Goal: Task Accomplishment & Management: Manage account settings

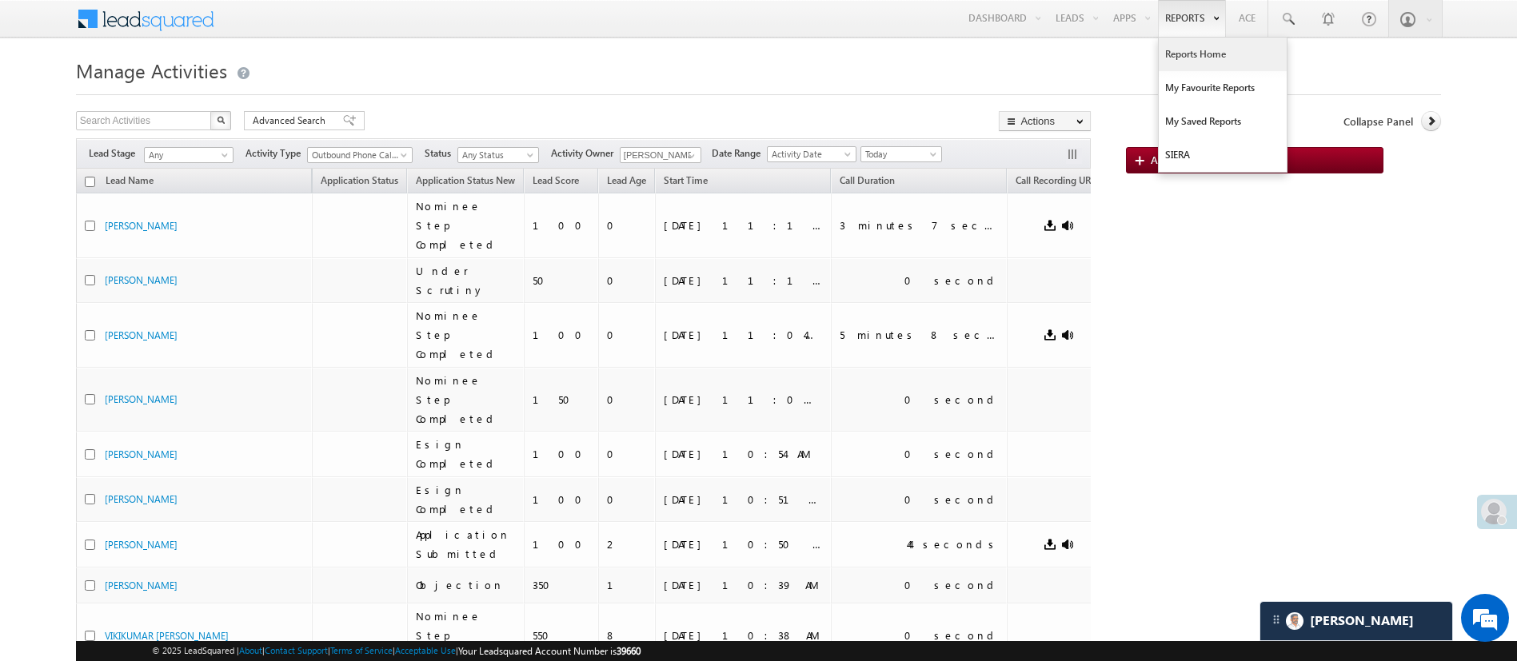
click at [1192, 57] on link "Reports Home" at bounding box center [1223, 55] width 128 height 34
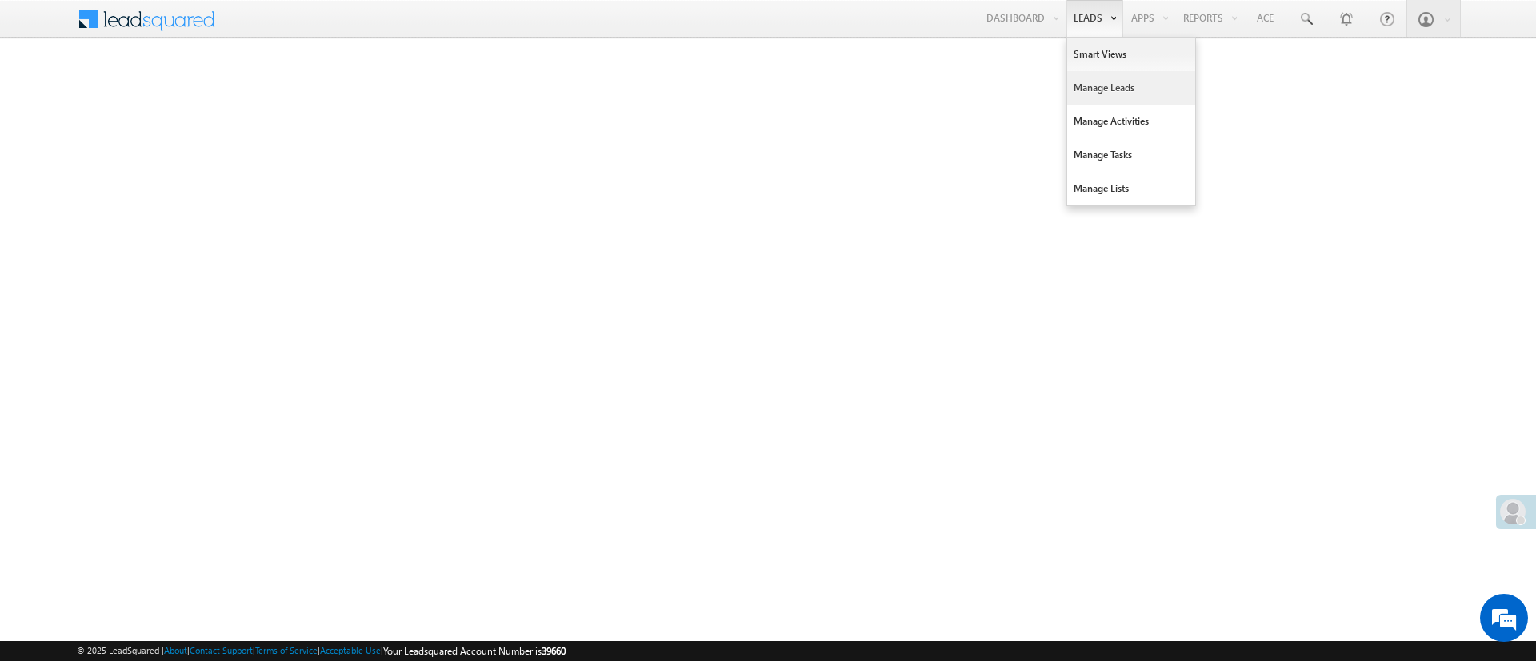
click at [1095, 79] on link "Manage Leads" at bounding box center [1131, 88] width 128 height 34
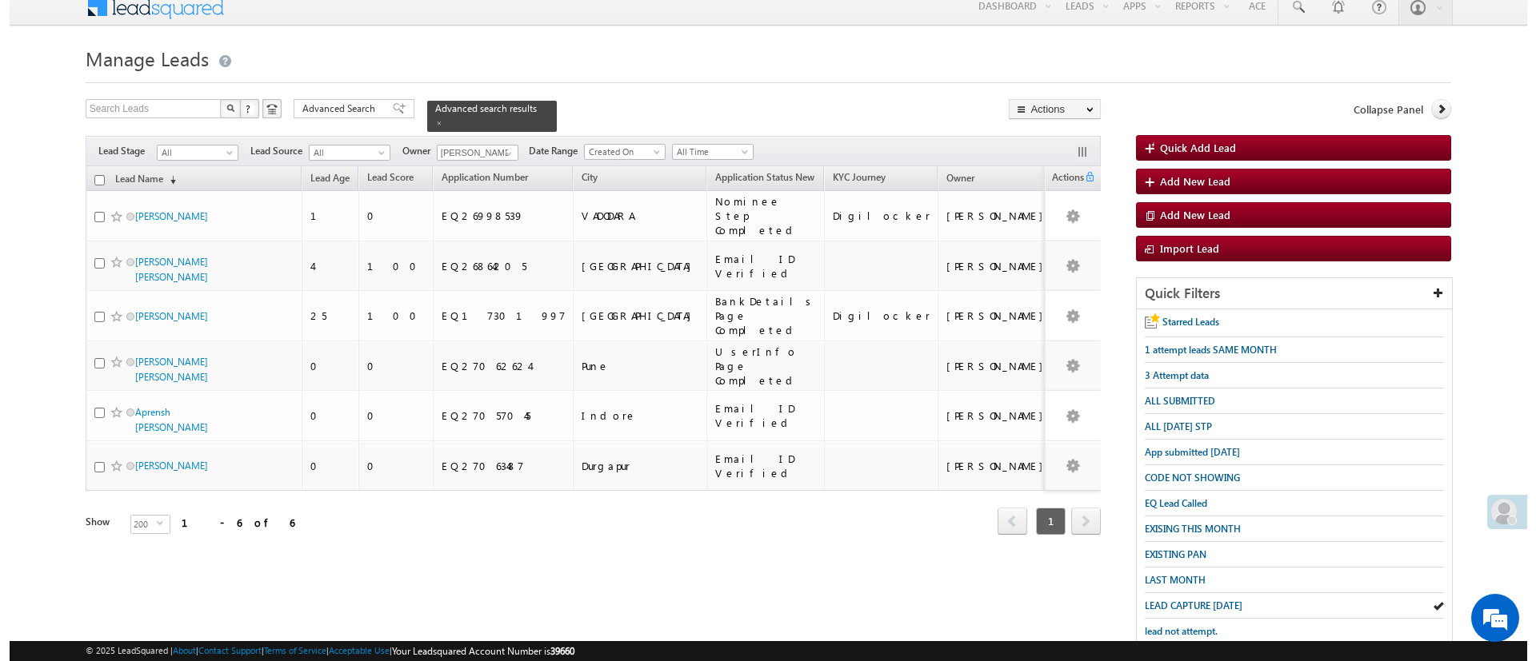
scroll to position [14, 0]
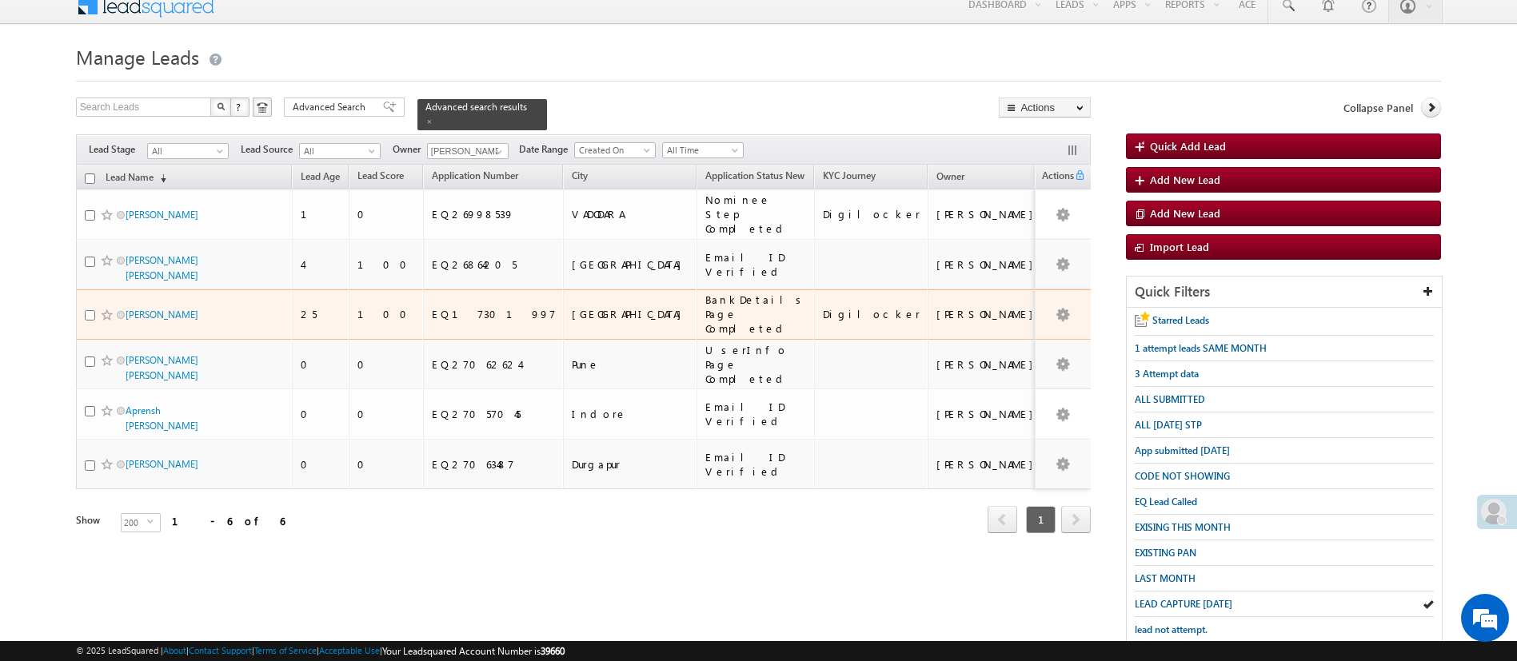
click at [88, 310] on input "checkbox" at bounding box center [90, 315] width 10 height 10
checkbox input "true"
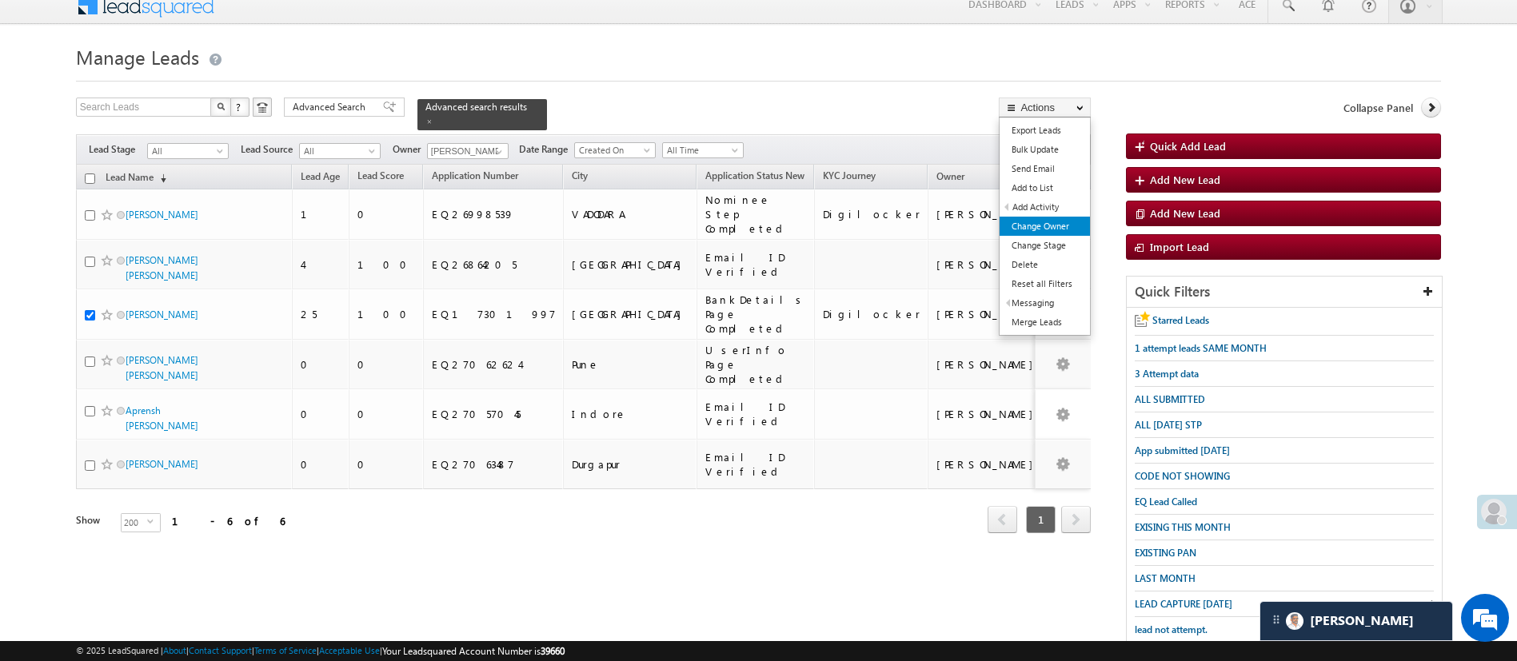
click at [1054, 222] on link "Change Owner" at bounding box center [1045, 226] width 90 height 19
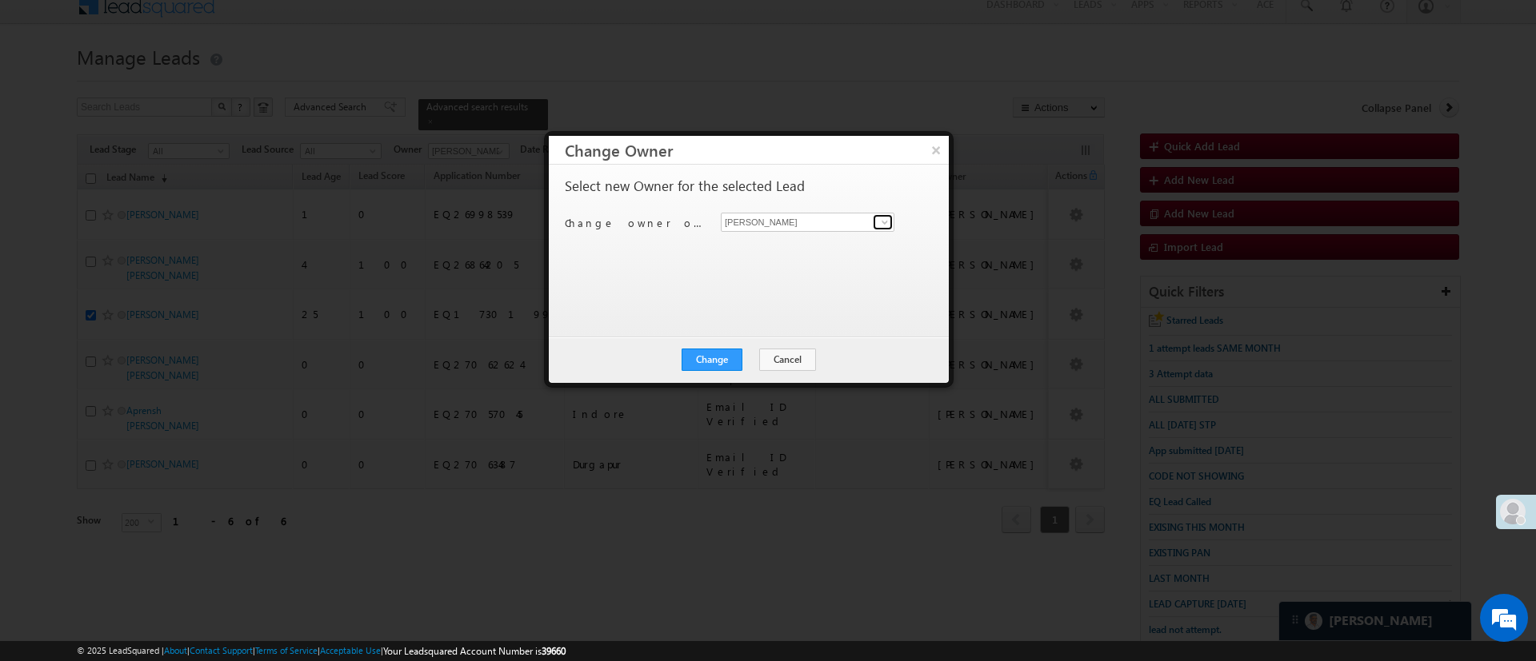
click at [891, 220] on link at bounding box center [883, 222] width 20 height 16
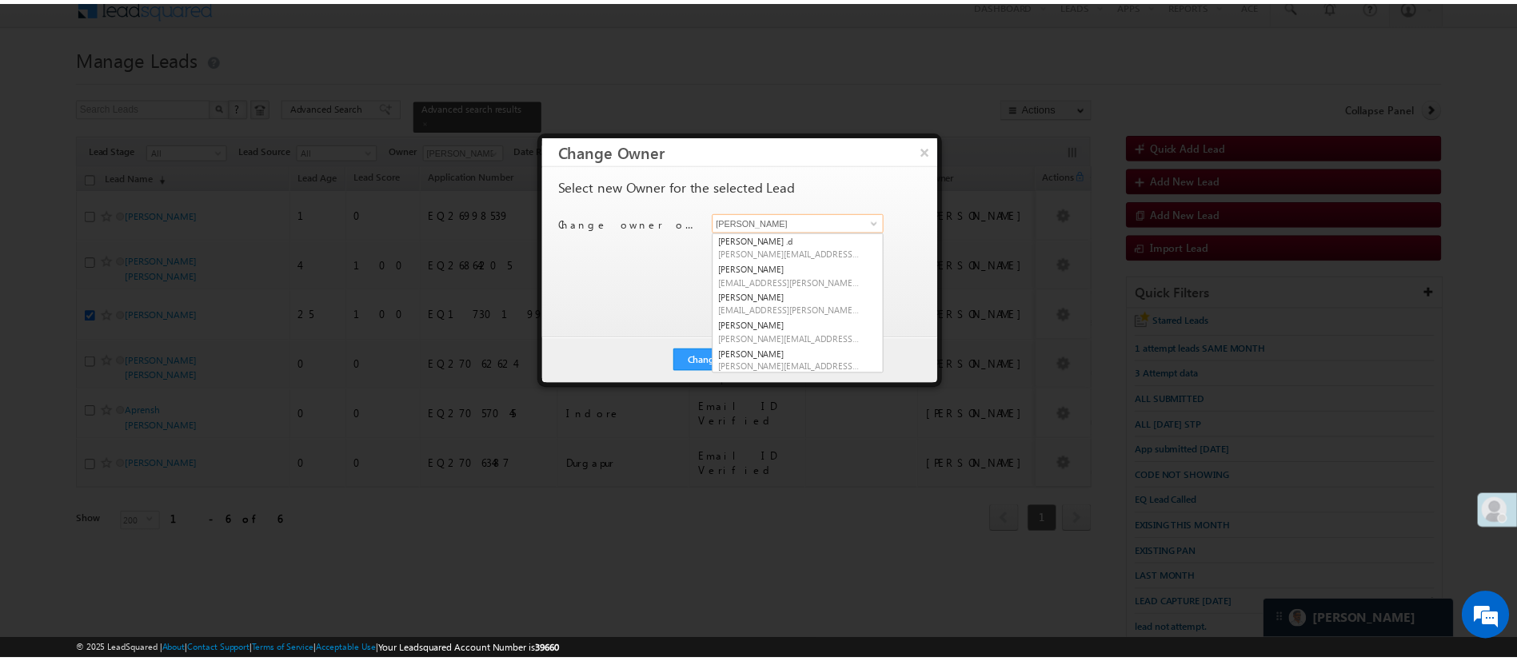
scroll to position [0, 0]
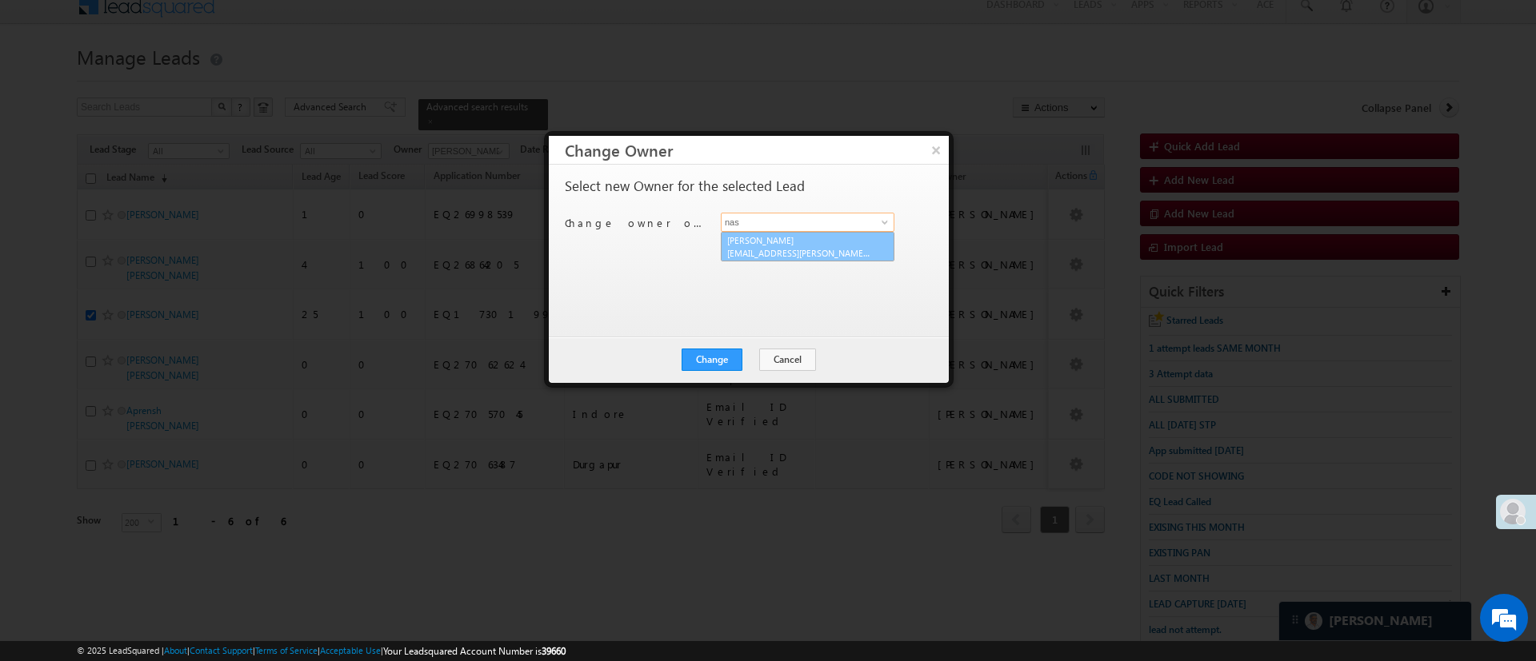
click at [809, 256] on span "Naseeba.Khatoon@angelbroking.com" at bounding box center [799, 253] width 144 height 12
type input "[PERSON_NAME]"
click at [697, 363] on button "Change" at bounding box center [711, 360] width 61 height 22
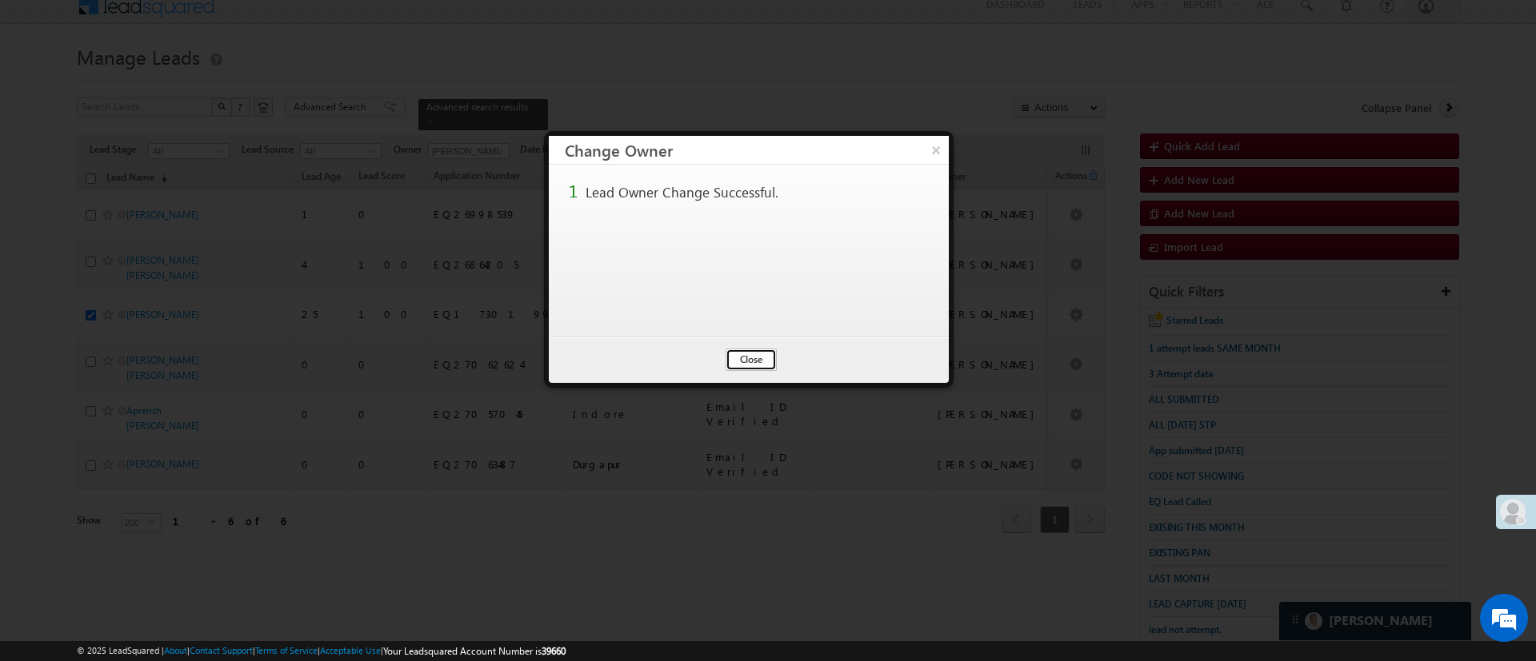
click at [758, 354] on button "Close" at bounding box center [750, 360] width 51 height 22
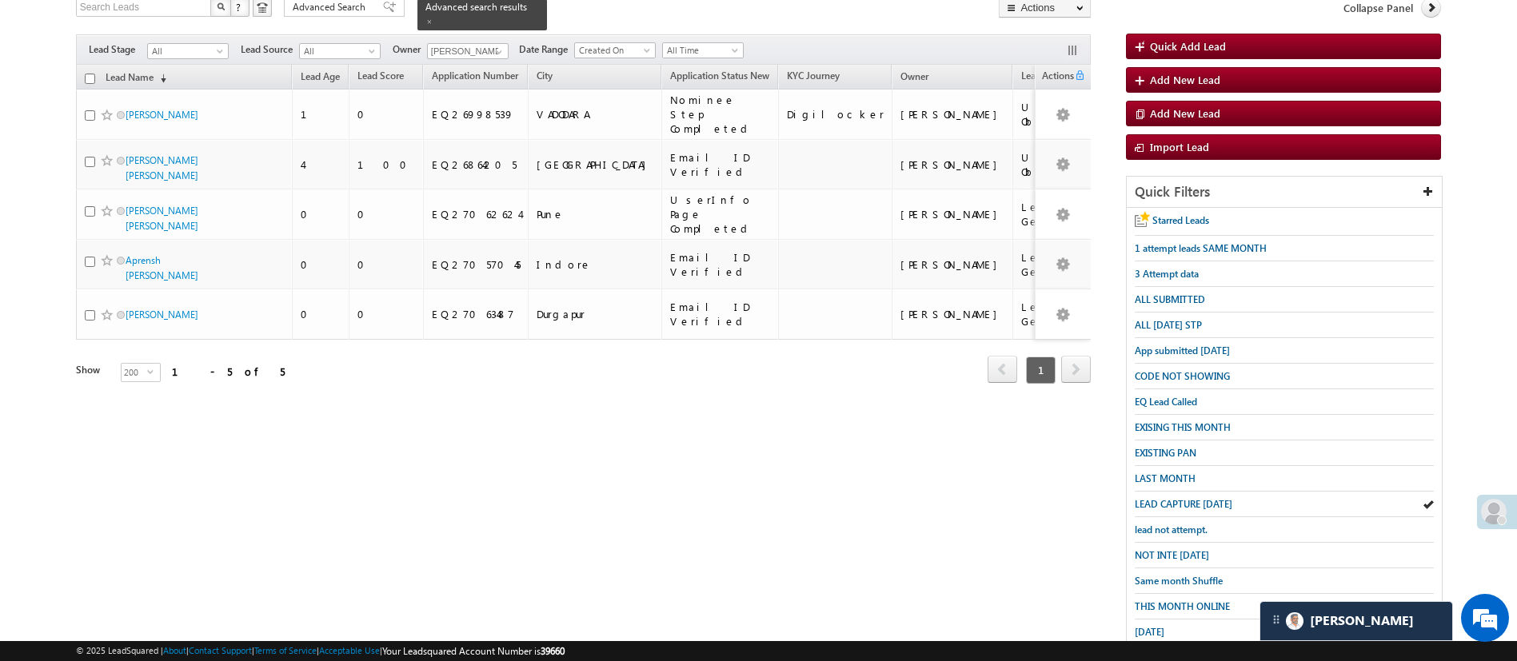
scroll to position [141, 0]
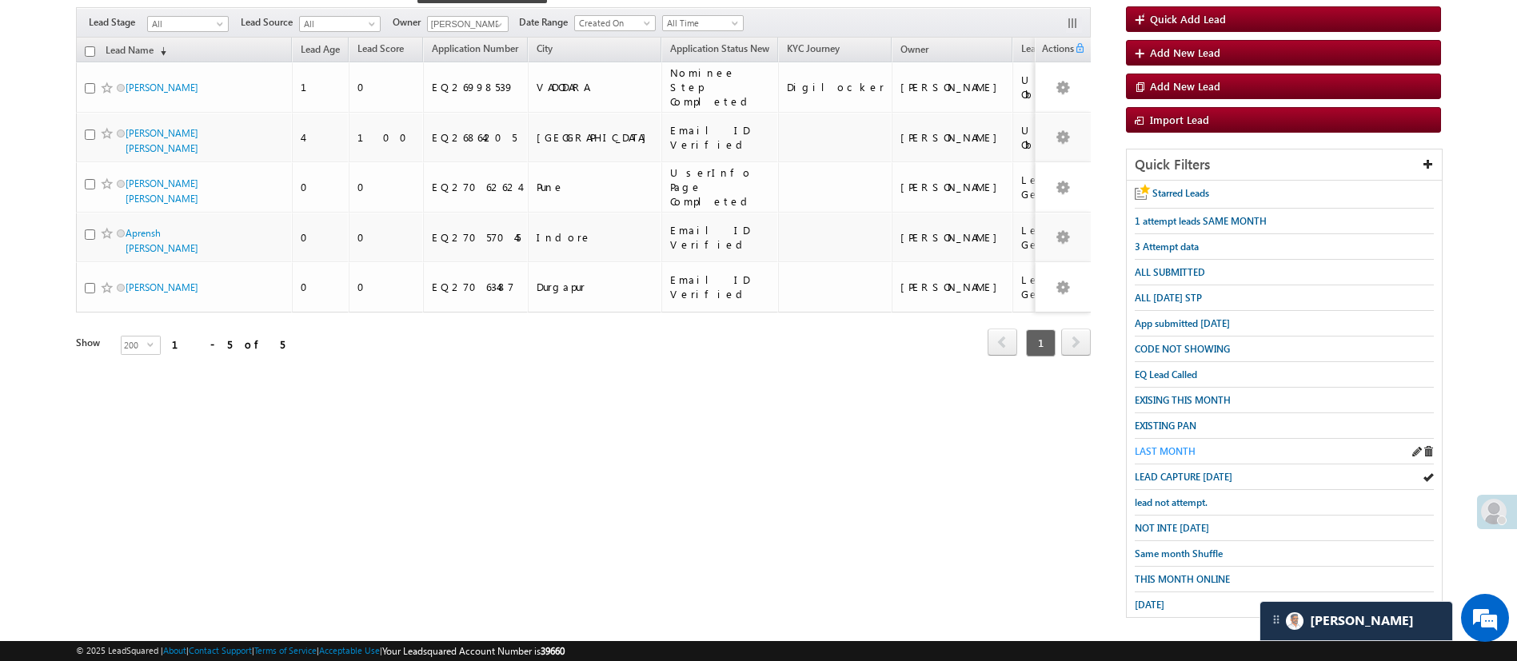
click at [1172, 446] on span "LAST MONTH" at bounding box center [1165, 451] width 61 height 12
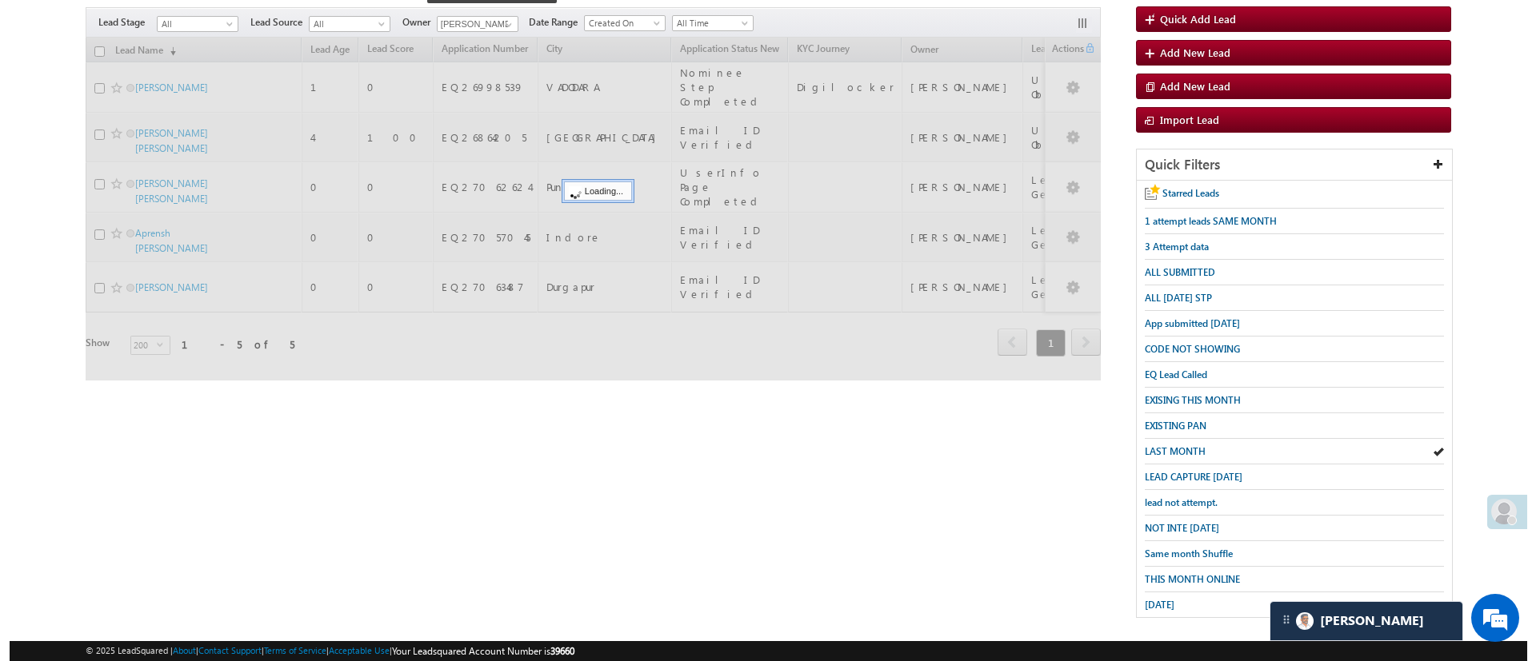
scroll to position [0, 0]
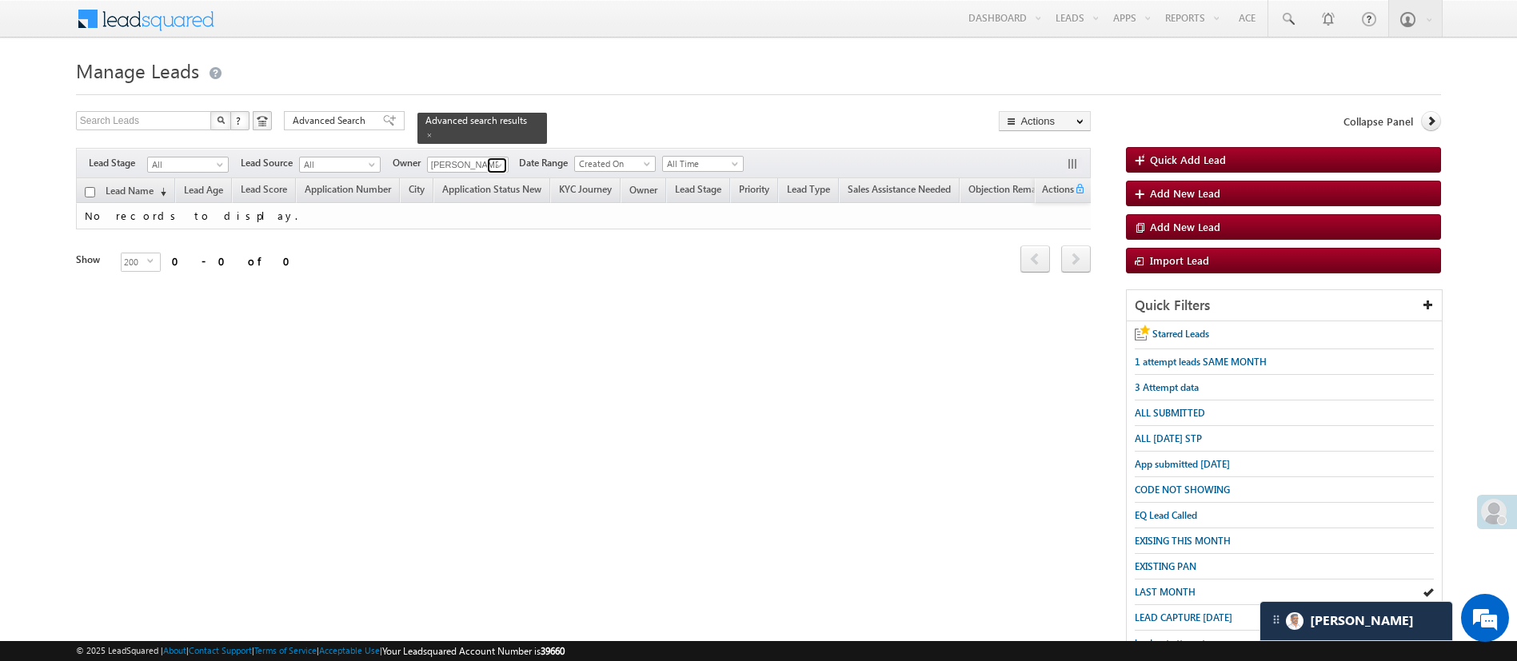
click at [504, 159] on span at bounding box center [499, 165] width 13 height 13
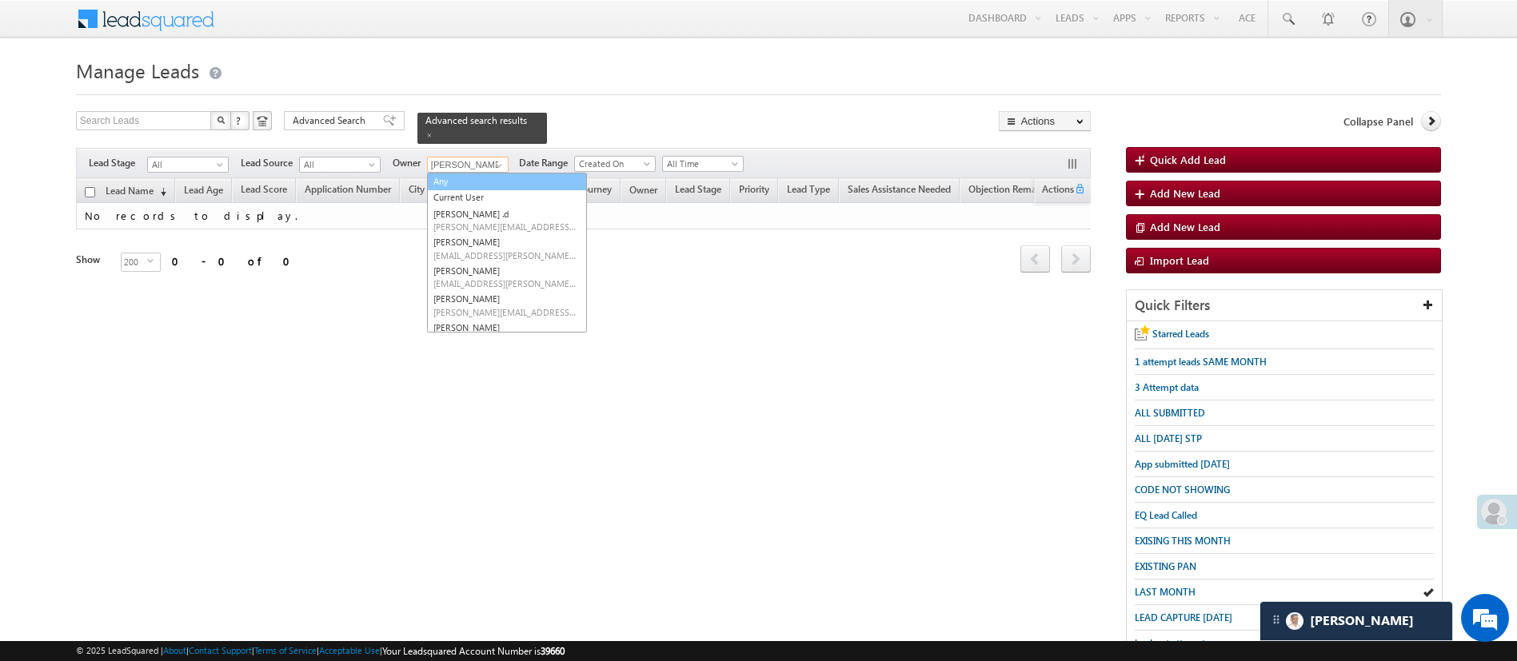
click at [504, 173] on link "Any" at bounding box center [507, 182] width 160 height 18
type input "Any"
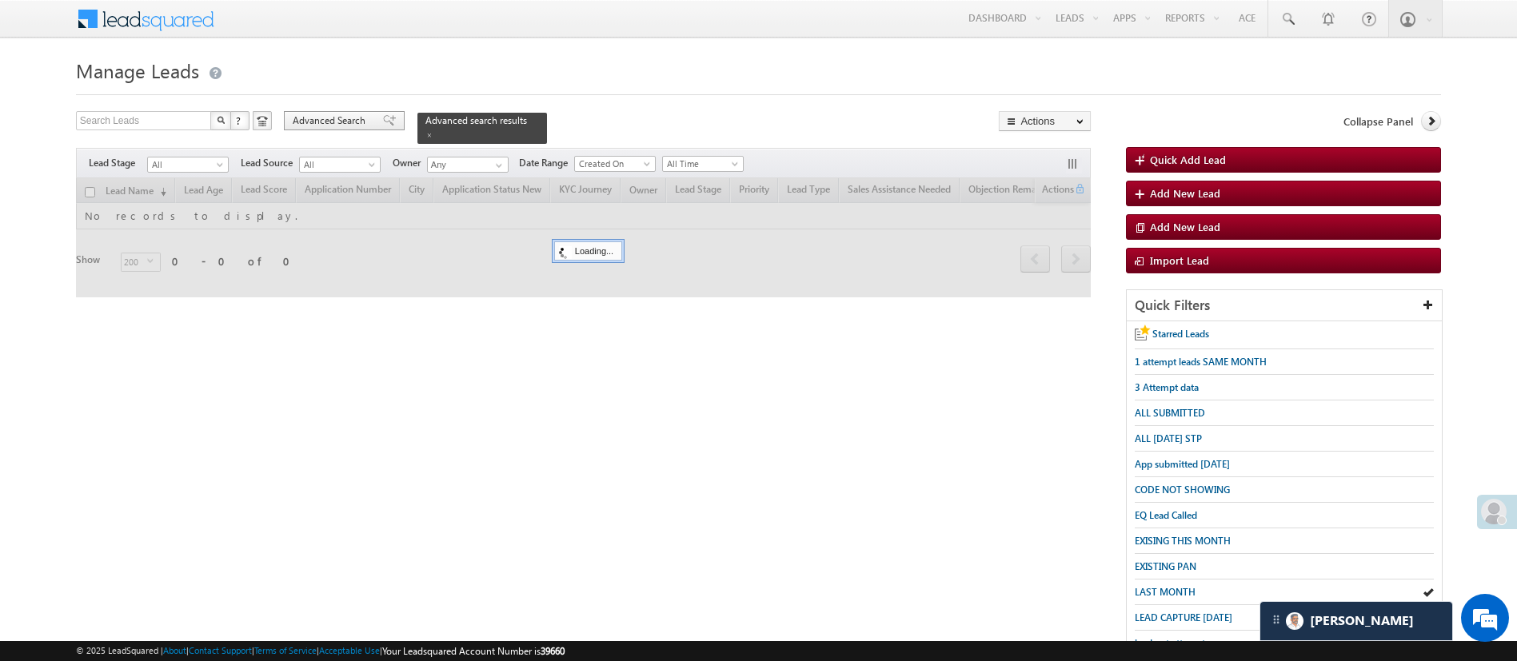
click at [346, 120] on span "Advanced Search" at bounding box center [332, 121] width 78 height 14
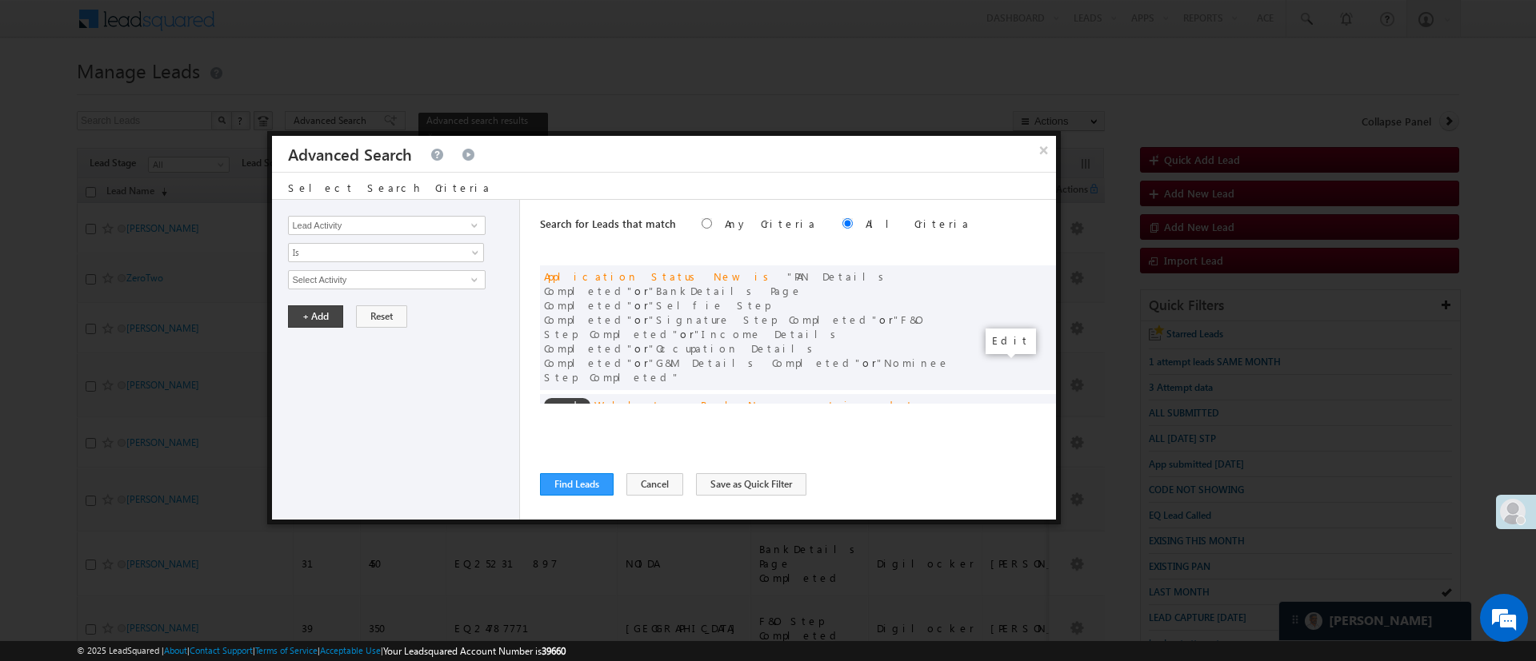
drag, startPoint x: 999, startPoint y: 364, endPoint x: 960, endPoint y: 350, distance: 41.5
click at [0, 0] on span at bounding box center [0, 0] width 0 height 0
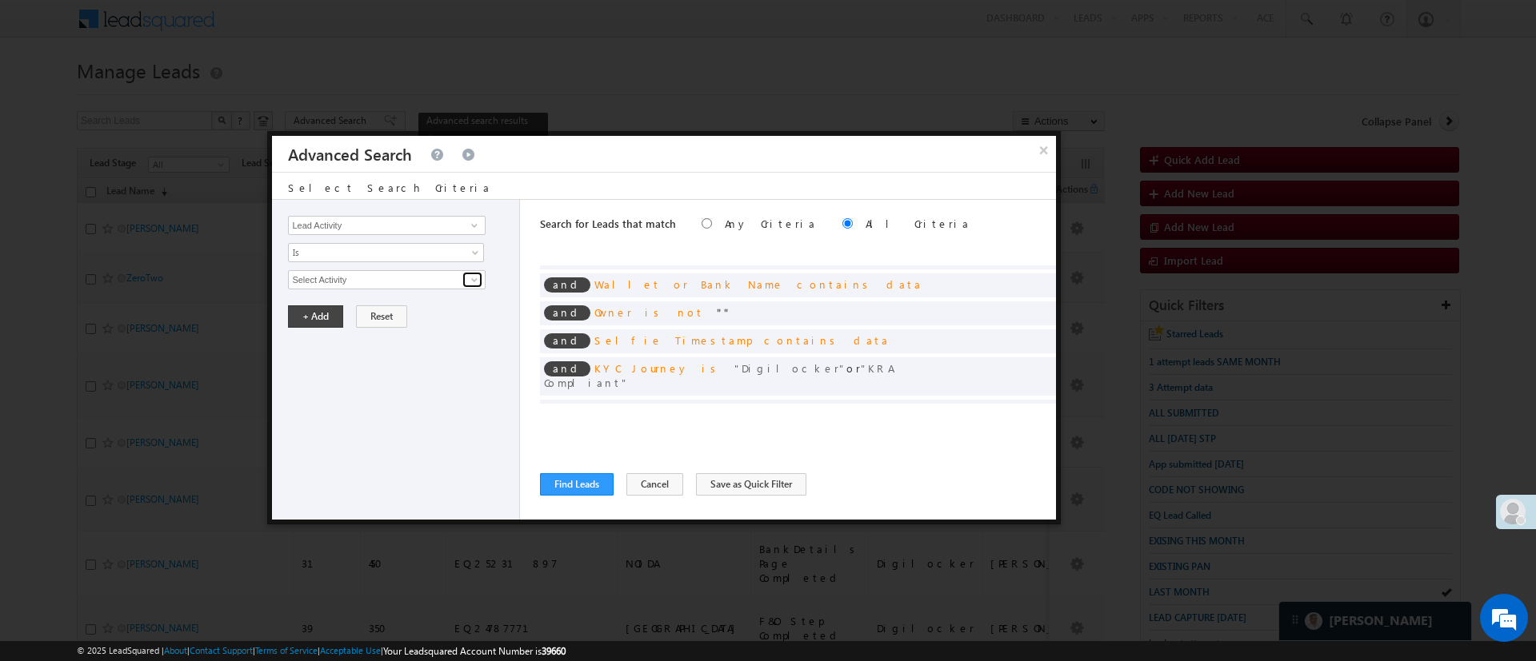
click at [476, 278] on span at bounding box center [474, 280] width 13 height 13
click at [1013, 432] on span at bounding box center [1018, 437] width 11 height 11
click at [405, 282] on input "Select Activity" at bounding box center [386, 279] width 197 height 19
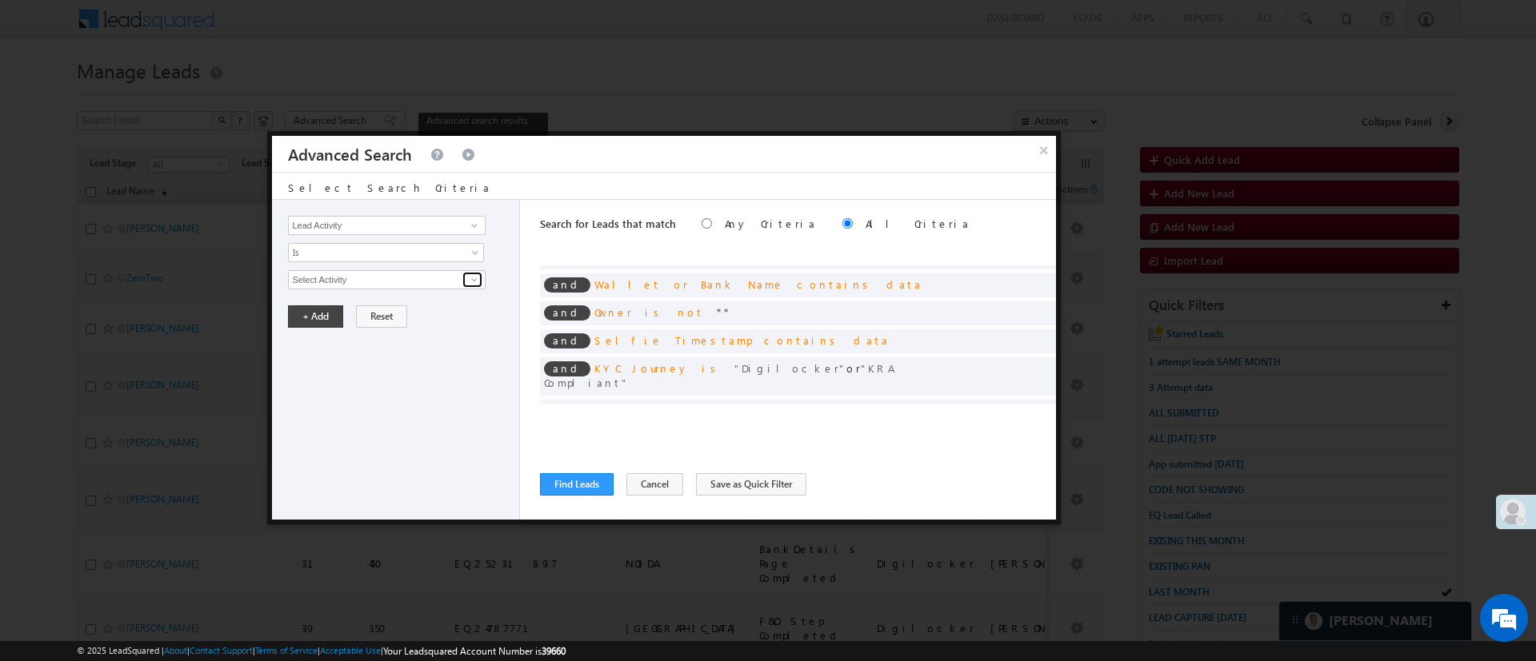
click at [477, 276] on span at bounding box center [474, 280] width 13 height 13
click at [1013, 432] on span at bounding box center [1018, 437] width 11 height 11
click at [465, 278] on link at bounding box center [472, 280] width 20 height 16
click at [469, 278] on span at bounding box center [474, 280] width 13 height 13
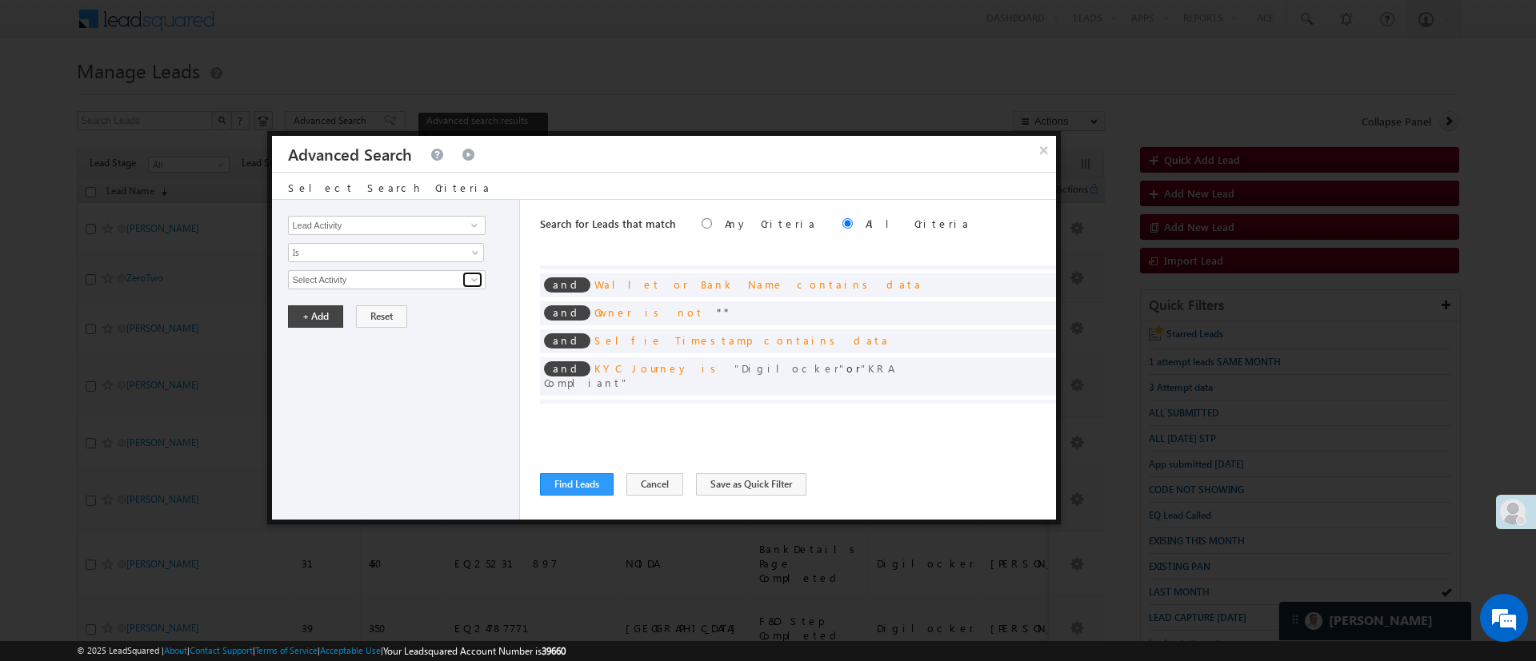
click at [469, 278] on span at bounding box center [474, 280] width 13 height 13
click at [435, 278] on input "Select Activity" at bounding box center [386, 279] width 197 height 19
click at [1013, 432] on span at bounding box center [1018, 437] width 11 height 11
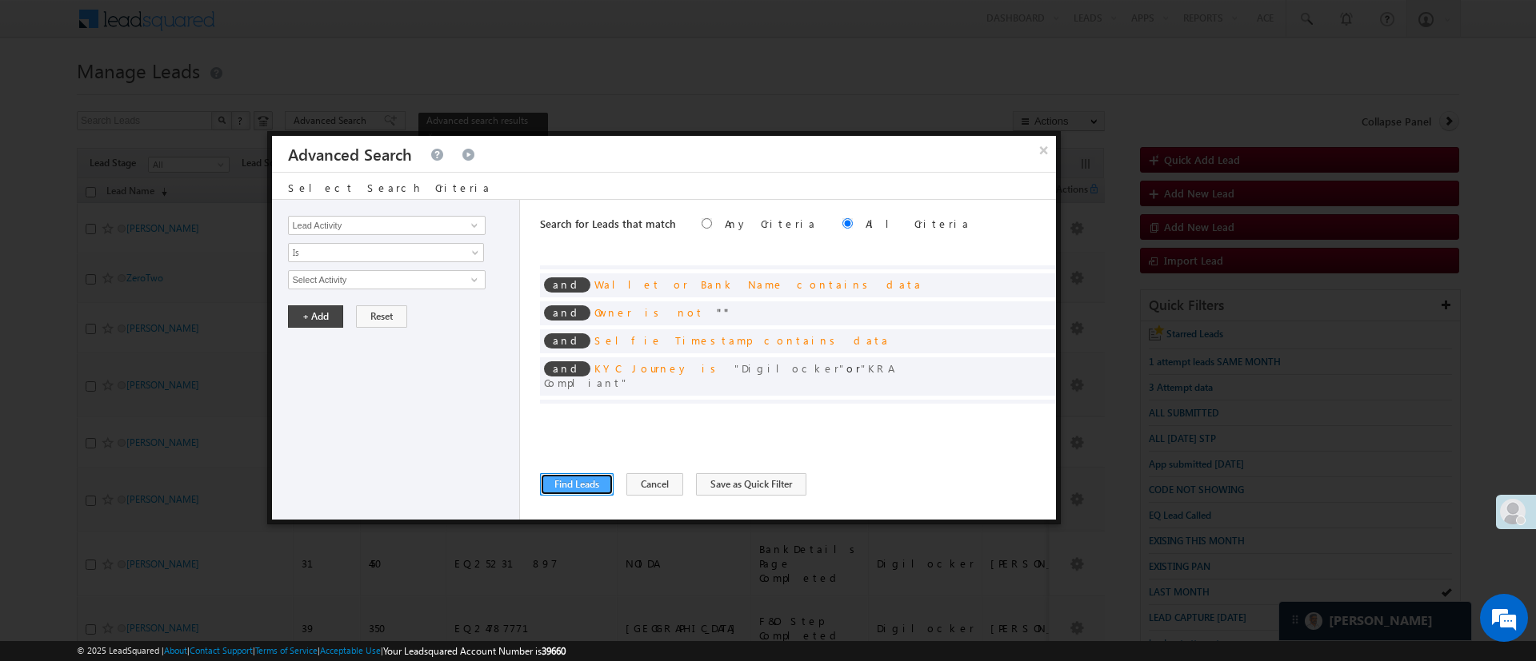
click at [563, 485] on button "Find Leads" at bounding box center [577, 484] width 74 height 22
click at [569, 485] on button "Find Leads" at bounding box center [577, 484] width 74 height 22
click at [992, 428] on div "and Assignment Date is in last month" at bounding box center [798, 440] width 516 height 24
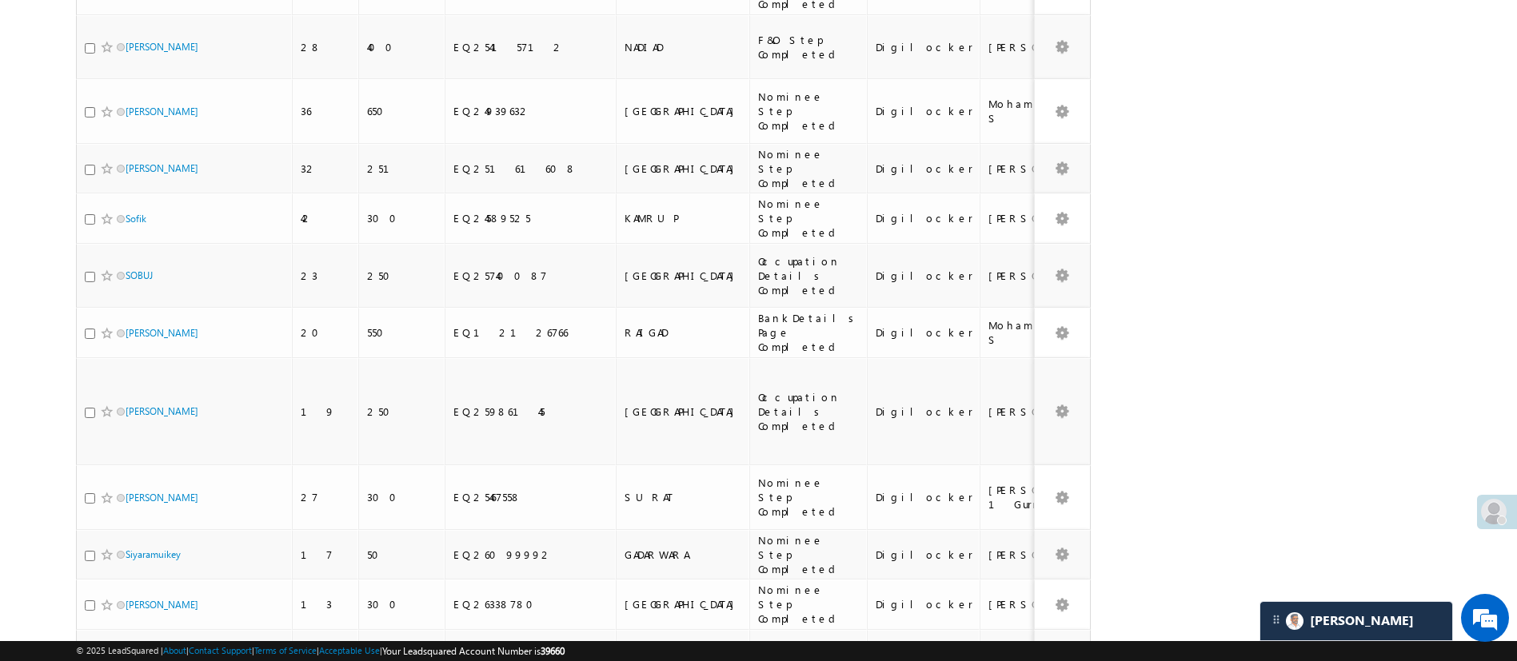
click at [128, 580] on li "25" at bounding box center [130, 582] width 38 height 16
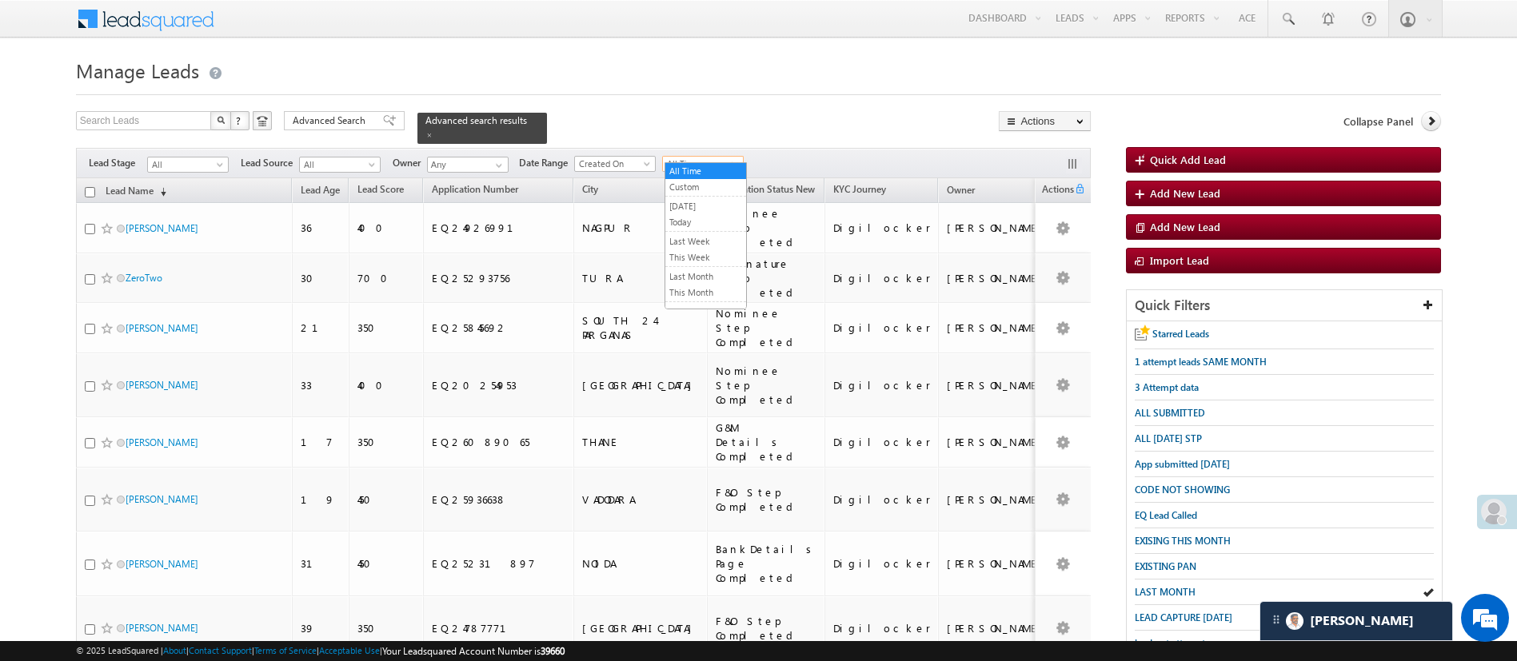
click at [726, 157] on span "All Time" at bounding box center [701, 164] width 76 height 14
click at [708, 276] on link "Last Month" at bounding box center [705, 277] width 81 height 14
click at [90, 187] on input "checkbox" at bounding box center [90, 192] width 10 height 10
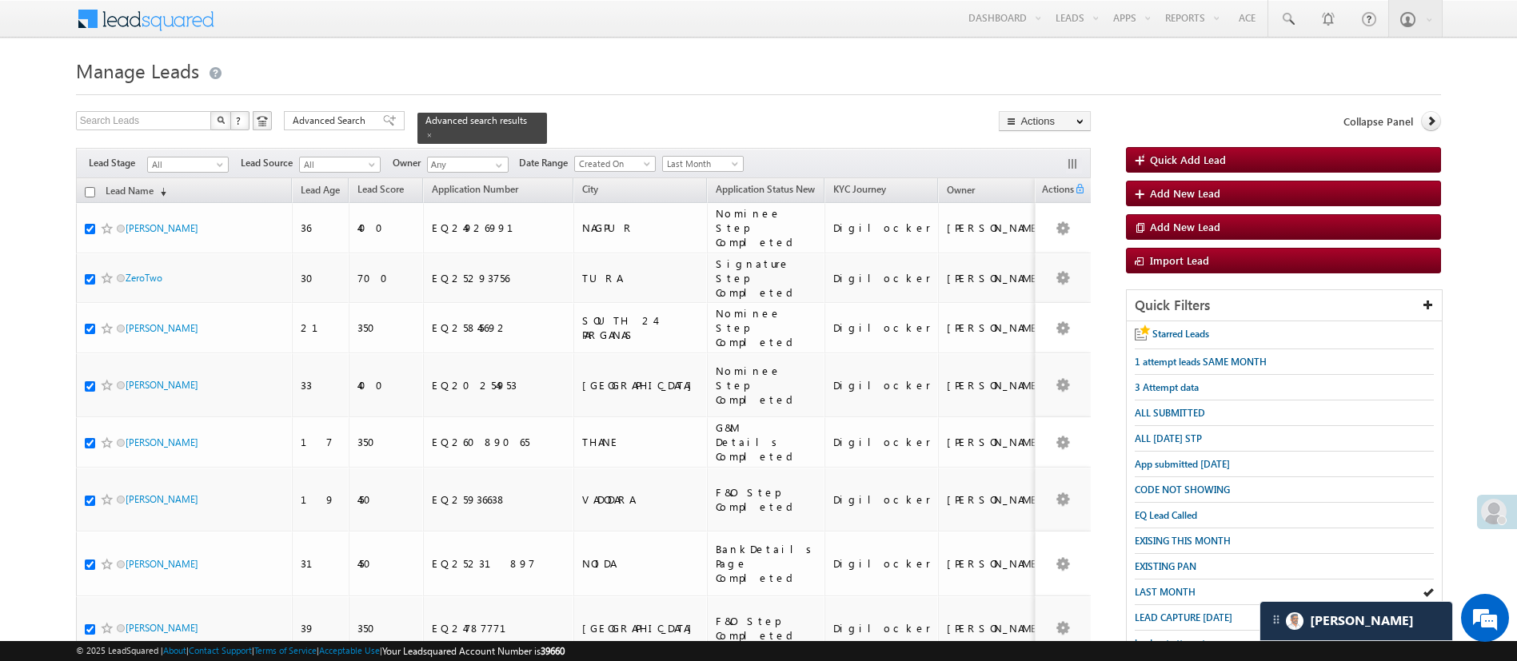
checkbox input "true"
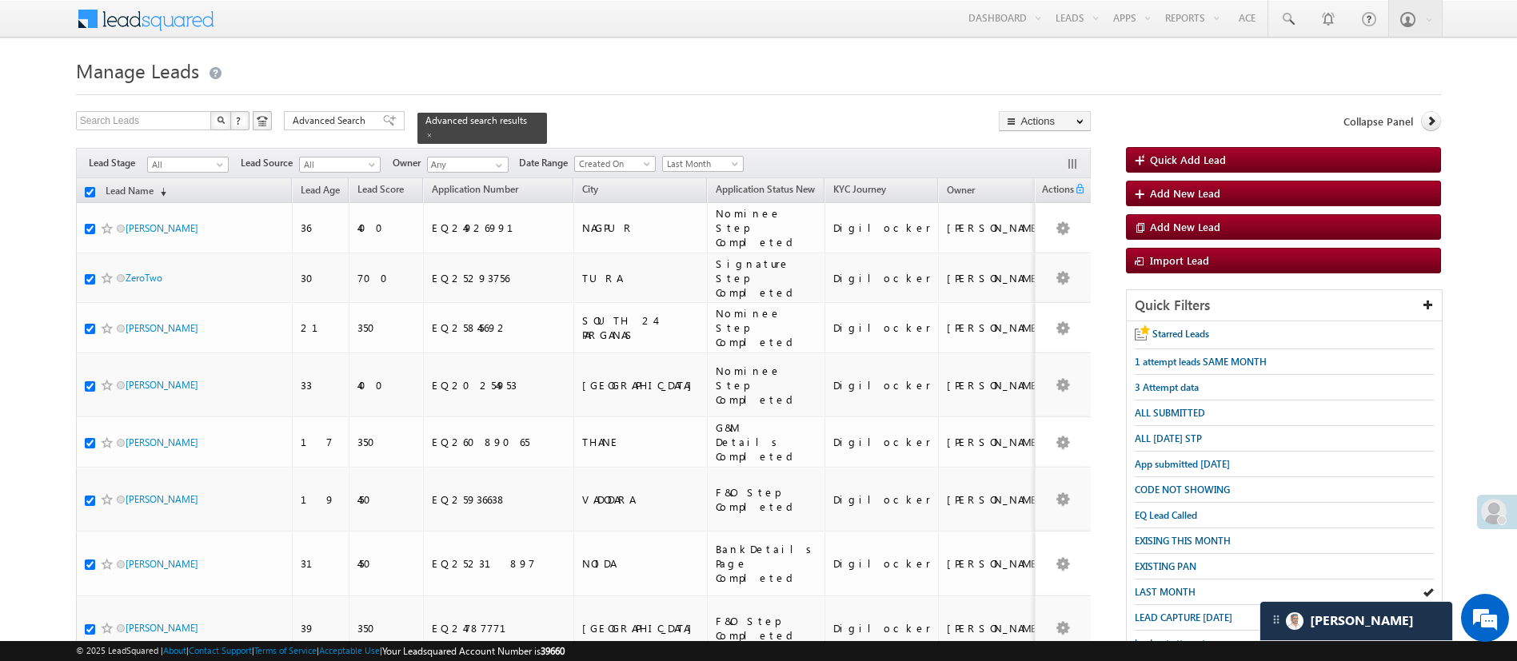
checkbox input "true"
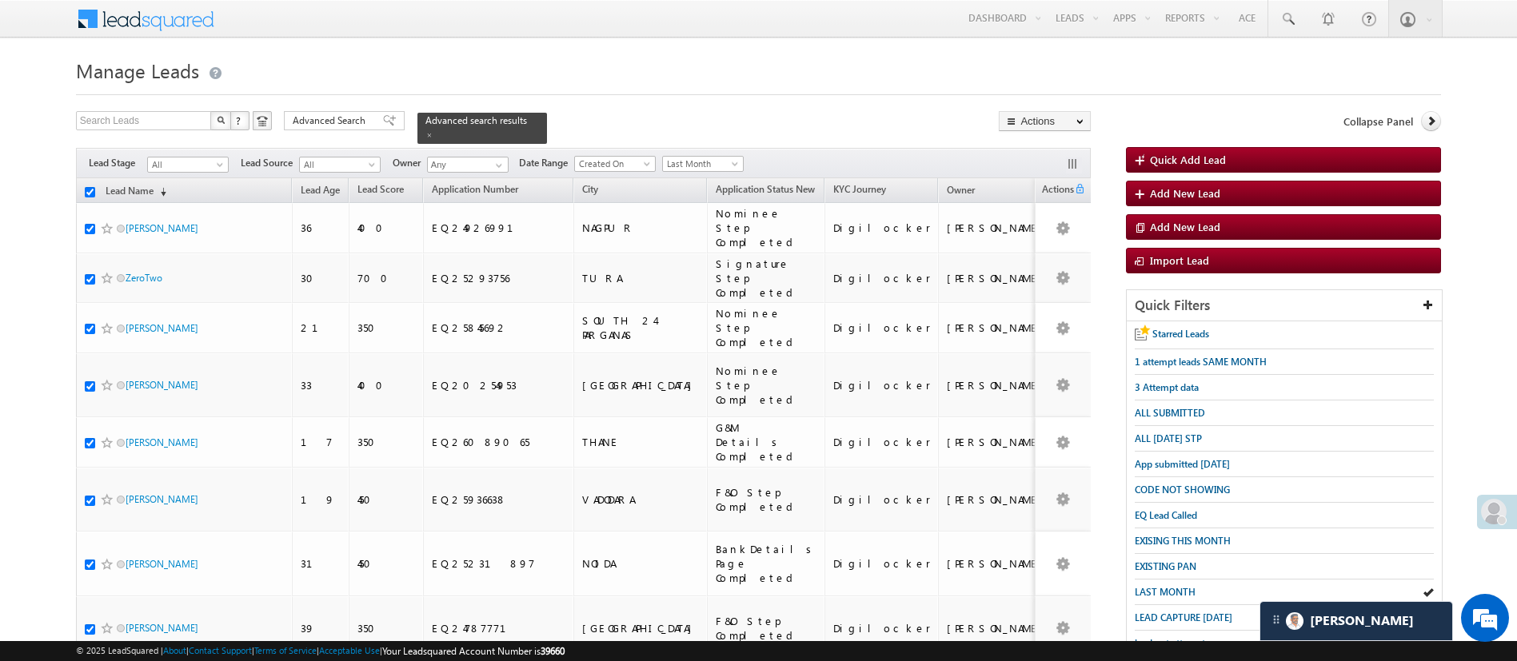
checkbox input "true"
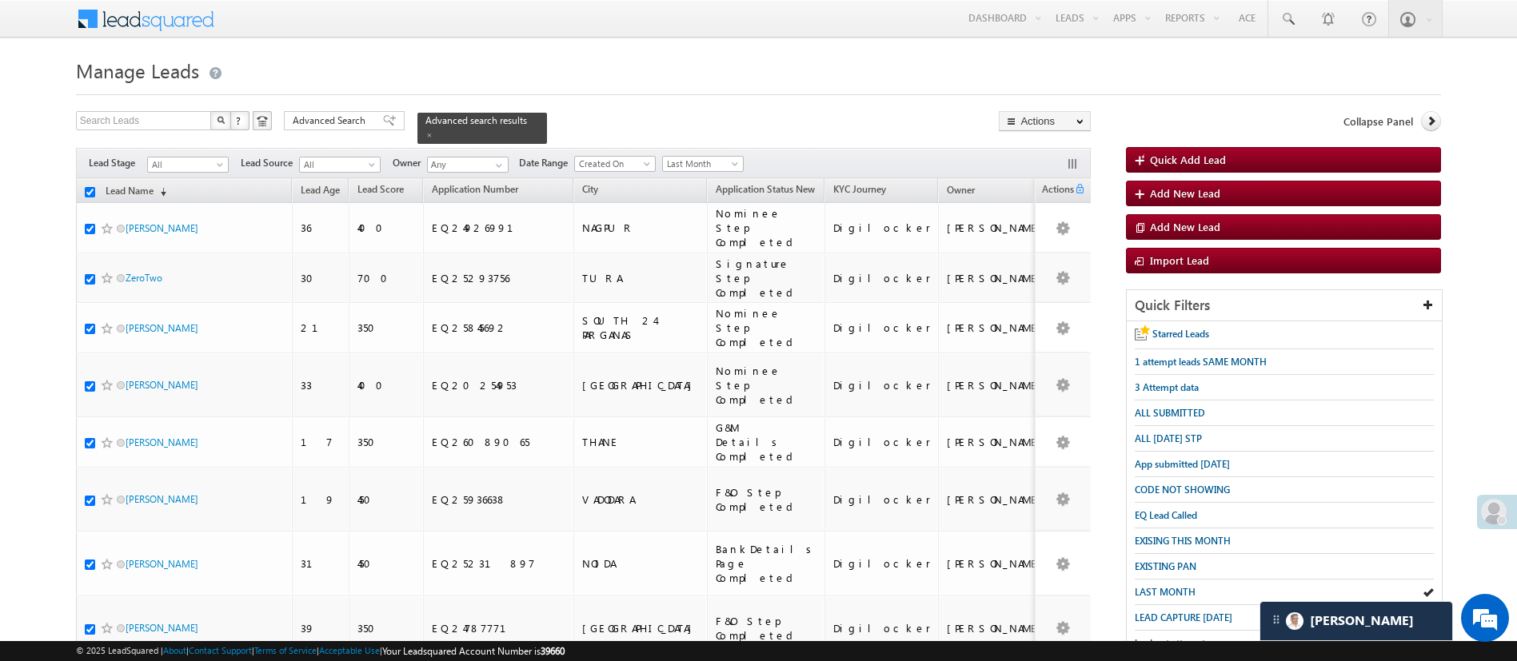
checkbox input "true"
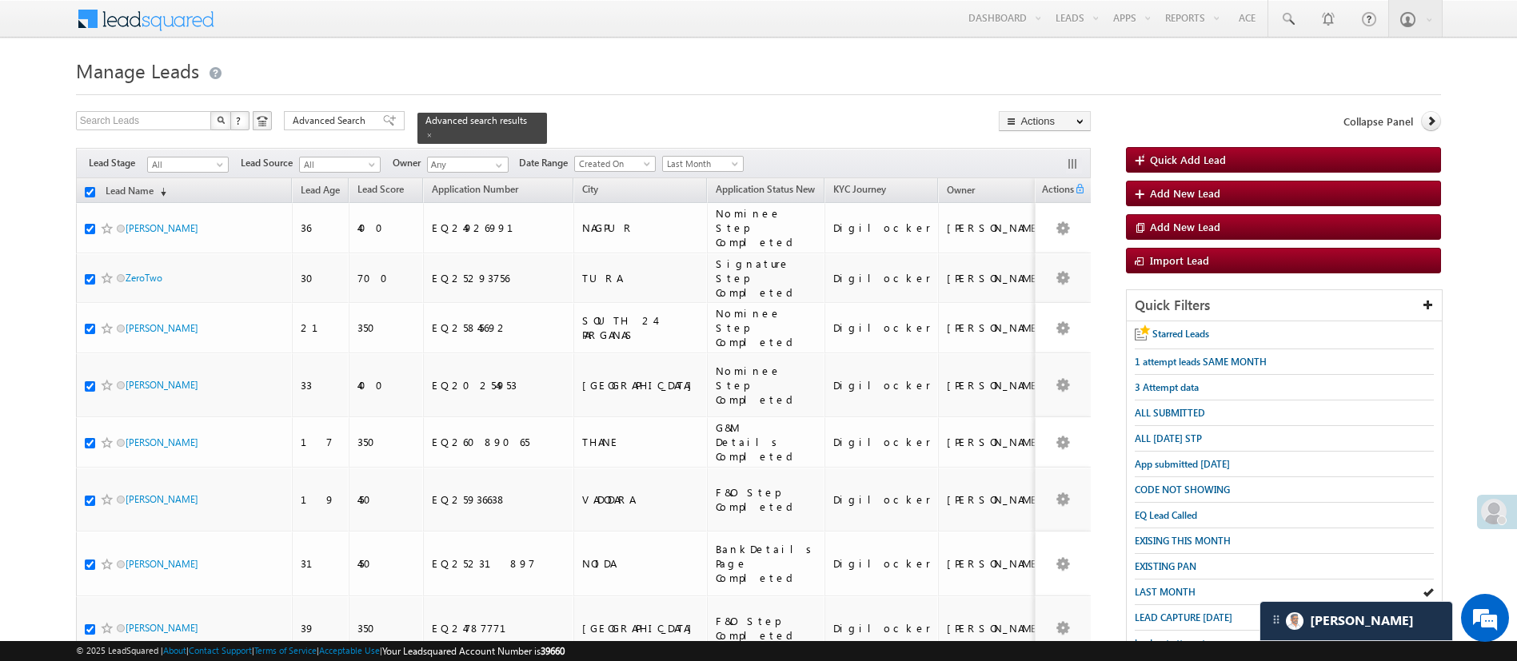
checkbox input "true"
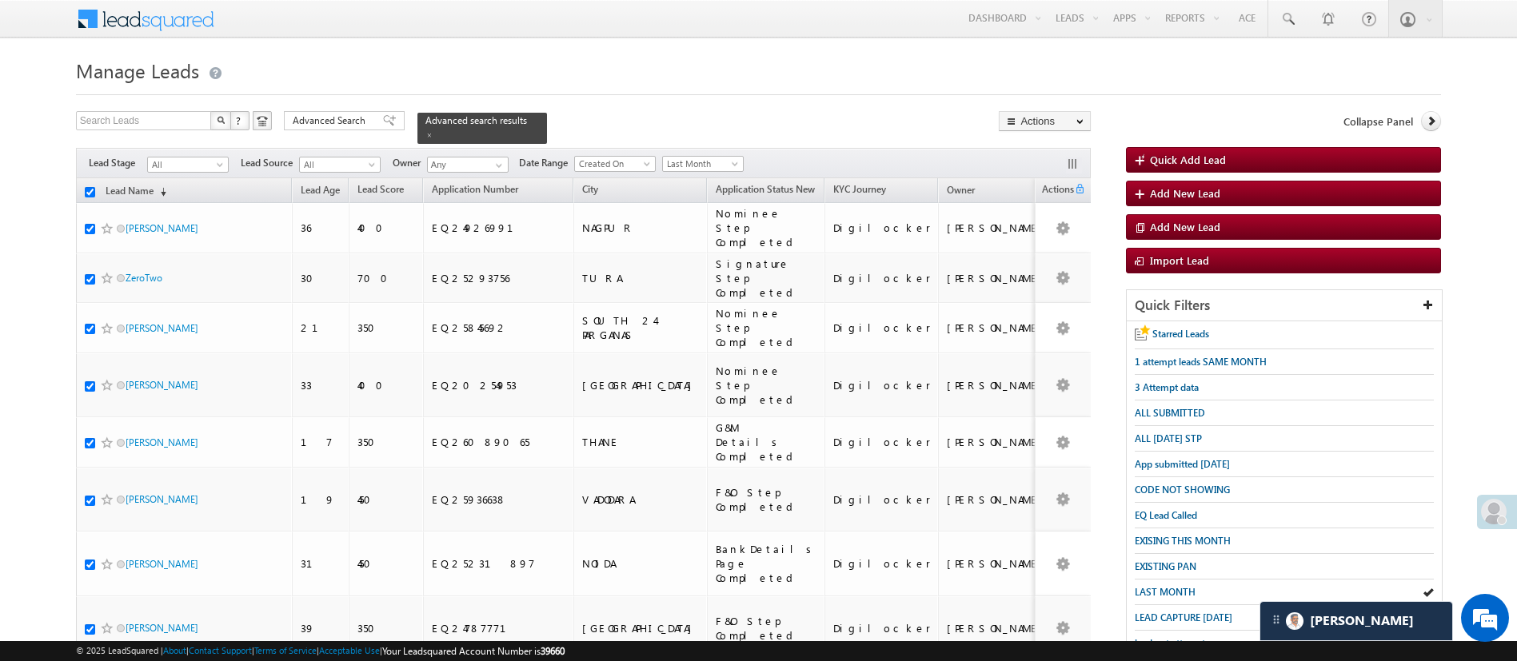
checkbox input "true"
click at [1068, 238] on link "Change Owner" at bounding box center [1045, 239] width 90 height 19
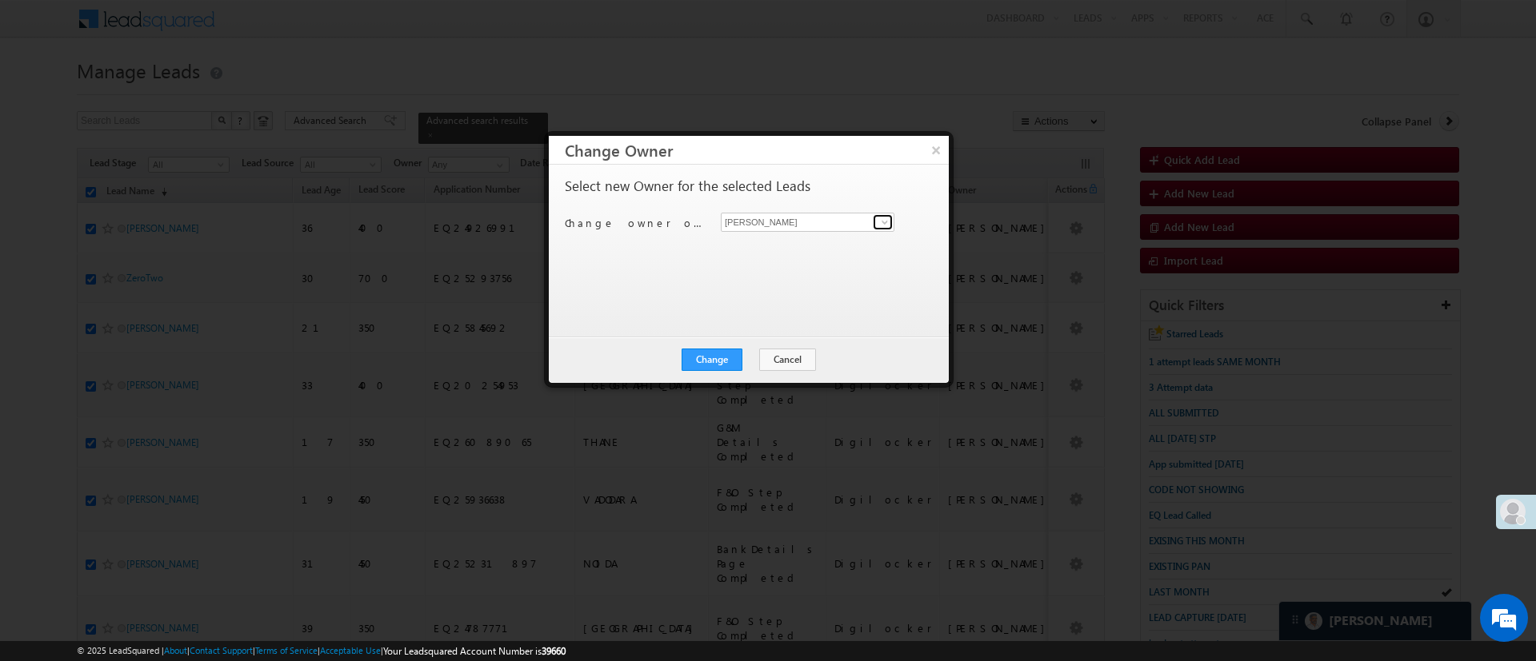
click at [878, 217] on span at bounding box center [884, 222] width 13 height 13
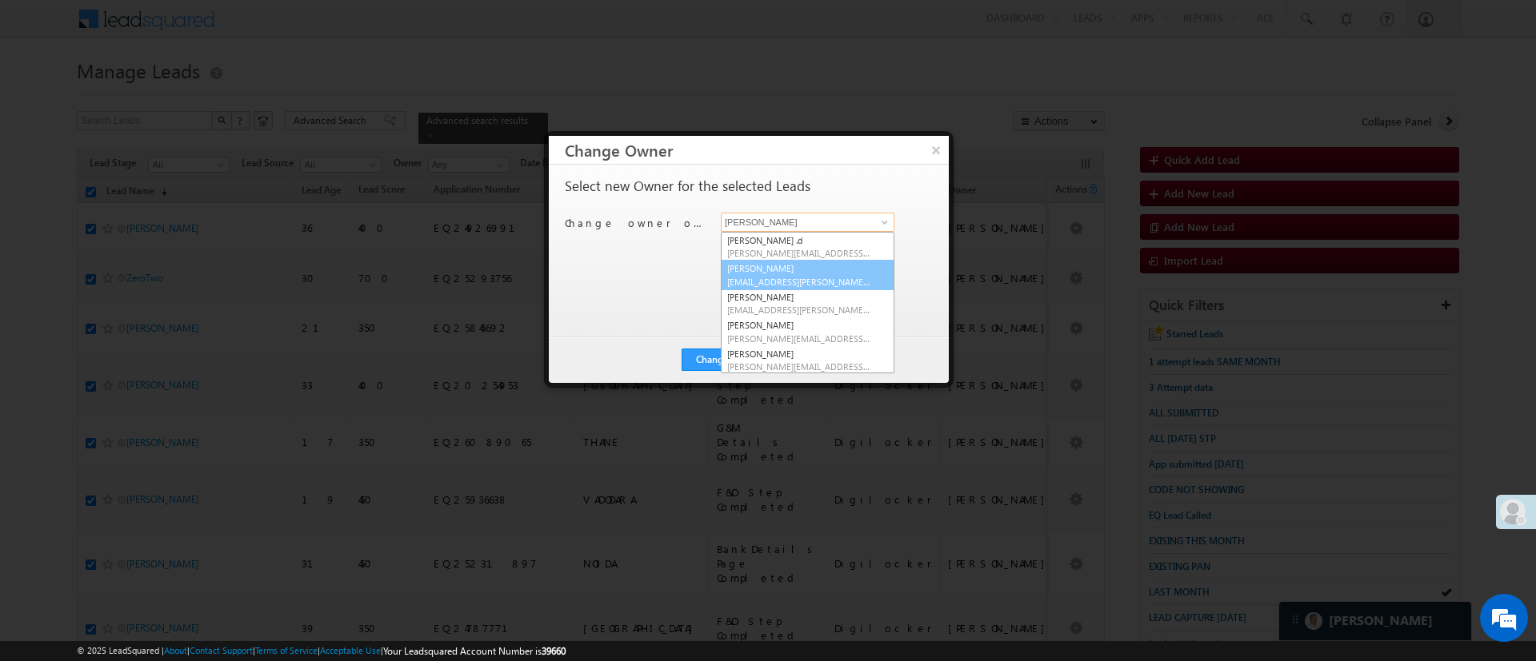
click at [797, 266] on link "Anuj Rajak Anuj.Rajak@angelbroking.com" at bounding box center [808, 275] width 174 height 30
type input "Anuj Rajak"
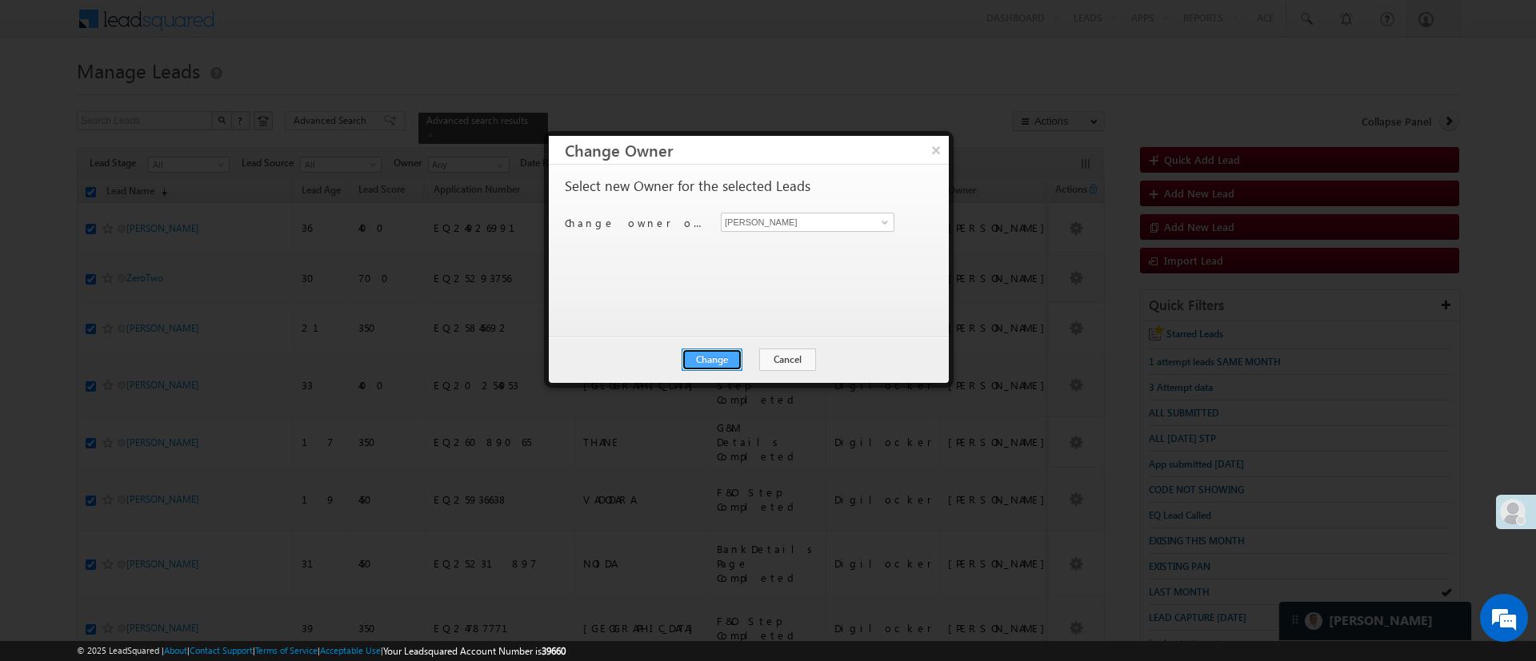
click at [728, 356] on button "Change" at bounding box center [711, 360] width 61 height 22
click at [753, 357] on button "Close" at bounding box center [750, 360] width 51 height 22
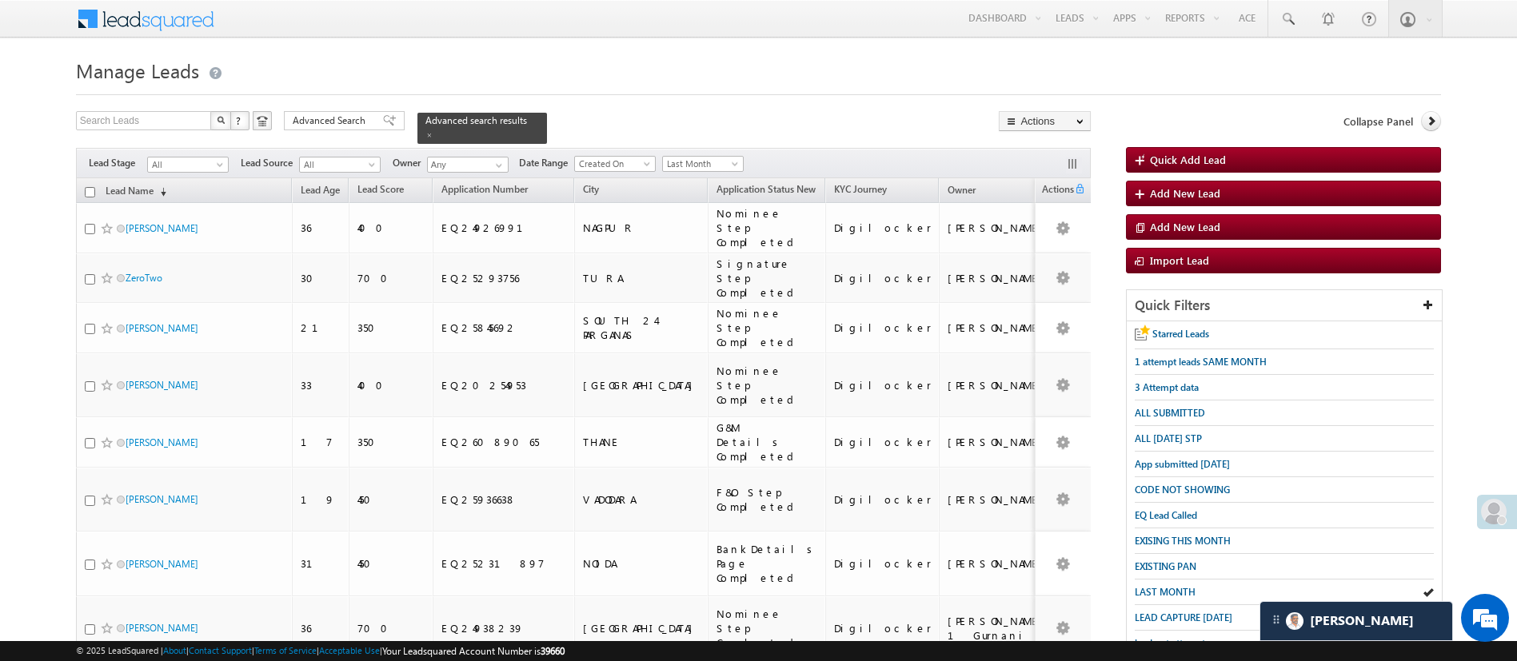
scroll to position [795, 0]
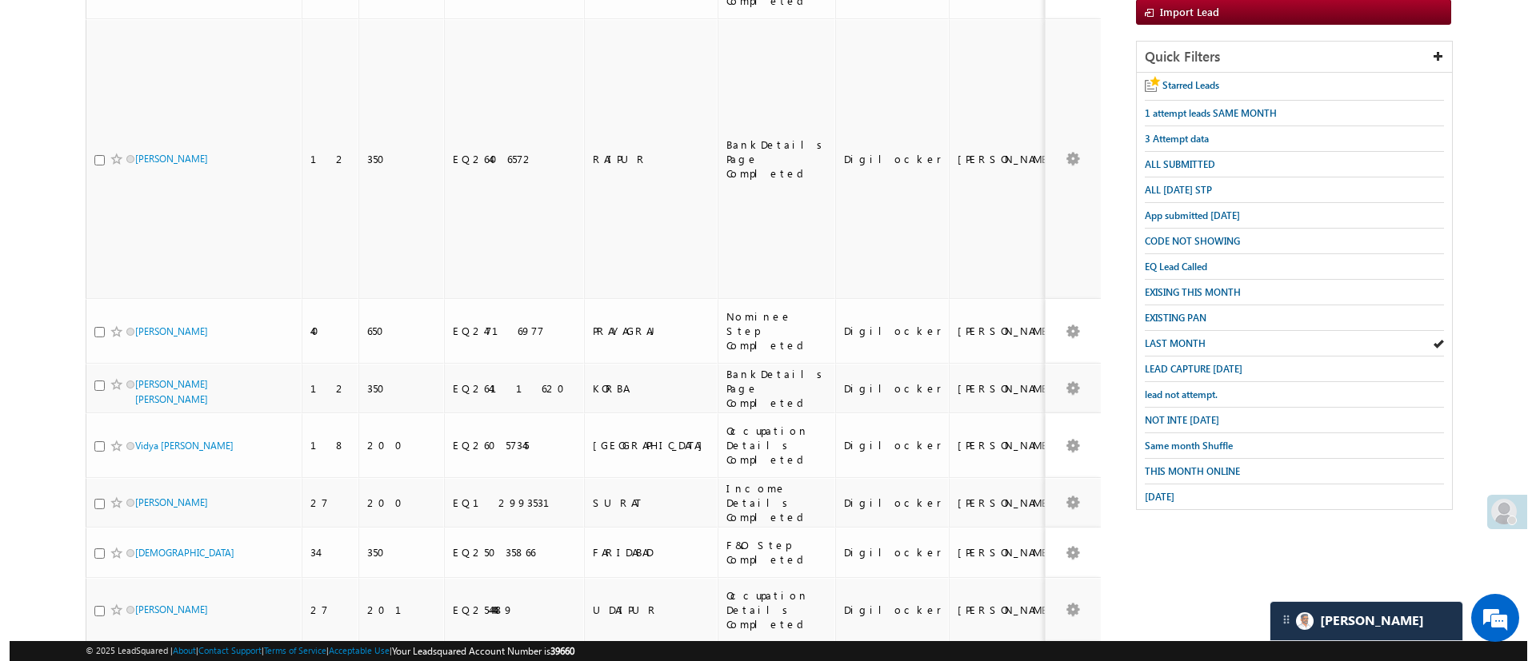
scroll to position [0, 0]
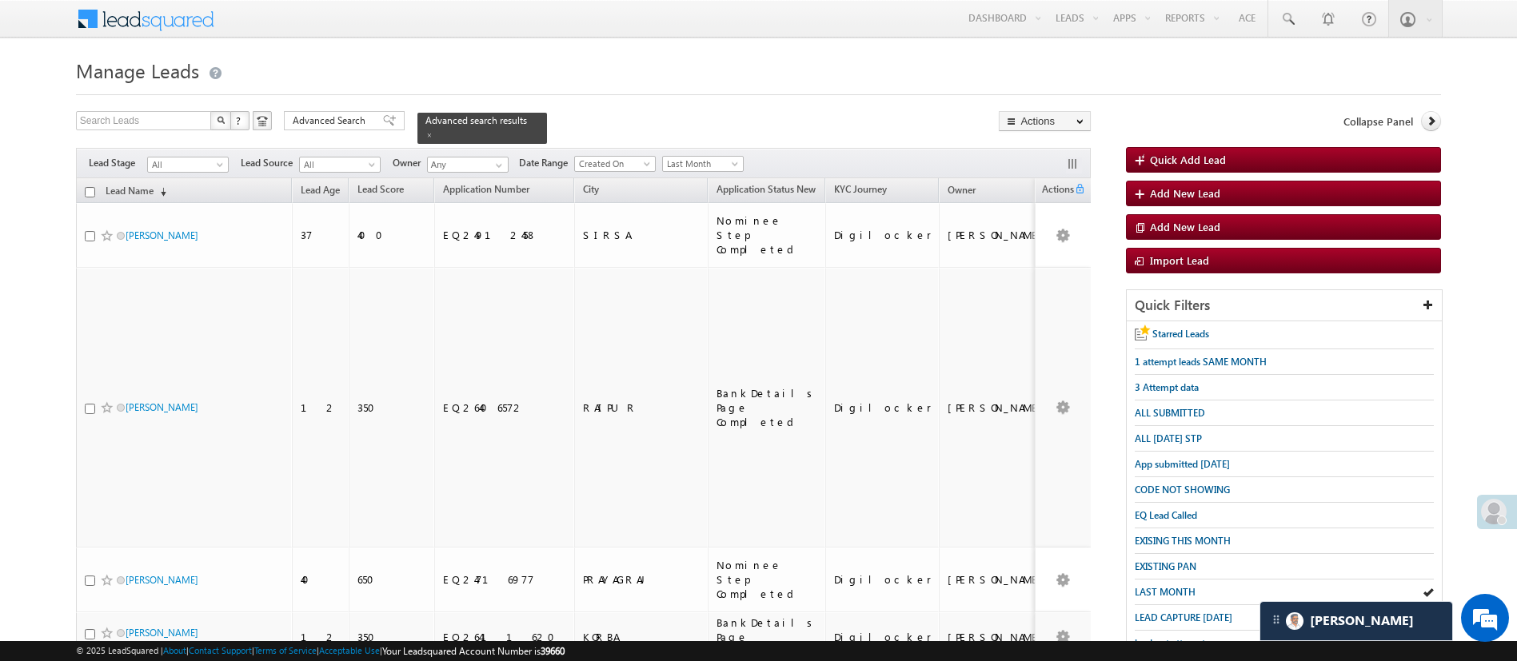
click at [88, 187] on input "checkbox" at bounding box center [90, 192] width 10 height 10
checkbox input "true"
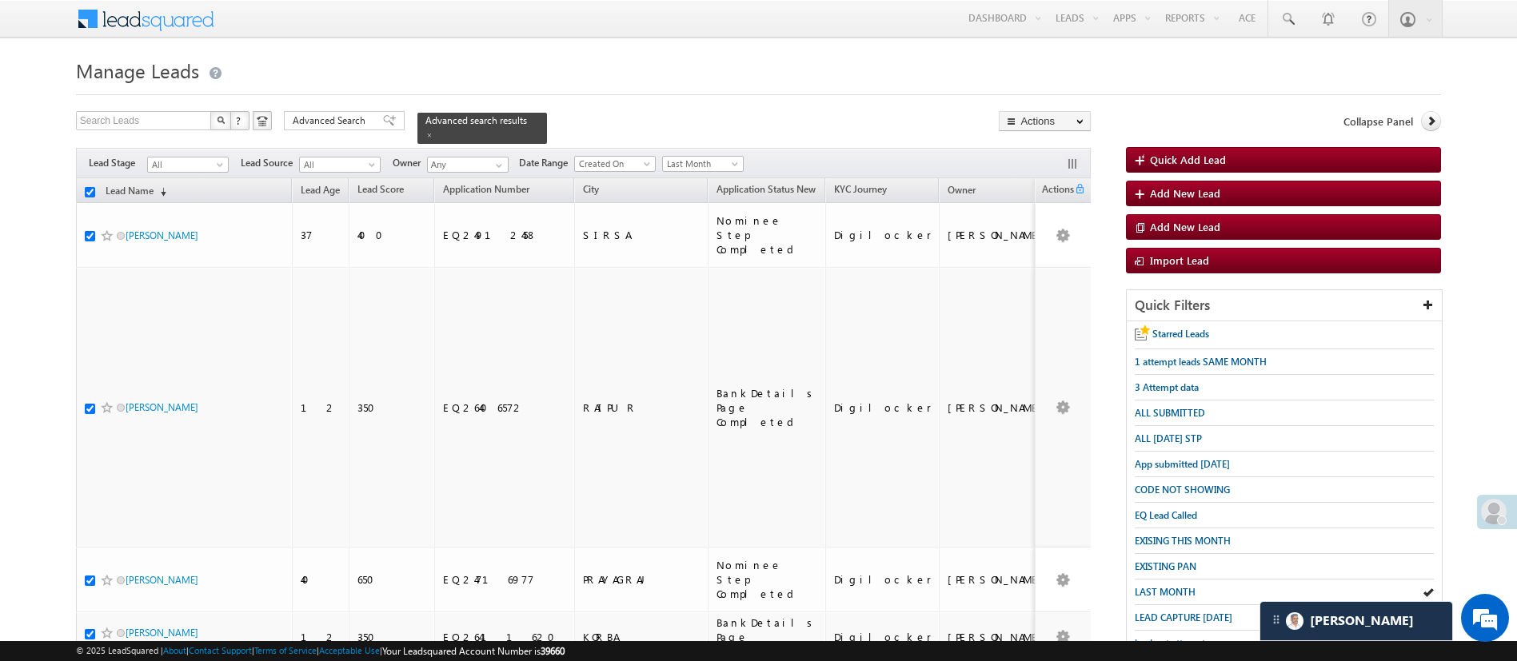
checkbox input "true"
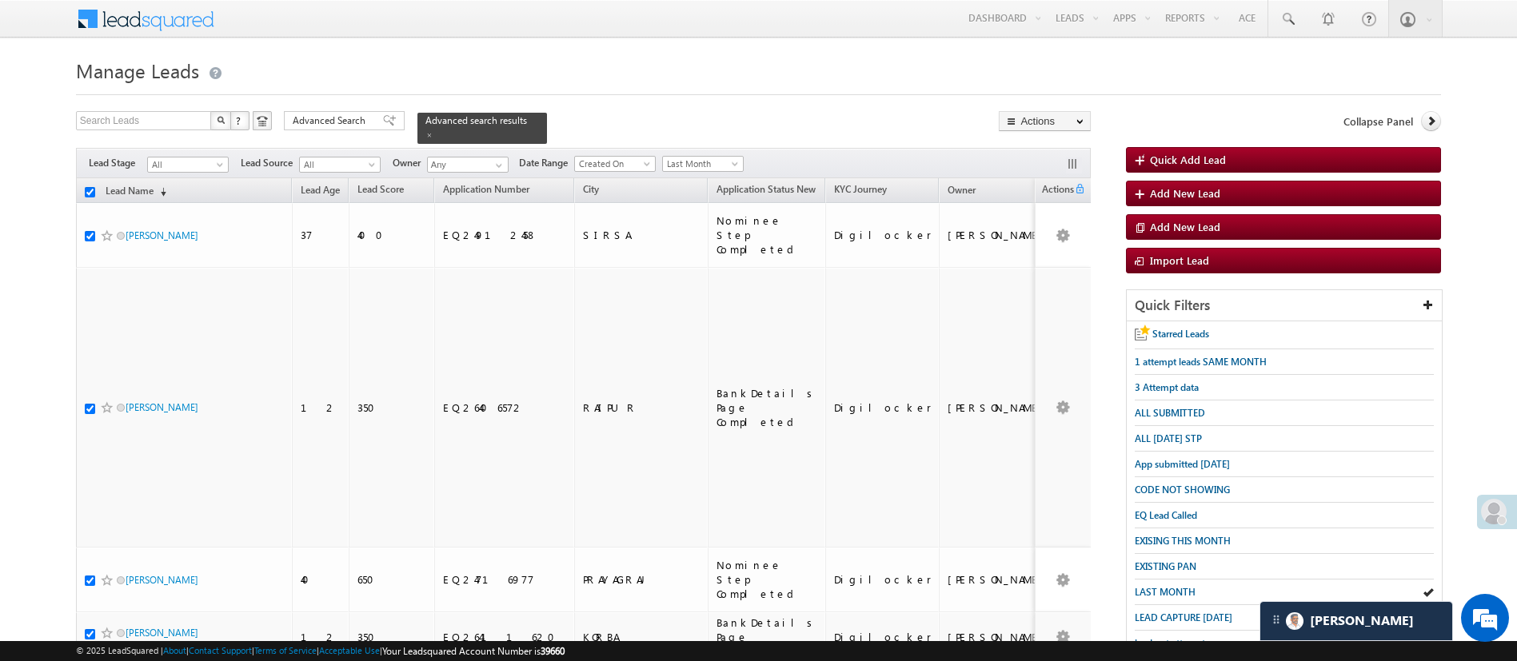
checkbox input "true"
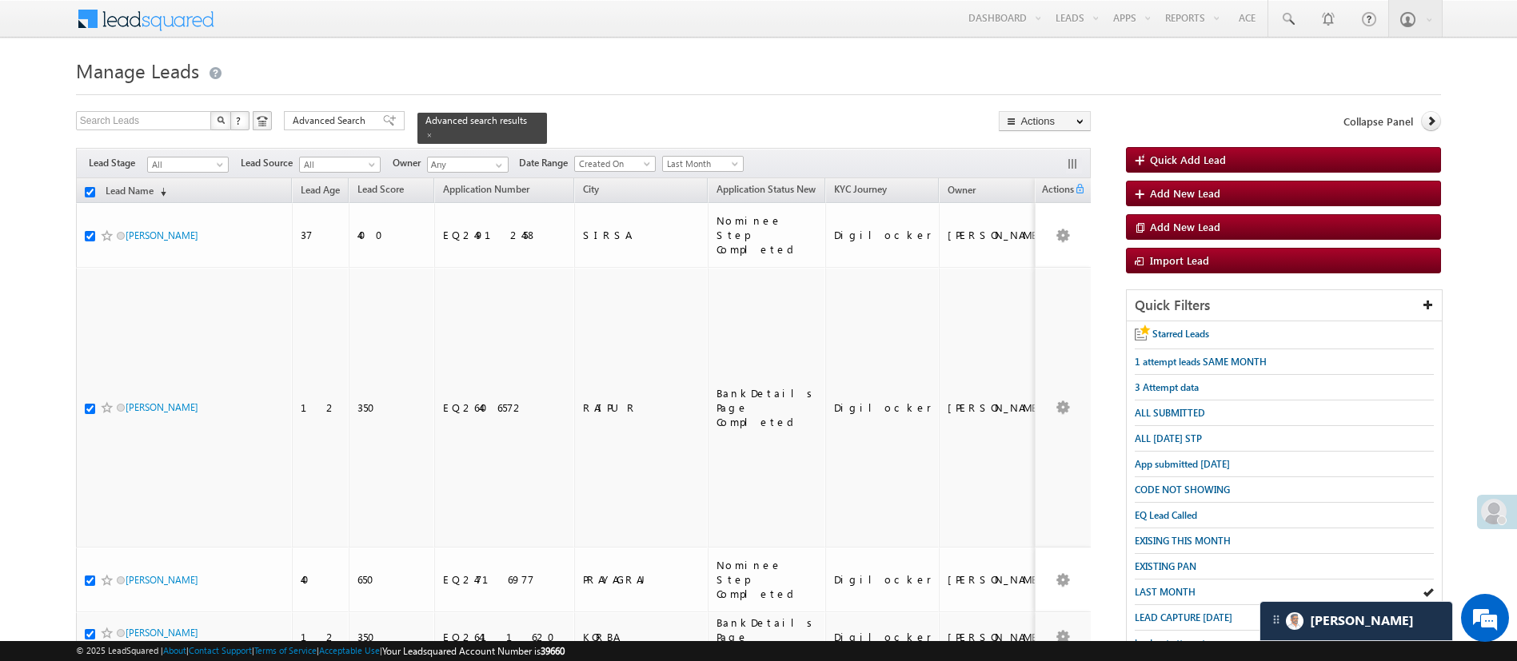
checkbox input "true"
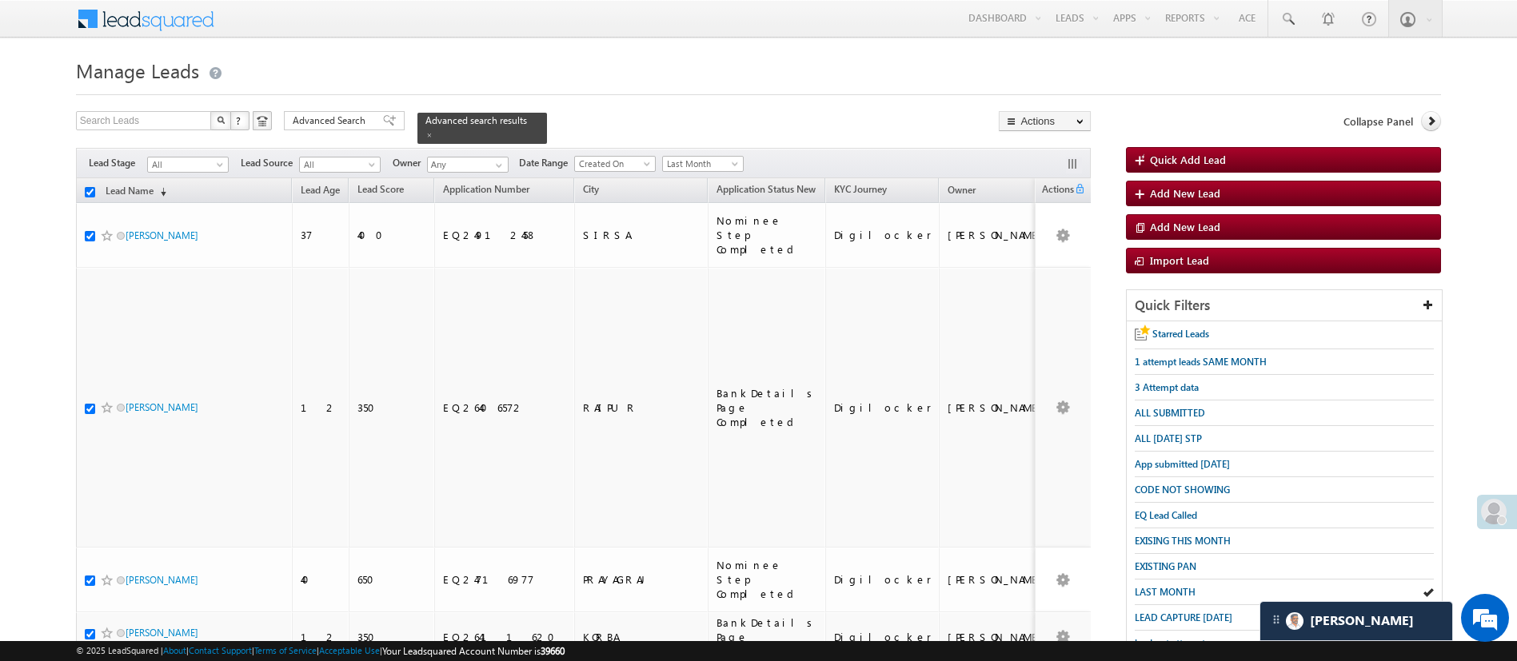
checkbox input "true"
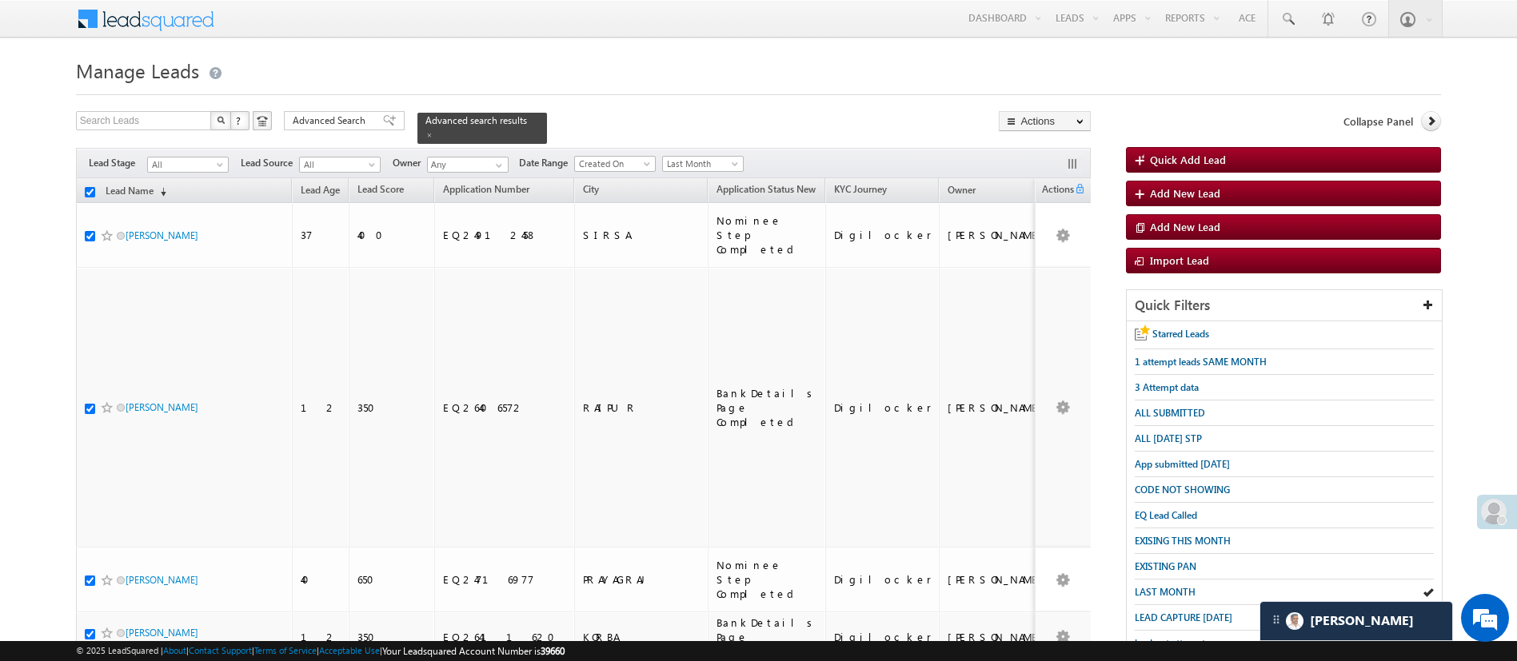
checkbox input "true"
click at [1044, 234] on link "Change Owner" at bounding box center [1045, 239] width 90 height 19
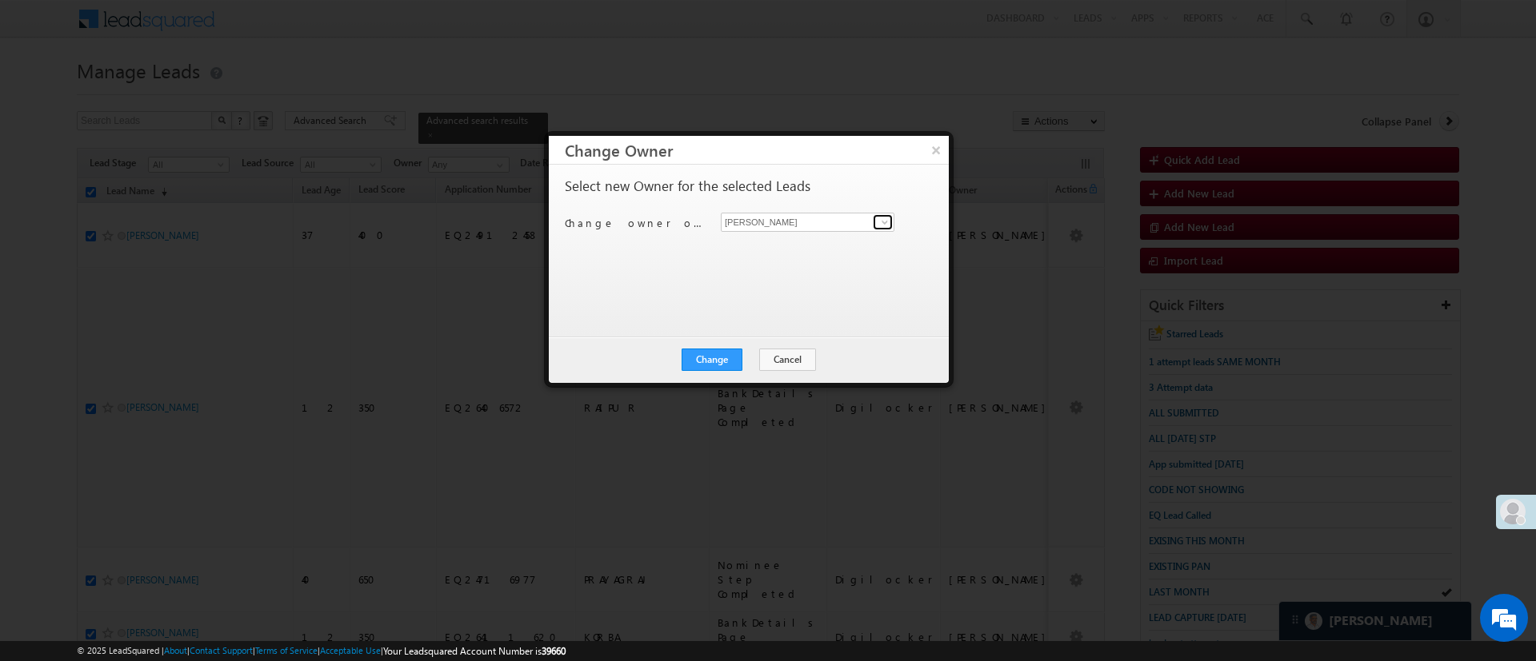
click at [882, 218] on span at bounding box center [884, 222] width 13 height 13
click at [830, 250] on span "[EMAIL_ADDRESS][PERSON_NAME][DOMAIN_NAME]" at bounding box center [799, 253] width 144 height 12
type input "[PERSON_NAME]"
click at [723, 349] on button "Change" at bounding box center [711, 360] width 61 height 22
click at [753, 355] on button "Close" at bounding box center [750, 360] width 51 height 22
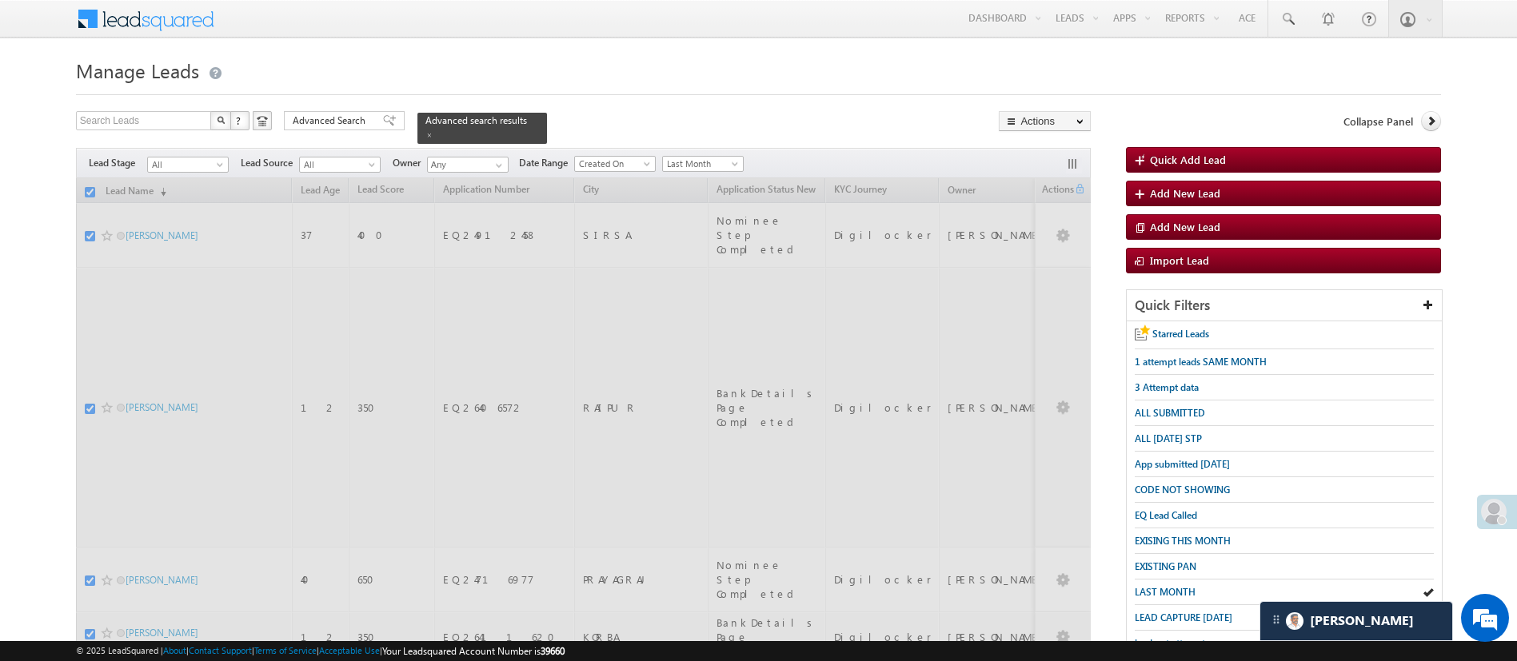
checkbox input "false"
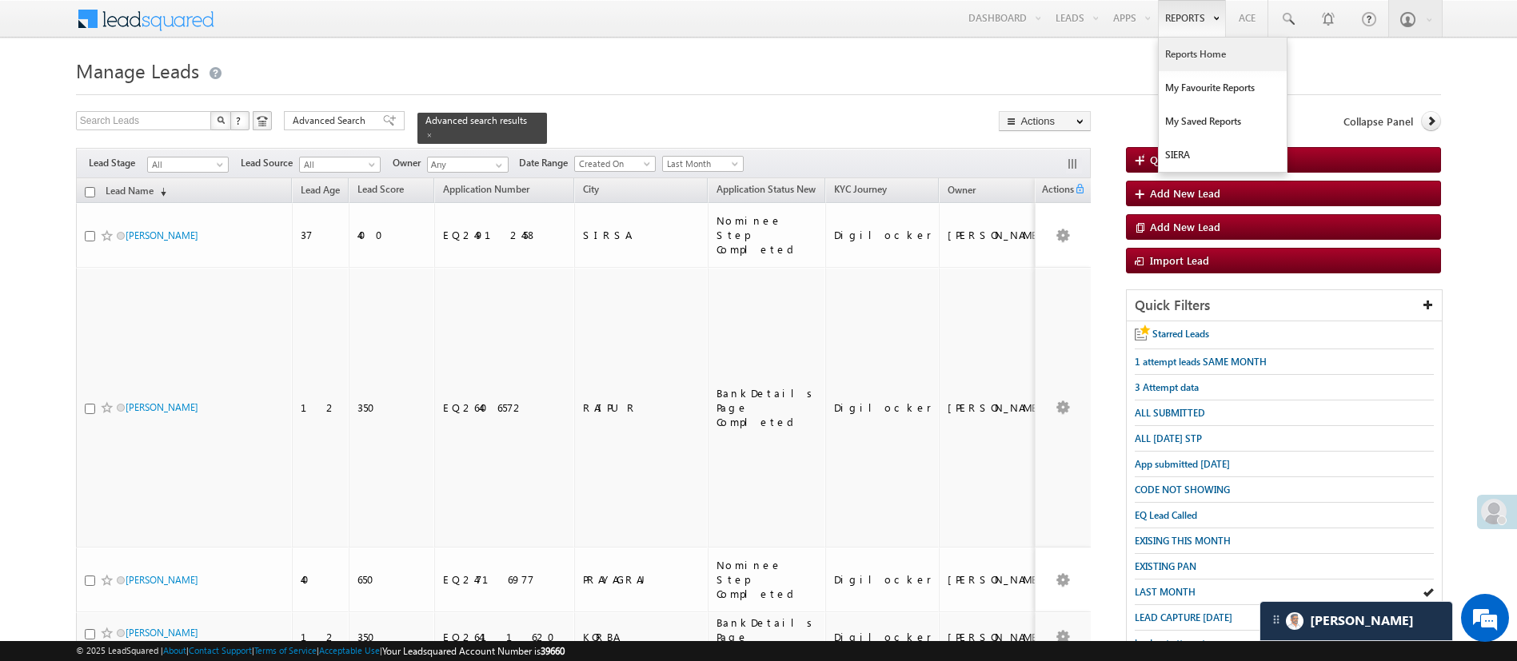
click at [1200, 55] on link "Reports Home" at bounding box center [1223, 55] width 128 height 34
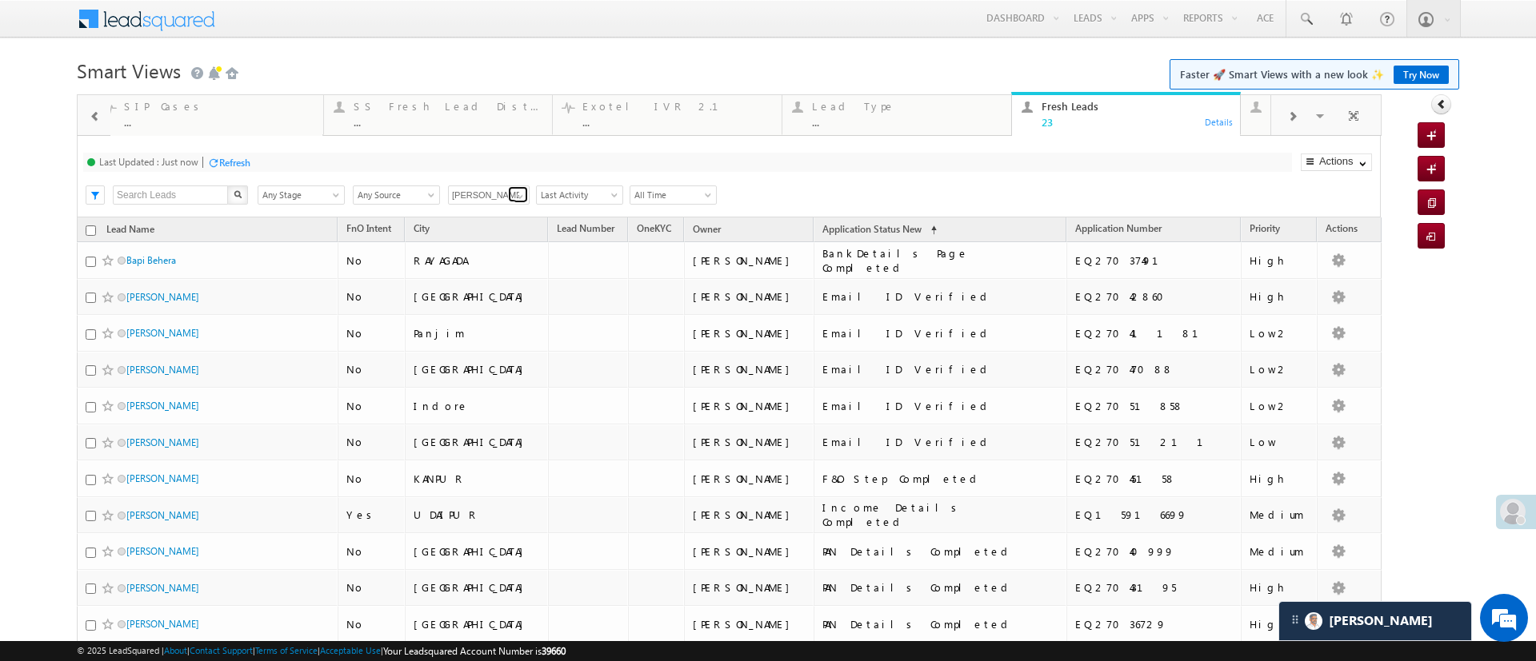
click at [517, 192] on span at bounding box center [519, 196] width 13 height 13
click at [488, 206] on link "Any Owner" at bounding box center [489, 214] width 82 height 18
type input "Any Owner"
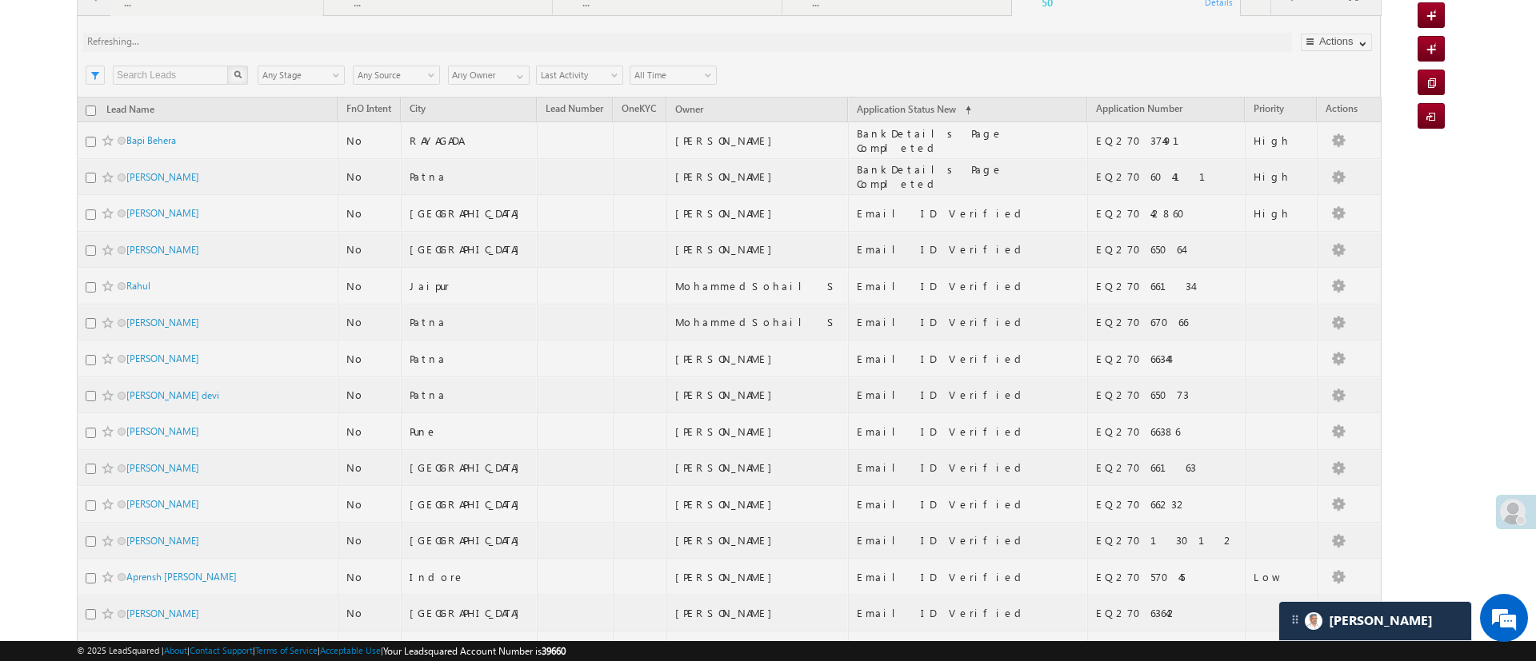
scroll to position [98, 0]
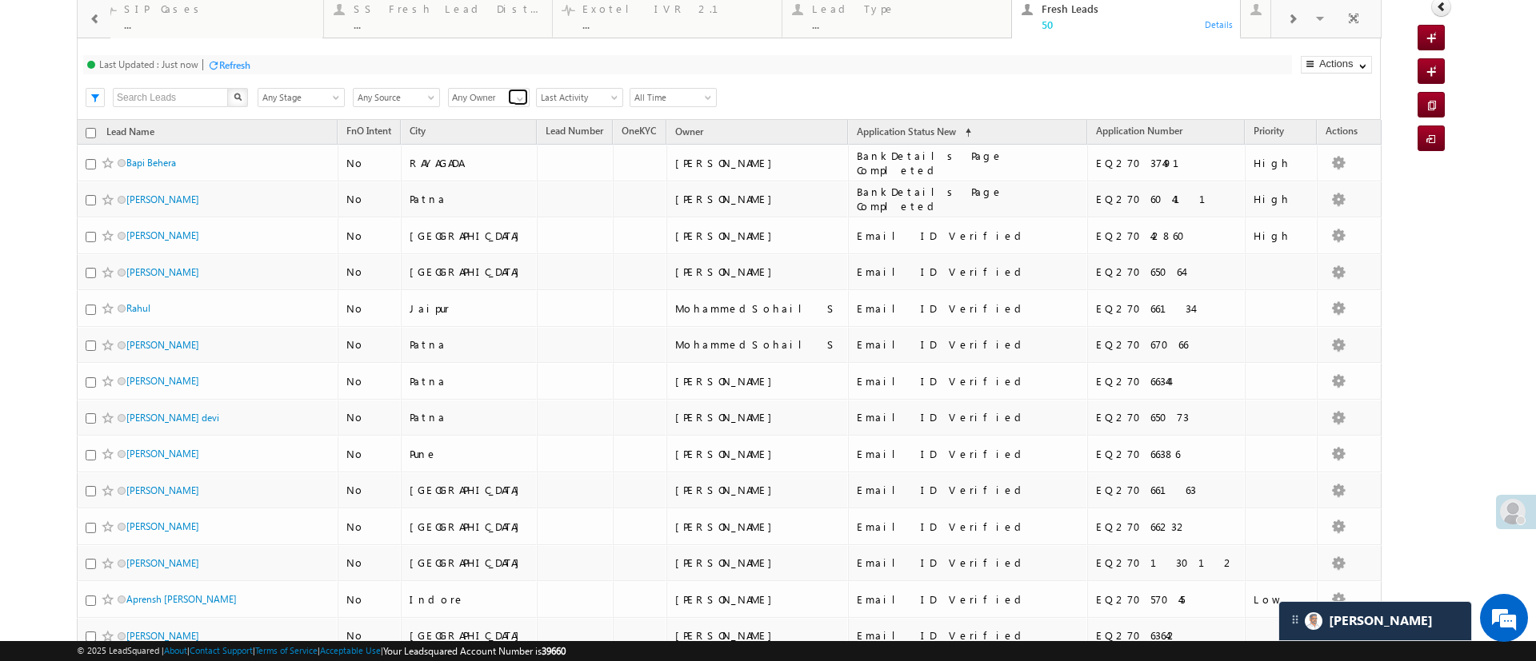
click at [513, 96] on span at bounding box center [519, 99] width 13 height 13
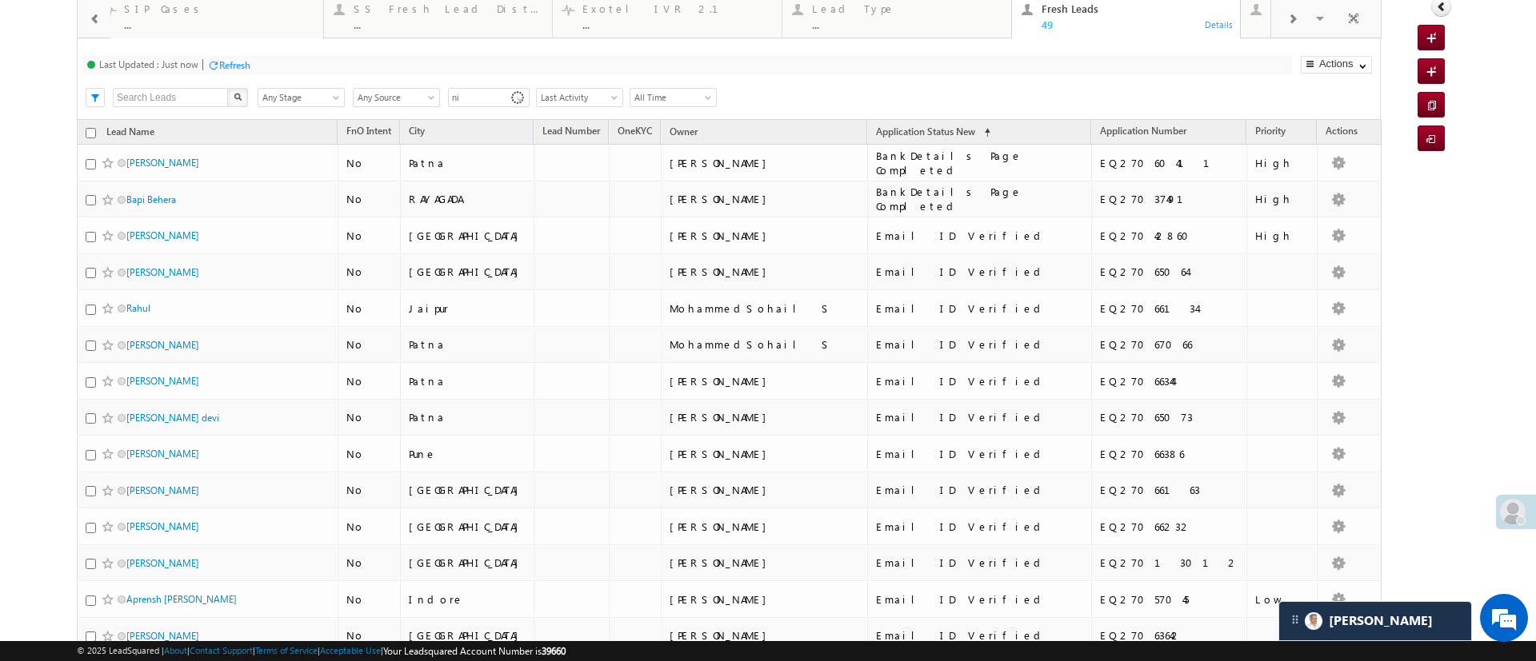
type input "ni"
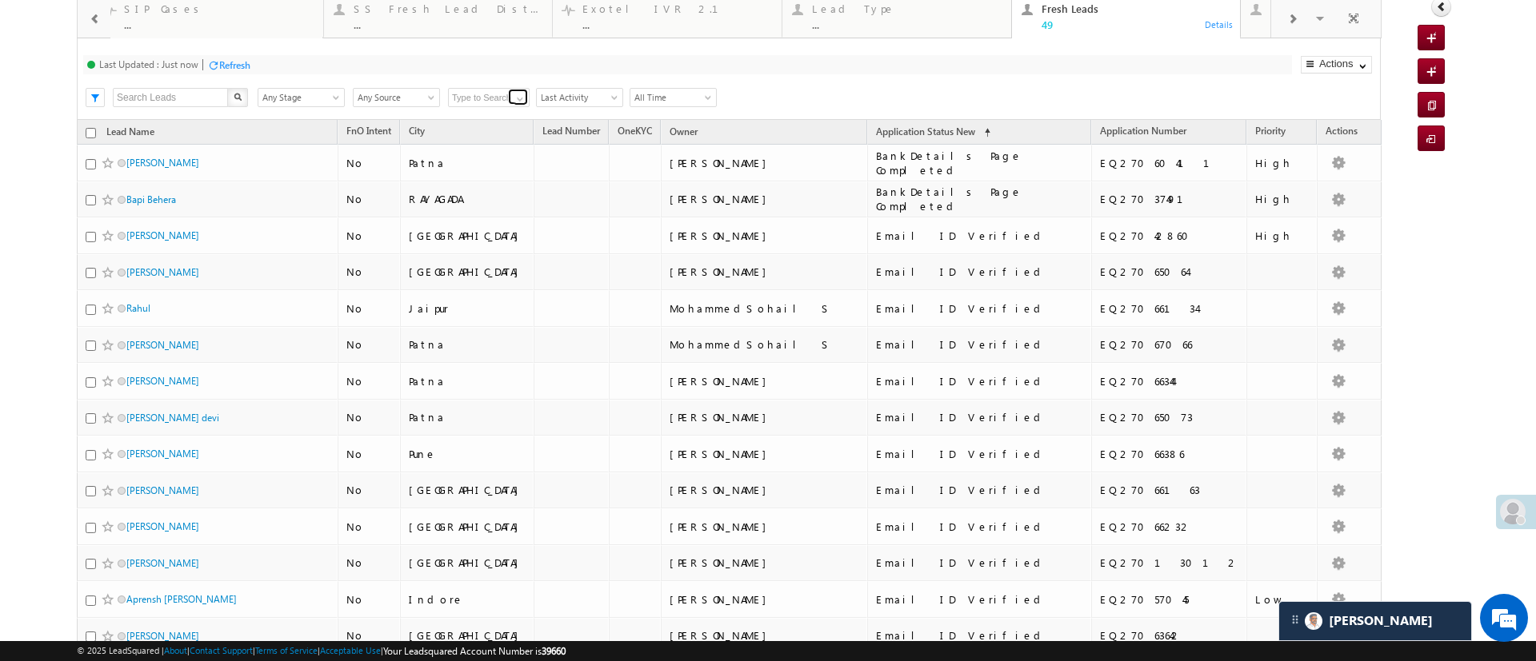
click at [515, 100] on span at bounding box center [519, 99] width 13 height 13
click at [493, 154] on link "[PERSON_NAME]" at bounding box center [489, 149] width 82 height 18
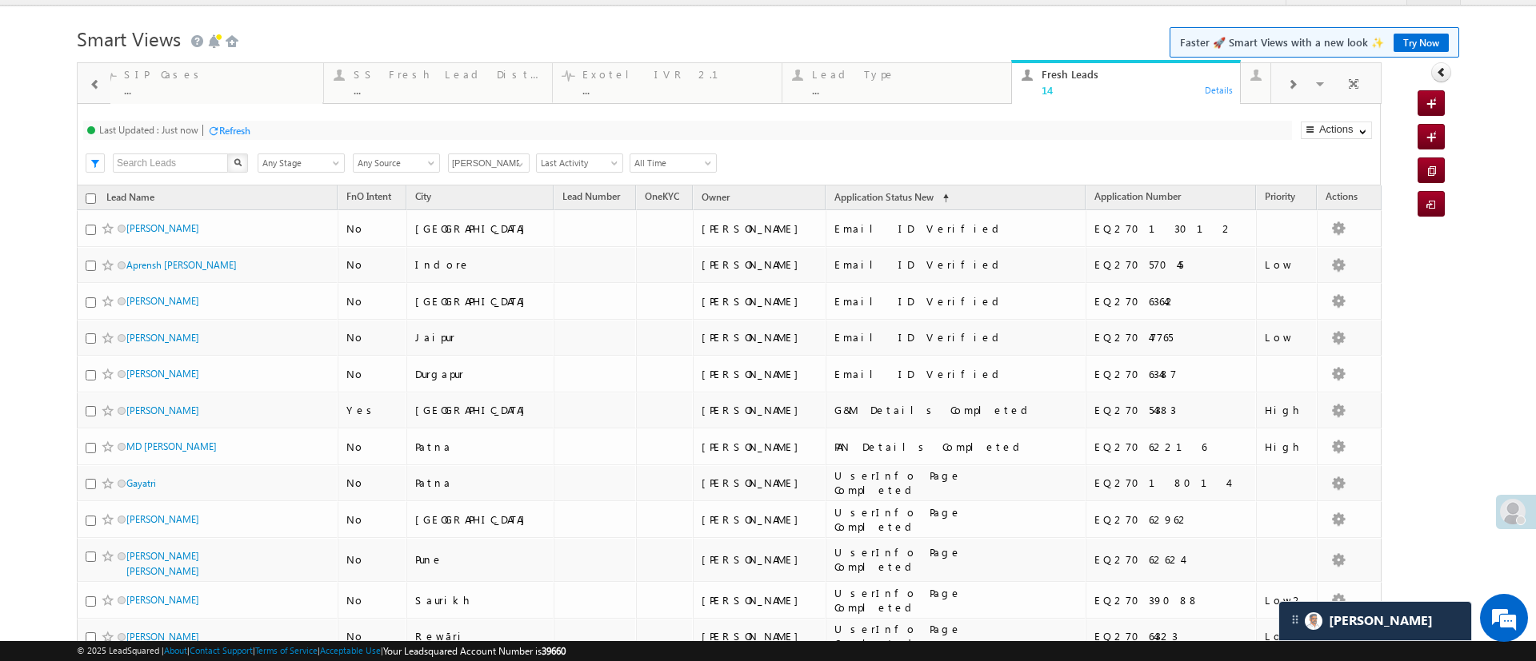
scroll to position [0, 0]
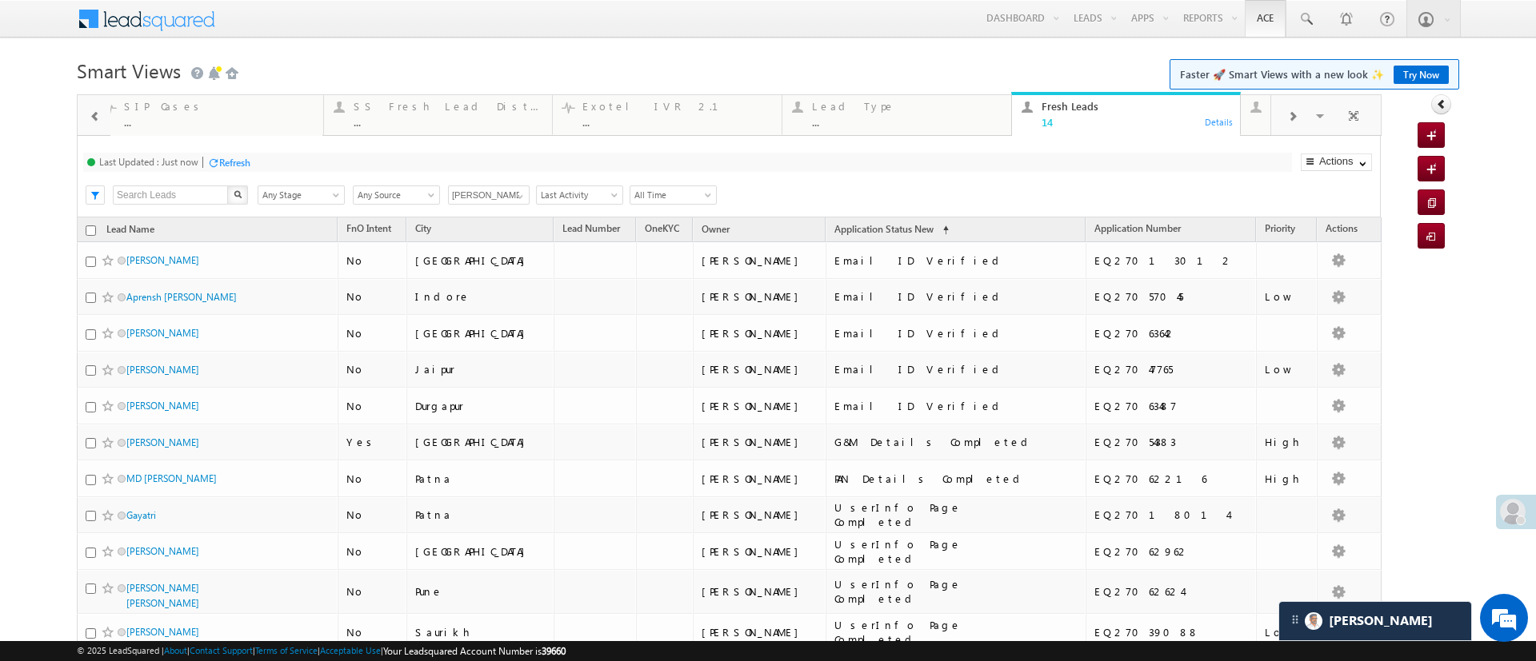
type input "NIRAj SURYAWANSHI"
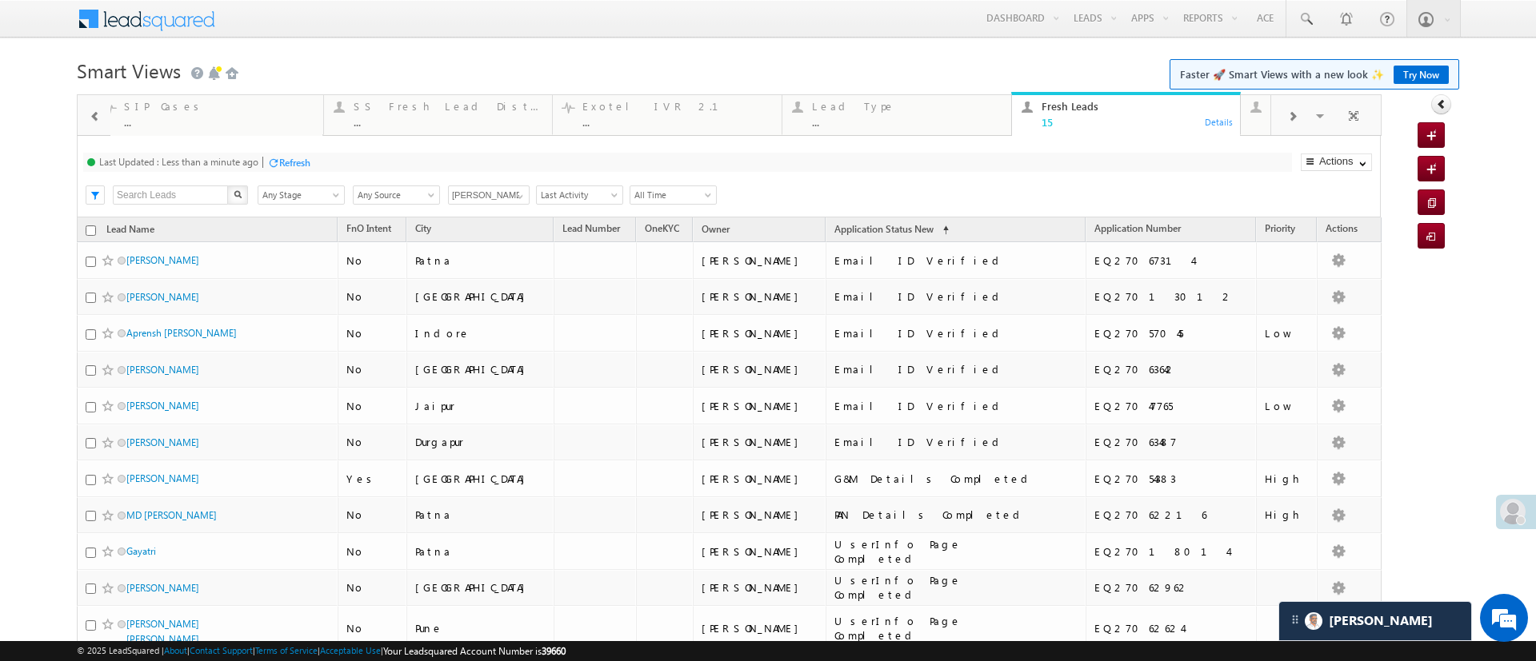
click at [287, 158] on div "Refresh" at bounding box center [294, 163] width 31 height 12
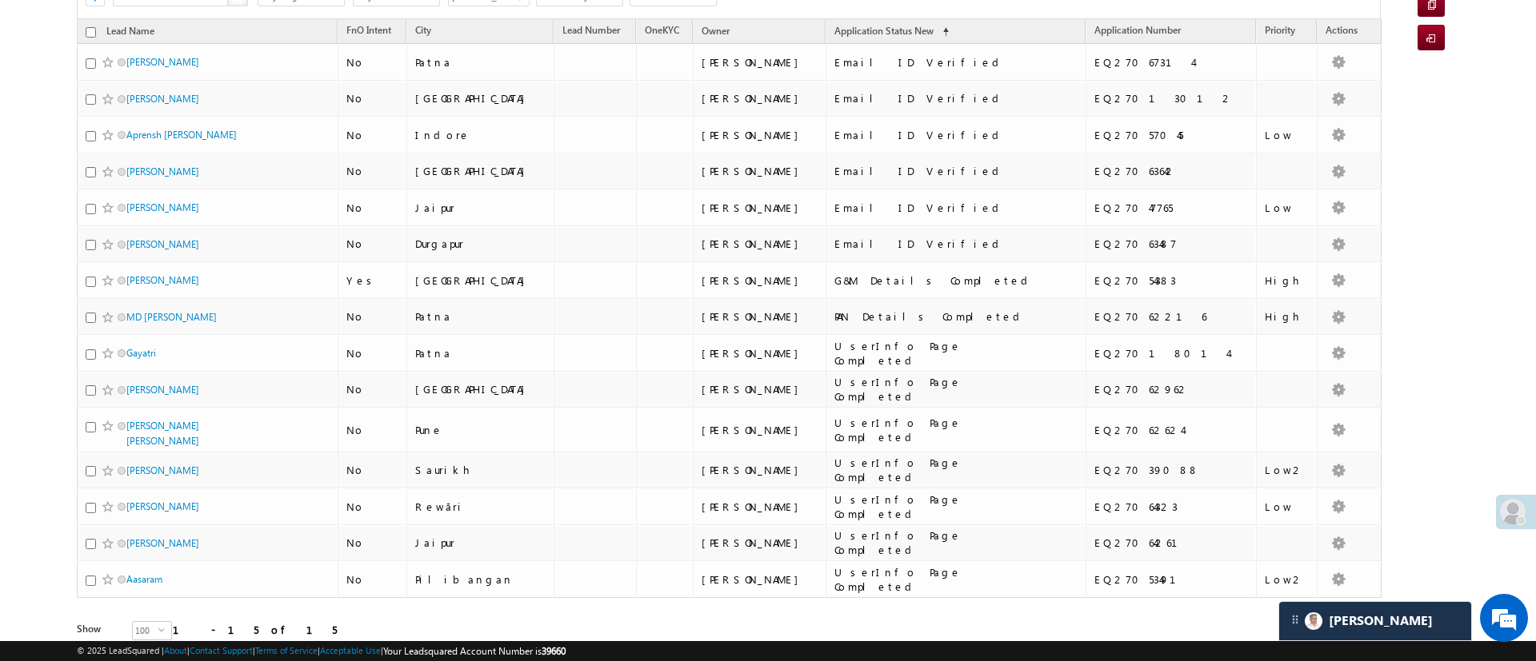
scroll to position [255, 0]
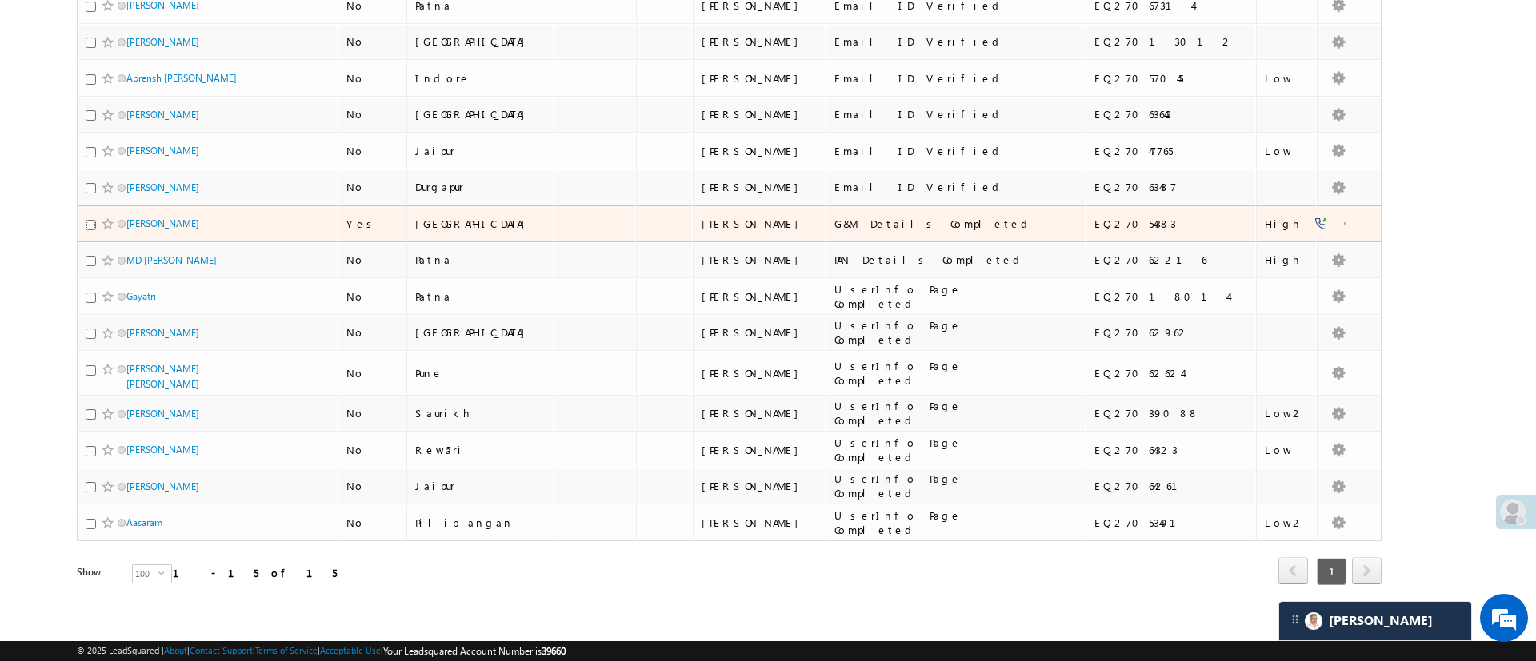
click at [90, 223] on input "checkbox" at bounding box center [91, 225] width 10 height 10
checkbox input "true"
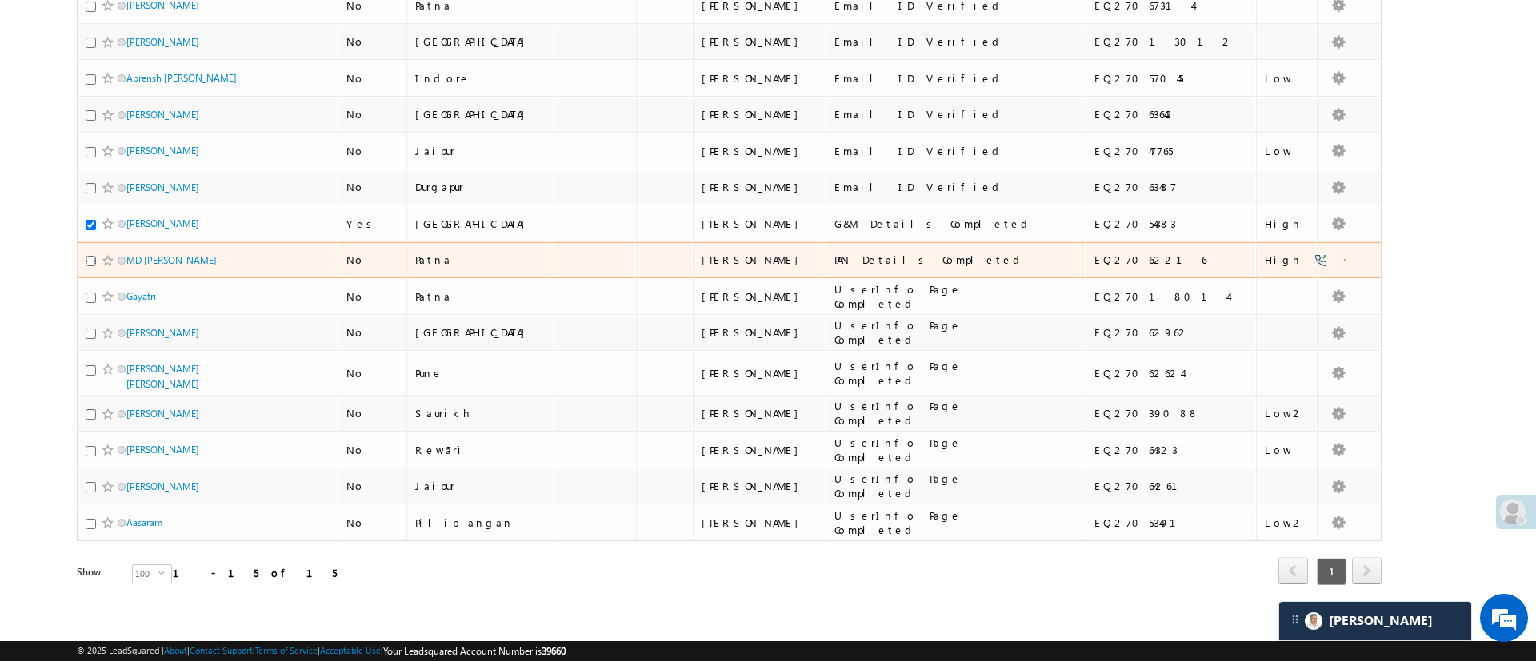
click at [86, 258] on input "checkbox" at bounding box center [91, 261] width 10 height 10
checkbox input "true"
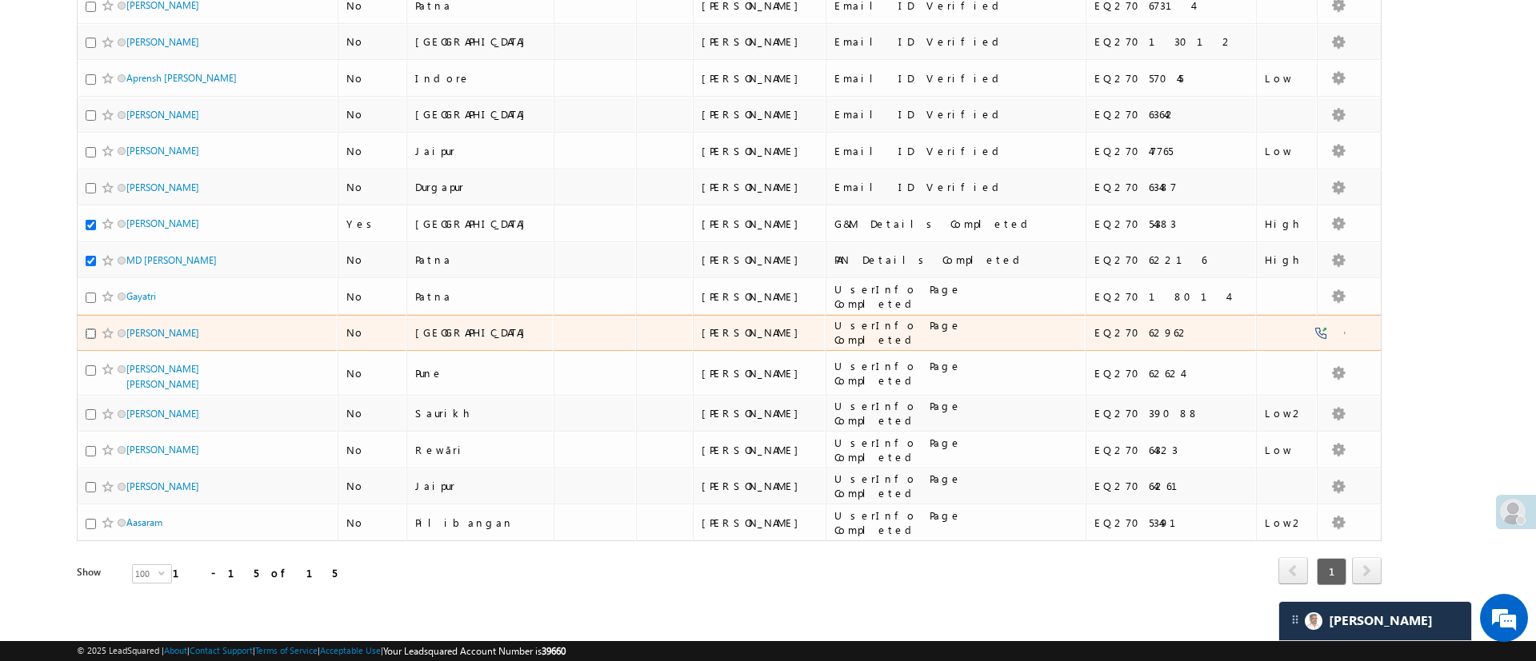
click at [87, 331] on input "checkbox" at bounding box center [91, 334] width 10 height 10
checkbox input "true"
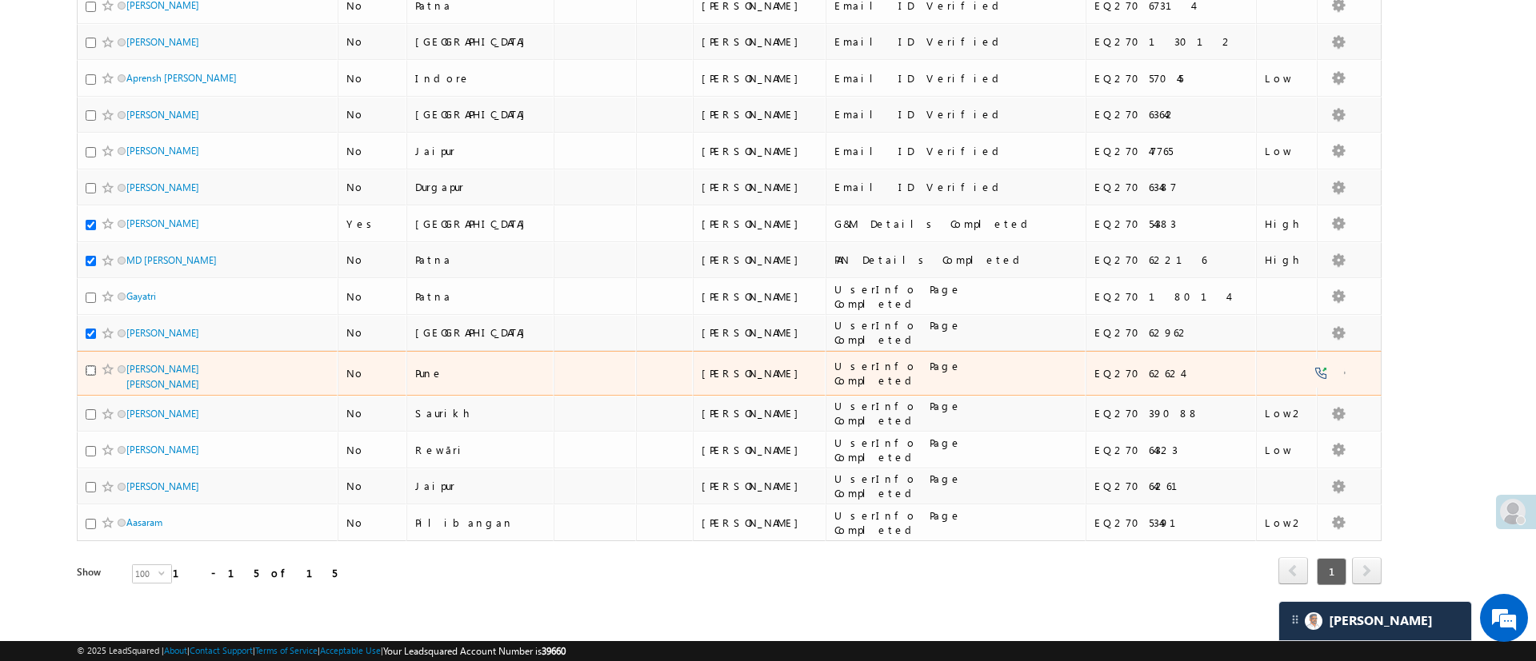
click at [90, 371] on input "checkbox" at bounding box center [91, 370] width 10 height 10
checkbox input "true"
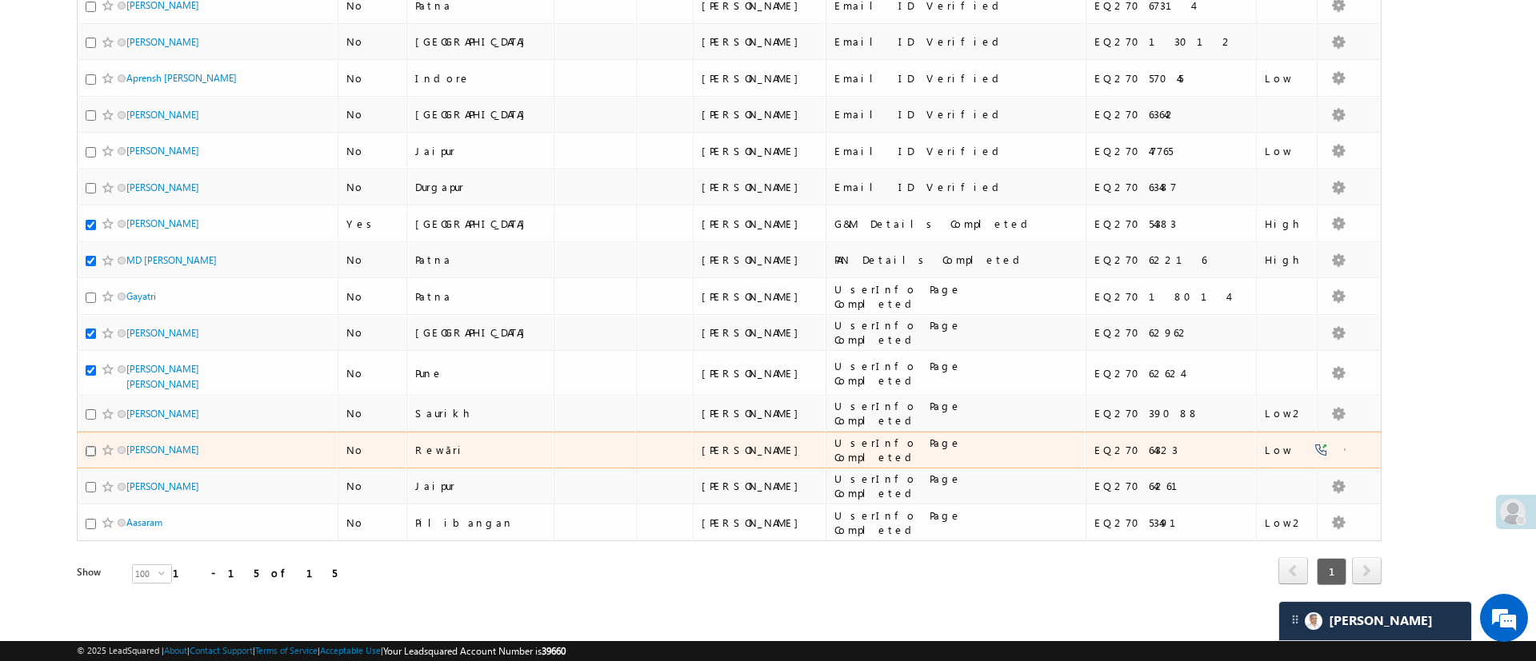
click at [90, 446] on input "checkbox" at bounding box center [91, 451] width 10 height 10
checkbox input "true"
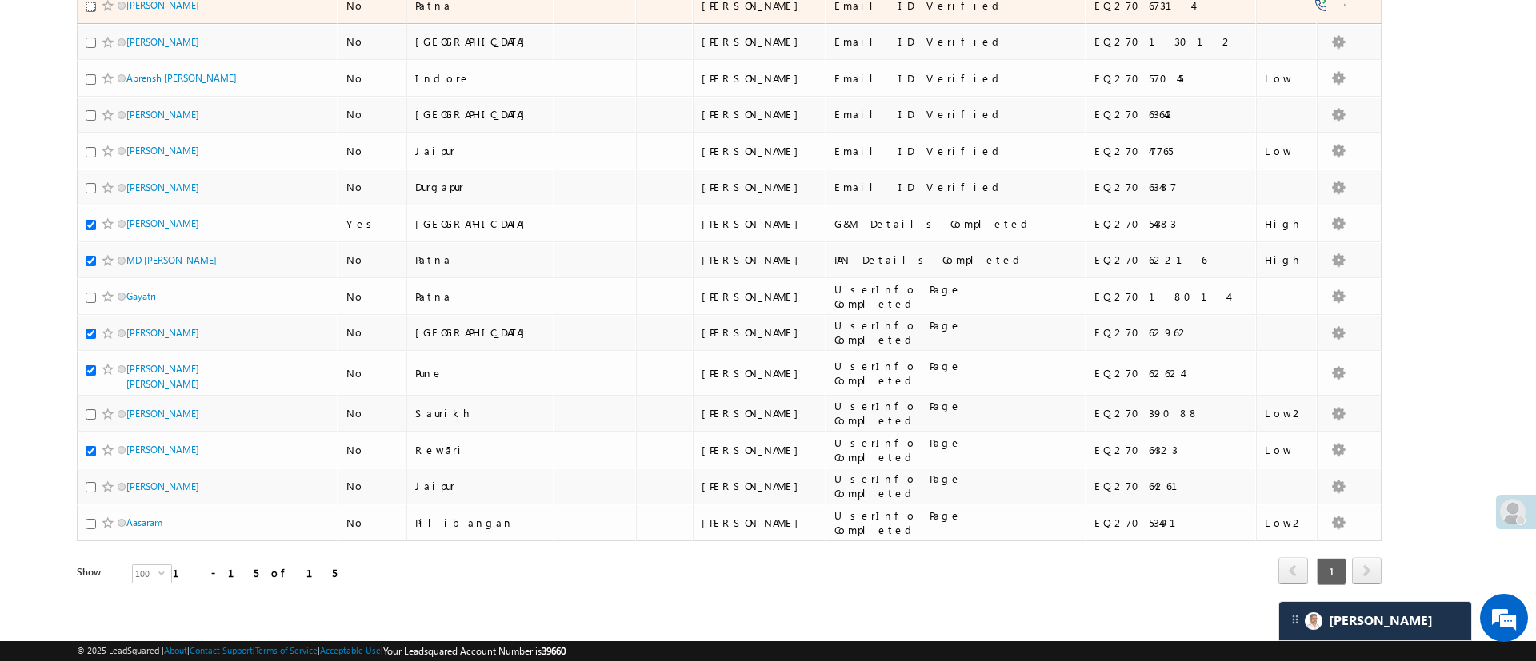
click at [91, 8] on input "checkbox" at bounding box center [91, 7] width 10 height 10
checkbox input "true"
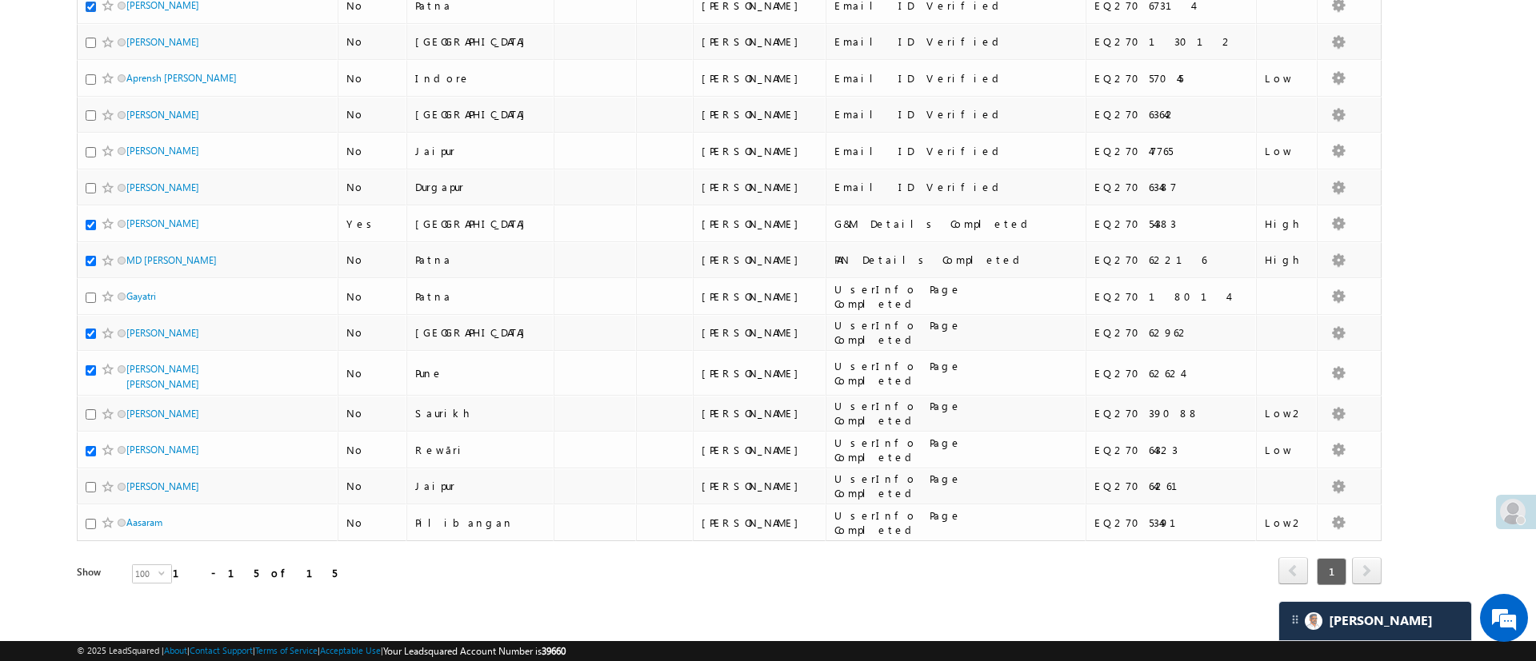
scroll to position [0, 0]
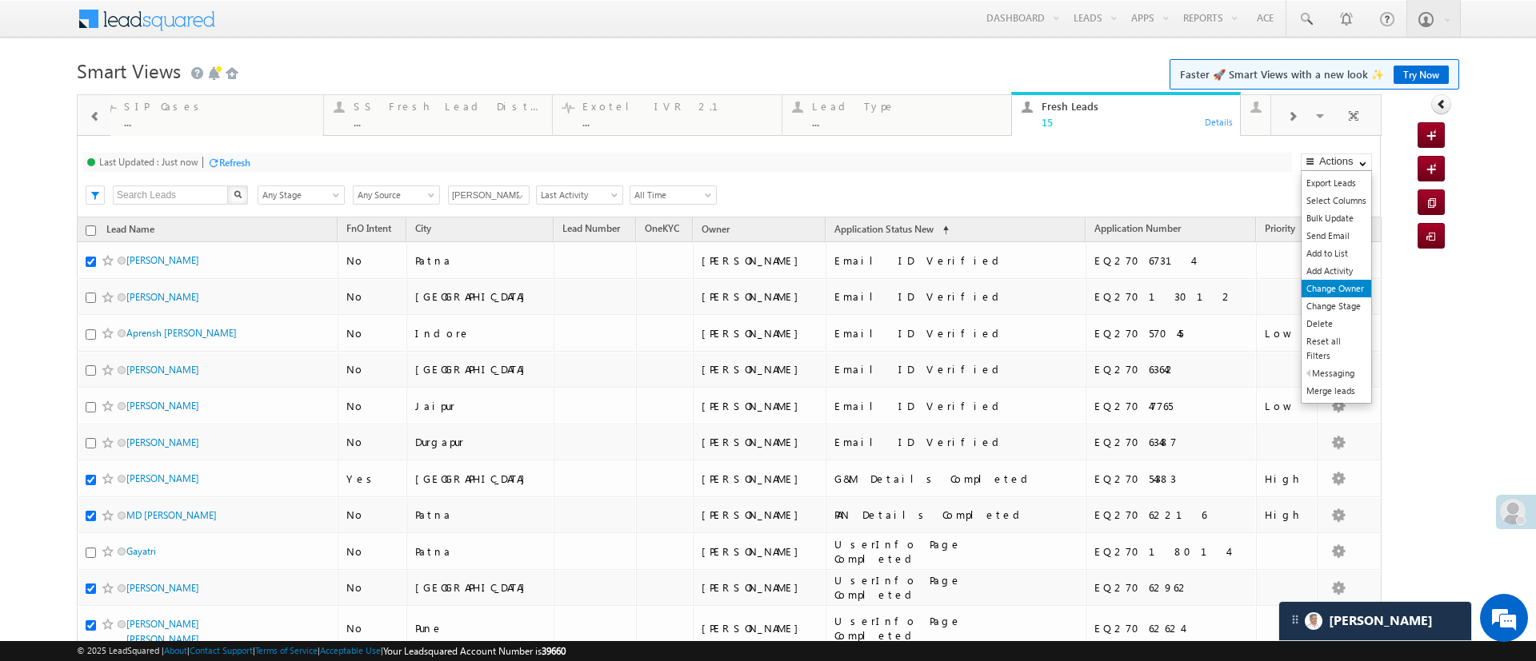
click at [1322, 283] on link "Change Owner" at bounding box center [1336, 289] width 70 height 18
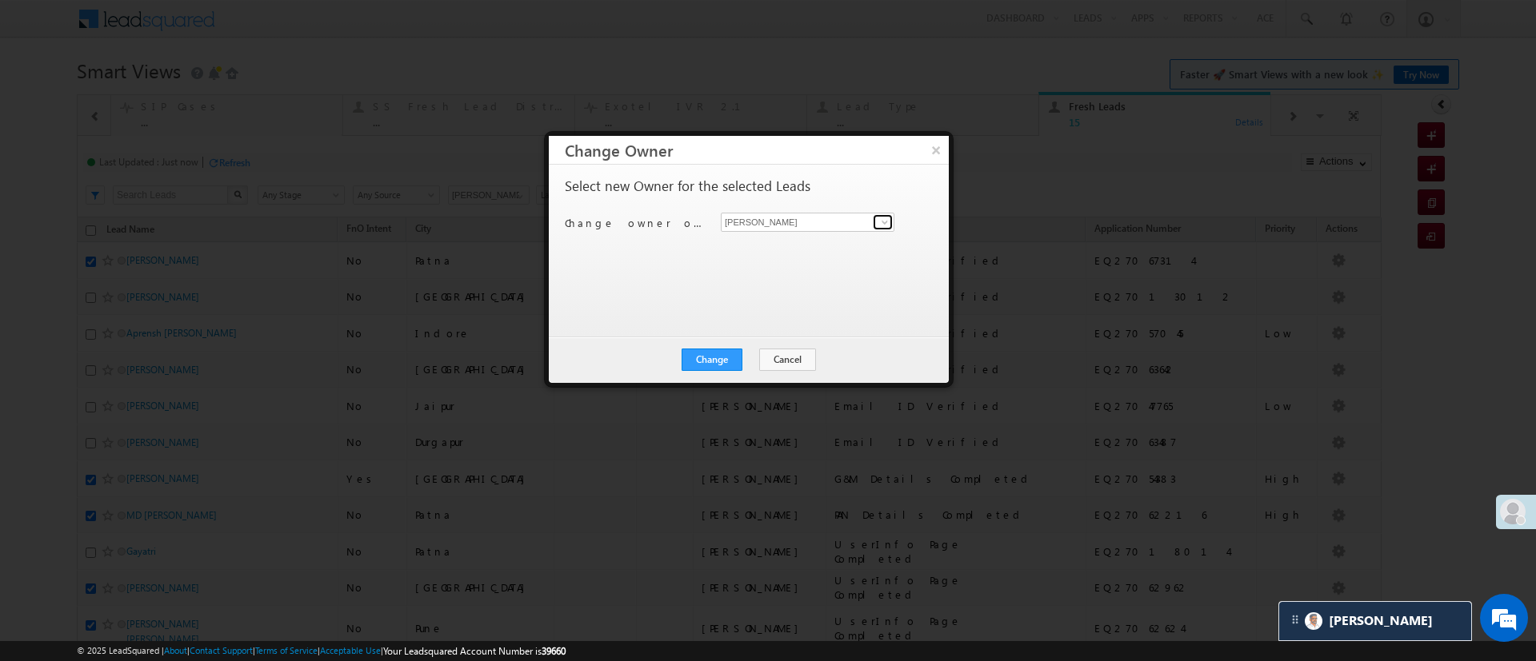
click at [875, 214] on link at bounding box center [883, 222] width 20 height 16
click link "Hemant Nandwana Hemant.Nandwana@angelbroking.com"
type input "Hemant Nandwana"
click button "Change"
click button "Close"
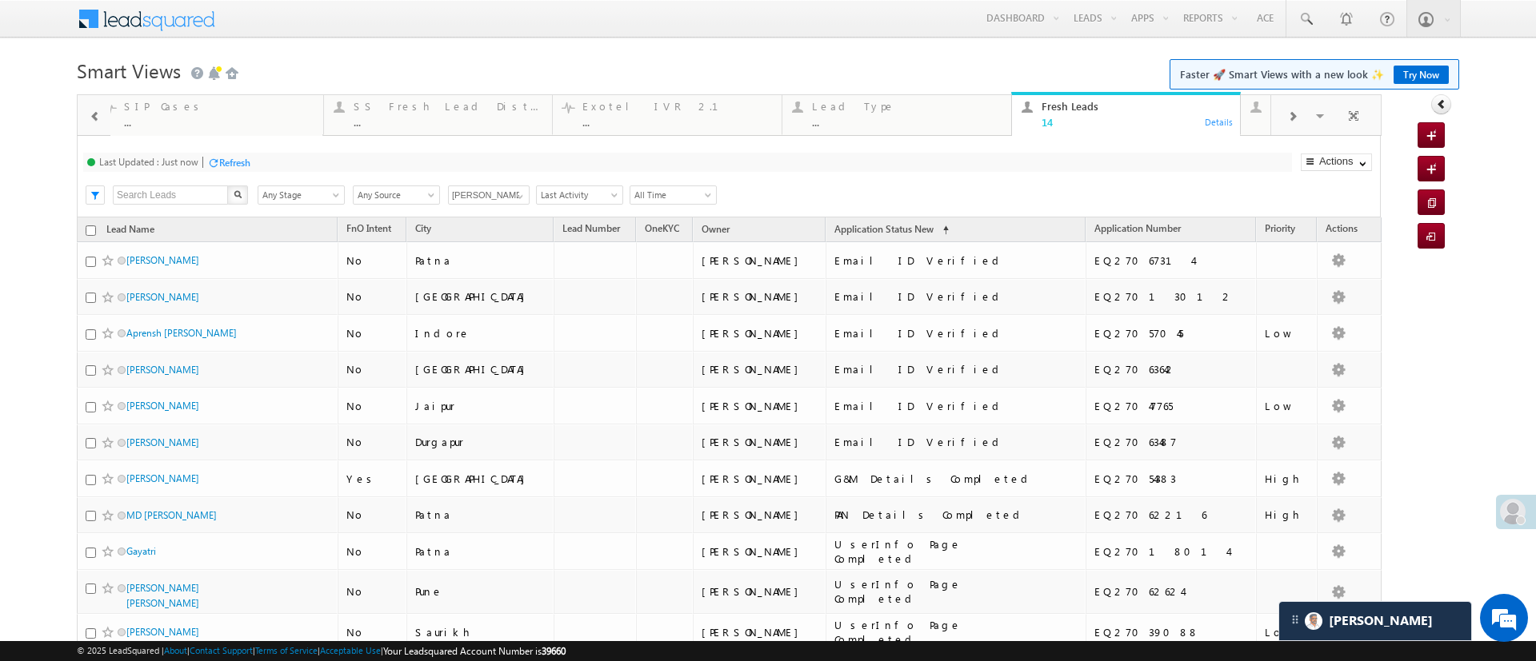
click div "Refresh"
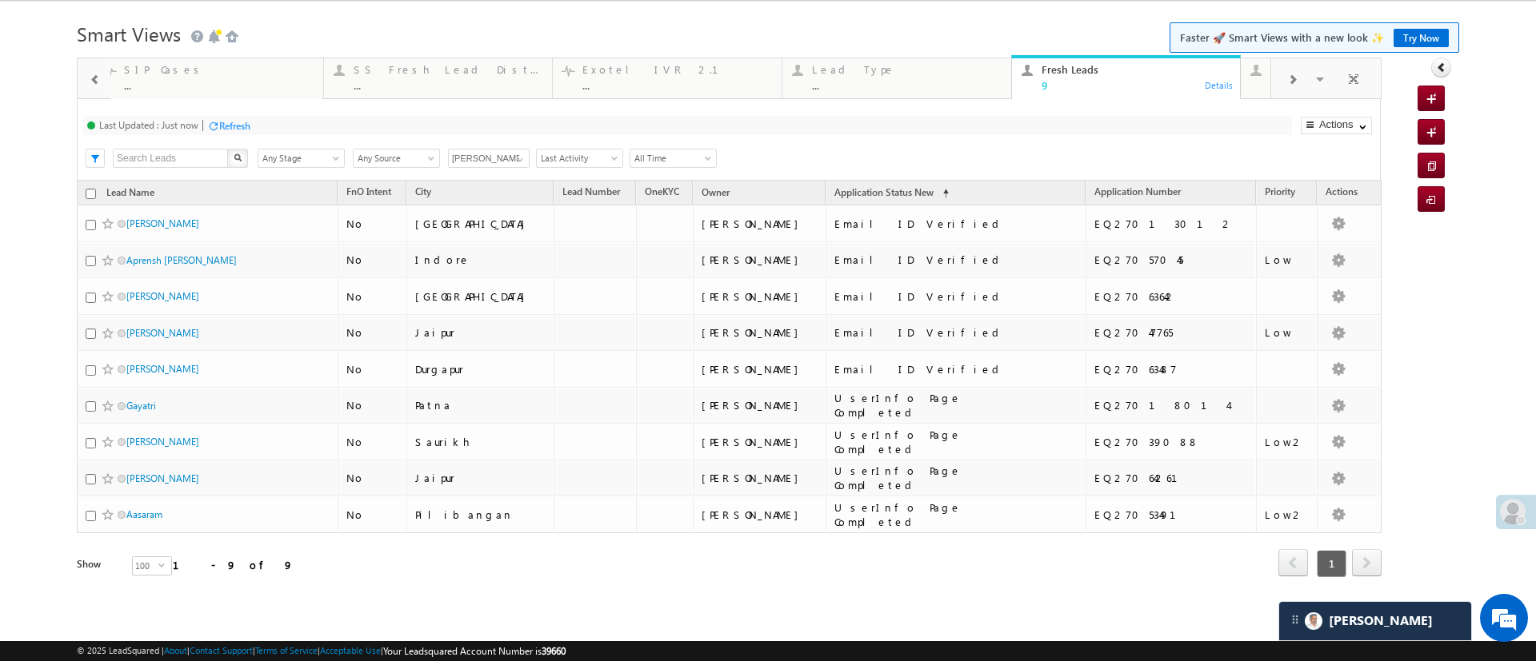
scroll to position [37, 0]
click span
click link "Any Owner"
type input "Any Owner"
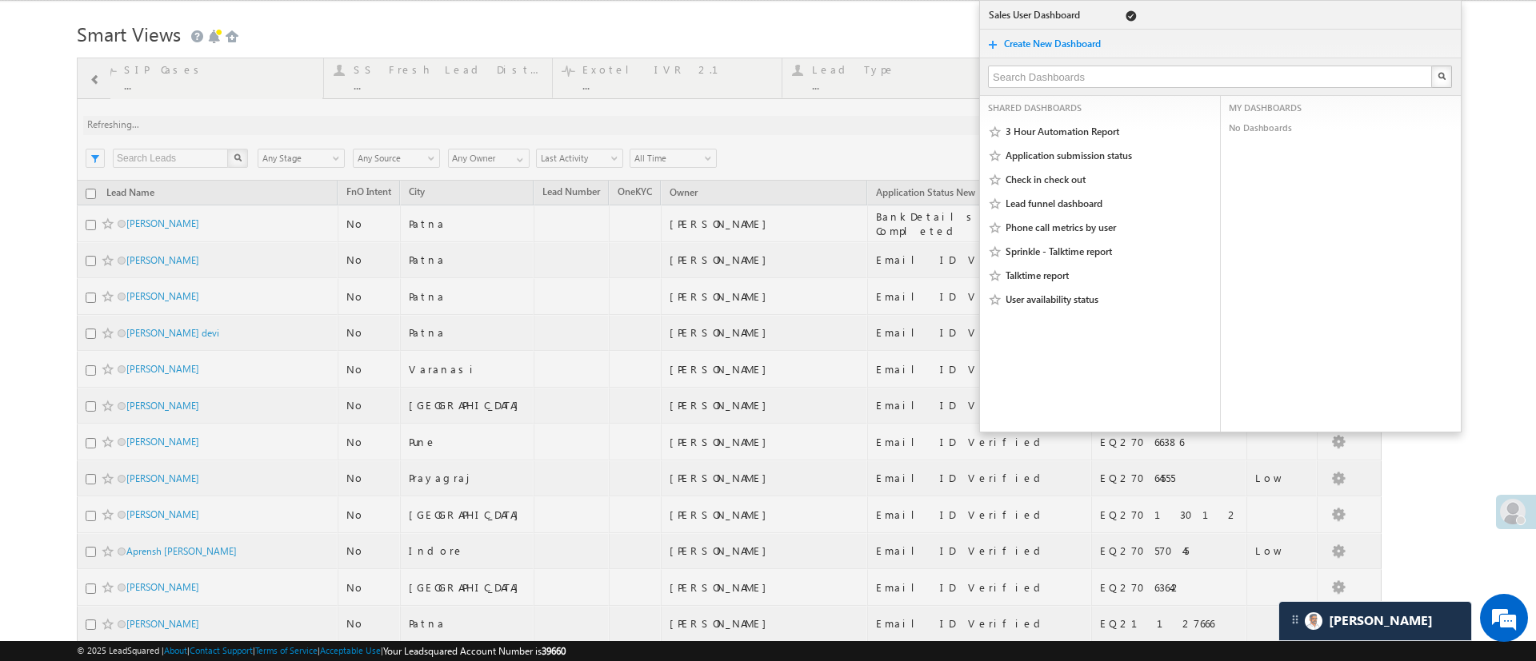
scroll to position [0, 0]
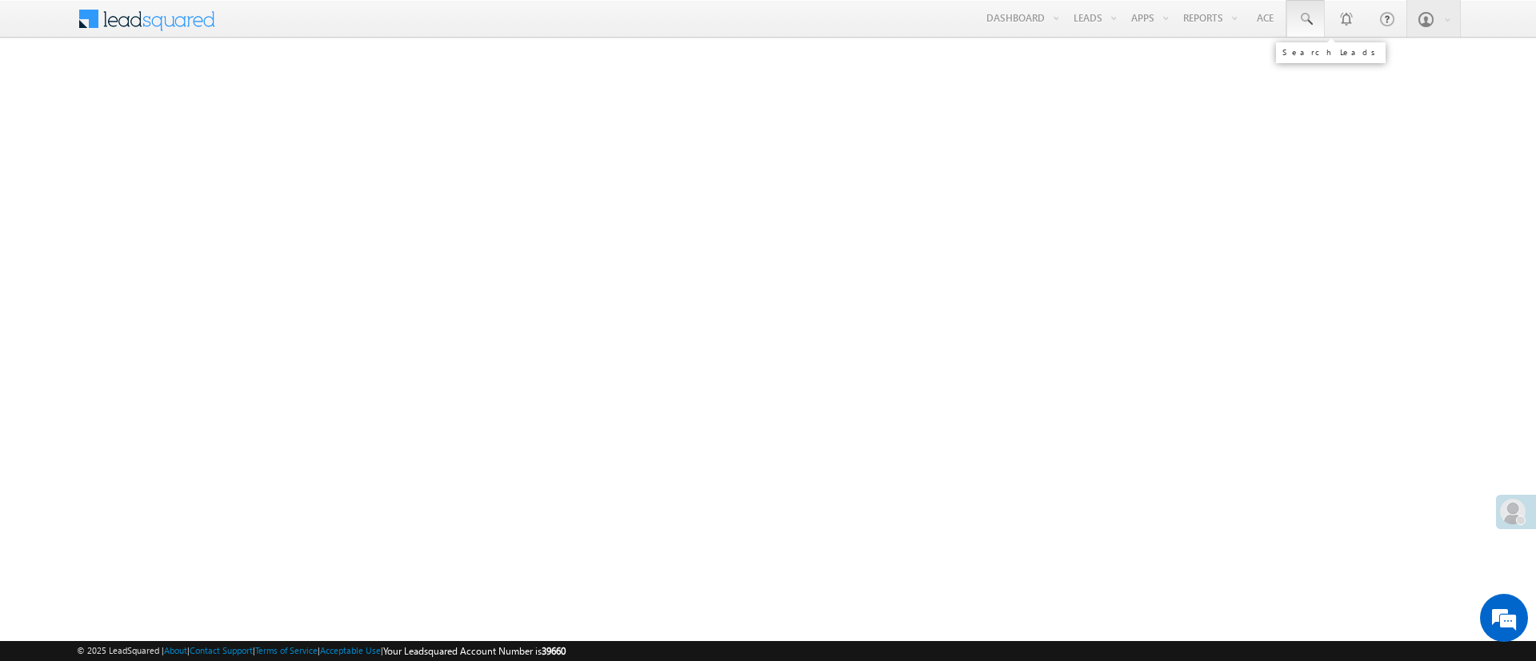
click at [1310, 15] on span at bounding box center [1305, 19] width 16 height 16
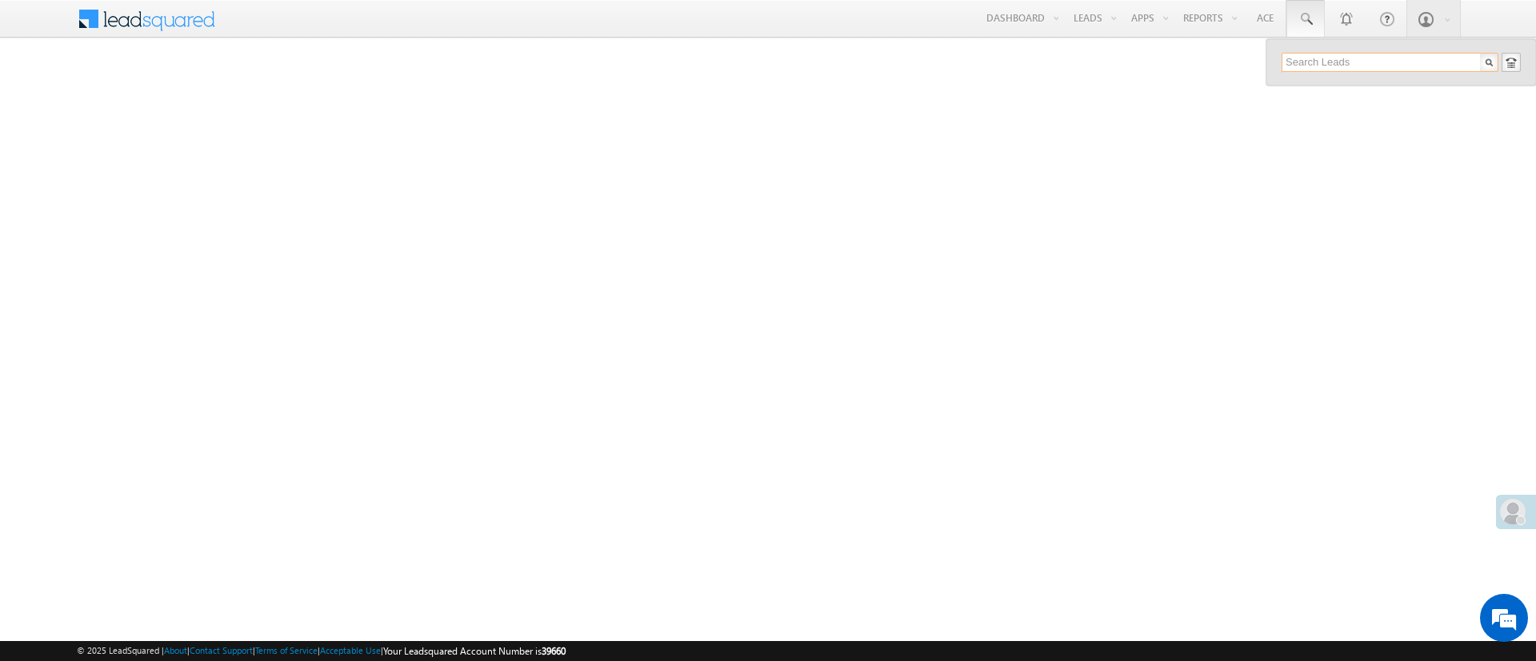
paste input "7060356816"
type input "7060356816"
click at [1374, 90] on div "[PERSON_NAME]" at bounding box center [1396, 86] width 214 height 18
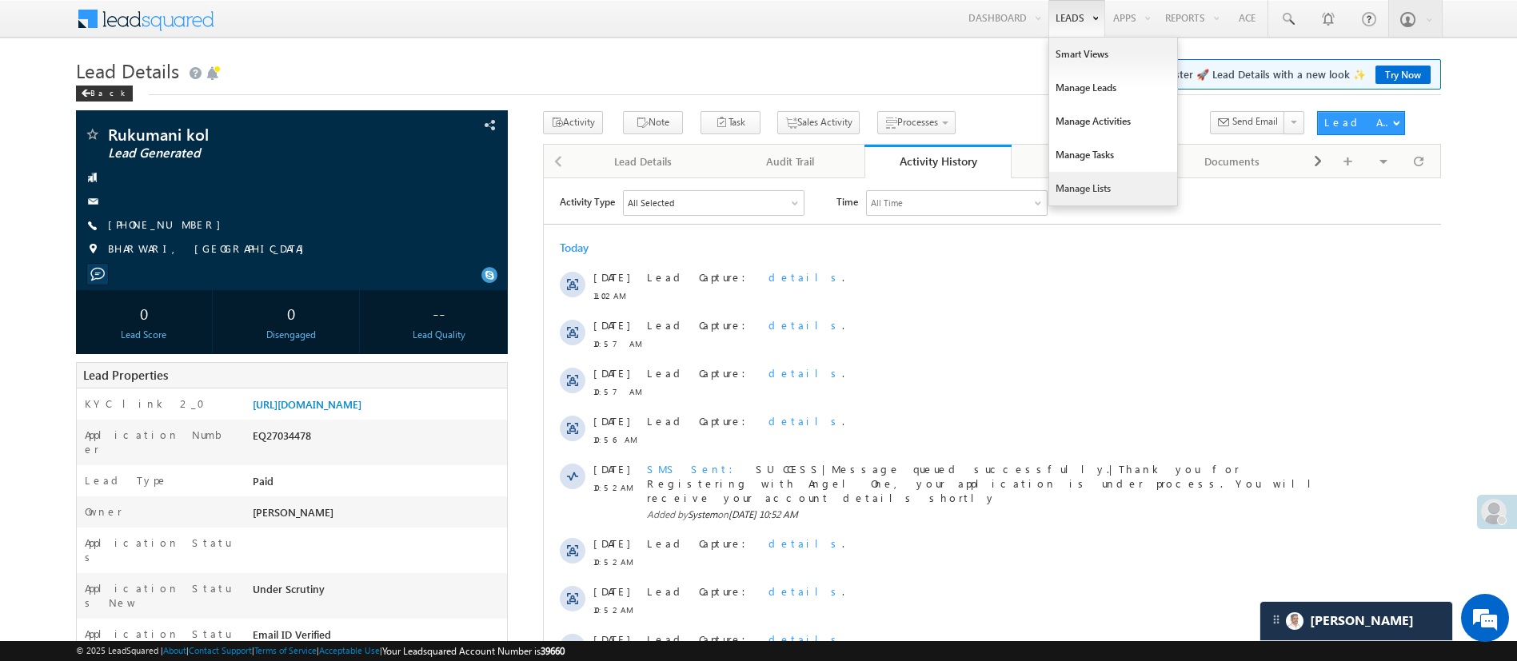
click at [1099, 177] on link "Manage Lists" at bounding box center [1113, 189] width 128 height 34
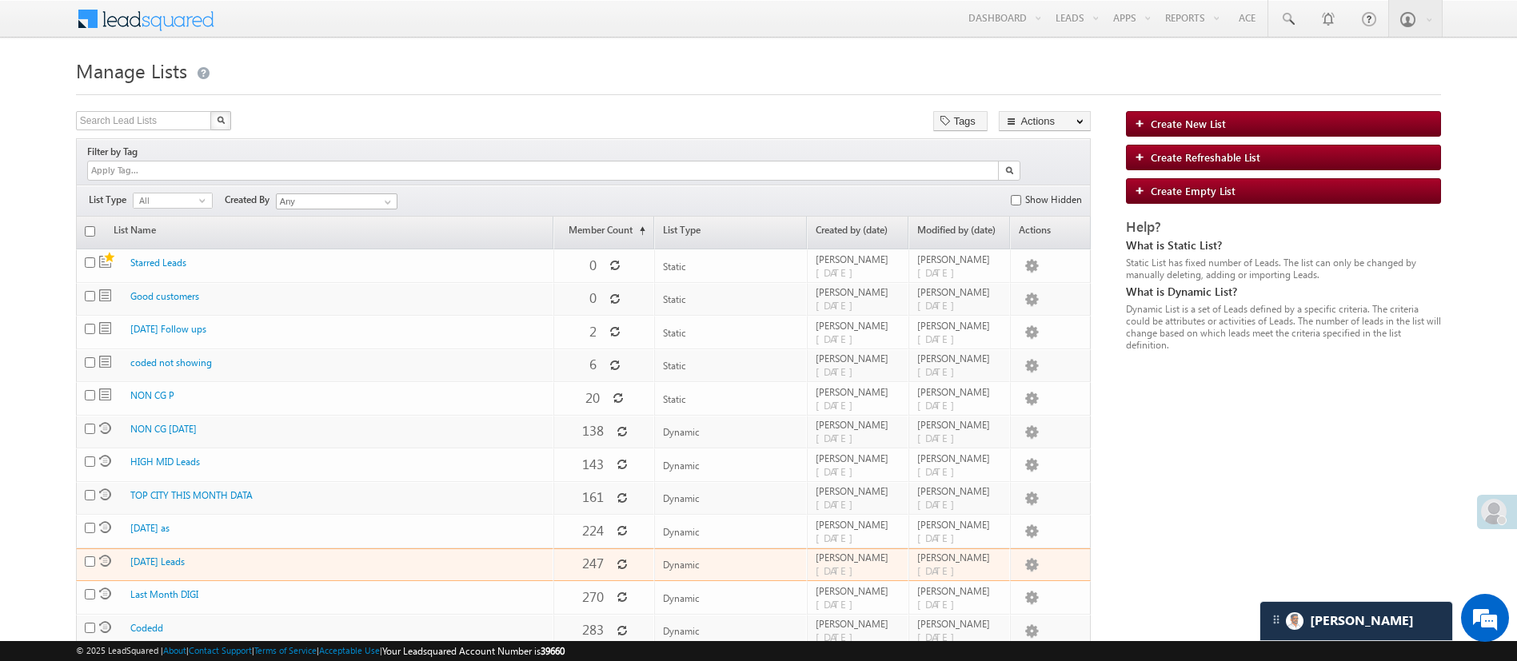
click at [1012, 568] on td "Edit Clone Delete Hide Send Email Messaging WhatsApp Send Bulk Text Push To Ryn…" at bounding box center [1051, 566] width 82 height 34
click at [1018, 577] on link "Edit" at bounding box center [1000, 586] width 80 height 19
checkbox input "true"
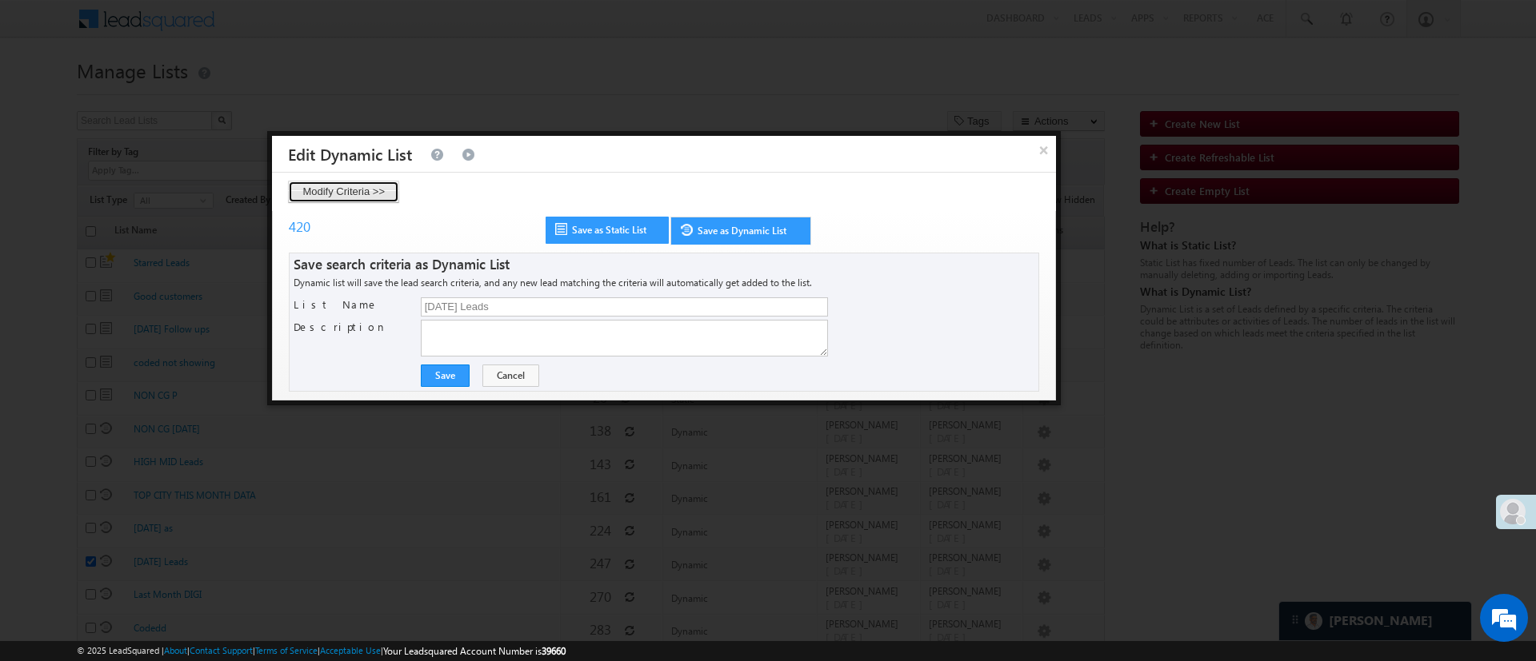
click at [385, 196] on button "Modify Criteria >>" at bounding box center [343, 192] width 111 height 22
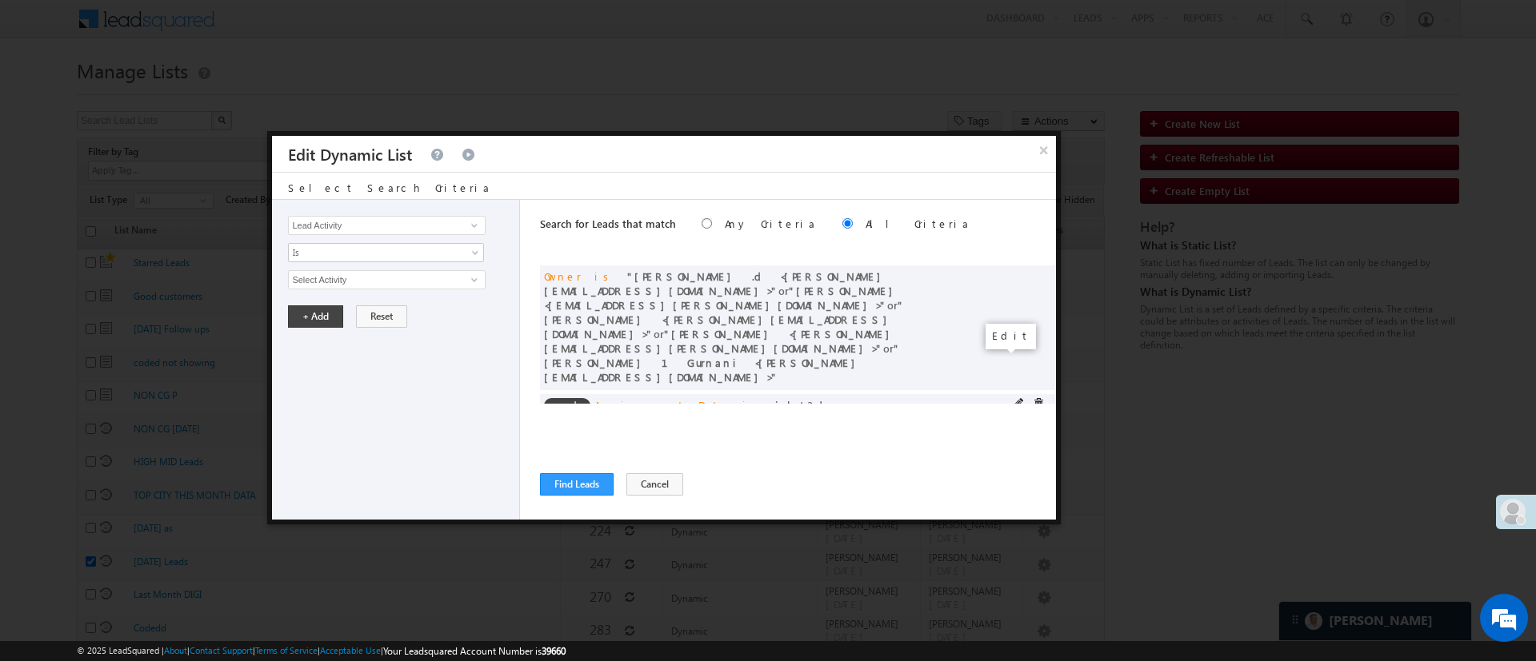
click at [1013, 398] on span at bounding box center [1018, 403] width 11 height 11
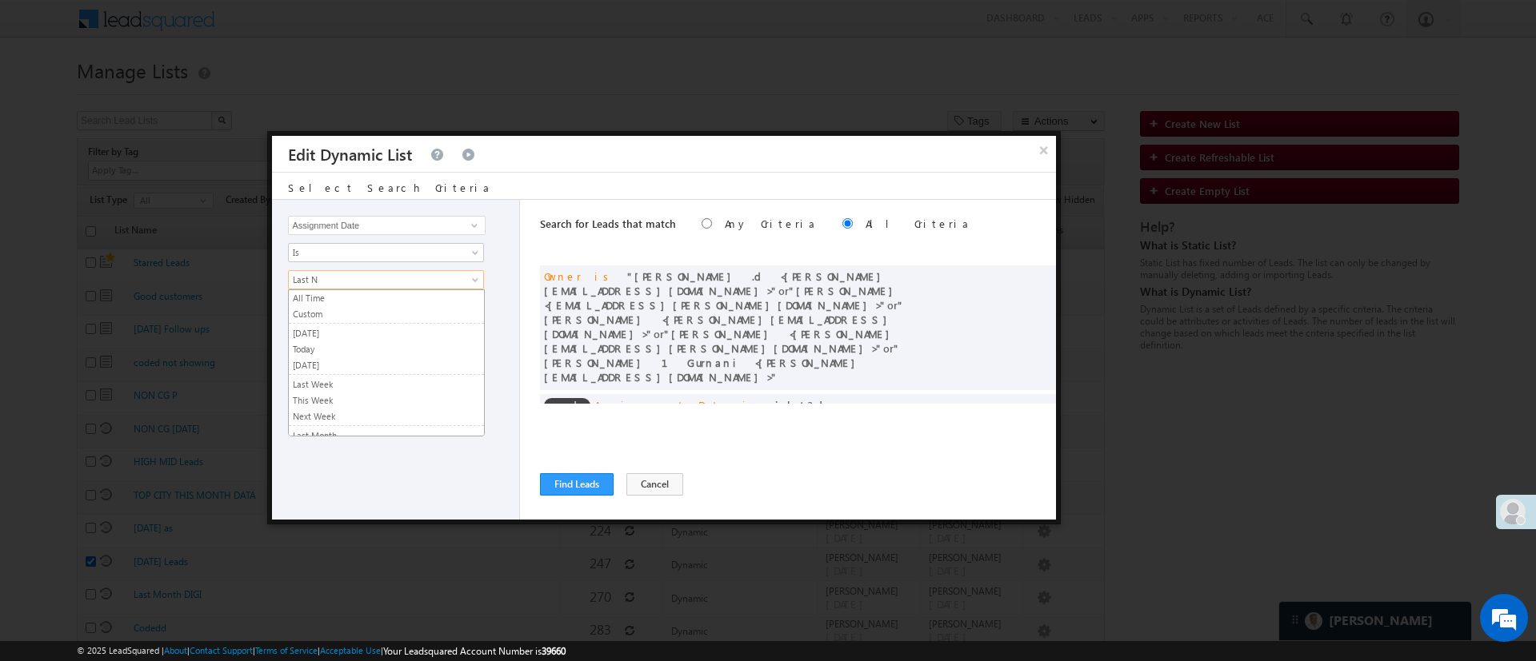
scroll to position [107, 0]
click at [396, 283] on span "Last N" at bounding box center [376, 280] width 174 height 14
click at [416, 334] on link "[DATE]" at bounding box center [386, 333] width 195 height 14
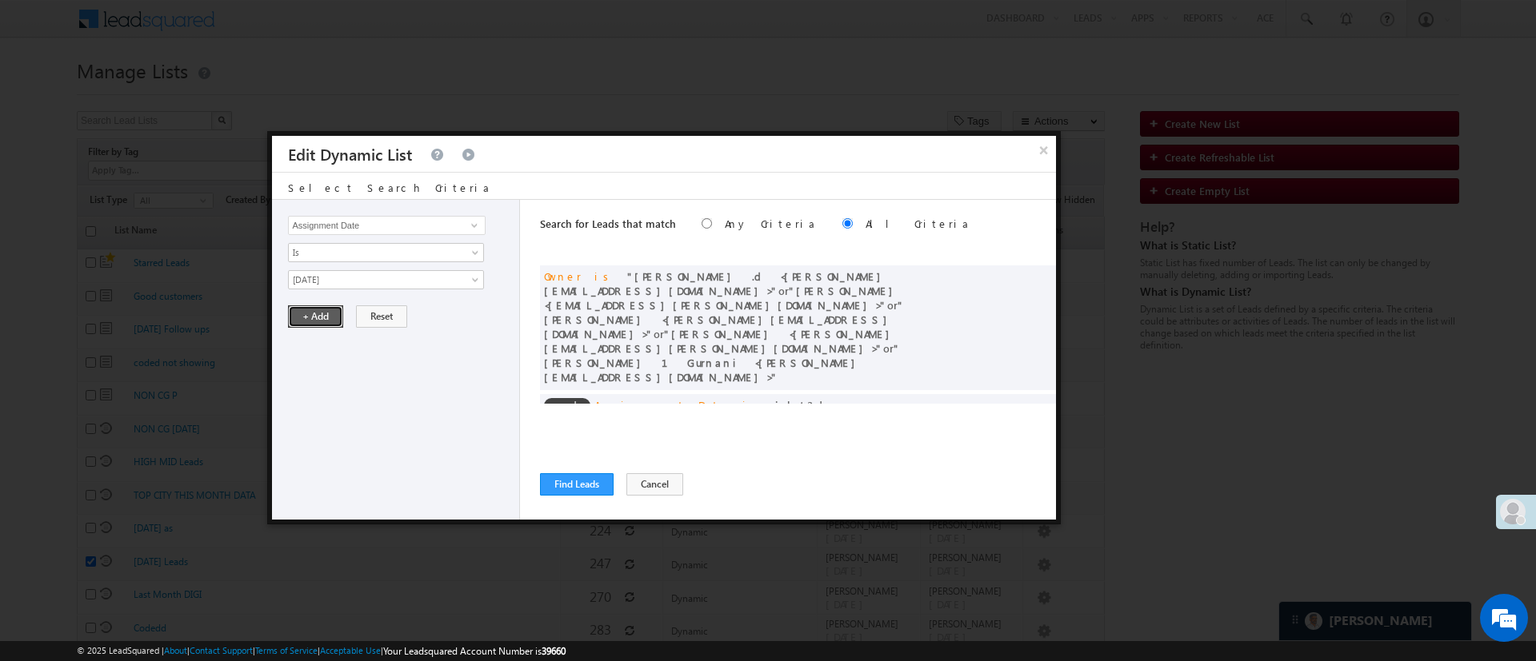
click at [302, 323] on button "+ Add" at bounding box center [315, 317] width 55 height 22
click at [1013, 276] on span at bounding box center [1018, 275] width 11 height 11
click at [454, 285] on span "5 selected" at bounding box center [380, 280] width 182 height 18
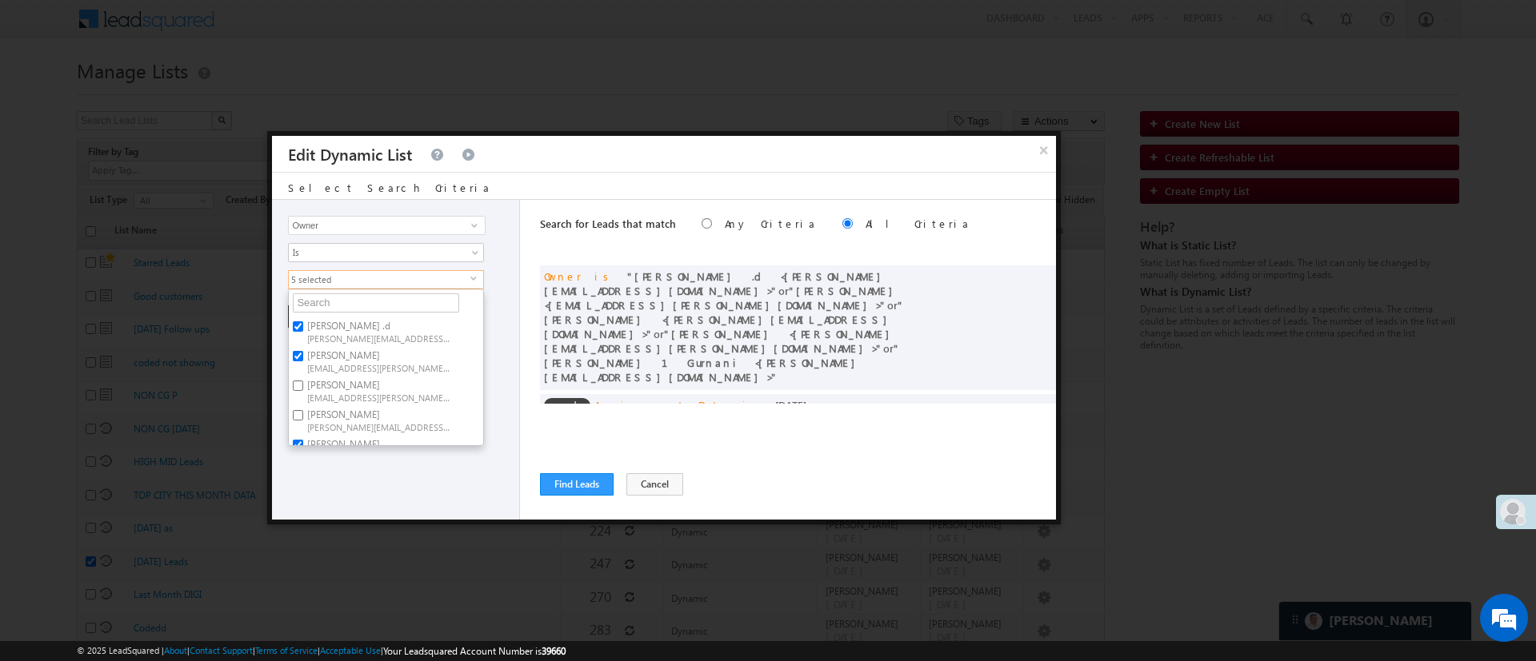
click at [386, 325] on label "Aakansha .d Aakansha.D@angelbroking.com" at bounding box center [378, 332] width 178 height 30
click at [303, 325] on input "Aakansha .d Aakansha.D@angelbroking.com" at bounding box center [298, 327] width 10 height 10
checkbox input "false"
click at [369, 346] on label "Anuj Rajak Anuj.Rajak@angelbroking.com" at bounding box center [378, 361] width 178 height 30
click at [303, 351] on input "Anuj Rajak Anuj.Rajak@angelbroking.com" at bounding box center [298, 356] width 10 height 10
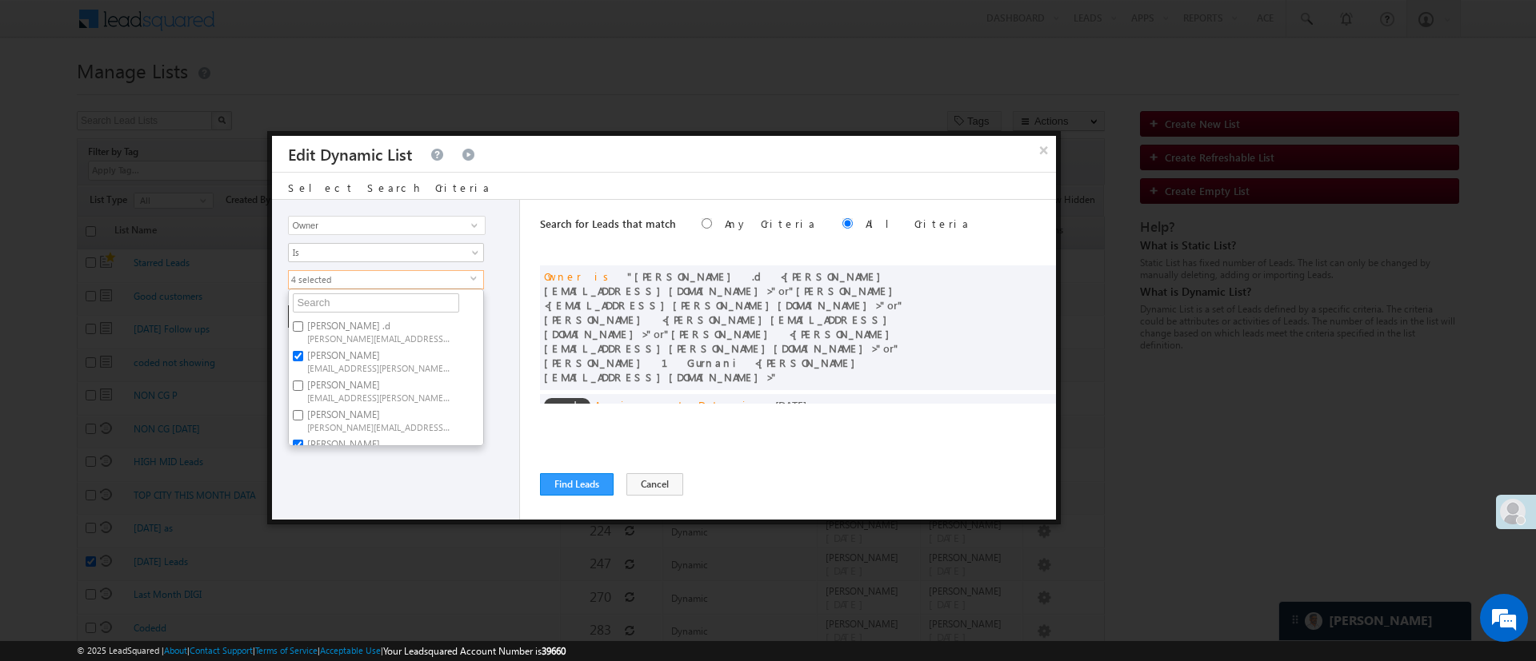
checkbox input "false"
click at [401, 319] on label "Lavisha Gautam Lavisha.Gautam@angelbroking.com" at bounding box center [378, 330] width 178 height 30
click at [303, 320] on input "Lavisha Gautam Lavisha.Gautam@angelbroking.com" at bounding box center [298, 325] width 10 height 10
checkbox input "false"
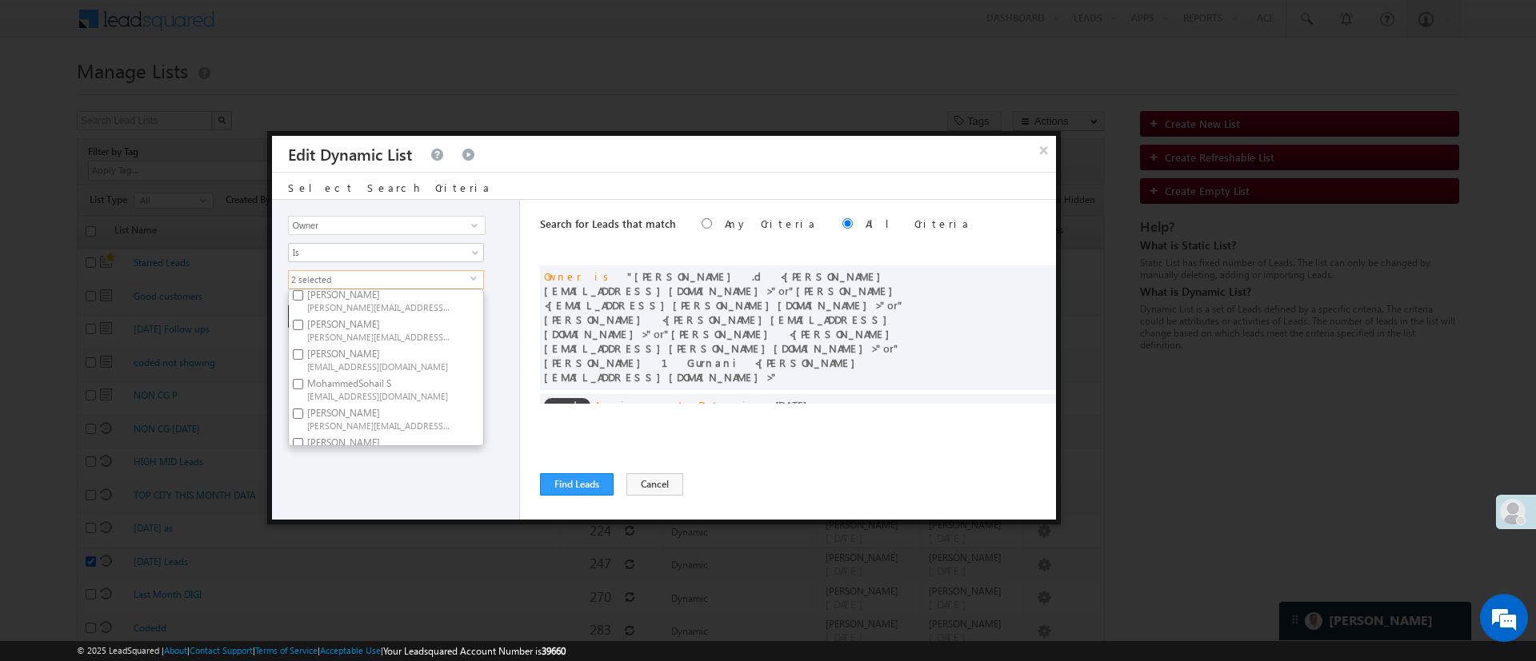
scroll to position [240, 0]
click at [401, 372] on span "NIRAJ.SURYAWANSHI@angelbroking.com" at bounding box center [379, 378] width 144 height 12
click at [303, 361] on input "NIRAj SURYAWANSHI NIRAJ.SURYAWANSHI@angelbroking.com" at bounding box center [298, 366] width 10 height 10
checkbox input "false"
click at [345, 416] on label "Ujjwal 1Gurnani Ujjwal.1Gurnani@angelbroking.com" at bounding box center [378, 431] width 178 height 30
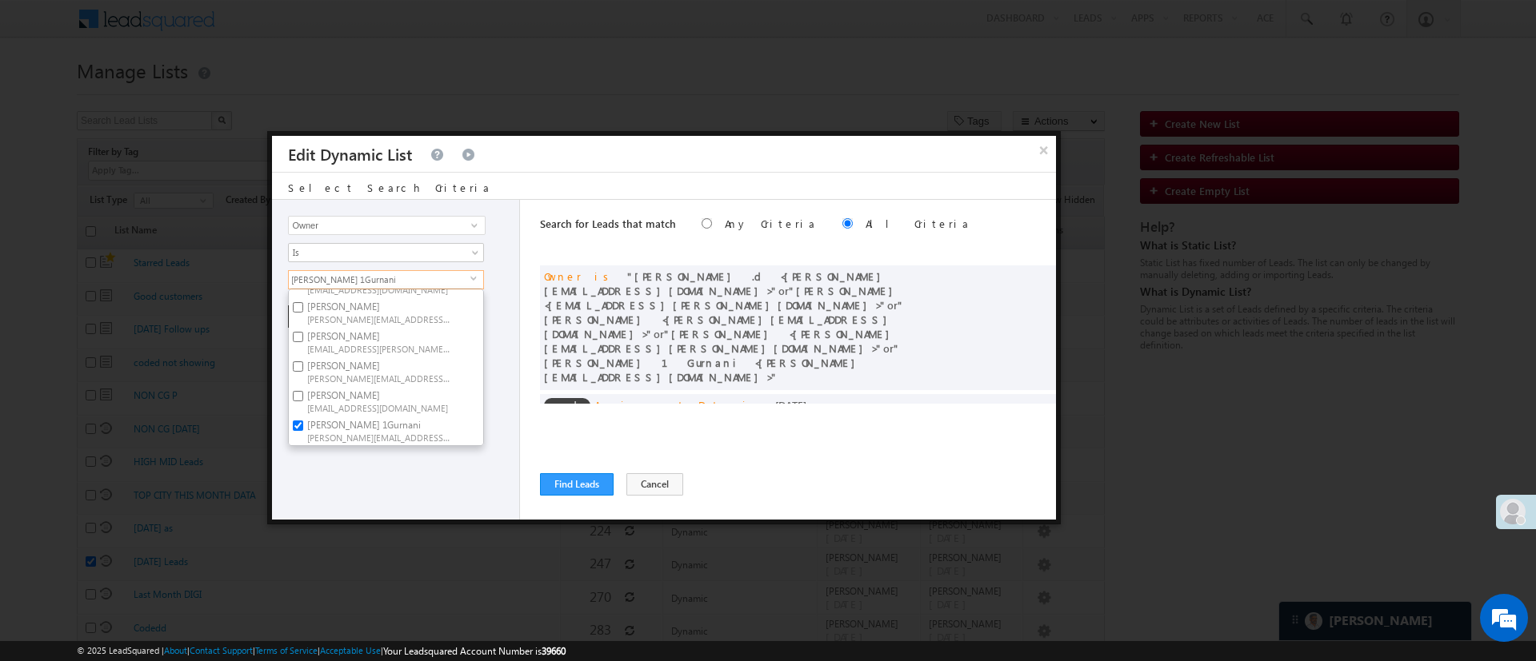
click at [303, 421] on input "Ujjwal 1Gurnani Ujjwal.1Gurnani@angelbroking.com" at bounding box center [298, 426] width 10 height 10
checkbox input "false"
click at [411, 397] on span "MohammedSohail.S@angelbroking.com" at bounding box center [379, 395] width 144 height 12
click at [303, 389] on input "MohammedSohail S MohammedSohail.S@angelbroking.com" at bounding box center [298, 384] width 10 height 10
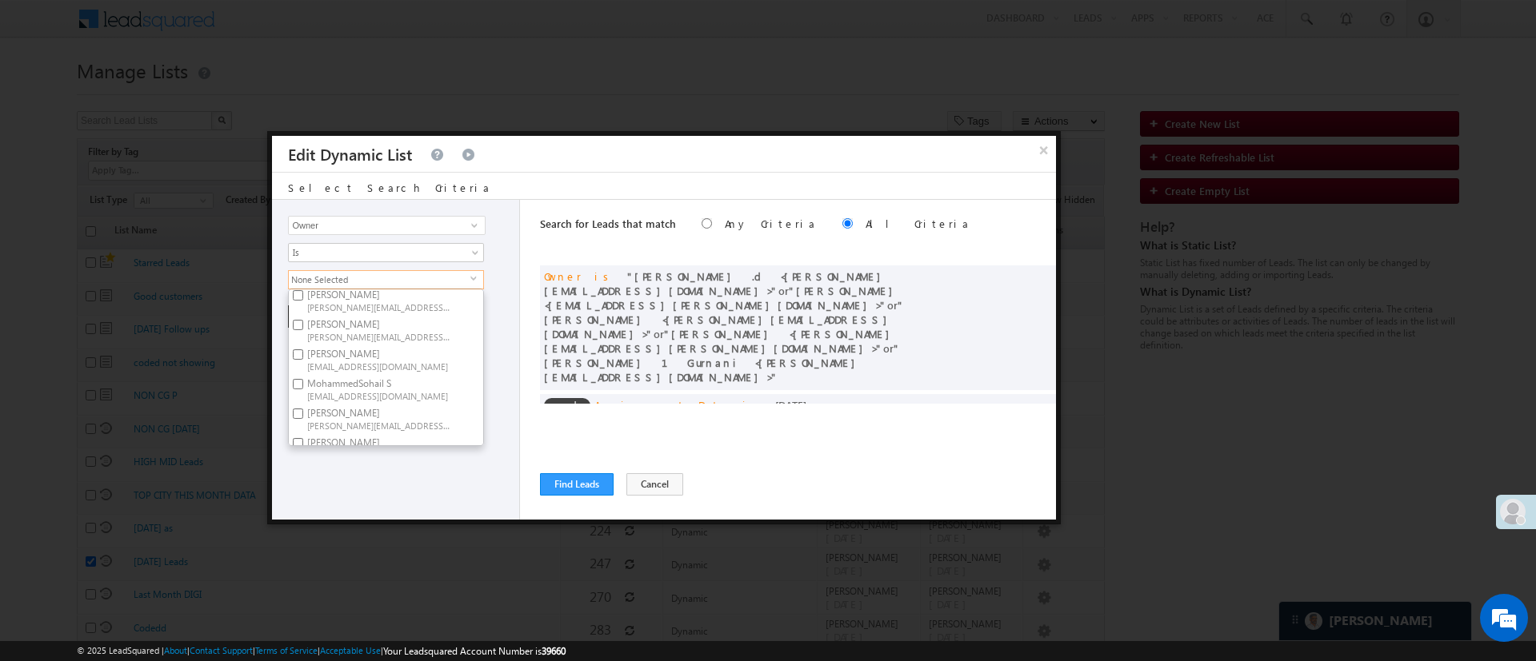
checkbox input "true"
click at [370, 467] on div "Lead Activity Task Sales Group Prospect Id WA Last Message Timestamp 4th Day Di…" at bounding box center [396, 360] width 248 height 320
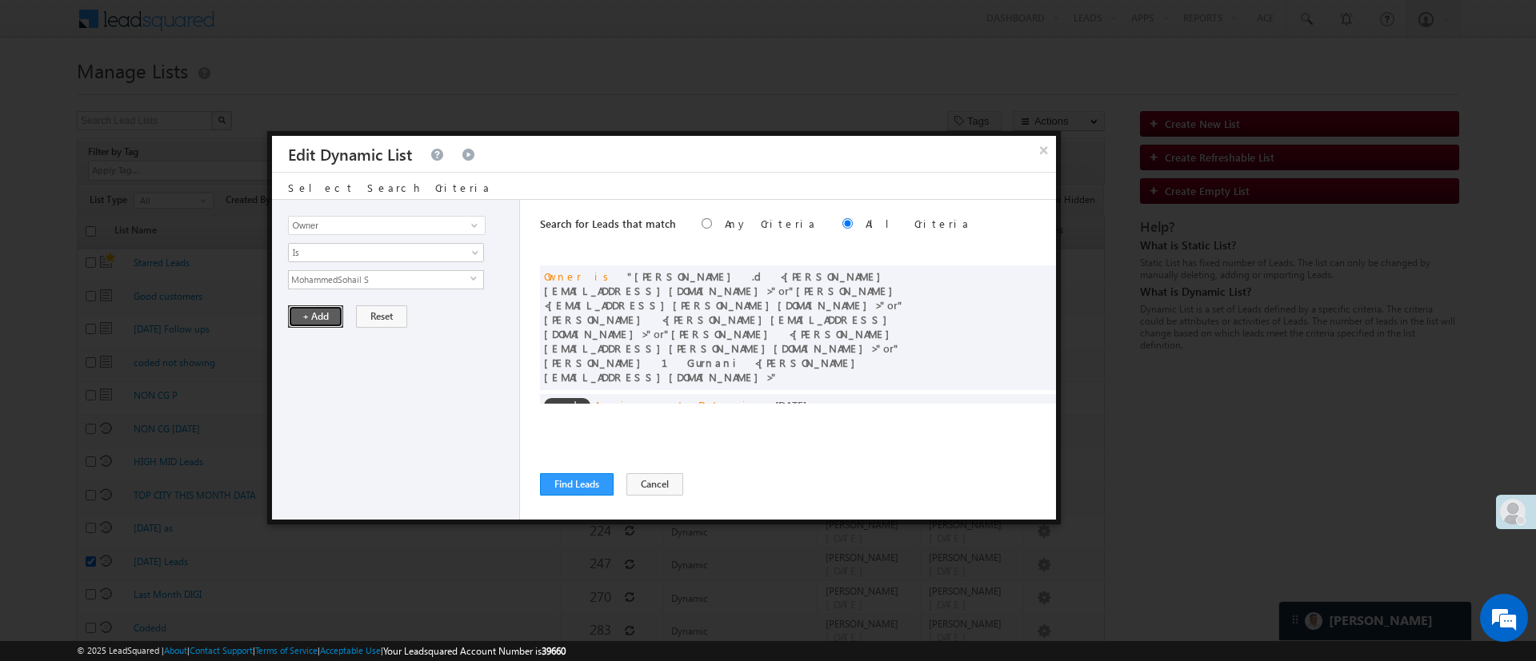
click at [323, 319] on button "+ Add" at bounding box center [315, 317] width 55 height 22
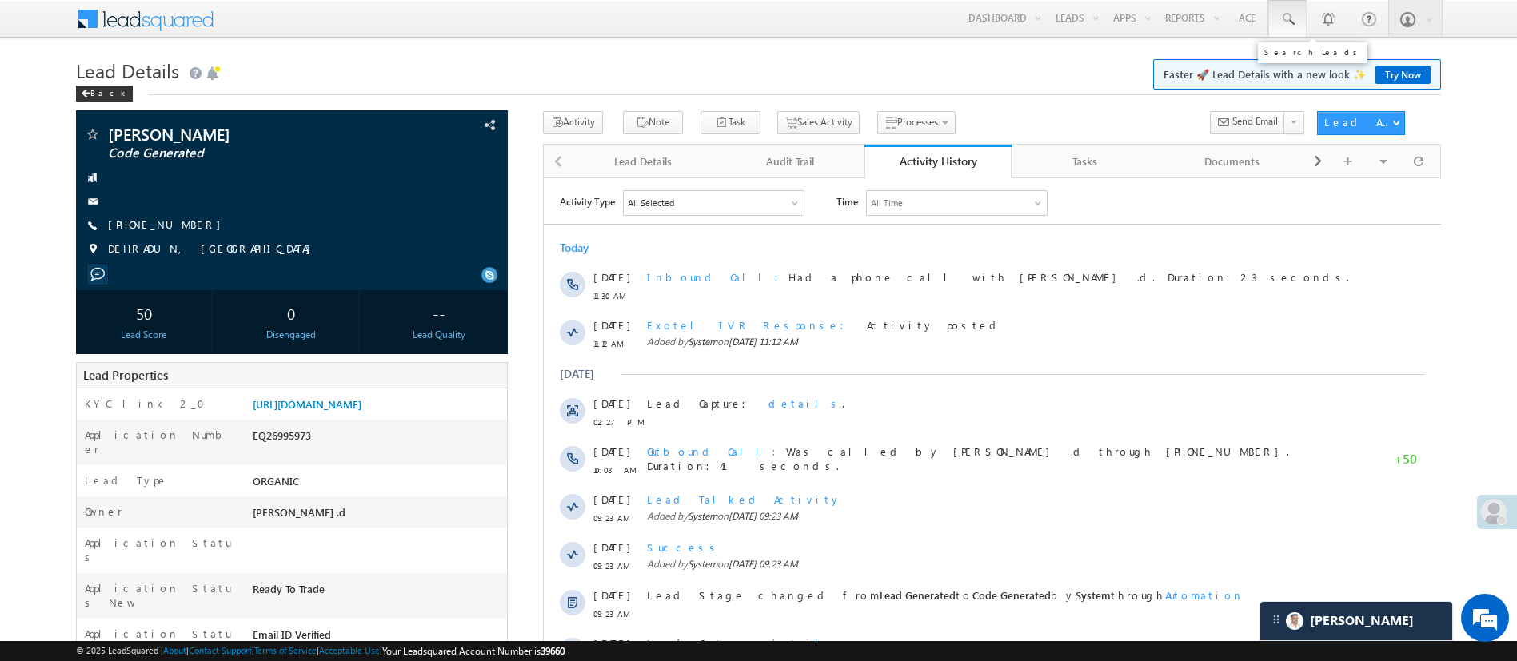
click at [1289, 17] on span at bounding box center [1288, 19] width 16 height 16
paste input "7060356816"
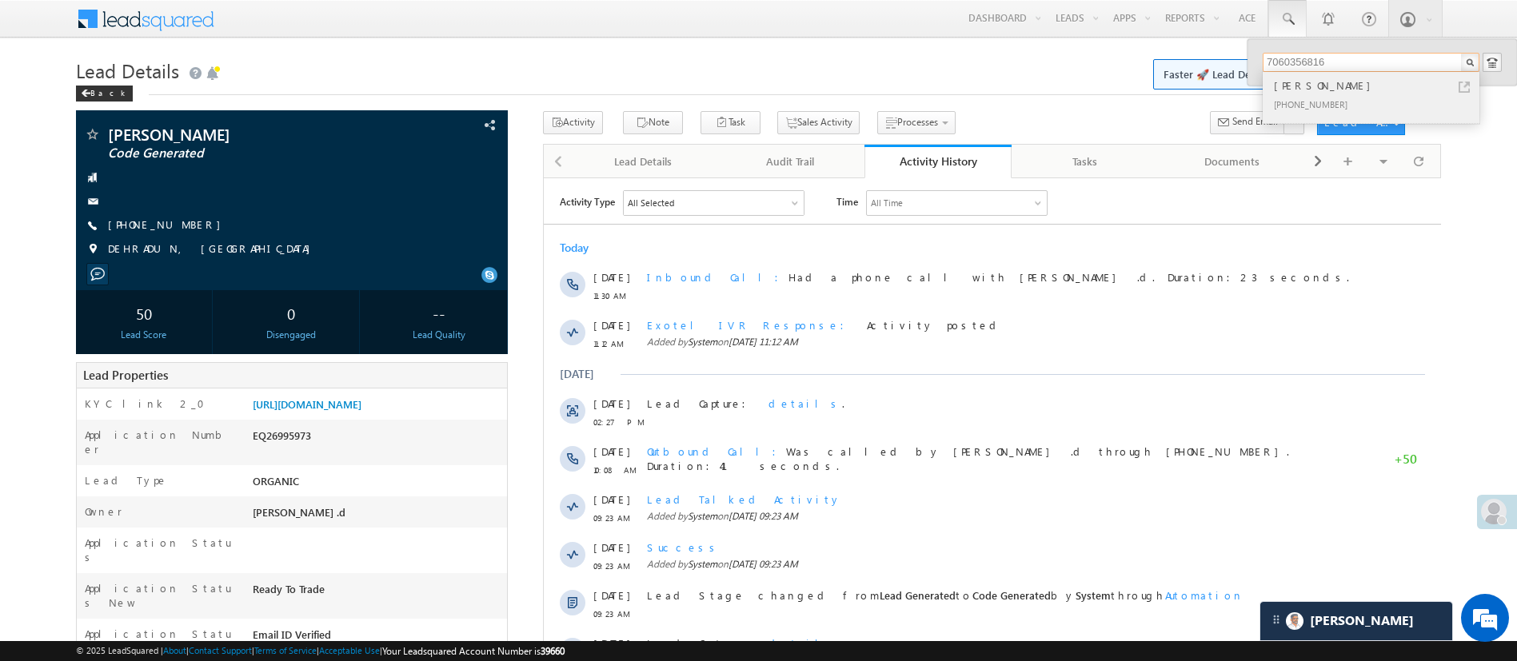
type input "7060356816"
click at [1327, 83] on div "[PERSON_NAME]" at bounding box center [1378, 86] width 214 height 18
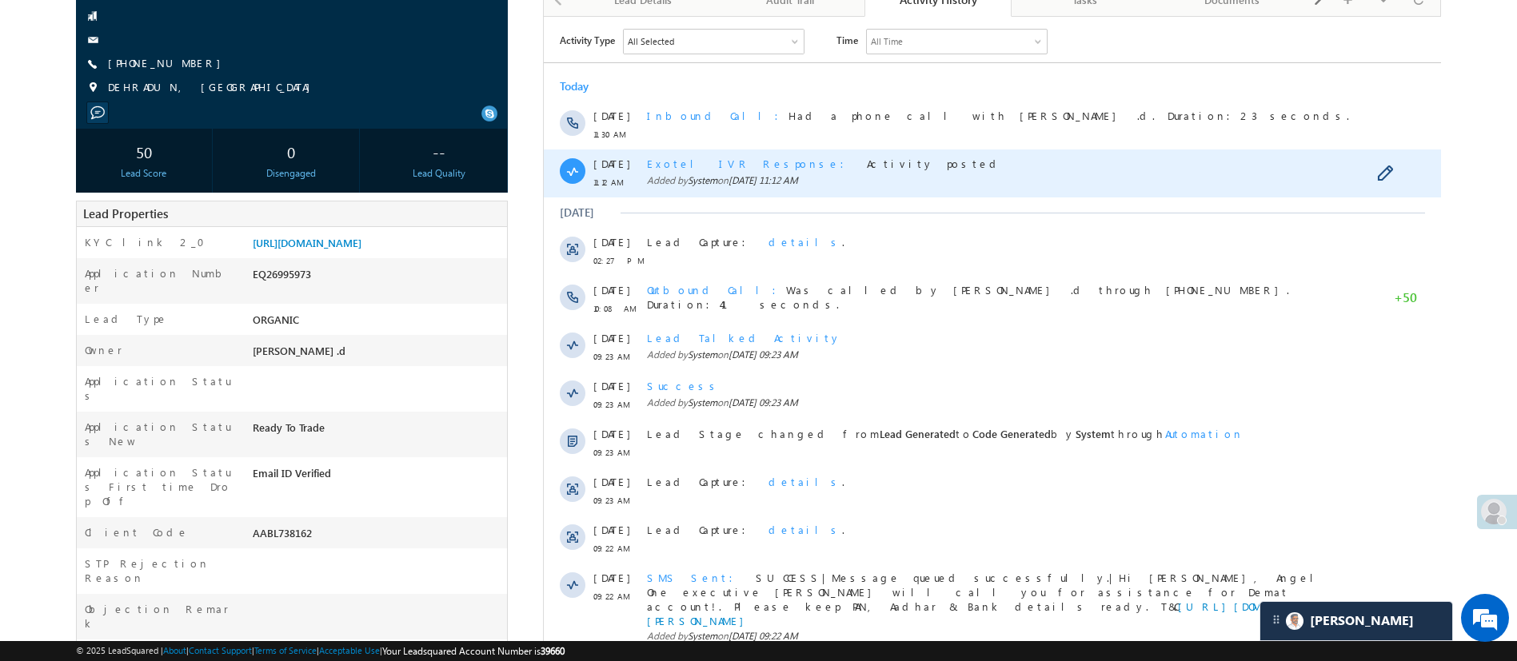
click at [703, 166] on span "Exotel IVR Response" at bounding box center [749, 163] width 207 height 14
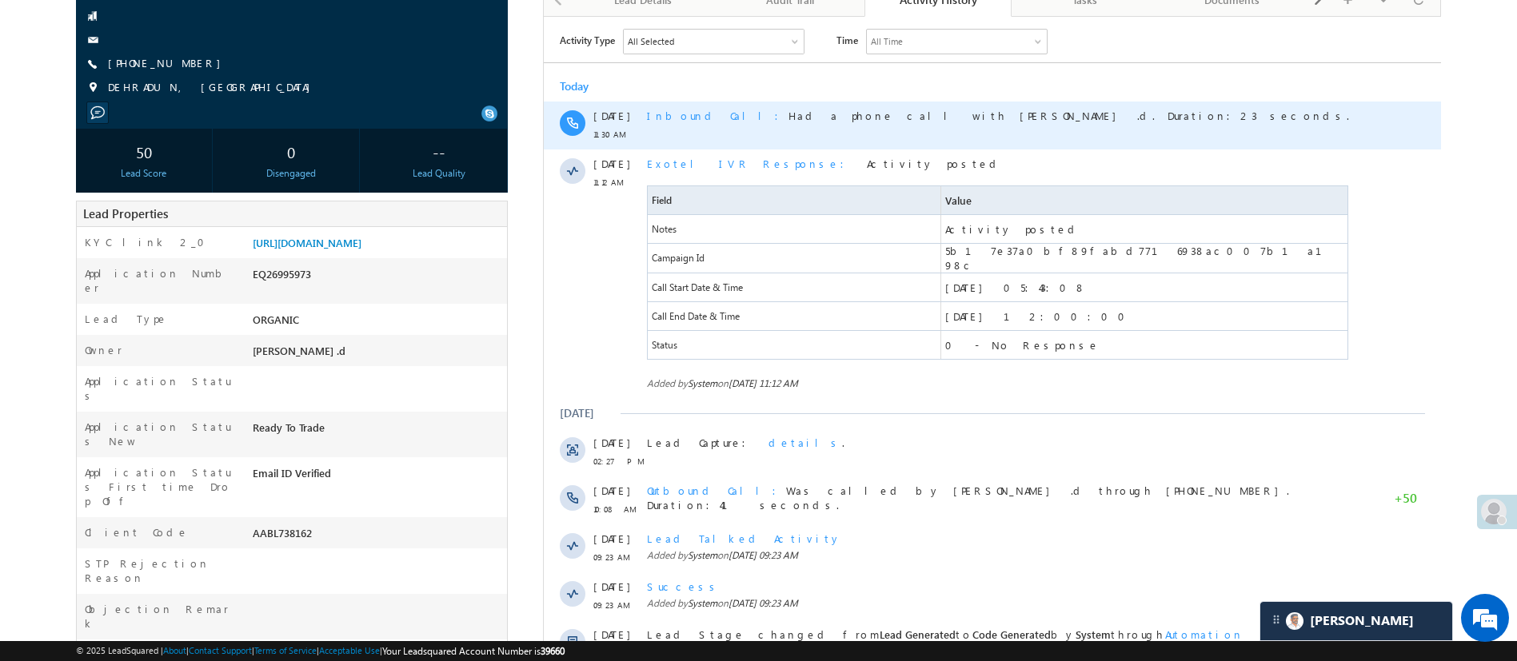
click at [693, 114] on span "Inbound Call" at bounding box center [717, 115] width 142 height 14
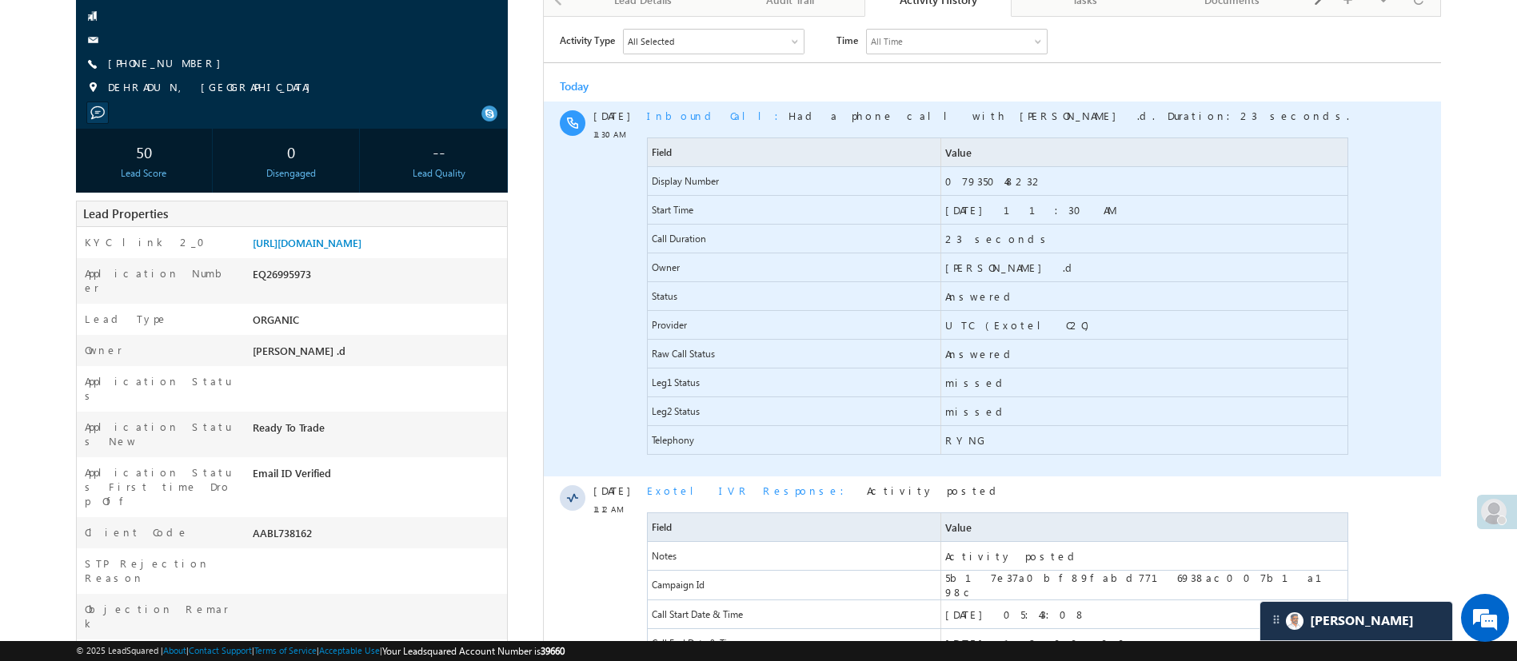
click at [692, 114] on span "Inbound Call" at bounding box center [717, 115] width 142 height 14
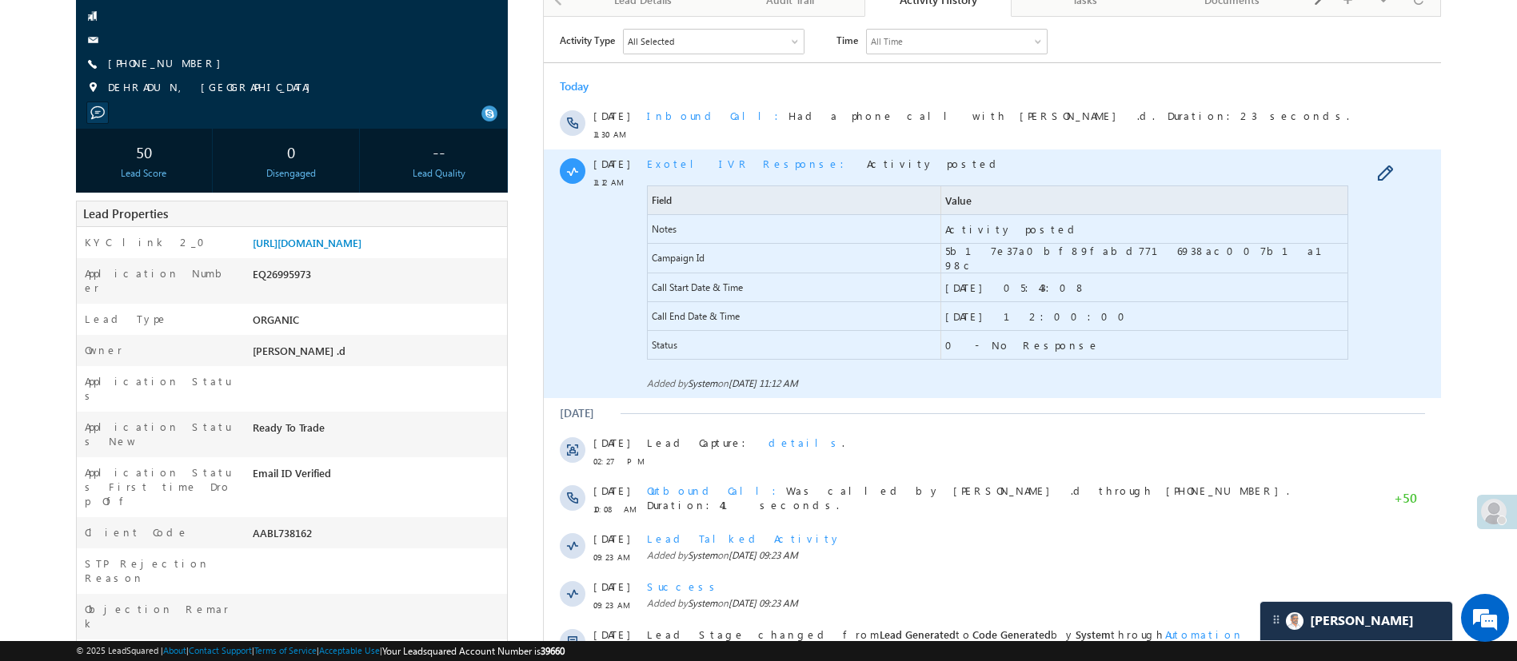
click at [686, 161] on span "Exotel IVR Response" at bounding box center [749, 163] width 207 height 14
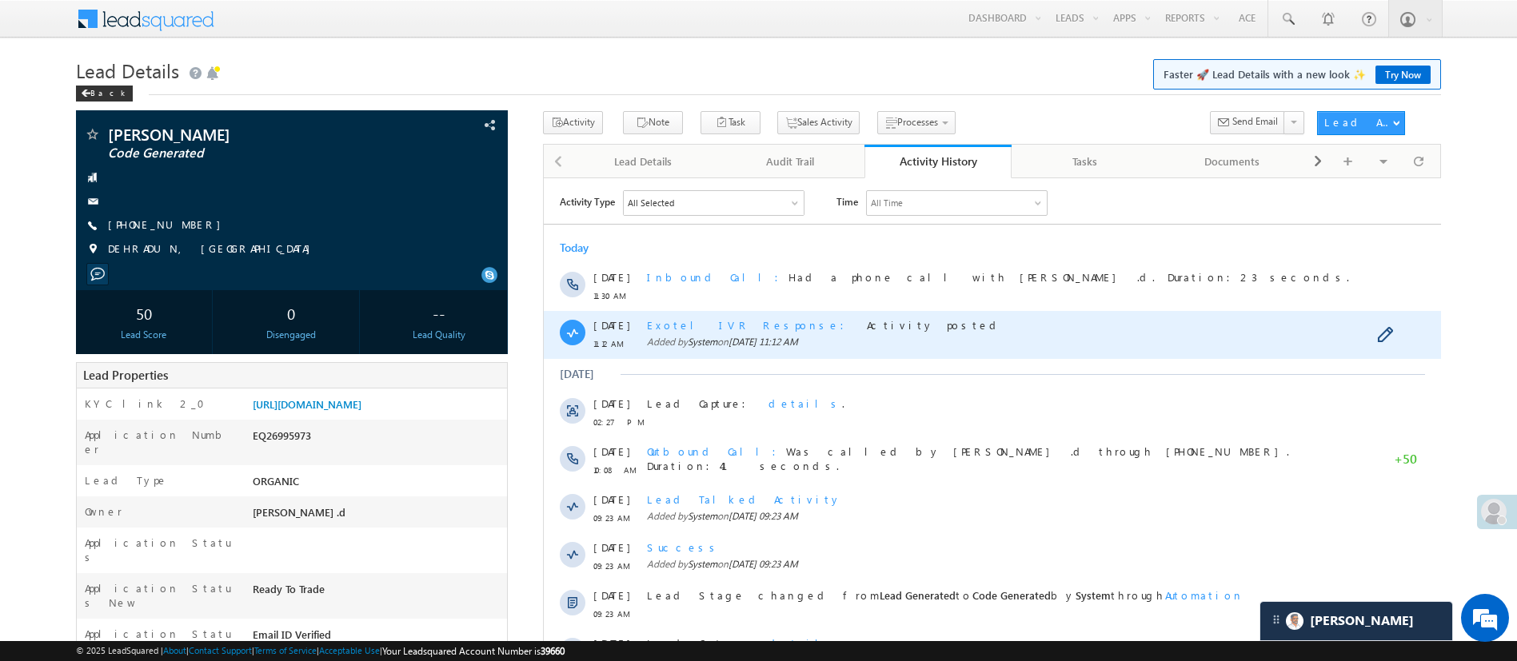
click at [716, 320] on span "Exotel IVR Response" at bounding box center [749, 325] width 207 height 14
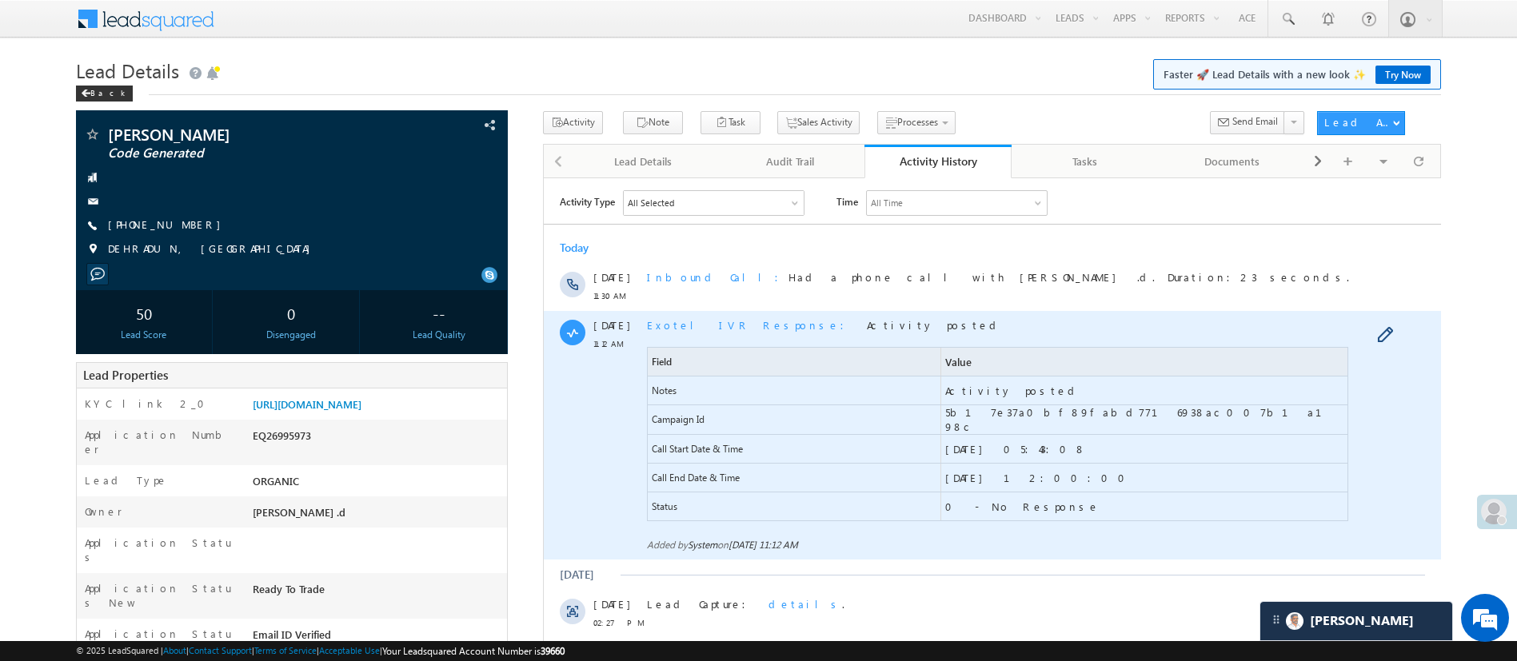
click at [716, 322] on span "Exotel IVR Response" at bounding box center [749, 325] width 207 height 14
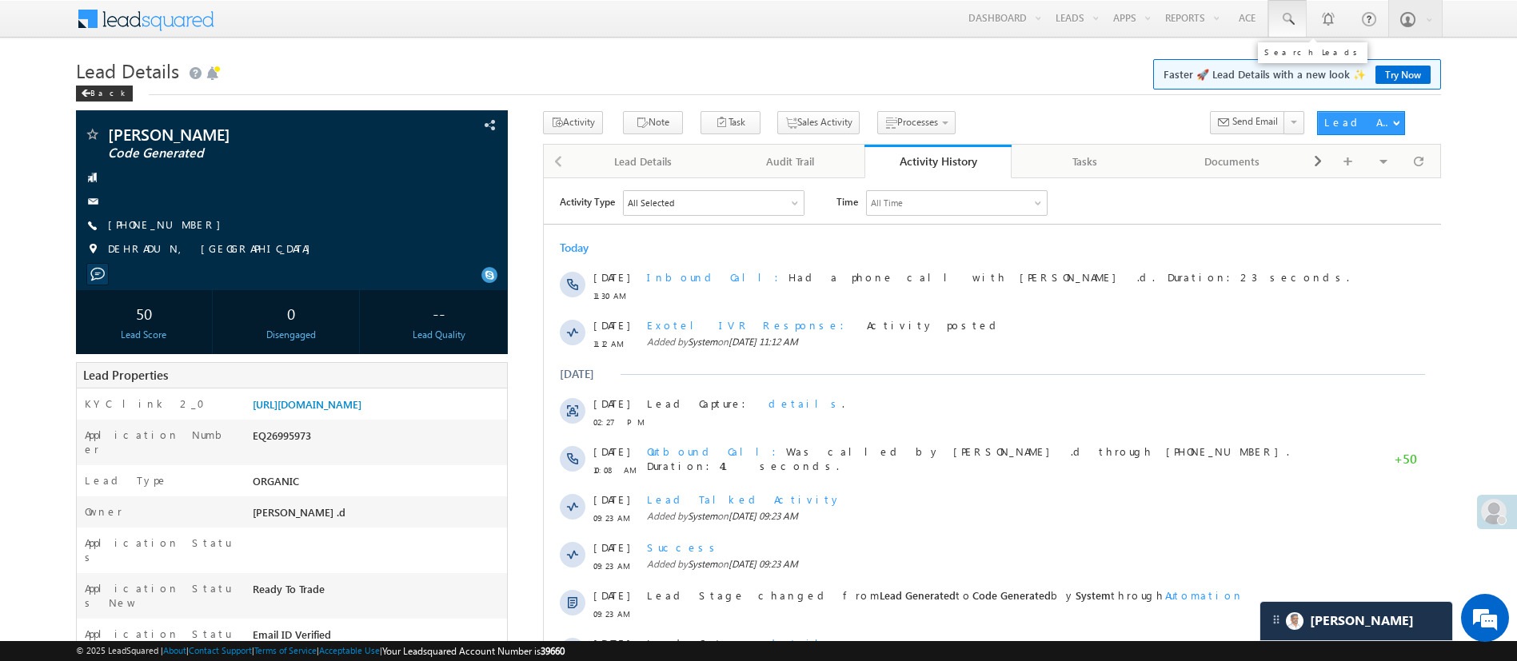
click at [1286, 18] on span at bounding box center [1288, 19] width 16 height 16
paste input "7001953765"
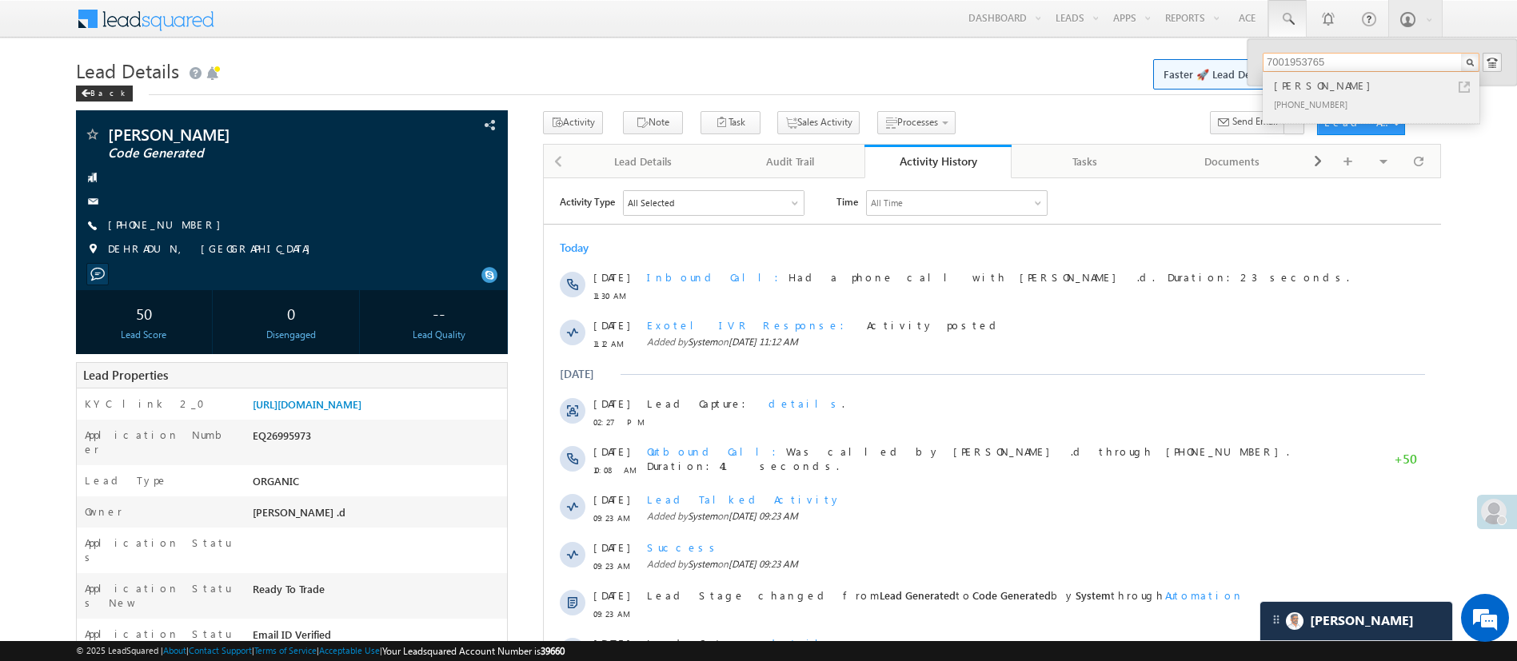
type input "7001953765"
click at [1386, 90] on div "[PERSON_NAME]" at bounding box center [1378, 86] width 214 height 18
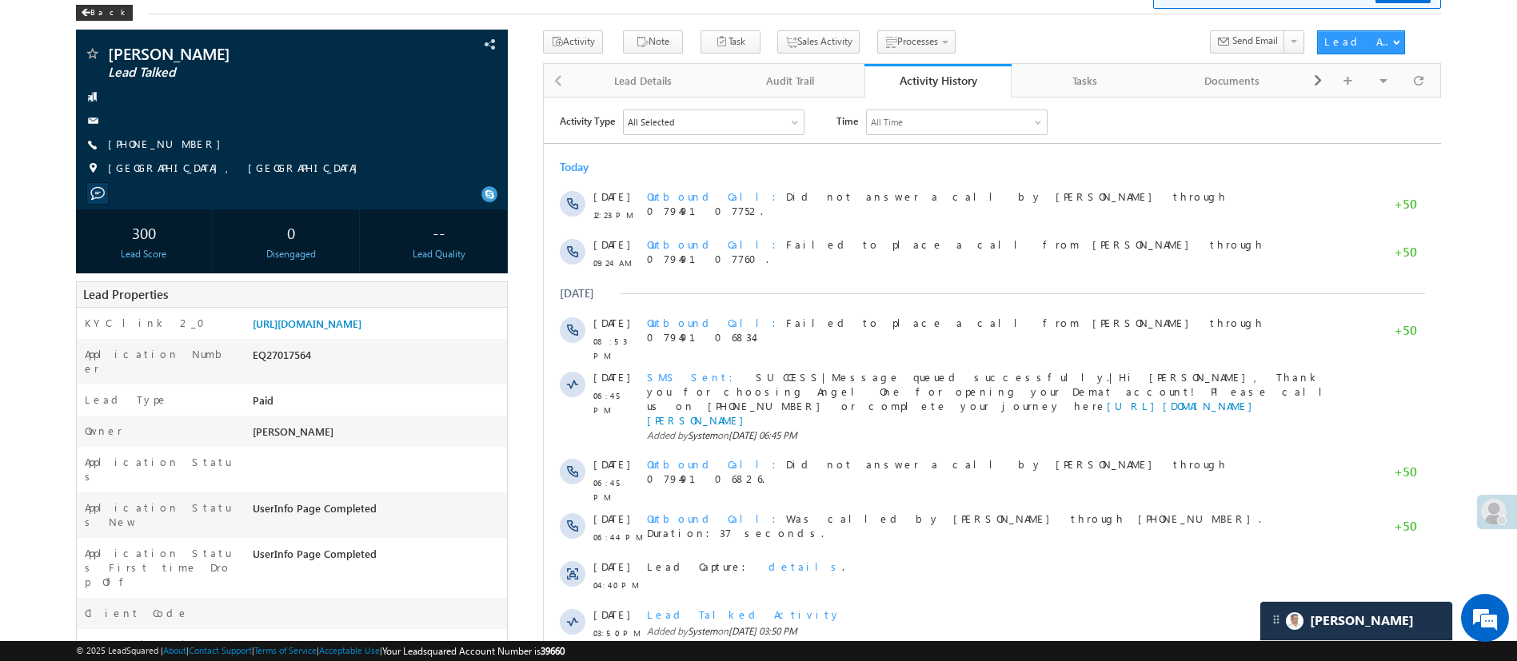
scroll to position [90, 0]
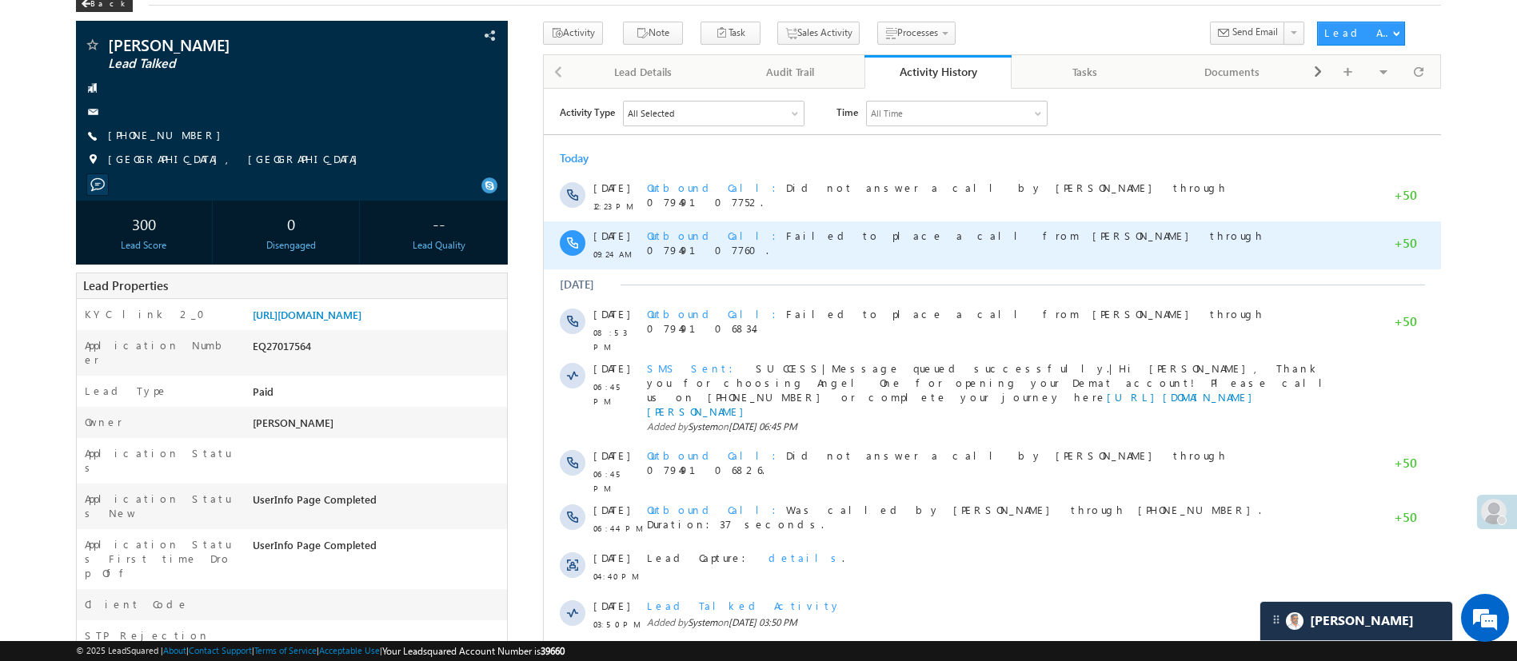
click at [681, 235] on span "Outbound Call" at bounding box center [715, 235] width 139 height 14
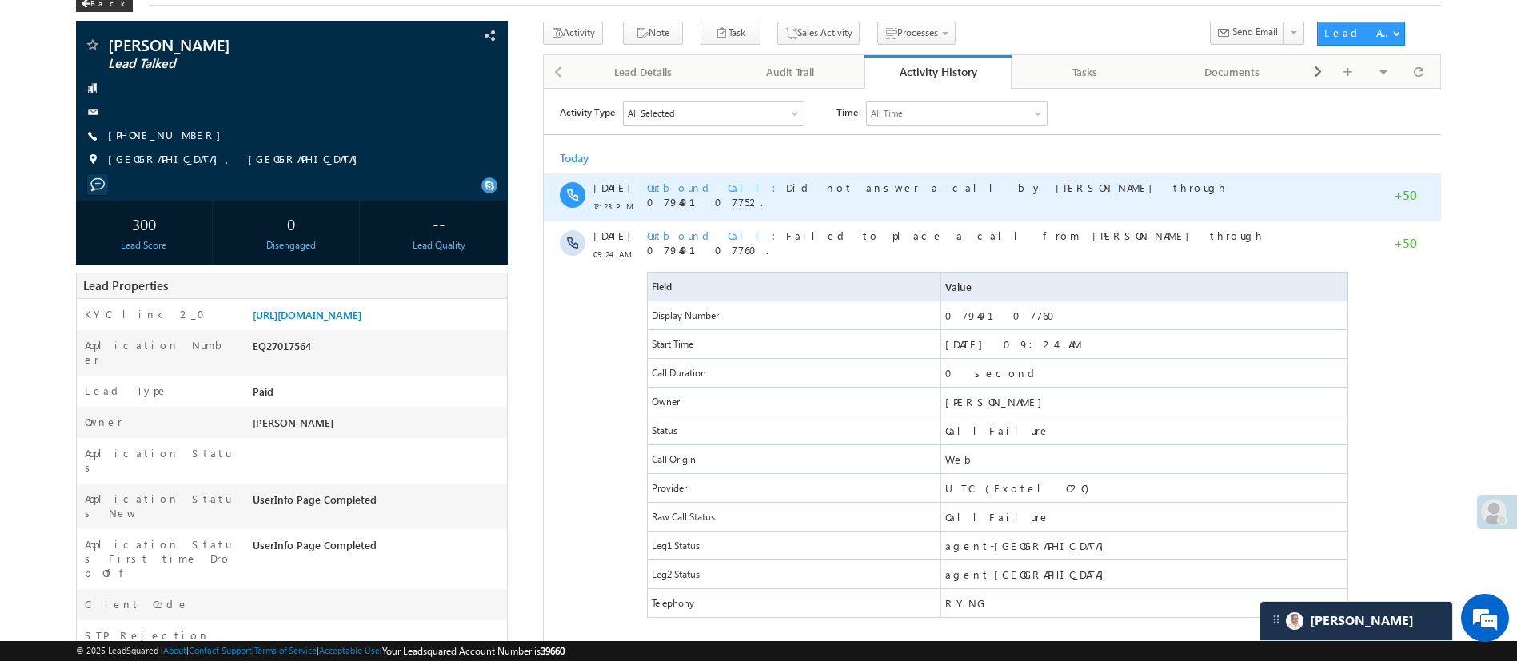
scroll to position [0, 0]
click at [684, 183] on span "Outbound Call" at bounding box center [715, 187] width 139 height 14
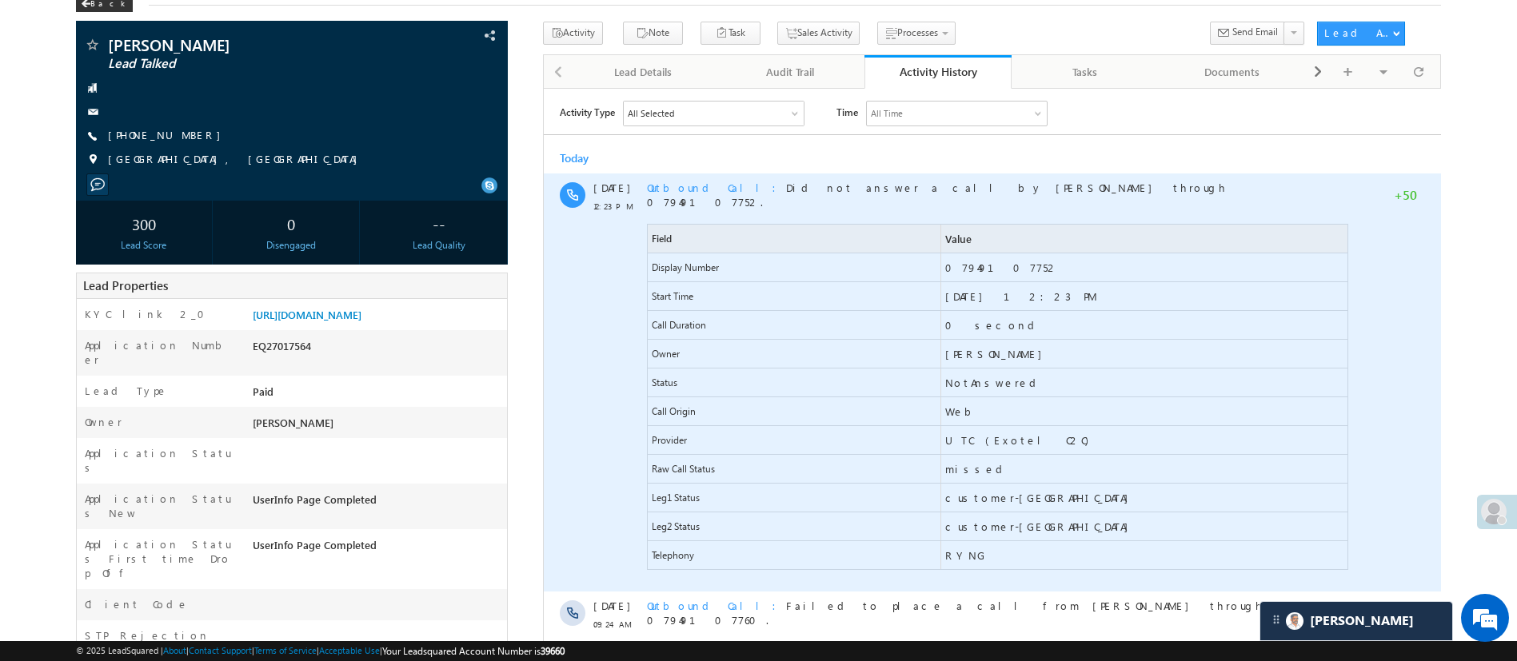
click at [684, 183] on span "Outbound Call" at bounding box center [715, 187] width 139 height 14
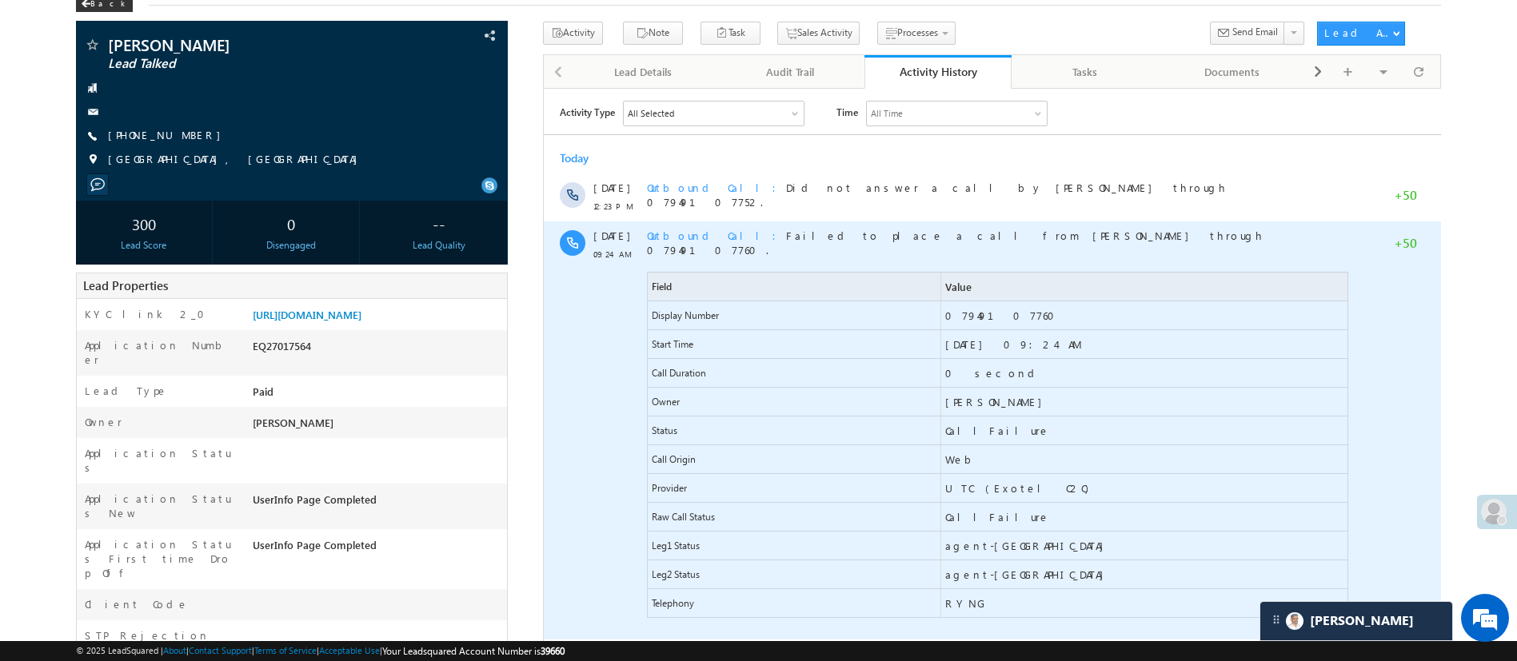
click at [689, 234] on span "Outbound Call" at bounding box center [715, 235] width 139 height 14
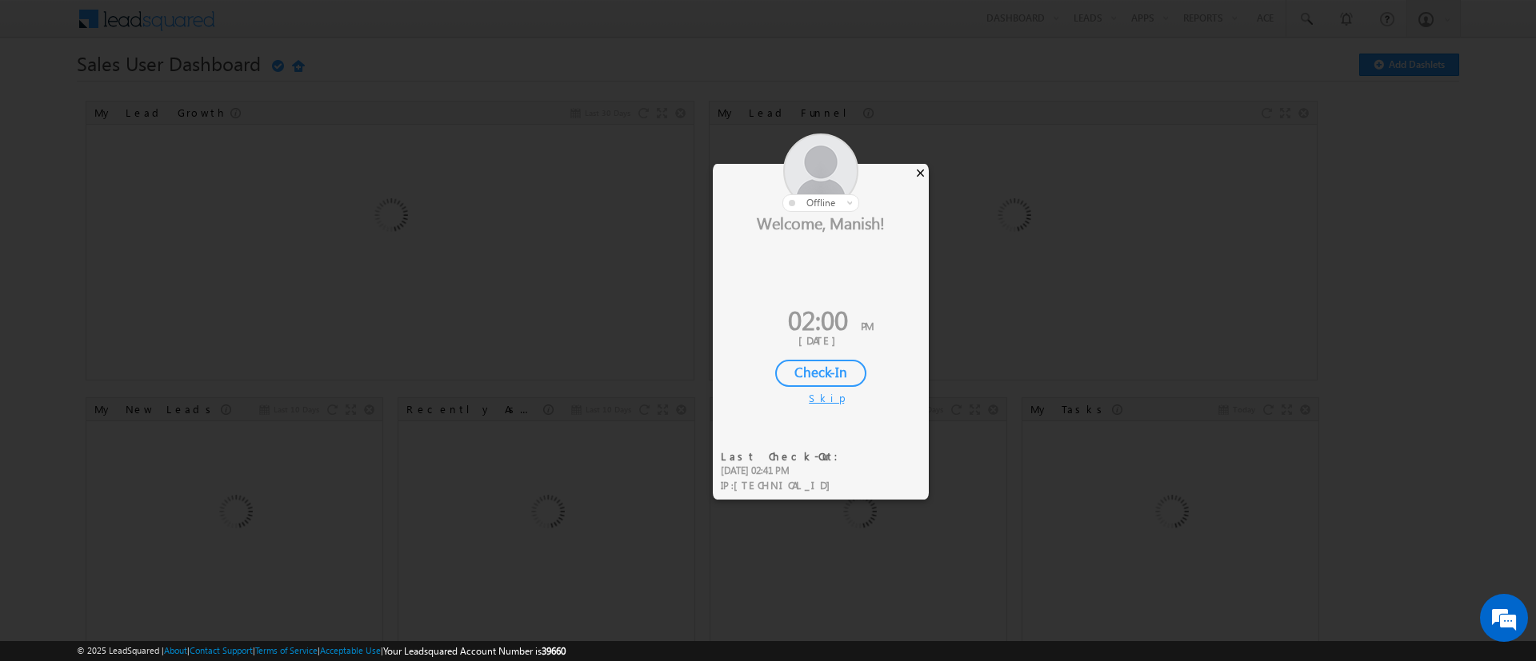
click at [918, 177] on div "×" at bounding box center [920, 173] width 17 height 18
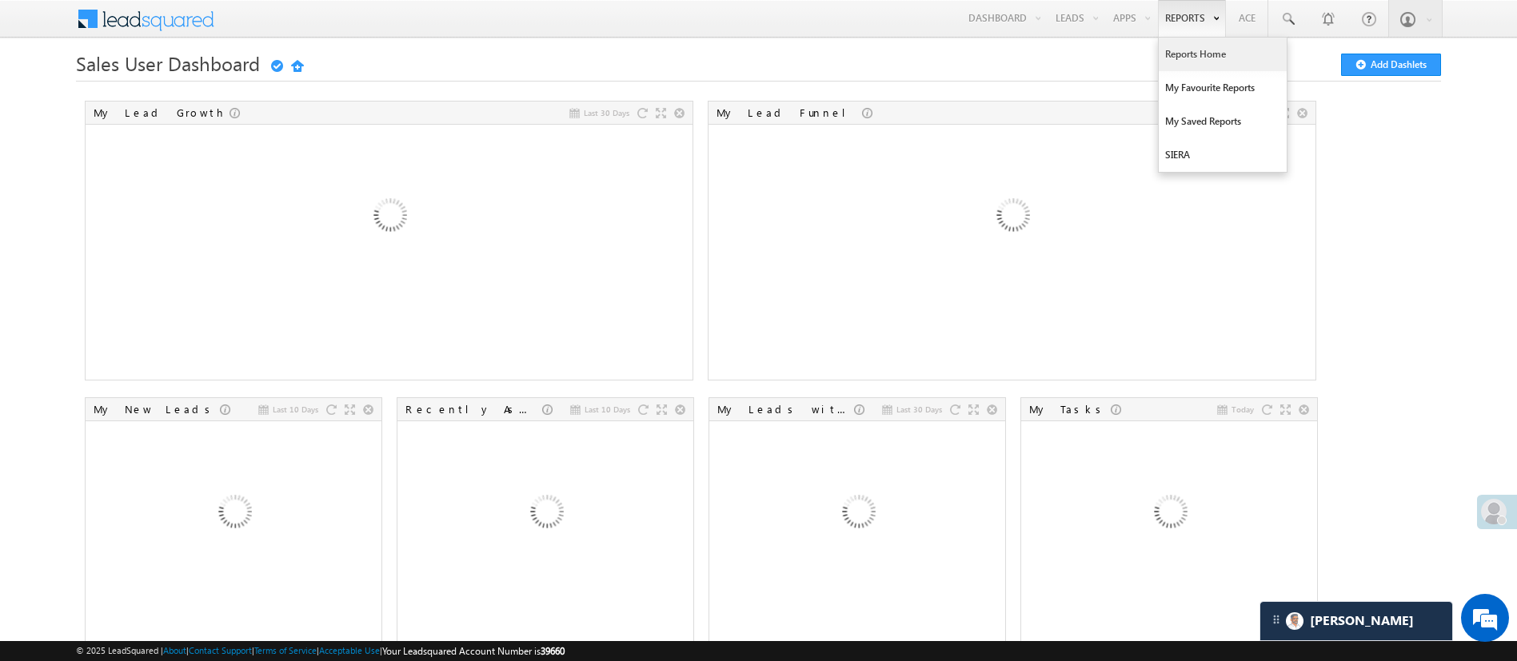
click at [1198, 49] on link "Reports Home" at bounding box center [1223, 55] width 128 height 34
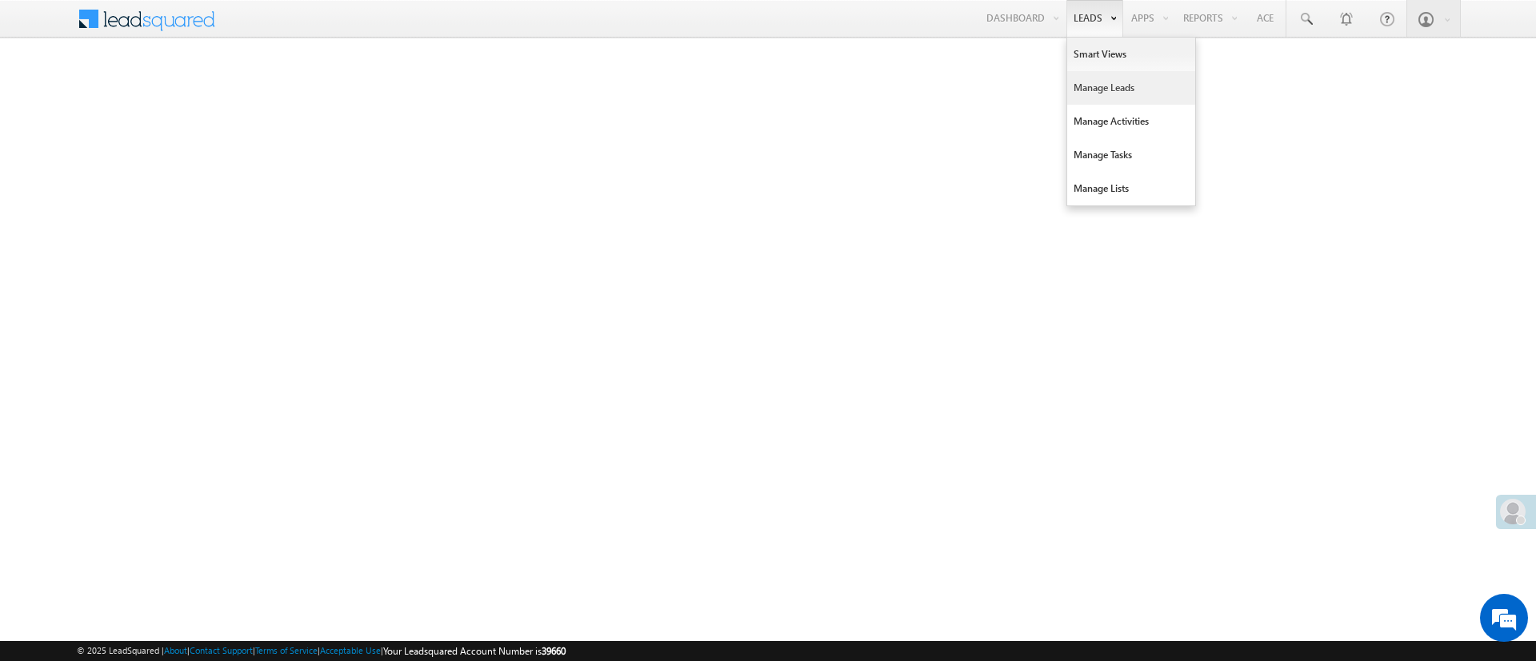
click at [1092, 91] on link "Manage Leads" at bounding box center [1131, 88] width 128 height 34
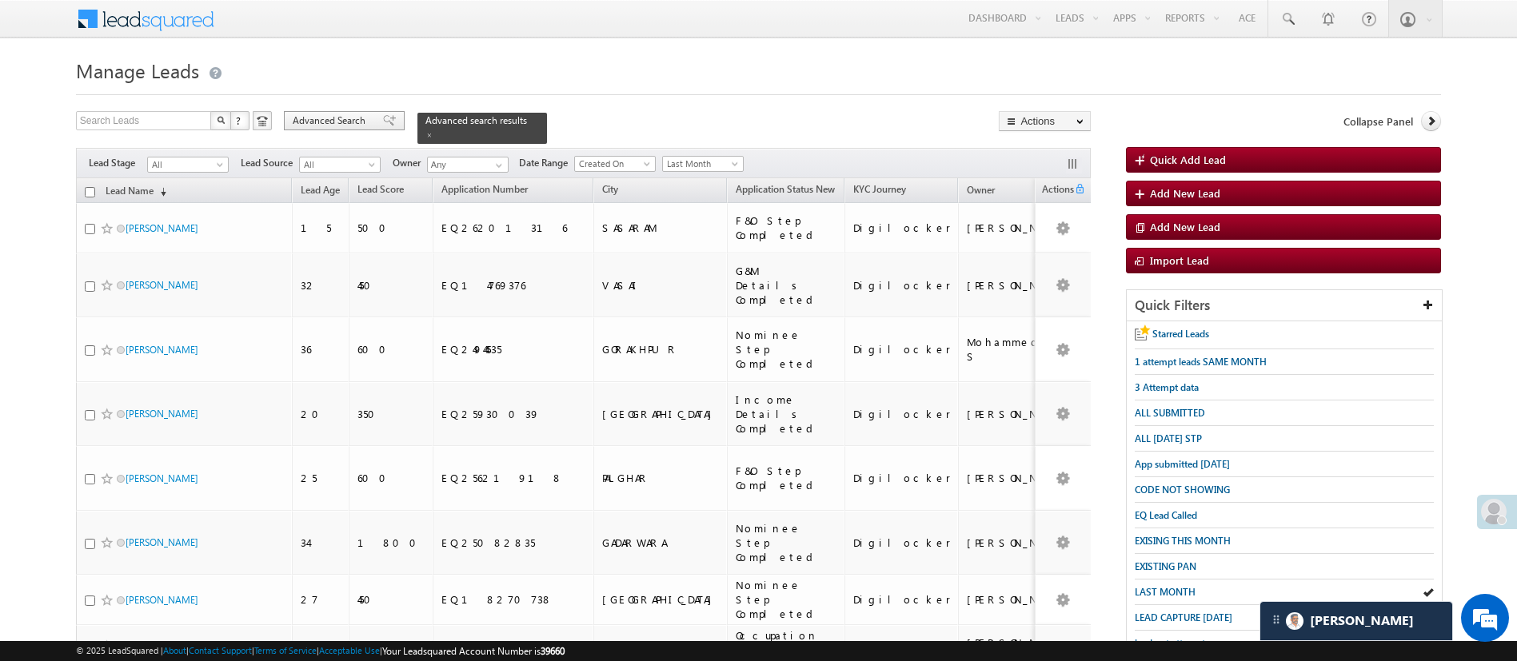
click at [342, 119] on span "Advanced Search" at bounding box center [332, 121] width 78 height 14
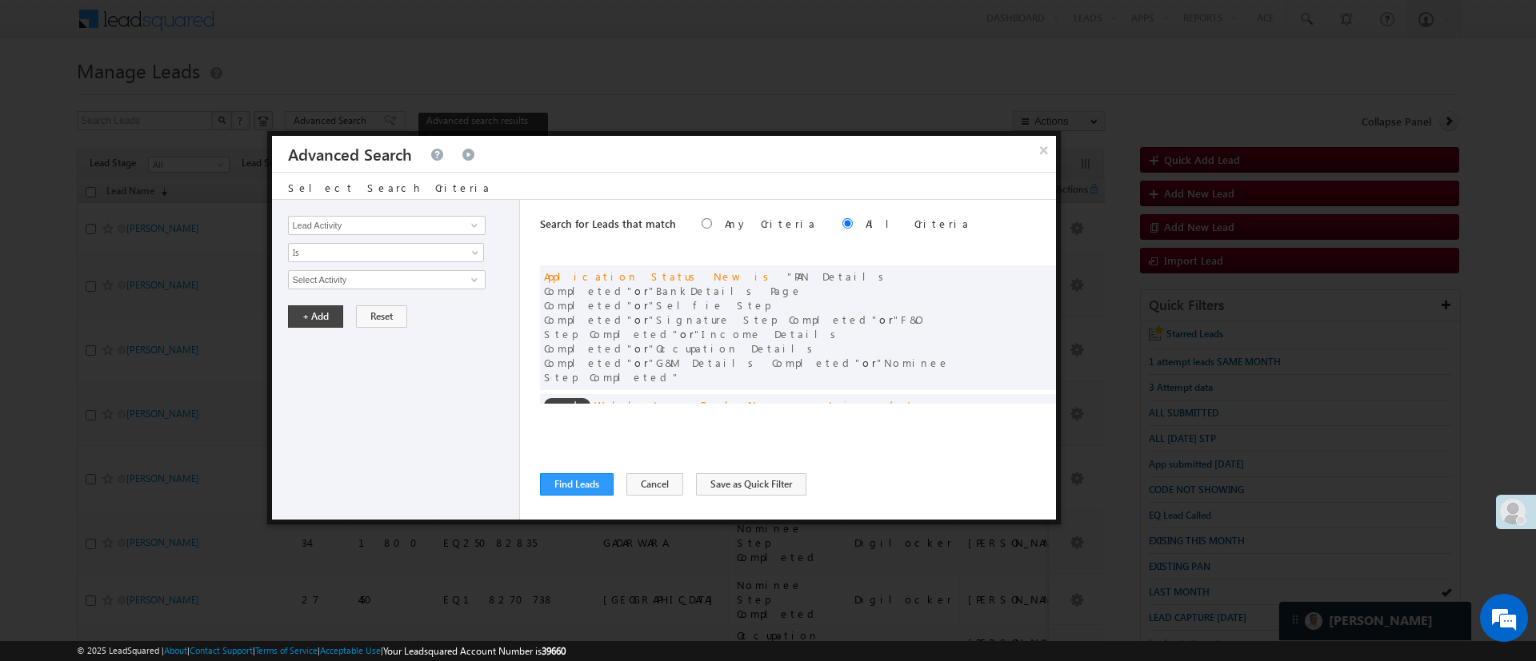
scroll to position [121, 0]
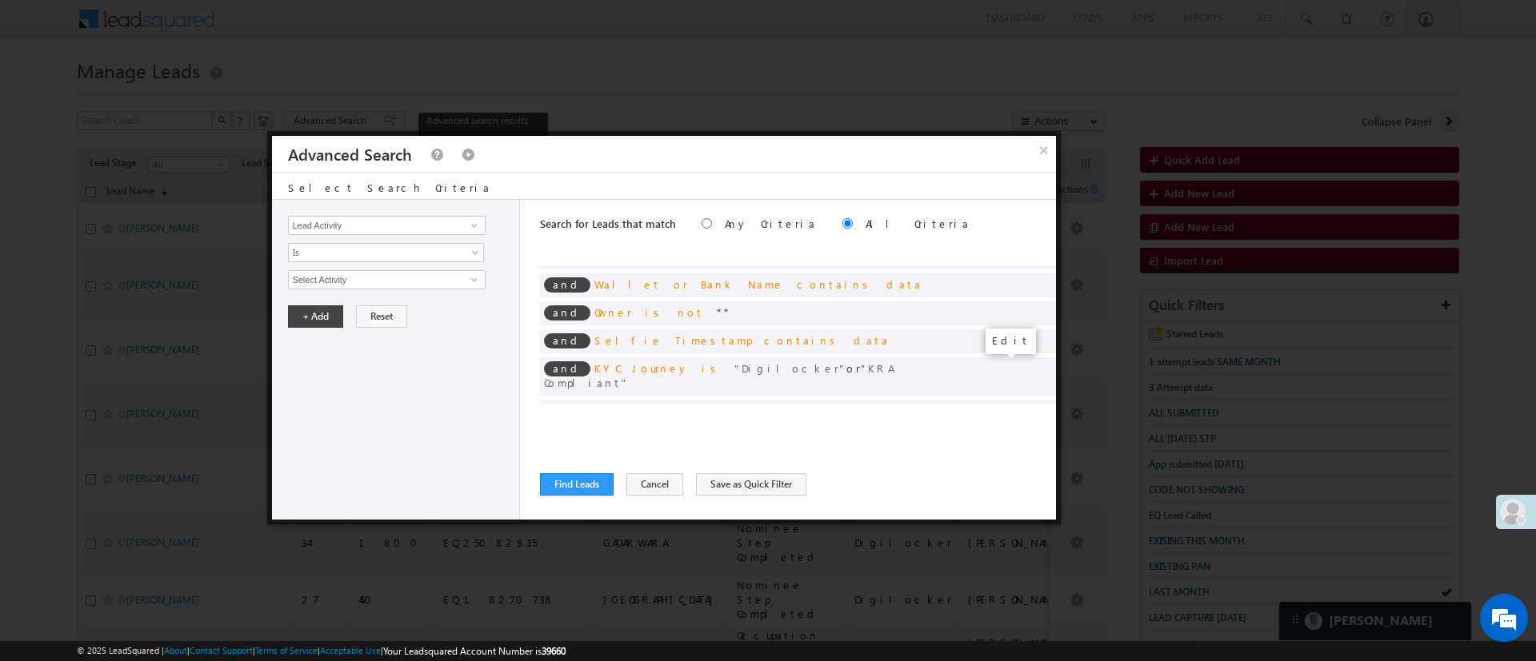
click at [1013, 432] on span at bounding box center [1018, 437] width 11 height 11
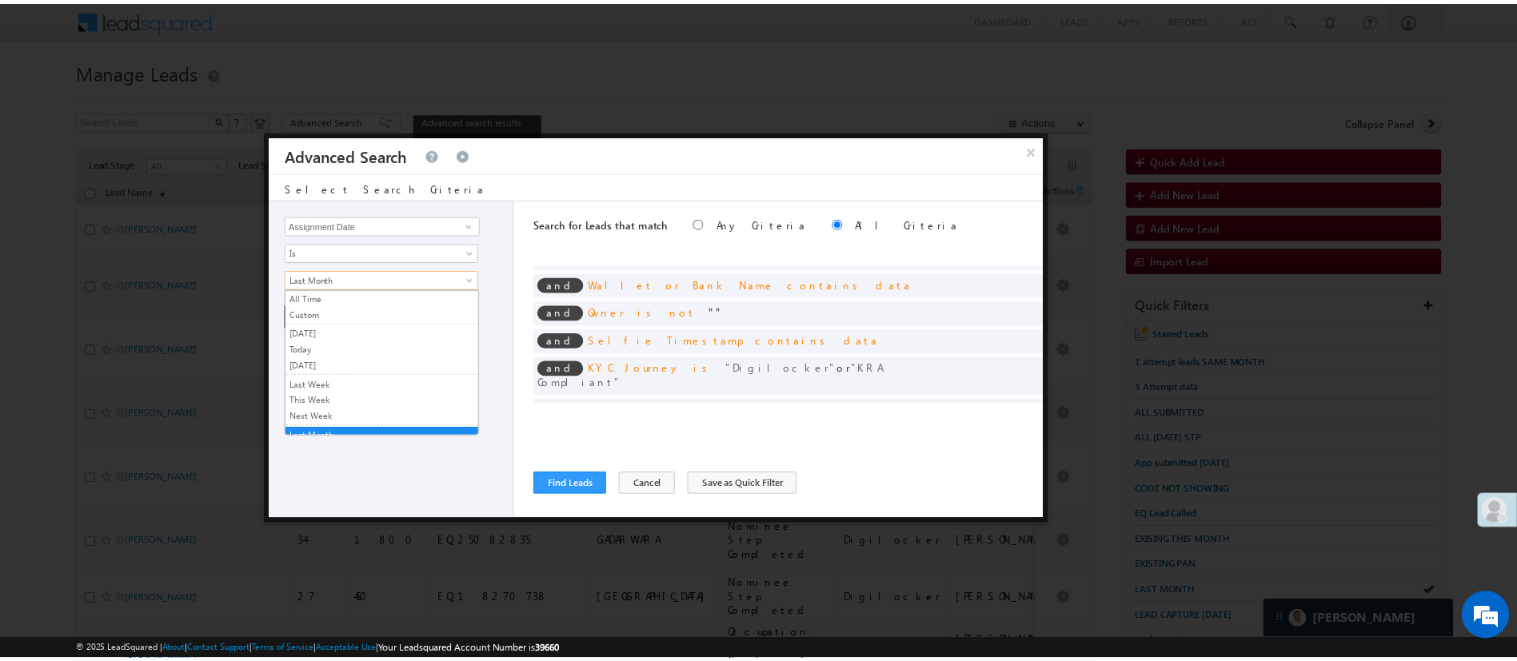
scroll to position [7, 0]
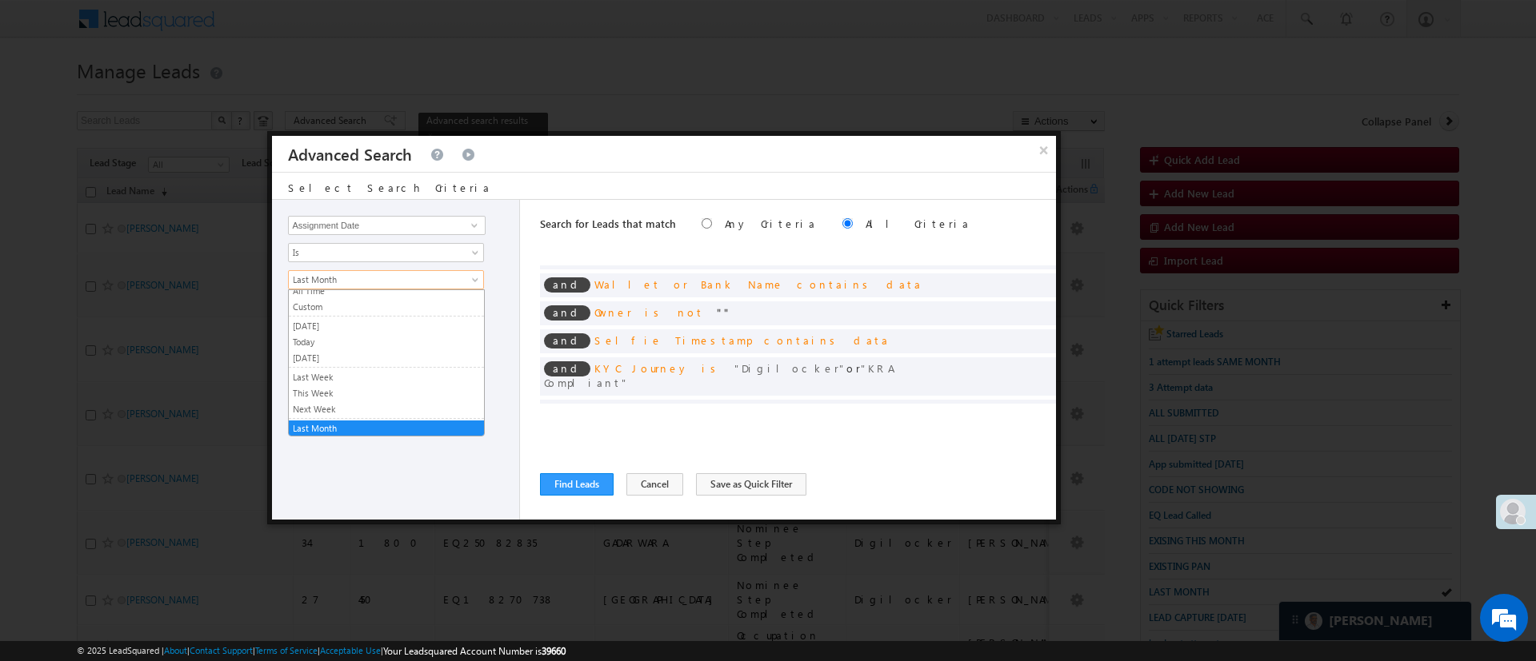
click at [461, 282] on span "Last Month" at bounding box center [376, 280] width 174 height 14
click at [419, 301] on link "Custom" at bounding box center [386, 307] width 195 height 14
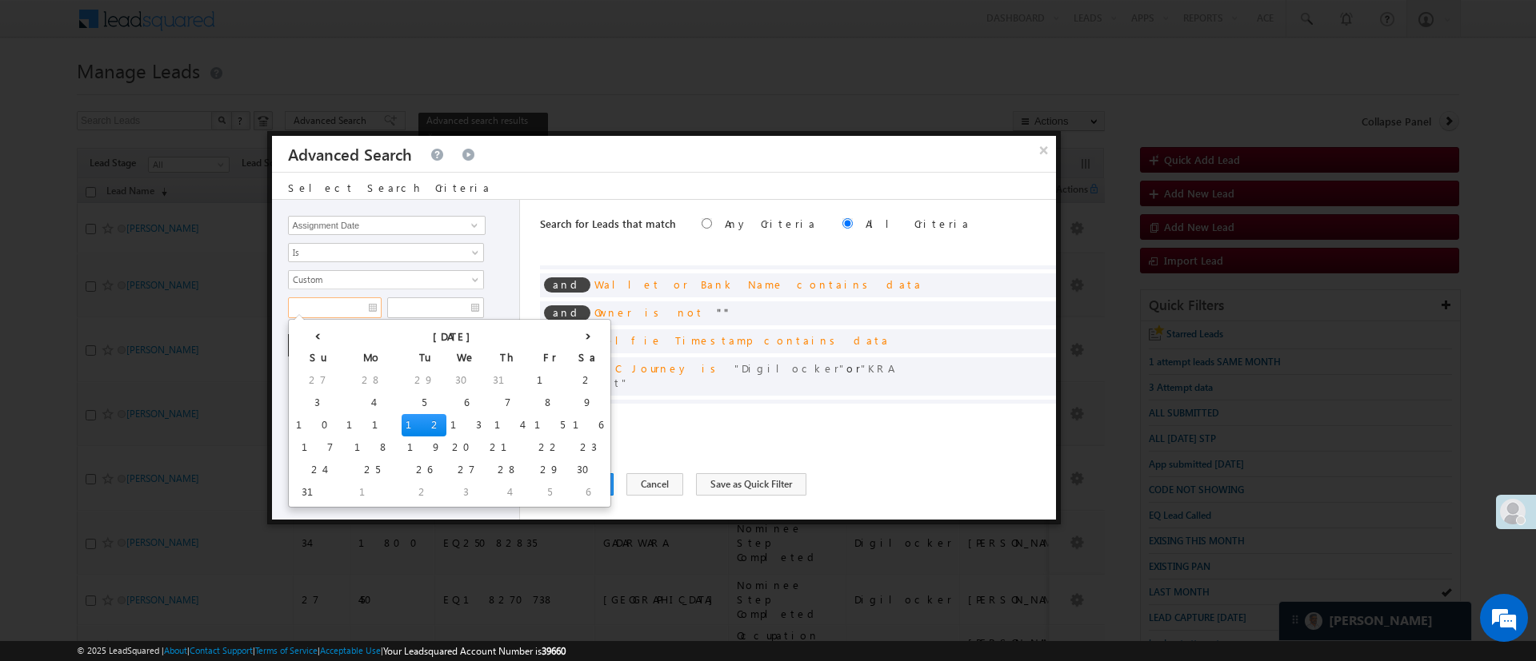
click at [360, 304] on input "text" at bounding box center [335, 308] width 94 height 21
click at [309, 336] on th "‹" at bounding box center [317, 335] width 50 height 24
click at [306, 446] on td "20" at bounding box center [311, 448] width 39 height 22
type input "07/20/25"
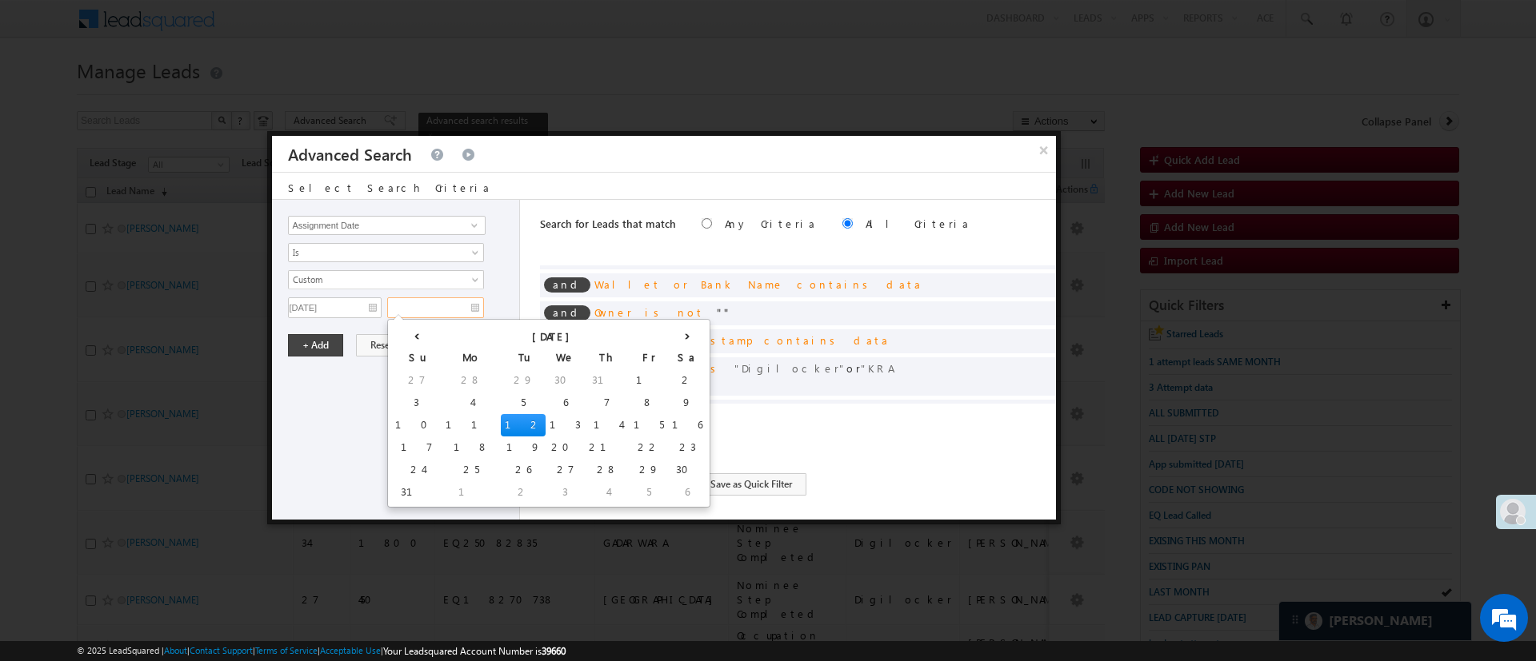
click at [437, 302] on input "text" at bounding box center [435, 308] width 97 height 21
click at [404, 336] on th "‹" at bounding box center [416, 335] width 50 height 24
click at [552, 465] on td "31" at bounding box center [577, 470] width 50 height 22
type input "[DATE]"
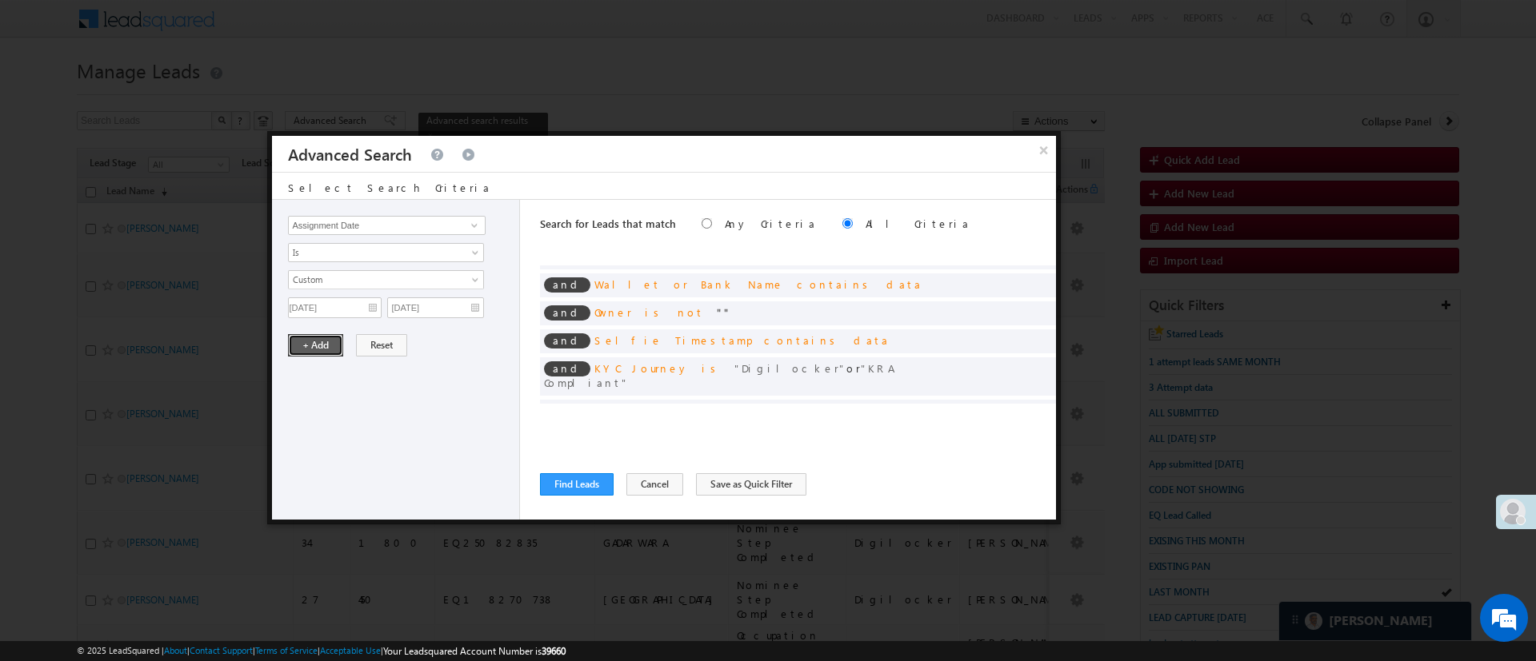
click at [310, 342] on button "+ Add" at bounding box center [315, 345] width 55 height 22
click at [569, 481] on button "Find Leads" at bounding box center [577, 484] width 74 height 22
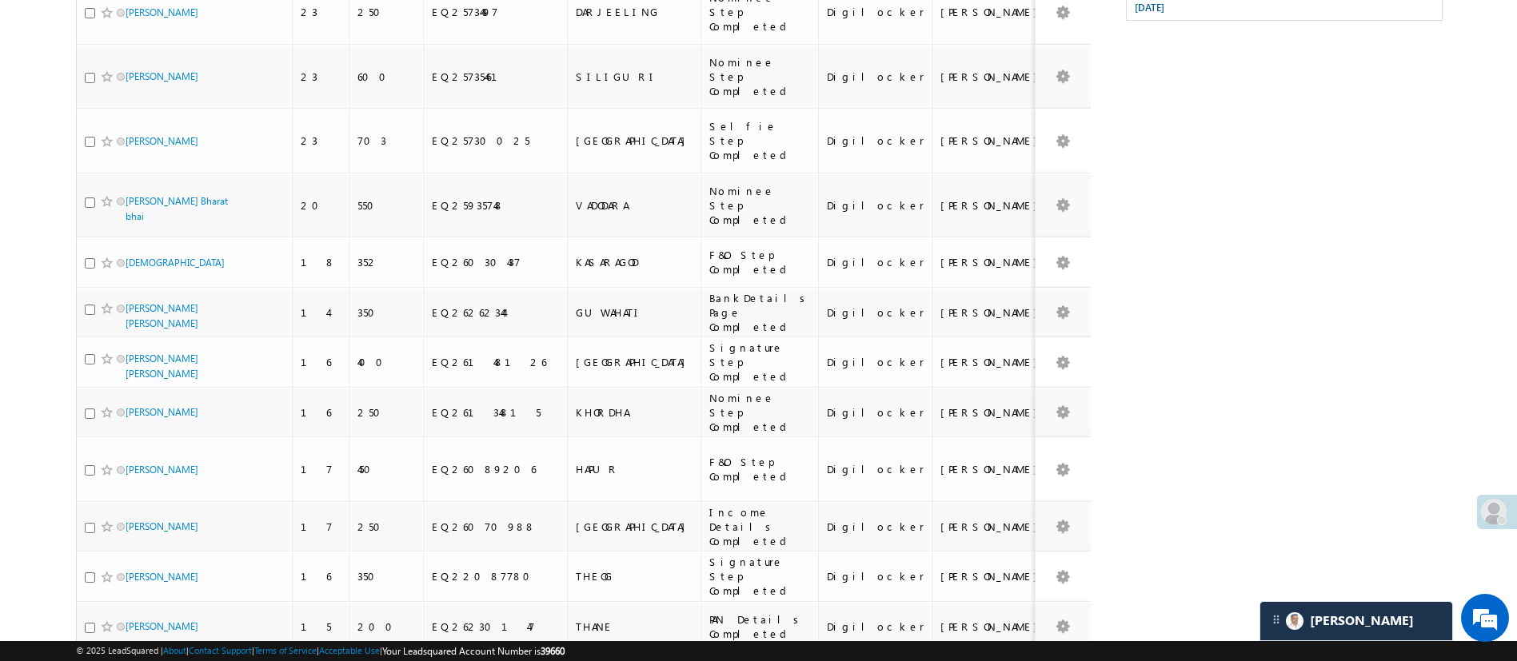
scroll to position [924, 0]
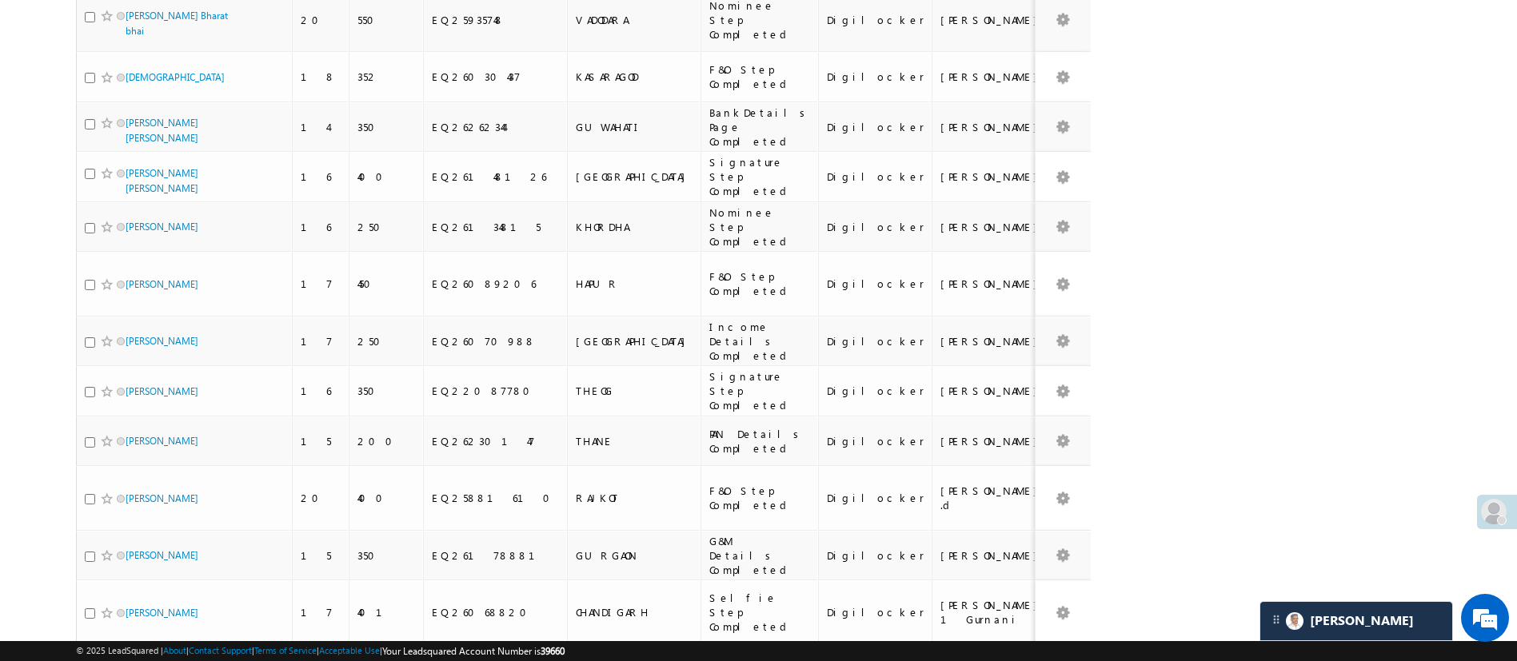
click at [131, 569] on li "15" at bounding box center [130, 566] width 38 height 16
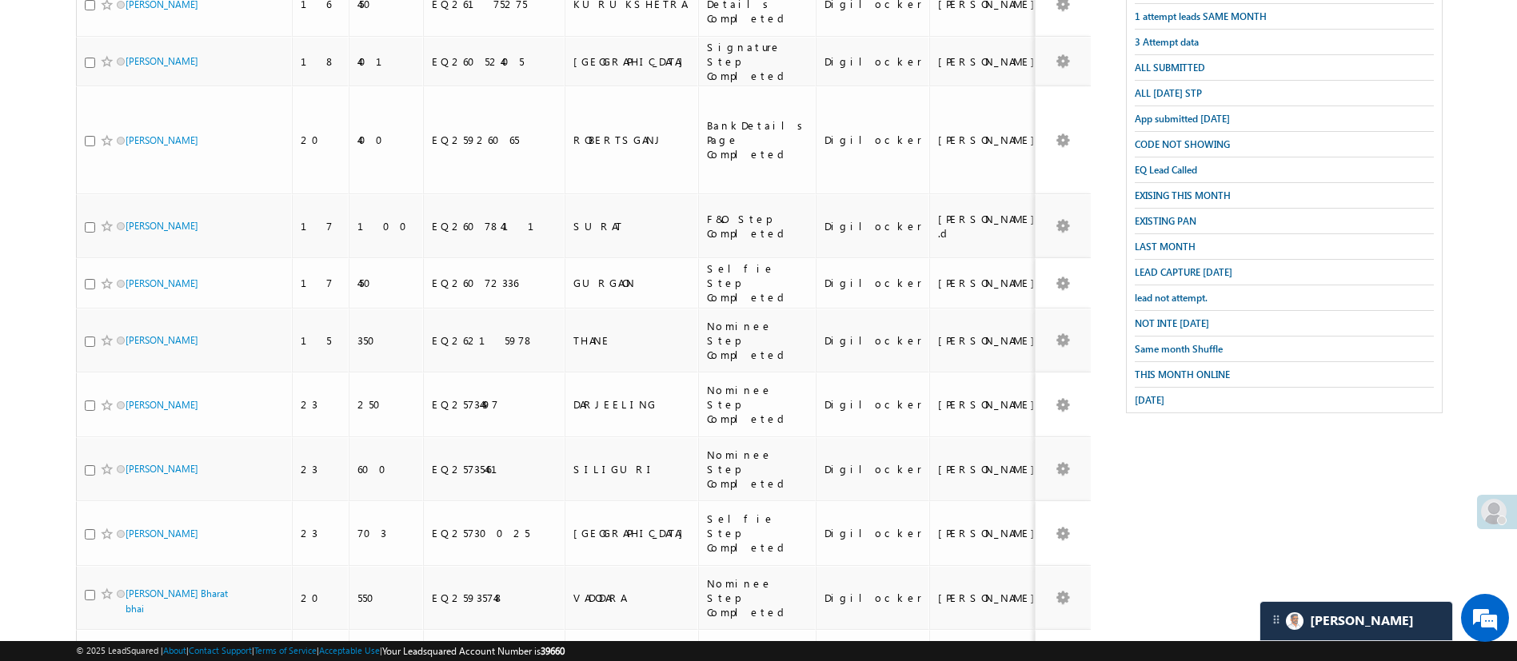
scroll to position [0, 0]
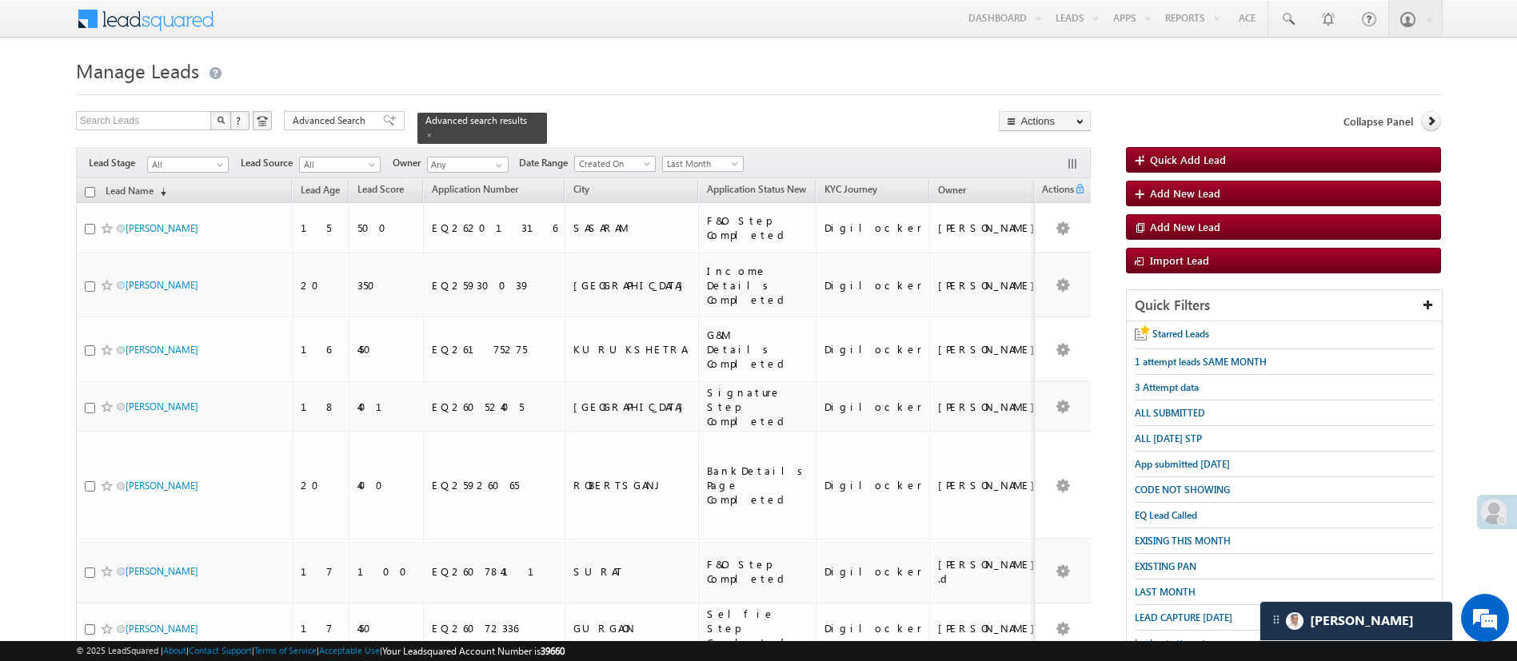
click at [85, 187] on input "checkbox" at bounding box center [90, 192] width 10 height 10
checkbox input "true"
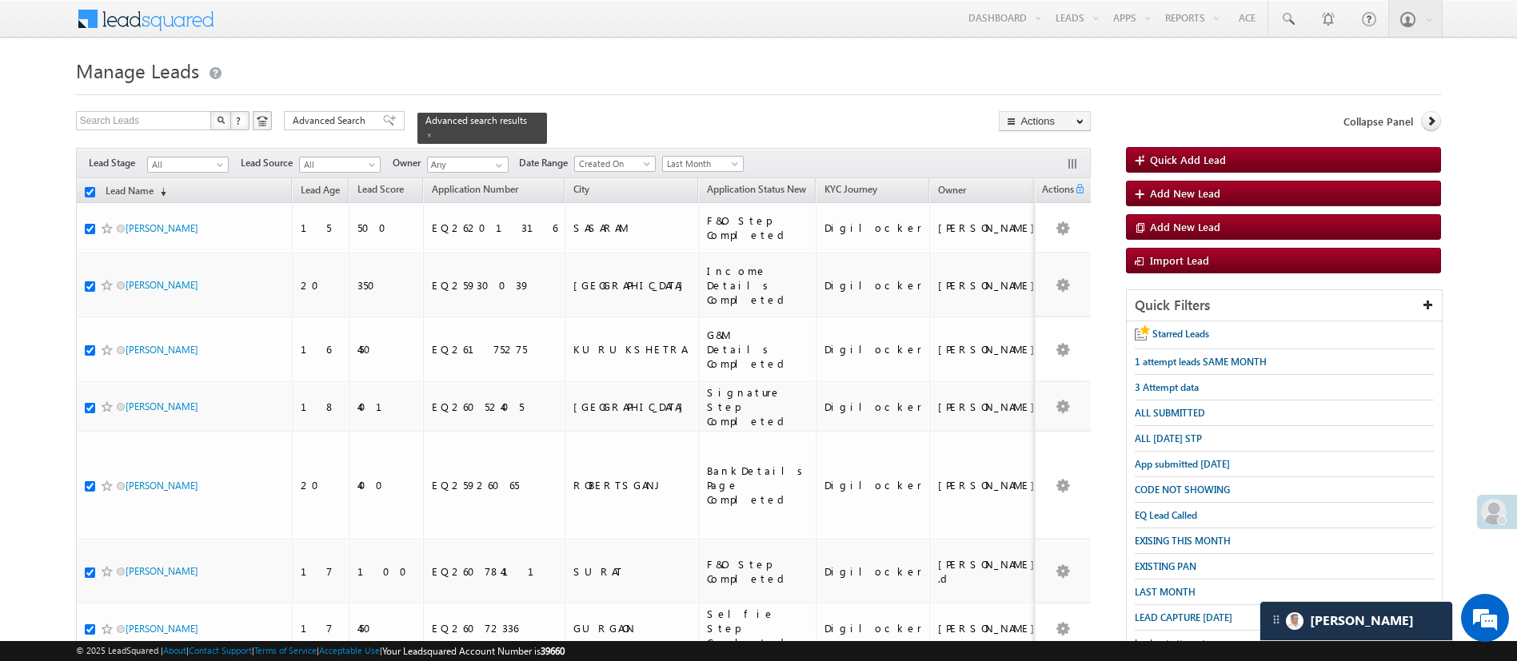
checkbox input "true"
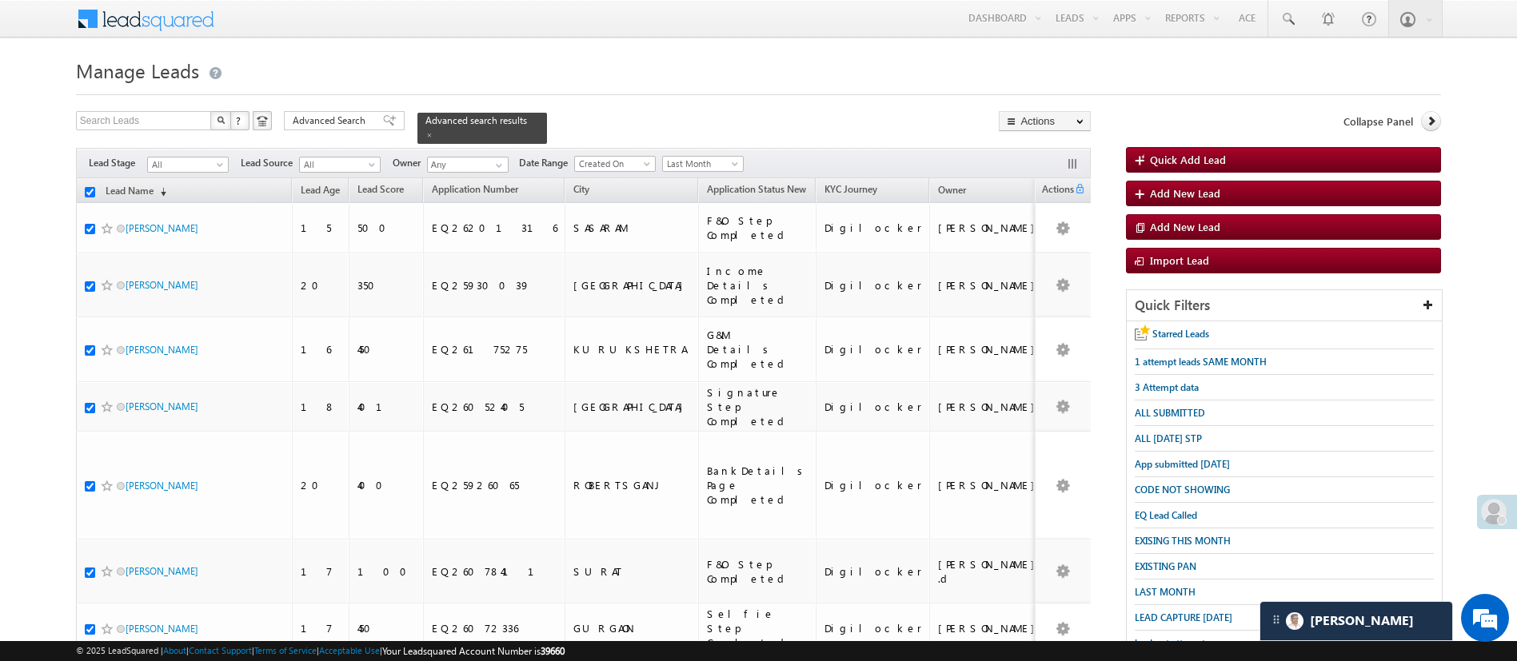
checkbox input "true"
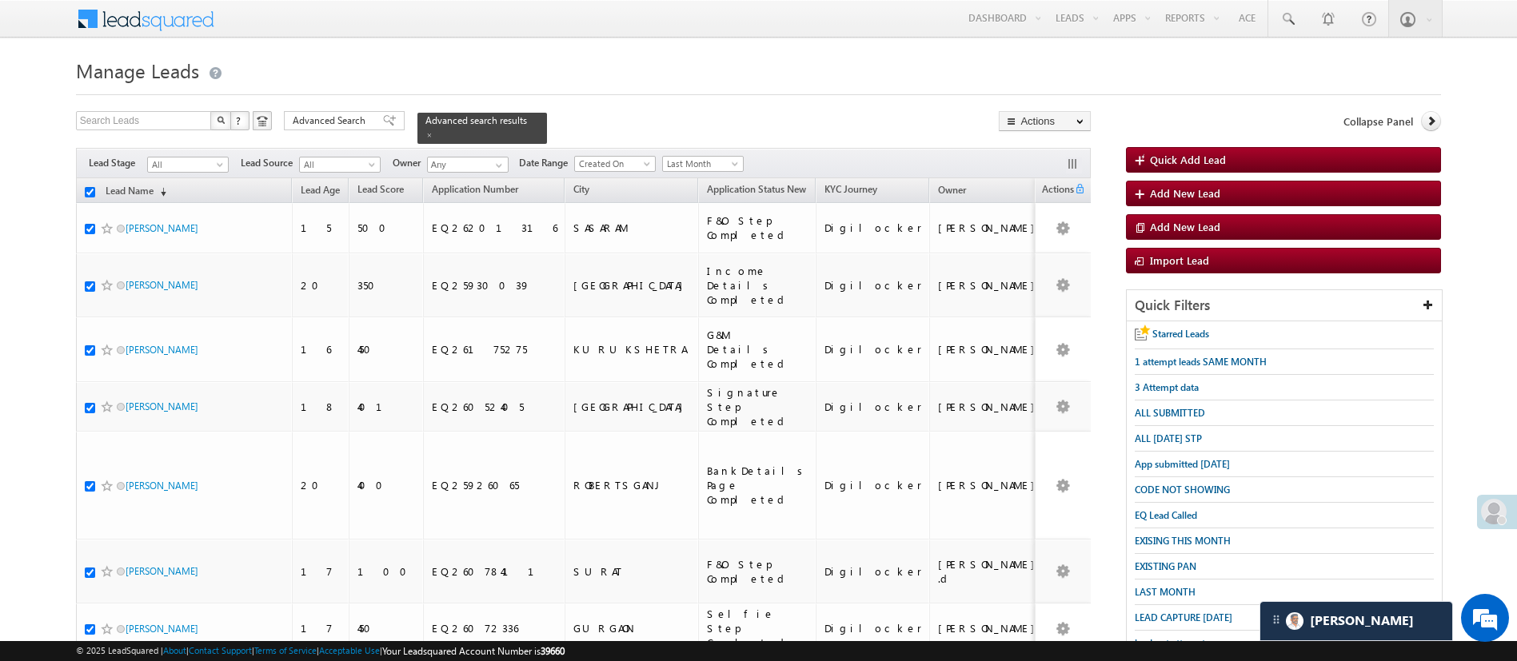
checkbox input "true"
click at [1058, 231] on link "Change Owner" at bounding box center [1045, 239] width 90 height 19
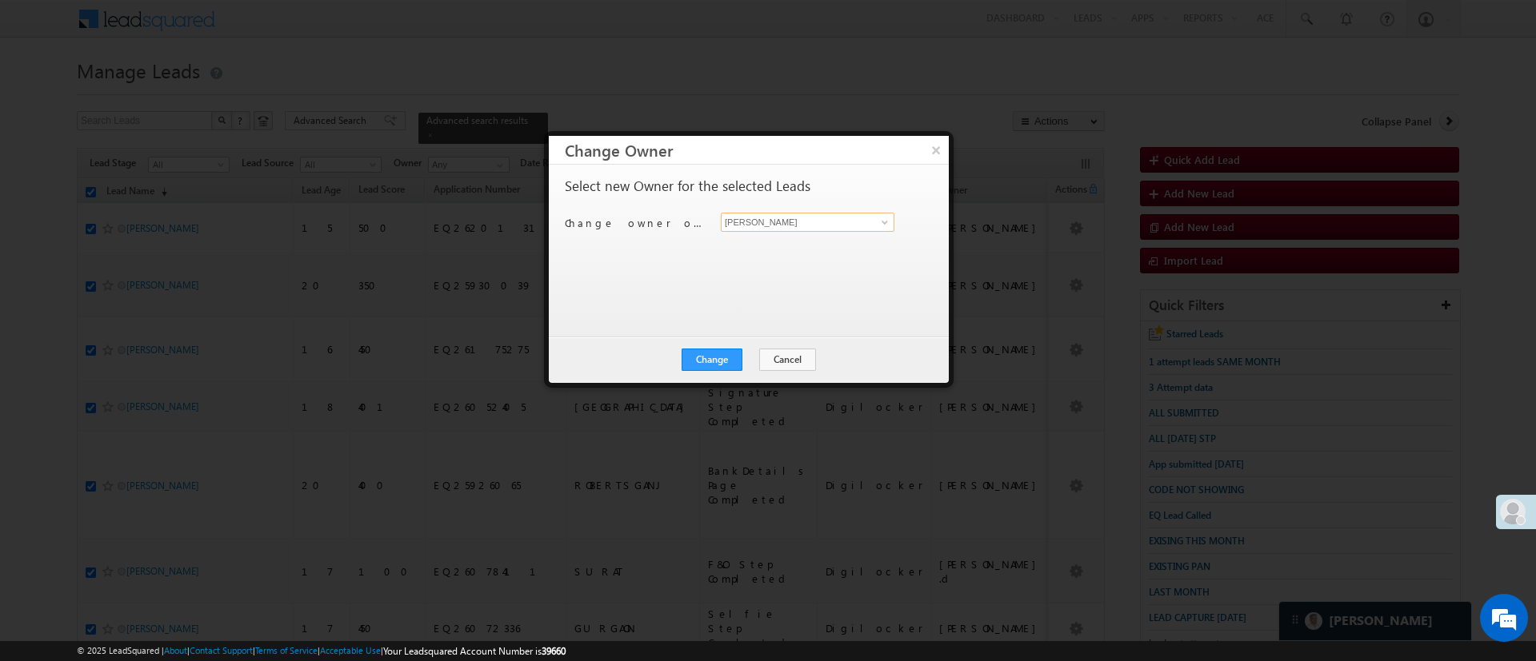
click at [828, 219] on input "[PERSON_NAME]" at bounding box center [808, 222] width 174 height 19
click at [817, 234] on link "Naseeba Khatoon Naseeba.Khatoon@angelbroking.com" at bounding box center [808, 247] width 174 height 30
type input "[PERSON_NAME]"
click at [729, 361] on button "Change" at bounding box center [711, 360] width 61 height 22
click at [756, 365] on button "Close" at bounding box center [750, 360] width 51 height 22
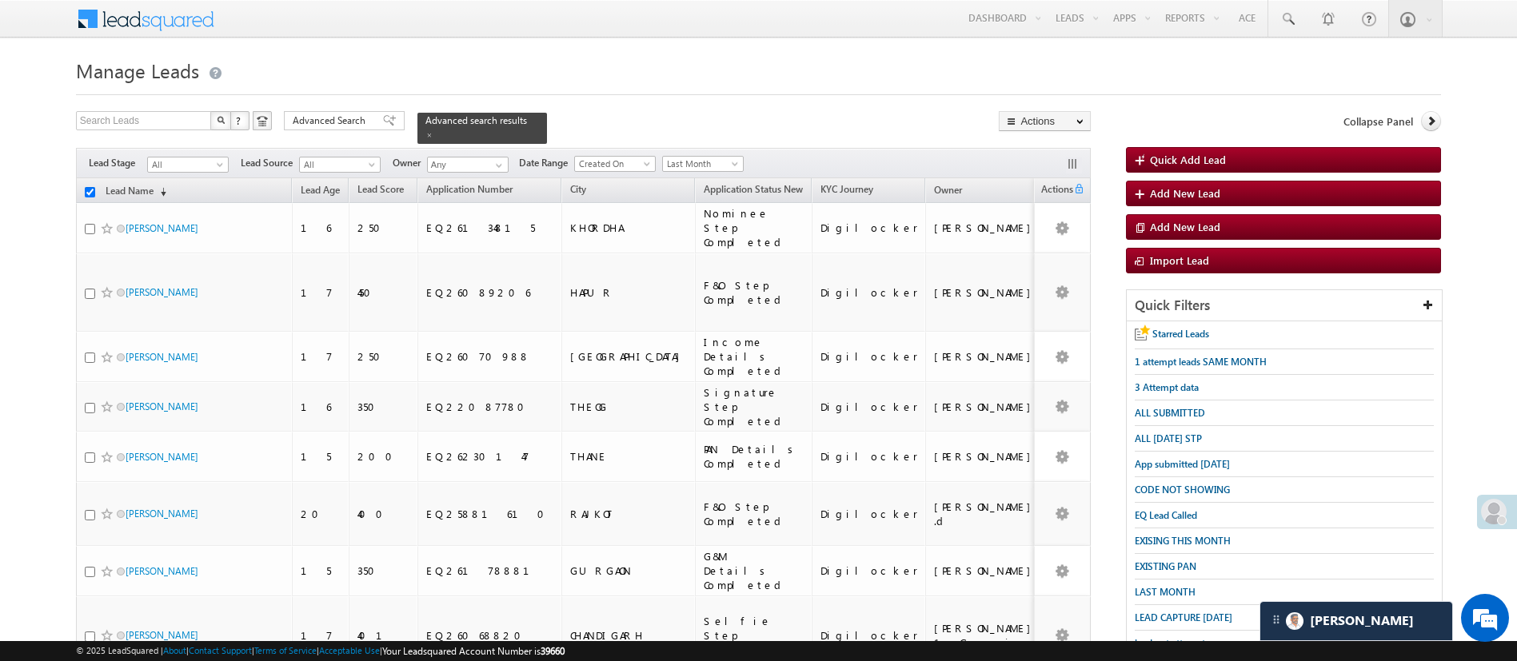
checkbox input "false"
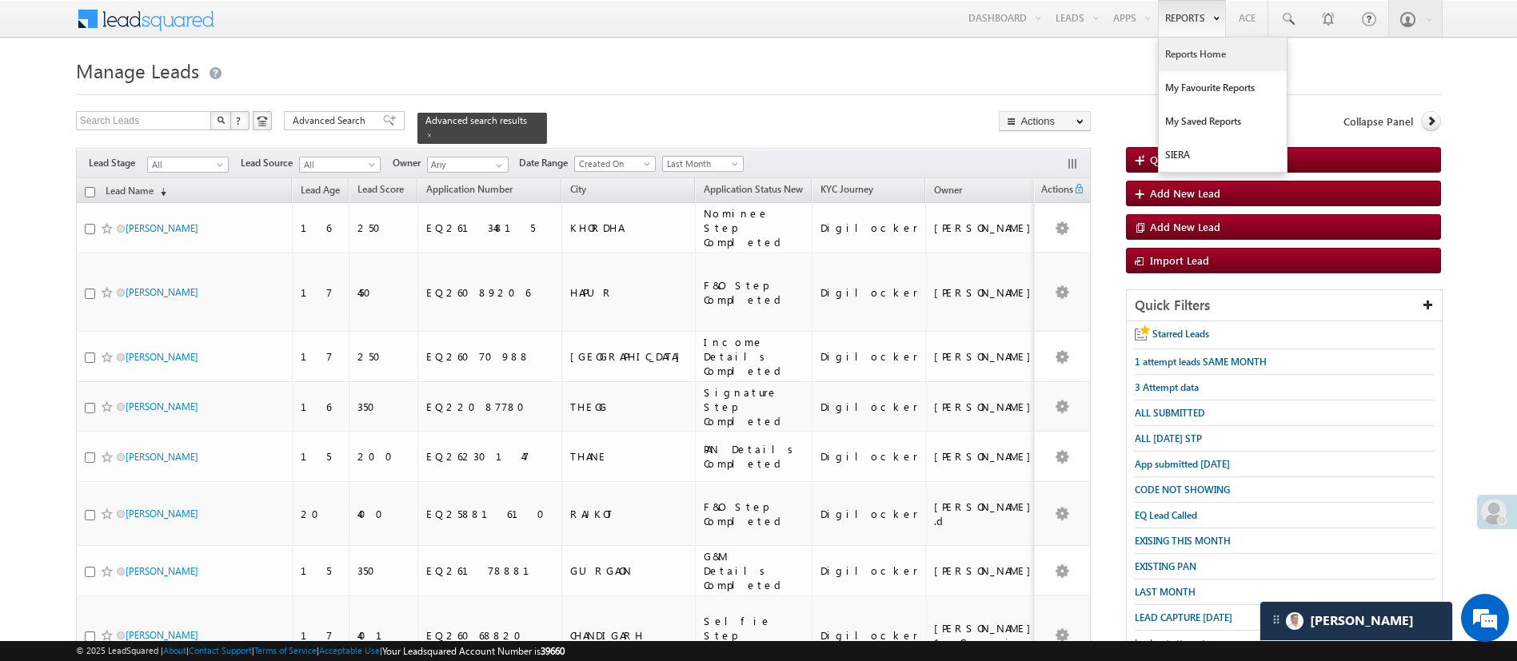
click at [1196, 57] on link "Reports Home" at bounding box center [1223, 55] width 128 height 34
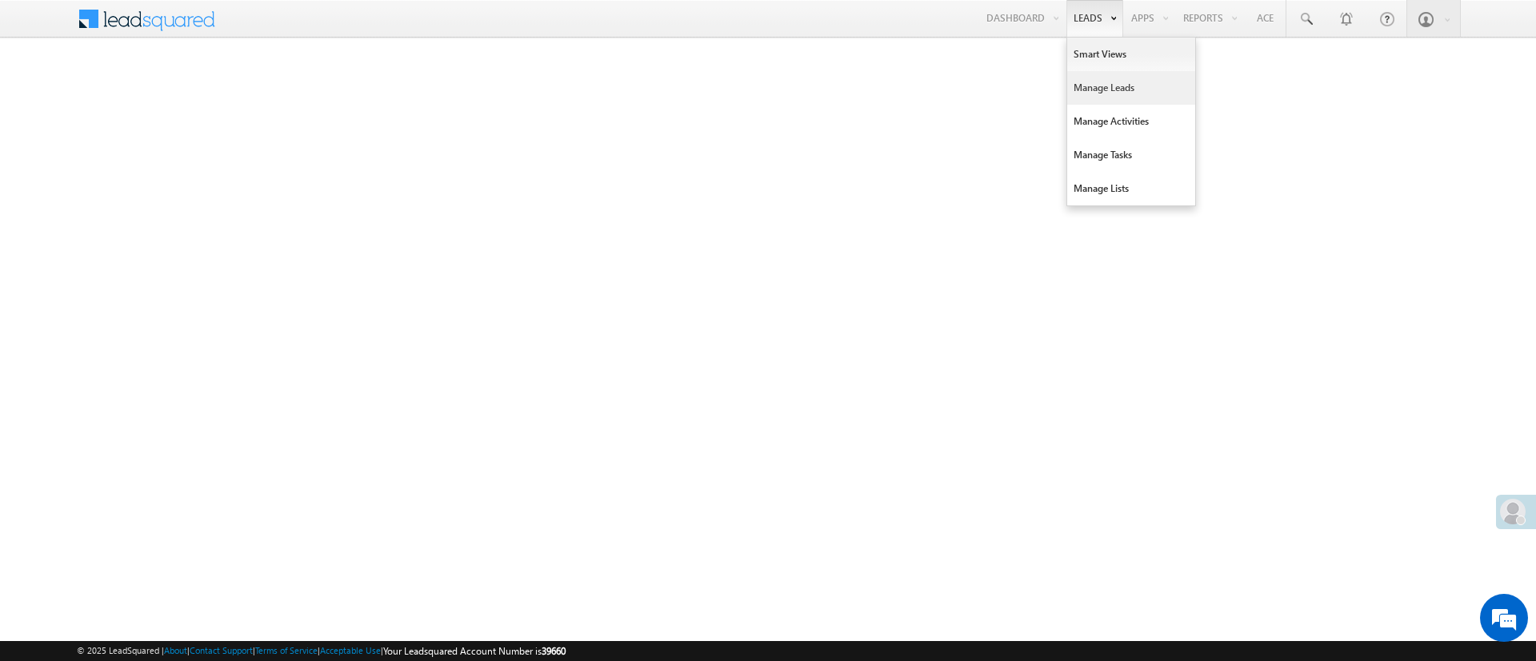
click at [1100, 91] on link "Manage Leads" at bounding box center [1131, 88] width 128 height 34
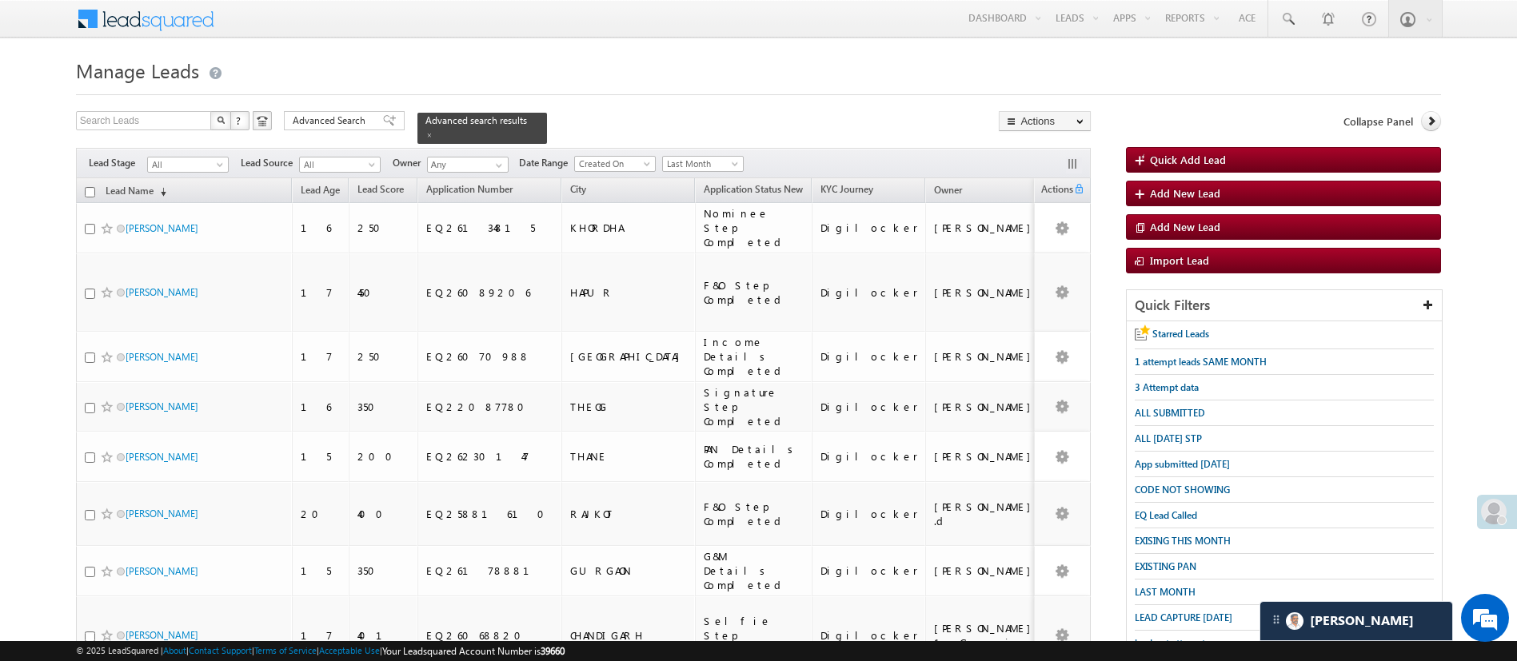
scroll to position [364, 0]
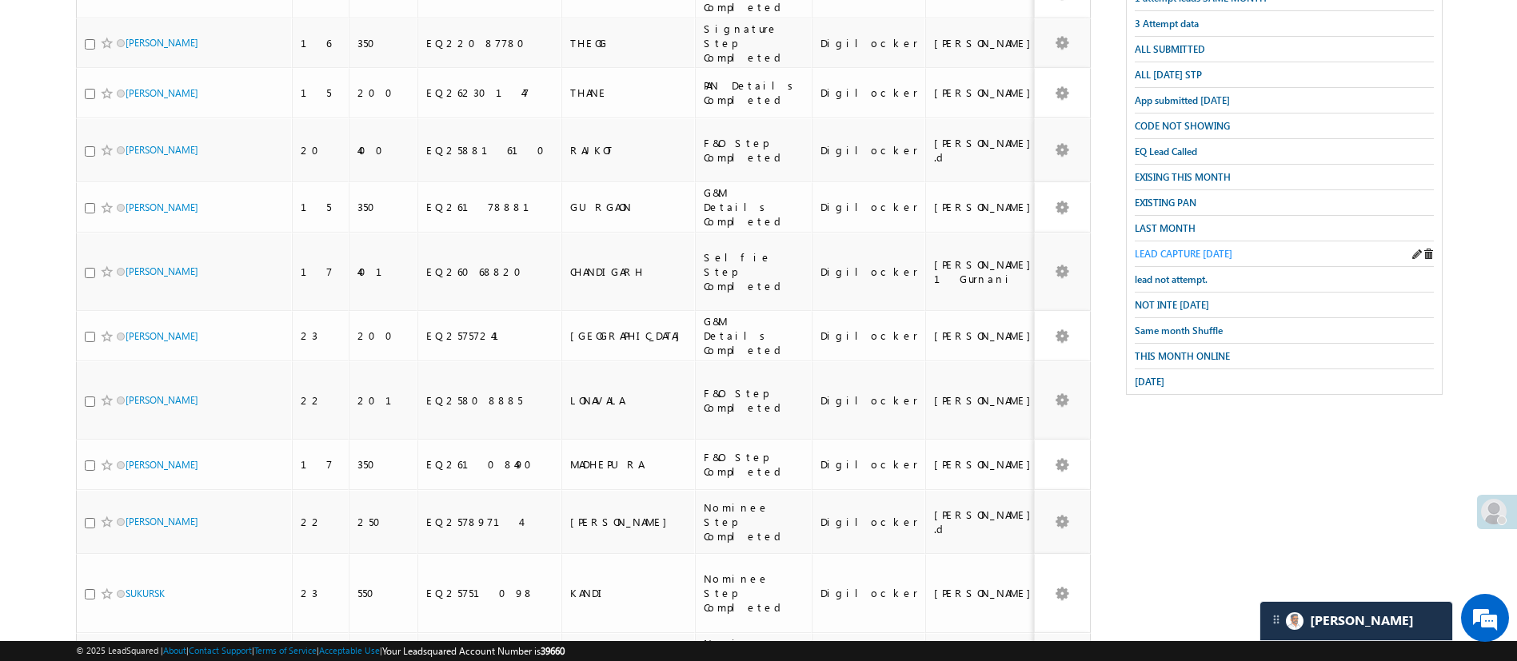
click at [1201, 248] on span "LEAD CAPTURE [DATE]" at bounding box center [1184, 254] width 98 height 12
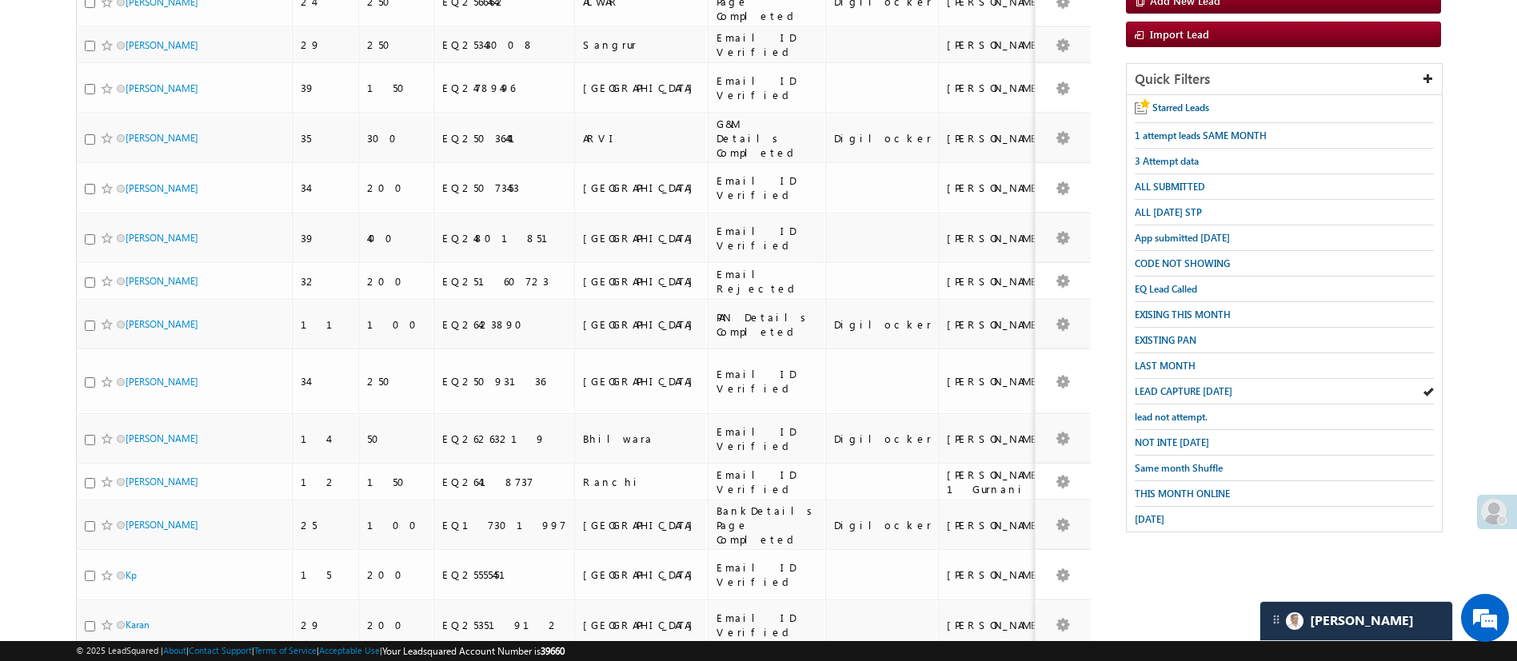
scroll to position [0, 0]
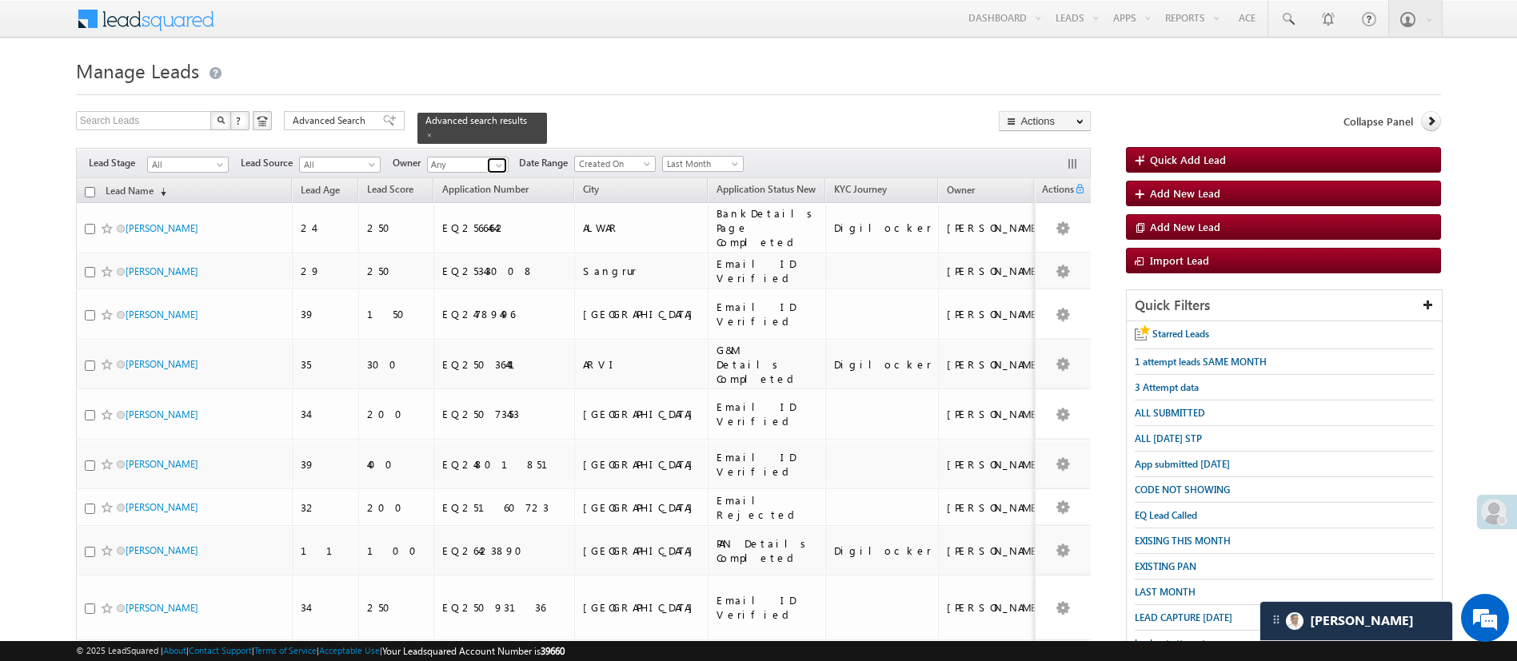
click at [502, 159] on span at bounding box center [499, 165] width 13 height 13
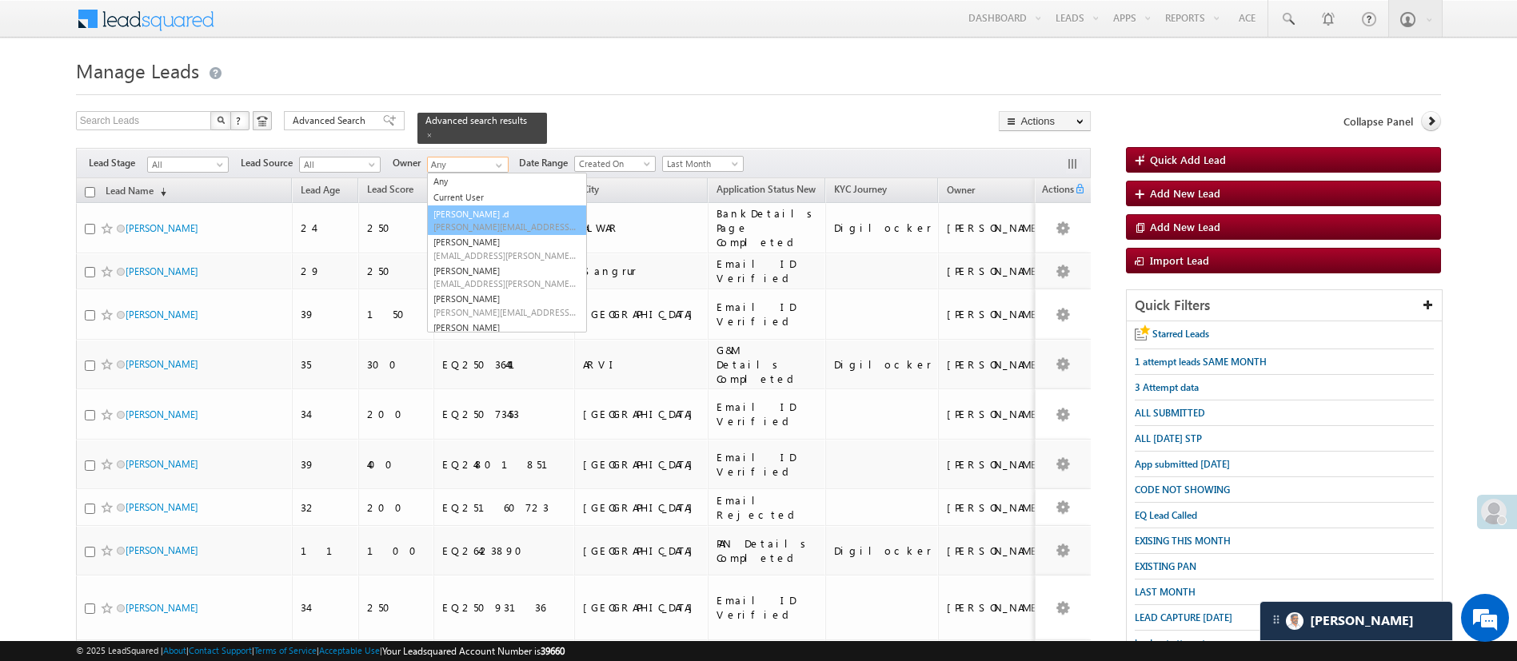
click at [473, 221] on span "Aakansha.D@angelbroking.com" at bounding box center [505, 227] width 144 height 12
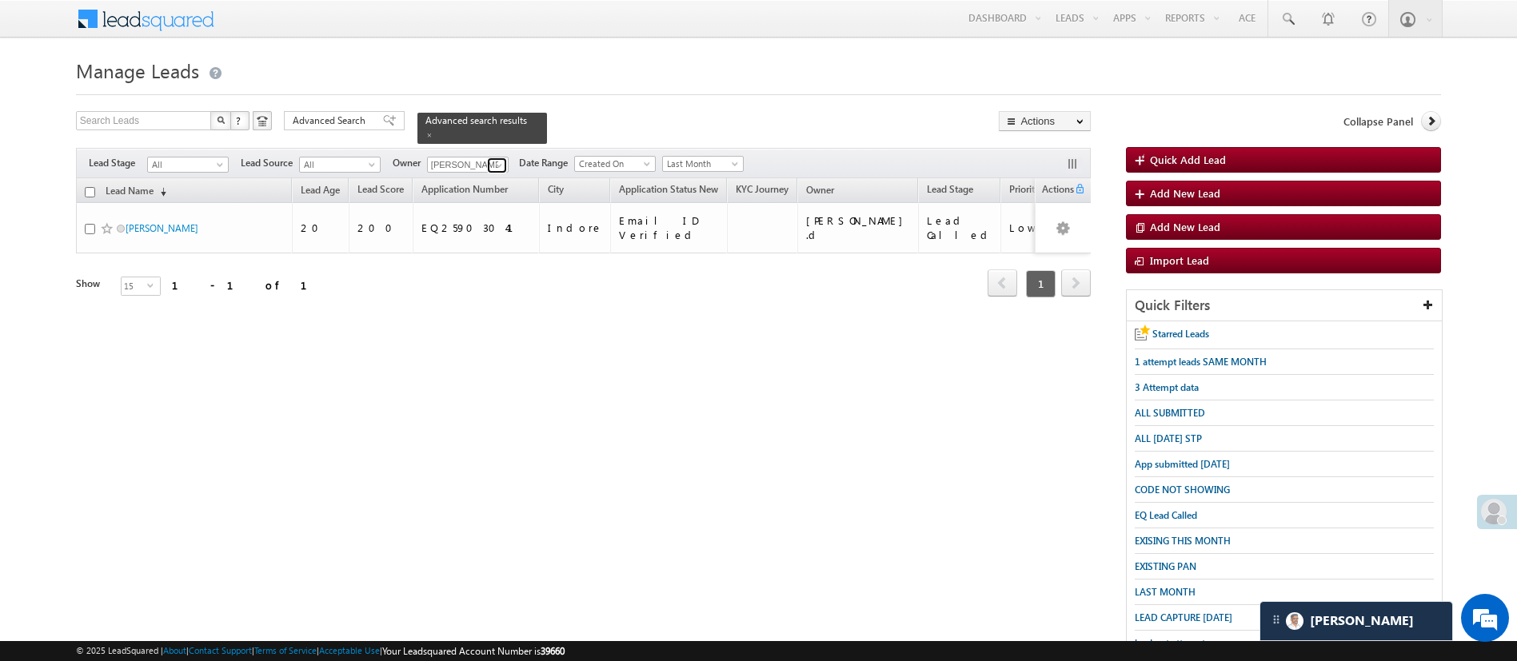
click at [497, 159] on span at bounding box center [499, 165] width 13 height 13
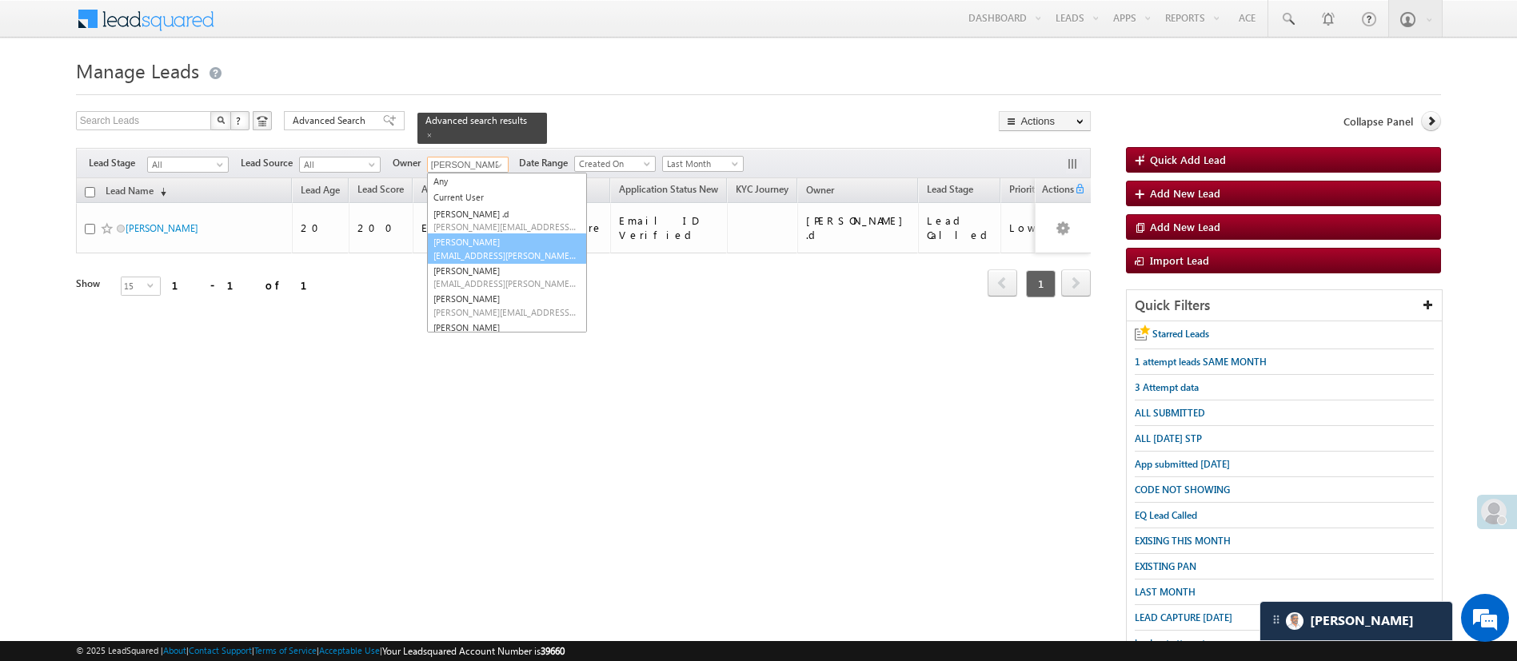
click at [500, 237] on link "[PERSON_NAME] [PERSON_NAME][EMAIL_ADDRESS][DOMAIN_NAME]" at bounding box center [507, 249] width 160 height 30
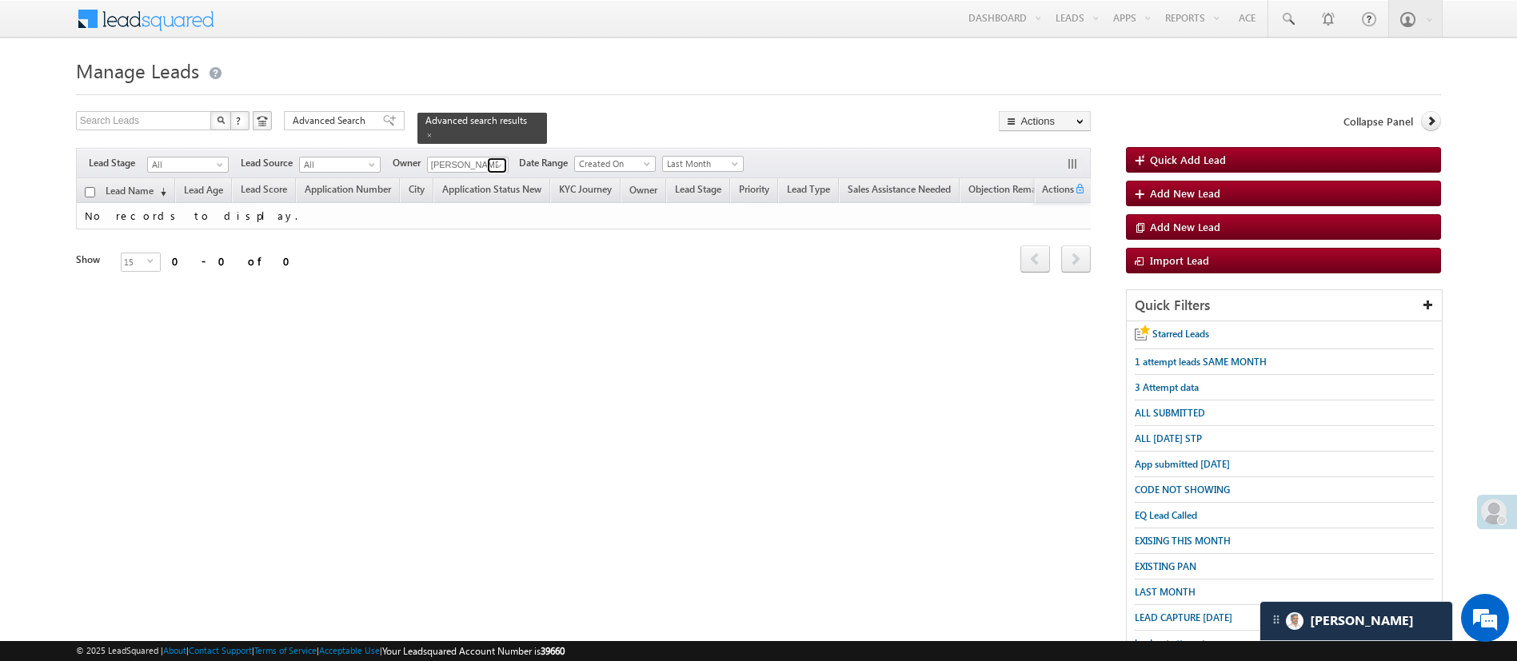
click at [507, 158] on link at bounding box center [497, 166] width 20 height 16
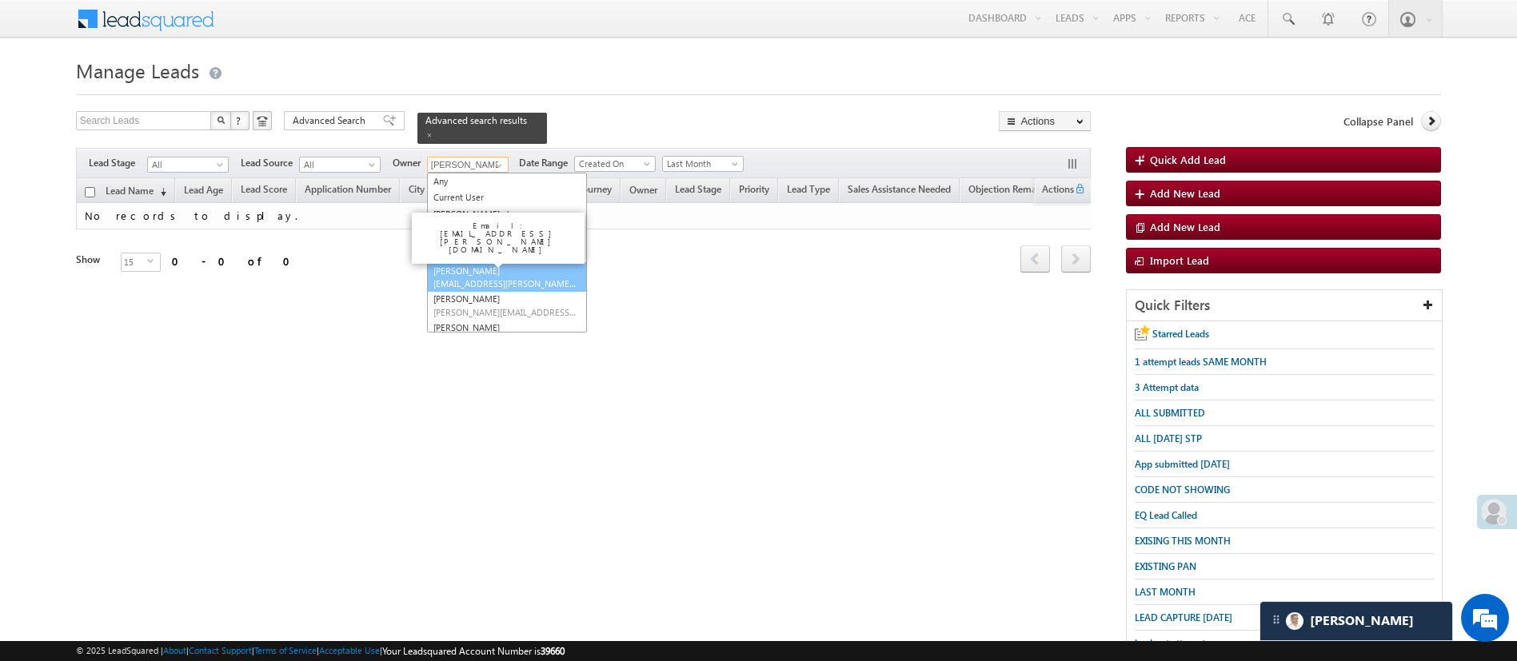
click at [508, 262] on link "[PERSON_NAME] [PERSON_NAME][EMAIL_ADDRESS][PERSON_NAME][DOMAIN_NAME]" at bounding box center [507, 277] width 160 height 30
type input "[PERSON_NAME]"
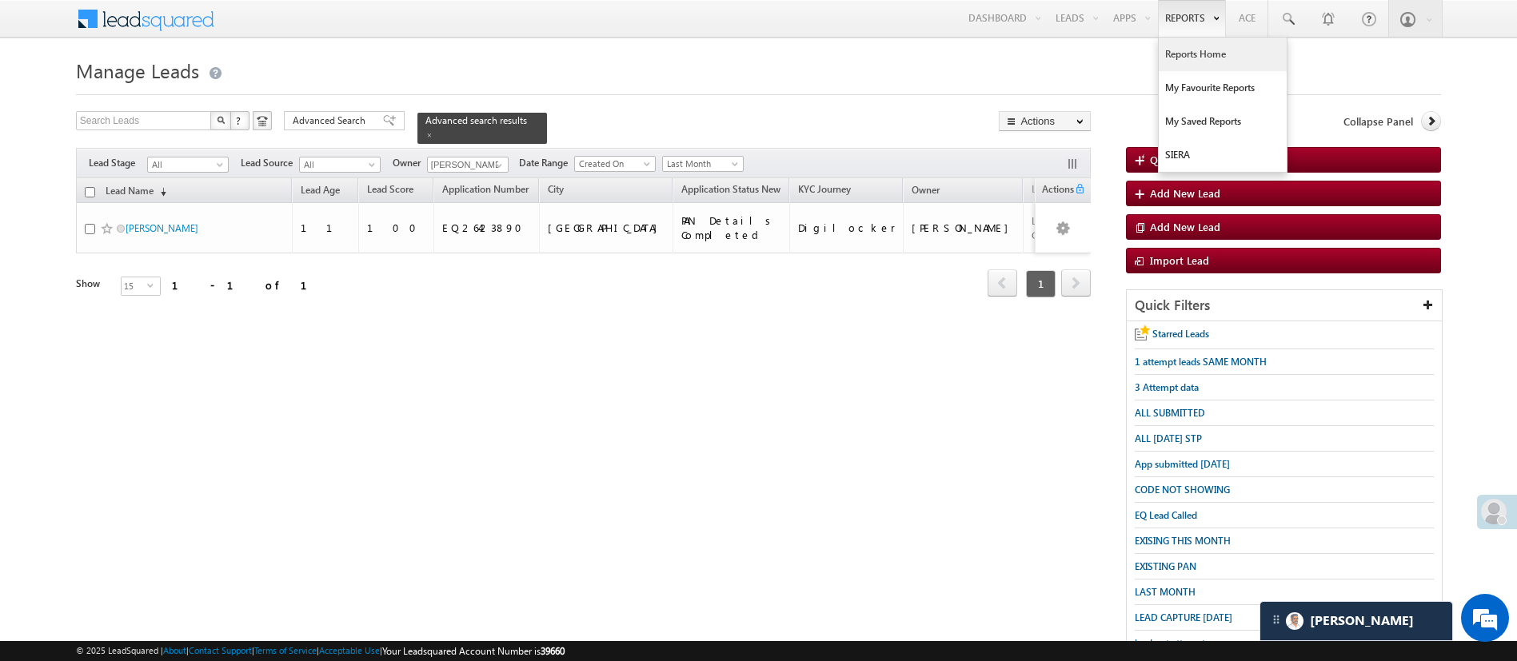
click at [1161, 64] on link "Reports Home" at bounding box center [1223, 55] width 128 height 34
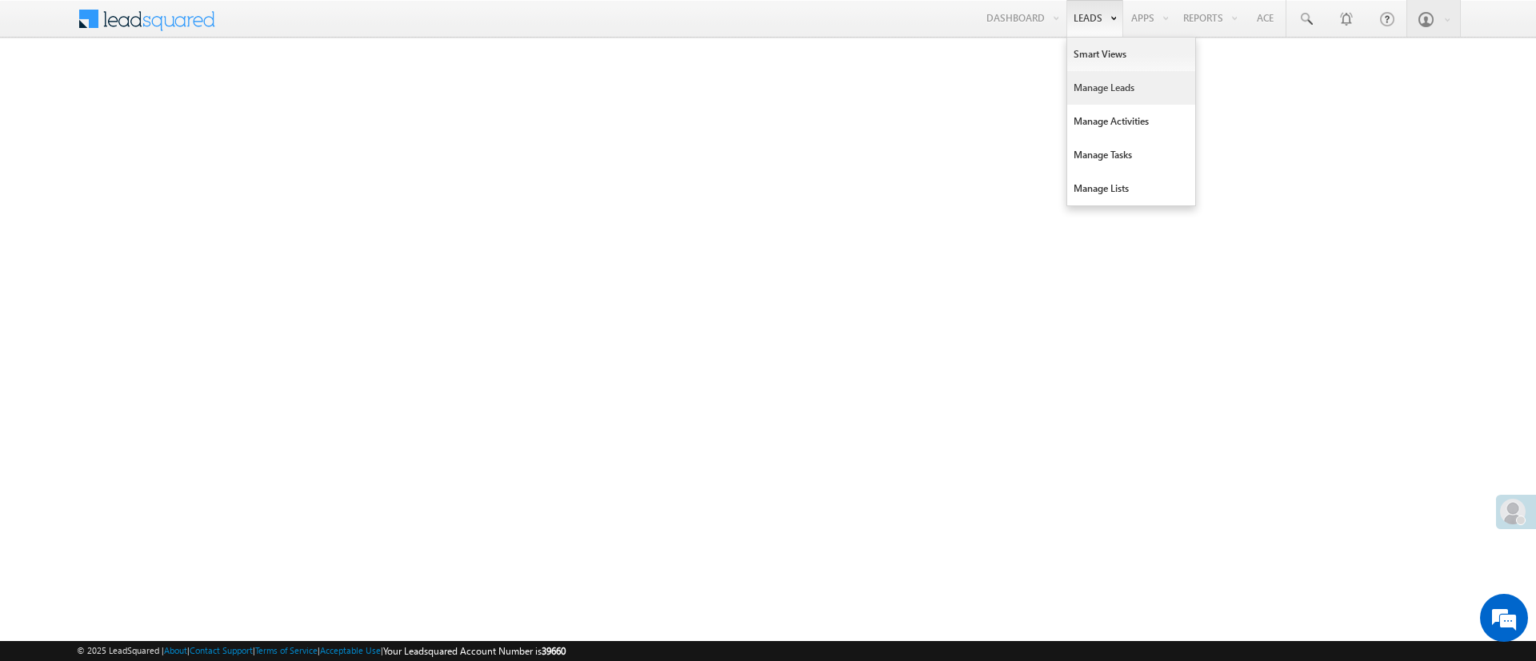
click at [1128, 90] on link "Manage Leads" at bounding box center [1131, 88] width 128 height 34
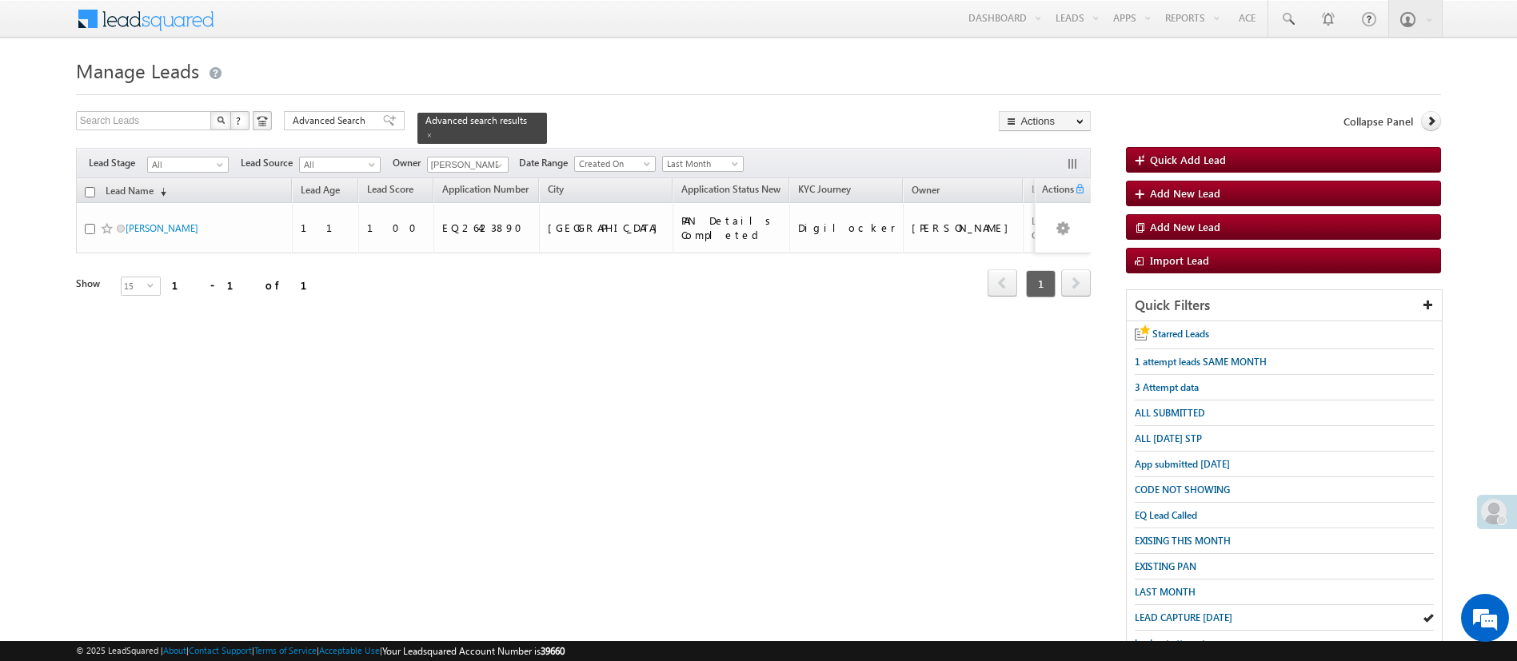
scroll to position [141, 0]
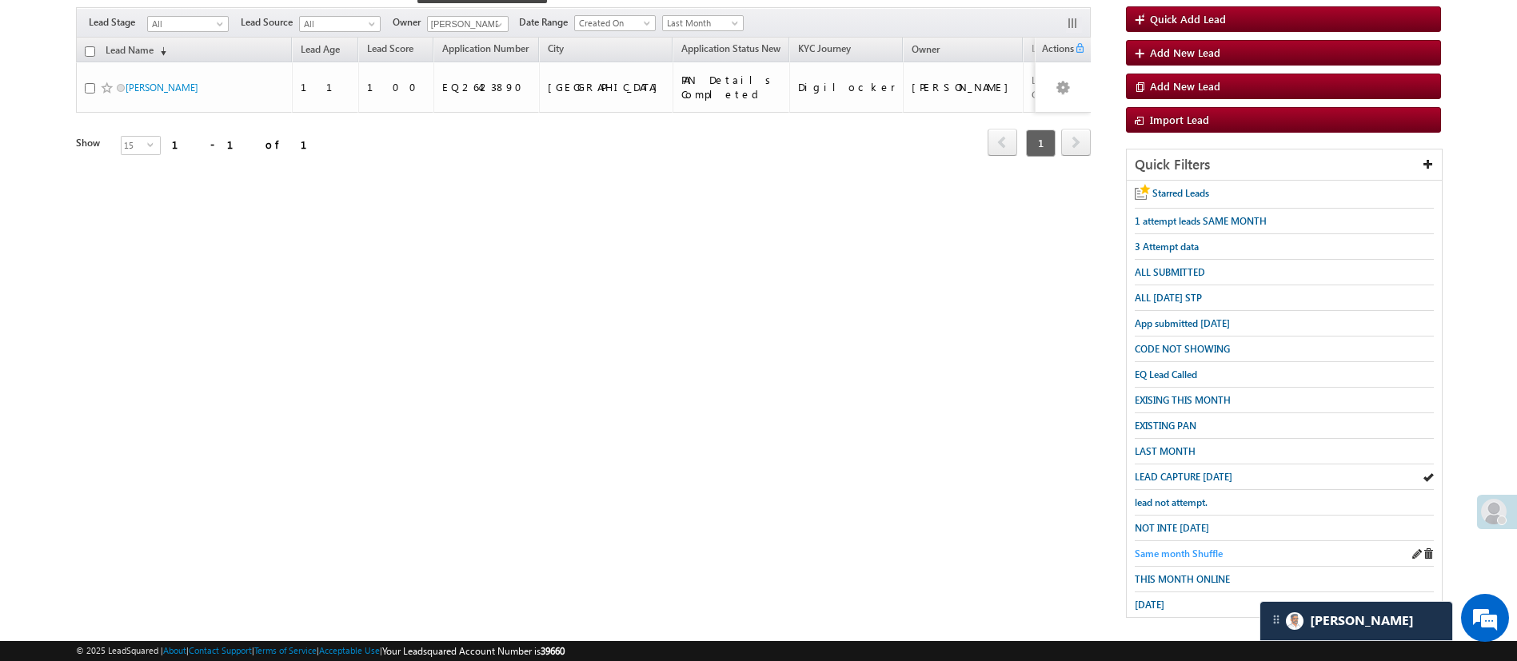
click at [1189, 548] on span "Same month Shuffle" at bounding box center [1179, 554] width 88 height 12
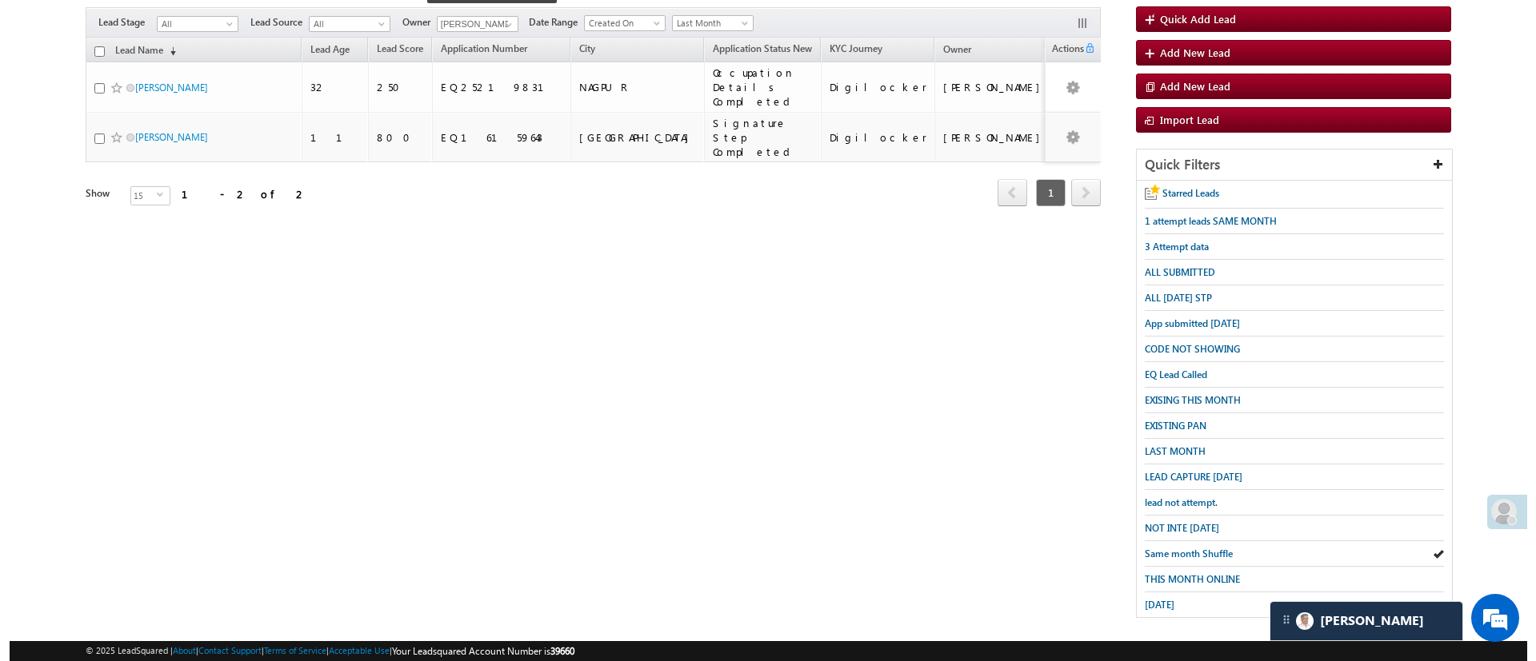
scroll to position [0, 0]
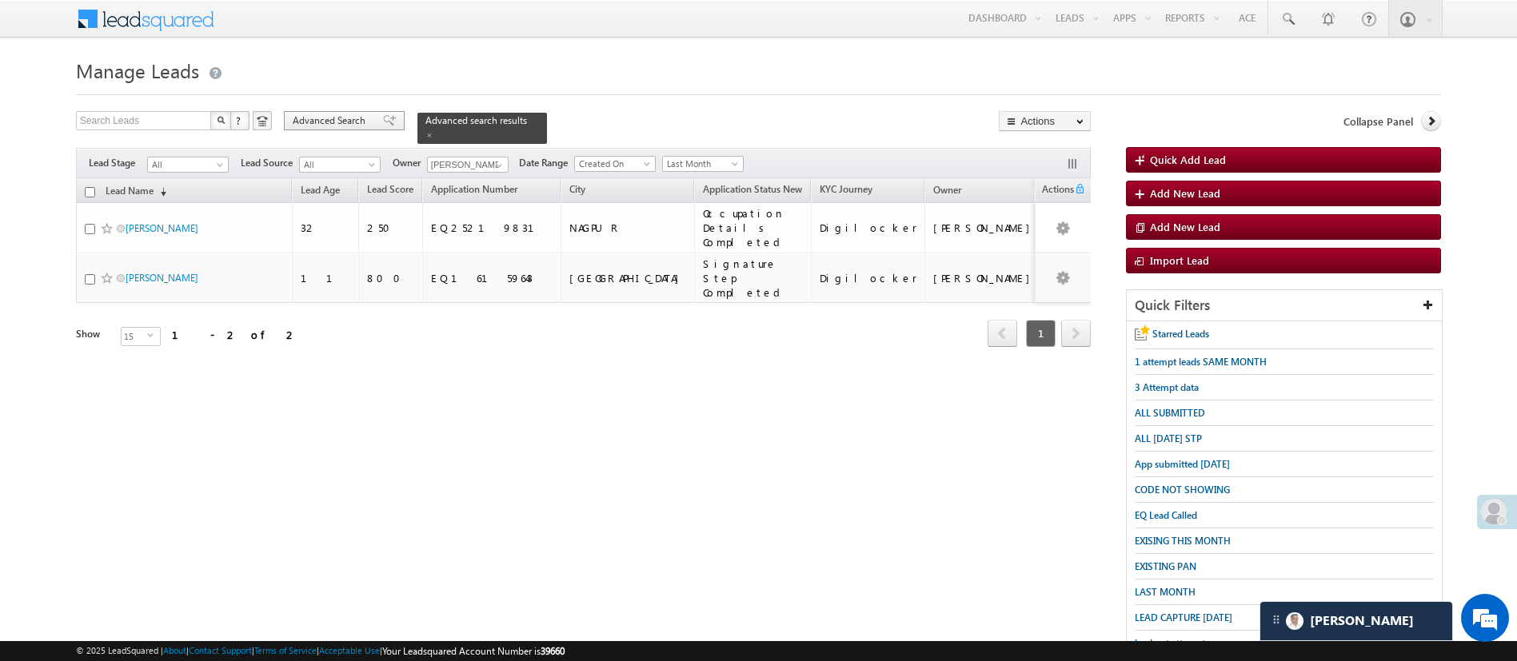
click at [352, 127] on span "Advanced Search" at bounding box center [332, 121] width 78 height 14
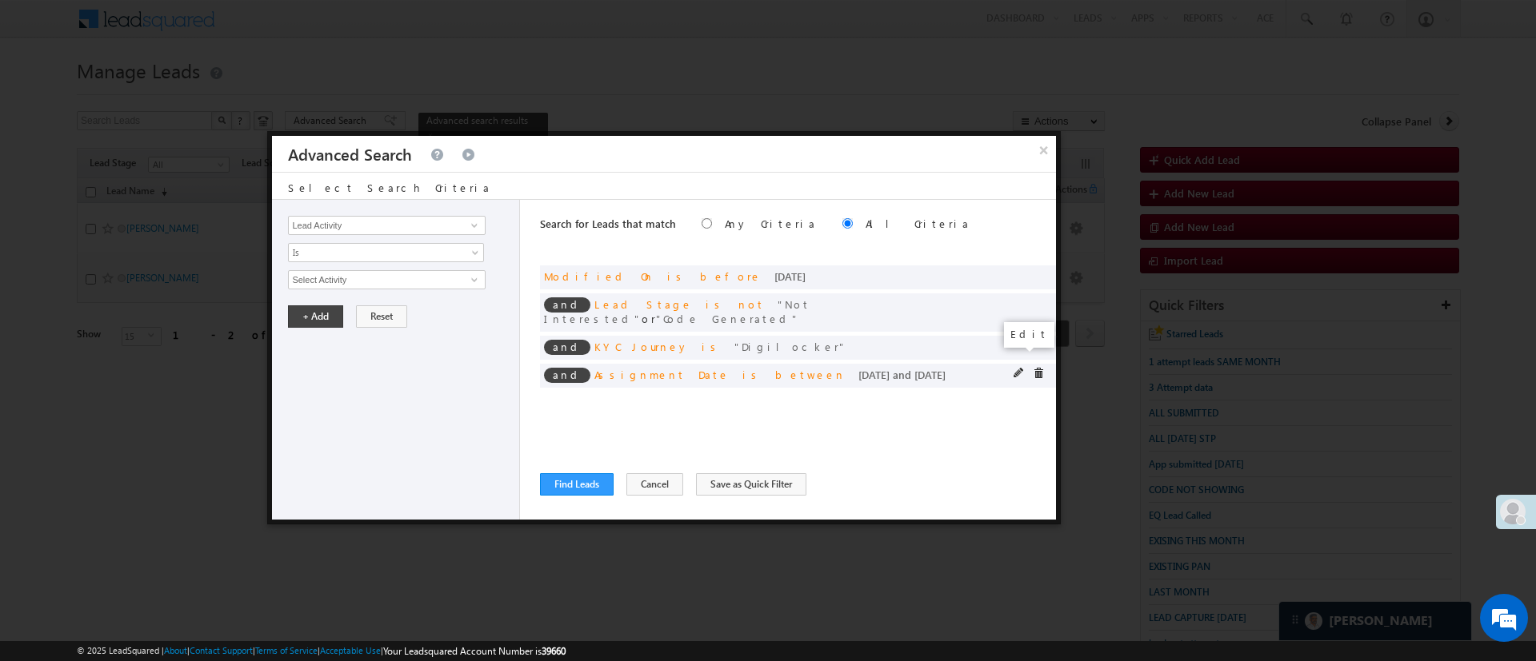
click at [1017, 368] on span at bounding box center [1018, 373] width 11 height 11
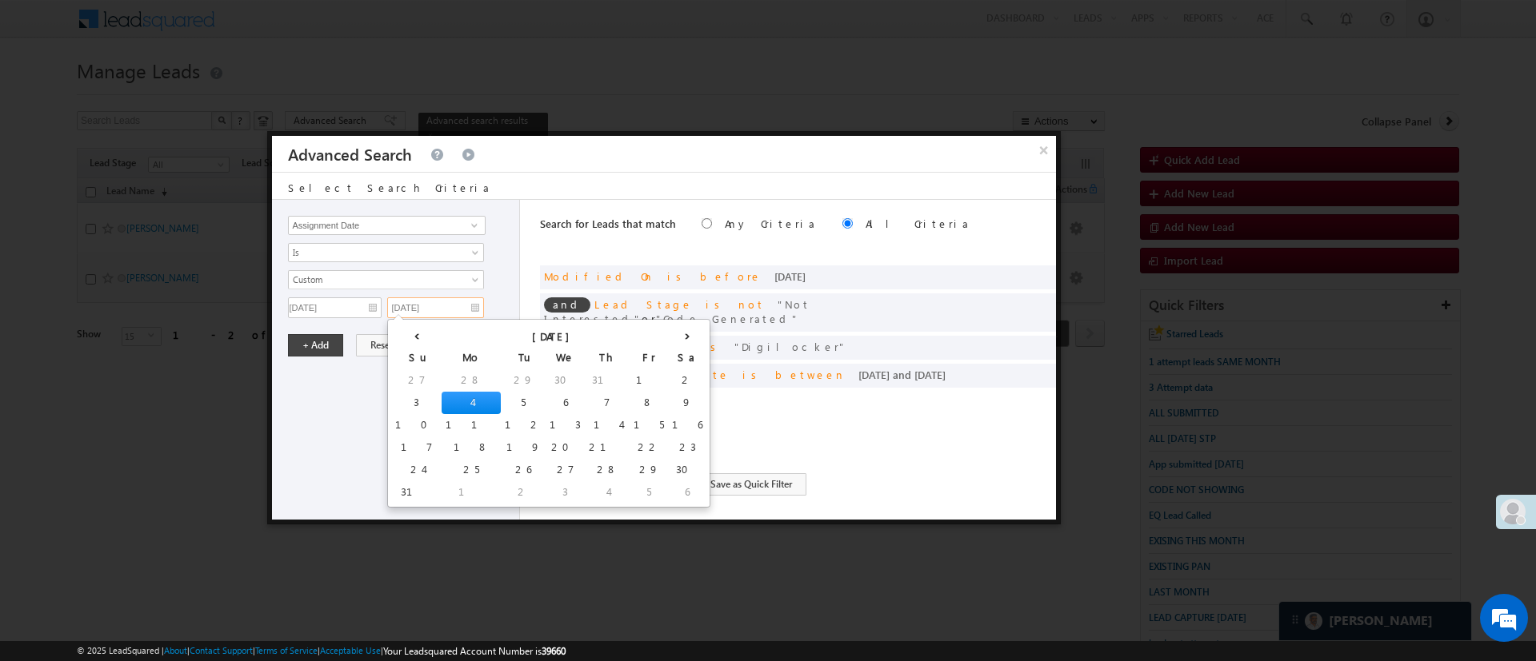
click at [445, 303] on input "[DATE]" at bounding box center [435, 308] width 97 height 21
click at [501, 405] on td "5" at bounding box center [523, 403] width 45 height 22
type input "[DATE]"
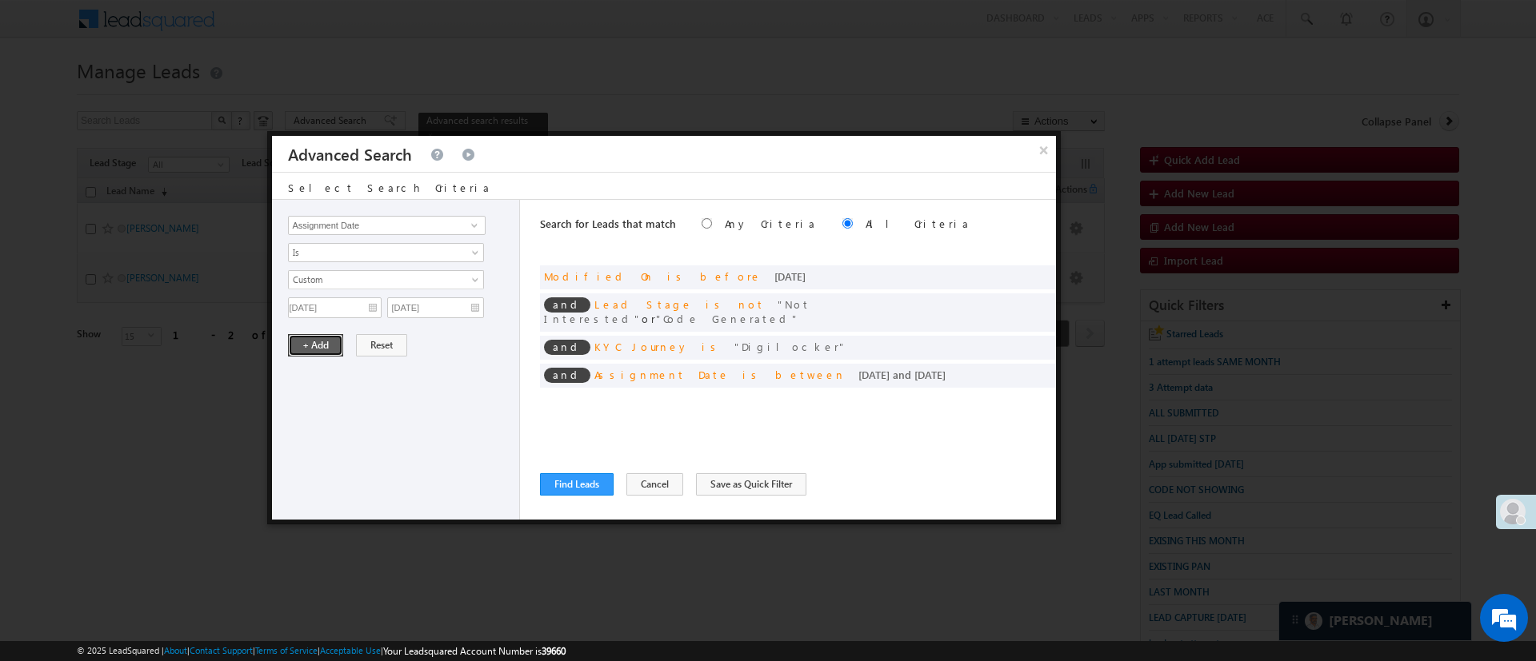
click at [318, 349] on button "+ Add" at bounding box center [315, 345] width 55 height 22
click at [471, 226] on span at bounding box center [474, 225] width 13 height 13
click at [407, 256] on link "Selfie Timestamp" at bounding box center [386, 259] width 197 height 18
type input "Selfie Timestamp"
click at [407, 256] on span "Is" at bounding box center [376, 253] width 174 height 14
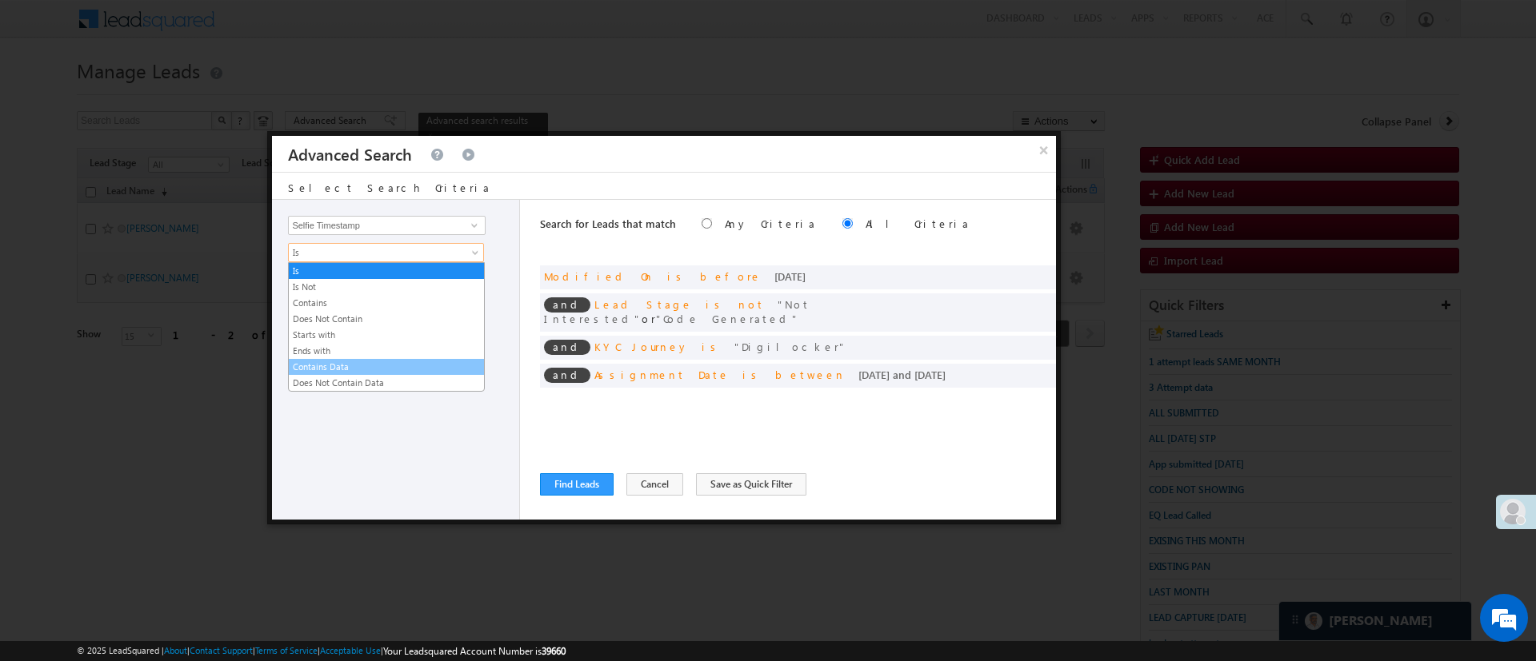
click at [362, 362] on link "Contains Data" at bounding box center [386, 367] width 195 height 14
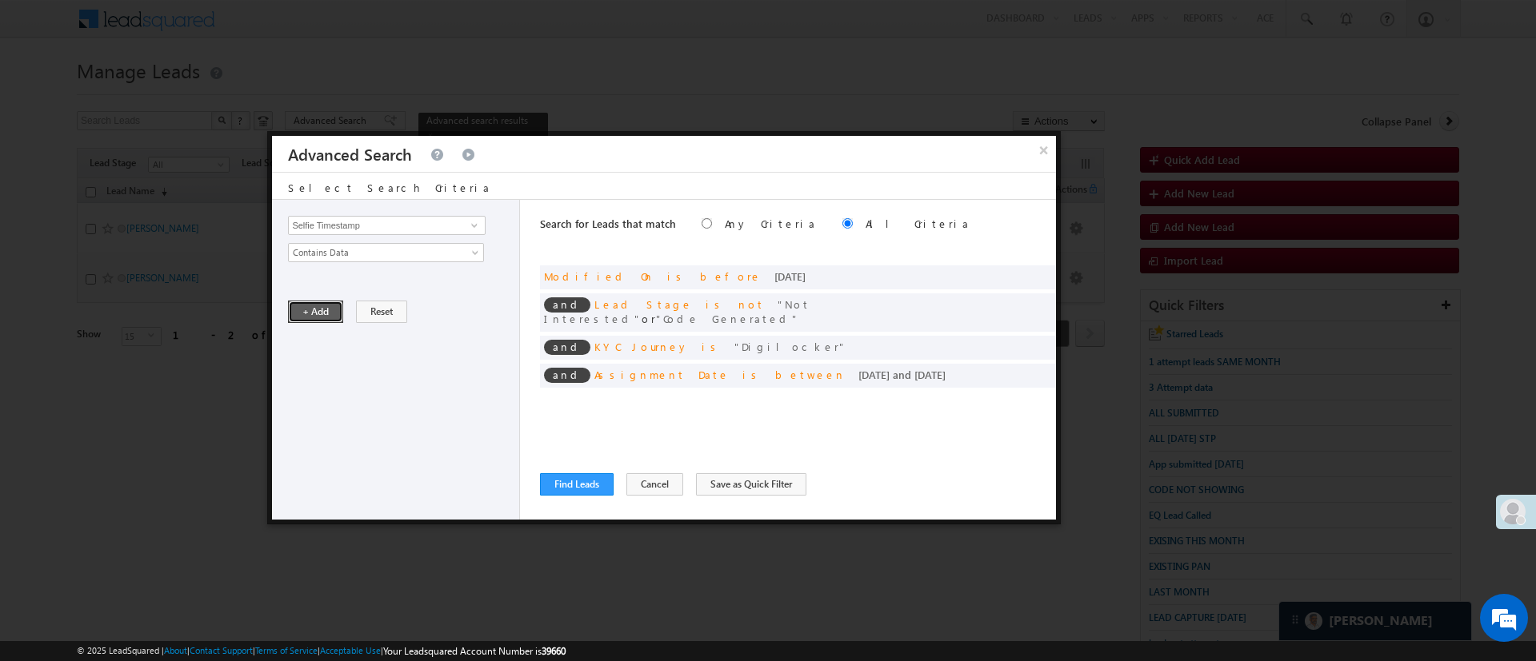
click at [337, 319] on button "+ Add" at bounding box center [315, 312] width 55 height 22
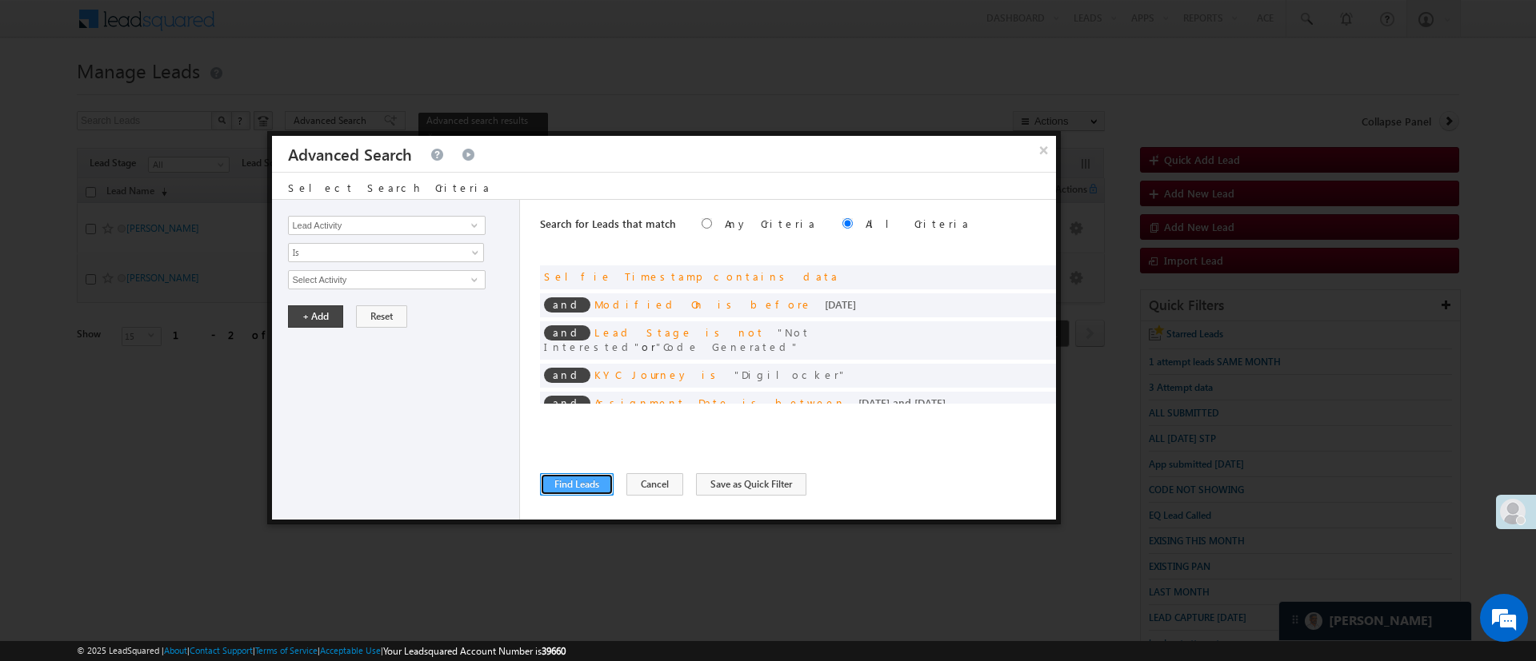
click at [585, 483] on button "Find Leads" at bounding box center [577, 484] width 74 height 22
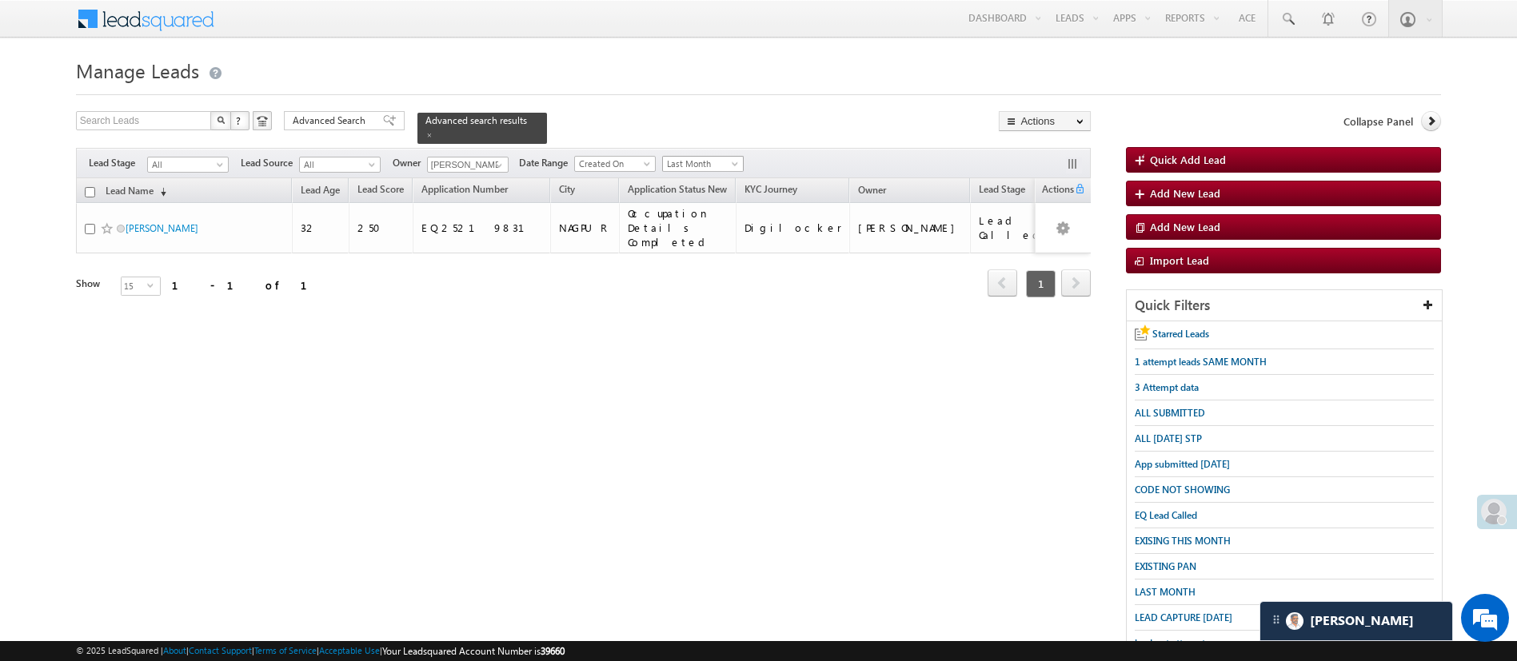
click at [729, 161] on span "Last Month" at bounding box center [701, 164] width 76 height 14
click at [705, 288] on link "This Month" at bounding box center [705, 293] width 81 height 14
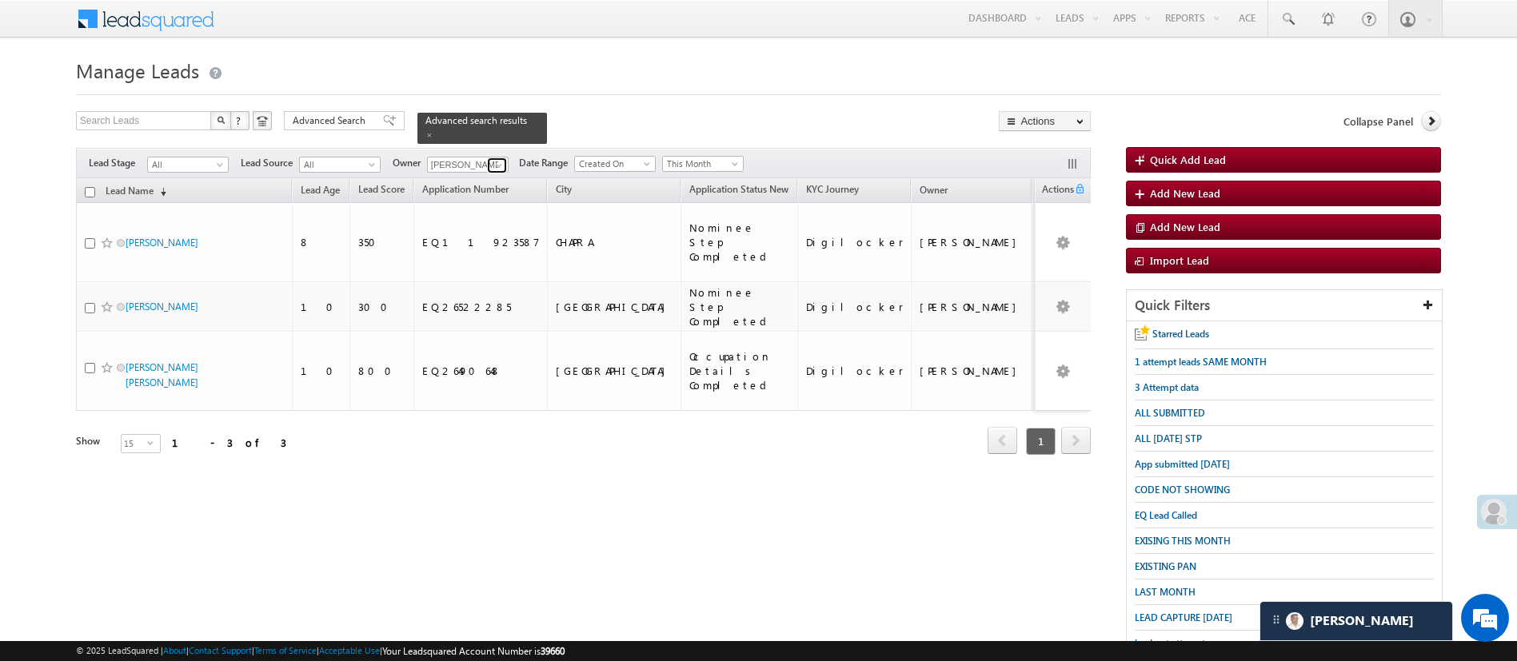
click at [504, 159] on span at bounding box center [499, 165] width 13 height 13
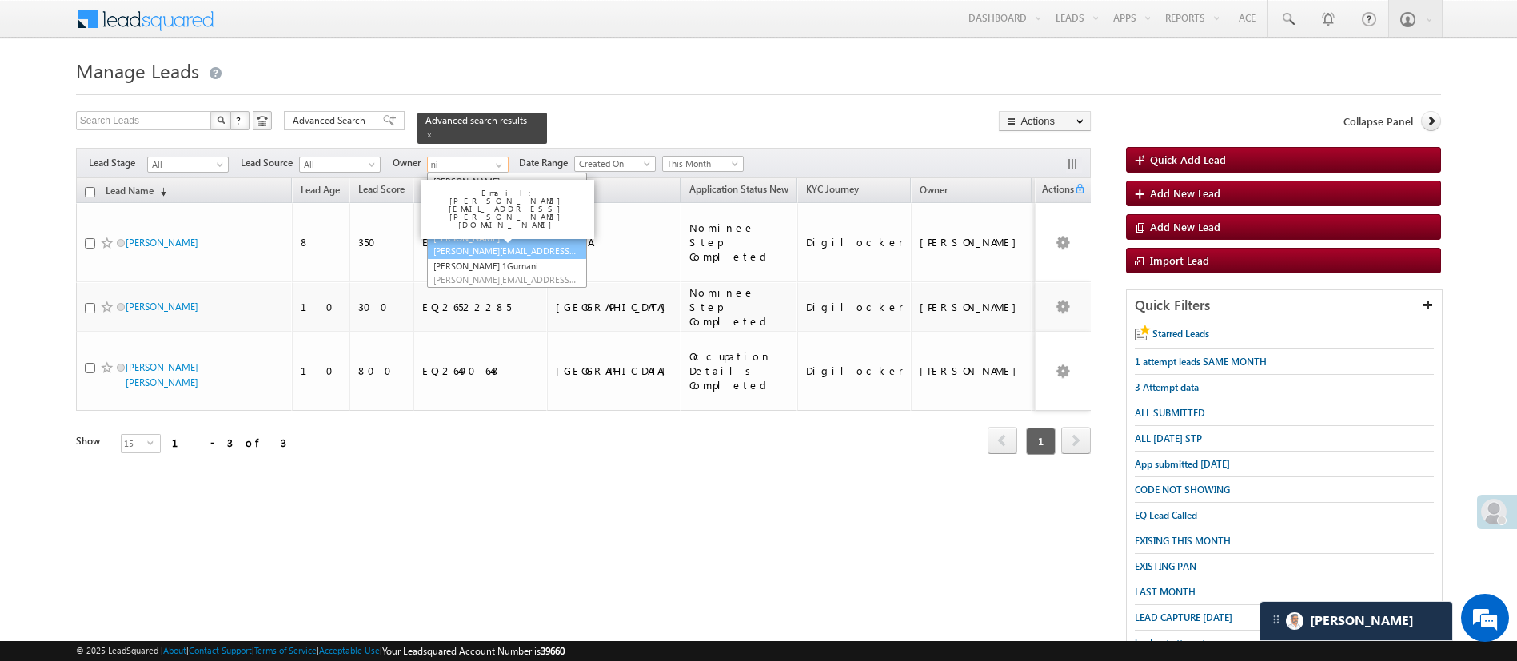
click at [514, 245] on span "[PERSON_NAME][EMAIL_ADDRESS][PERSON_NAME][DOMAIN_NAME]" at bounding box center [505, 251] width 144 height 12
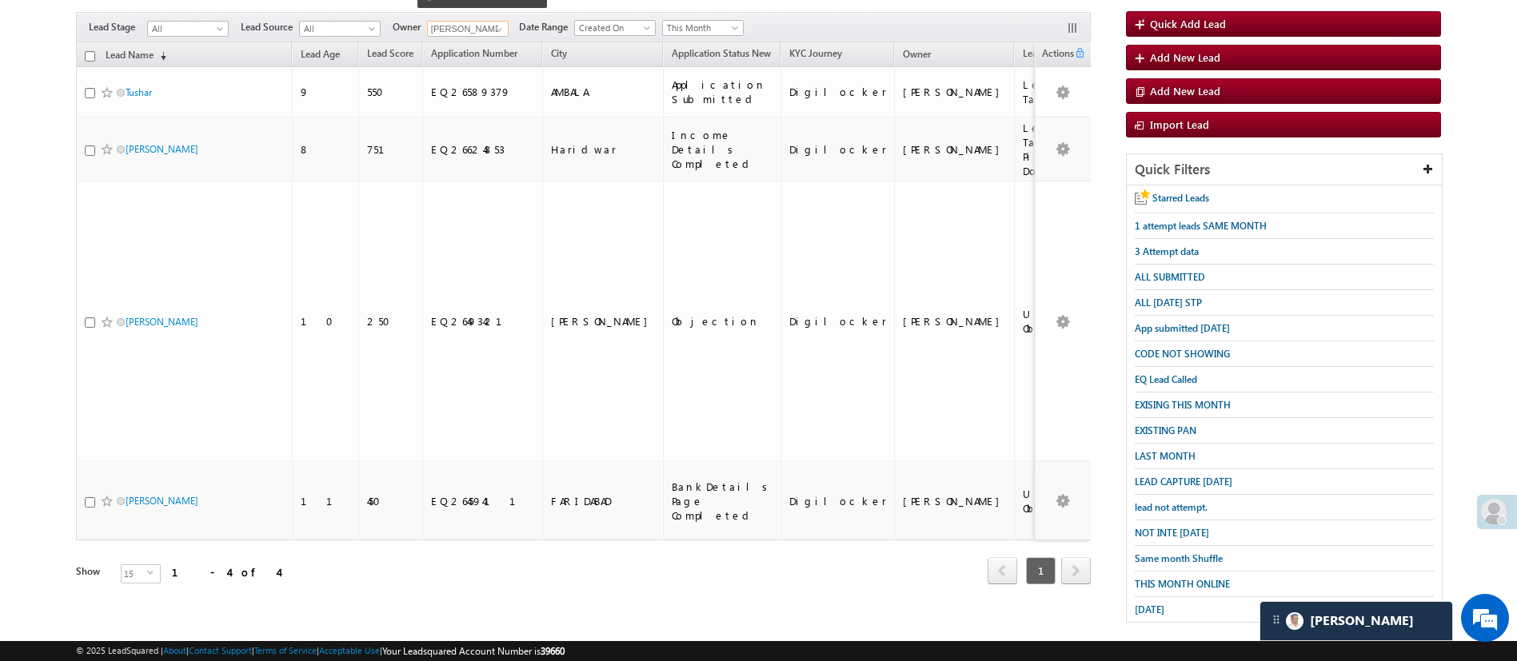
scroll to position [137, 0]
click at [498, 22] on span at bounding box center [499, 28] width 13 height 13
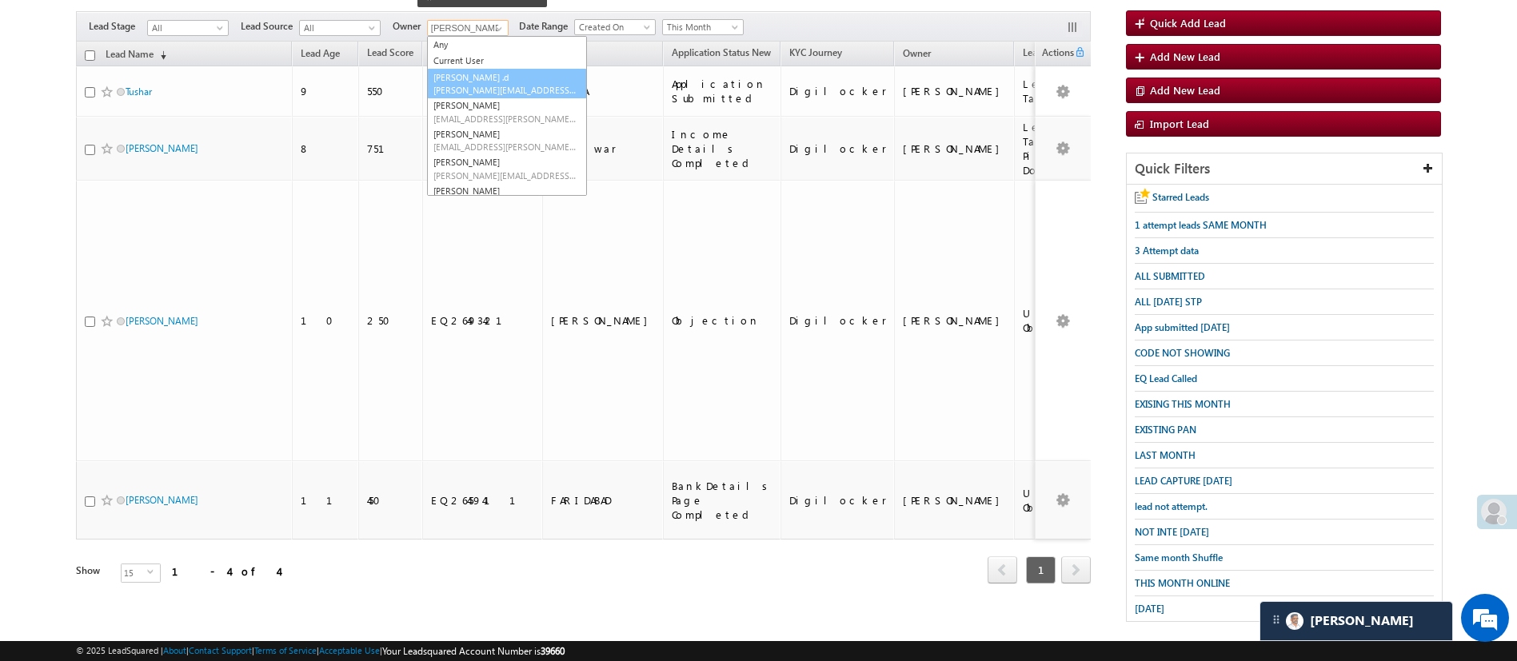
click at [541, 84] on span "[PERSON_NAME][EMAIL_ADDRESS][DOMAIN_NAME]" at bounding box center [505, 90] width 144 height 12
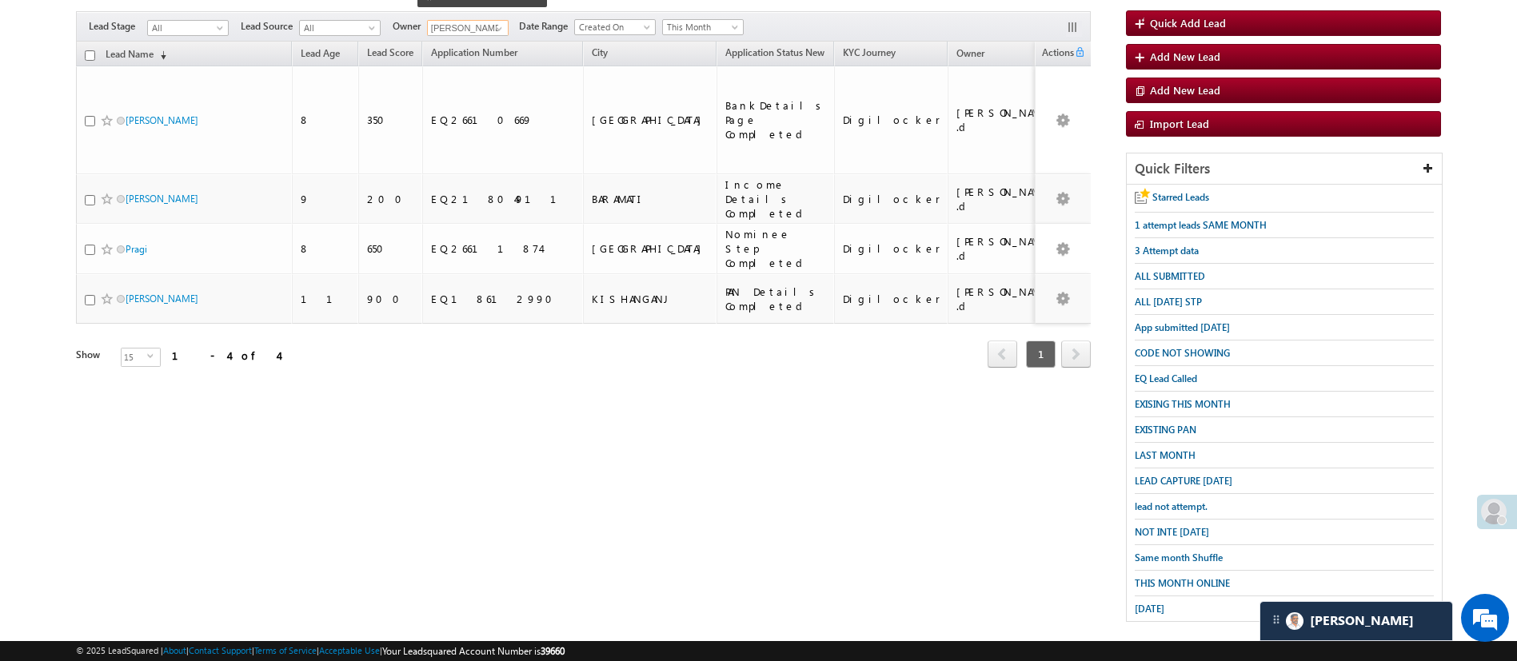
click at [486, 20] on input "[PERSON_NAME] .d" at bounding box center [468, 28] width 82 height 16
click at [500, 22] on span at bounding box center [499, 28] width 13 height 13
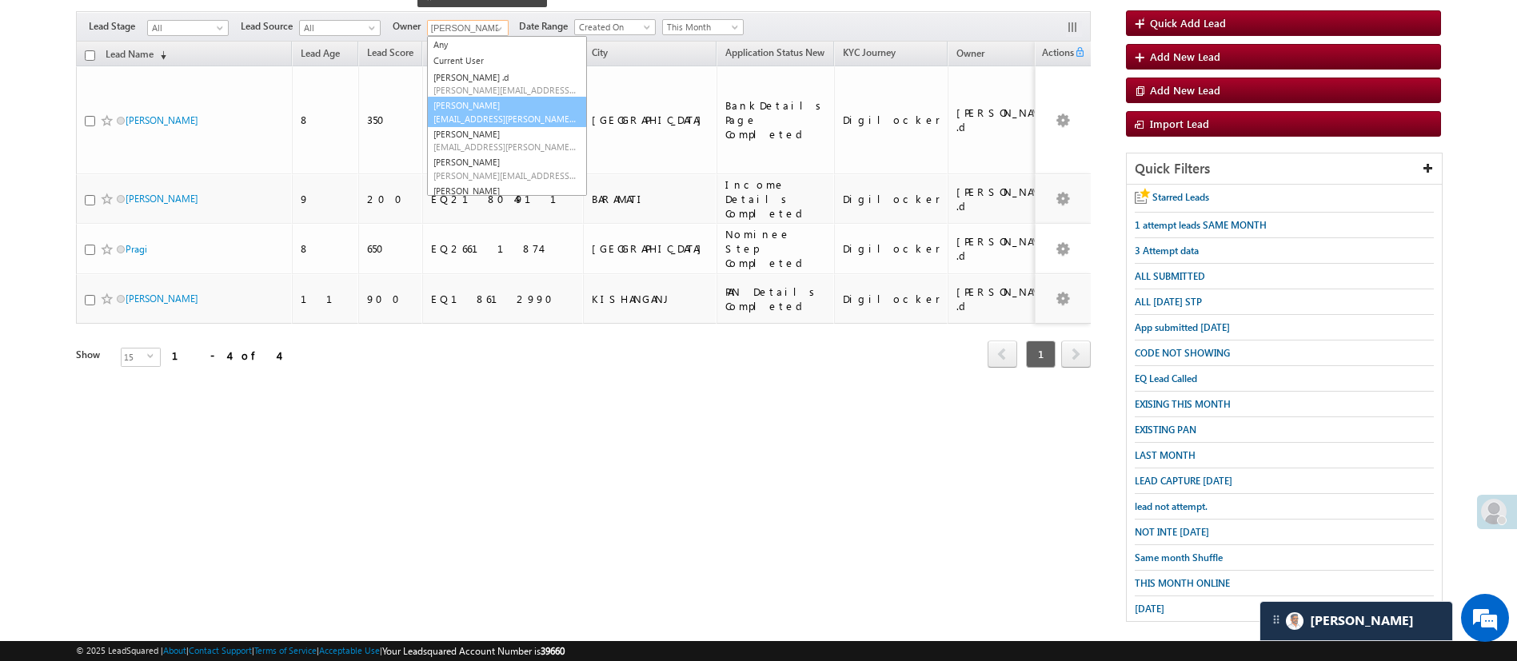
click at [490, 98] on link "[PERSON_NAME] [PERSON_NAME][EMAIL_ADDRESS][DOMAIN_NAME]" at bounding box center [507, 112] width 160 height 30
type input "[PERSON_NAME]"
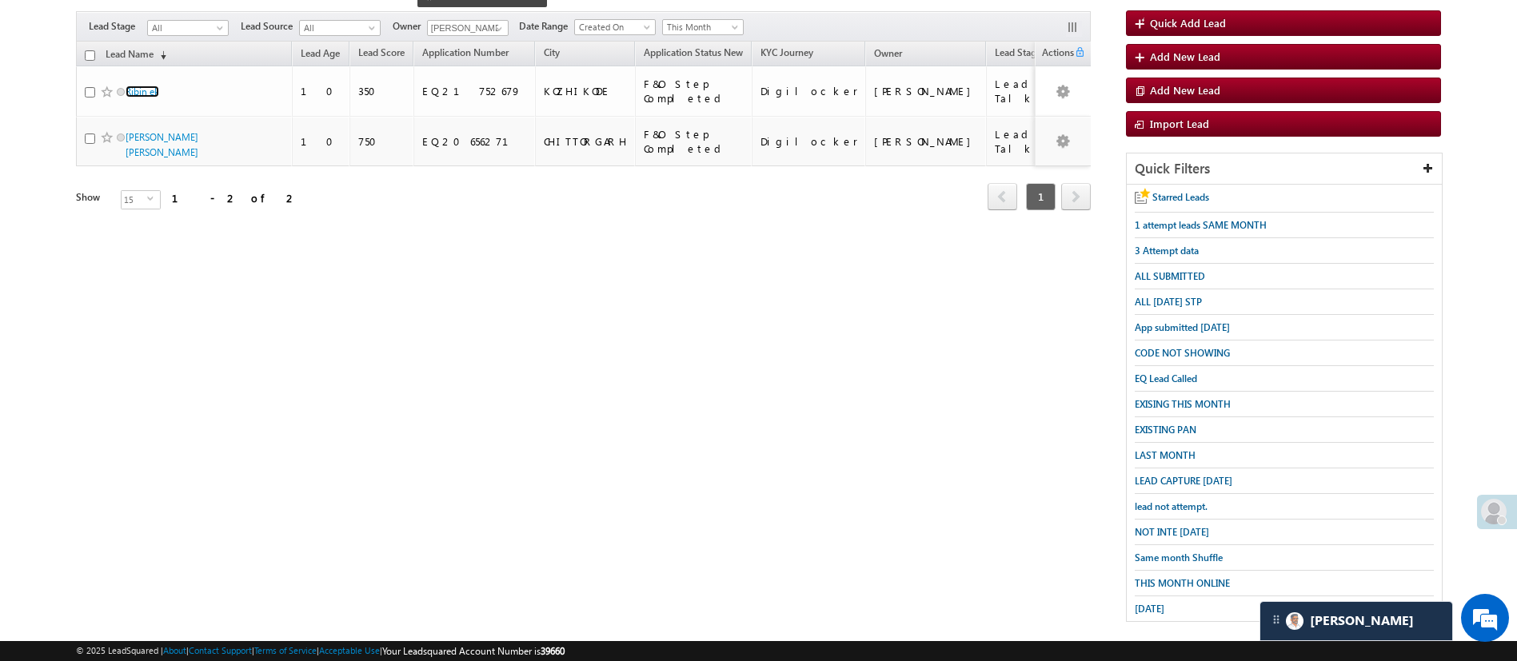
drag, startPoint x: 136, startPoint y: 72, endPoint x: 91, endPoint y: 51, distance: 49.4
click at [91, 51] on th "Lead Name (sorted descending)" at bounding box center [184, 54] width 216 height 25
click at [91, 50] on input "checkbox" at bounding box center [90, 55] width 10 height 10
checkbox input "true"
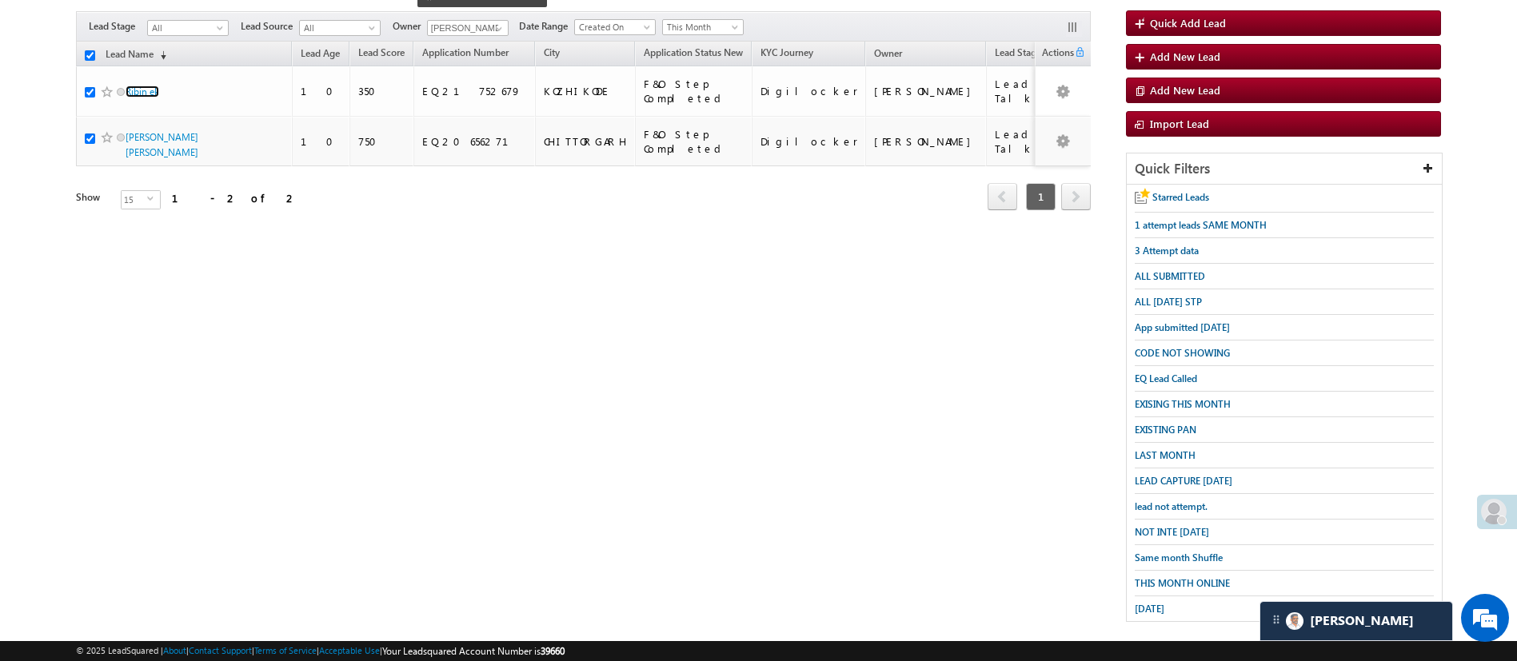
checkbox input "true"
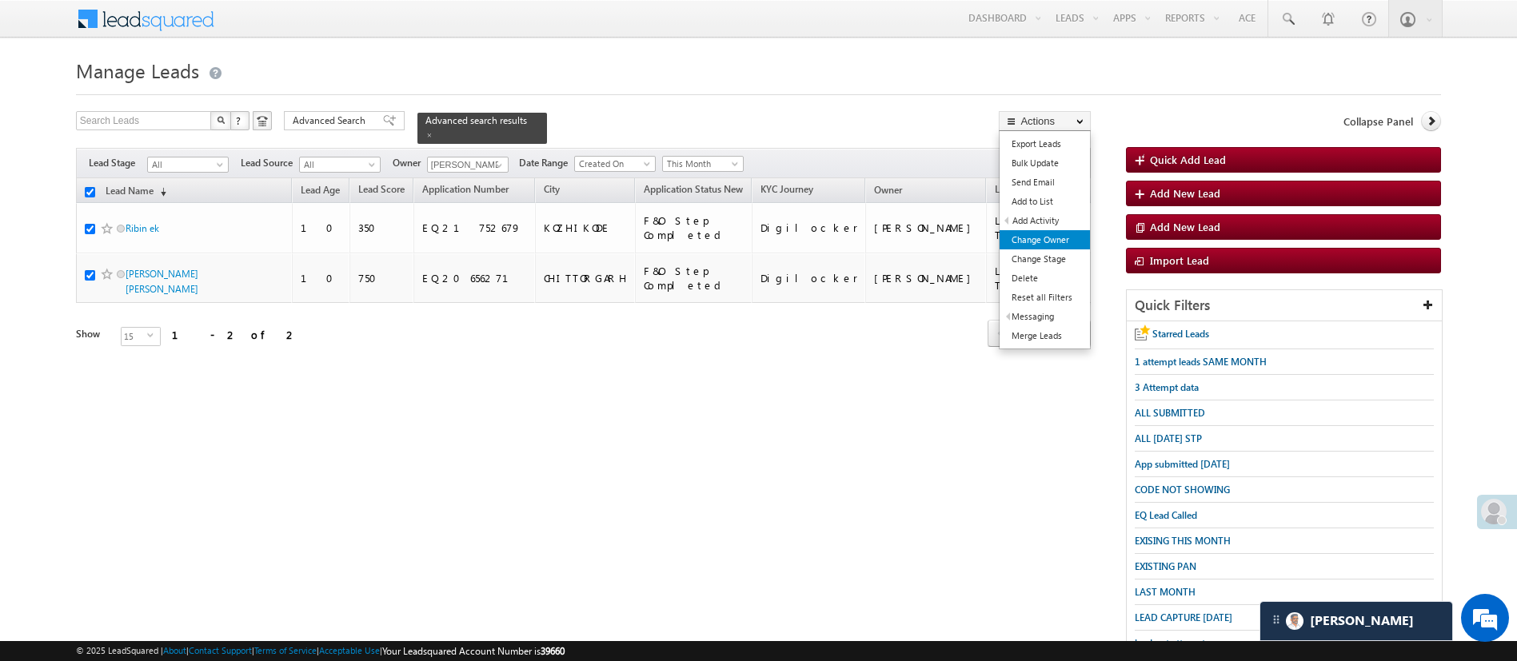
click at [1060, 238] on link "Change Owner" at bounding box center [1045, 239] width 90 height 19
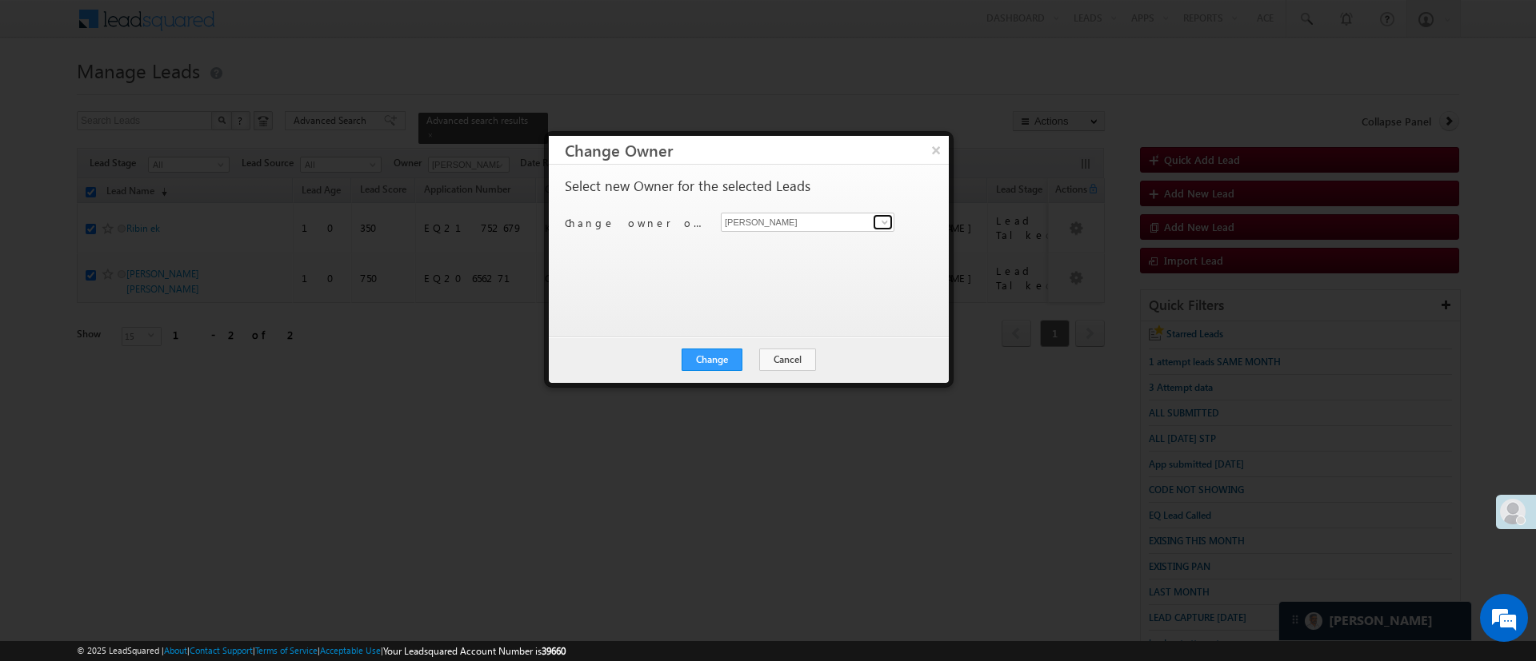
click at [877, 226] on link at bounding box center [883, 222] width 20 height 16
click at [832, 242] on link "[PERSON_NAME] [PERSON_NAME][EMAIL_ADDRESS][DOMAIN_NAME]" at bounding box center [807, 248] width 172 height 30
type input "[PERSON_NAME]"
click at [713, 361] on button "Change" at bounding box center [711, 360] width 61 height 22
click at [771, 357] on button "Close" at bounding box center [750, 360] width 51 height 22
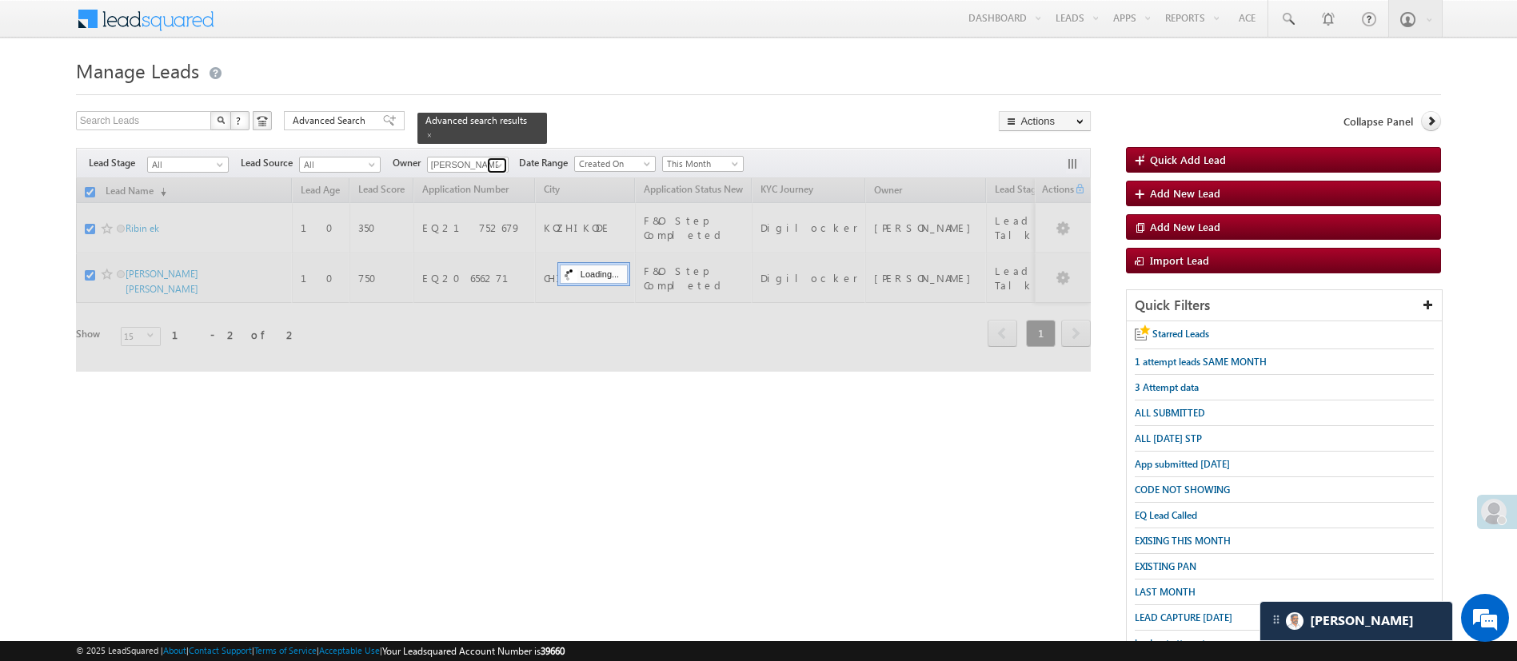
checkbox input "false"
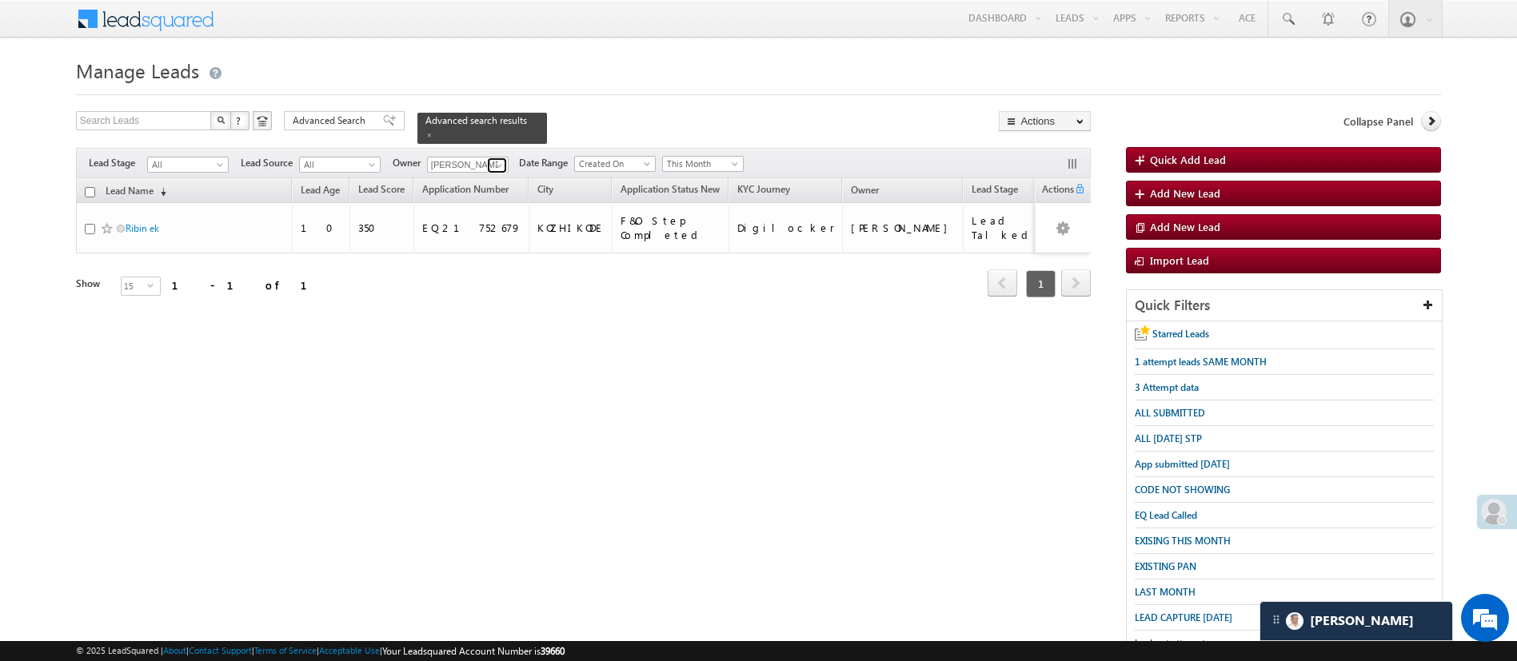
click at [501, 159] on span at bounding box center [499, 165] width 13 height 13
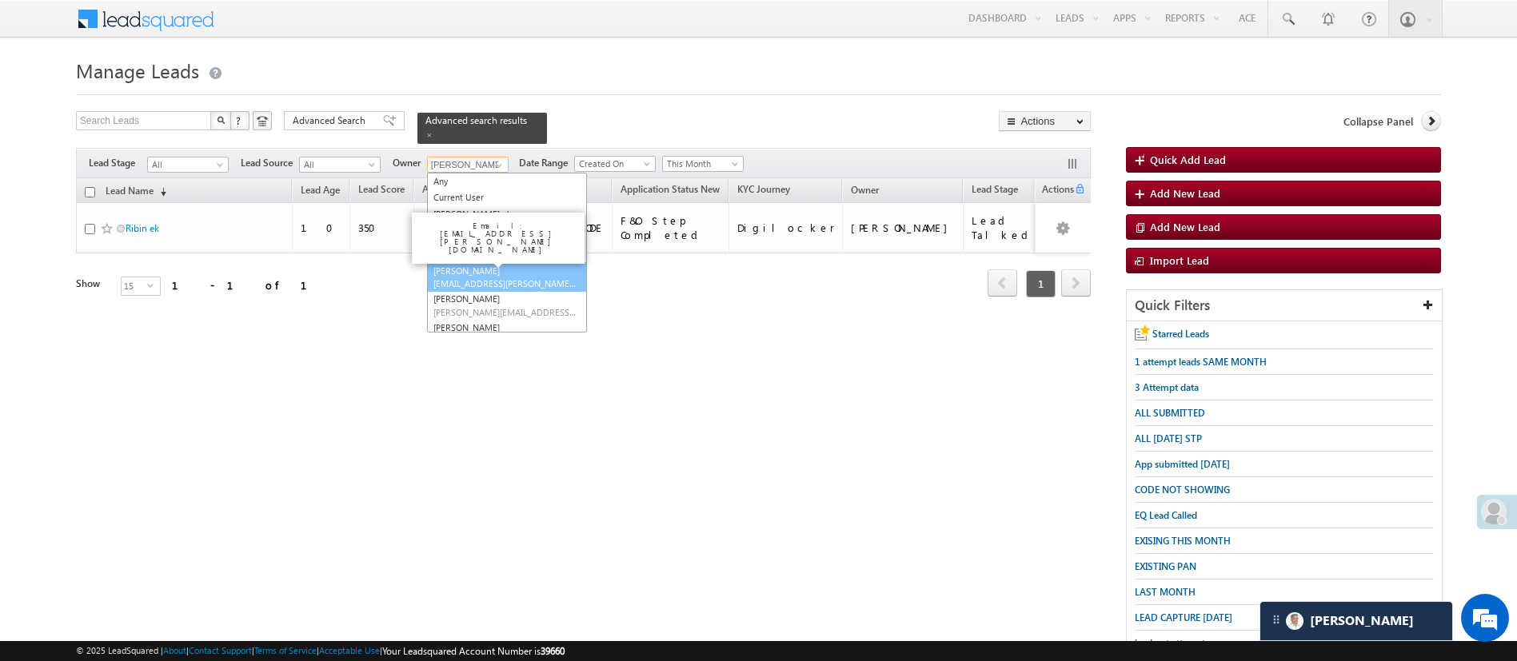
click at [506, 262] on link "Hemant Nandwana Hemant.Nandwana@angelbroking.com" at bounding box center [507, 277] width 160 height 30
type input "[PERSON_NAME]"
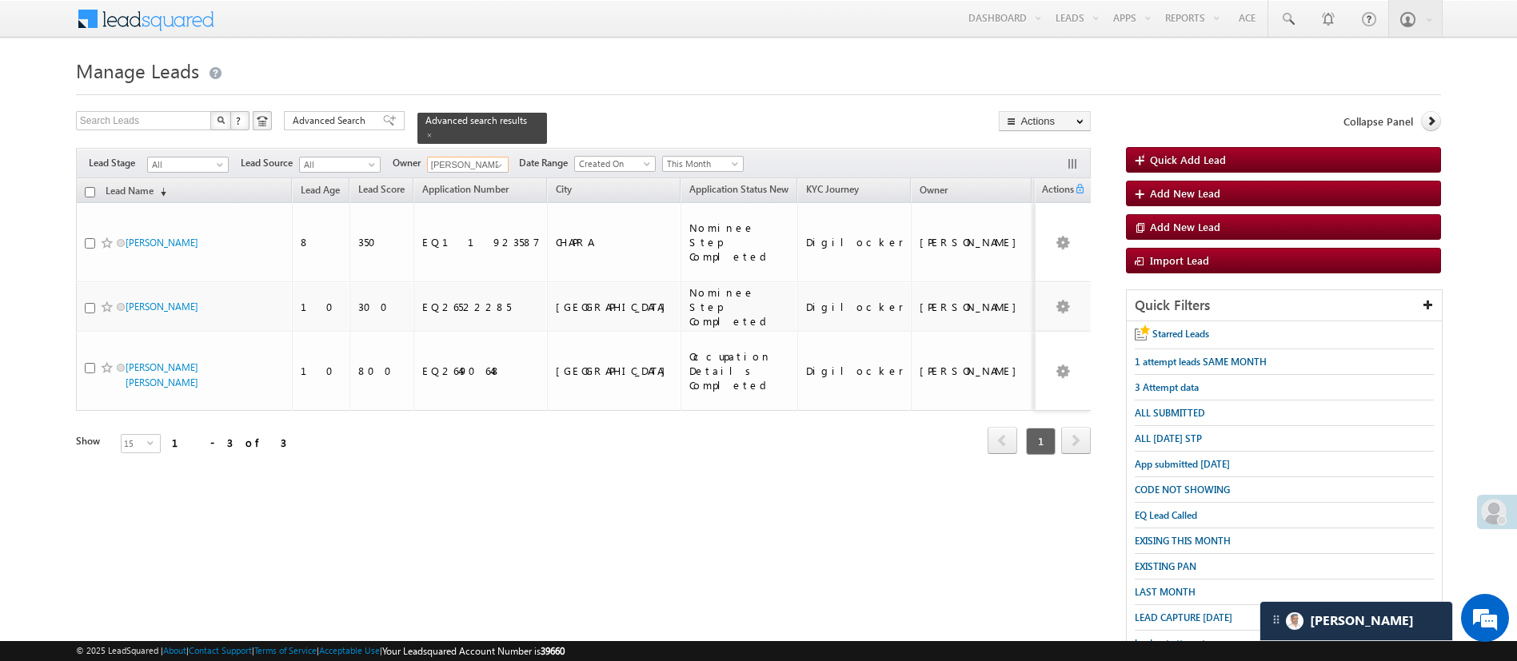
click at [90, 187] on input "checkbox" at bounding box center [90, 192] width 10 height 10
checkbox input "true"
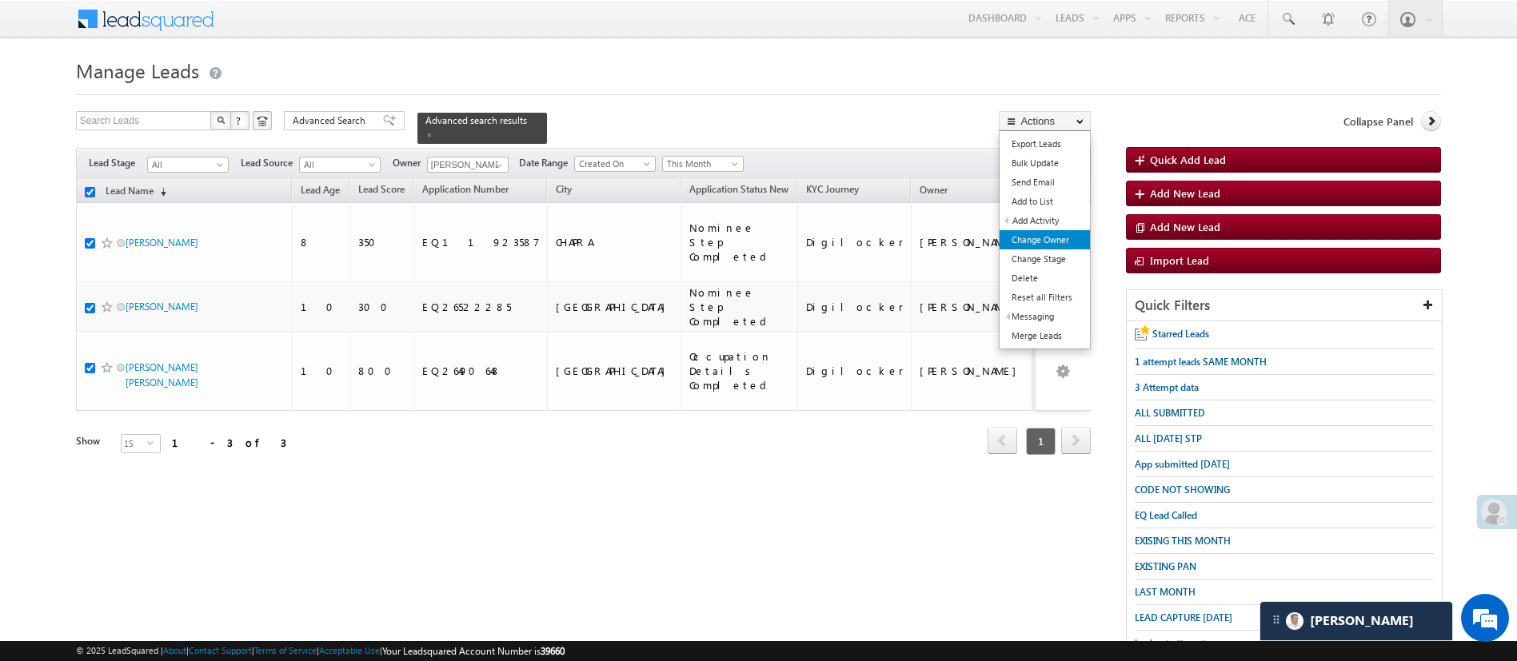
click at [1057, 242] on link "Change Owner" at bounding box center [1045, 239] width 90 height 19
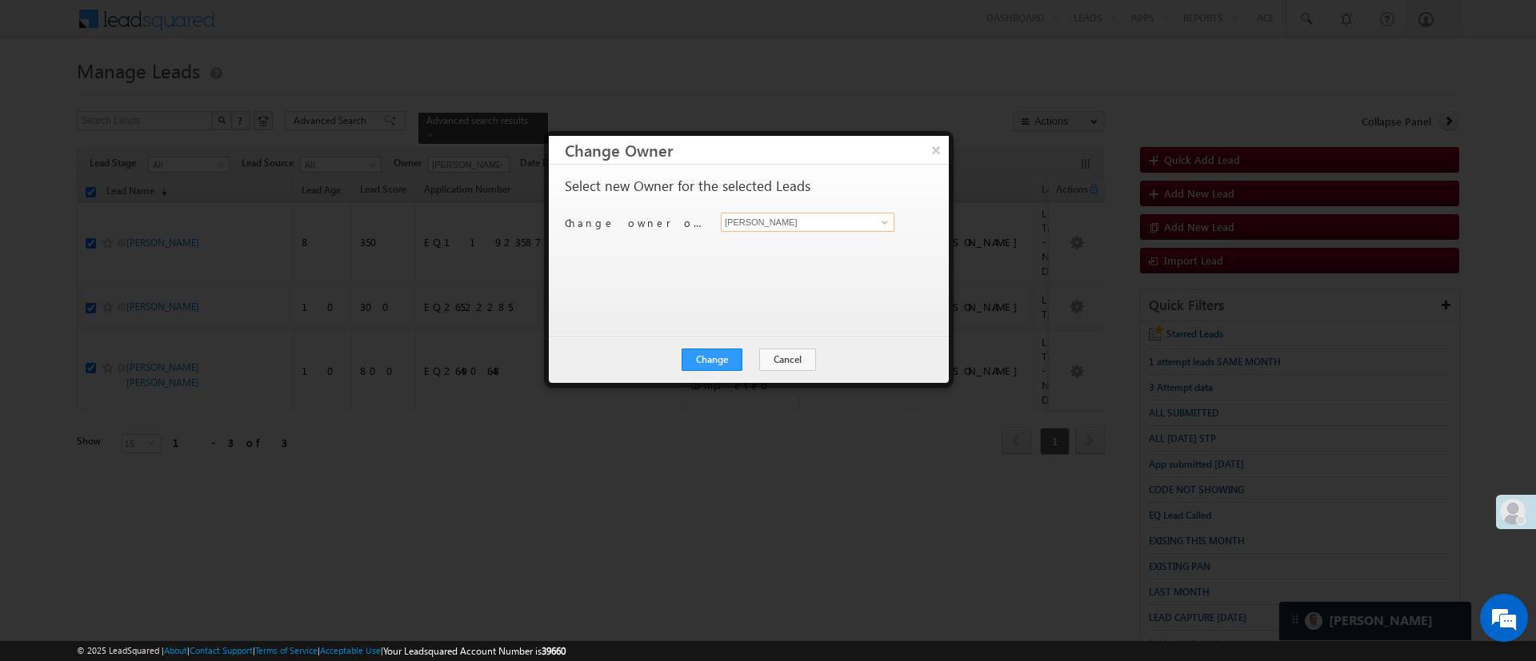
click at [872, 223] on input "[PERSON_NAME]" at bounding box center [808, 222] width 174 height 19
click at [829, 244] on link "[PERSON_NAME] [PERSON_NAME][EMAIL_ADDRESS][DOMAIN_NAME]" at bounding box center [807, 248] width 172 height 30
type input "[PERSON_NAME]"
click at [713, 345] on div "Change Cancel Close" at bounding box center [749, 360] width 400 height 46
click at [714, 346] on div "Change Cancel Close" at bounding box center [749, 360] width 400 height 46
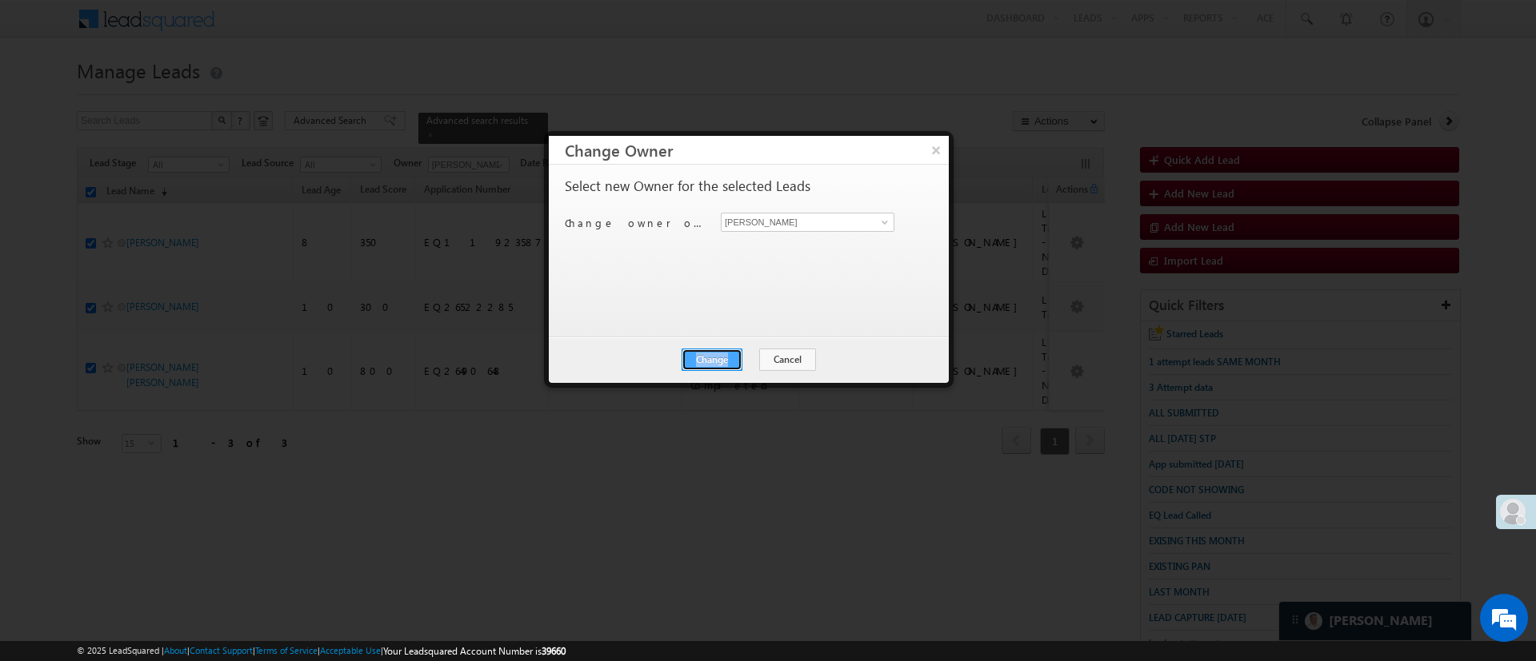
click at [718, 350] on button "Change" at bounding box center [711, 360] width 61 height 22
click at [737, 359] on button "Close" at bounding box center [750, 360] width 51 height 22
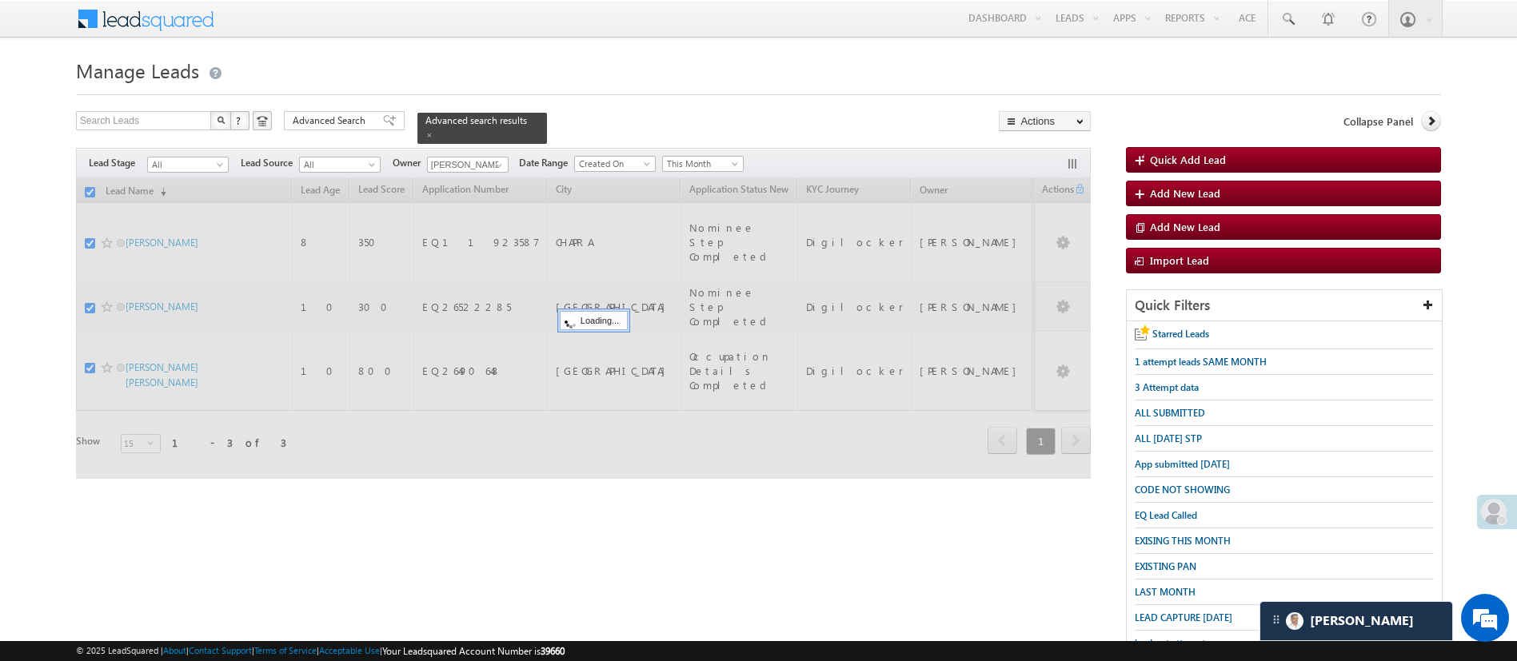
checkbox input "false"
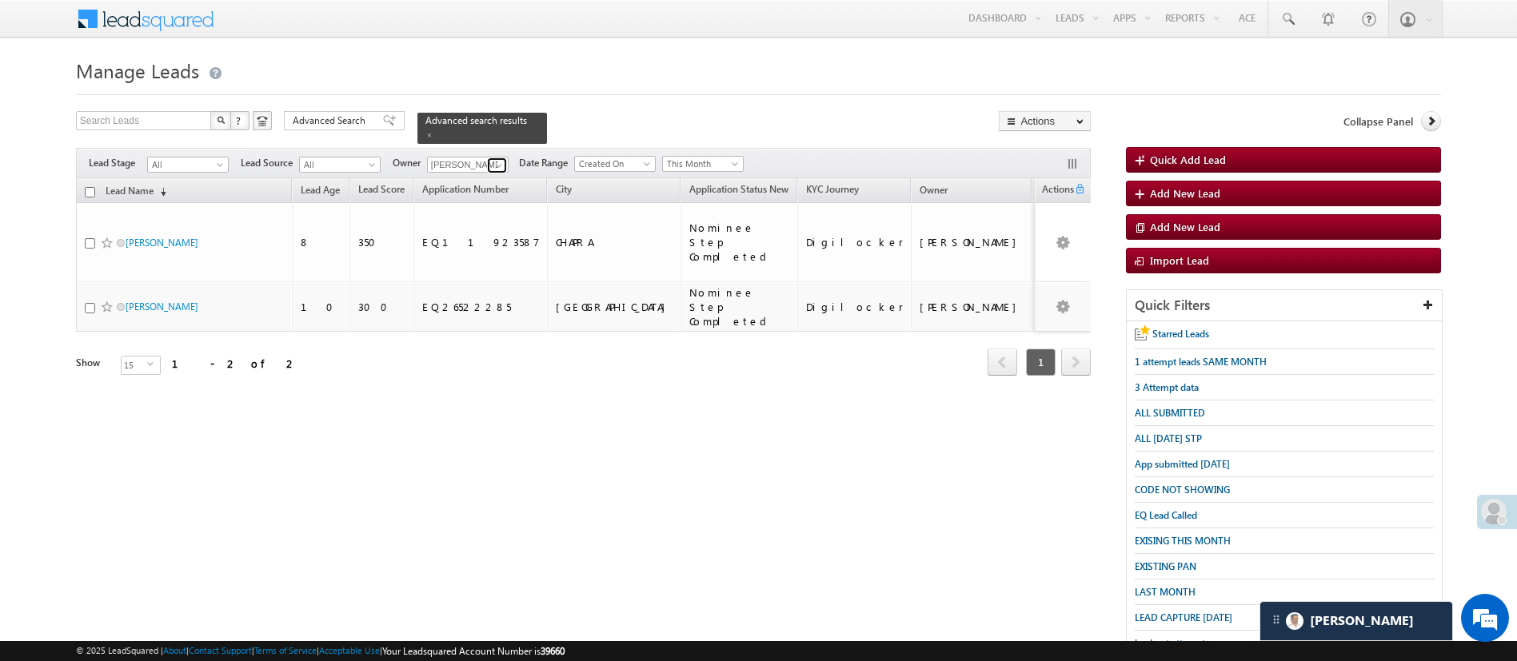
click at [500, 159] on span at bounding box center [499, 165] width 13 height 13
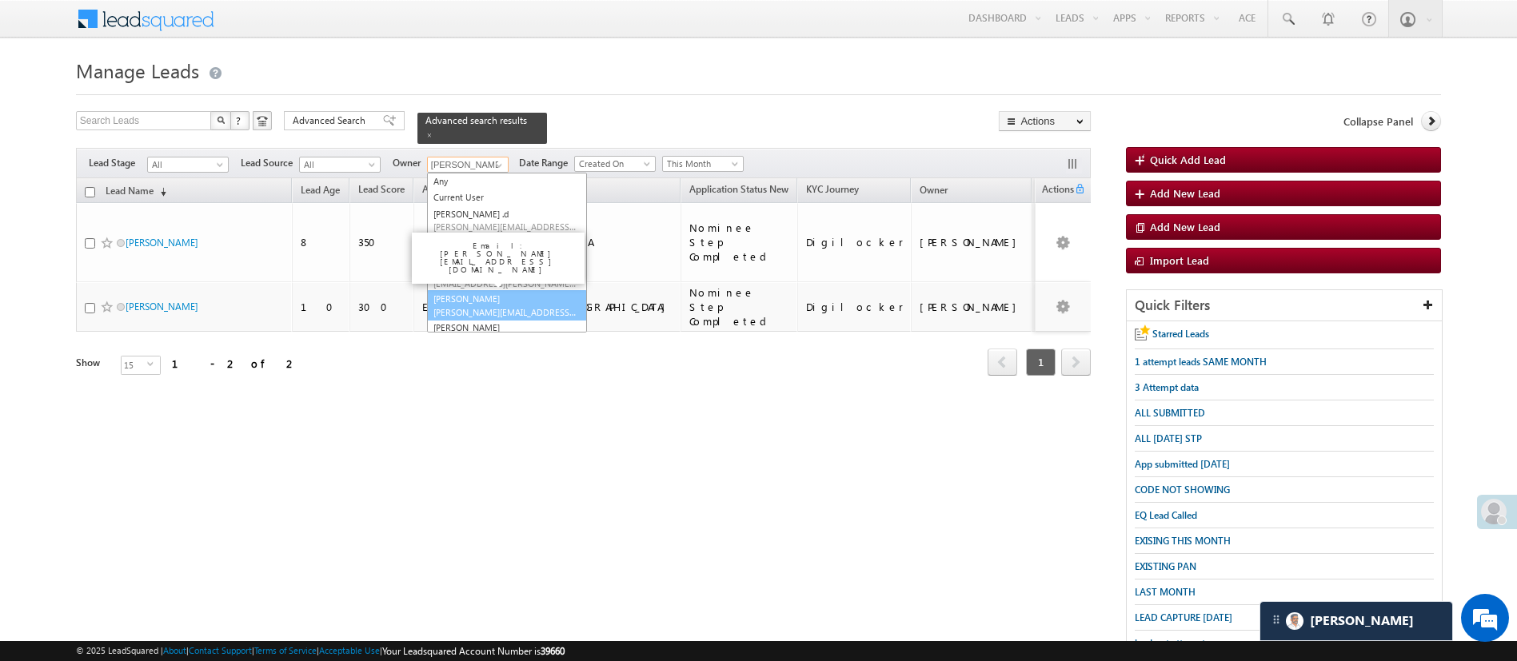
click at [525, 290] on link "Himanshu Sharma HIMANSHU.SHARMA@ANGELBROKING.COM" at bounding box center [507, 305] width 160 height 30
type input "Himanshu Sharma"
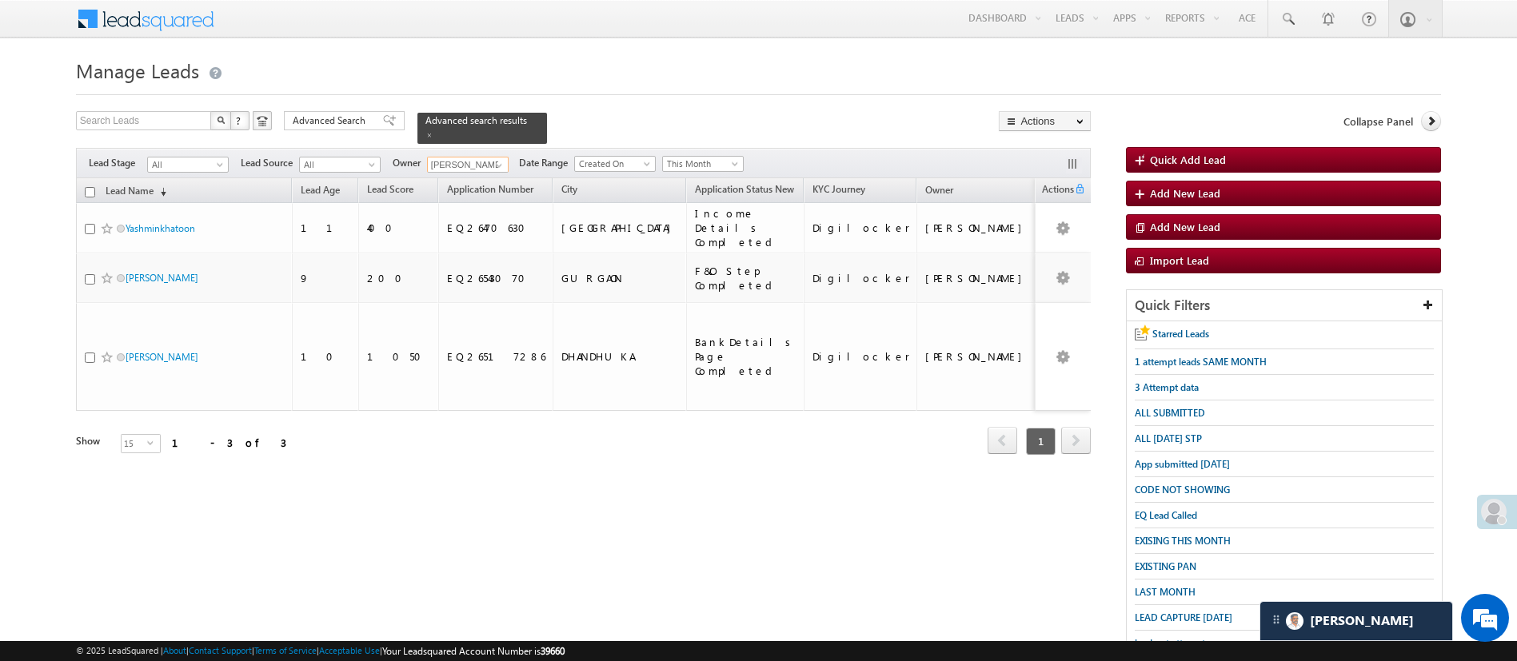
scroll to position [12, 0]
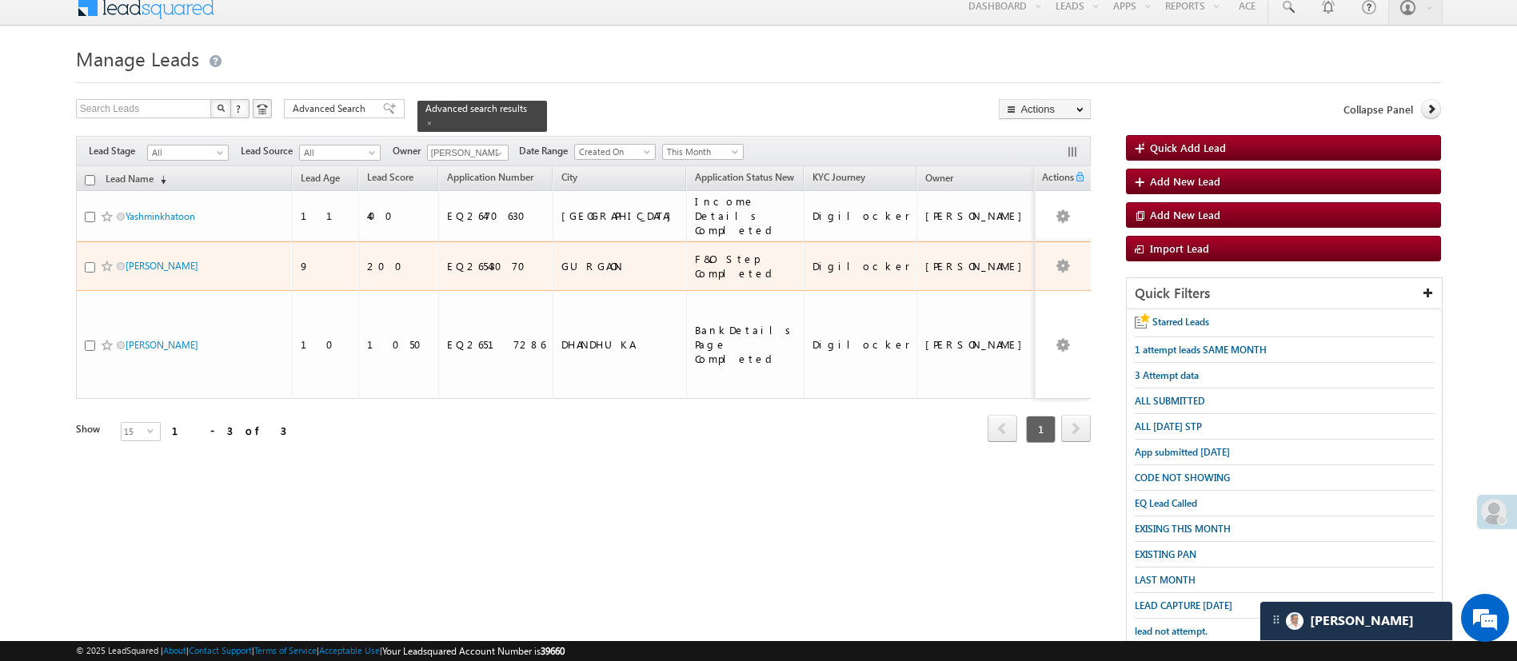
click at [90, 262] on input "checkbox" at bounding box center [90, 267] width 10 height 10
checkbox input "true"
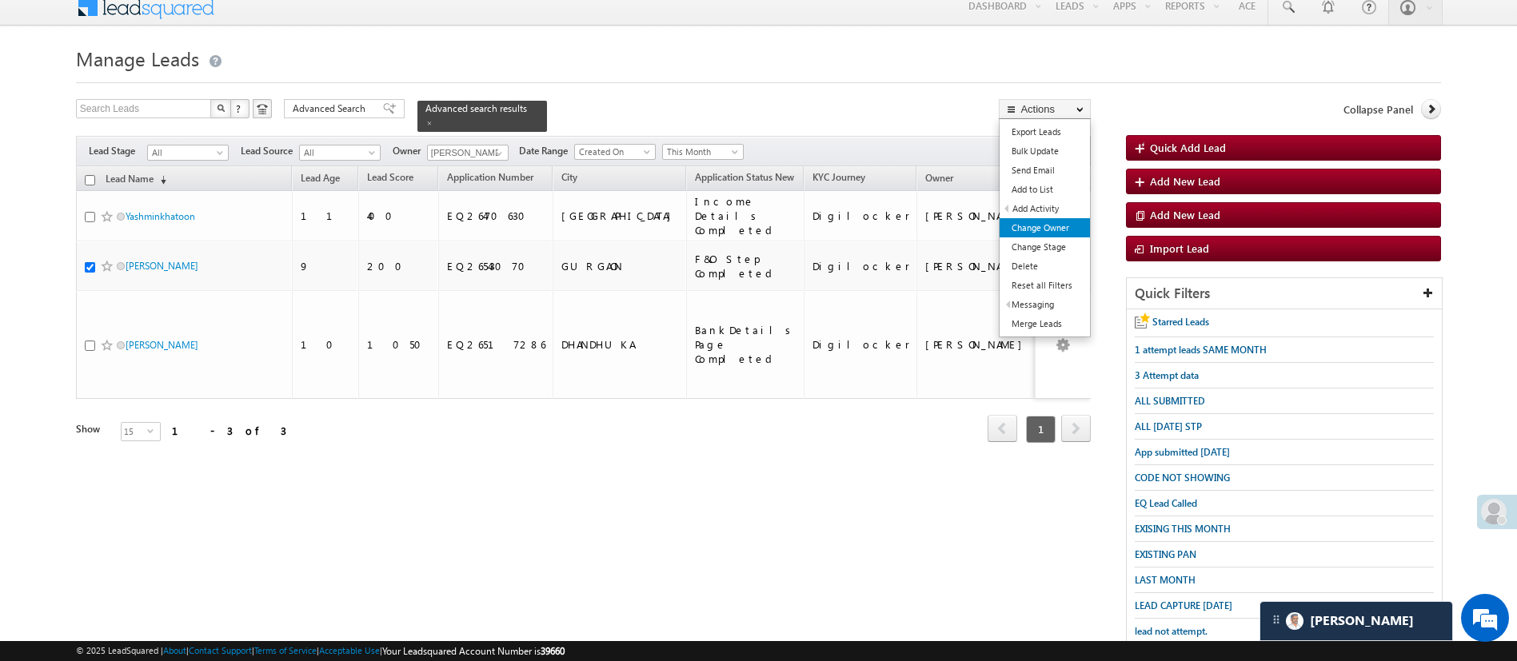
click at [1061, 223] on link "Change Owner" at bounding box center [1045, 227] width 90 height 19
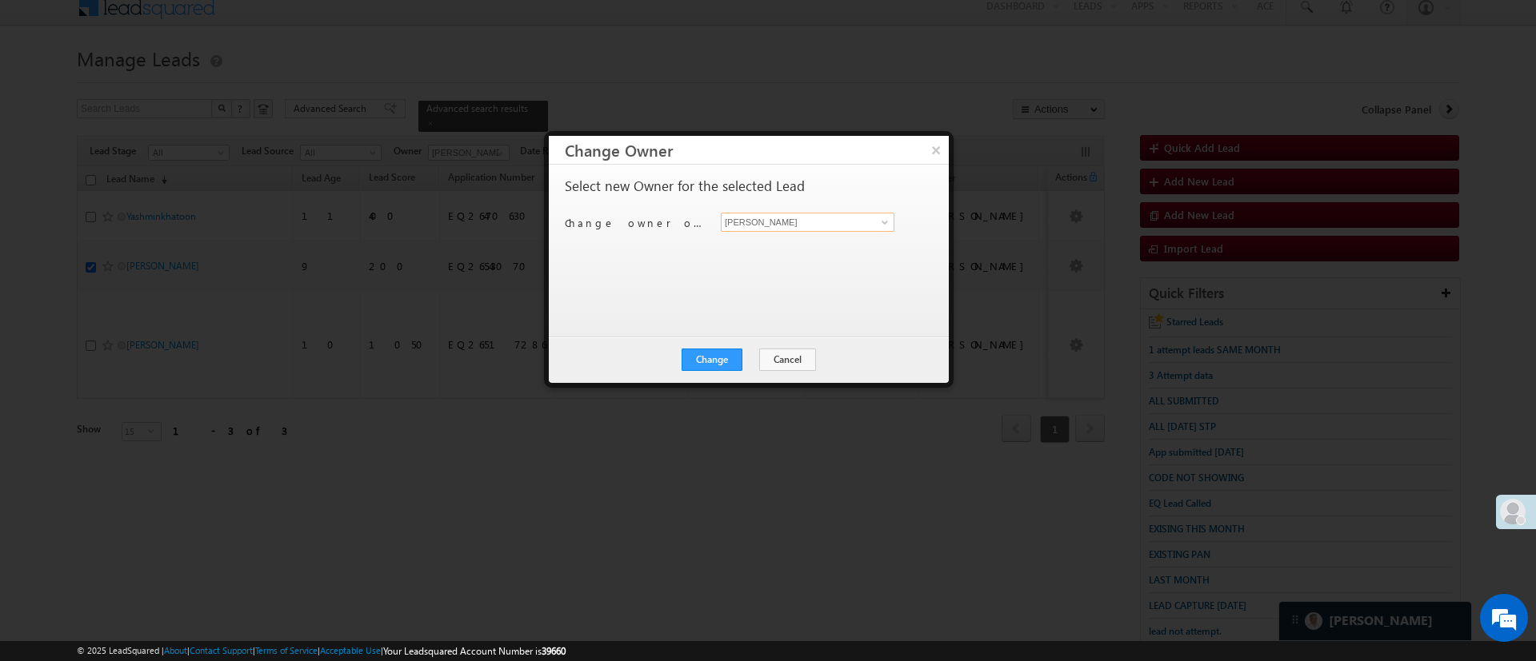
click at [859, 226] on input "[PERSON_NAME]" at bounding box center [808, 222] width 174 height 19
click at [824, 242] on link "Naseeba Khatoon Naseeba.Khatoon@angelbroking.com" at bounding box center [808, 247] width 174 height 30
type input "Naseeba Khatoon"
click at [712, 361] on button "Change" at bounding box center [711, 360] width 61 height 22
click at [729, 353] on button "Close" at bounding box center [750, 360] width 51 height 22
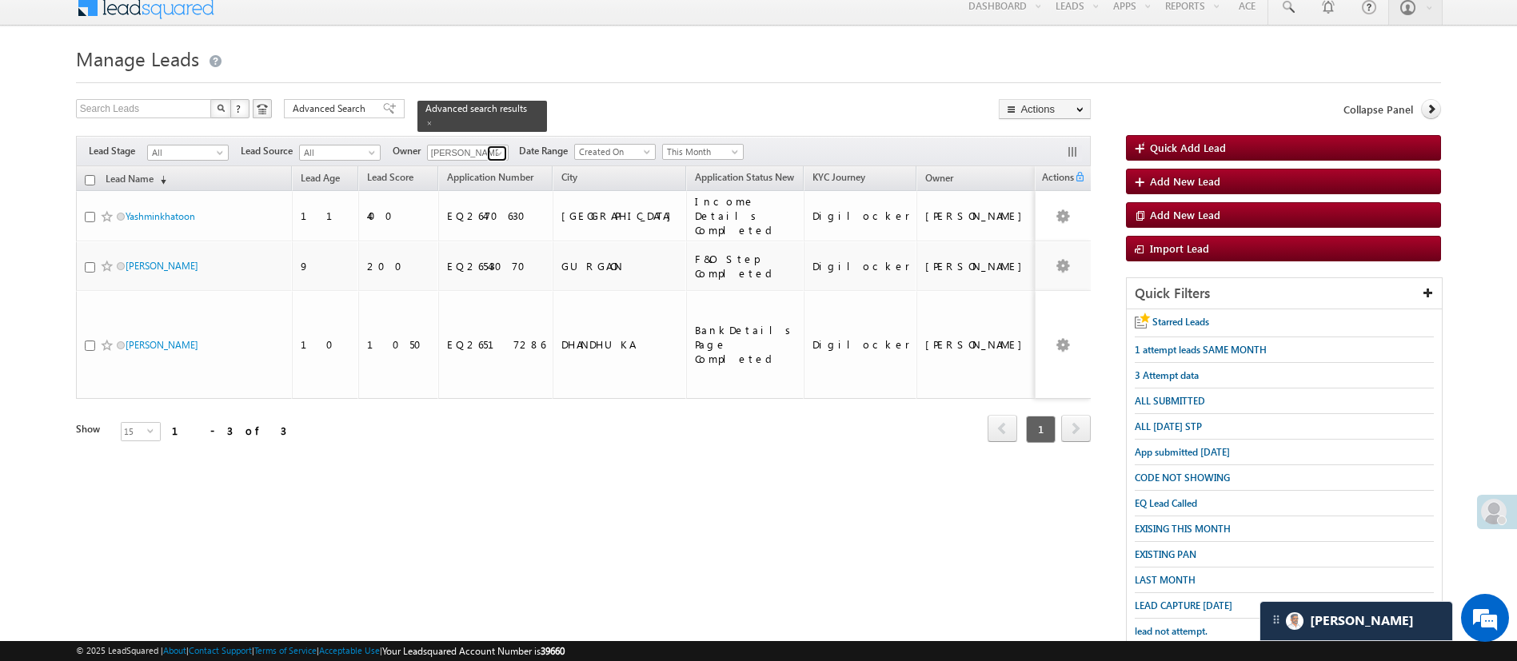
click at [493, 147] on span at bounding box center [499, 153] width 13 height 13
click at [494, 147] on span at bounding box center [499, 153] width 13 height 13
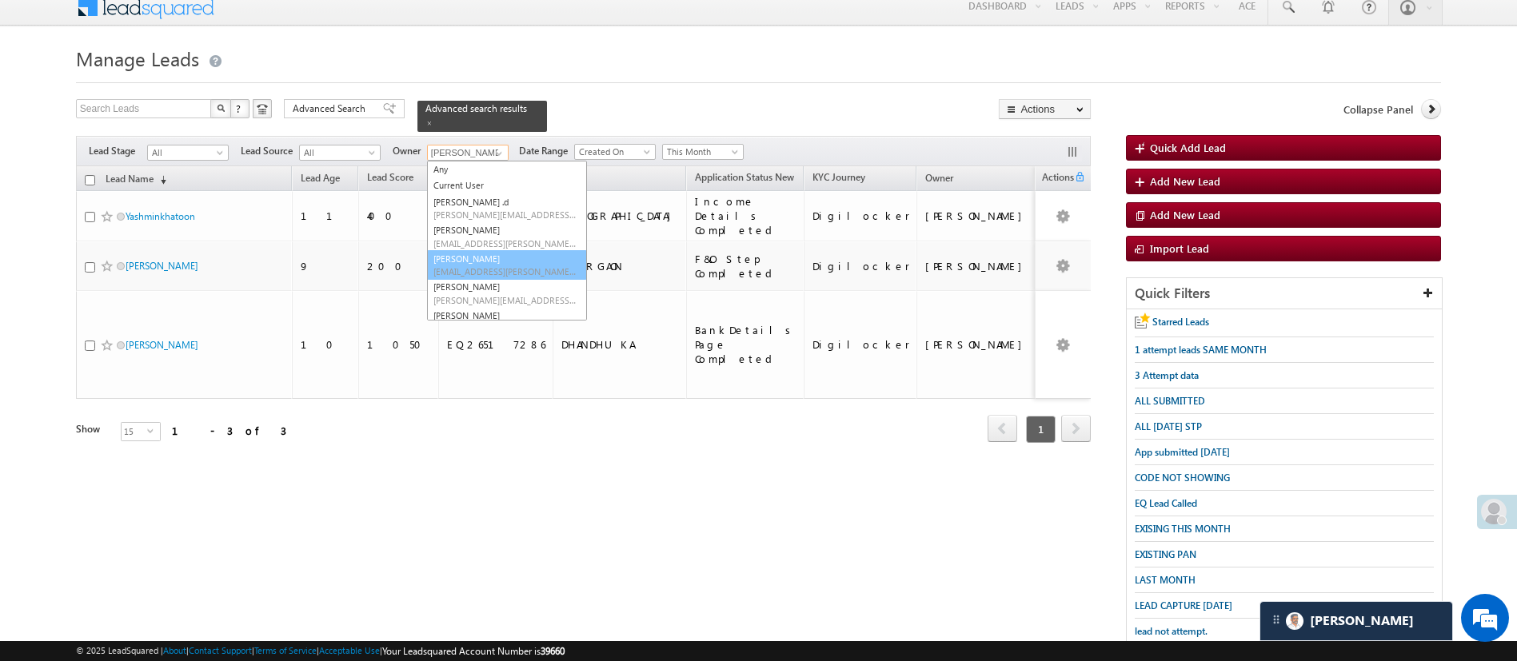
scroll to position [138, 0]
click at [498, 270] on span "Monika.Jain@angelbroking.com" at bounding box center [505, 276] width 144 height 12
type input "Monika Jain"
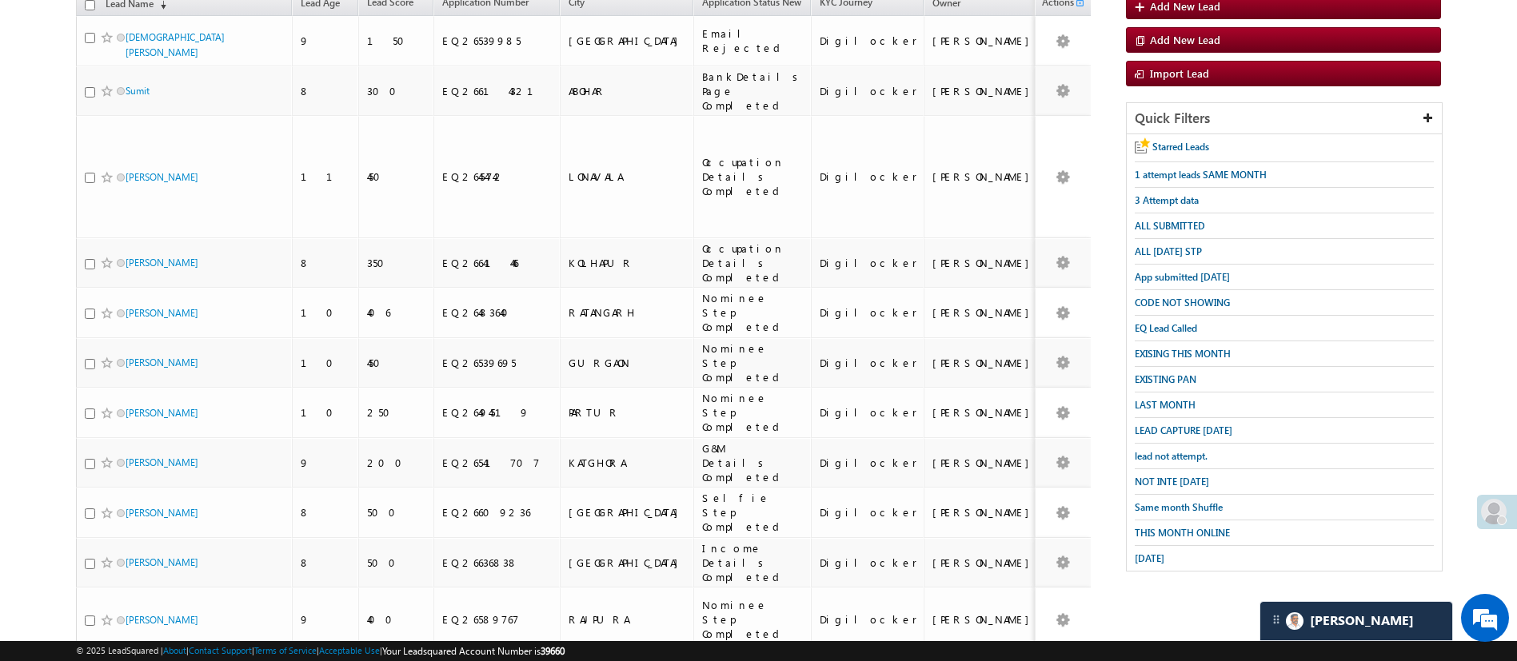
scroll to position [176, 0]
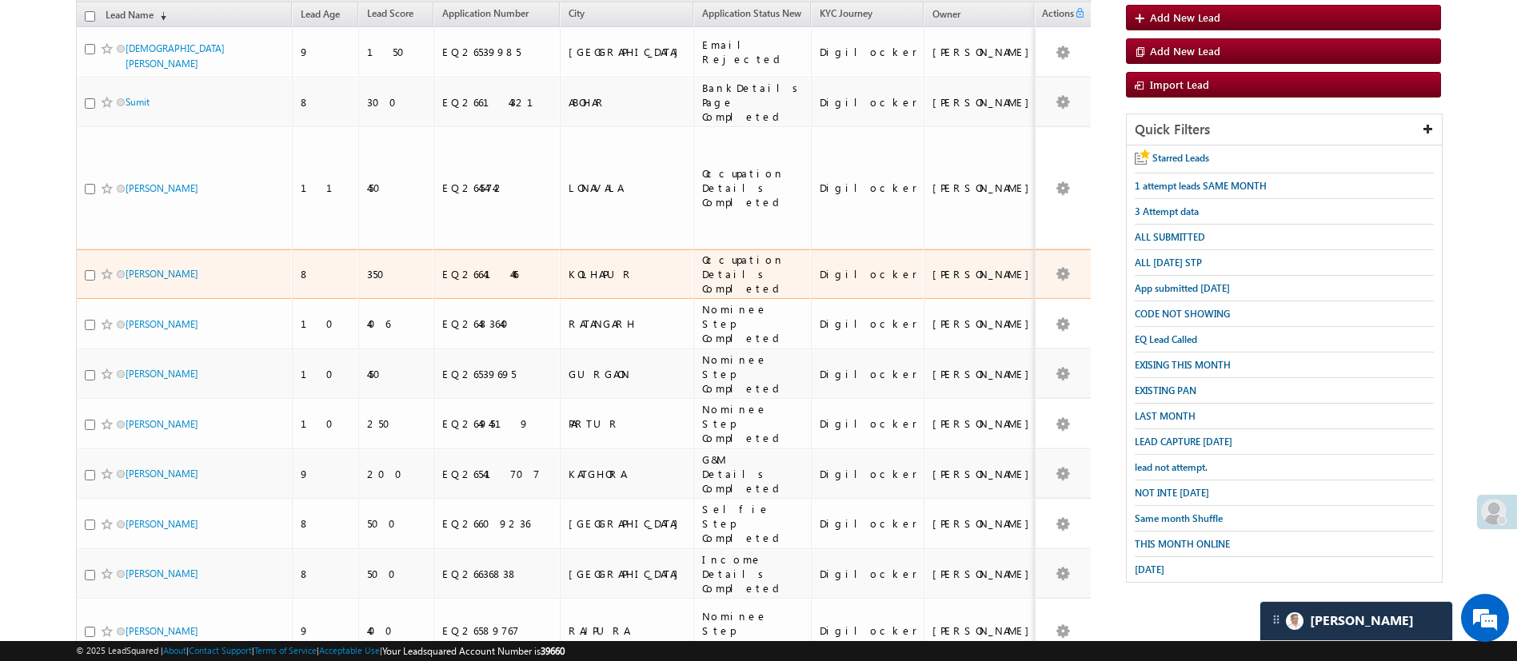
click at [89, 266] on div at bounding box center [109, 274] width 49 height 16
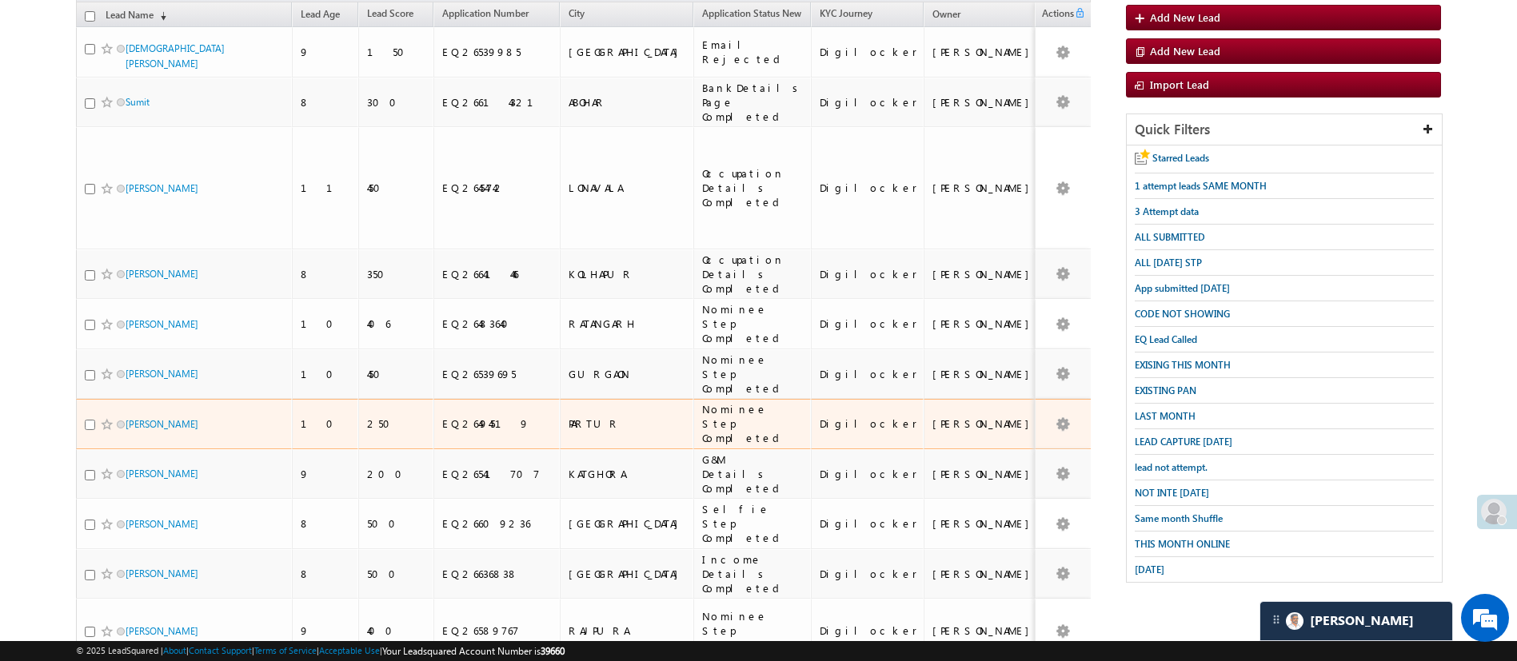
click at [87, 420] on input "checkbox" at bounding box center [90, 425] width 10 height 10
checkbox input "true"
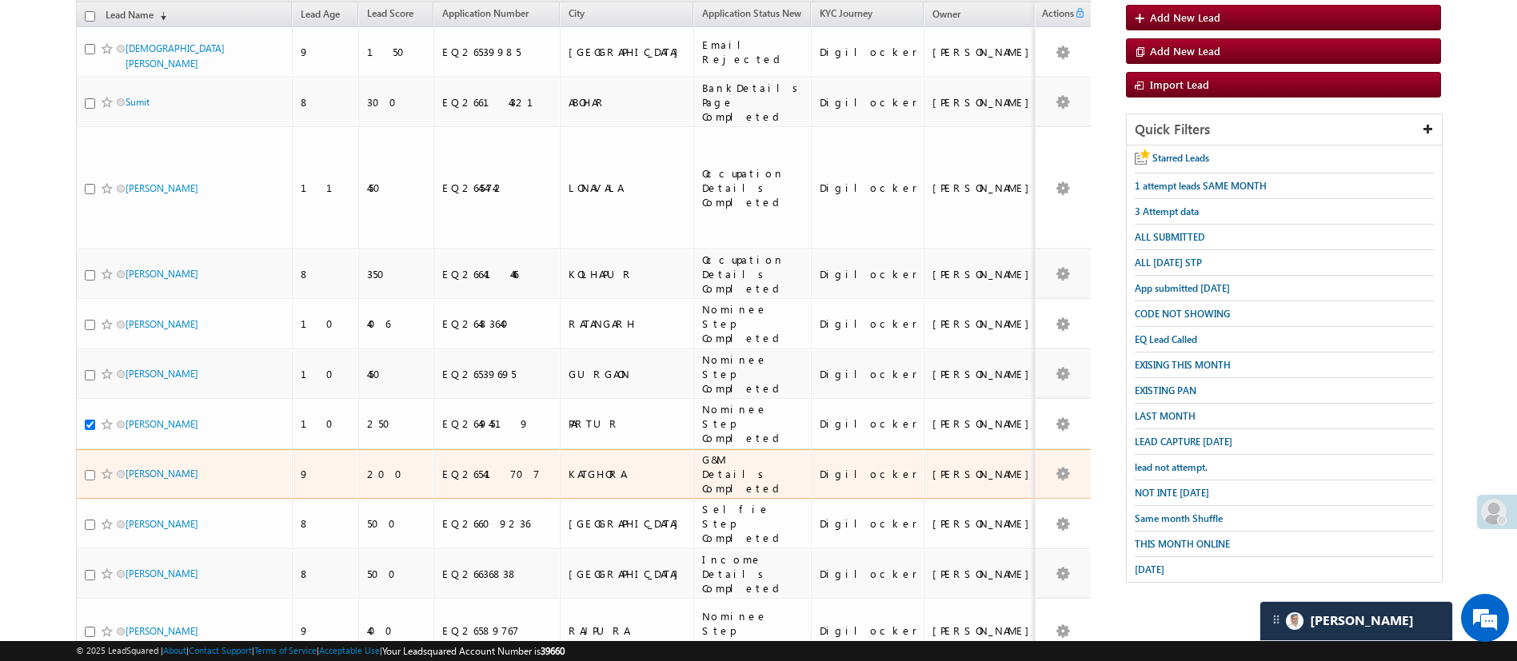
click at [85, 470] on input "checkbox" at bounding box center [90, 475] width 10 height 10
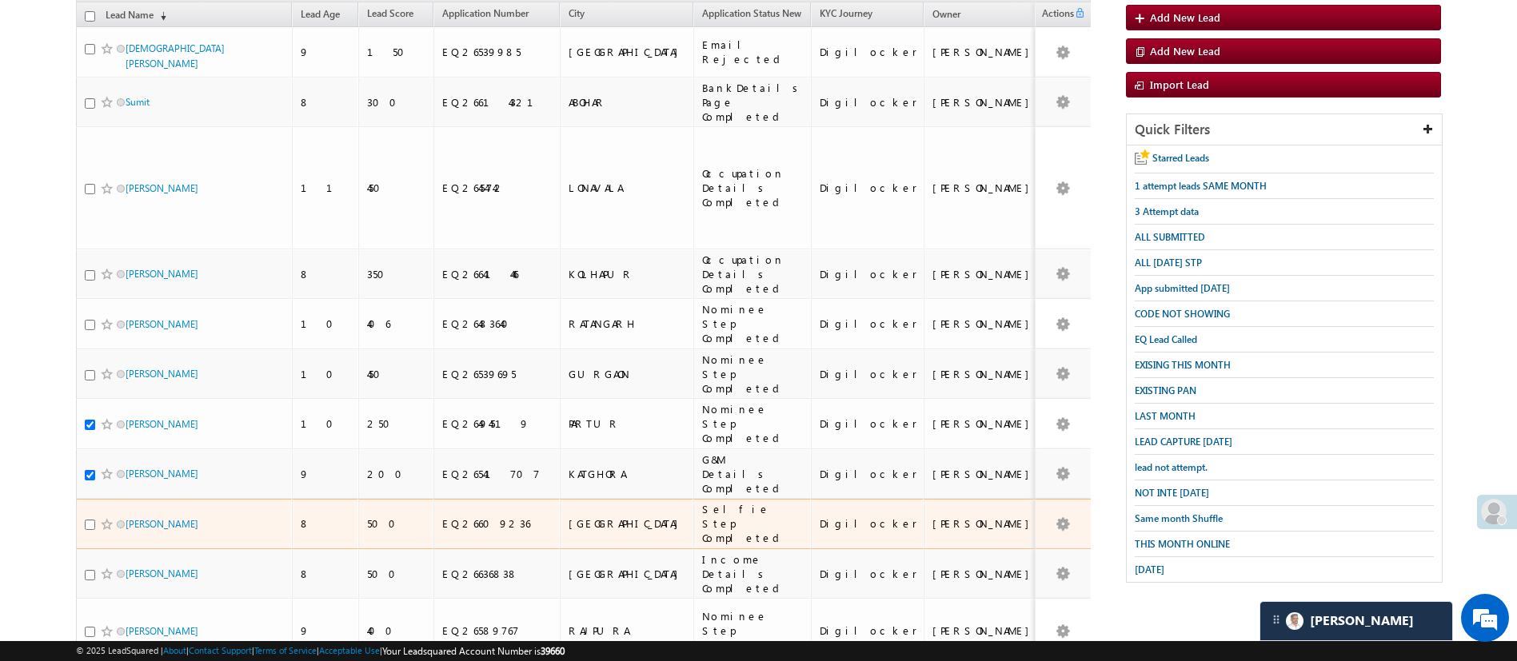
click at [89, 517] on div at bounding box center [109, 525] width 49 height 16
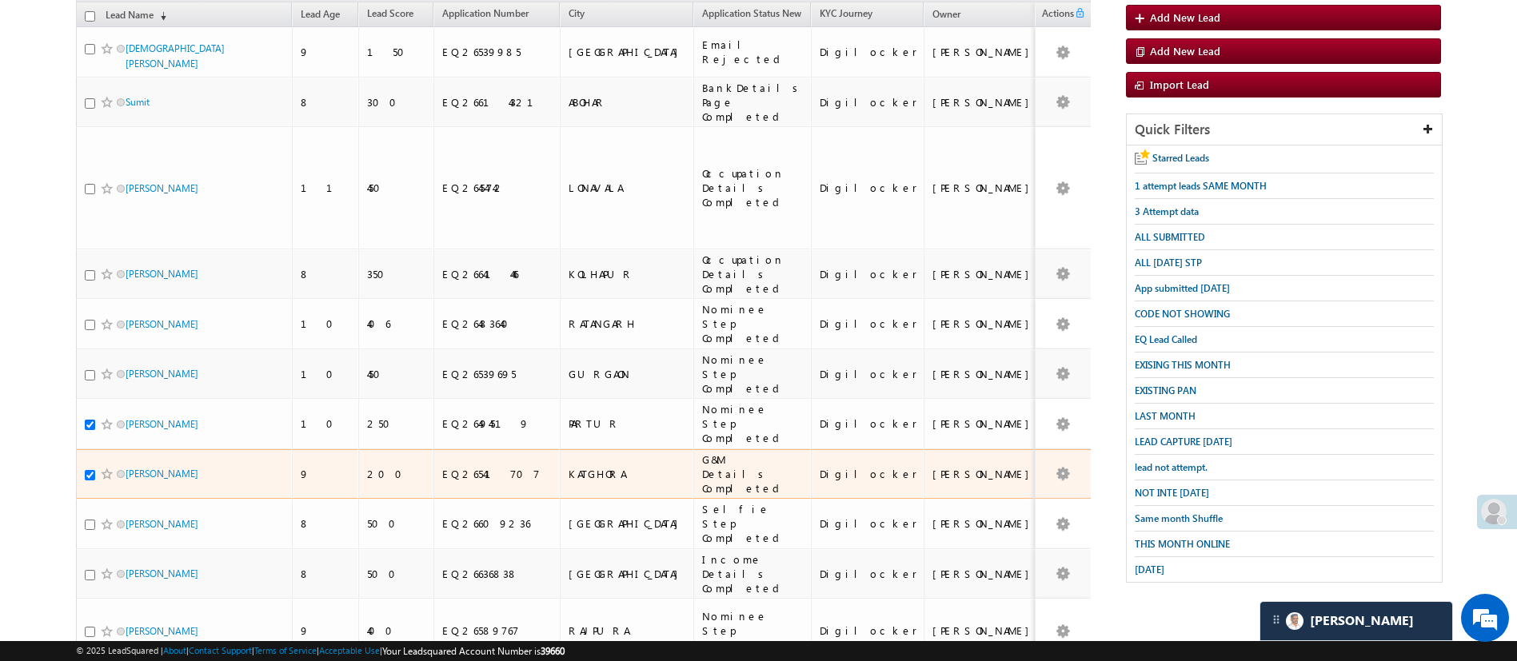
drag, startPoint x: 89, startPoint y: 383, endPoint x: 85, endPoint y: 343, distance: 40.2
click at [85, 470] on input "checkbox" at bounding box center [90, 475] width 10 height 10
checkbox input "false"
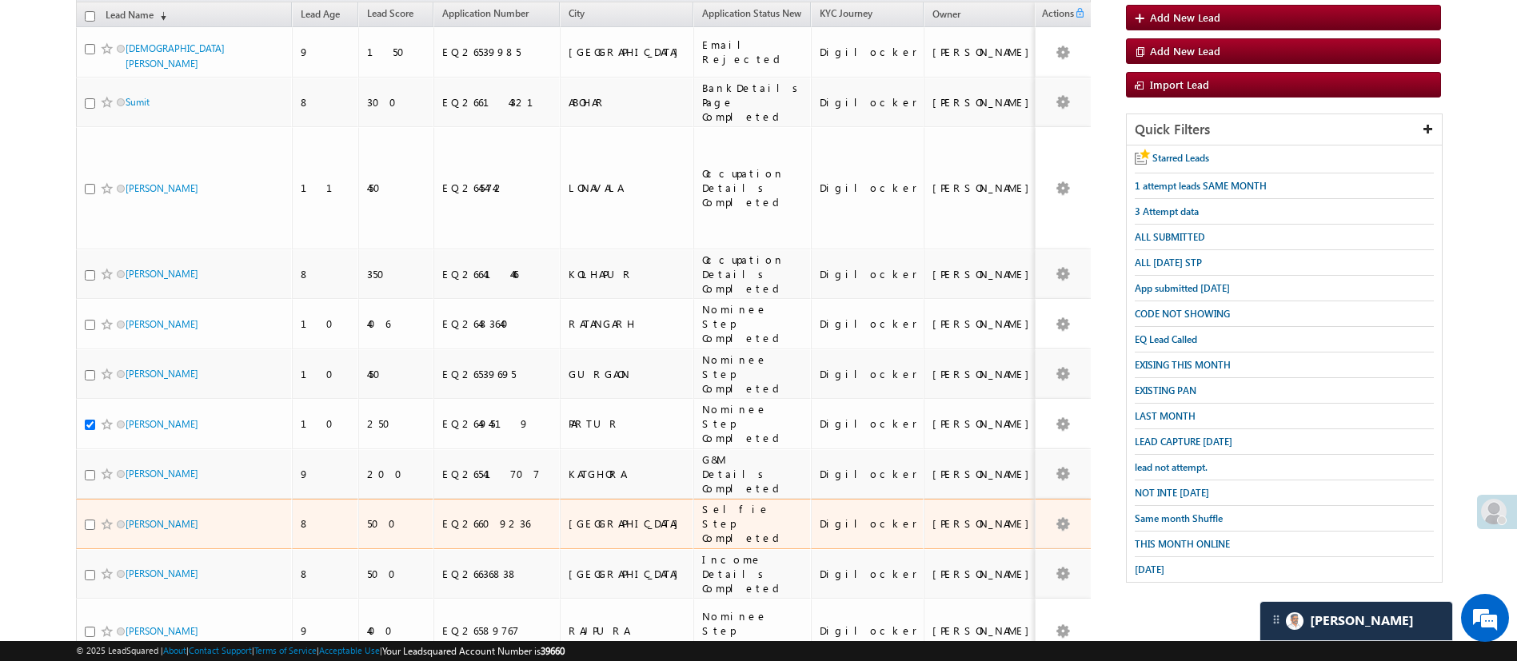
click at [90, 517] on div at bounding box center [109, 525] width 49 height 16
click at [91, 520] on input "checkbox" at bounding box center [90, 525] width 10 height 10
checkbox input "true"
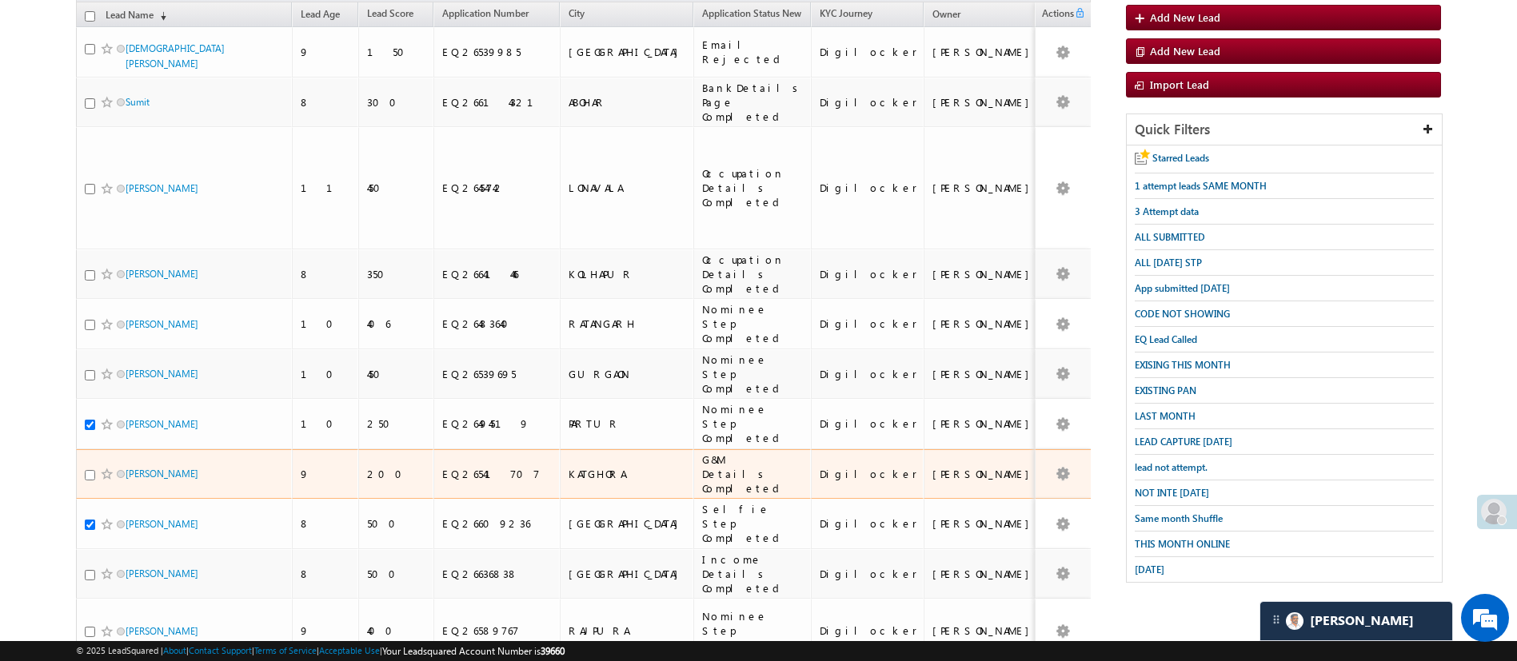
click at [90, 470] on input "checkbox" at bounding box center [90, 475] width 10 height 10
checkbox input "true"
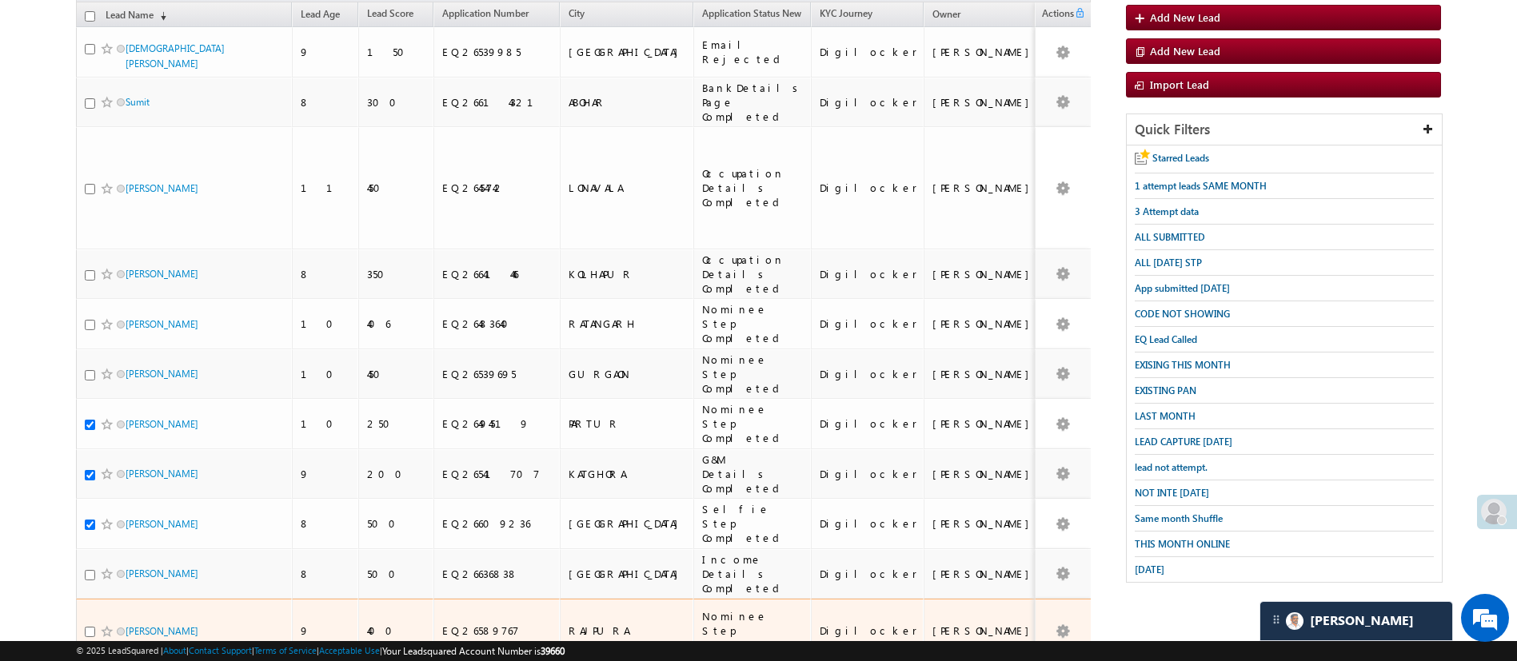
click at [85, 624] on div at bounding box center [109, 632] width 49 height 16
click at [92, 627] on input "checkbox" at bounding box center [90, 632] width 10 height 10
checkbox input "true"
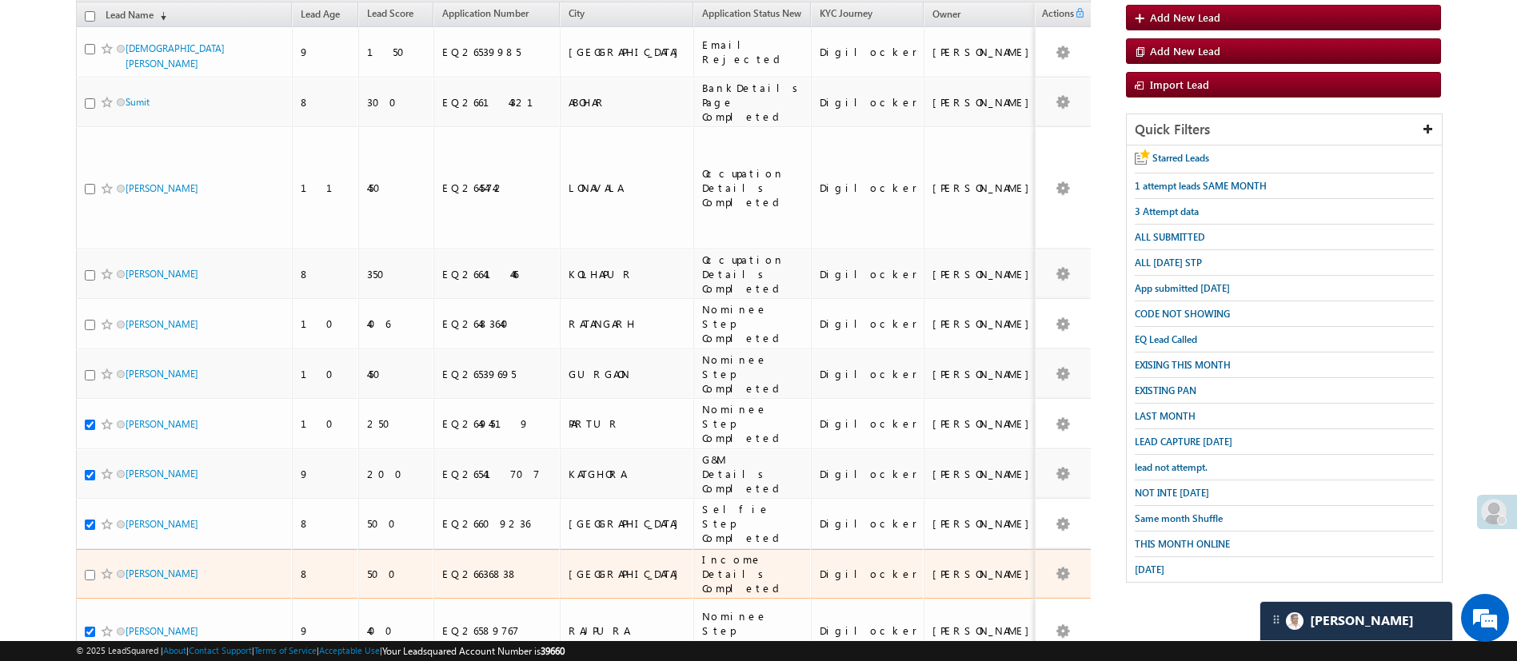
click at [91, 570] on input "checkbox" at bounding box center [90, 575] width 10 height 10
checkbox input "true"
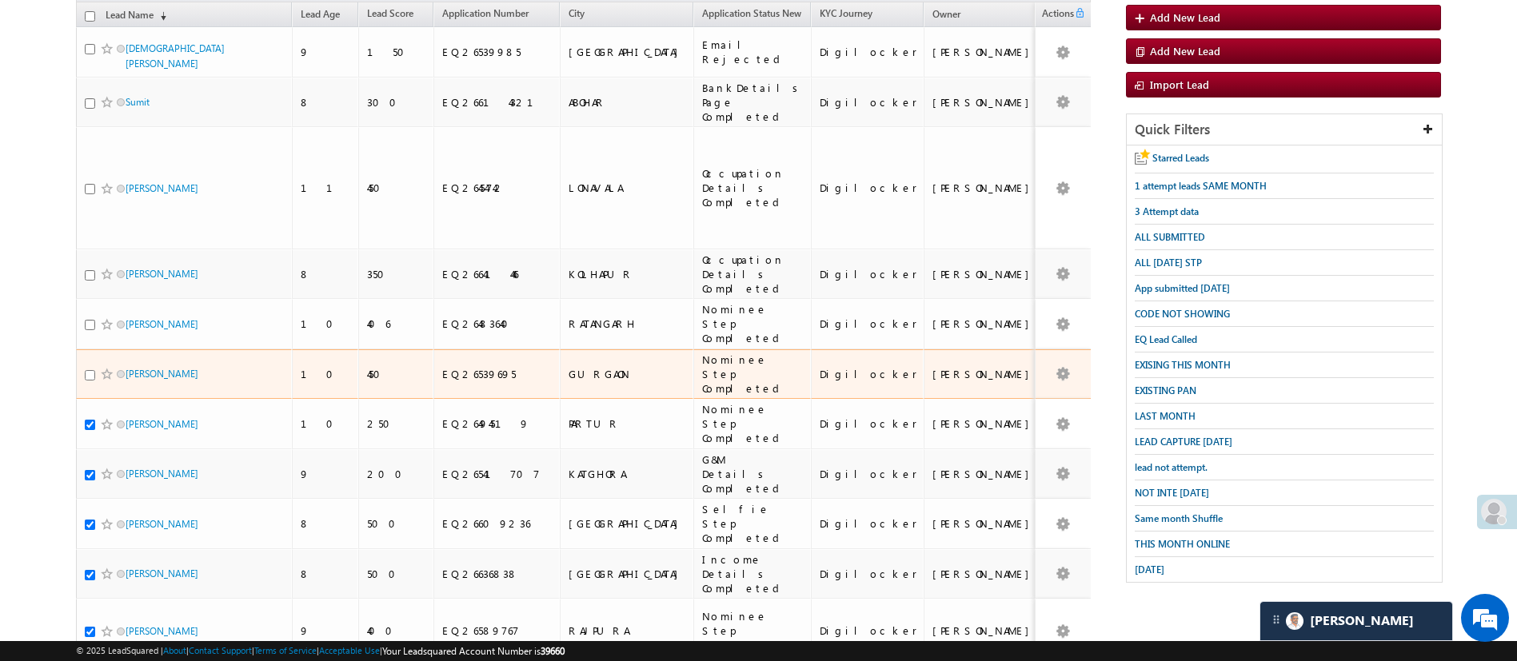
click at [92, 370] on input "checkbox" at bounding box center [90, 375] width 10 height 10
checkbox input "true"
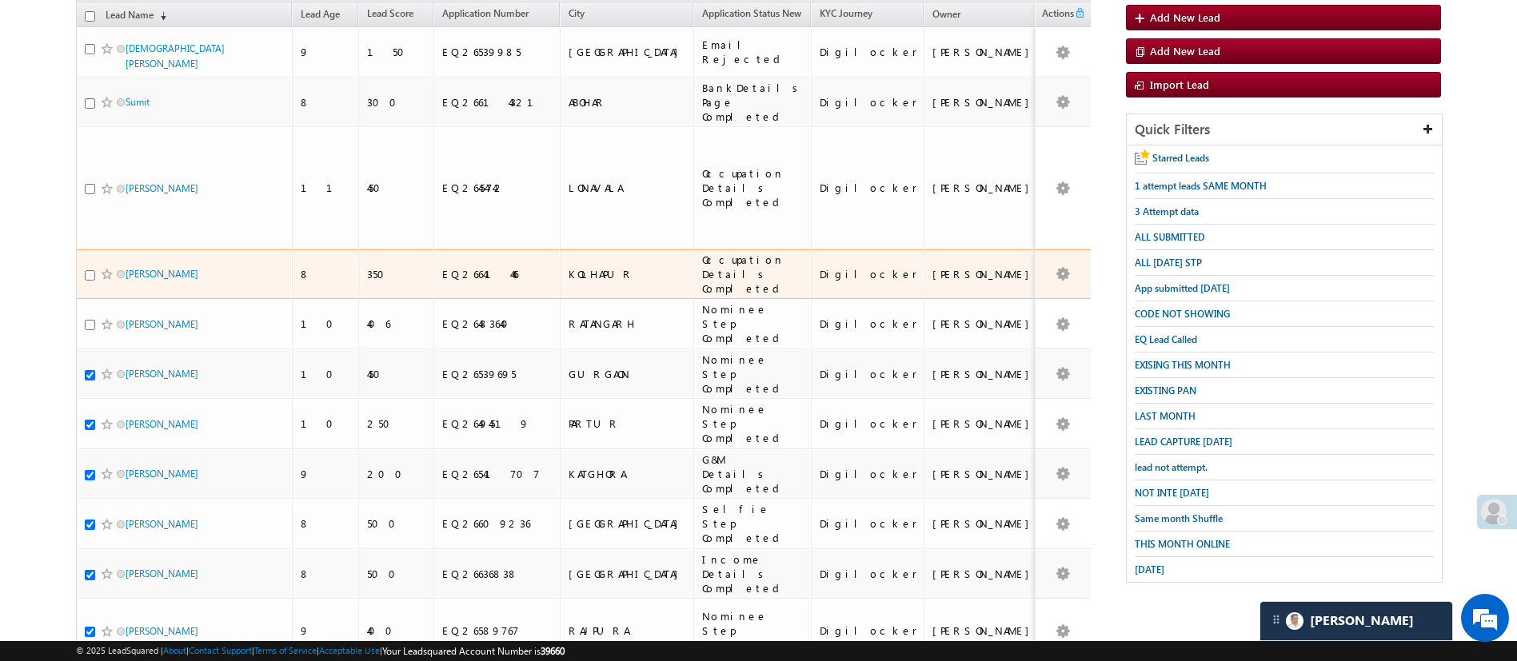
click at [88, 270] on input "checkbox" at bounding box center [90, 275] width 10 height 10
checkbox input "true"
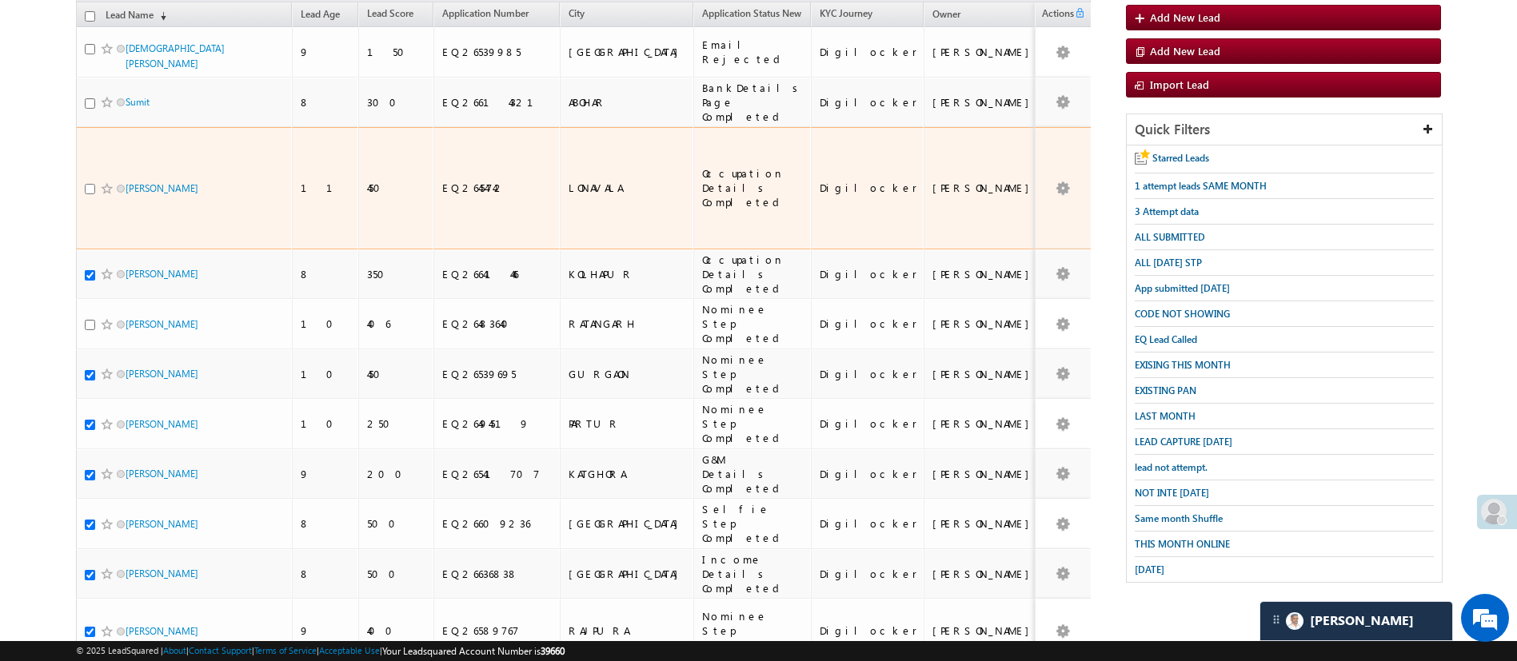
click at [87, 184] on input "checkbox" at bounding box center [90, 189] width 10 height 10
checkbox input "true"
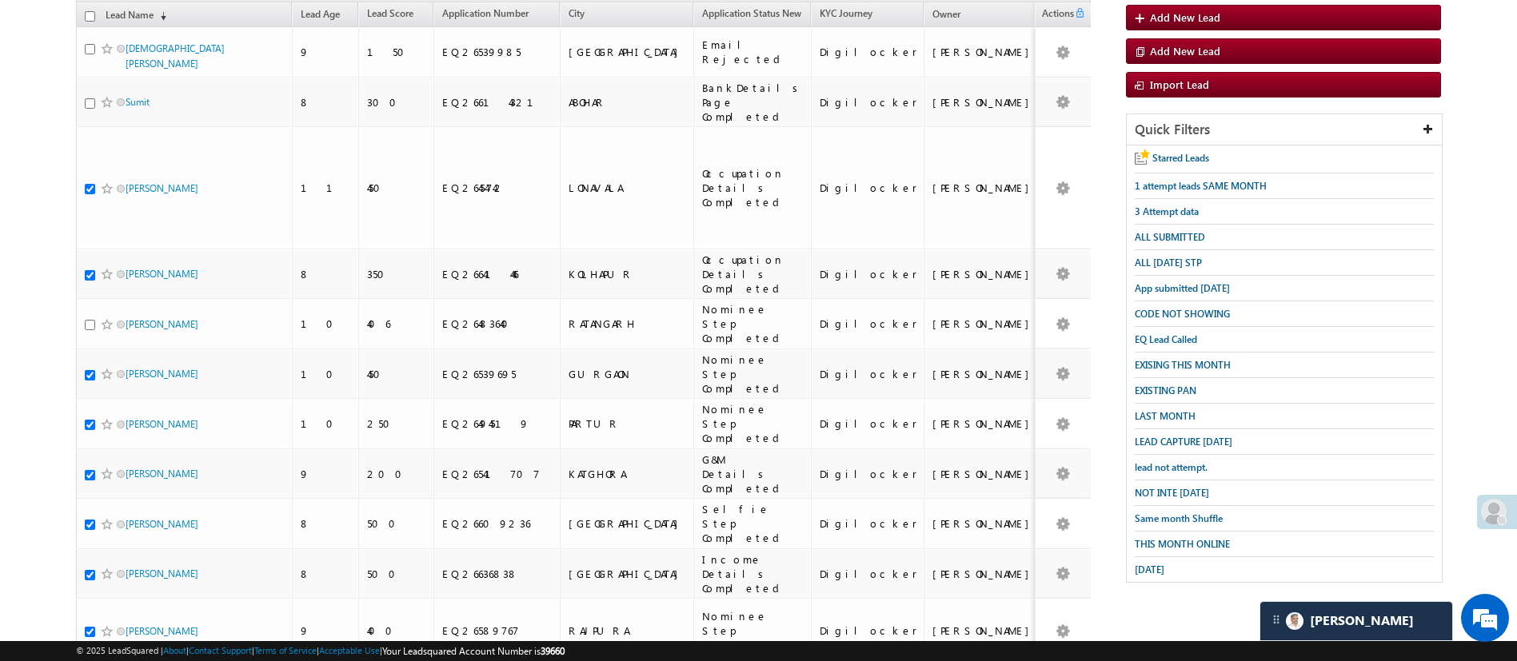
scroll to position [0, 0]
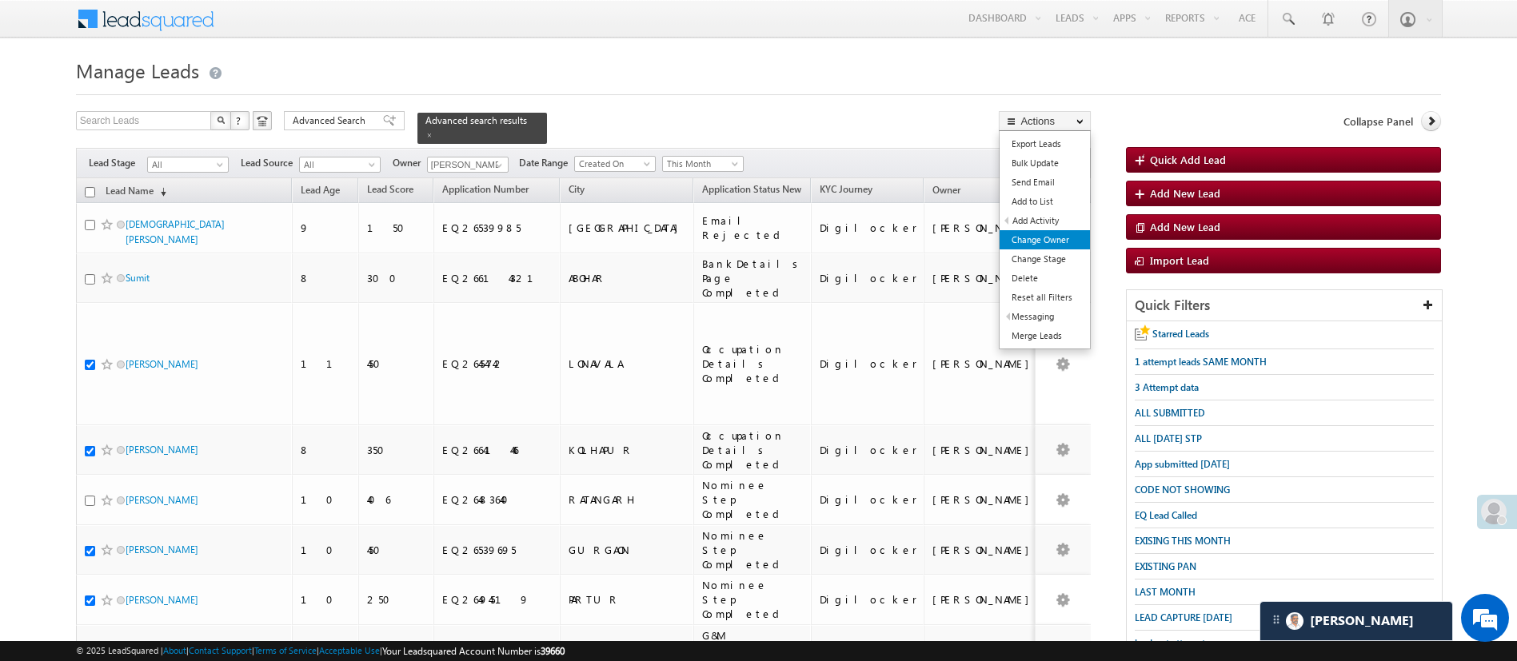
click at [1060, 234] on link "Change Owner" at bounding box center [1045, 239] width 90 height 19
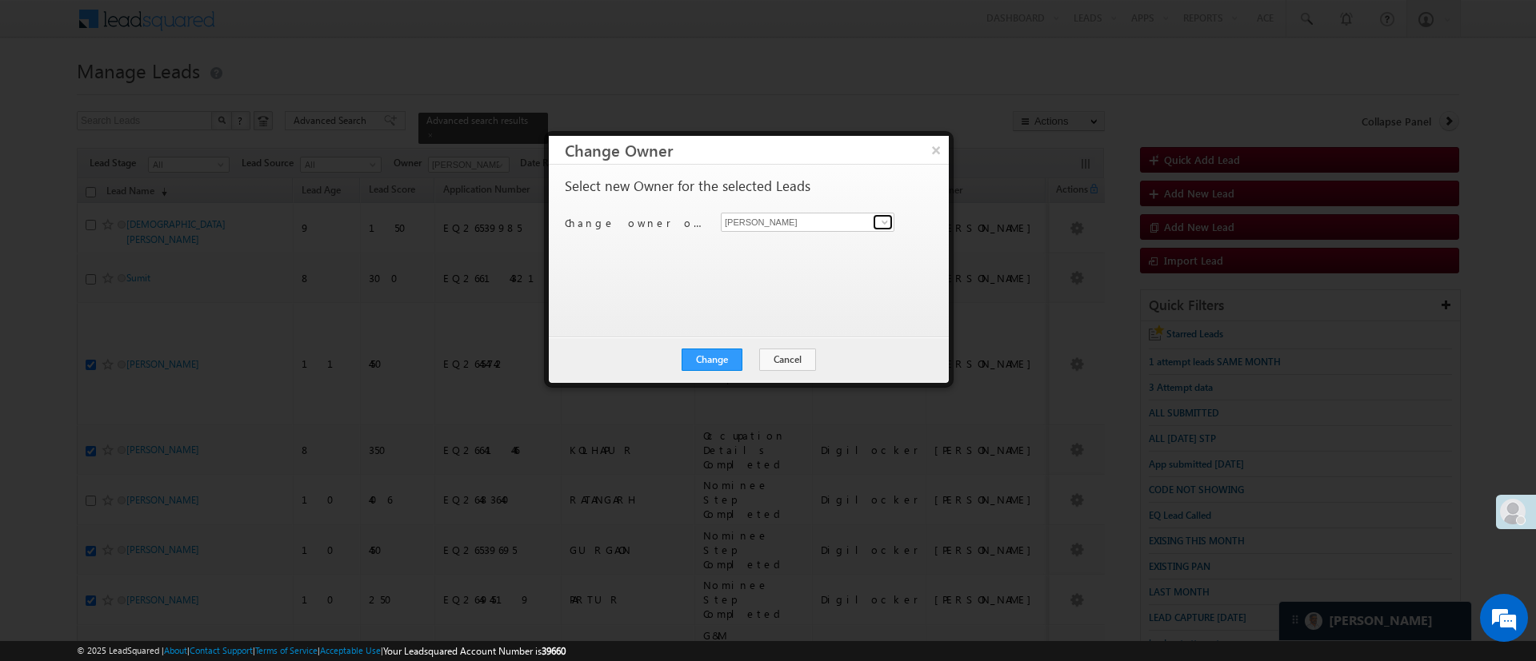
click at [883, 220] on span at bounding box center [884, 222] width 13 height 13
click at [815, 244] on link "Naseeba Khatoon Naseeba.Khatoon@angelbroking.com" at bounding box center [808, 247] width 174 height 30
type input "Naseeba Khatoon"
click at [725, 350] on button "Change" at bounding box center [711, 360] width 61 height 22
click at [763, 357] on button "Close" at bounding box center [750, 360] width 51 height 22
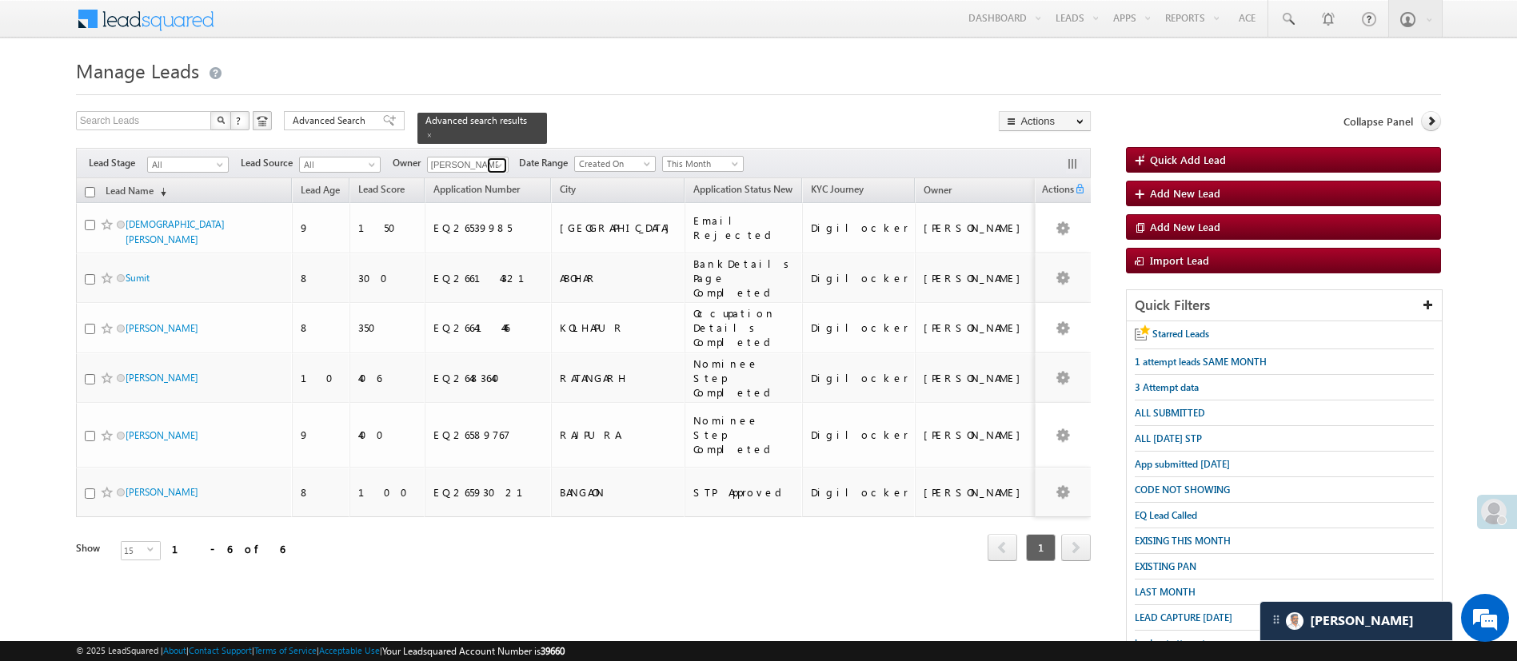
click at [501, 159] on span at bounding box center [499, 165] width 13 height 13
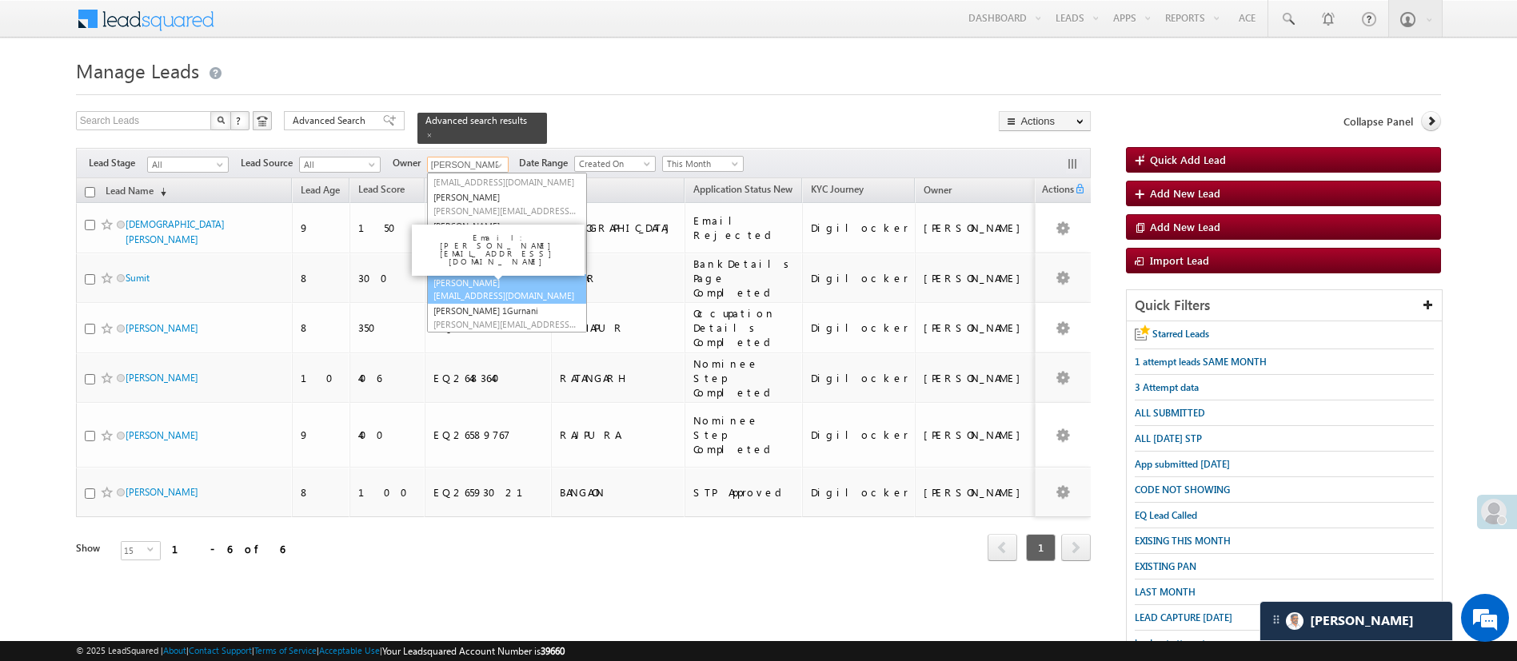
click at [542, 274] on link "Sandeep Kashyap Sandeep.Kashyap@angelbroking.com" at bounding box center [507, 289] width 160 height 30
type input "[PERSON_NAME]"
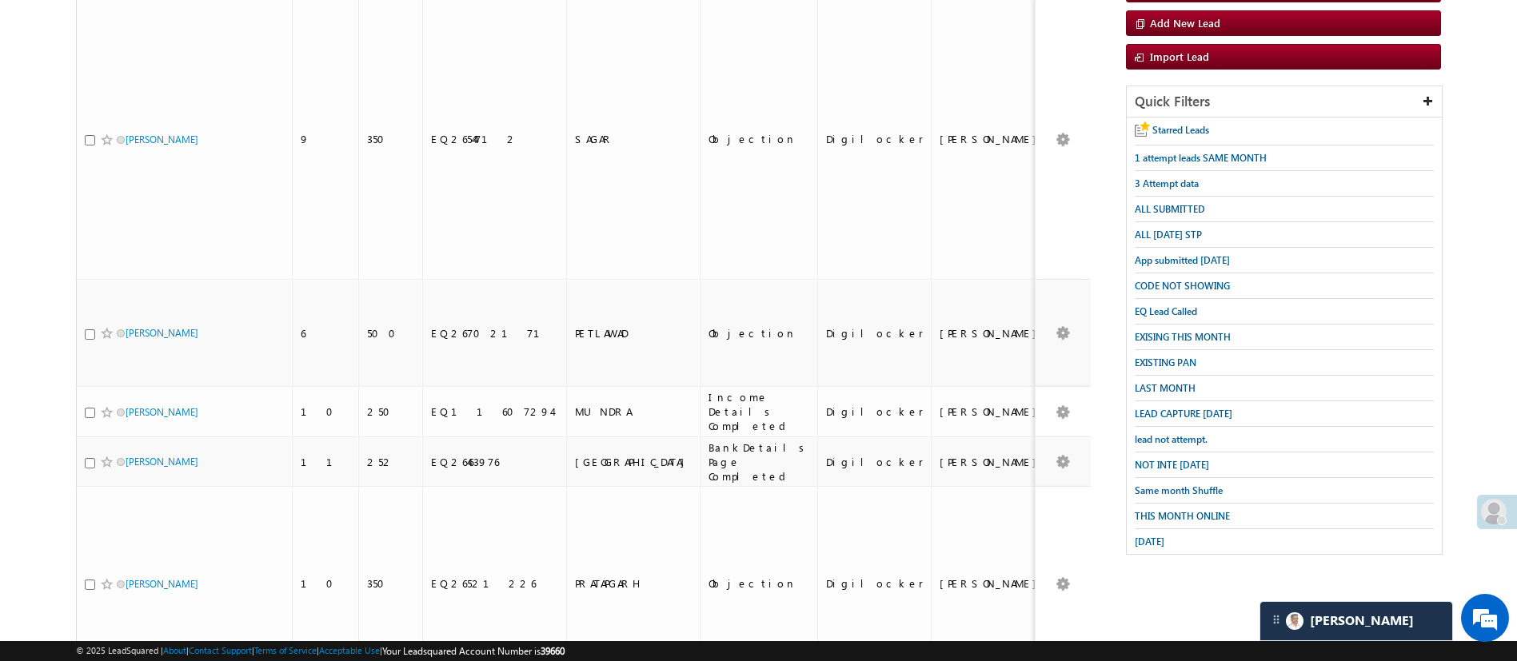
scroll to position [242, 0]
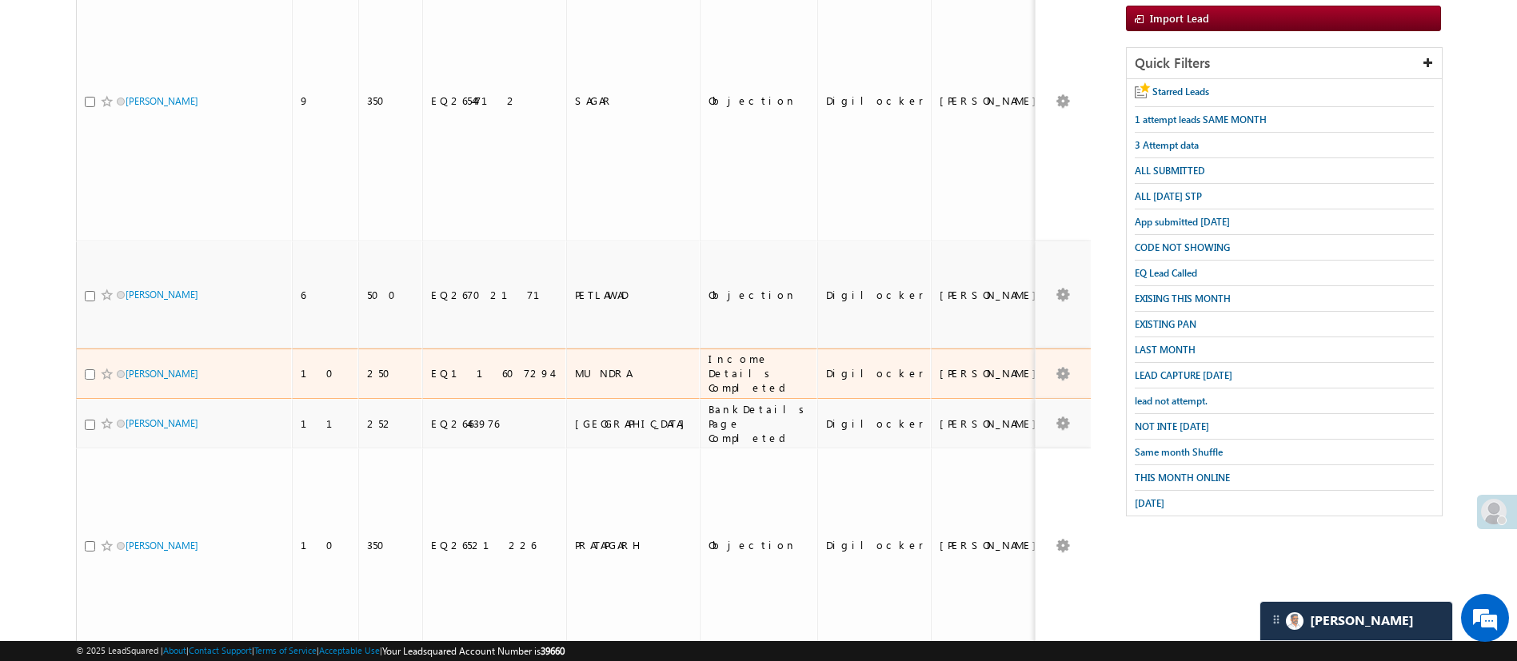
click at [89, 369] on input "checkbox" at bounding box center [90, 374] width 10 height 10
checkbox input "true"
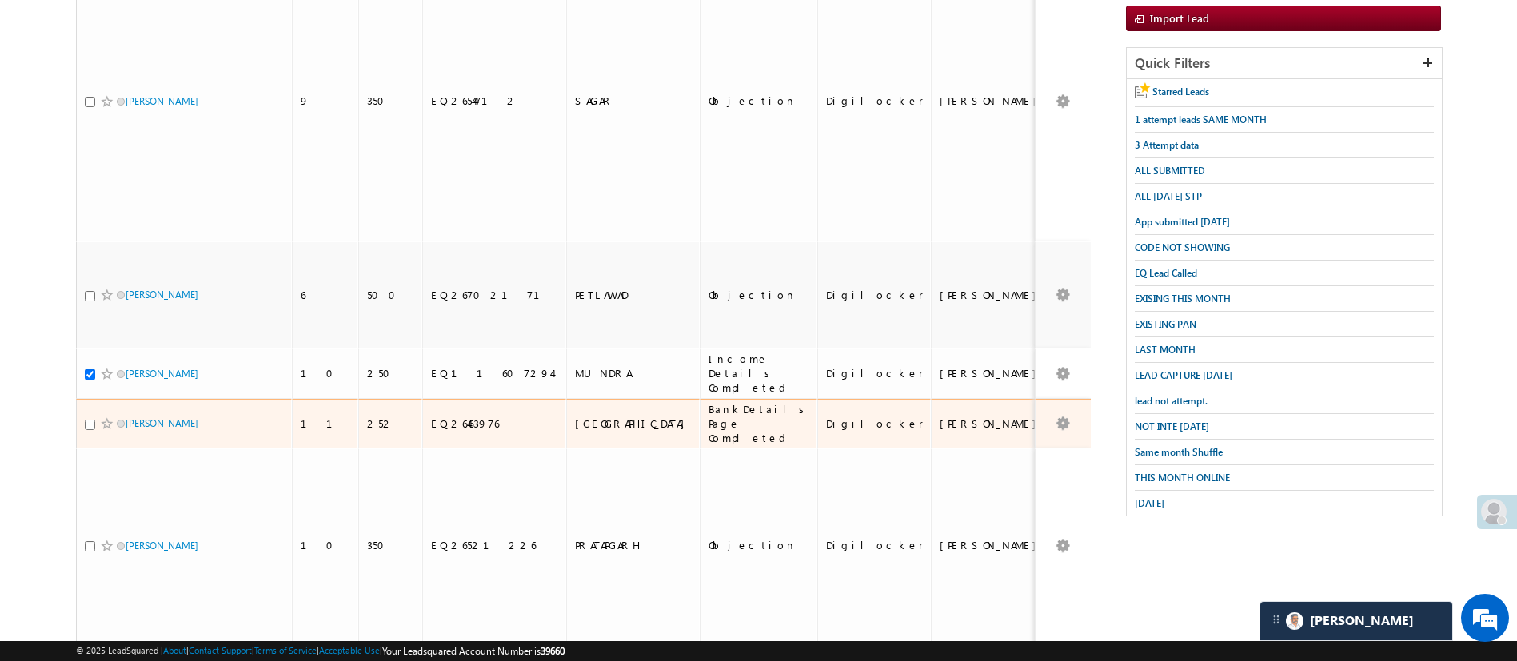
click at [88, 420] on input "checkbox" at bounding box center [90, 425] width 10 height 10
checkbox input "true"
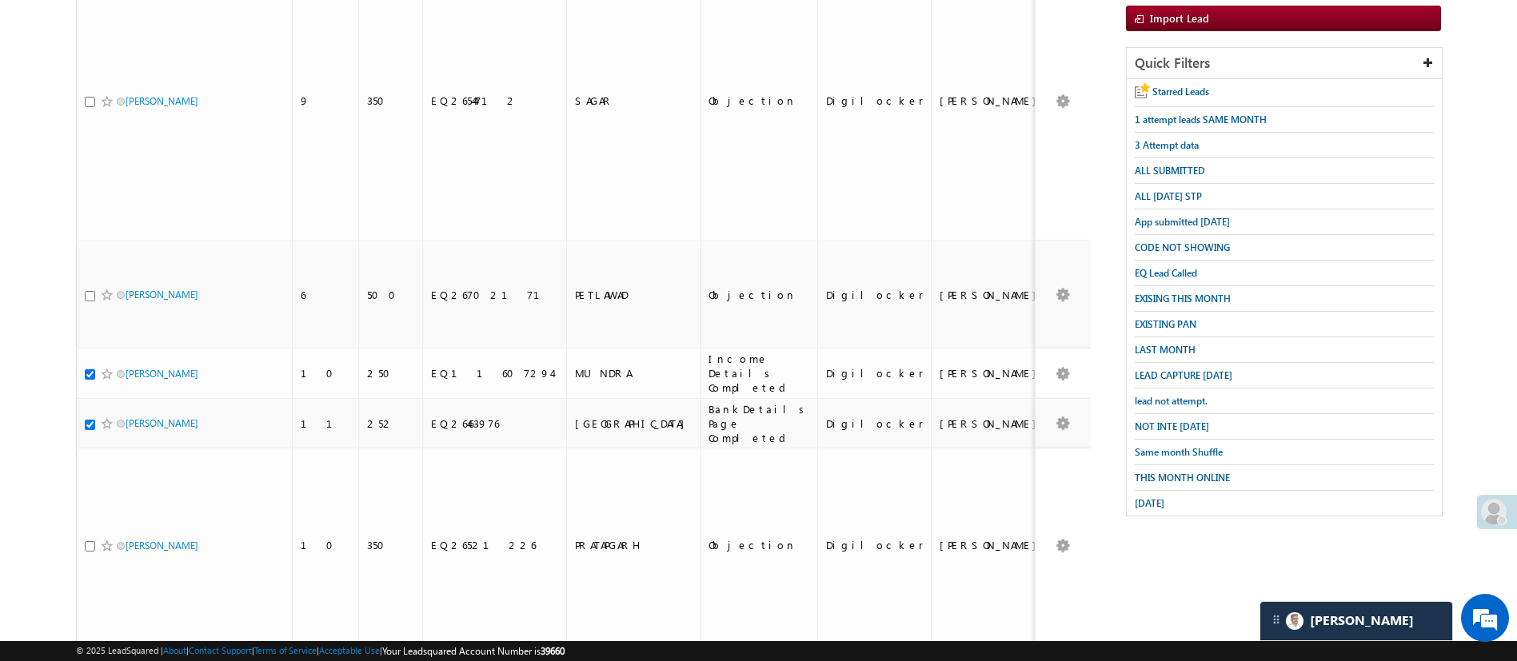
scroll to position [0, 0]
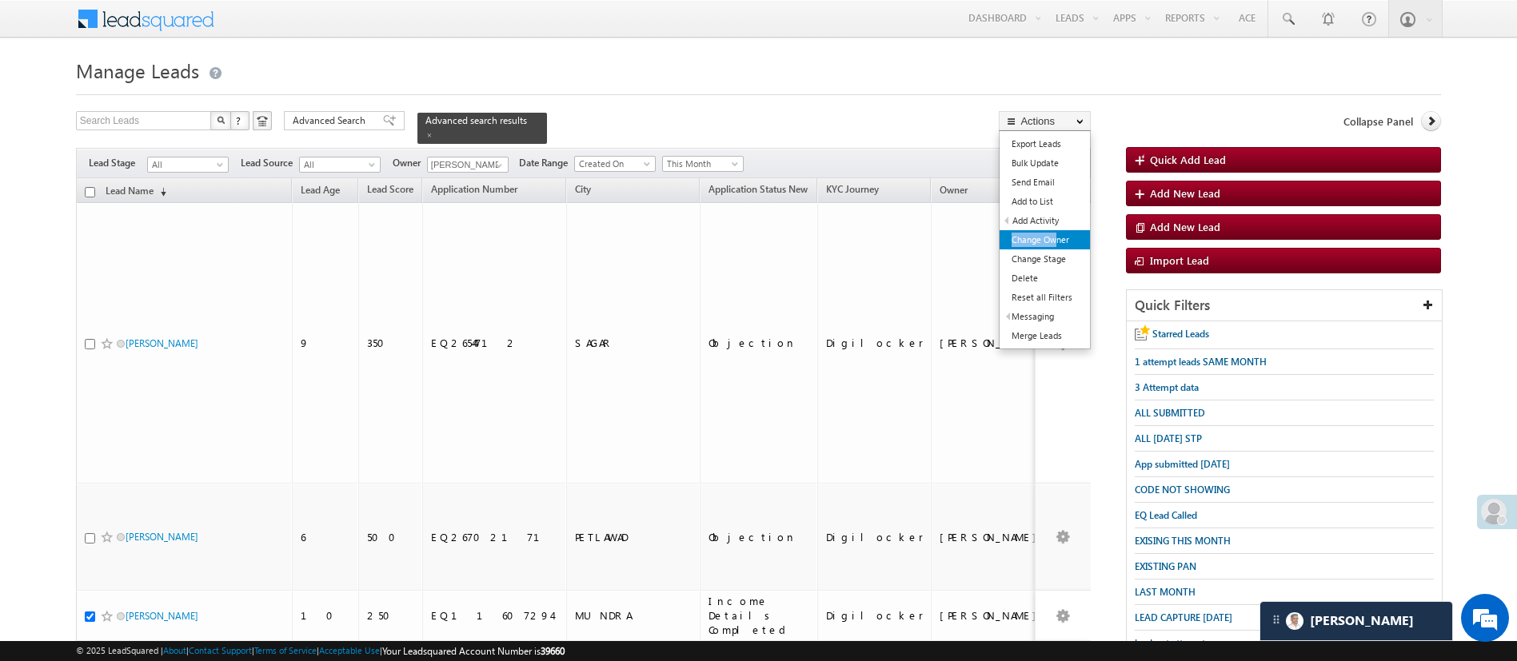
drag, startPoint x: 1060, startPoint y: 226, endPoint x: 1056, endPoint y: 238, distance: 11.6
click at [1056, 238] on ul "Export Leads Bulk Update Send Email Add to List Add Activity DRA Activation Suc…" at bounding box center [1045, 239] width 92 height 219
click at [1056, 238] on link "Change Owner" at bounding box center [1045, 239] width 90 height 19
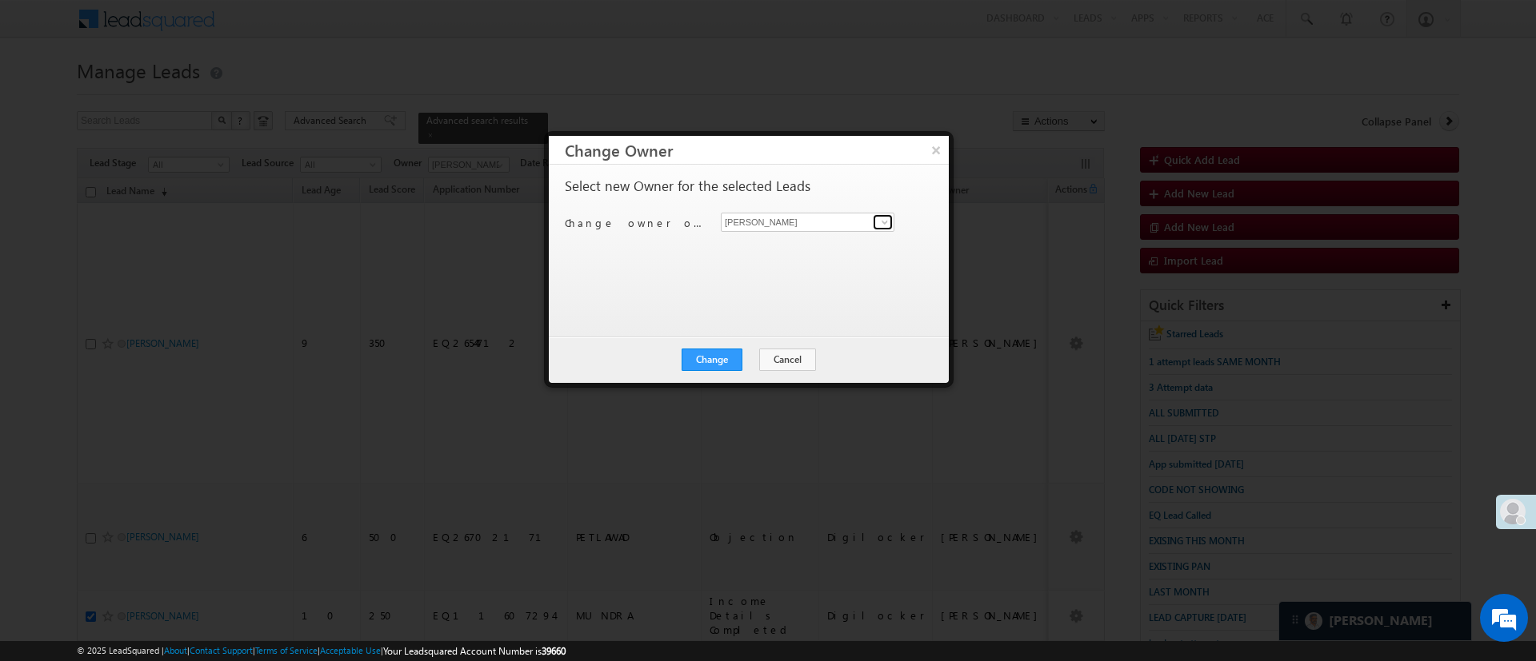
click at [883, 222] on span at bounding box center [884, 222] width 13 height 13
click at [829, 240] on link "Naseeba Khatoon Naseeba.Khatoon@angelbroking.com" at bounding box center [808, 247] width 174 height 30
type input "[PERSON_NAME]"
click at [722, 357] on button "Change" at bounding box center [711, 360] width 61 height 22
click at [761, 354] on button "Close" at bounding box center [750, 360] width 51 height 22
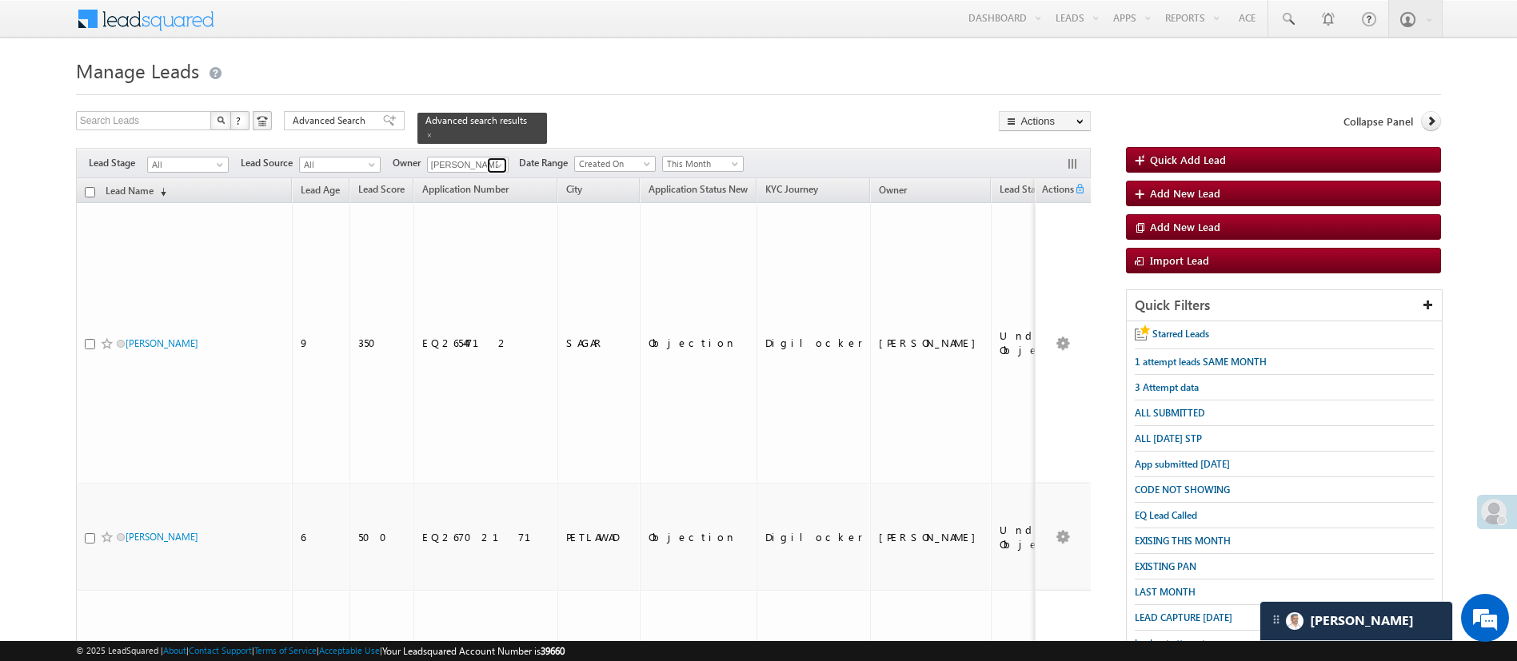
click at [501, 159] on span at bounding box center [499, 165] width 13 height 13
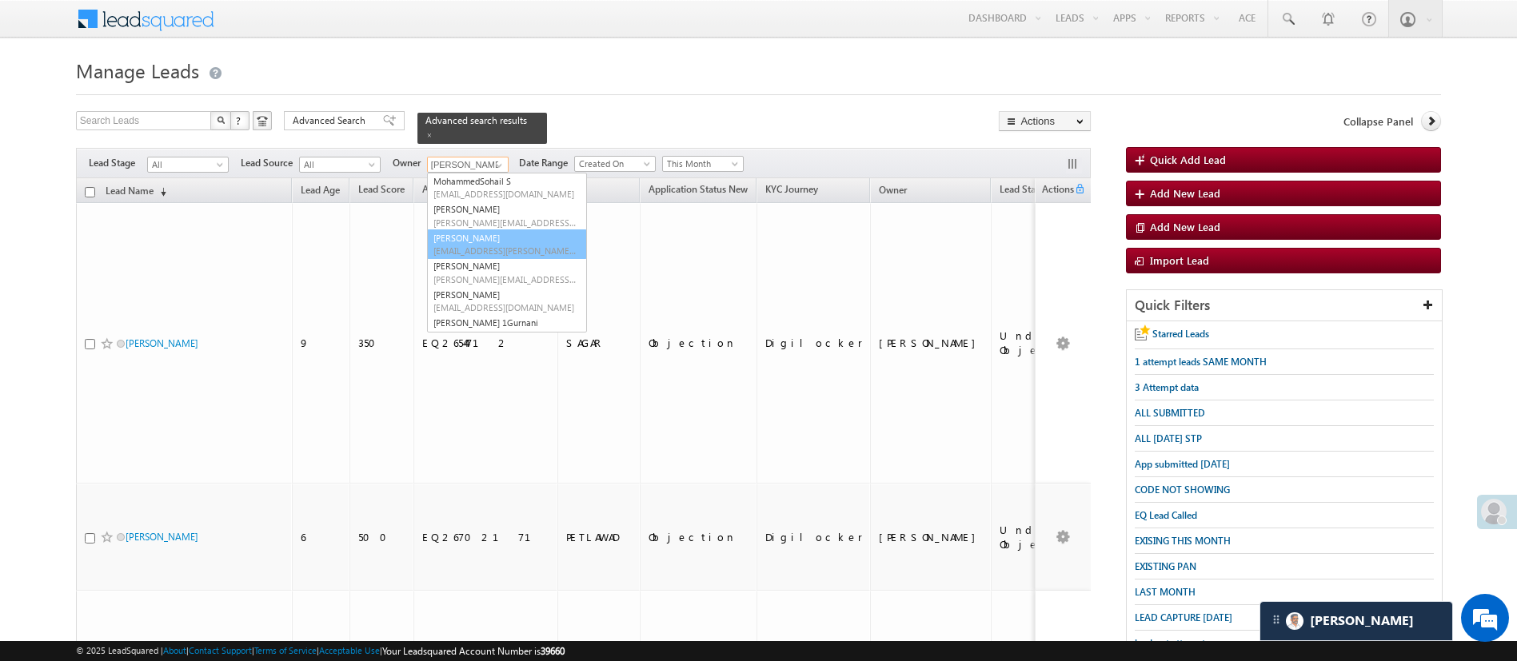
scroll to position [65, 0]
click at [524, 254] on link "Lavisha Gautam Lavisha.Gautam@angelbroking.com" at bounding box center [507, 269] width 160 height 30
type input "[PERSON_NAME]"
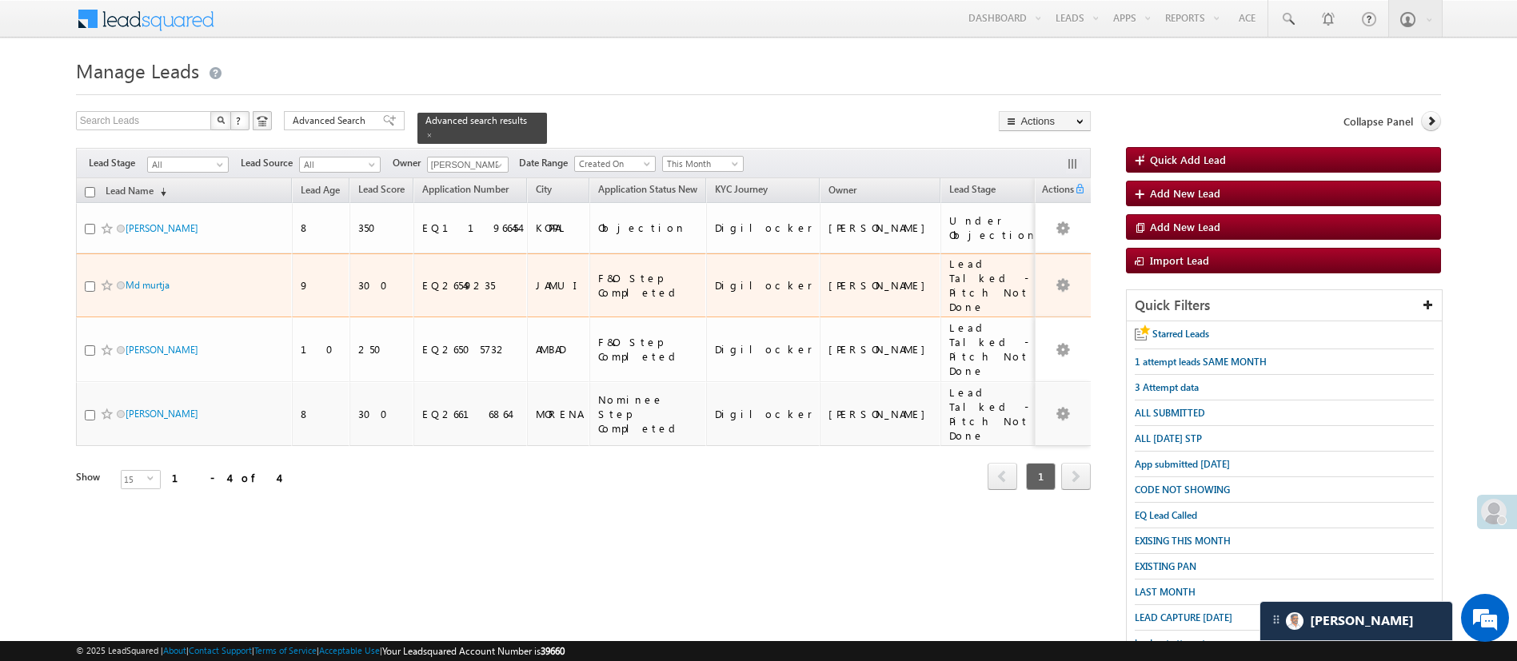
click at [83, 265] on td "Md murtja" at bounding box center [184, 286] width 216 height 65
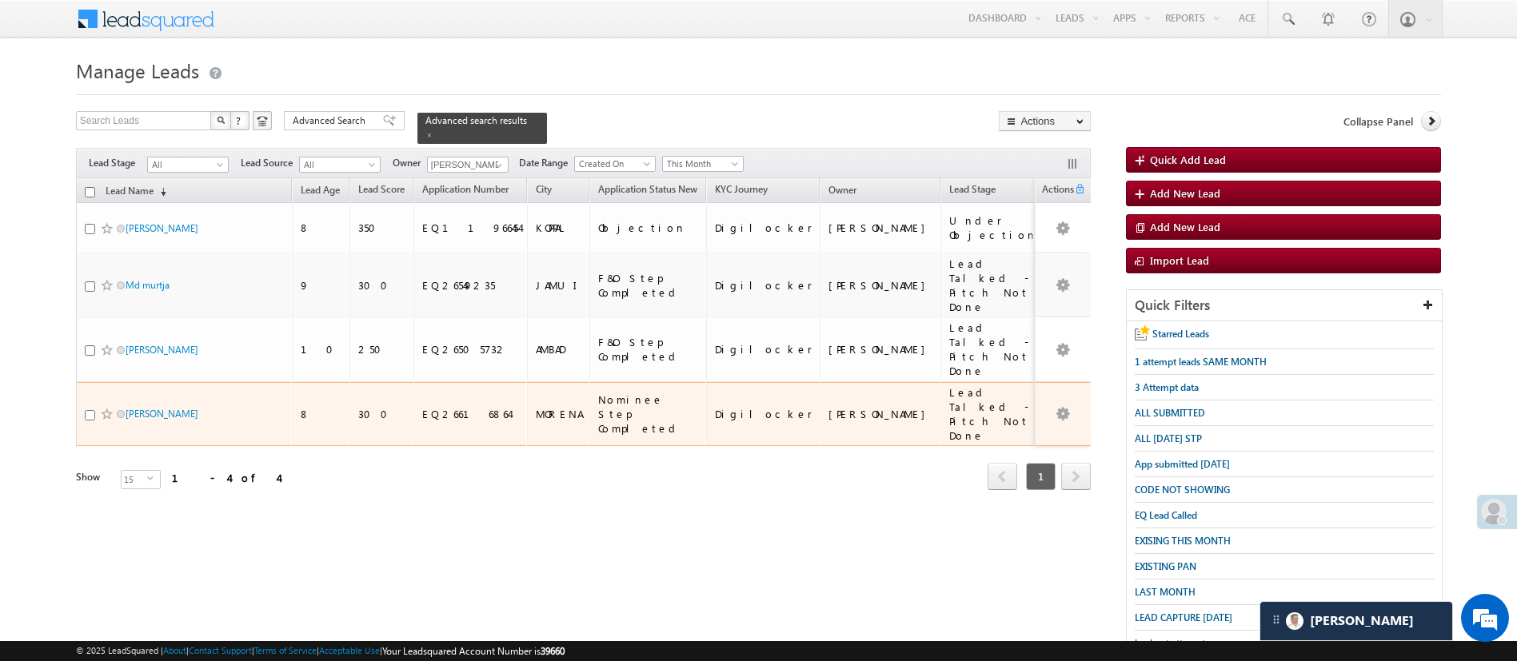
click at [88, 410] on input "checkbox" at bounding box center [90, 415] width 10 height 10
checkbox input "true"
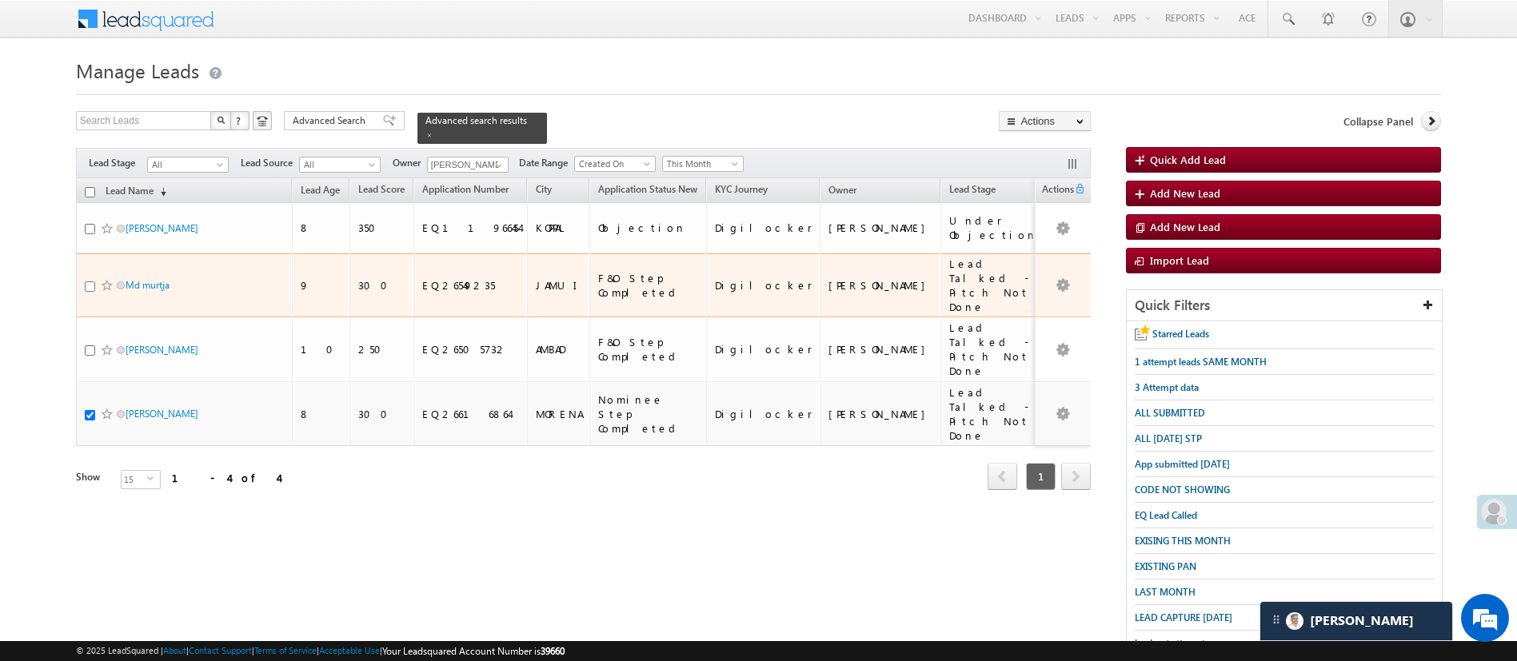
click at [91, 282] on input "checkbox" at bounding box center [90, 287] width 10 height 10
checkbox input "true"
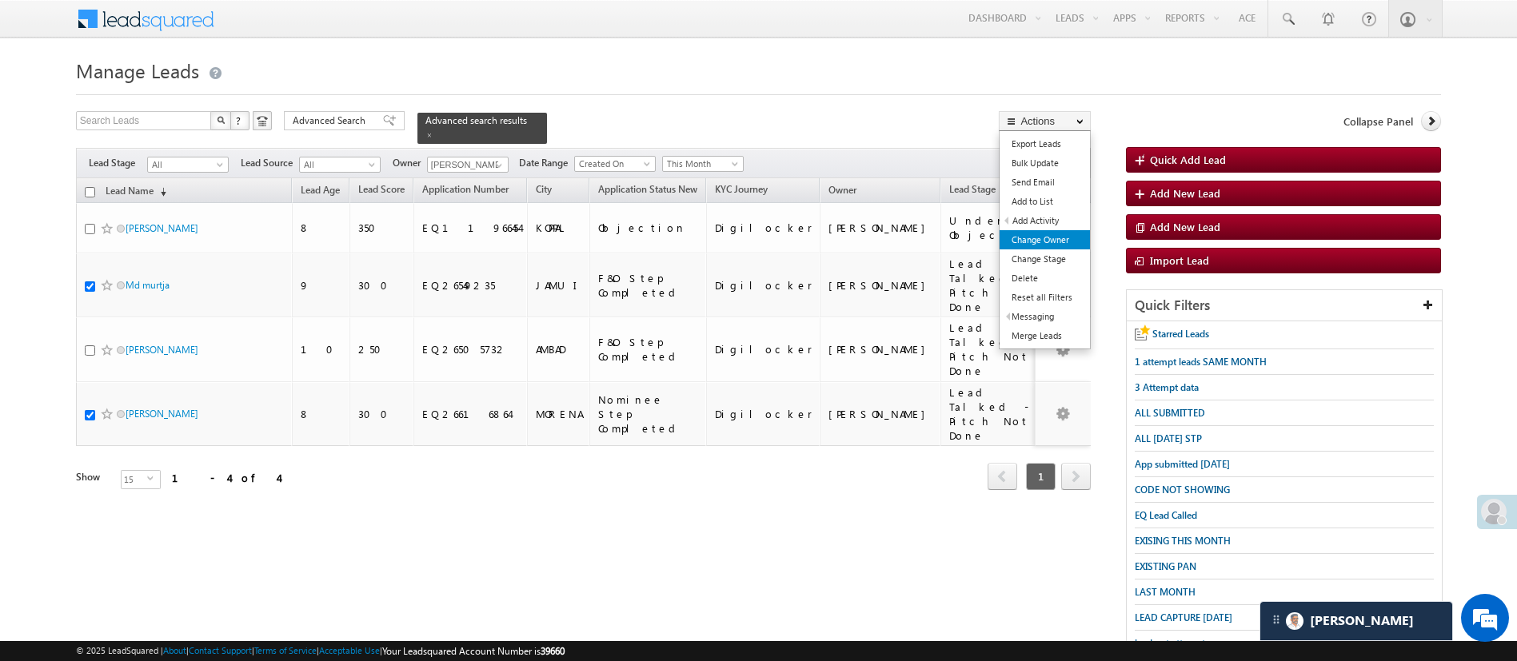
click at [1060, 244] on link "Change Owner" at bounding box center [1045, 239] width 90 height 19
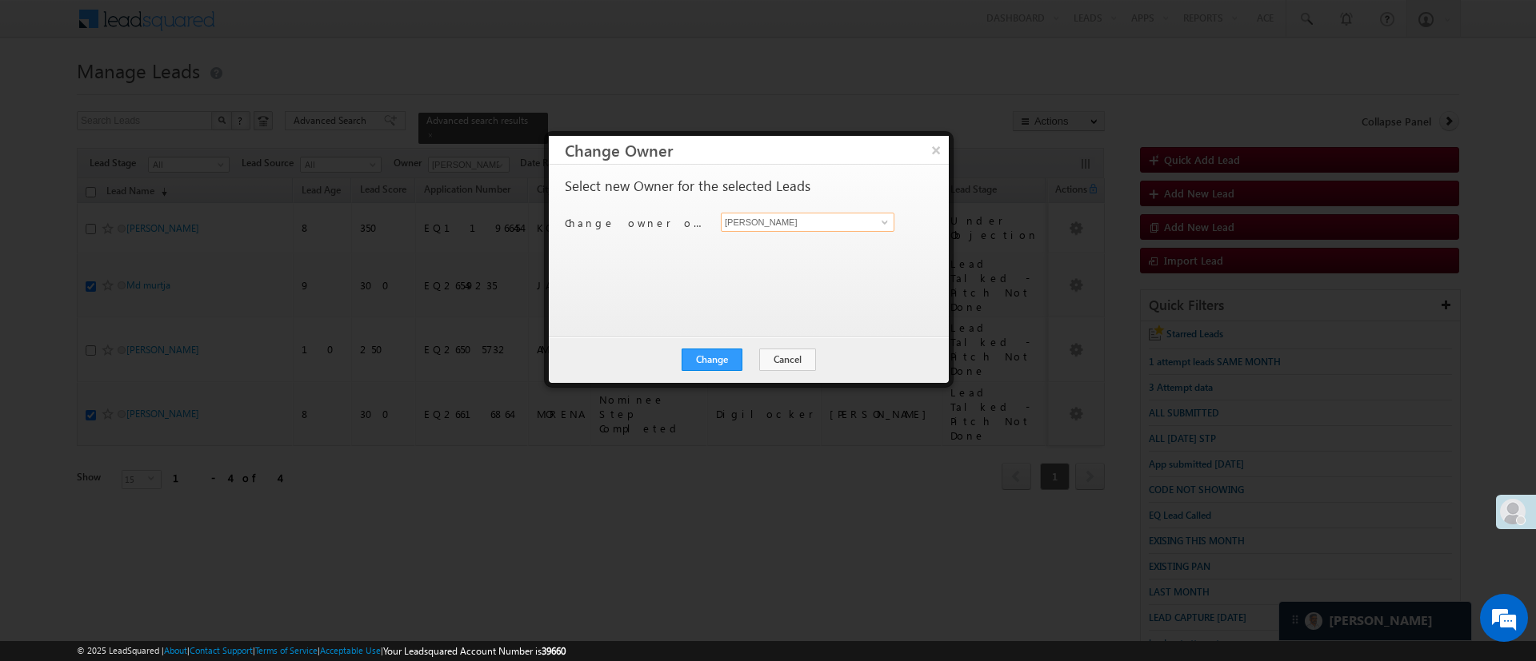
click at [865, 215] on input "[PERSON_NAME]" at bounding box center [808, 222] width 174 height 19
click at [766, 250] on span "[EMAIL_ADDRESS][PERSON_NAME][DOMAIN_NAME]" at bounding box center [799, 253] width 144 height 12
type input "[PERSON_NAME]"
click at [723, 358] on button "Change" at bounding box center [711, 360] width 61 height 22
click at [749, 357] on button "Close" at bounding box center [750, 360] width 51 height 22
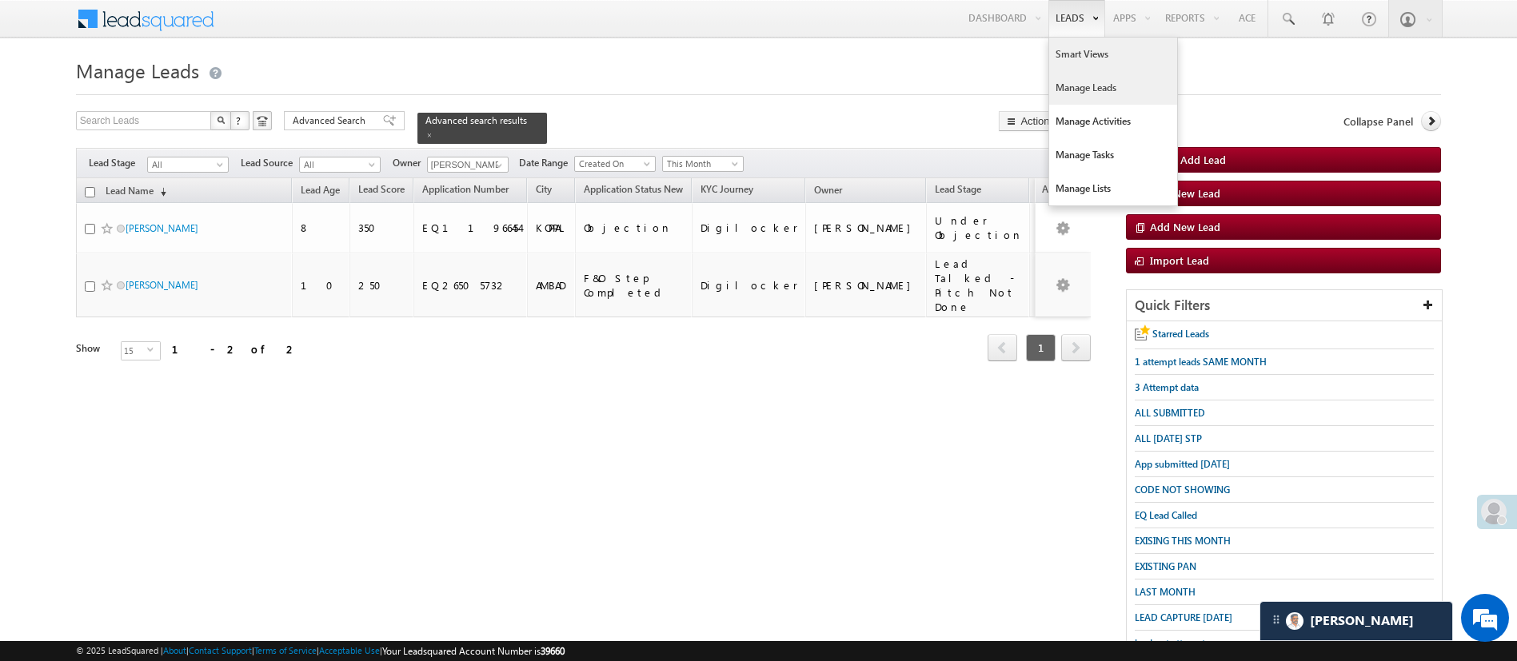
click at [1080, 54] on link "Smart Views" at bounding box center [1113, 55] width 128 height 34
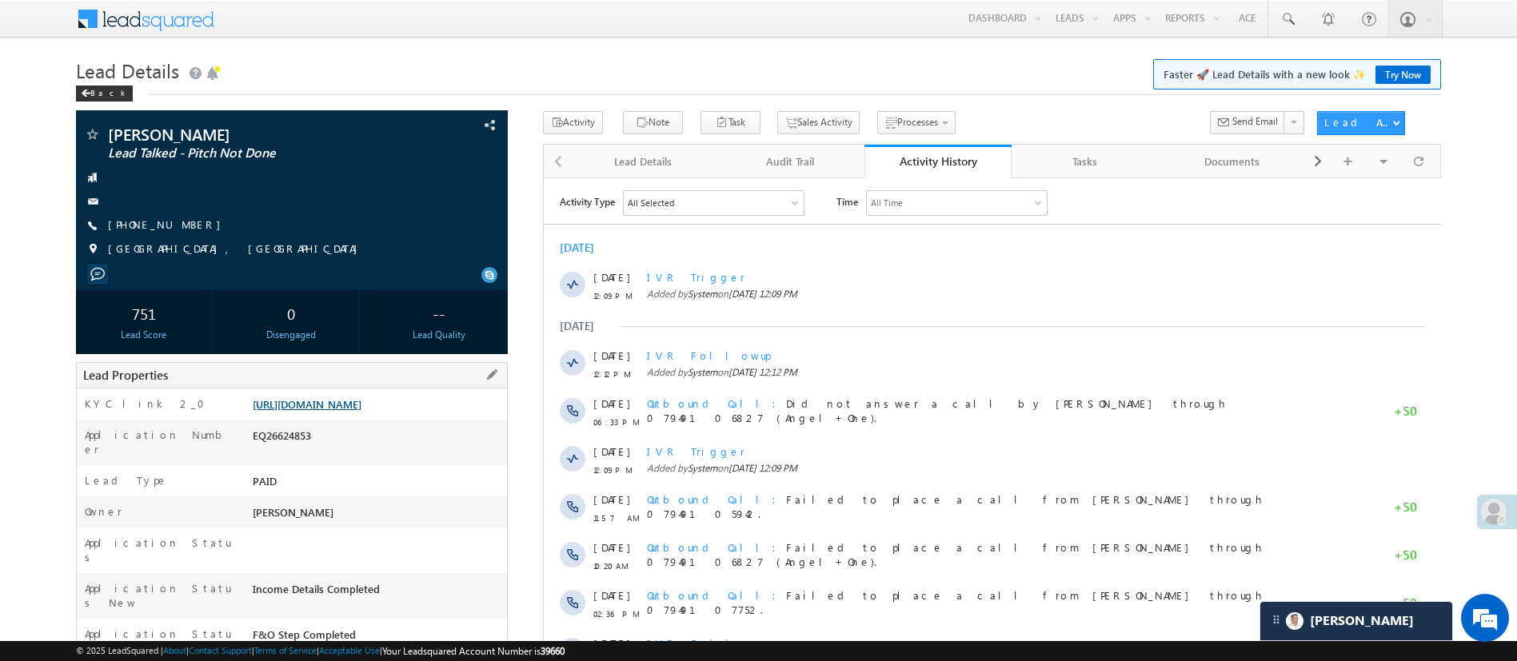
click at [361, 411] on link "[URL][DOMAIN_NAME]" at bounding box center [307, 404] width 109 height 14
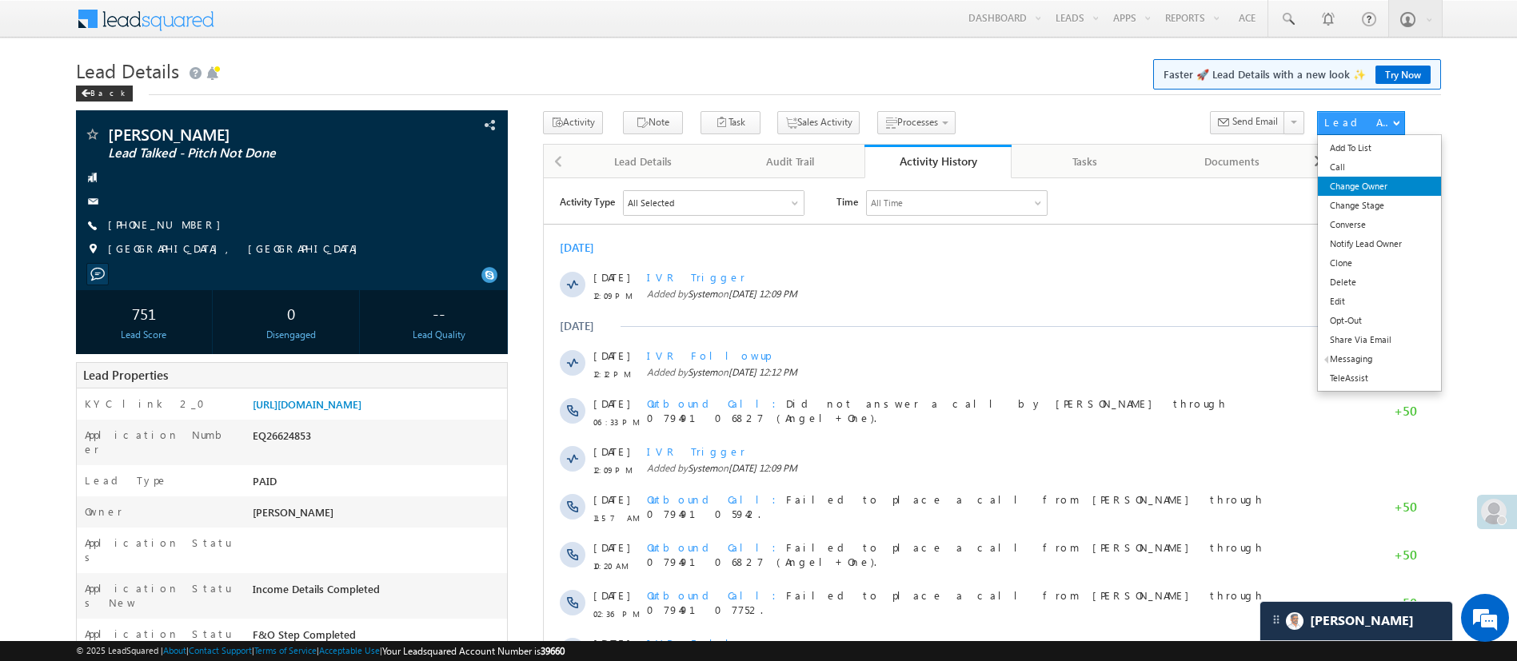
click at [1372, 186] on link "Change Owner" at bounding box center [1379, 186] width 122 height 19
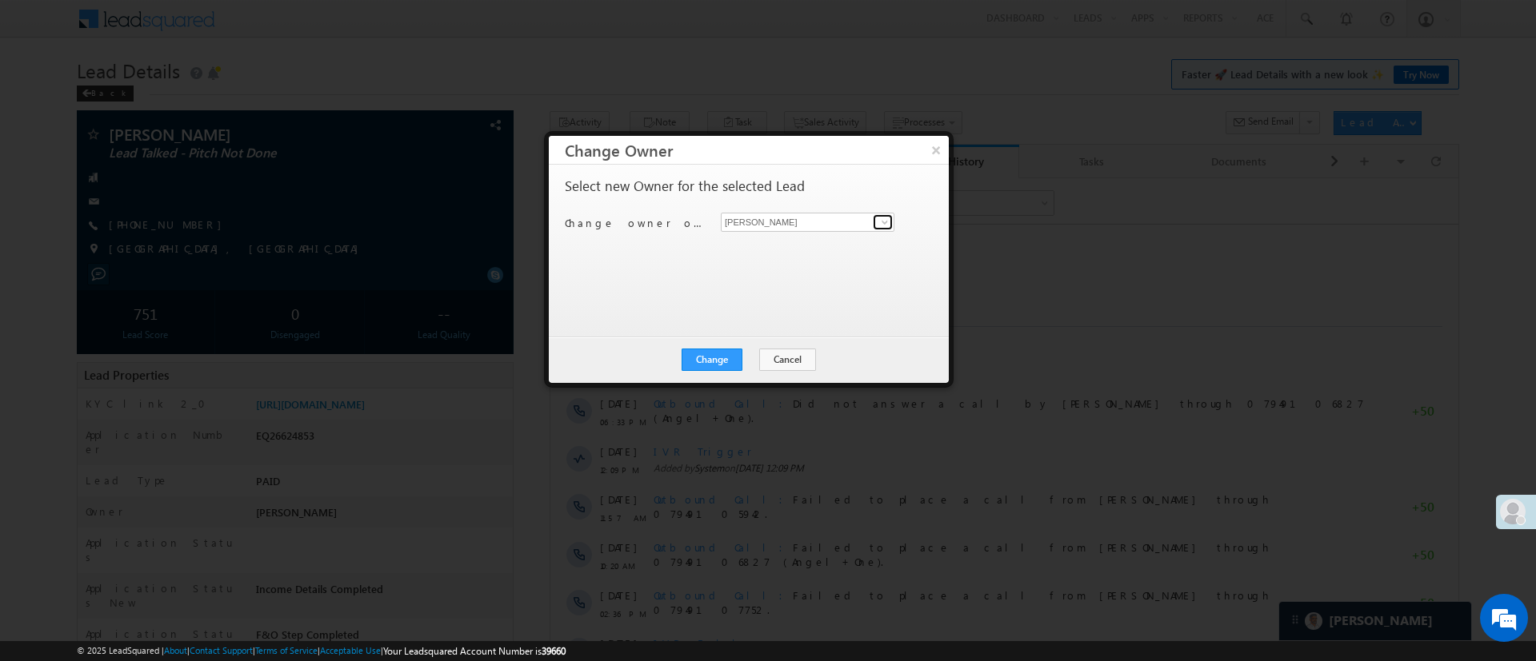
click at [889, 222] on span at bounding box center [884, 222] width 13 height 13
click at [819, 242] on link "[PERSON_NAME] [PERSON_NAME][EMAIL_ADDRESS][DOMAIN_NAME]" at bounding box center [808, 247] width 174 height 30
type input "[PERSON_NAME]"
click at [720, 357] on button "Change" at bounding box center [711, 360] width 61 height 22
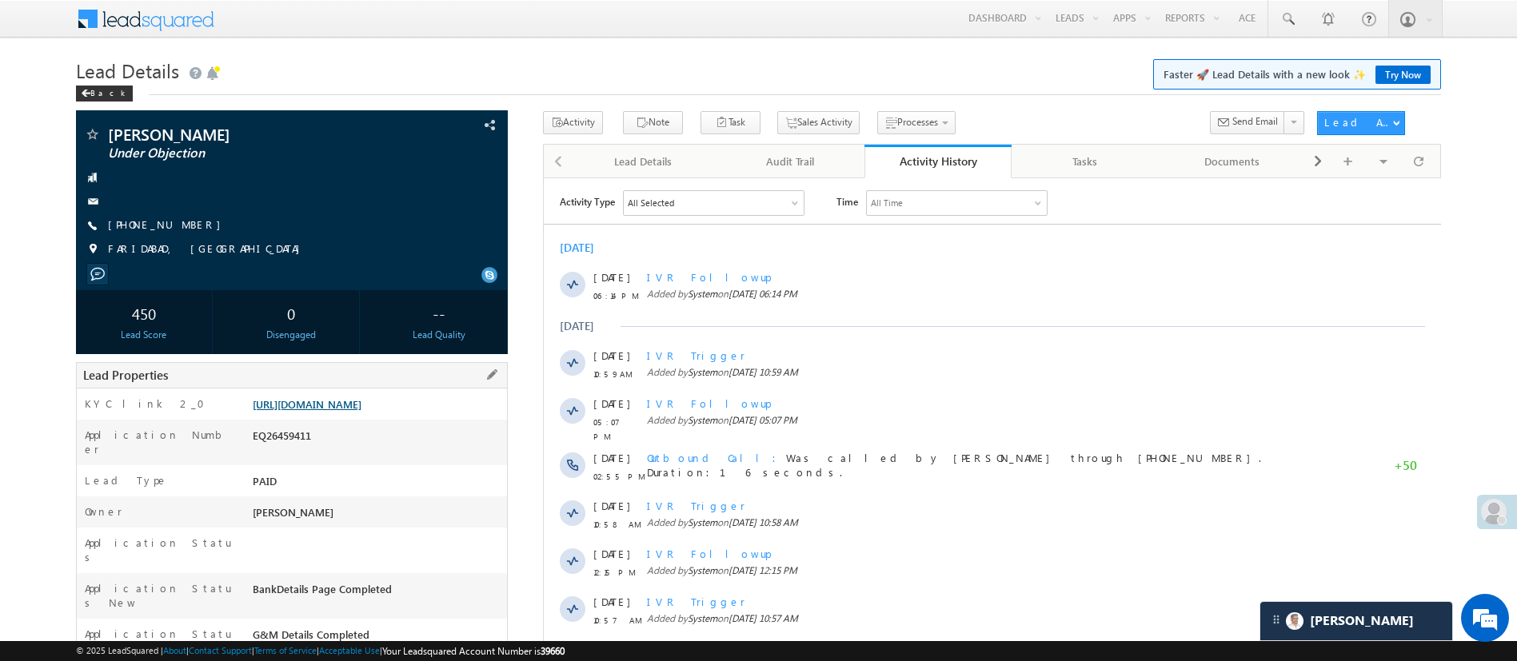
click at [361, 397] on link "[URL][DOMAIN_NAME]" at bounding box center [307, 404] width 109 height 14
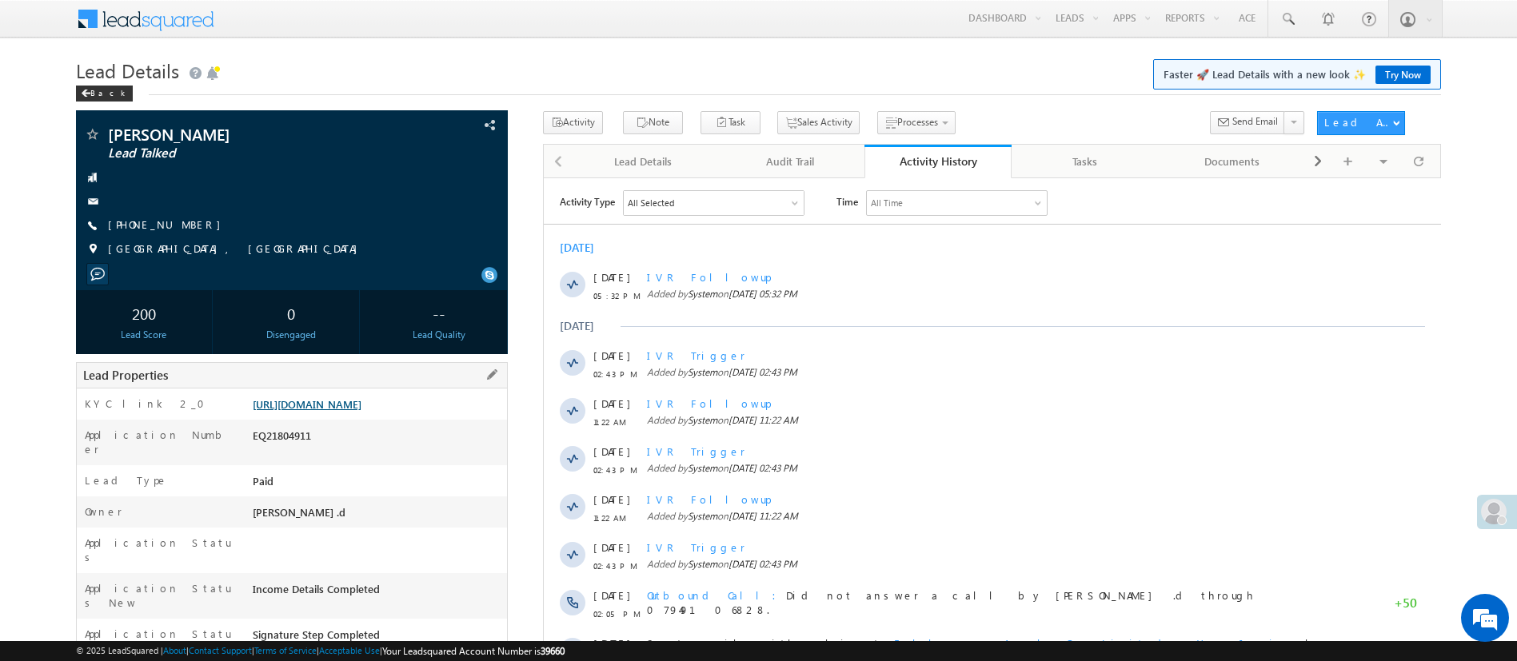
click at [361, 407] on link "[URL][DOMAIN_NAME]" at bounding box center [307, 404] width 109 height 14
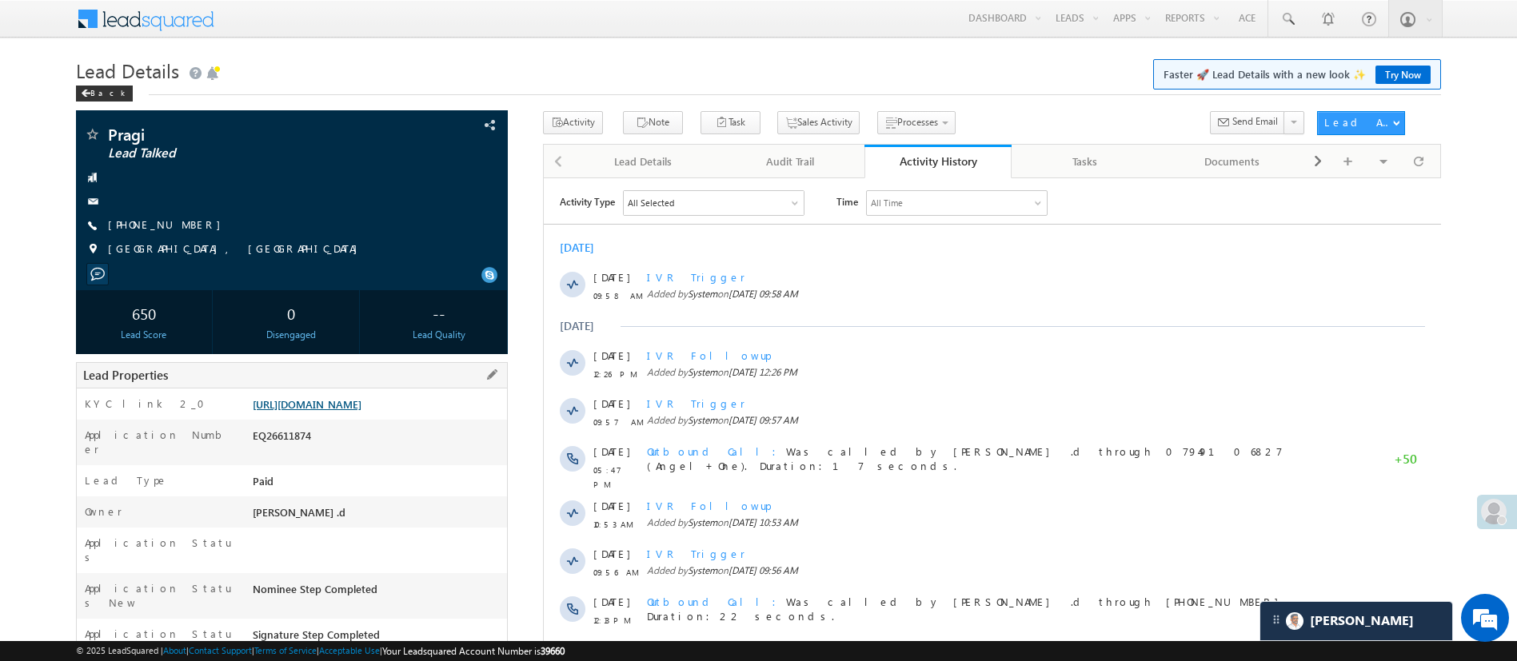
click at [361, 409] on link "[URL][DOMAIN_NAME]" at bounding box center [307, 404] width 109 height 14
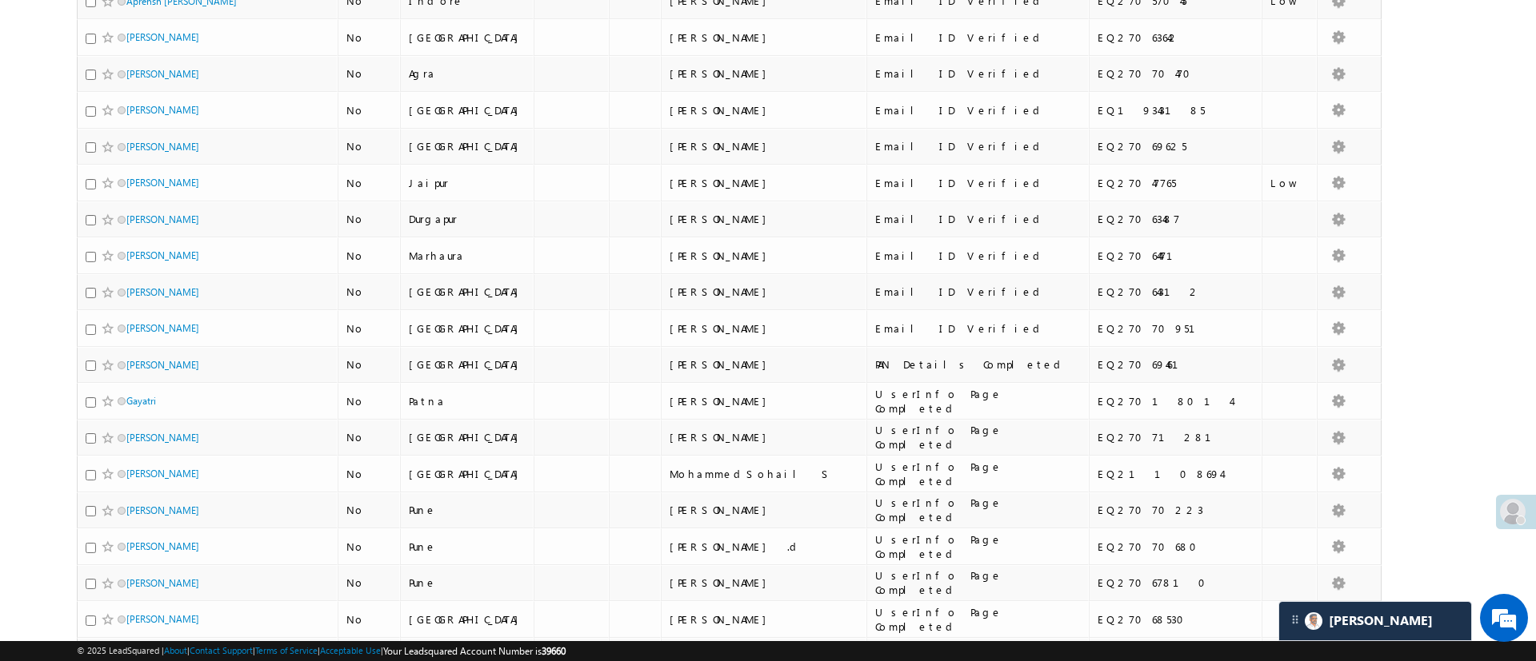
scroll to position [9, 0]
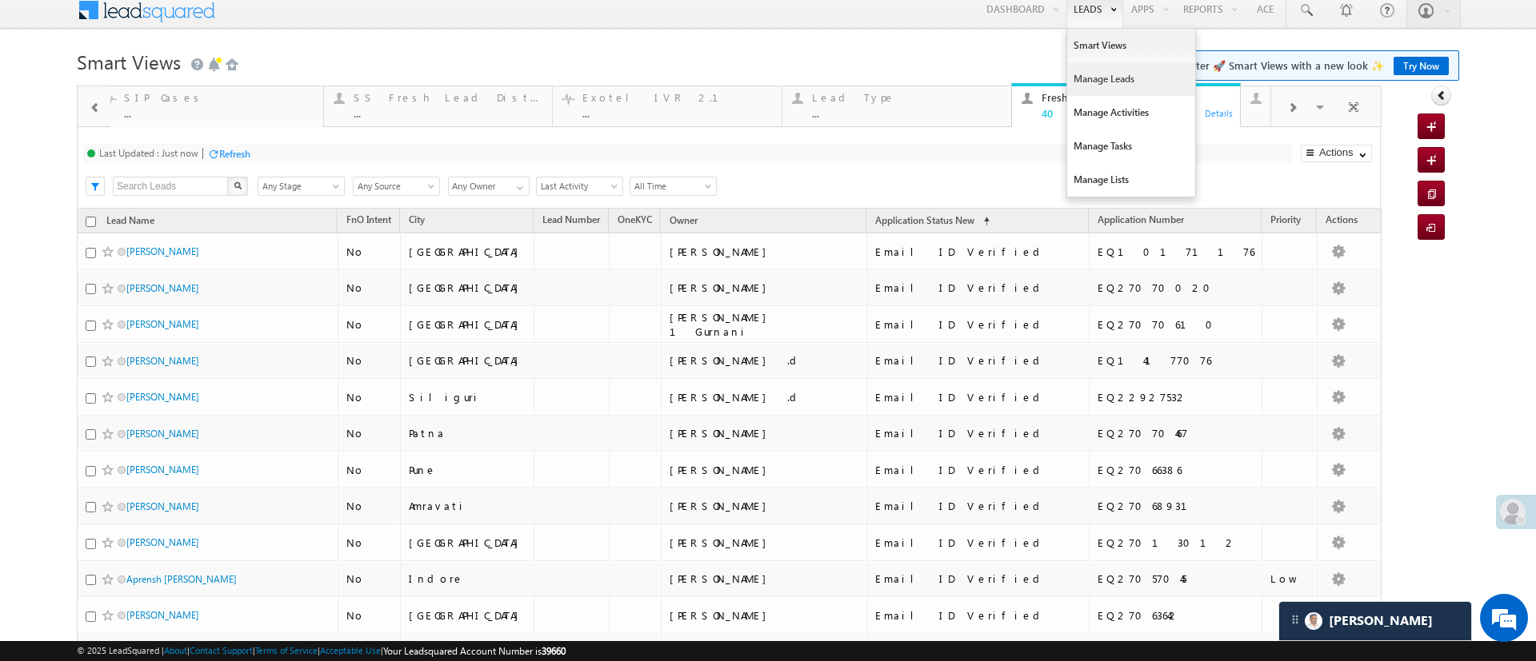
click at [1083, 78] on link "Manage Leads" at bounding box center [1131, 79] width 128 height 34
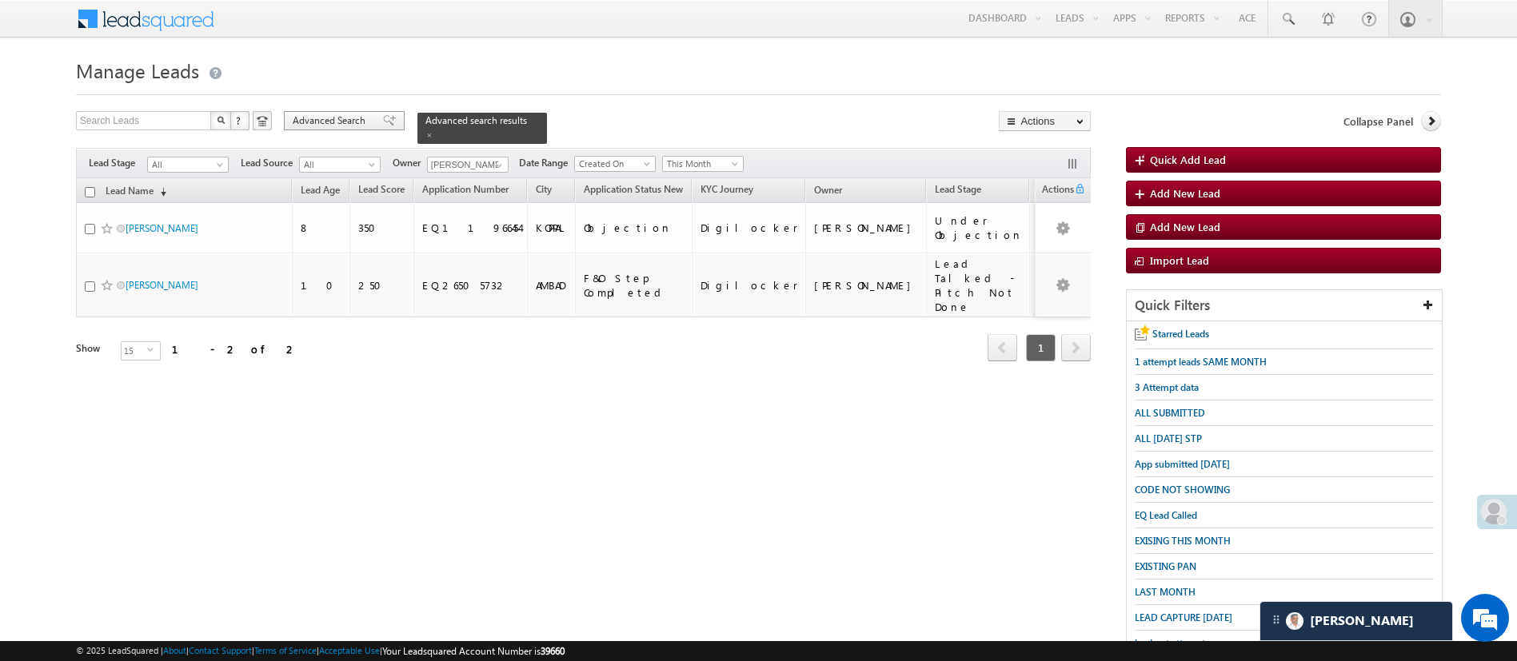
click at [313, 121] on span "Advanced Search" at bounding box center [332, 121] width 78 height 14
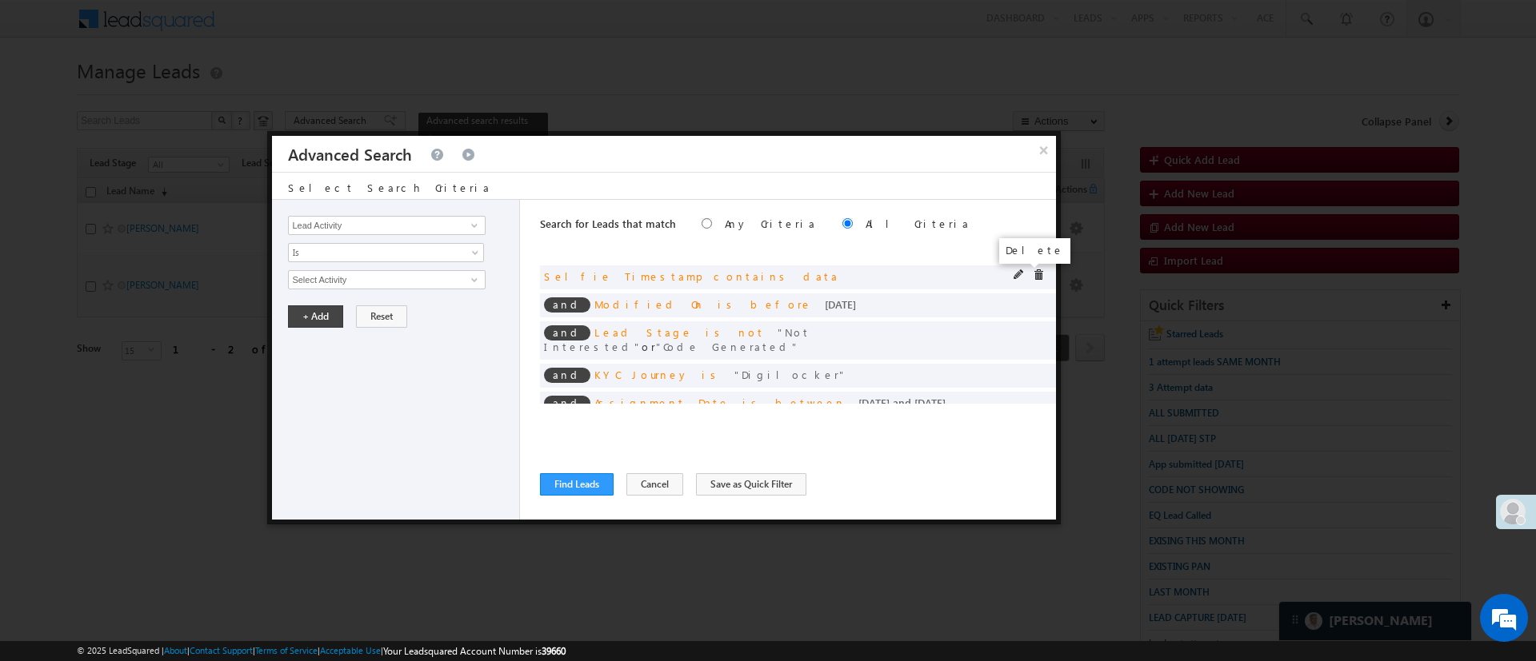
click at [1033, 275] on span at bounding box center [1038, 275] width 11 height 11
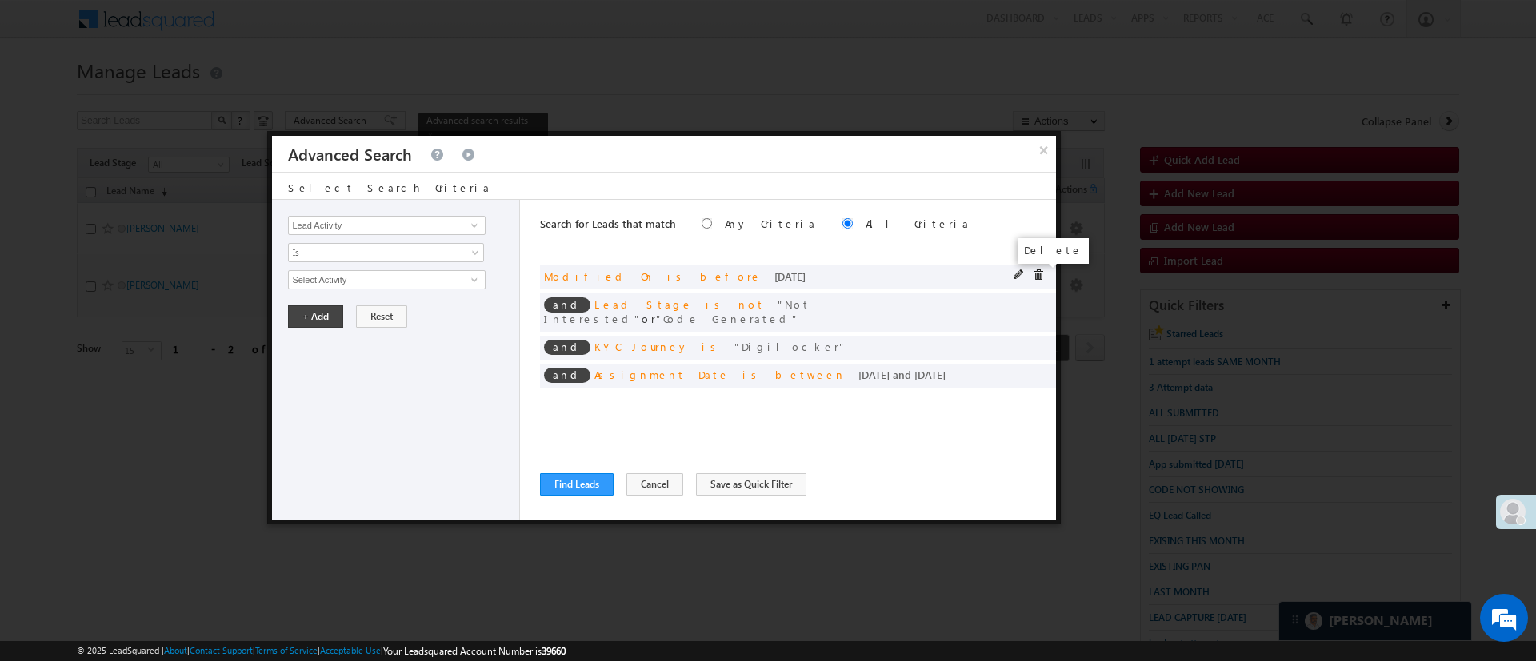
click at [1039, 273] on span at bounding box center [1038, 275] width 11 height 11
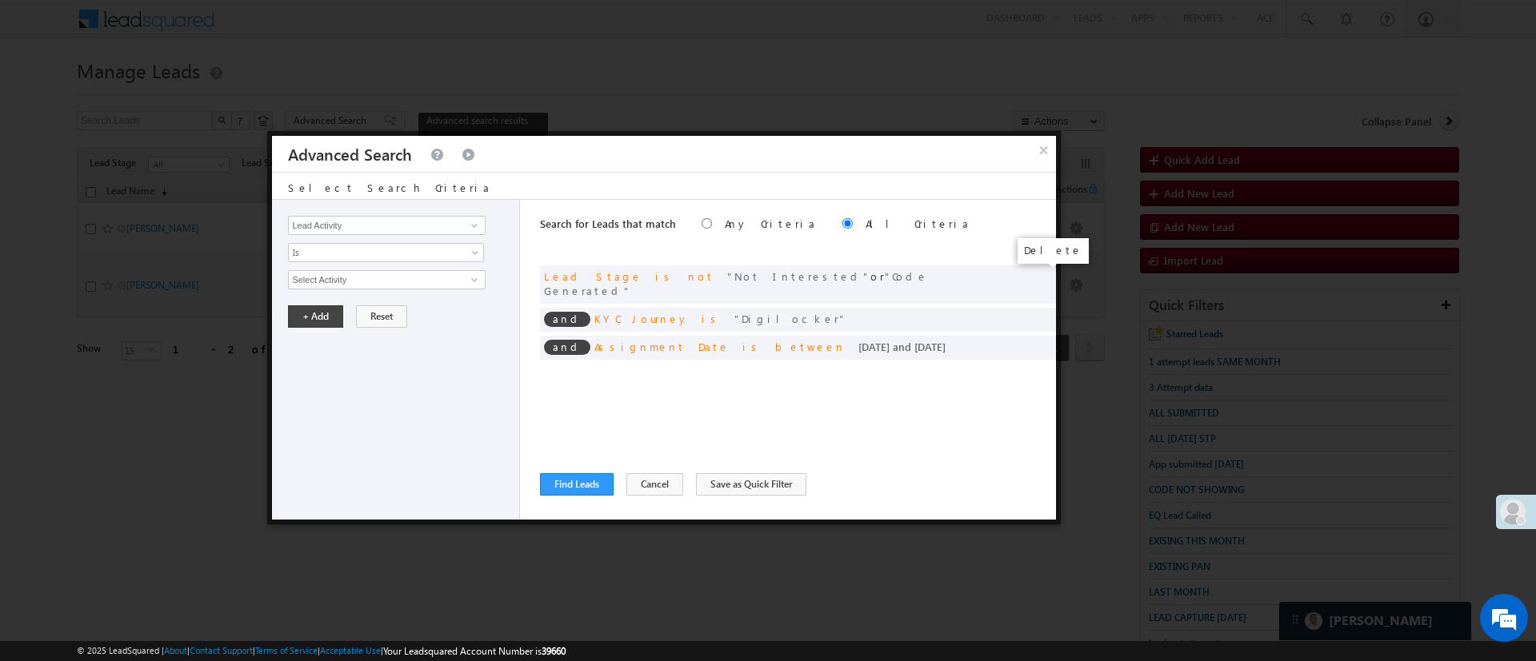
click at [0, 0] on span at bounding box center [0, 0] width 0 height 0
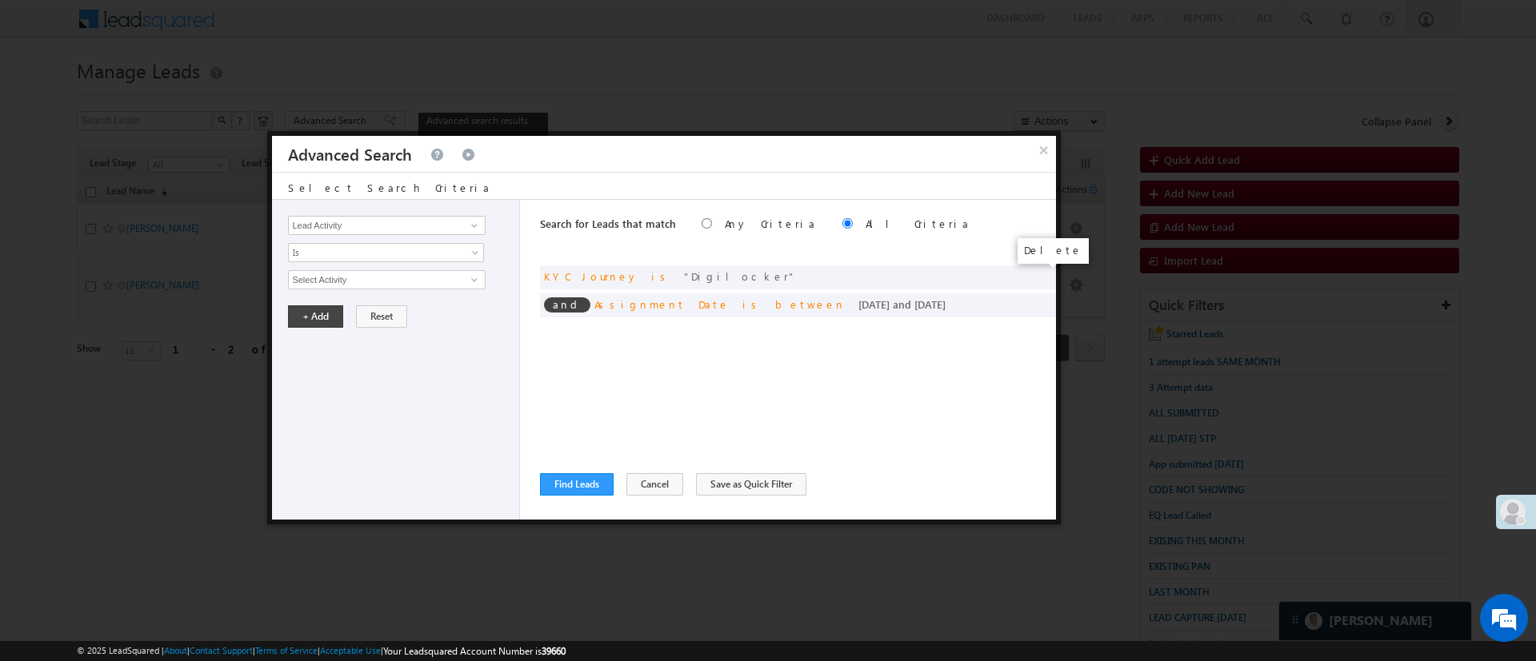
click at [0, 0] on span at bounding box center [0, 0] width 0 height 0
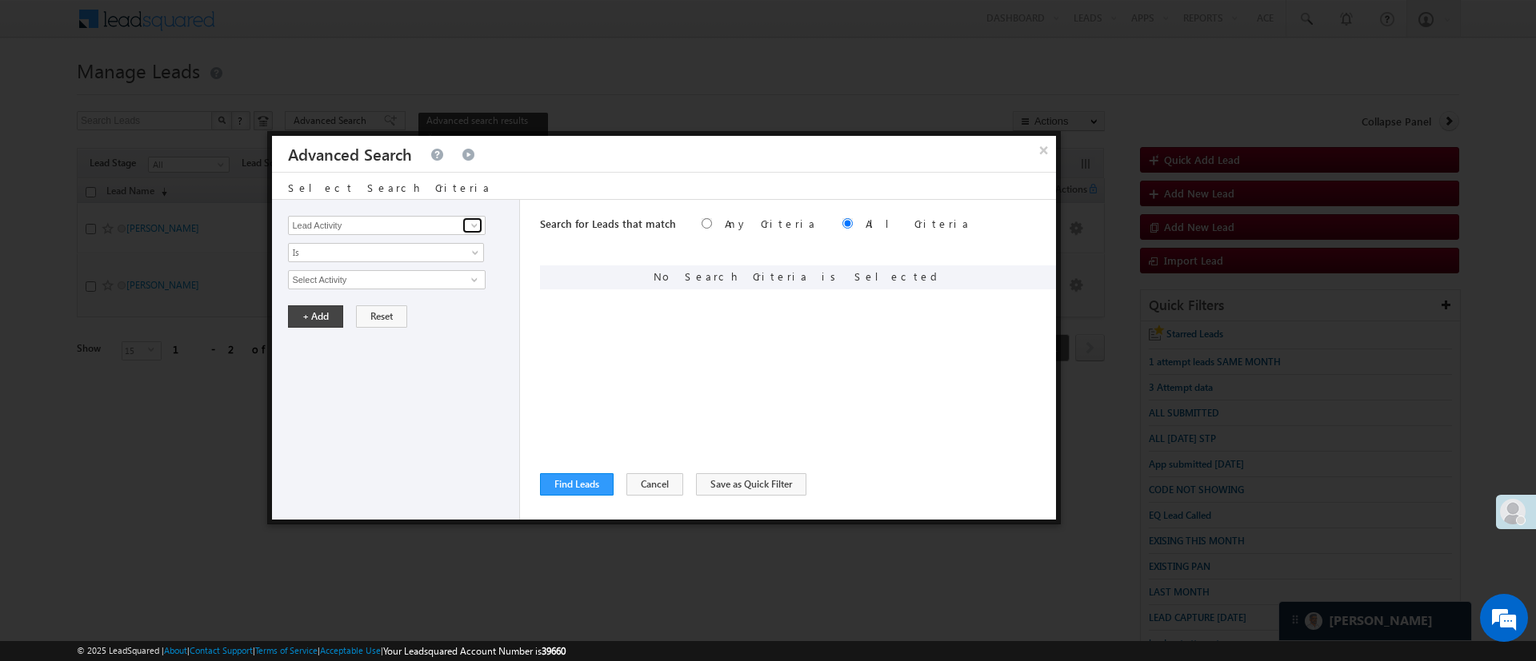
click at [473, 226] on span at bounding box center [474, 225] width 13 height 13
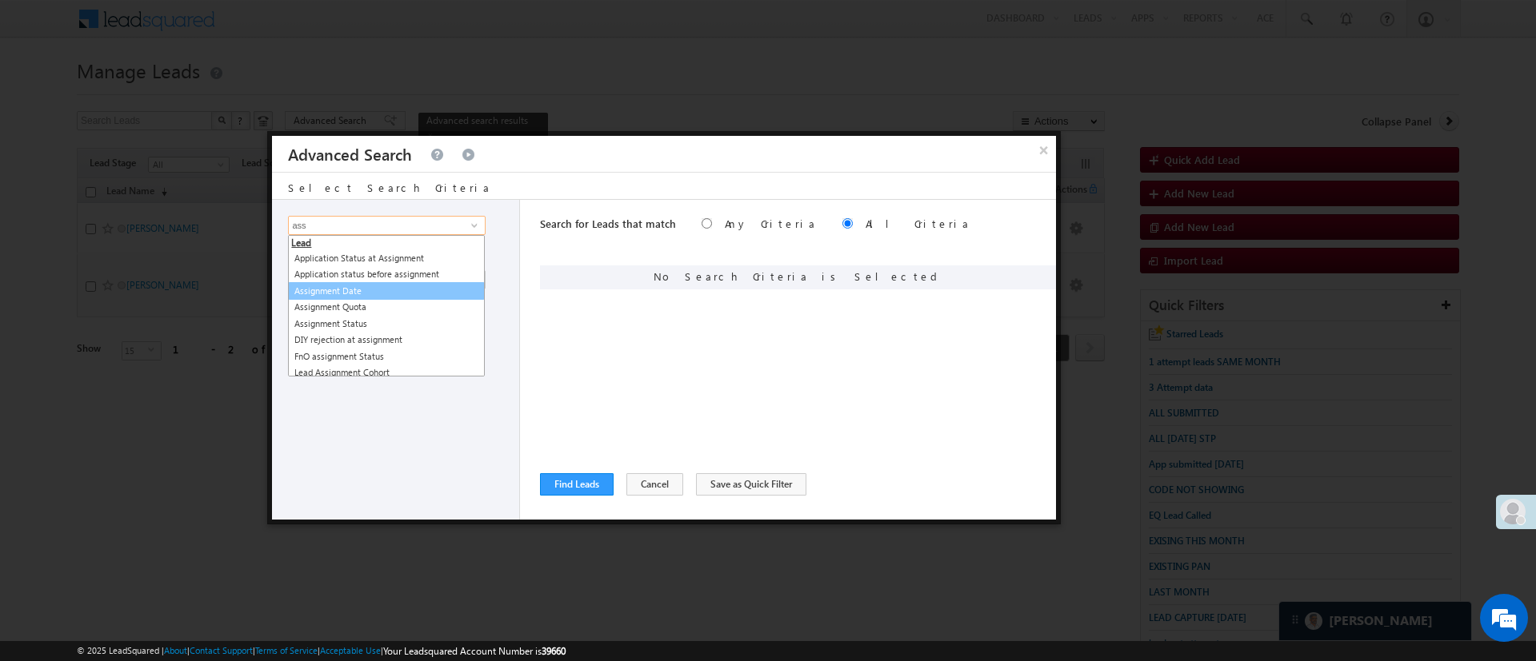
click at [379, 288] on link "Assignment Date" at bounding box center [386, 291] width 197 height 18
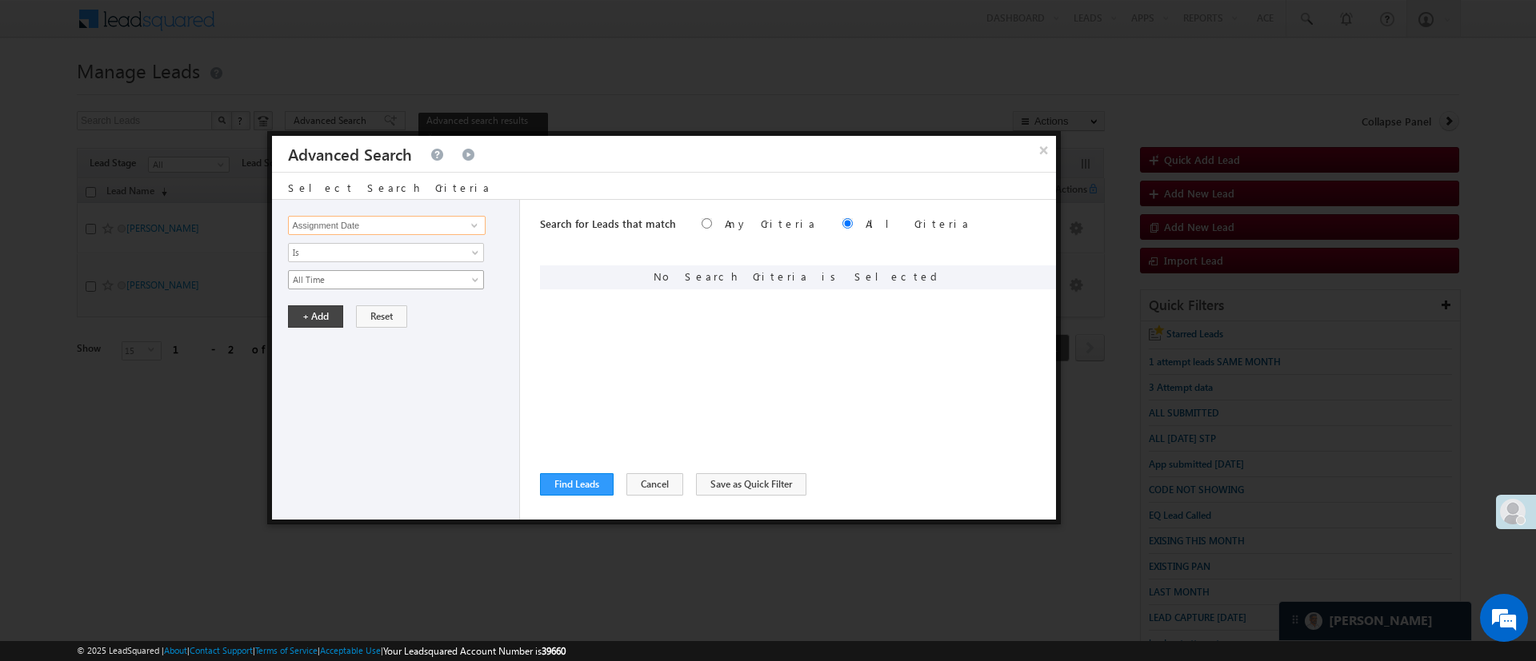
type input "Assignment Date"
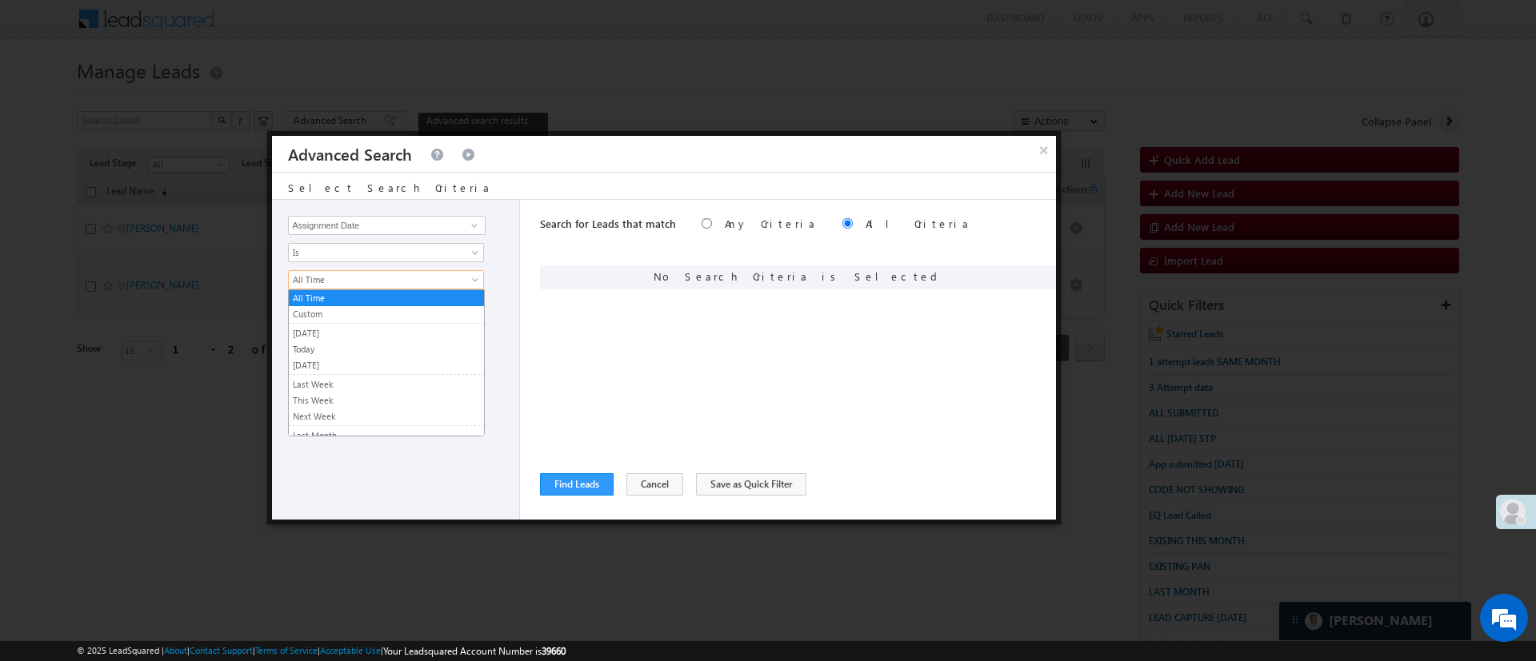
click at [379, 288] on link "All Time" at bounding box center [386, 279] width 196 height 19
click at [361, 327] on link "Yesterday" at bounding box center [386, 333] width 195 height 14
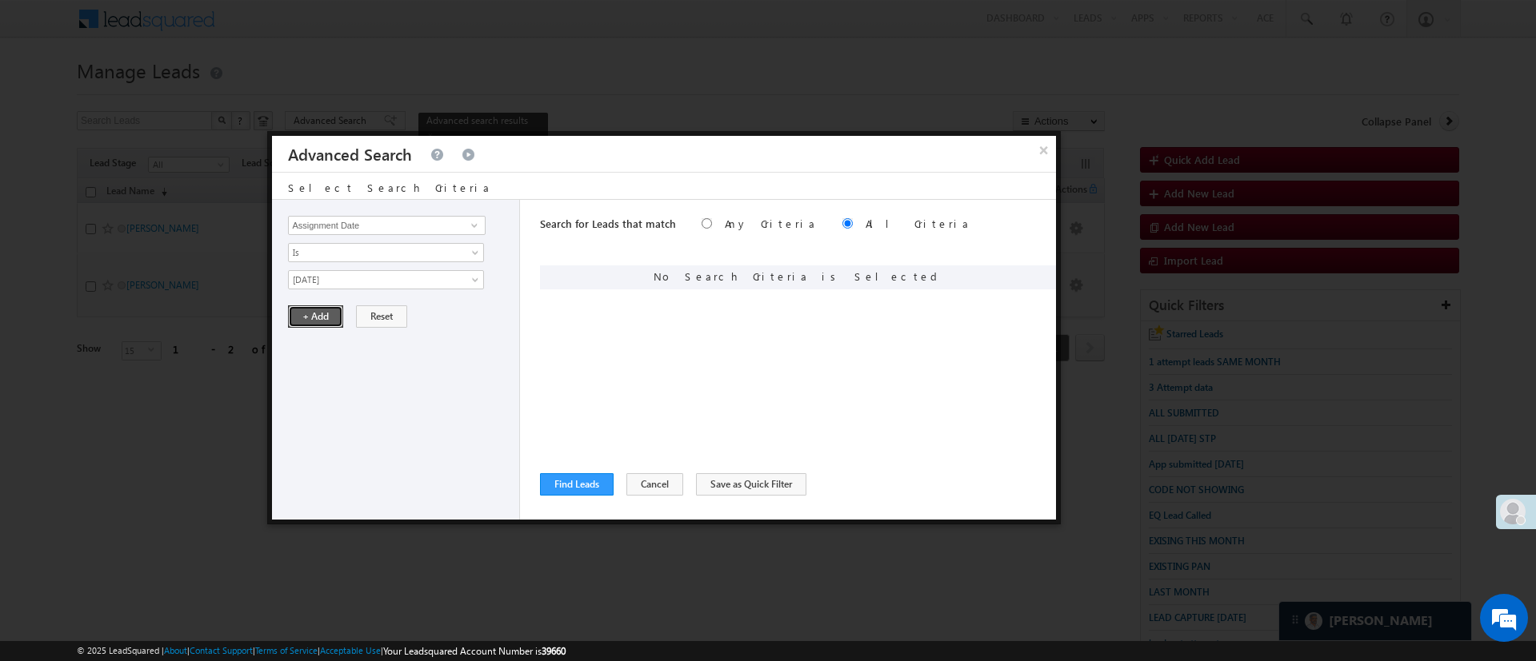
click at [321, 318] on button "+ Add" at bounding box center [315, 317] width 55 height 22
click at [586, 478] on button "Find Leads" at bounding box center [577, 484] width 74 height 22
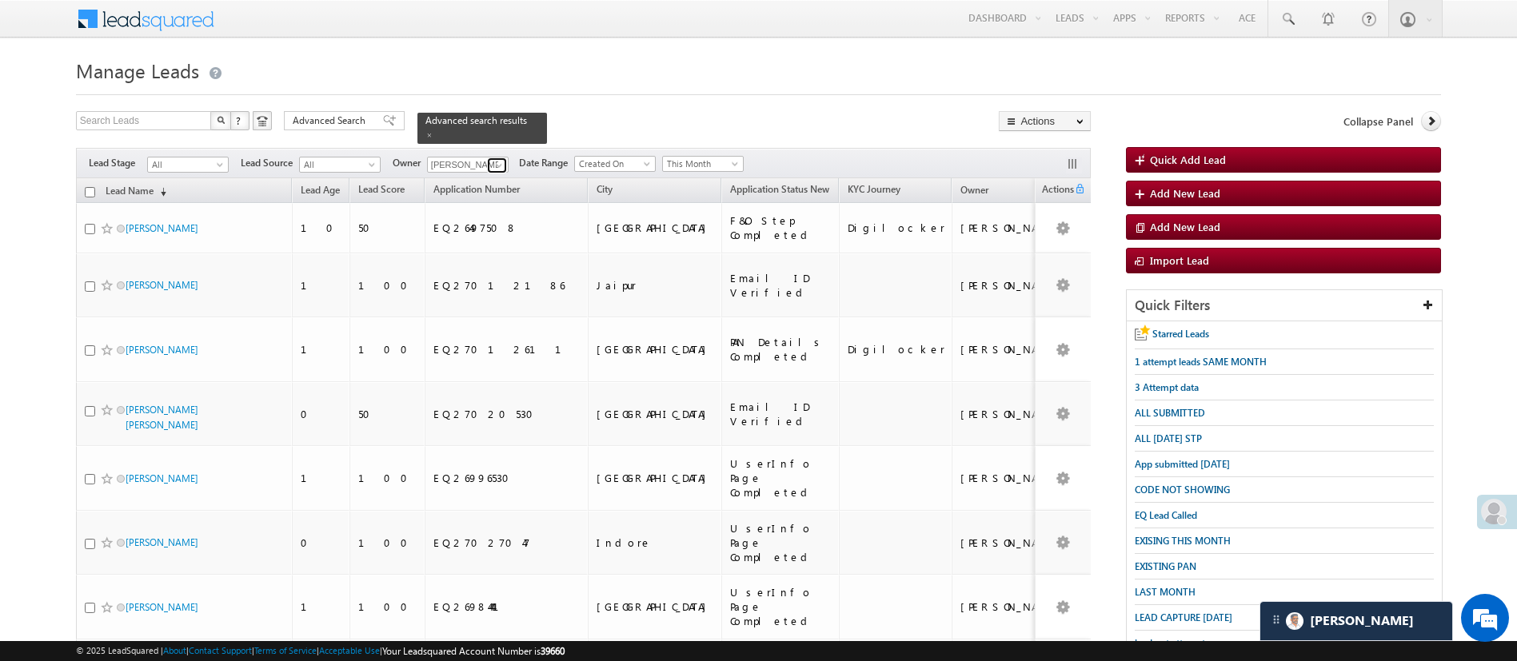
click at [503, 159] on span at bounding box center [499, 165] width 13 height 13
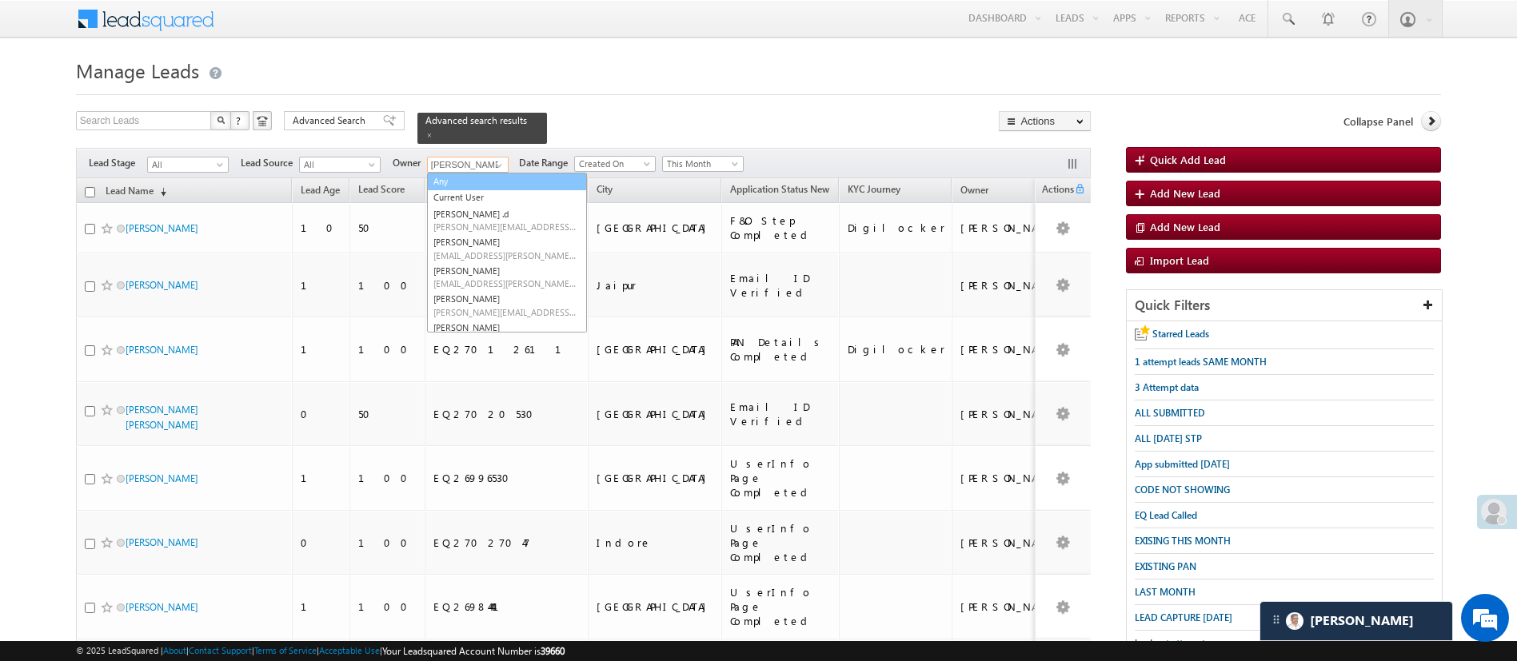
click at [490, 173] on link "Any" at bounding box center [507, 182] width 160 height 18
type input "Any"
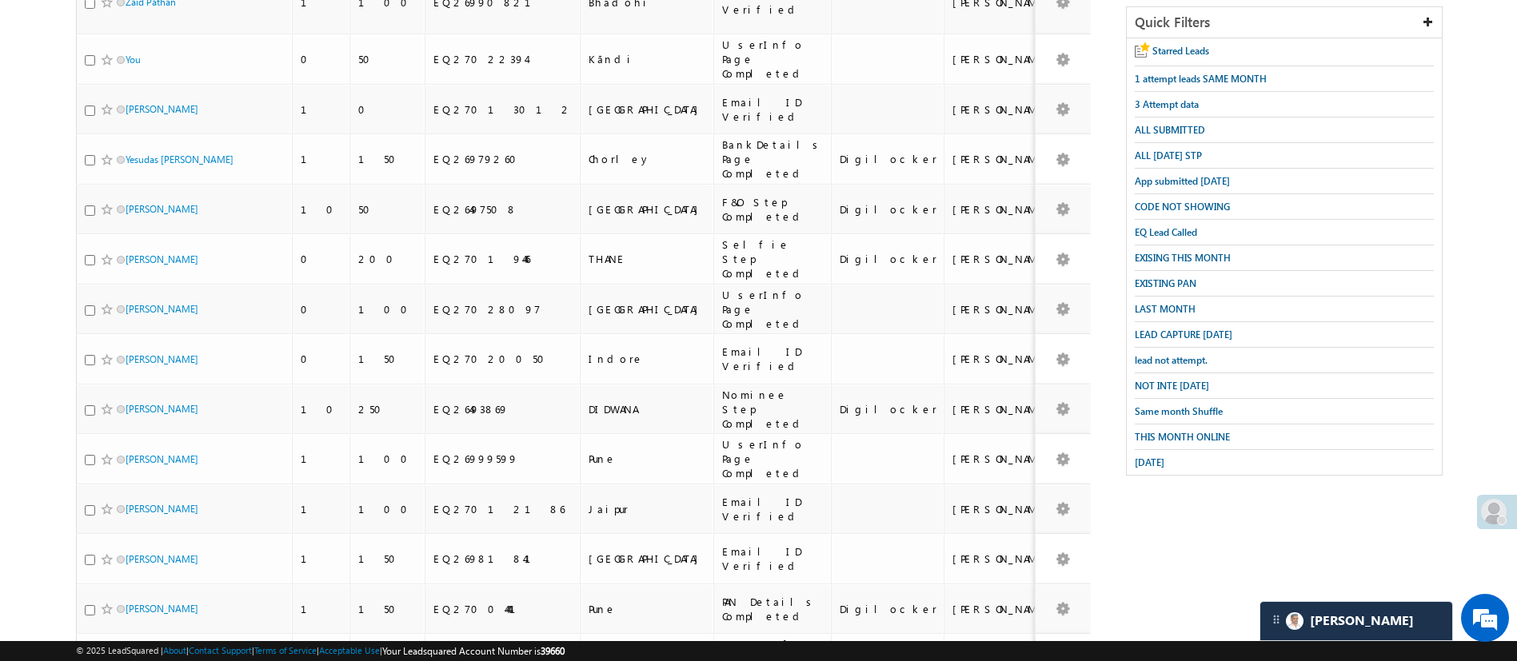
scroll to position [334, 0]
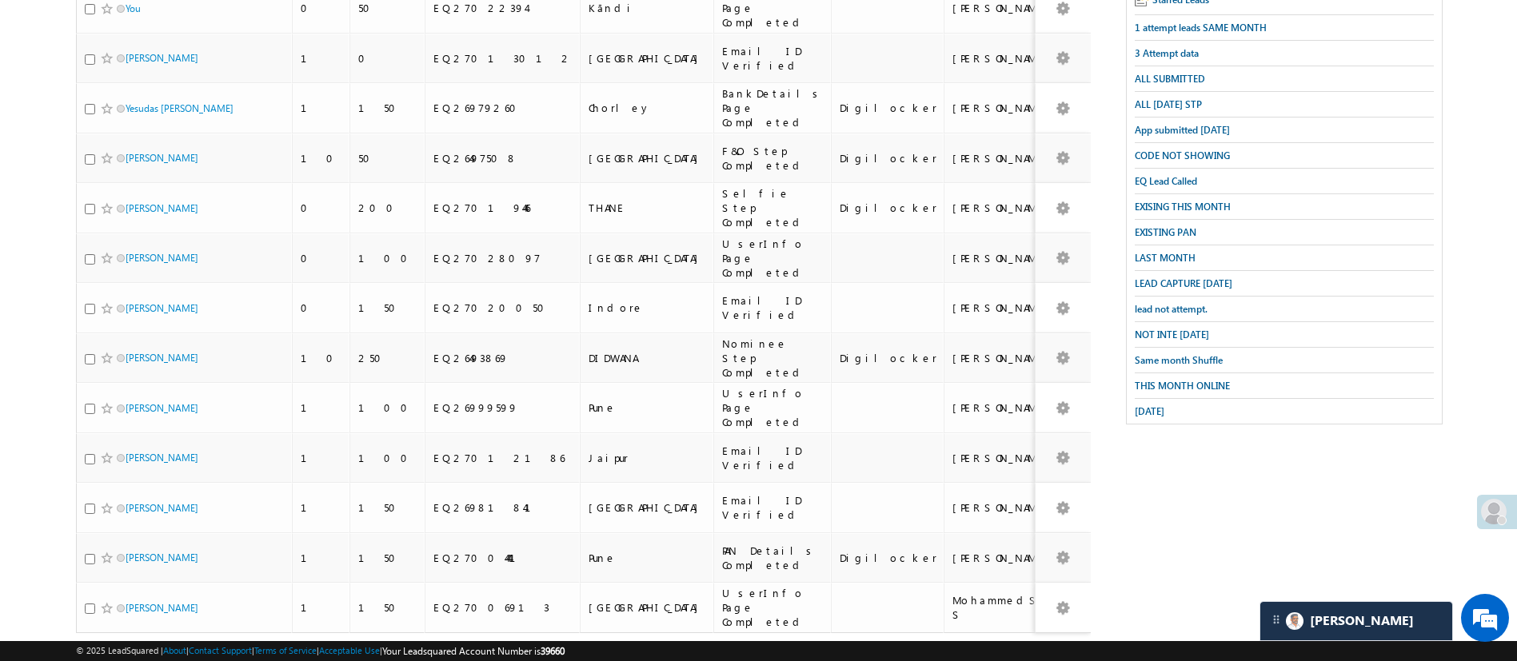
click at [122, 657] on span "15" at bounding box center [135, 666] width 26 height 18
click at [438, 633] on div "Refresh first prev 1 2 3 4 5 6 7 8 9 10 ... next last 1 - 15 of 591" at bounding box center [584, 656] width 1016 height 46
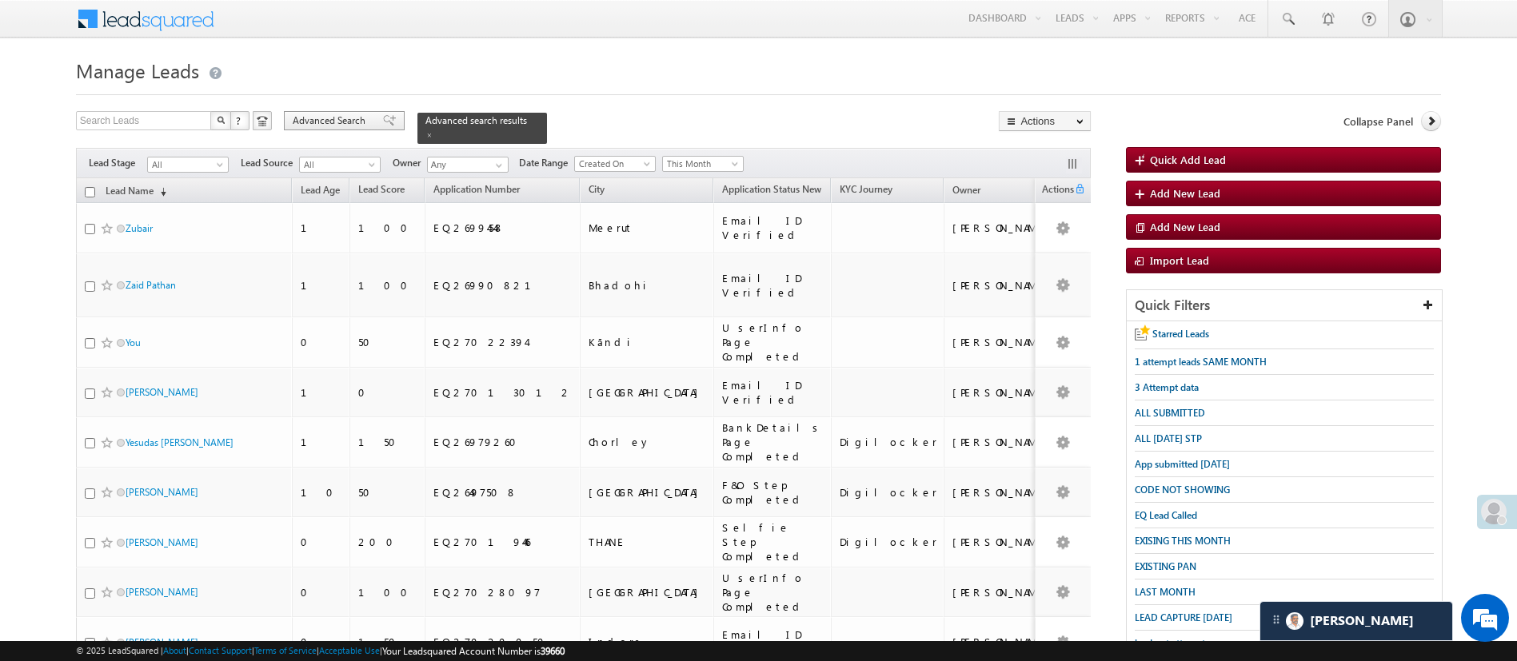
click at [333, 118] on span "Advanced Search" at bounding box center [332, 121] width 78 height 14
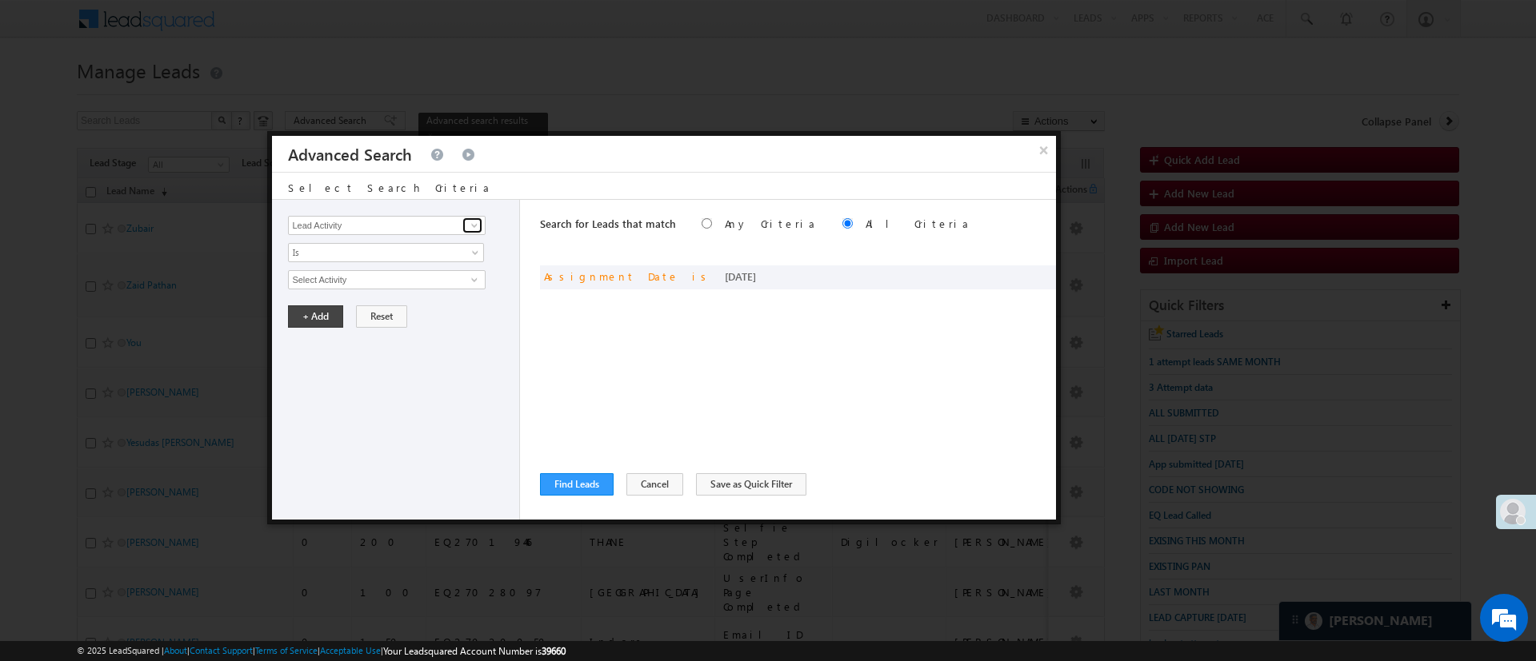
click at [473, 224] on span at bounding box center [474, 225] width 13 height 13
click at [385, 275] on link "Priority" at bounding box center [386, 275] width 197 height 18
type input "Priority"
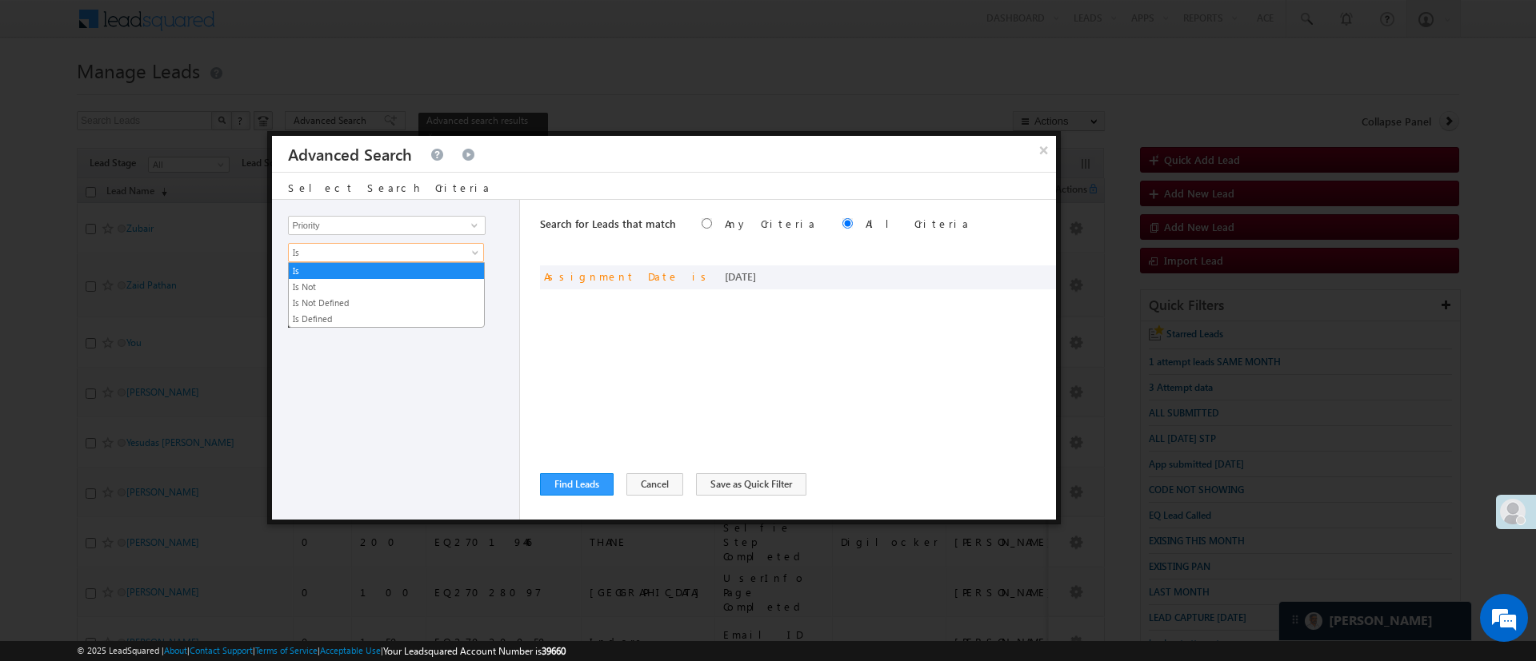
click at [388, 252] on span "Is" at bounding box center [376, 253] width 174 height 14
click at [362, 307] on link "Is Not Defined" at bounding box center [386, 303] width 195 height 14
click at [326, 290] on button "+ Add" at bounding box center [315, 289] width 55 height 22
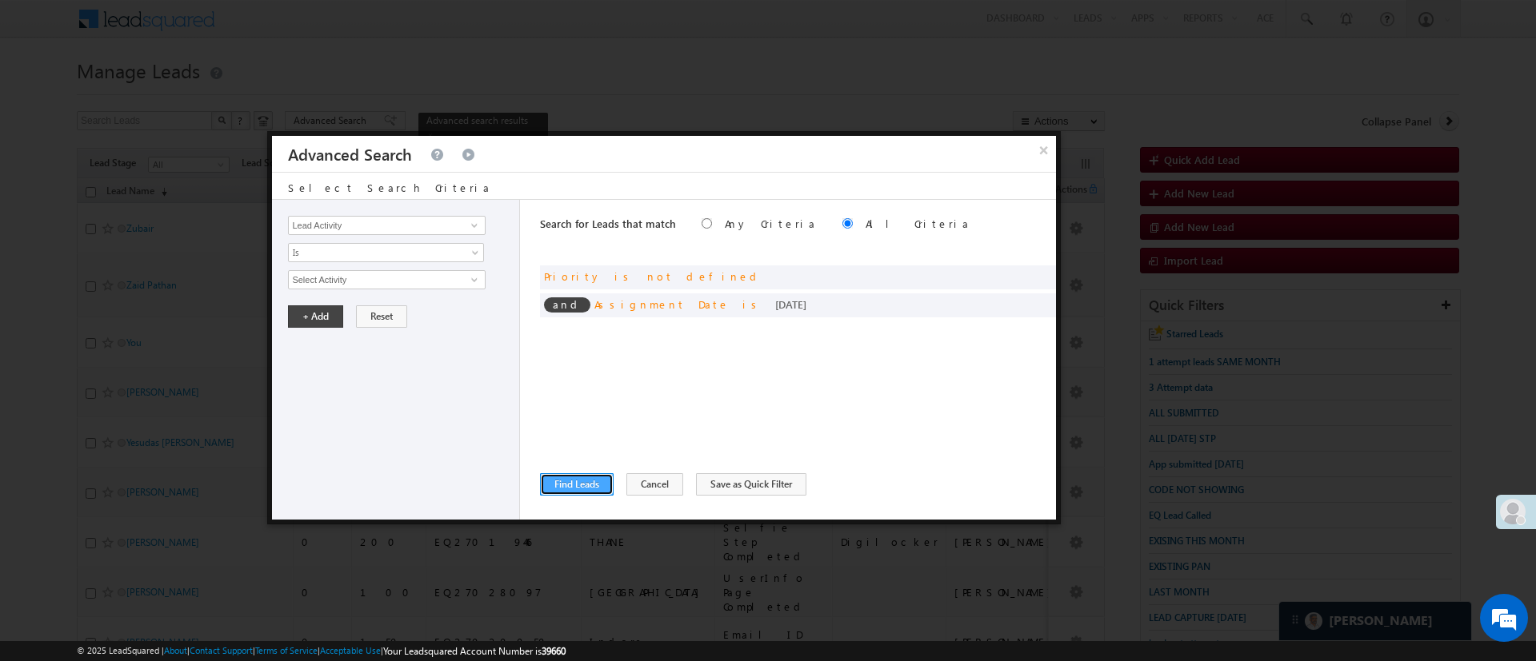
click at [579, 482] on button "Find Leads" at bounding box center [577, 484] width 74 height 22
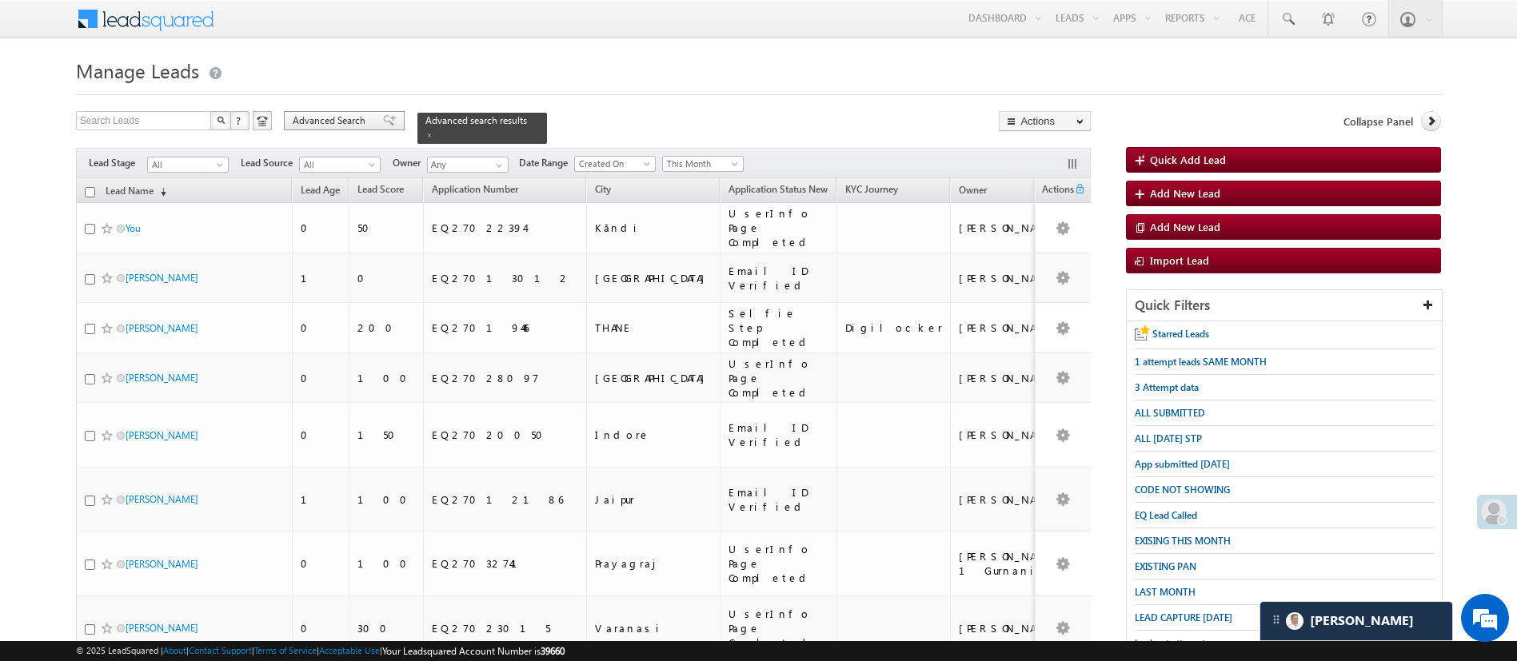
click at [352, 118] on span "Advanced Search" at bounding box center [332, 121] width 78 height 14
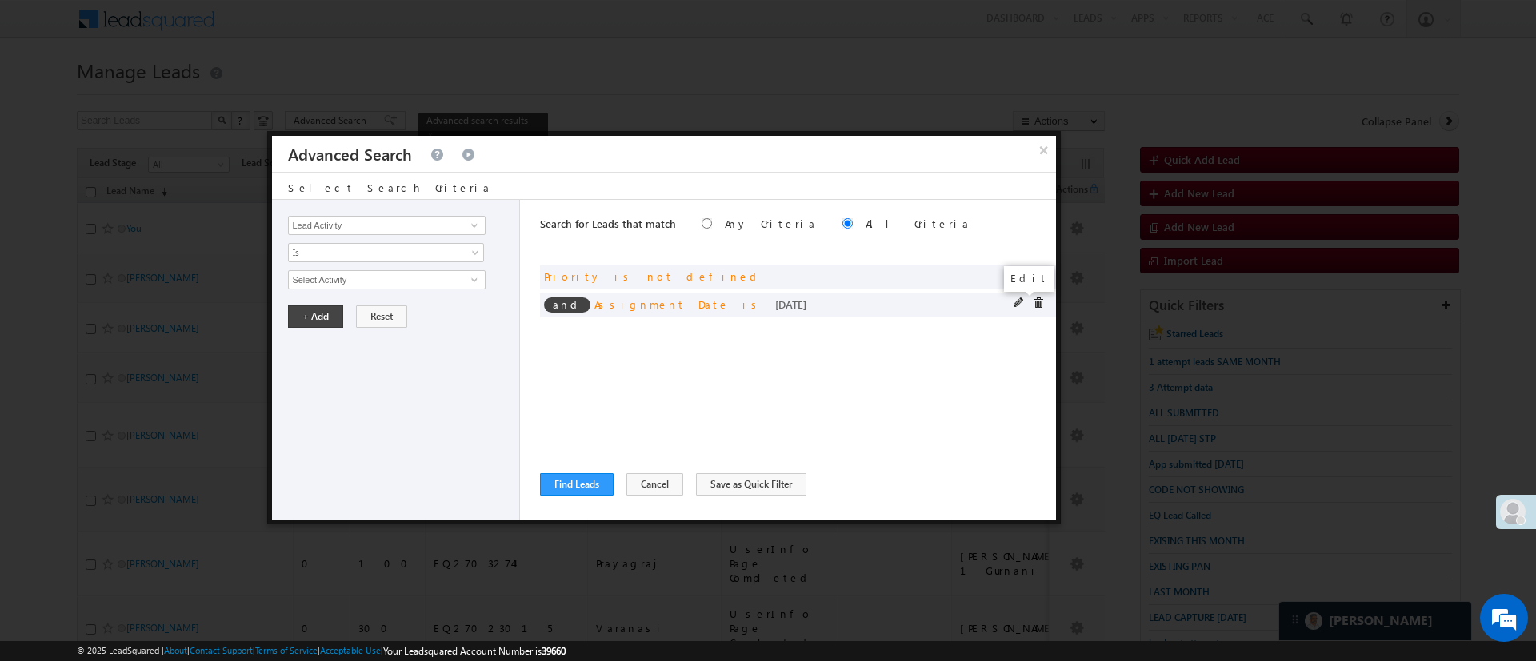
click at [1019, 304] on span at bounding box center [1018, 303] width 11 height 11
drag, startPoint x: 1019, startPoint y: 304, endPoint x: 433, endPoint y: 278, distance: 586.0
click at [433, 278] on span "[DATE]" at bounding box center [376, 280] width 174 height 14
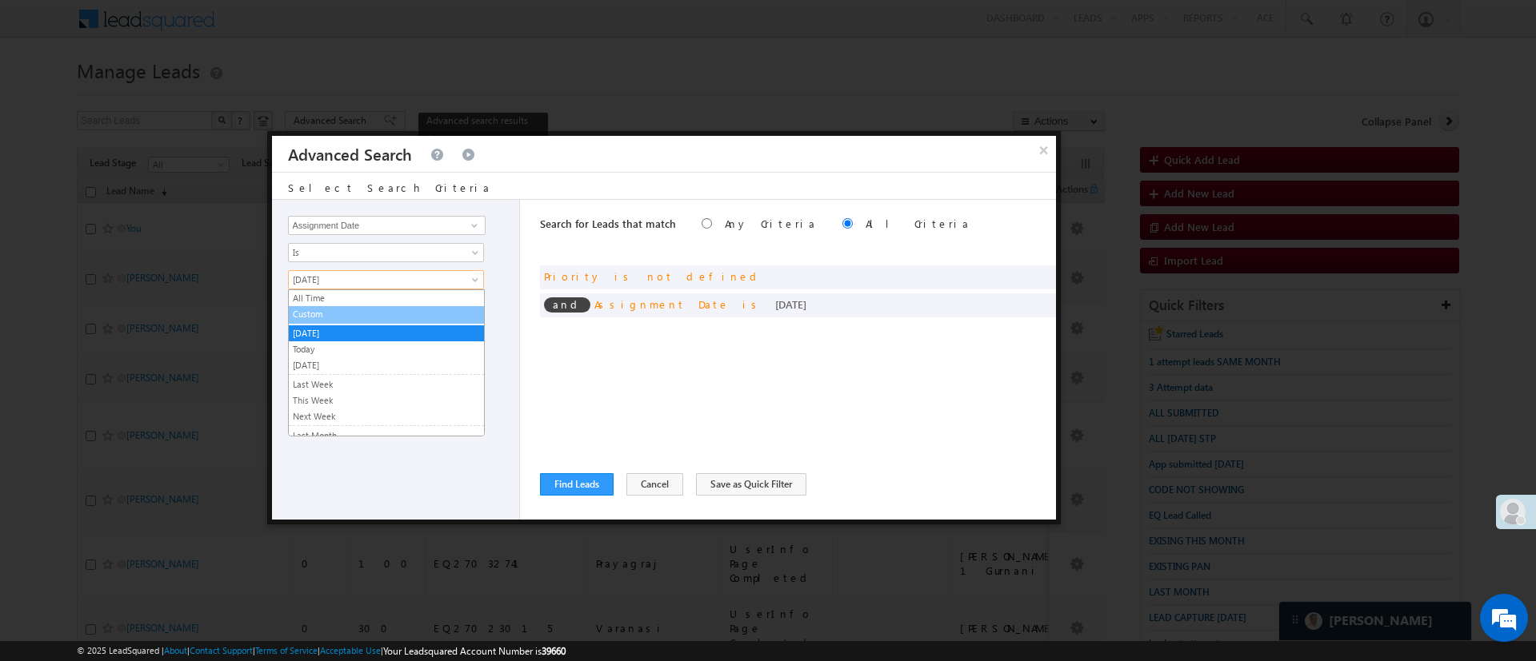
click at [417, 314] on link "Custom" at bounding box center [386, 314] width 195 height 14
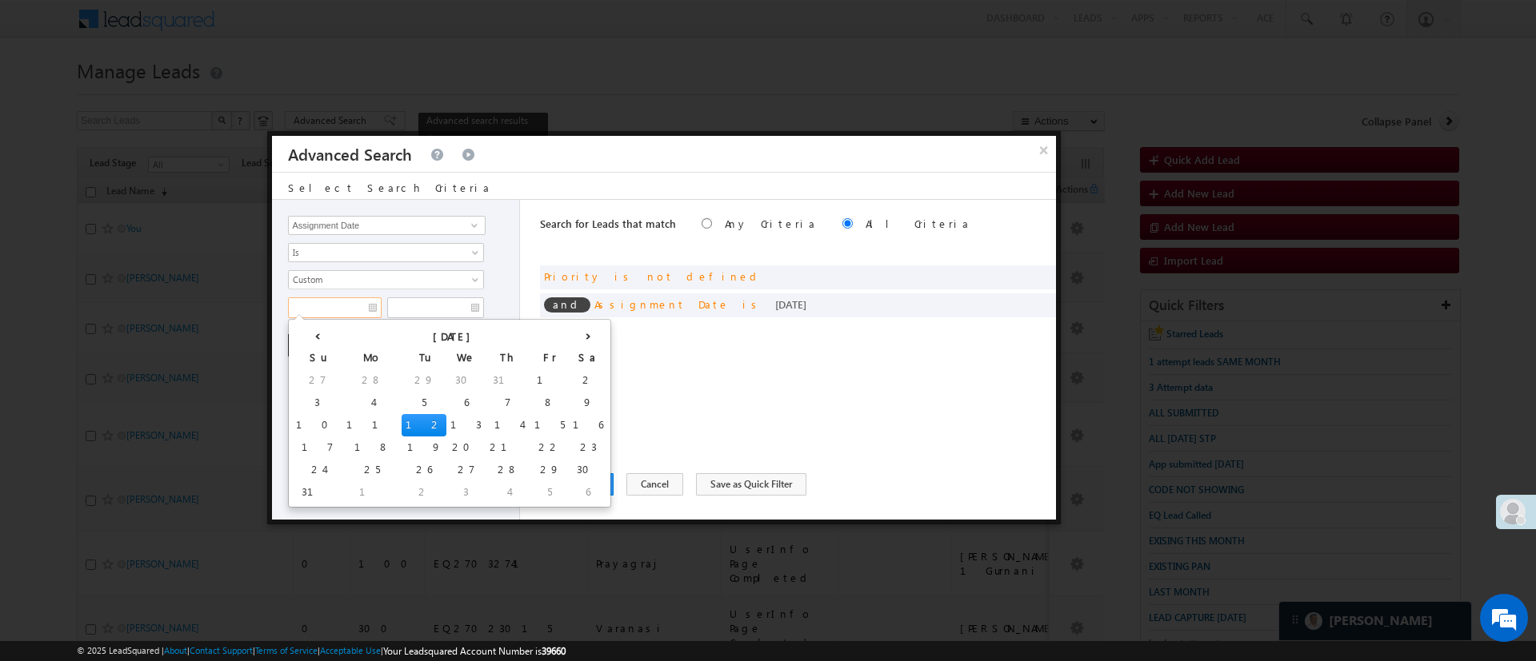
click at [336, 306] on input "text" at bounding box center [335, 308] width 94 height 21
click at [312, 428] on td "10" at bounding box center [317, 425] width 50 height 22
type input "[DATE]"
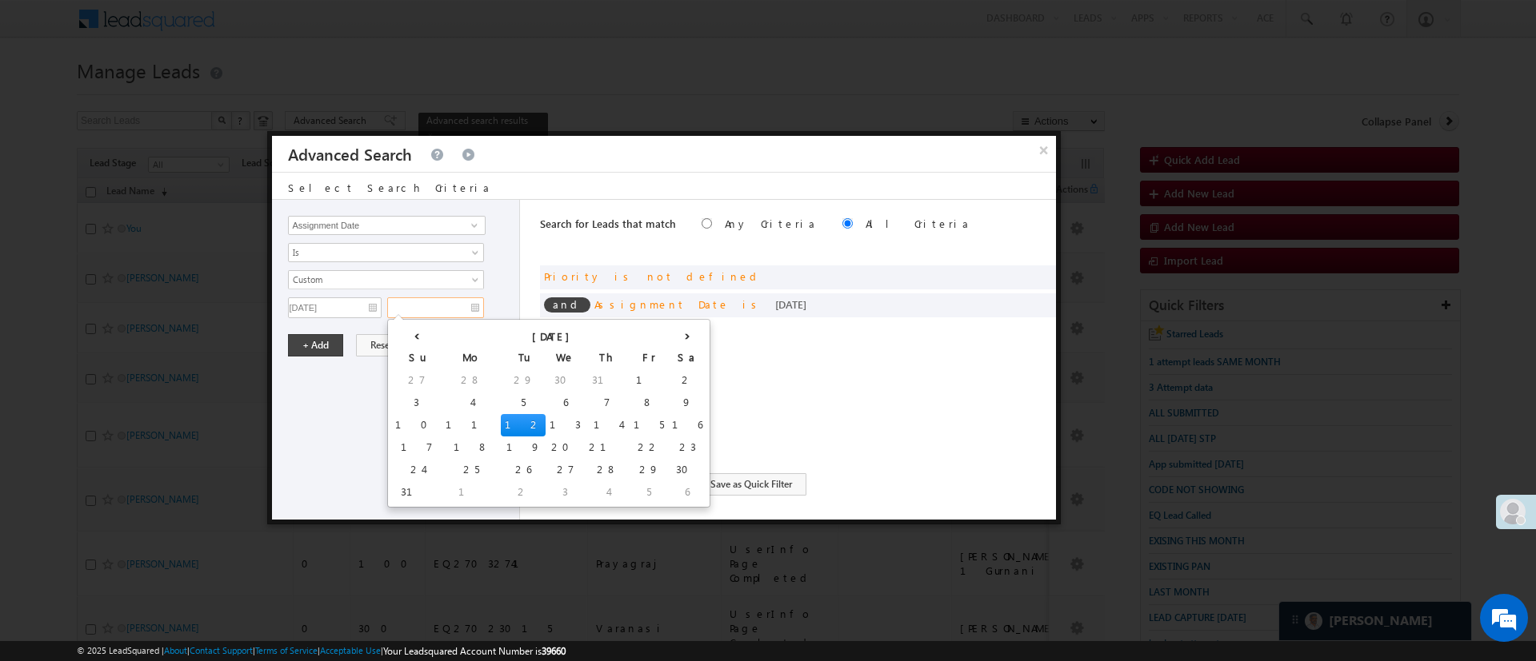
click at [420, 309] on input "text" at bounding box center [435, 308] width 97 height 21
click at [408, 418] on td "10" at bounding box center [416, 425] width 50 height 22
type input "[DATE]"
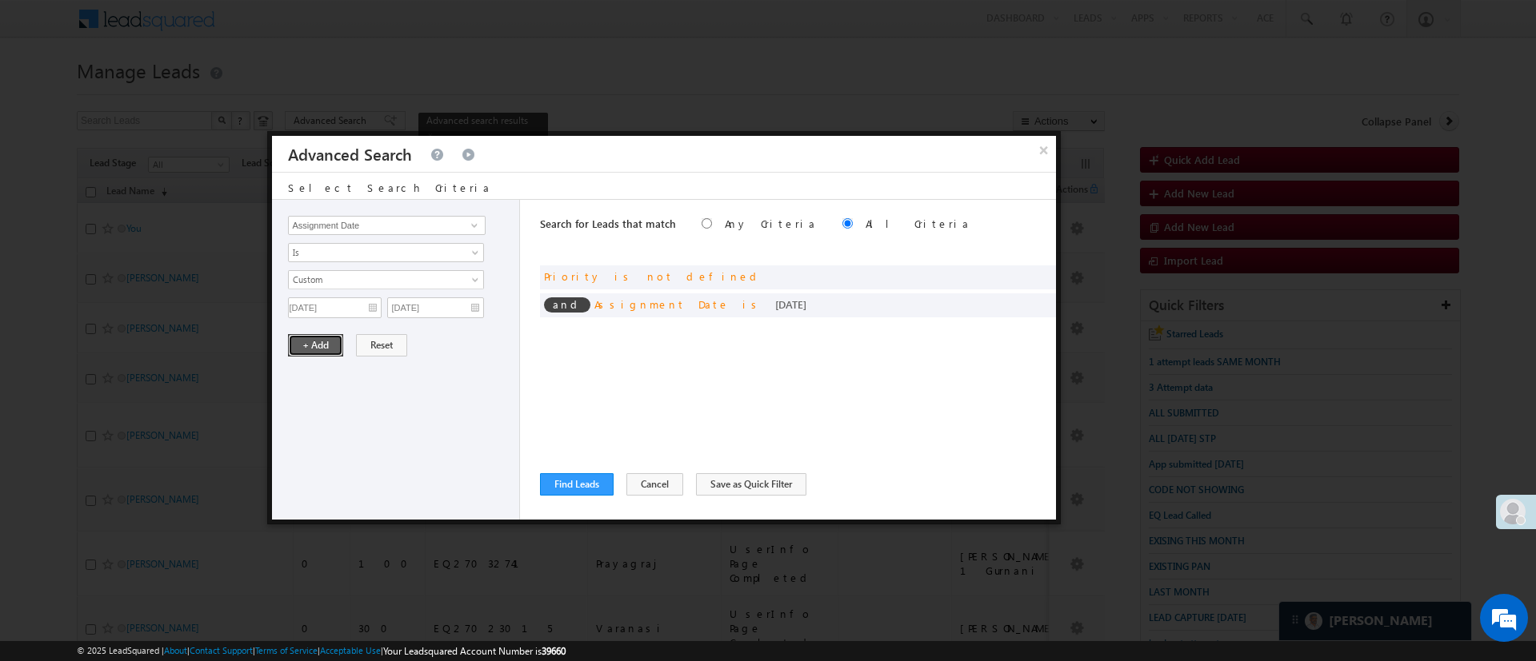
click at [306, 346] on button "+ Add" at bounding box center [315, 345] width 55 height 22
click at [563, 491] on button "Find Leads" at bounding box center [577, 484] width 74 height 22
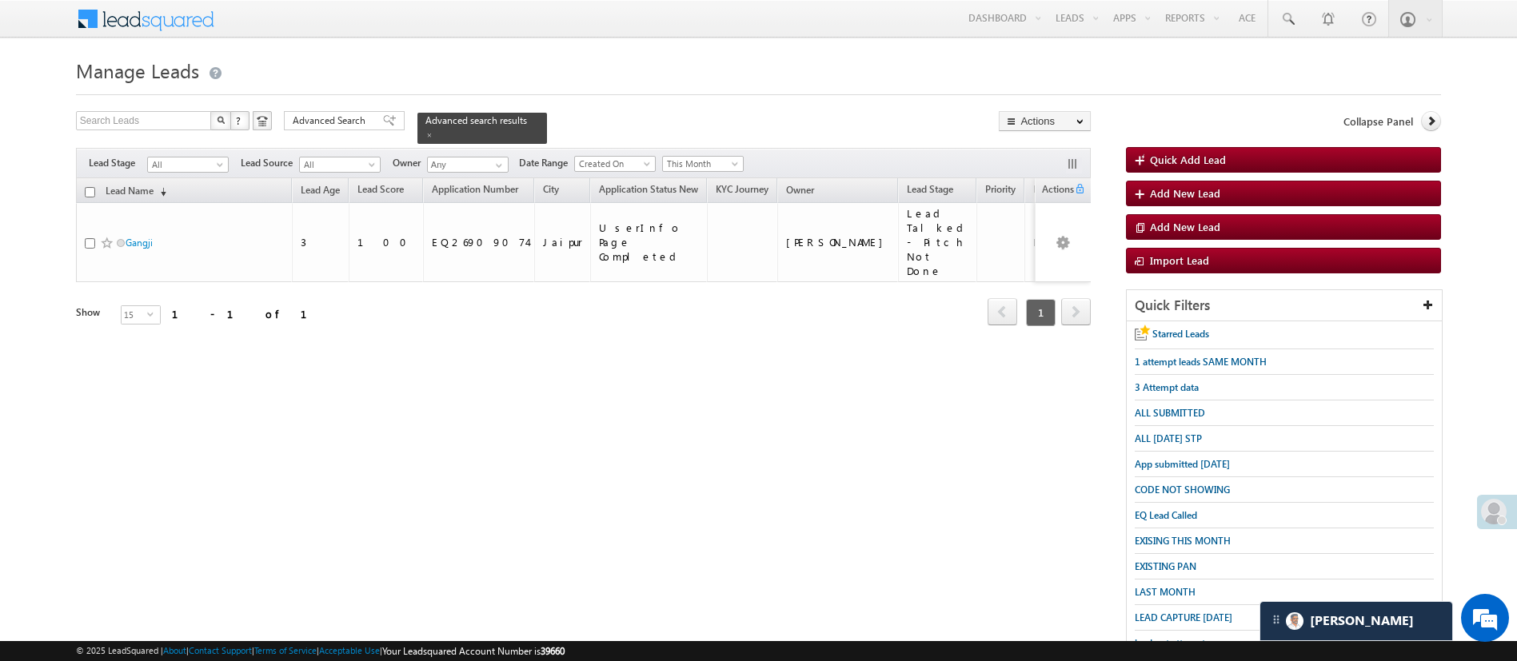
drag, startPoint x: 1528, startPoint y: 215, endPoint x: 597, endPoint y: 368, distance: 943.4
click at [597, 368] on div "Search Leads X ? 1 results found Advanced Search Advanced Search Advanced searc…" at bounding box center [758, 443] width 1365 height 664
click at [334, 119] on span "Advanced Search" at bounding box center [332, 121] width 78 height 14
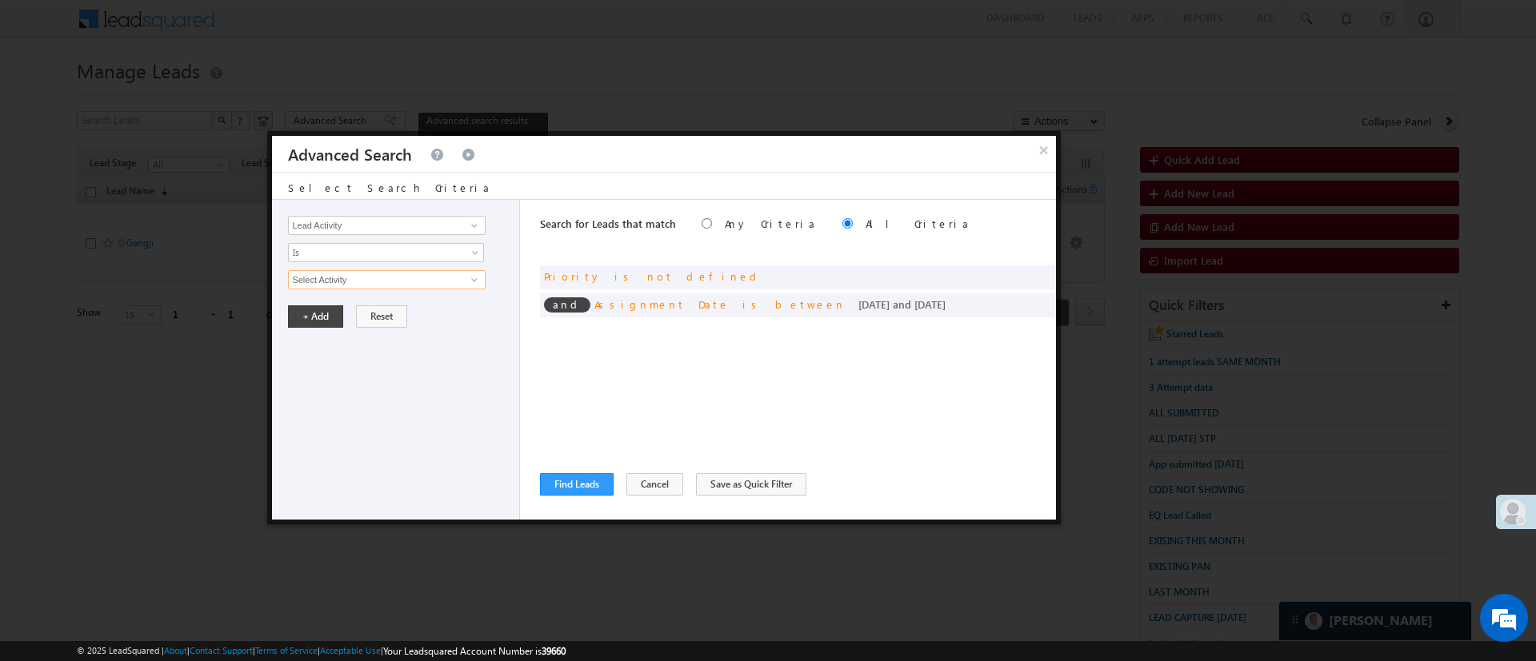
click at [437, 285] on input "Select Activity" at bounding box center [386, 279] width 197 height 19
click at [469, 281] on span at bounding box center [474, 280] width 13 height 13
click at [473, 220] on span at bounding box center [474, 225] width 13 height 13
click at [513, 298] on div "Lead Activity Task Sales Group Prospect Id WA Last Message Timestamp 4th Day Di…" at bounding box center [396, 360] width 248 height 320
click at [1016, 274] on span at bounding box center [1018, 275] width 11 height 11
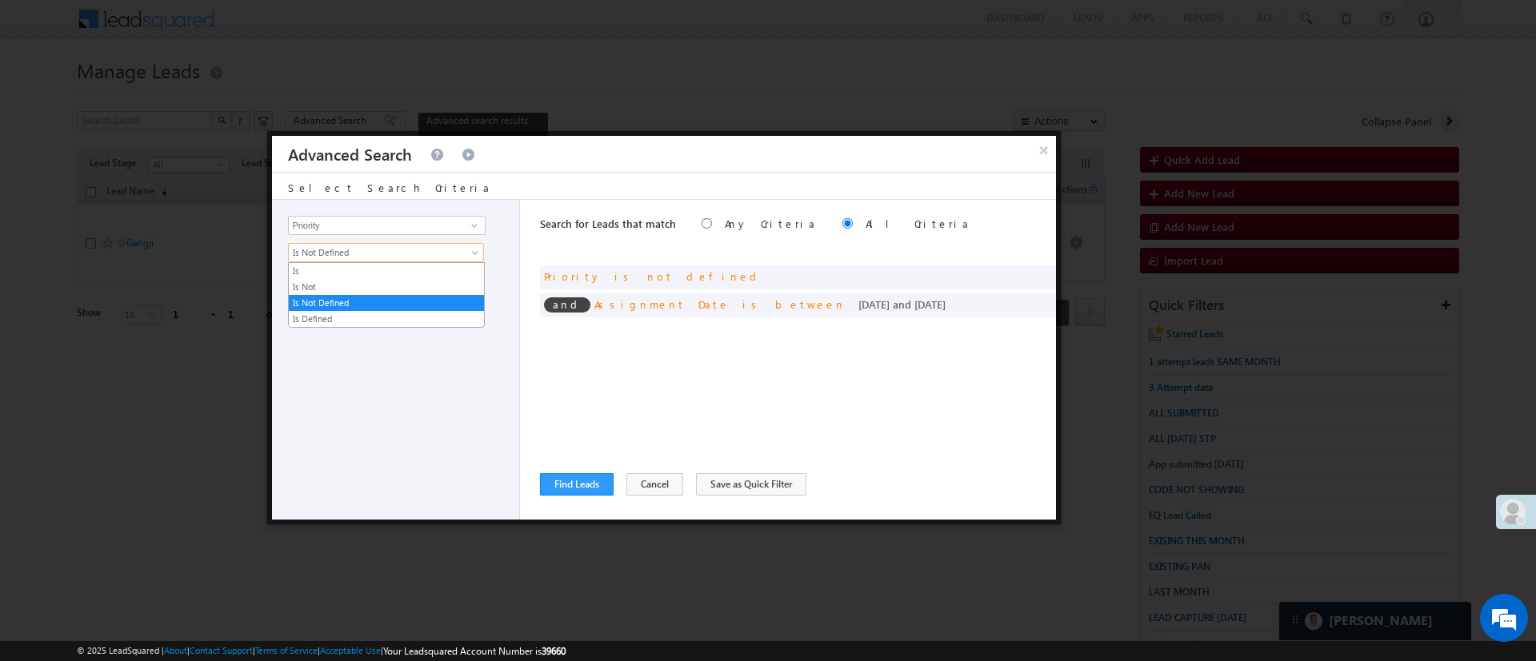
click at [470, 256] on span at bounding box center [476, 256] width 13 height 13
click at [449, 265] on link "Is" at bounding box center [386, 271] width 195 height 14
click at [423, 276] on span "None Selected" at bounding box center [380, 280] width 182 height 18
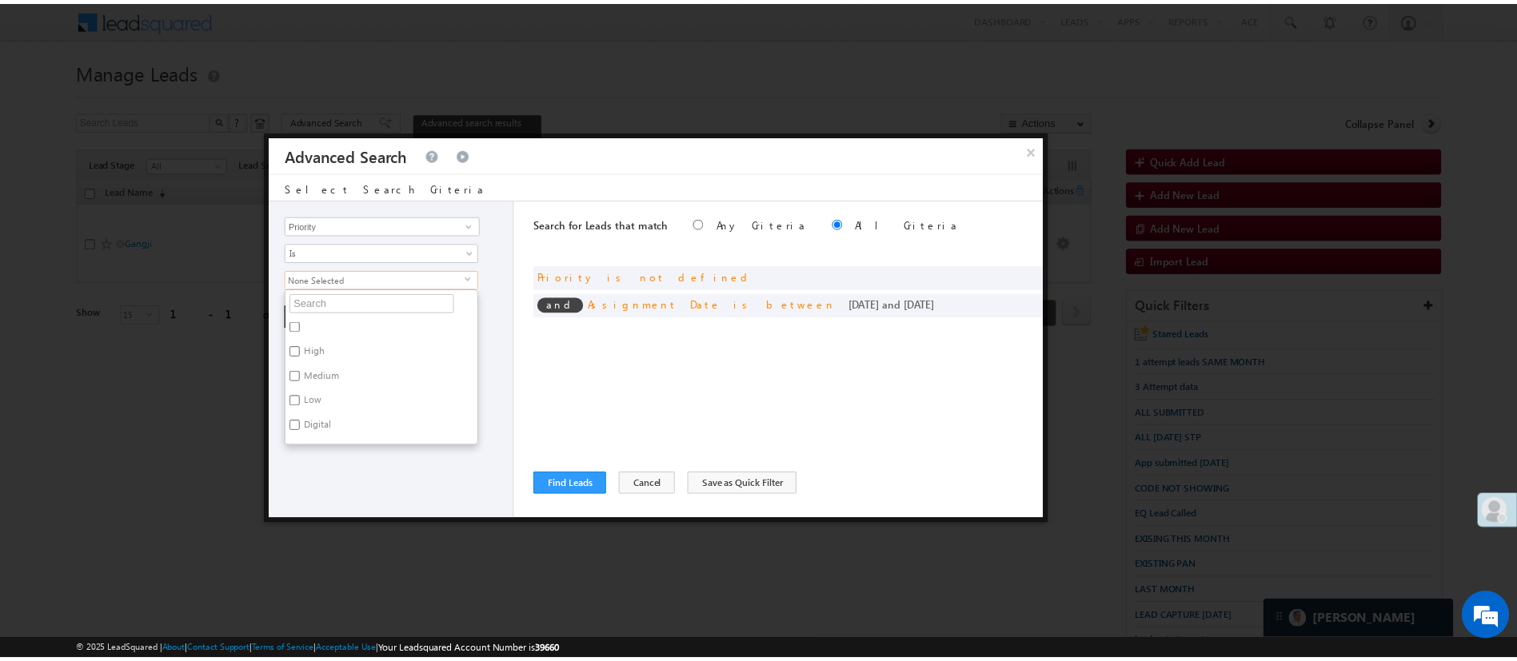
scroll to position [48, 0]
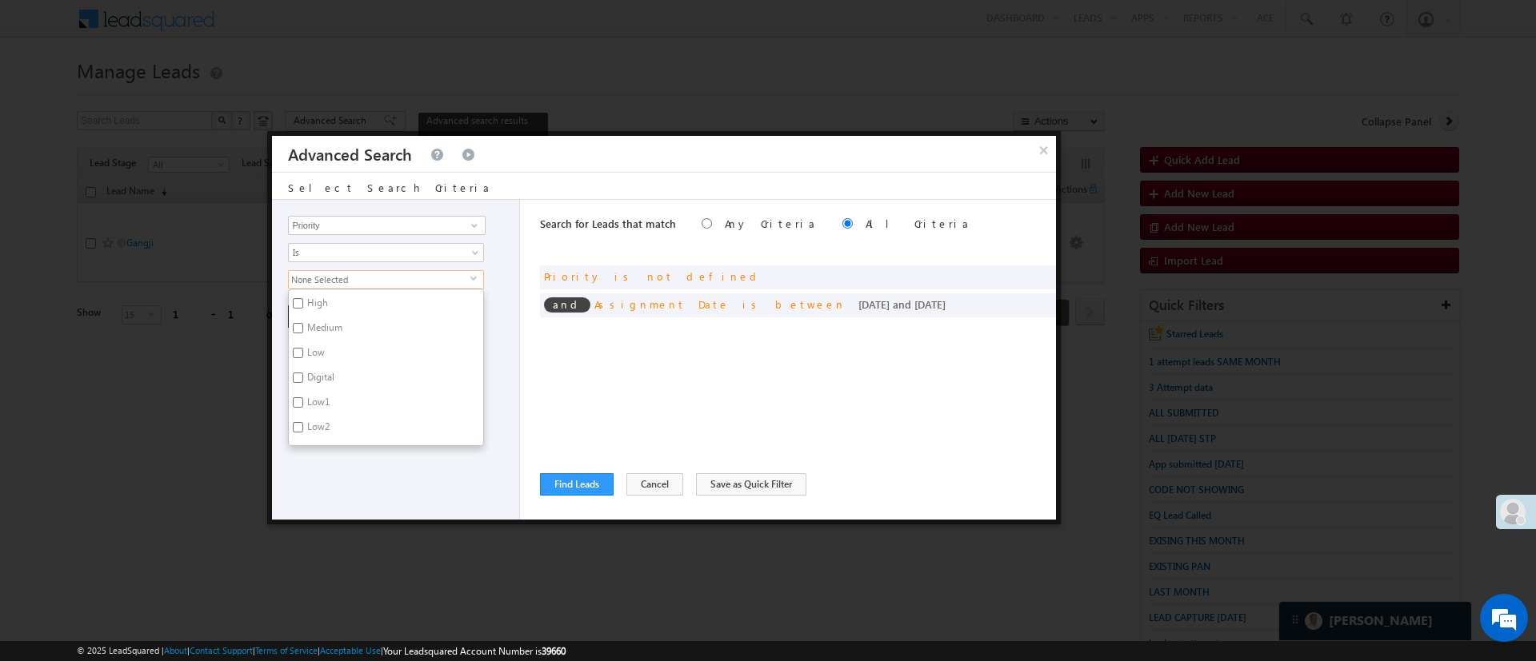
click at [329, 425] on label "Low2" at bounding box center [317, 429] width 57 height 25
click at [303, 425] on input "Low2" at bounding box center [298, 427] width 10 height 10
checkbox input "true"
click at [351, 468] on div "Lead Activity Task Sales Group Prospect Id WA Last Message Timestamp 4th Day Di…" at bounding box center [396, 360] width 248 height 320
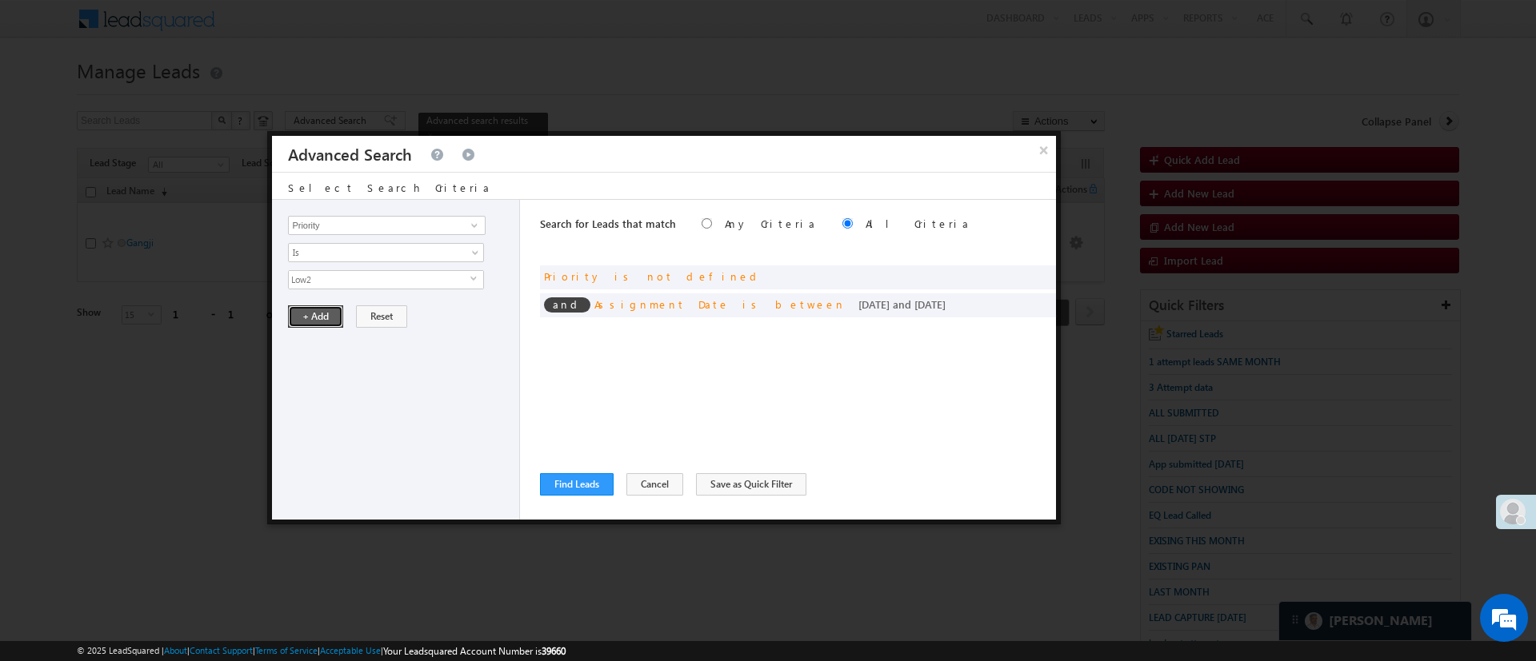
click at [326, 325] on button "+ Add" at bounding box center [315, 317] width 55 height 22
click at [569, 477] on button "Find Leads" at bounding box center [577, 484] width 74 height 22
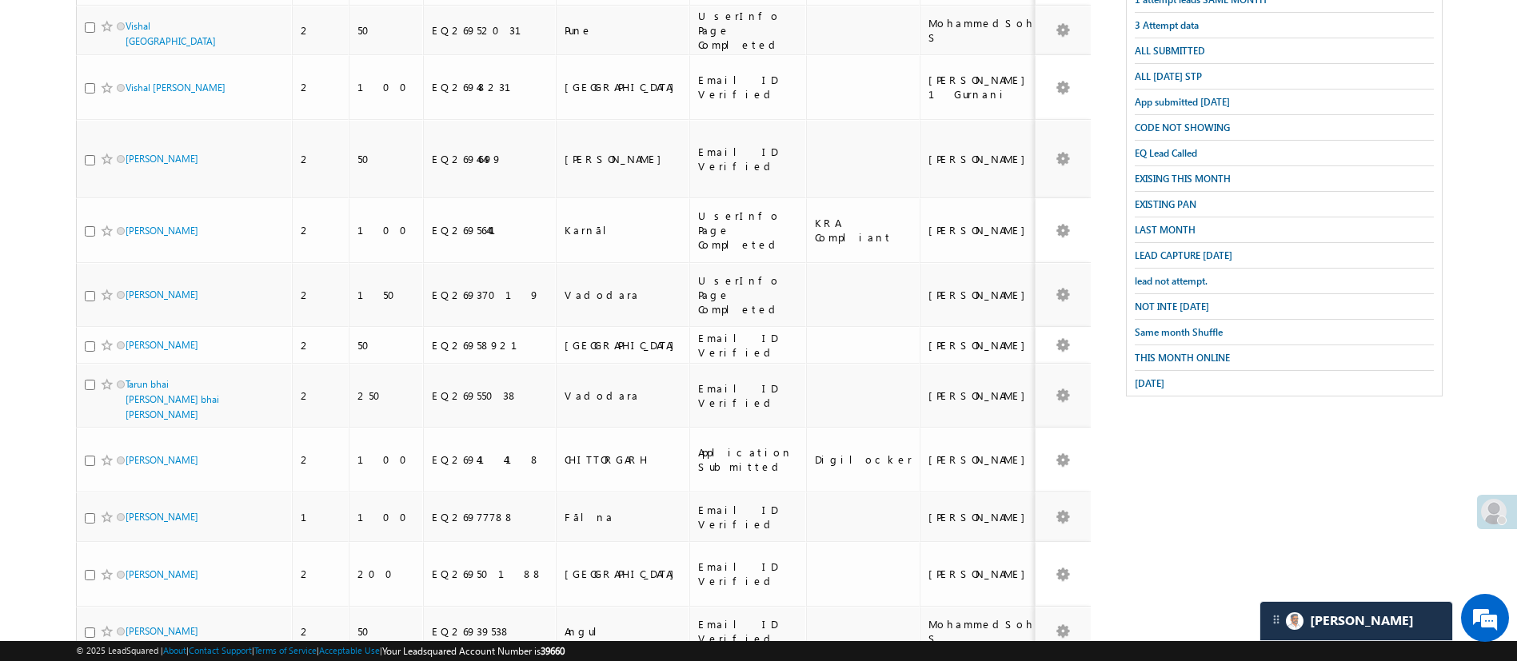
scroll to position [0, 0]
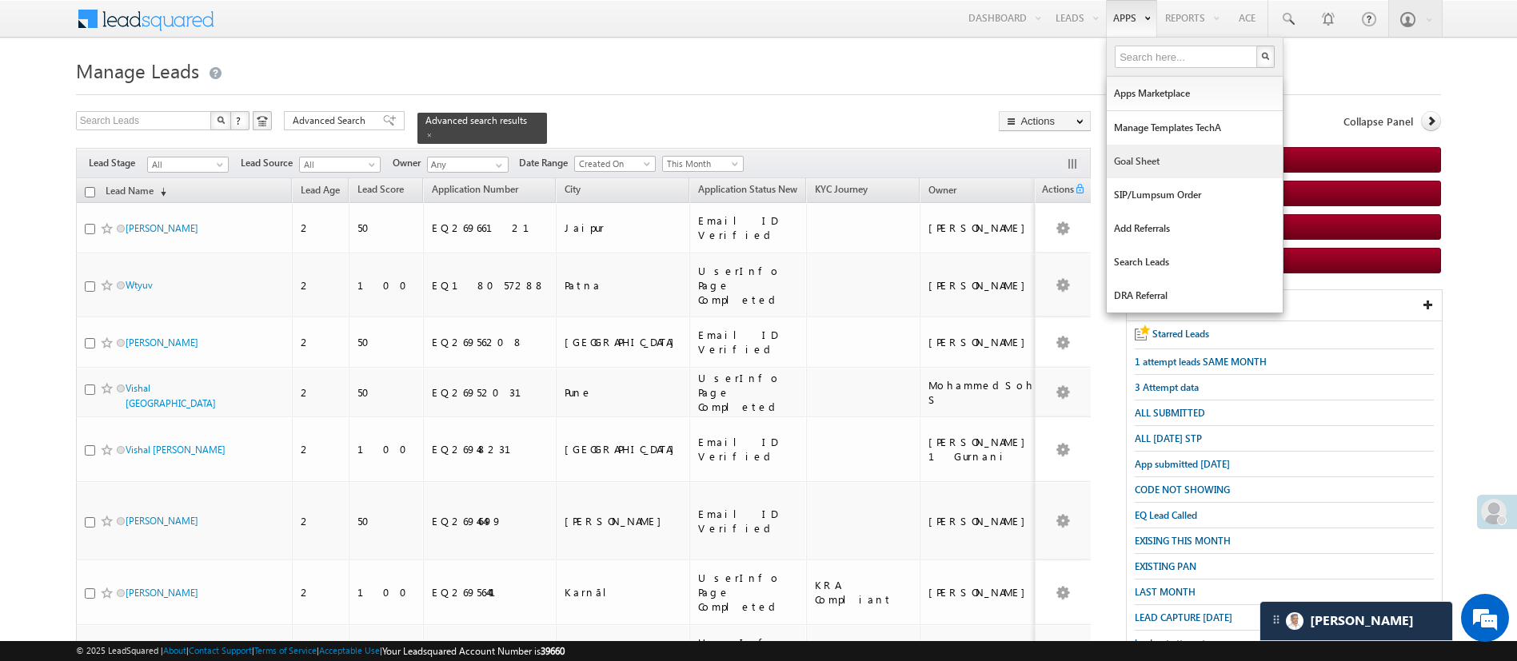
click at [1154, 170] on link "Goal Sheet" at bounding box center [1195, 162] width 176 height 34
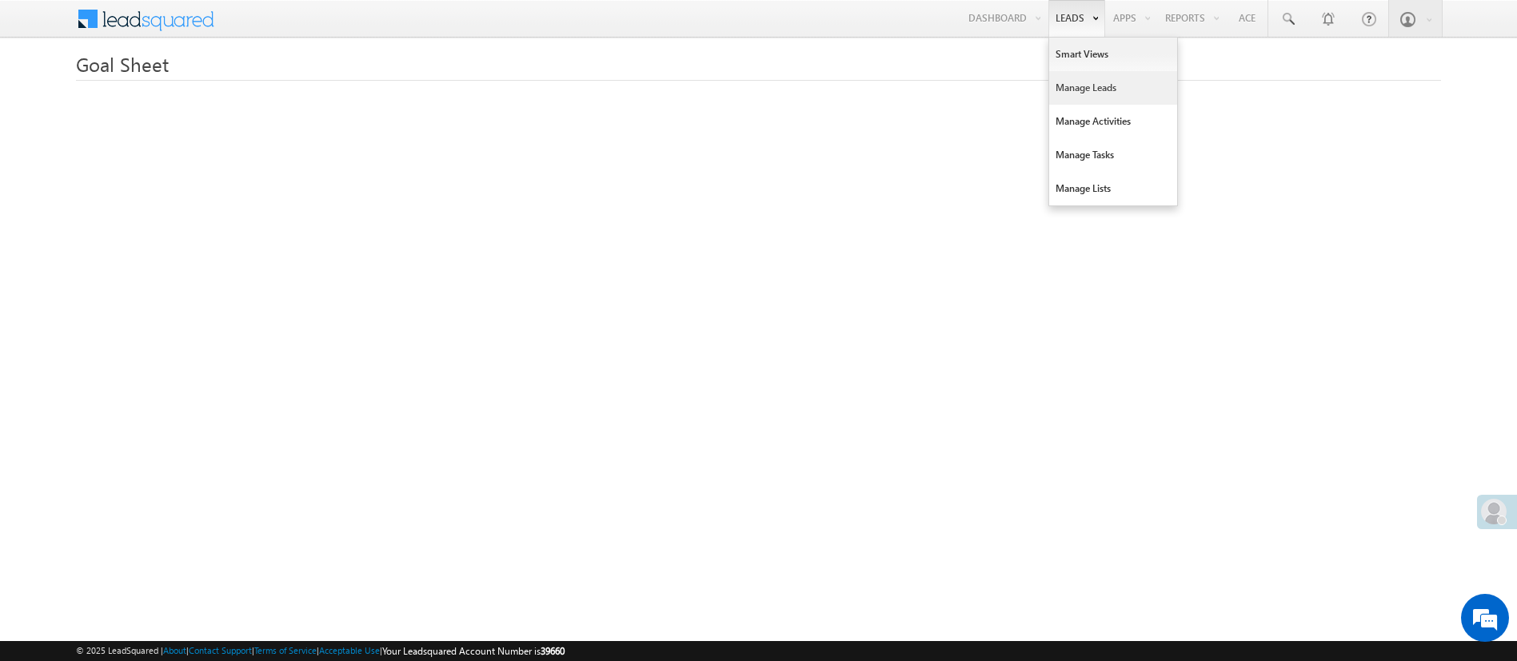
click at [1097, 86] on link "Manage Leads" at bounding box center [1113, 88] width 128 height 34
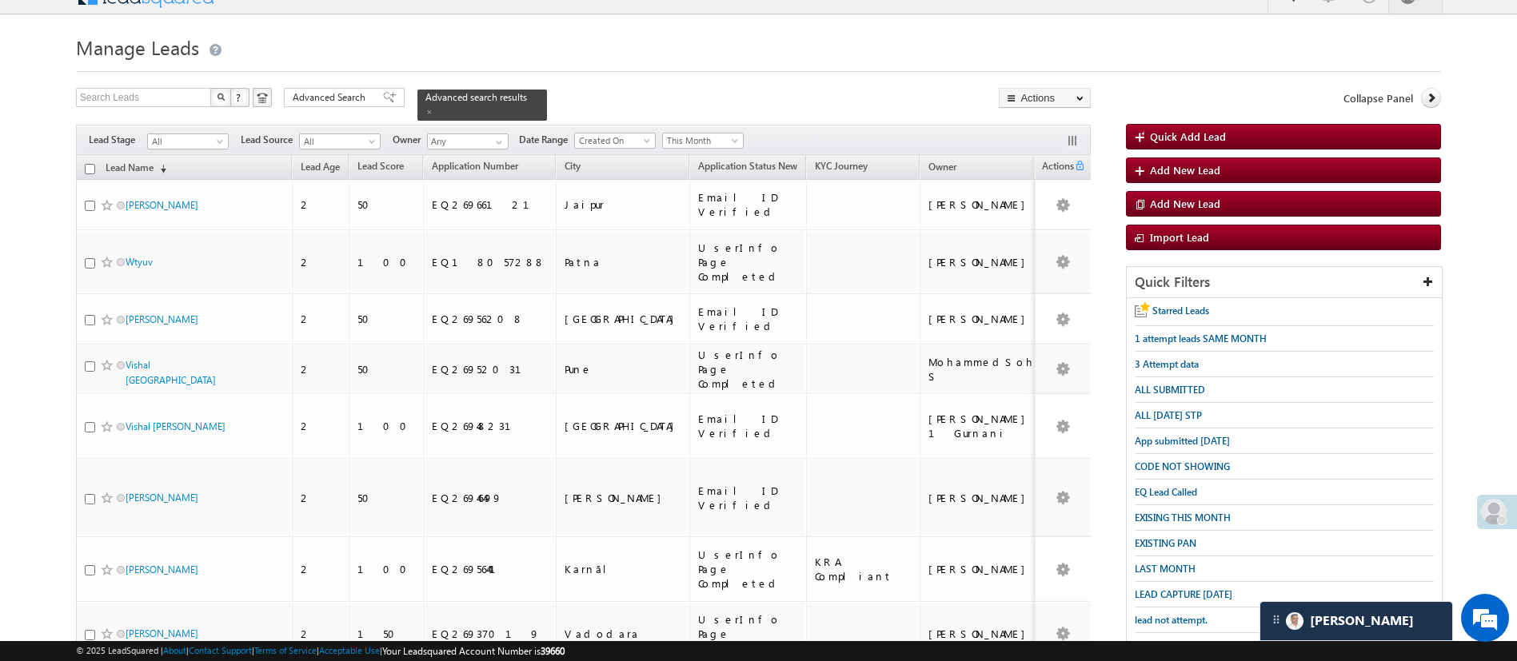
scroll to position [349, 0]
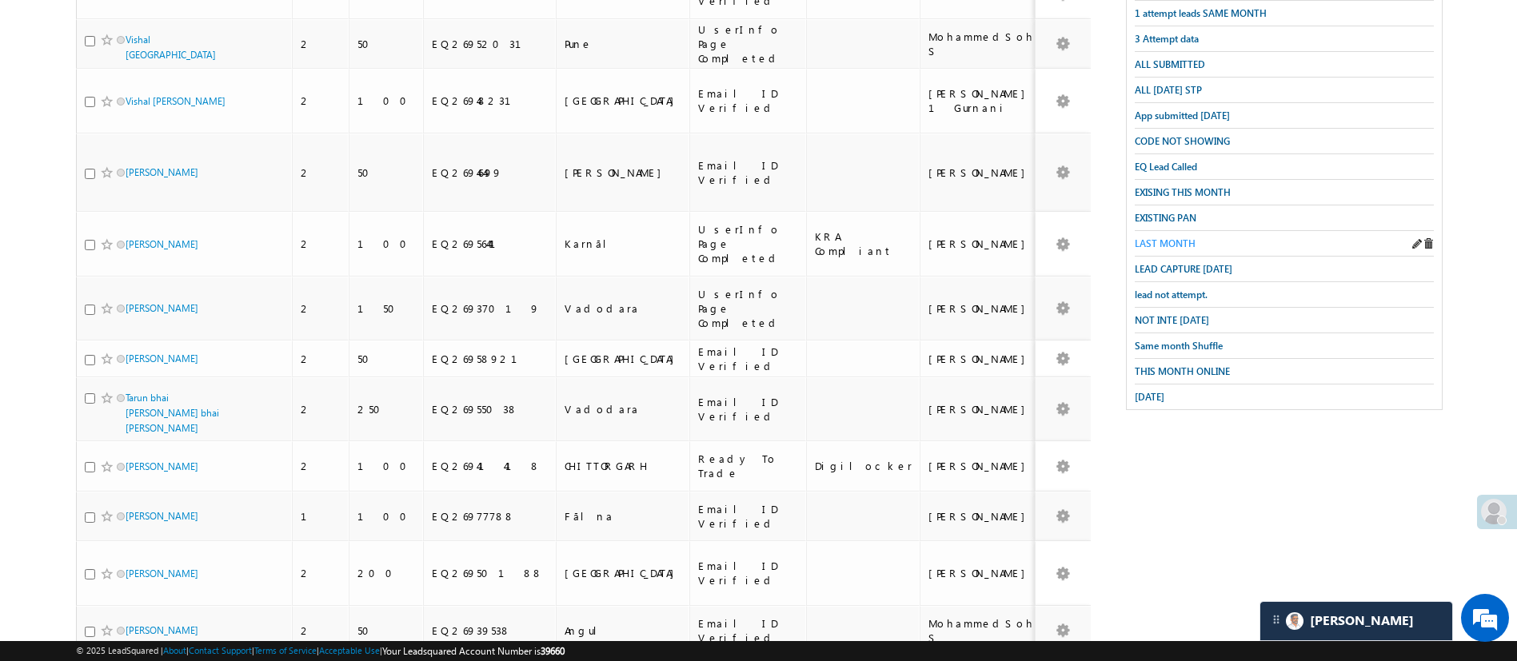
click at [1188, 238] on span "LAST MONTH" at bounding box center [1165, 244] width 61 height 12
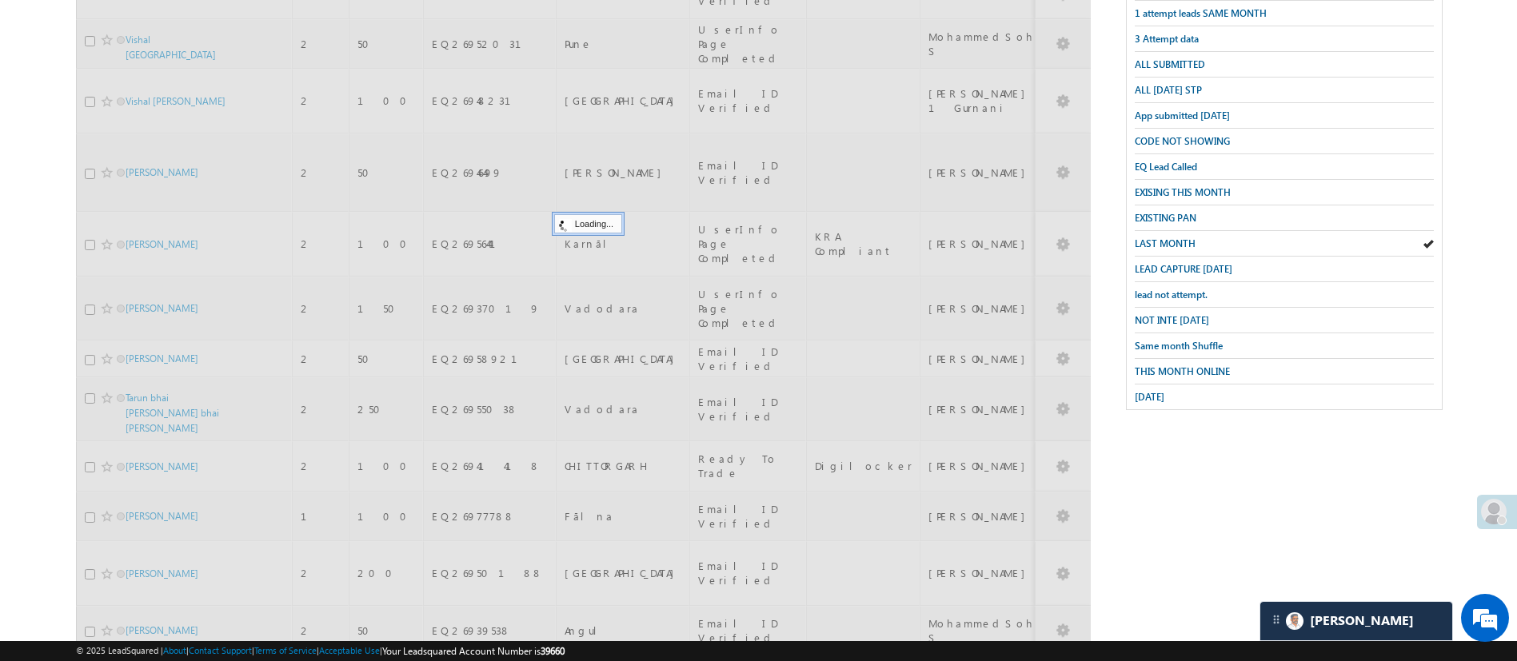
scroll to position [0, 0]
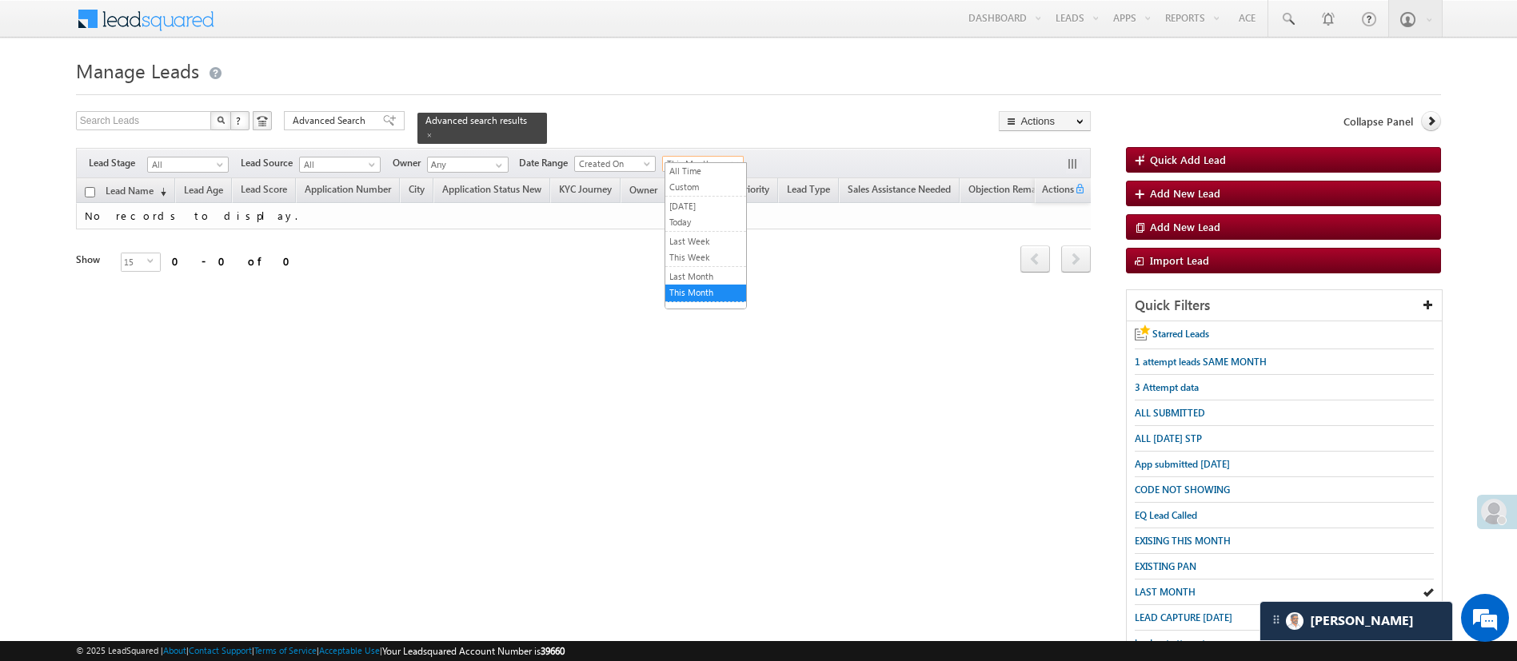
drag, startPoint x: 1532, startPoint y: 202, endPoint x: 720, endPoint y: 152, distance: 813.3
click at [720, 157] on span "This Month" at bounding box center [701, 164] width 76 height 14
click at [697, 274] on link "Last Month" at bounding box center [705, 277] width 81 height 14
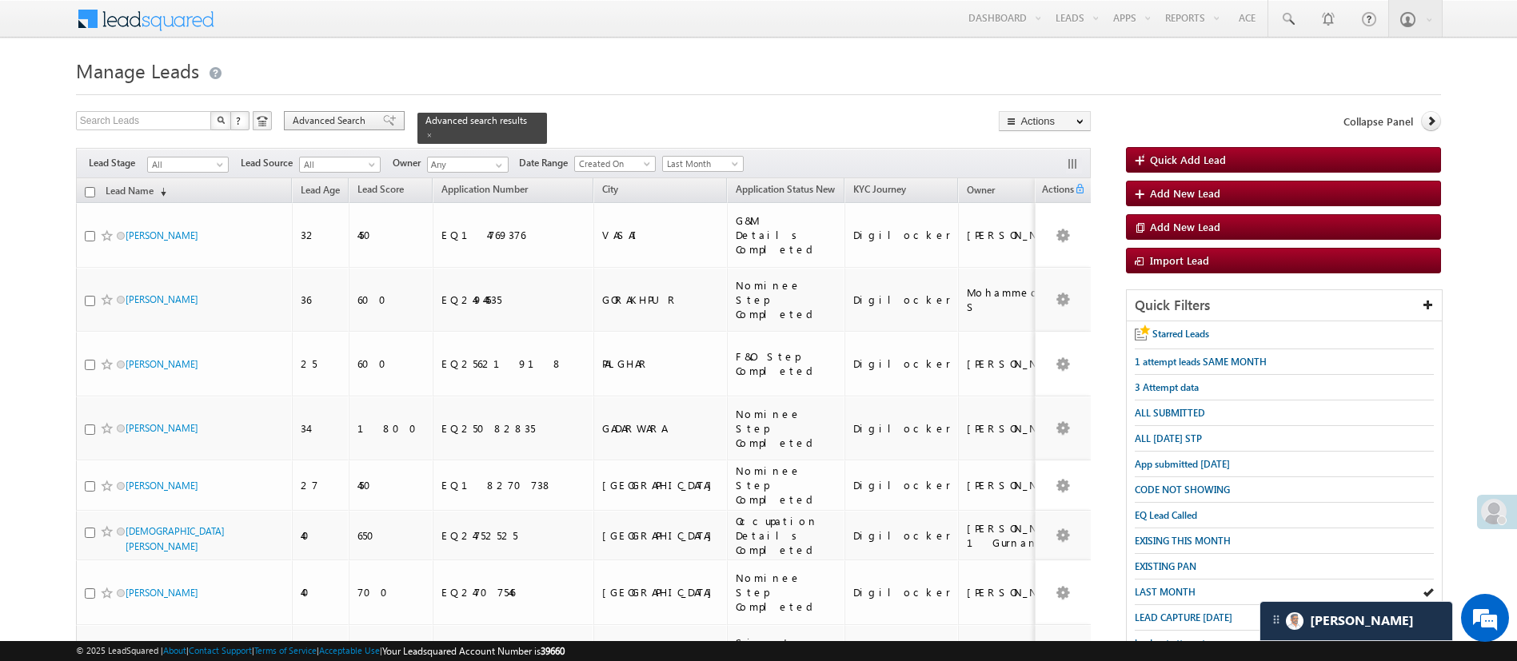
click at [357, 123] on span "Advanced Search" at bounding box center [332, 121] width 78 height 14
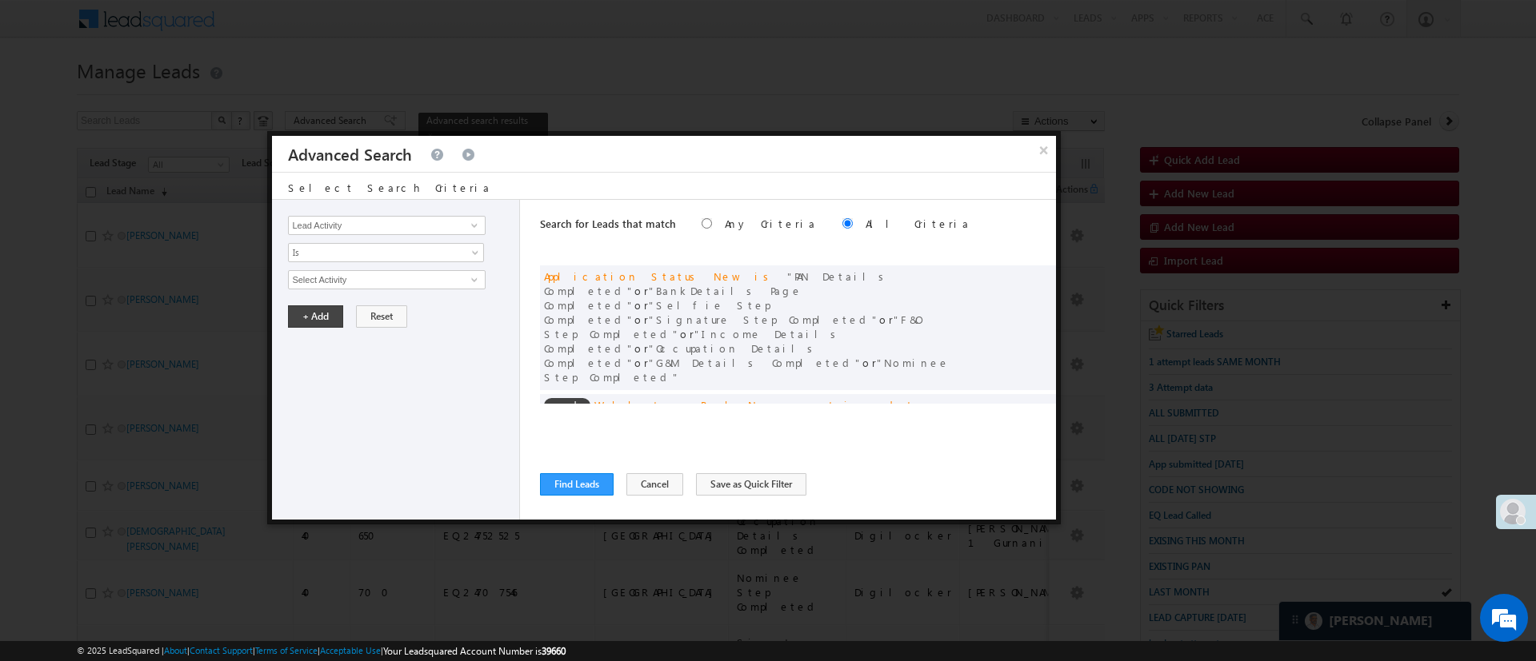
scroll to position [121, 0]
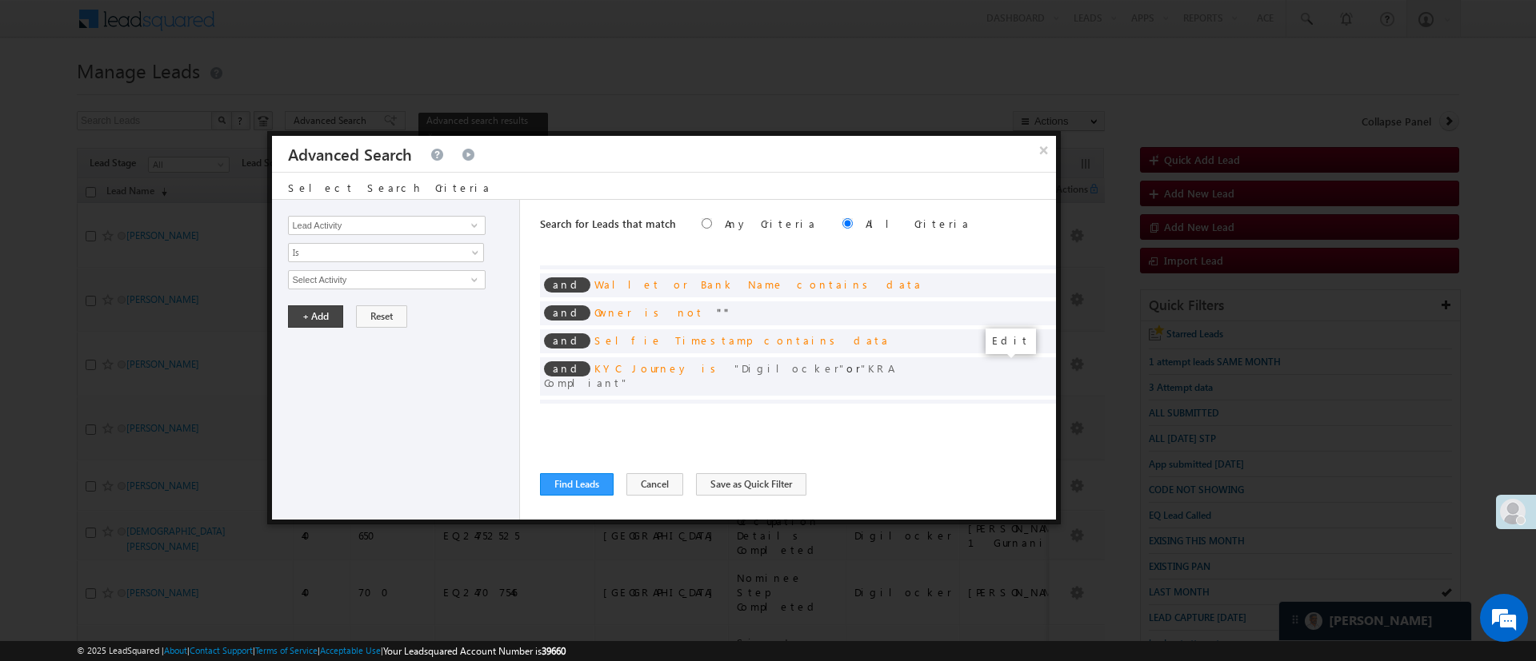
click at [1013, 432] on span at bounding box center [1018, 437] width 11 height 11
click at [440, 281] on span "Last Month" at bounding box center [376, 280] width 174 height 14
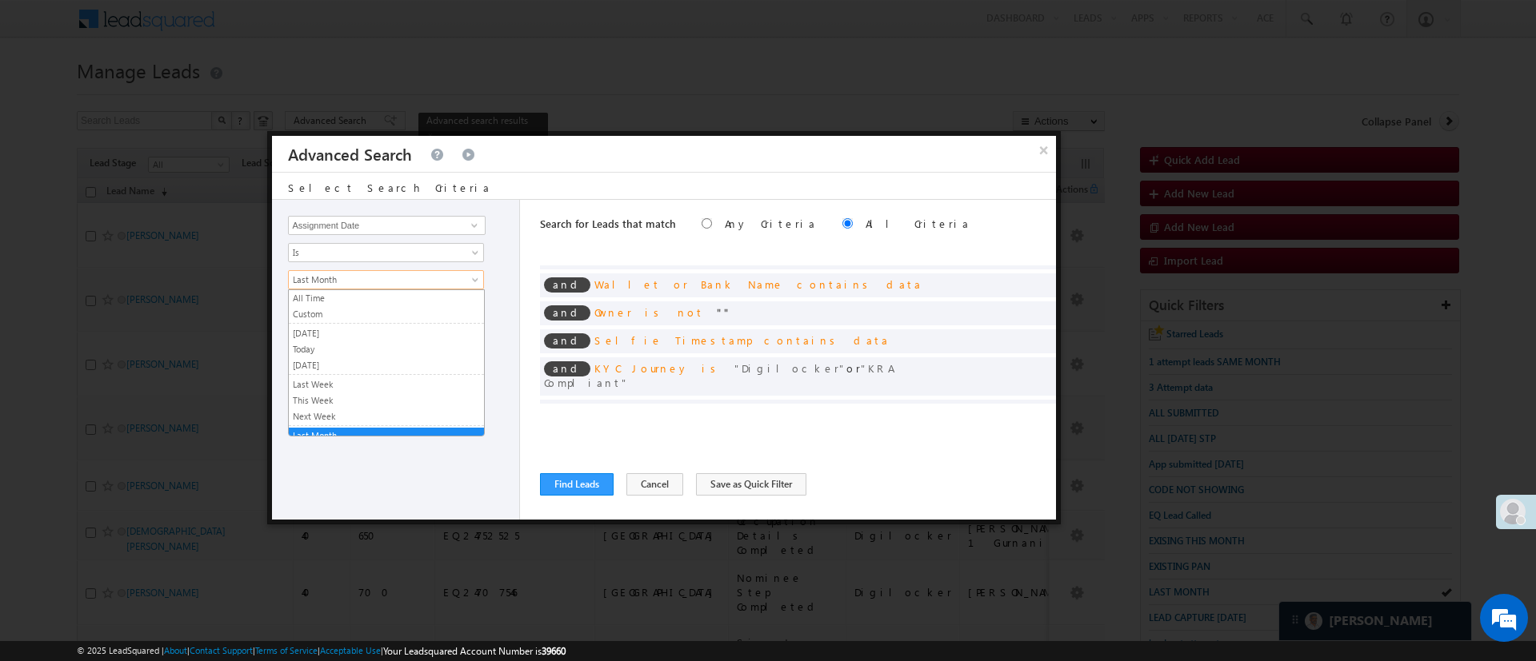
scroll to position [7, 0]
click at [413, 307] on link "Custom" at bounding box center [386, 307] width 195 height 14
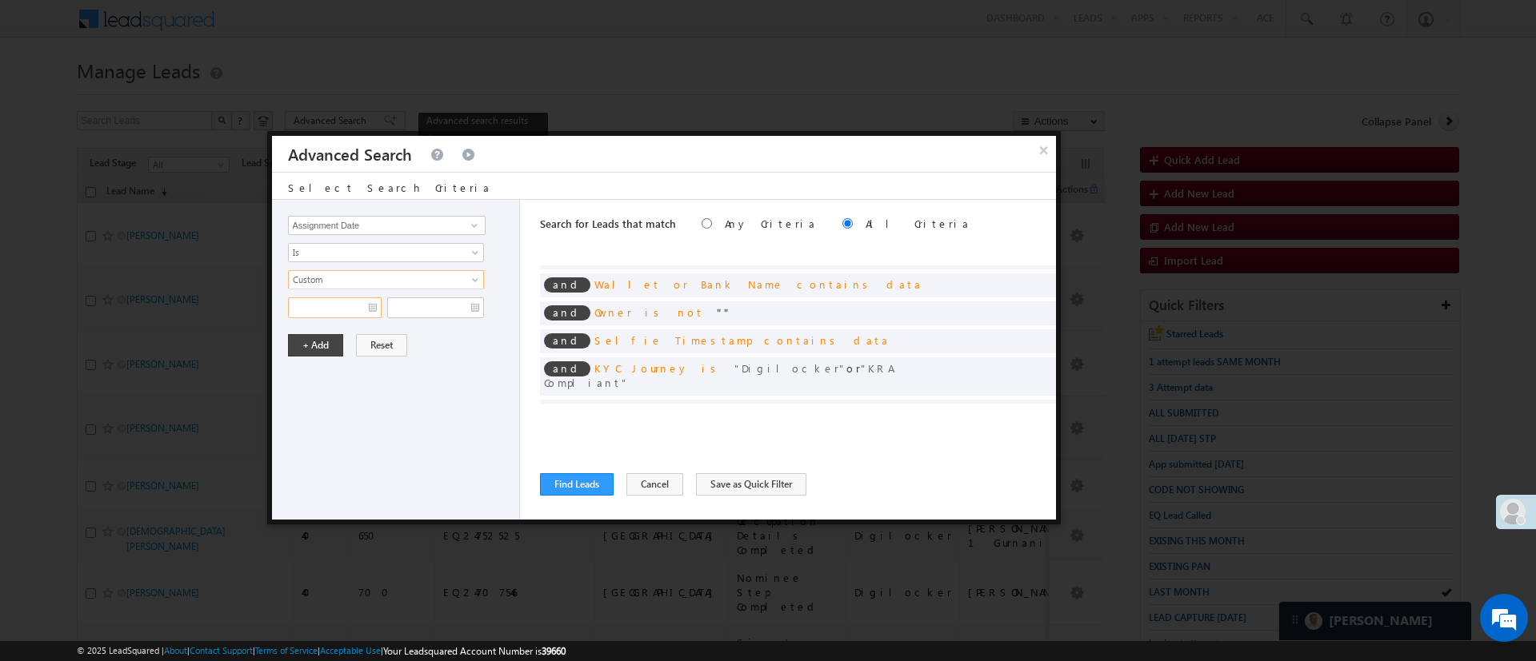
click at [335, 305] on input "text" at bounding box center [335, 308] width 94 height 21
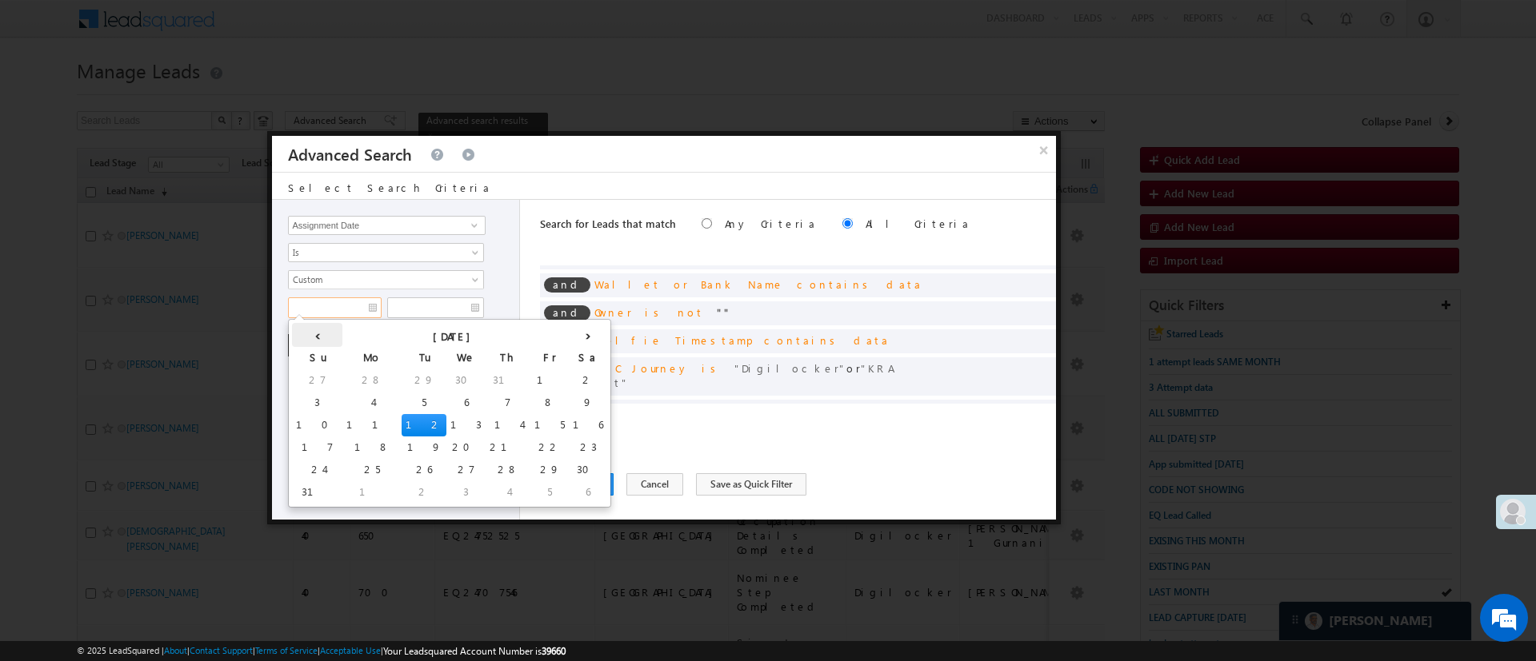
click at [309, 330] on th "‹" at bounding box center [317, 335] width 50 height 24
click at [376, 445] on td "22" at bounding box center [395, 448] width 38 height 22
type input "[DATE]"
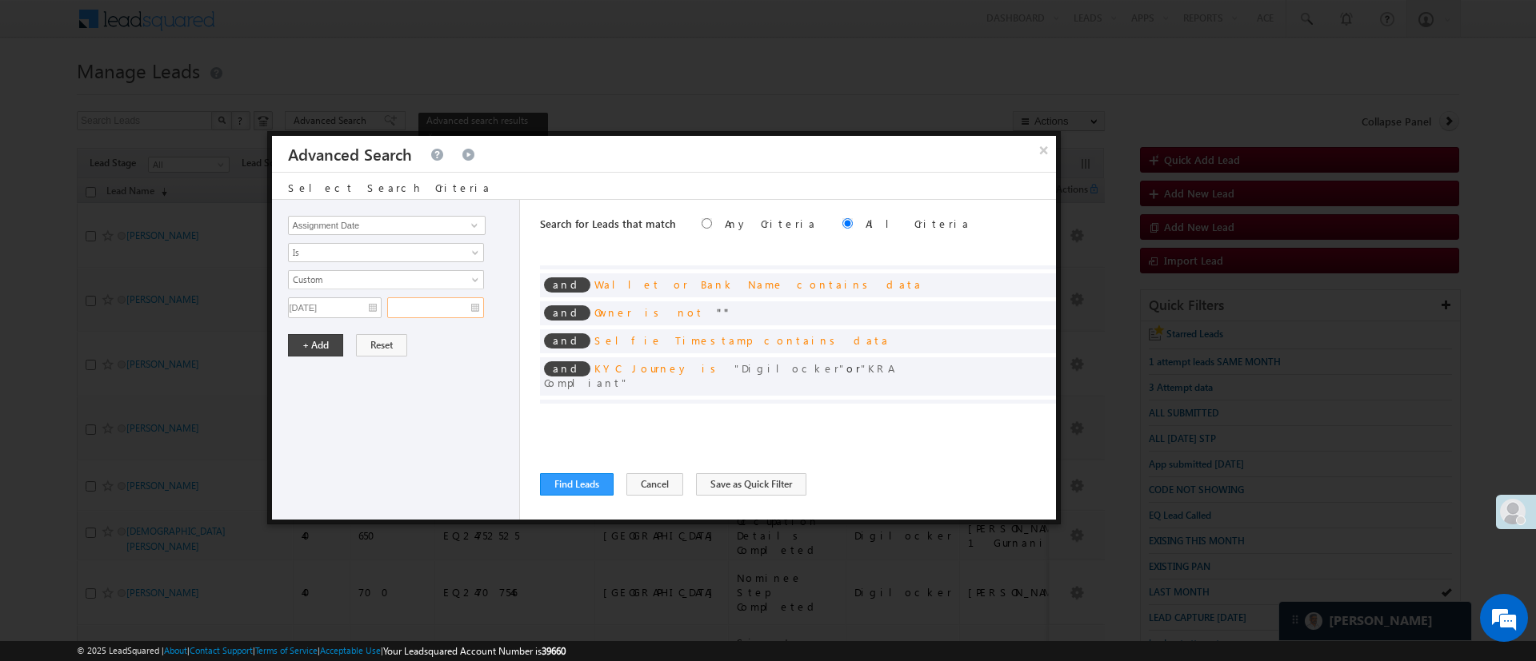
click at [429, 309] on input "text" at bounding box center [435, 308] width 97 height 21
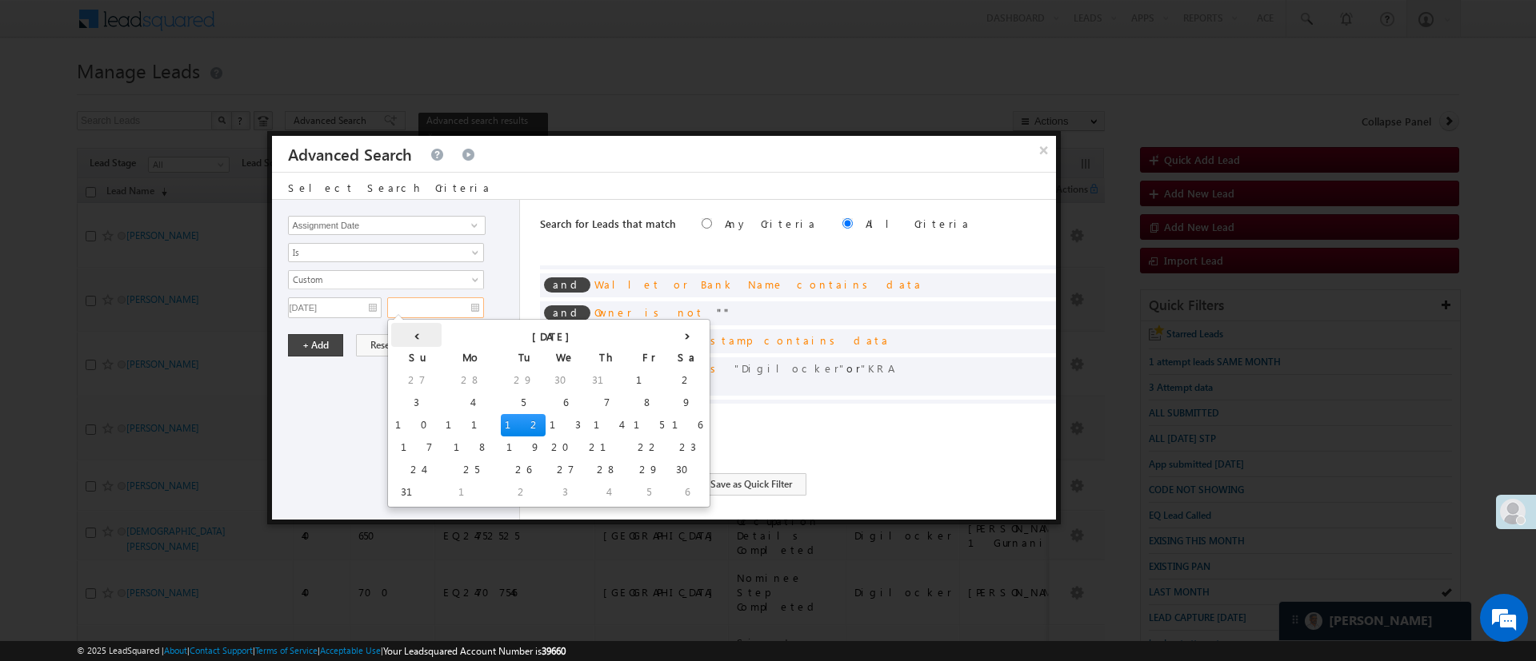
click at [410, 341] on th "‹" at bounding box center [416, 335] width 50 height 24
click at [552, 465] on td "31" at bounding box center [577, 470] width 50 height 22
type input "[DATE]"
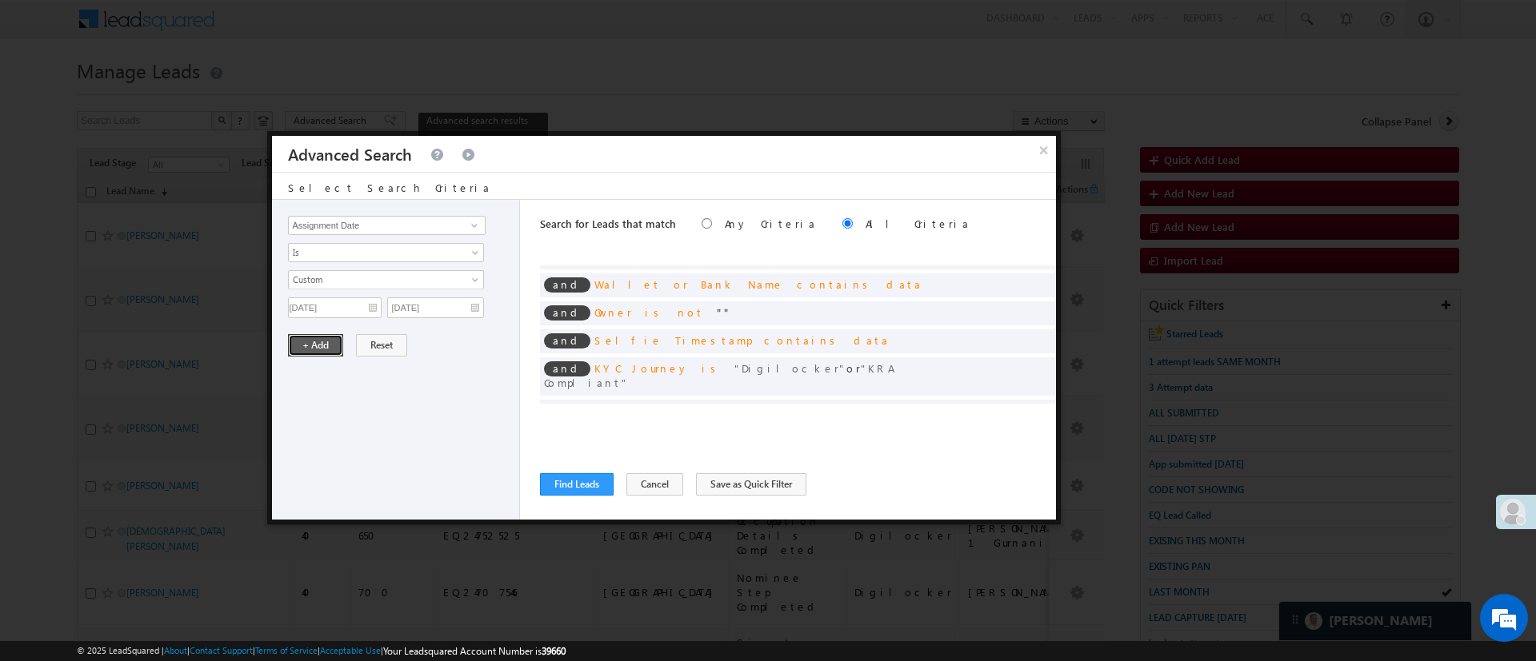
click at [326, 342] on button "+ Add" at bounding box center [315, 345] width 55 height 22
click at [473, 225] on span at bounding box center [474, 225] width 13 height 13
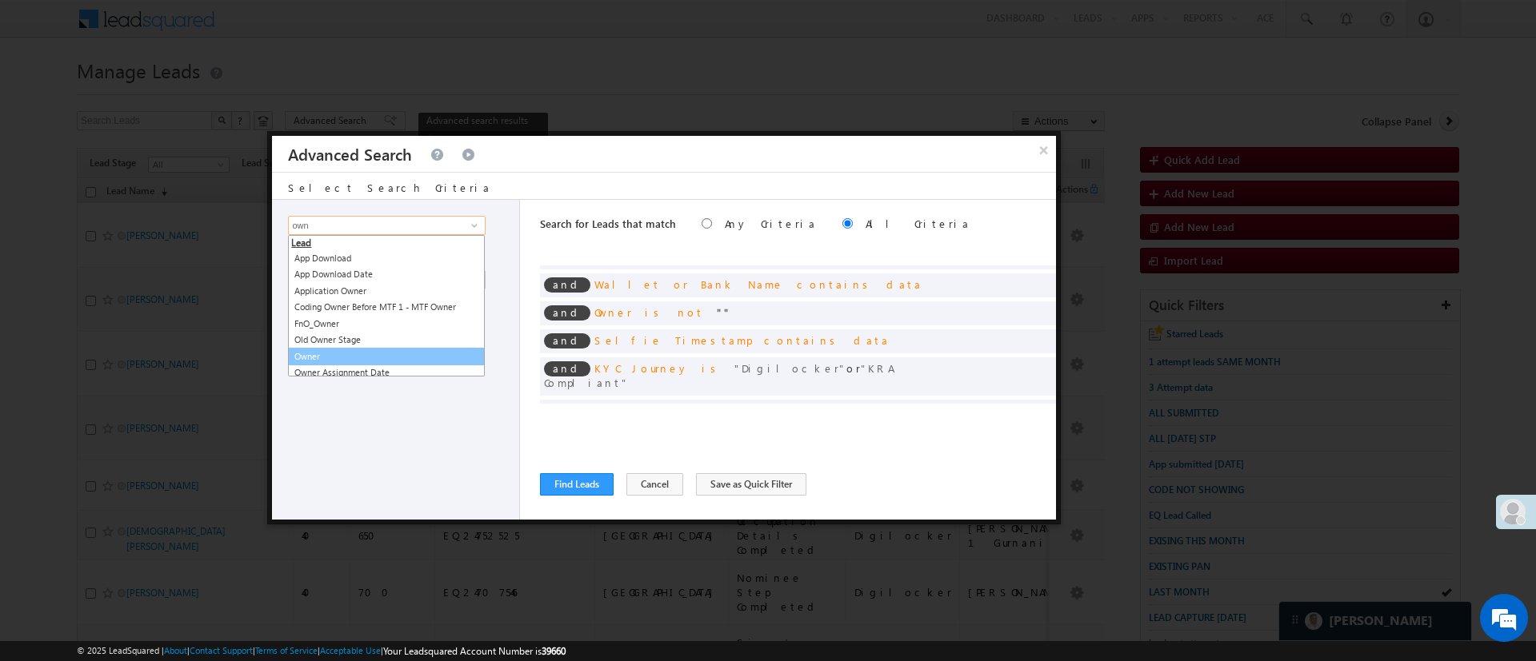
click at [343, 353] on link "Owner" at bounding box center [386, 357] width 197 height 18
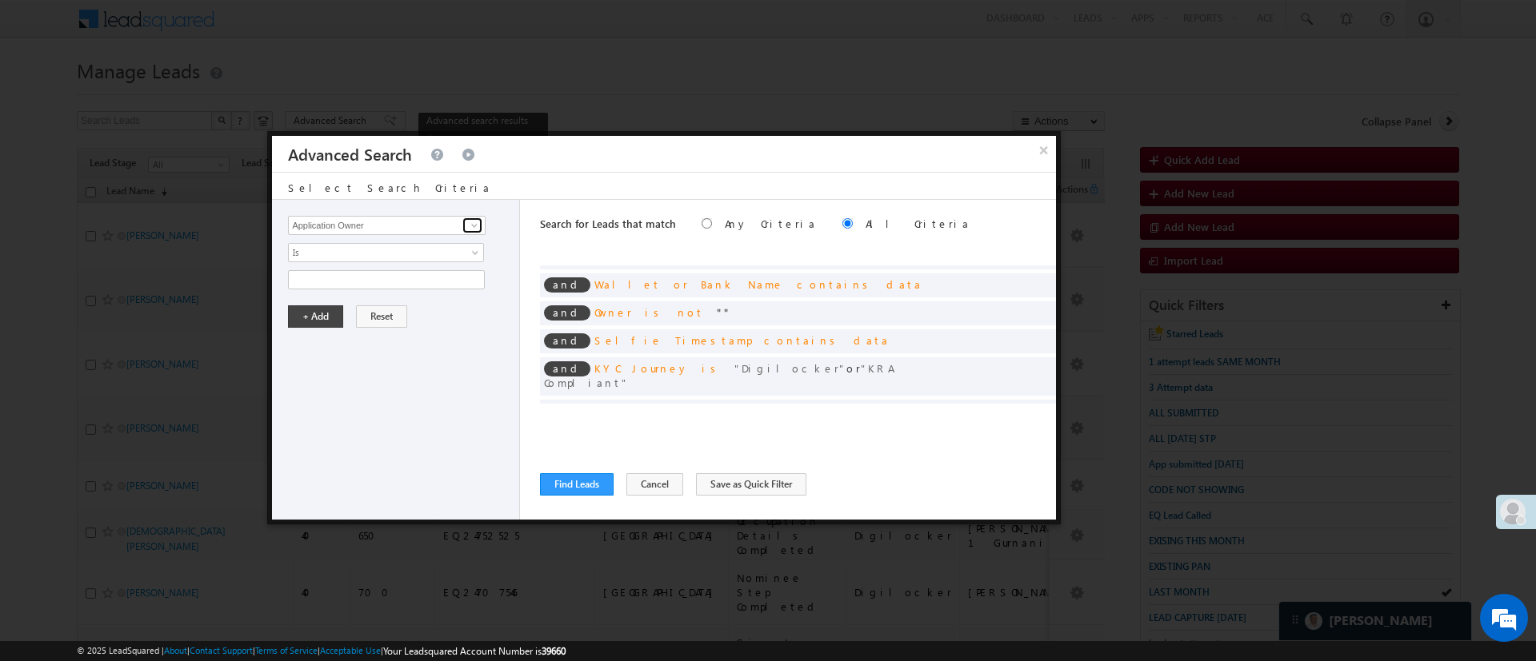
click at [474, 222] on span at bounding box center [474, 225] width 13 height 13
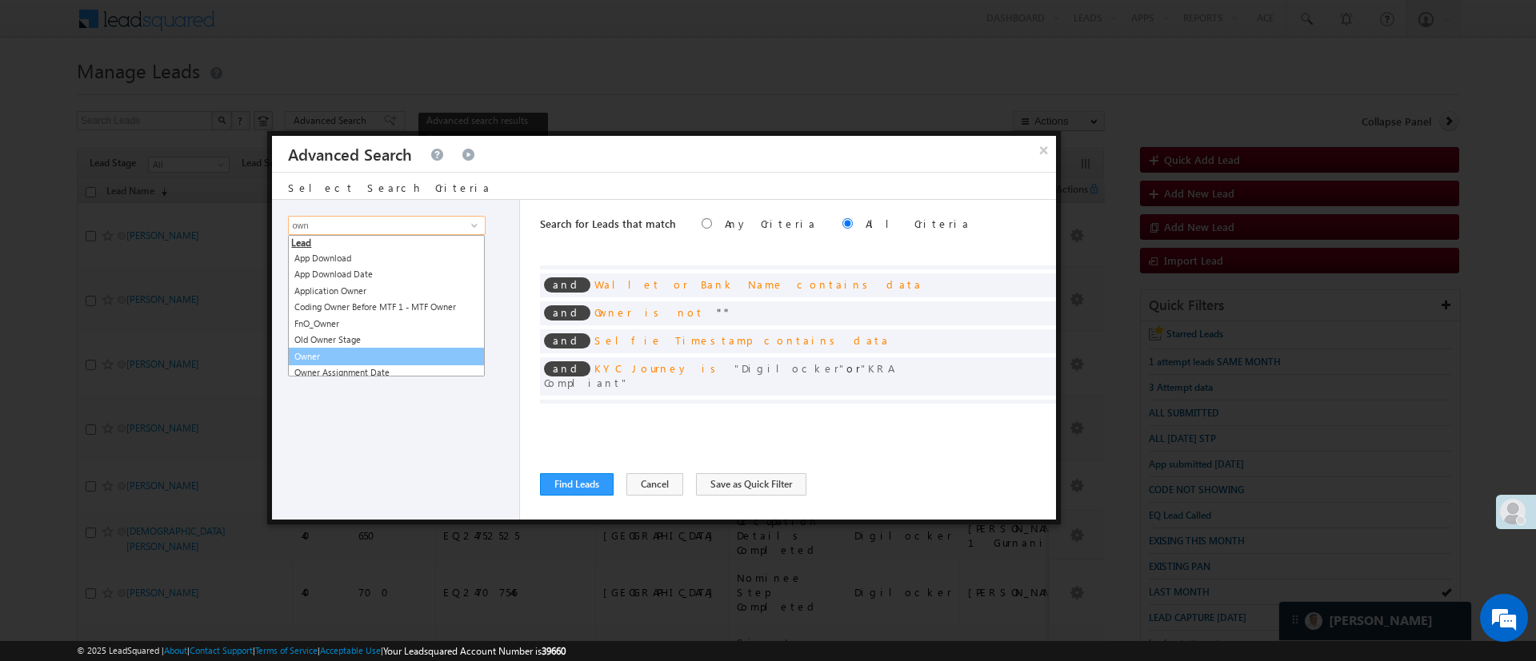
click at [325, 352] on link "Owner" at bounding box center [386, 357] width 197 height 18
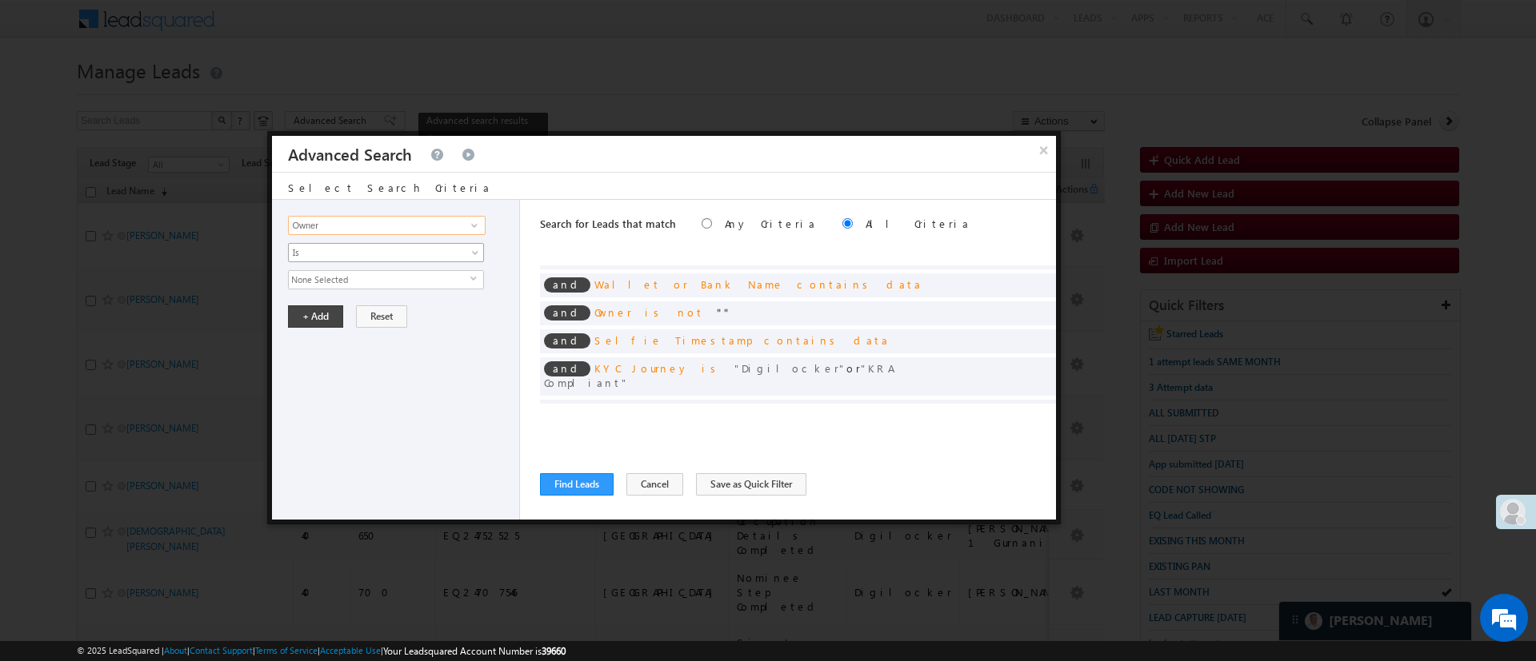
type input "Owner"
click at [363, 241] on div "Lead Activity Task Sales Group Prospect Id WA Last Message Timestamp 4th Day Di…" at bounding box center [396, 360] width 248 height 320
click at [361, 244] on link "Is" at bounding box center [386, 252] width 196 height 19
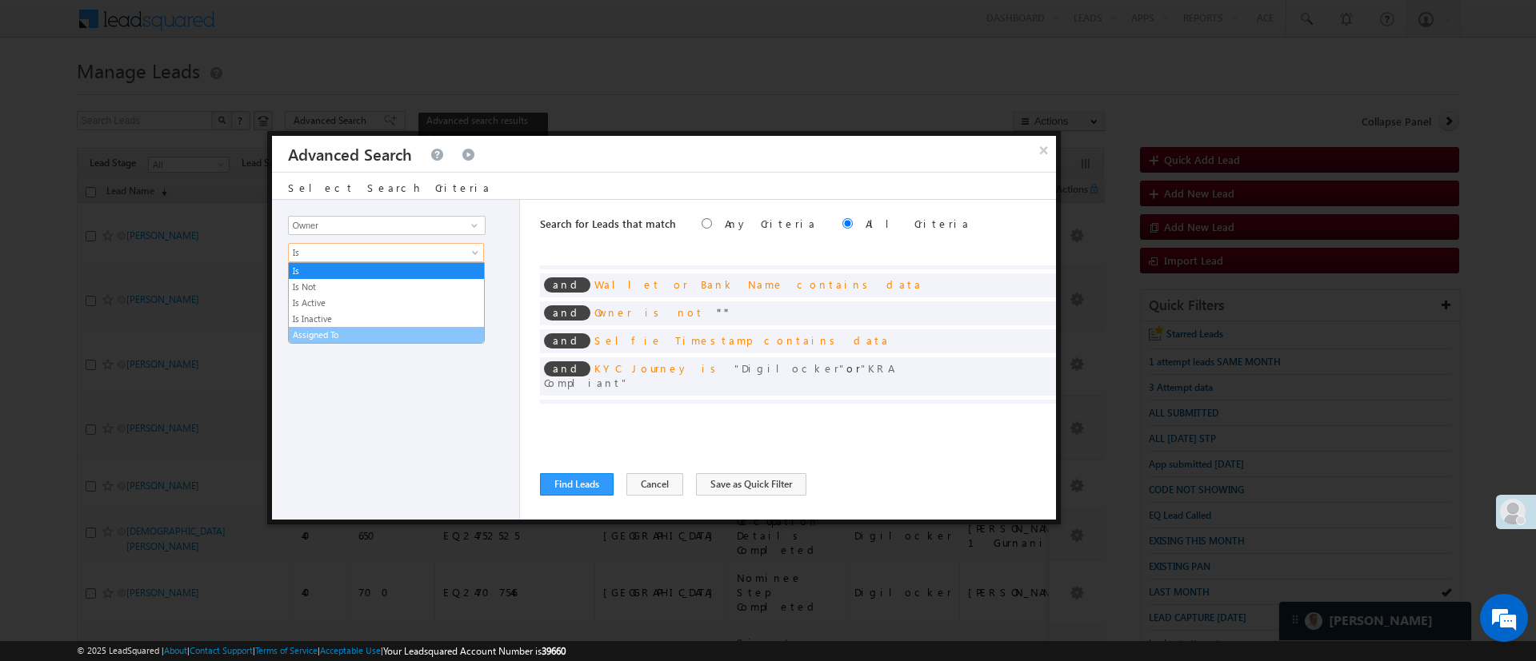
click at [366, 339] on link "Assigned To" at bounding box center [386, 335] width 195 height 14
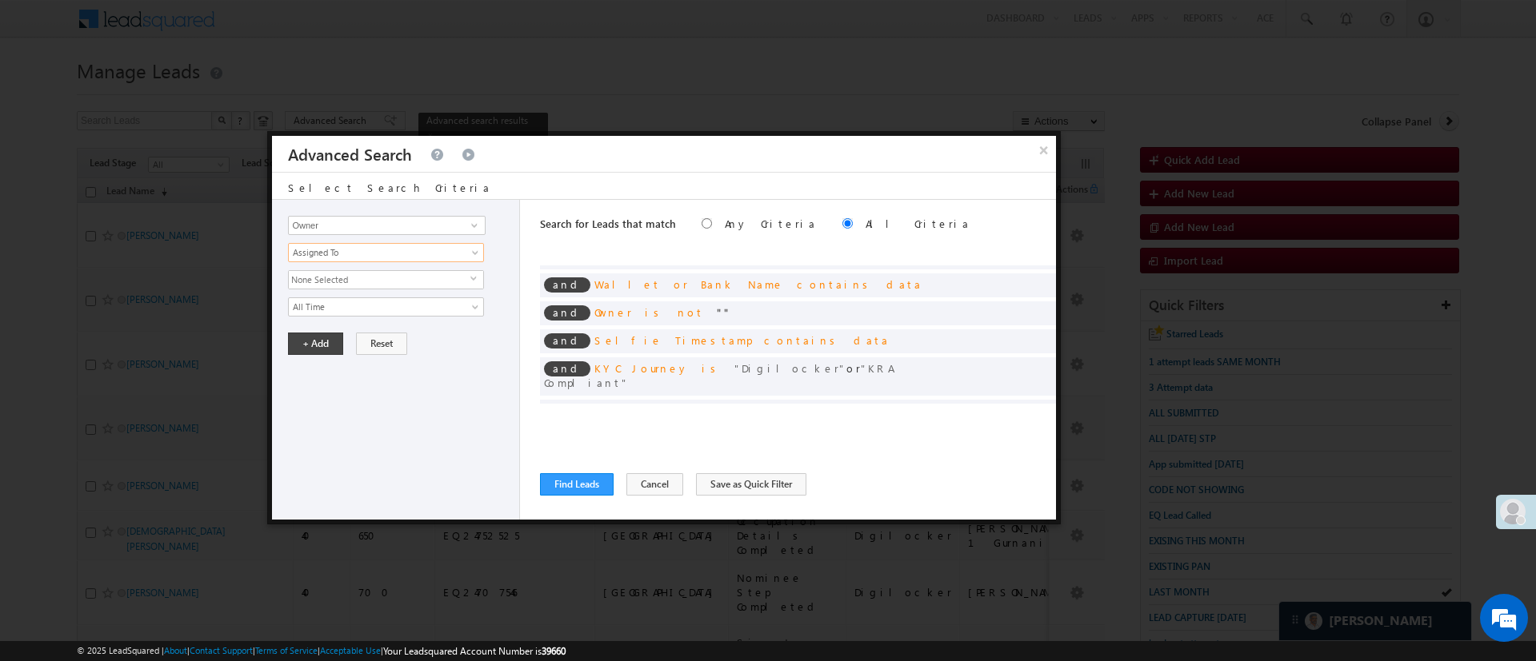
click at [366, 278] on span "None Selected" at bounding box center [380, 280] width 182 height 18
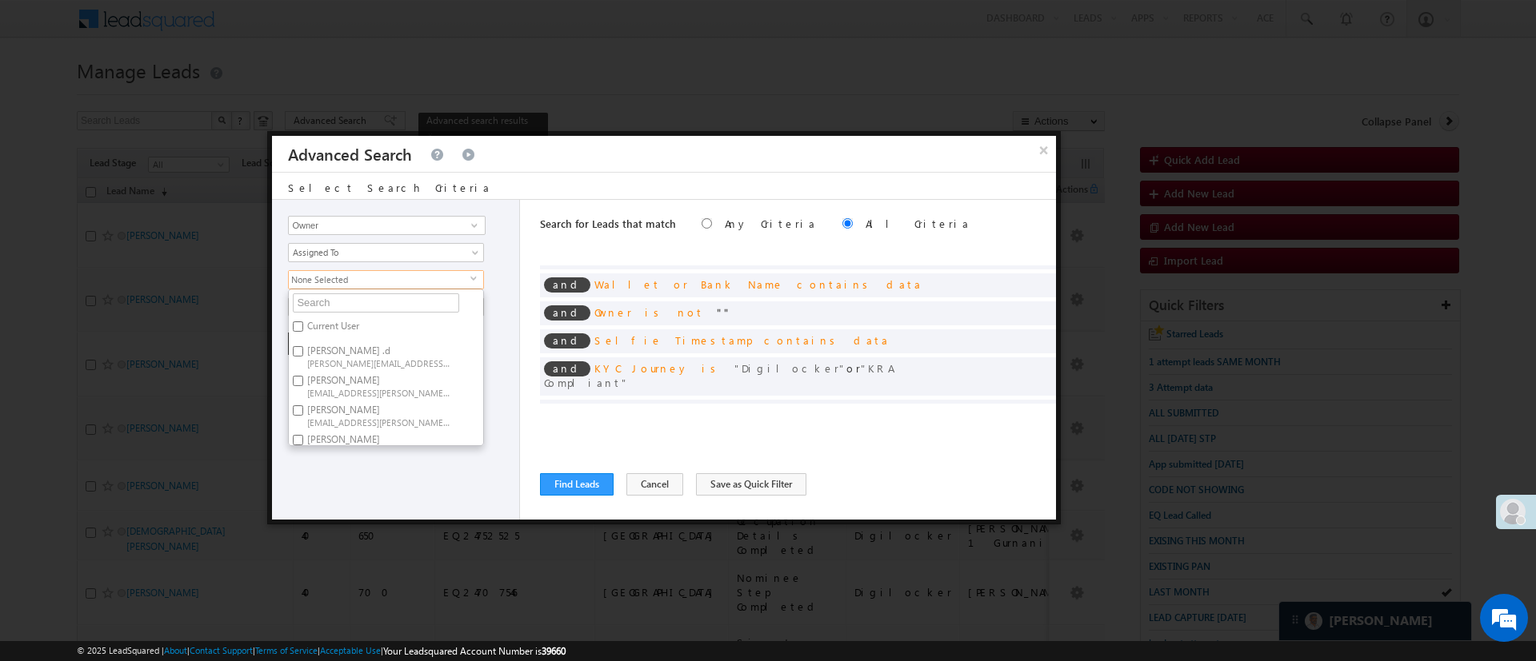
click at [449, 278] on span "None Selected" at bounding box center [380, 280] width 182 height 18
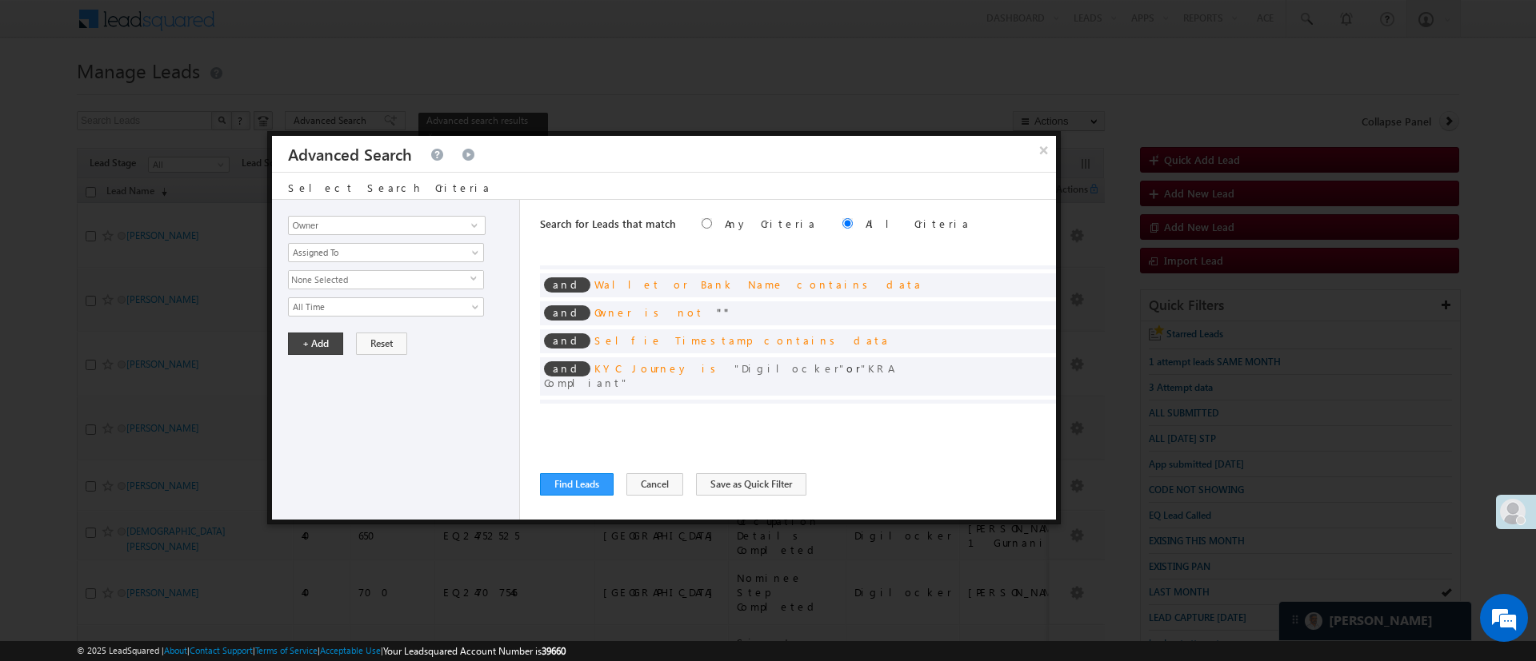
click at [449, 278] on span "None Selected" at bounding box center [380, 280] width 182 height 18
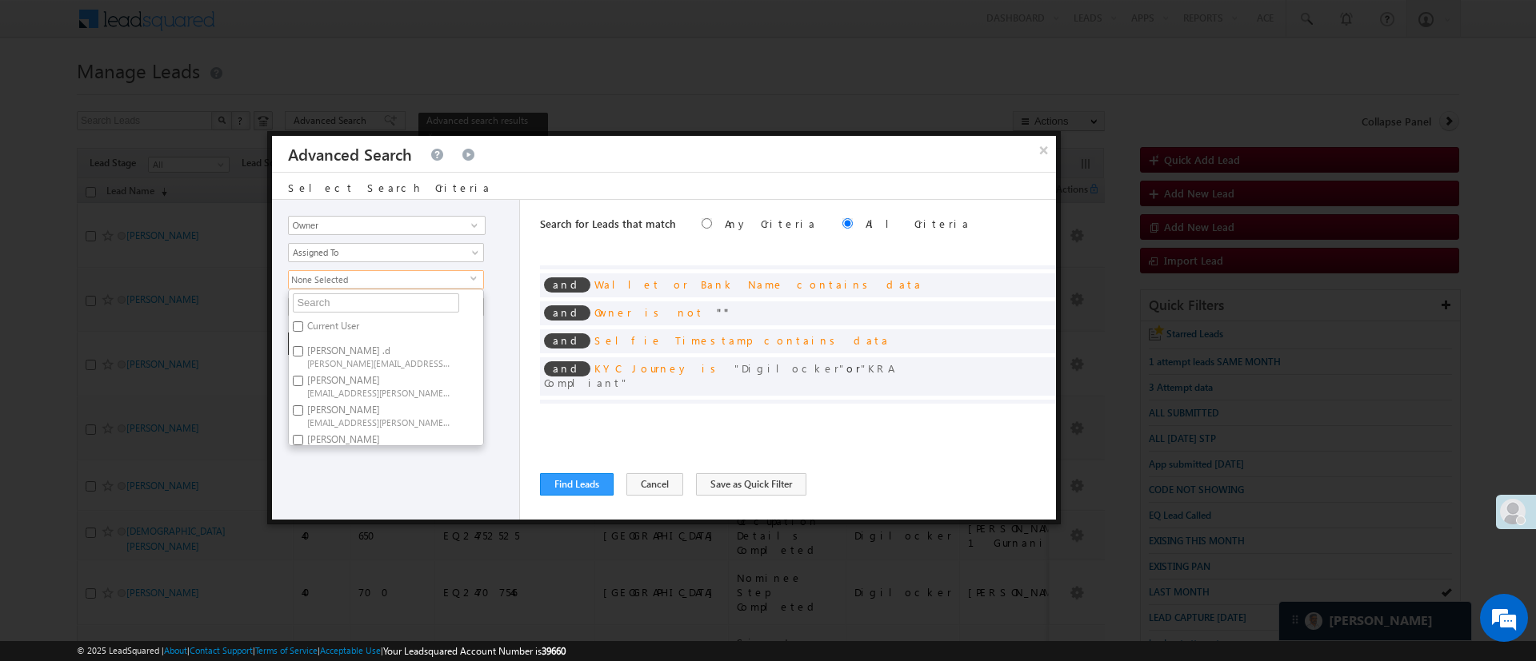
scroll to position [120, 0]
click at [425, 385] on span "[EMAIL_ADDRESS][DOMAIN_NAME]" at bounding box center [379, 391] width 144 height 12
click at [303, 385] on input "[PERSON_NAME] [PERSON_NAME][EMAIL_ADDRESS][DOMAIN_NAME]" at bounding box center [298, 379] width 10 height 10
checkbox input "true"
click at [389, 452] on div "Lead Activity Task Sales Group Prospect Id WA Last Message Timestamp 4th Day Di…" at bounding box center [396, 360] width 248 height 320
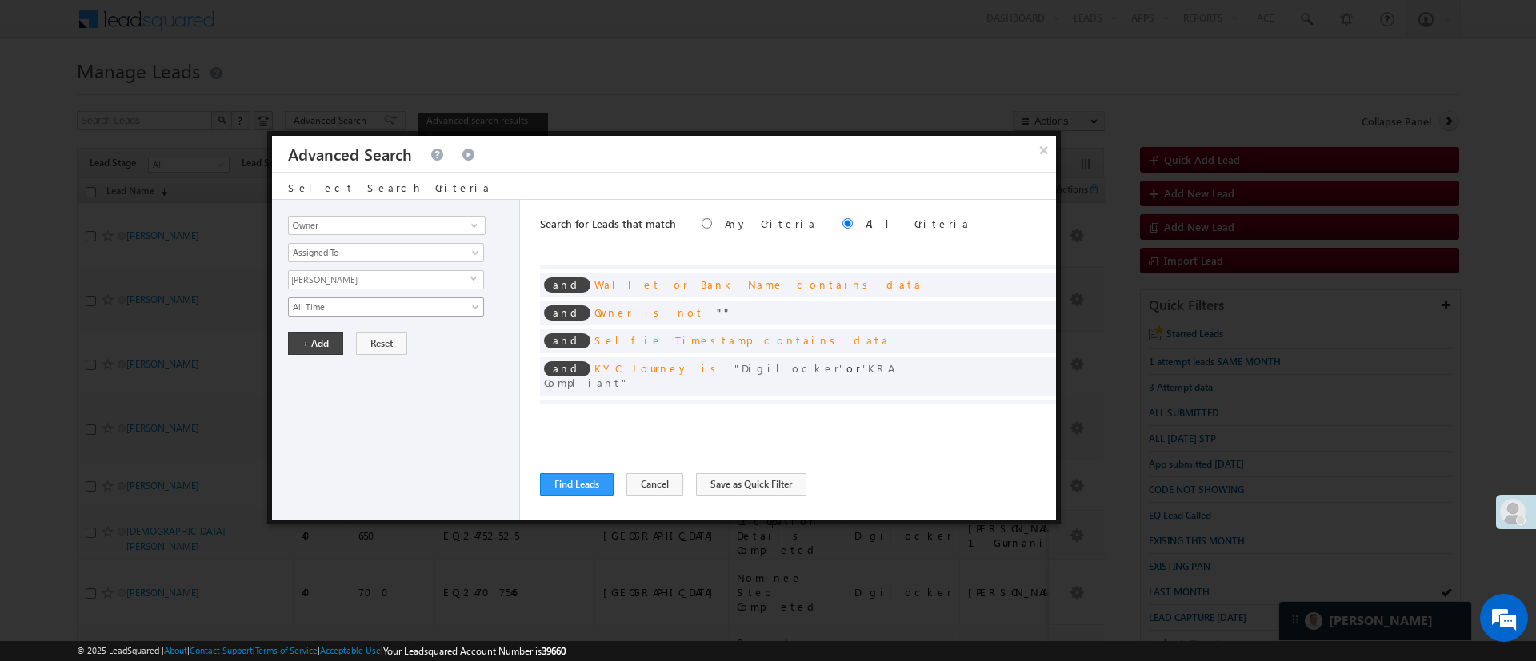
click at [347, 310] on span "All Time" at bounding box center [376, 307] width 174 height 14
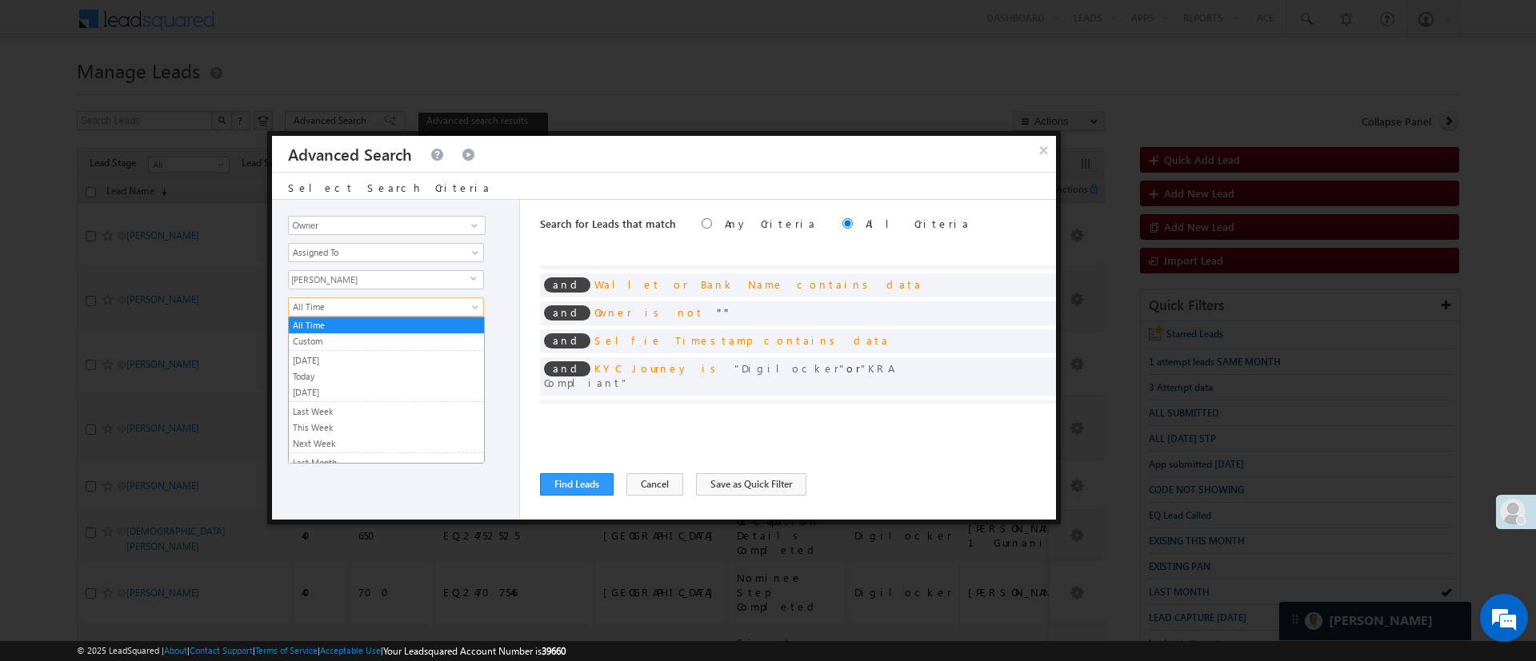
scroll to position [107, 0]
click at [422, 406] on link "Last 7 Days" at bounding box center [386, 407] width 195 height 14
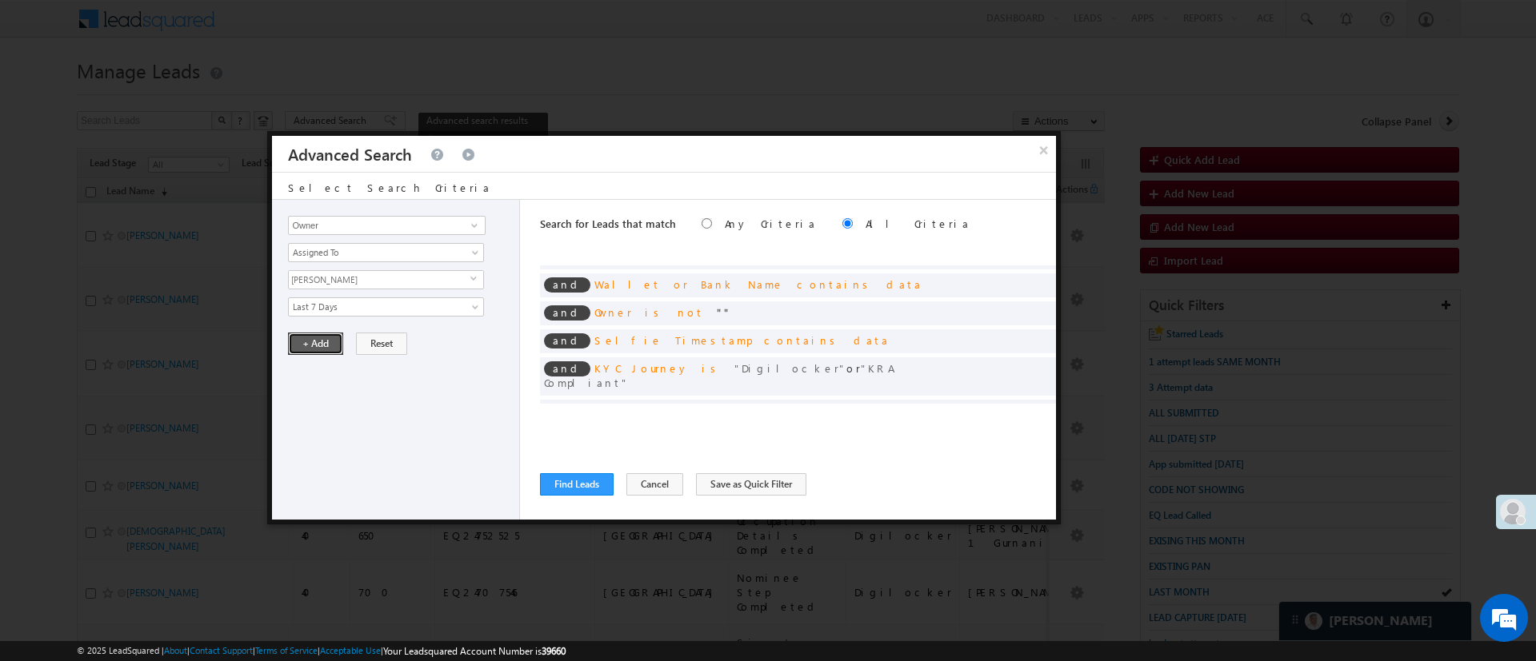
click at [318, 338] on button "+ Add" at bounding box center [315, 344] width 55 height 22
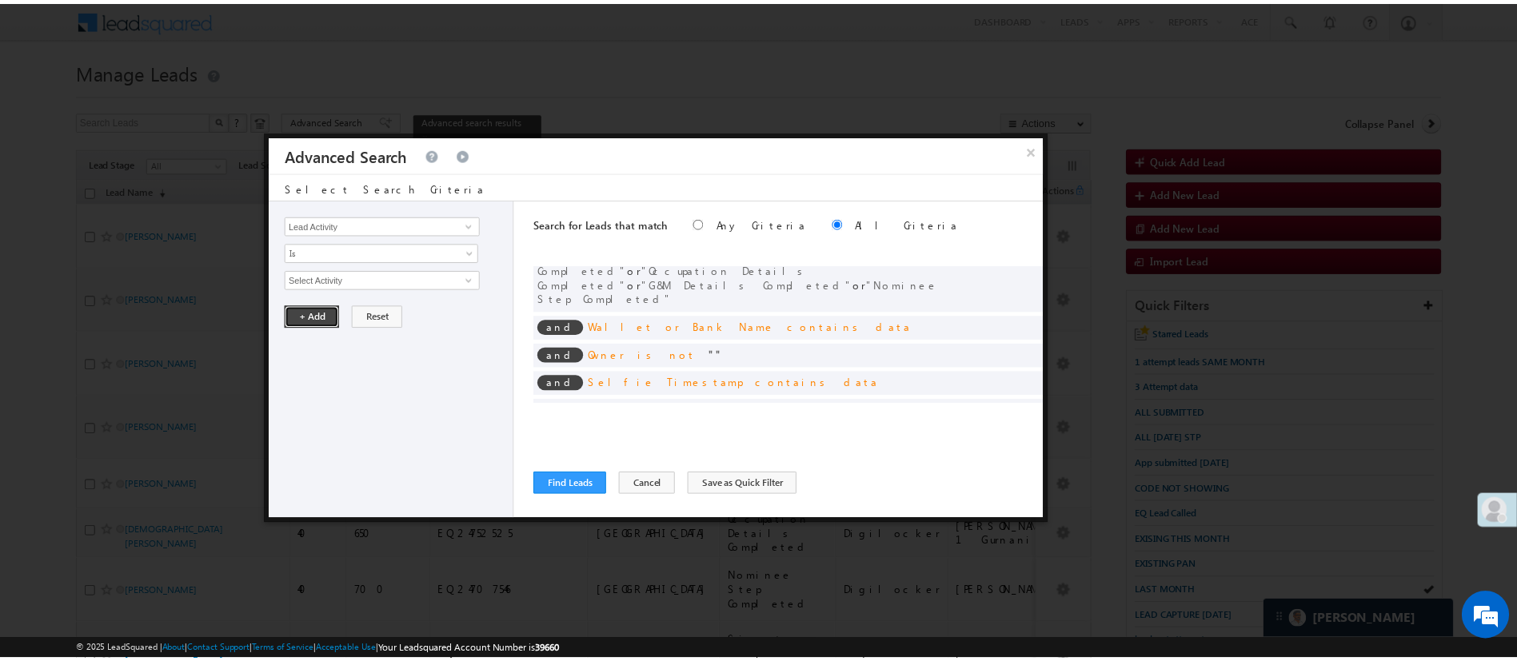
scroll to position [163, 0]
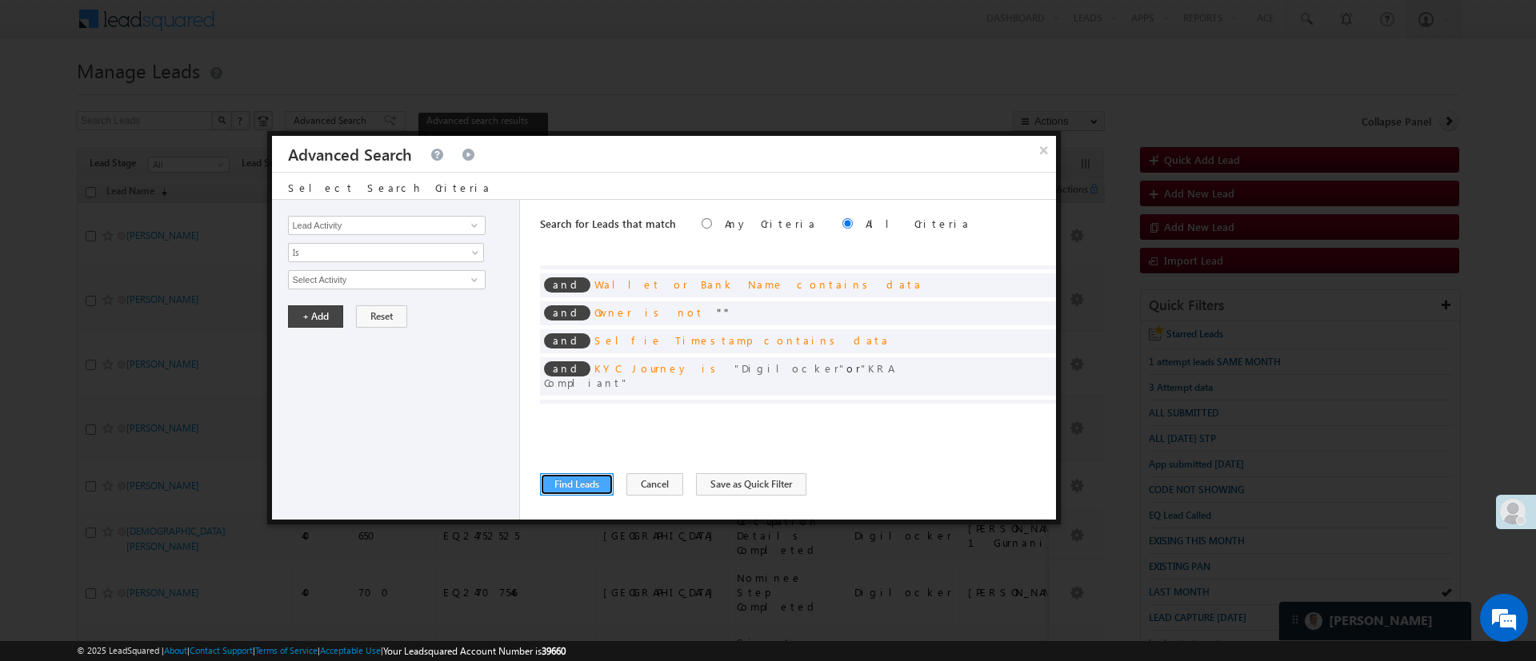
click at [553, 482] on button "Find Leads" at bounding box center [577, 484] width 74 height 22
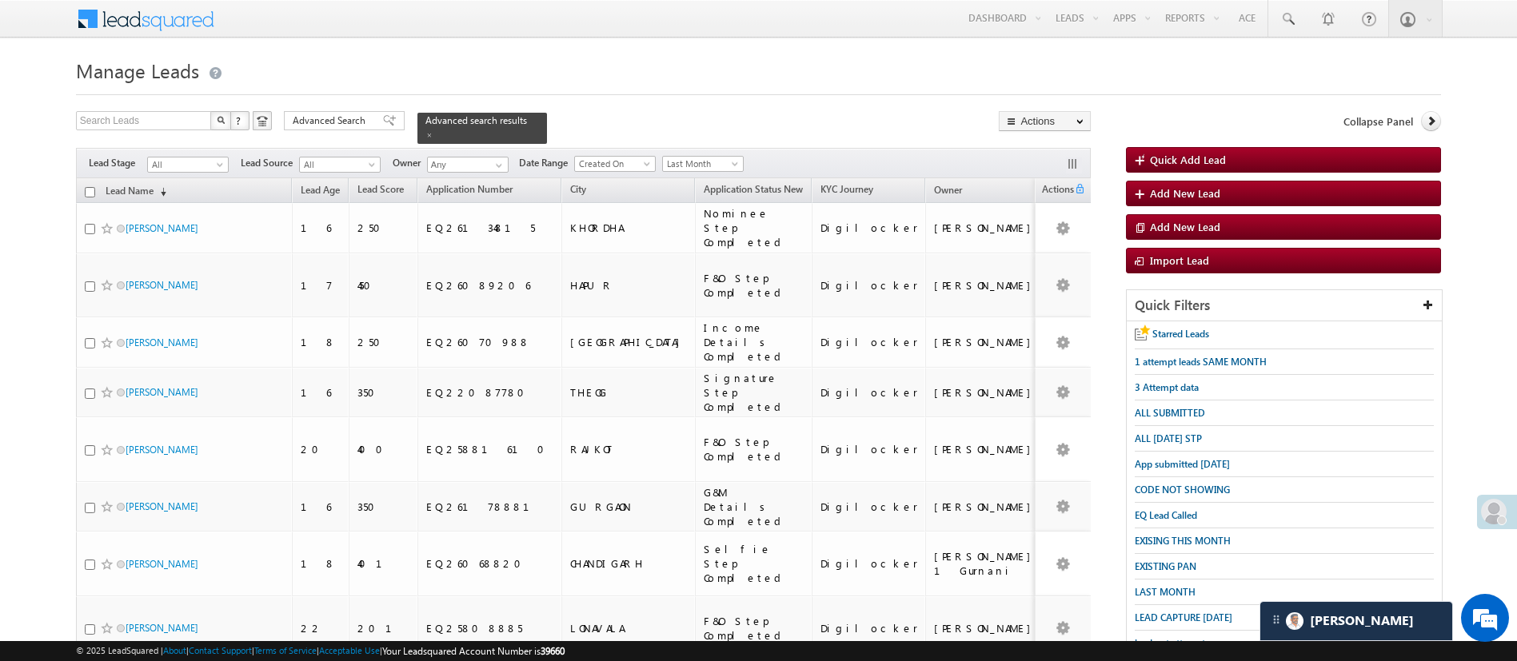
scroll to position [407, 0]
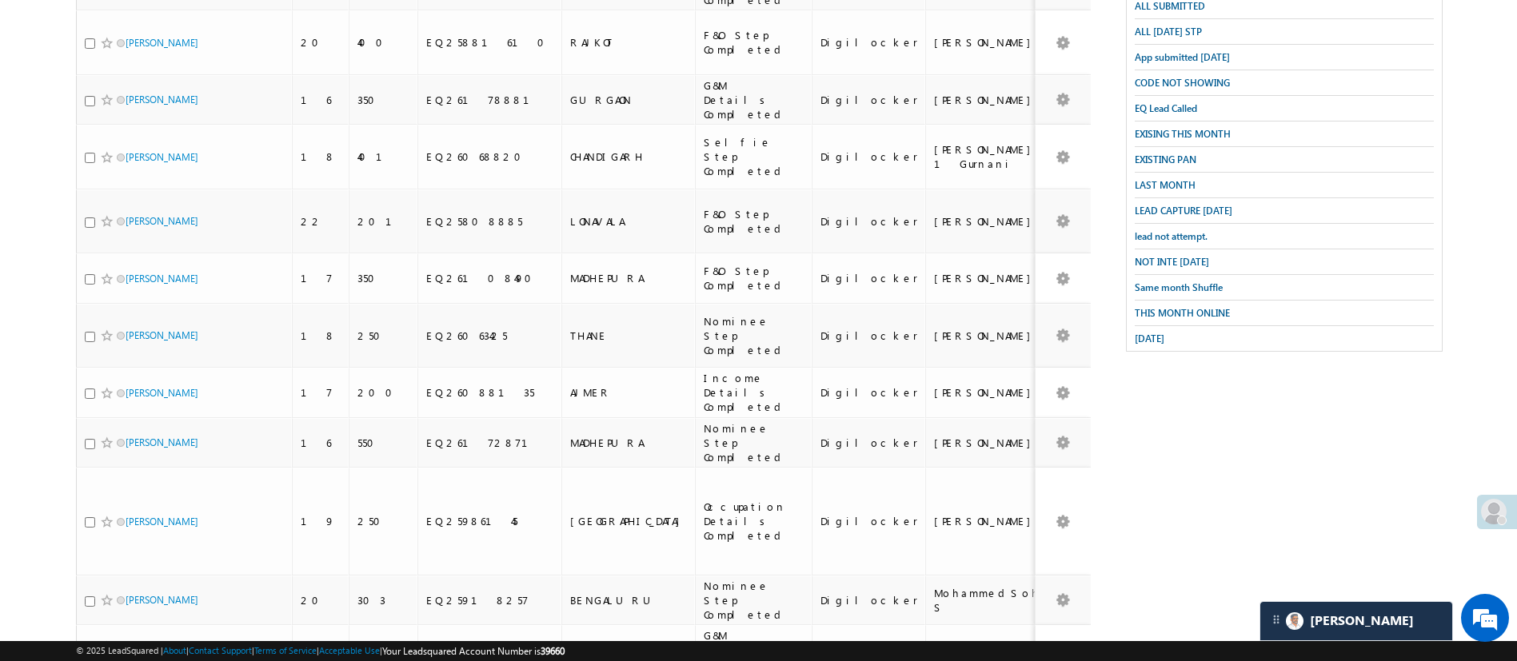
click at [138, 599] on li "50" at bounding box center [130, 598] width 38 height 16
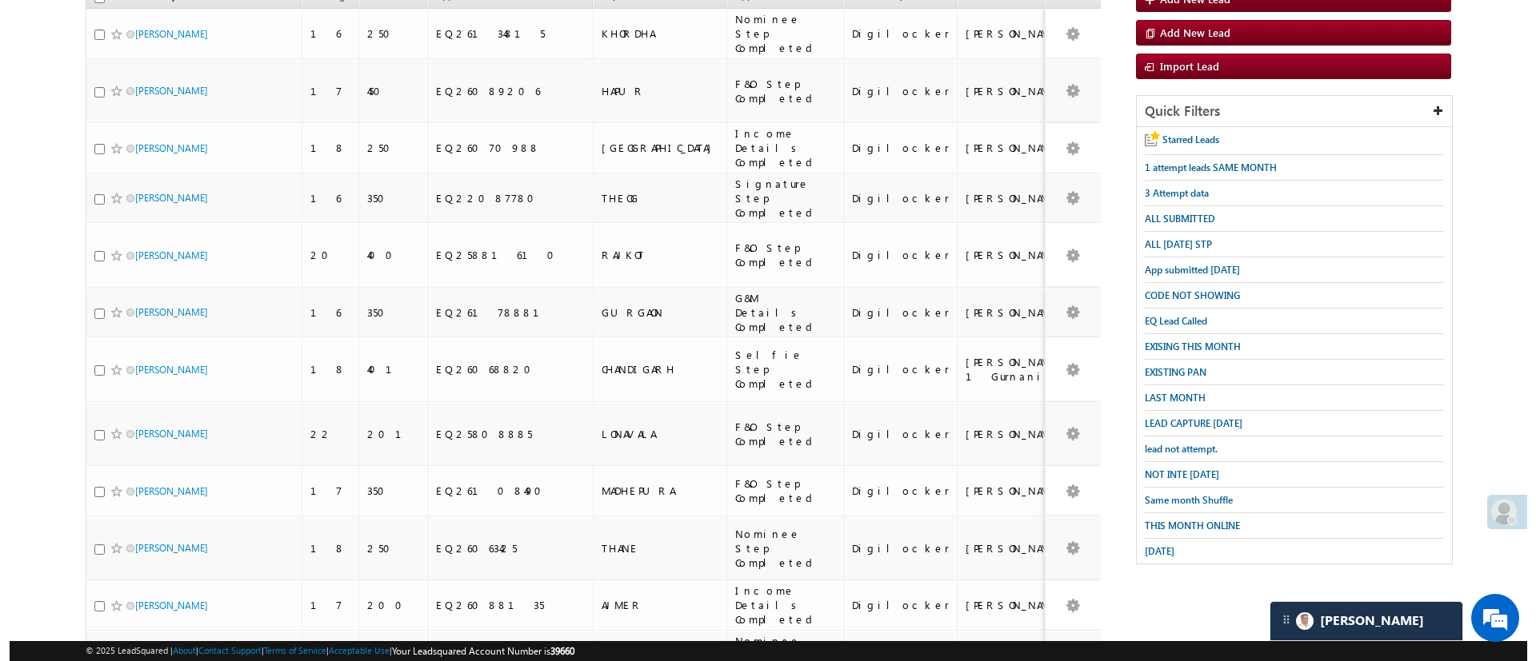
scroll to position [0, 0]
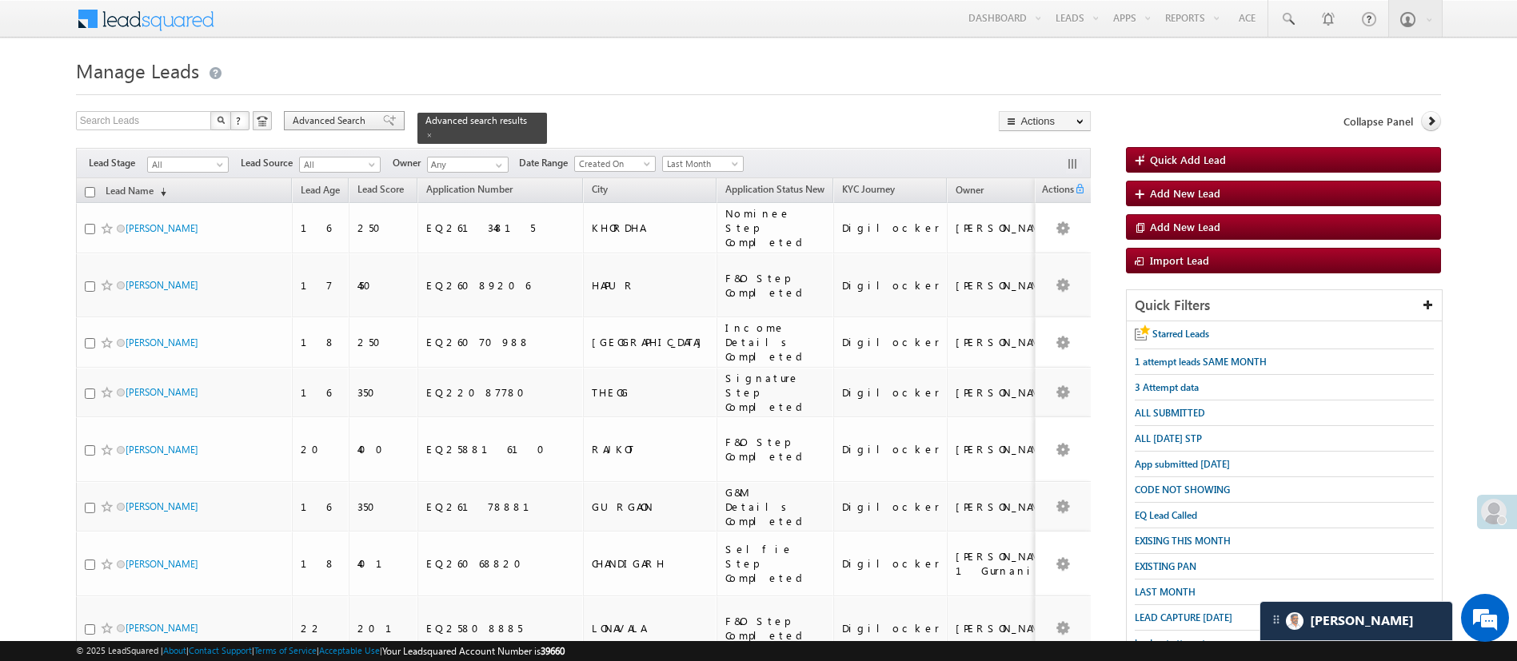
click at [291, 123] on div "Advanced Search" at bounding box center [344, 120] width 121 height 19
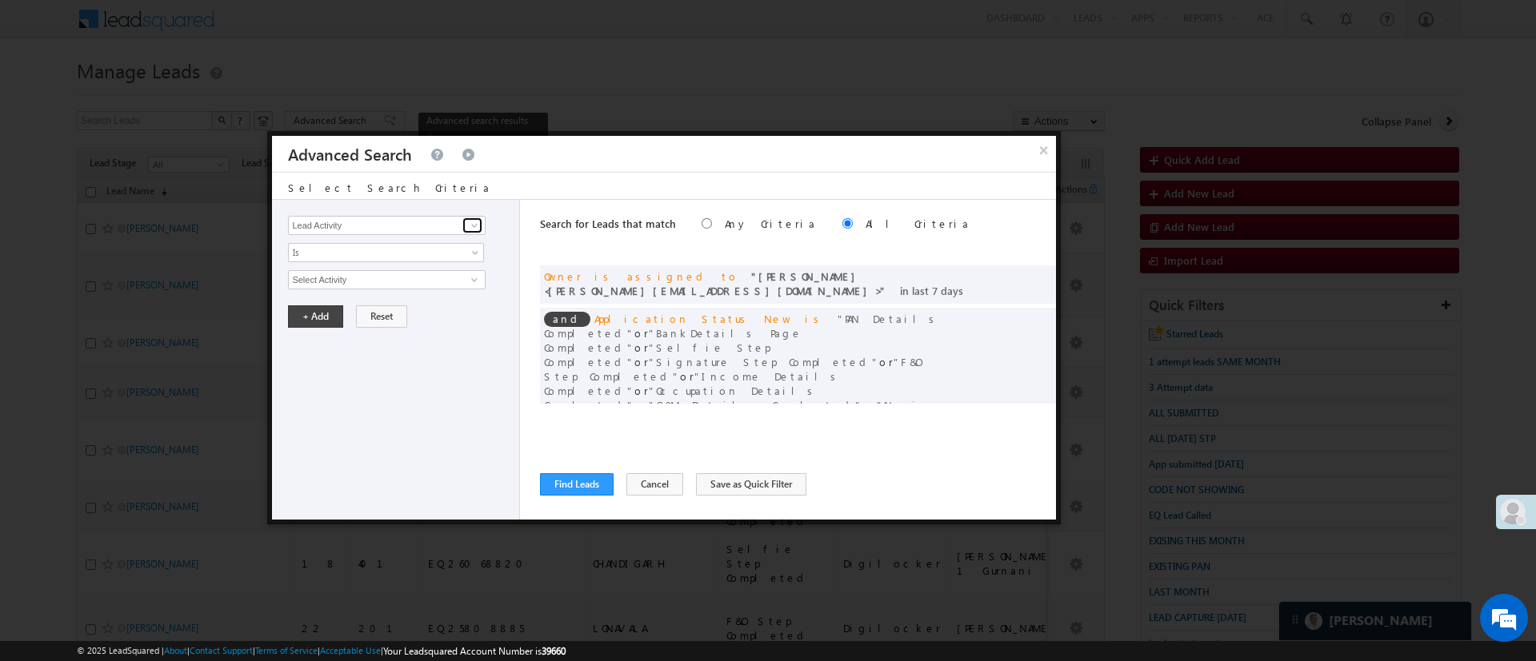
click at [477, 222] on span at bounding box center [474, 225] width 13 height 13
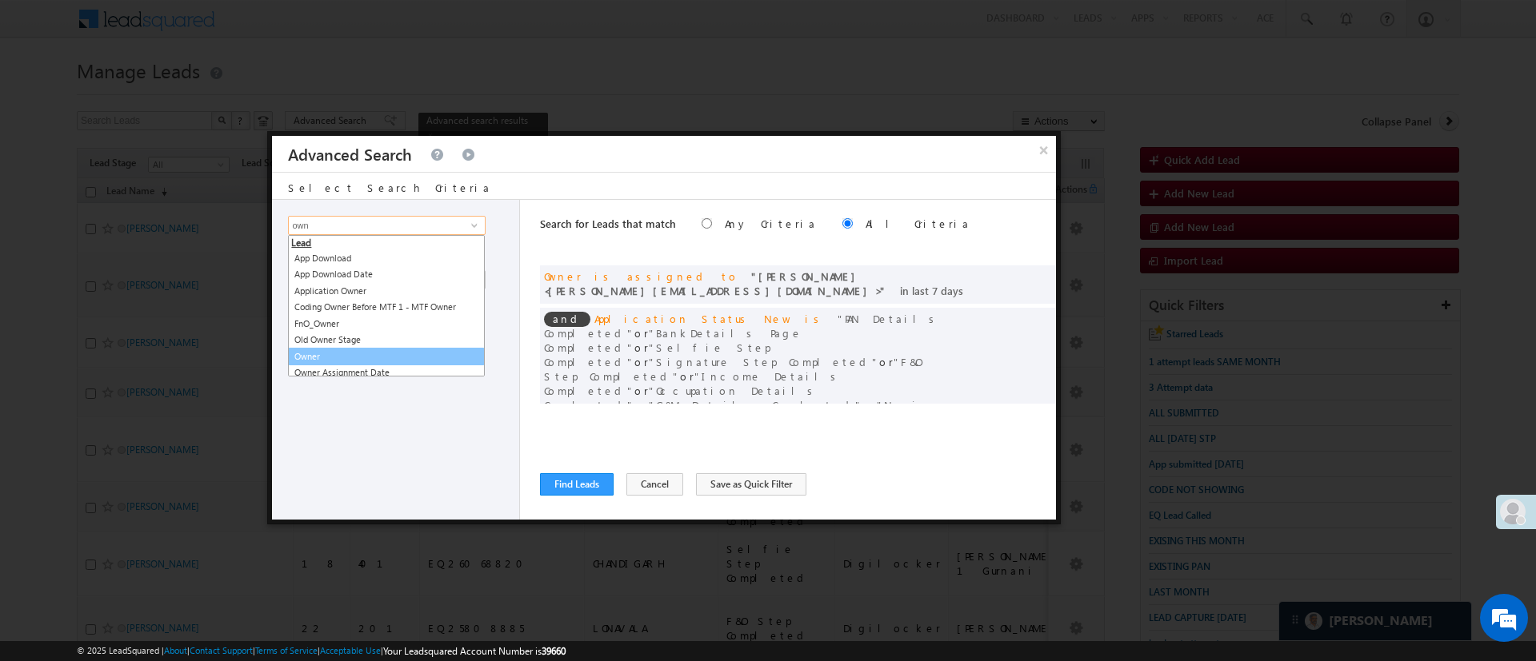
click at [364, 351] on link "Owner" at bounding box center [386, 357] width 197 height 18
type input "Old Owner Stage"
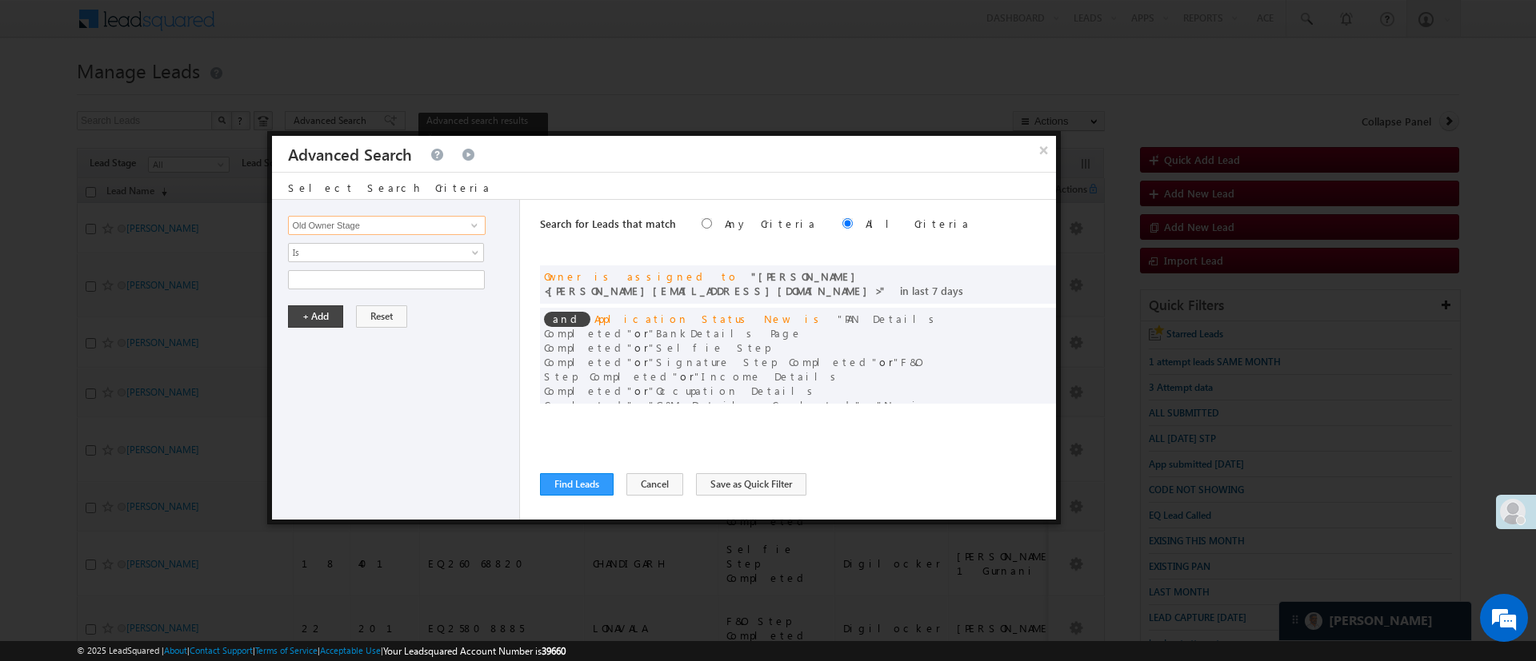
click at [413, 225] on input "Old Owner Stage" at bounding box center [386, 225] width 197 height 19
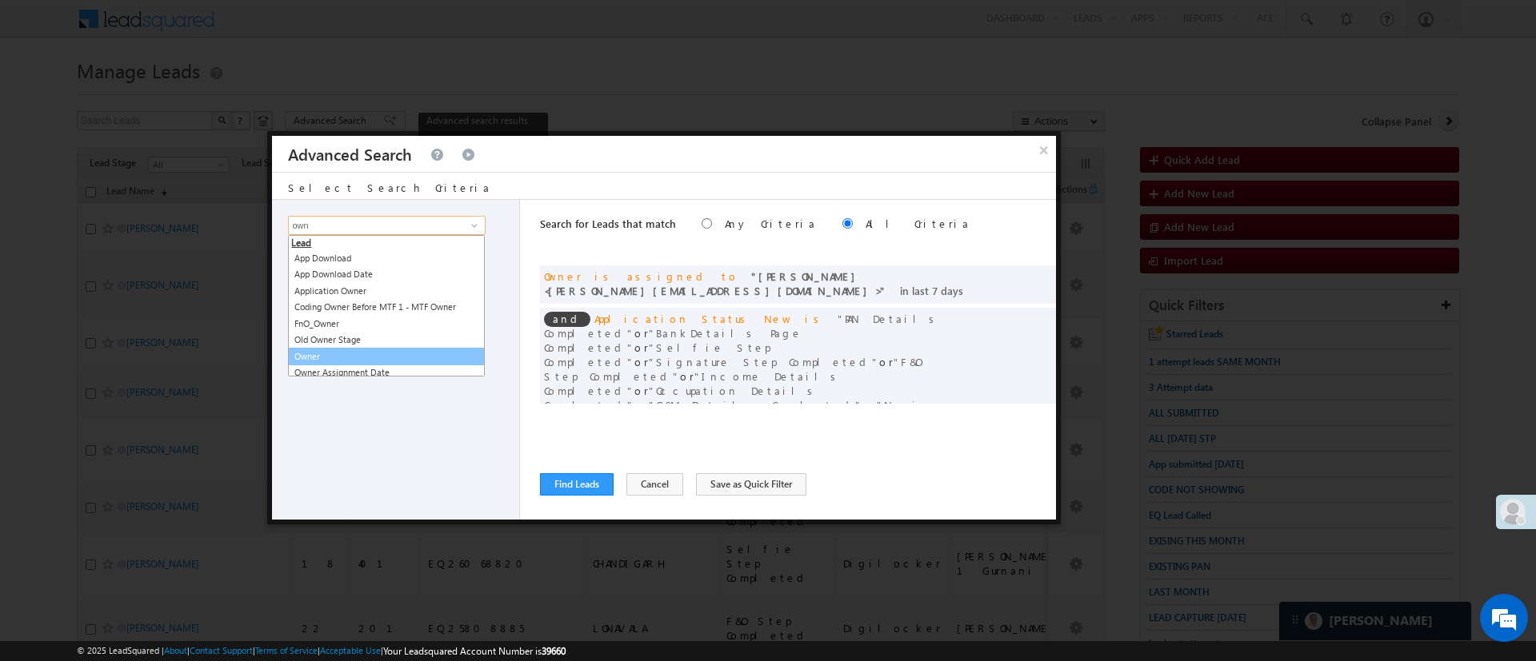
click at [351, 357] on link "Owner" at bounding box center [386, 357] width 197 height 18
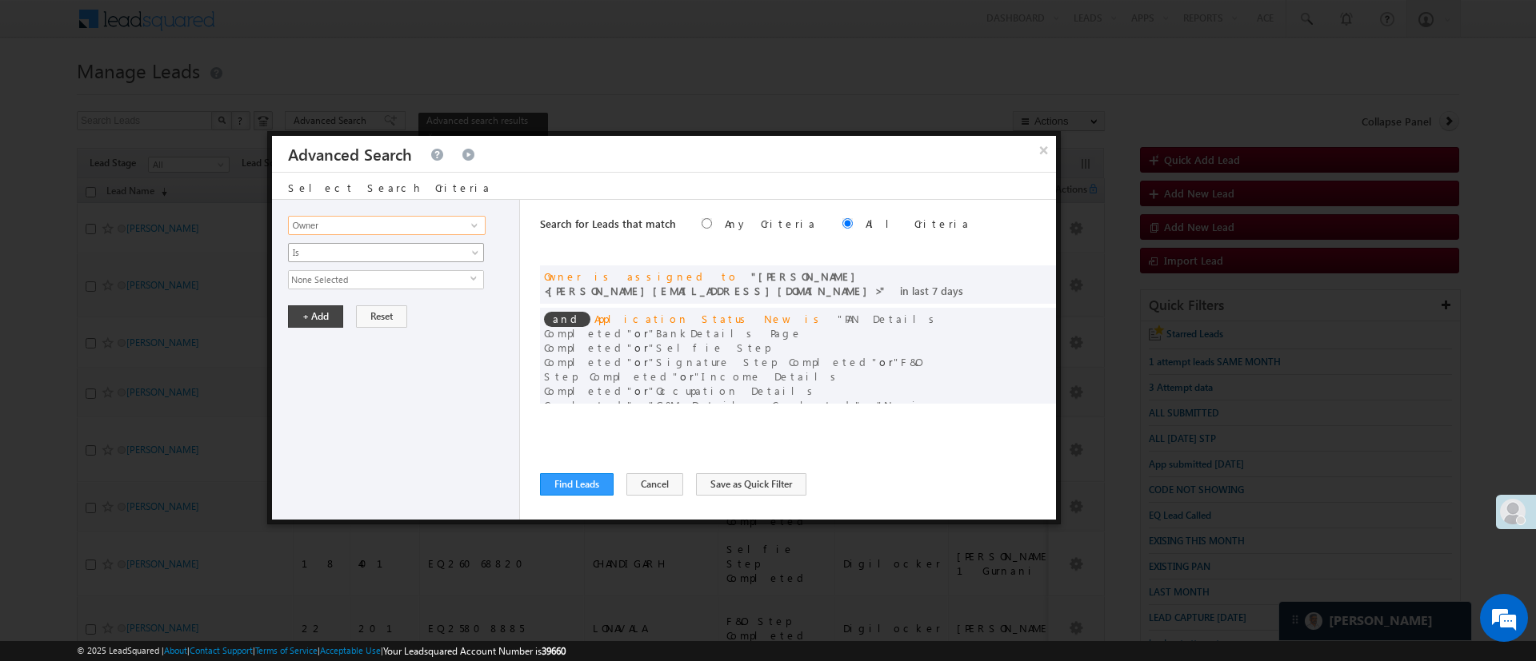
type input "Owner"
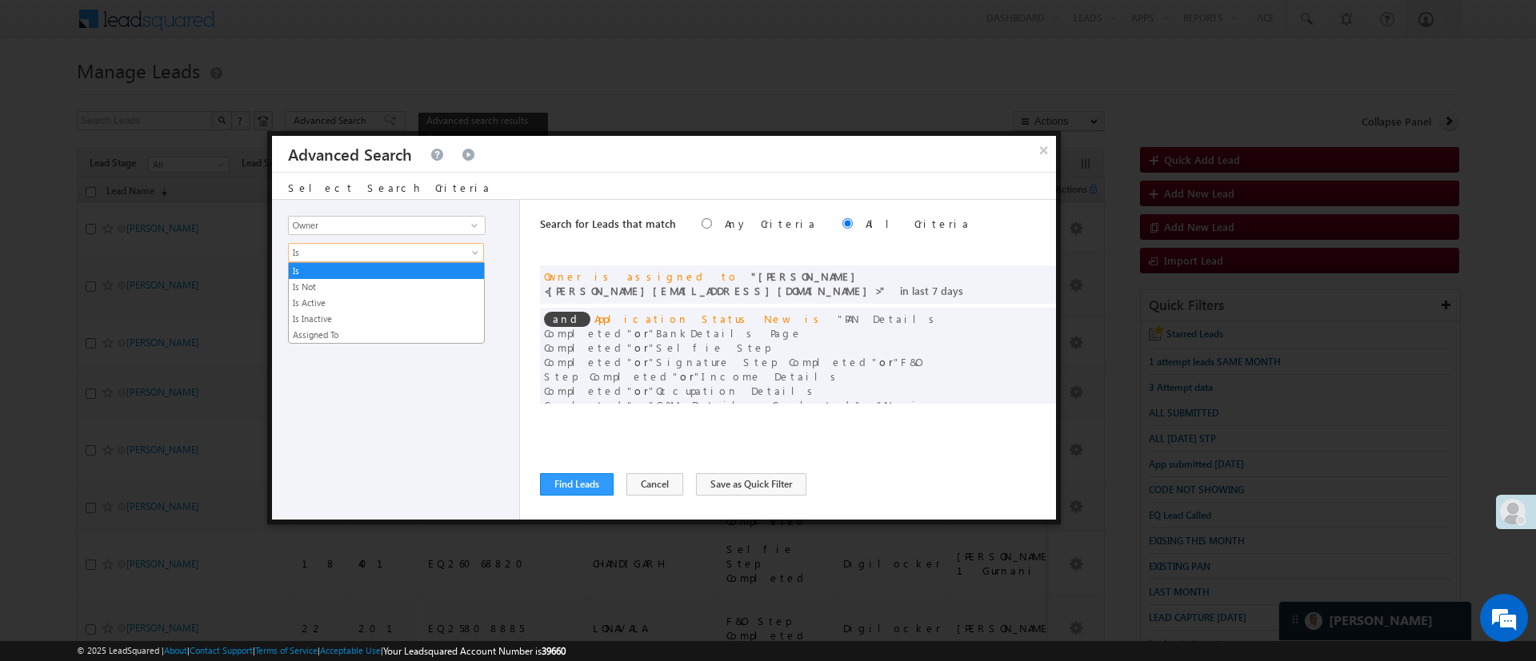
click at [376, 258] on span "Is" at bounding box center [376, 253] width 174 height 14
click at [363, 281] on link "Is Not" at bounding box center [386, 287] width 195 height 14
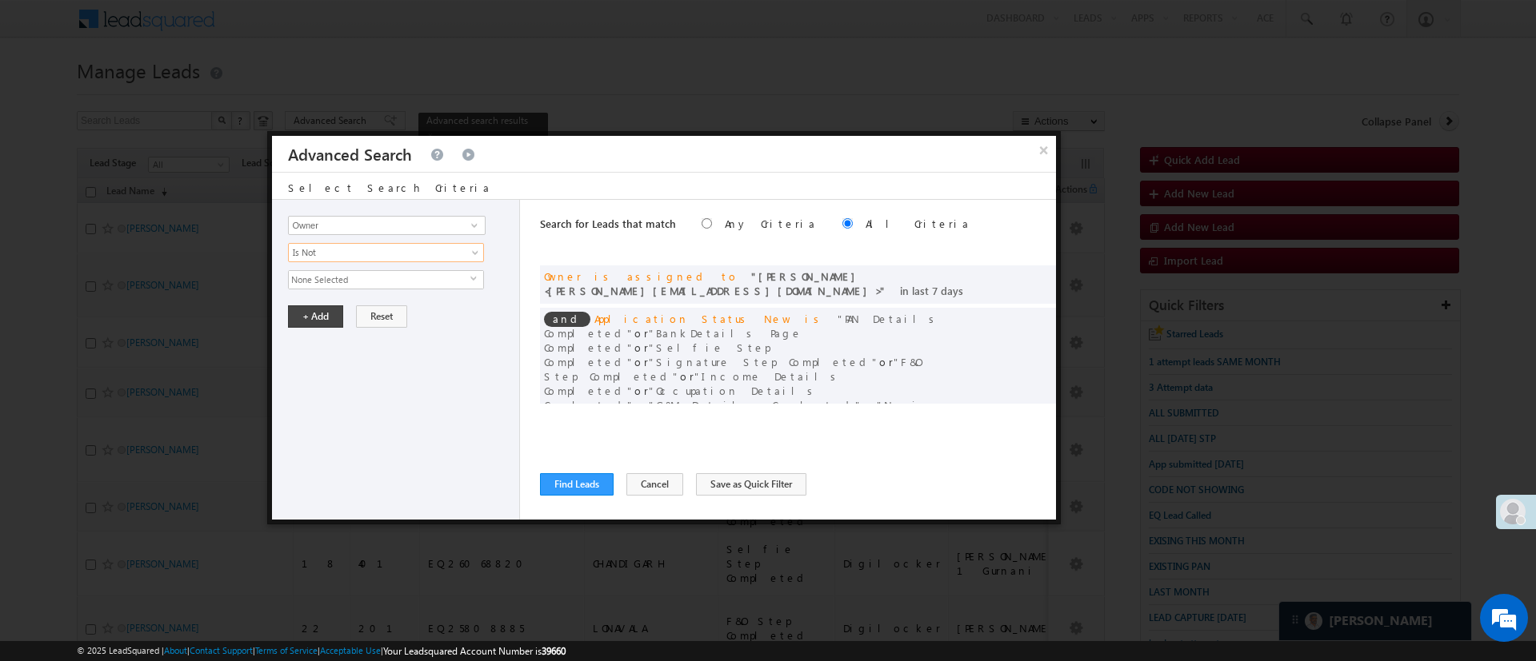
click at [363, 281] on span "None Selected" at bounding box center [380, 280] width 182 height 18
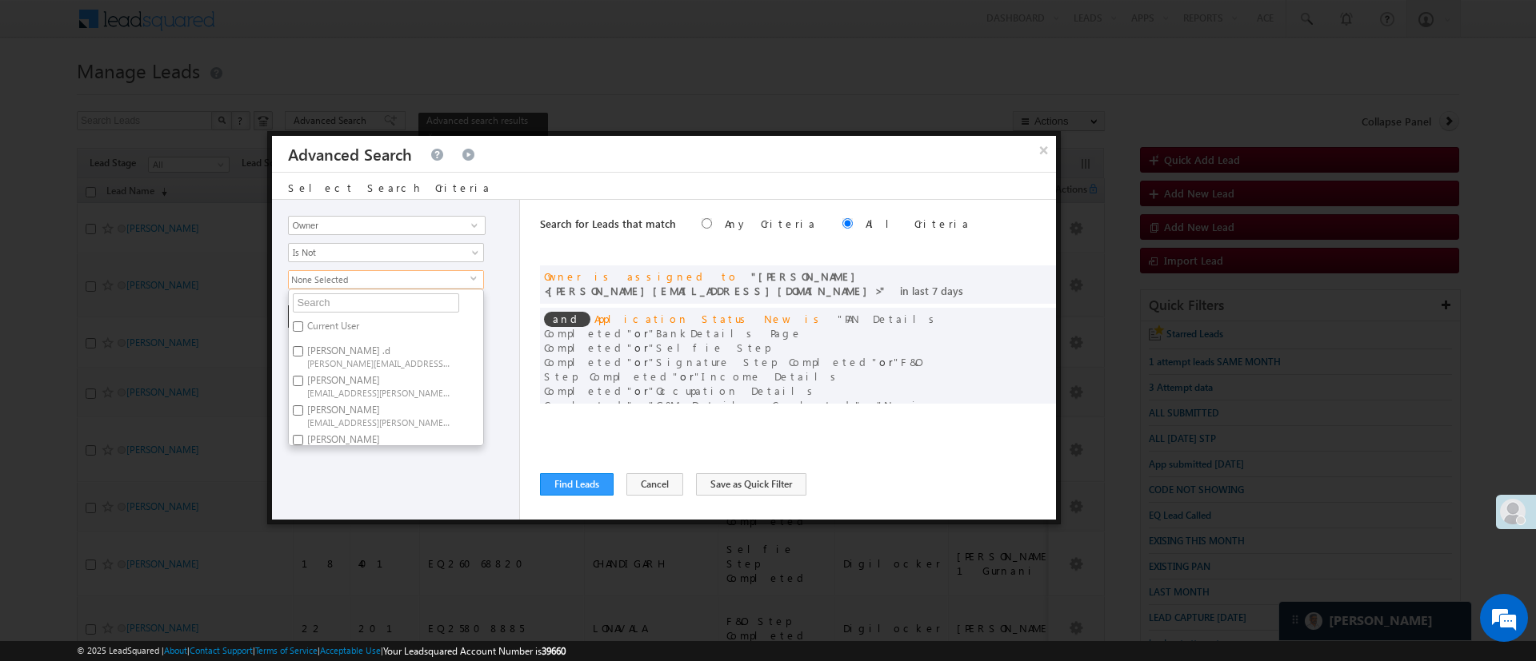
click at [373, 314] on ul "Current User Aakansha .d Aakansha.D@angelbroking.com Anuj Rajak Anuj.Rajak@ange…" at bounding box center [386, 368] width 196 height 158
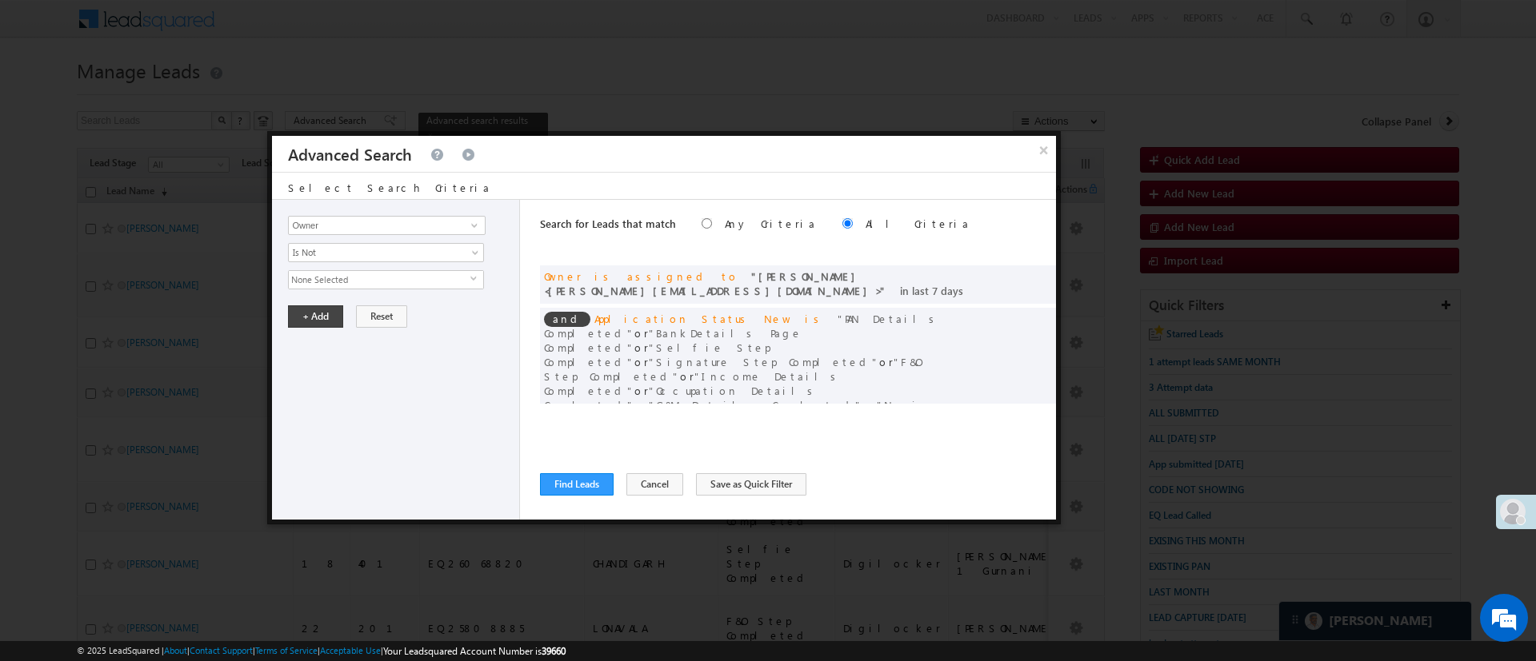
click at [389, 283] on span "None Selected" at bounding box center [380, 280] width 182 height 18
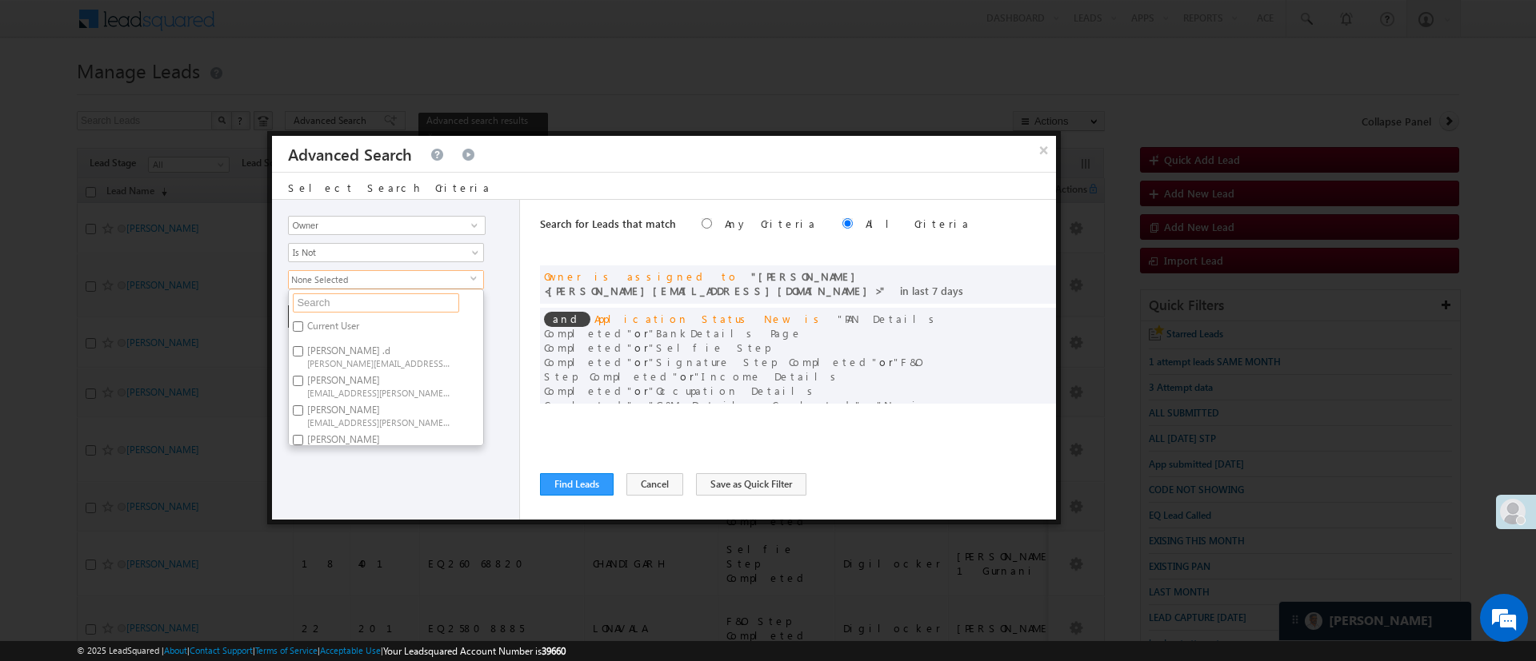
click at [386, 299] on input "text" at bounding box center [376, 303] width 166 height 19
type input "m"
type input "an"
click at [354, 353] on label "Anuj Rajak Anuj.Rajak@angelbroking.com" at bounding box center [378, 361] width 178 height 30
click at [303, 353] on input "Anuj Rajak Anuj.Rajak@angelbroking.com" at bounding box center [298, 356] width 10 height 10
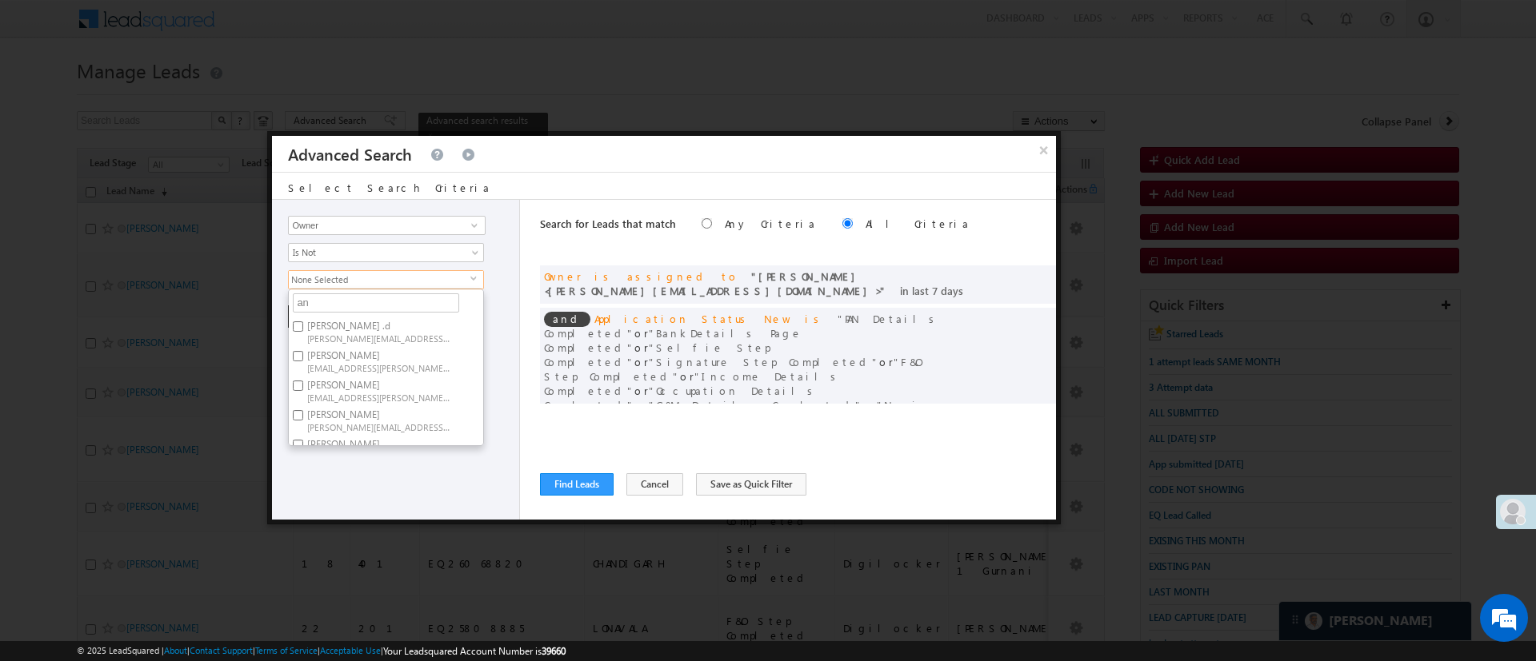
checkbox input "true"
click at [383, 477] on div "Lead Activity Task Sales Group Prospect Id WA Last Message Timestamp 4th Day Di…" at bounding box center [396, 360] width 248 height 320
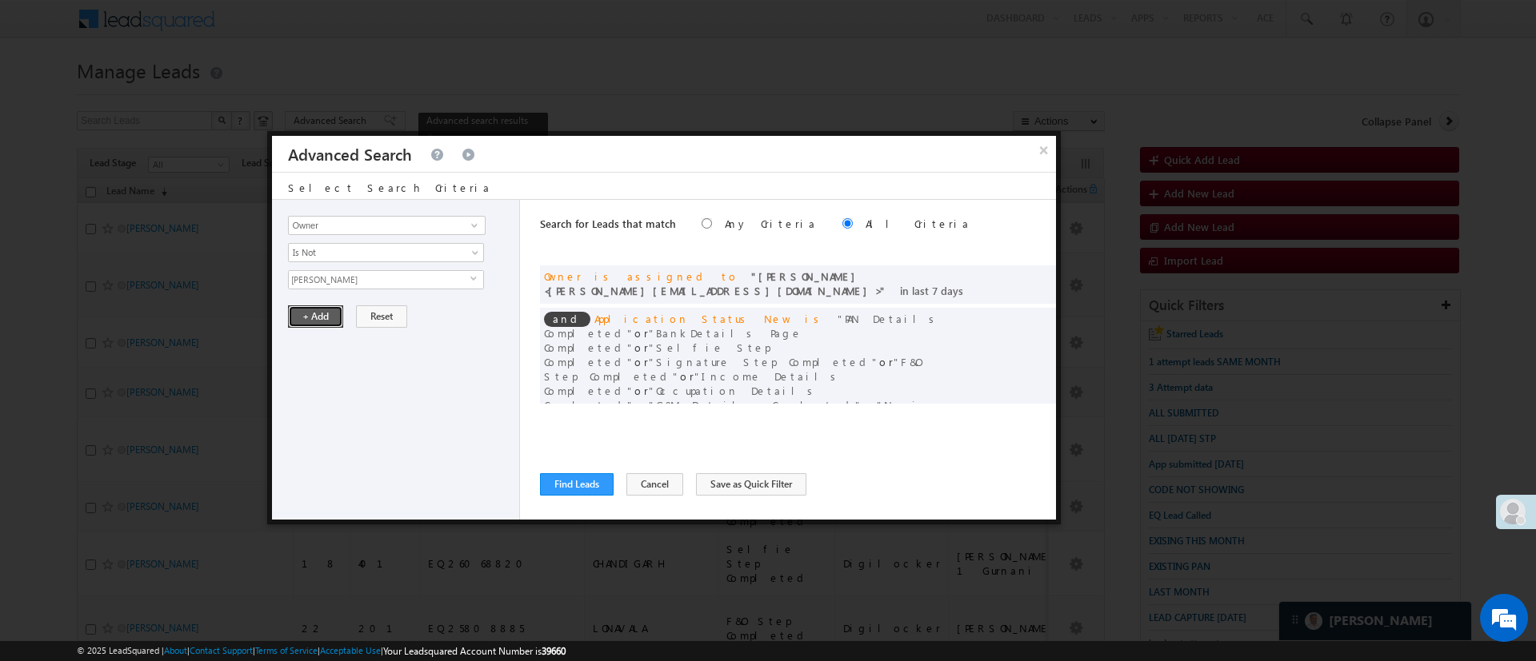
click at [315, 317] on button "+ Add" at bounding box center [315, 317] width 55 height 22
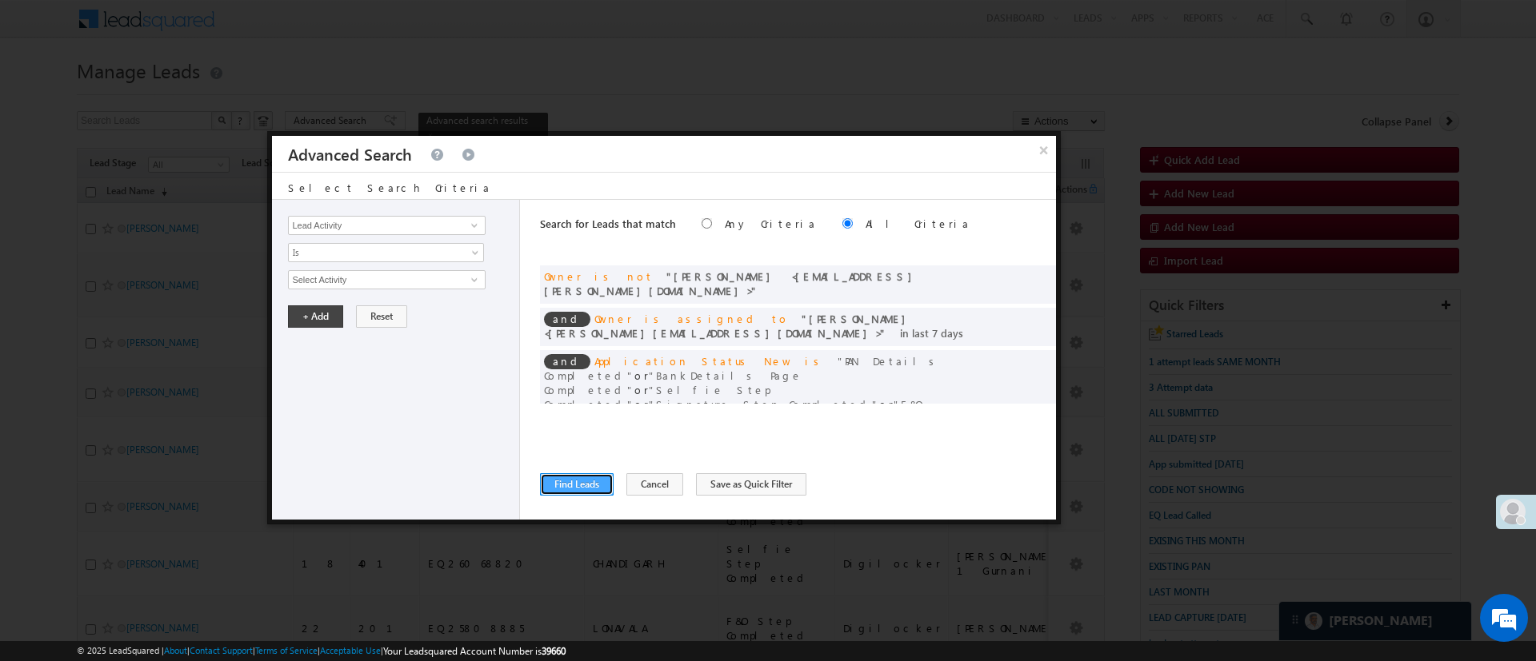
click at [560, 477] on button "Find Leads" at bounding box center [577, 484] width 74 height 22
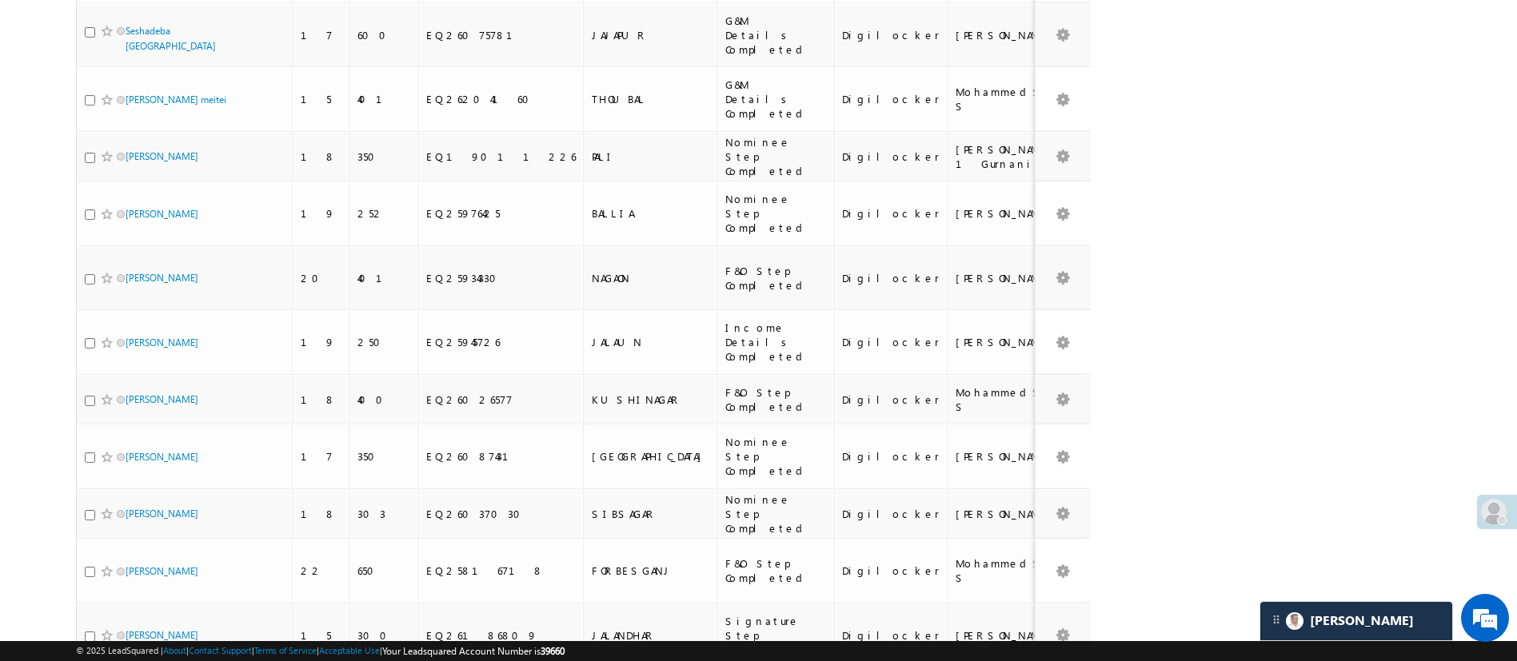
scroll to position [2145, 0]
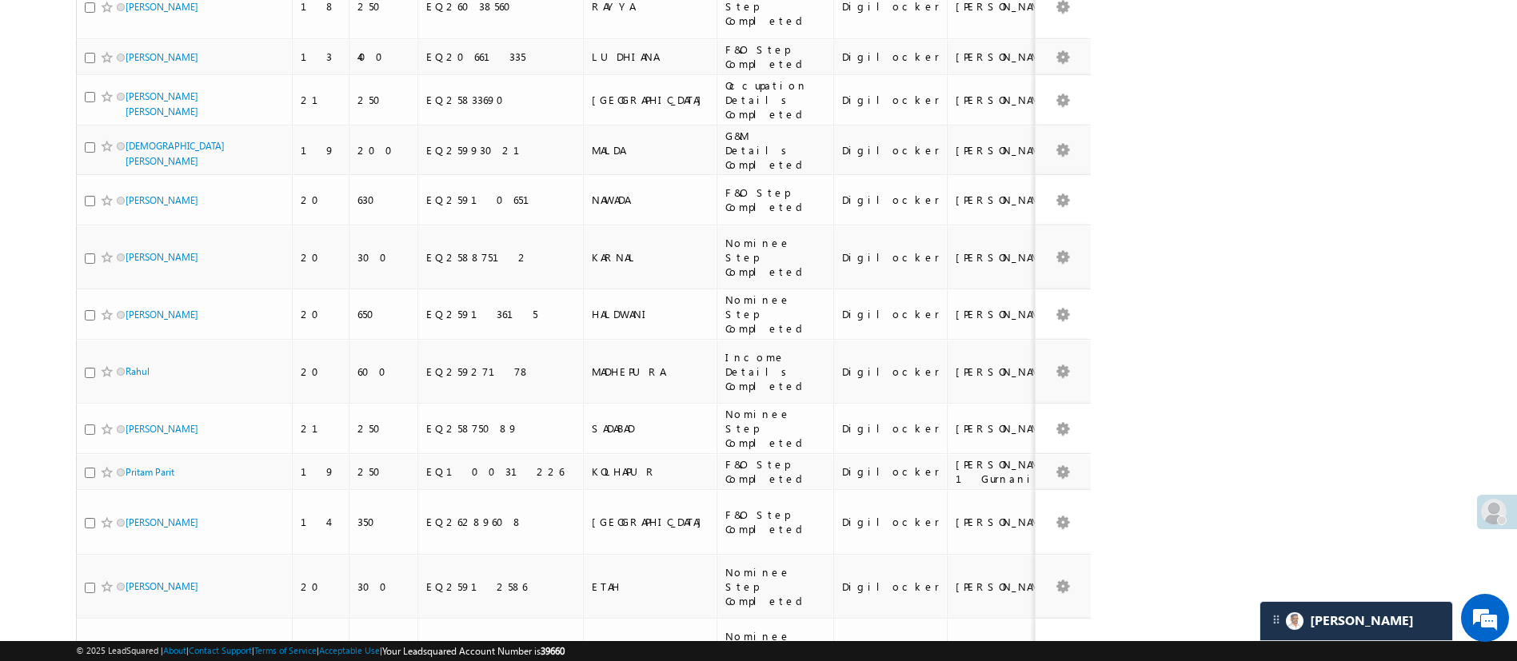
drag, startPoint x: 1524, startPoint y: 533, endPoint x: 1221, endPoint y: 12, distance: 602.1
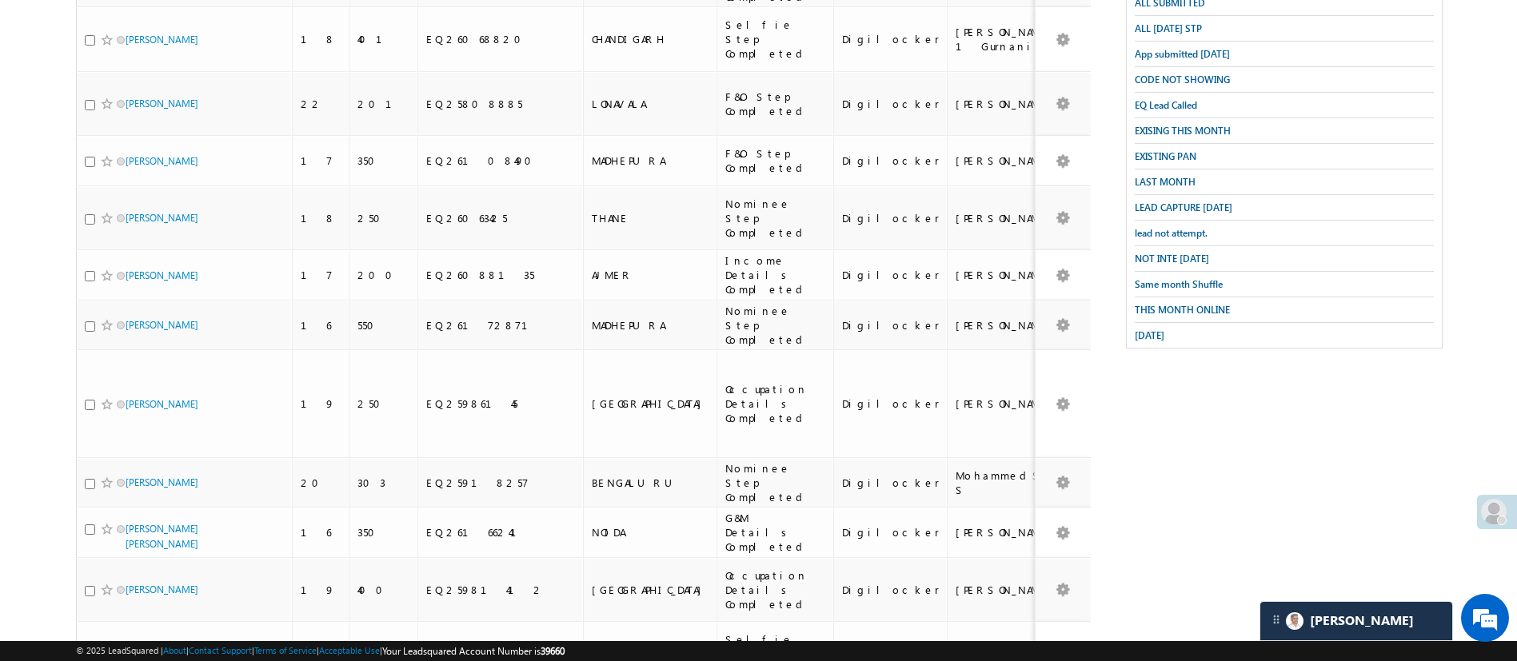
scroll to position [0, 0]
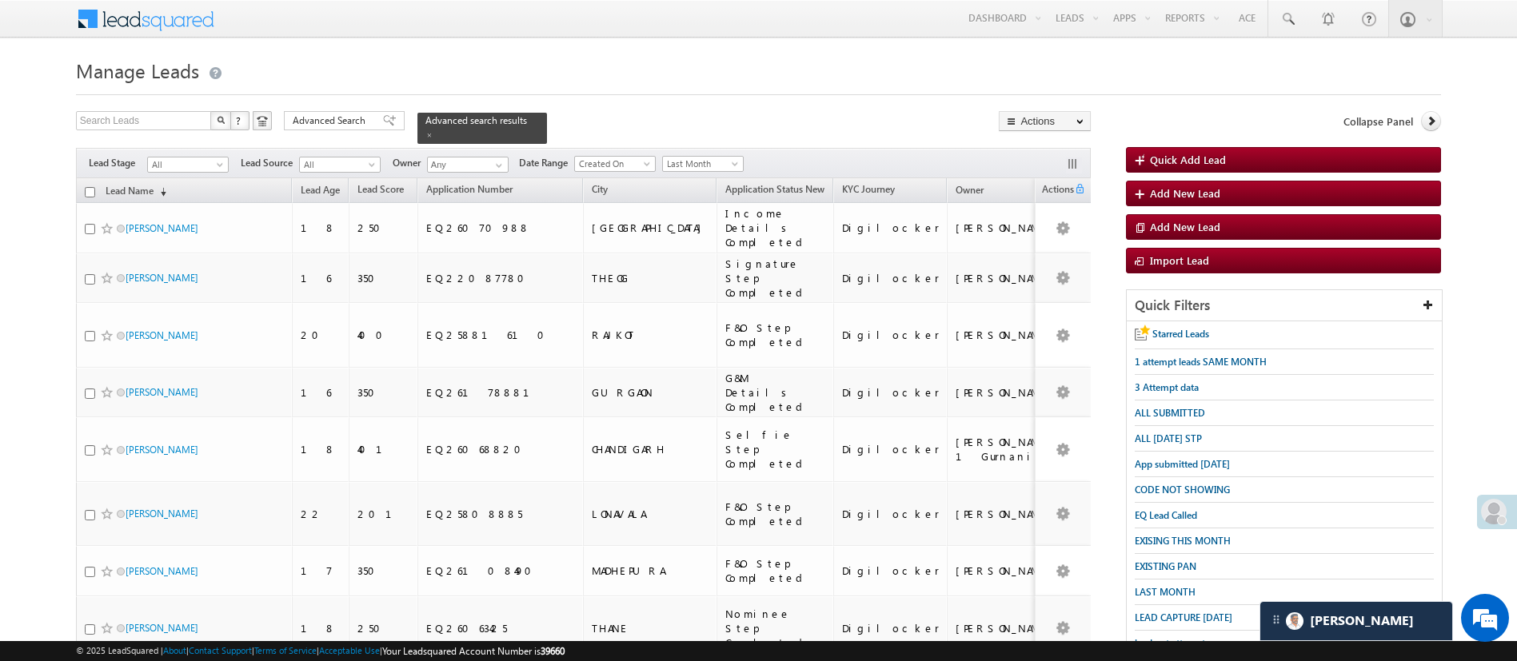
click at [92, 187] on input "checkbox" at bounding box center [90, 192] width 10 height 10
checkbox input "true"
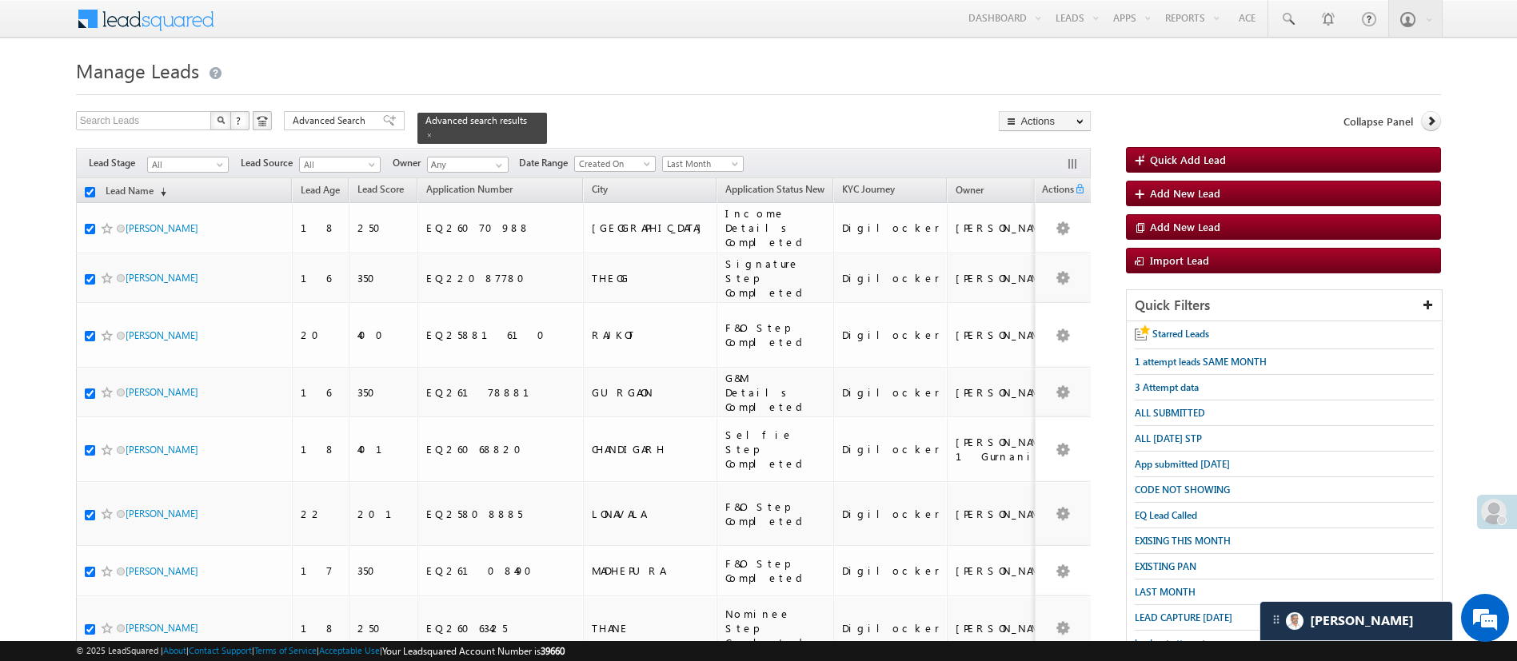
checkbox input "true"
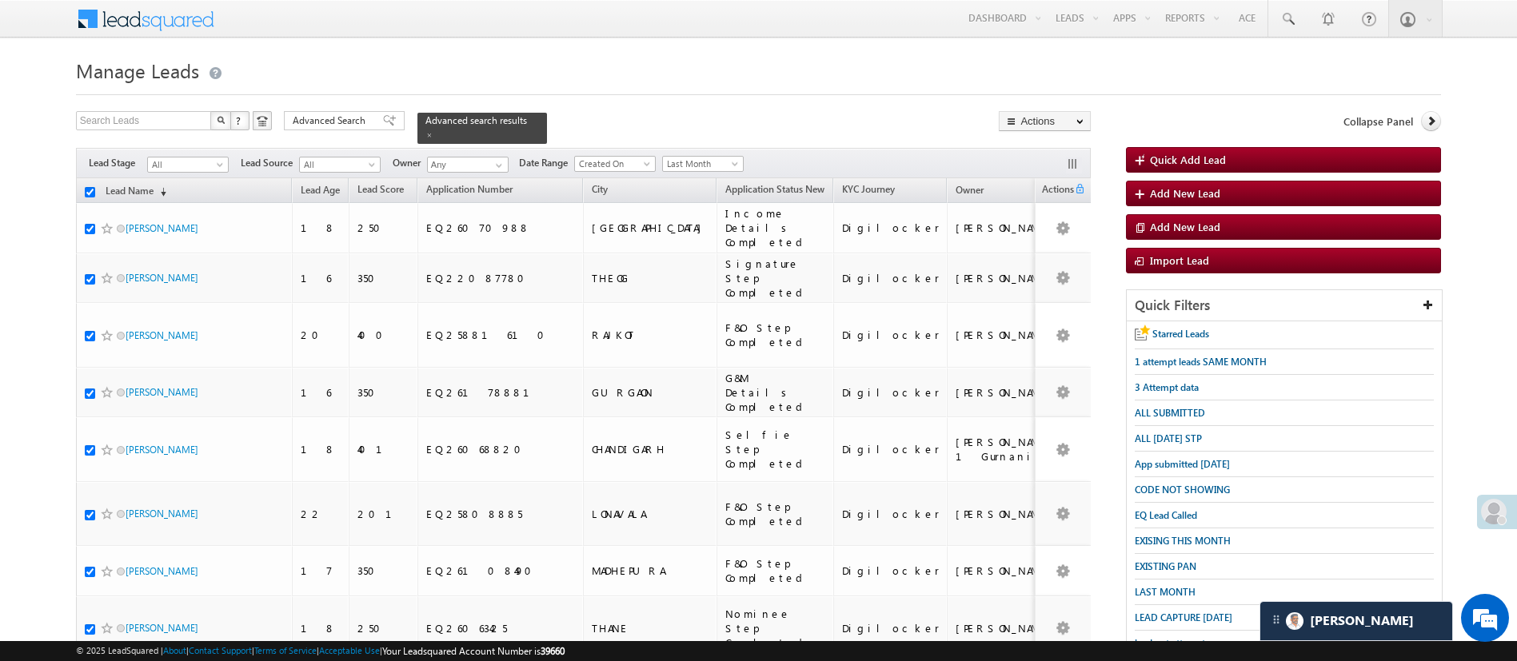
checkbox input "true"
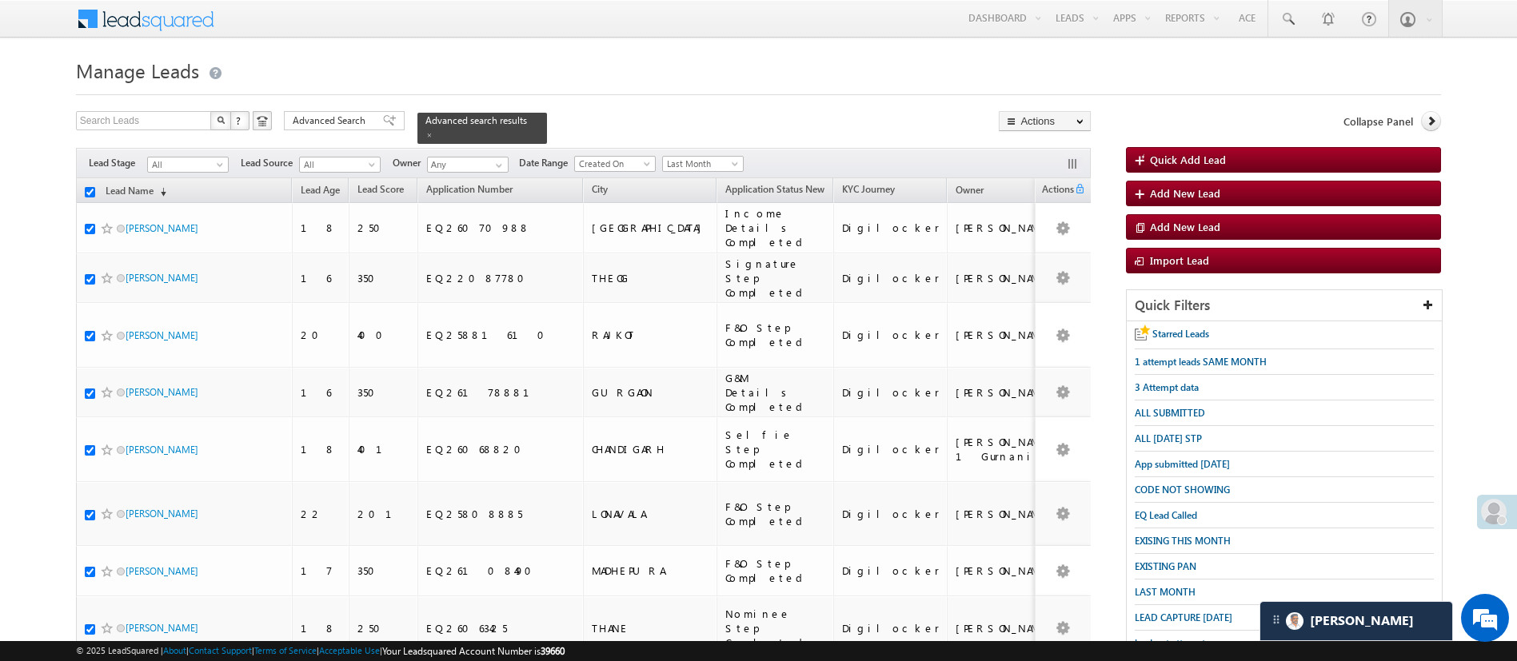
checkbox input "true"
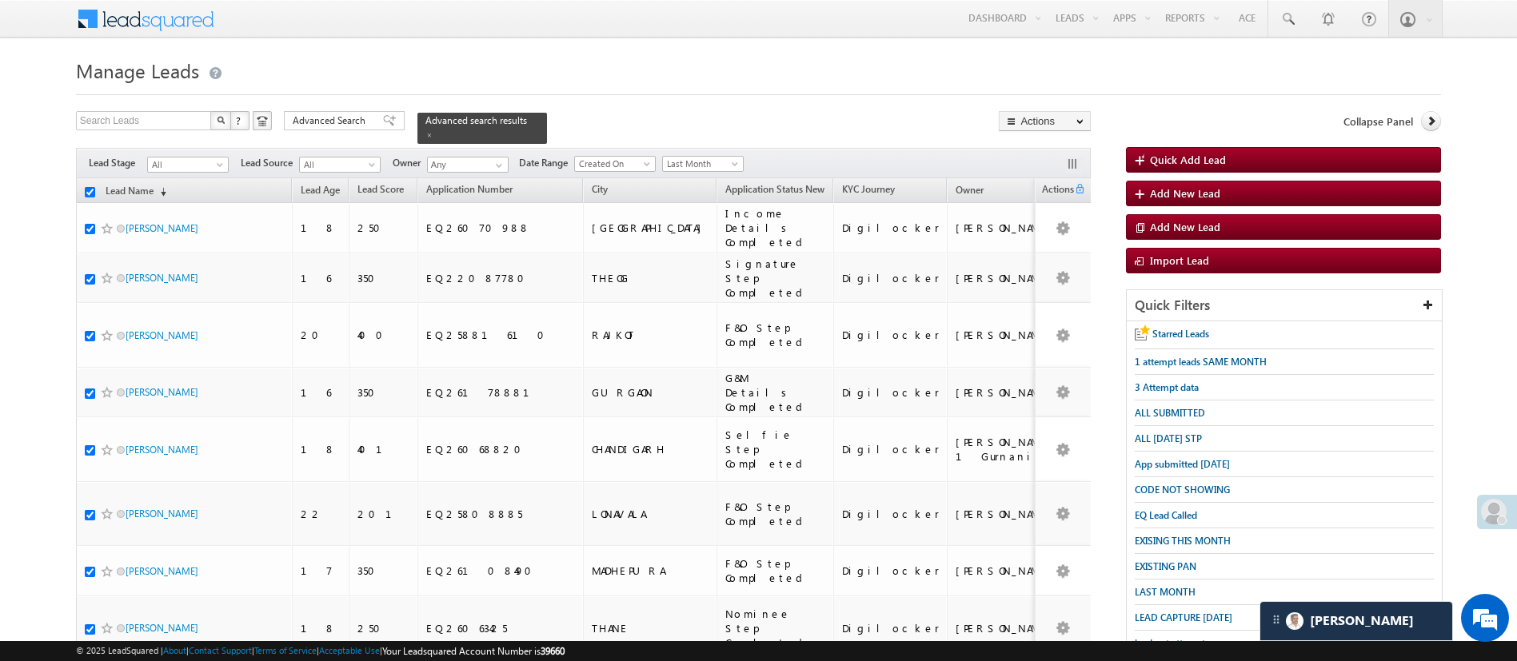
checkbox input "true"
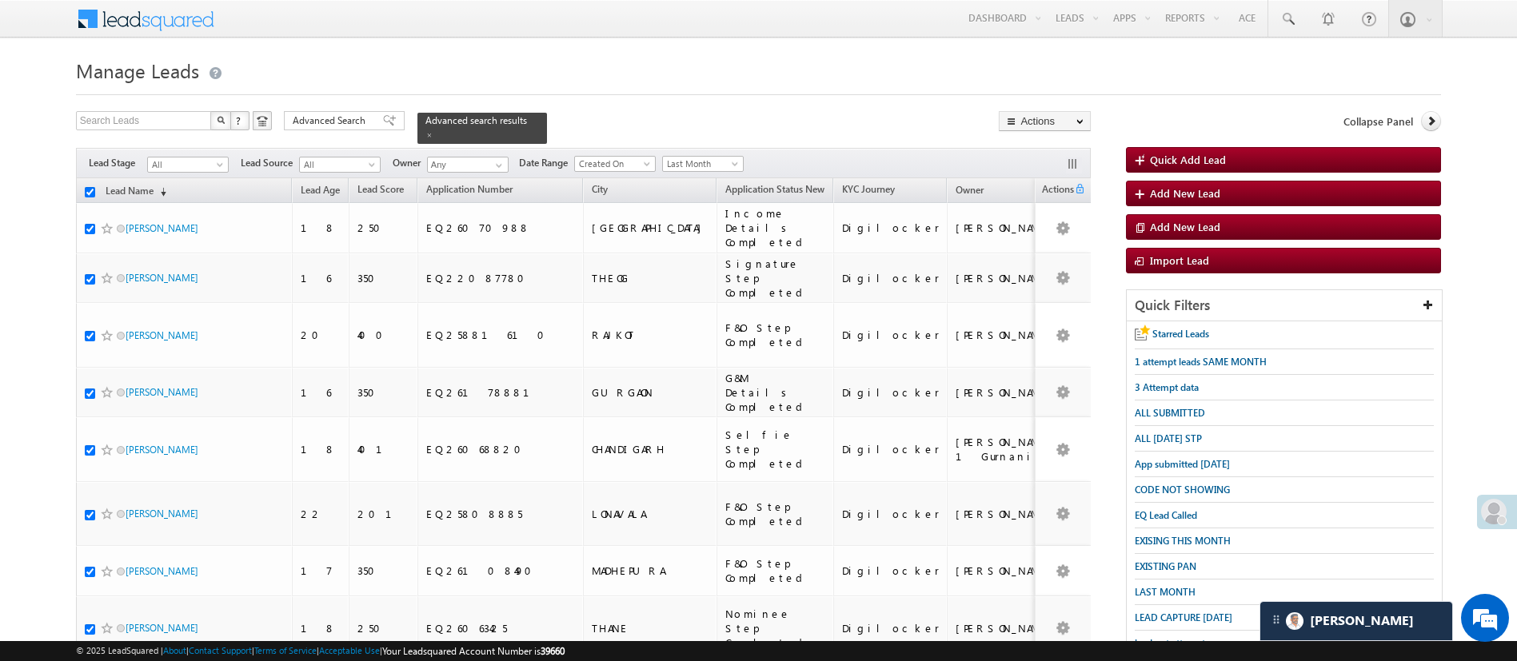
checkbox input "true"
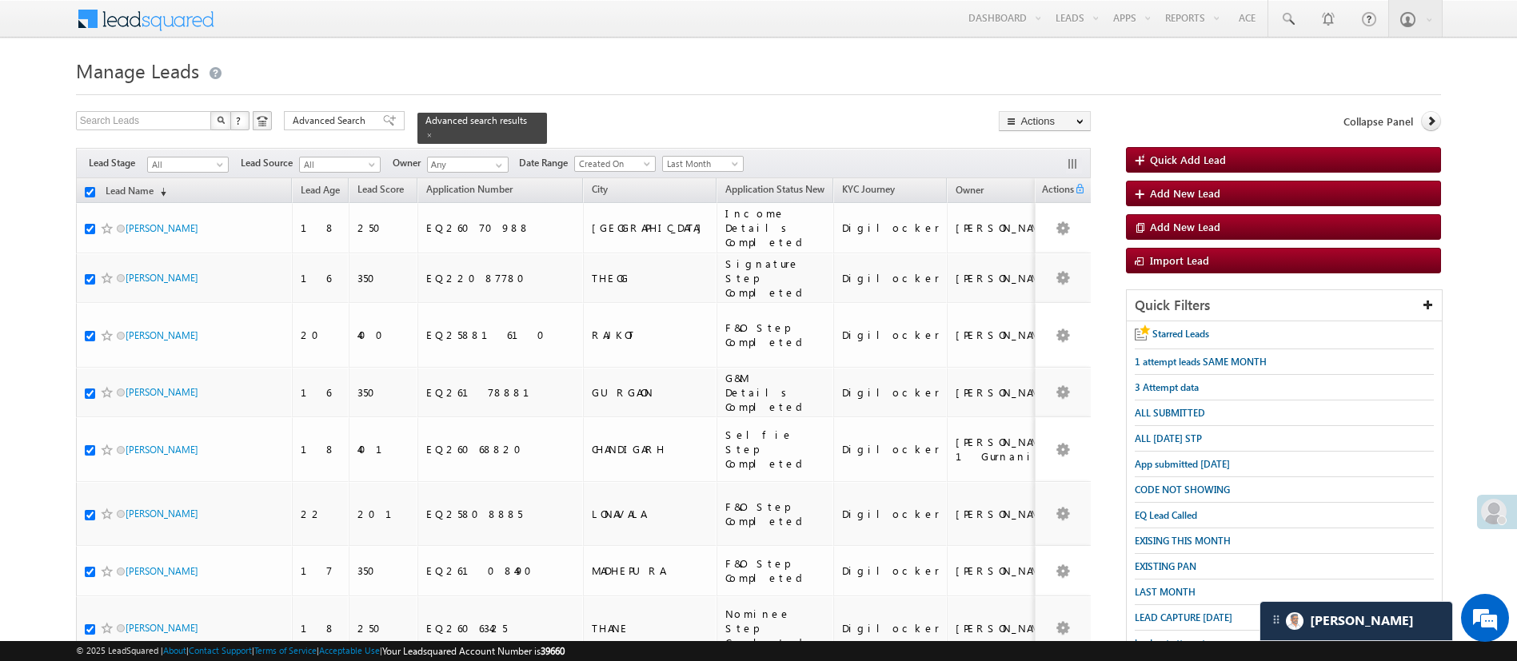
checkbox input "true"
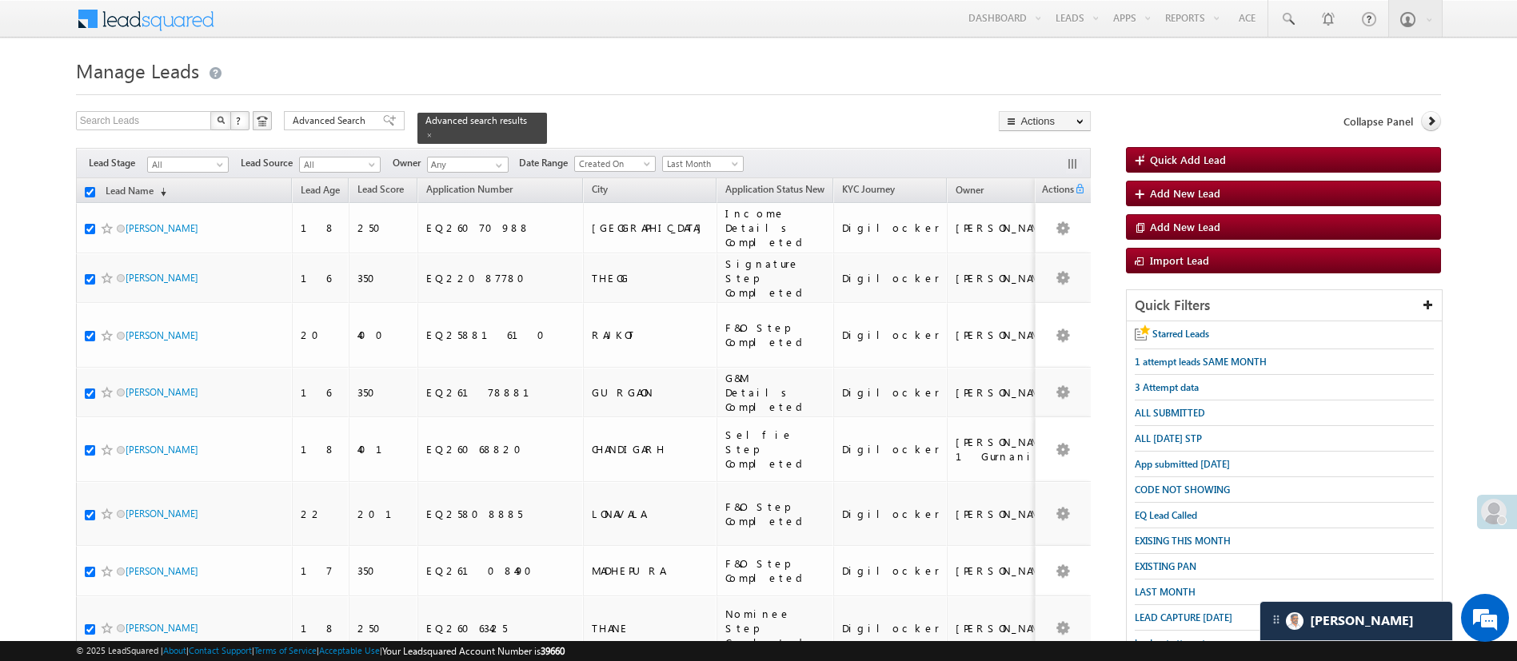
checkbox input "true"
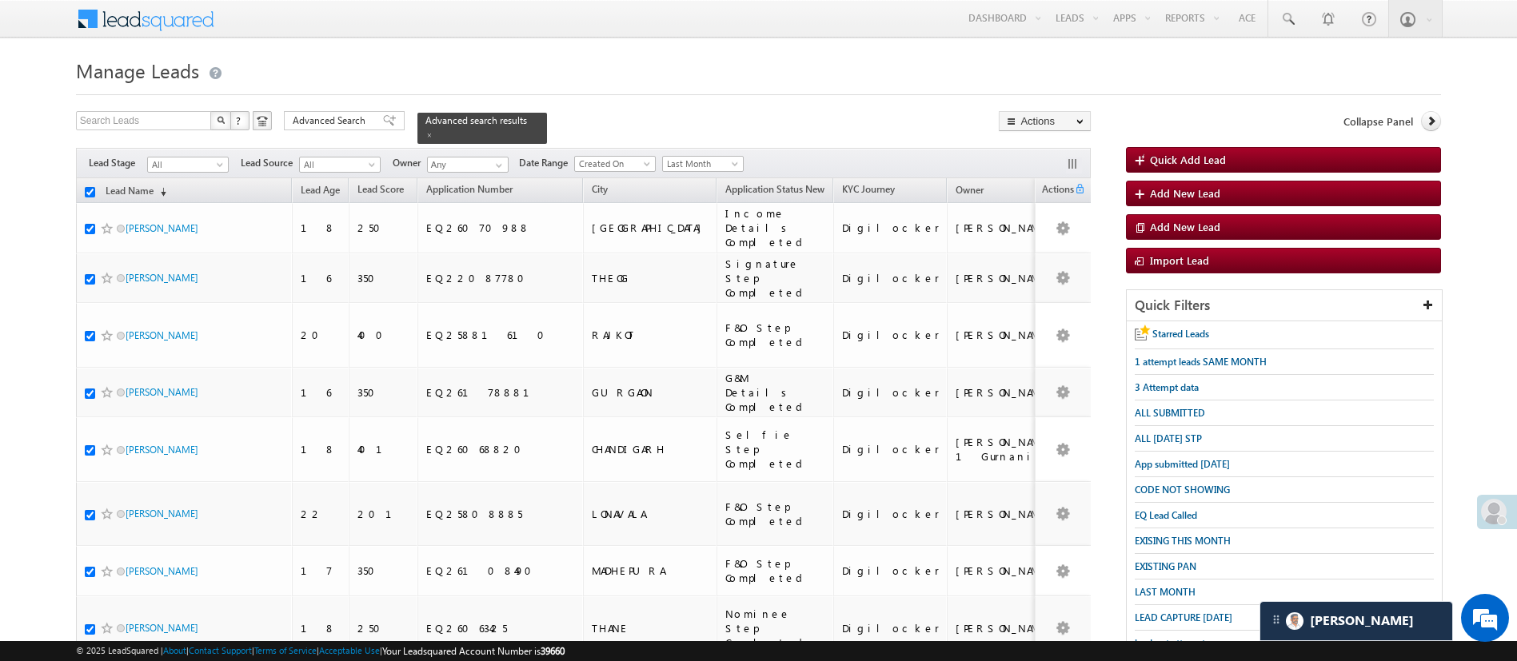
checkbox input "true"
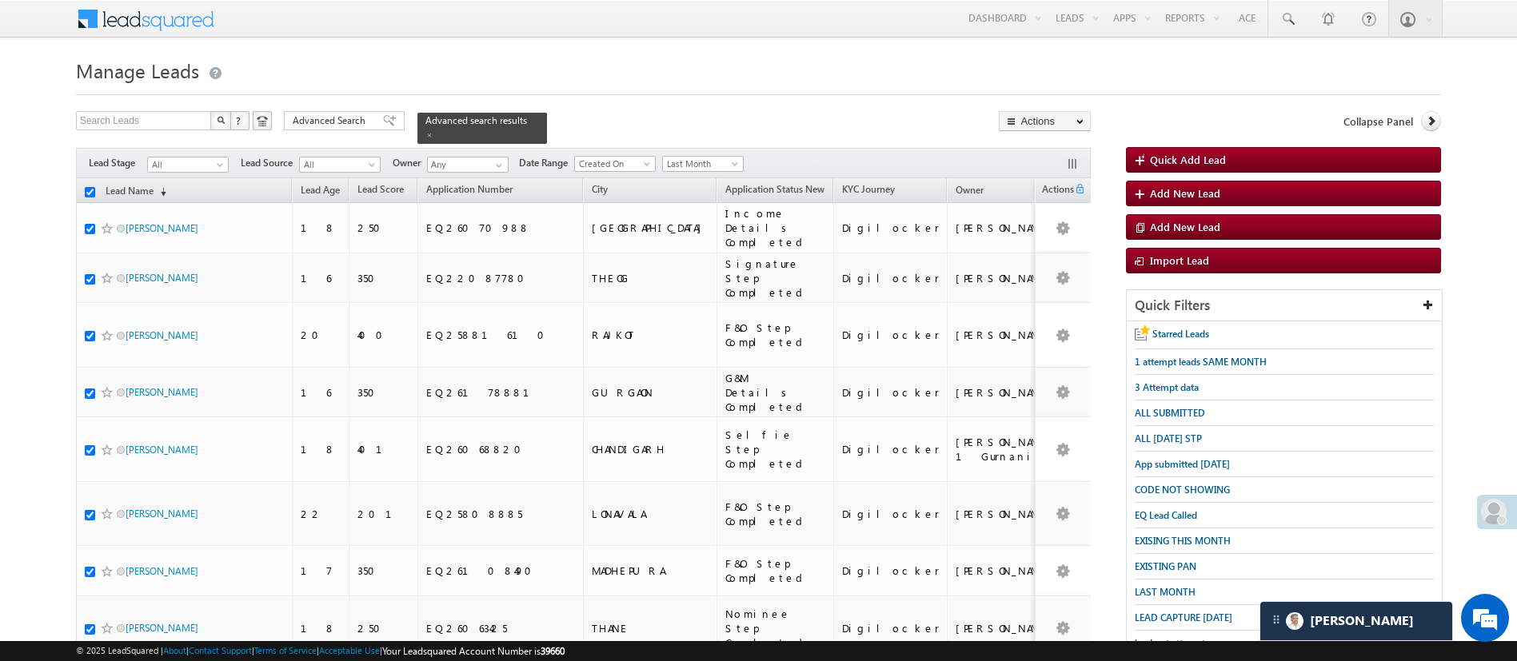
checkbox input "true"
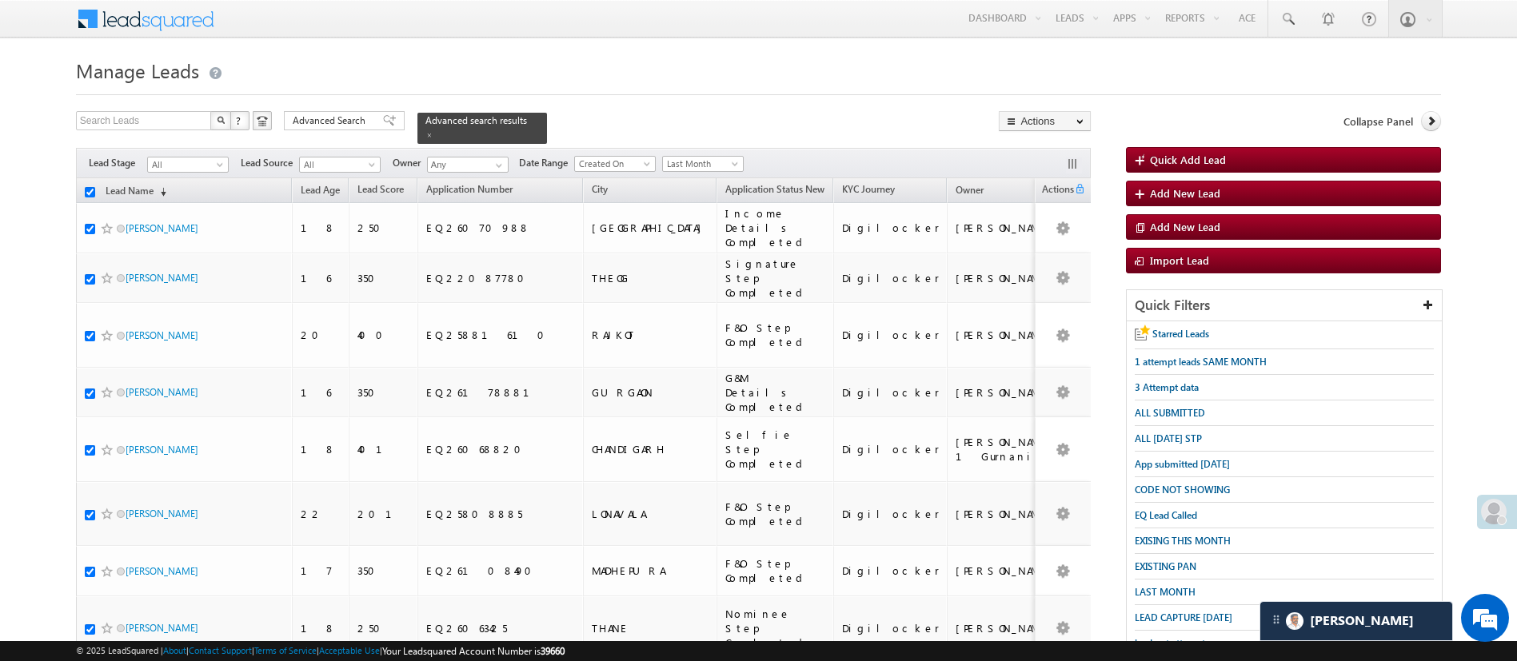
checkbox input "true"
click at [1064, 230] on link "Change Owner" at bounding box center [1045, 239] width 90 height 19
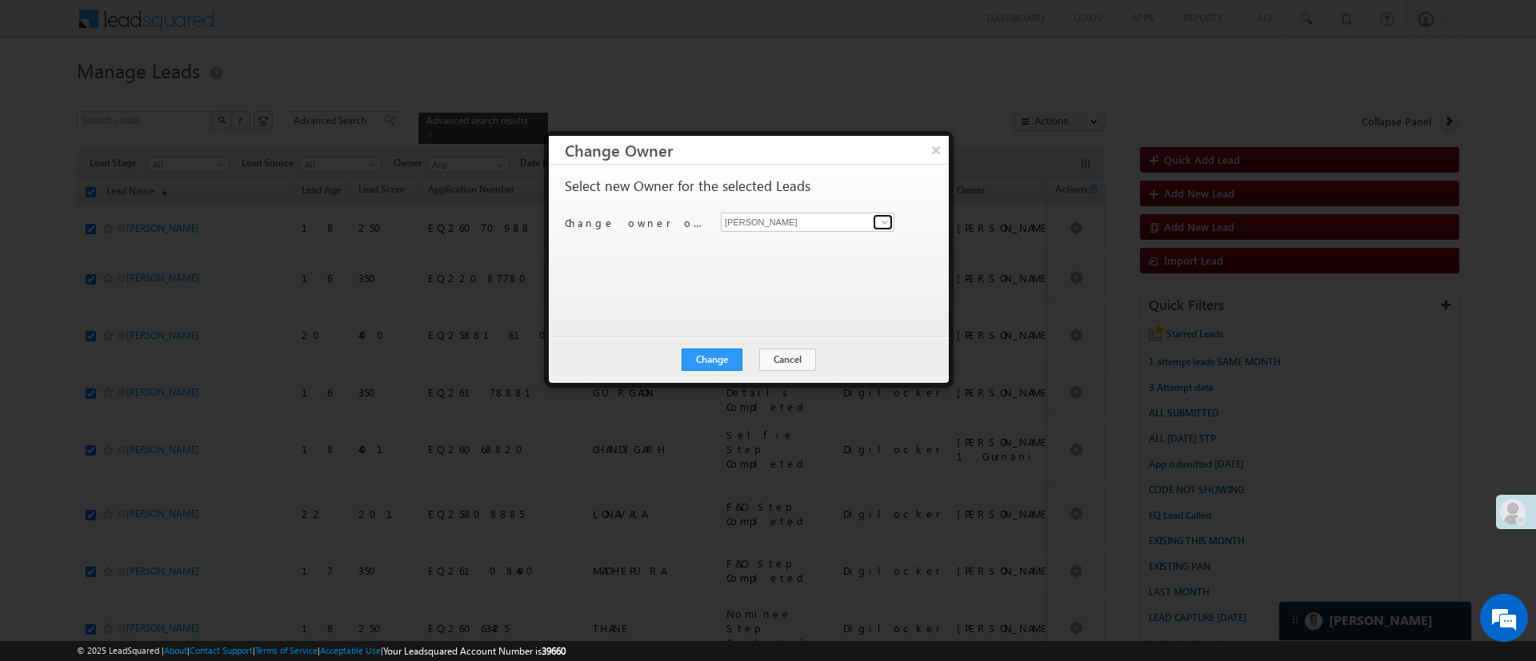
click at [885, 219] on span at bounding box center [884, 222] width 13 height 13
click at [830, 237] on link "Anuj Rajak Anuj.Rajak@angelbroking.com" at bounding box center [808, 247] width 174 height 30
type input "[PERSON_NAME]"
click at [737, 364] on button "Change" at bounding box center [711, 360] width 61 height 22
click at [768, 351] on button "Close" at bounding box center [750, 360] width 51 height 22
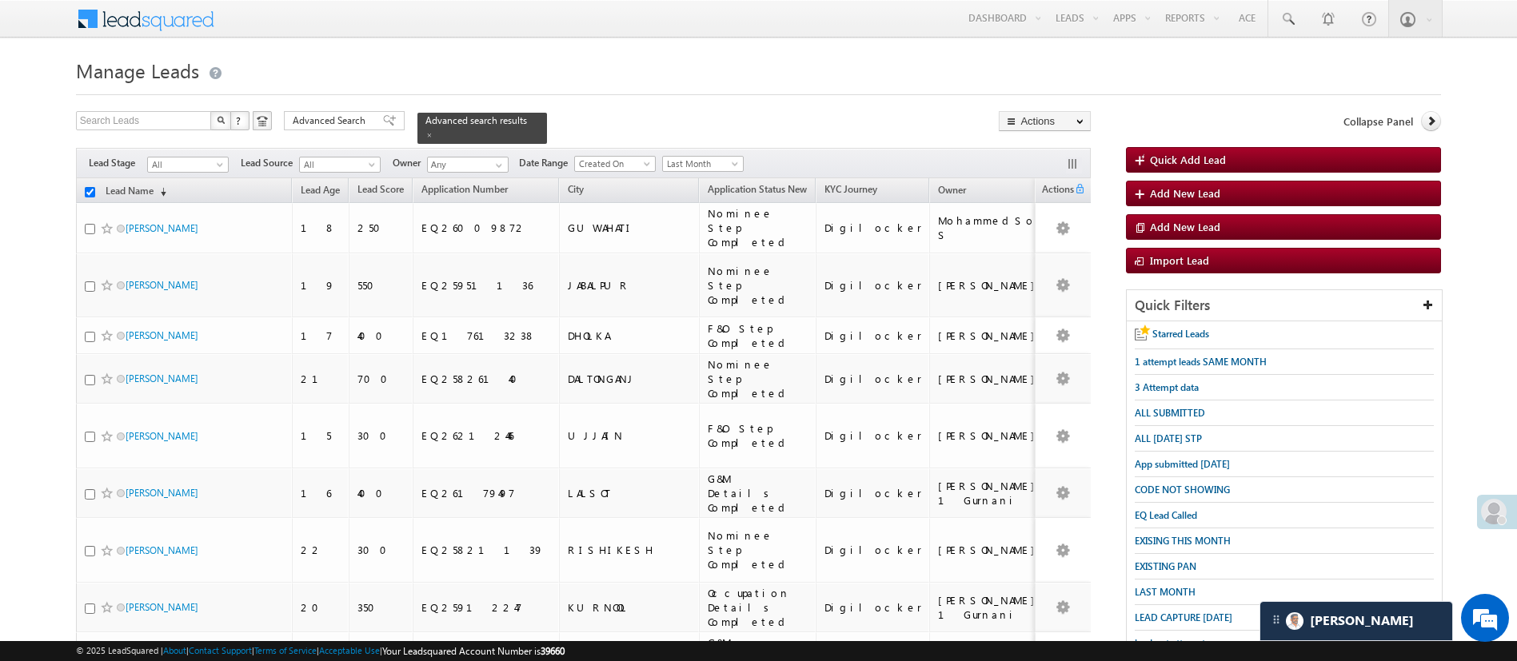
checkbox input "false"
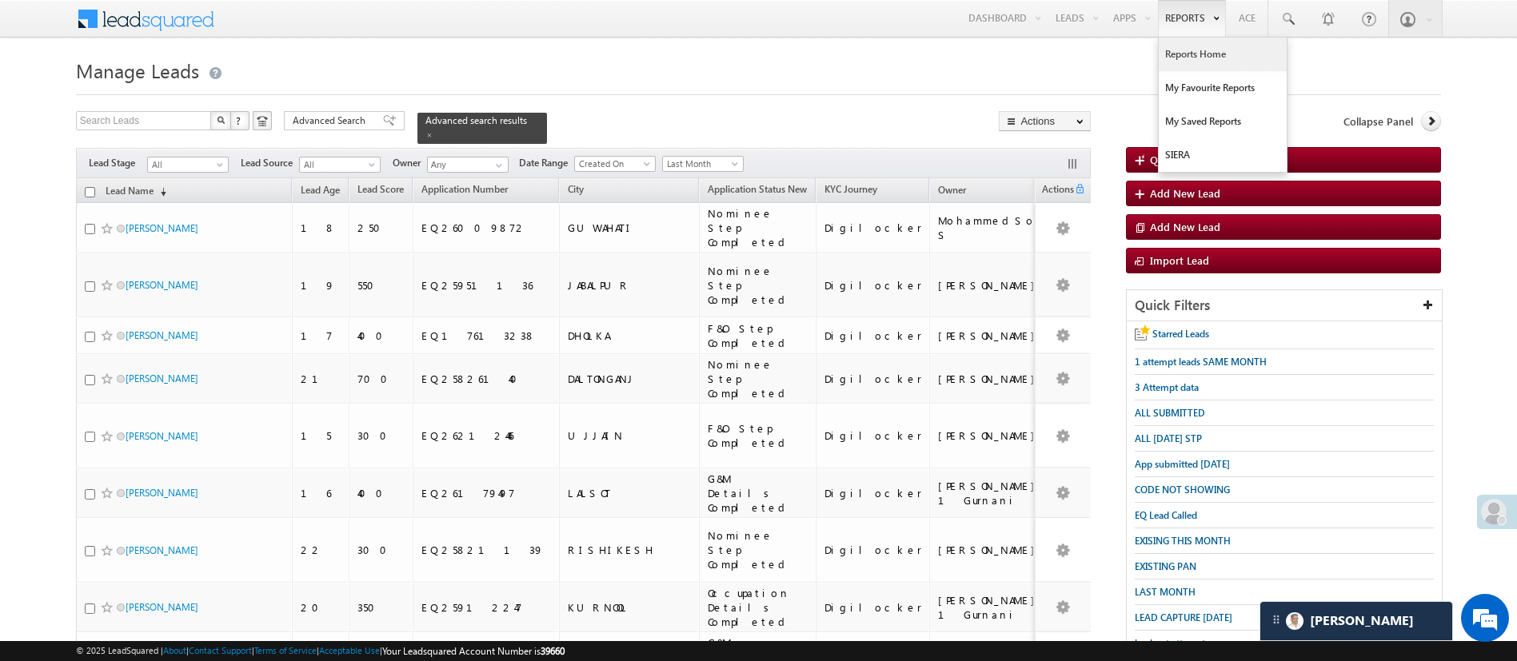
click at [1197, 43] on link "Reports Home" at bounding box center [1223, 55] width 128 height 34
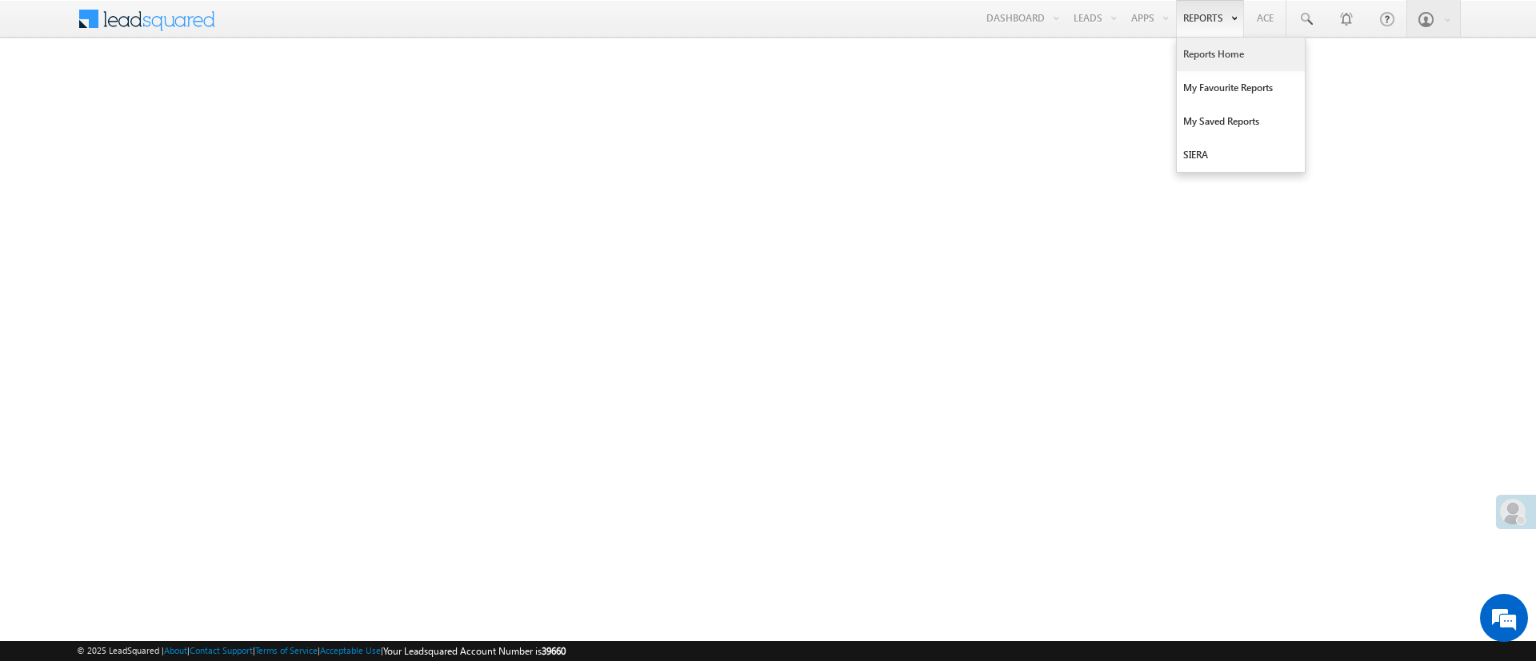
click at [1225, 56] on link "Reports Home" at bounding box center [1240, 55] width 128 height 34
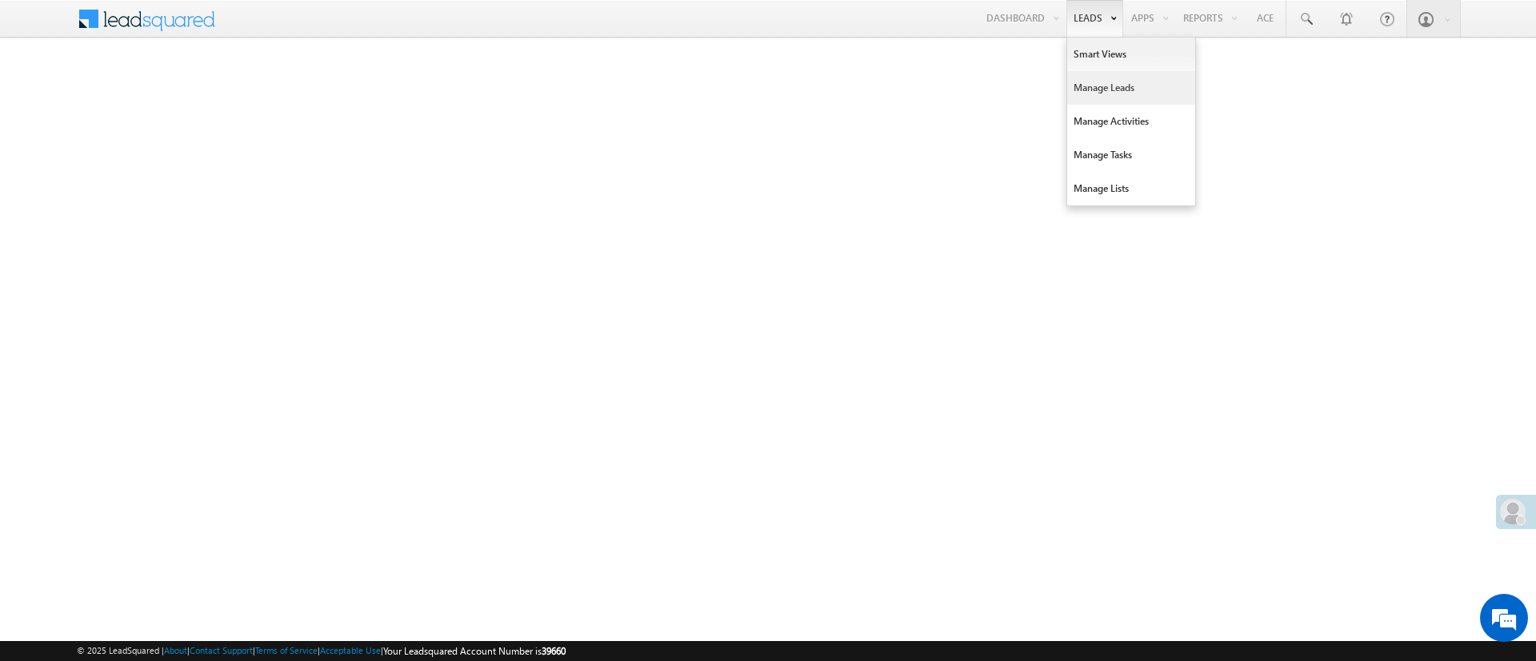
click at [1100, 79] on link "Manage Leads" at bounding box center [1131, 88] width 128 height 34
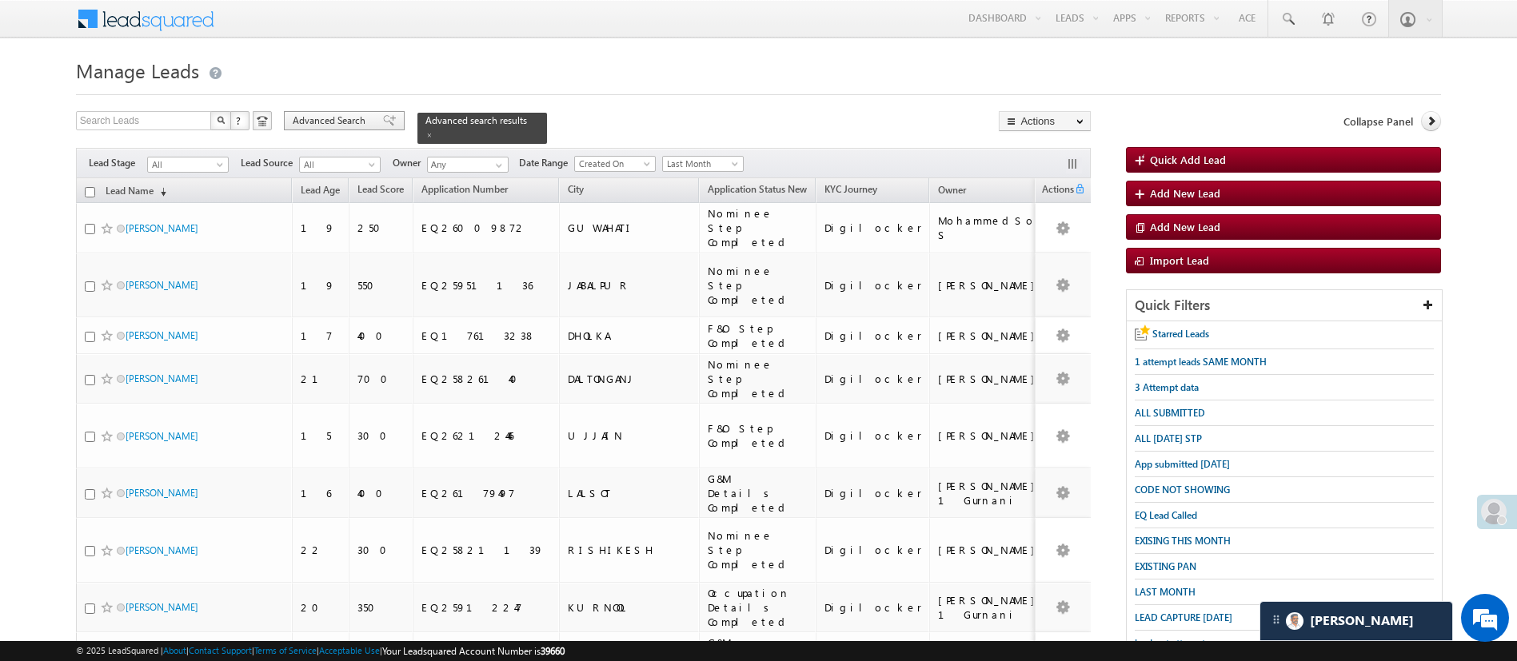
click at [346, 123] on span "Advanced Search" at bounding box center [332, 121] width 78 height 14
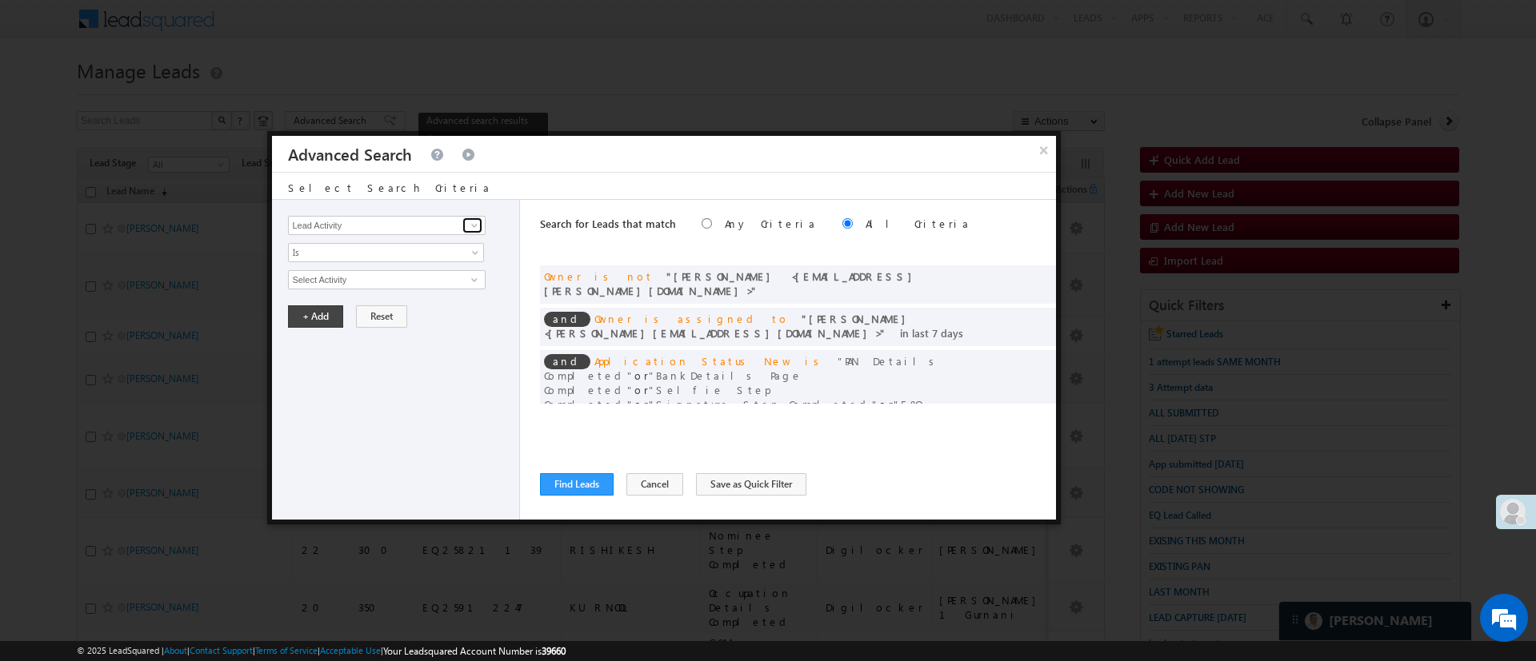
click at [478, 226] on span at bounding box center [474, 225] width 13 height 13
click at [441, 250] on link "Date of Birth" at bounding box center [386, 259] width 197 height 18
type input "Date of Birth"
click at [437, 279] on span "All Time" at bounding box center [376, 280] width 174 height 14
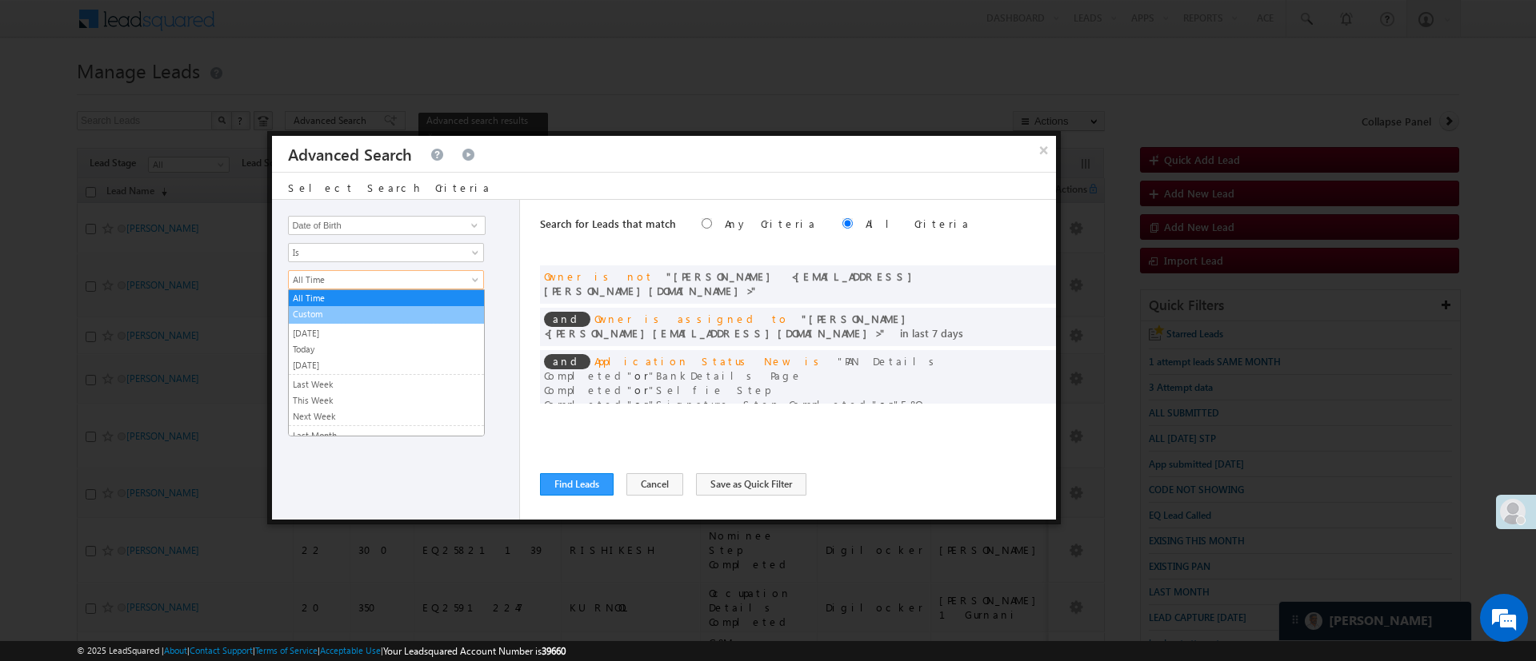
click at [447, 322] on li "Custom" at bounding box center [386, 315] width 195 height 18
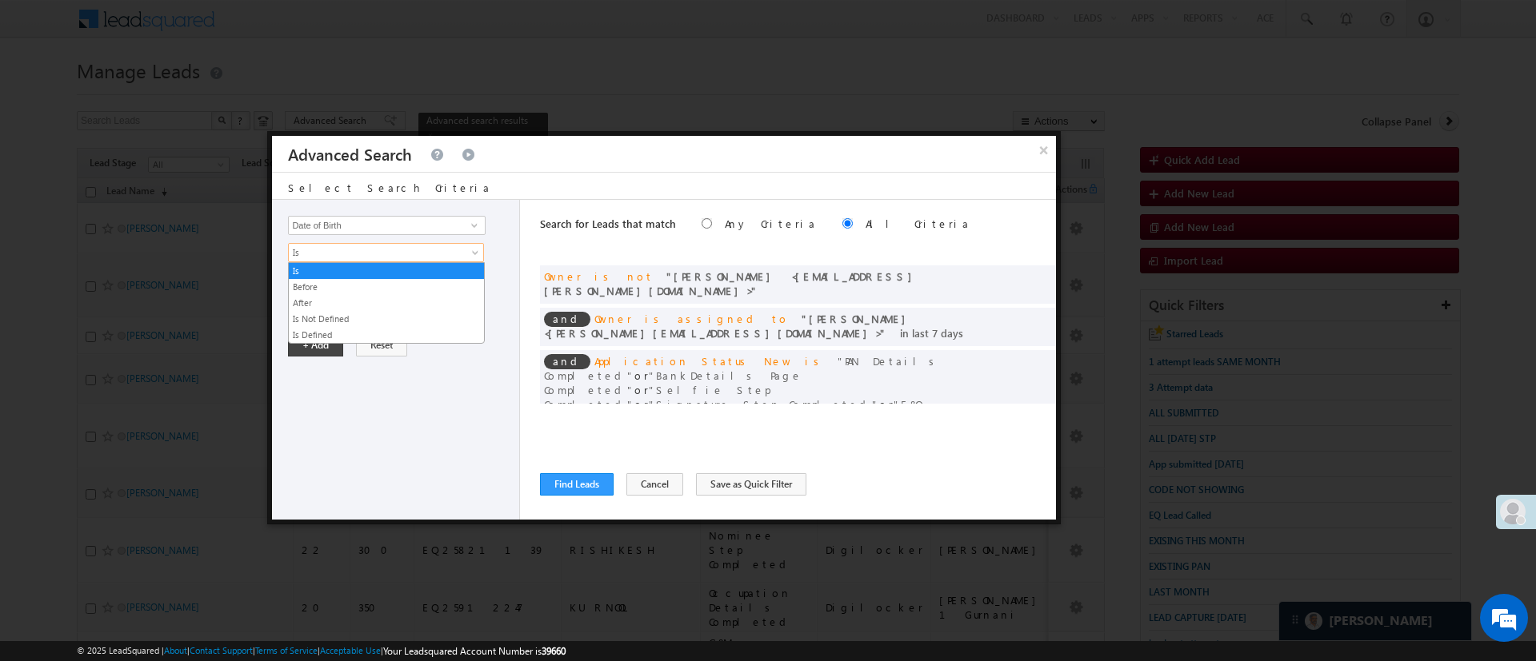
click at [423, 256] on span "Is" at bounding box center [376, 253] width 174 height 14
click at [416, 300] on link "After" at bounding box center [386, 303] width 195 height 14
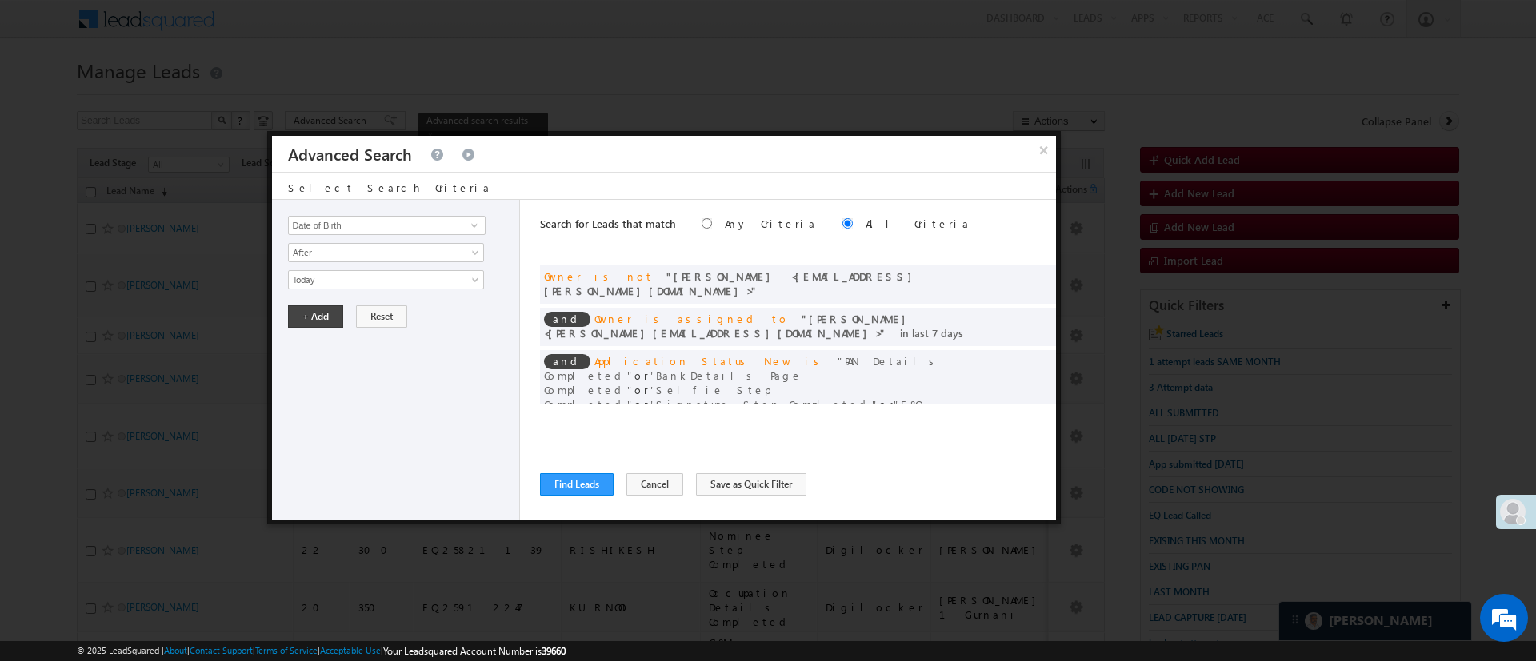
click at [416, 298] on div "Lead Activity Task Sales Group Prospect Id WA Last Message Timestamp 4th Day Di…" at bounding box center [396, 360] width 248 height 320
click at [413, 285] on span "Today" at bounding box center [376, 280] width 174 height 14
click at [396, 331] on link "Custom" at bounding box center [386, 330] width 195 height 14
click at [387, 309] on input "text" at bounding box center [387, 308] width 198 height 21
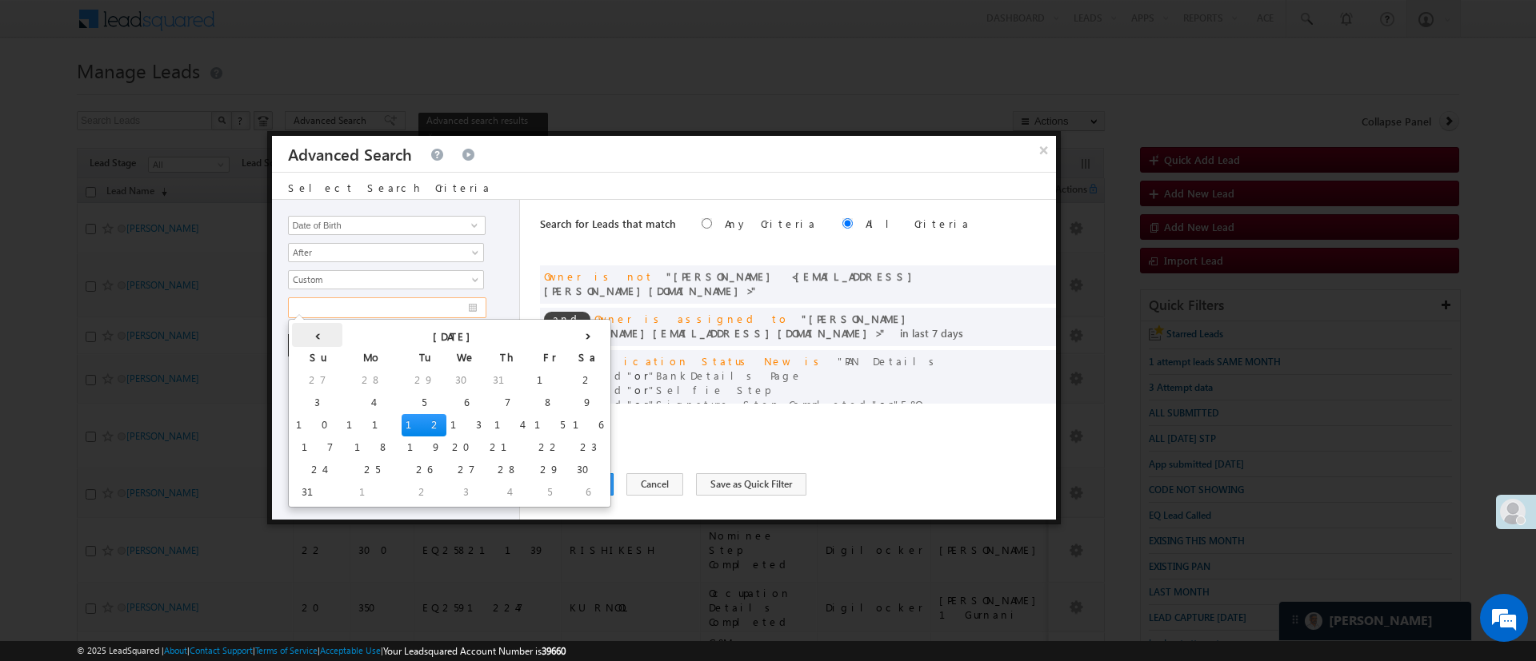
click at [312, 335] on th "‹" at bounding box center [317, 335] width 50 height 24
click at [312, 335] on th "‹" at bounding box center [311, 335] width 39 height 24
click at [312, 335] on th "‹" at bounding box center [311, 335] width 38 height 24
click at [312, 335] on th "‹" at bounding box center [321, 335] width 59 height 24
click at [312, 335] on th "‹" at bounding box center [311, 335] width 39 height 24
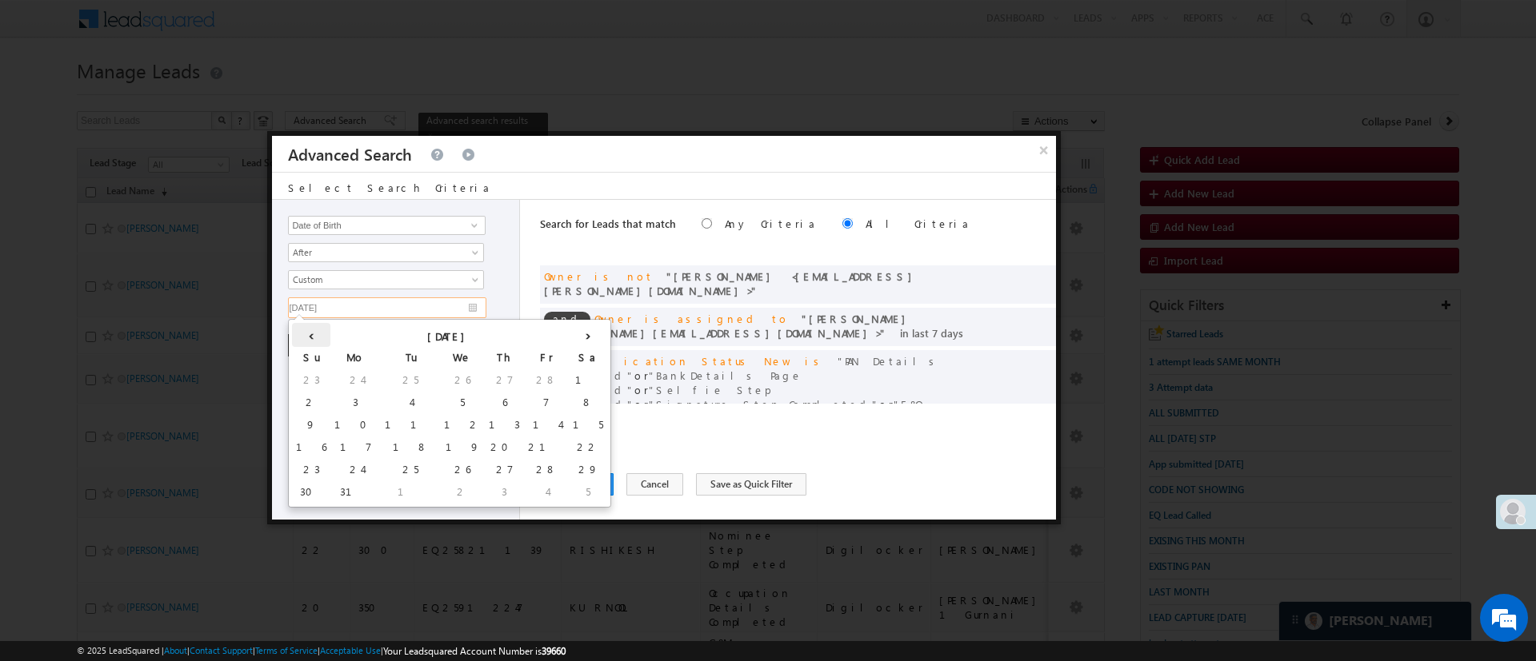
click at [312, 335] on th "‹" at bounding box center [311, 335] width 38 height 24
click at [357, 329] on th "February 2025" at bounding box center [449, 335] width 238 height 24
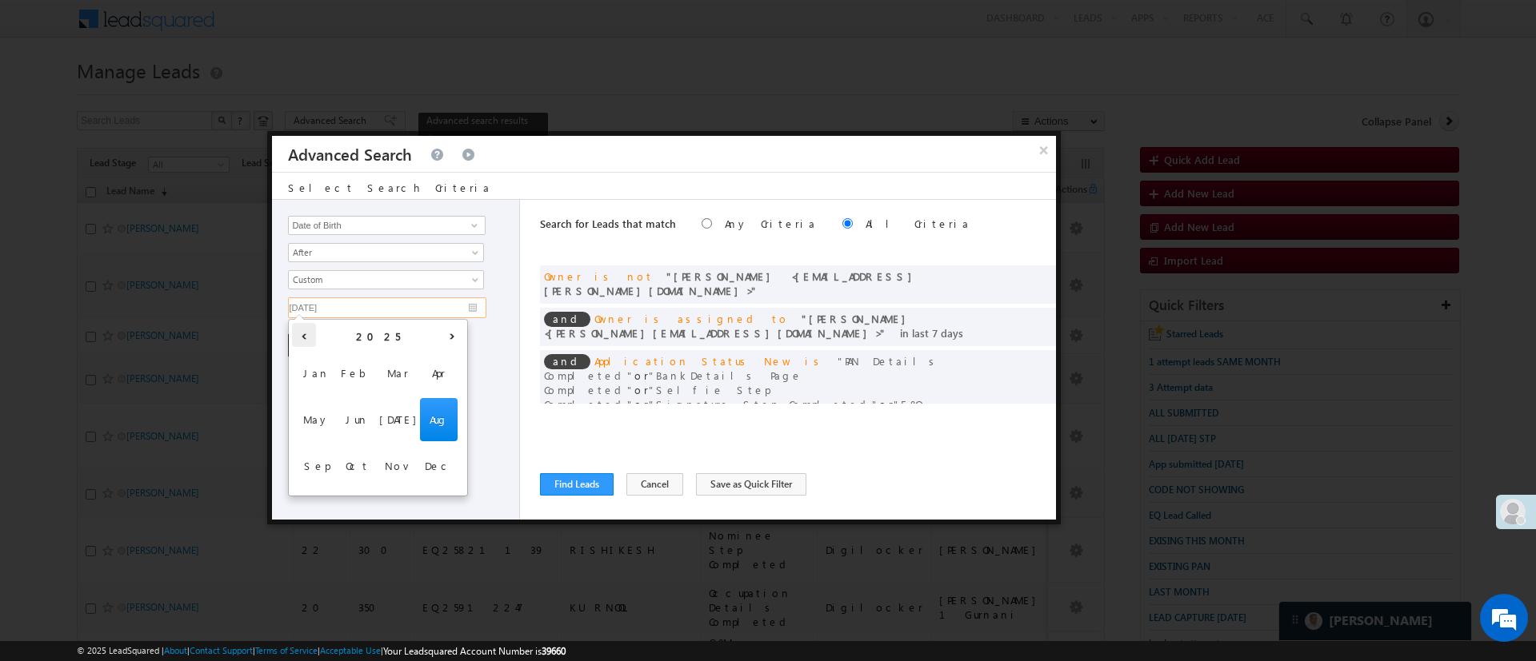
click at [310, 333] on th "‹" at bounding box center [304, 335] width 24 height 24
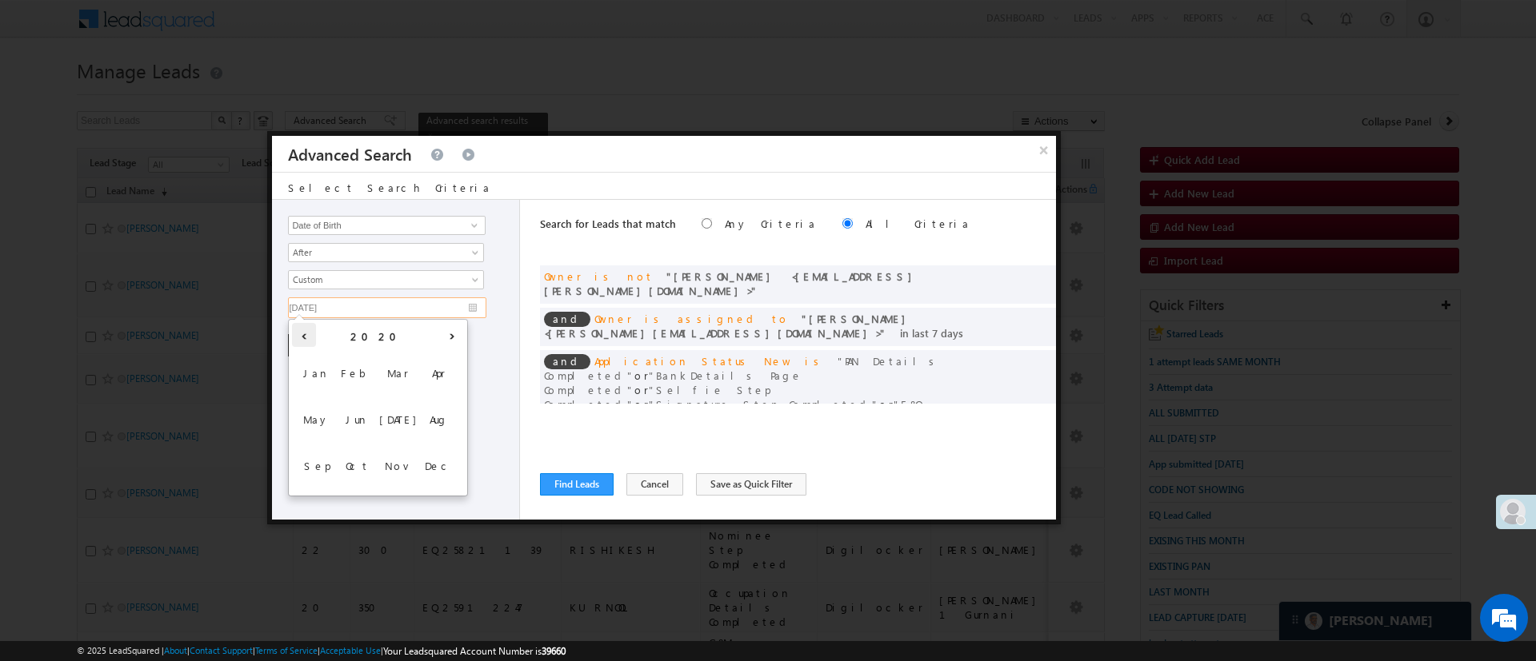
click at [310, 333] on th "‹" at bounding box center [304, 335] width 24 height 24
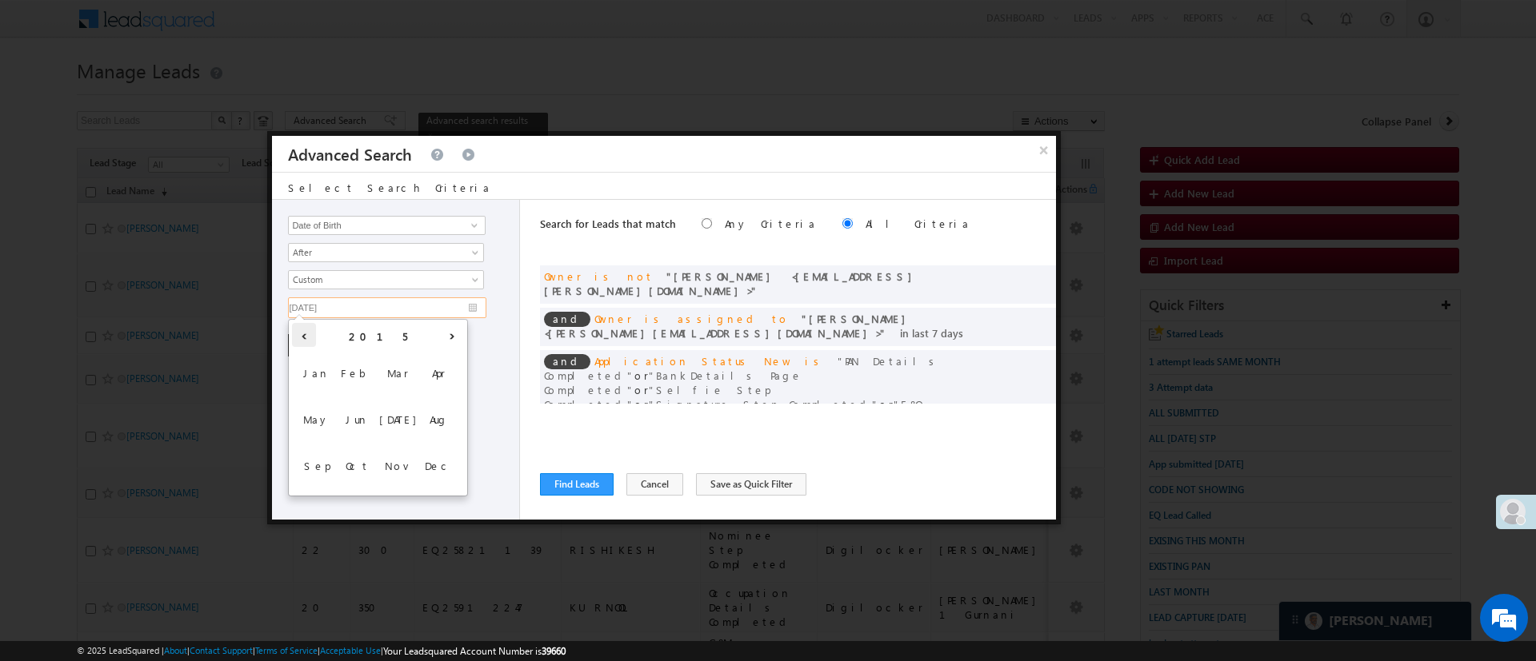
click at [310, 333] on th "‹" at bounding box center [304, 335] width 24 height 24
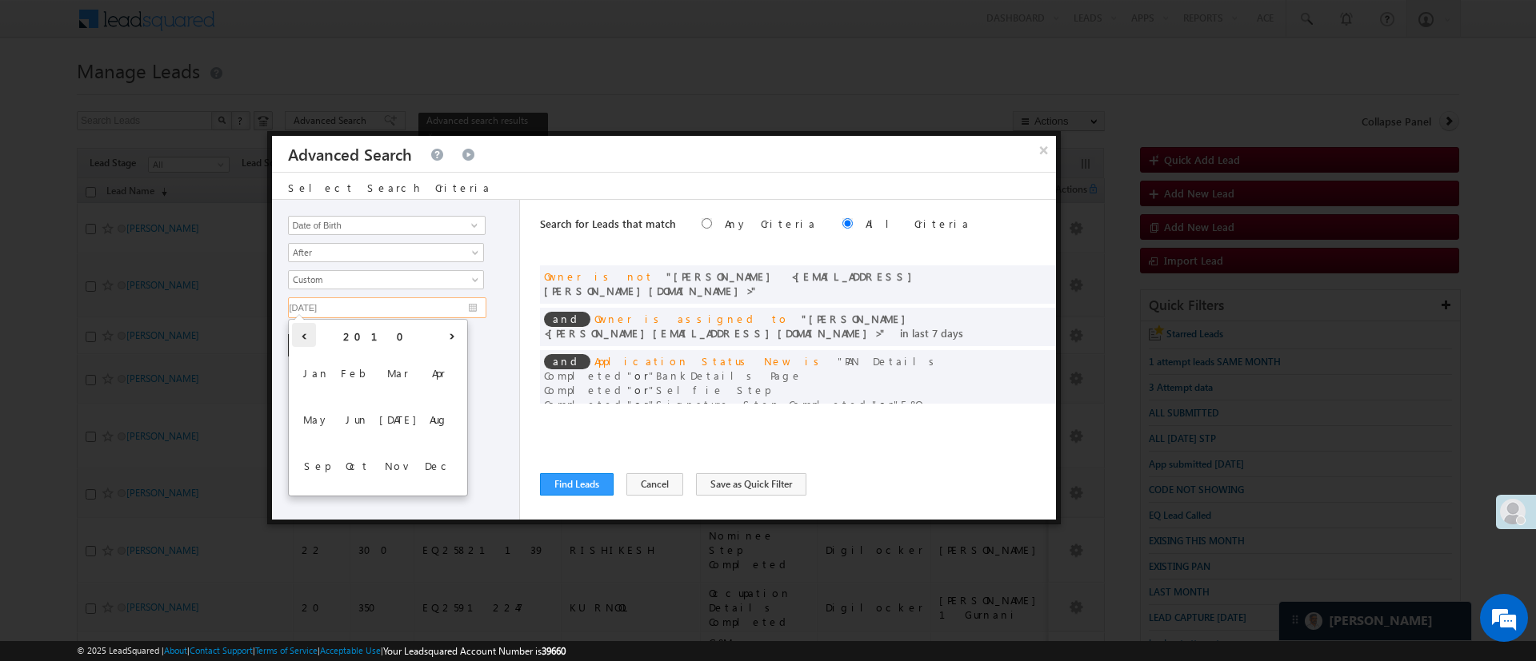
click at [310, 333] on th "‹" at bounding box center [304, 335] width 24 height 24
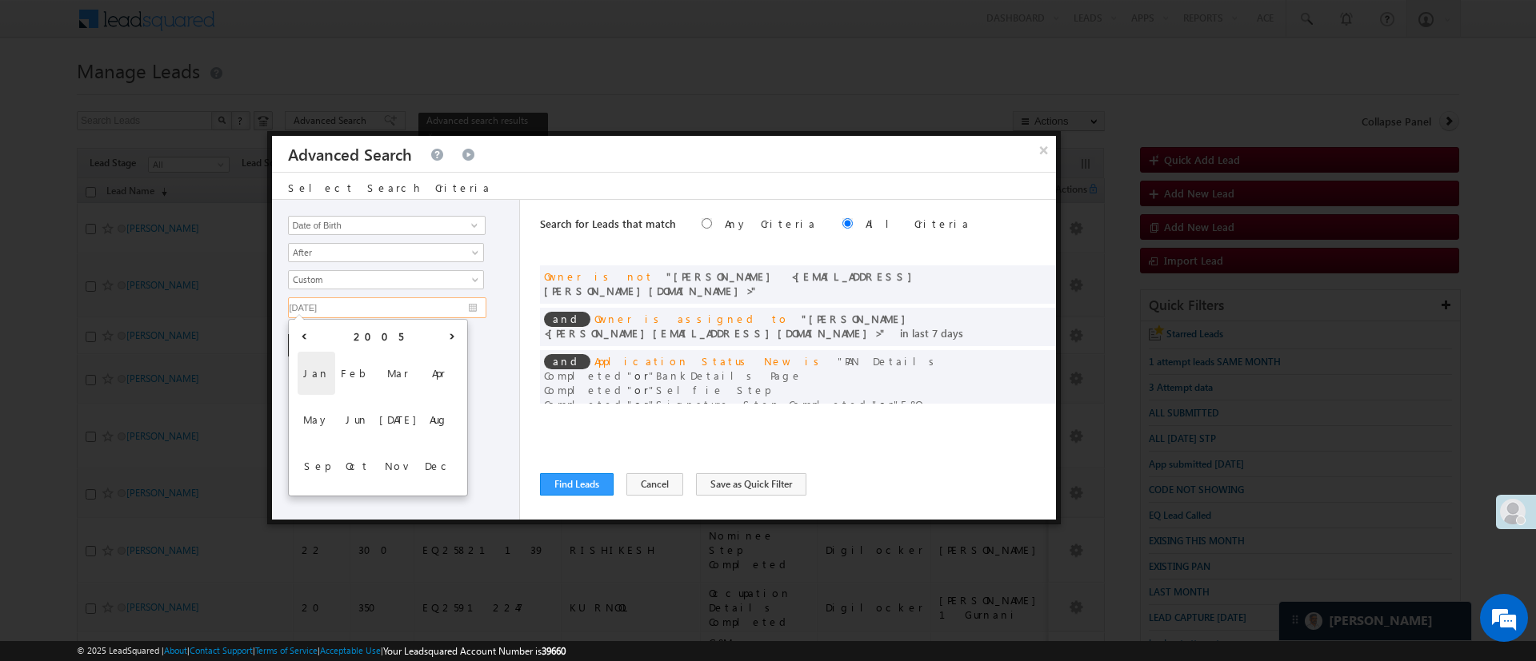
click at [319, 367] on span "Jan" at bounding box center [317, 373] width 38 height 43
type input "01/01/05"
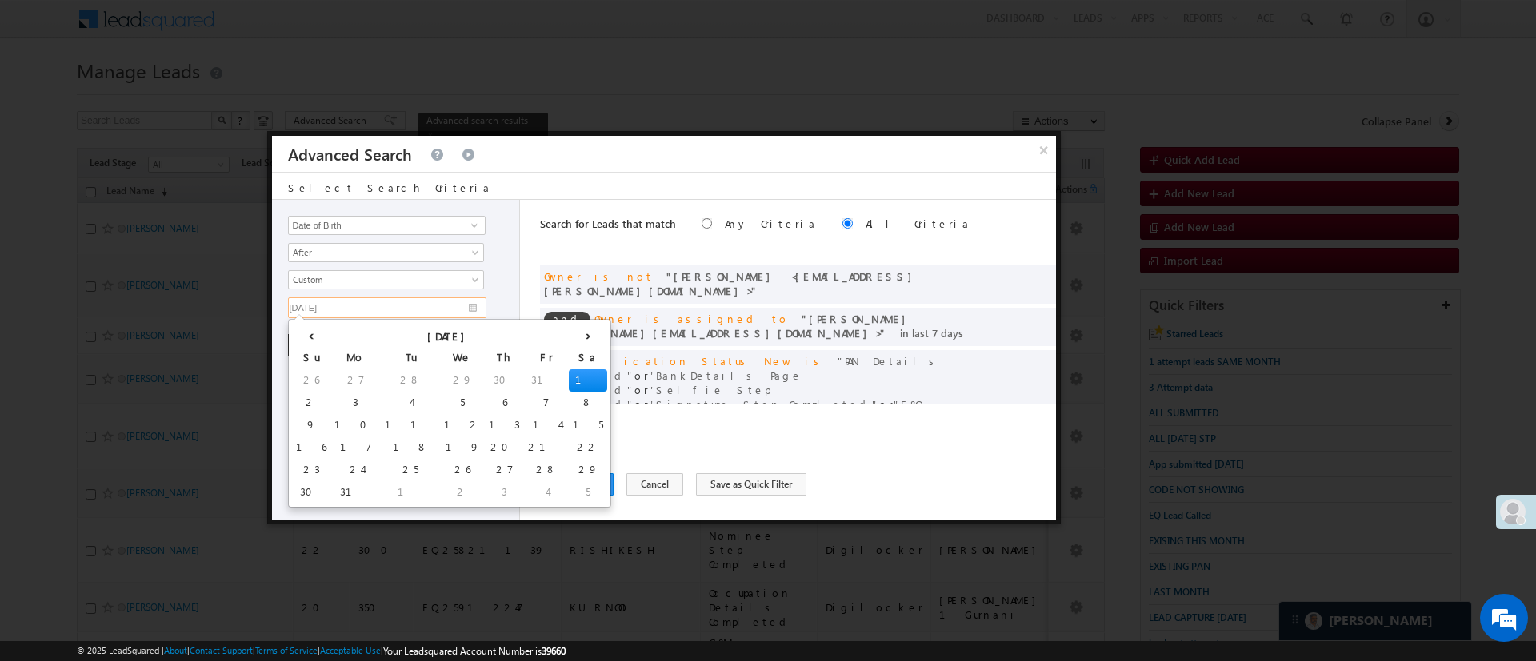
click at [569, 372] on td "1" at bounding box center [588, 380] width 38 height 22
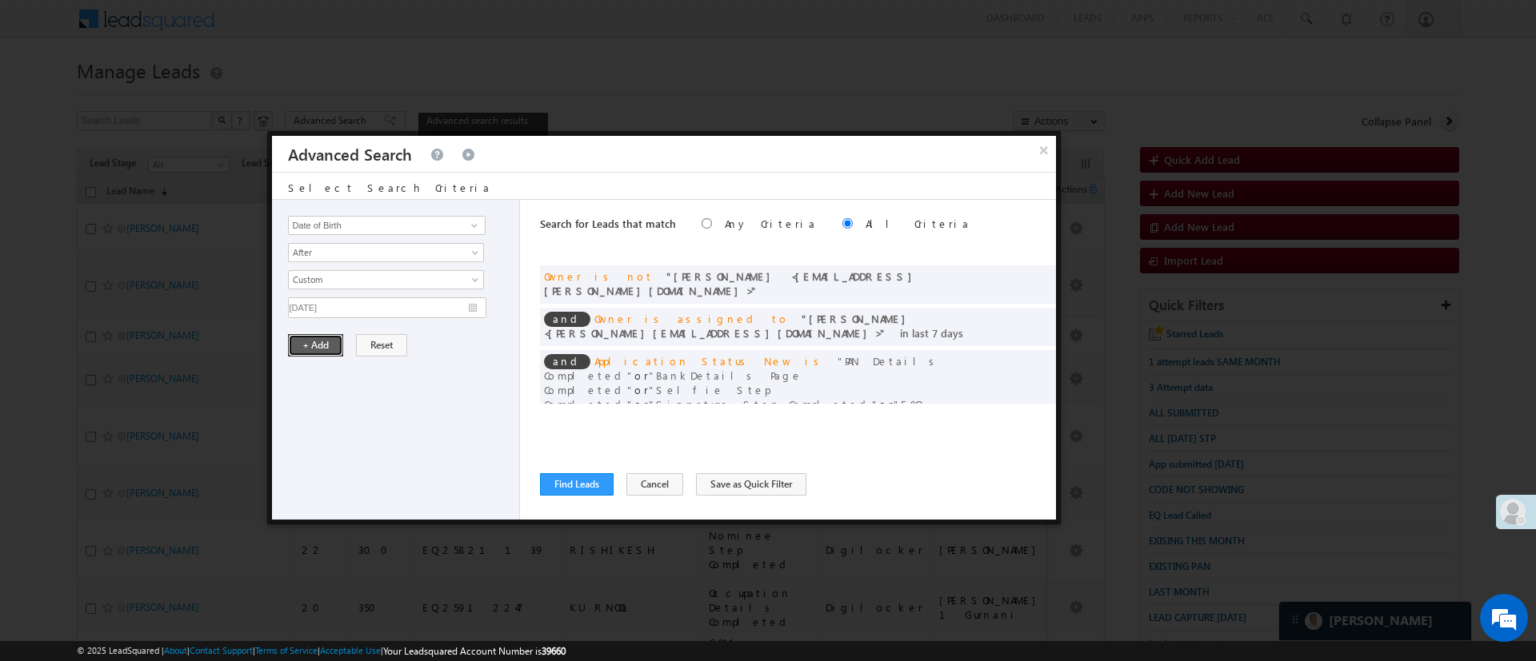
click at [315, 346] on button "+ Add" at bounding box center [315, 345] width 55 height 22
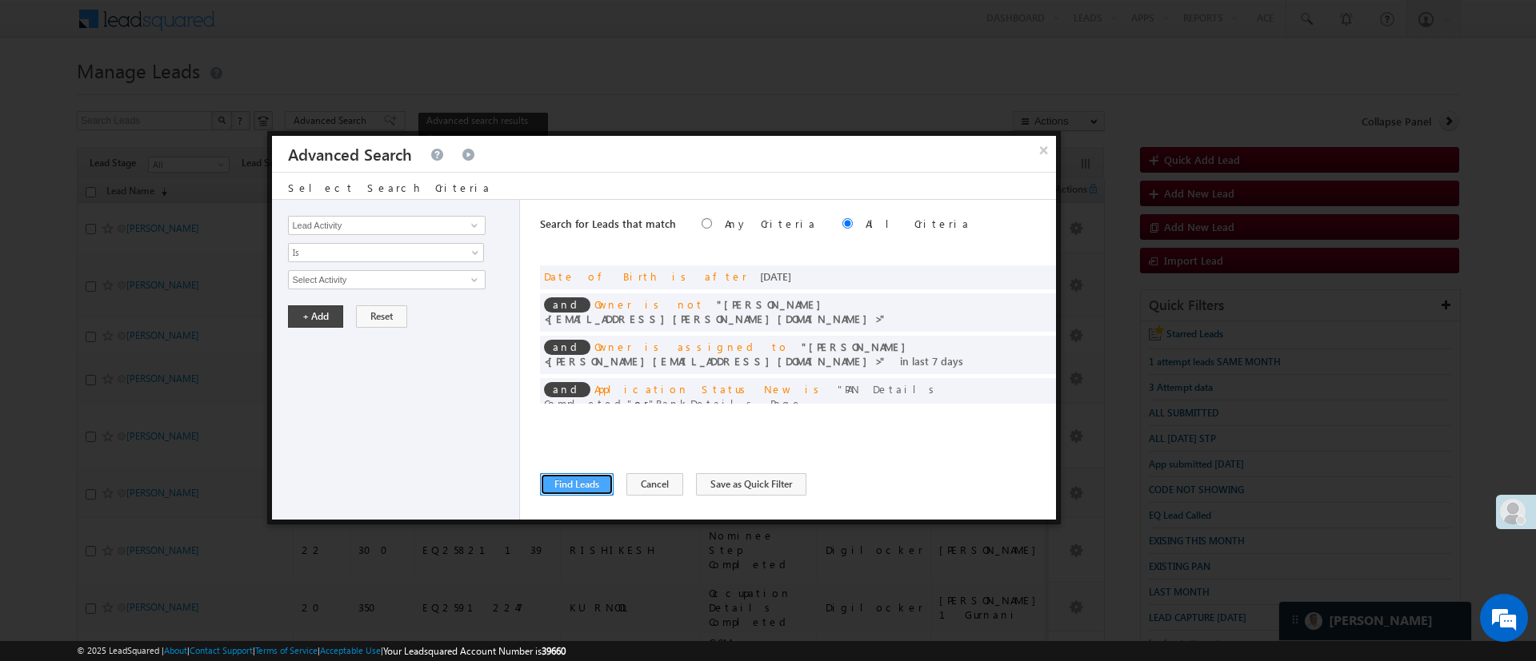
click at [597, 487] on button "Find Leads" at bounding box center [577, 484] width 74 height 22
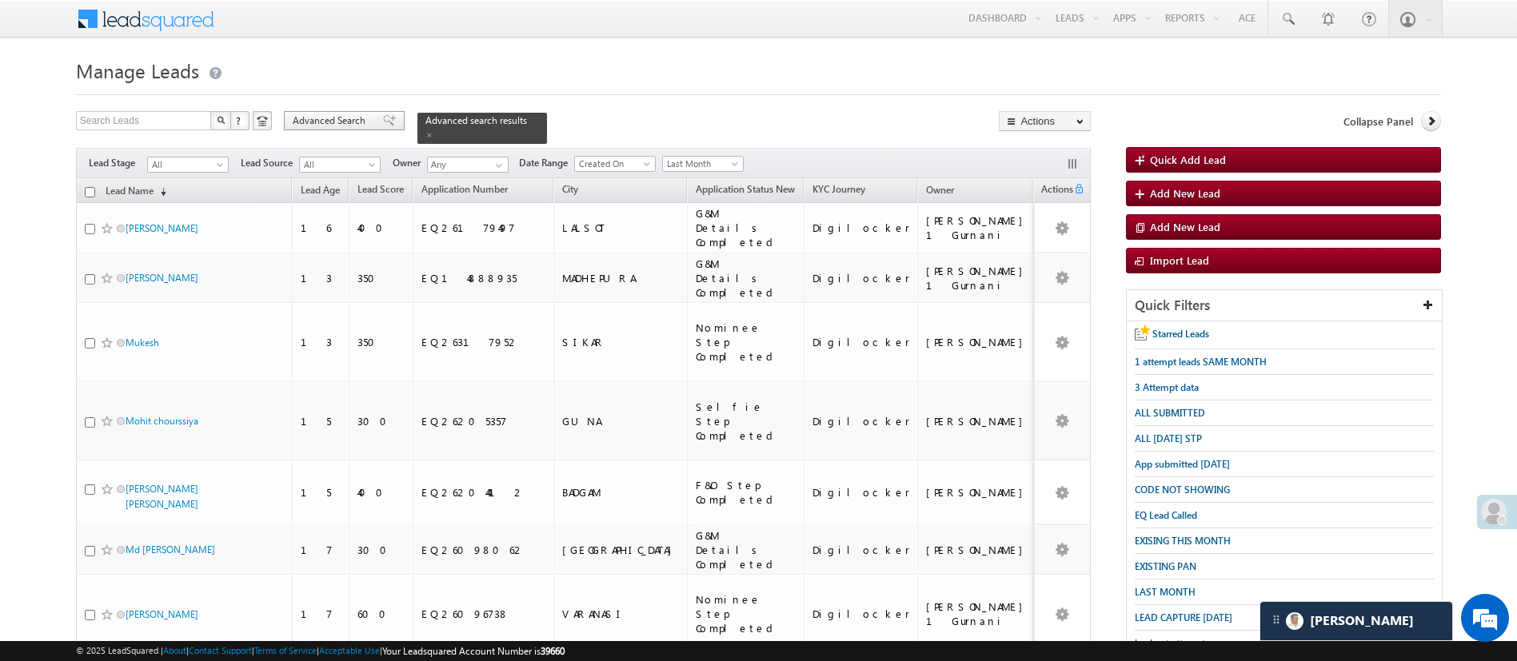
click at [310, 117] on span "Advanced Search" at bounding box center [332, 121] width 78 height 14
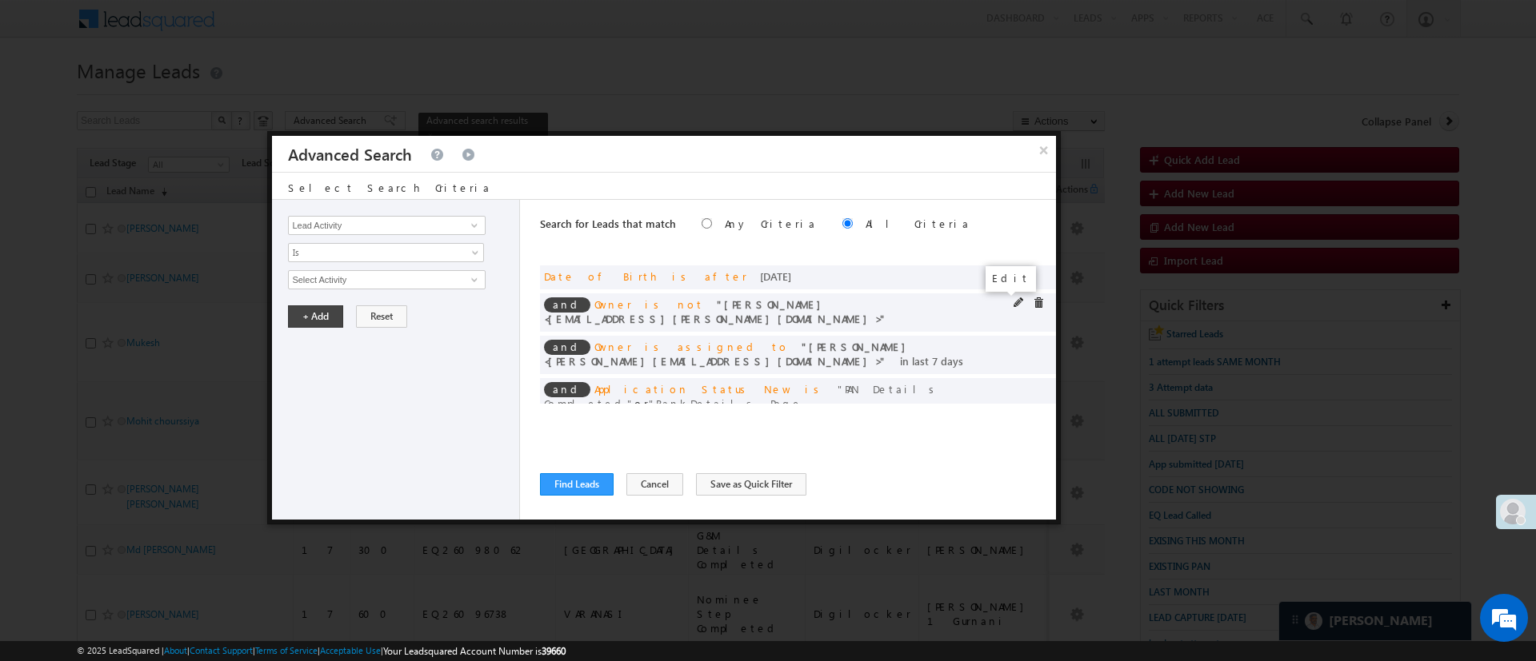
click at [1013, 302] on span at bounding box center [1018, 303] width 11 height 11
click at [426, 274] on span "[PERSON_NAME]" at bounding box center [380, 280] width 182 height 18
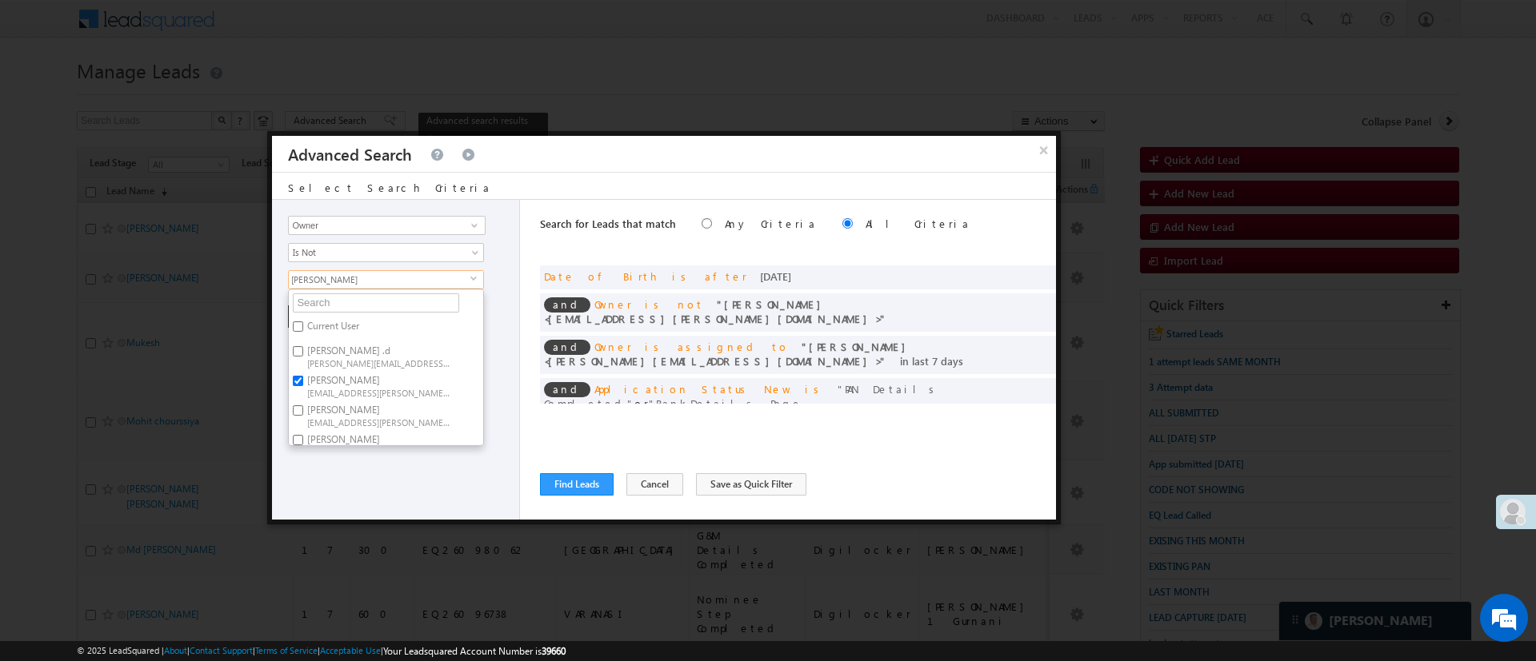
click at [385, 384] on label "Anuj Rajak Anuj.Rajak@angelbroking.com" at bounding box center [378, 386] width 178 height 30
click at [303, 384] on input "Anuj Rajak Anuj.Rajak@angelbroking.com" at bounding box center [298, 381] width 10 height 10
checkbox input "false"
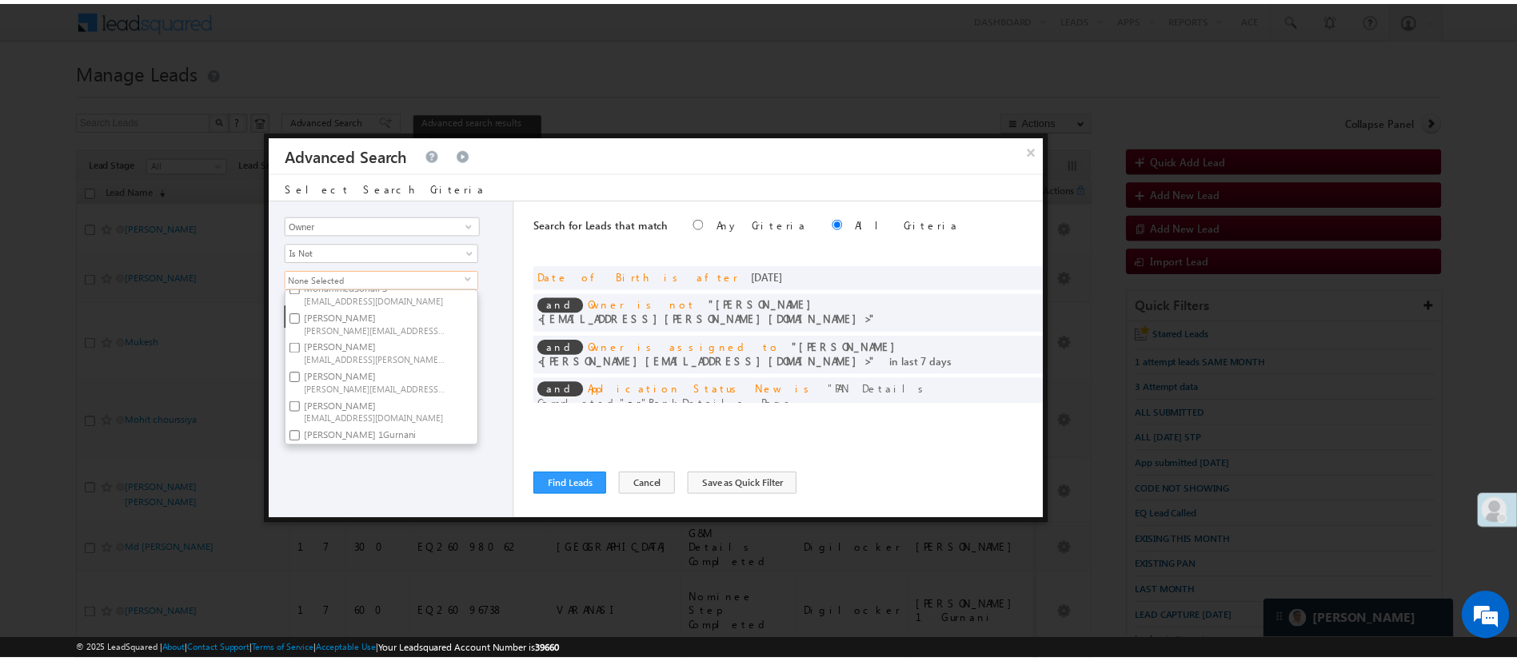
scroll to position [270, 0]
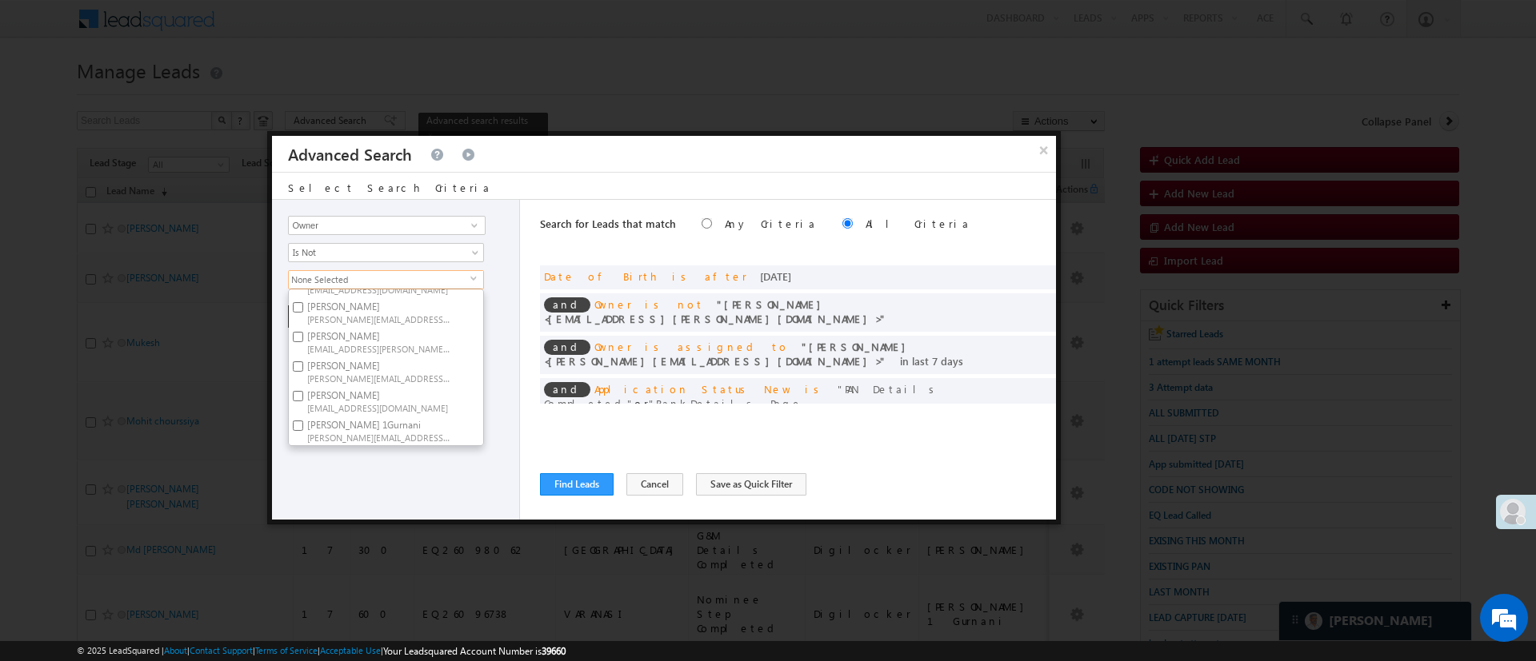
click at [405, 416] on label "[PERSON_NAME] 1Gurnani [PERSON_NAME][EMAIL_ADDRESS][DOMAIN_NAME]" at bounding box center [378, 431] width 178 height 30
click at [303, 421] on input "[PERSON_NAME] 1Gurnani [PERSON_NAME][EMAIL_ADDRESS][DOMAIN_NAME]" at bounding box center [298, 426] width 10 height 10
checkbox input "true"
click at [399, 461] on div "Lead Activity Task Sales Group Prospect Id WA Last Message Timestamp 4th Day Di…" at bounding box center [396, 360] width 248 height 320
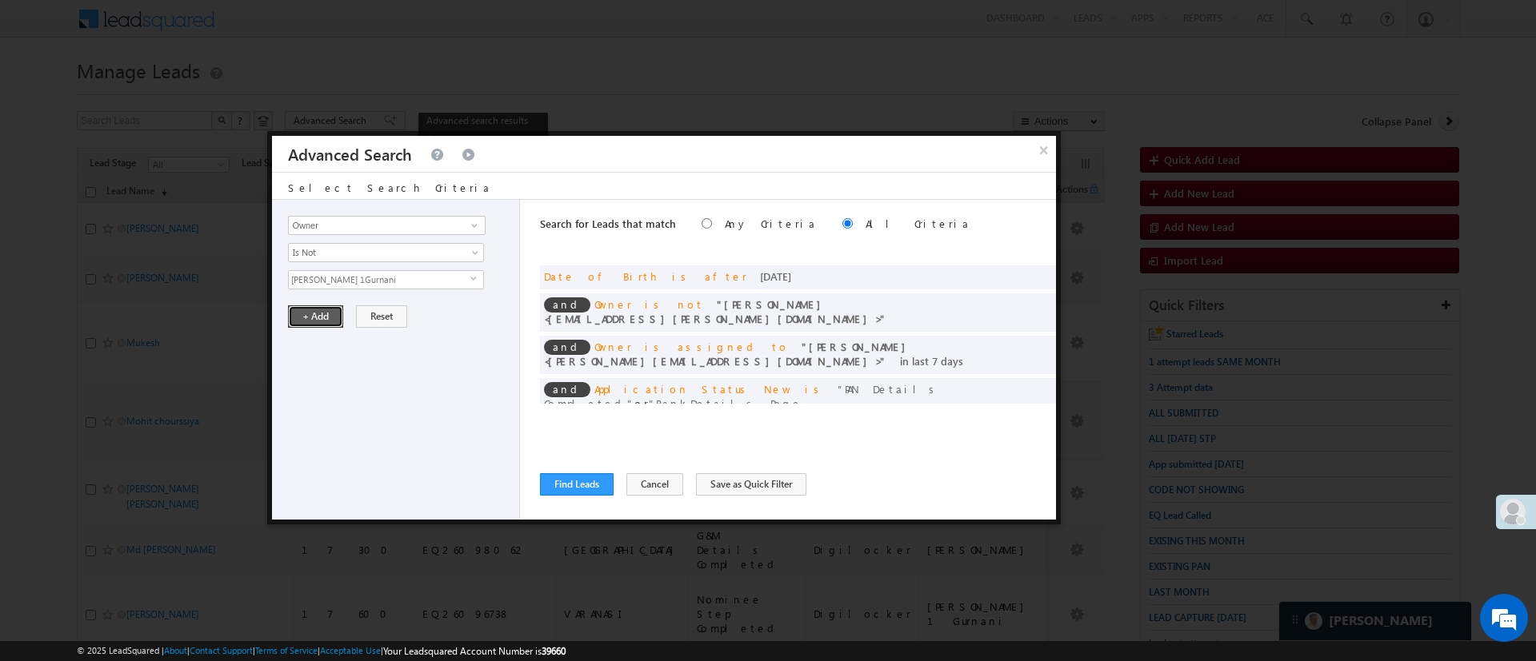
click at [330, 322] on button "+ Add" at bounding box center [315, 317] width 55 height 22
click at [564, 481] on button "Find Leads" at bounding box center [577, 484] width 74 height 22
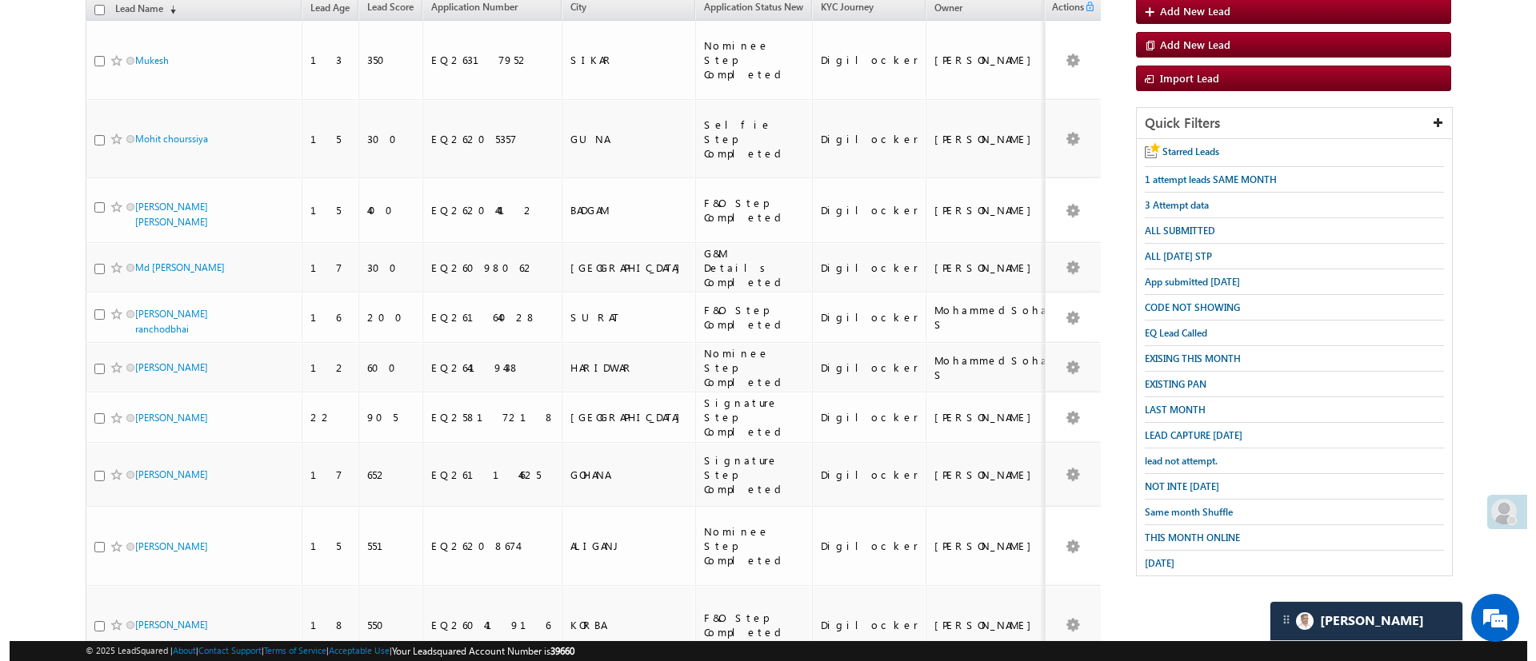
scroll to position [28, 0]
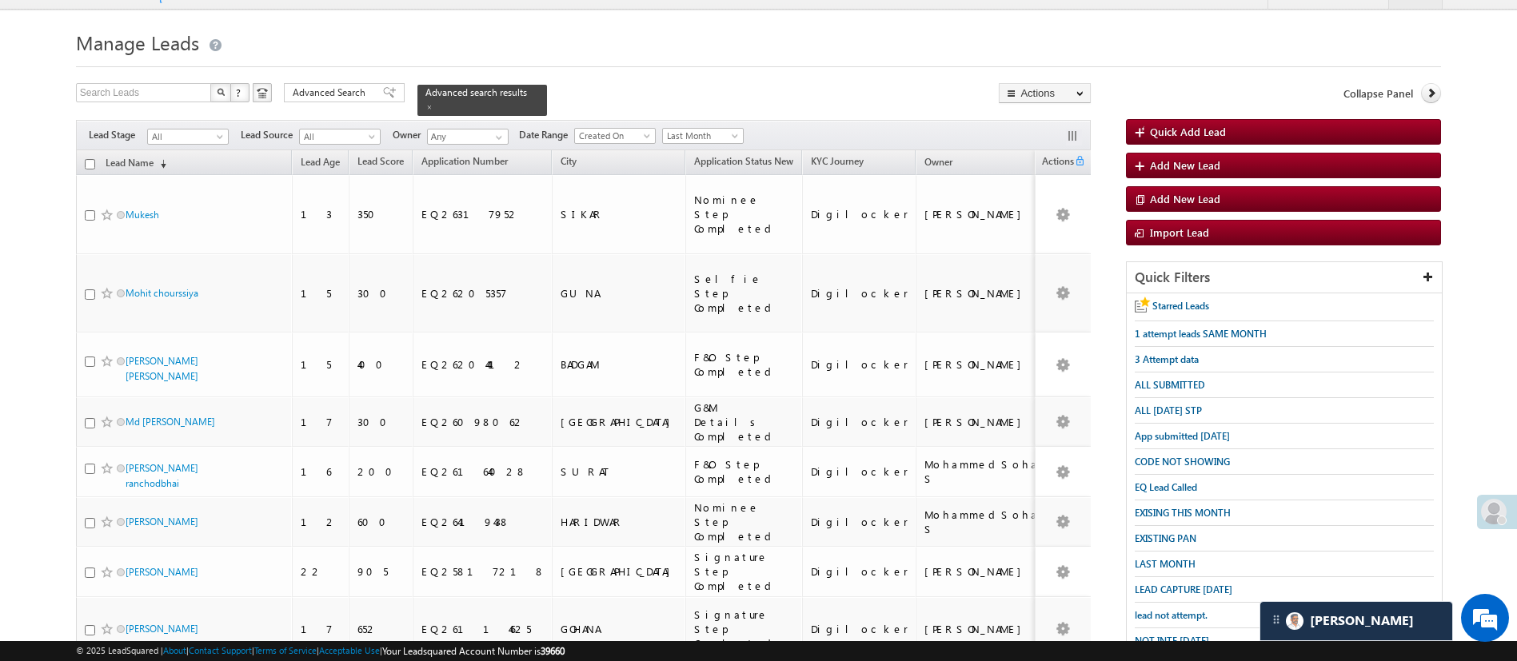
click at [93, 159] on input "checkbox" at bounding box center [90, 164] width 10 height 10
checkbox input "true"
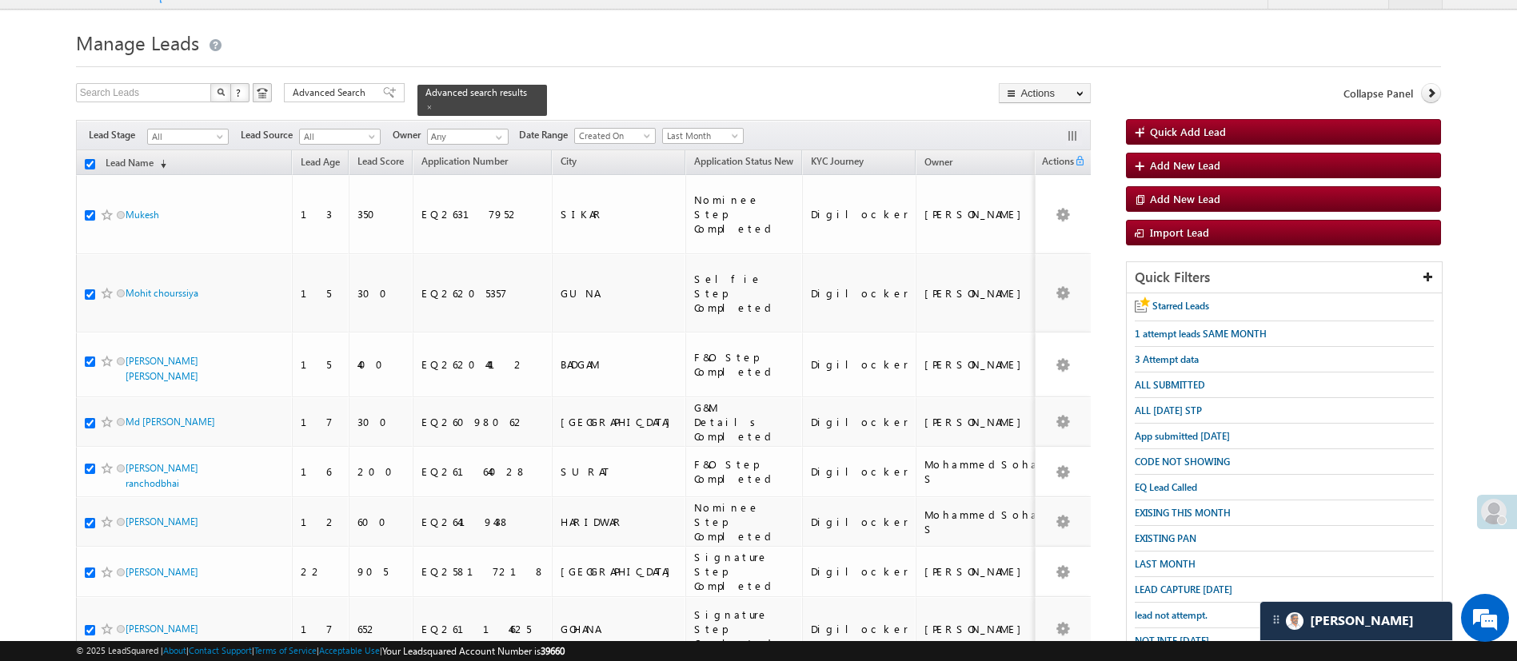
checkbox input "true"
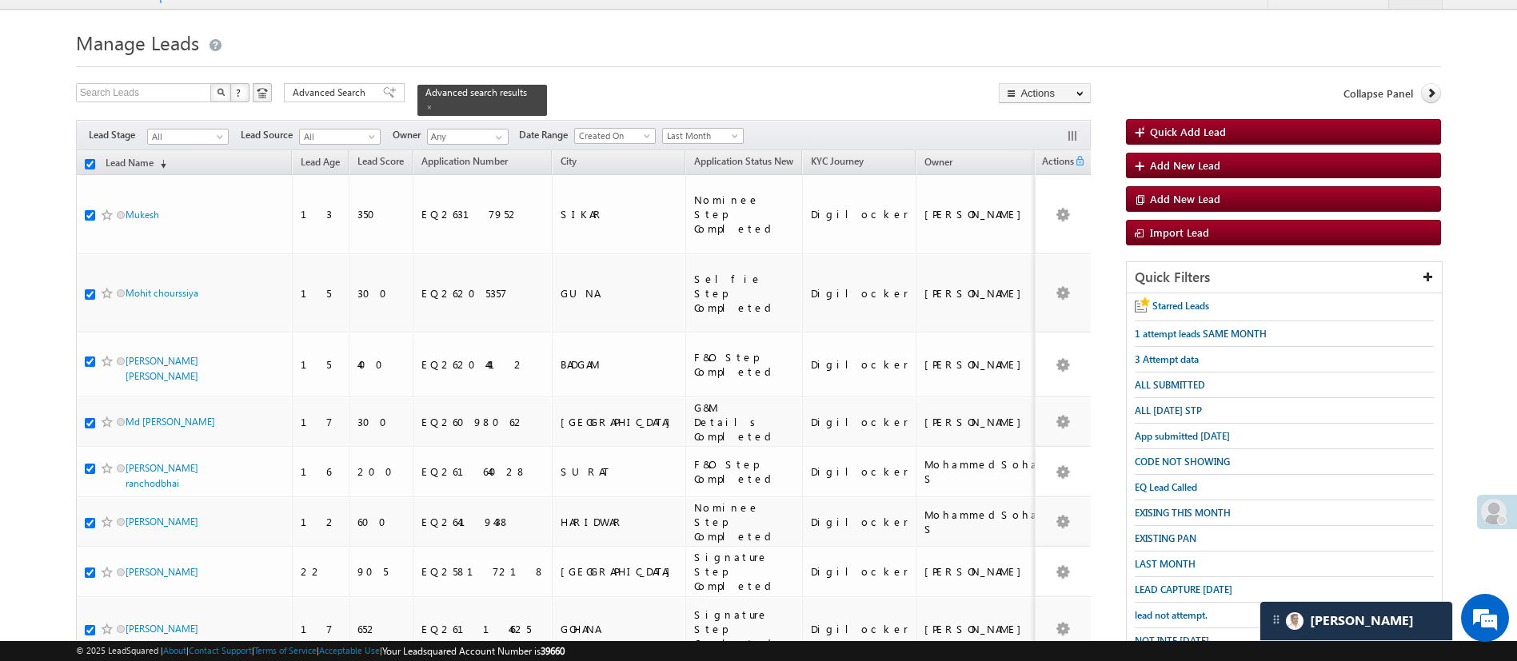
checkbox input "true"
click at [1045, 216] on link "Change Owner" at bounding box center [1045, 211] width 90 height 19
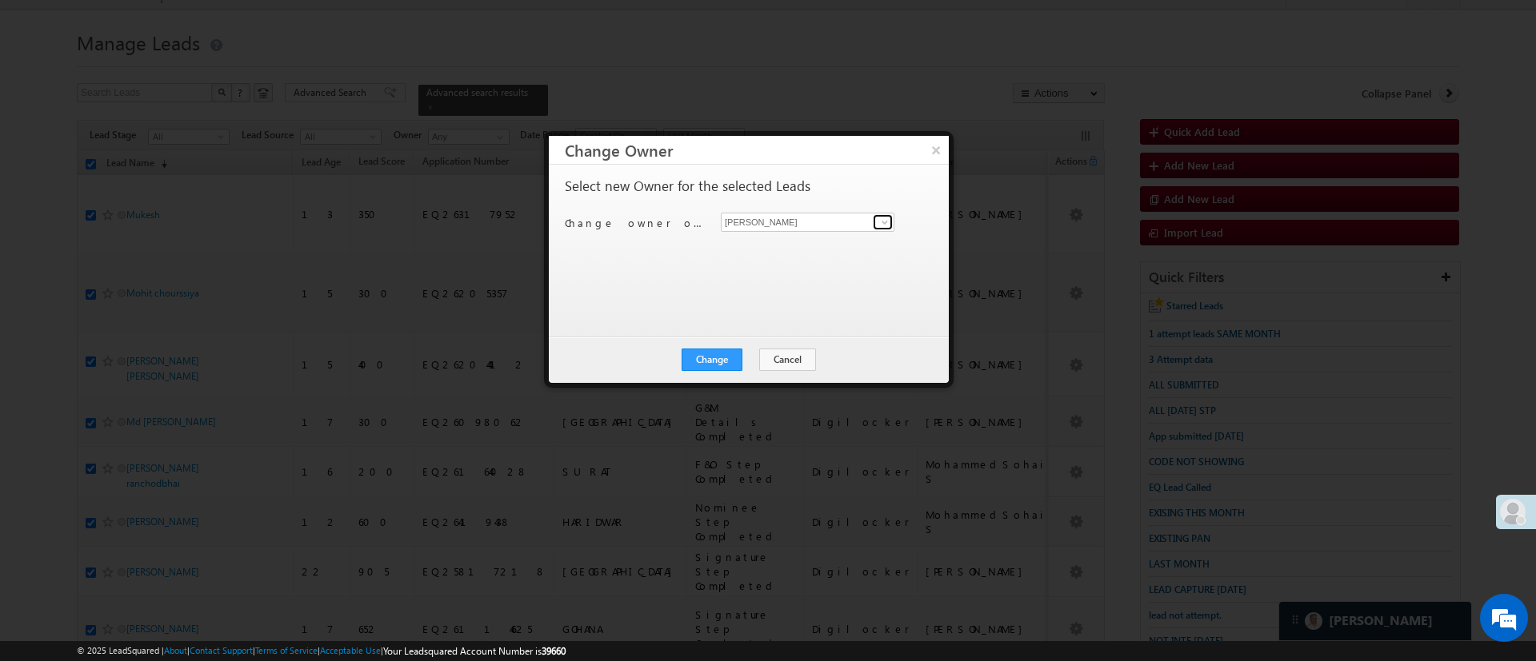
click at [883, 220] on span at bounding box center [884, 222] width 13 height 13
click at [828, 266] on link "Ujjwal 1Gurnani Ujjwal.1Gurnani@angelbroking.com" at bounding box center [808, 275] width 174 height 30
type input "Ujjwal 1Gurnani"
click at [701, 358] on button "Change" at bounding box center [711, 360] width 61 height 22
click at [749, 362] on button "Close" at bounding box center [750, 360] width 51 height 22
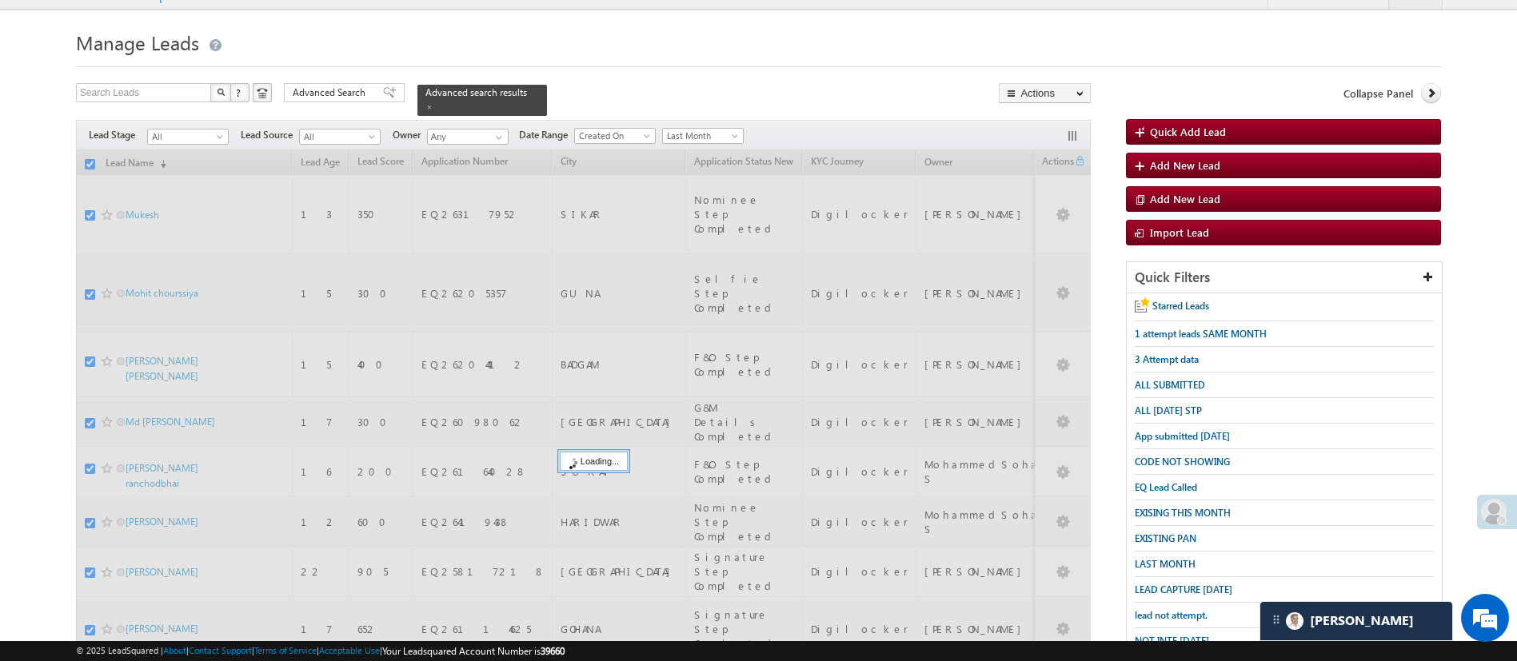
checkbox input "false"
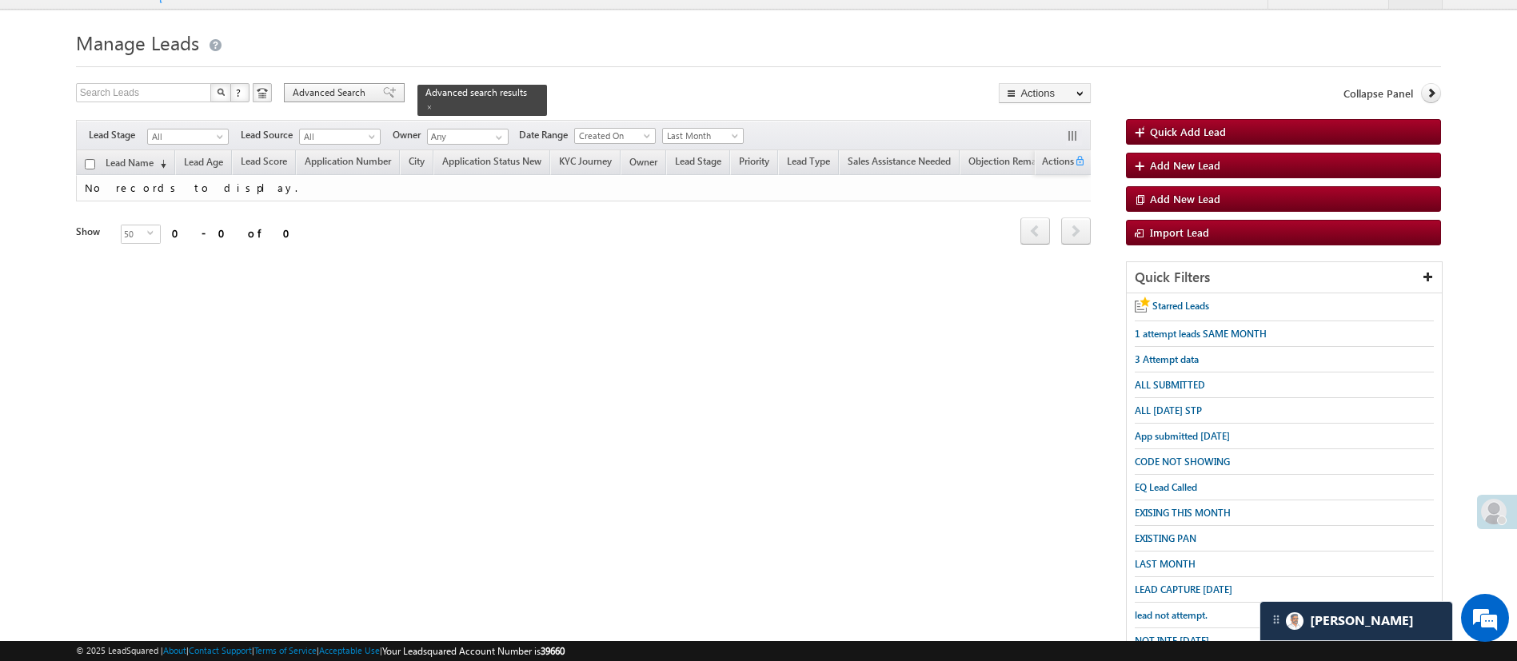
click at [340, 93] on span "Advanced Search" at bounding box center [332, 93] width 78 height 14
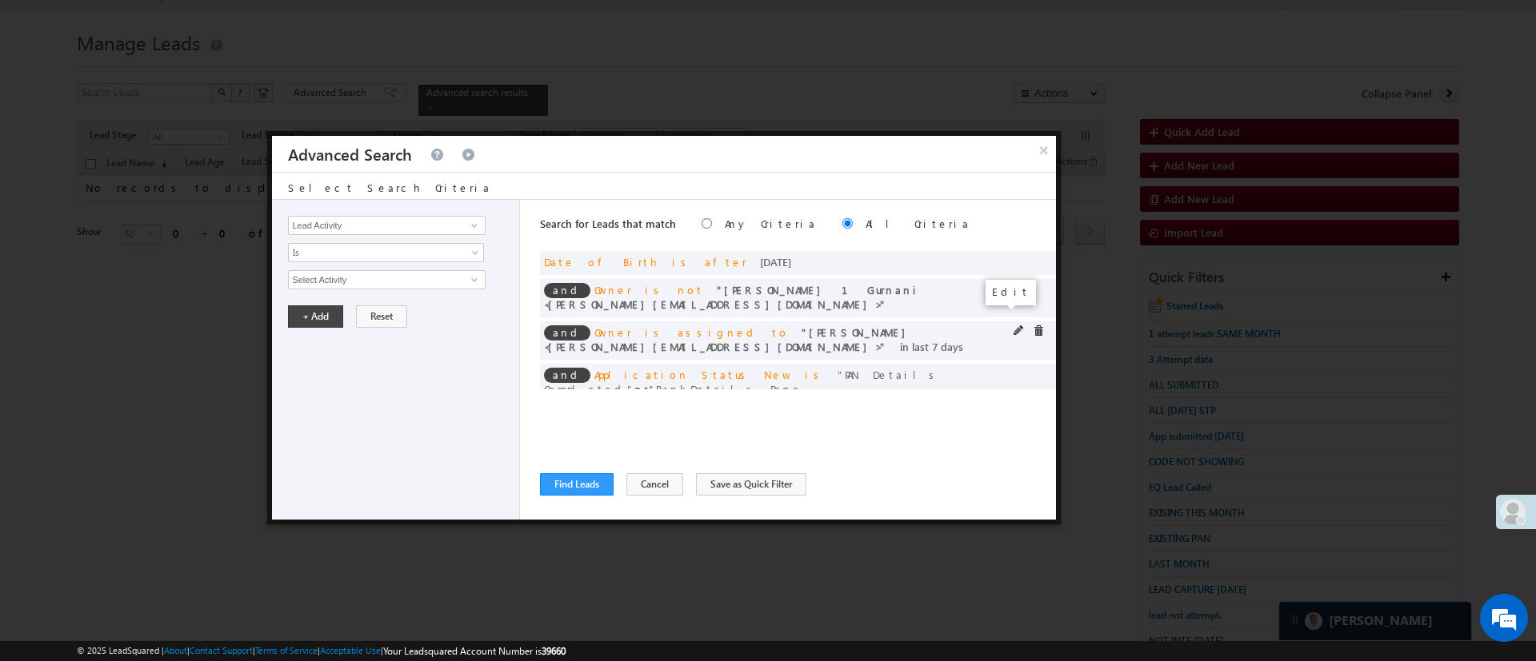
click at [1013, 326] on span at bounding box center [1018, 331] width 11 height 11
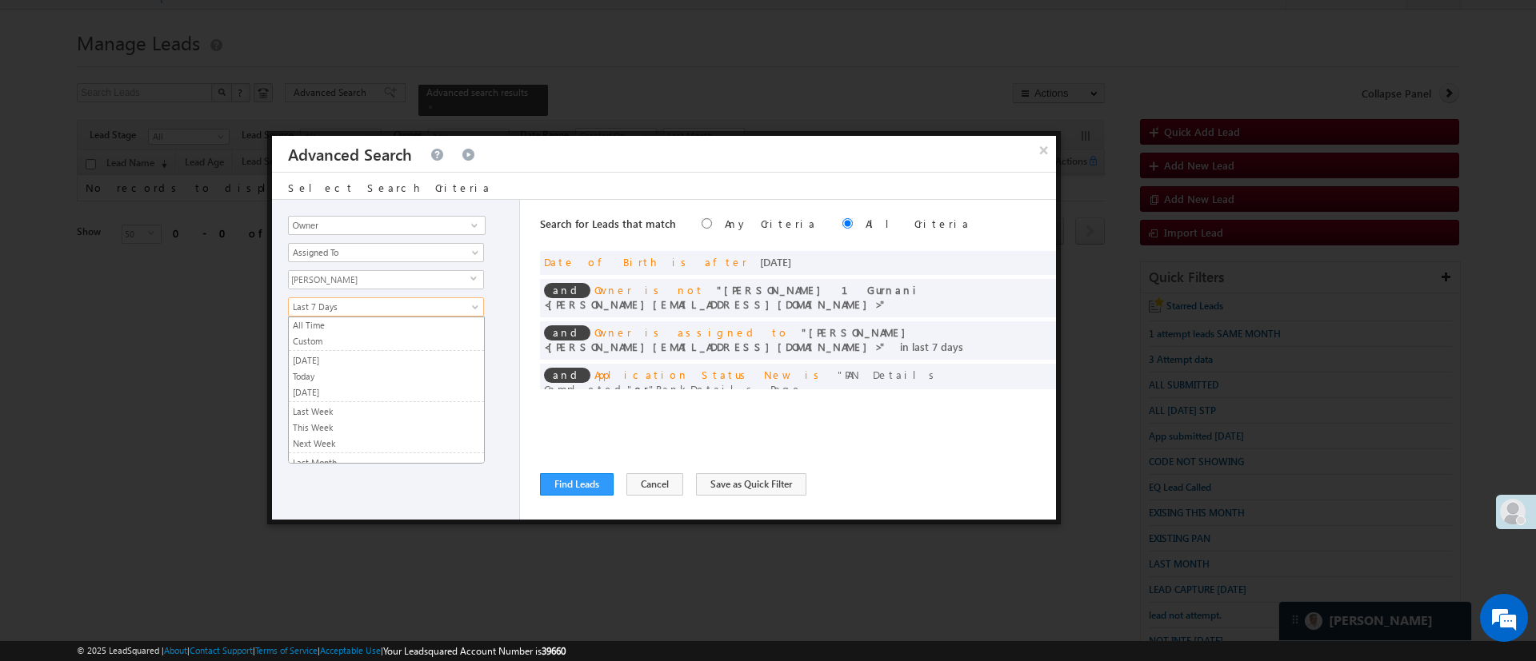
scroll to position [107, 0]
click at [433, 305] on span "Last 7 Days" at bounding box center [376, 307] width 174 height 14
click at [406, 343] on link "Custom" at bounding box center [386, 341] width 195 height 14
click at [348, 306] on span "Custom" at bounding box center [376, 307] width 174 height 14
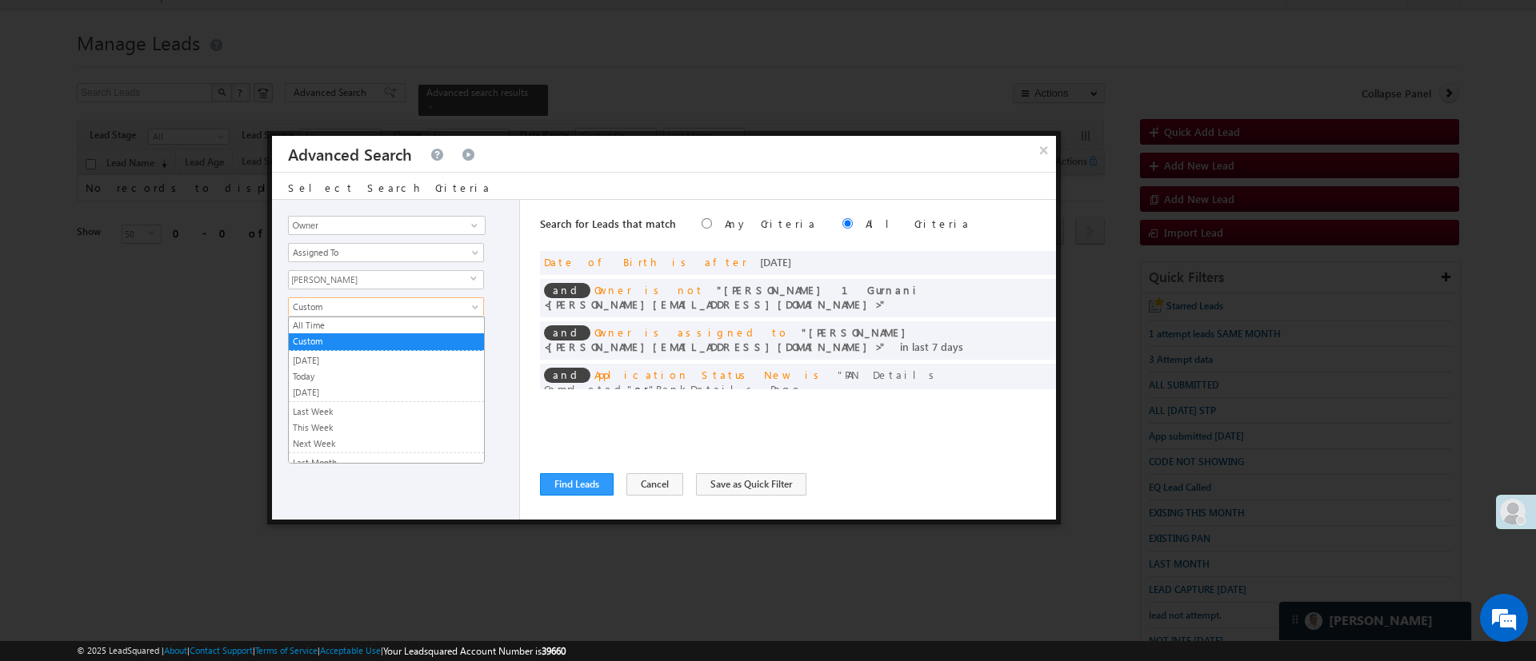
scroll to position [107, 0]
click at [396, 373] on link "This Month" at bounding box center [386, 372] width 195 height 14
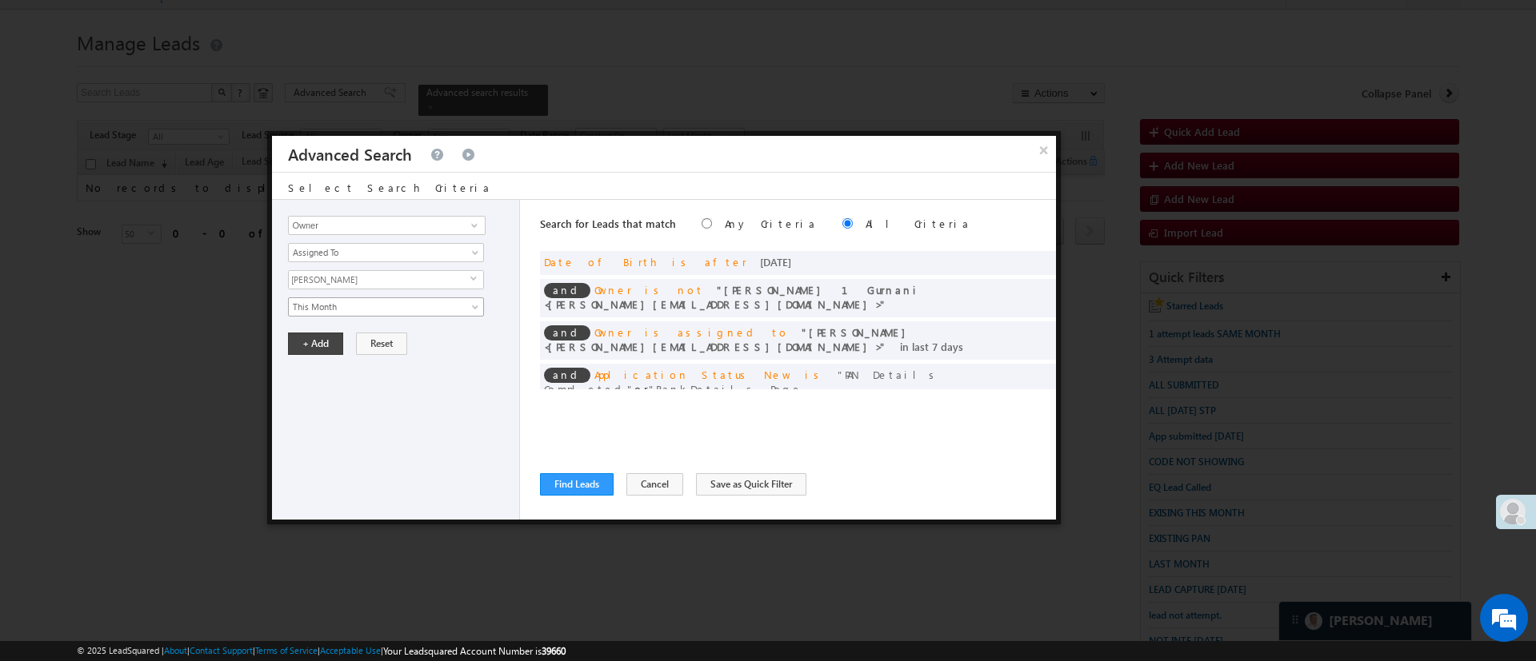
click at [330, 310] on span "This Month" at bounding box center [376, 307] width 174 height 14
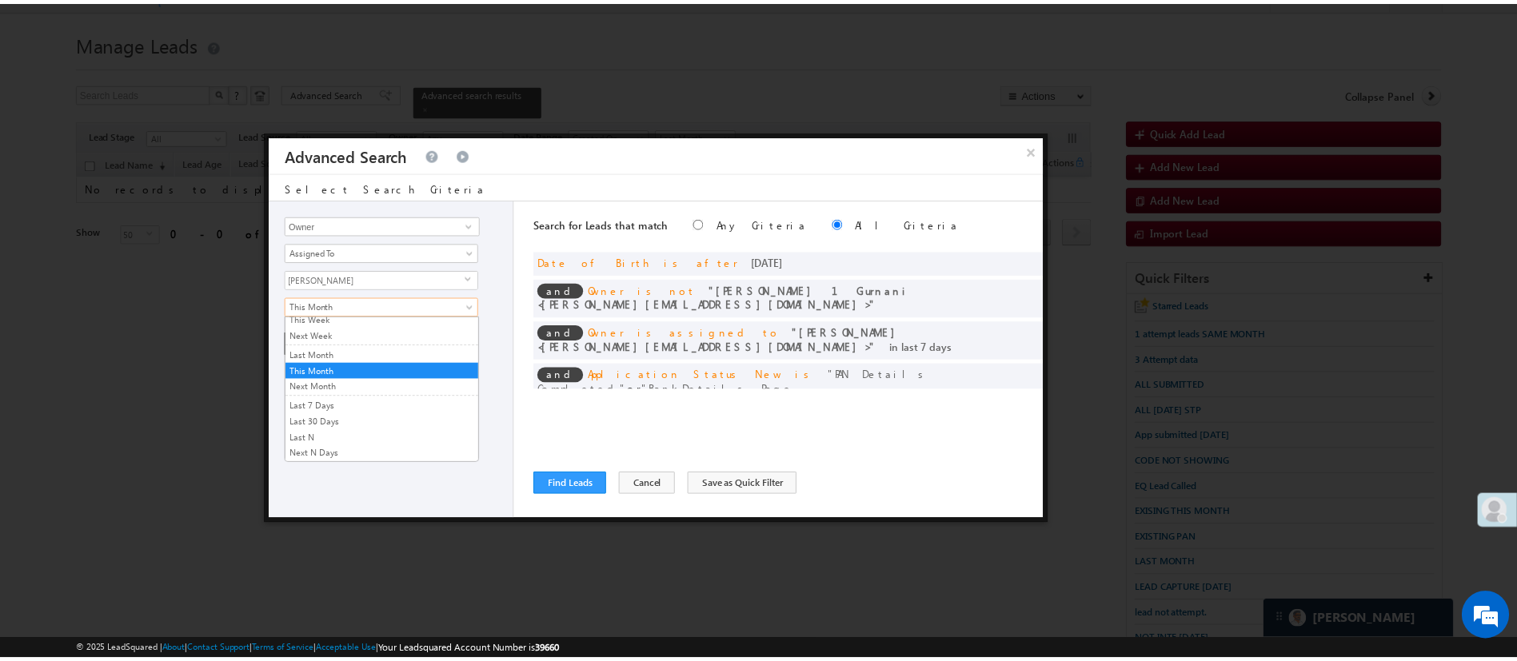
scroll to position [0, 0]
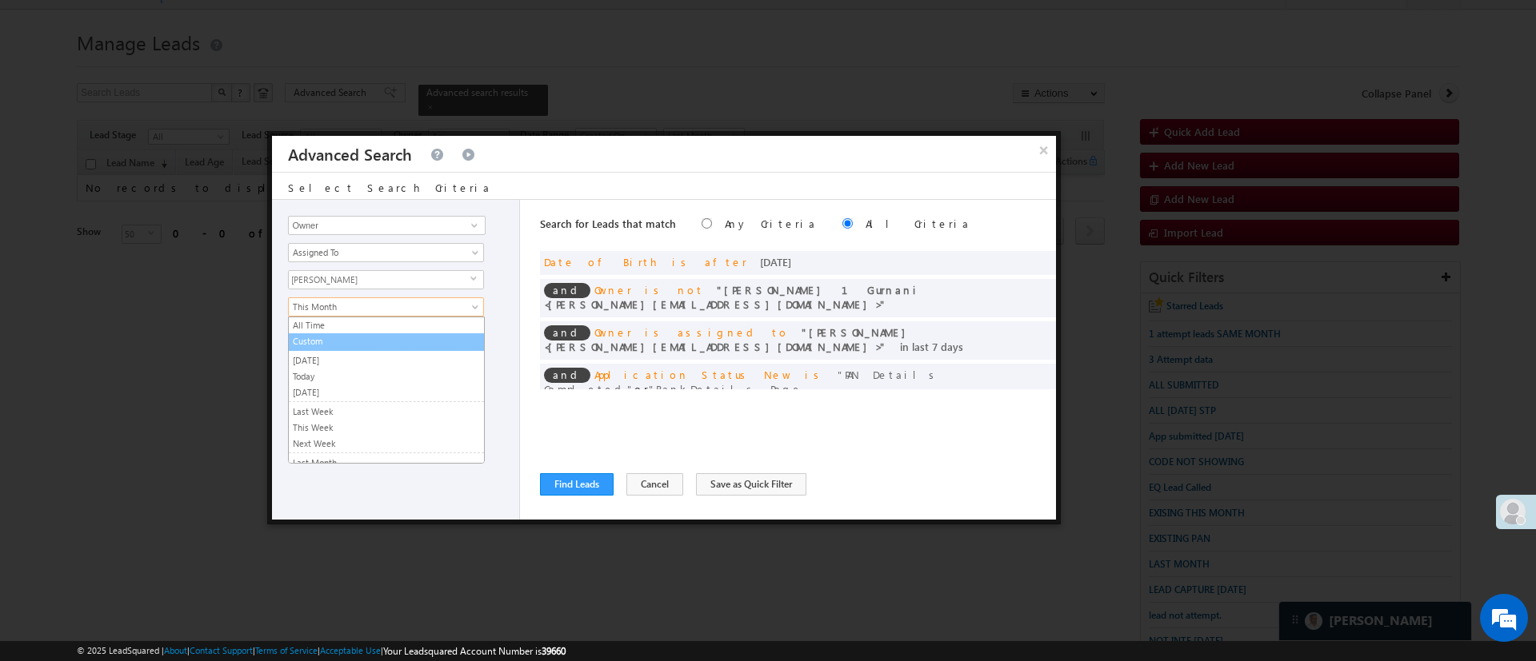
click at [381, 344] on link "Custom" at bounding box center [386, 341] width 195 height 14
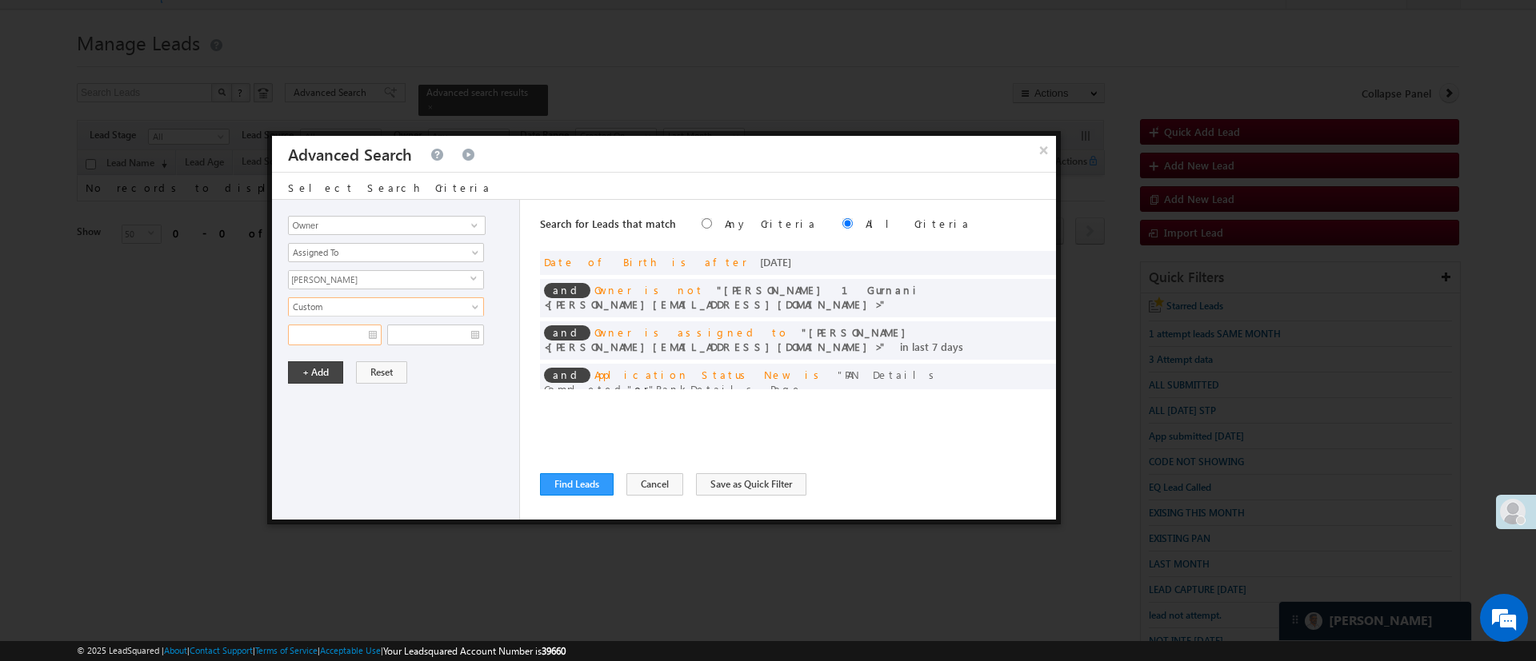
click at [336, 338] on input "text" at bounding box center [335, 335] width 94 height 21
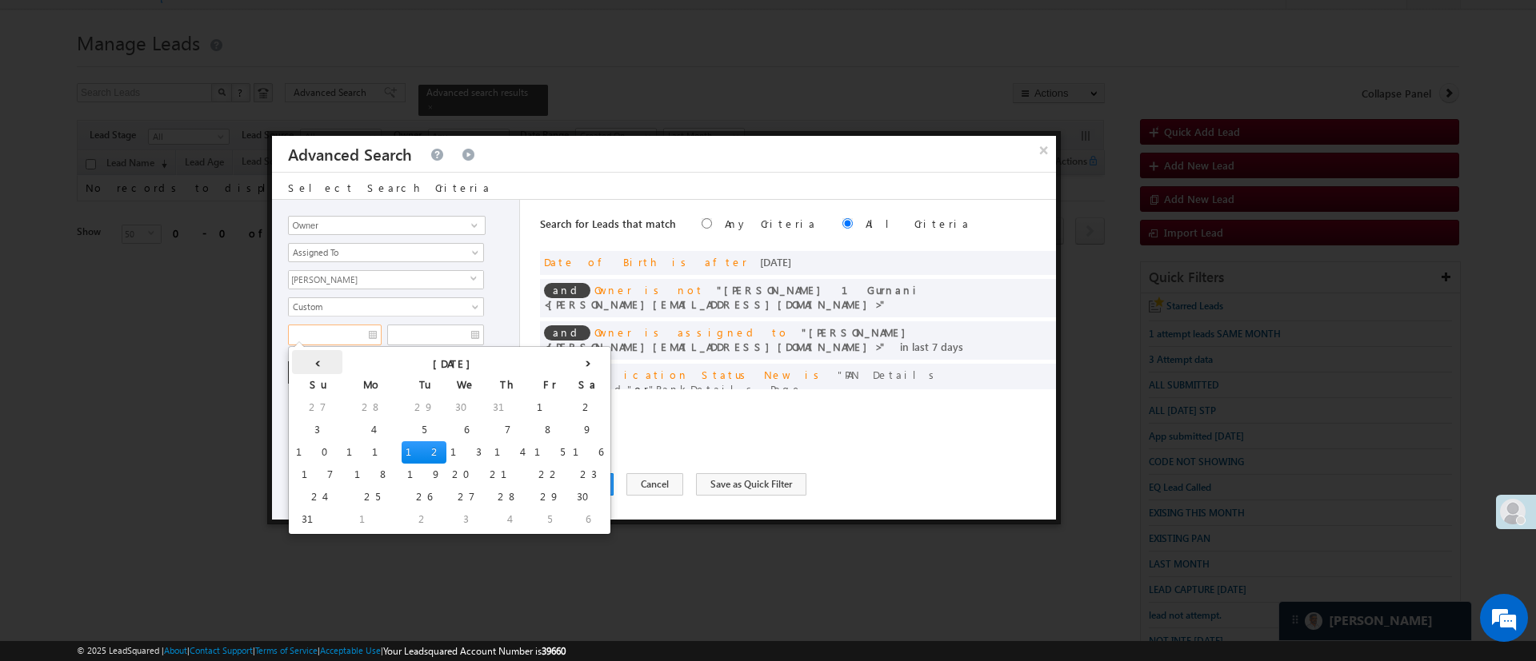
click at [299, 357] on th "‹" at bounding box center [317, 362] width 50 height 24
click at [361, 364] on th "July 2025" at bounding box center [446, 362] width 231 height 24
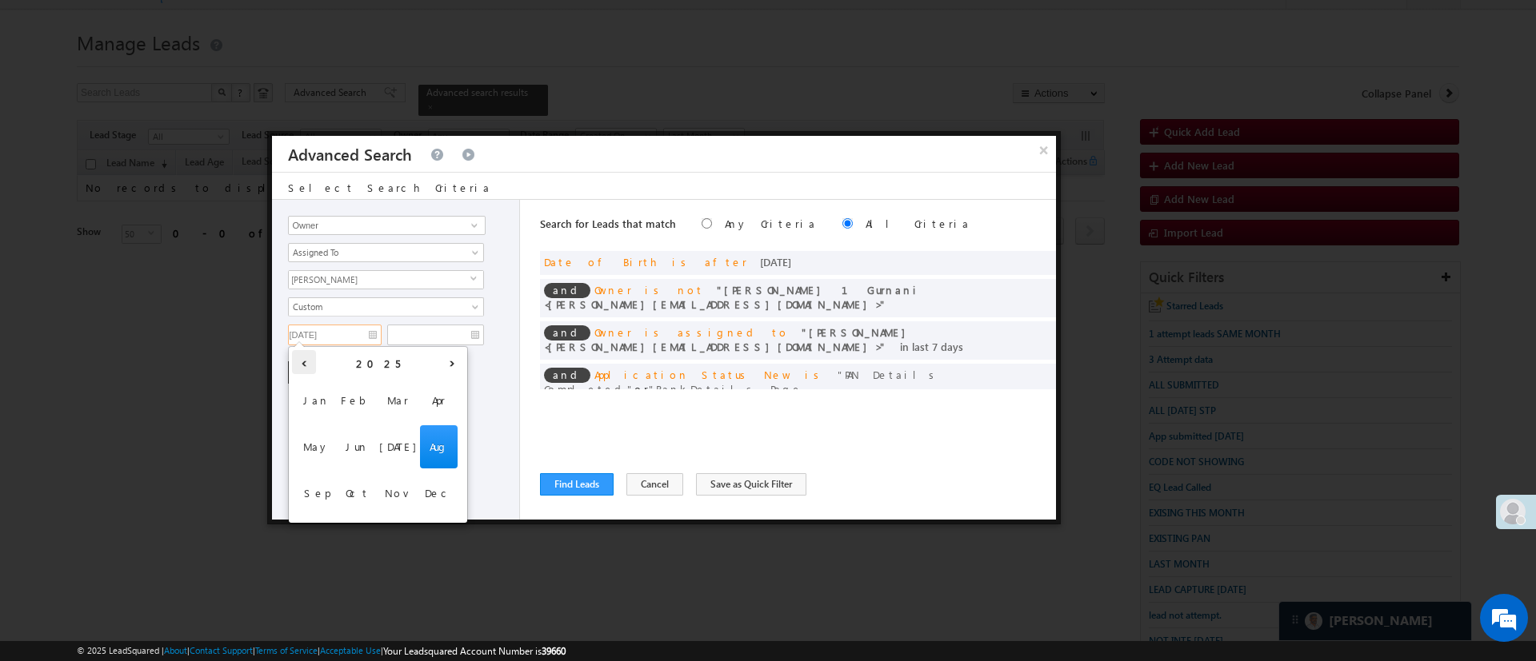
click at [299, 361] on th "‹" at bounding box center [304, 362] width 24 height 24
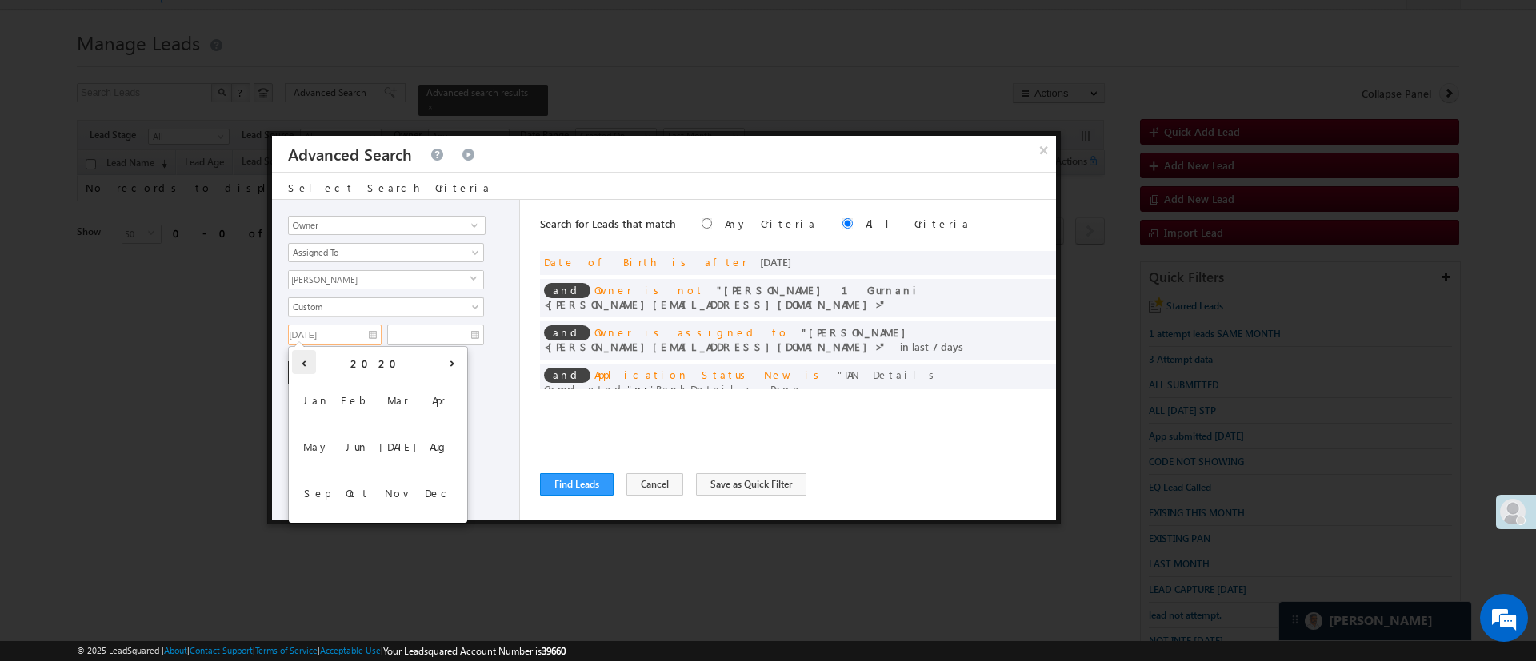
click at [299, 361] on th "‹" at bounding box center [304, 362] width 24 height 24
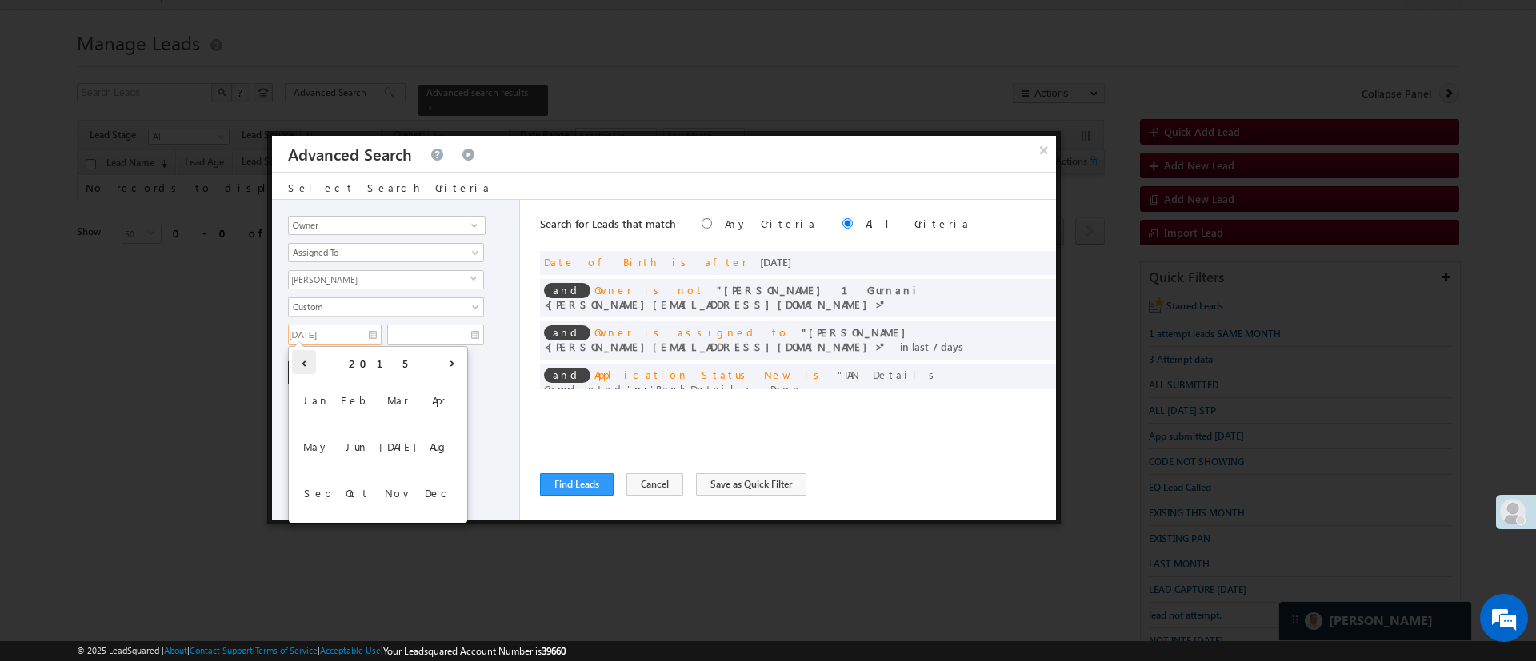
click at [299, 361] on th "‹" at bounding box center [304, 362] width 24 height 24
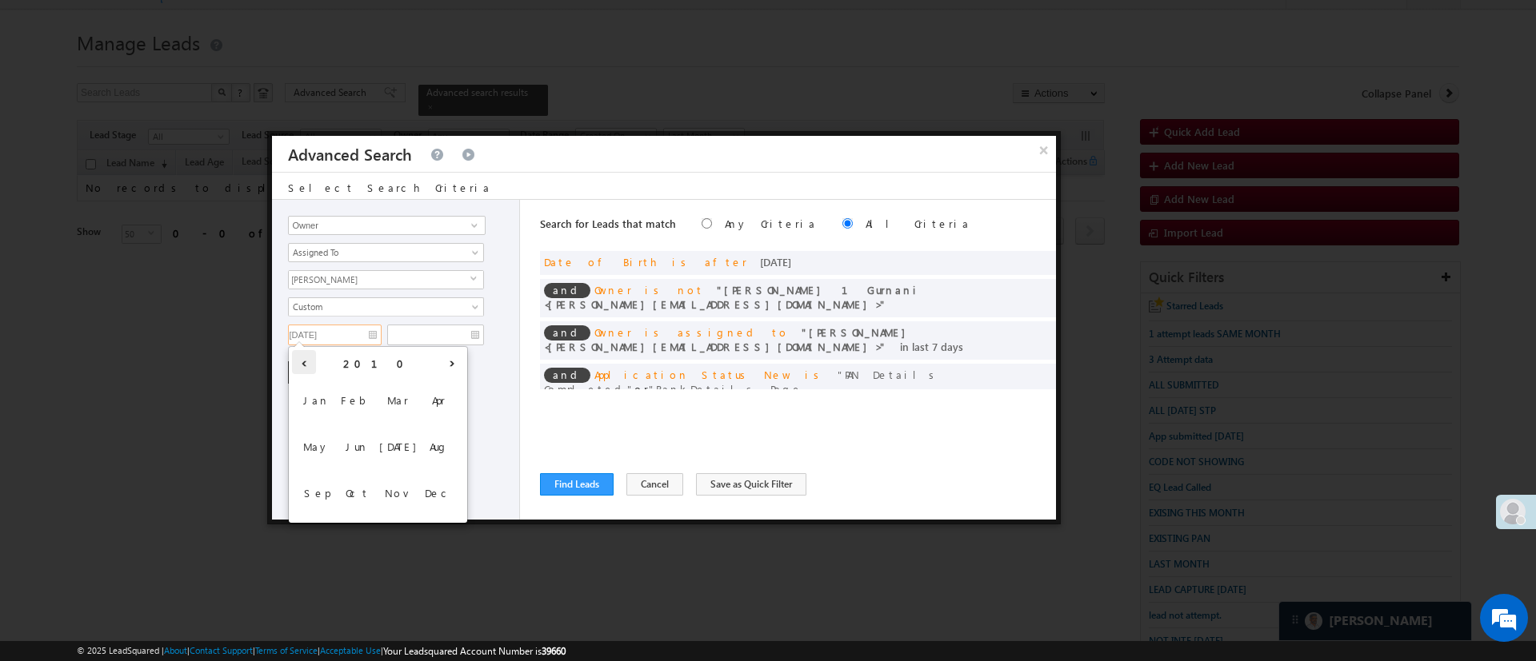
click at [299, 361] on th "‹" at bounding box center [304, 362] width 24 height 24
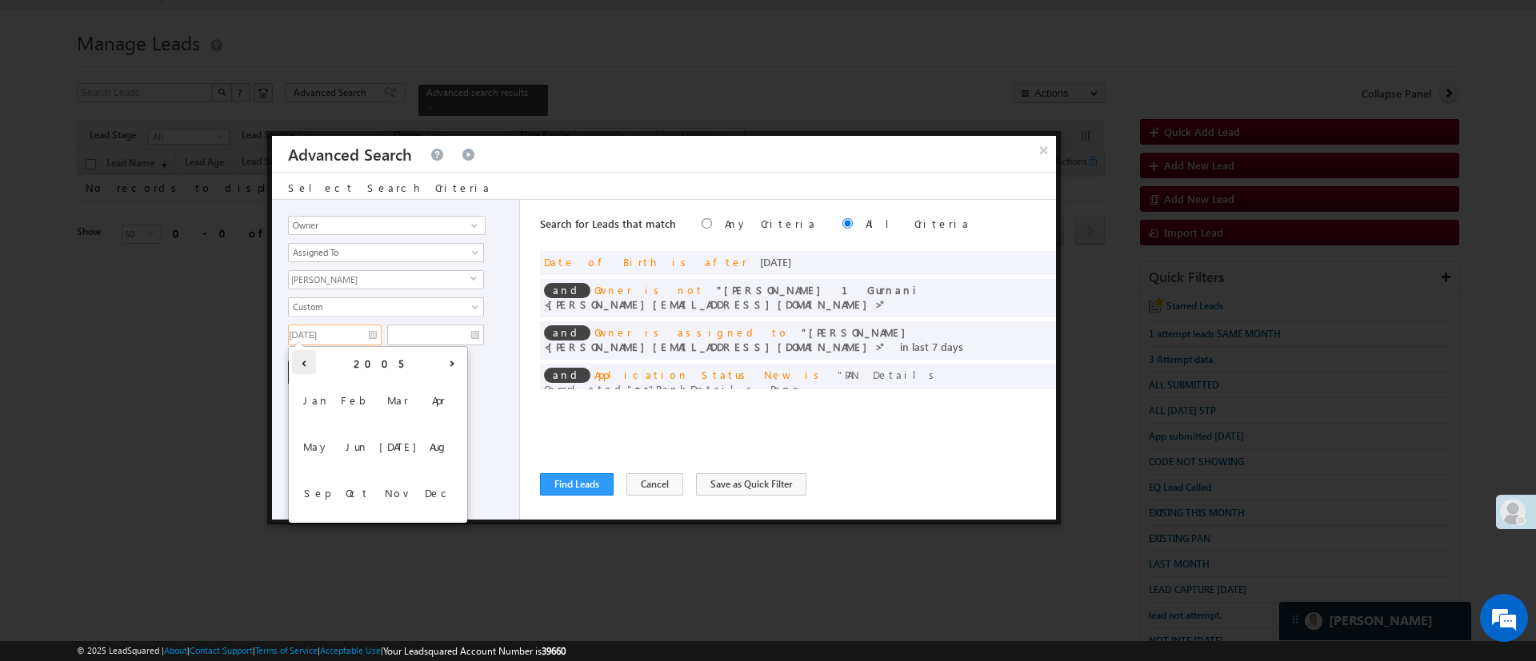
click at [299, 361] on th "‹" at bounding box center [304, 362] width 24 height 24
click at [315, 393] on span "Jan" at bounding box center [317, 400] width 38 height 43
type input "01/01/03"
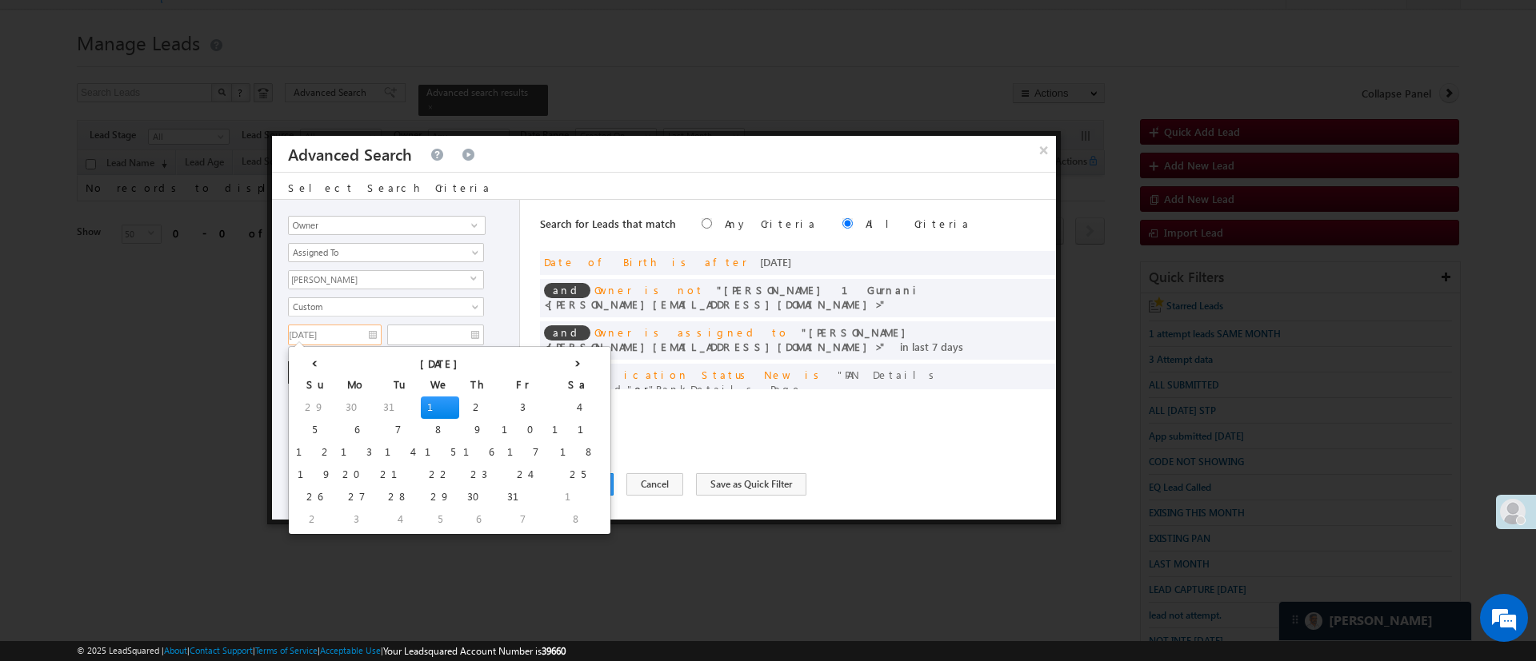
click at [421, 409] on td "1" at bounding box center [440, 408] width 38 height 22
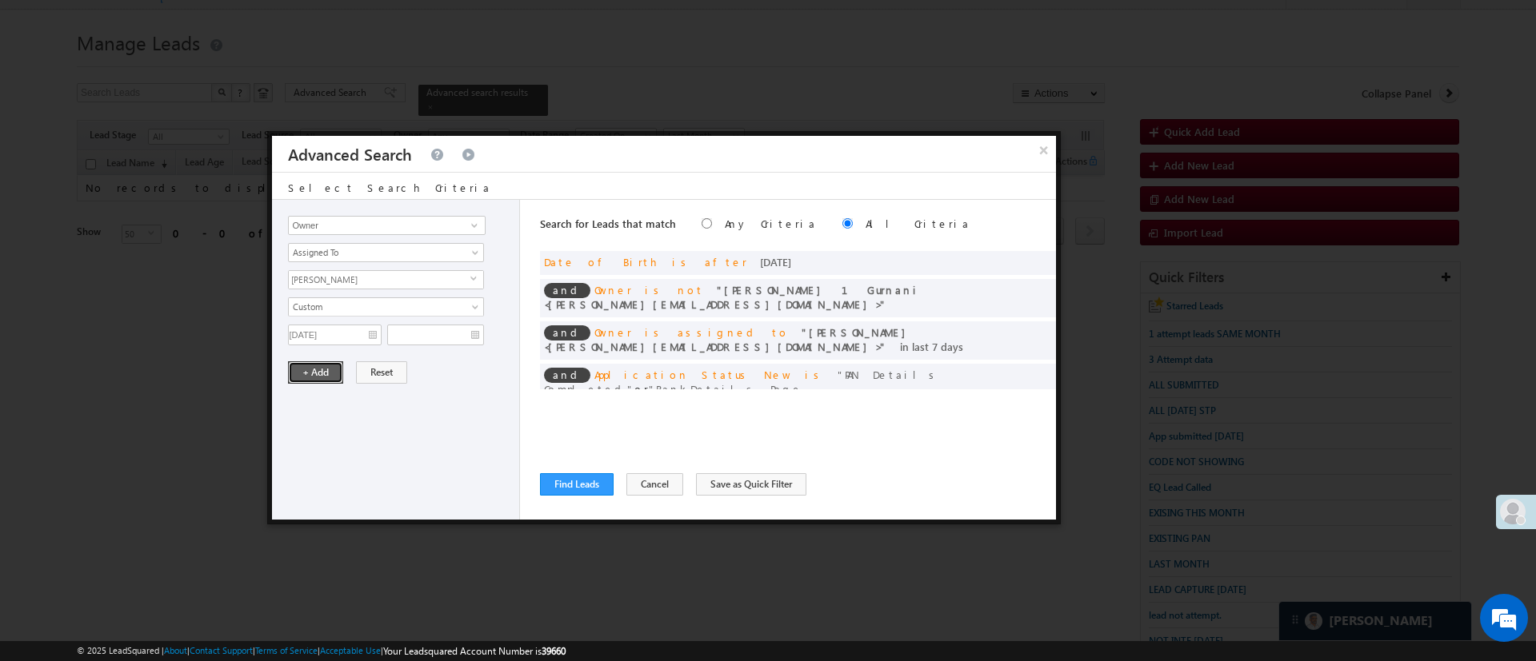
click at [323, 373] on button "+ Add" at bounding box center [315, 372] width 55 height 22
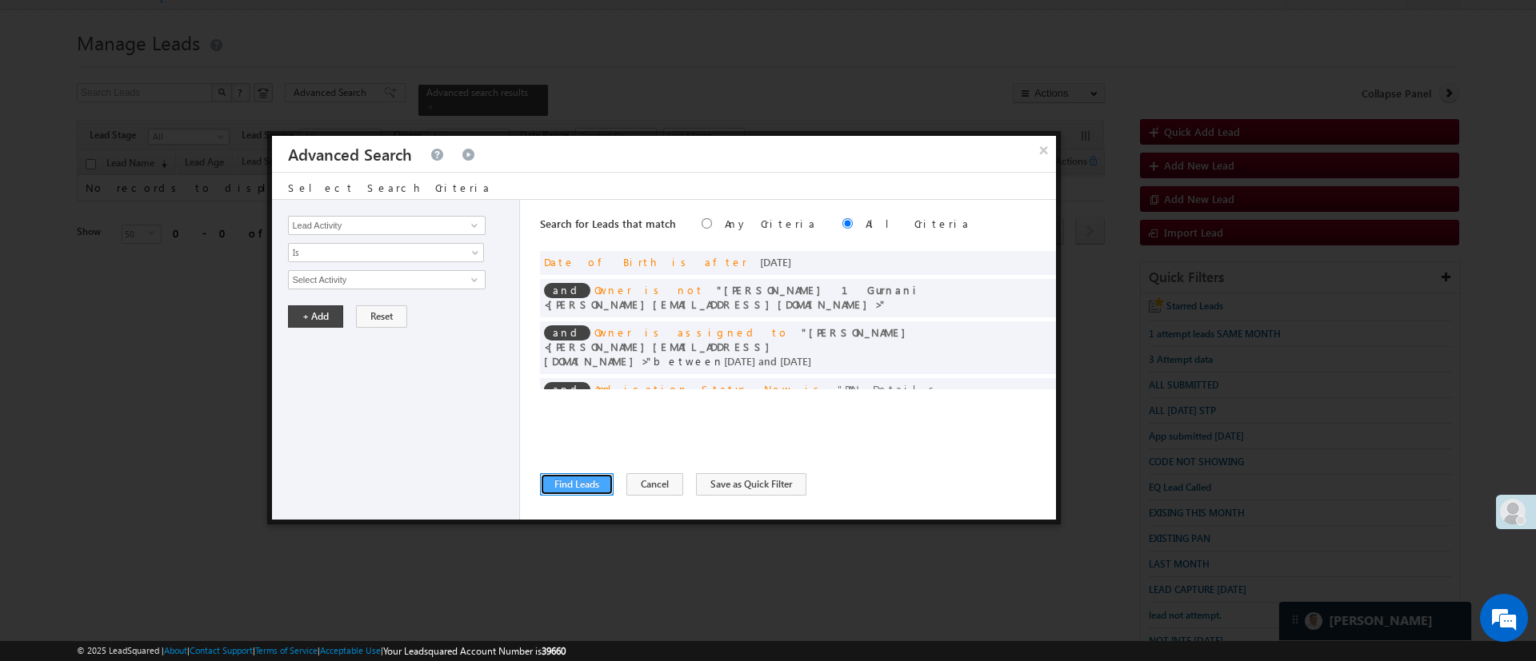
click at [592, 476] on button "Find Leads" at bounding box center [577, 484] width 74 height 22
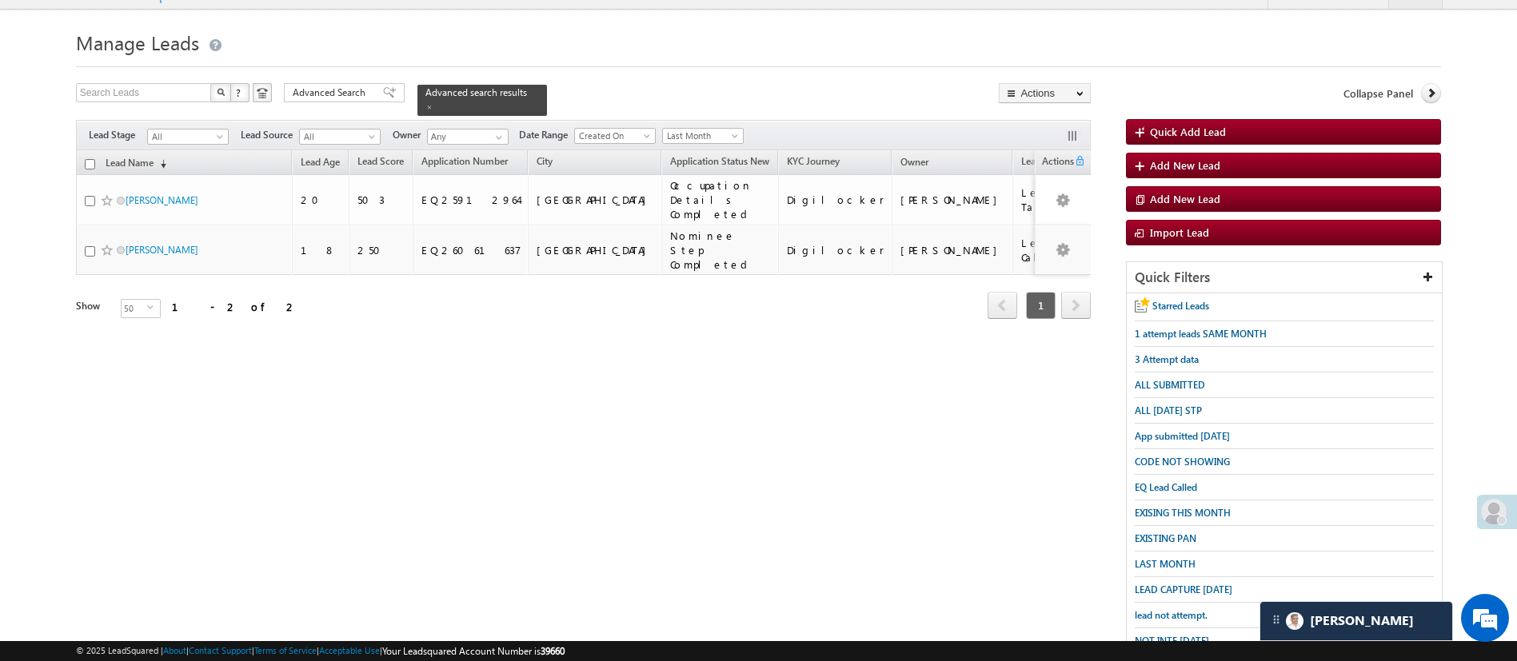
click at [87, 159] on input "checkbox" at bounding box center [90, 164] width 10 height 10
checkbox input "true"
click at [1074, 205] on link "Change Owner" at bounding box center [1045, 211] width 90 height 19
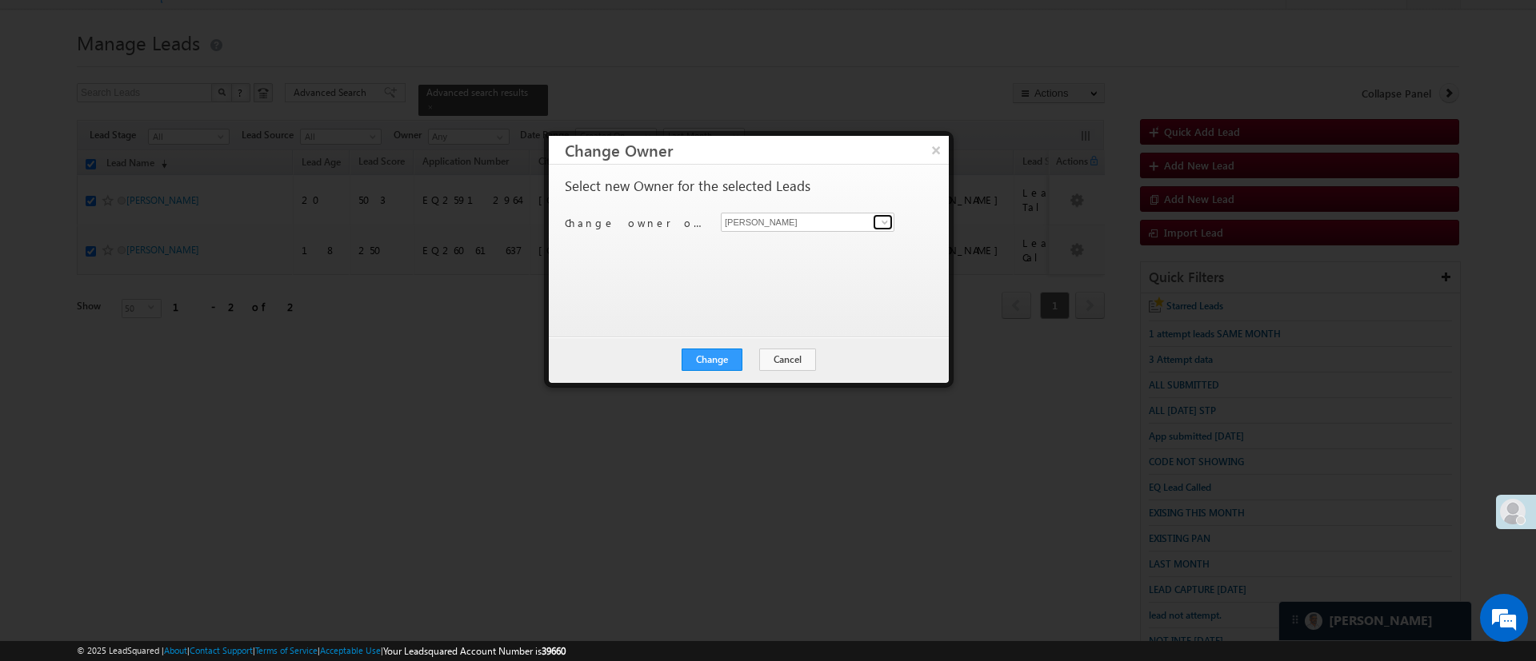
click at [873, 220] on link at bounding box center [883, 222] width 20 height 16
click at [796, 276] on span "[PERSON_NAME][EMAIL_ADDRESS][DOMAIN_NAME]" at bounding box center [799, 282] width 144 height 12
type input "[PERSON_NAME] 1Gurnani"
click at [733, 345] on div "Change Cancel Close" at bounding box center [749, 360] width 400 height 46
click at [721, 358] on button "Change" at bounding box center [711, 360] width 61 height 22
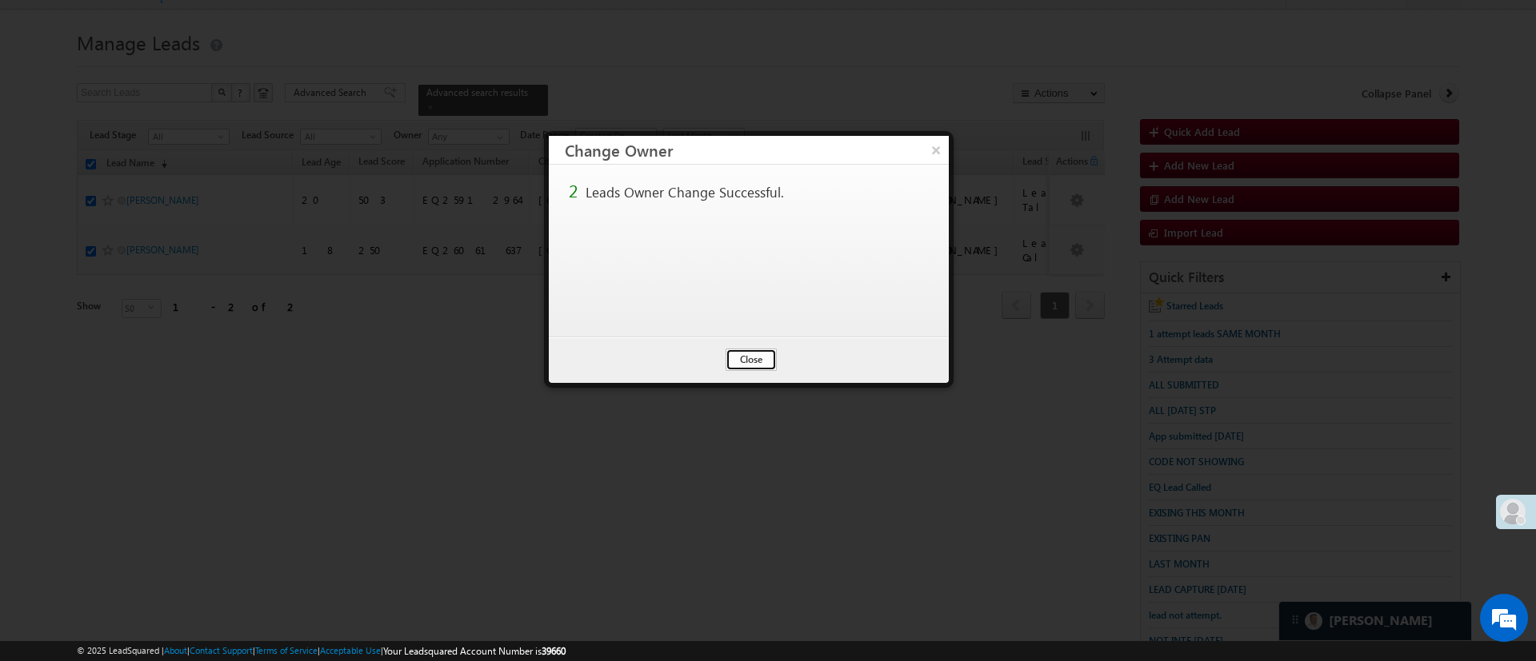
click at [747, 352] on button "Close" at bounding box center [750, 360] width 51 height 22
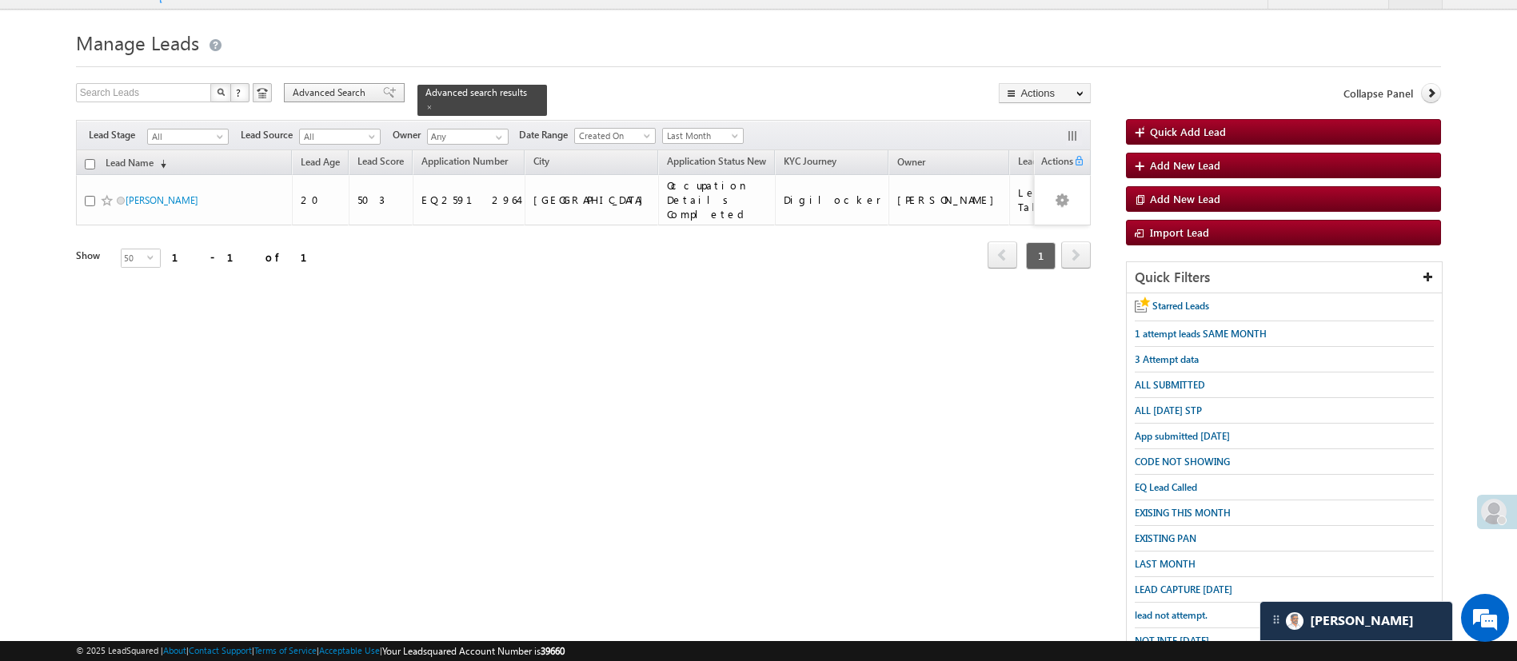
click at [353, 92] on span "Advanced Search" at bounding box center [332, 93] width 78 height 14
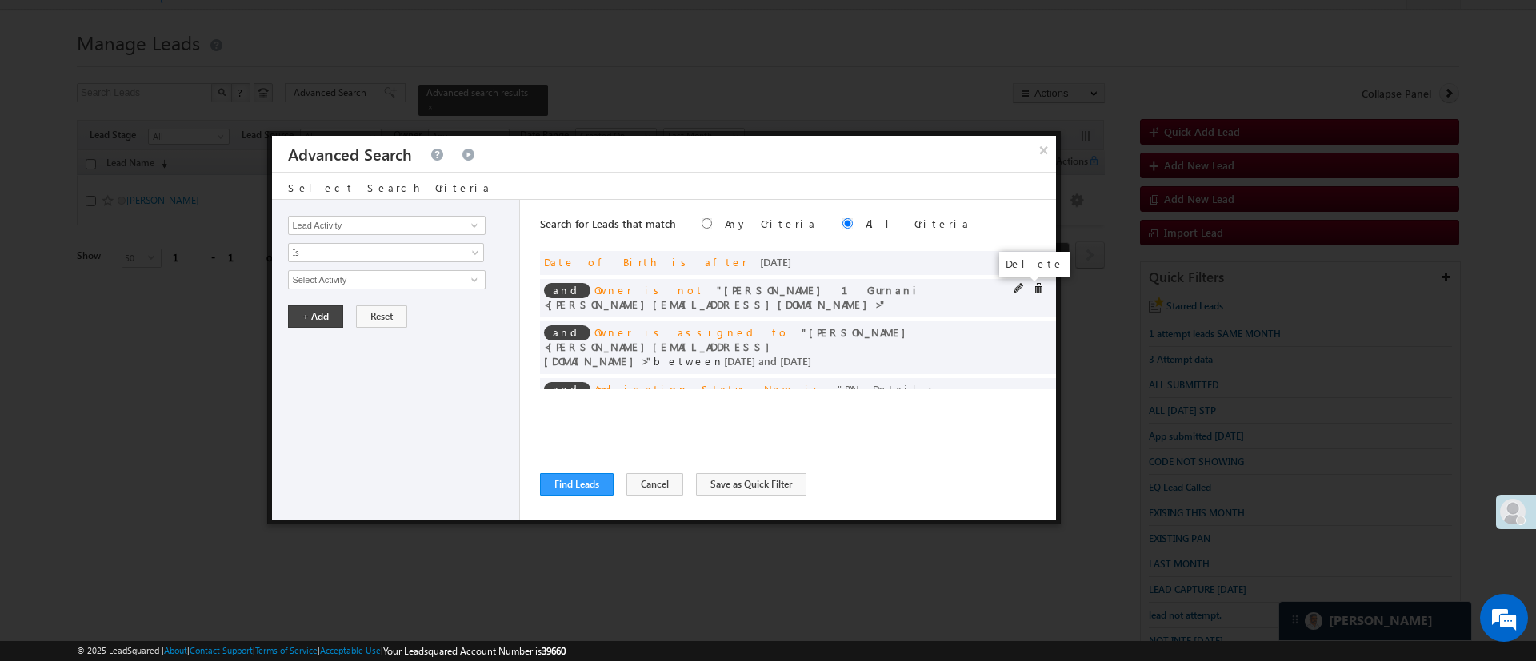
click at [1033, 289] on span at bounding box center [1038, 288] width 11 height 11
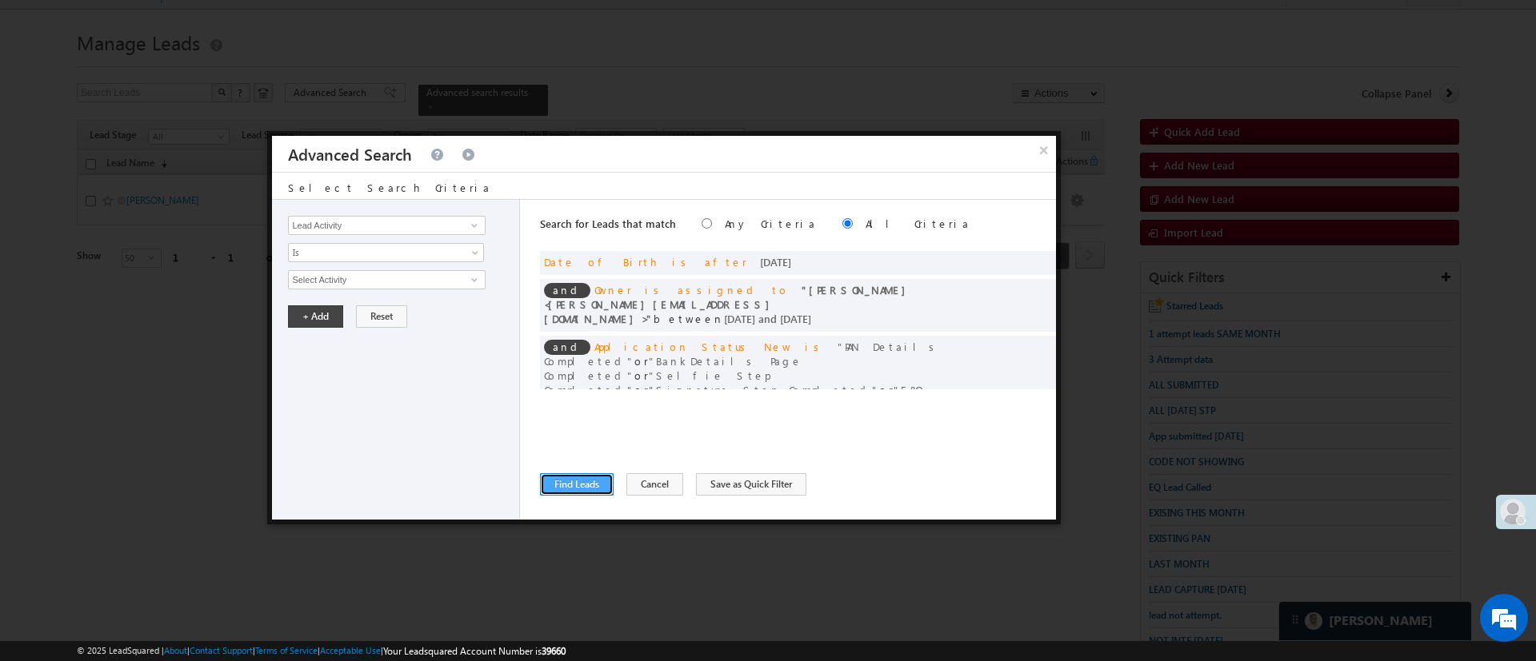
click at [595, 478] on button "Find Leads" at bounding box center [577, 484] width 74 height 22
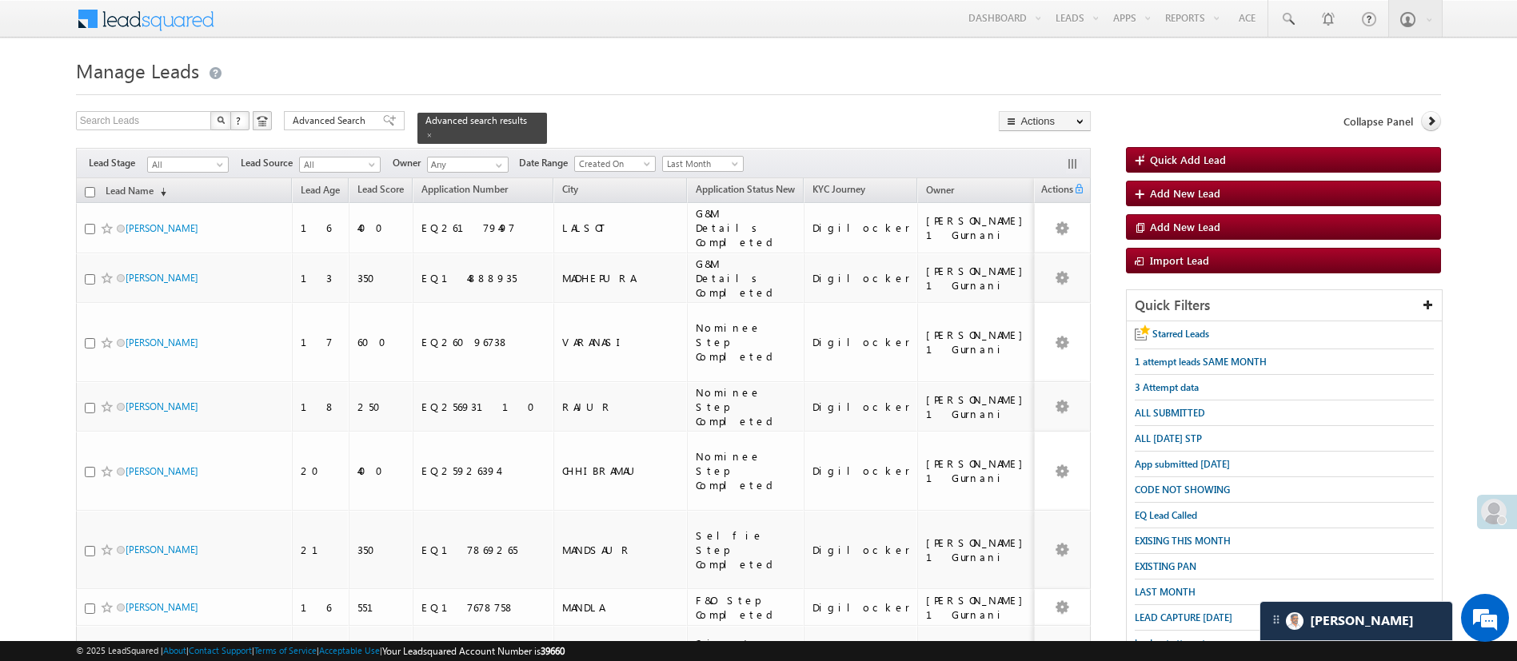
click at [87, 187] on input "checkbox" at bounding box center [90, 192] width 10 height 10
checkbox input "true"
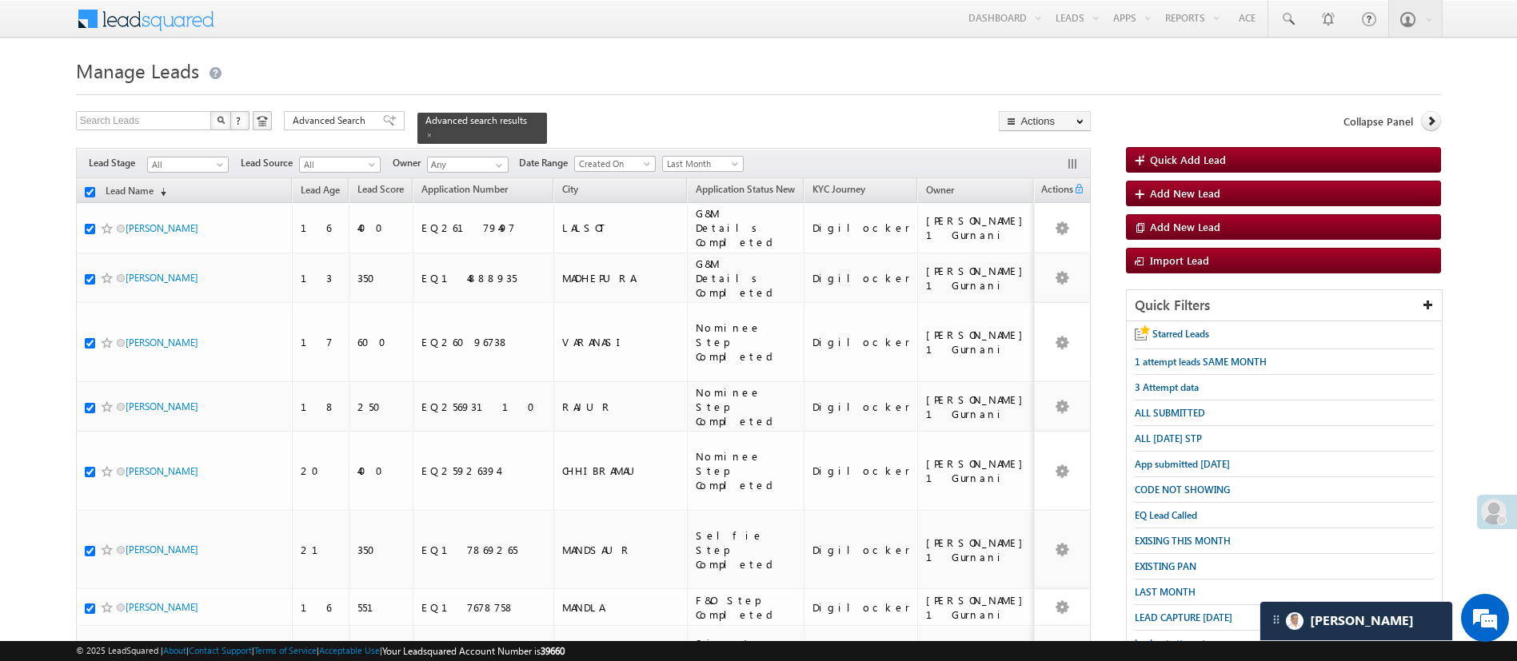
checkbox input "true"
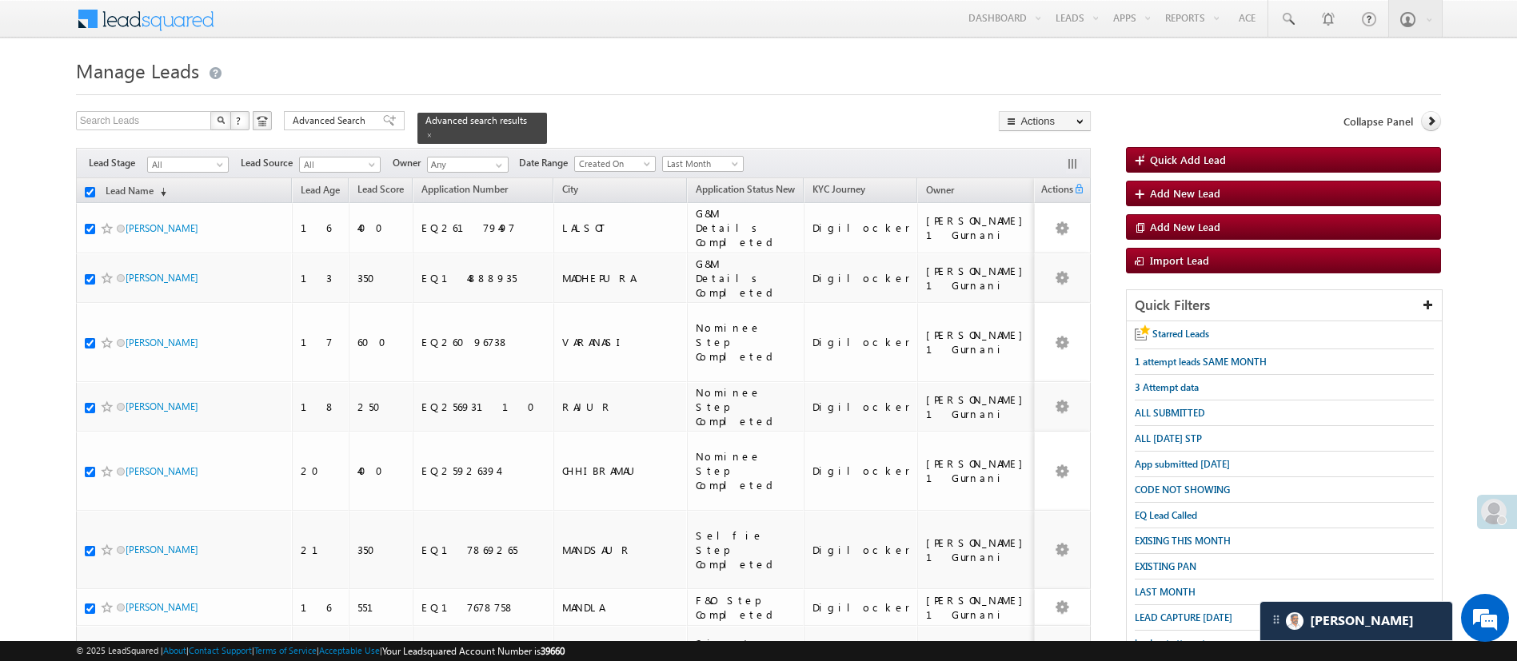
checkbox input "true"
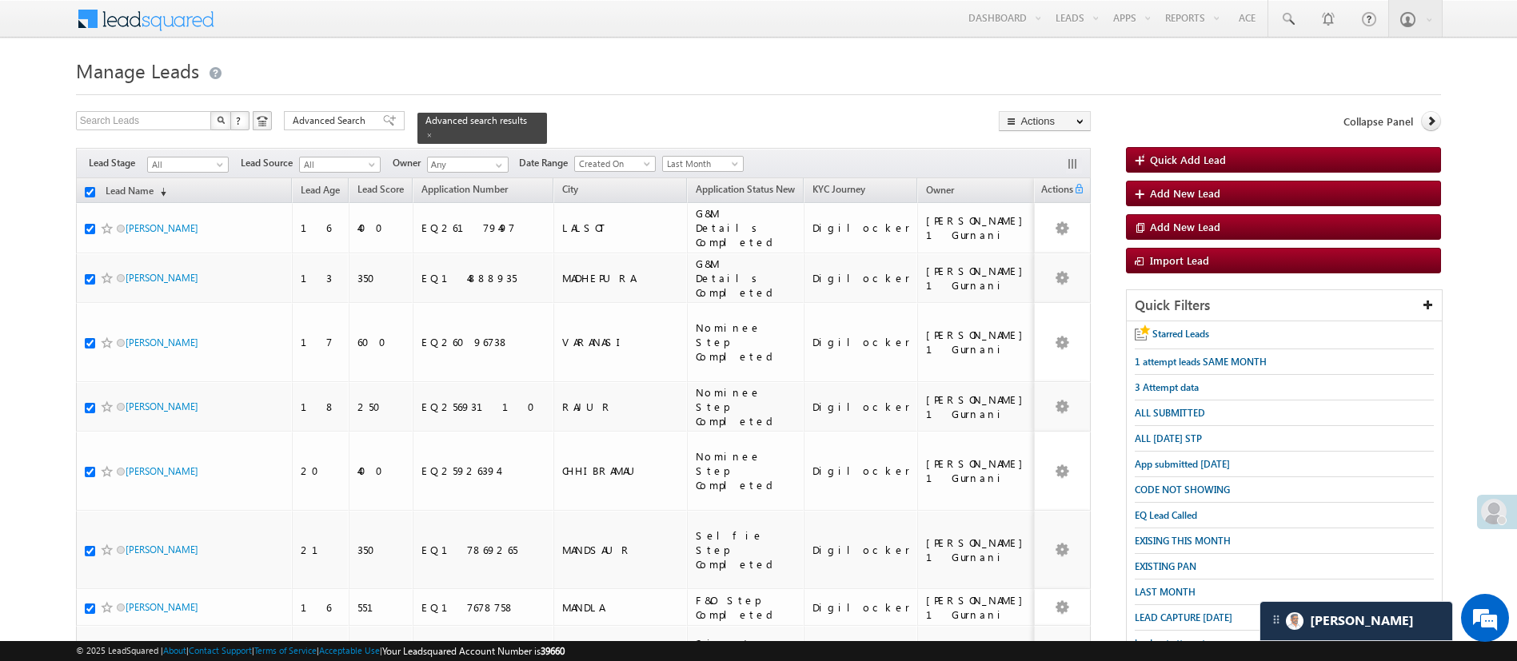
checkbox input "true"
click at [1069, 240] on link "Change Owner" at bounding box center [1045, 239] width 90 height 19
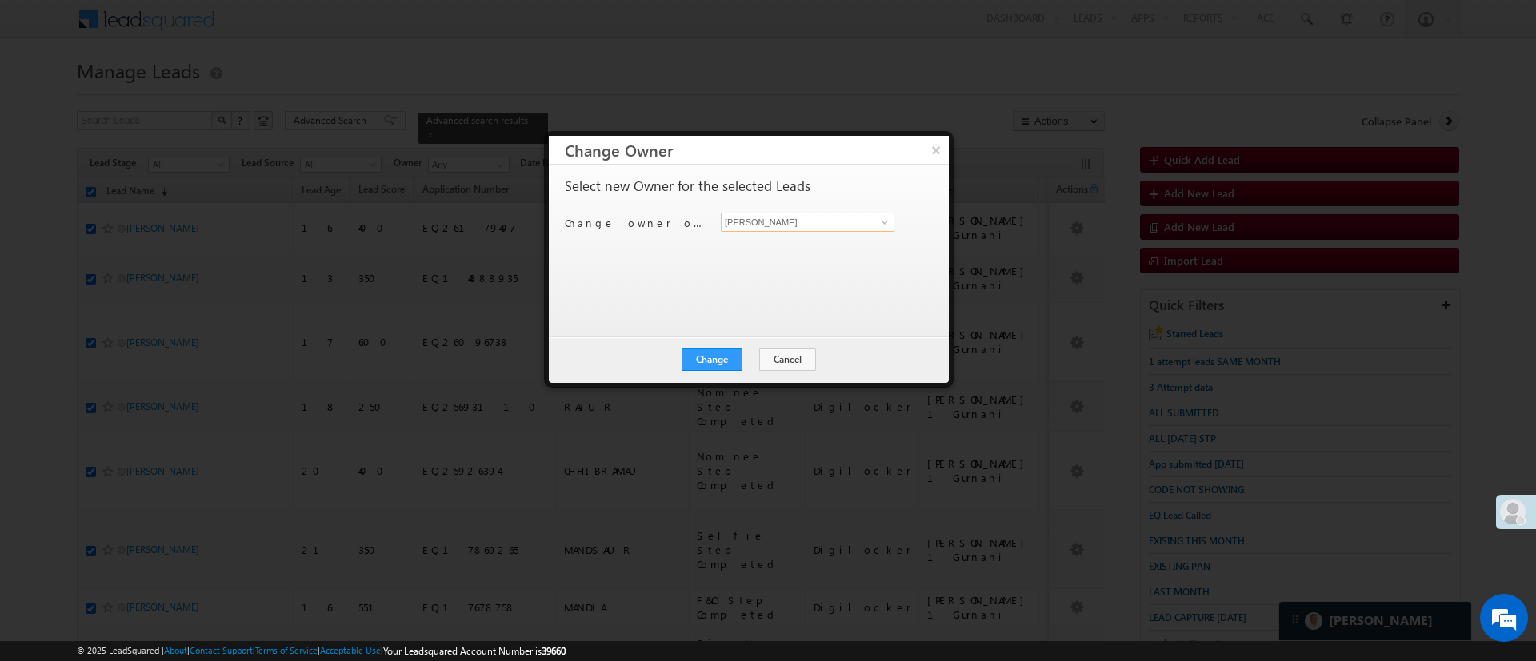
click at [870, 224] on input "[PERSON_NAME]" at bounding box center [808, 222] width 174 height 19
click at [828, 239] on link "Monika Jain Monika.Jain@angelbroking.com" at bounding box center [808, 247] width 174 height 30
type input "[PERSON_NAME]"
click at [717, 372] on div "Change Cancel Close" at bounding box center [749, 360] width 400 height 46
click at [717, 371] on div "Change Cancel Close" at bounding box center [749, 360] width 400 height 46
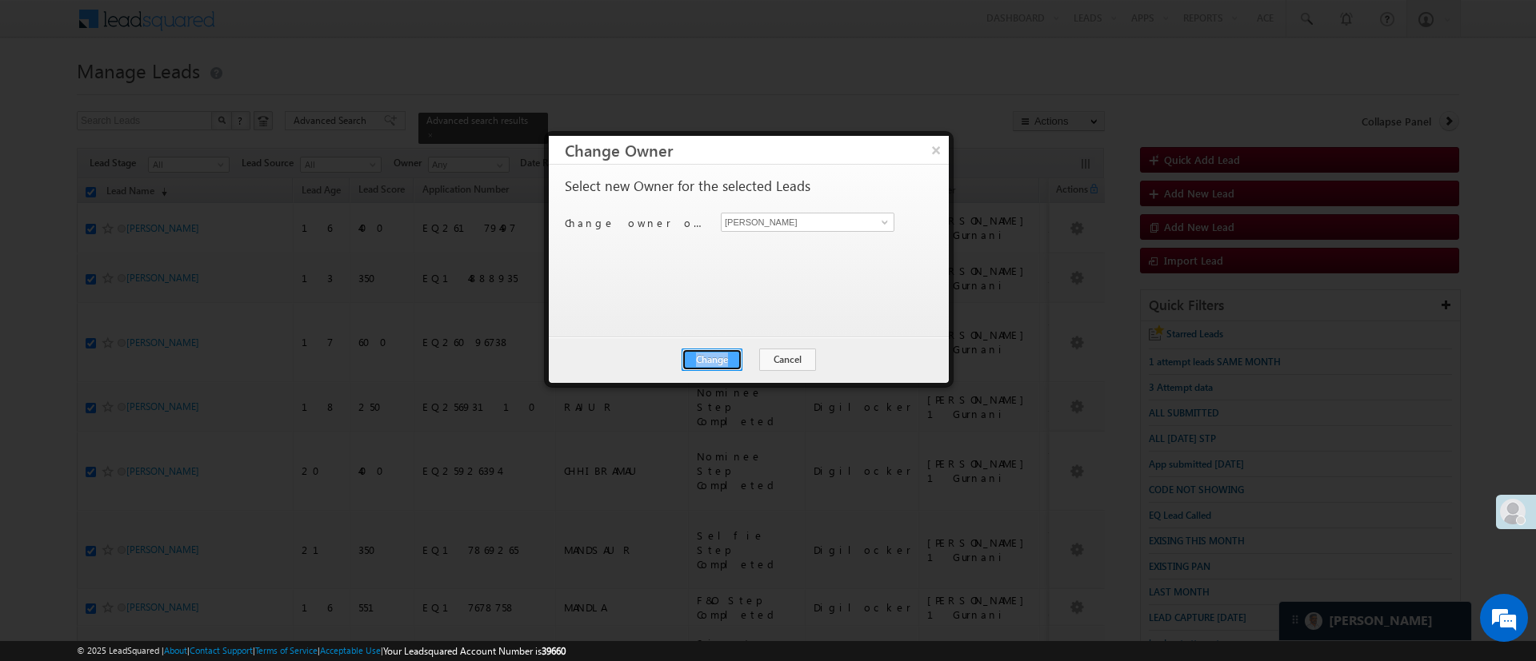
click at [718, 365] on button "Change" at bounding box center [711, 360] width 61 height 22
click at [758, 355] on button "Close" at bounding box center [750, 360] width 51 height 22
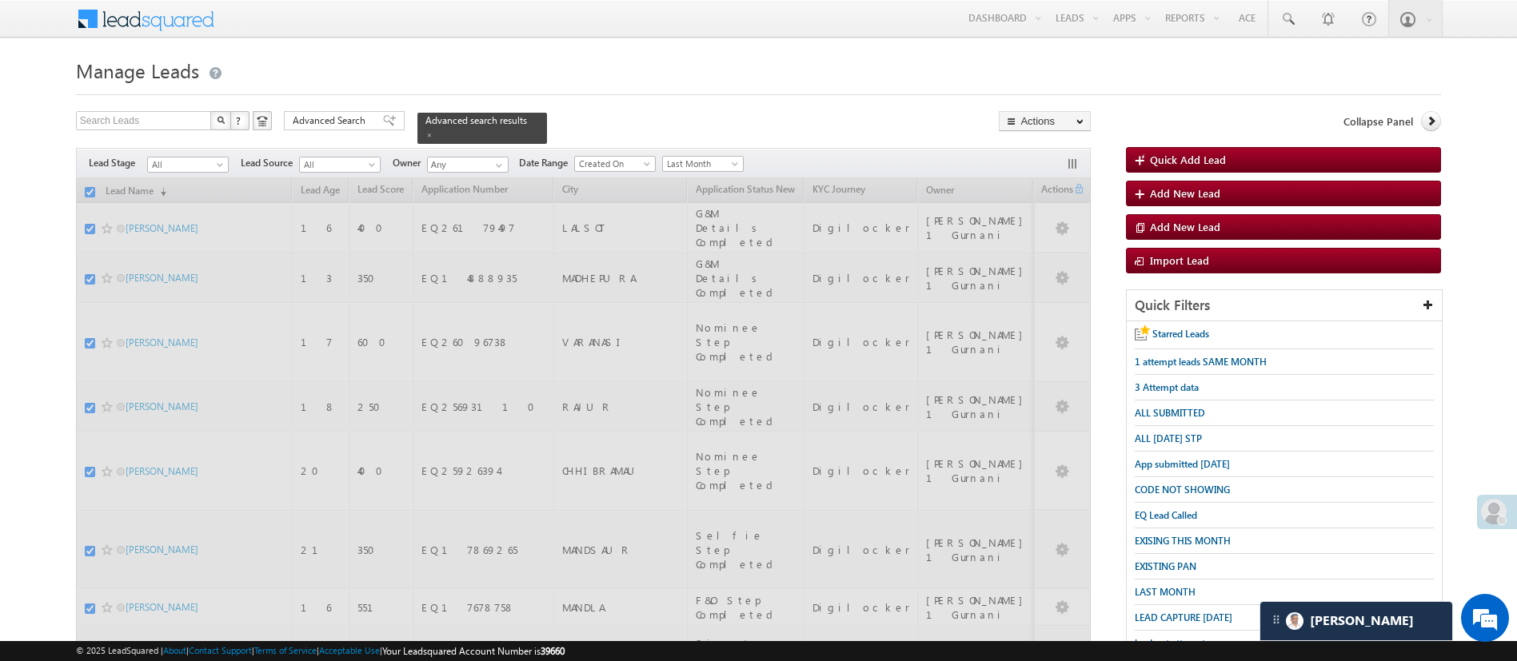
checkbox input "false"
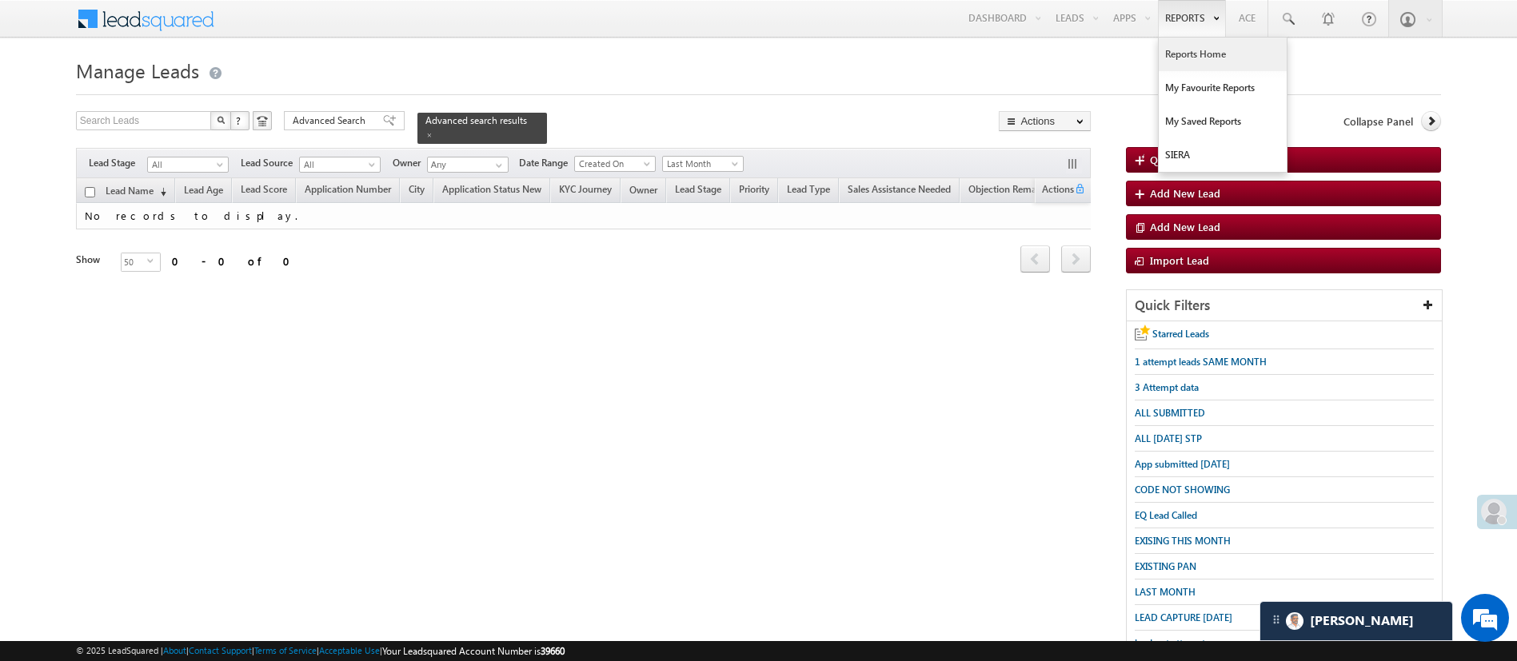
click at [1195, 54] on link "Reports Home" at bounding box center [1223, 55] width 128 height 34
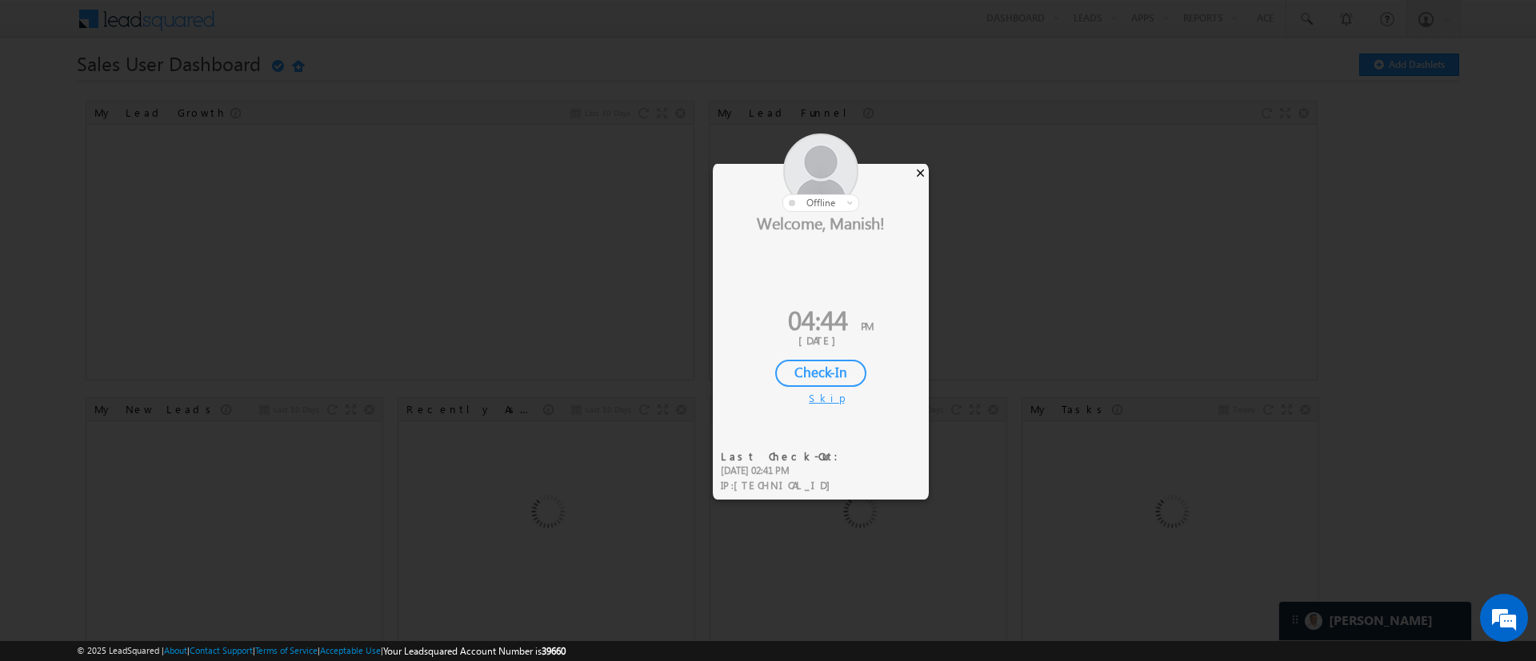
click at [924, 175] on div "×" at bounding box center [920, 173] width 17 height 18
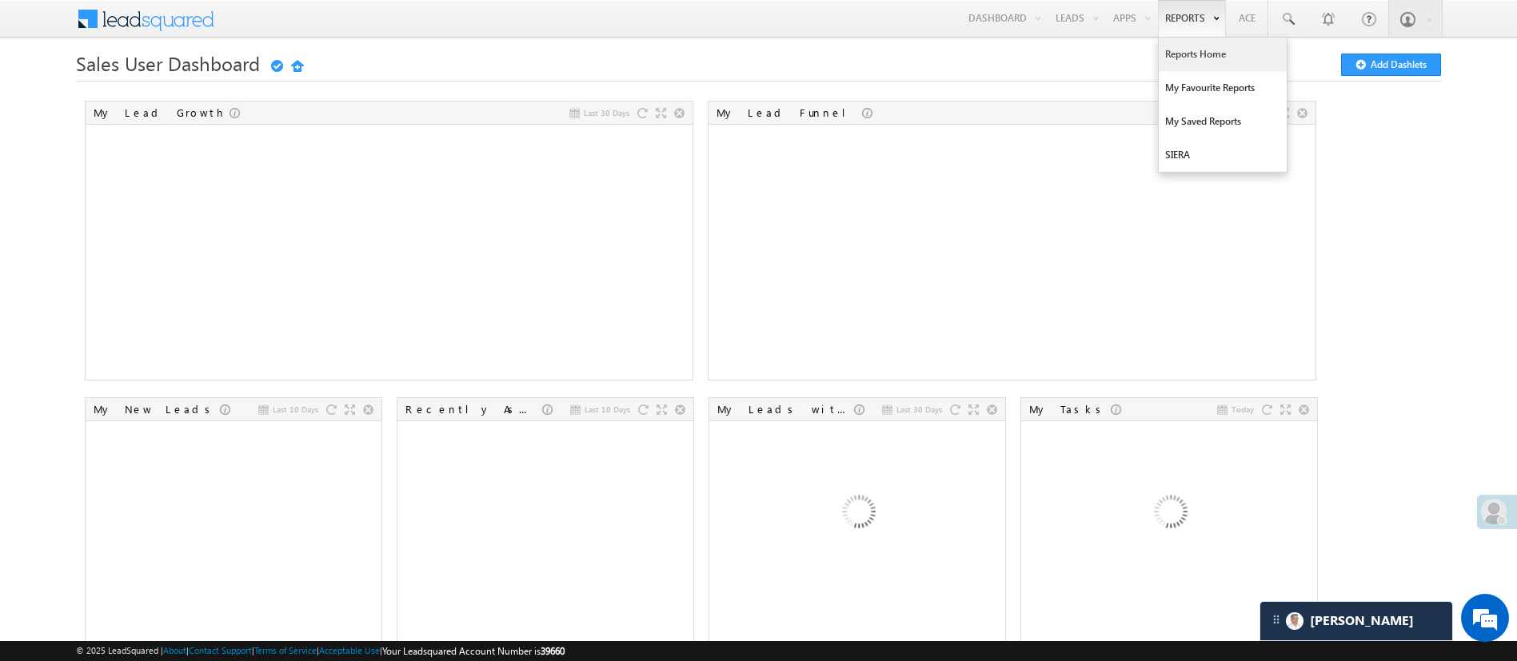
click at [1202, 61] on link "Reports Home" at bounding box center [1223, 55] width 128 height 34
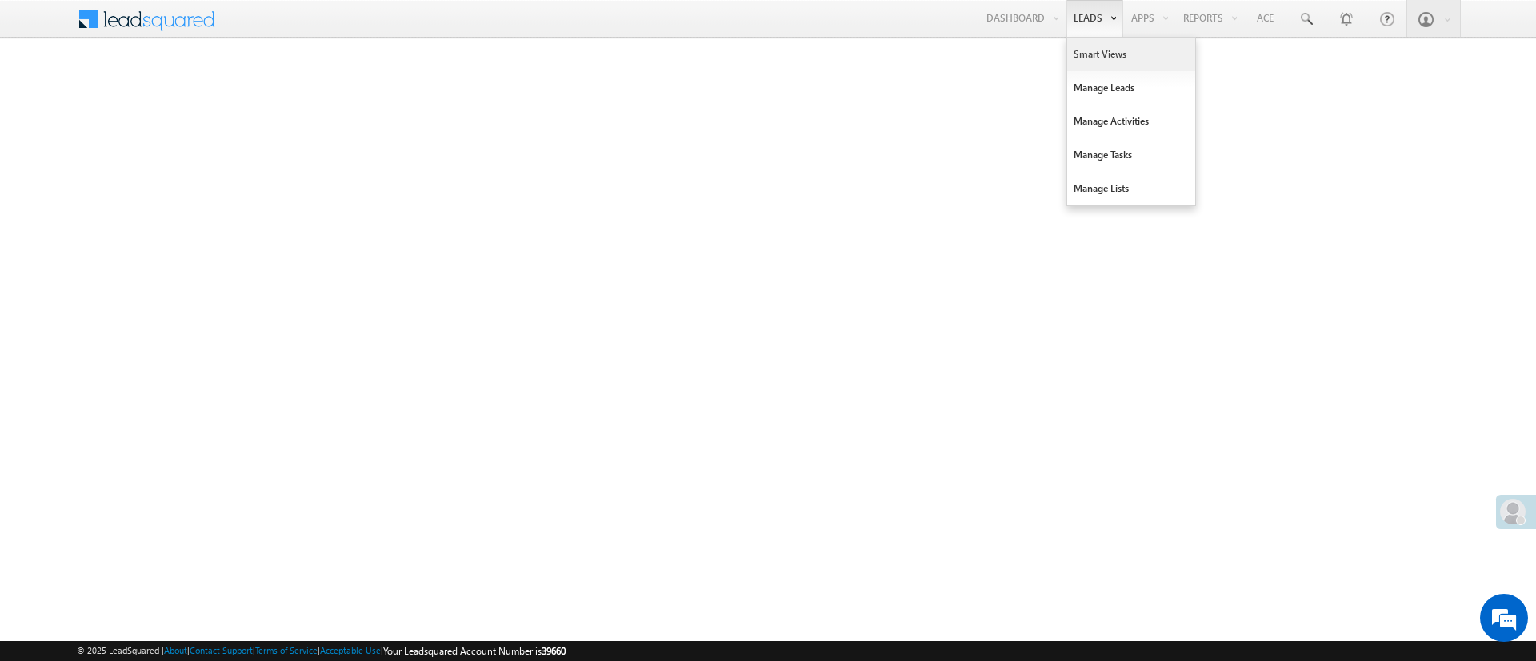
click at [1095, 43] on link "Smart Views" at bounding box center [1131, 55] width 128 height 34
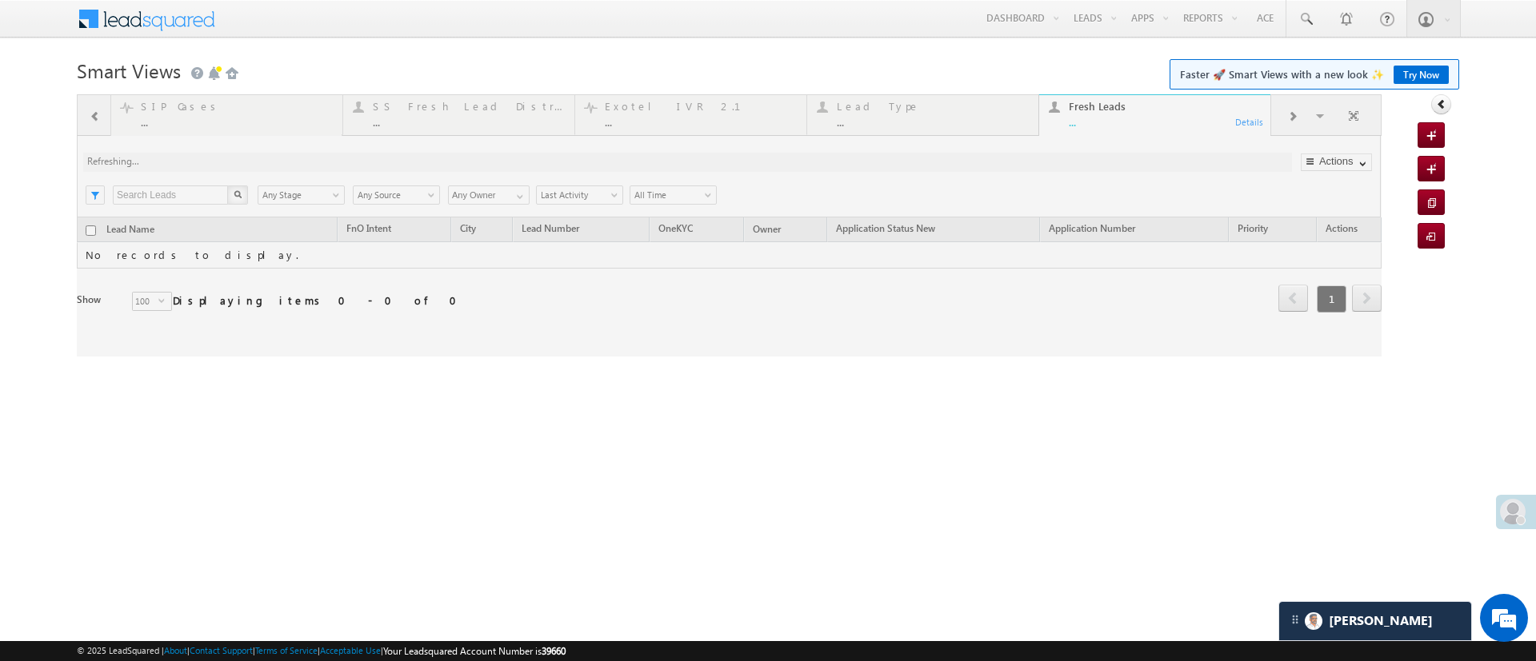
click at [688, 49] on body "Menu [PERSON_NAME] [PERSON_NAME] h.1Pa nchal @ange lbrok ing.c om" at bounding box center [768, 226] width 1536 height 453
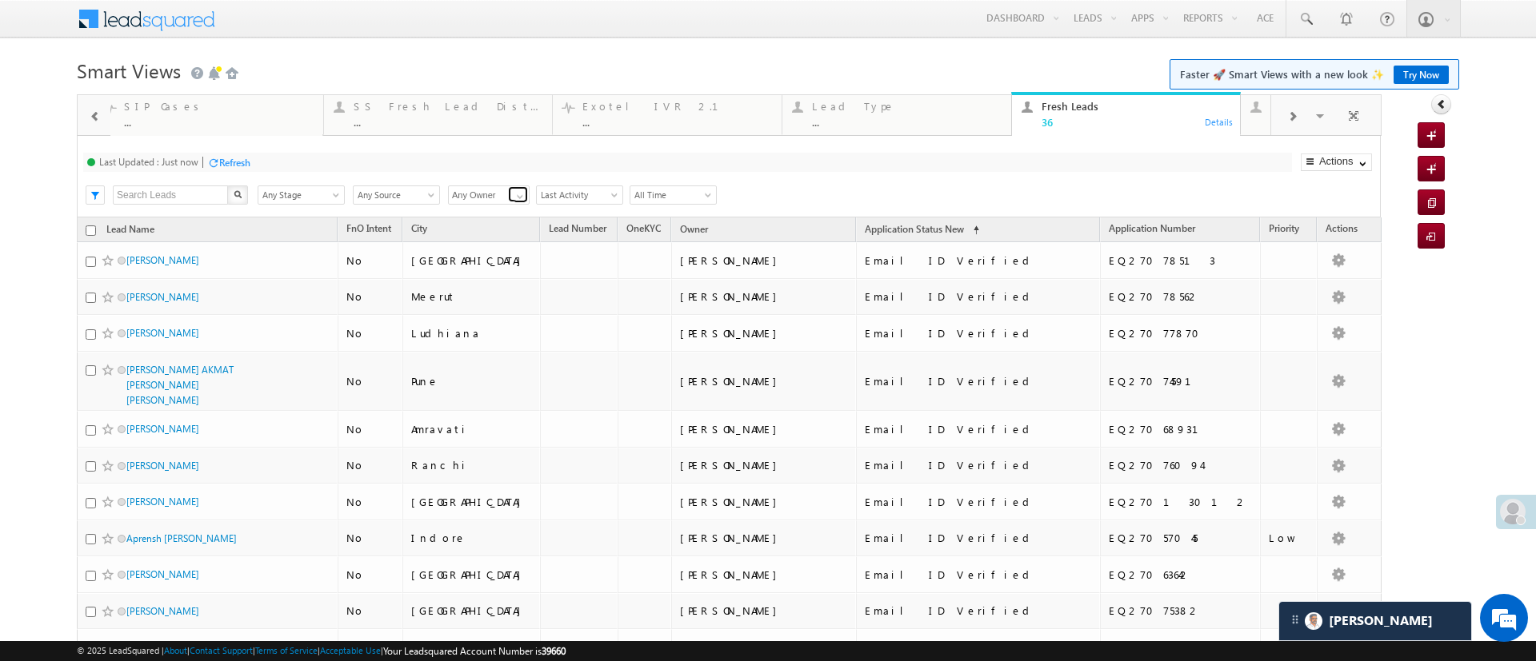
click at [509, 194] on link at bounding box center [518, 194] width 20 height 16
click at [499, 214] on link "[PERSON_NAME]" at bounding box center [489, 214] width 82 height 18
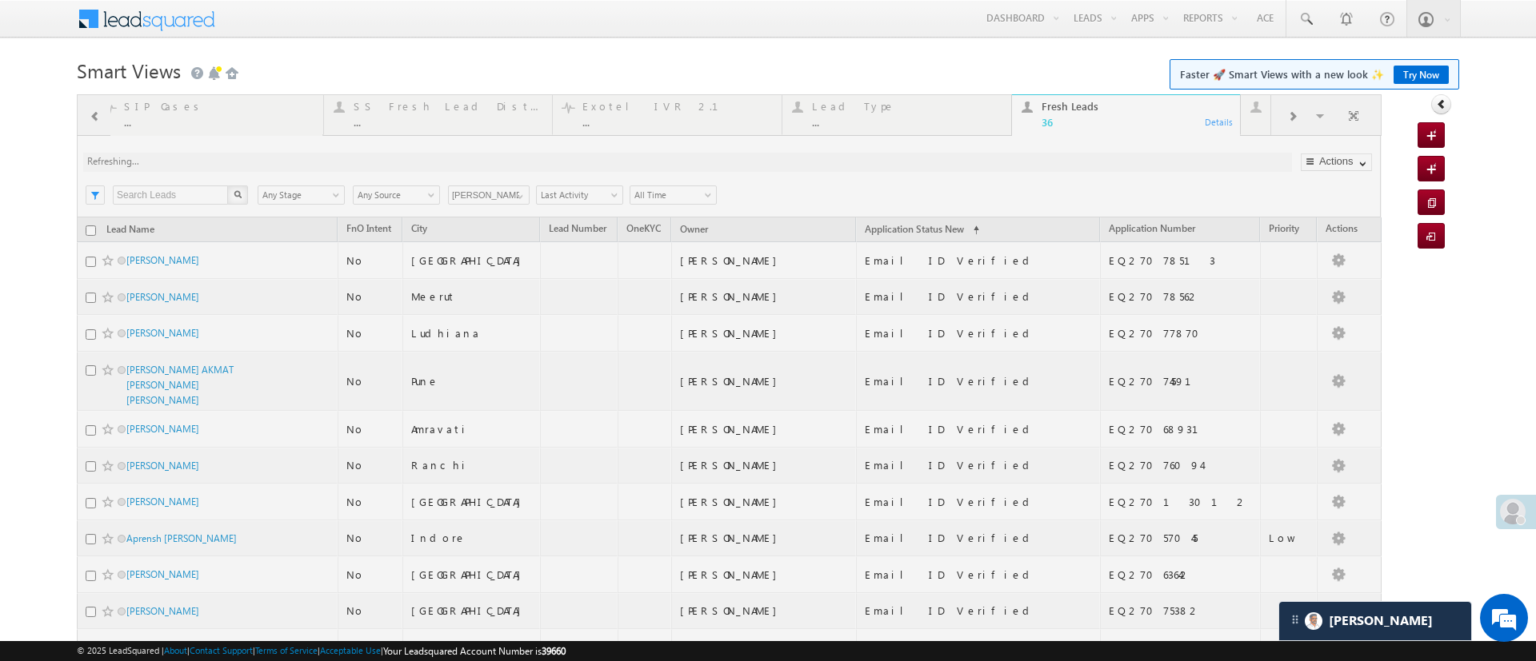
type input "[PERSON_NAME]"
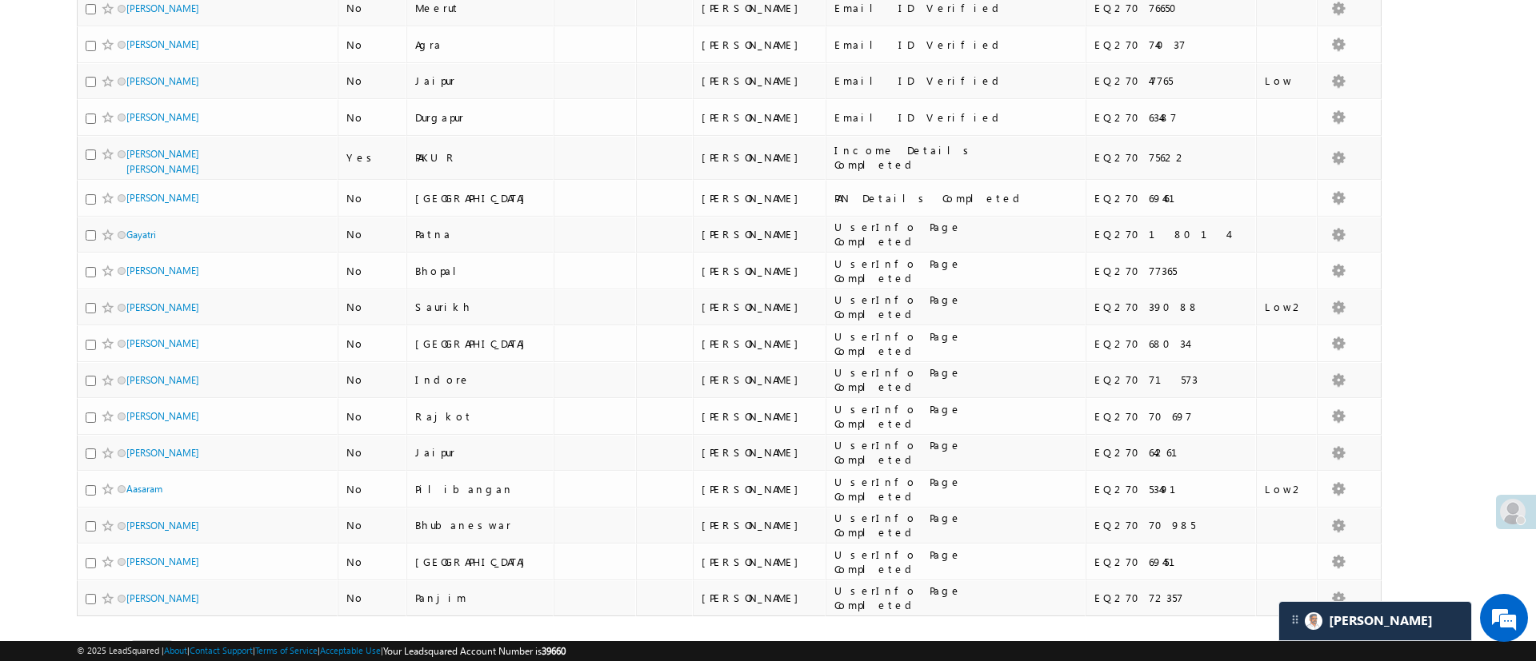
scroll to position [529, 0]
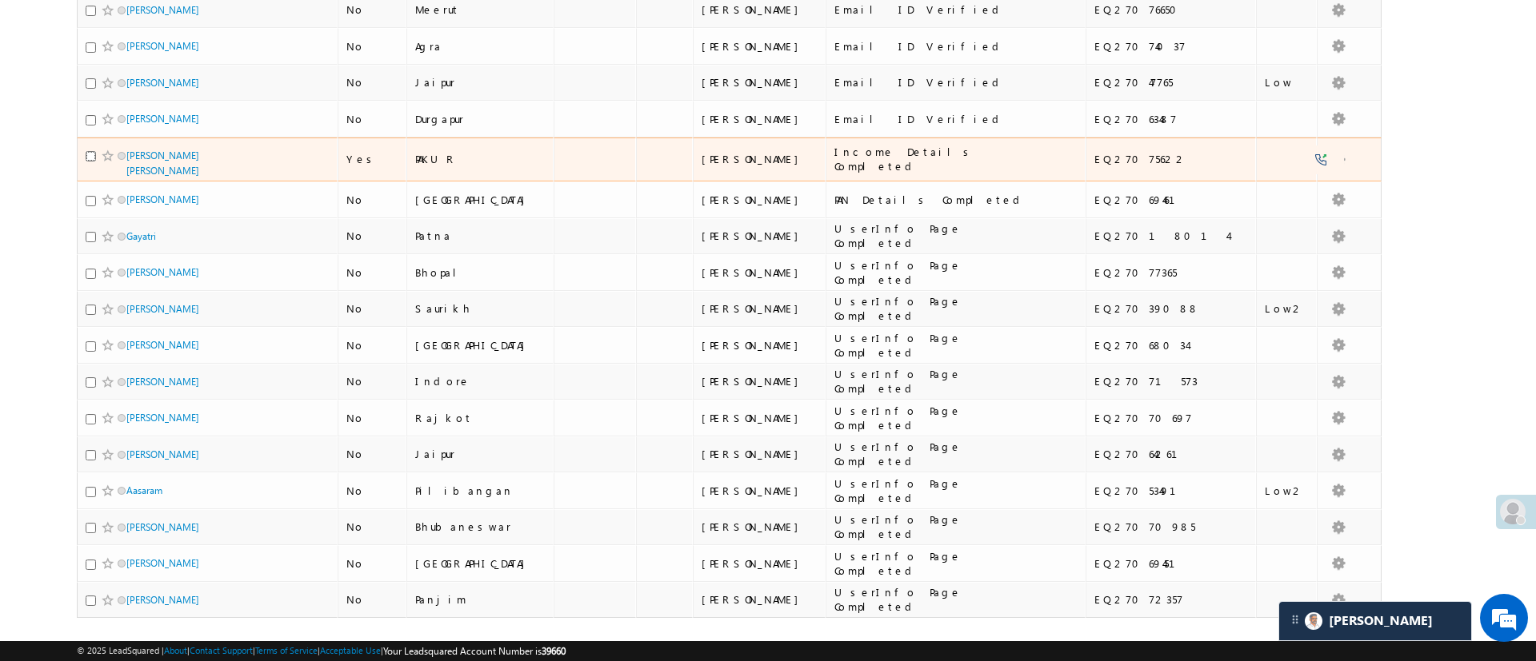
click at [86, 151] on input "checkbox" at bounding box center [91, 156] width 10 height 10
checkbox input "true"
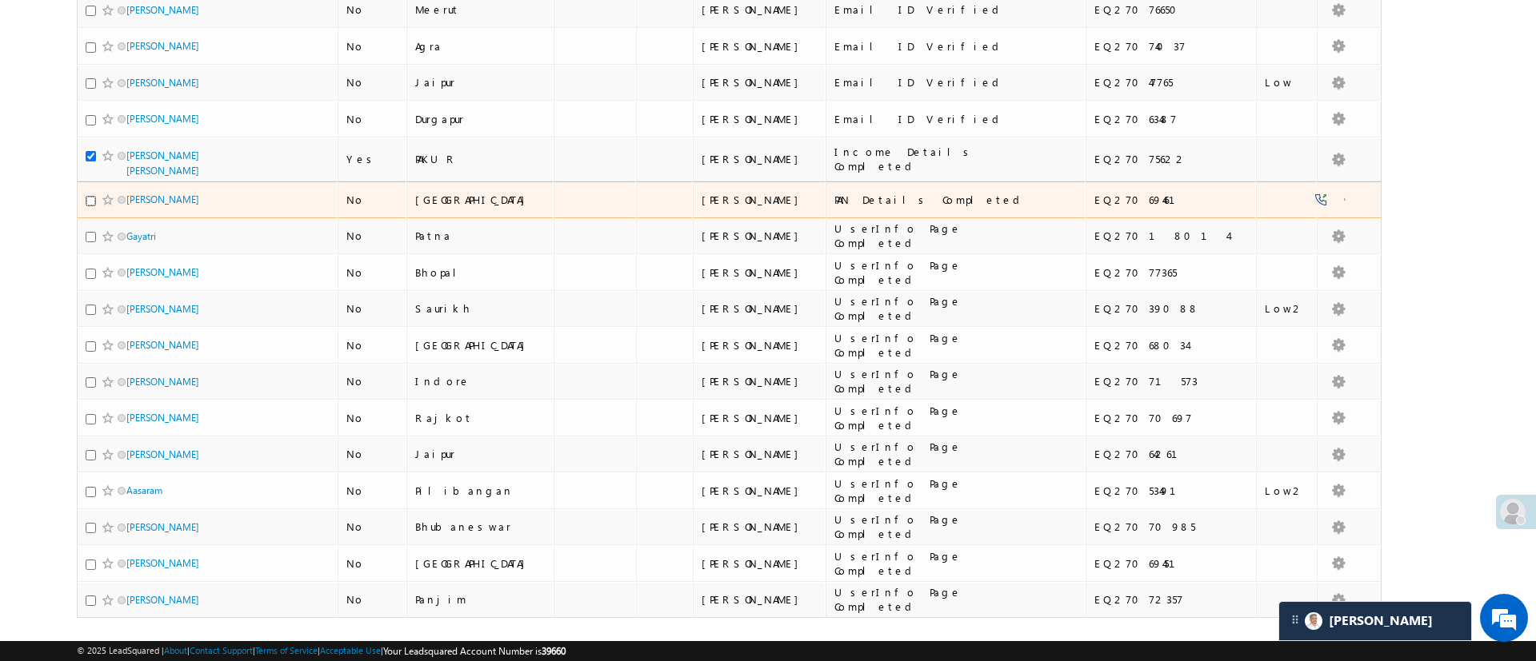
click at [88, 196] on input "checkbox" at bounding box center [91, 201] width 10 height 10
checkbox input "true"
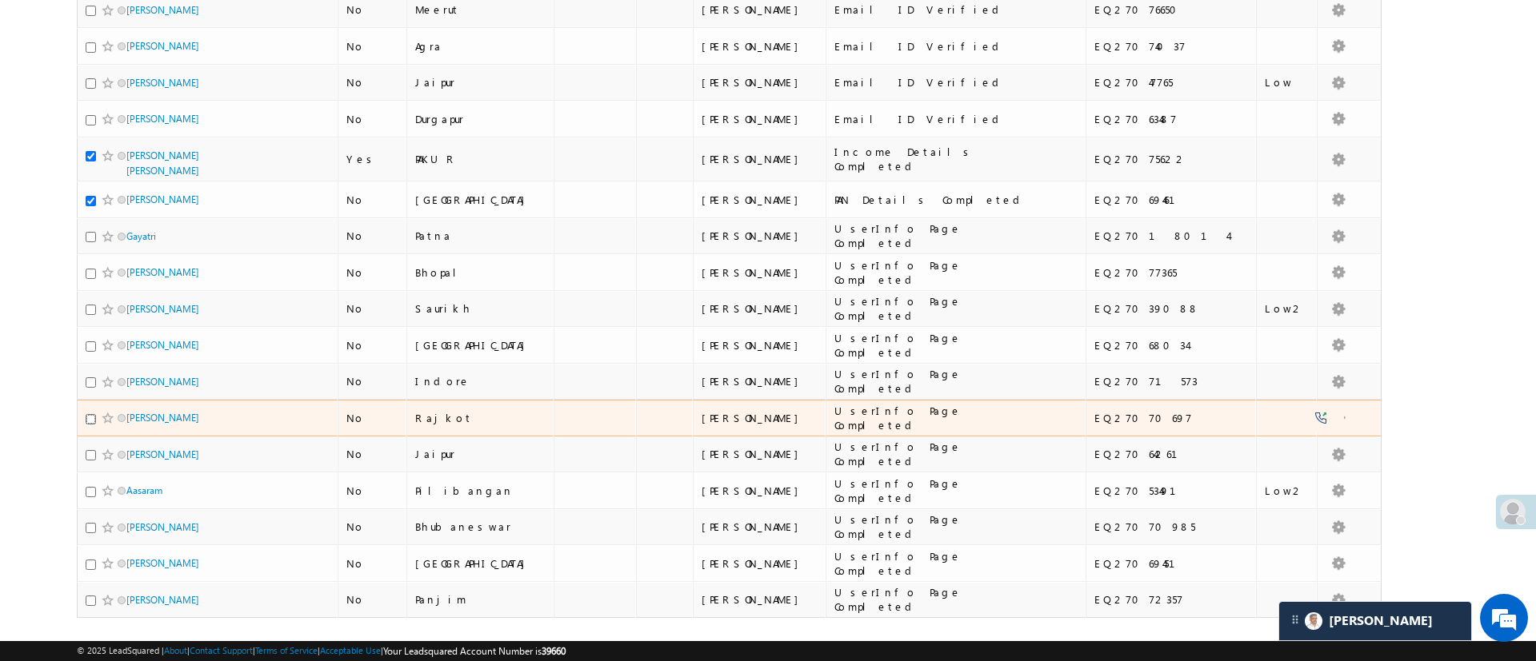
click at [90, 414] on input "checkbox" at bounding box center [91, 419] width 10 height 10
checkbox input "true"
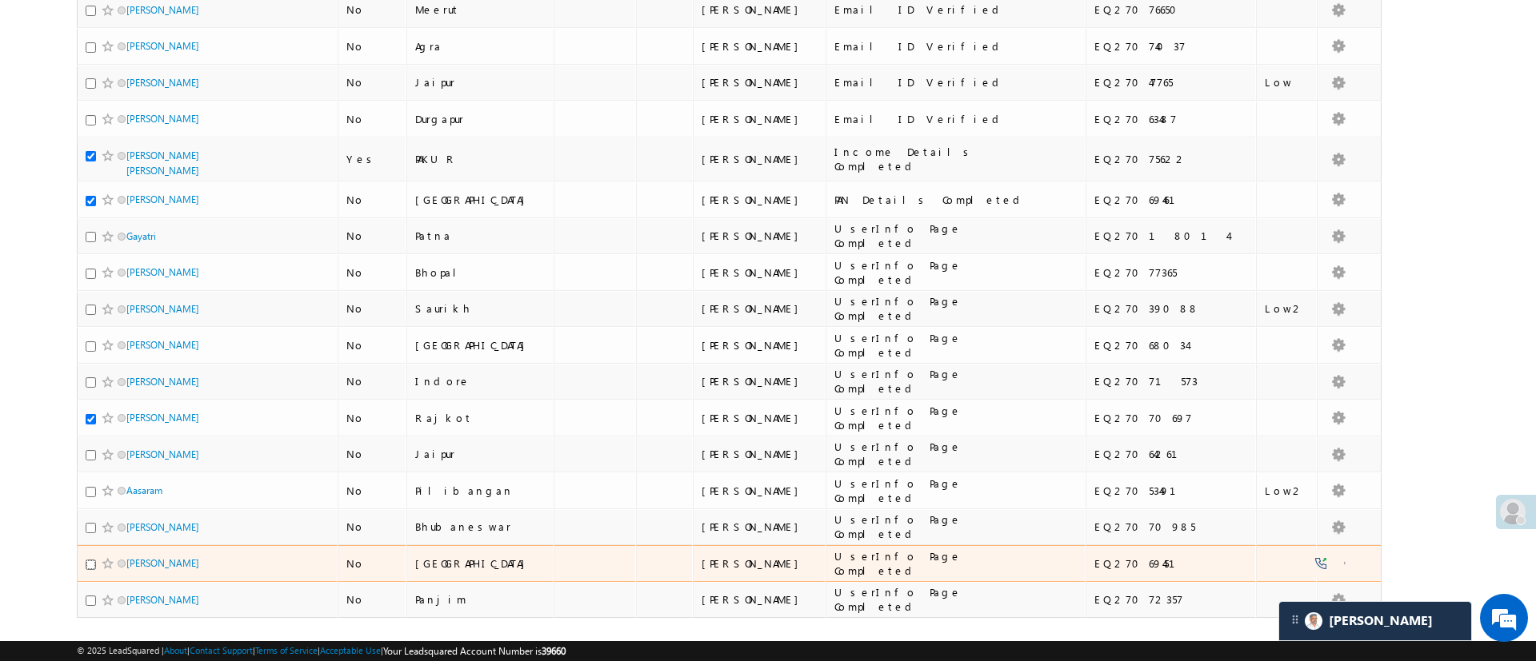
click at [90, 560] on input "checkbox" at bounding box center [91, 565] width 10 height 10
checkbox input "true"
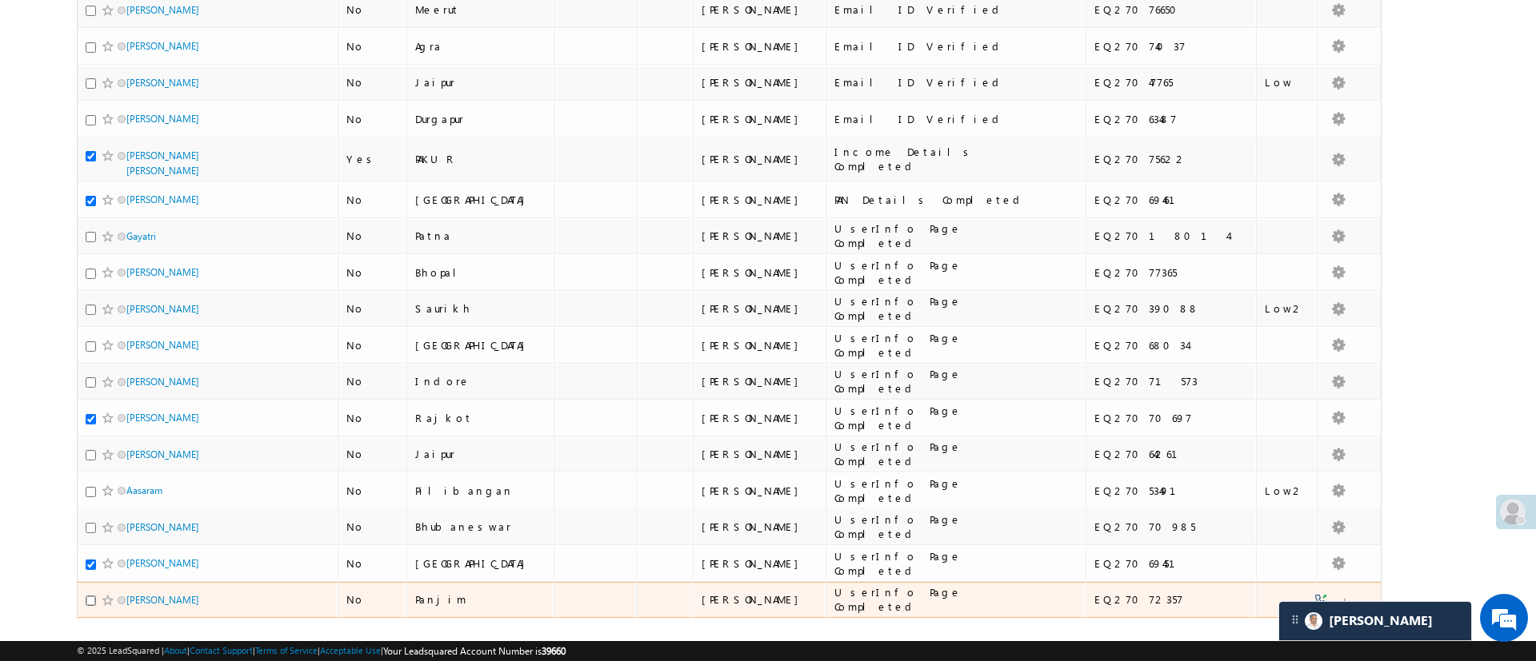
click at [90, 596] on input "checkbox" at bounding box center [91, 601] width 10 height 10
checkbox input "true"
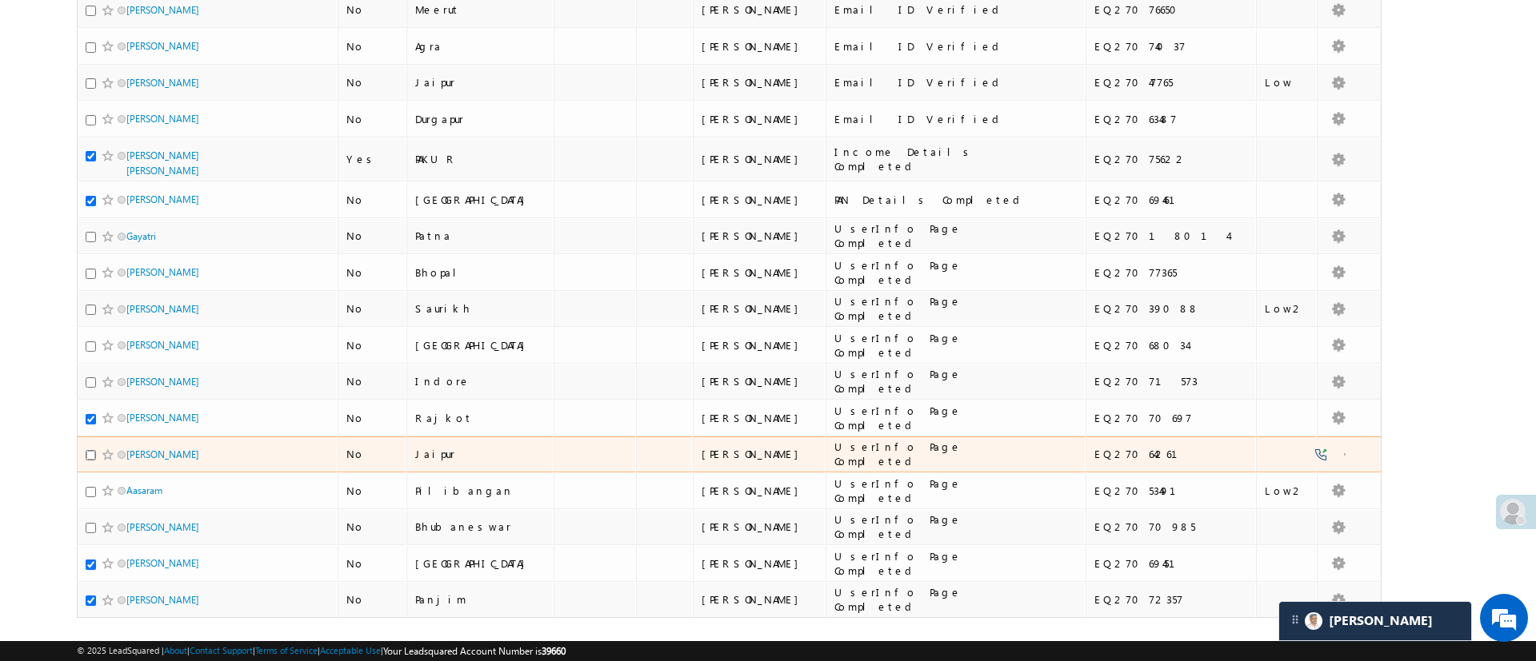
click at [92, 450] on input "checkbox" at bounding box center [91, 455] width 10 height 10
checkbox input "true"
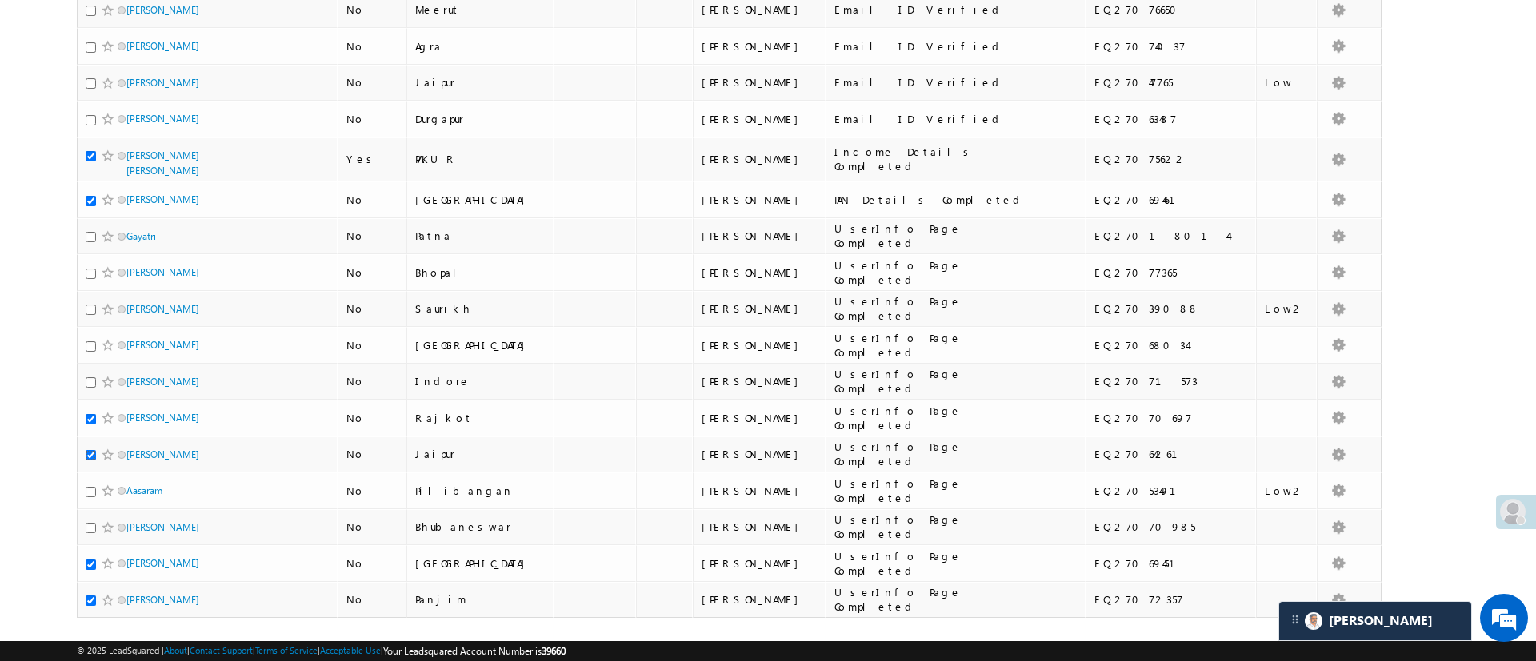
scroll to position [0, 0]
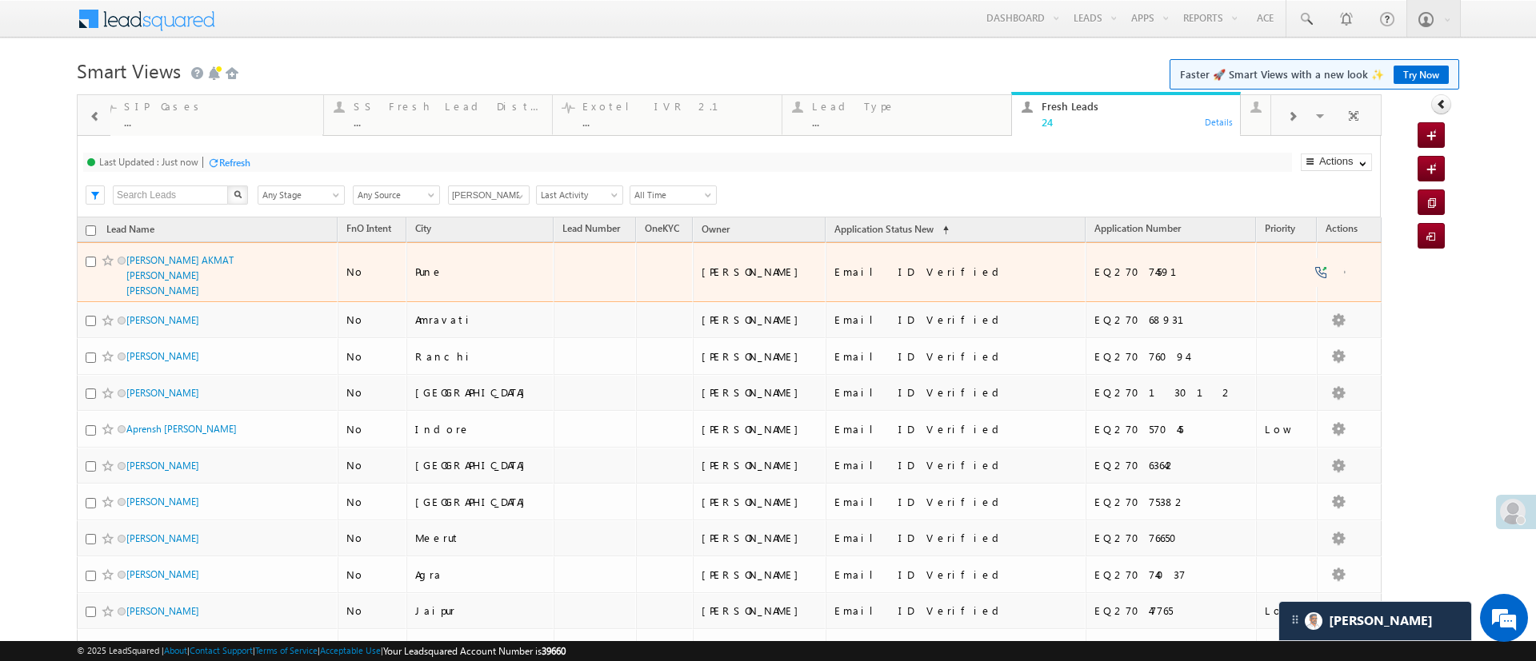
click at [90, 266] on div at bounding box center [110, 261] width 49 height 16
click at [89, 264] on input "checkbox" at bounding box center [91, 262] width 10 height 10
checkbox input "true"
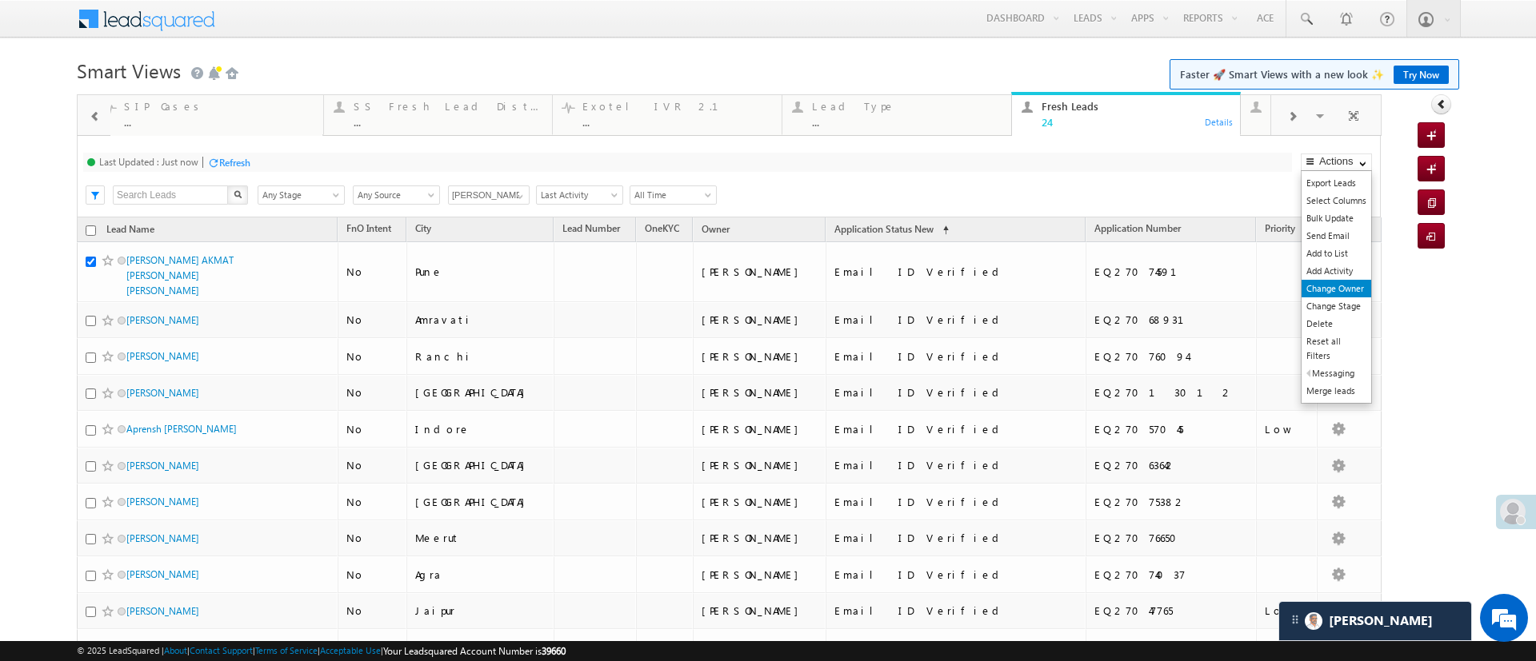
click at [1347, 285] on link "Change Owner" at bounding box center [1336, 289] width 70 height 18
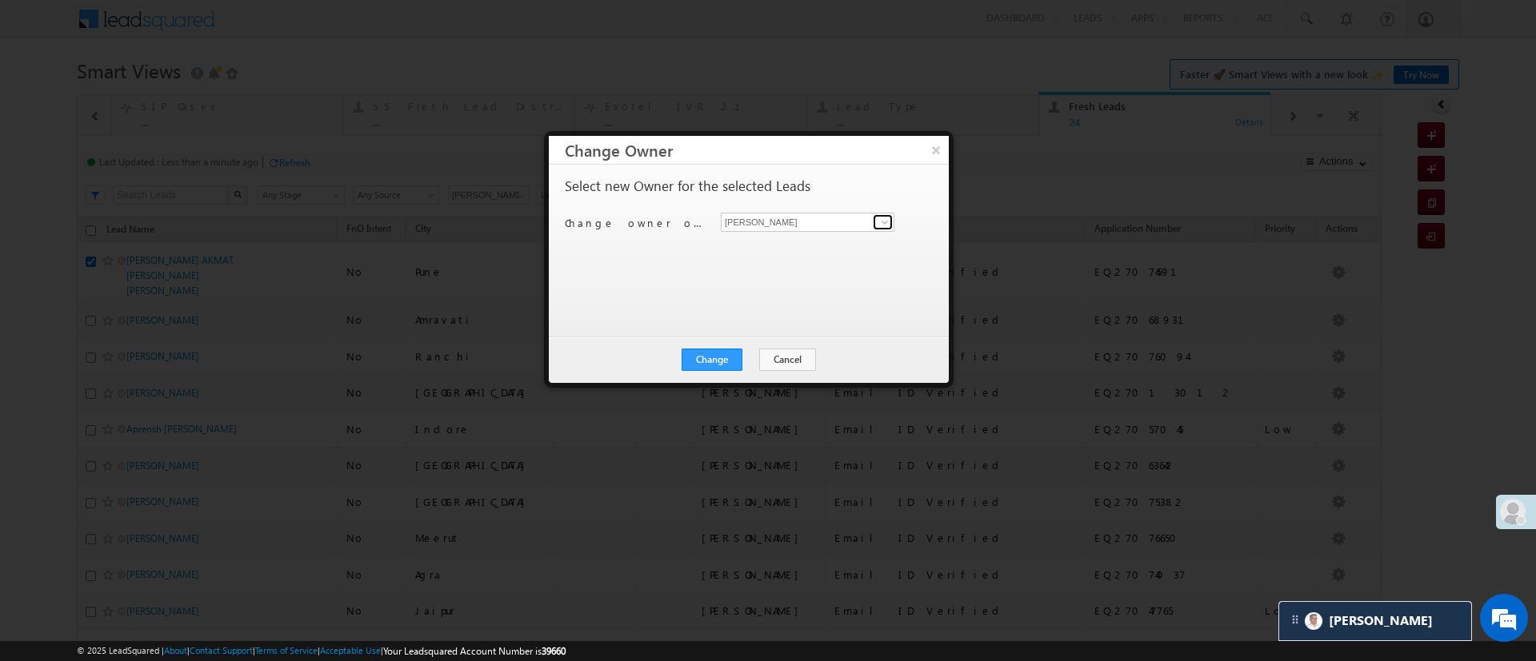
click at [880, 226] on span at bounding box center [884, 222] width 13 height 13
type input "h"
click at [801, 245] on link "Himanshu Sharma HIMANSHU.SHARMA@ANGELBROKING.COM" at bounding box center [807, 247] width 172 height 29
type input "[PERSON_NAME]"
click at [730, 355] on button "Change" at bounding box center [711, 360] width 61 height 22
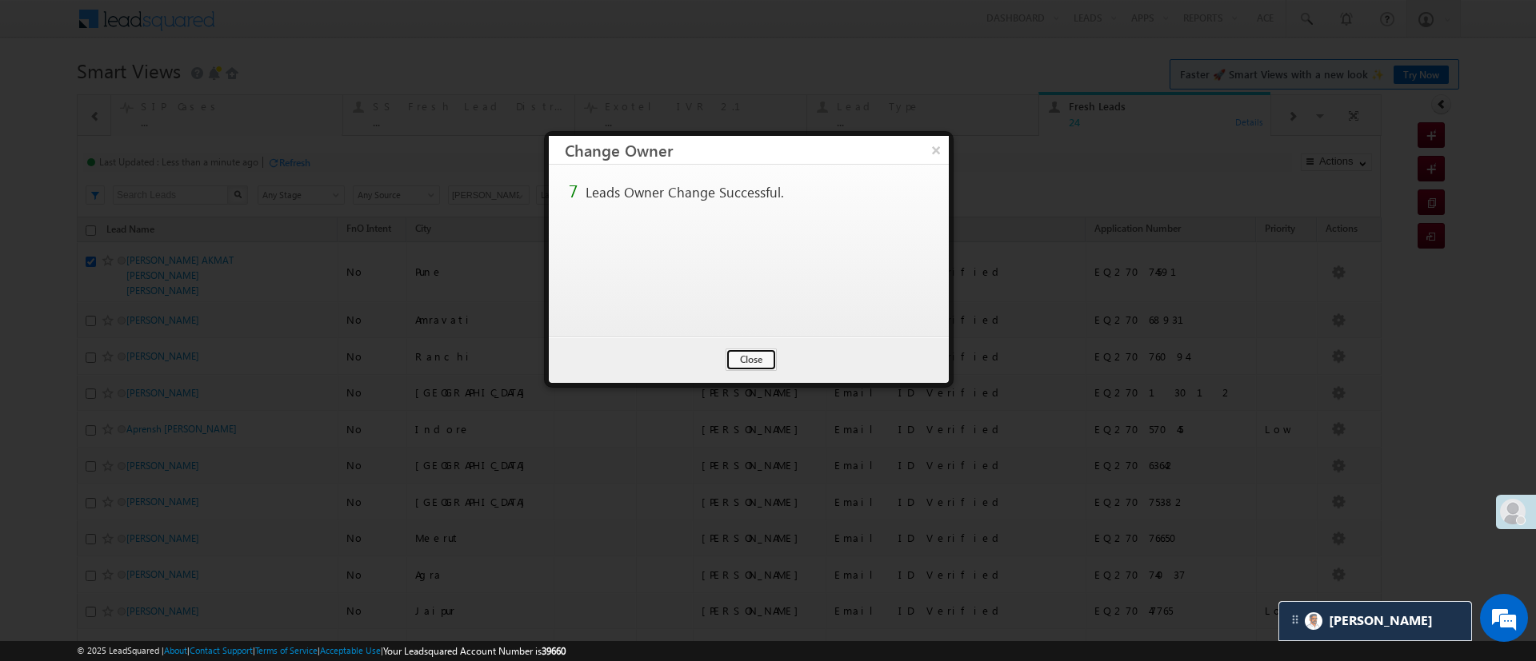
click at [730, 352] on button "Close" at bounding box center [750, 360] width 51 height 22
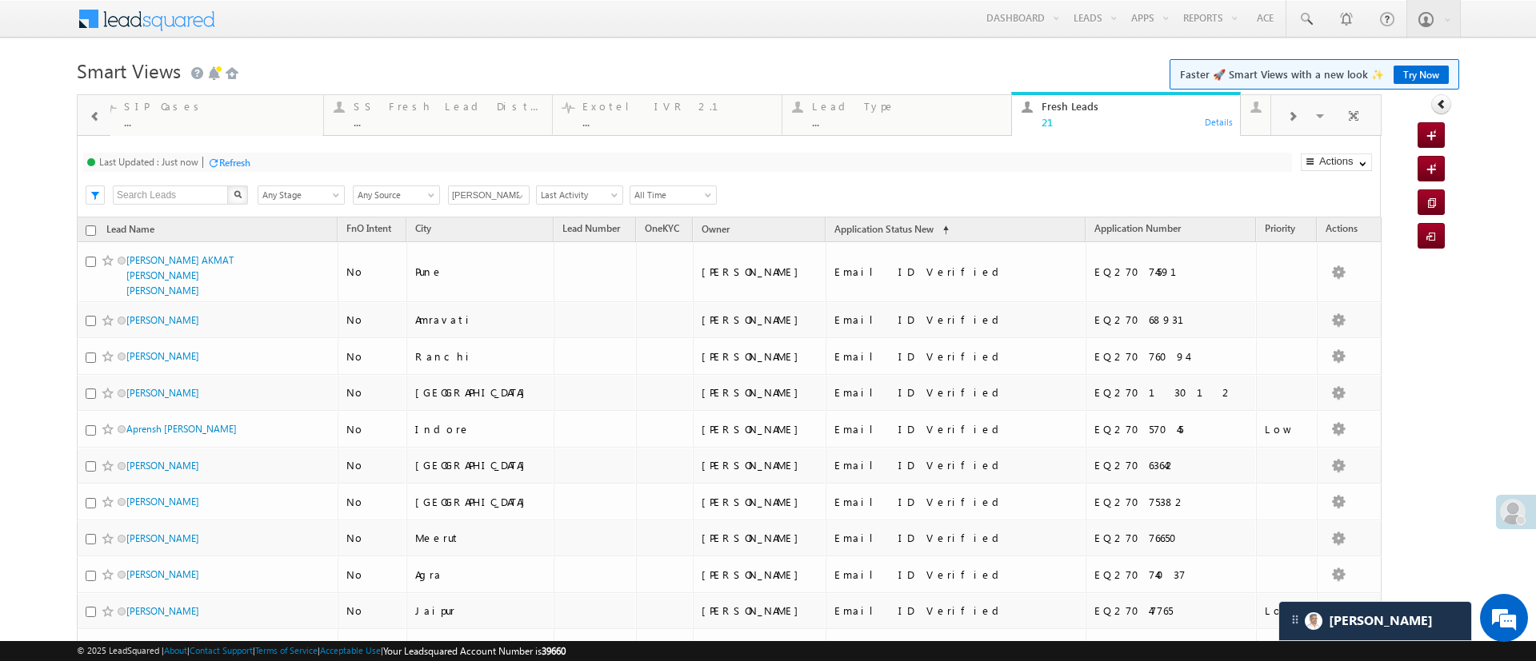
click at [225, 162] on div "Refresh" at bounding box center [234, 163] width 31 height 12
click at [225, 160] on div "Refresh" at bounding box center [234, 163] width 31 height 12
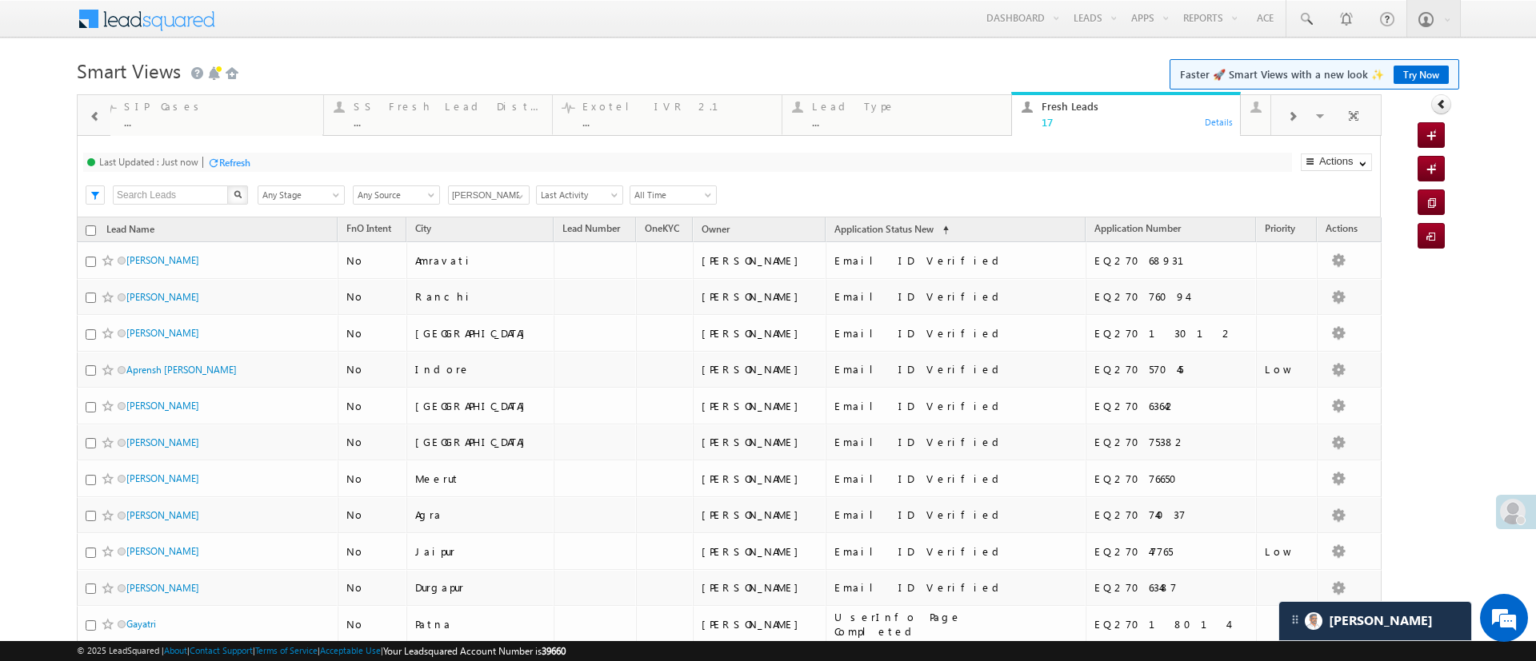
click at [225, 160] on div "Refresh" at bounding box center [234, 163] width 31 height 12
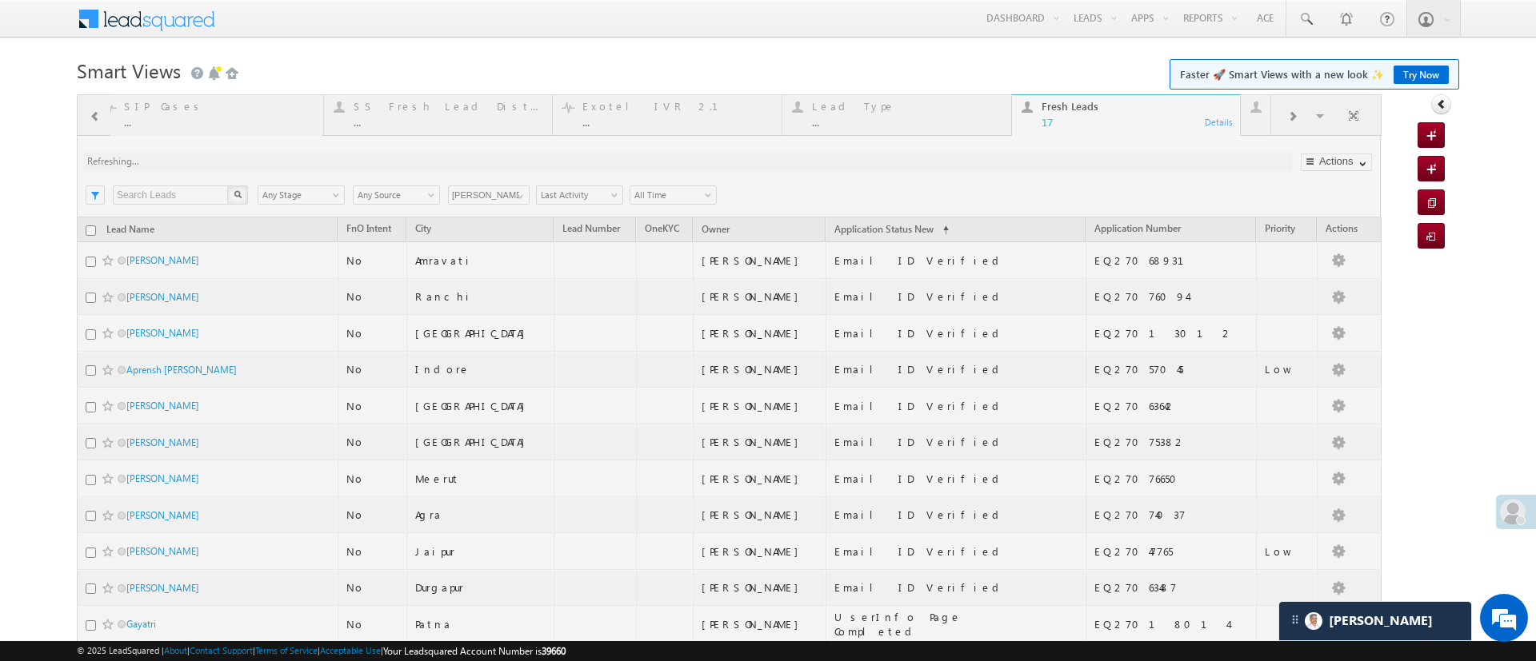
drag, startPoint x: 1480, startPoint y: 279, endPoint x: 1535, endPoint y: 497, distance: 225.2
click at [1535, 497] on html "Menu [PERSON_NAME] [PERSON_NAME] h.1Pa nchal @ange lbrok ing.c om" at bounding box center [768, 494] width 1536 height 989
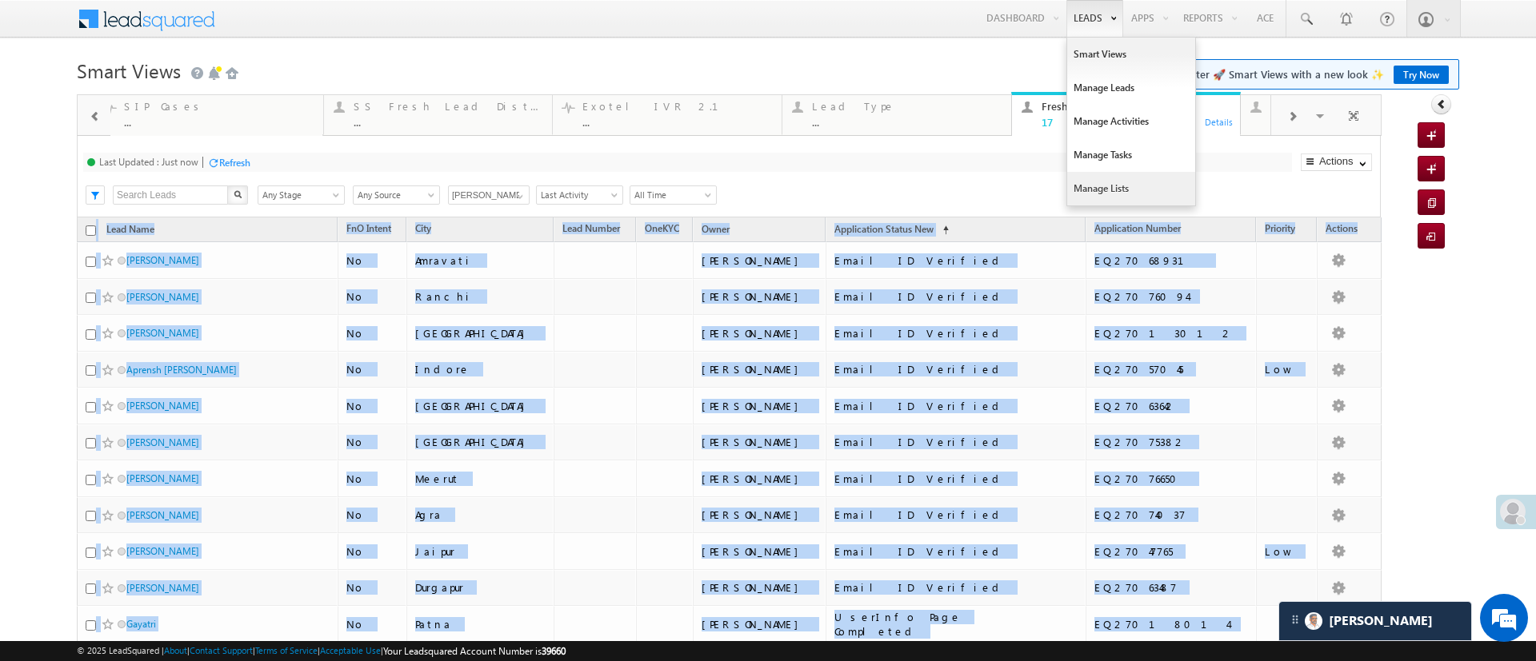
click at [1118, 189] on link "Manage Lists" at bounding box center [1131, 189] width 128 height 34
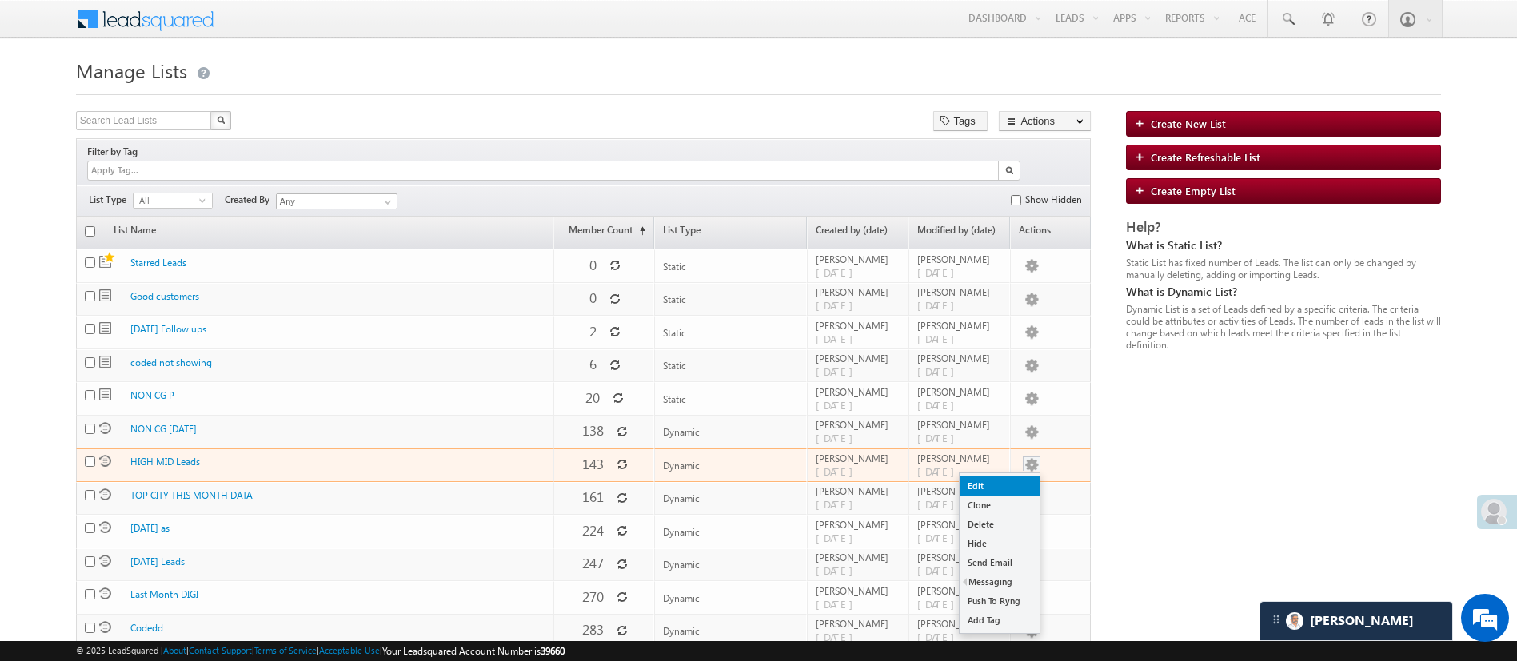
click at [1026, 477] on link "Edit" at bounding box center [1000, 486] width 80 height 19
checkbox input "true"
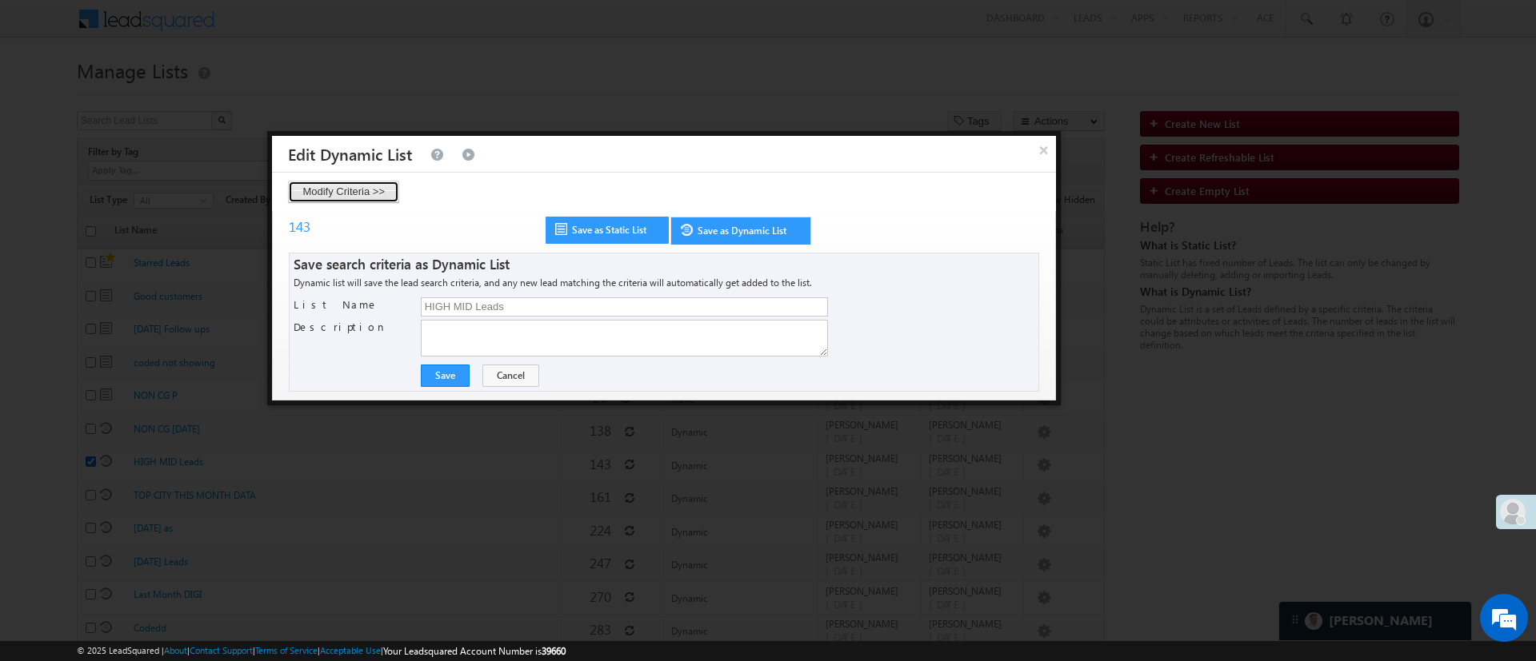
click at [350, 198] on button "Modify Criteria >>" at bounding box center [343, 192] width 111 height 22
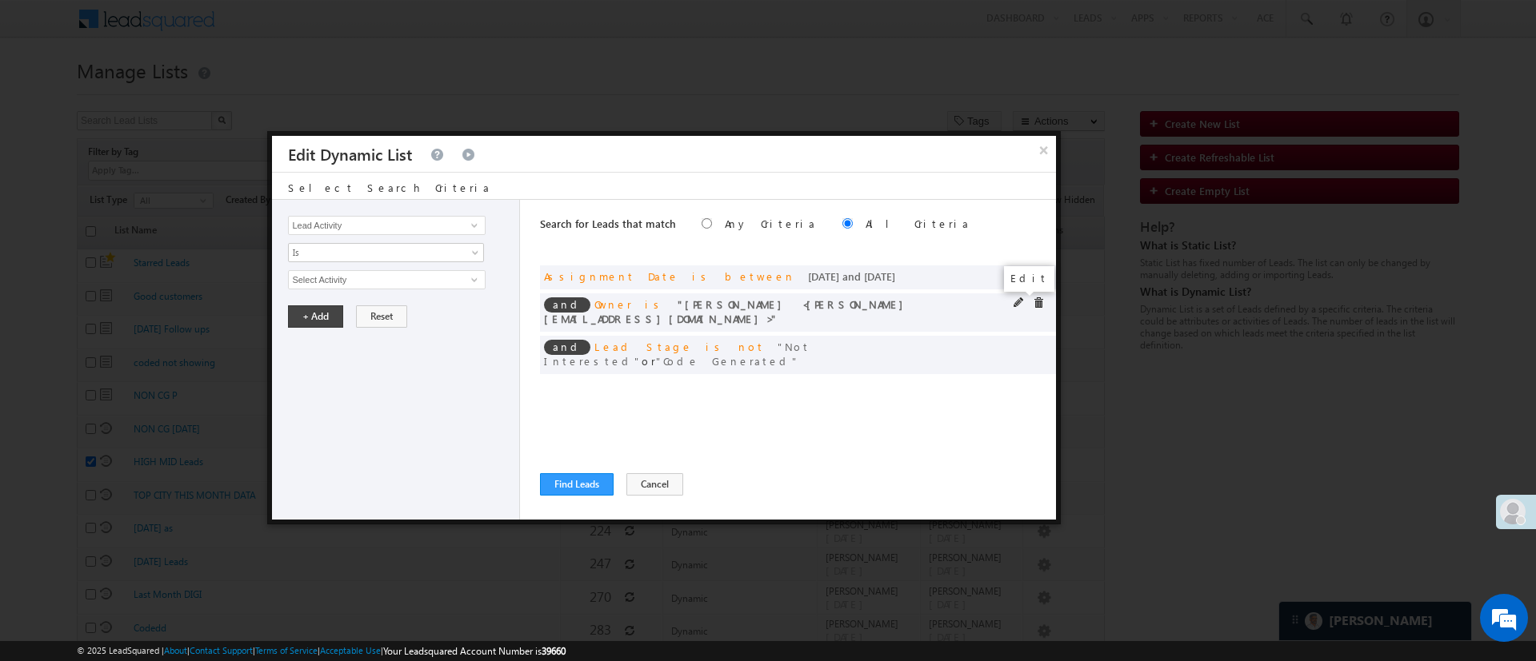
click at [1021, 302] on span at bounding box center [1018, 303] width 11 height 11
click at [387, 283] on span "[PERSON_NAME]" at bounding box center [380, 280] width 182 height 18
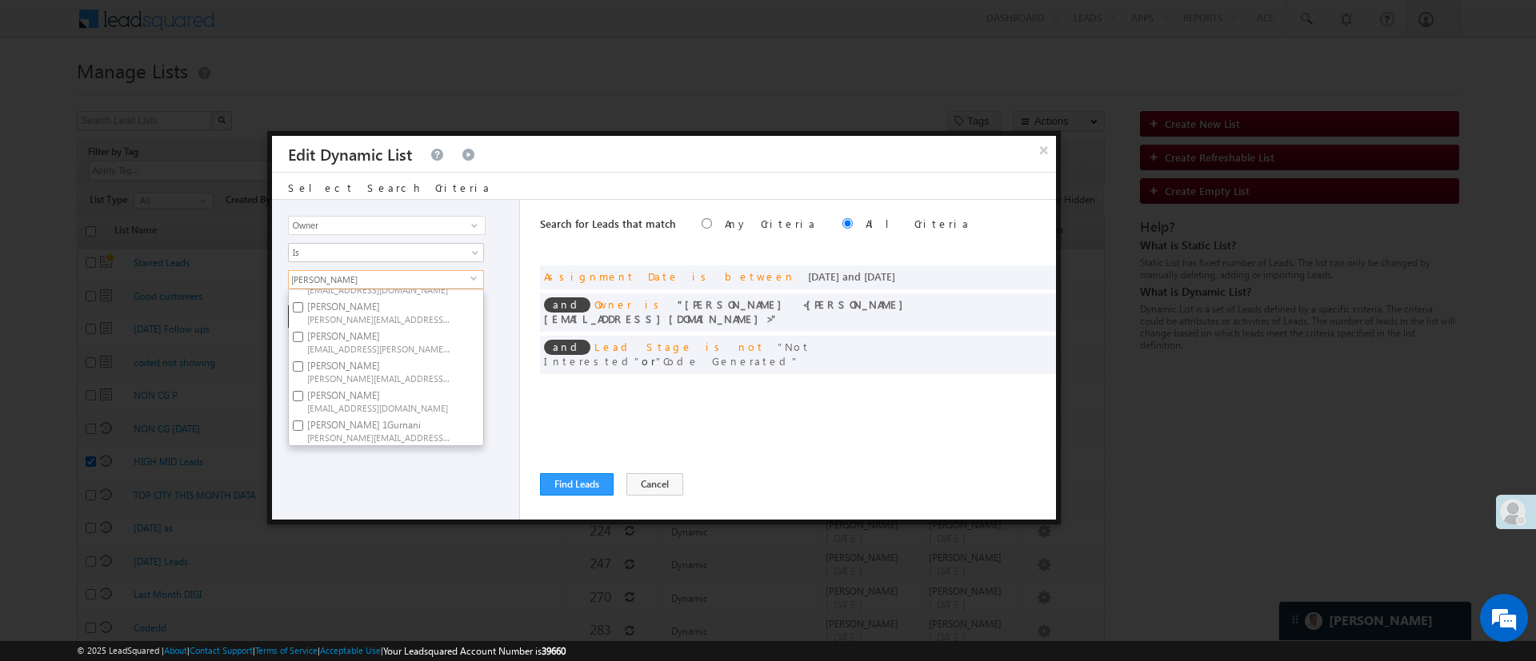
scroll to position [120, 0]
click at [413, 317] on label "[PERSON_NAME] [PERSON_NAME][EMAIL_ADDRESS][DOMAIN_NAME]" at bounding box center [378, 330] width 178 height 30
click at [303, 320] on input "[PERSON_NAME] [PERSON_NAME][EMAIL_ADDRESS][DOMAIN_NAME]" at bounding box center [298, 325] width 10 height 10
checkbox input "false"
click at [483, 393] on ul "[PERSON_NAME] .d [PERSON_NAME][EMAIL_ADDRESS][DOMAIN_NAME] [PERSON_NAME] [PERSO…" at bounding box center [386, 368] width 196 height 158
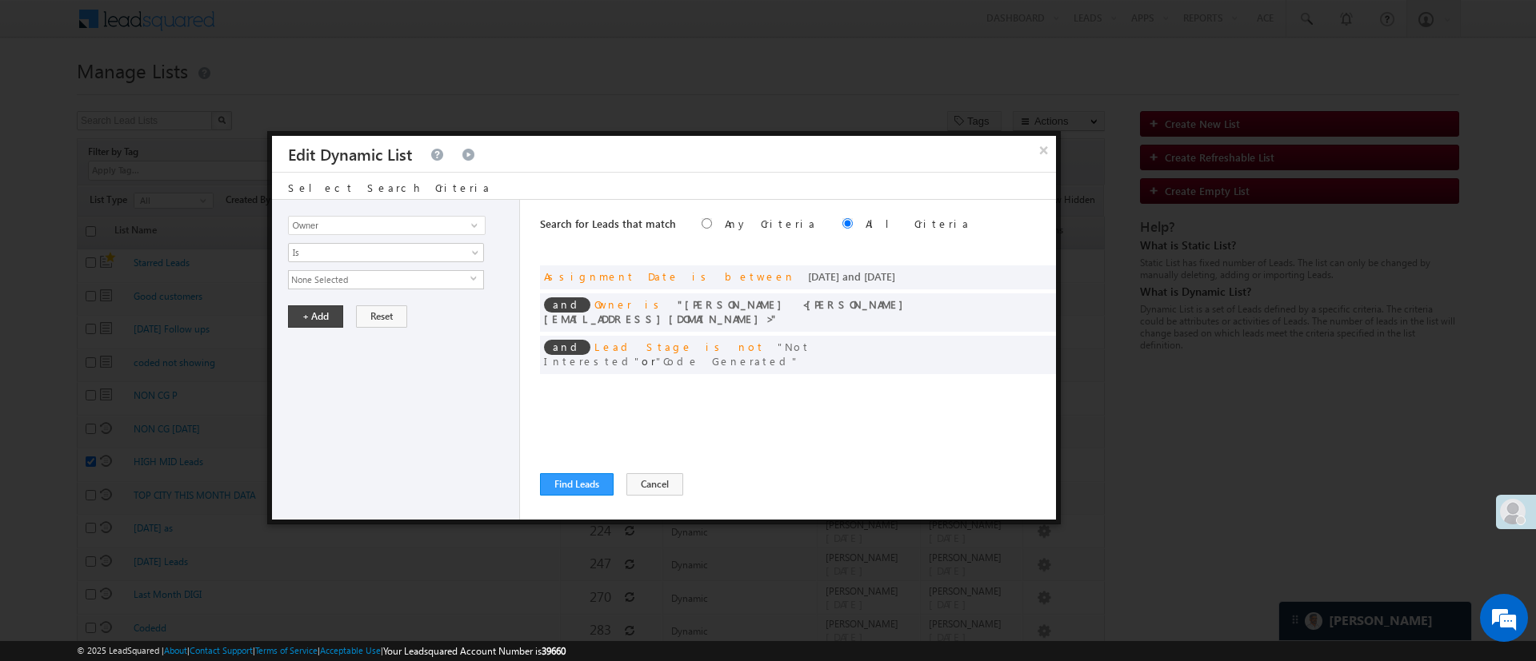
click at [468, 290] on div "Lead Activity Task Sales Group Prospect Id WA Last Message Timestamp 4th Day Di…" at bounding box center [396, 360] width 248 height 320
click at [465, 278] on span "None Selected" at bounding box center [380, 280] width 182 height 18
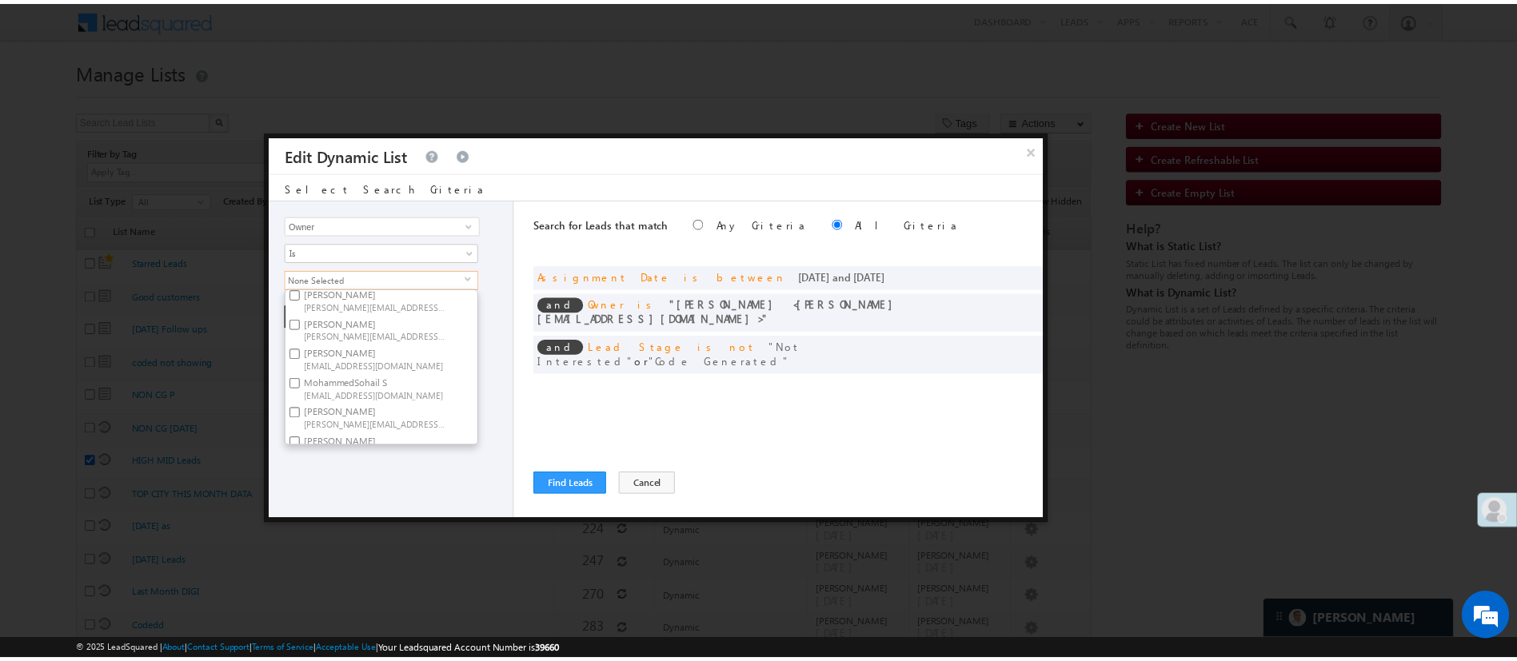
scroll to position [240, 0]
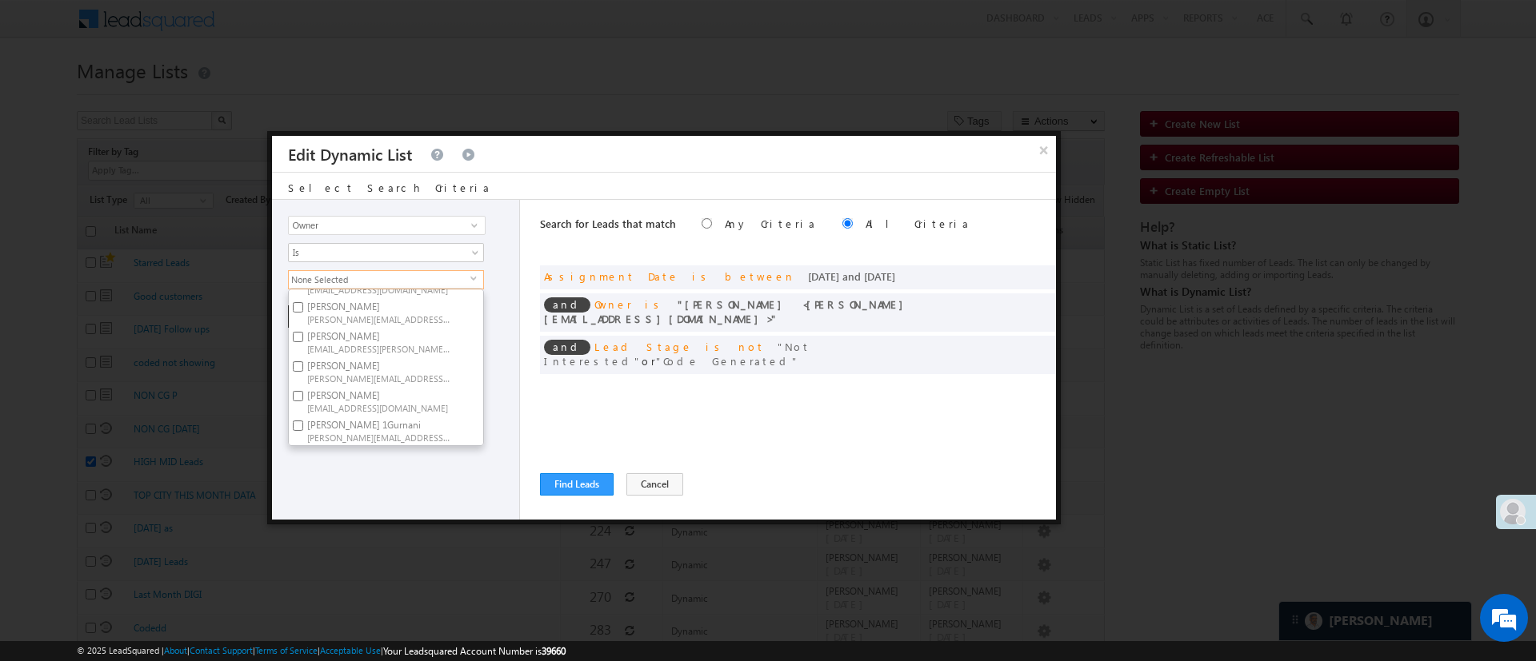
click at [433, 416] on label "[PERSON_NAME] 1Gurnani [PERSON_NAME][EMAIL_ADDRESS][DOMAIN_NAME]" at bounding box center [378, 431] width 178 height 30
click at [303, 421] on input "[PERSON_NAME] 1Gurnani [PERSON_NAME][EMAIL_ADDRESS][DOMAIN_NAME]" at bounding box center [298, 426] width 10 height 10
checkbox input "true"
click at [412, 477] on div "Lead Activity Task Sales Group Prospect Id WA Last Message Timestamp 4th Day Di…" at bounding box center [396, 360] width 248 height 320
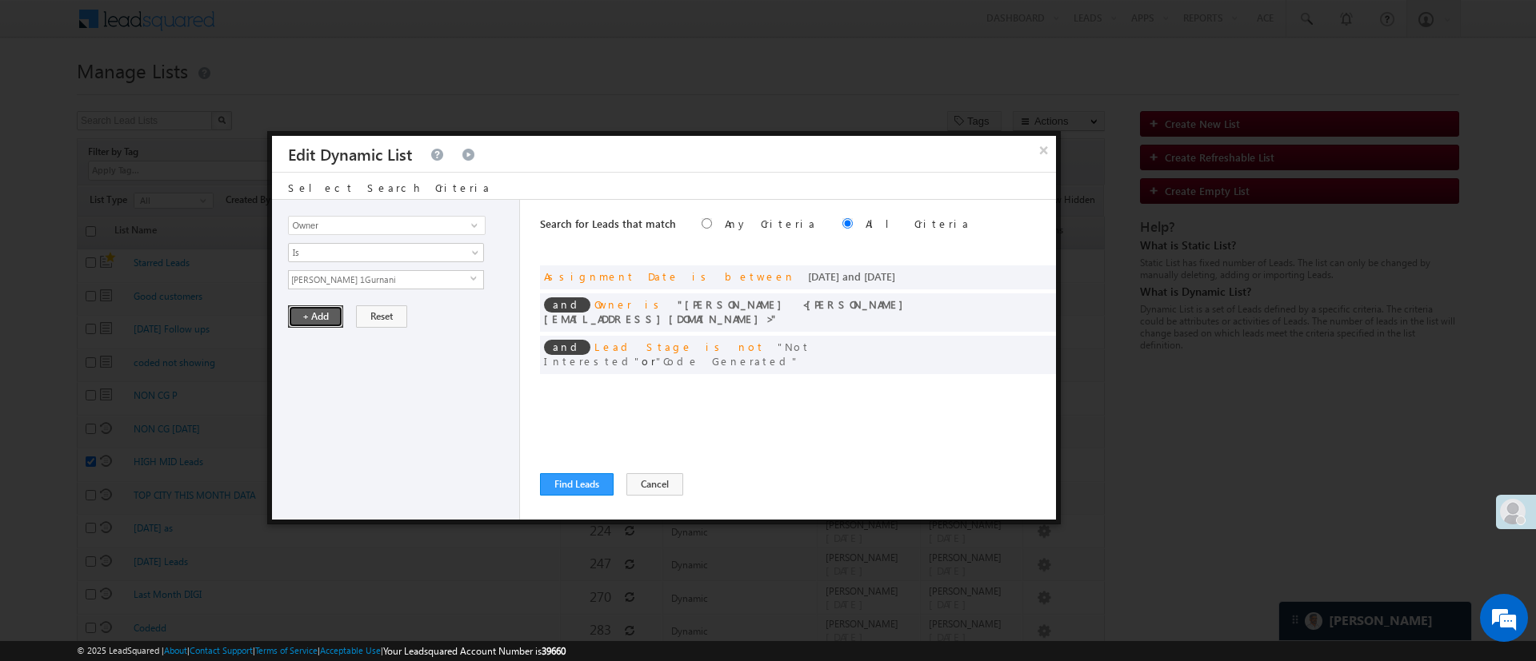
click at [330, 326] on button "+ Add" at bounding box center [315, 317] width 55 height 22
click at [1015, 274] on span at bounding box center [1018, 275] width 11 height 11
click at [338, 298] on input "[DATE]" at bounding box center [335, 308] width 94 height 21
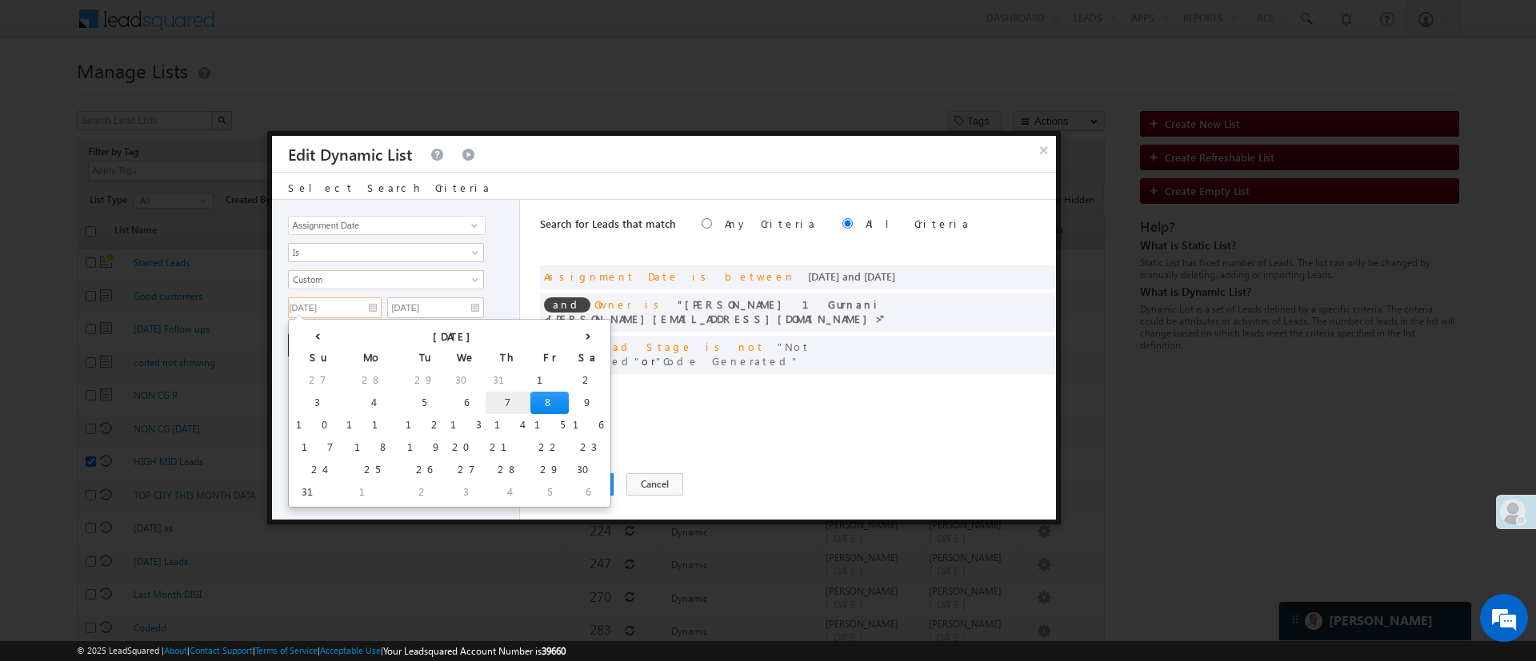
click at [485, 394] on td "7" at bounding box center [507, 403] width 45 height 22
type input "[DATE]"
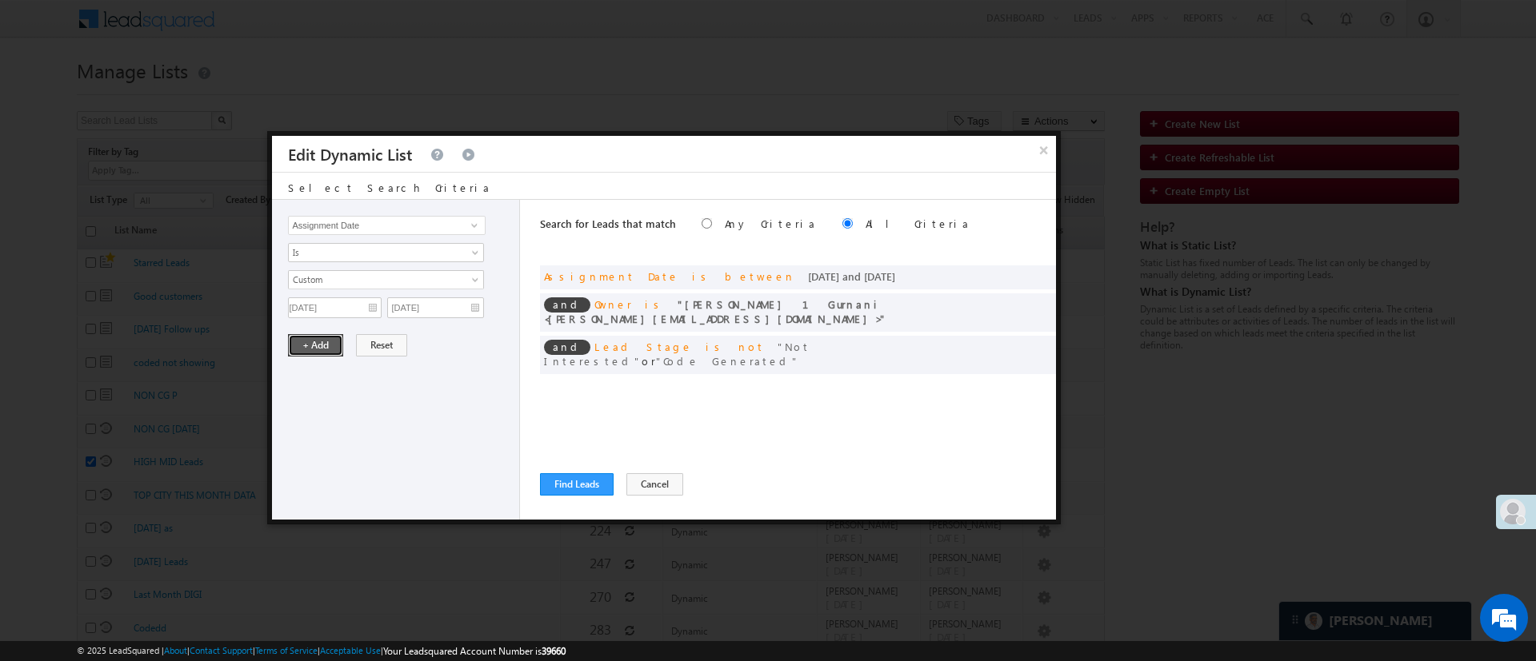
click at [313, 346] on button "+ Add" at bounding box center [315, 345] width 55 height 22
click at [604, 478] on button "Find Leads" at bounding box center [577, 484] width 74 height 22
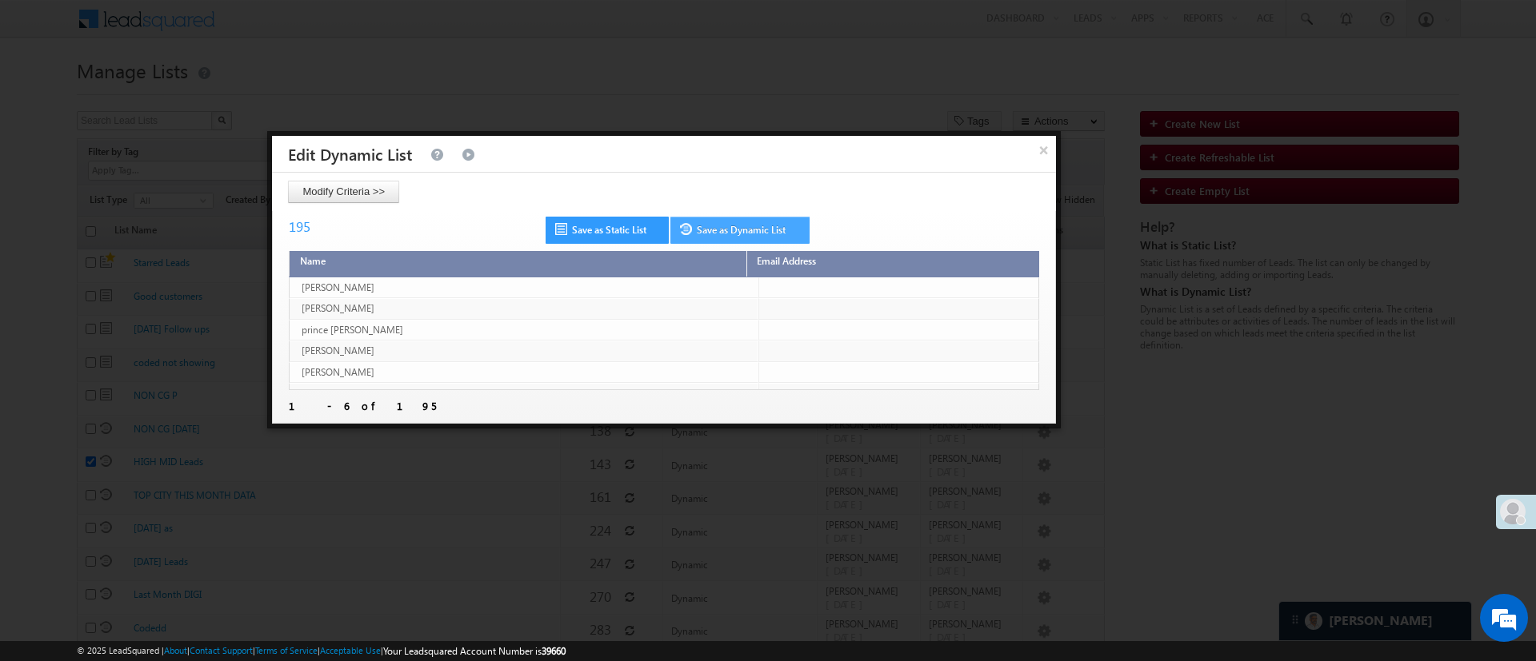
click at [733, 225] on link "Save as Dynamic List" at bounding box center [739, 230] width 139 height 27
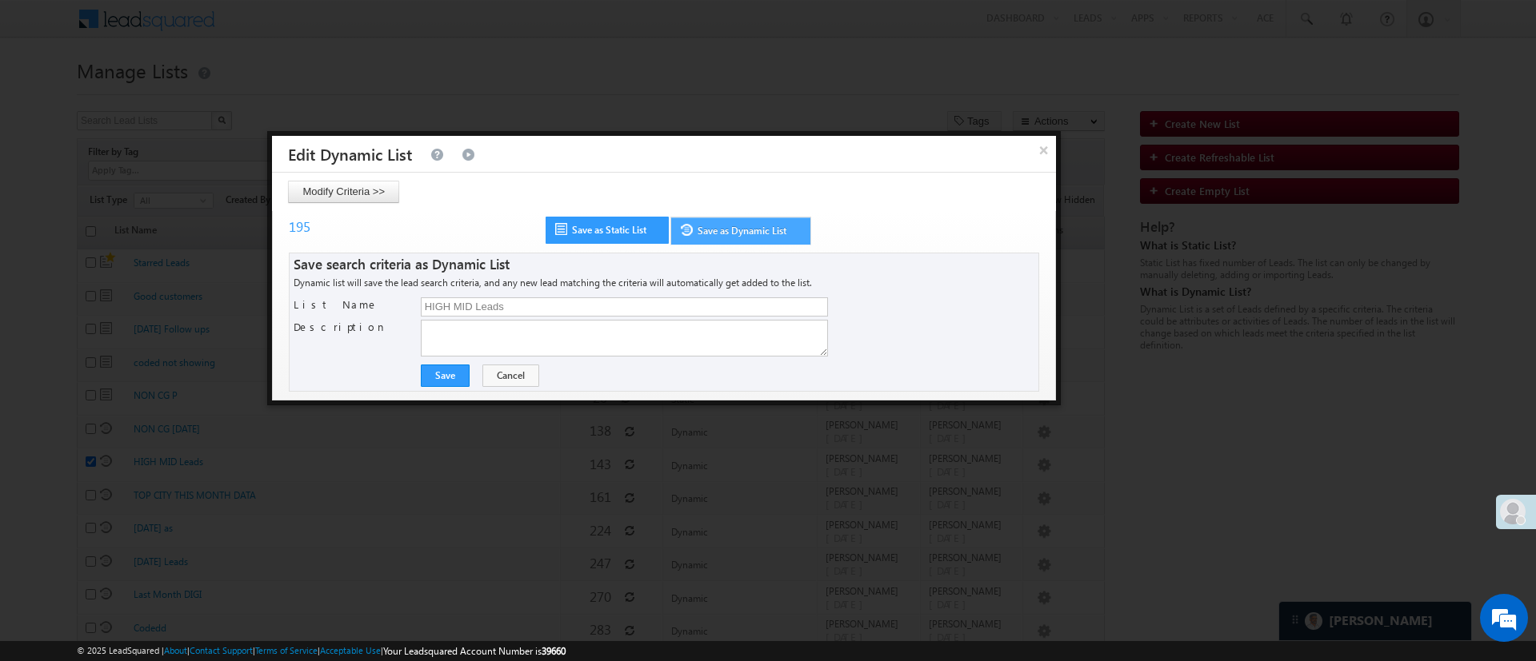
click at [742, 232] on link "Save as Dynamic List" at bounding box center [740, 231] width 141 height 29
click at [449, 381] on button "Save" at bounding box center [445, 376] width 49 height 22
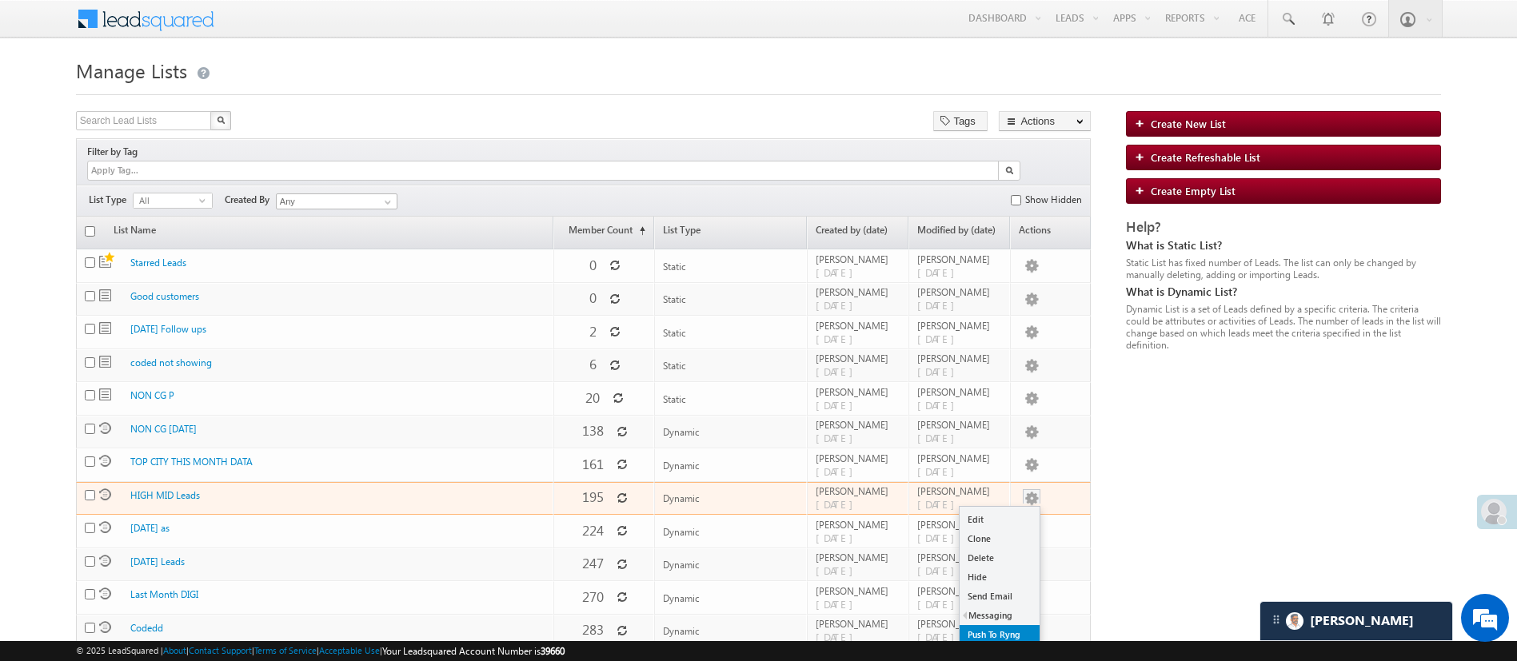
click at [1009, 625] on link "Push To Ryng" at bounding box center [1000, 634] width 80 height 19
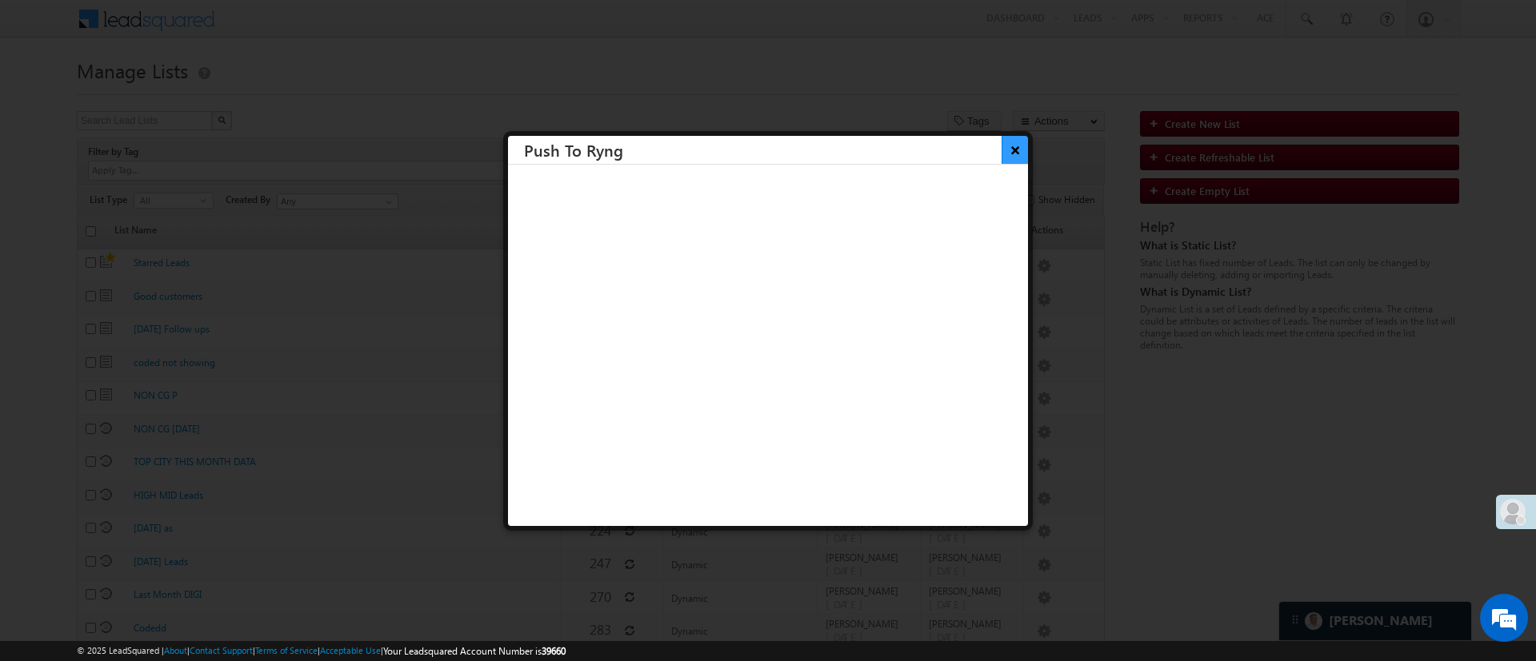
click at [1004, 139] on button "×" at bounding box center [1014, 150] width 26 height 28
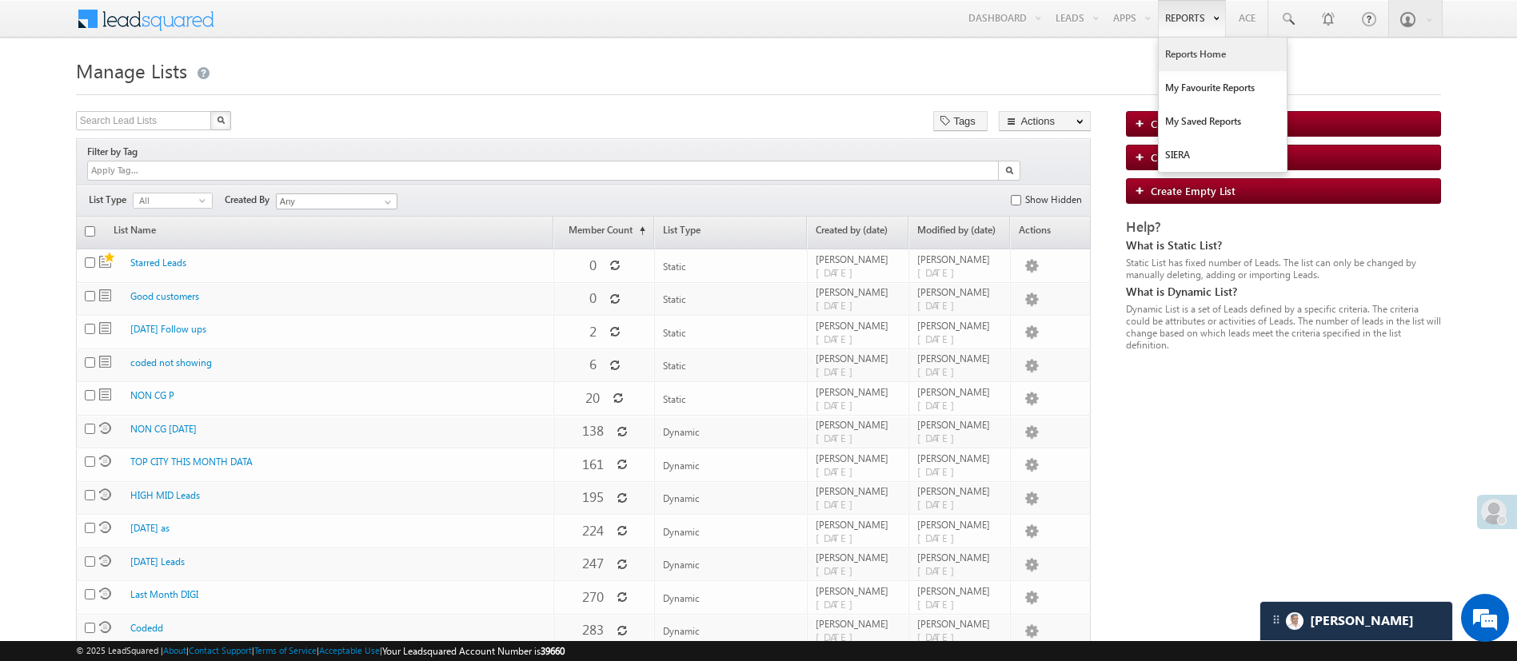
click at [1202, 51] on link "Reports Home" at bounding box center [1223, 55] width 128 height 34
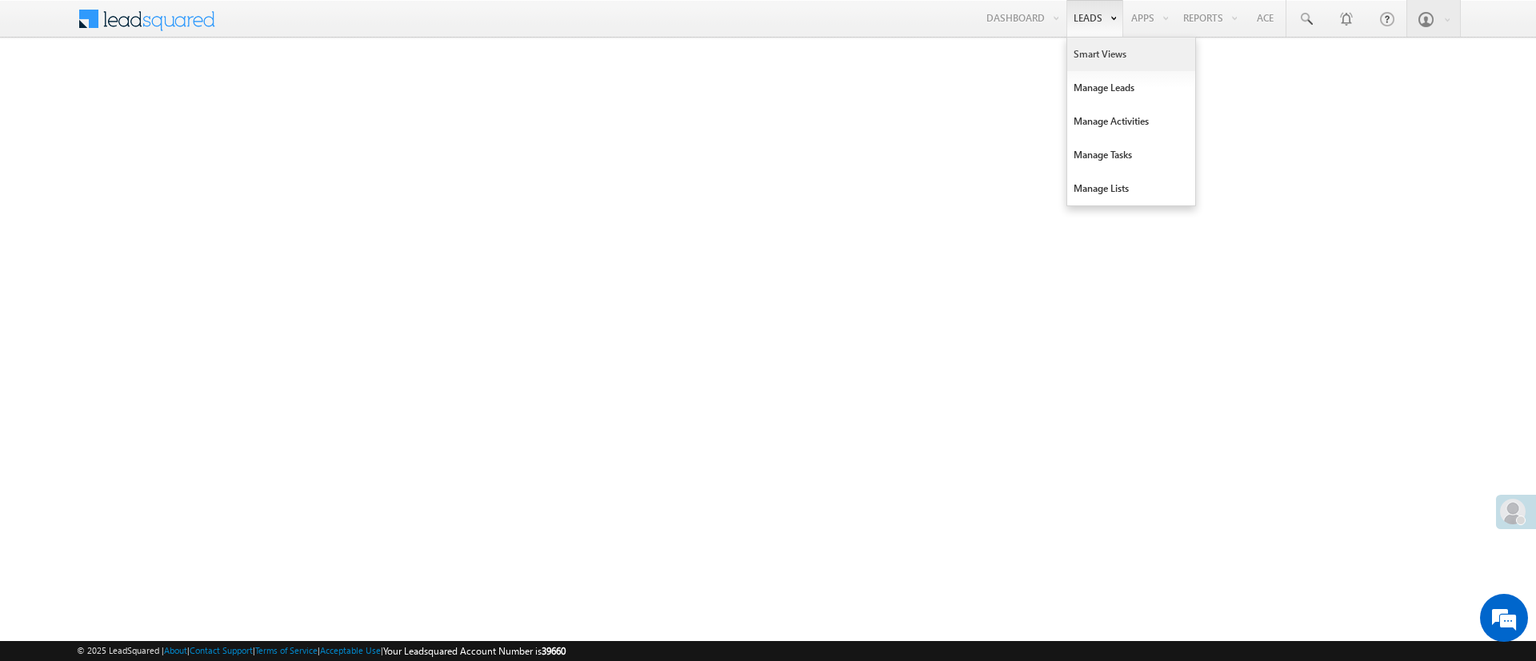
click at [1094, 52] on link "Smart Views" at bounding box center [1131, 55] width 128 height 34
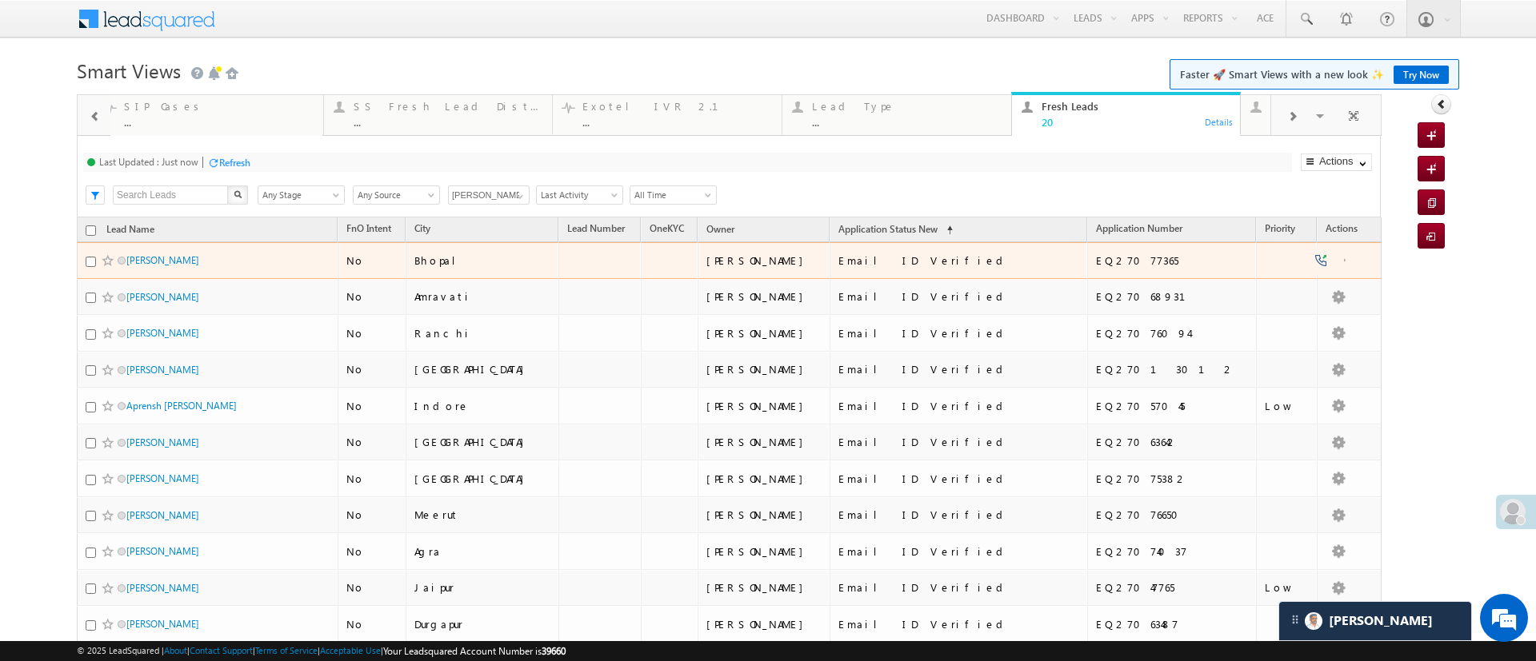
click at [83, 261] on td "[PERSON_NAME]" at bounding box center [207, 260] width 261 height 37
click at [92, 263] on input "checkbox" at bounding box center [91, 262] width 10 height 10
checkbox input "true"
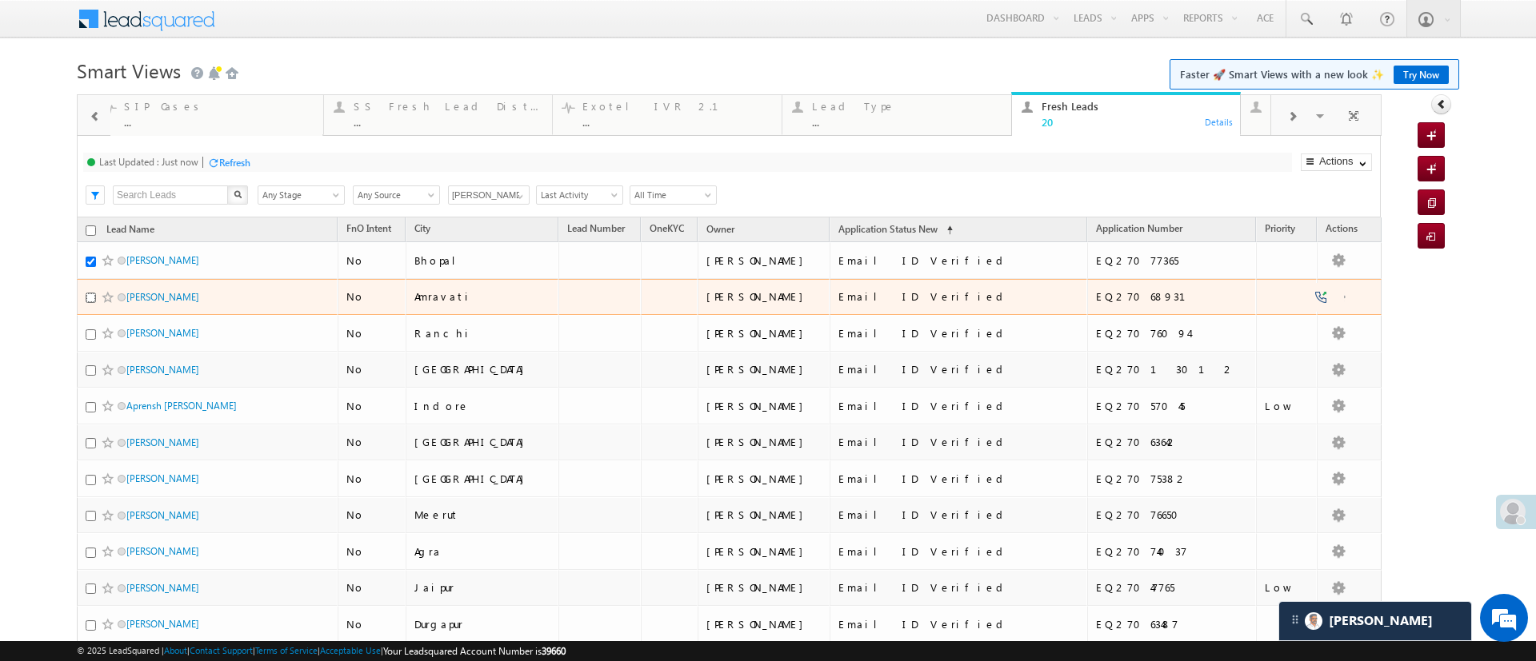
click at [90, 294] on input "checkbox" at bounding box center [91, 298] width 10 height 10
checkbox input "true"
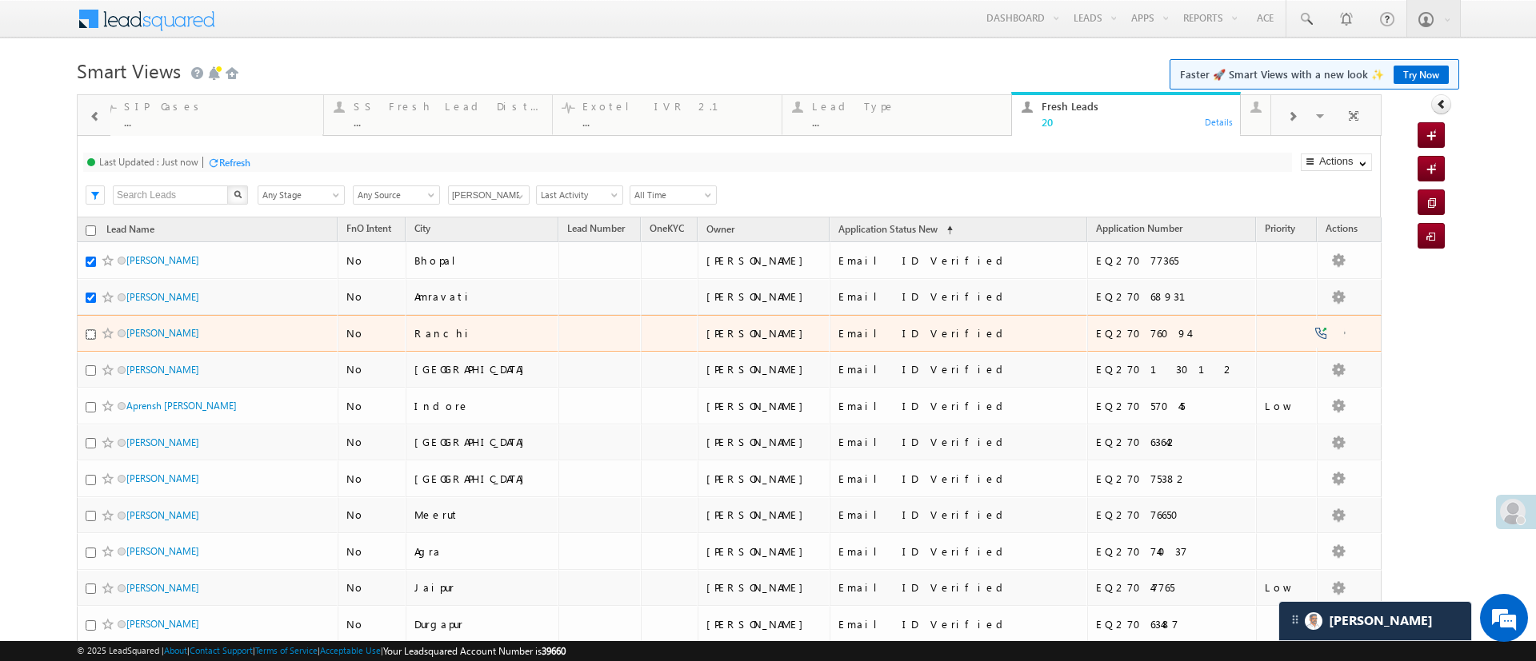
click at [93, 331] on input "checkbox" at bounding box center [91, 335] width 10 height 10
checkbox input "true"
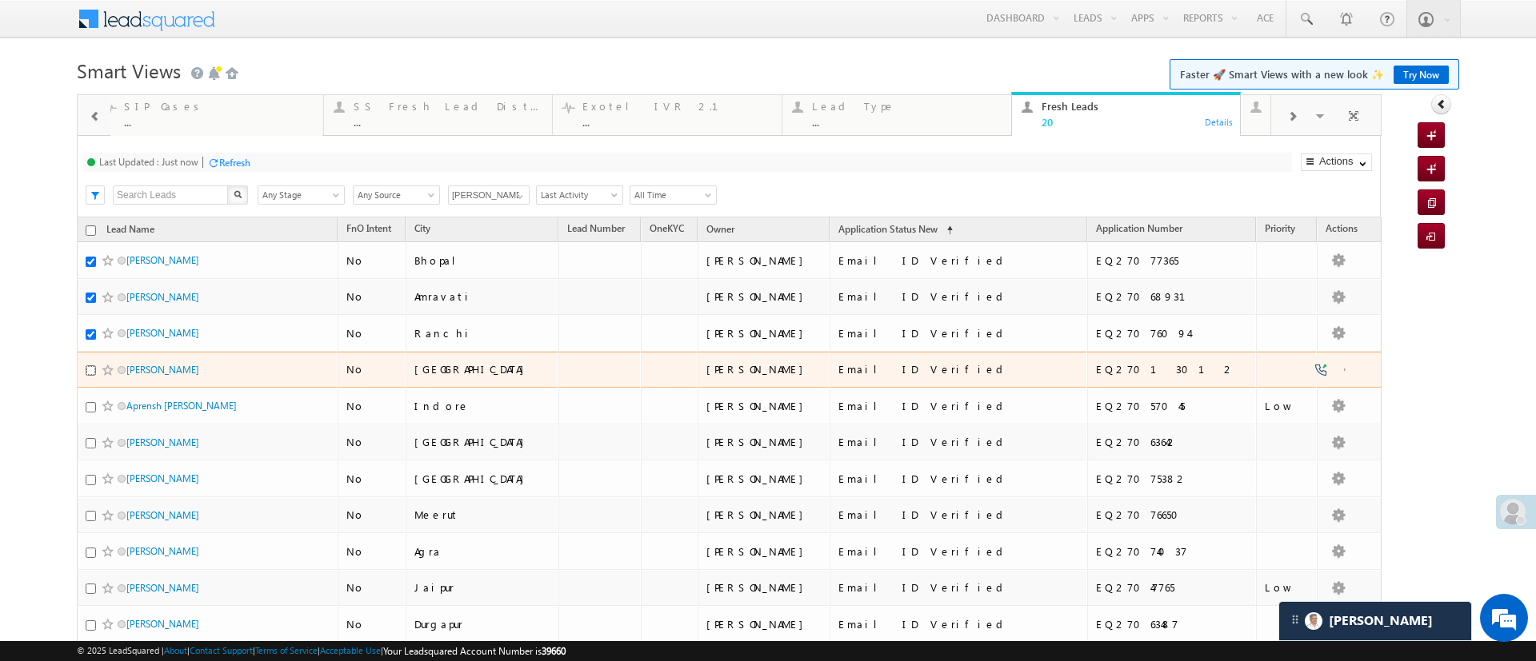
click at [90, 368] on input "checkbox" at bounding box center [91, 370] width 10 height 10
checkbox input "true"
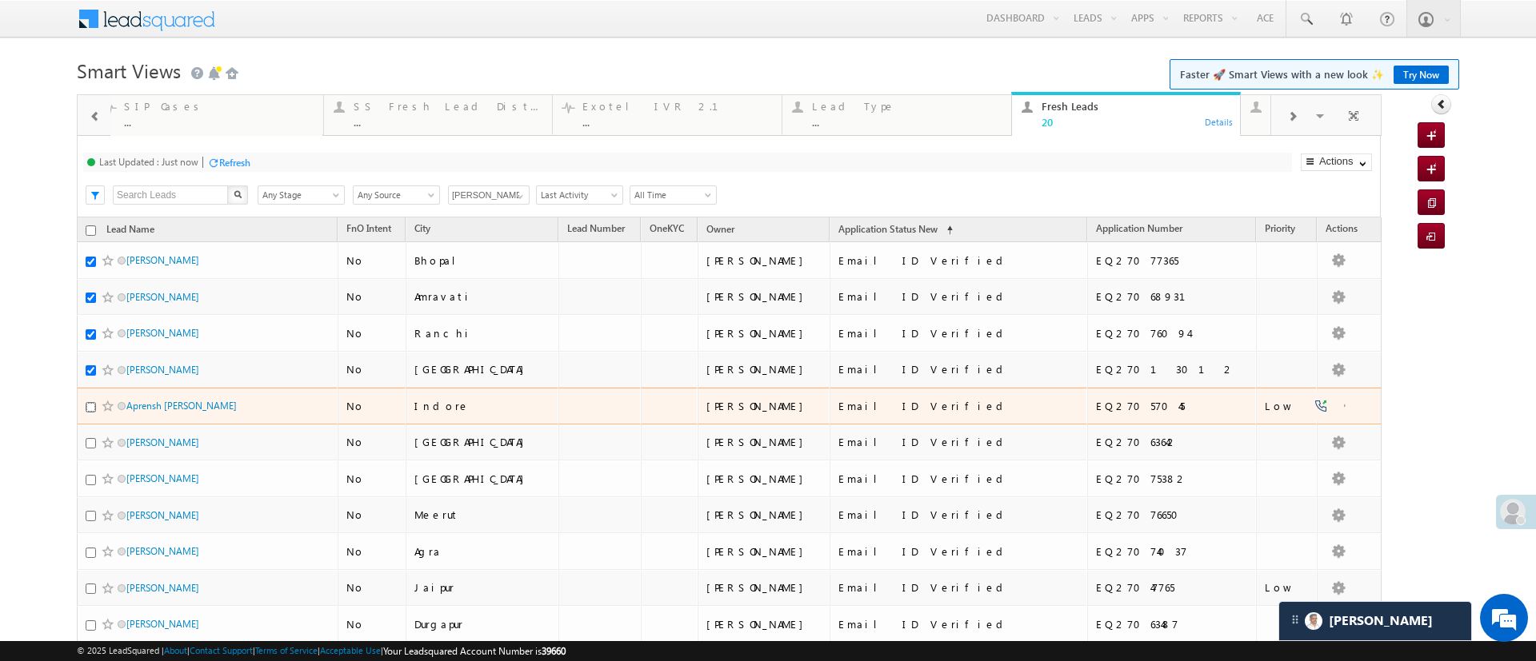
click at [90, 409] on input "checkbox" at bounding box center [91, 407] width 10 height 10
checkbox input "true"
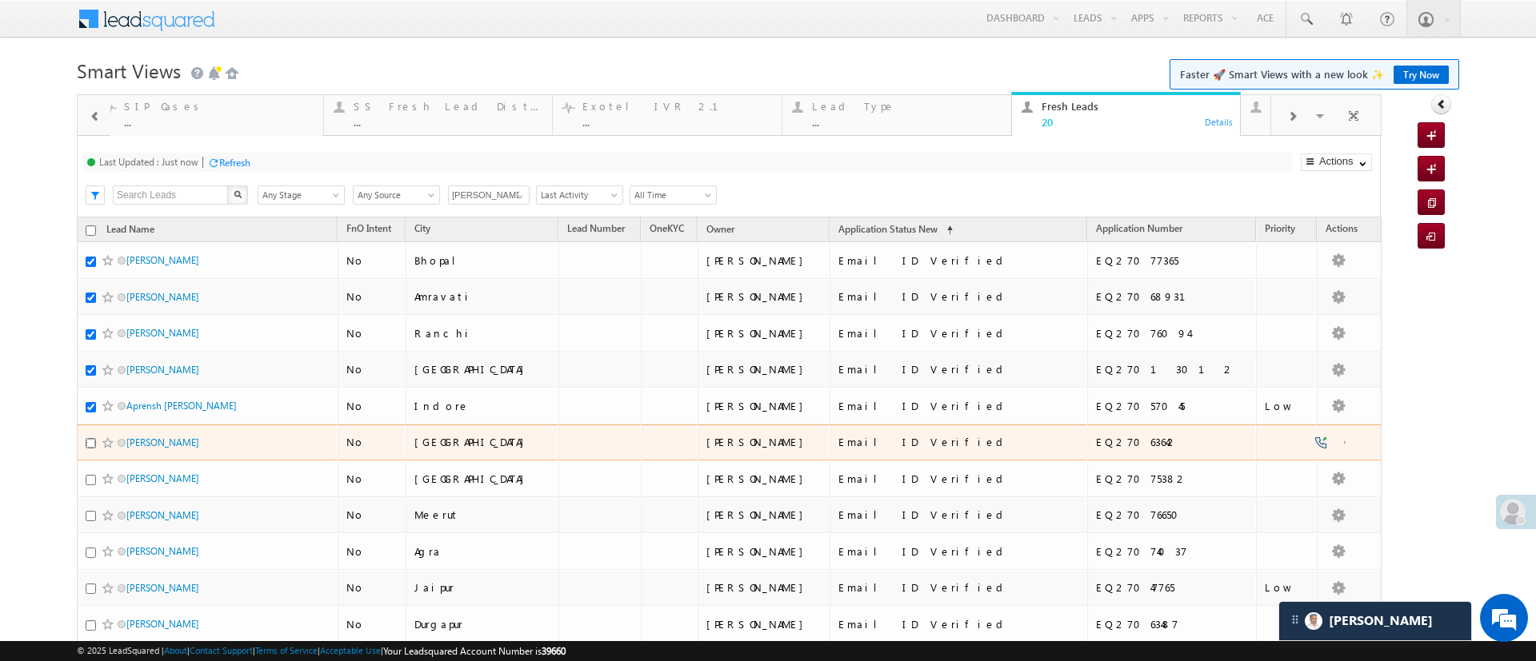
click at [87, 445] on input "checkbox" at bounding box center [91, 443] width 10 height 10
checkbox input "true"
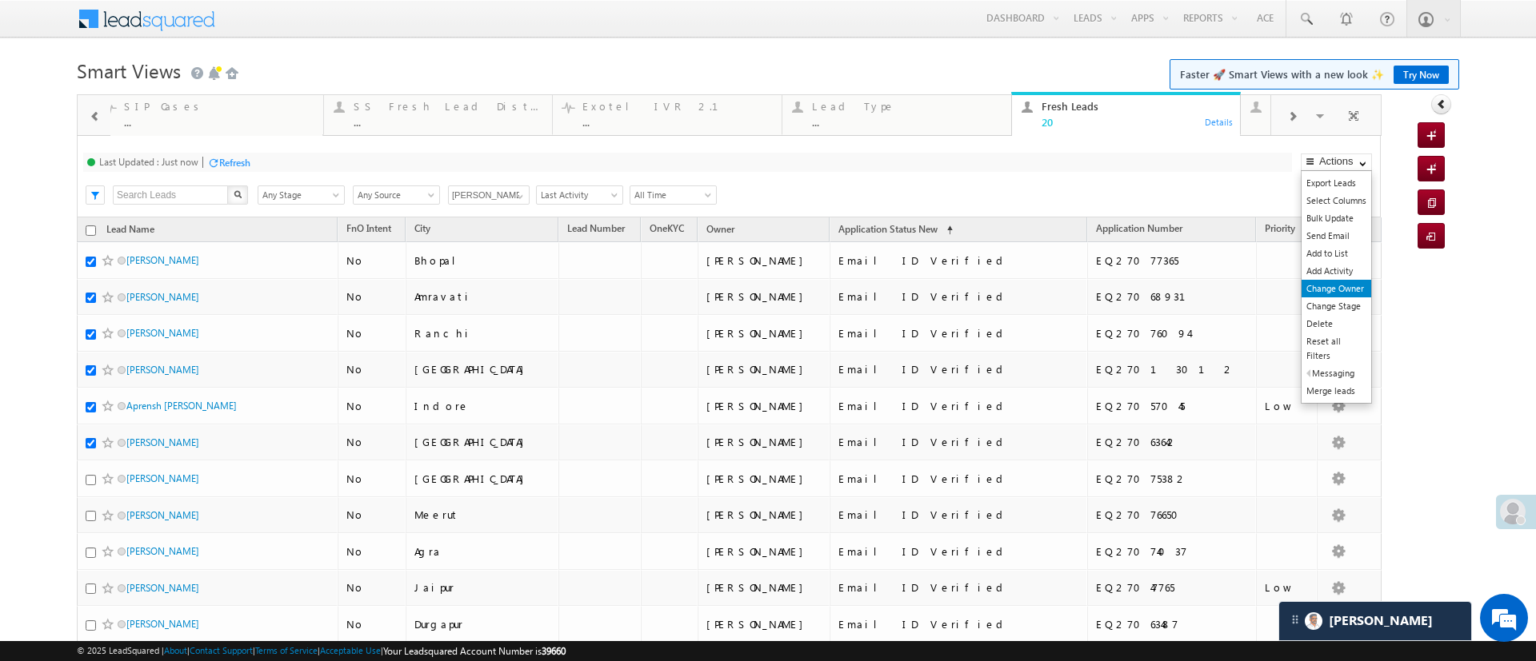
click at [1336, 291] on link "Change Owner" at bounding box center [1336, 289] width 70 height 18
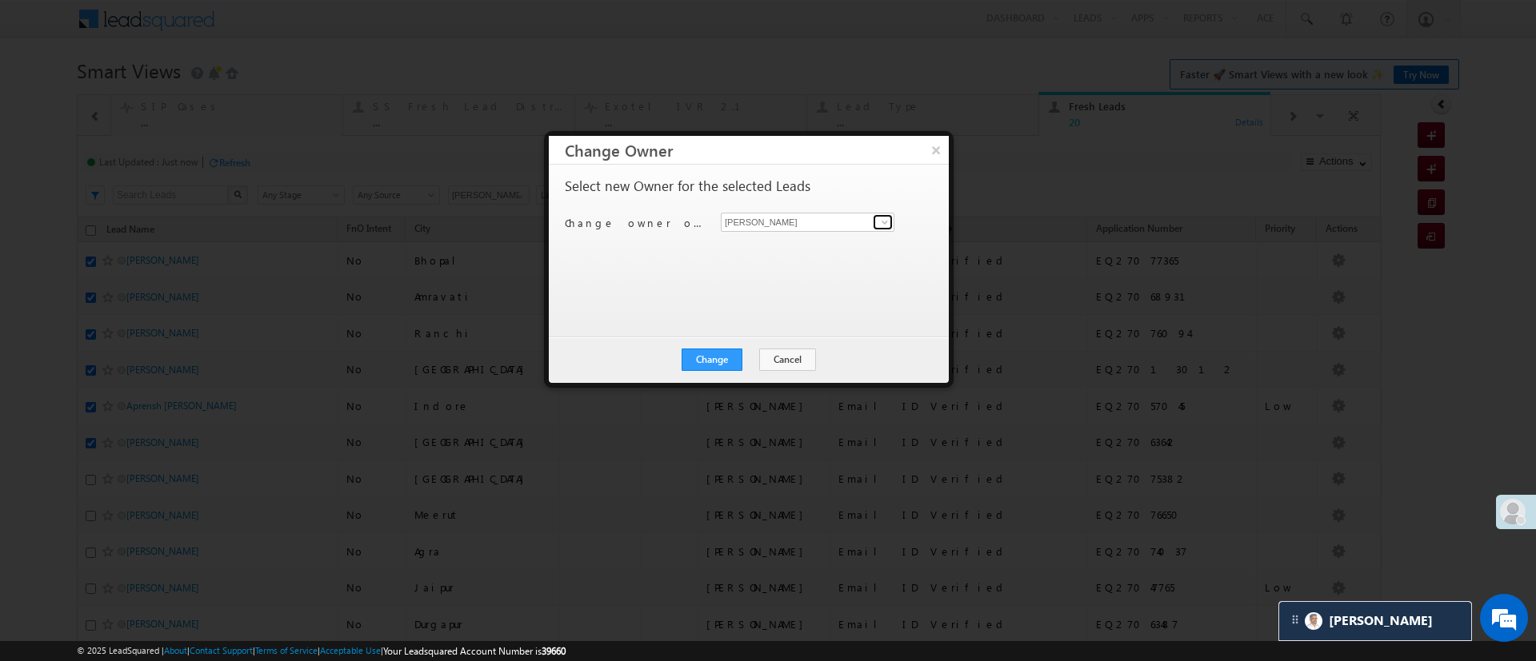
click at [886, 218] on span at bounding box center [884, 222] width 13 height 13
click at [802, 257] on span "[EMAIL_ADDRESS][PERSON_NAME][DOMAIN_NAME]" at bounding box center [807, 253] width 161 height 12
type input "[PERSON_NAME]"
click at [724, 352] on button "Change" at bounding box center [711, 360] width 61 height 22
click at [735, 357] on button "Close" at bounding box center [750, 360] width 51 height 22
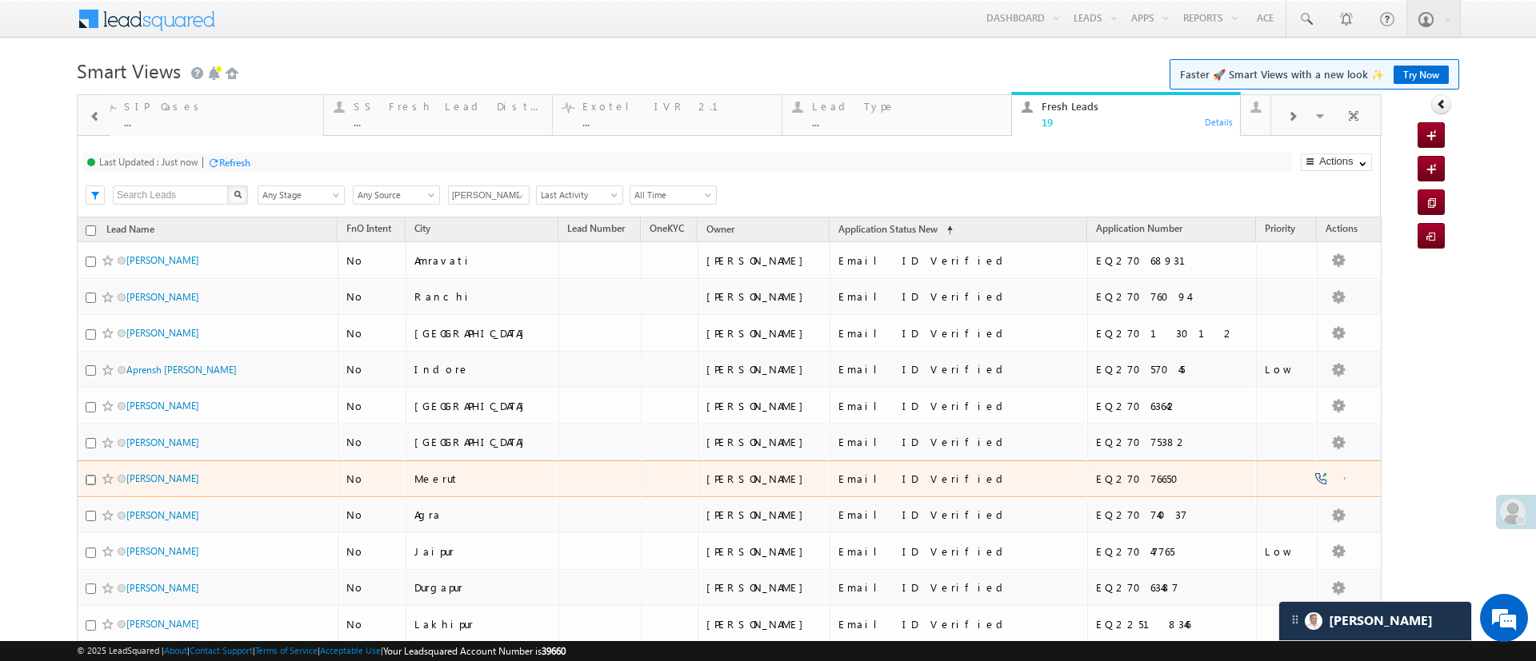
click at [89, 476] on input "checkbox" at bounding box center [91, 480] width 10 height 10
checkbox input "true"
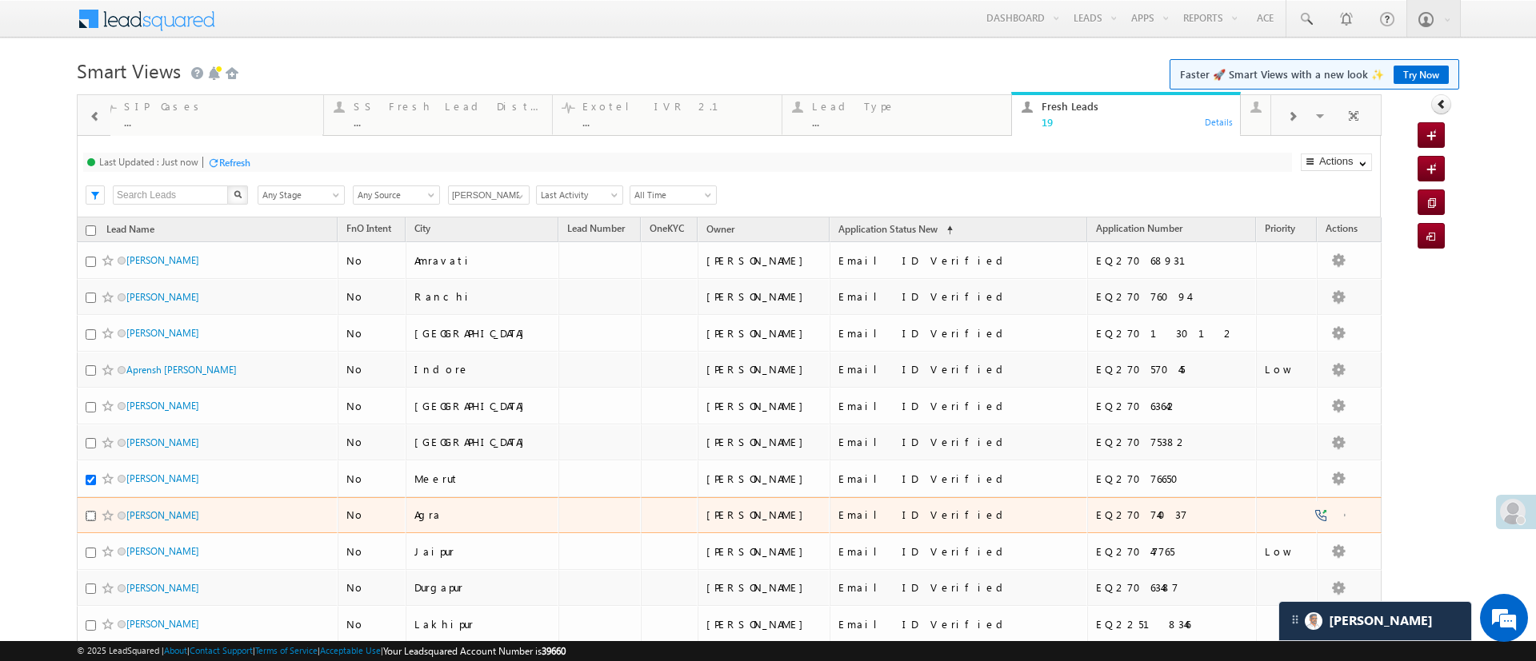
click at [88, 513] on input "checkbox" at bounding box center [91, 516] width 10 height 10
checkbox input "true"
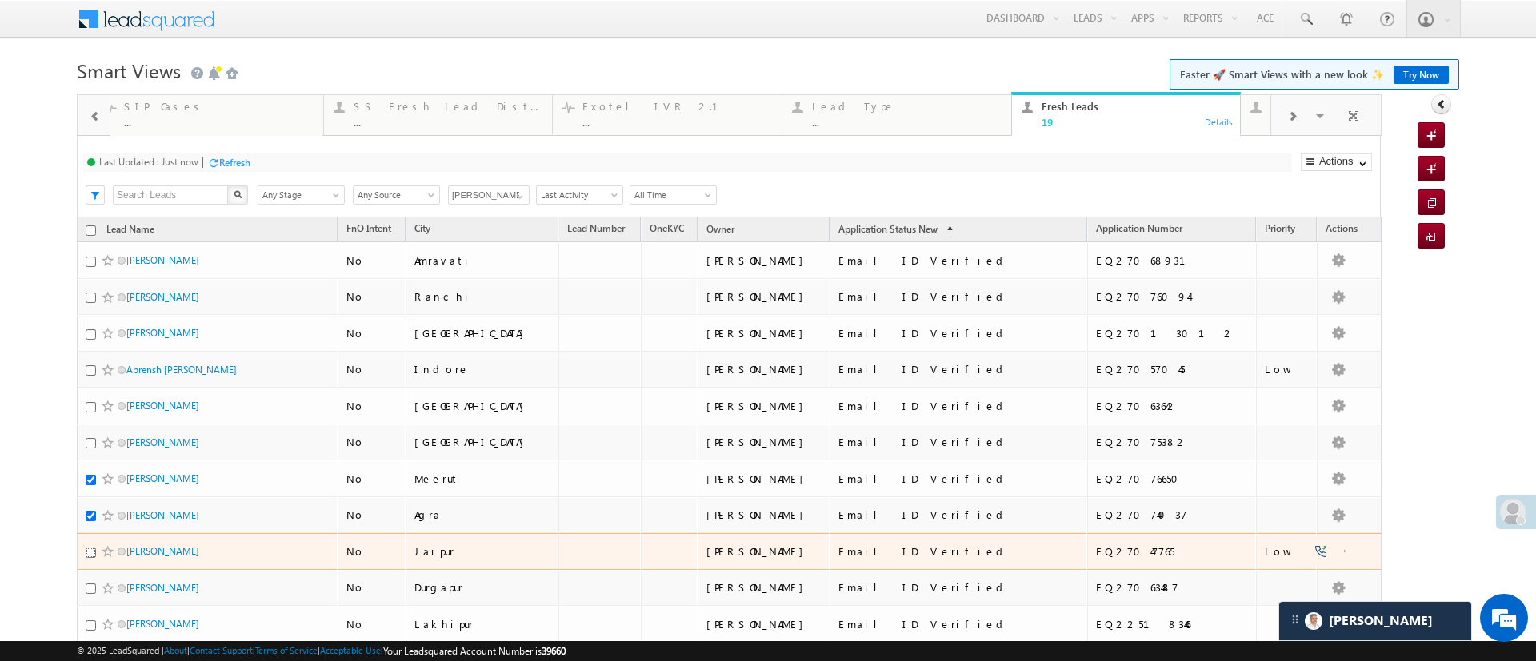
click at [90, 549] on input "checkbox" at bounding box center [91, 553] width 10 height 10
checkbox input "true"
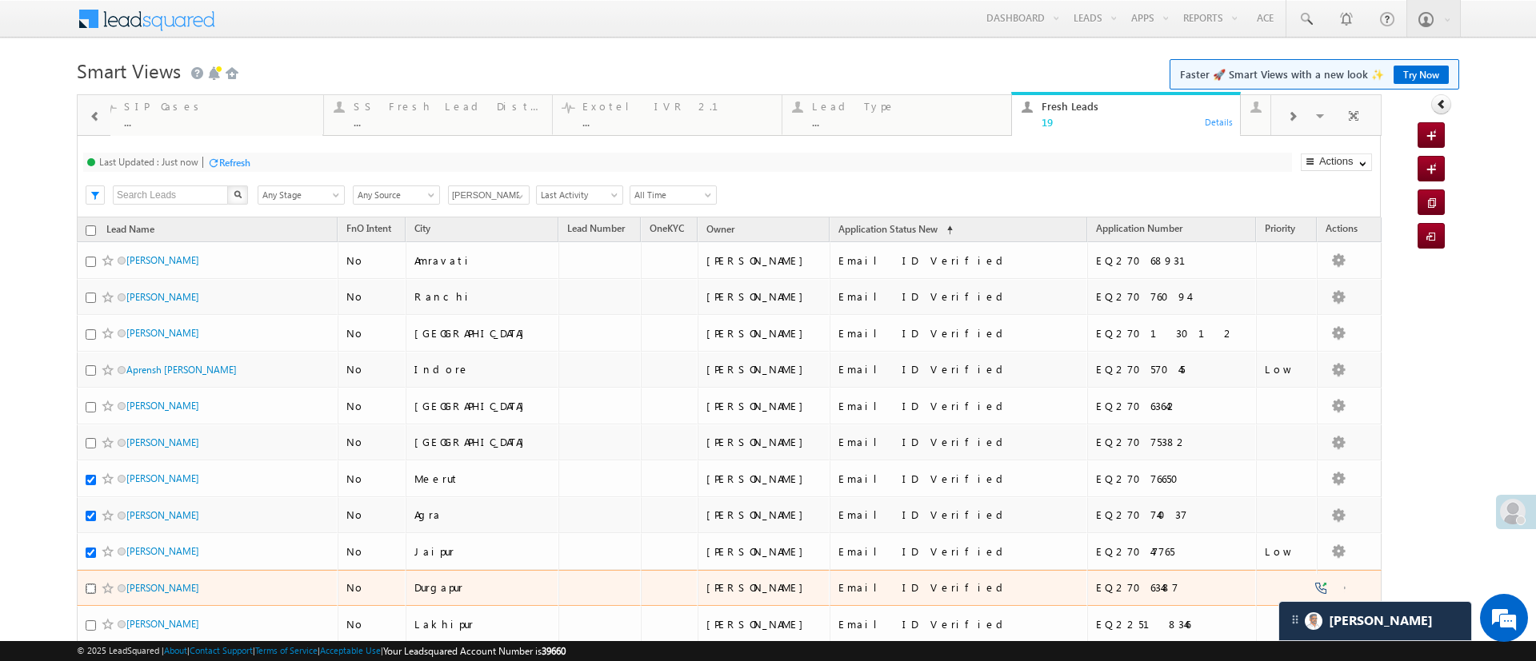
click at [90, 585] on input "checkbox" at bounding box center [91, 589] width 10 height 10
checkbox input "true"
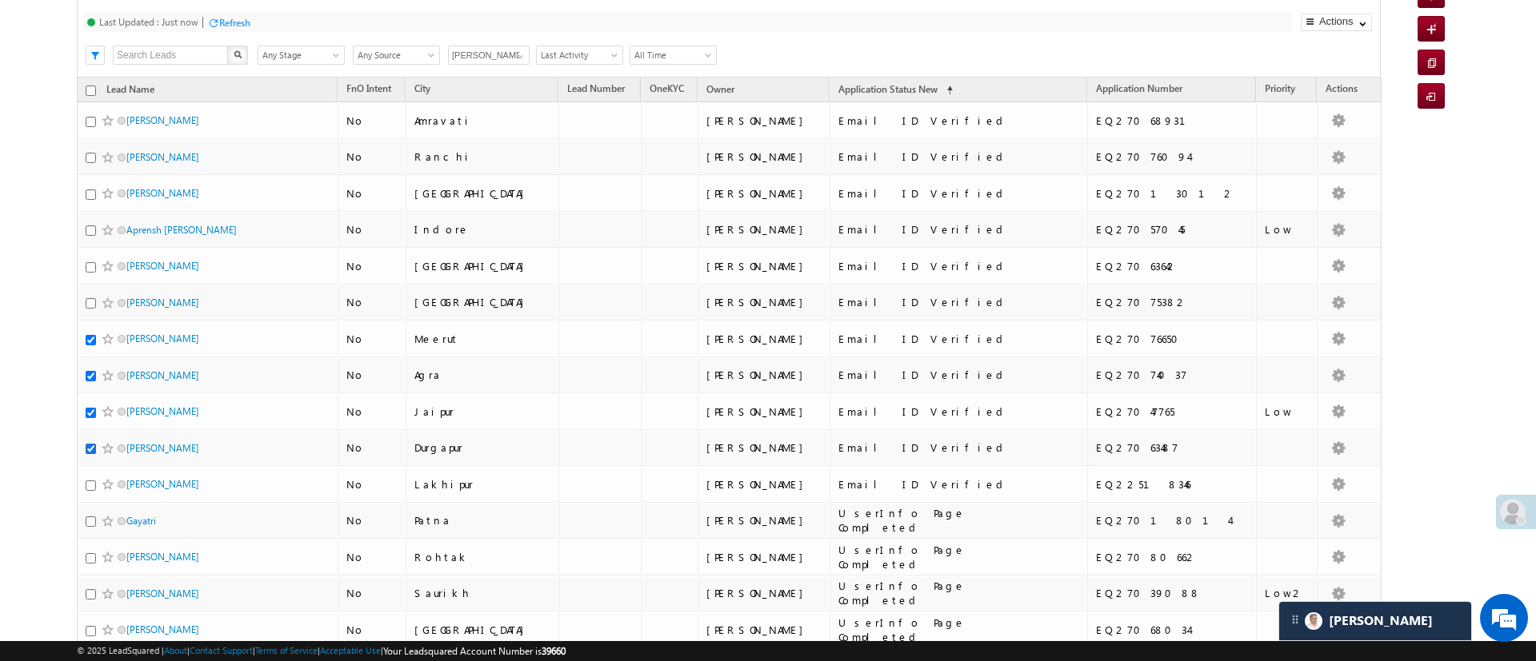
scroll to position [143, 0]
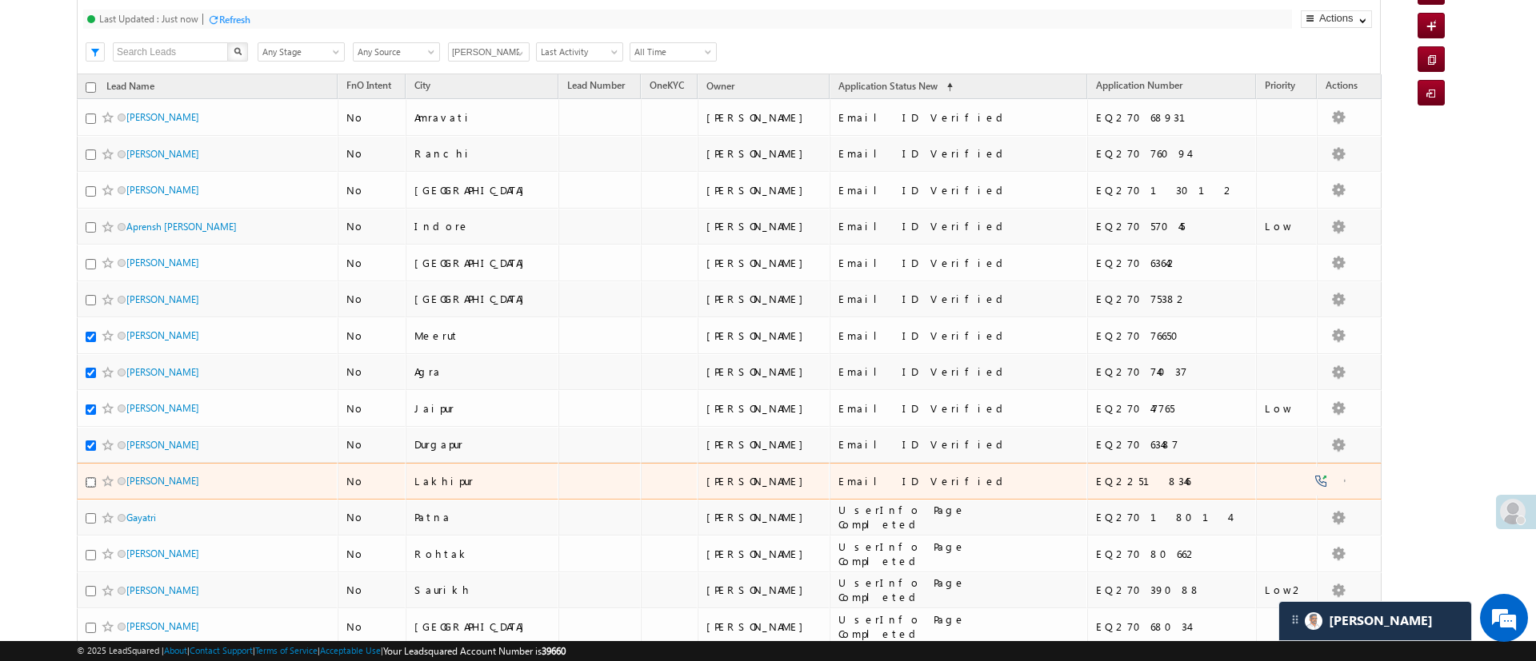
click at [89, 483] on input "checkbox" at bounding box center [91, 482] width 10 height 10
checkbox input "true"
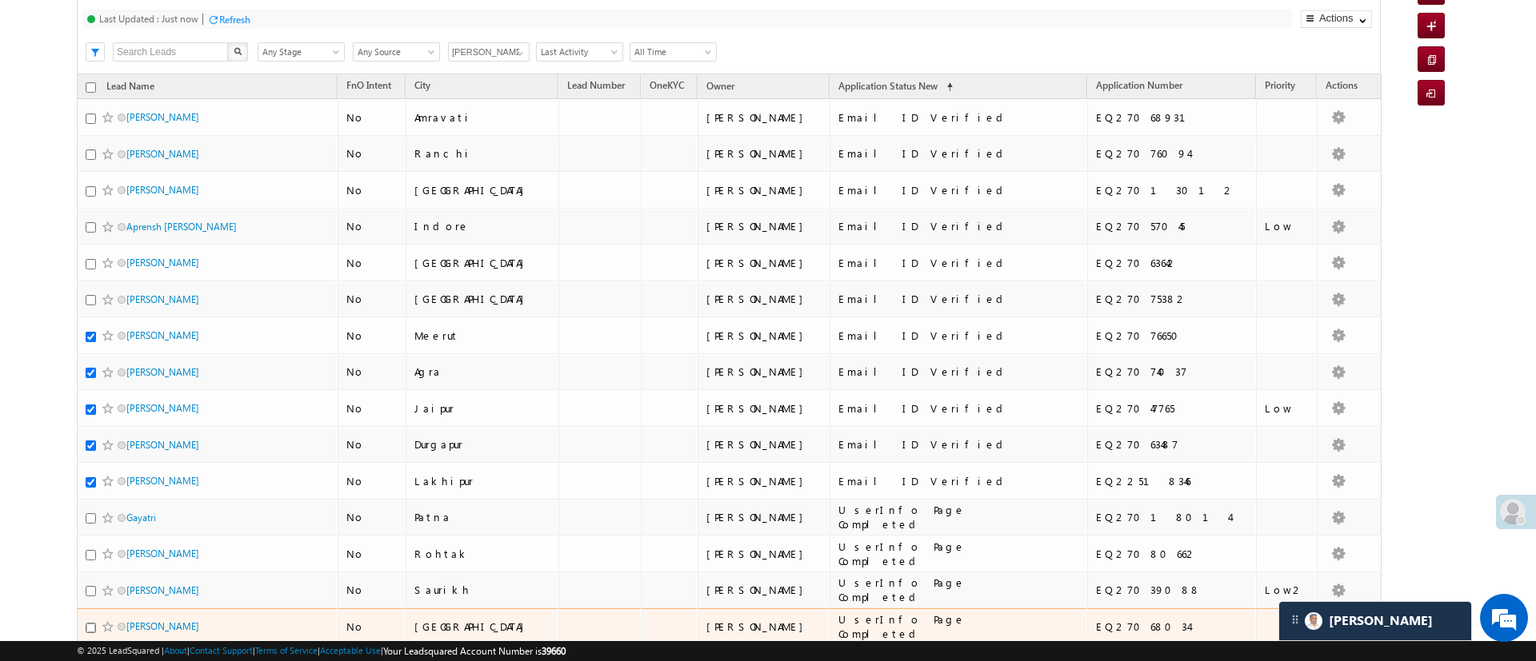
click at [92, 628] on input "checkbox" at bounding box center [91, 628] width 10 height 10
checkbox input "true"
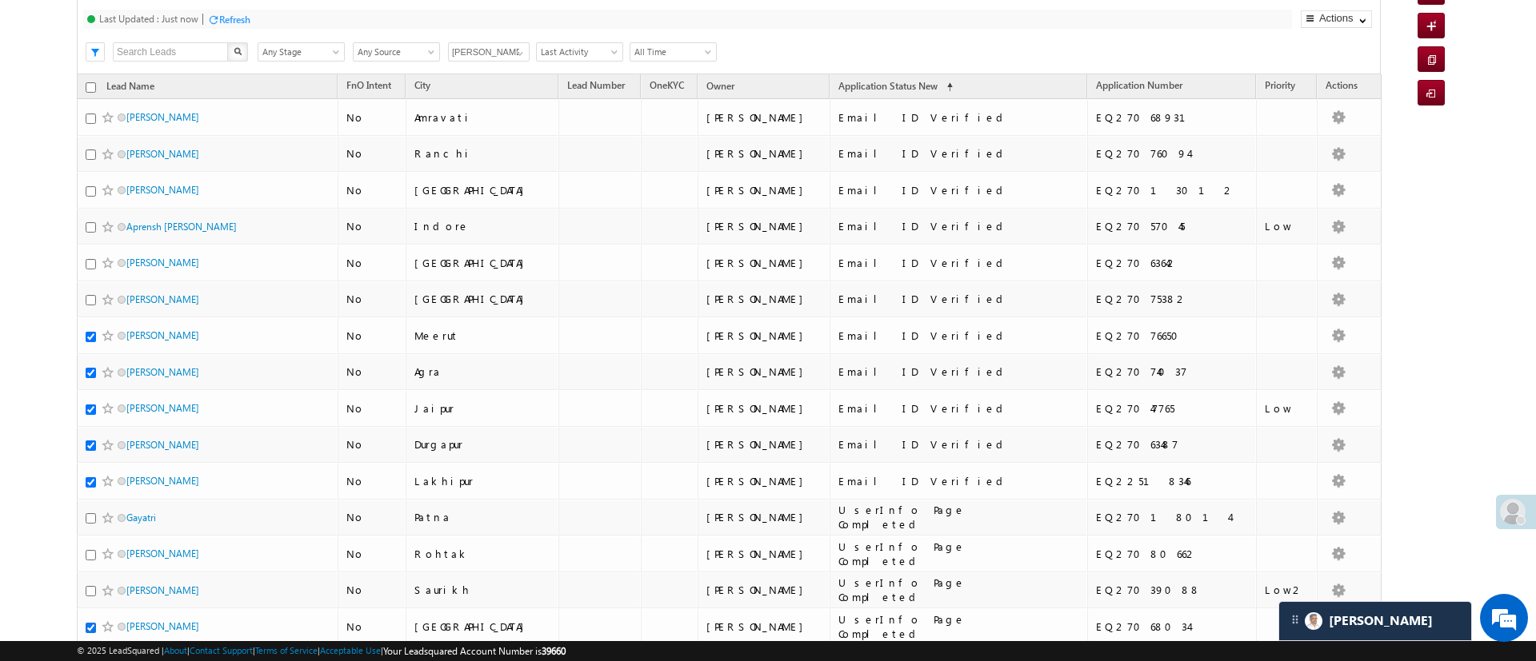
scroll to position [0, 0]
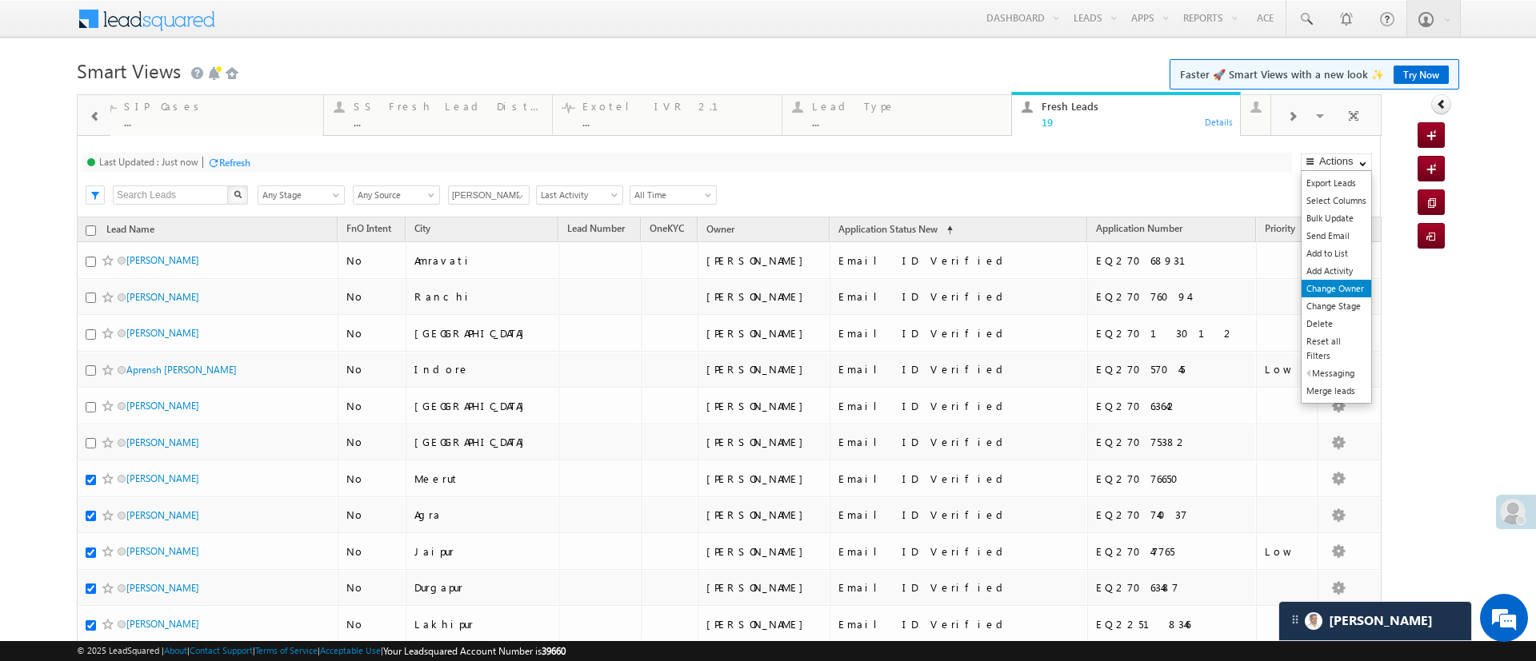
click at [1320, 290] on link "Change Owner" at bounding box center [1336, 289] width 70 height 18
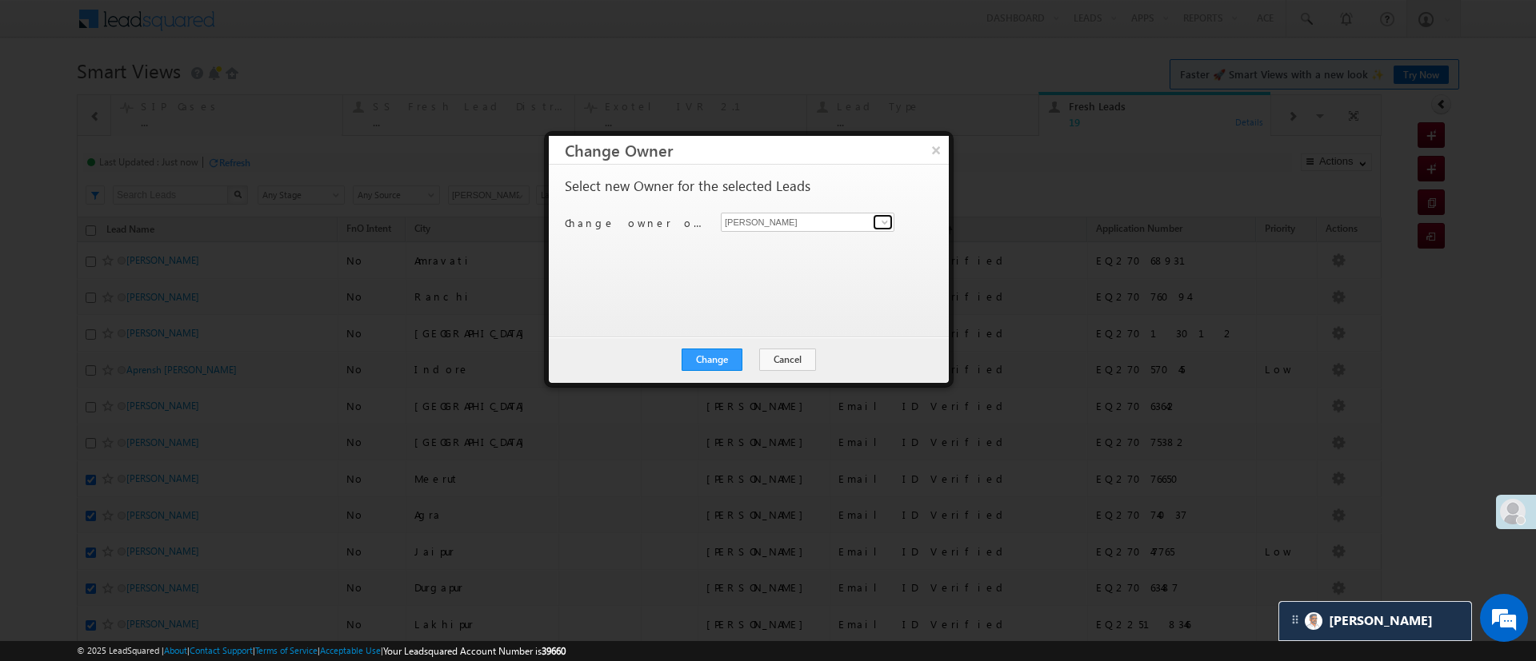
click at [879, 226] on span at bounding box center [884, 222] width 13 height 13
click at [837, 362] on span "[PERSON_NAME][EMAIL_ADDRESS][DOMAIN_NAME]" at bounding box center [807, 364] width 161 height 12
type input "Ujjwal 1Gurnani"
click at [696, 360] on button "Change" at bounding box center [711, 360] width 61 height 22
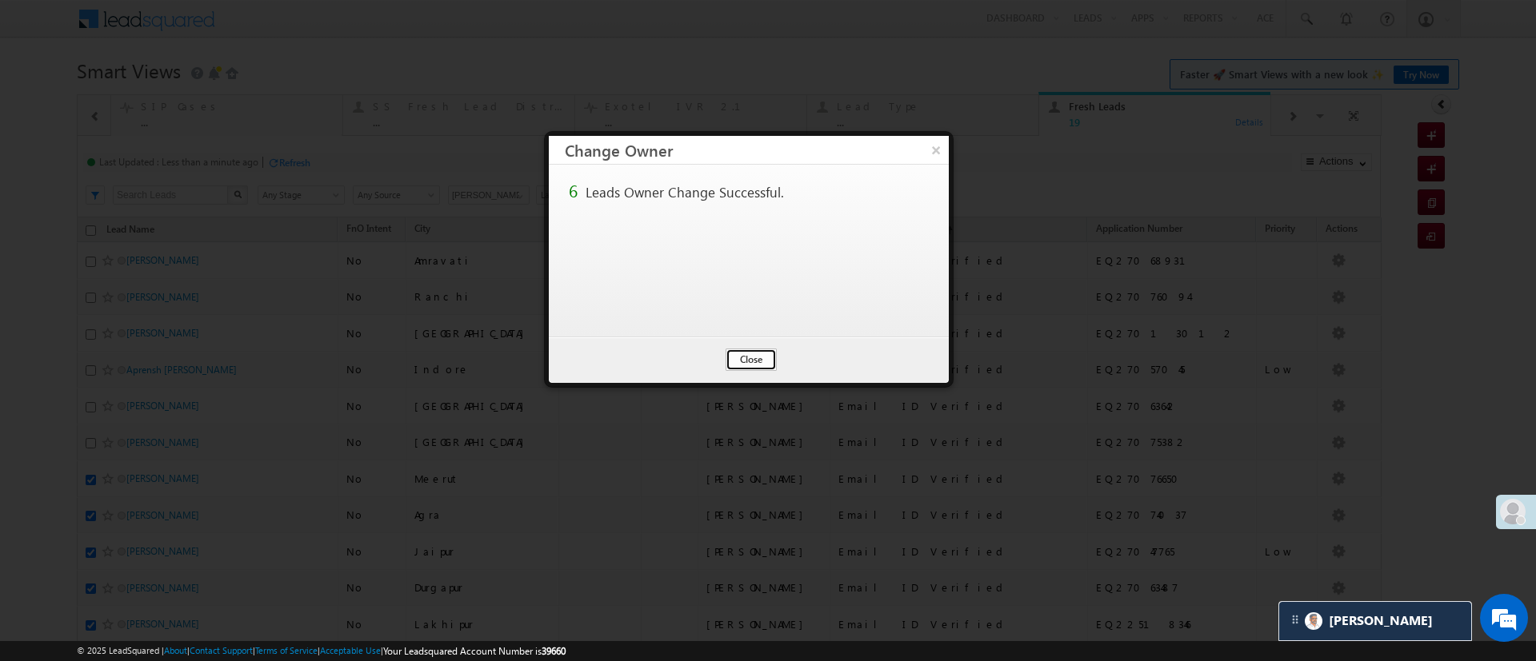
click at [755, 357] on button "Close" at bounding box center [750, 360] width 51 height 22
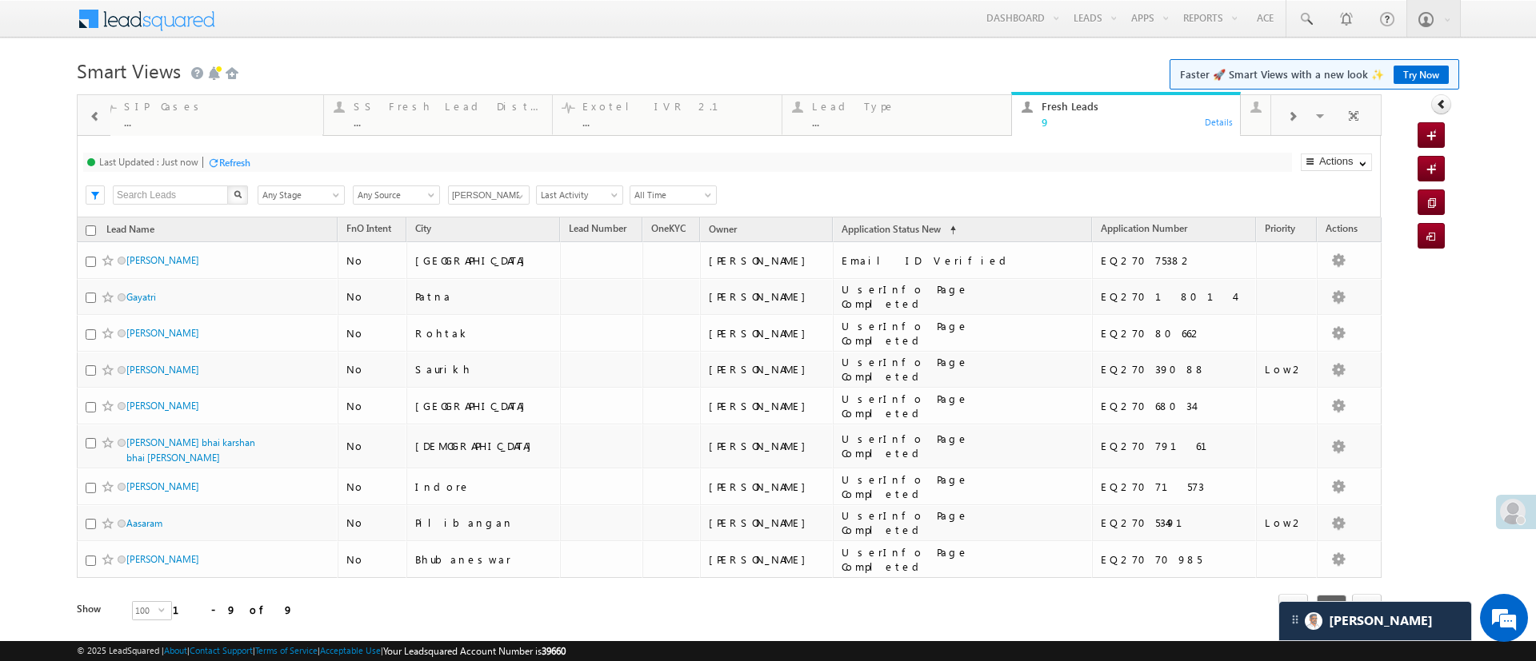
click at [244, 154] on div "Refresh" at bounding box center [228, 161] width 43 height 15
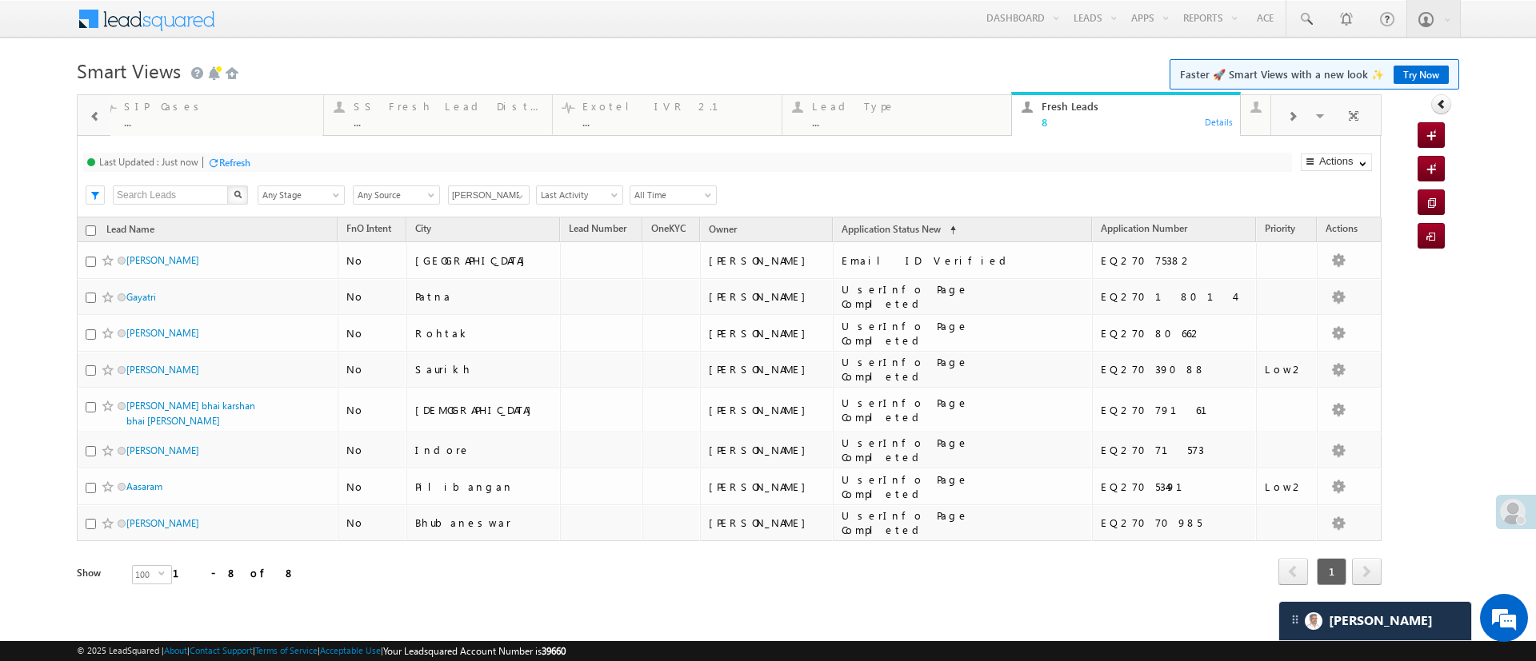
click at [244, 154] on div "Refresh" at bounding box center [228, 161] width 43 height 15
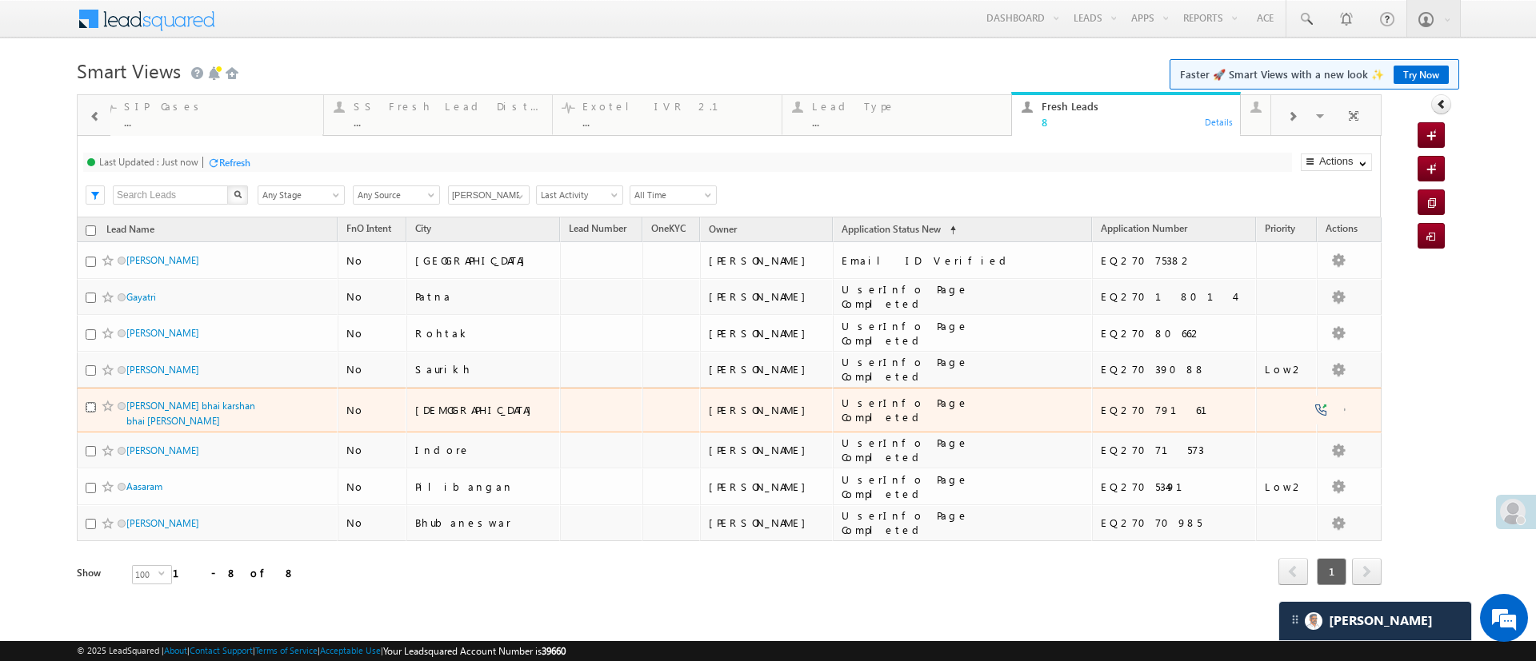
click at [86, 408] on input "checkbox" at bounding box center [91, 407] width 10 height 10
checkbox input "true"
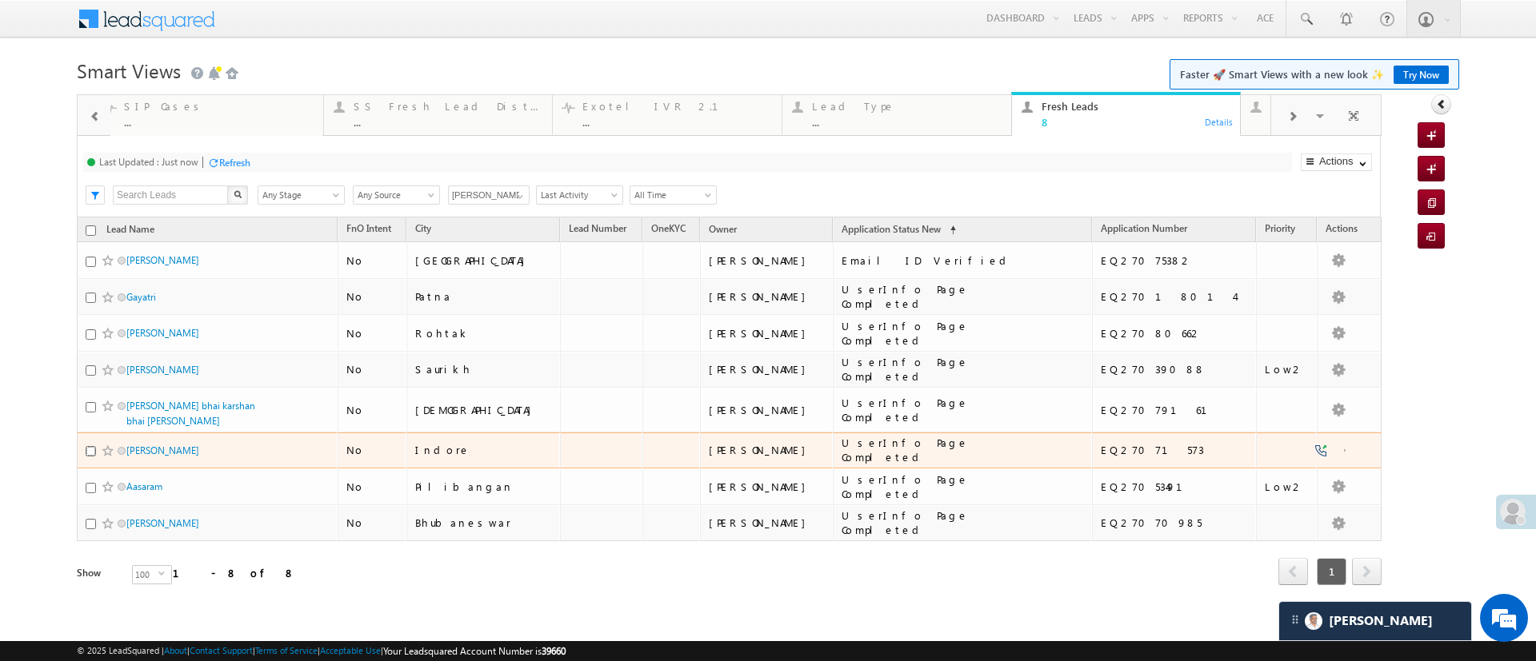
click at [91, 451] on input "checkbox" at bounding box center [91, 451] width 10 height 10
checkbox input "true"
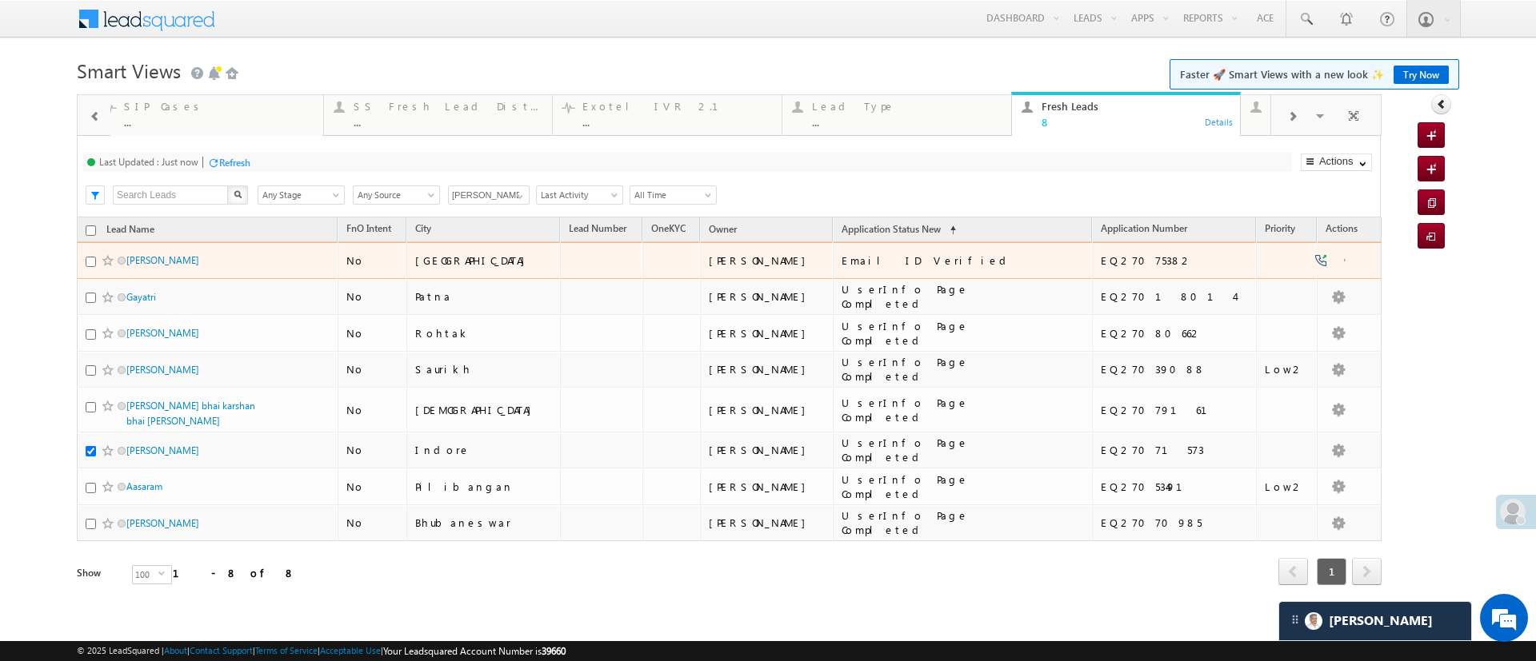
click at [101, 260] on link at bounding box center [108, 260] width 14 height 14
click at [88, 262] on input "checkbox" at bounding box center [91, 262] width 10 height 10
checkbox input "true"
click at [109, 262] on span at bounding box center [108, 260] width 13 height 13
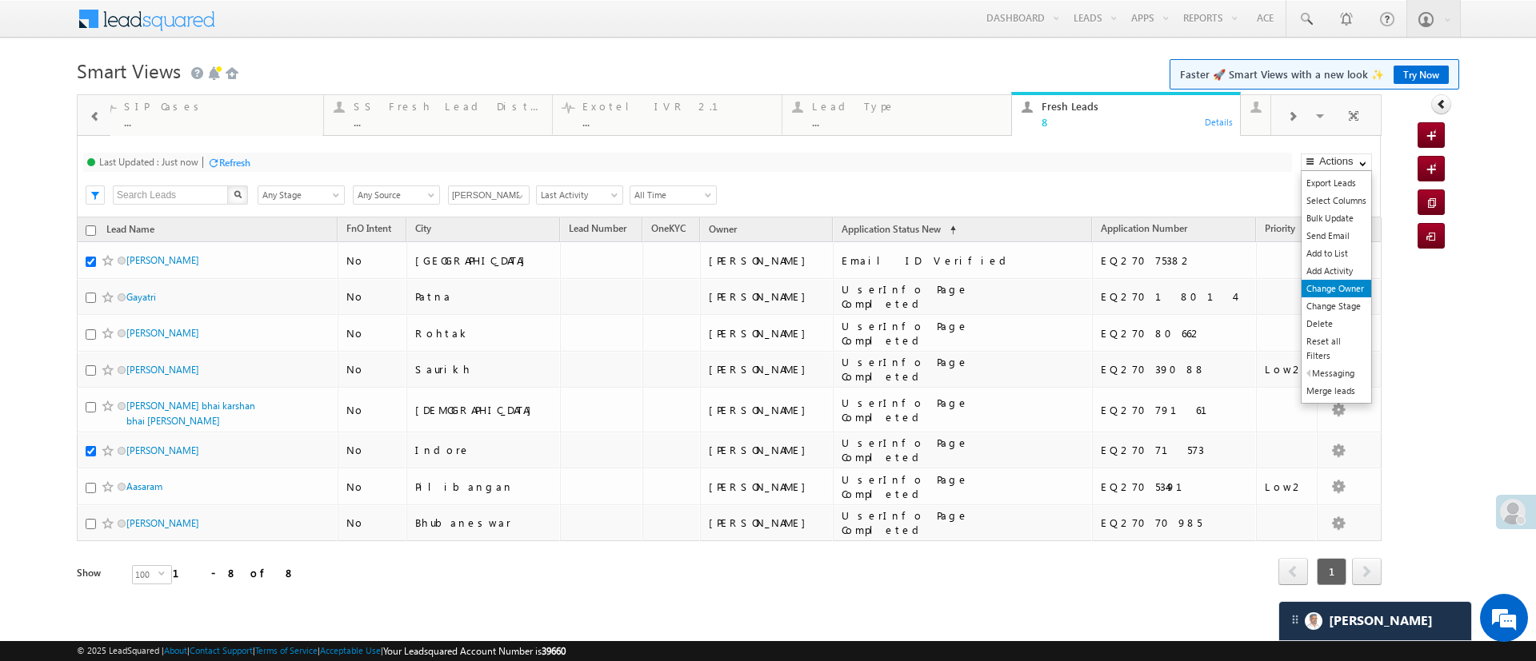
click at [1321, 290] on link "Change Owner" at bounding box center [1336, 289] width 70 height 18
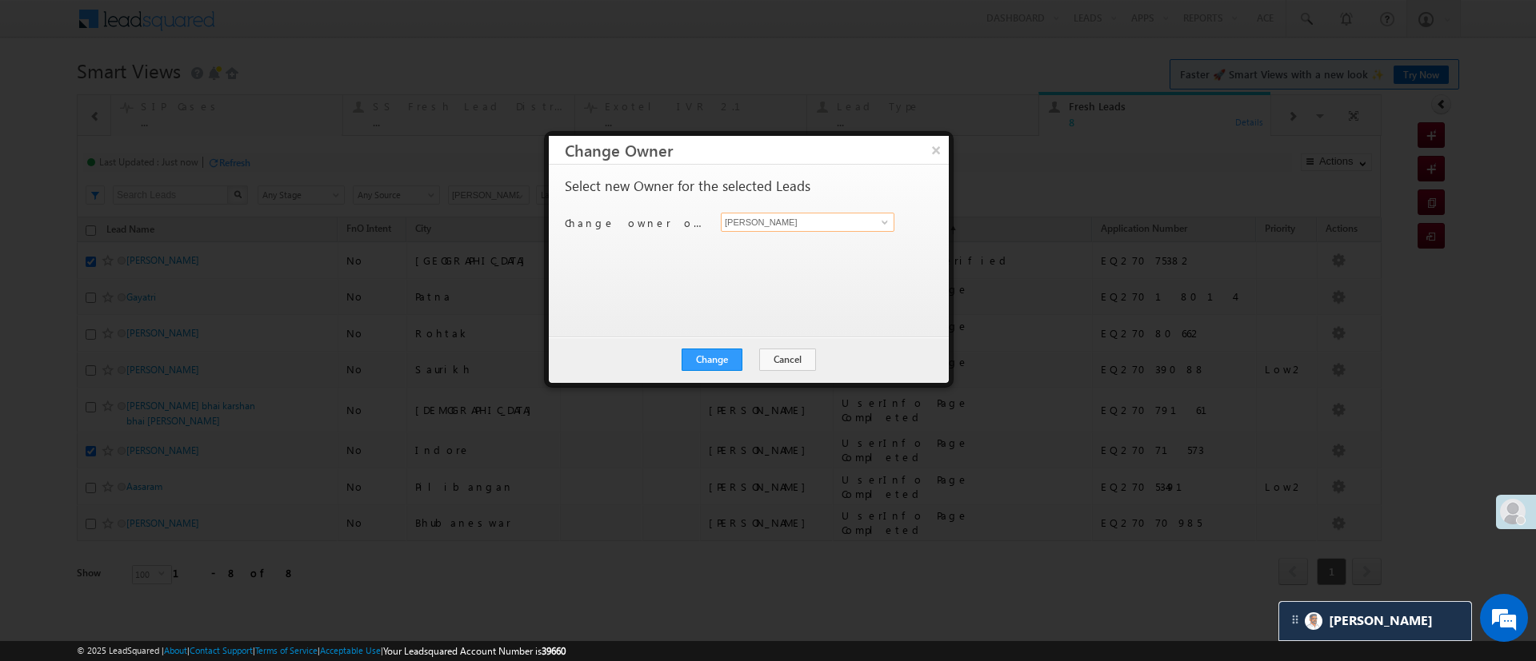
click at [855, 224] on input "[PERSON_NAME]" at bounding box center [808, 222] width 174 height 19
click at [815, 244] on link "MohammedSohail S [PERSON_NAME][EMAIL_ADDRESS][DOMAIN_NAME]" at bounding box center [808, 247] width 174 height 30
type input "MohammedSohail S"
click at [720, 354] on button "Change" at bounding box center [711, 360] width 61 height 22
click at [753, 359] on button "Close" at bounding box center [750, 360] width 51 height 22
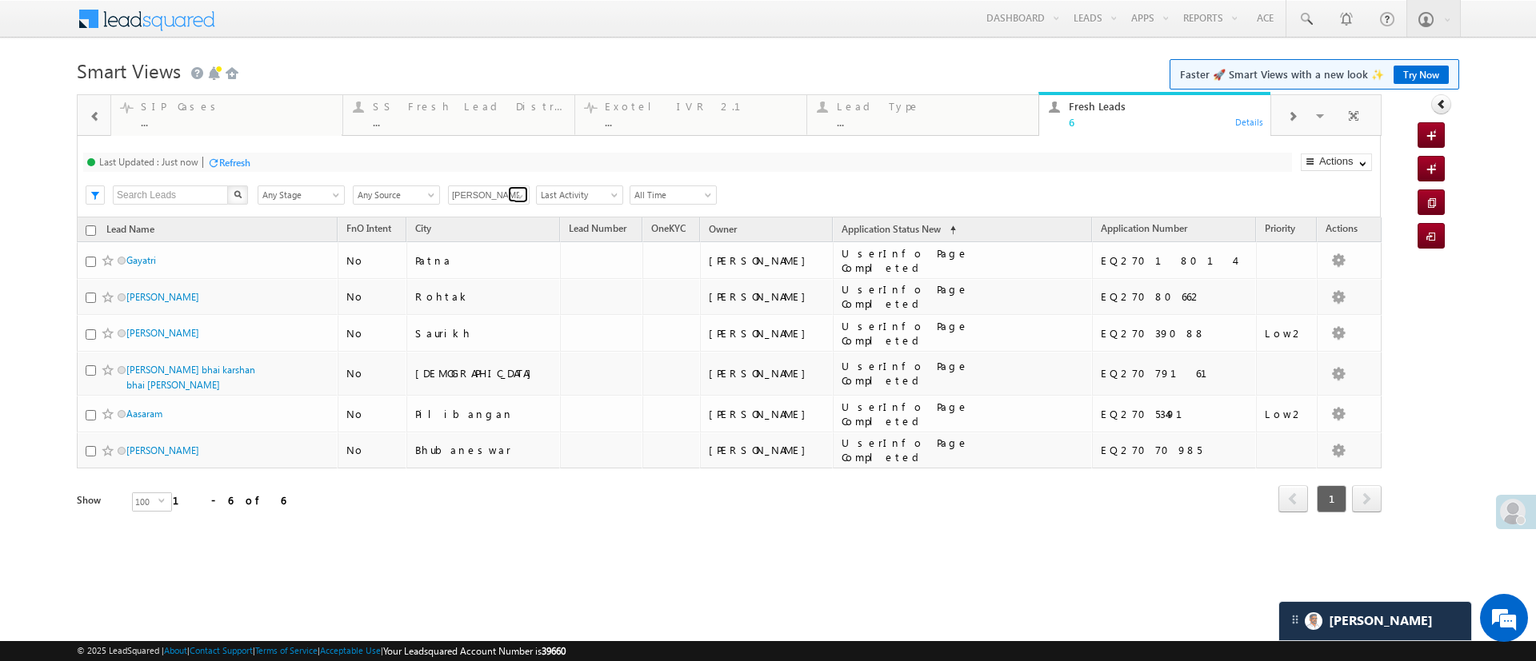
click at [521, 194] on span at bounding box center [519, 196] width 13 height 13
click at [497, 209] on link "Any Owner" at bounding box center [489, 214] width 82 height 18
type input "Any Owner"
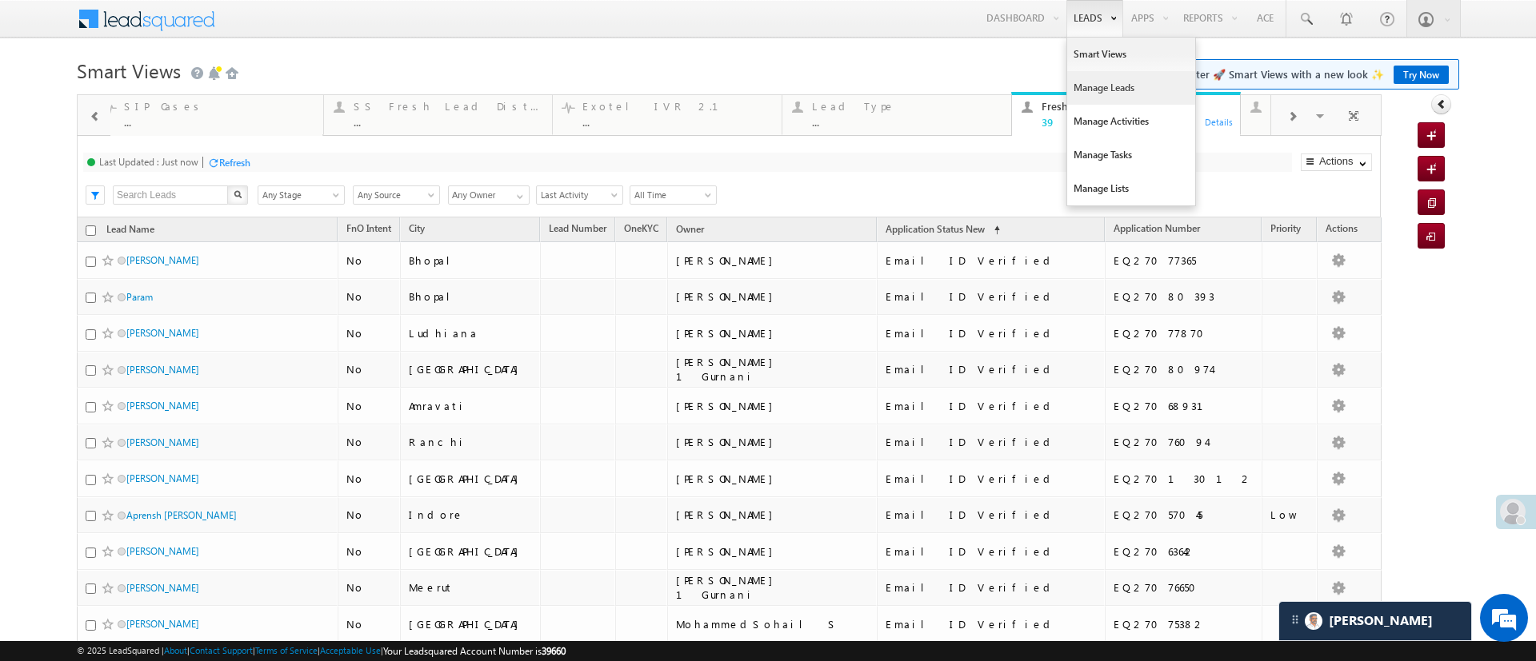
click at [1088, 80] on link "Manage Leads" at bounding box center [1131, 88] width 128 height 34
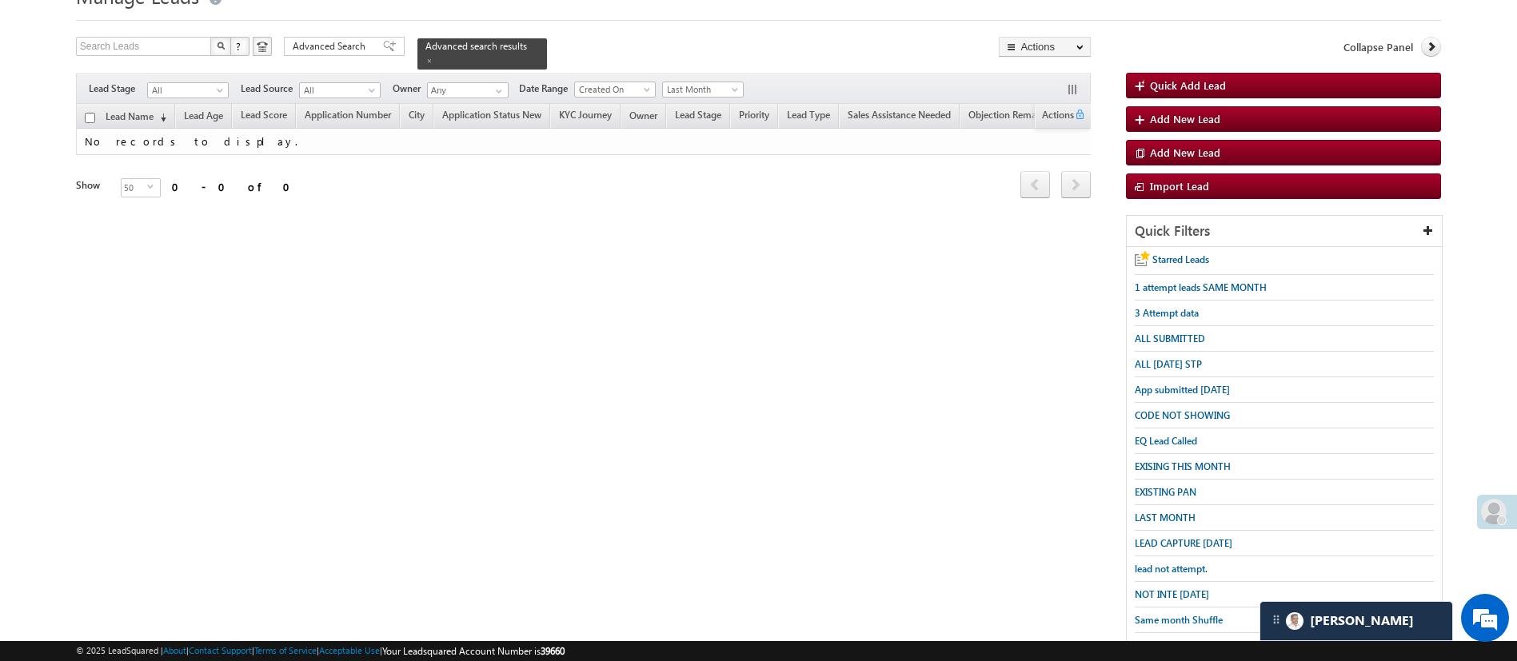
scroll to position [141, 0]
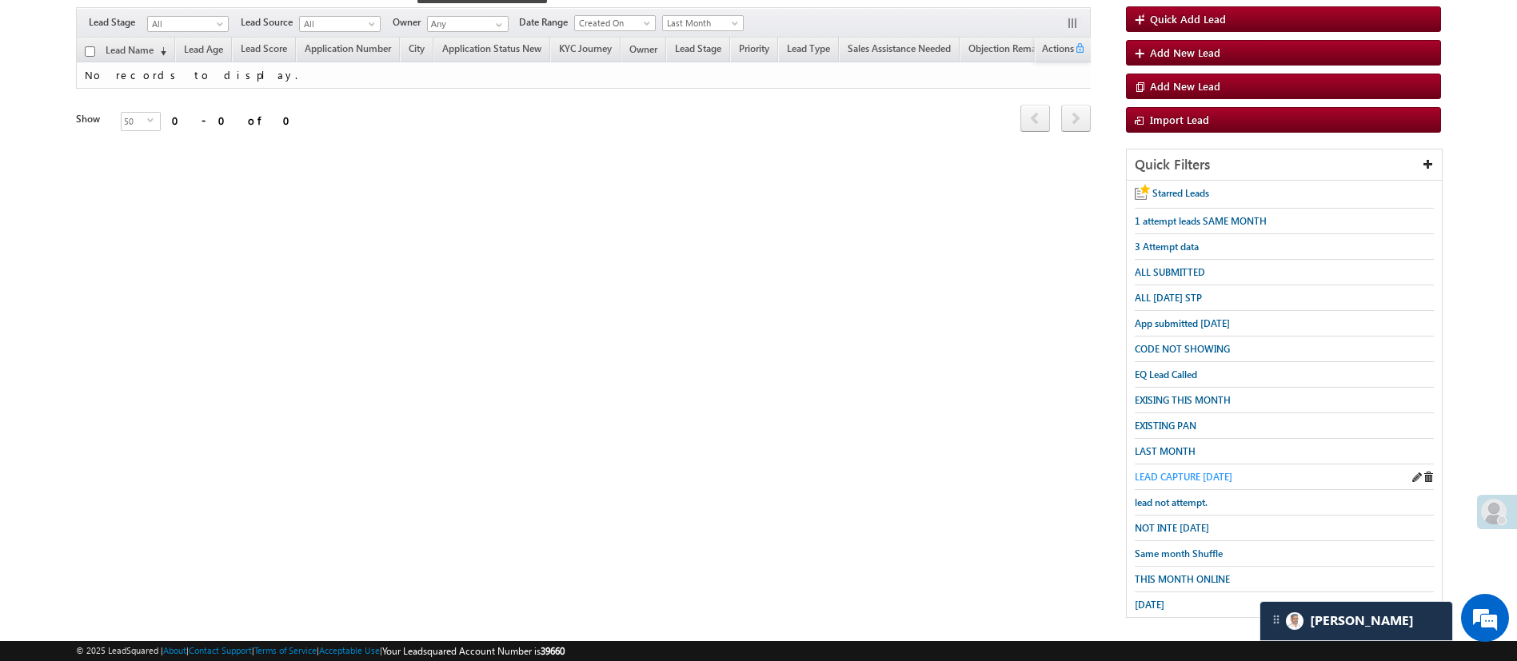
click at [1206, 471] on span "LEAD CAPTURE [DATE]" at bounding box center [1184, 477] width 98 height 12
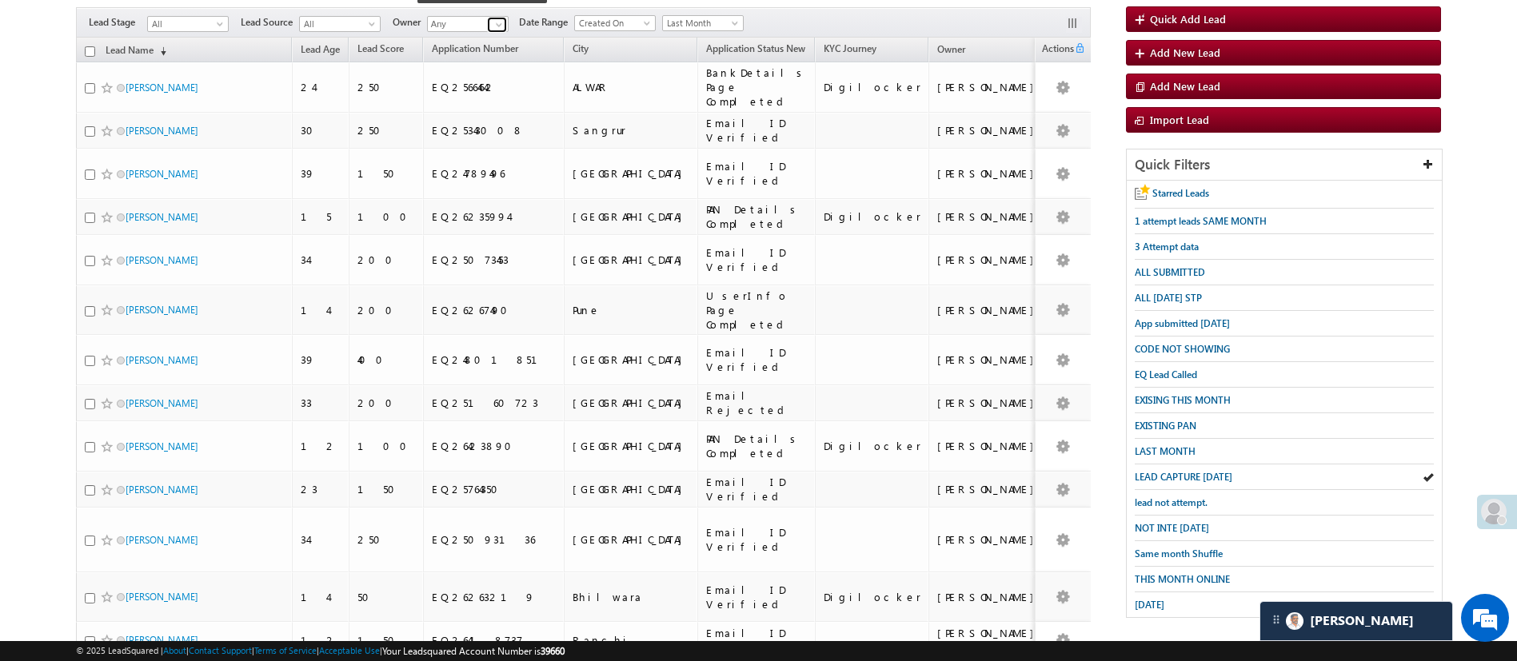
click at [497, 18] on span at bounding box center [499, 24] width 13 height 13
click at [497, 32] on link "[PERSON_NAME] [PERSON_NAME][EMAIL_ADDRESS][PERSON_NAME][DOMAIN_NAME]" at bounding box center [507, 47] width 160 height 30
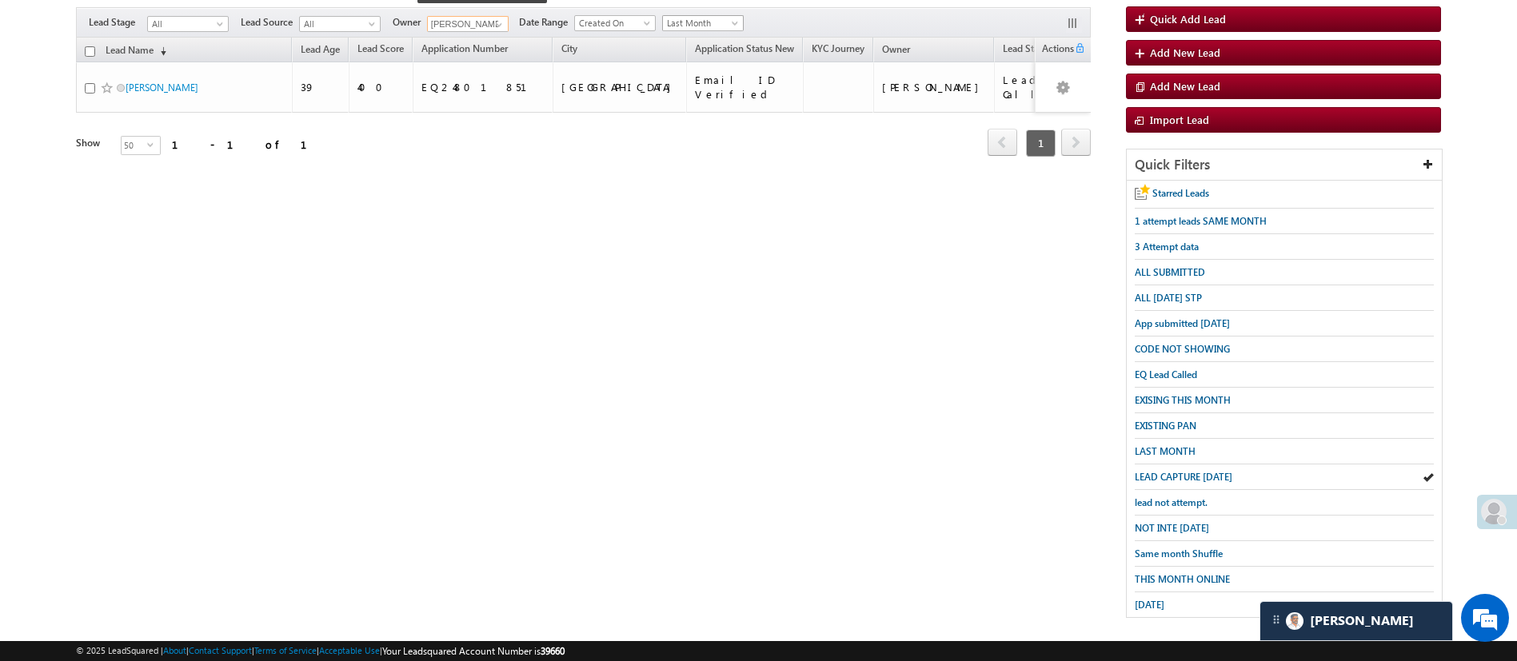
type input "[PERSON_NAME]"
click at [737, 20] on span at bounding box center [736, 26] width 13 height 13
click at [705, 153] on link "This Month" at bounding box center [705, 152] width 81 height 14
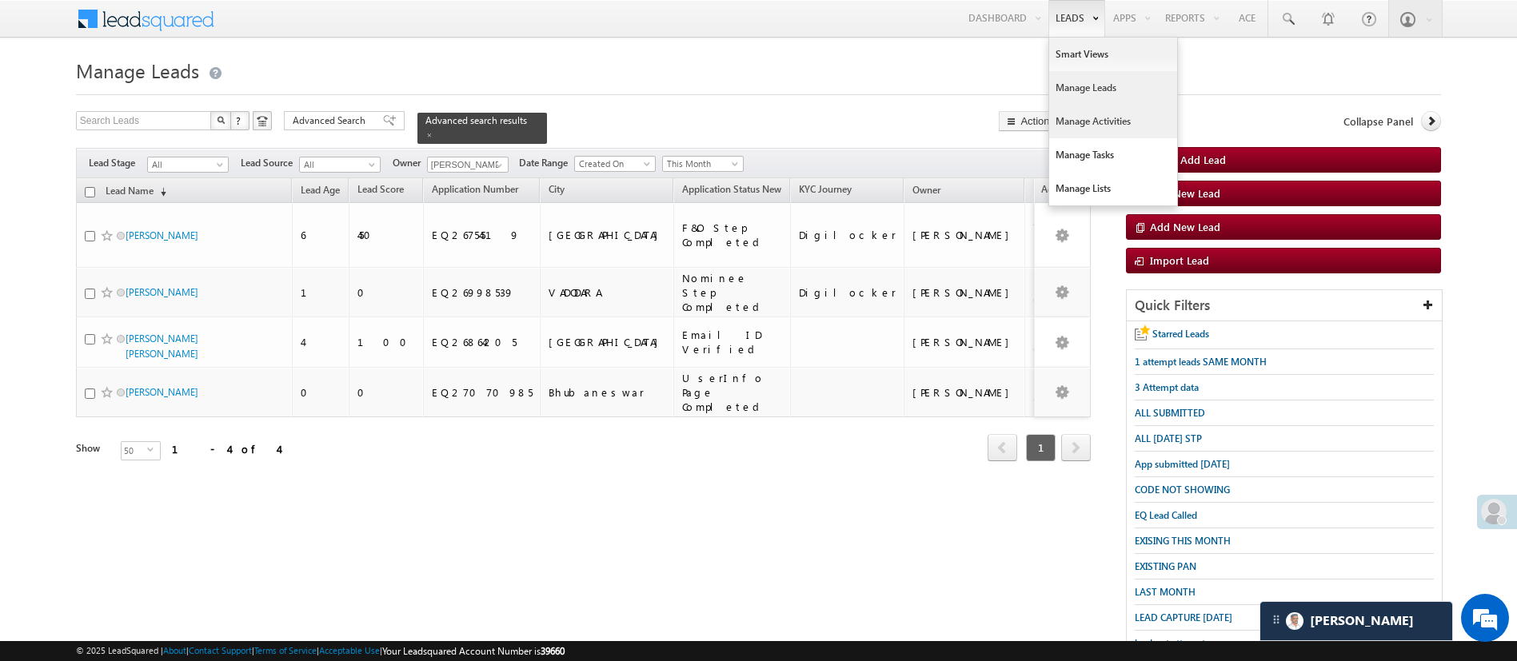
click at [1104, 117] on link "Manage Activities" at bounding box center [1113, 122] width 128 height 34
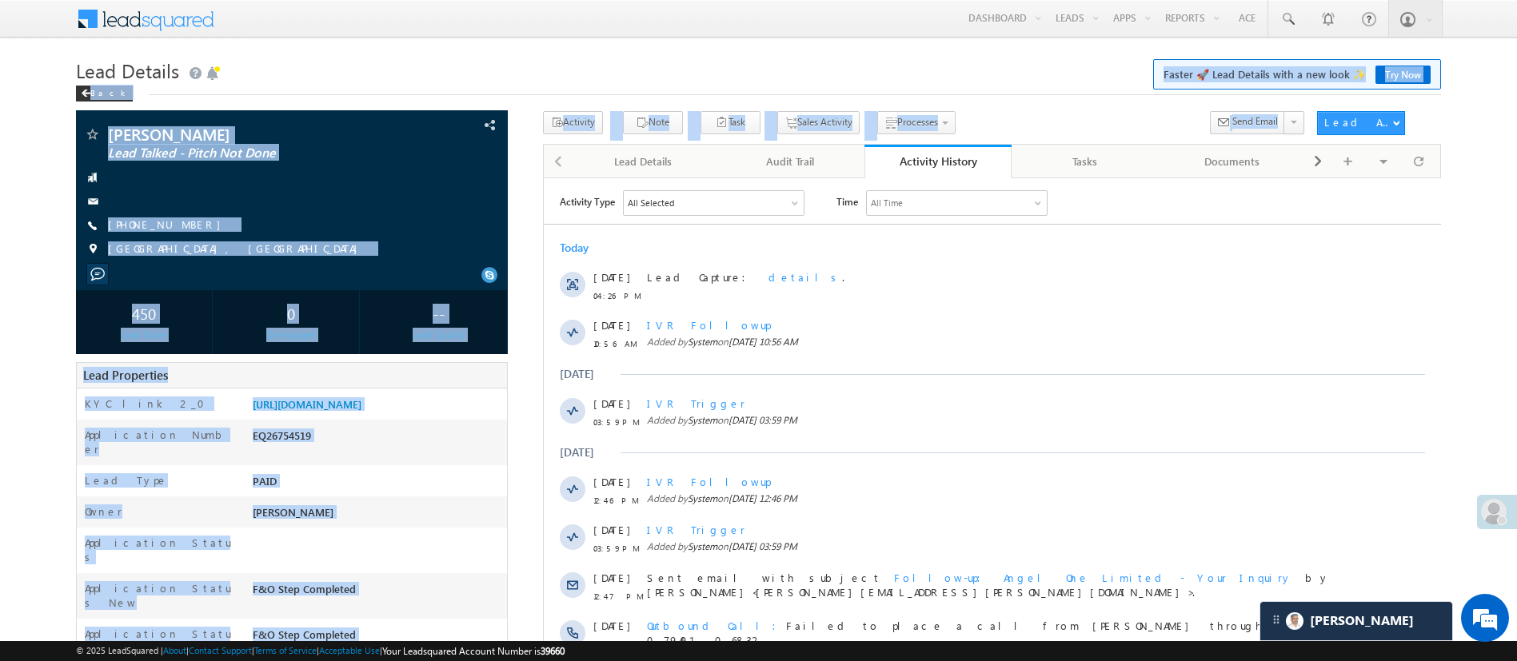
drag, startPoint x: 1472, startPoint y: 62, endPoint x: 1486, endPoint y: 113, distance: 52.4
click at [1486, 113] on body "Menu [PERSON_NAME] [PERSON_NAME] h.1Pa nchal @ange lbrok ing.c om" at bounding box center [758, 606] width 1517 height 1213
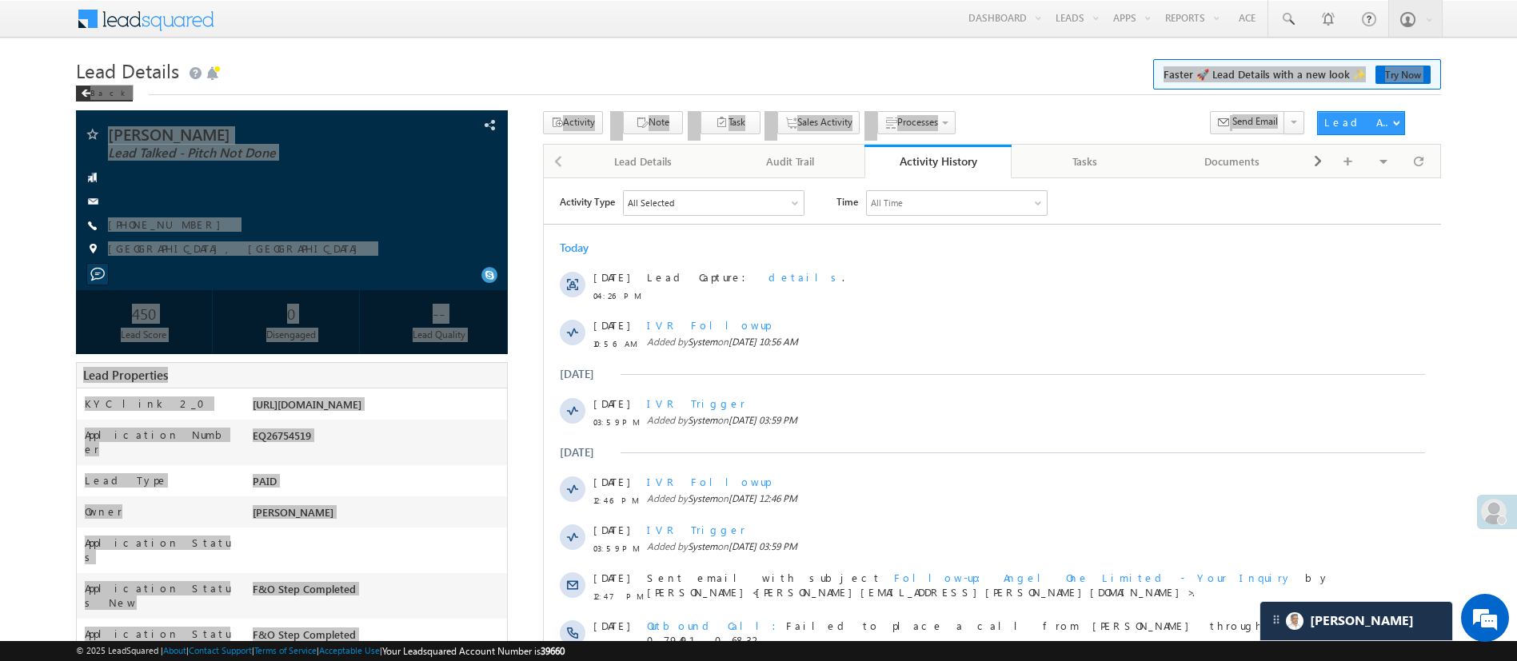
click at [1242, 183] on div "Activity Type All Selected Select All Sales Activities 1 Sales Activity Email A…" at bounding box center [991, 518] width 897 height 673
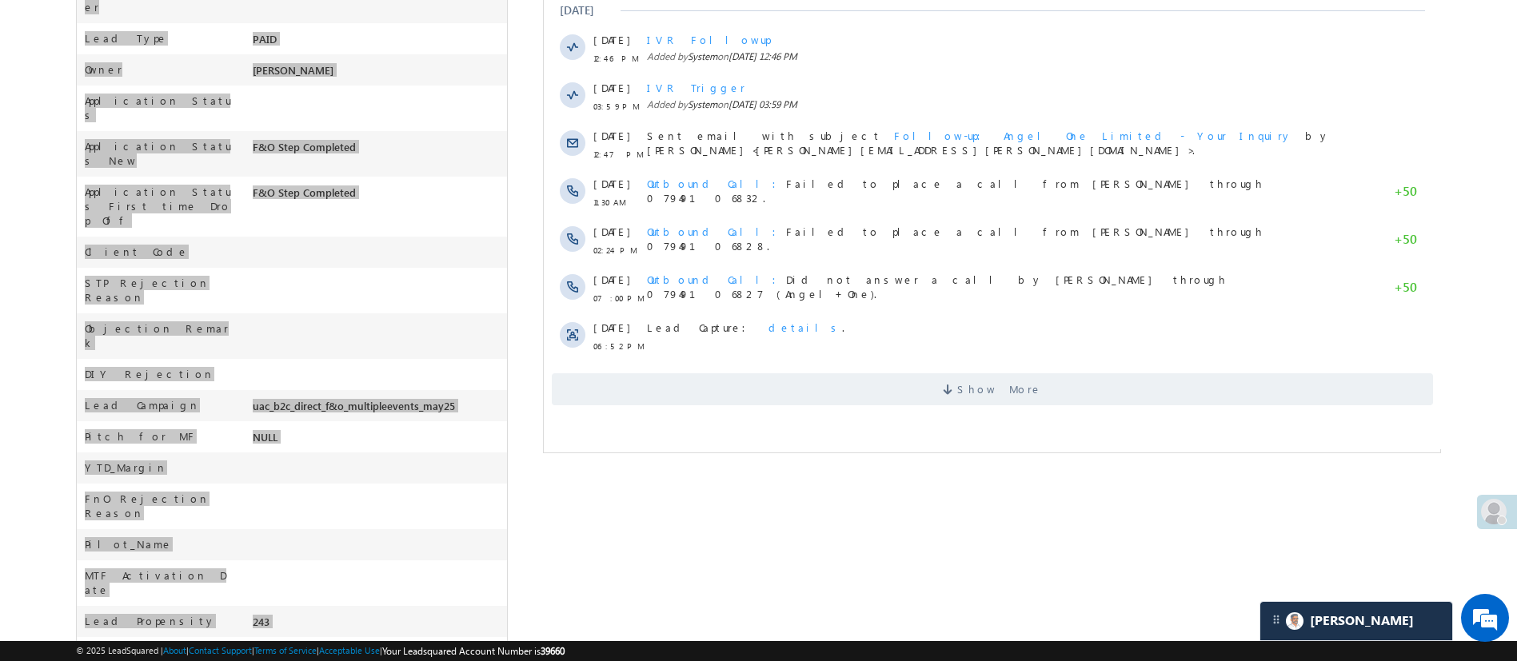
scroll to position [444, 0]
click at [1071, 376] on span "Show More" at bounding box center [991, 388] width 881 height 32
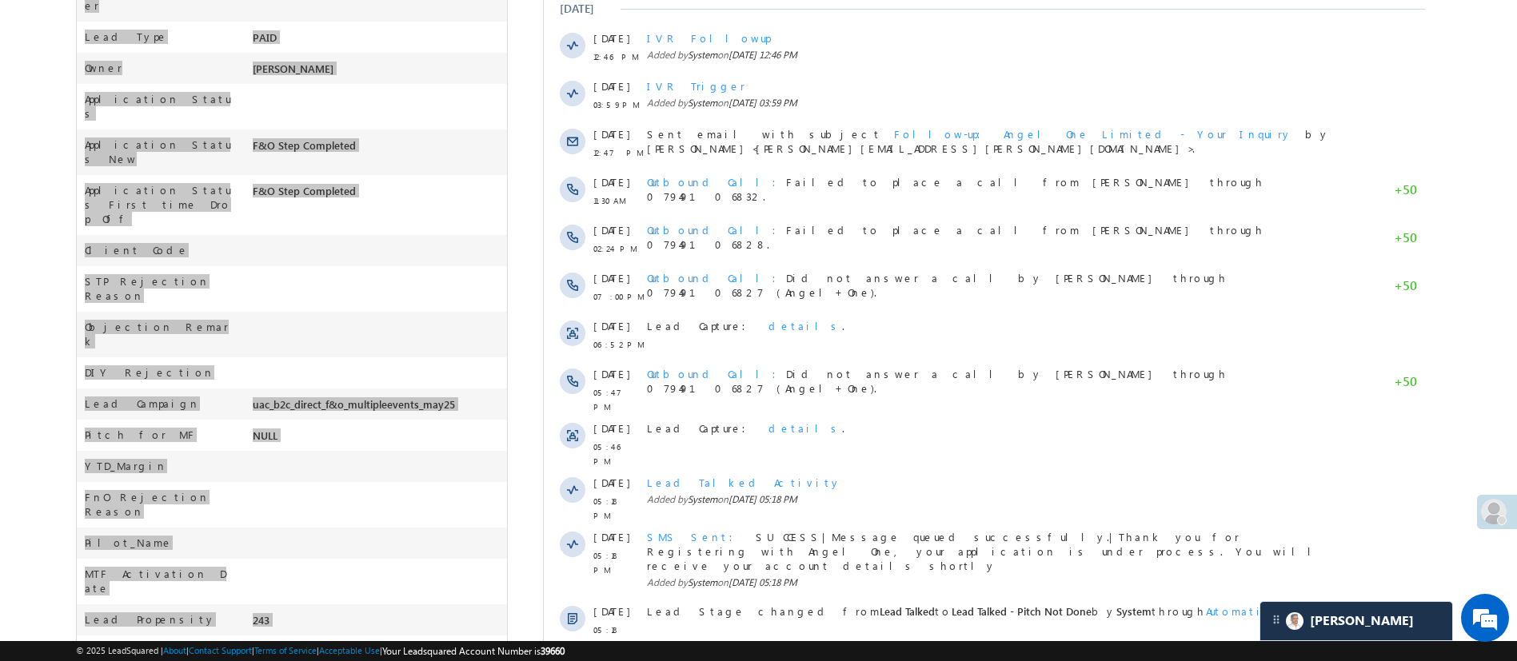
click at [1070, 394] on div "Outbound Call Did not answer a call by [PERSON_NAME] through 07949106827 (Angel…" at bounding box center [998, 387] width 705 height 54
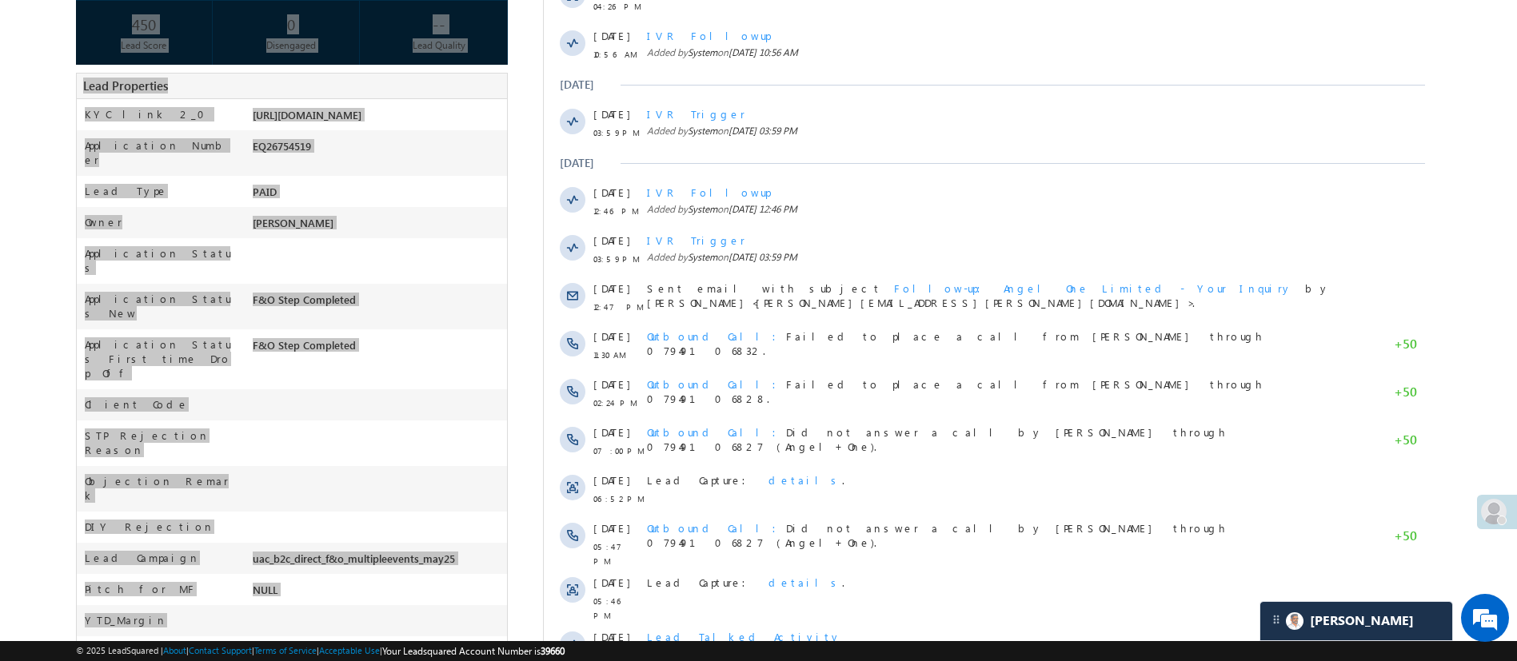
scroll to position [0, 0]
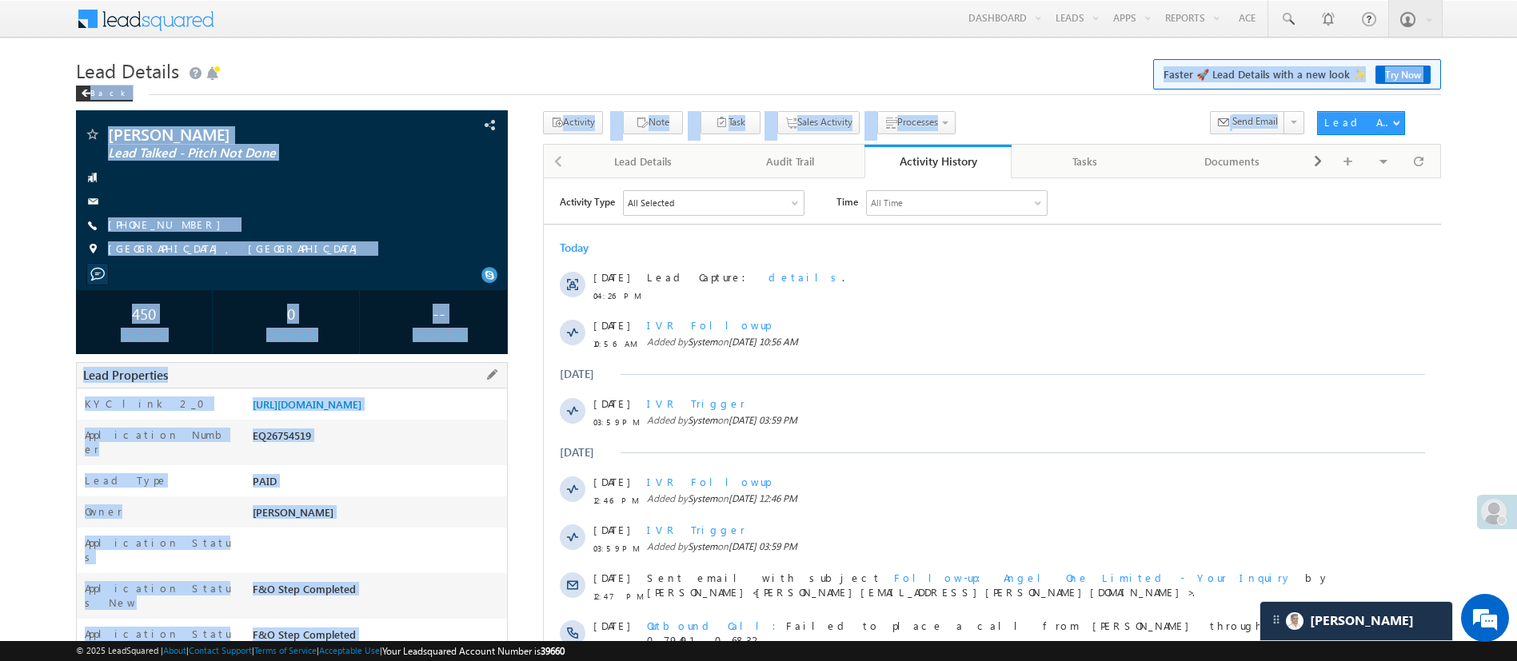
click at [405, 449] on div "Application Number EQ26754519" at bounding box center [292, 443] width 430 height 46
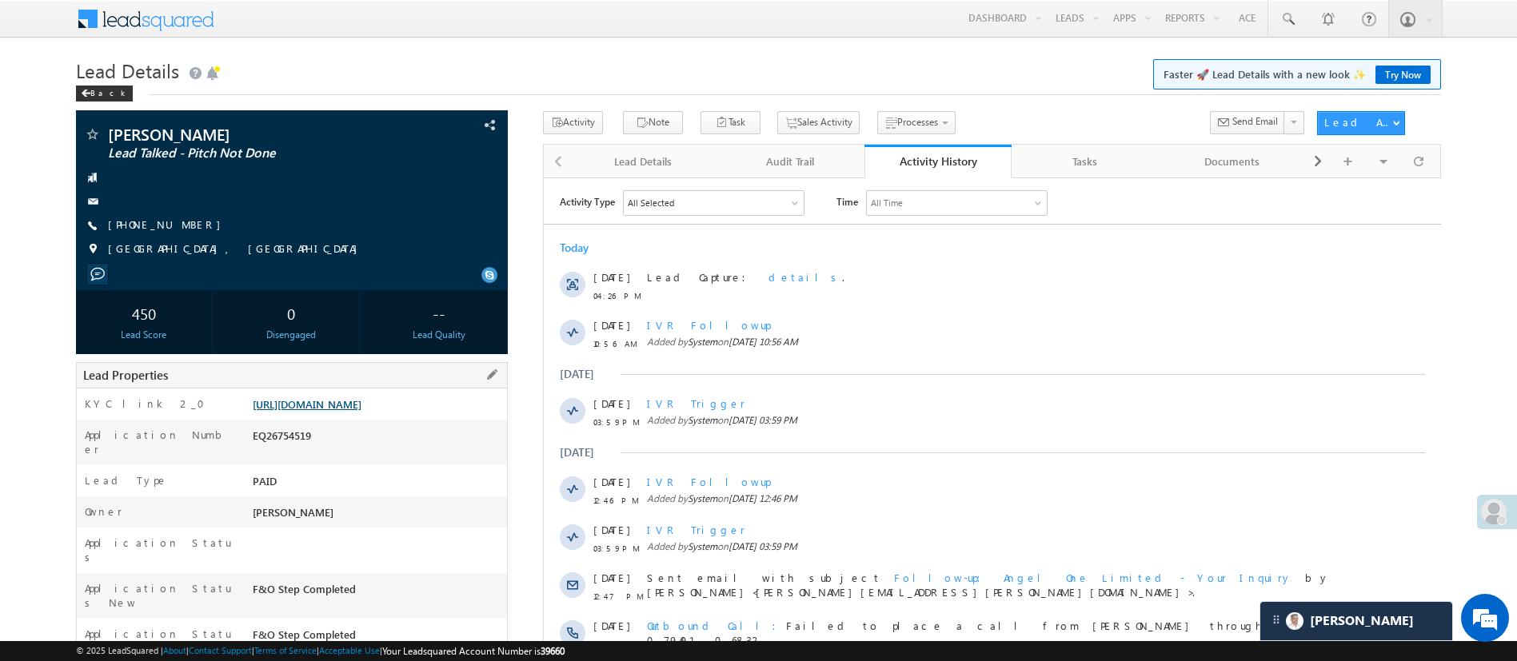
click at [361, 411] on link "[URL][DOMAIN_NAME]" at bounding box center [307, 404] width 109 height 14
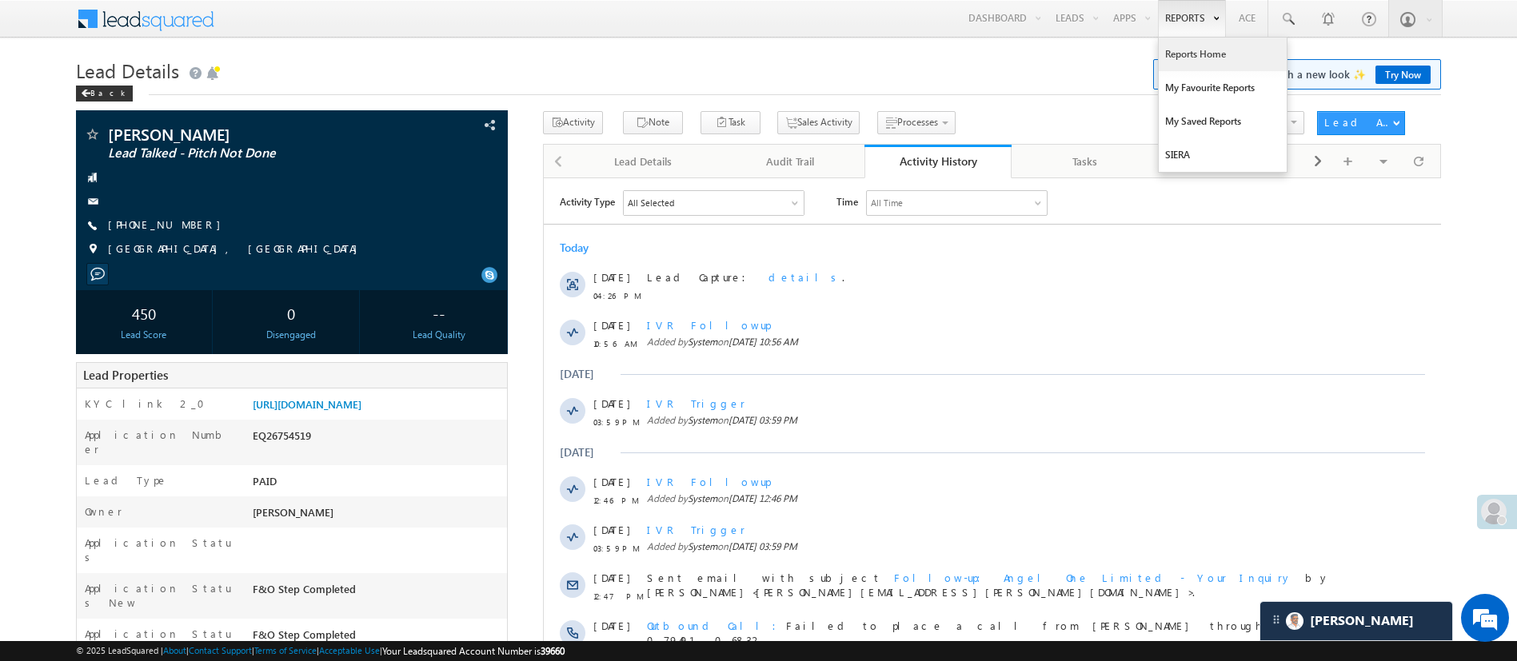
click at [1196, 58] on link "Reports Home" at bounding box center [1223, 55] width 128 height 34
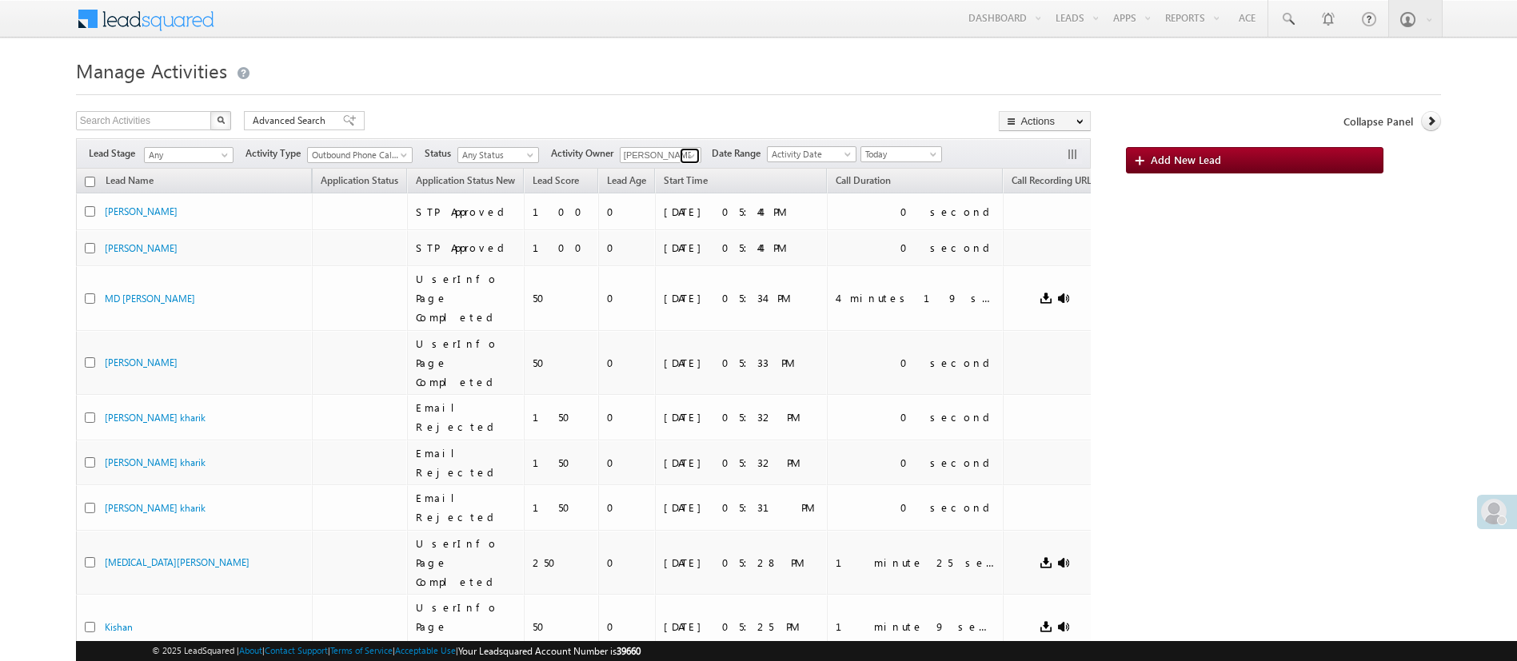
click at [698, 154] on span at bounding box center [691, 156] width 13 height 13
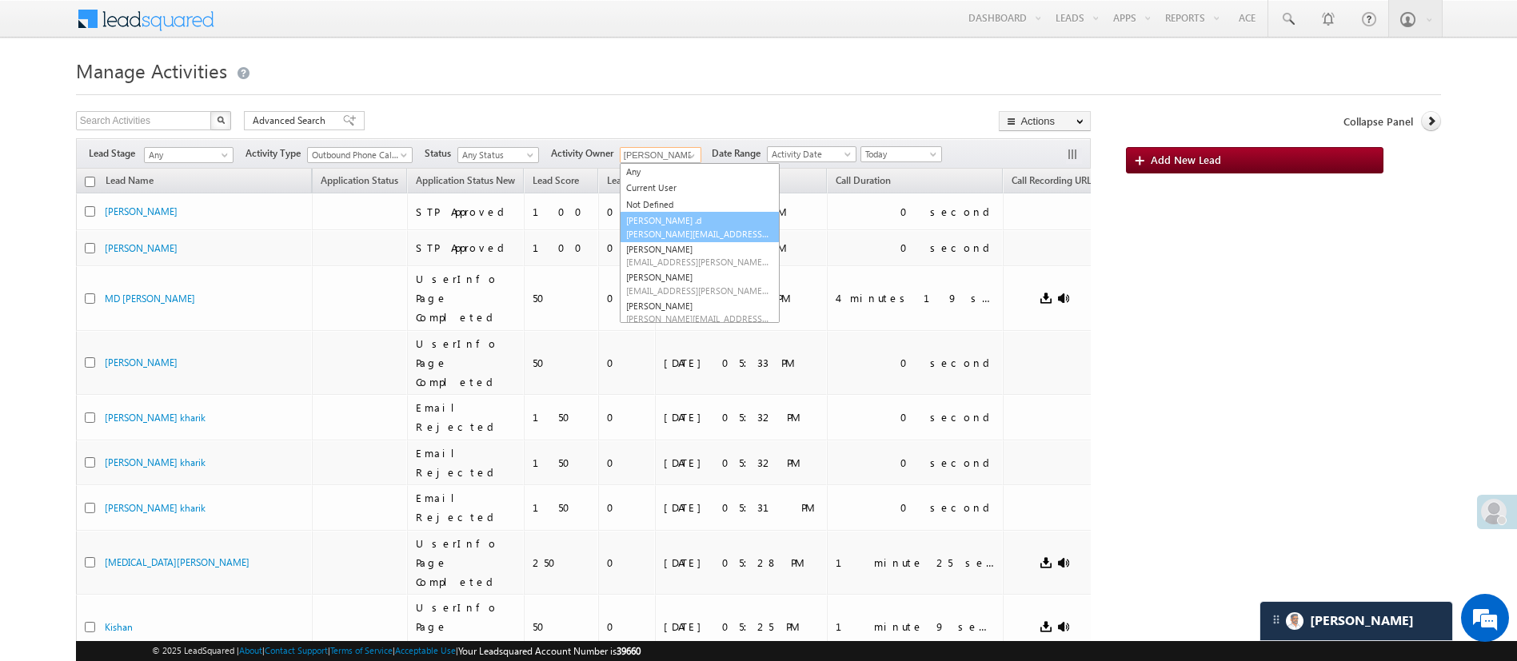
click at [707, 231] on span "[PERSON_NAME][EMAIL_ADDRESS][DOMAIN_NAME]" at bounding box center [698, 234] width 144 height 12
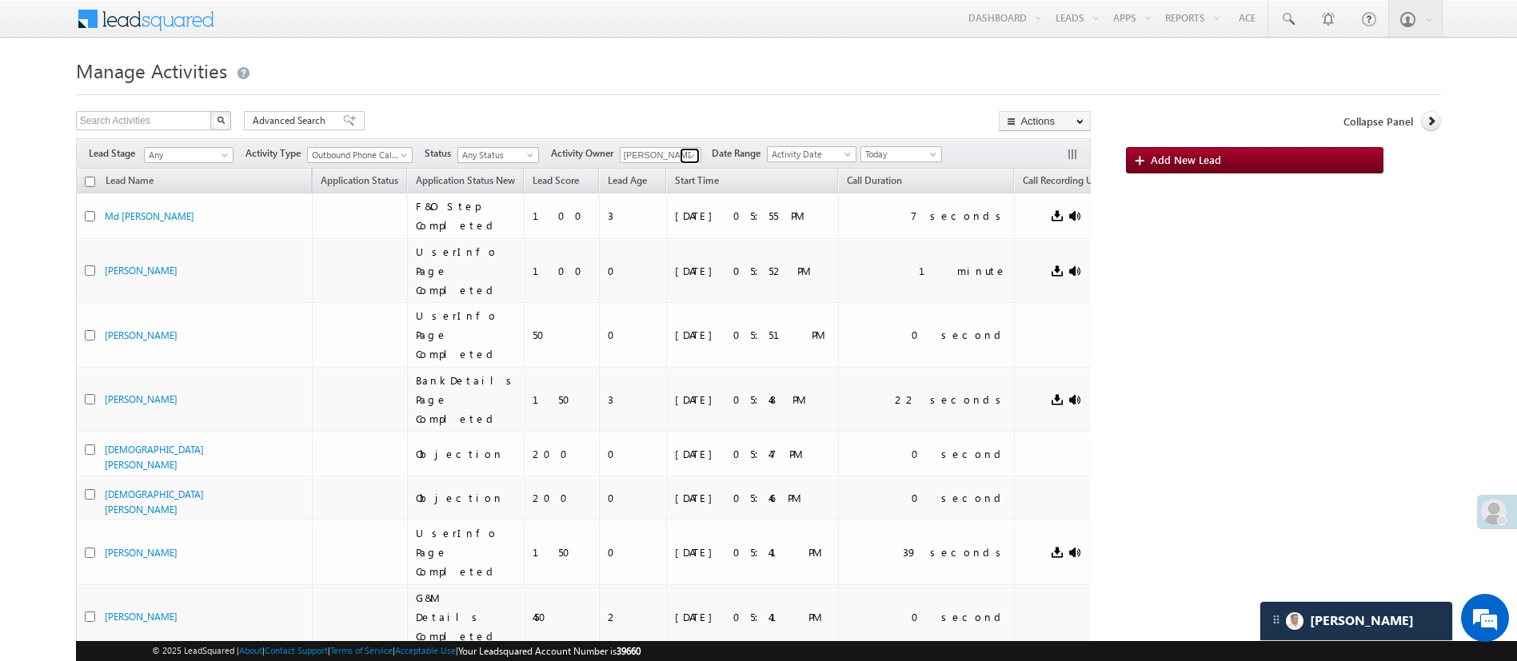
click at [689, 153] on span at bounding box center [691, 156] width 13 height 13
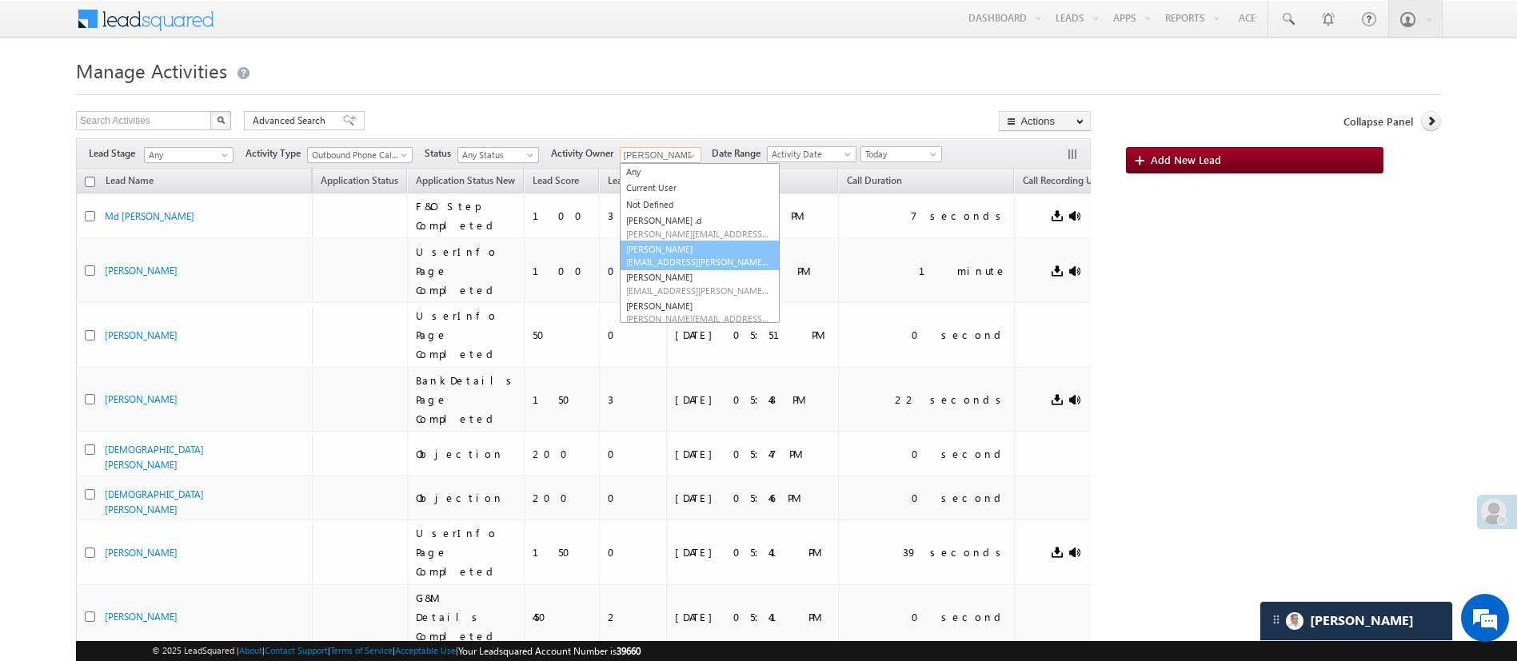
click at [692, 246] on link "[PERSON_NAME] [PERSON_NAME][EMAIL_ADDRESS][DOMAIN_NAME]" at bounding box center [700, 256] width 160 height 30
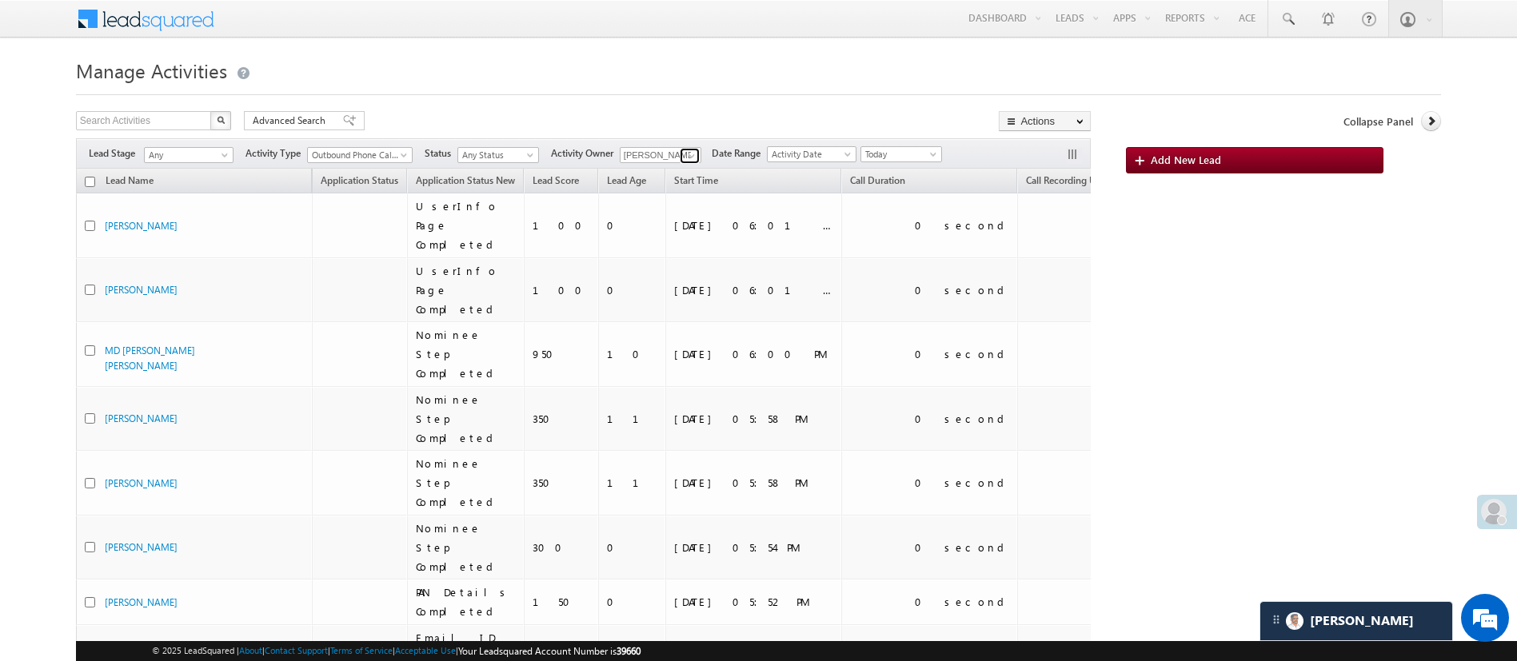
click at [693, 150] on span at bounding box center [691, 156] width 13 height 13
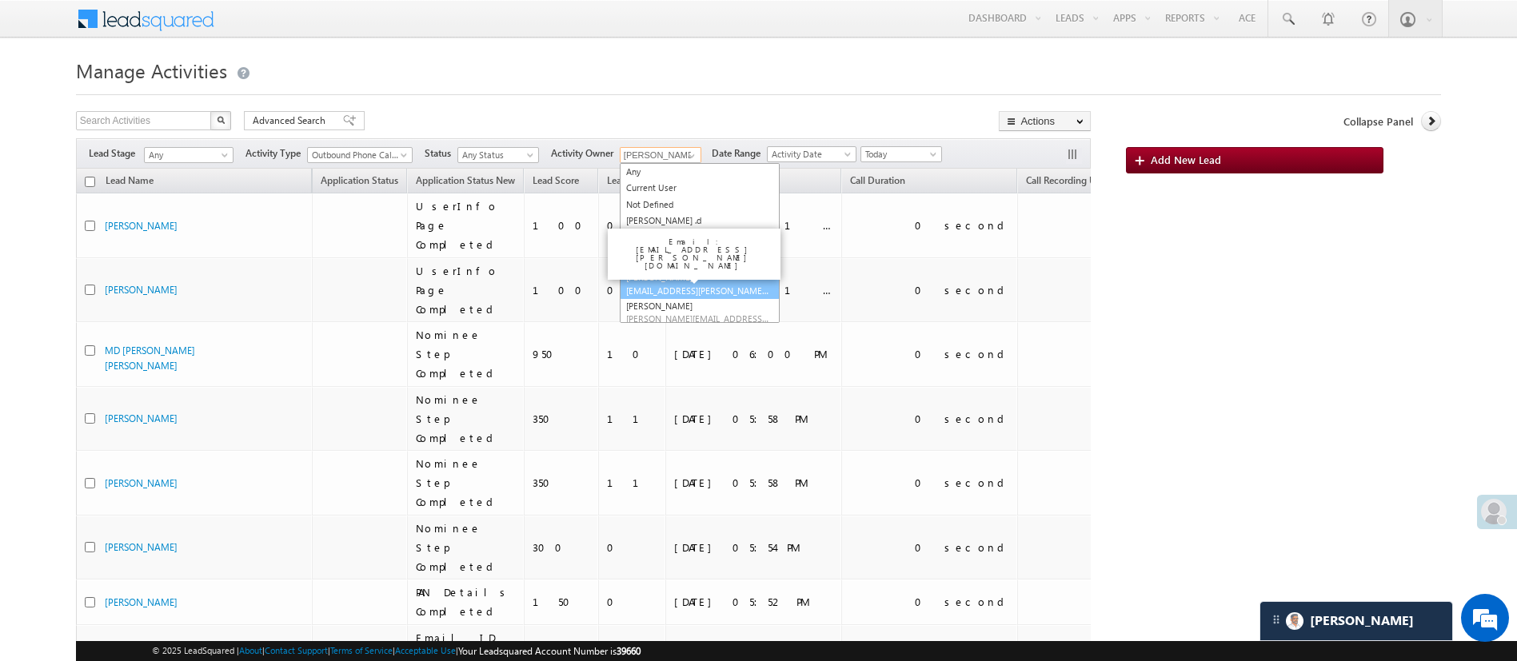
click at [737, 292] on span "[EMAIL_ADDRESS][PERSON_NAME][DOMAIN_NAME]" at bounding box center [698, 291] width 144 height 12
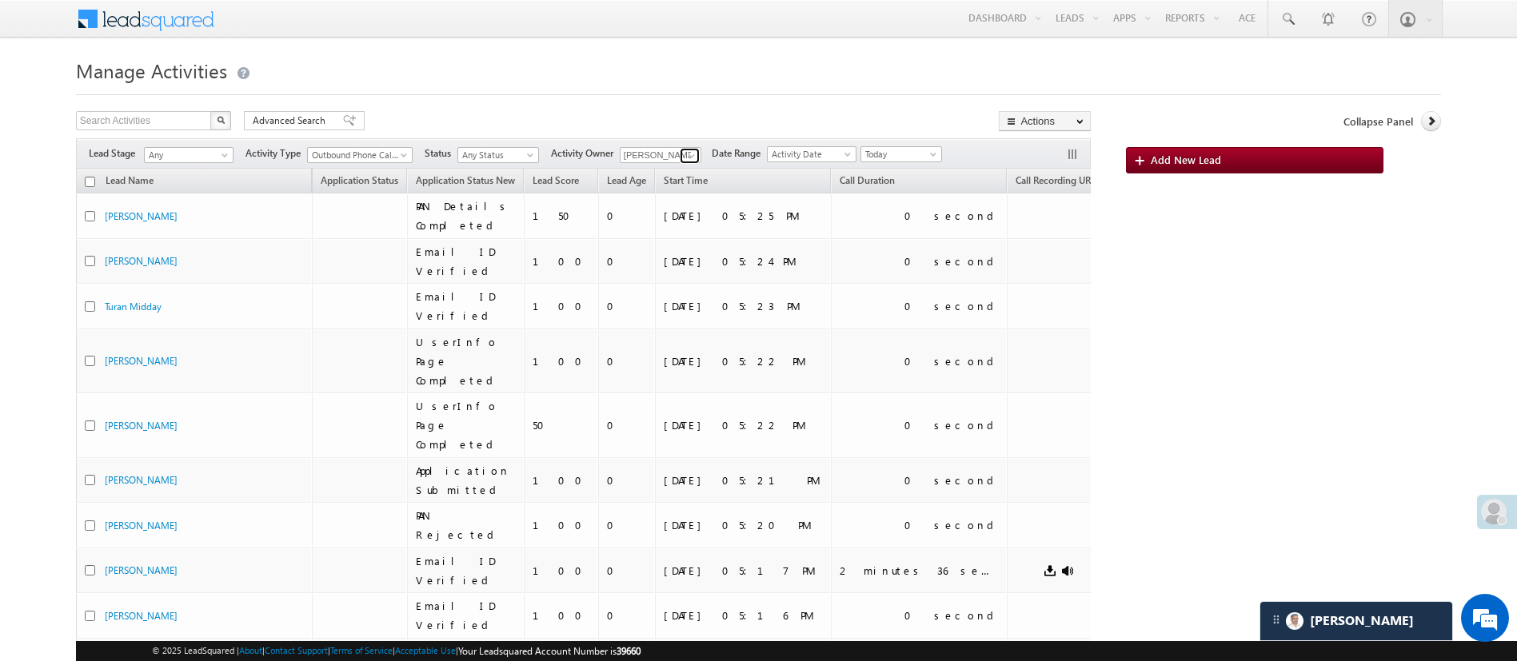
click at [693, 153] on span at bounding box center [691, 156] width 13 height 13
click at [718, 197] on link "Ujjwal 1Gurnani Ujjwal.1Gurnani@angelbroking.com" at bounding box center [700, 206] width 160 height 30
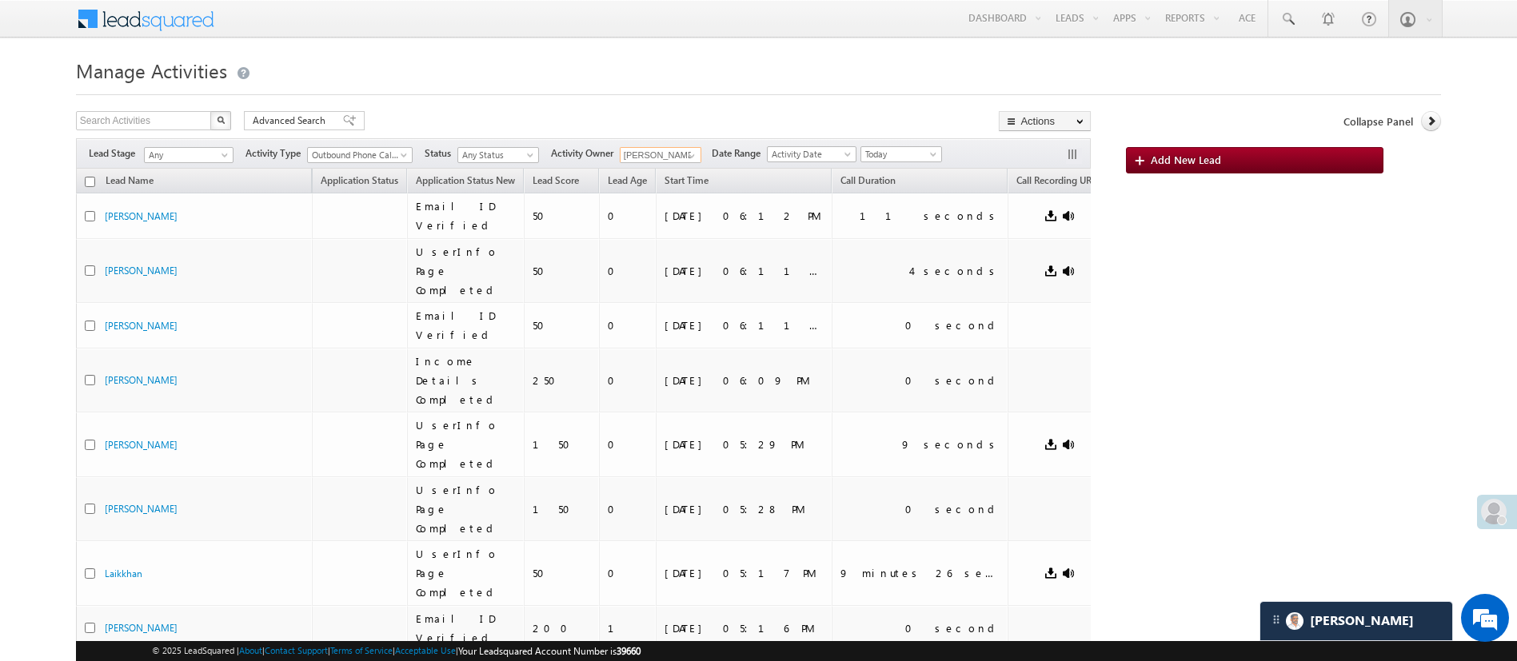
type input "Ujjwal 1Gurnani"
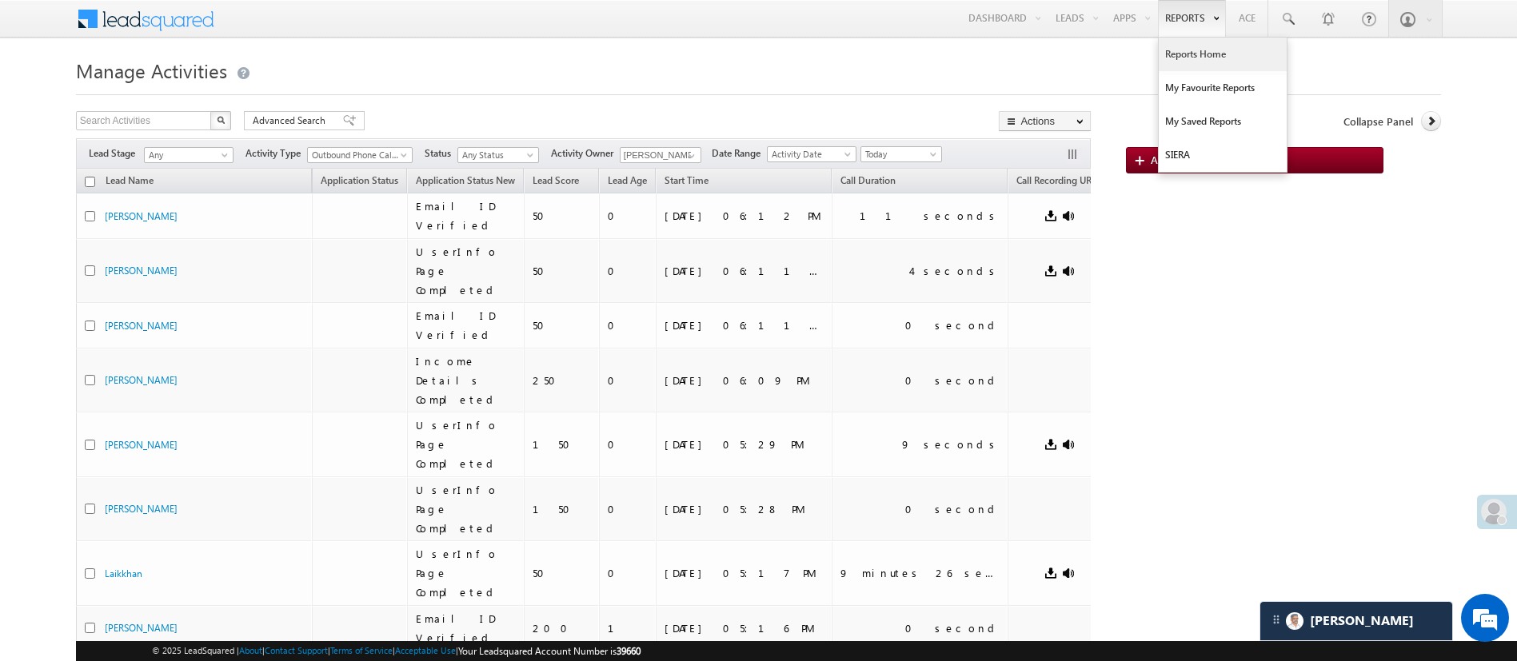
click at [1187, 49] on link "Reports Home" at bounding box center [1223, 55] width 128 height 34
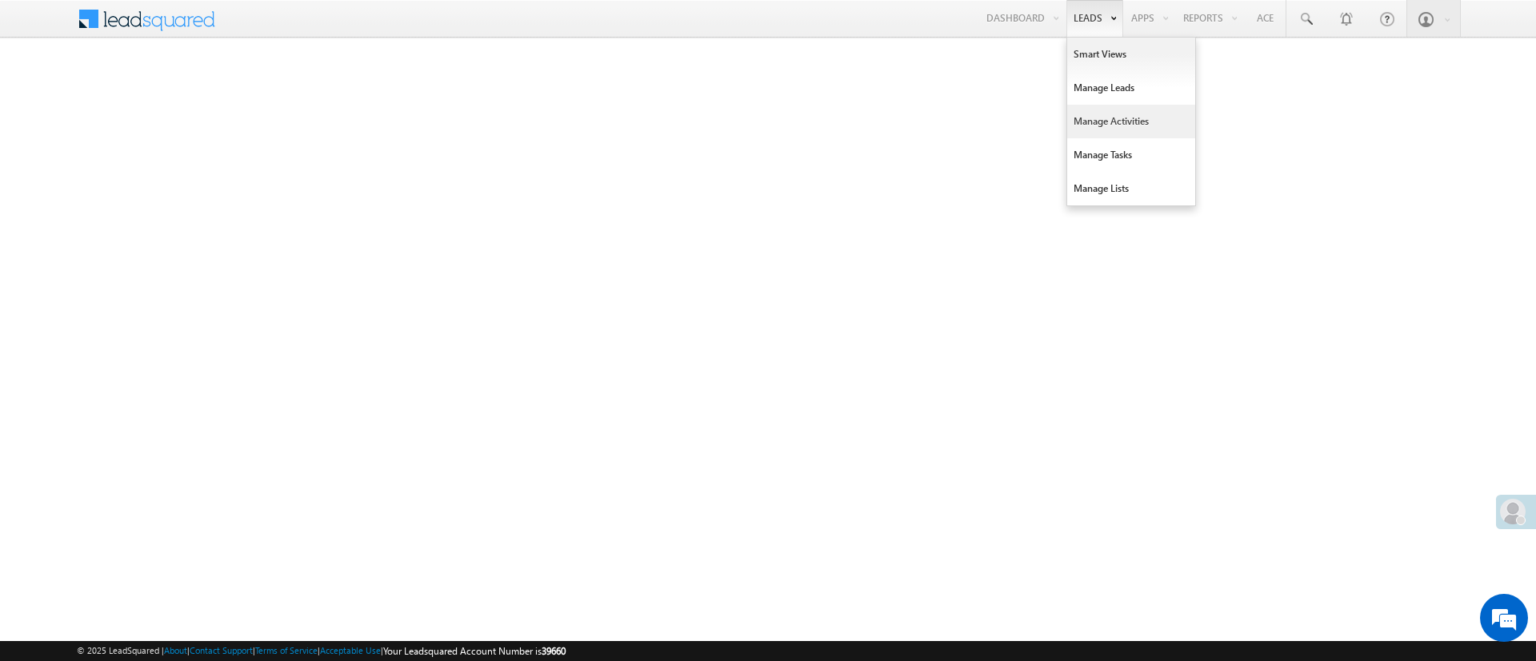
click at [1106, 130] on link "Manage Activities" at bounding box center [1131, 122] width 128 height 34
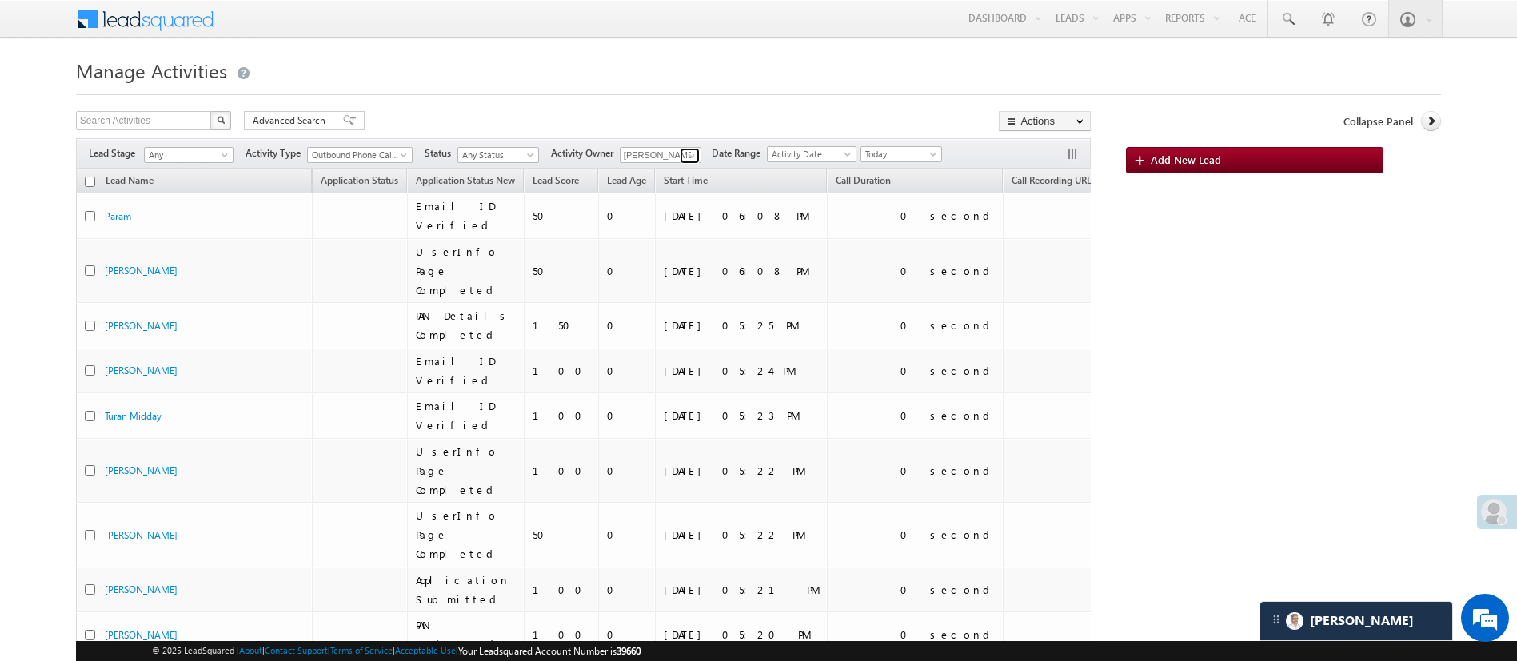
click at [698, 157] on span at bounding box center [691, 156] width 13 height 13
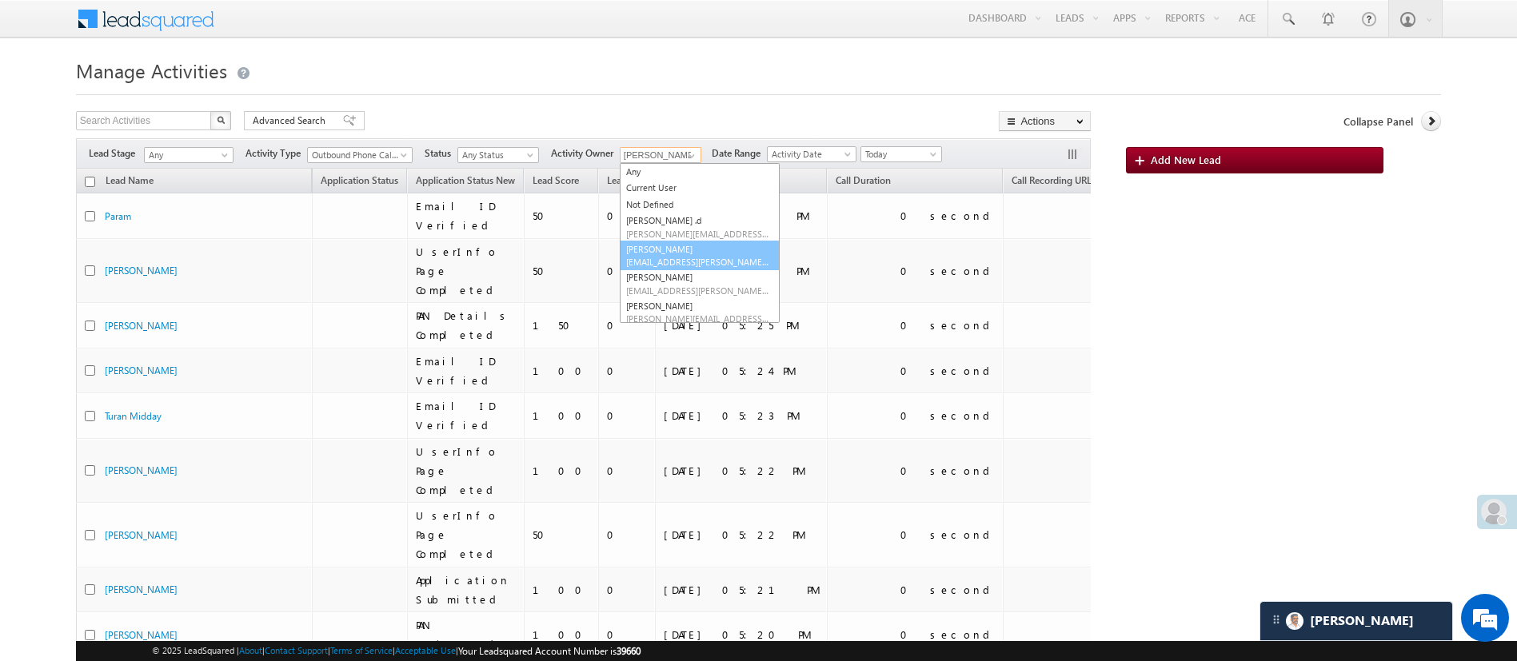
click at [717, 245] on link "Anuj Rajak Anuj.Rajak@angelbroking.com" at bounding box center [700, 256] width 160 height 30
type input "Anuj Rajak"
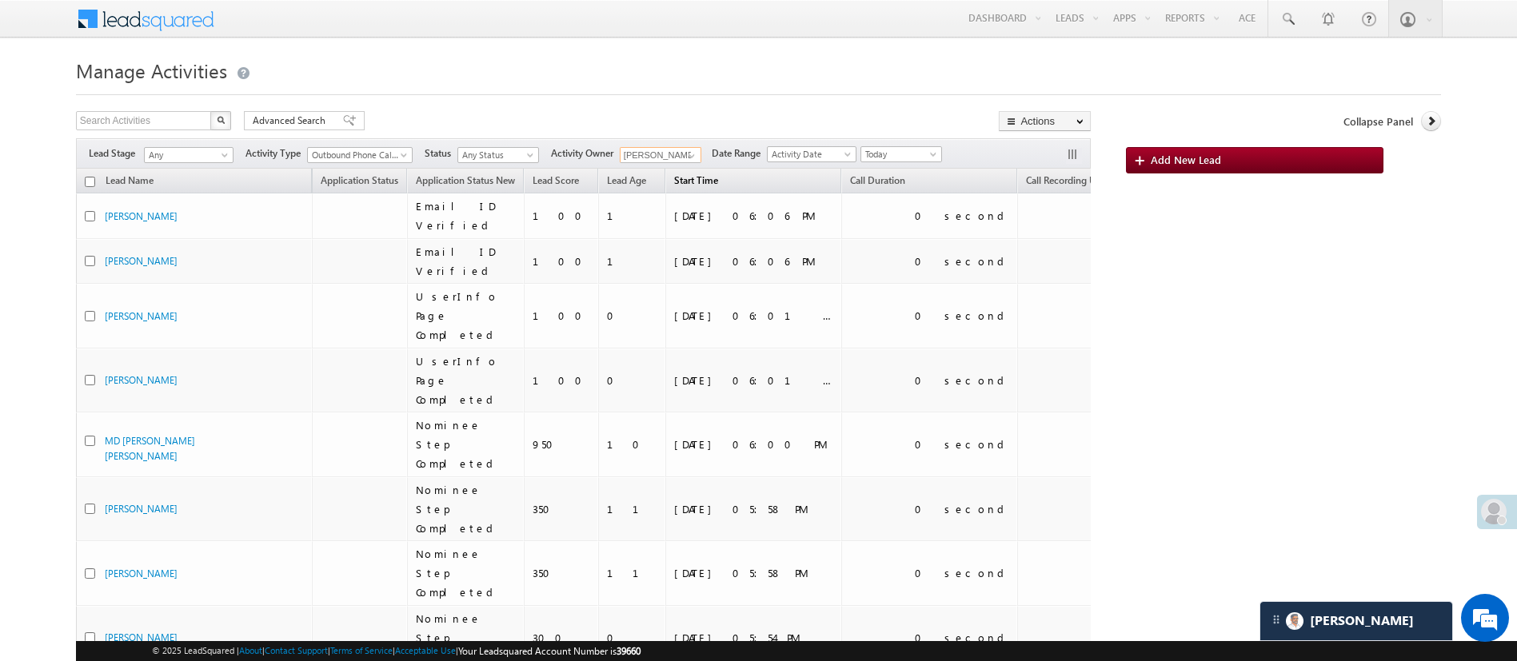
click at [686, 182] on span "Start Time" at bounding box center [696, 180] width 44 height 12
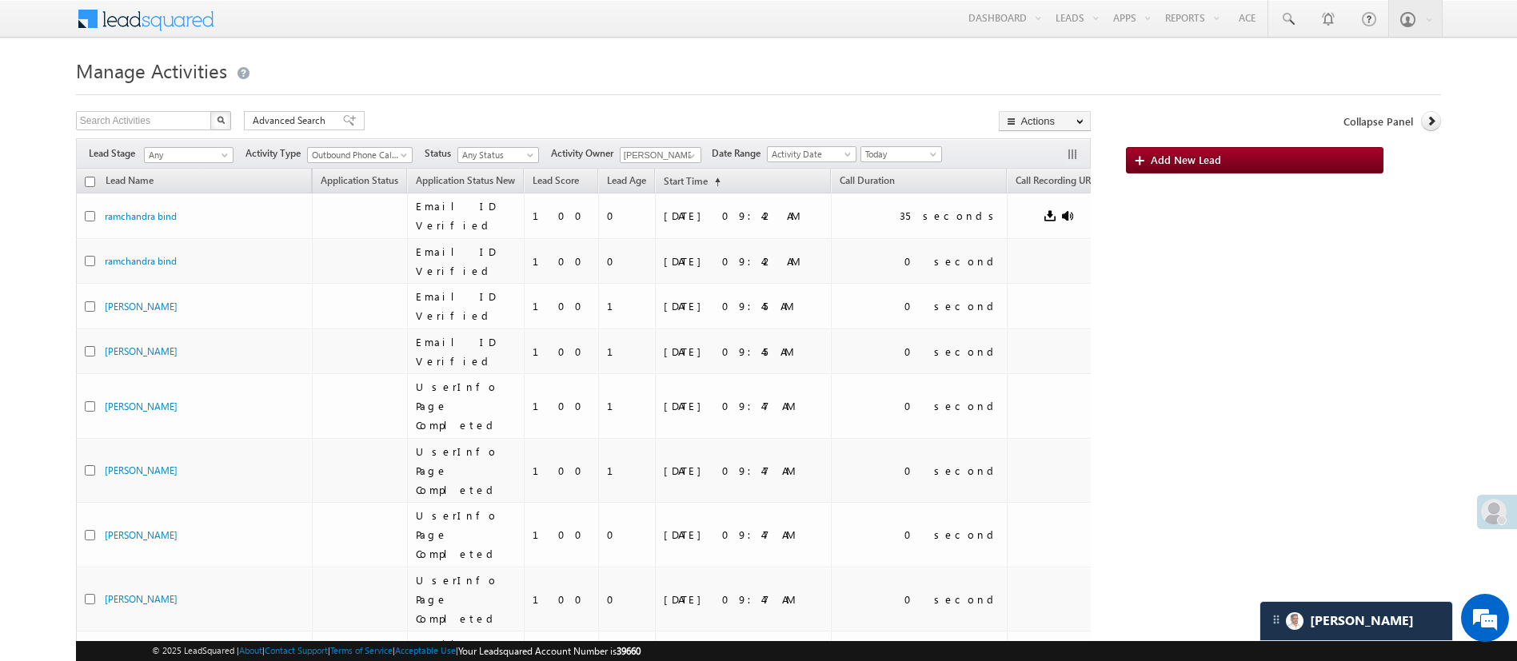
drag, startPoint x: 1535, startPoint y: 198, endPoint x: 1056, endPoint y: 98, distance: 489.2
drag, startPoint x: 1535, startPoint y: 195, endPoint x: 1066, endPoint y: 64, distance: 486.7
click at [1066, 64] on h1 "Manage Activities" at bounding box center [758, 69] width 1365 height 31
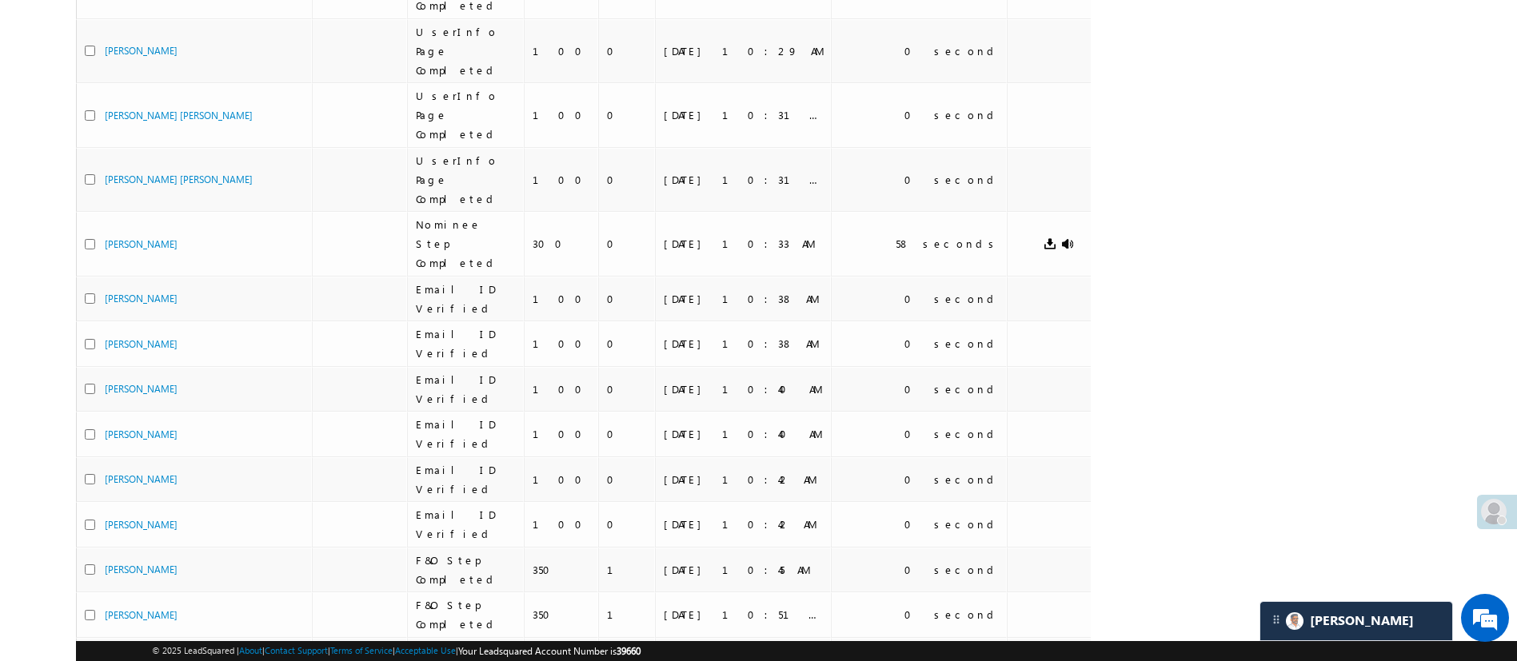
scroll to position [685, 0]
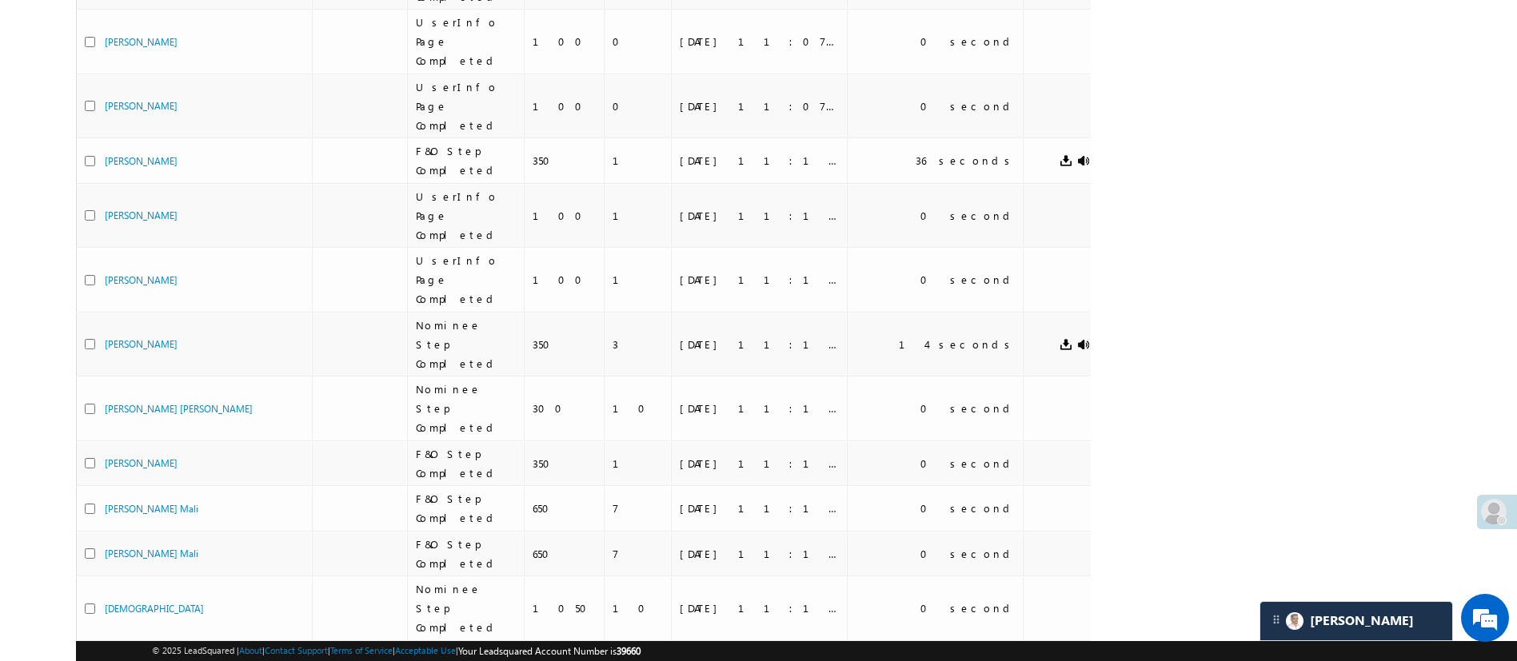
scroll to position [747, 0]
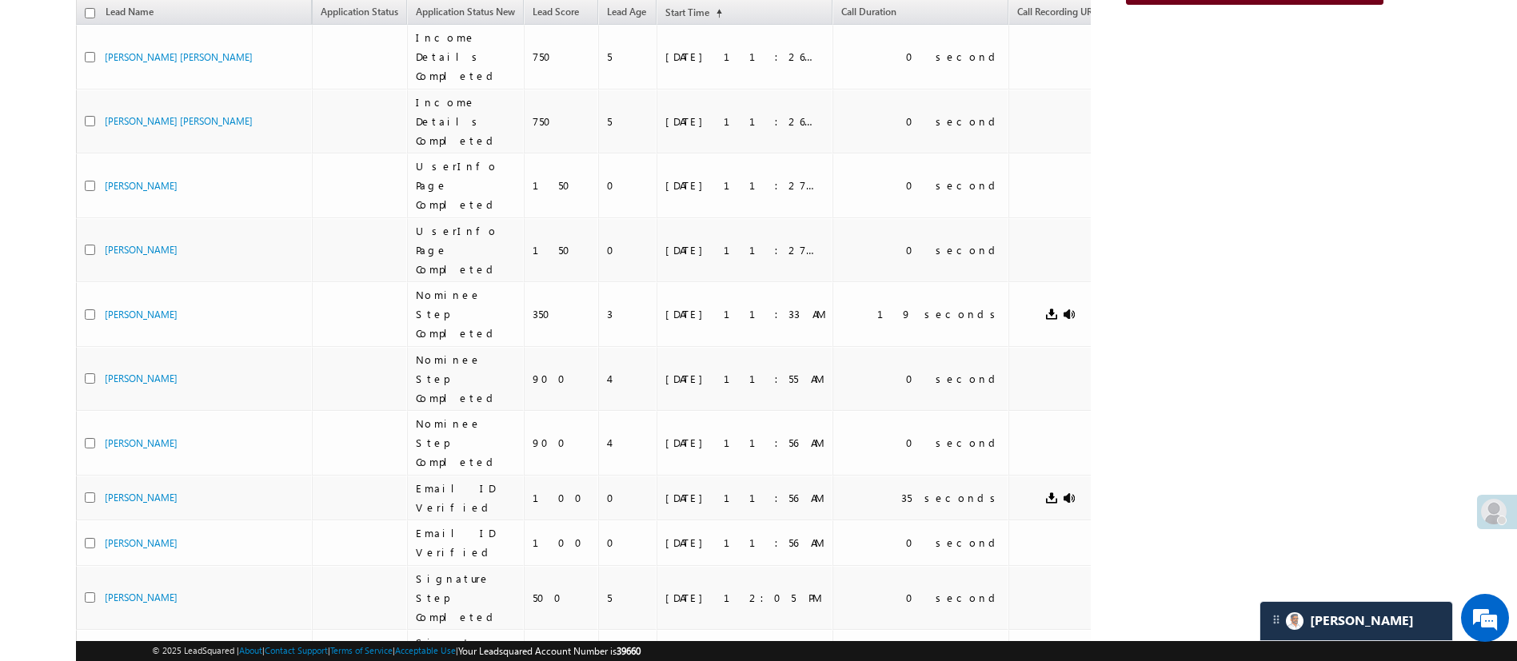
scroll to position [0, 0]
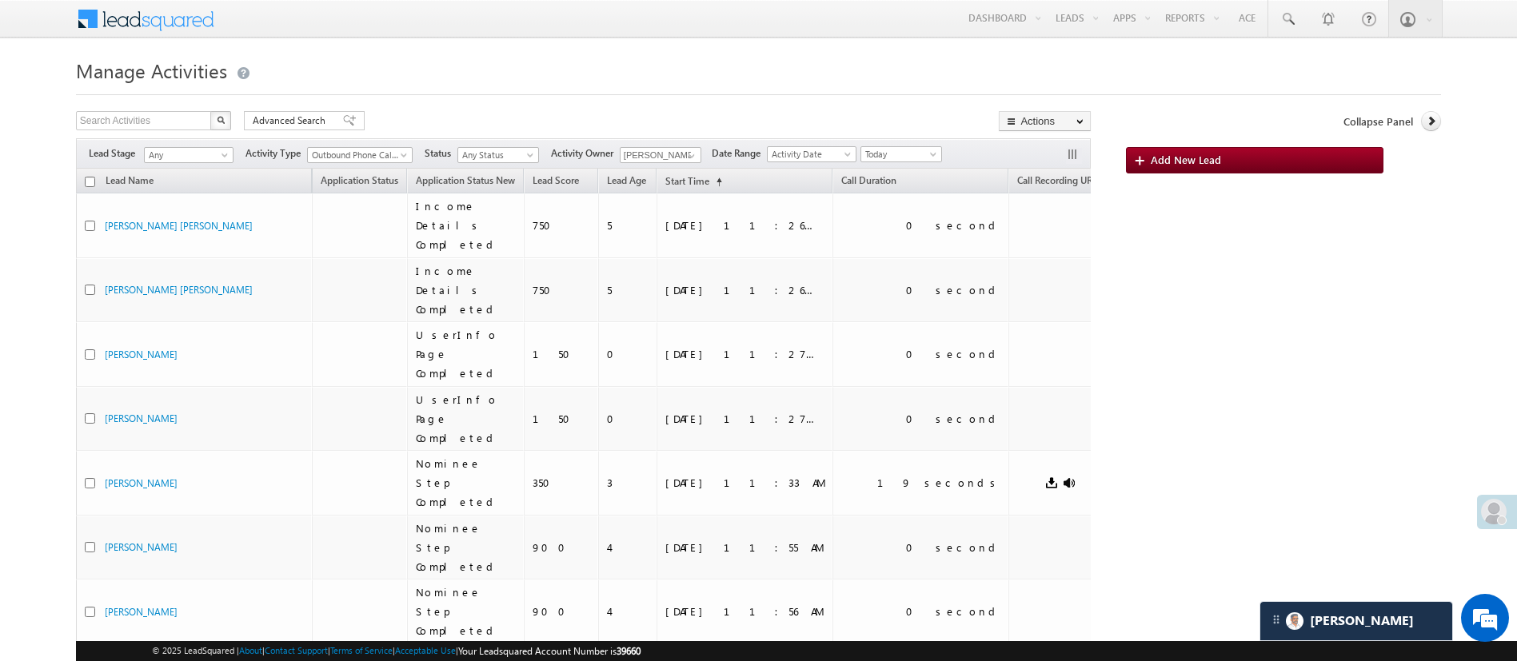
click at [1312, 64] on h1 "Manage Activities" at bounding box center [758, 69] width 1365 height 31
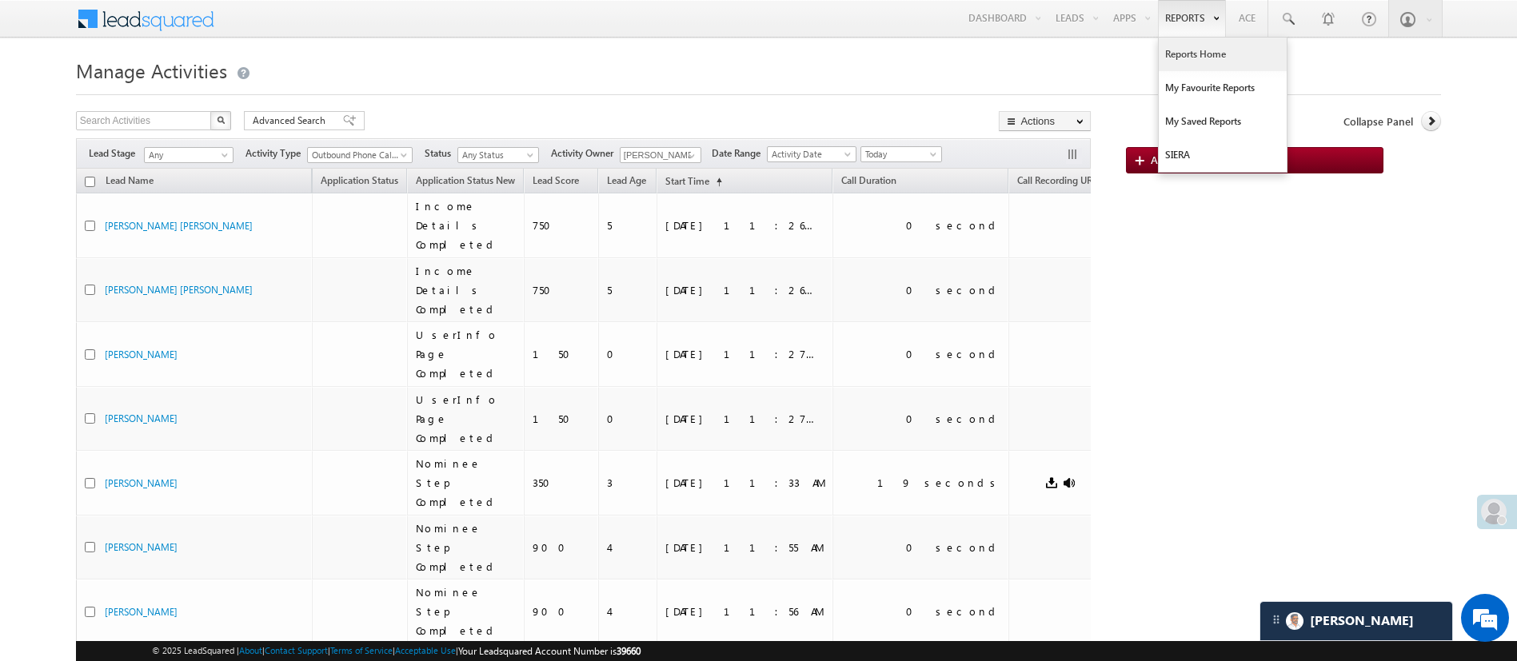
click at [1190, 42] on link "Reports Home" at bounding box center [1223, 55] width 128 height 34
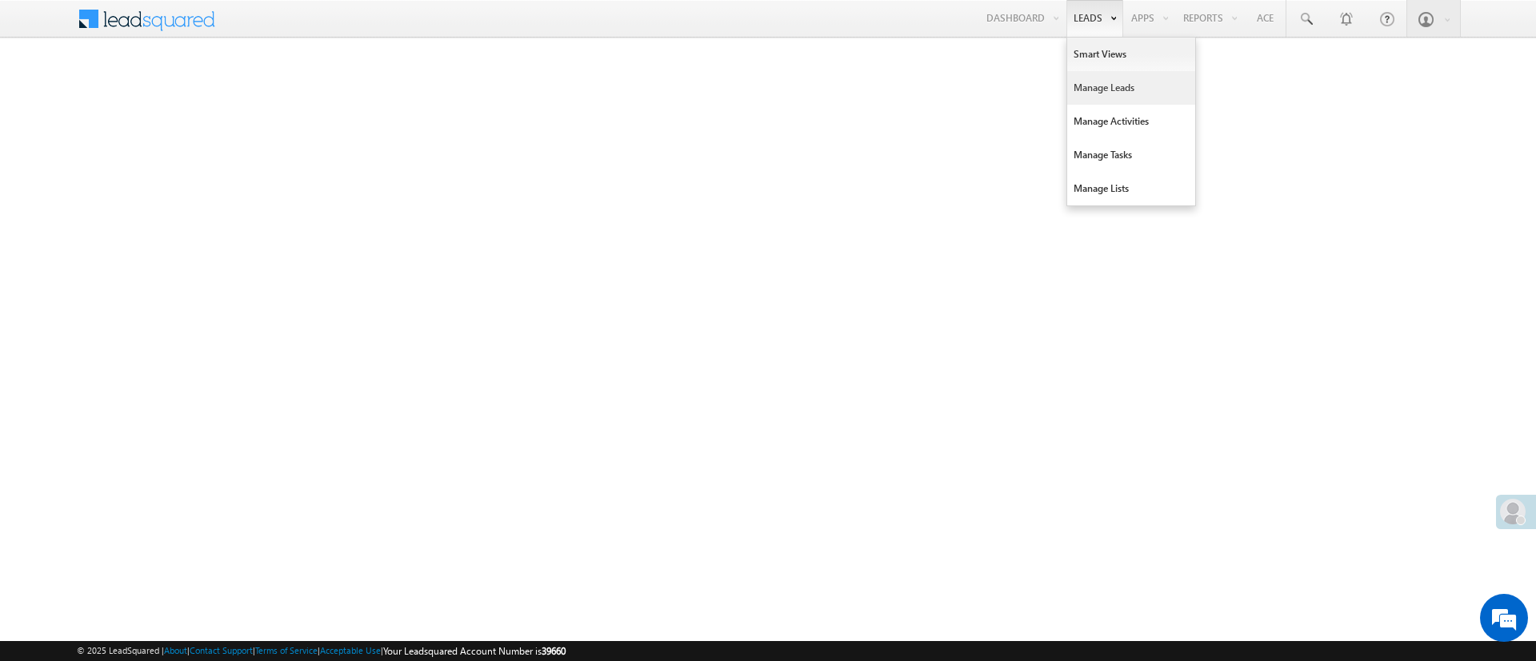
click at [1124, 94] on link "Manage Leads" at bounding box center [1131, 88] width 128 height 34
click at [1089, 43] on link "Smart Views" at bounding box center [1131, 55] width 128 height 34
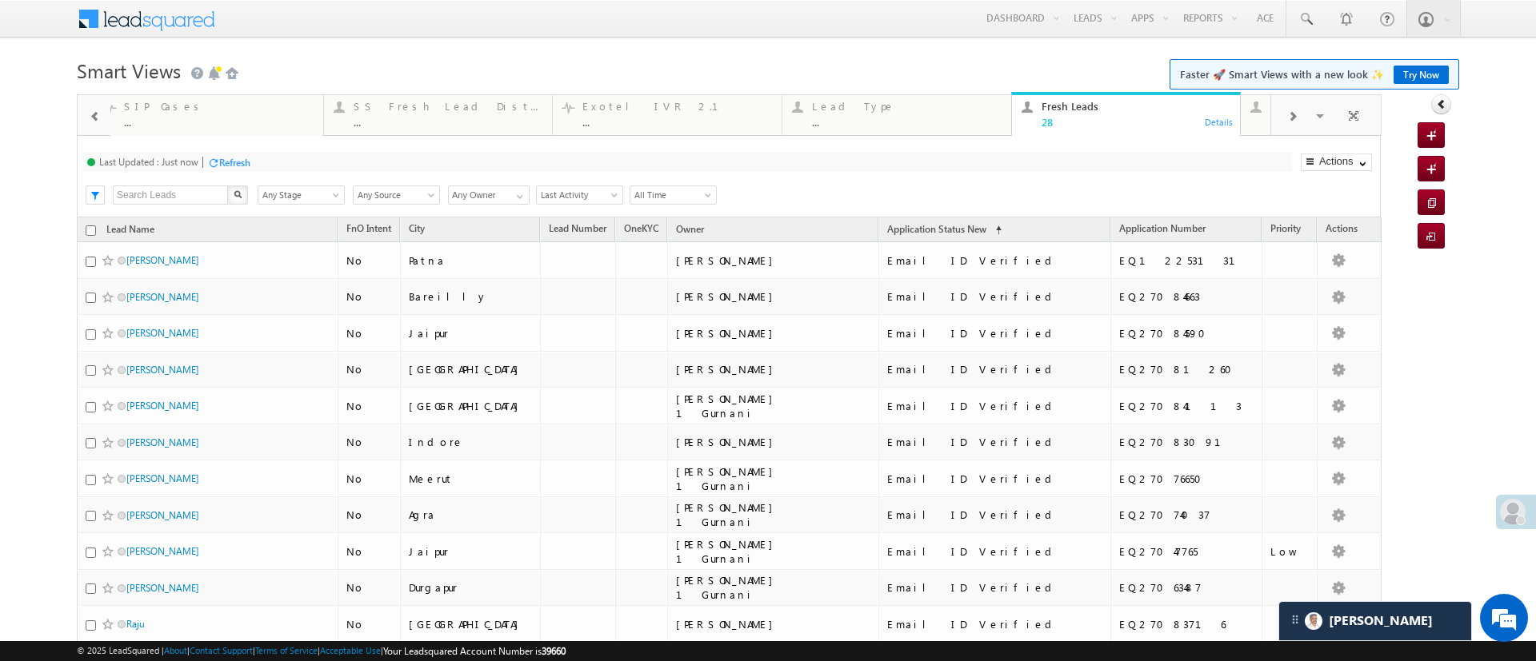
click at [243, 164] on div "Refresh" at bounding box center [234, 163] width 31 height 12
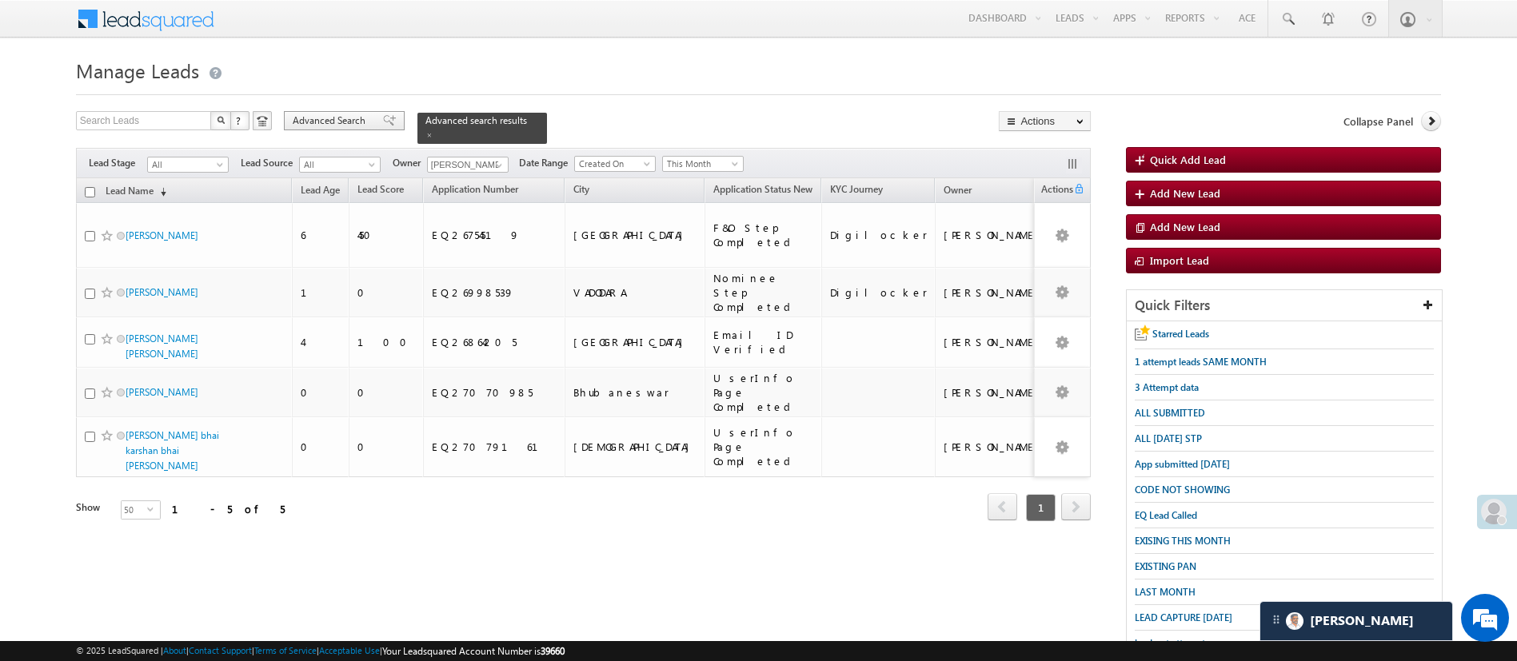
click at [327, 125] on span "Advanced Search" at bounding box center [332, 121] width 78 height 14
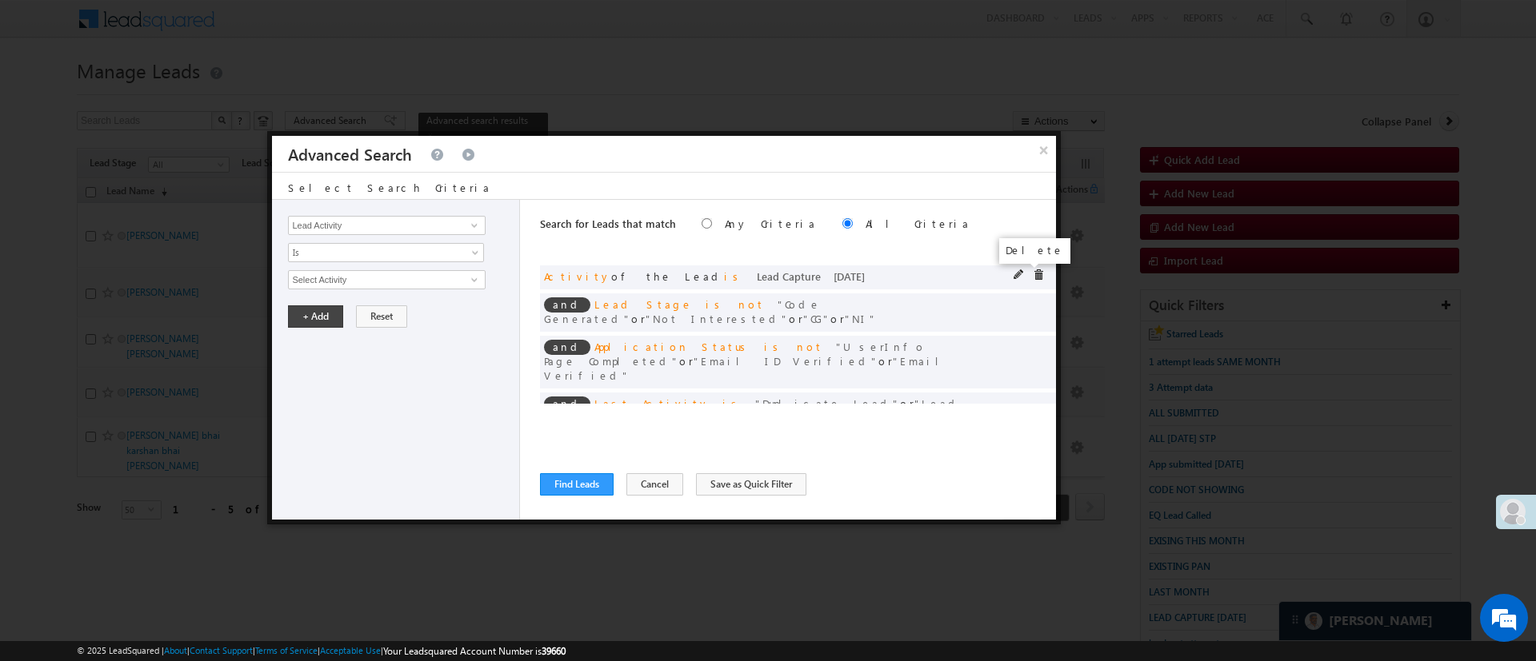
click at [1033, 273] on span at bounding box center [1038, 275] width 11 height 11
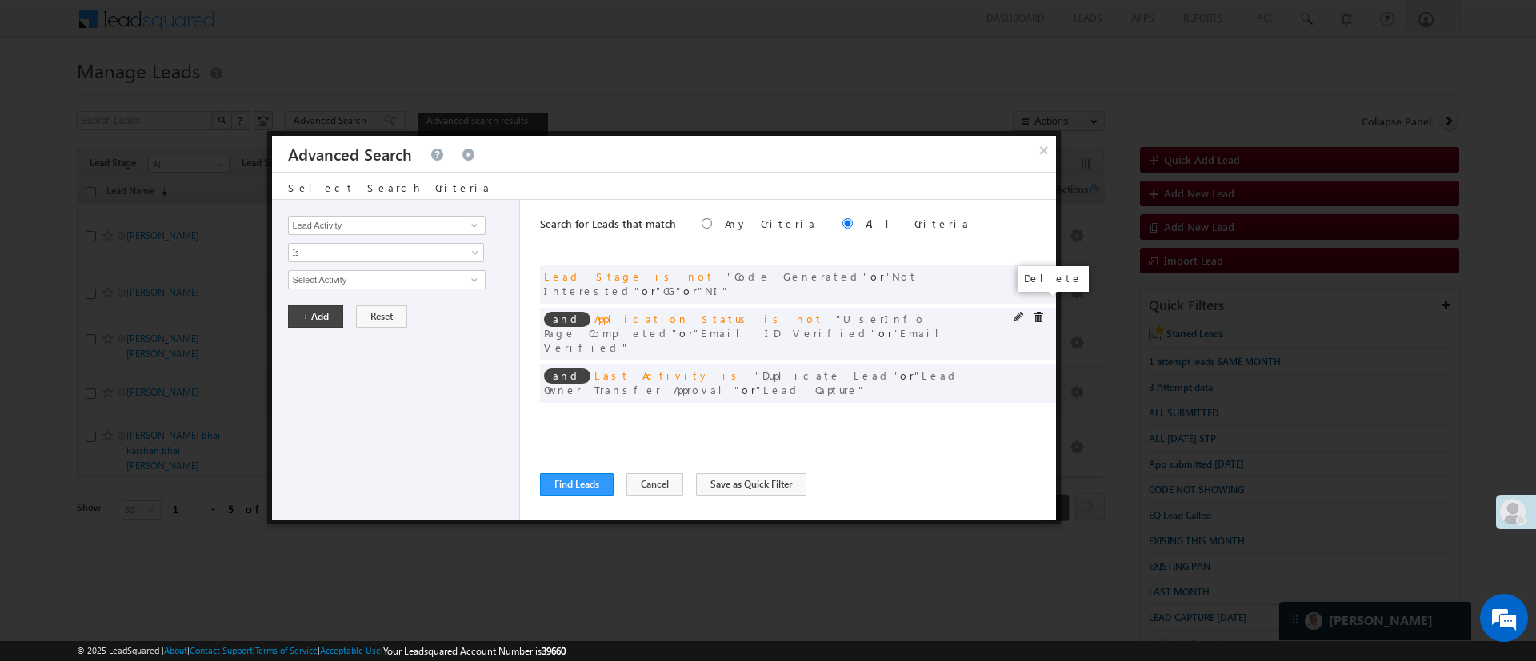
click at [1034, 312] on span at bounding box center [1038, 317] width 11 height 11
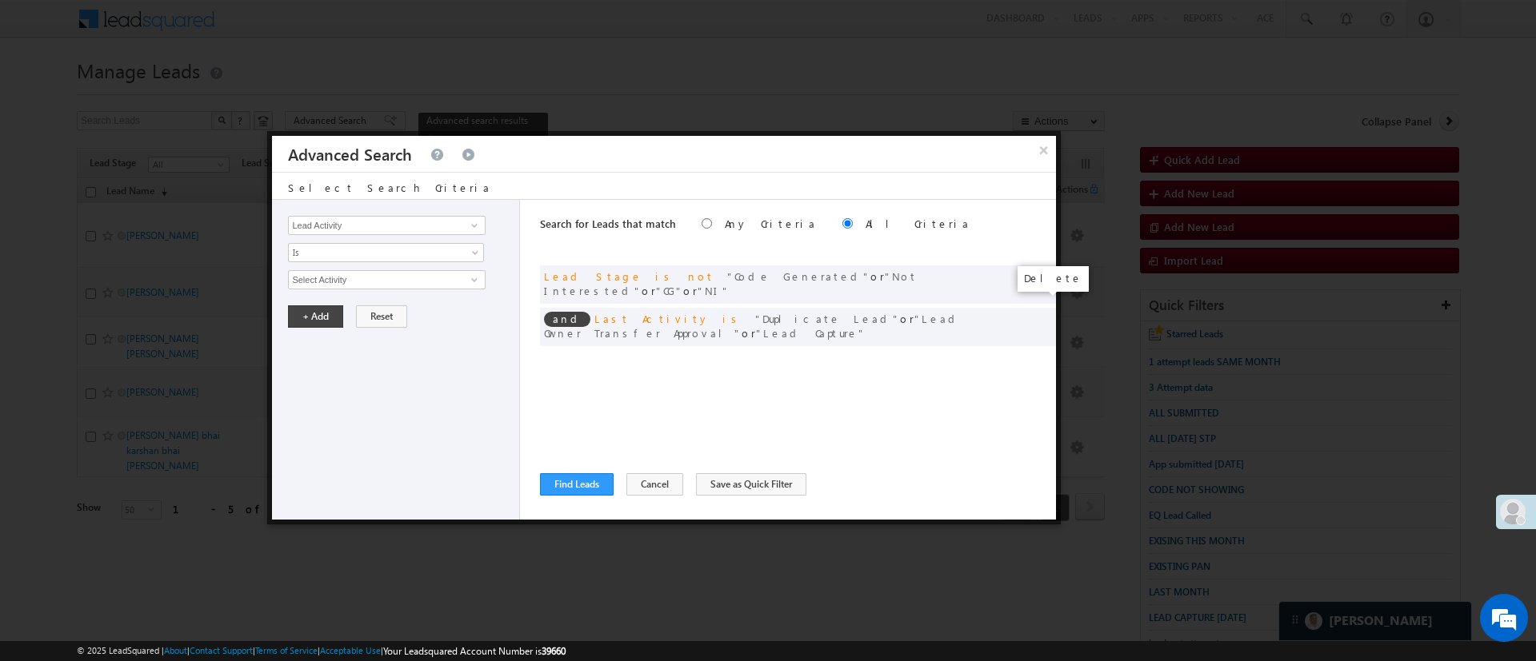
click at [0, 0] on span at bounding box center [0, 0] width 0 height 0
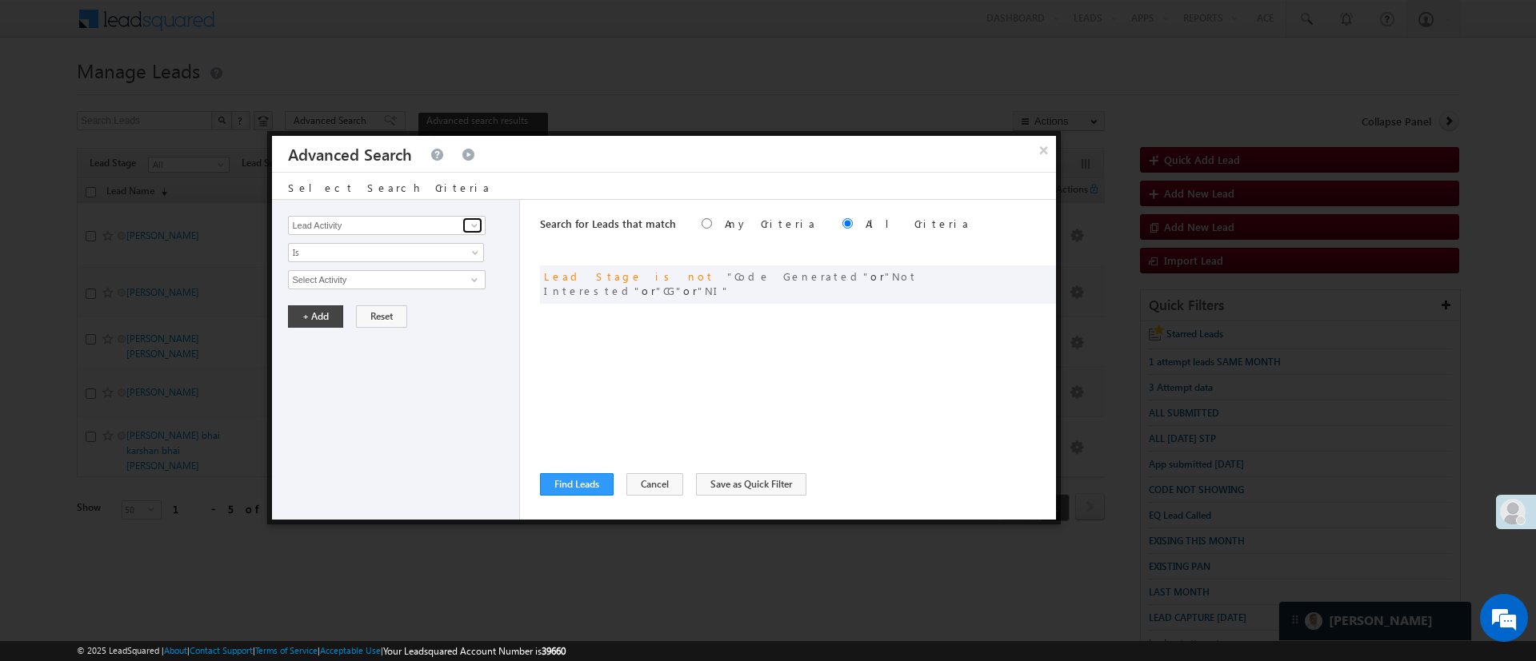
click at [477, 219] on span at bounding box center [474, 225] width 13 height 13
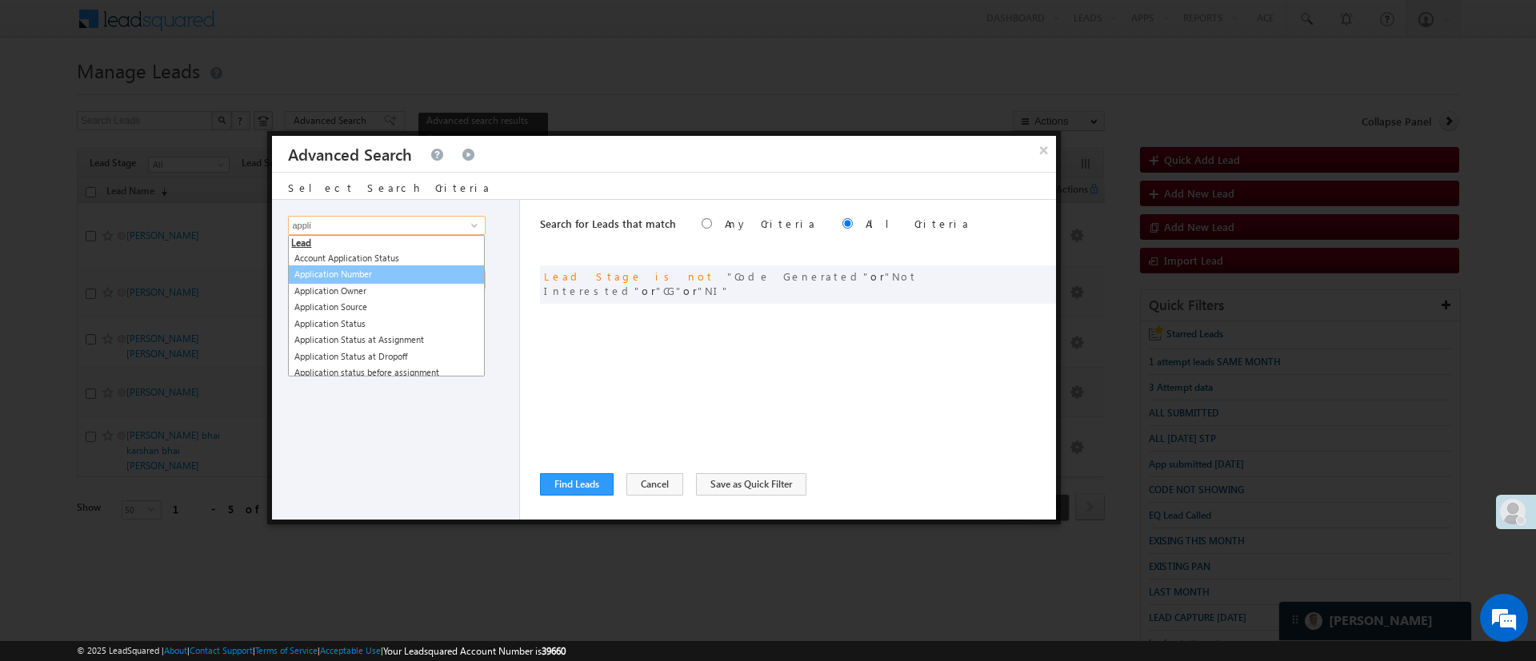
click at [390, 272] on link "Application Number" at bounding box center [386, 275] width 197 height 18
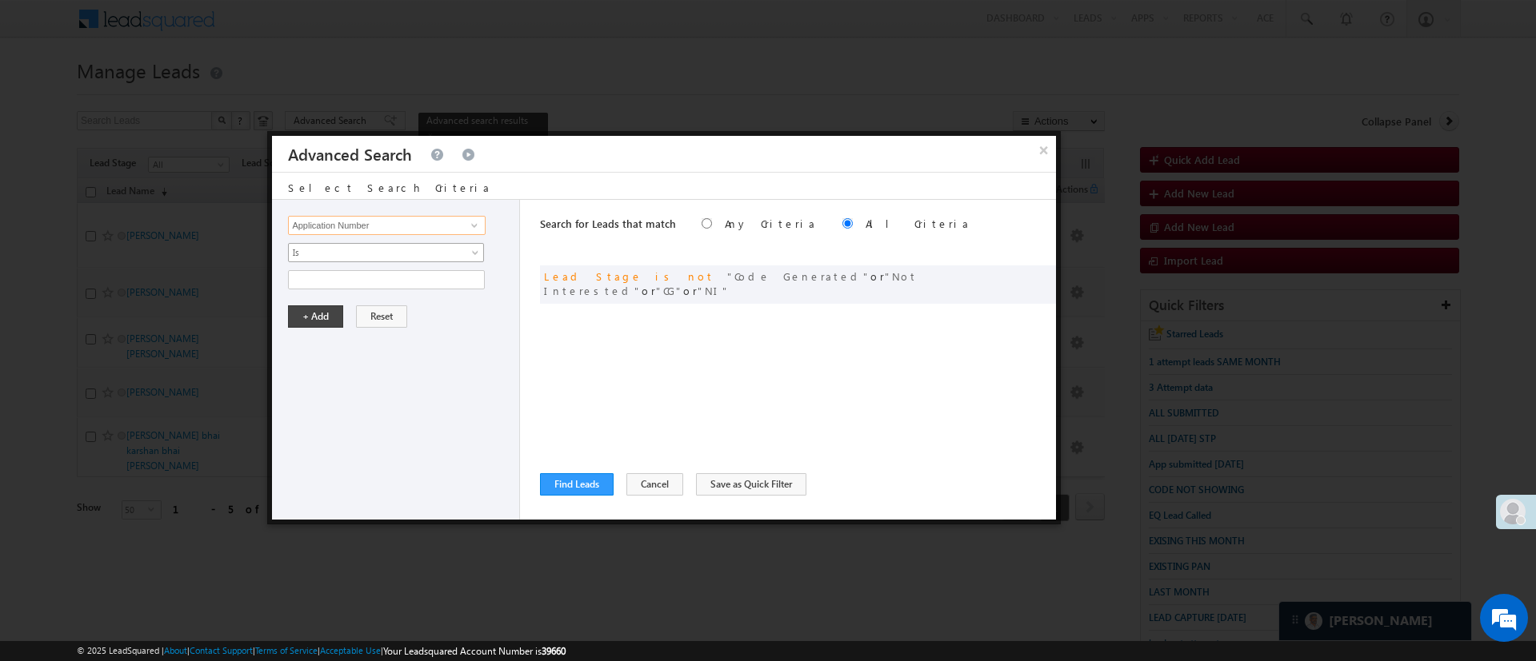
type input "Application Number"
click at [399, 251] on span "Is" at bounding box center [376, 253] width 174 height 14
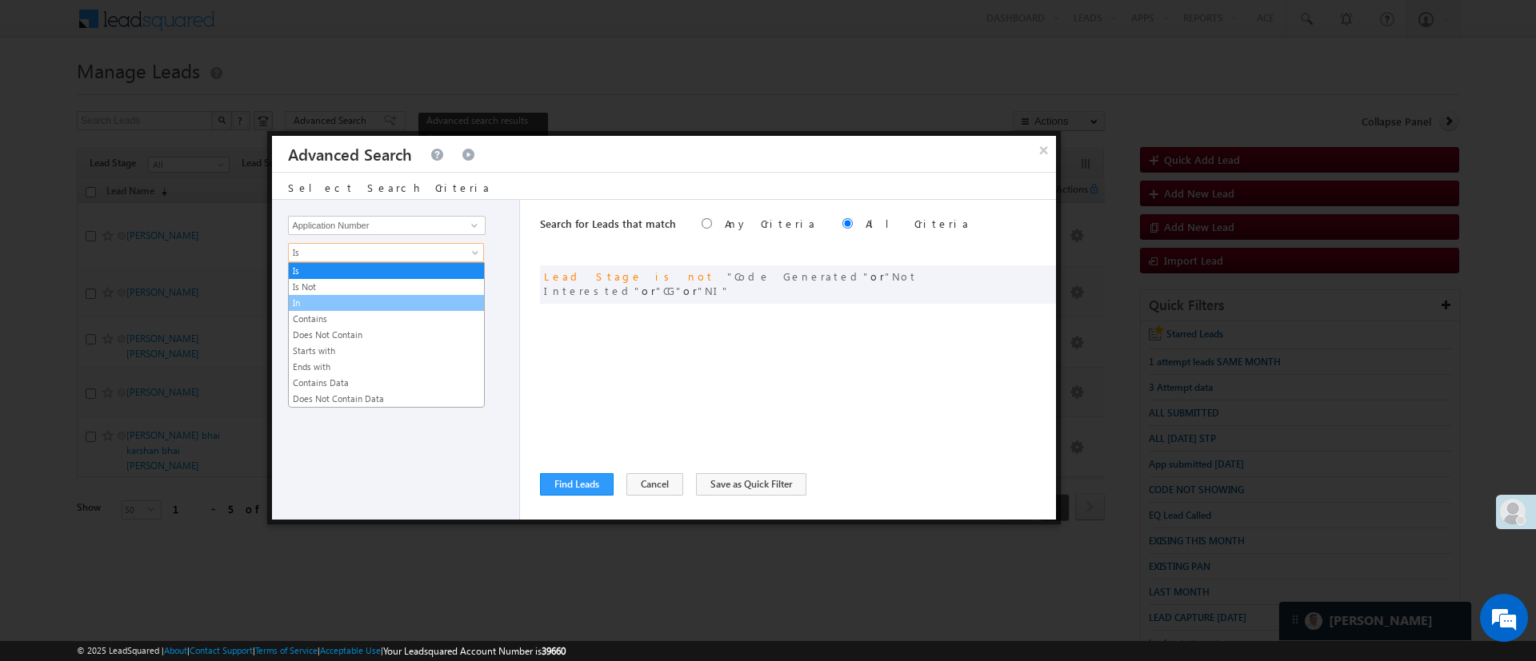
click at [386, 301] on link "In" at bounding box center [386, 303] width 195 height 14
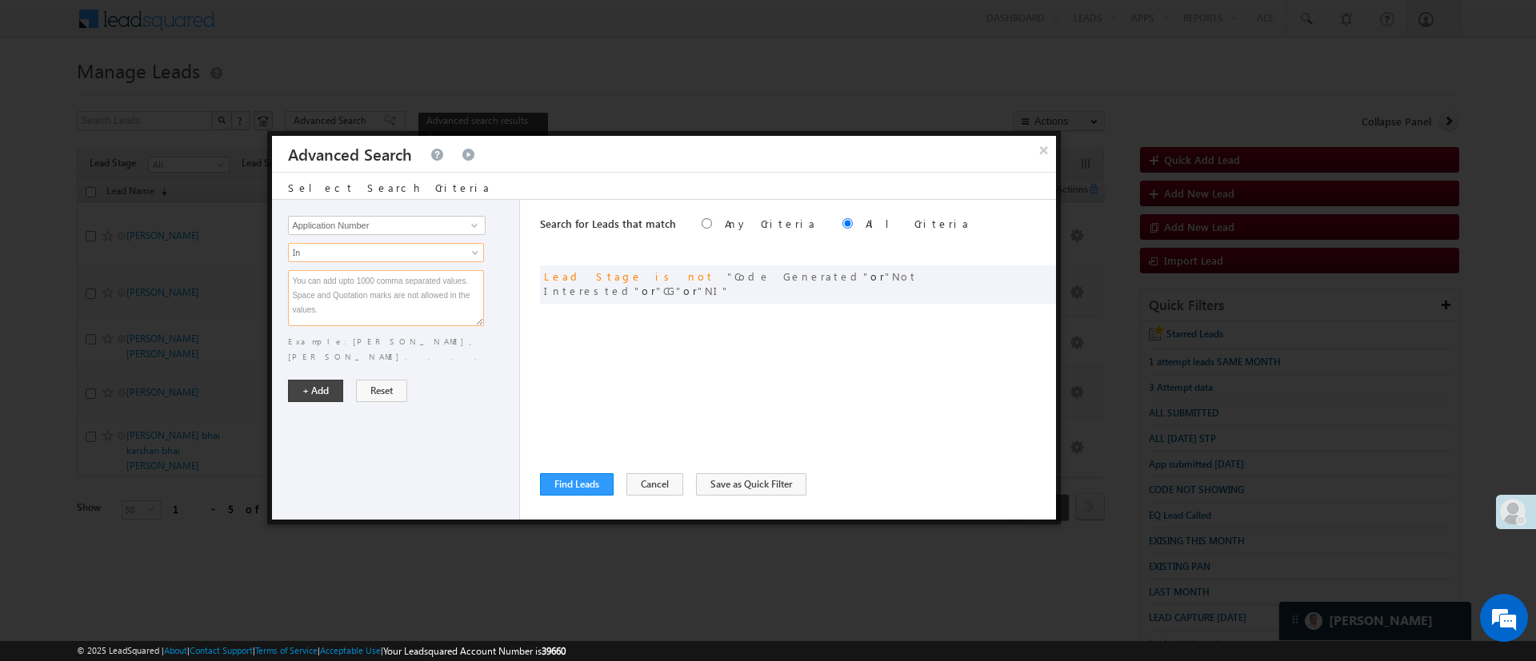
click at [386, 299] on textarea at bounding box center [386, 298] width 196 height 56
paste textarea "EQ27079826 EQ27023561 EQ27042693 EQ27007259"
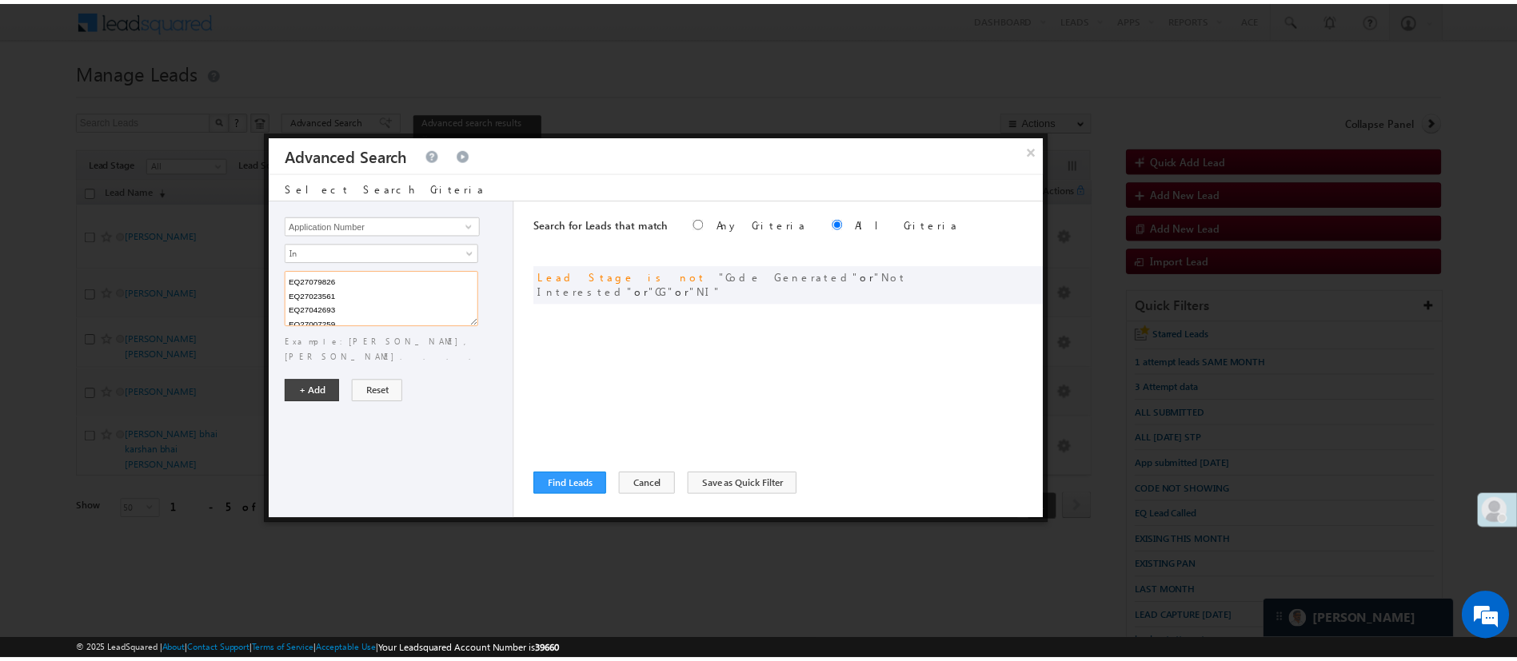
scroll to position [4, 0]
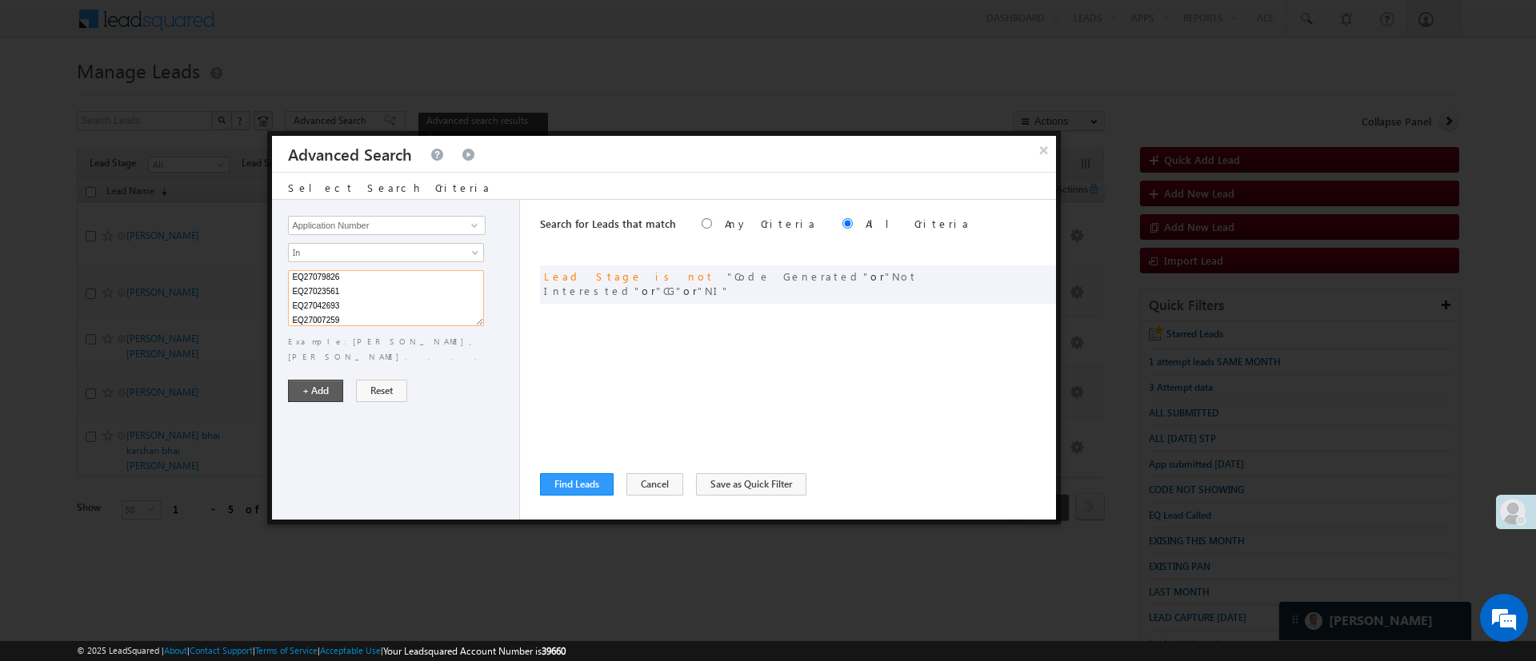
type textarea "EQ27079826 EQ27023561 EQ27042693 EQ27007259"
click at [331, 380] on button "+ Add" at bounding box center [315, 391] width 55 height 22
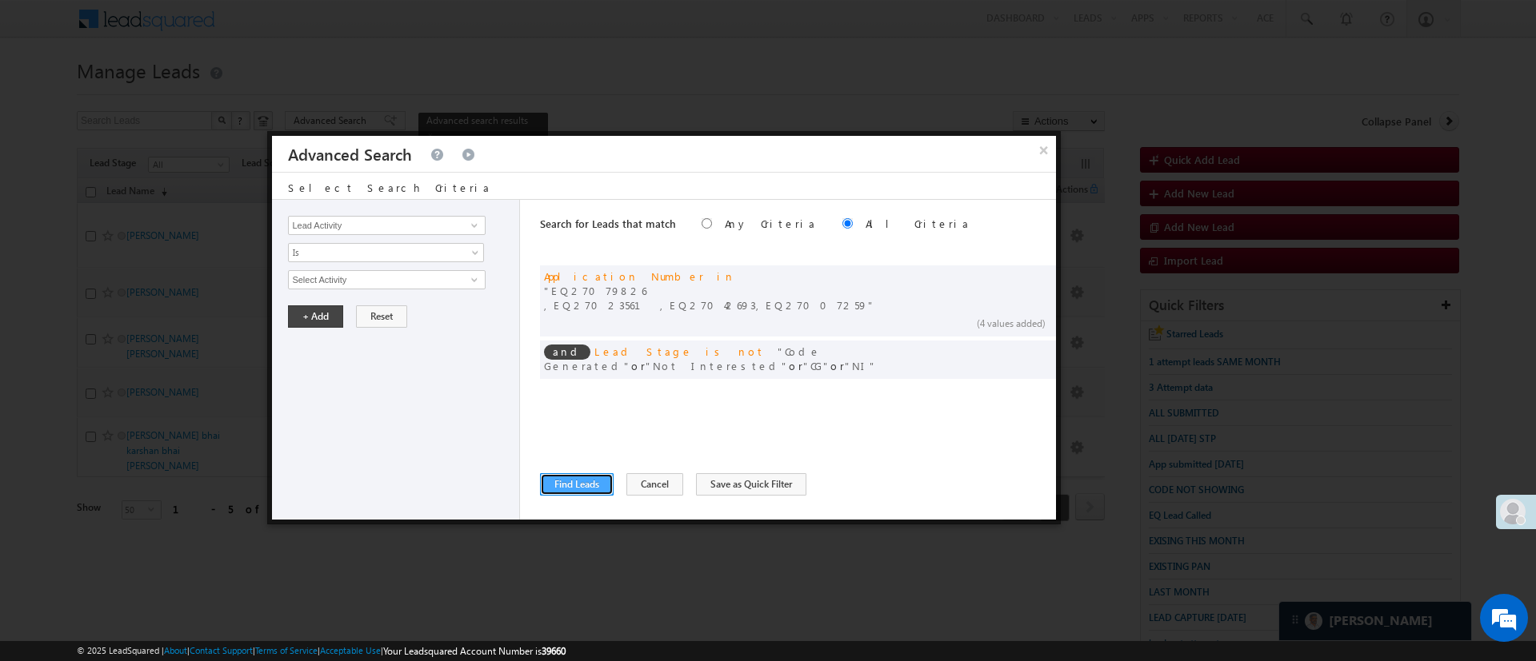
click at [578, 481] on button "Find Leads" at bounding box center [577, 484] width 74 height 22
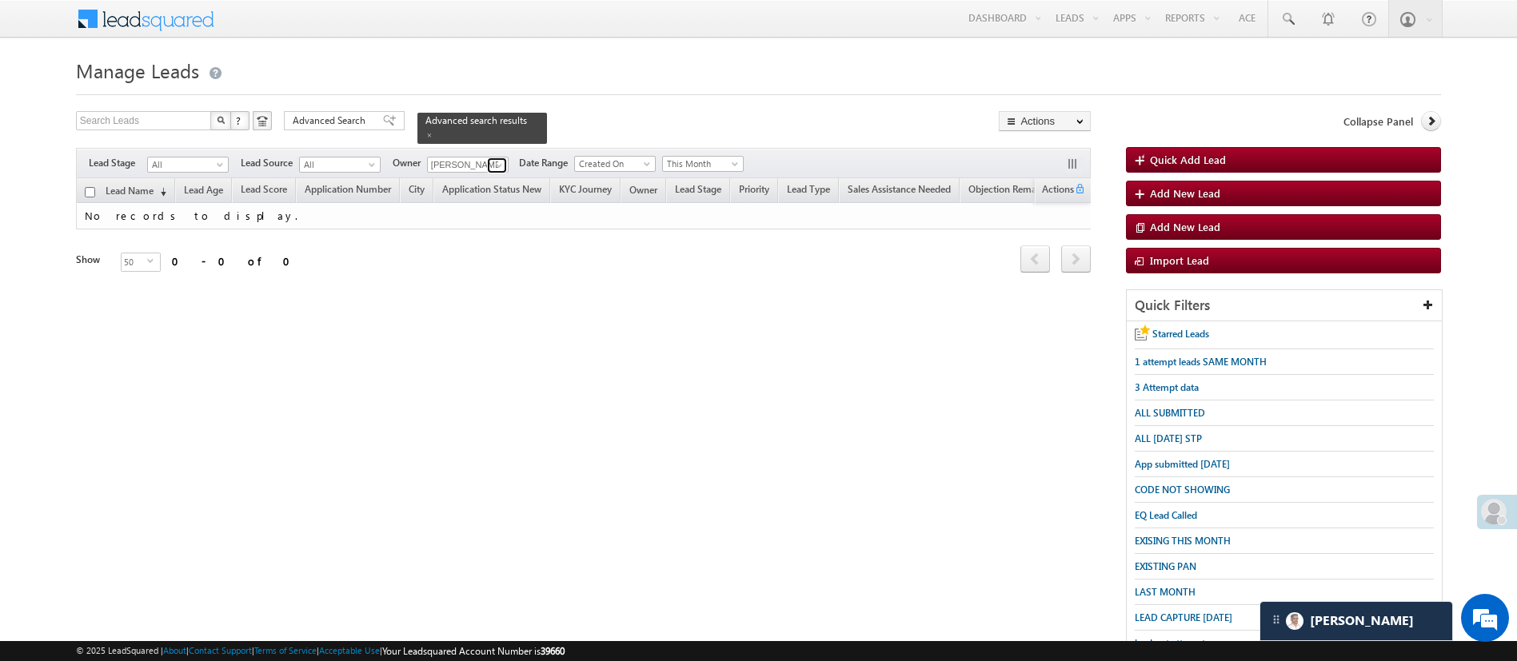
click at [505, 160] on span at bounding box center [499, 165] width 13 height 13
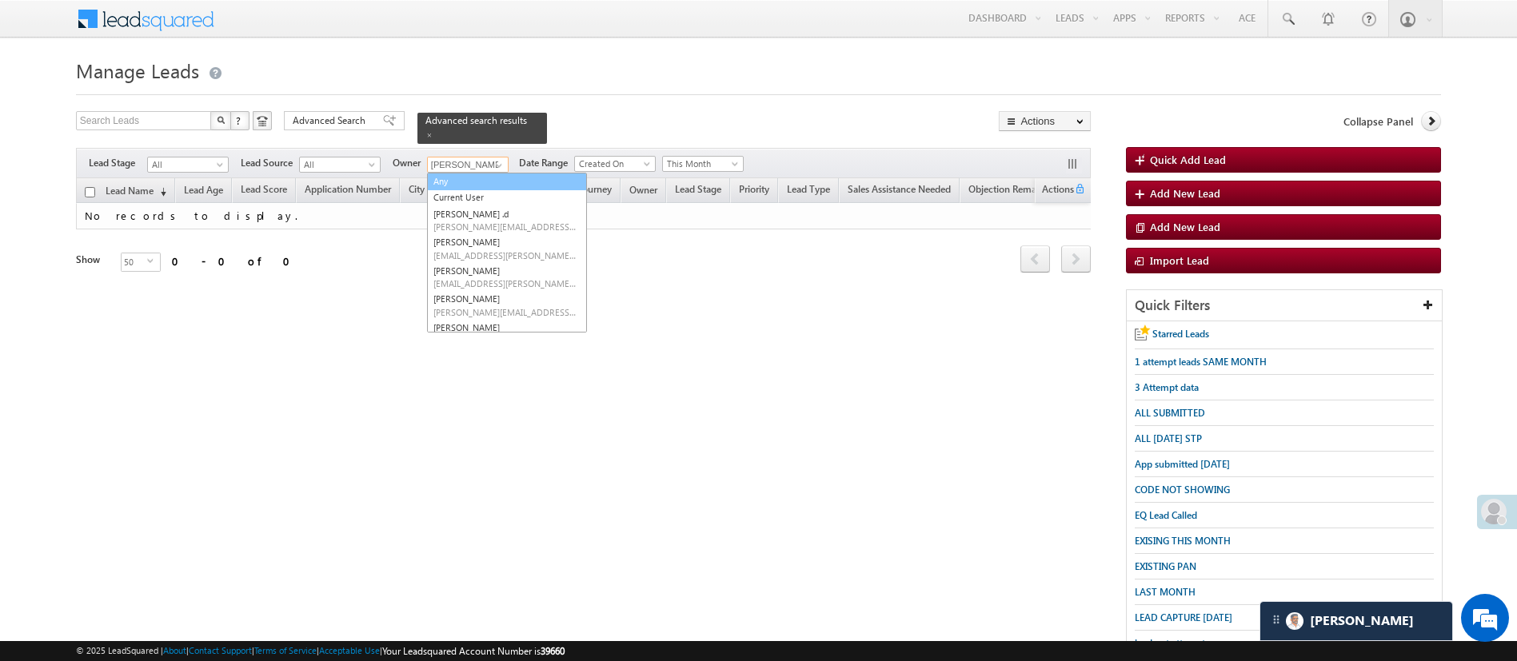
click at [489, 173] on link "Any" at bounding box center [507, 182] width 160 height 18
type input "Any"
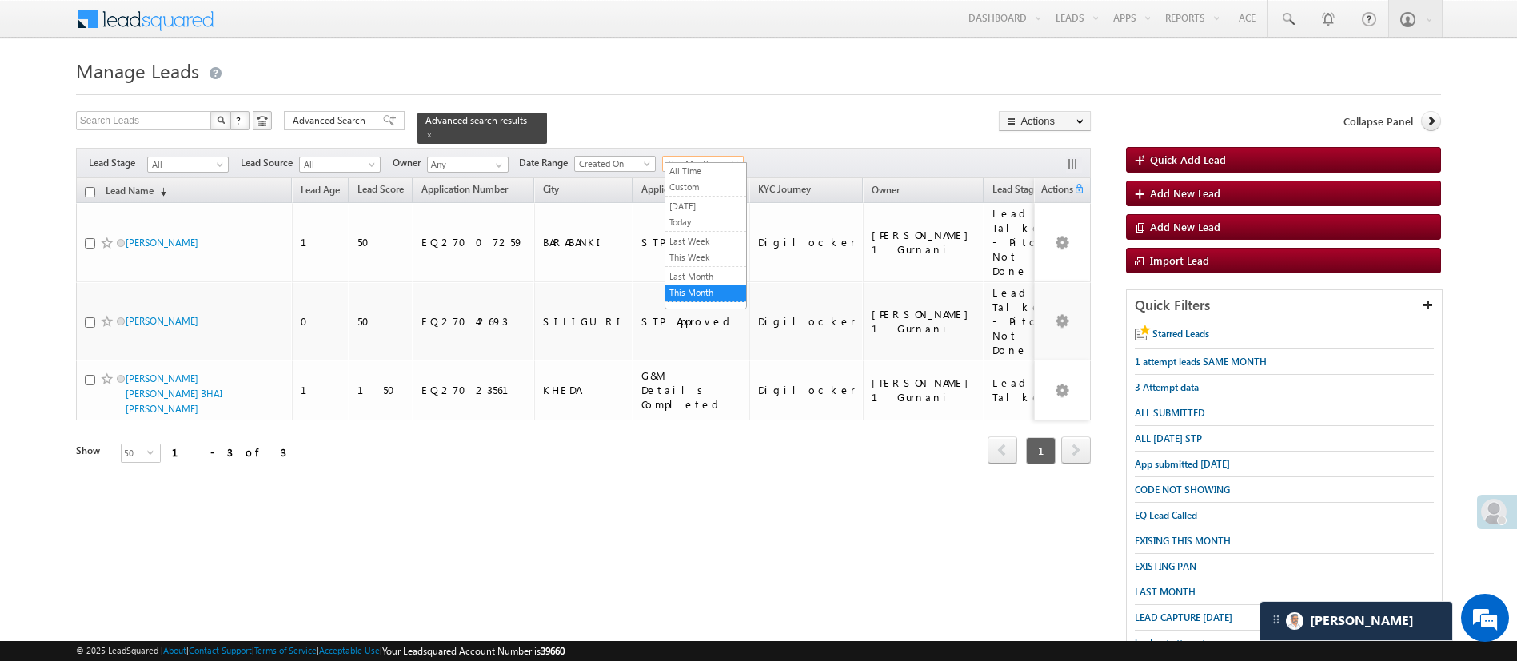
click at [741, 161] on span at bounding box center [736, 167] width 13 height 13
click at [710, 175] on link "All Time" at bounding box center [705, 171] width 81 height 14
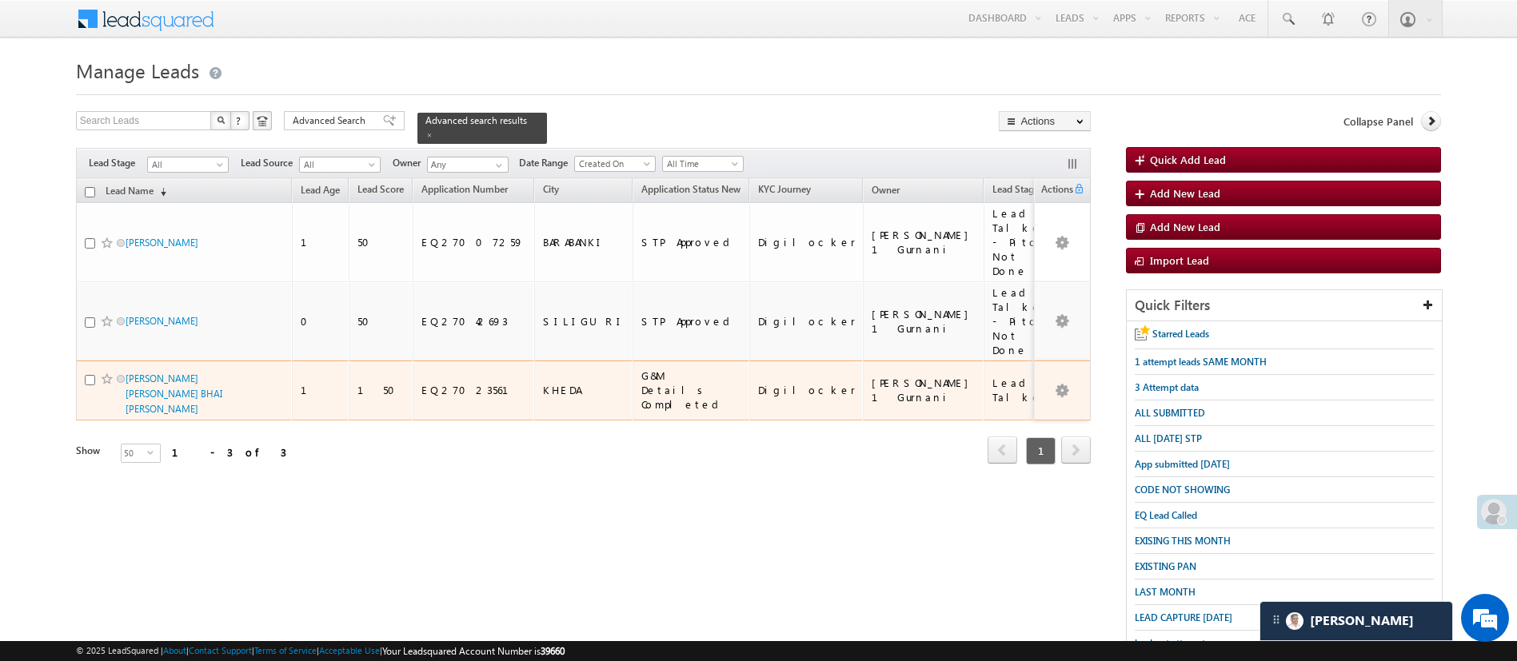
drag, startPoint x: 194, startPoint y: 355, endPoint x: 222, endPoint y: 369, distance: 31.5
click at [222, 371] on span "AKASHKUMAR PUNAMBHAI BHAI GOHIL" at bounding box center [180, 394] width 108 height 46
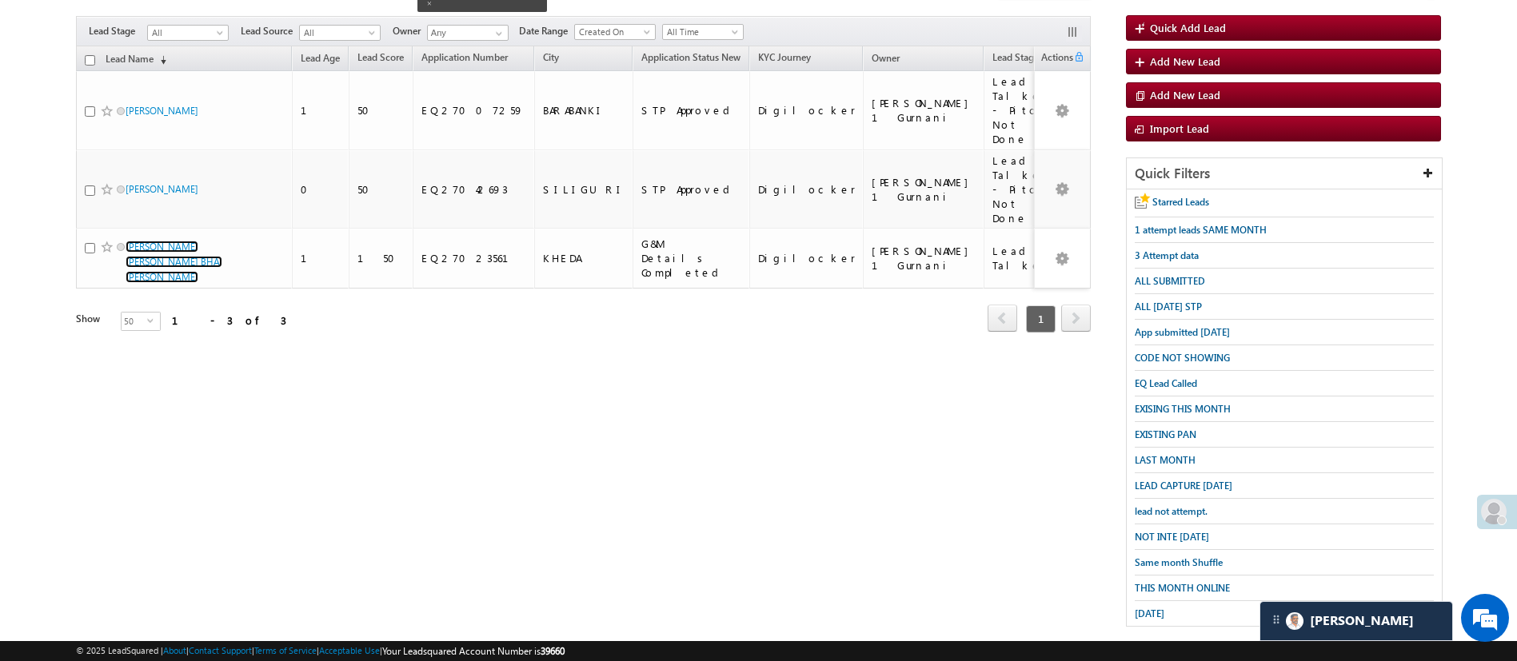
scroll to position [141, 0]
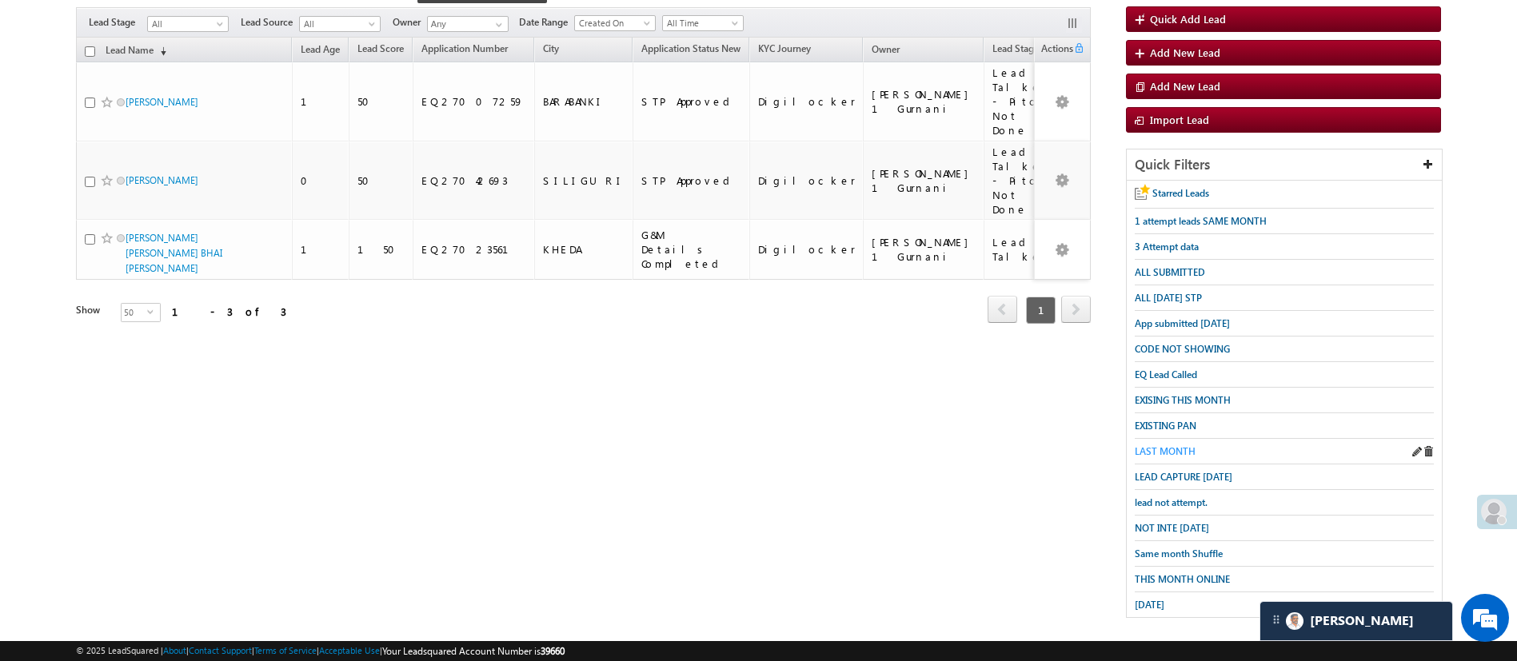
click at [1168, 445] on span "LAST MONTH" at bounding box center [1165, 451] width 61 height 12
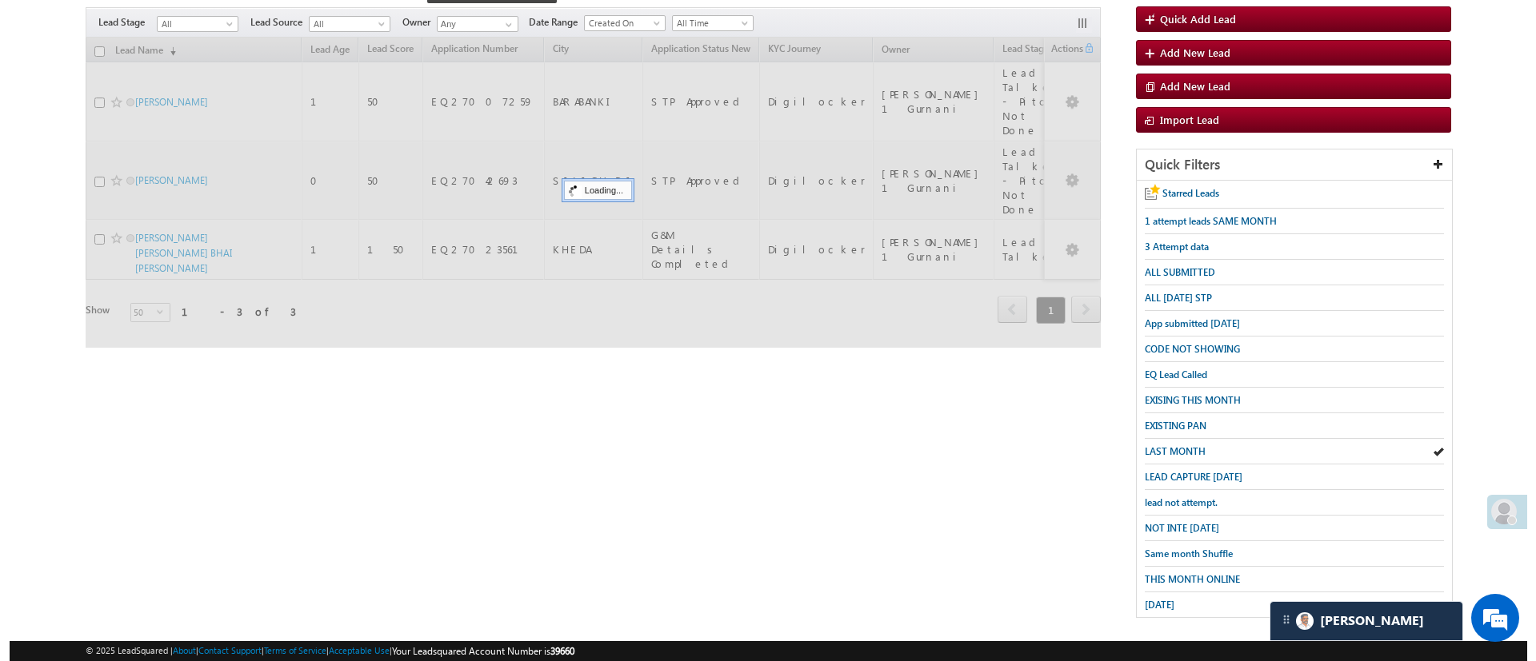
scroll to position [0, 0]
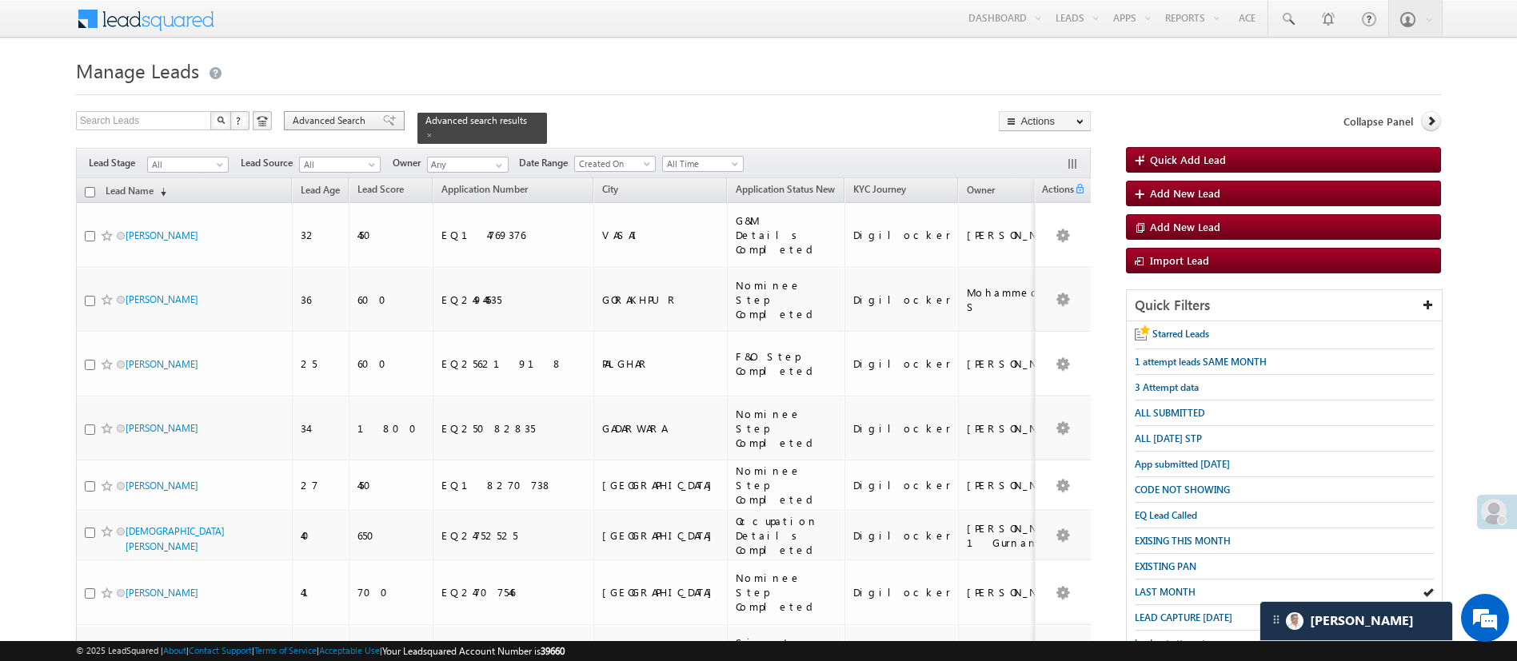
click at [366, 121] on span "Advanced Search" at bounding box center [332, 121] width 78 height 14
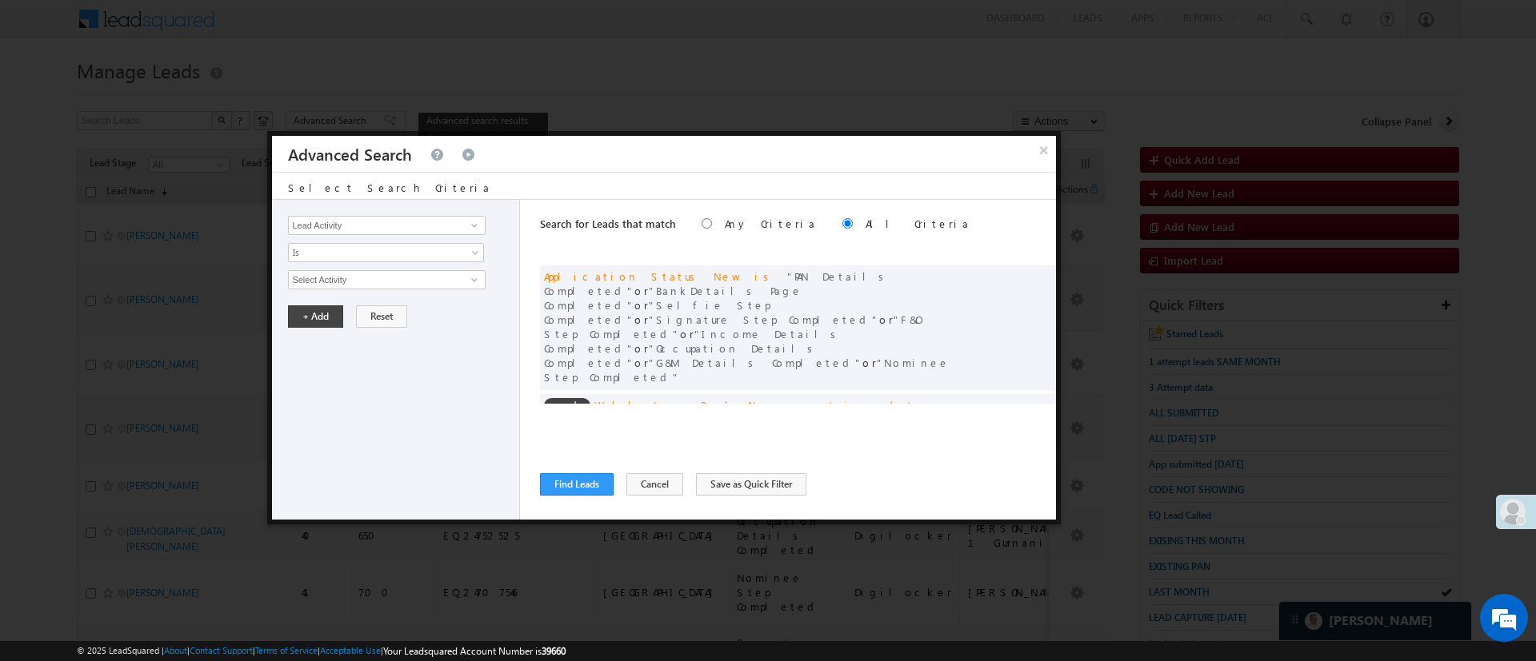
scroll to position [121, 0]
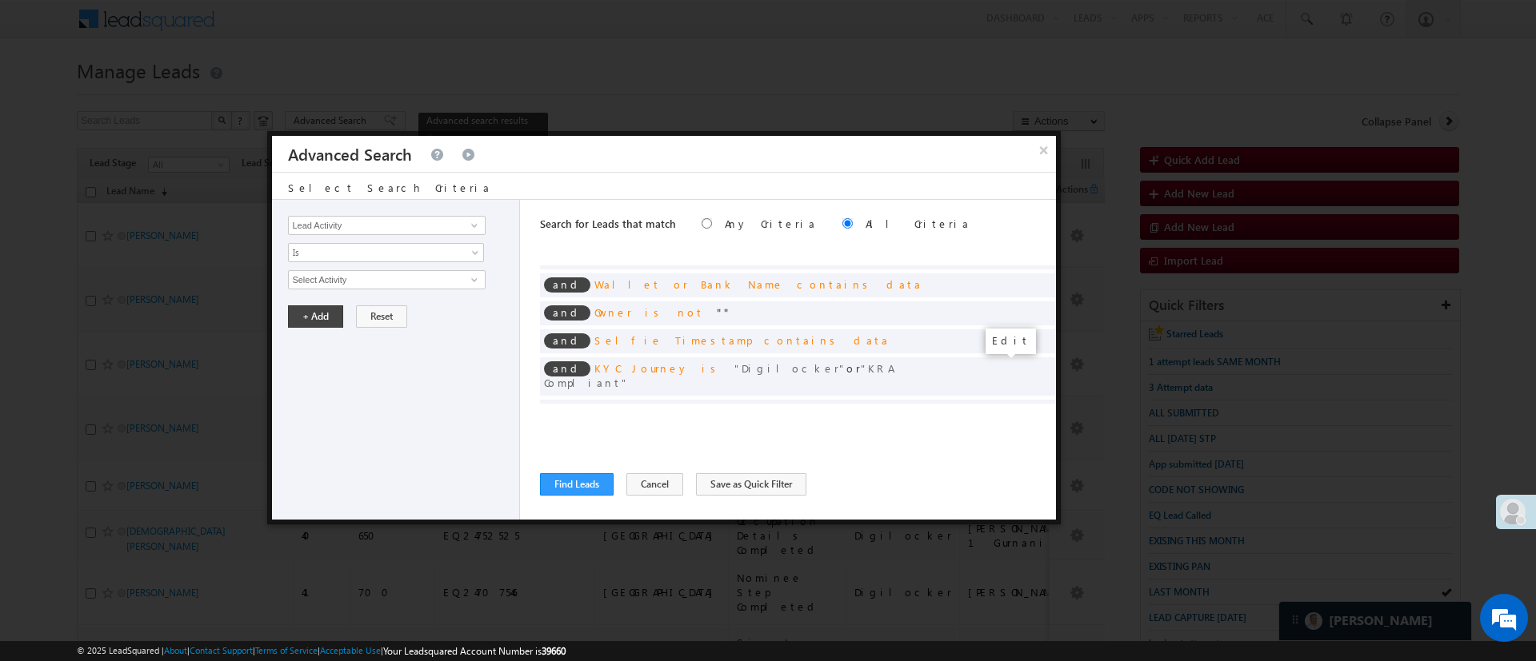
click at [1013, 432] on span at bounding box center [1018, 437] width 11 height 11
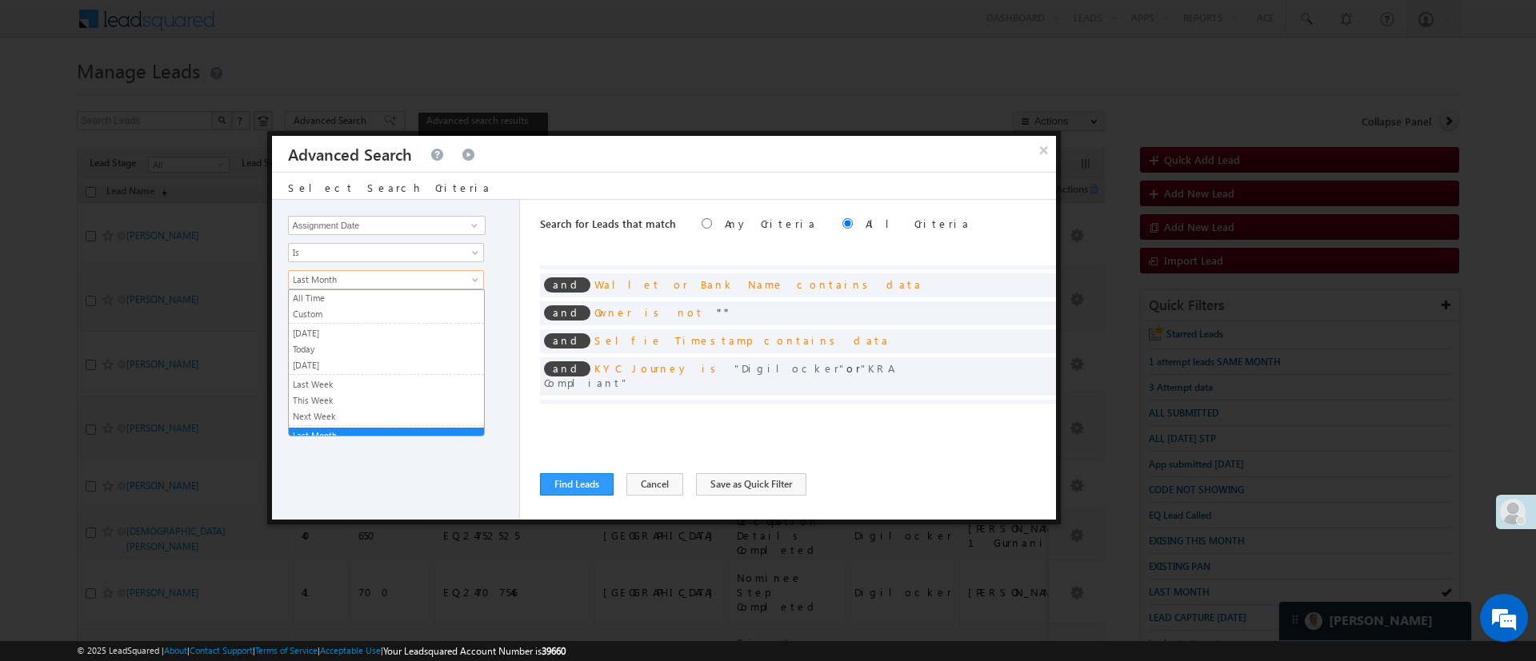
click at [404, 282] on span "Last Month" at bounding box center [376, 280] width 174 height 14
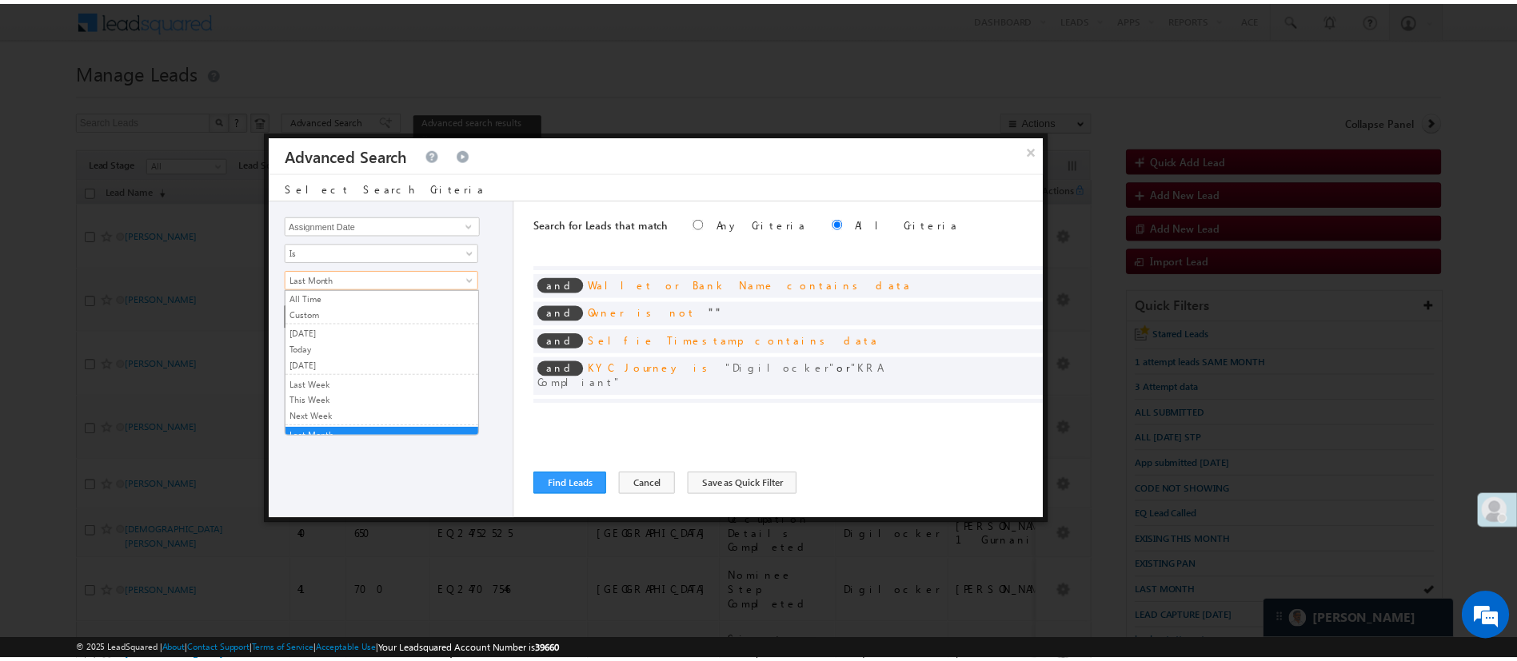
scroll to position [7, 0]
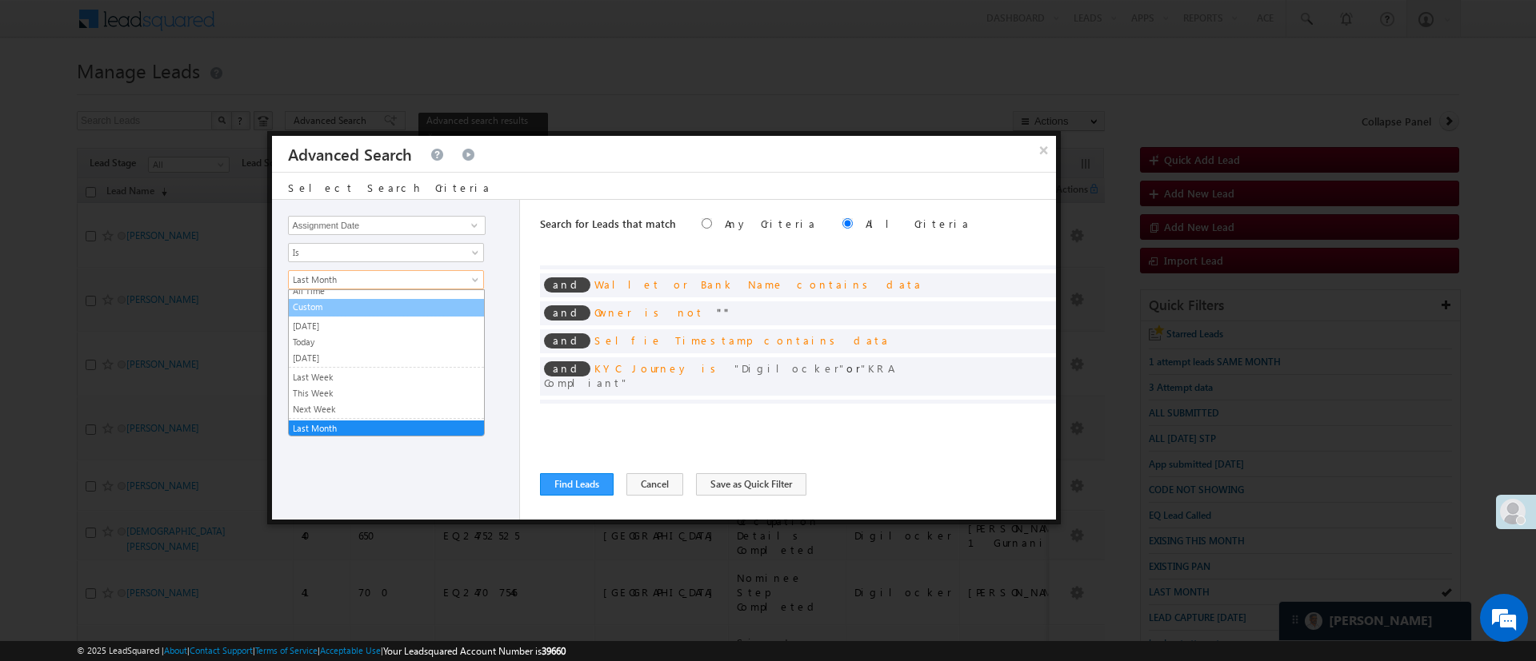
click at [404, 307] on link "Custom" at bounding box center [386, 307] width 195 height 14
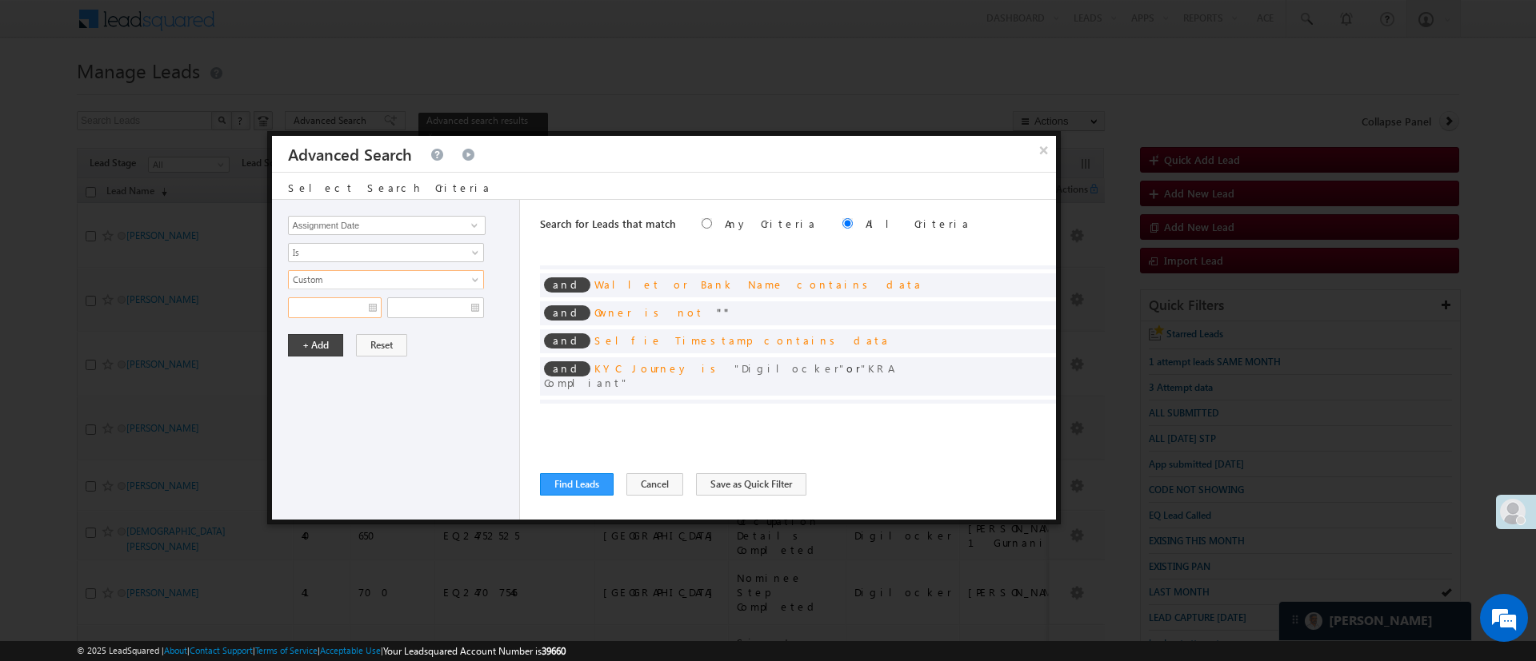
click at [335, 301] on input "text" at bounding box center [335, 308] width 94 height 21
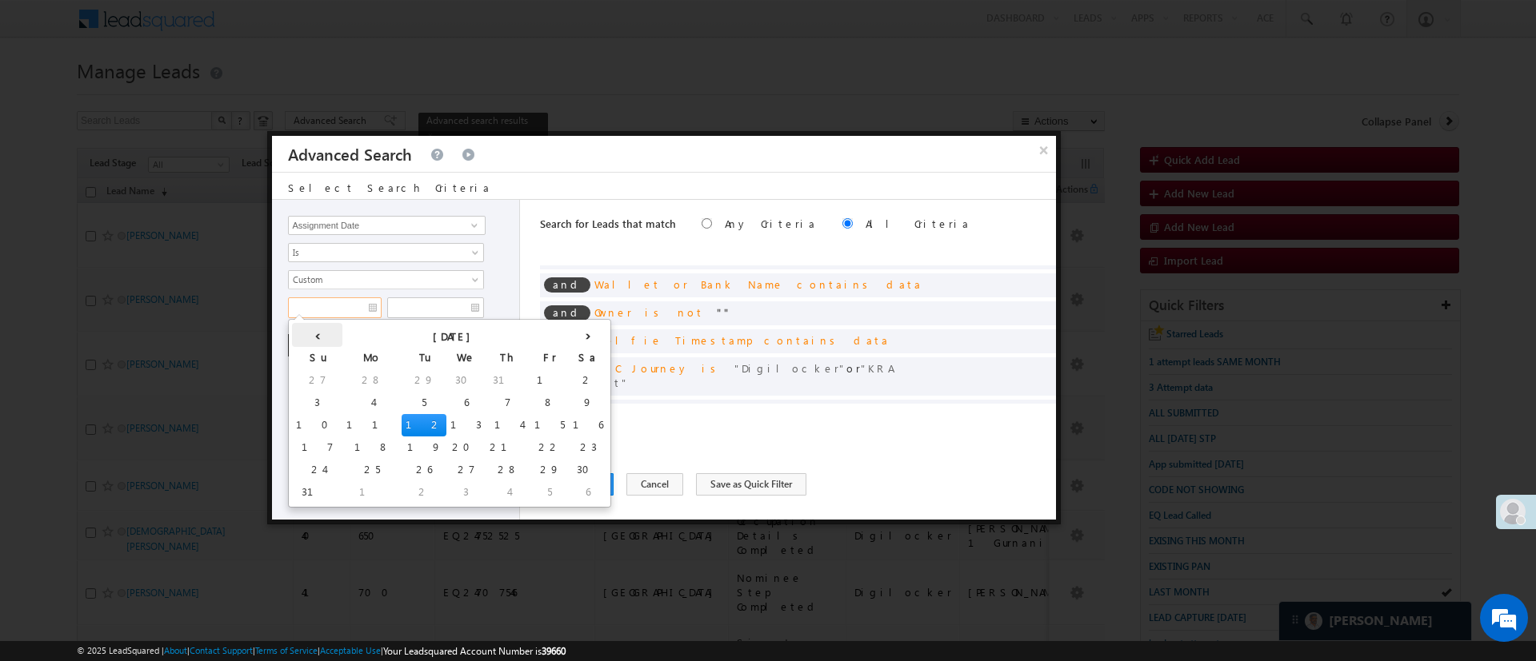
click at [298, 341] on th "‹" at bounding box center [317, 335] width 50 height 24
click at [312, 448] on td "20" at bounding box center [311, 448] width 39 height 22
type input "07/20/25"
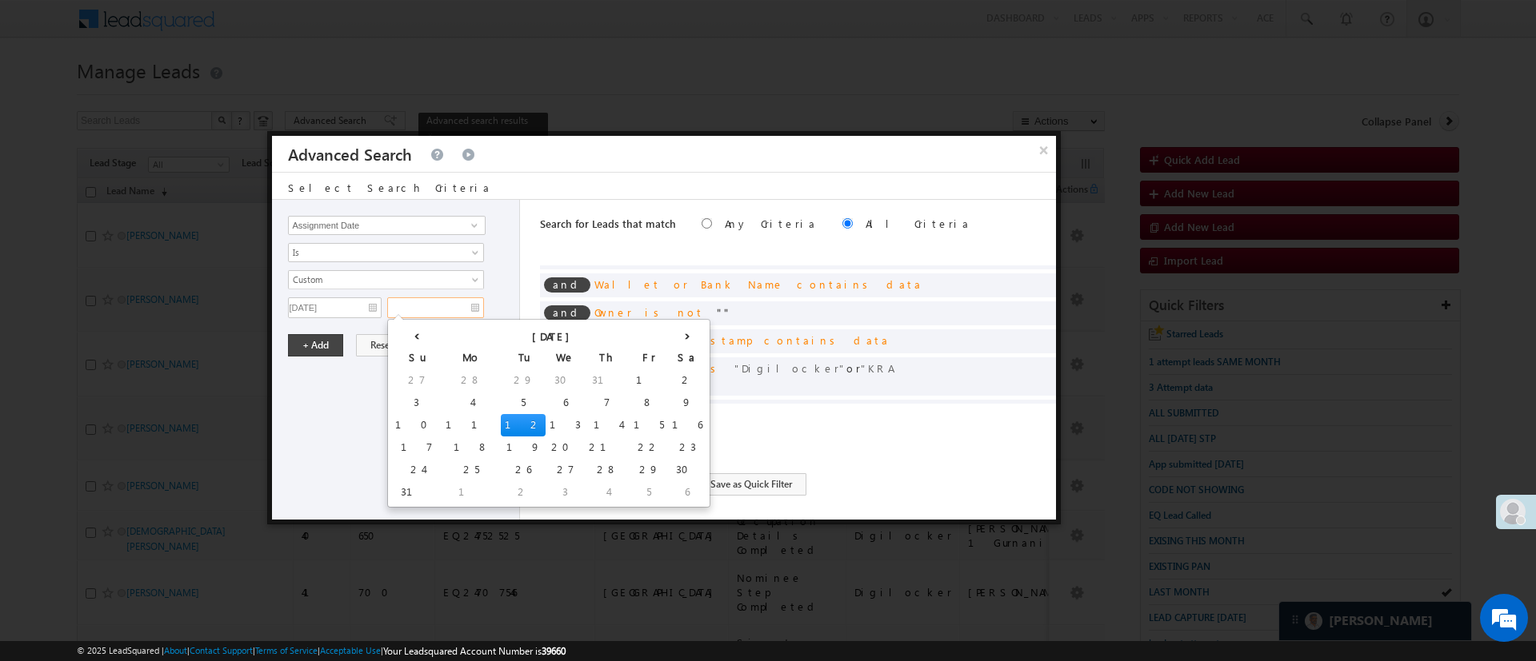
click at [453, 307] on input "text" at bounding box center [435, 308] width 97 height 21
click at [403, 342] on th "‹" at bounding box center [416, 335] width 50 height 24
click at [552, 463] on td "31" at bounding box center [577, 470] width 50 height 22
type input "07/31/25"
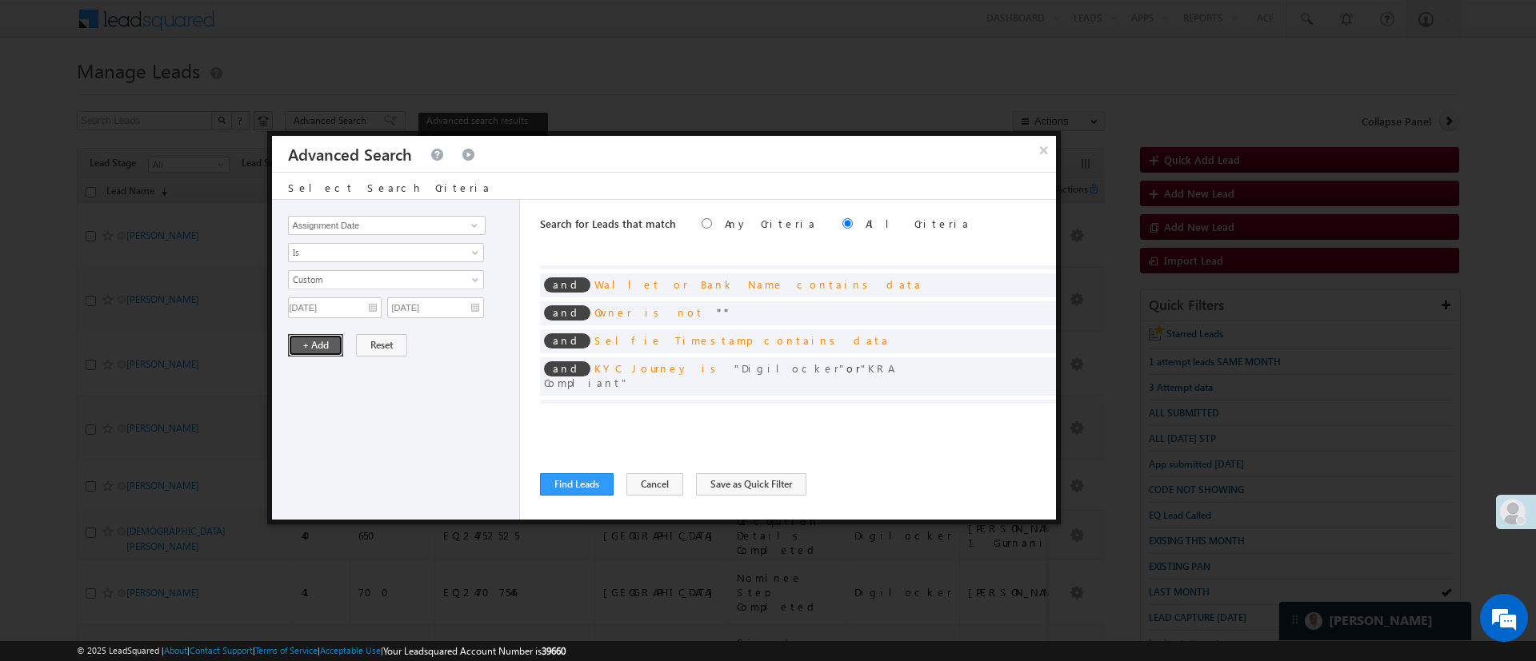
click at [312, 344] on button "+ Add" at bounding box center [315, 345] width 55 height 22
click at [561, 484] on button "Find Leads" at bounding box center [577, 484] width 74 height 22
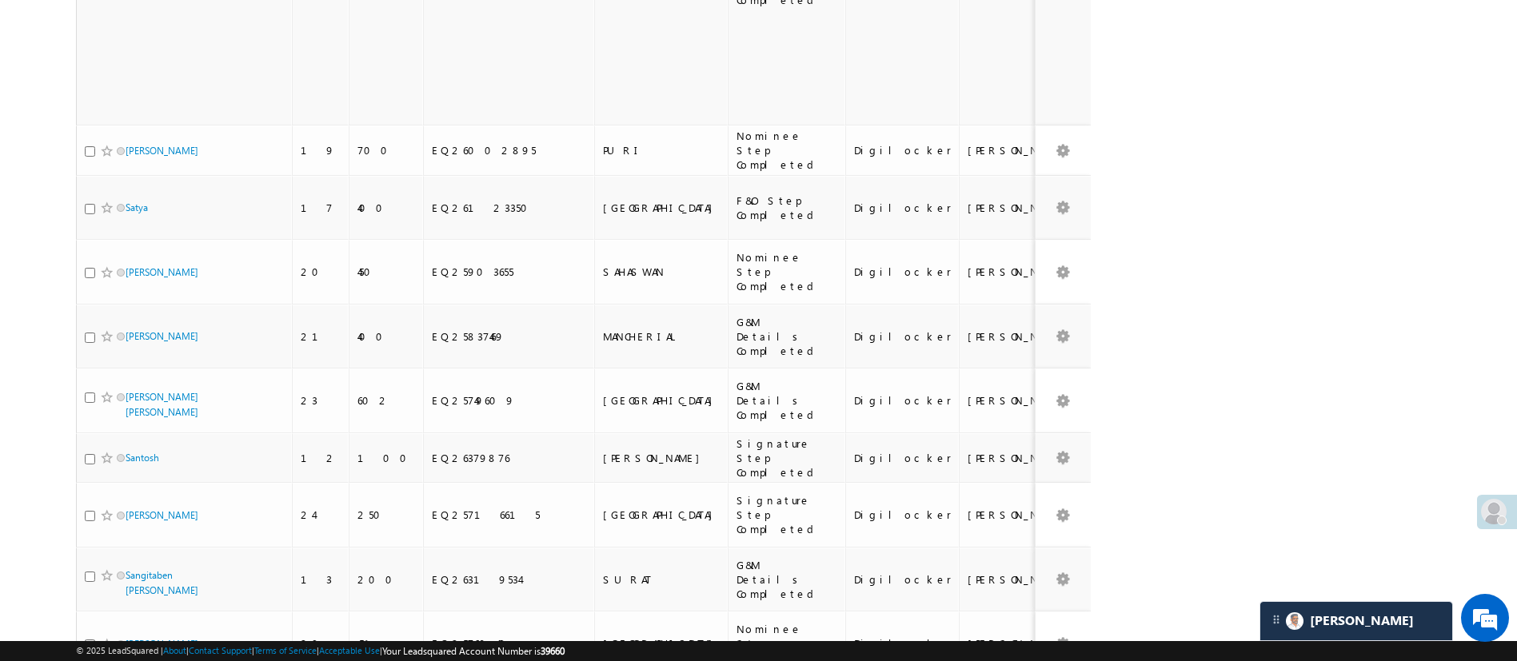
scroll to position [2196, 0]
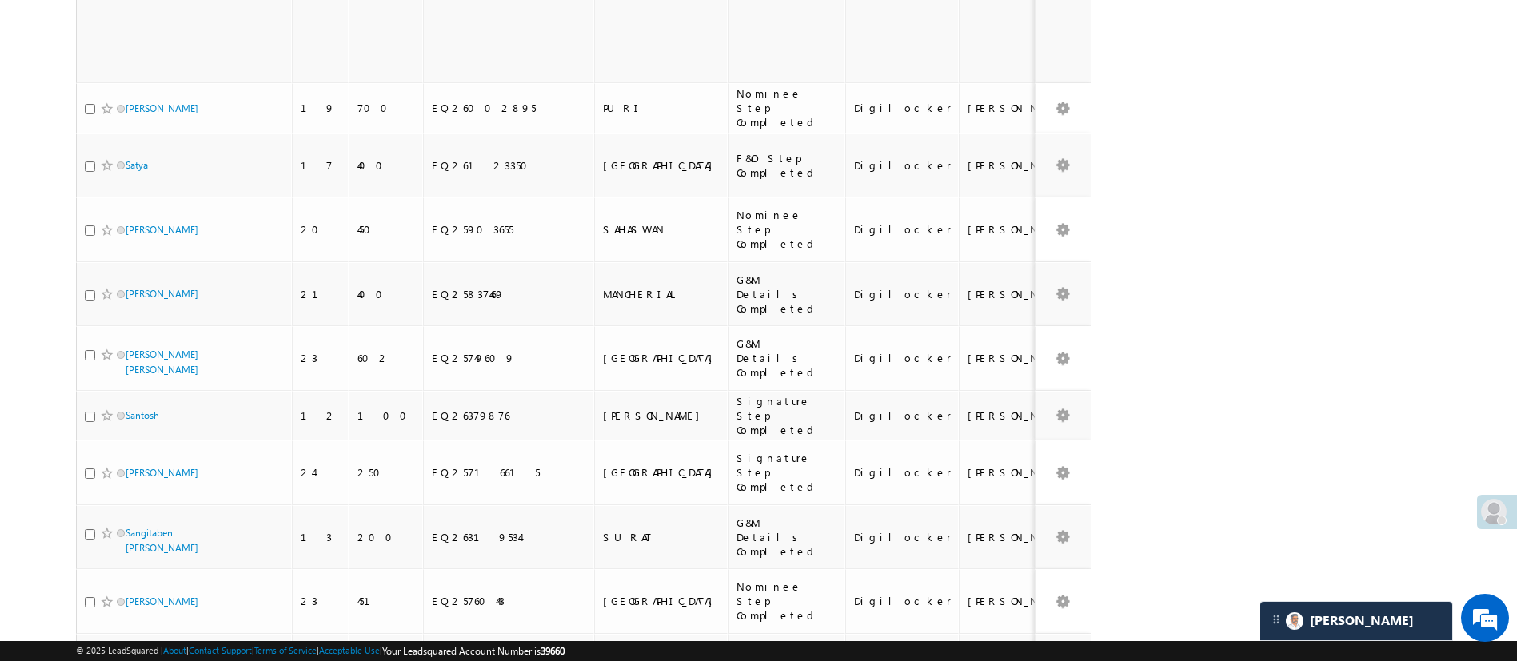
click at [138, 581] on li "25" at bounding box center [130, 582] width 38 height 16
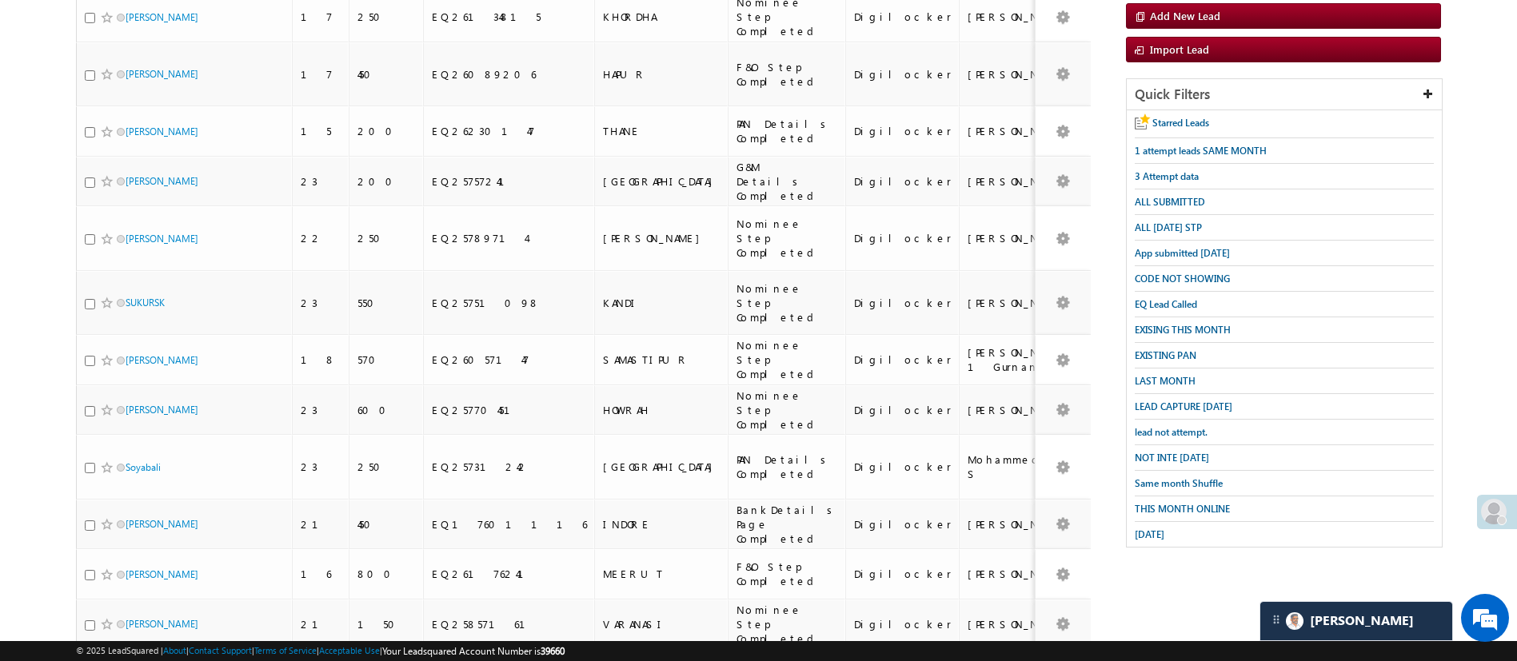
scroll to position [0, 0]
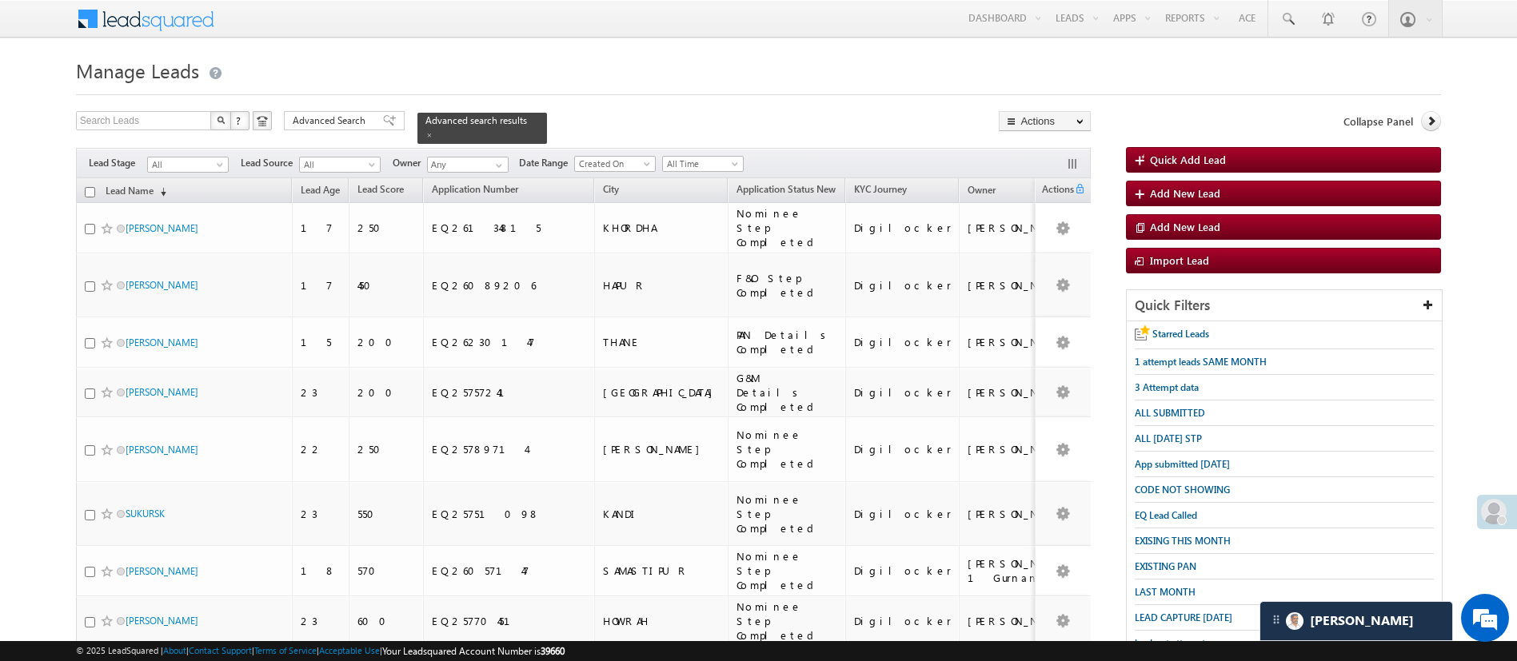
click at [87, 187] on input "checkbox" at bounding box center [90, 192] width 10 height 10
checkbox input "true"
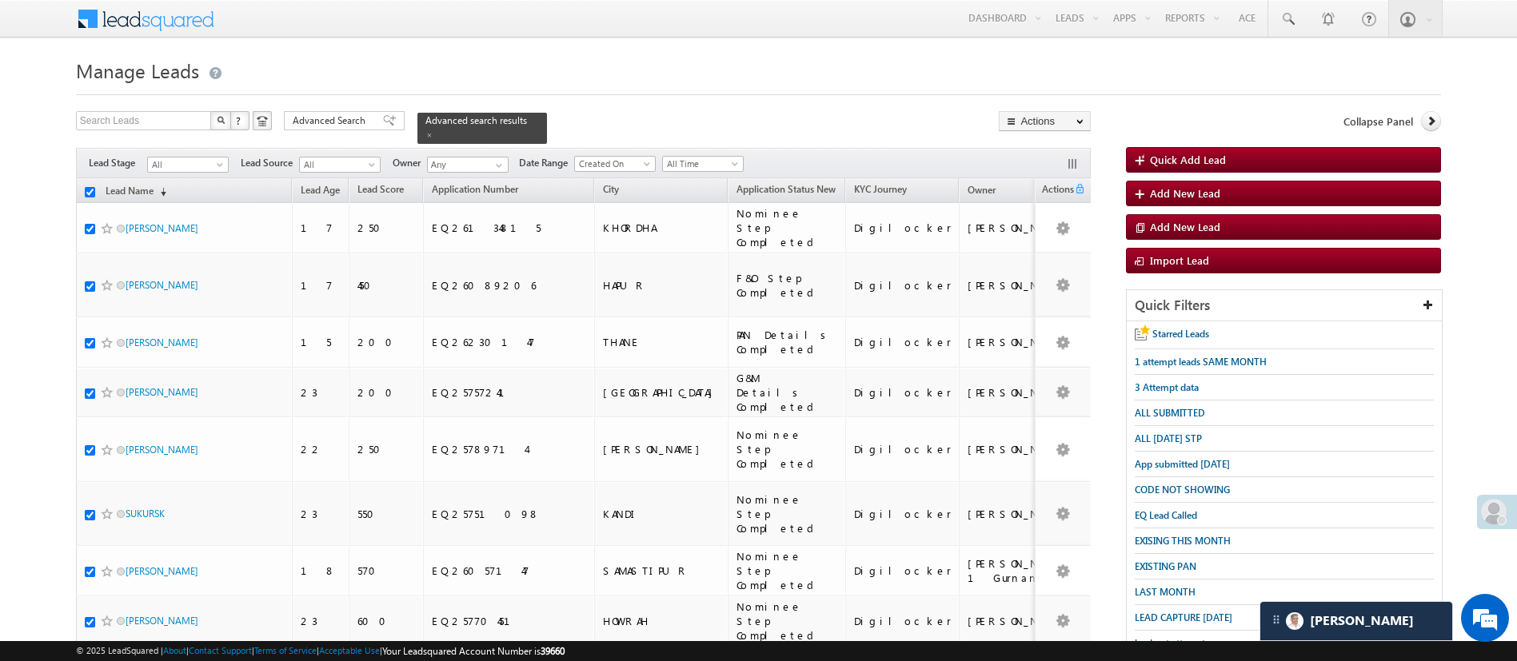
checkbox input "true"
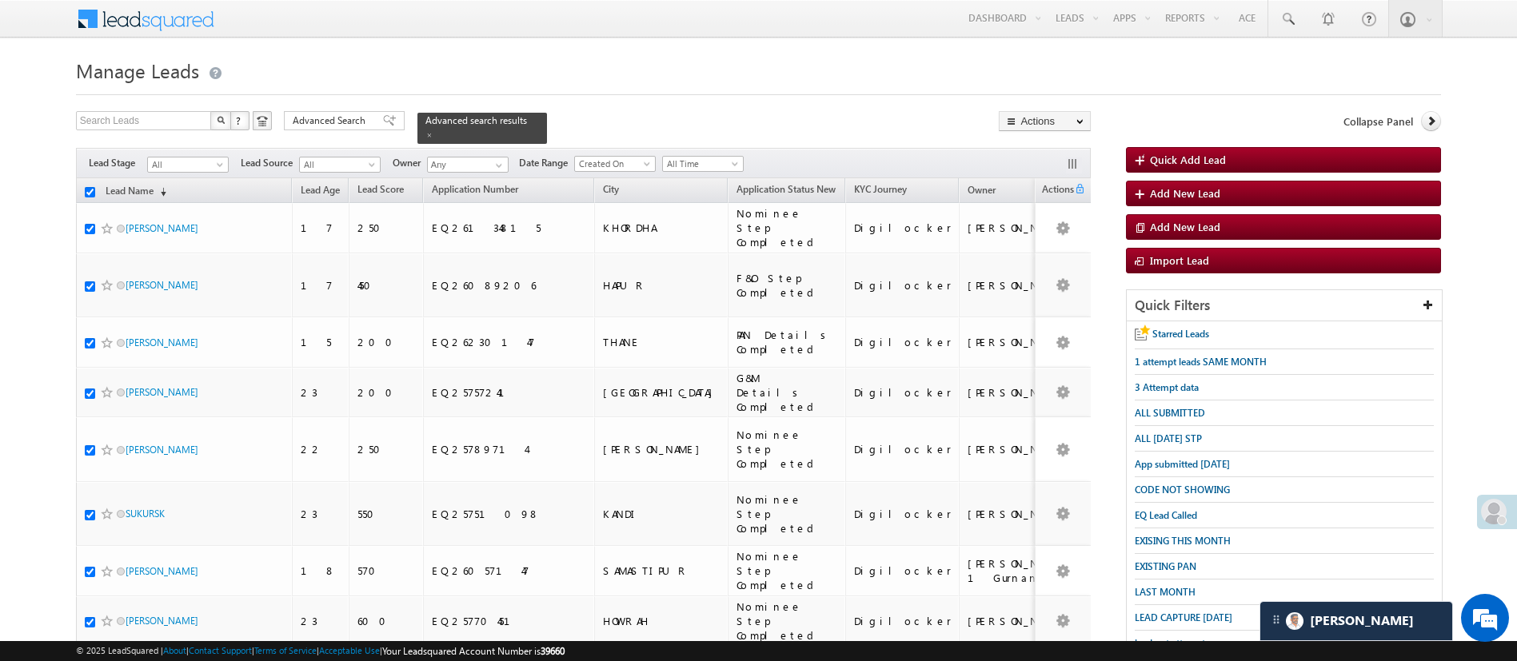
checkbox input "true"
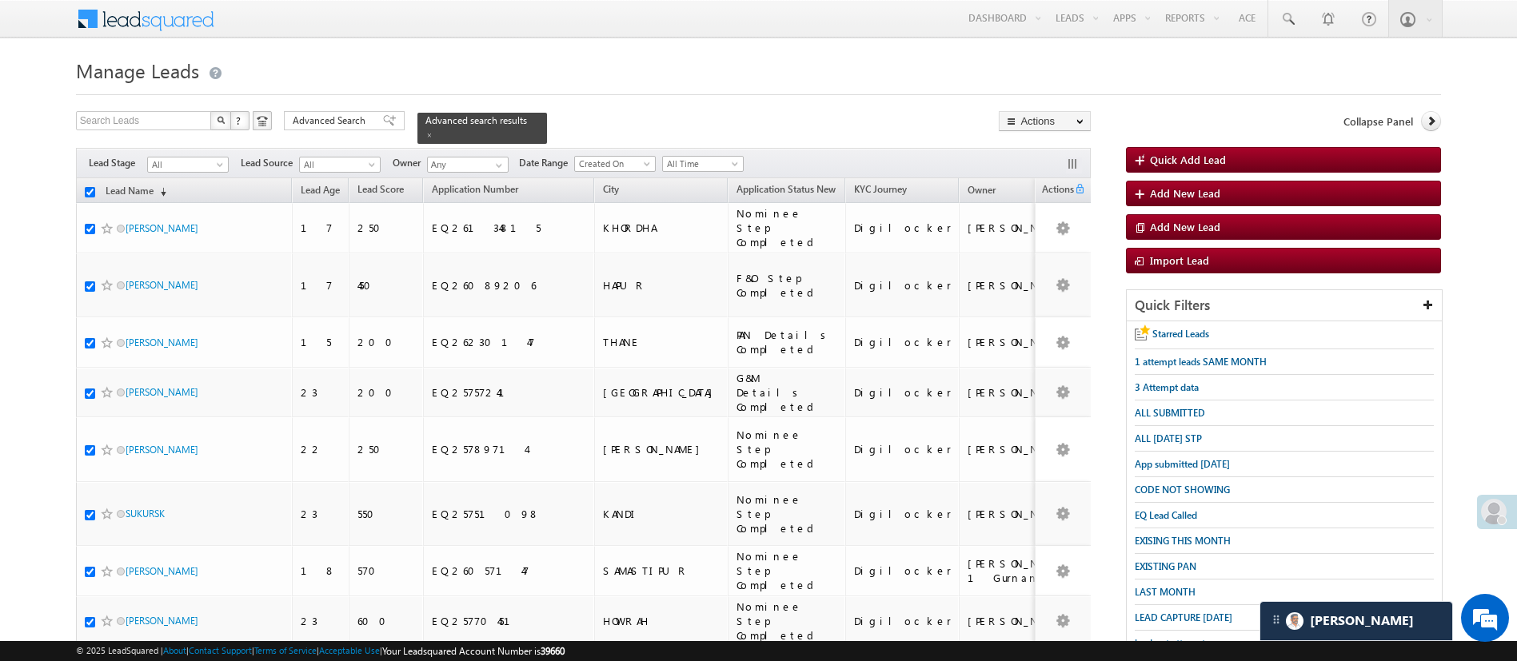
checkbox input "true"
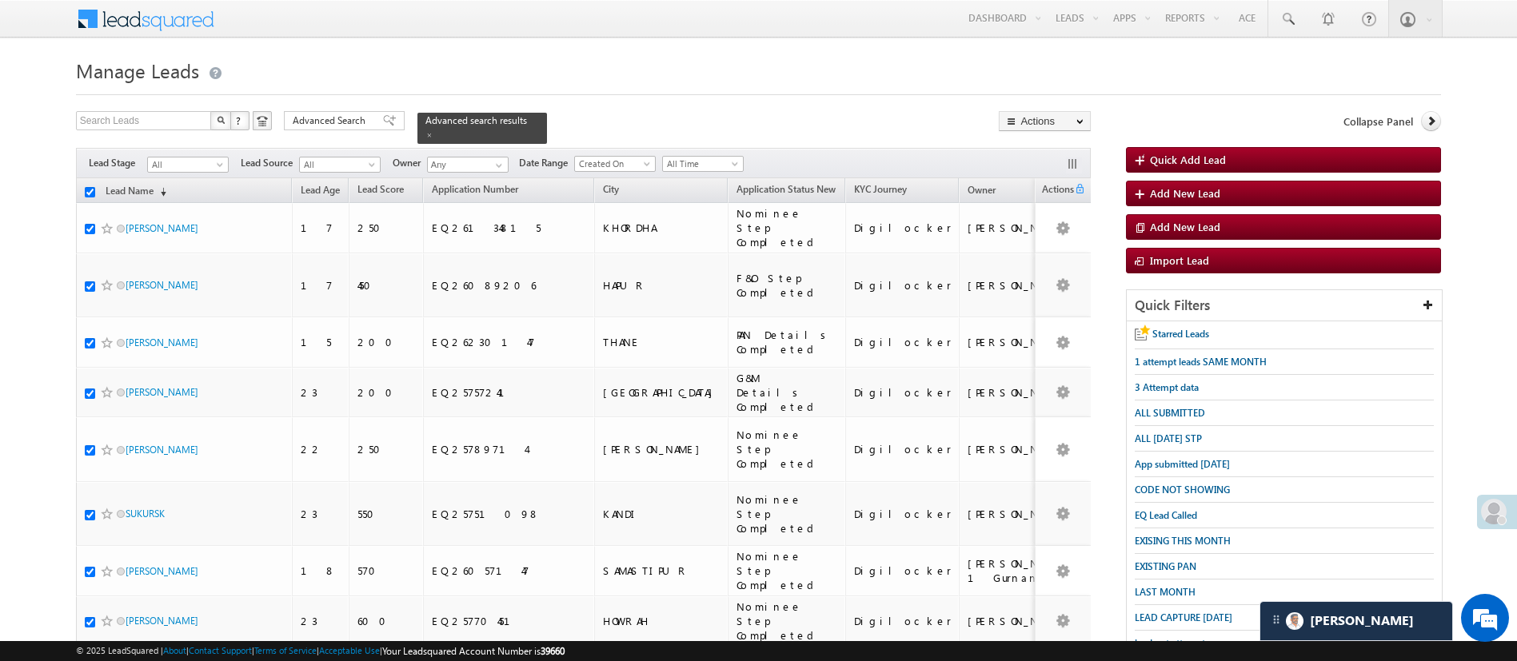
checkbox input "true"
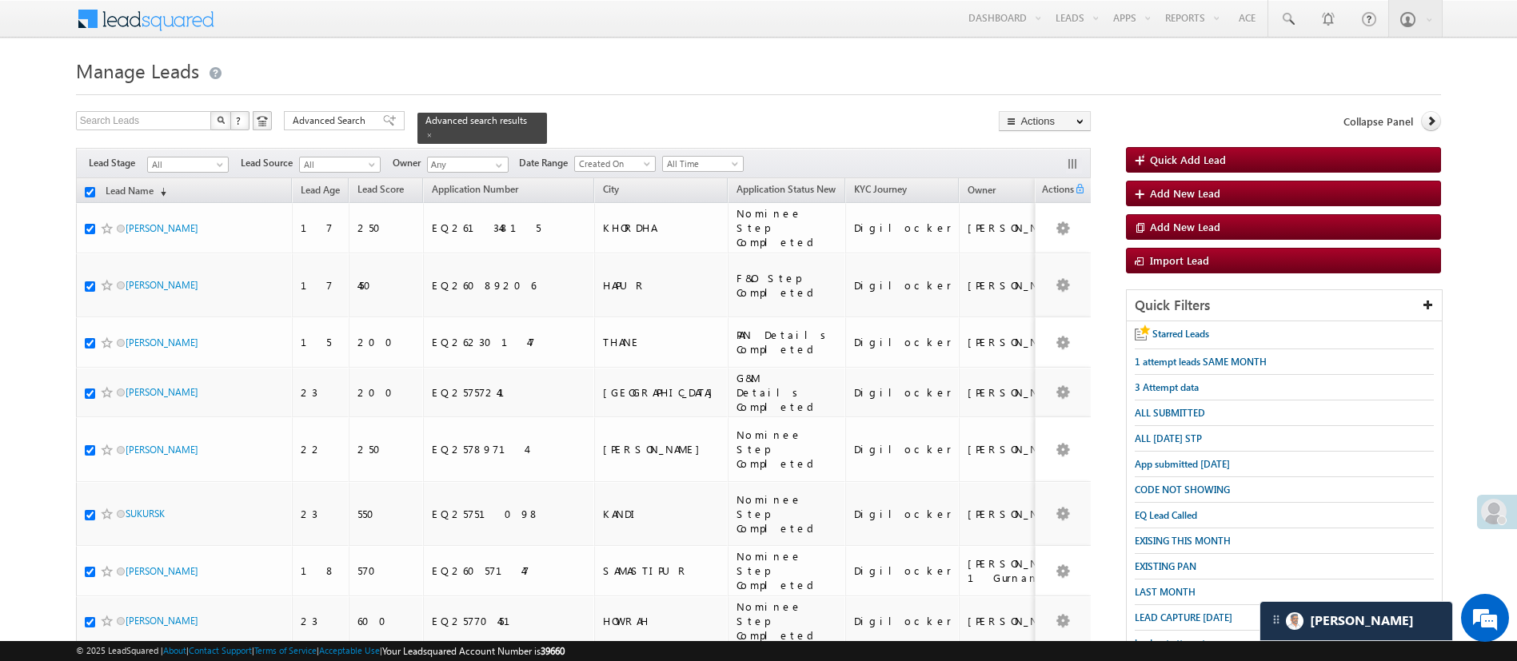
checkbox input "true"
click at [1053, 235] on link "Change Owner" at bounding box center [1045, 239] width 90 height 19
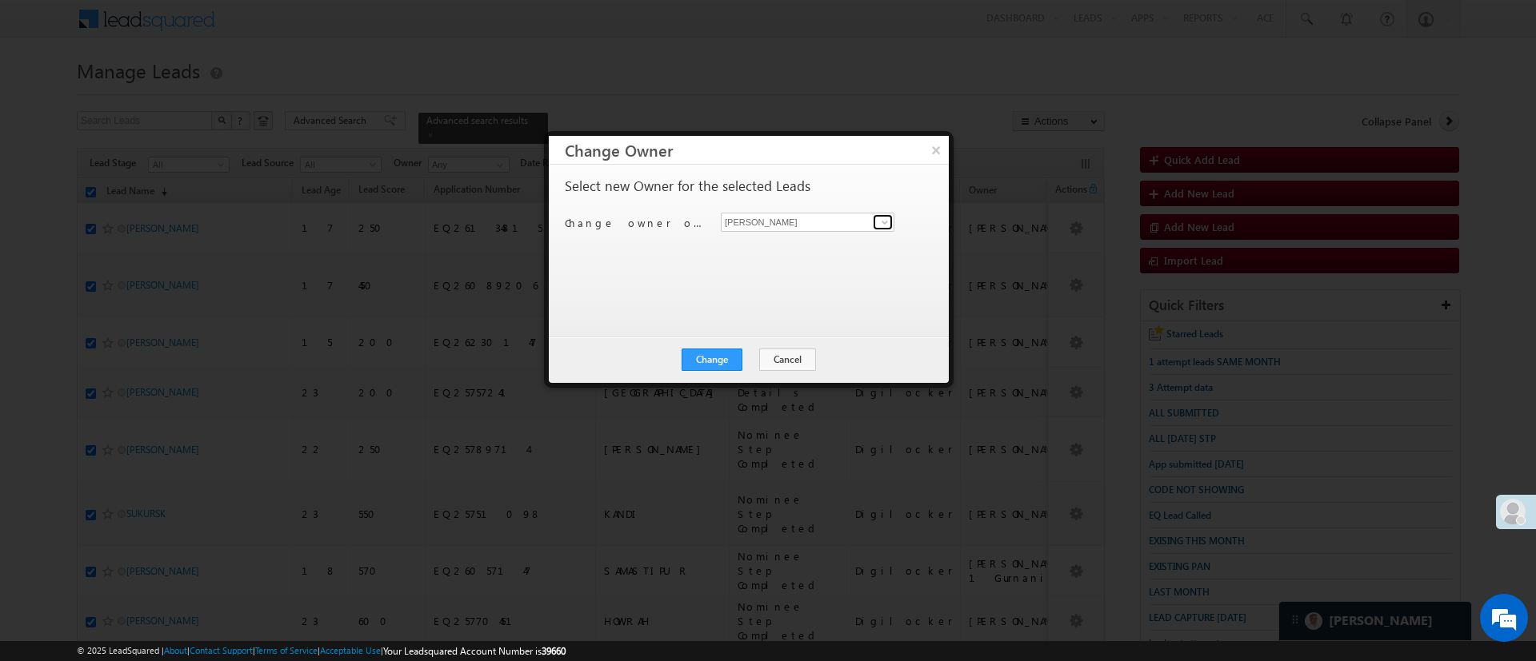
click at [879, 225] on span at bounding box center [884, 222] width 13 height 13
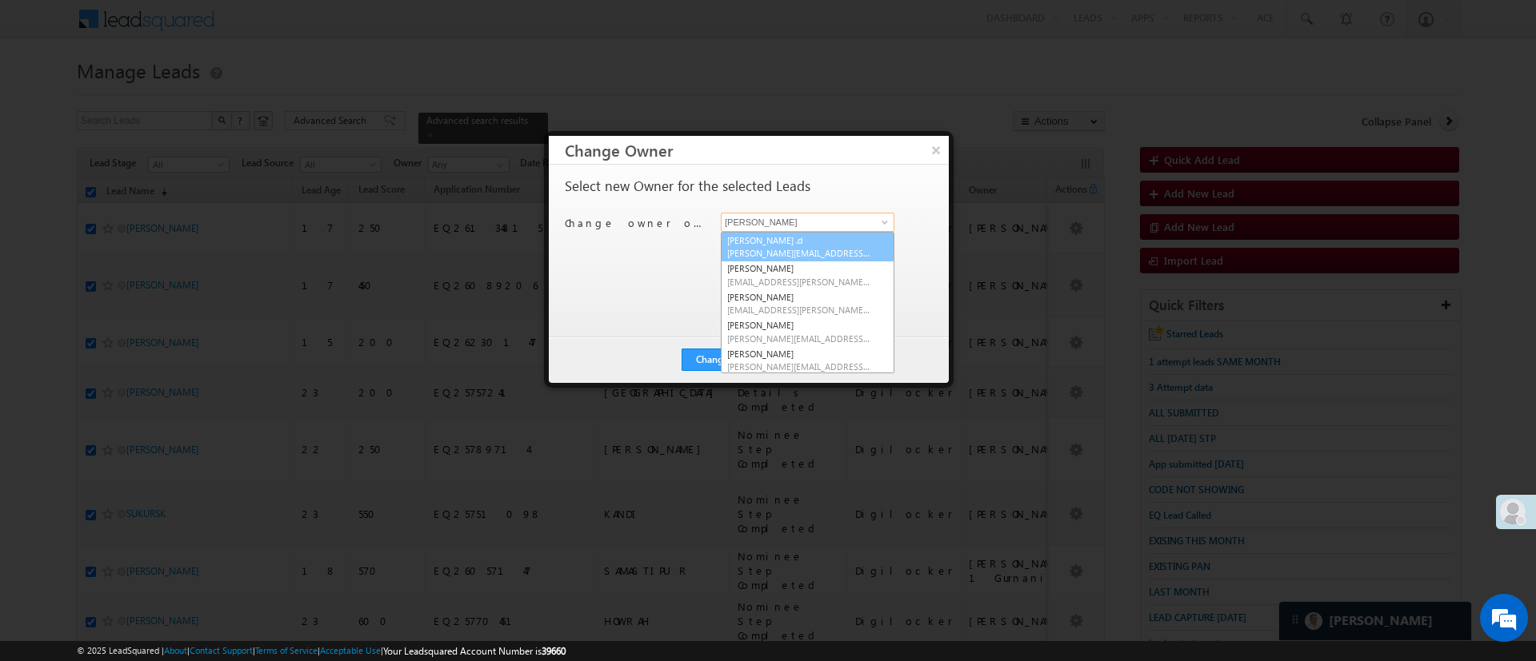
click at [833, 246] on link "Aakansha .d Aakansha.D@angelbroking.com" at bounding box center [808, 247] width 174 height 30
type input "Aakansha .d"
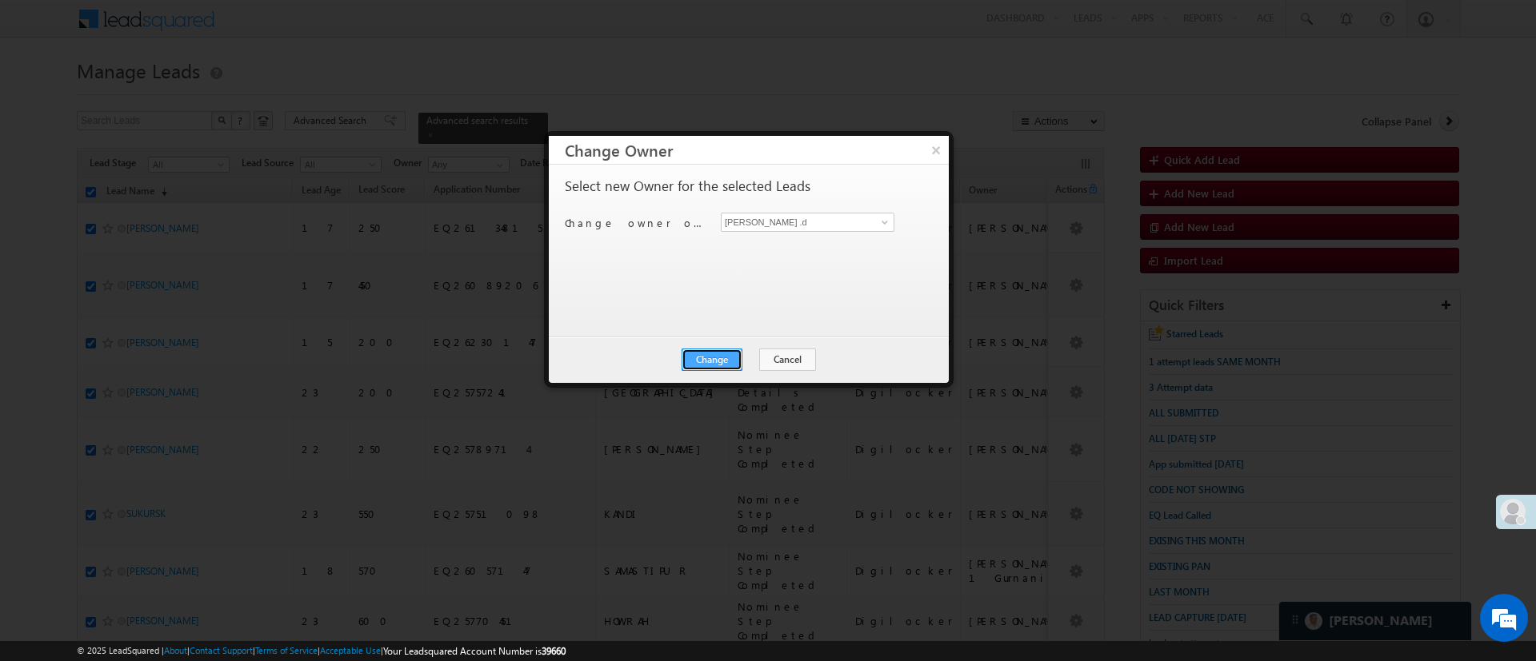
click at [731, 353] on button "Change" at bounding box center [711, 360] width 61 height 22
click at [753, 355] on button "Close" at bounding box center [750, 360] width 51 height 22
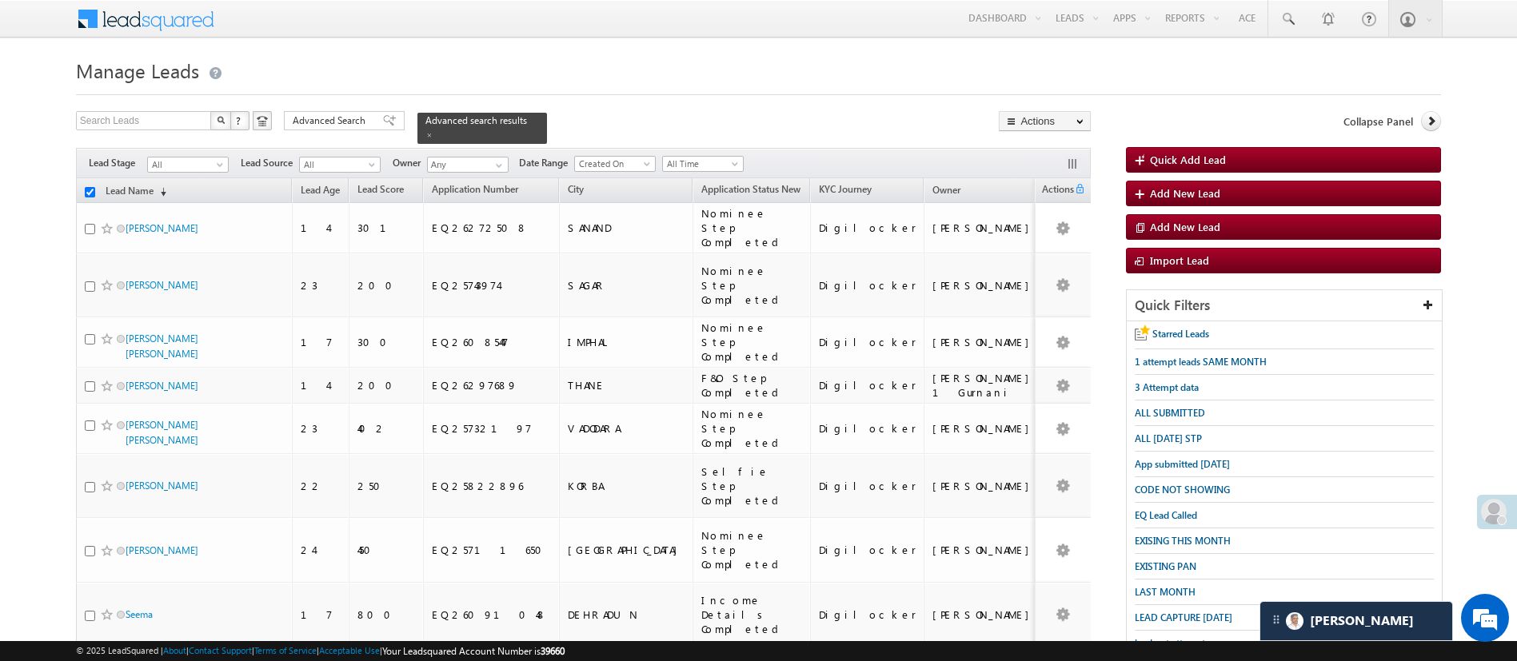
checkbox input "false"
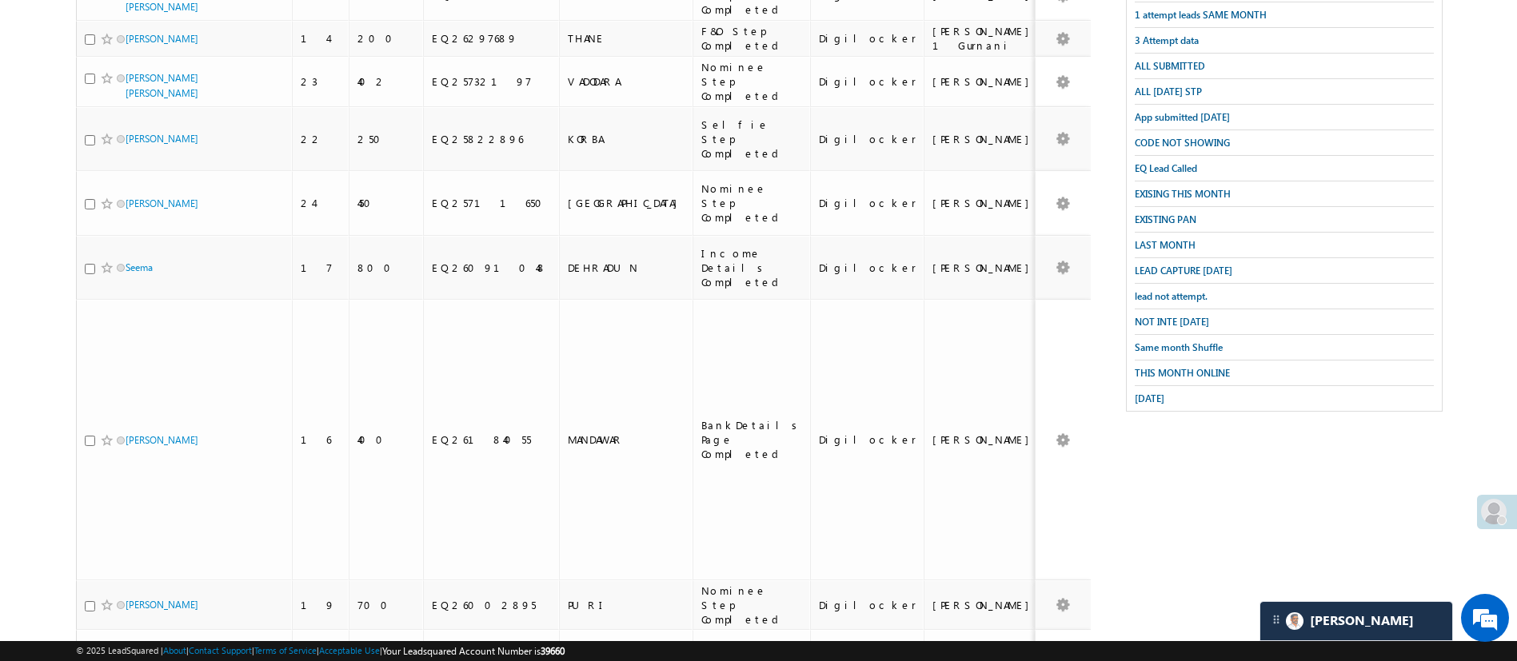
scroll to position [342, 0]
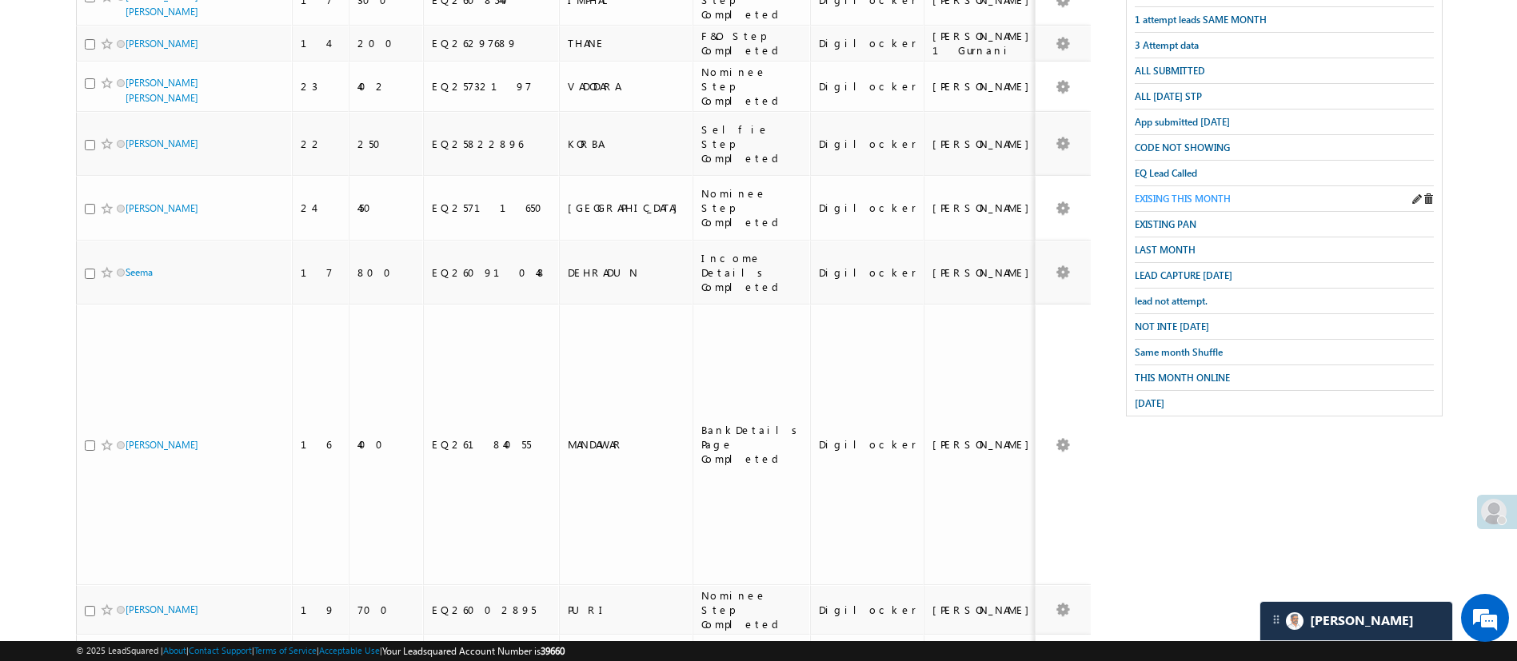
click at [1187, 195] on span "EXISING THIS MONTH" at bounding box center [1183, 199] width 96 height 12
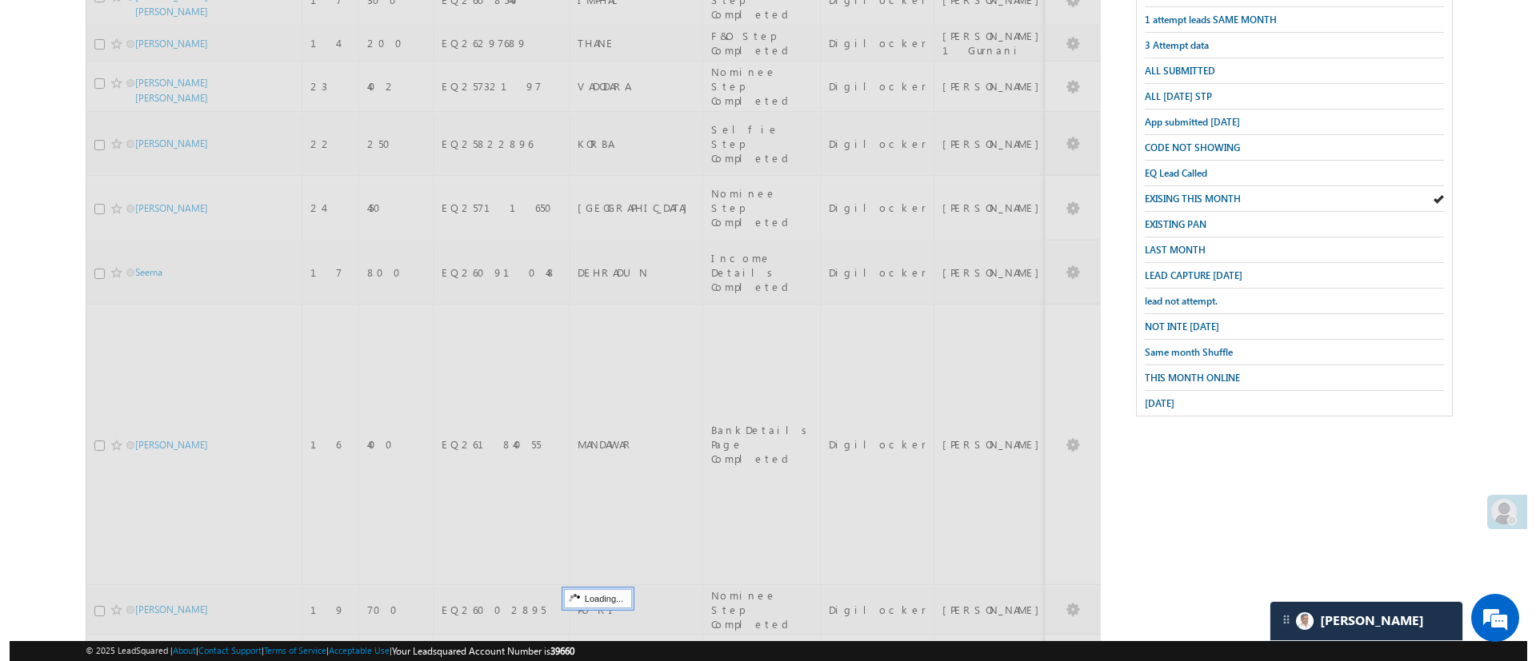
scroll to position [0, 0]
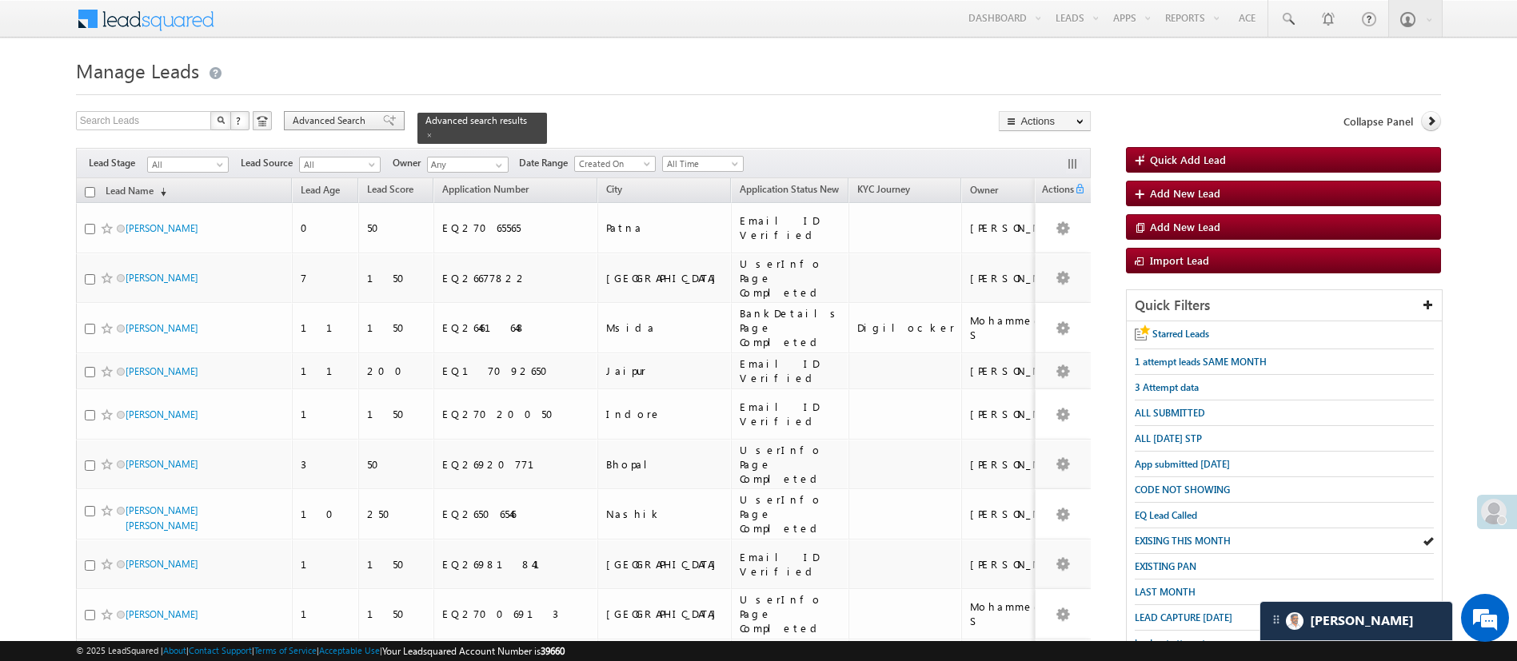
click at [346, 122] on span "Advanced Search" at bounding box center [332, 121] width 78 height 14
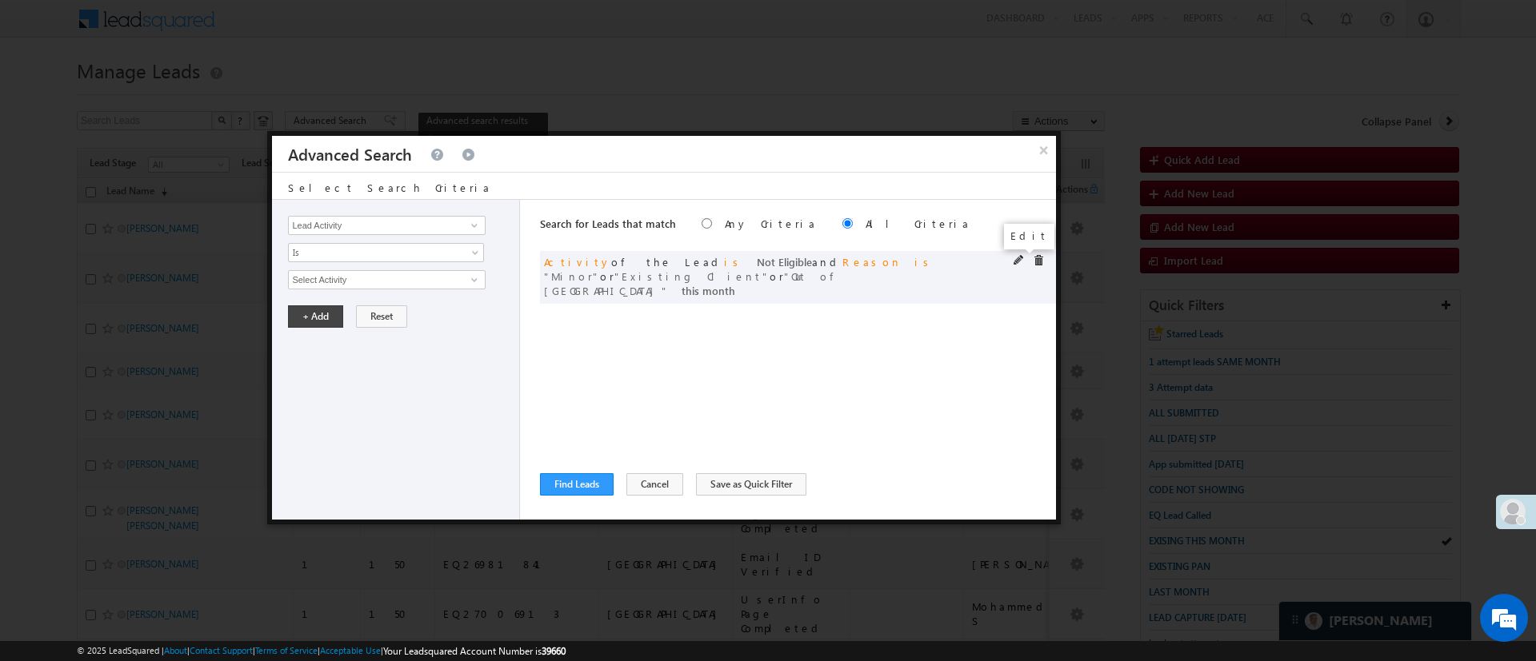
click at [1020, 258] on span at bounding box center [1018, 260] width 11 height 11
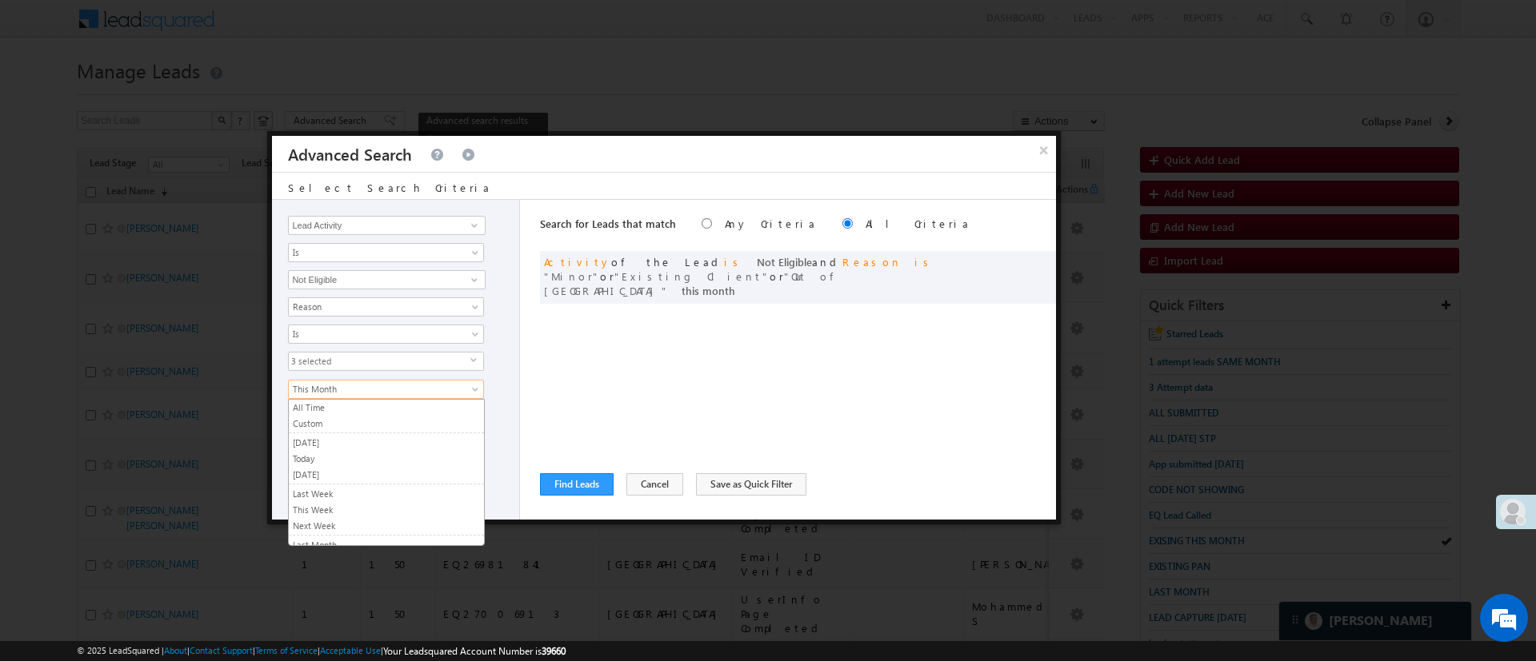
click at [387, 393] on span "This Month" at bounding box center [376, 389] width 174 height 14
click at [414, 454] on link "Today" at bounding box center [386, 459] width 195 height 14
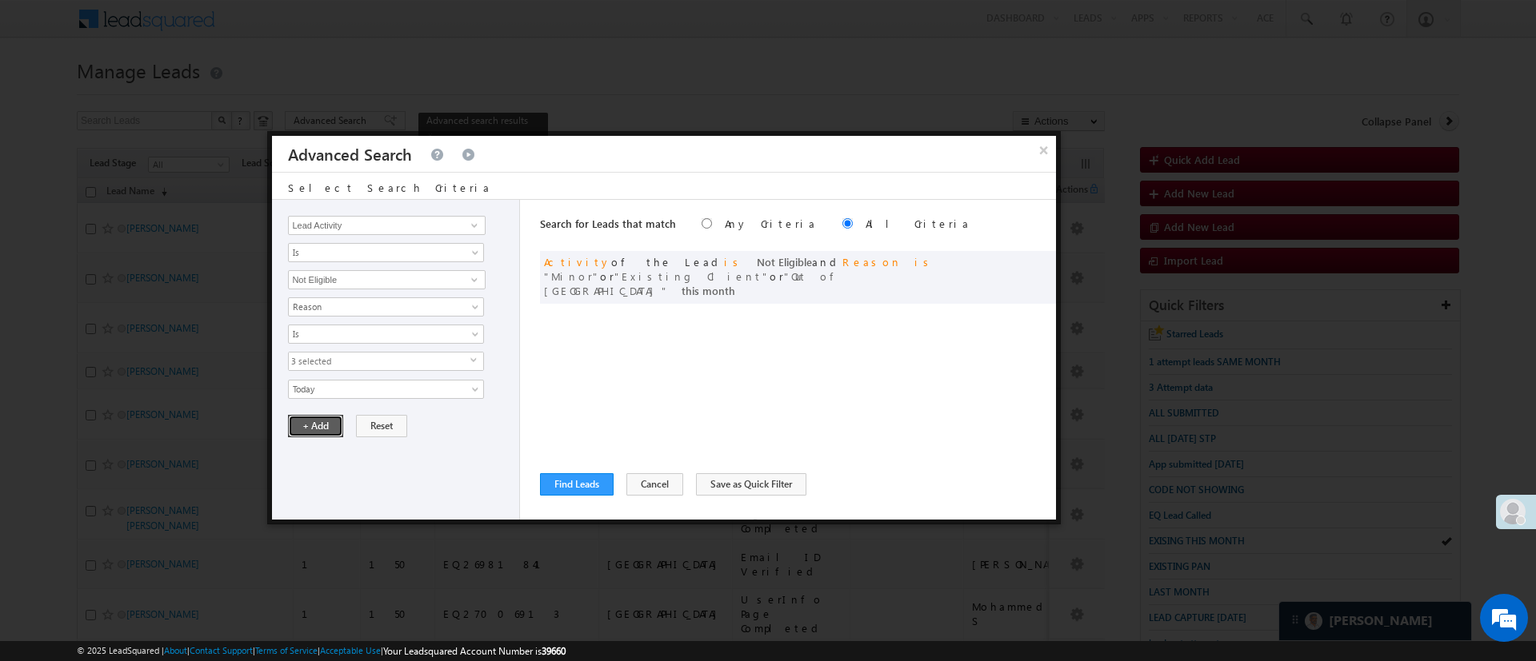
click at [298, 417] on button "+ Add" at bounding box center [315, 426] width 55 height 22
click at [587, 489] on button "Find Leads" at bounding box center [577, 484] width 74 height 22
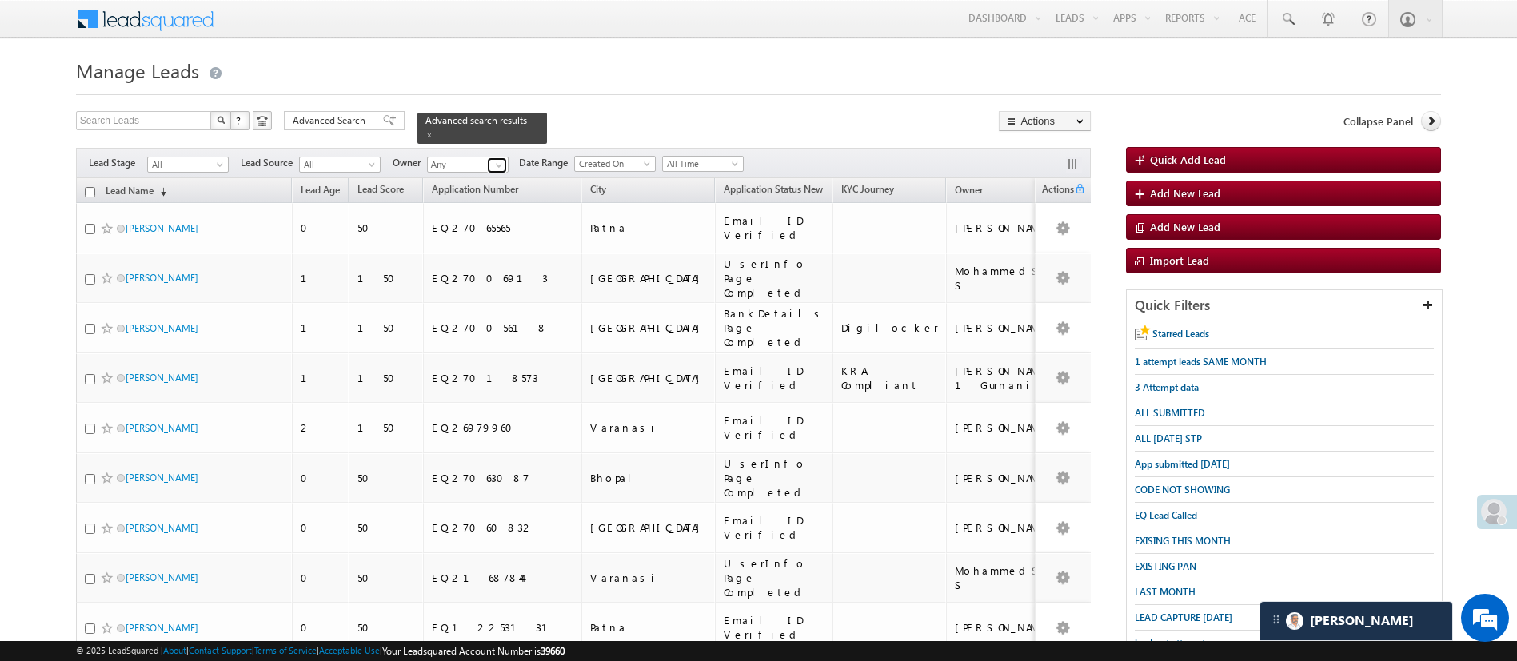
click at [499, 159] on span at bounding box center [499, 165] width 13 height 13
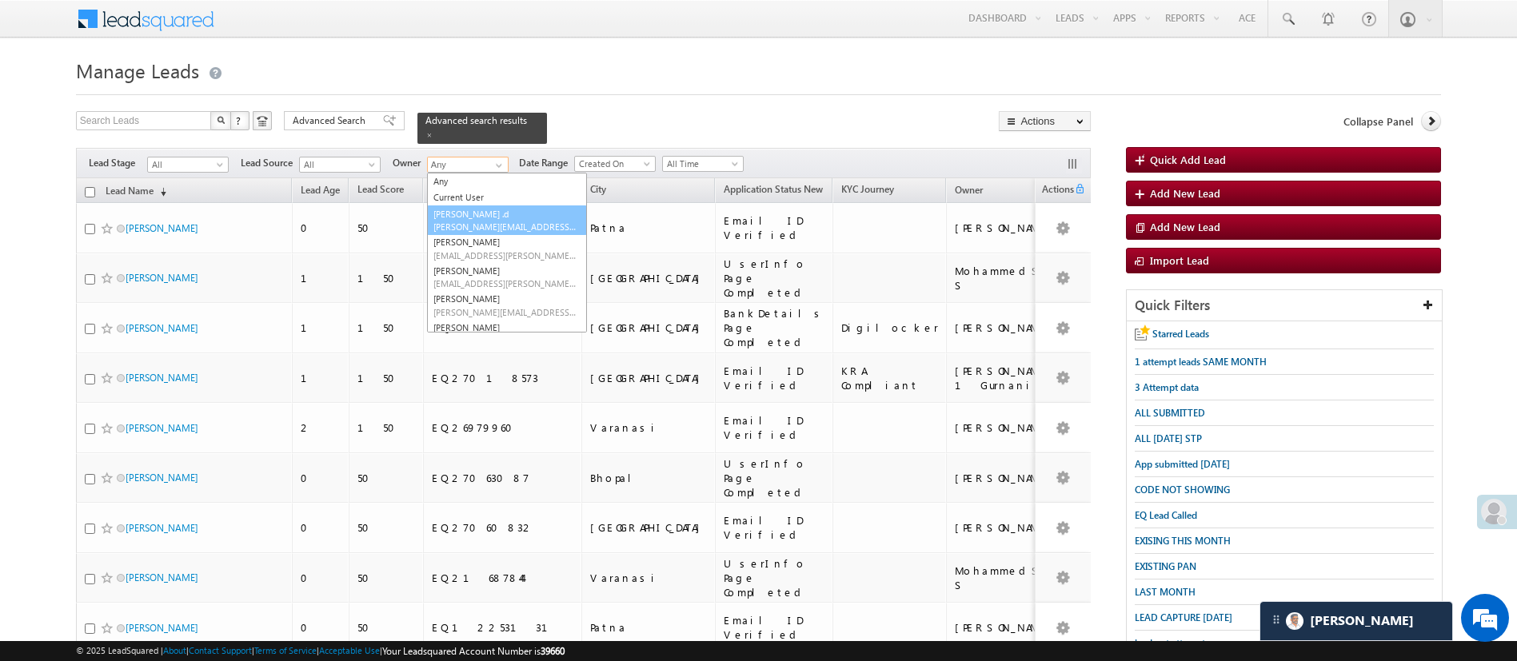
click at [498, 208] on link "Aakansha .d Aakansha.D@angelbroking.com" at bounding box center [507, 221] width 160 height 30
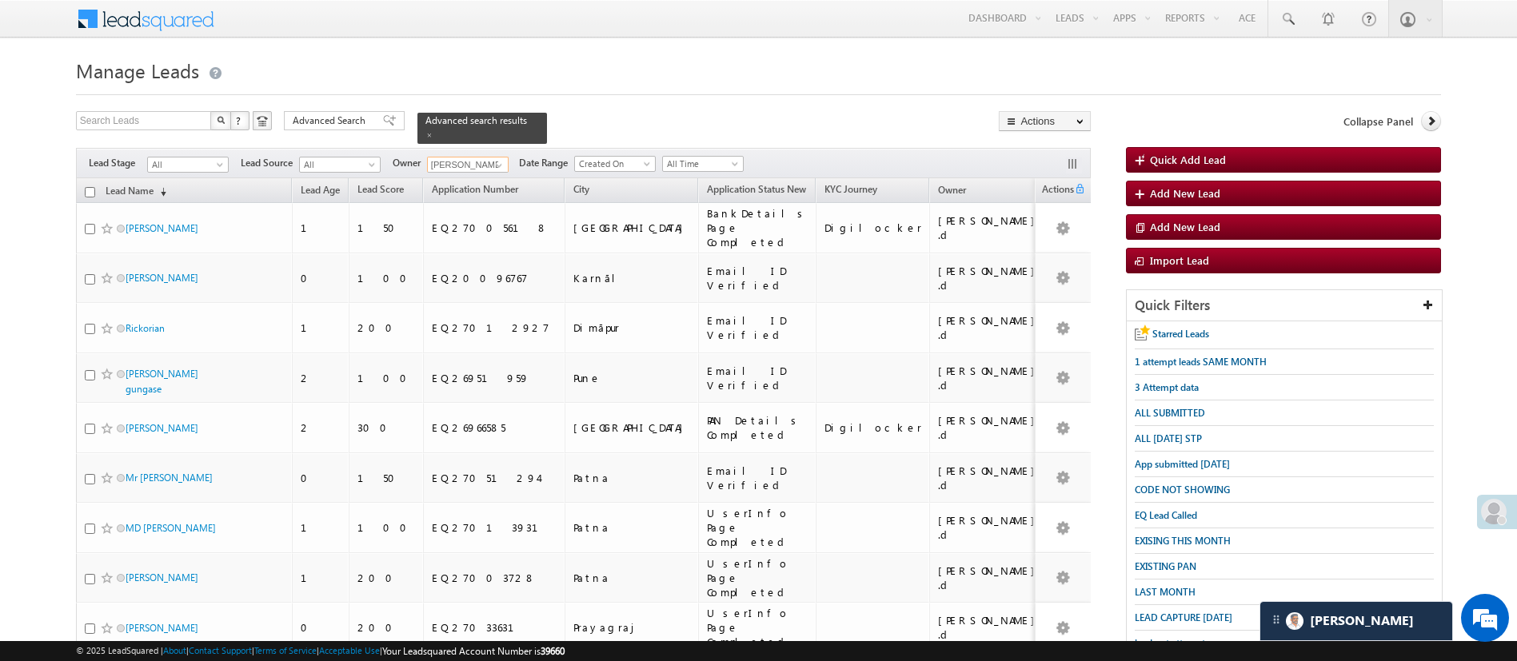
scroll to position [141, 0]
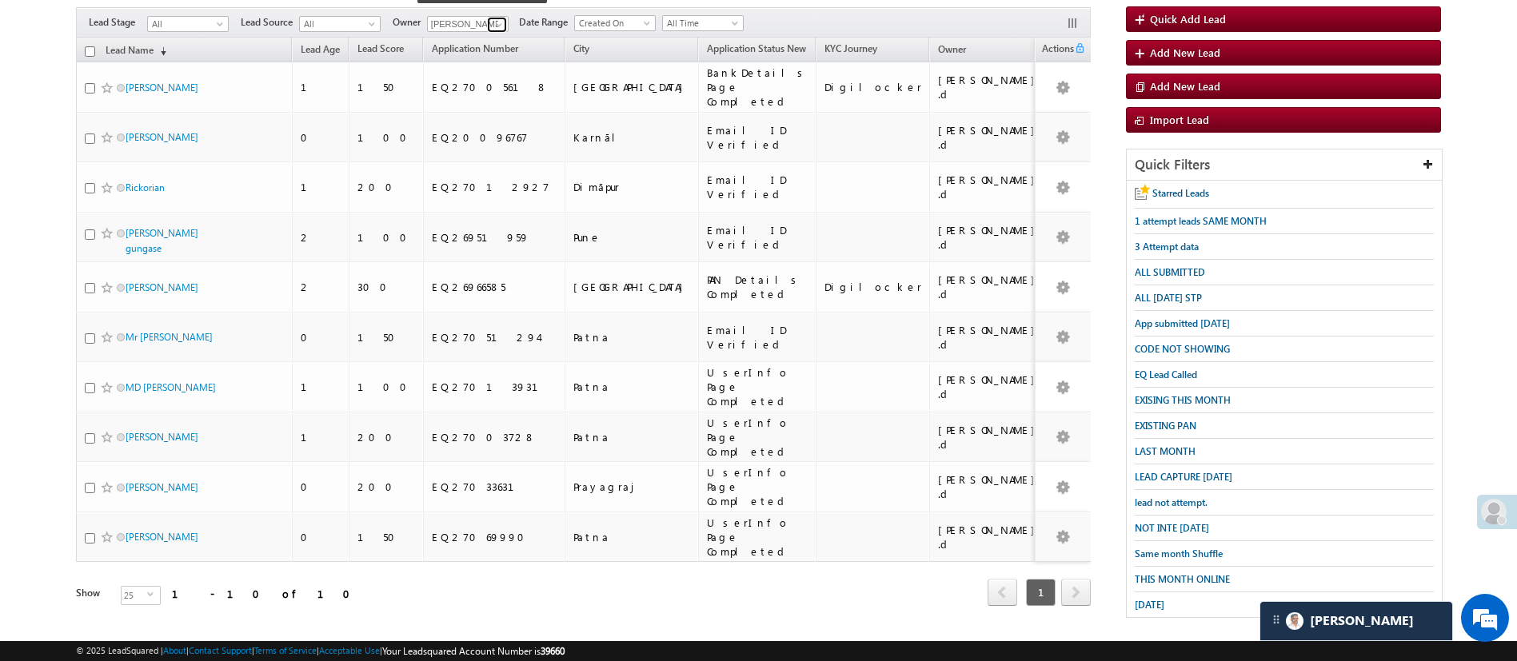
click at [502, 18] on span at bounding box center [499, 24] width 13 height 13
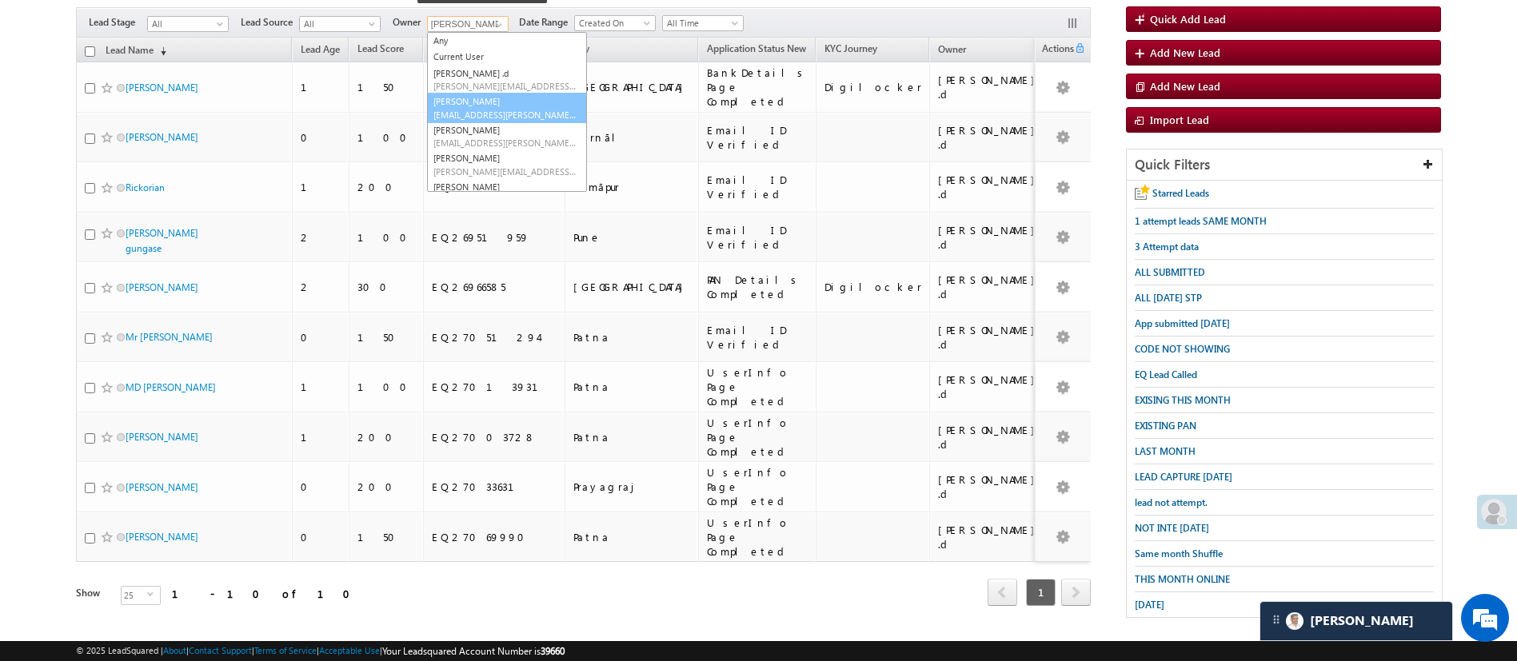
click at [478, 93] on link "Anuj Rajak Anuj.Rajak@angelbroking.com" at bounding box center [507, 108] width 160 height 30
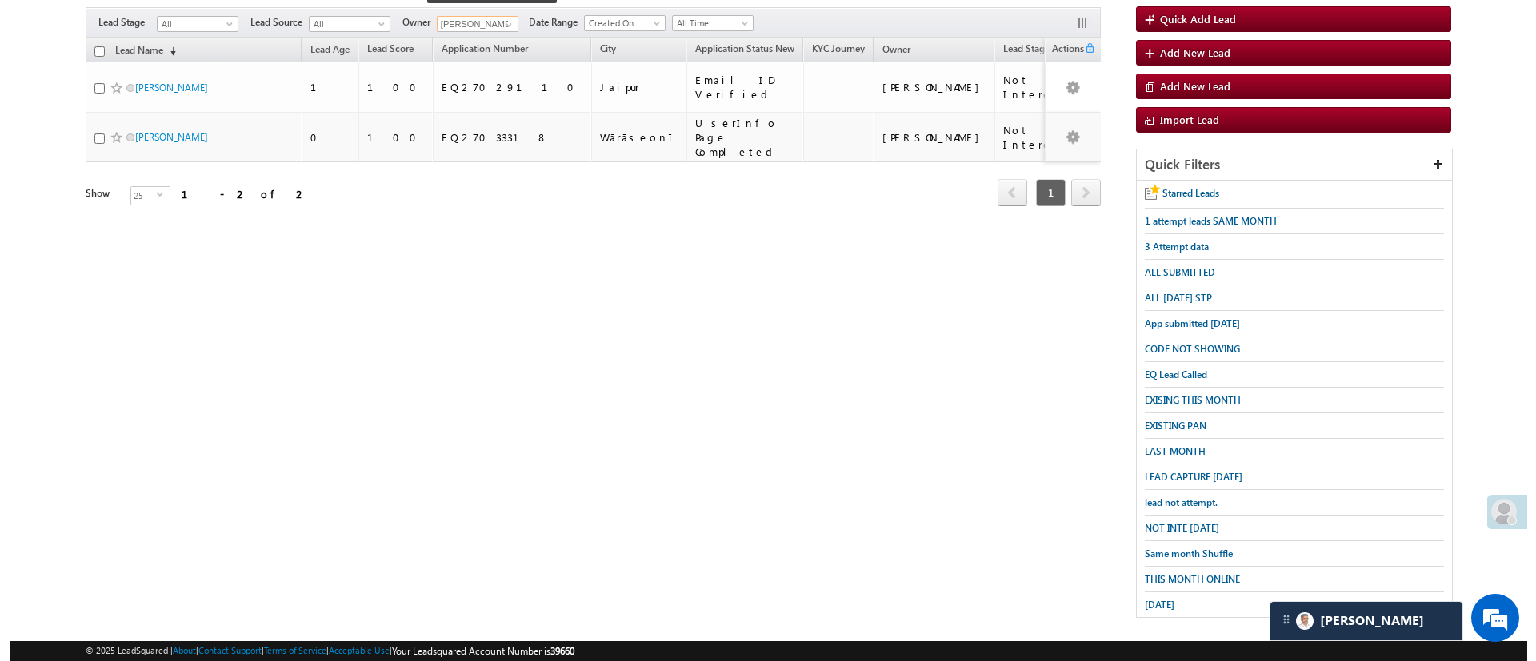
scroll to position [0, 0]
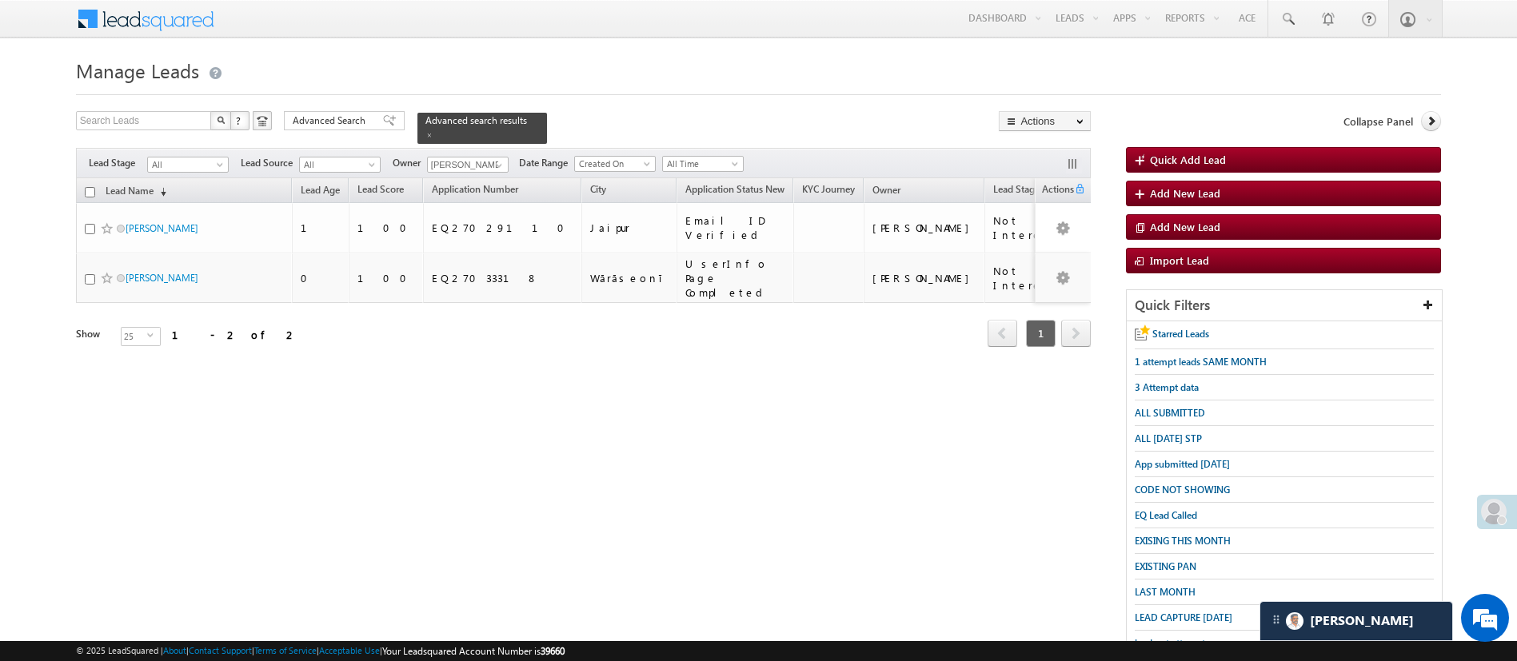
click at [362, 108] on form "Manage Leads Quick Add Lead Search Leads X ? 2 results found Advanced Search Ad…" at bounding box center [758, 414] width 1365 height 721
click at [357, 116] on span "Advanced Search" at bounding box center [332, 121] width 78 height 14
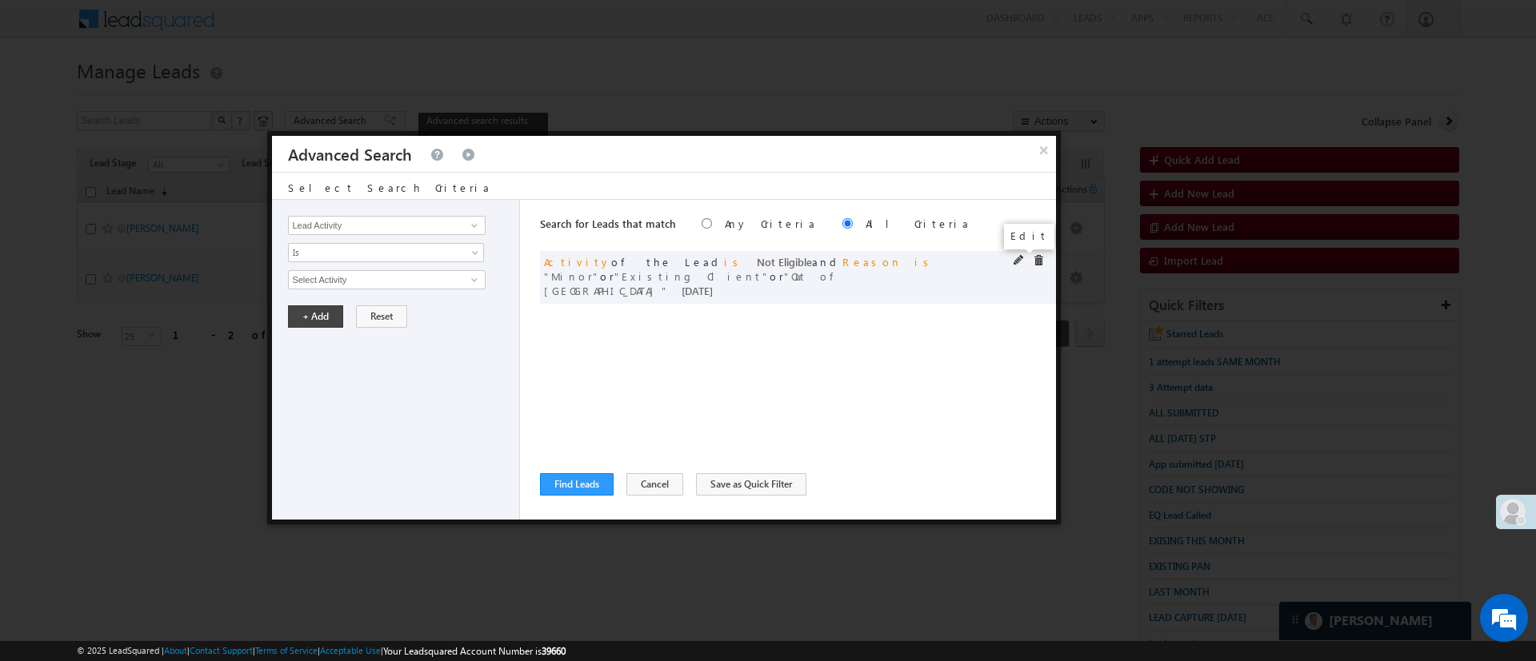
click at [1017, 260] on span at bounding box center [1018, 260] width 11 height 11
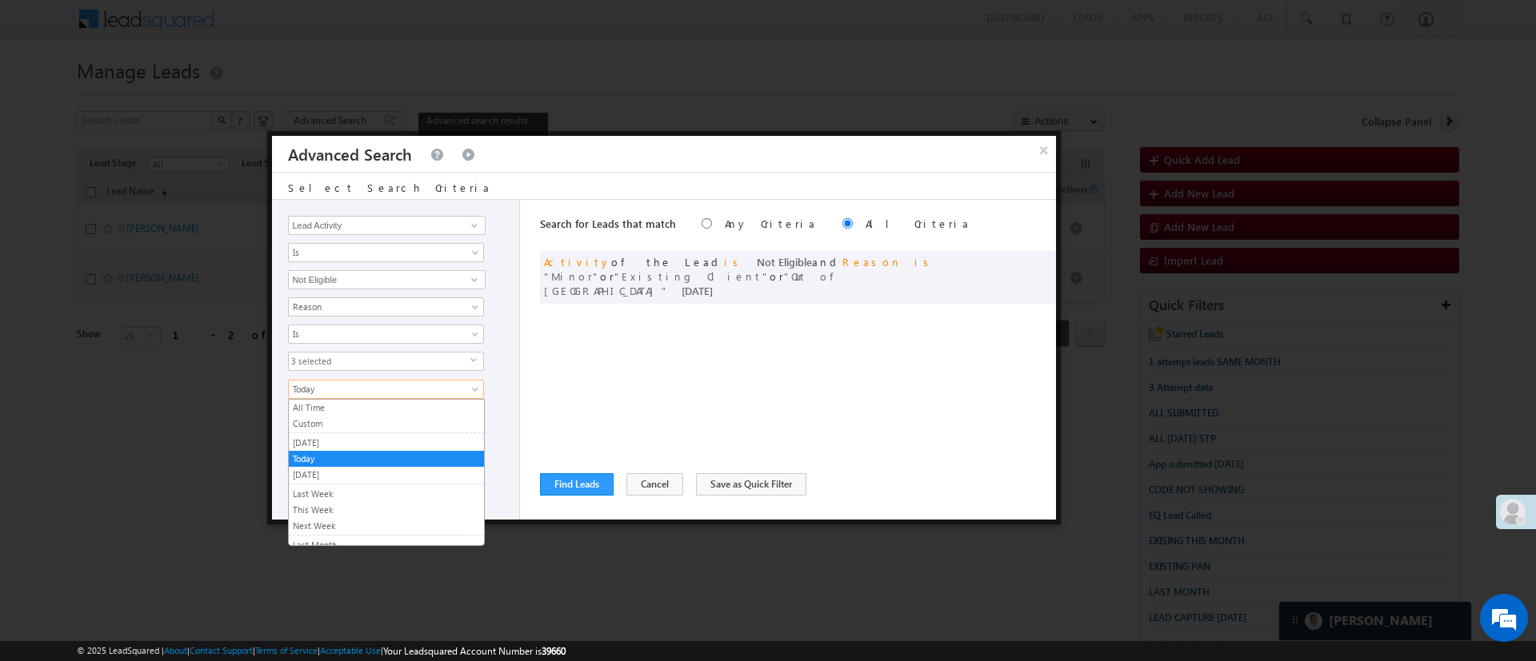
click at [377, 387] on span "Today" at bounding box center [376, 389] width 174 height 14
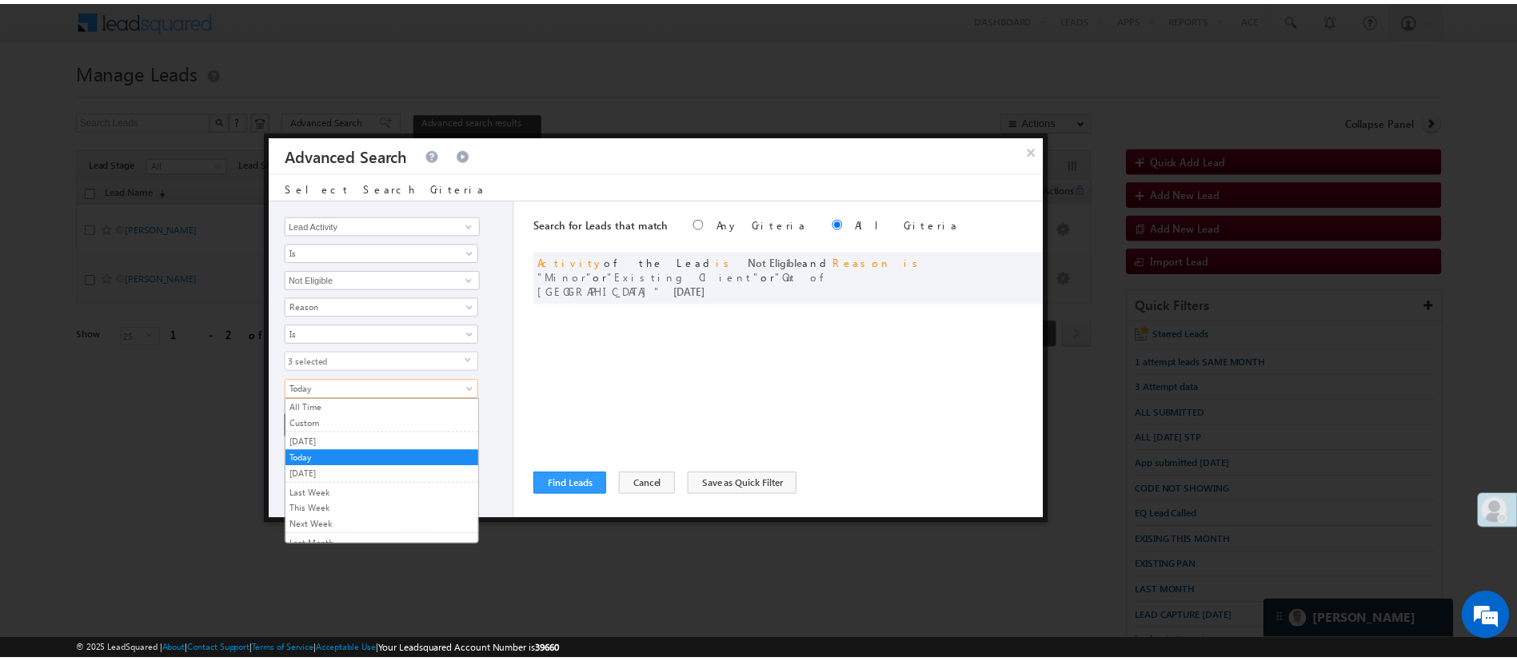
scroll to position [107, 0]
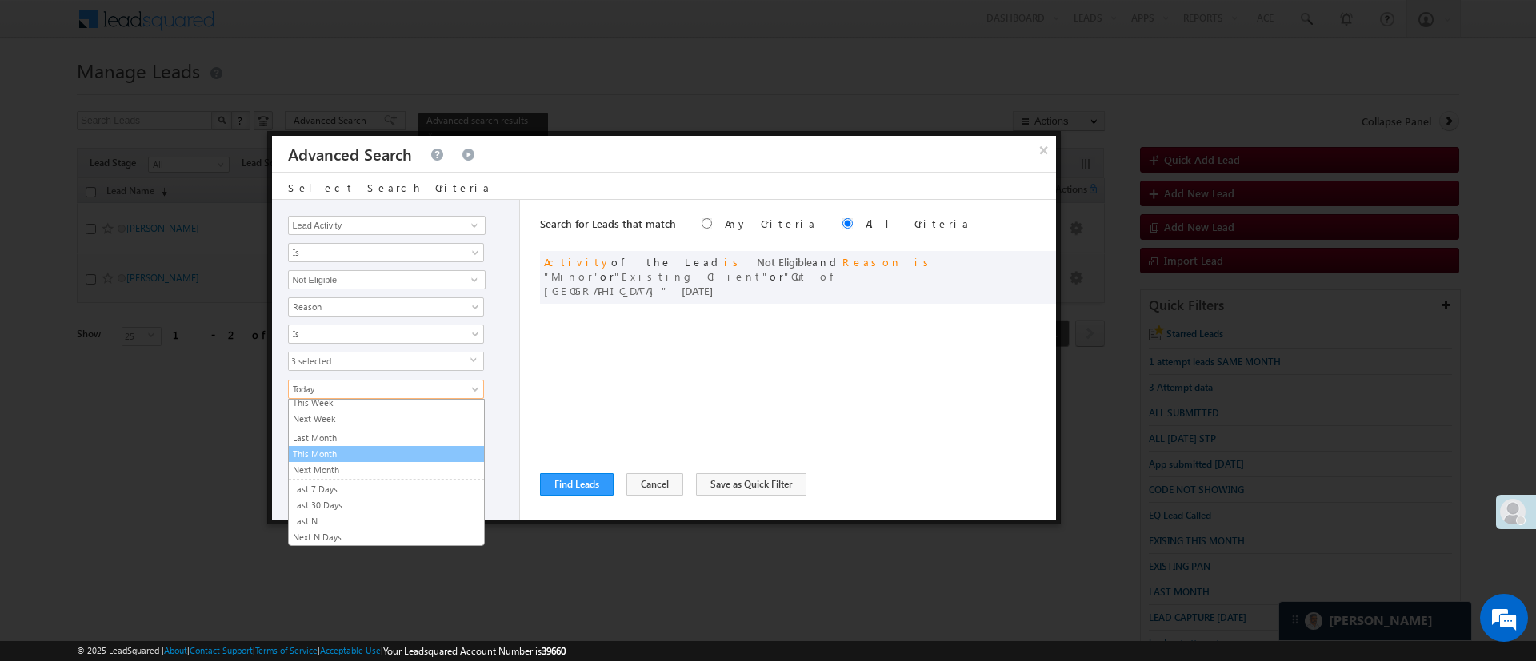
click at [429, 455] on link "This Month" at bounding box center [386, 454] width 195 height 14
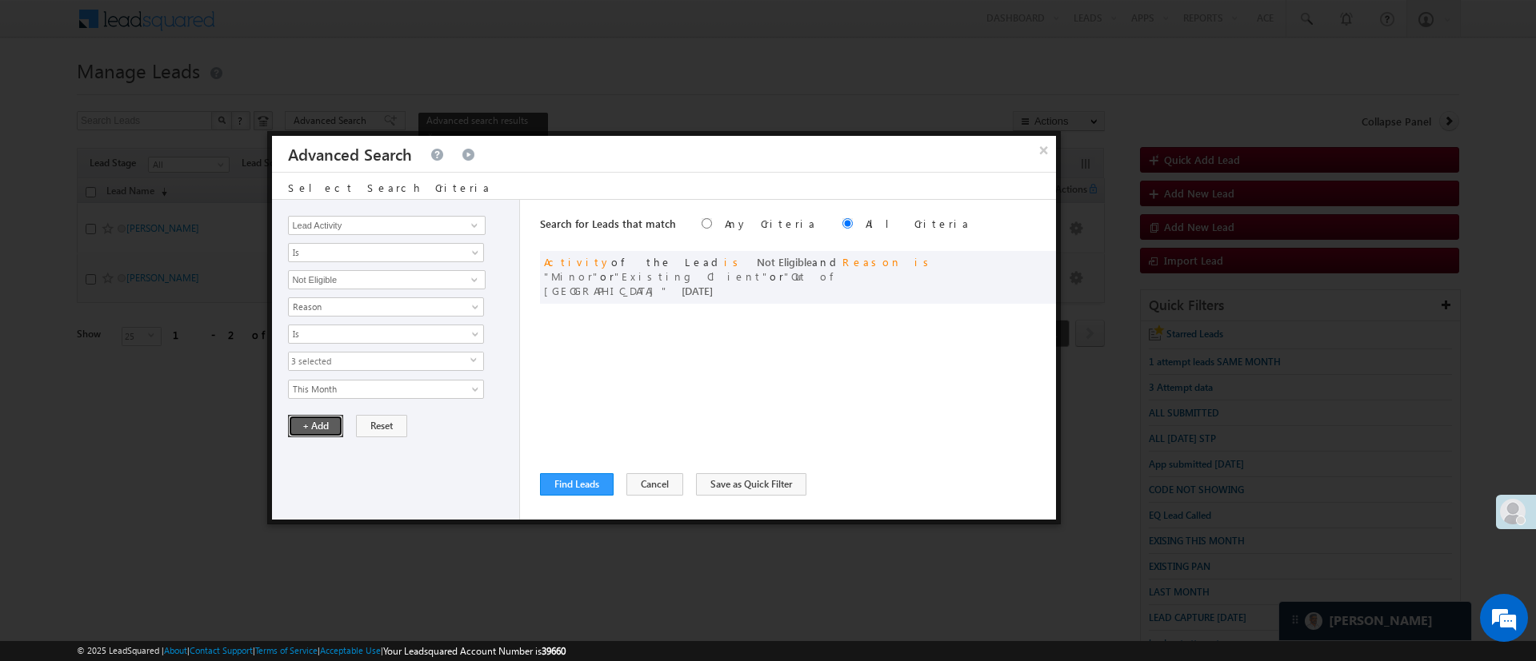
click at [326, 427] on button "+ Add" at bounding box center [315, 426] width 55 height 22
click at [581, 484] on button "Find Leads" at bounding box center [577, 484] width 74 height 22
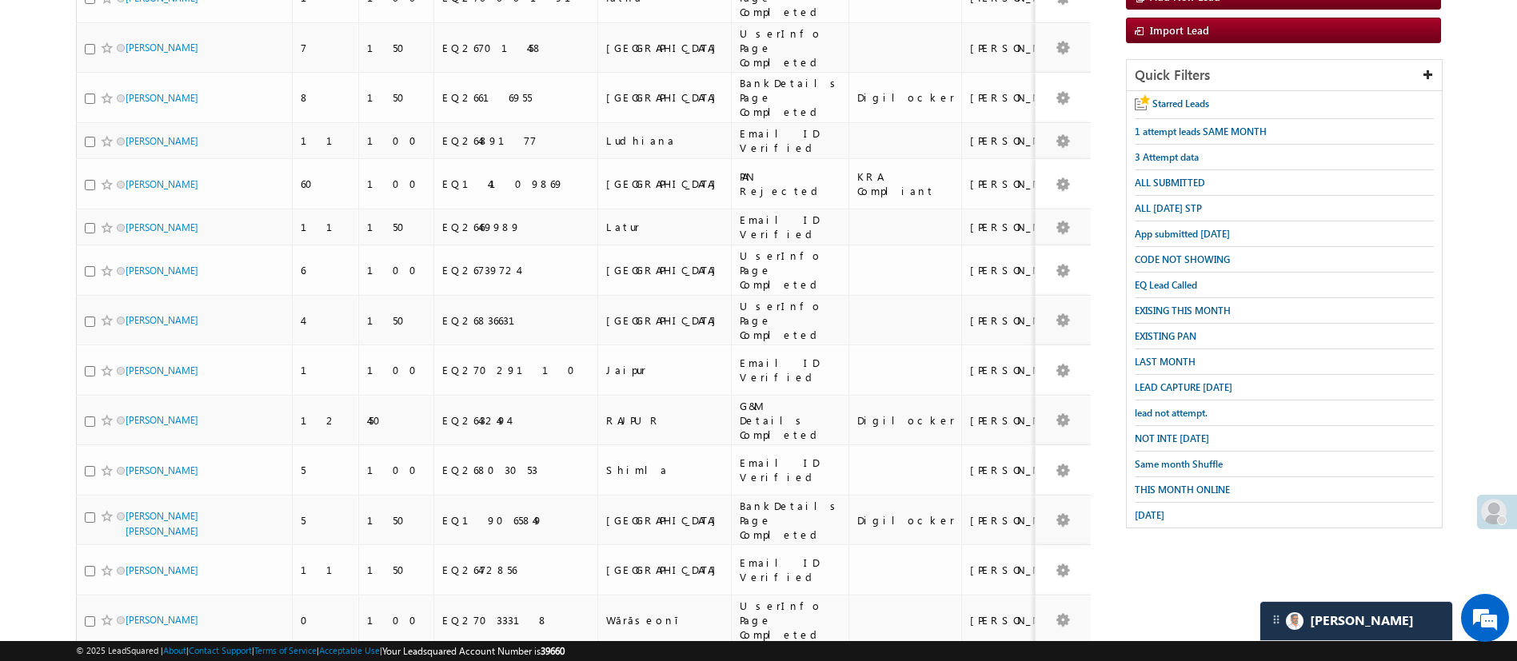
scroll to position [0, 0]
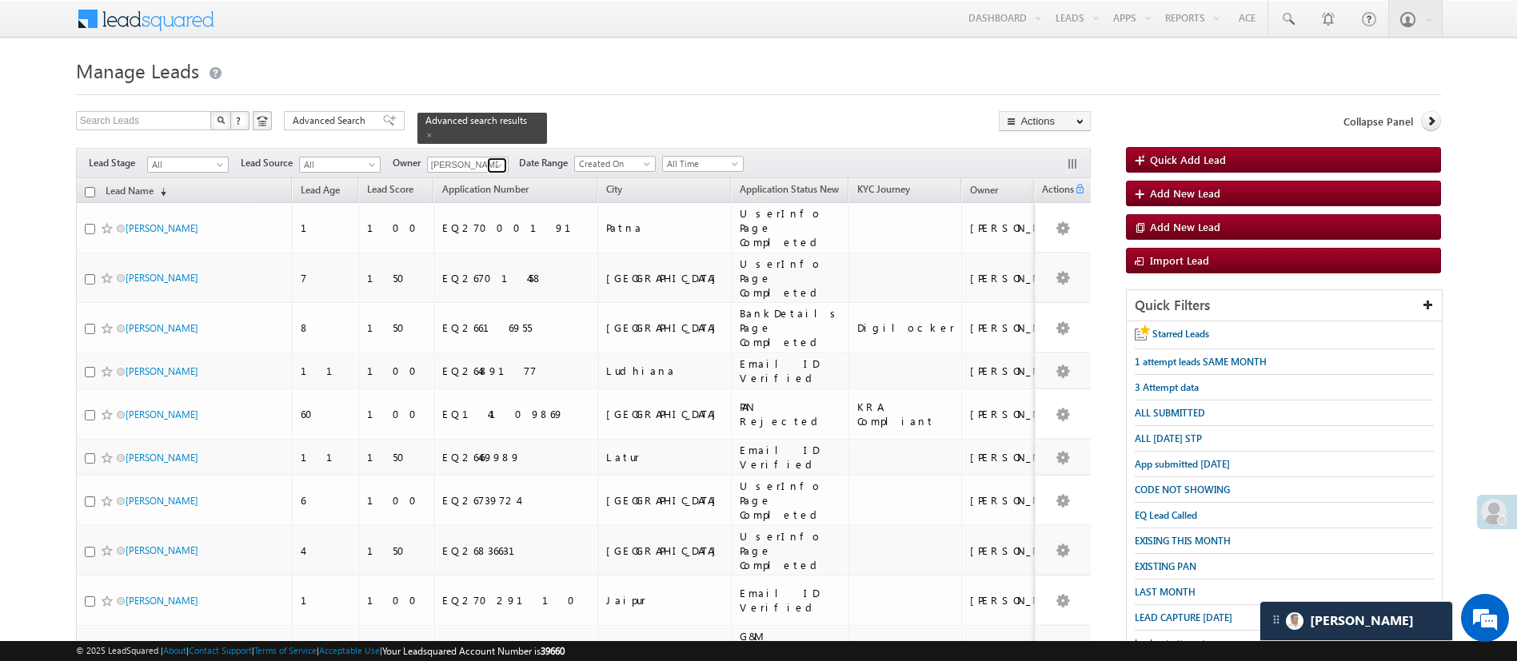
click at [501, 159] on span at bounding box center [499, 165] width 13 height 13
click at [498, 175] on link "Sandeep Kashyap Sandeep.Kashyap@angelbroking.com" at bounding box center [507, 188] width 160 height 30
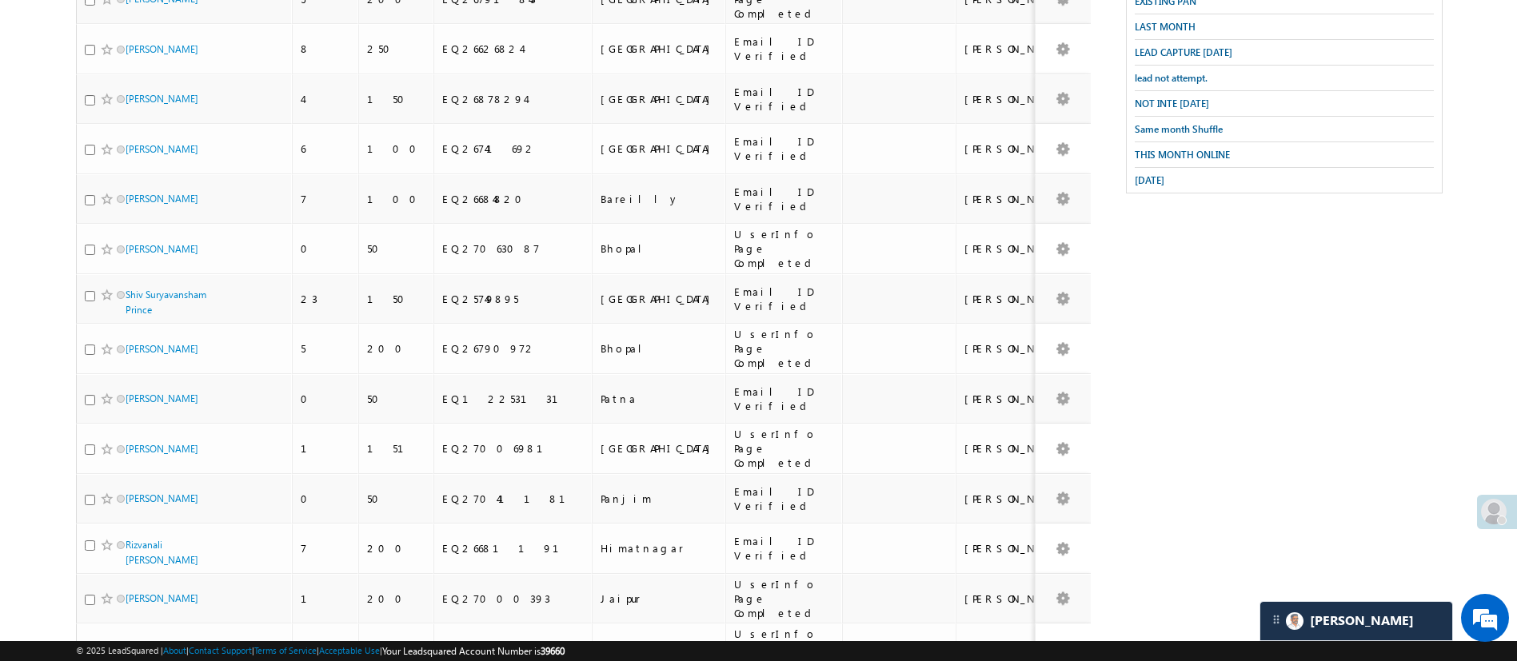
scroll to position [685, 0]
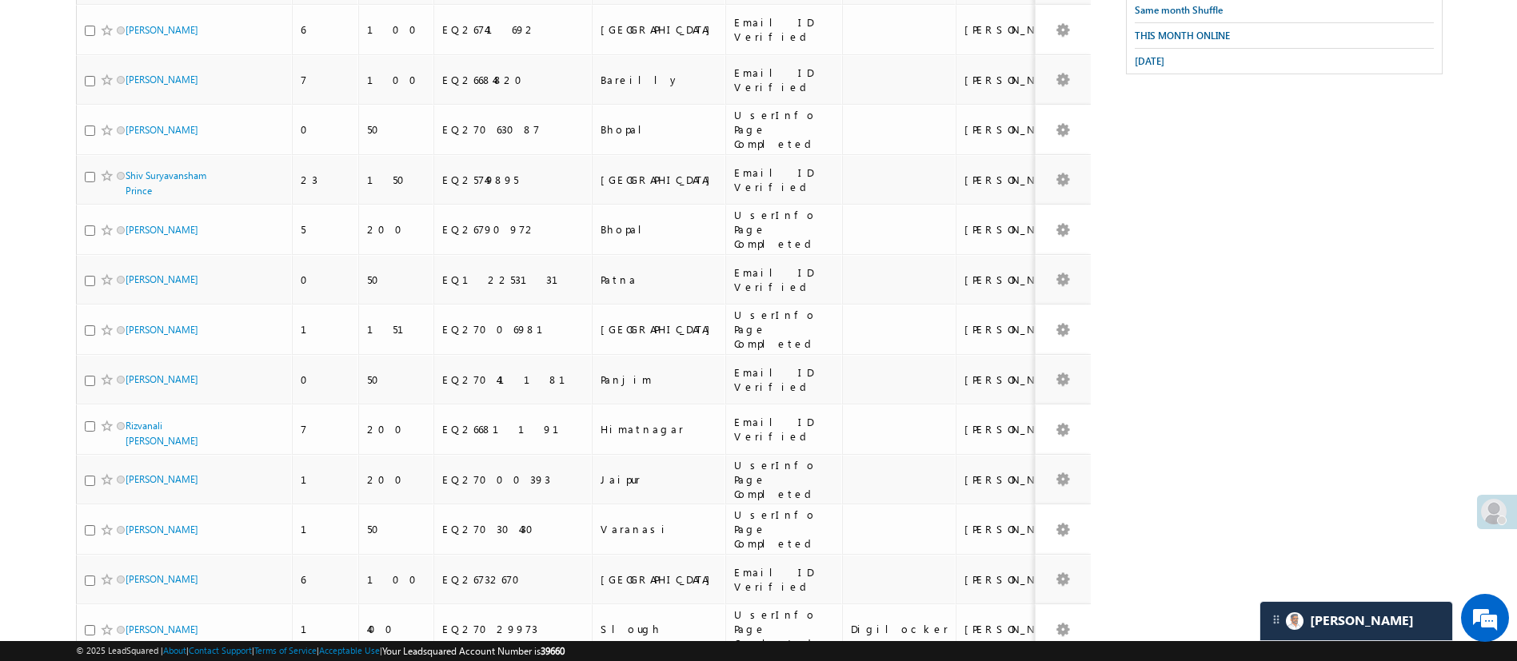
click at [127, 597] on li "50" at bounding box center [130, 598] width 38 height 16
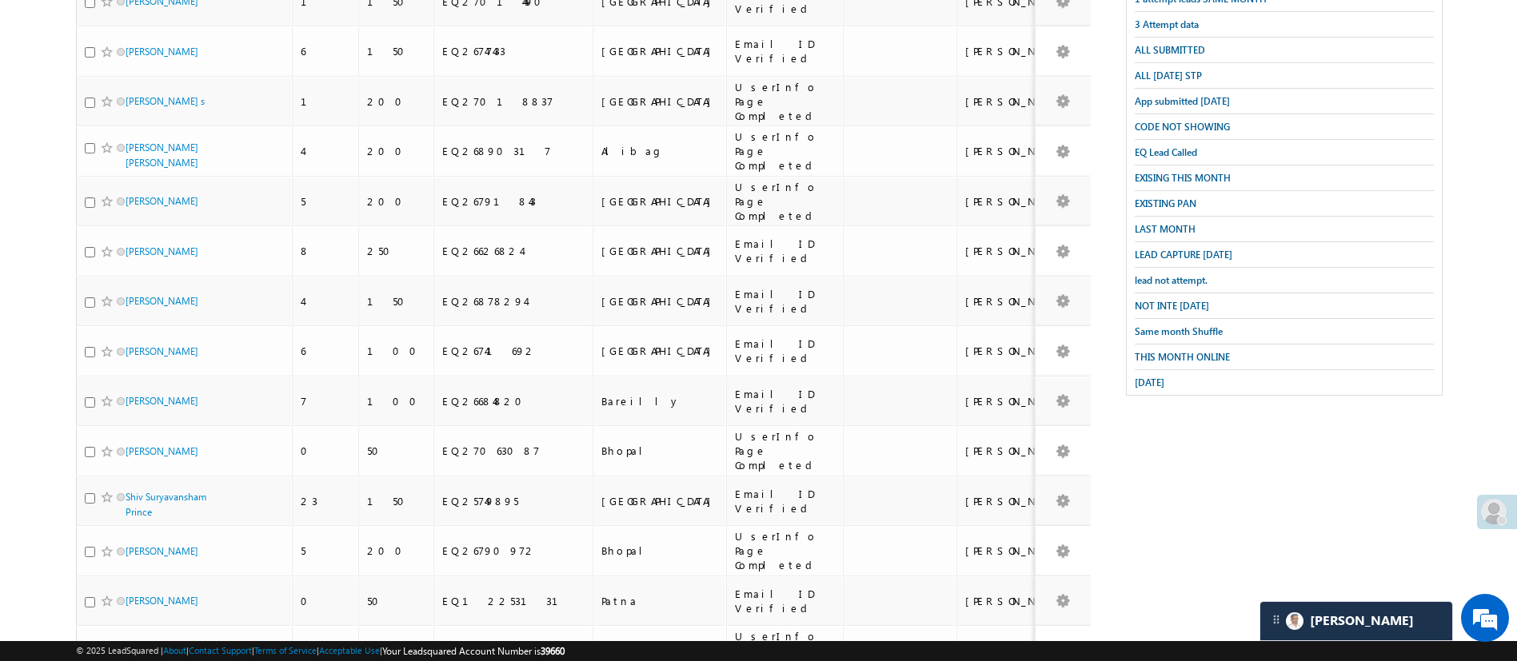
scroll to position [0, 0]
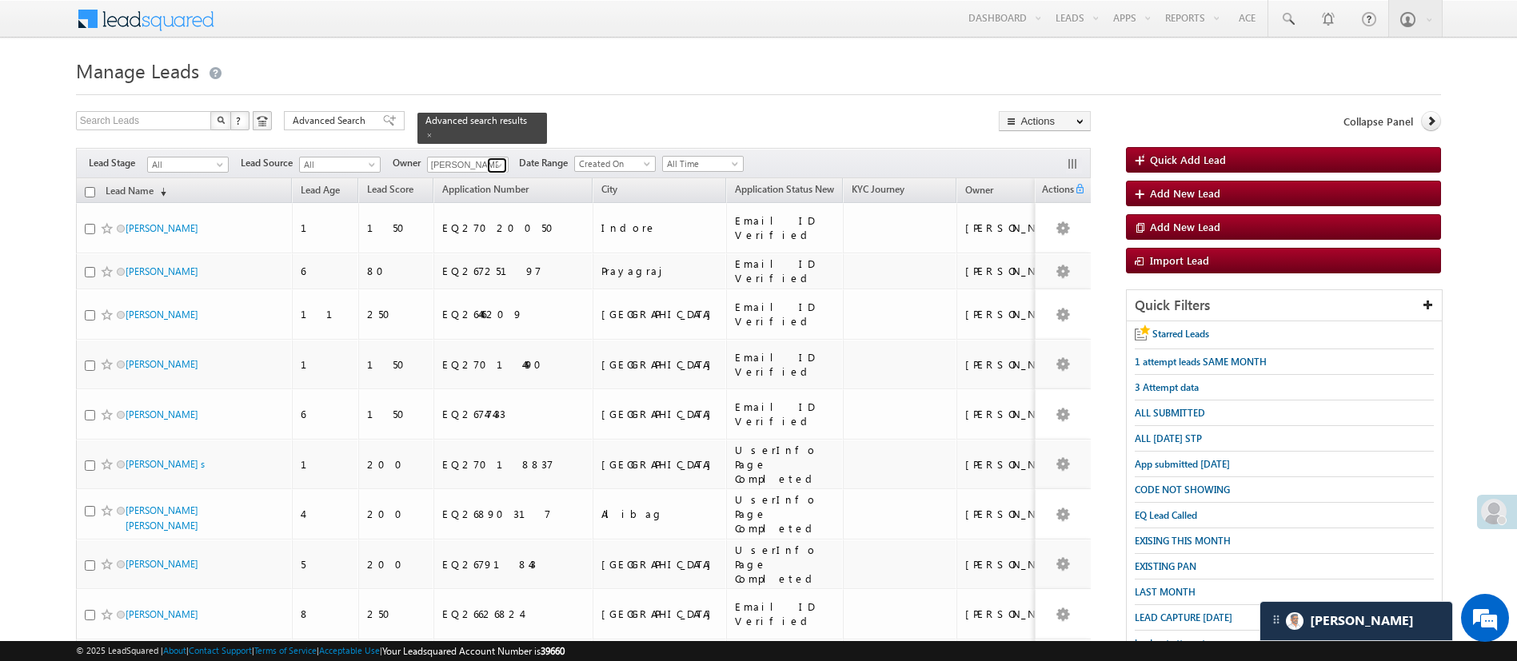
click at [490, 158] on link at bounding box center [497, 166] width 20 height 16
click at [493, 173] on link "MohammedSohail S MohammedSohail.S@angelbroking.com" at bounding box center [507, 188] width 160 height 30
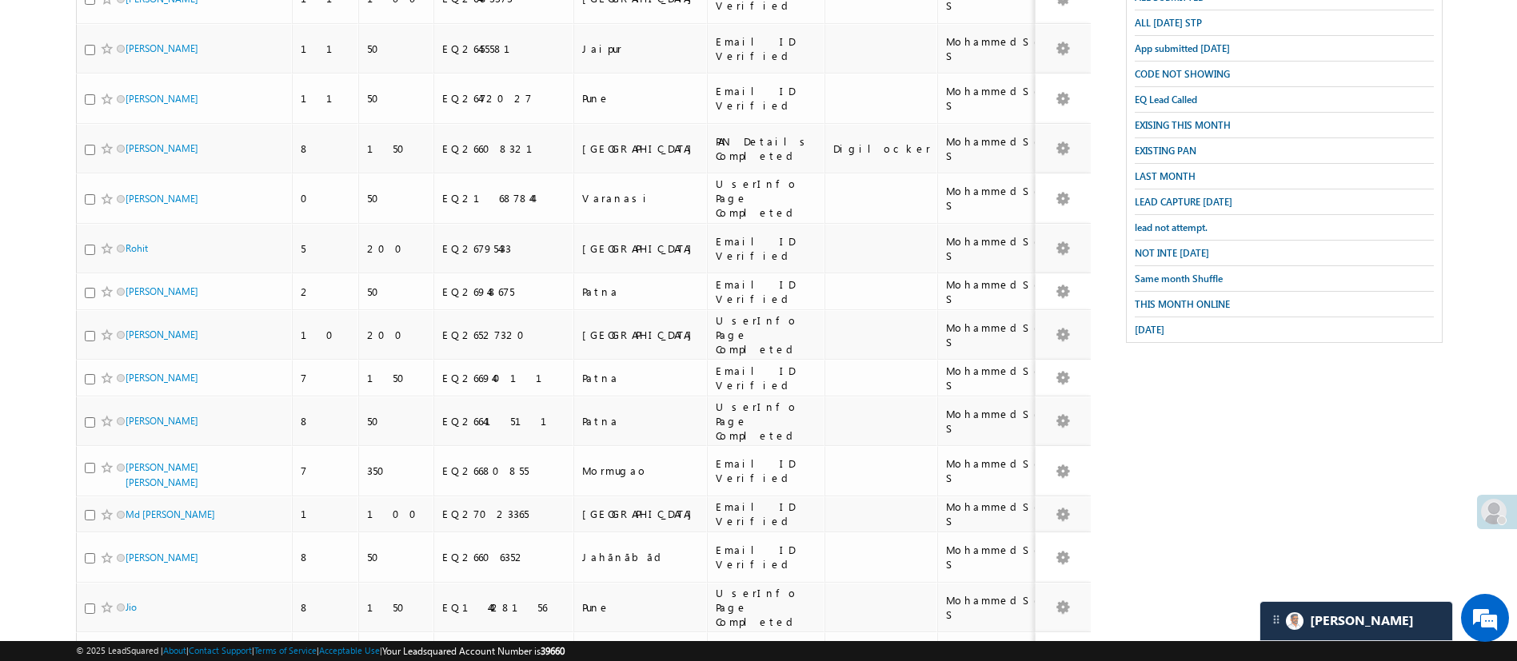
scroll to position [413, 0]
click at [1208, 301] on span "THIS MONTH ONLINE" at bounding box center [1182, 307] width 95 height 12
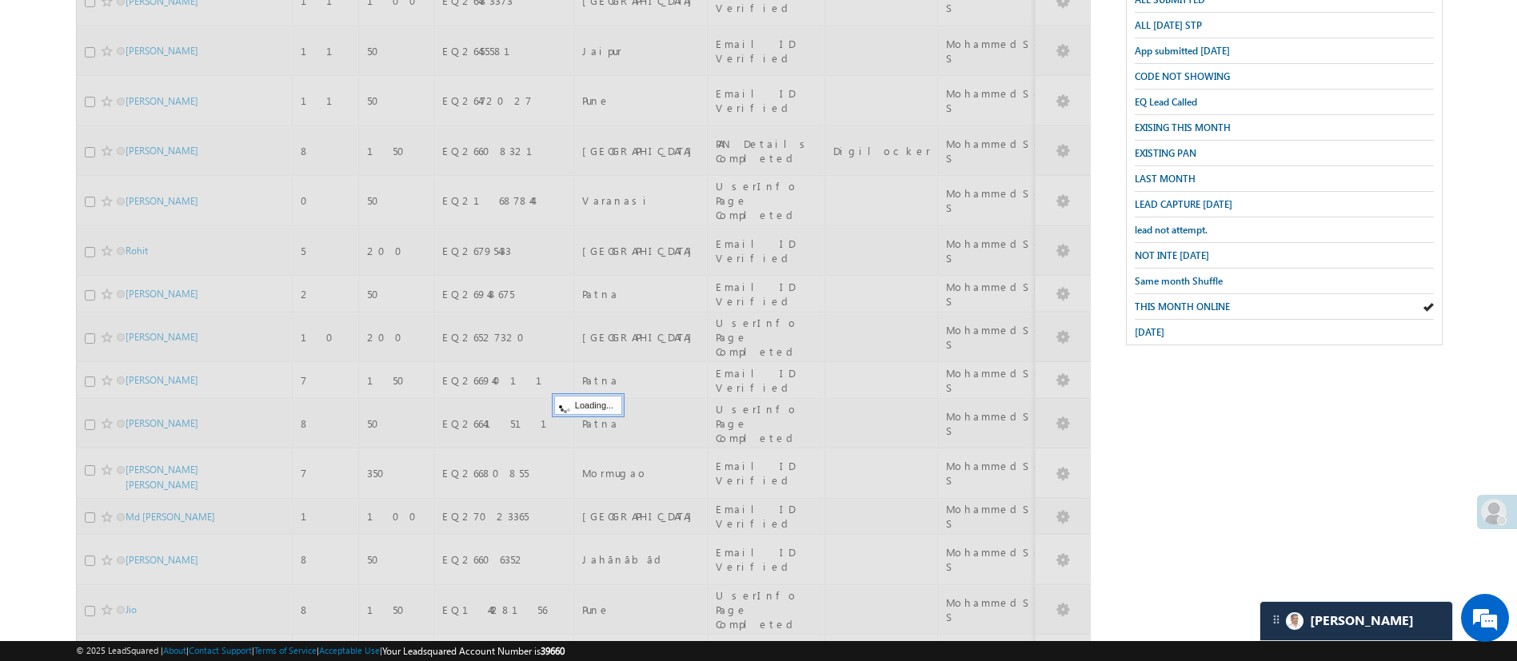
scroll to position [0, 0]
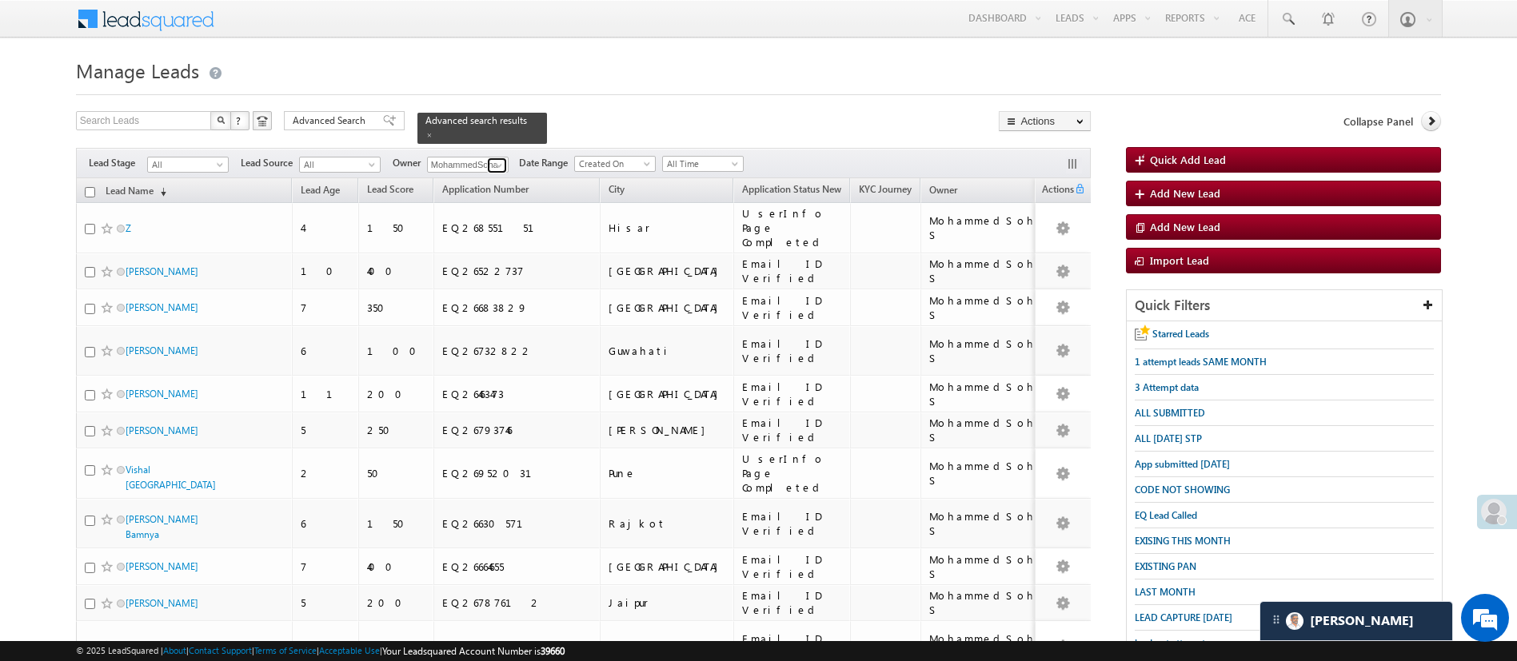
click at [497, 159] on span at bounding box center [499, 165] width 13 height 13
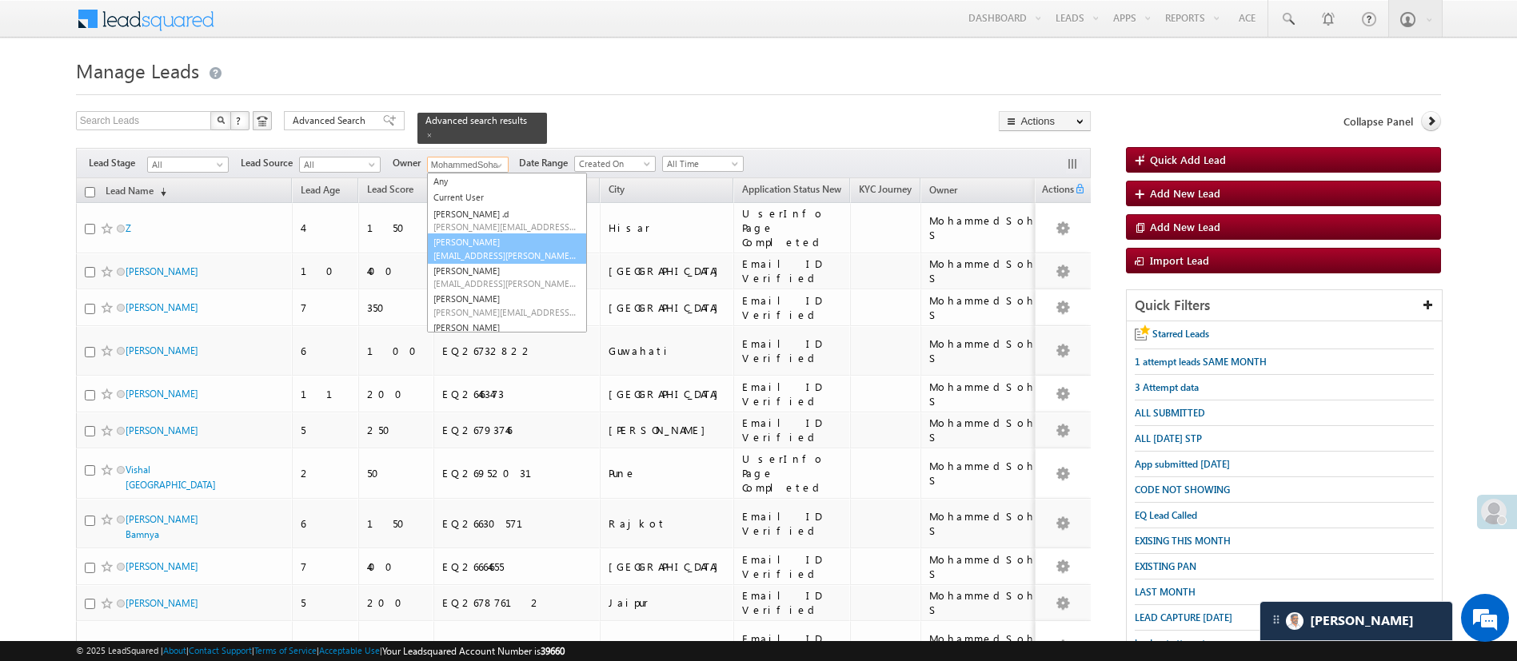
click at [481, 235] on link "Anuj Rajak Anuj.Rajak@angelbroking.com" at bounding box center [507, 249] width 160 height 30
type input "Anuj Rajak"
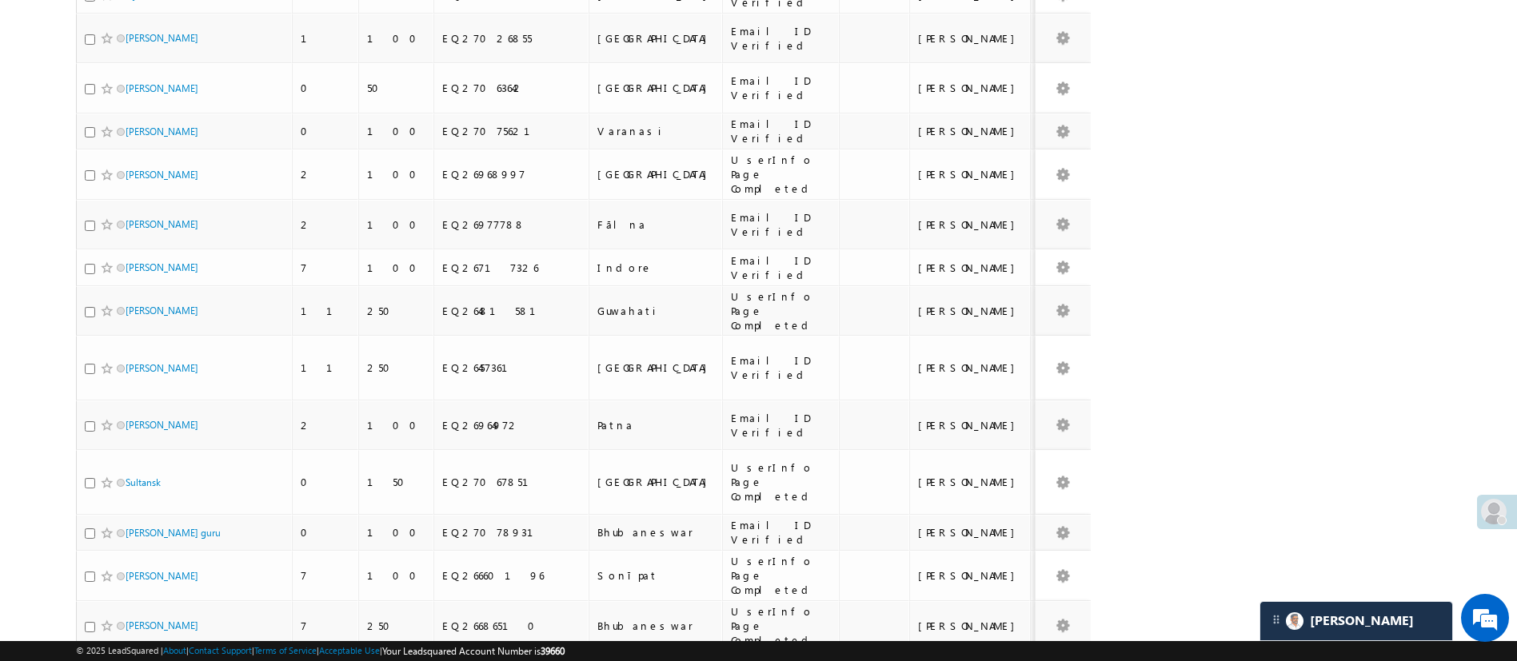
scroll to position [1664, 0]
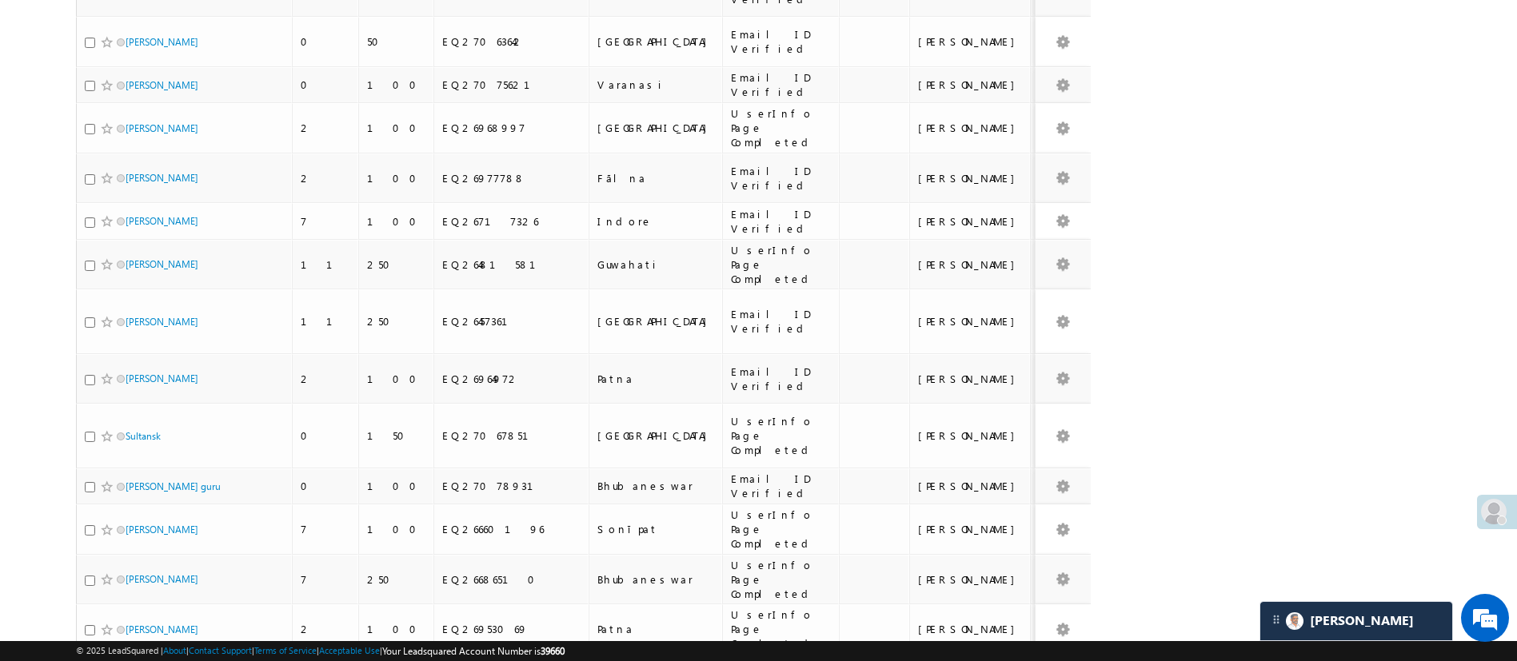
click at [125, 627] on li "200" at bounding box center [130, 630] width 38 height 16
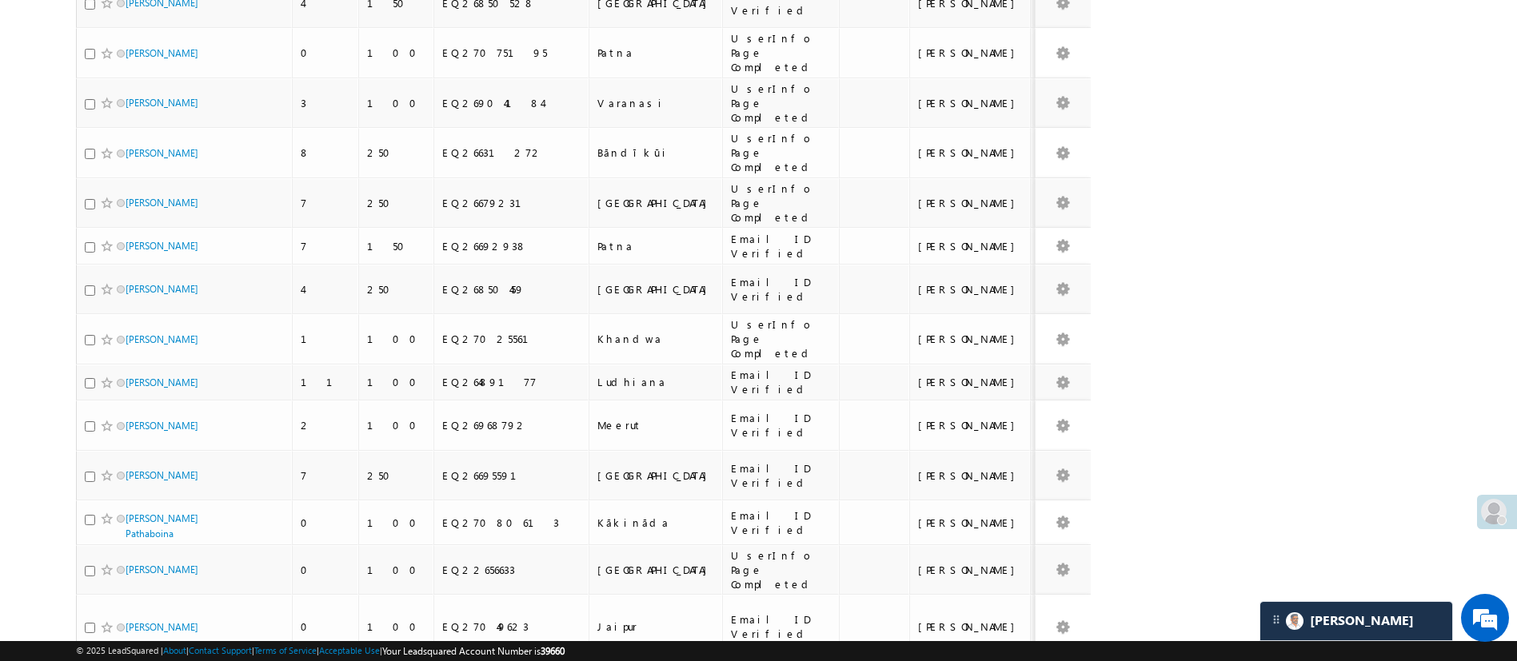
scroll to position [3327, 0]
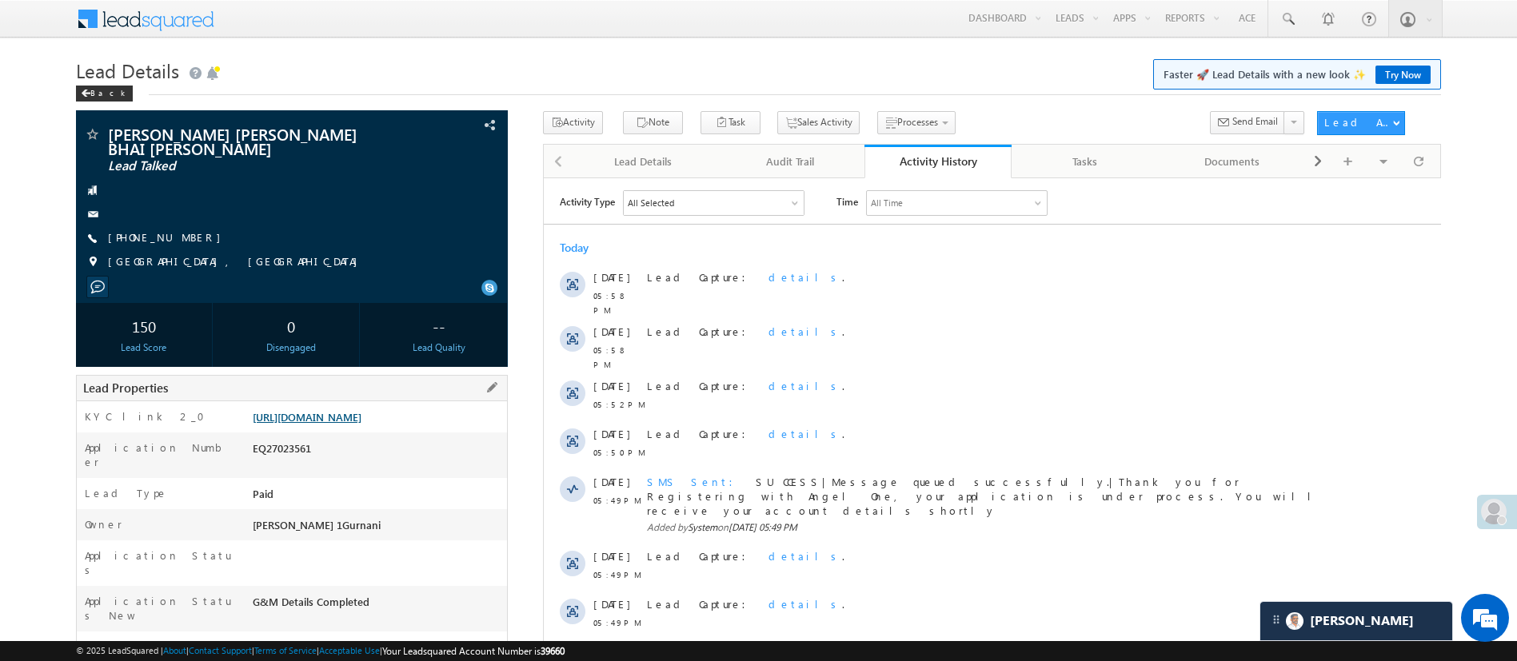
click at [361, 424] on link "[URL][DOMAIN_NAME]" at bounding box center [307, 417] width 109 height 14
click at [1300, 25] on link at bounding box center [1287, 18] width 38 height 37
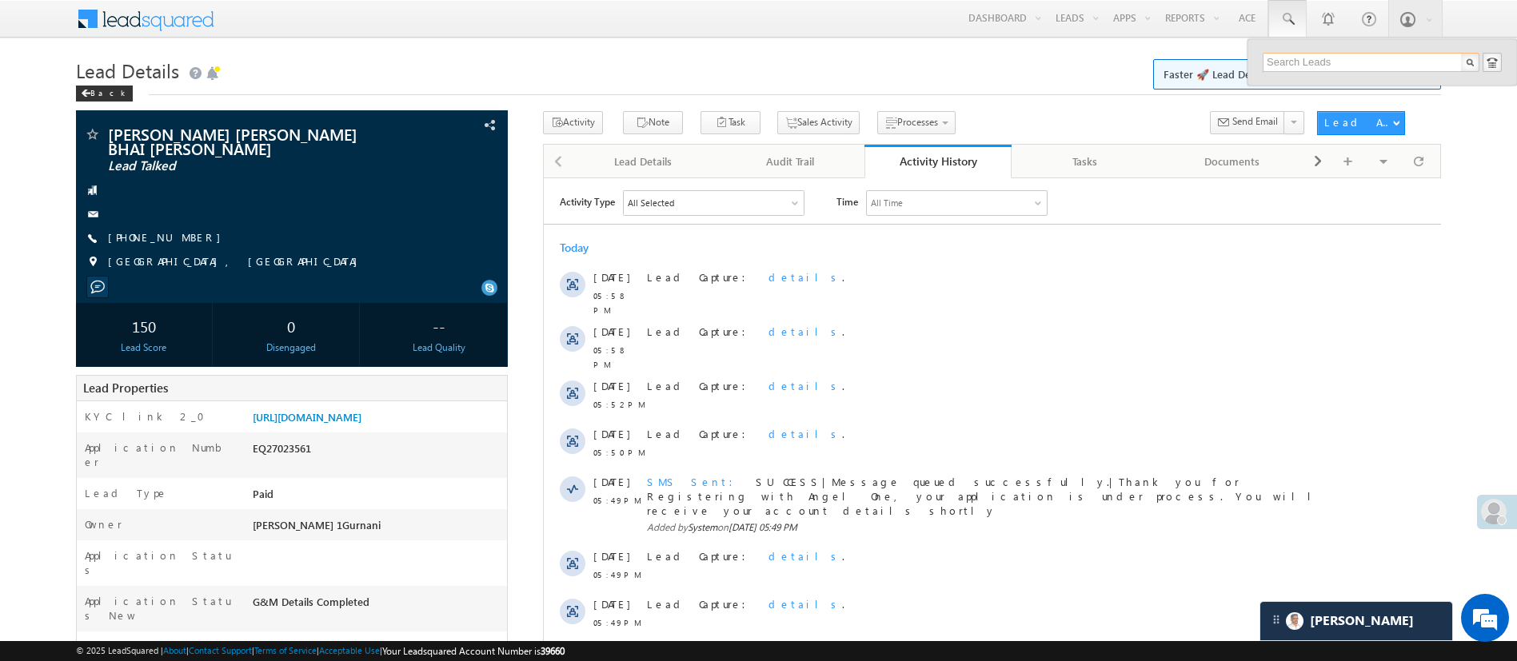
paste input "EQ26256170"
type input "EQ26256170"
click at [1336, 92] on div "[PERSON_NAME]" at bounding box center [1378, 86] width 214 height 18
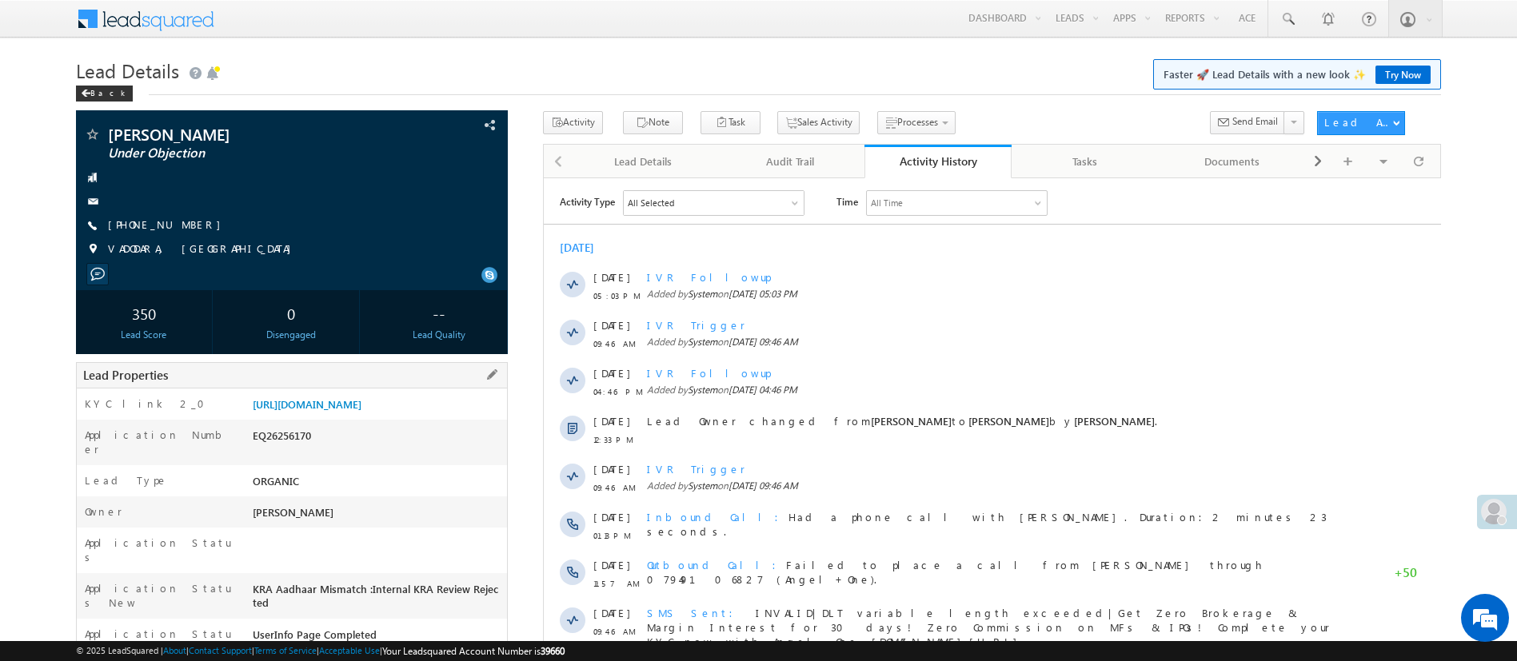
click at [455, 397] on div "[URL][DOMAIN_NAME]" at bounding box center [378, 408] width 258 height 22
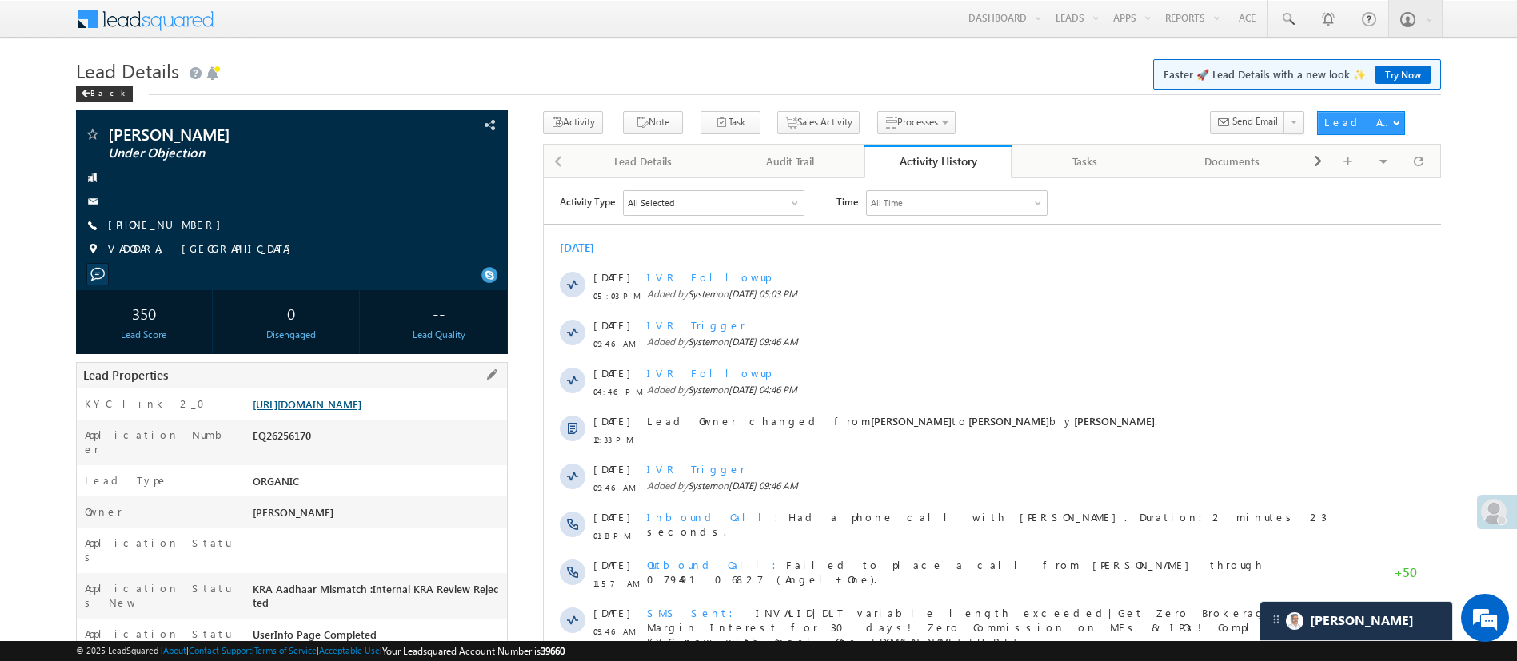
click at [361, 402] on link "[URL][DOMAIN_NAME]" at bounding box center [307, 404] width 109 height 14
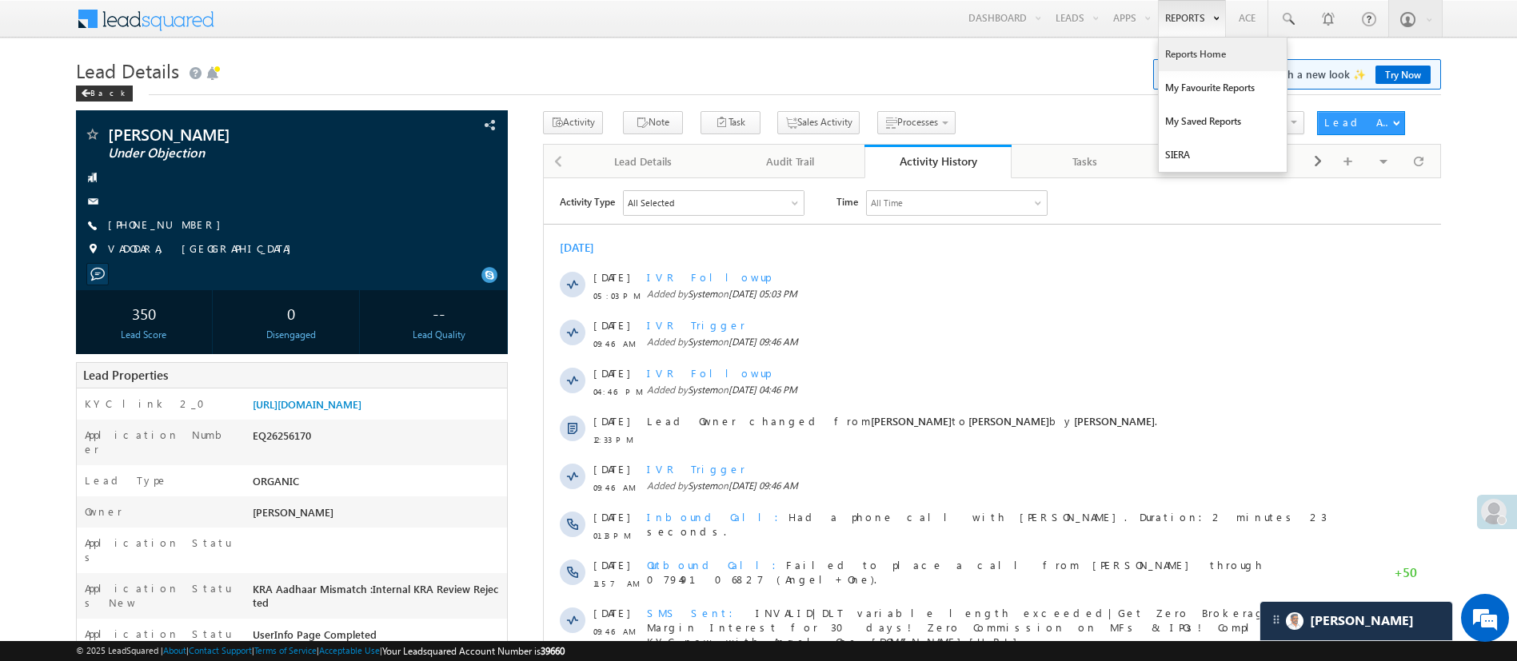
click at [1176, 62] on link "Reports Home" at bounding box center [1223, 55] width 128 height 34
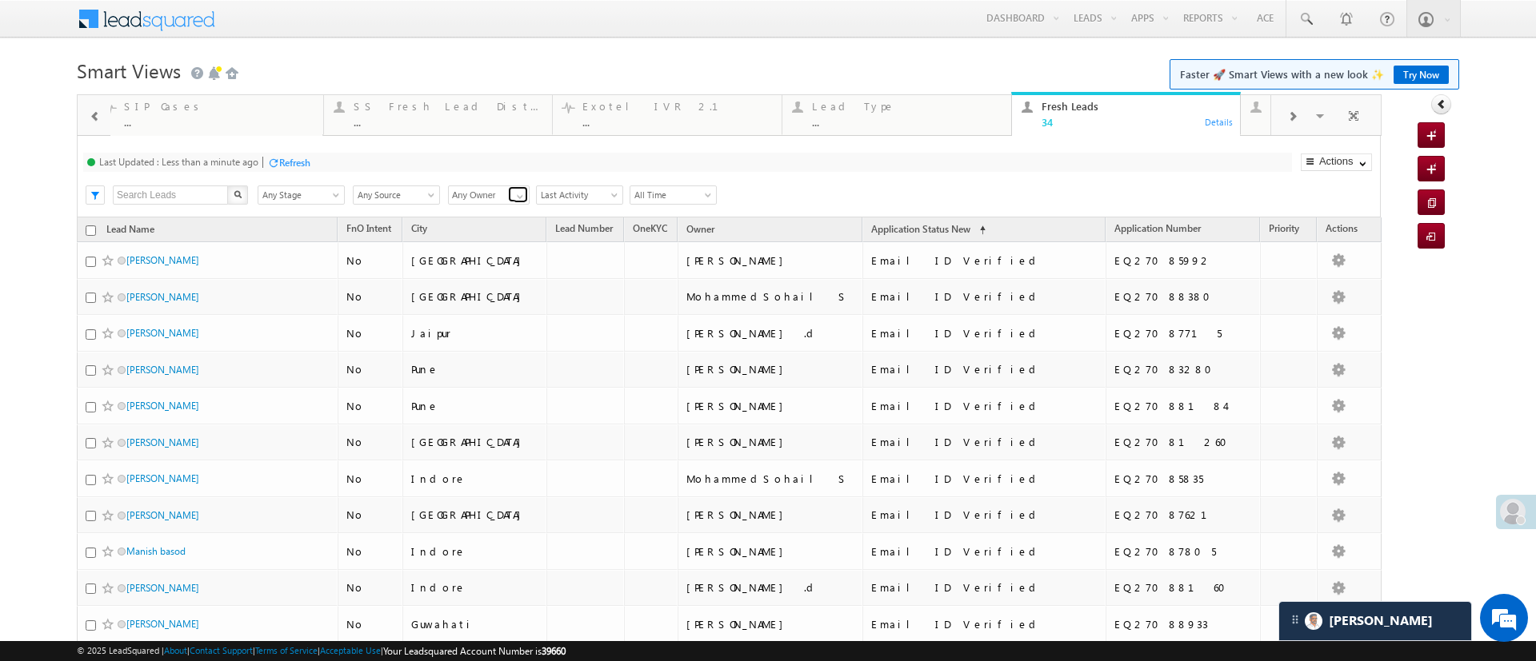
click at [514, 199] on span at bounding box center [519, 196] width 13 height 13
click at [493, 216] on link "[PERSON_NAME]" at bounding box center [489, 214] width 82 height 18
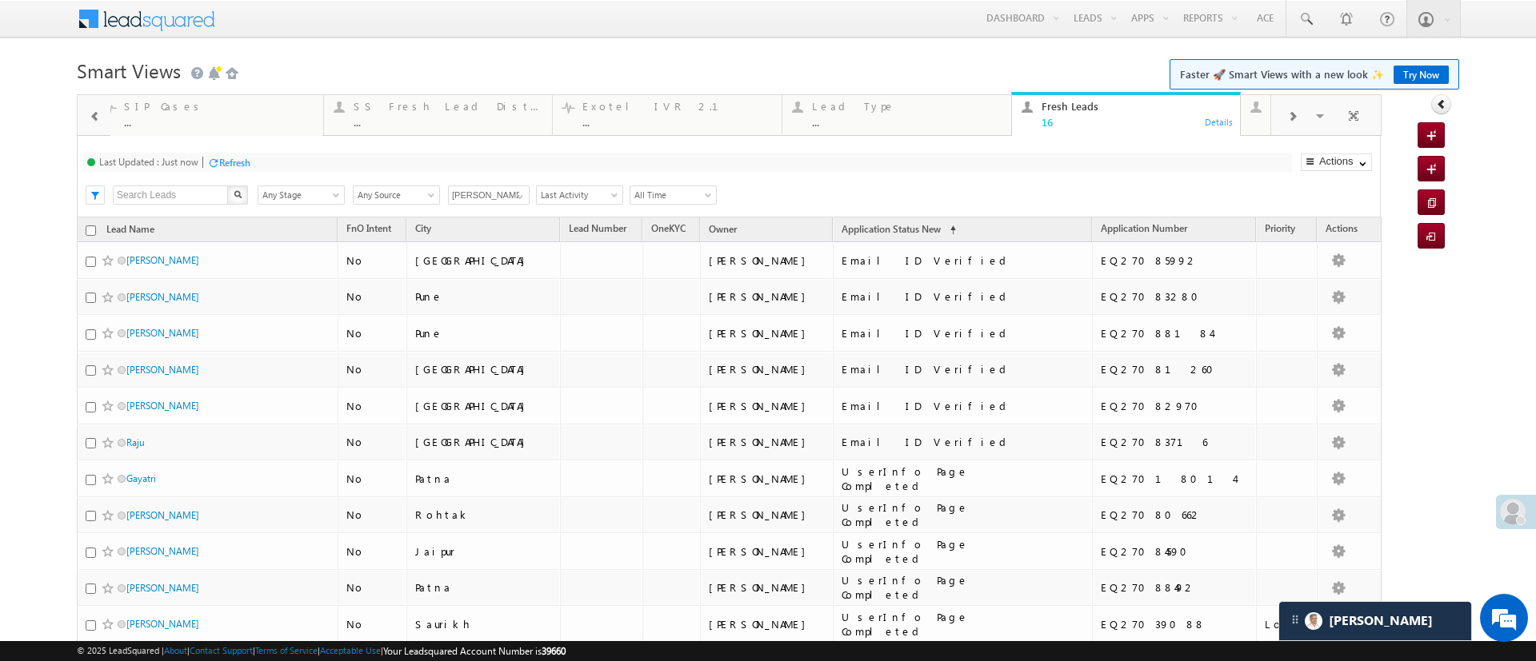
type input "[PERSON_NAME]"
click at [520, 196] on span at bounding box center [519, 196] width 13 height 13
click at [499, 211] on link "Any Owner" at bounding box center [489, 214] width 82 height 18
type input "Any Owner"
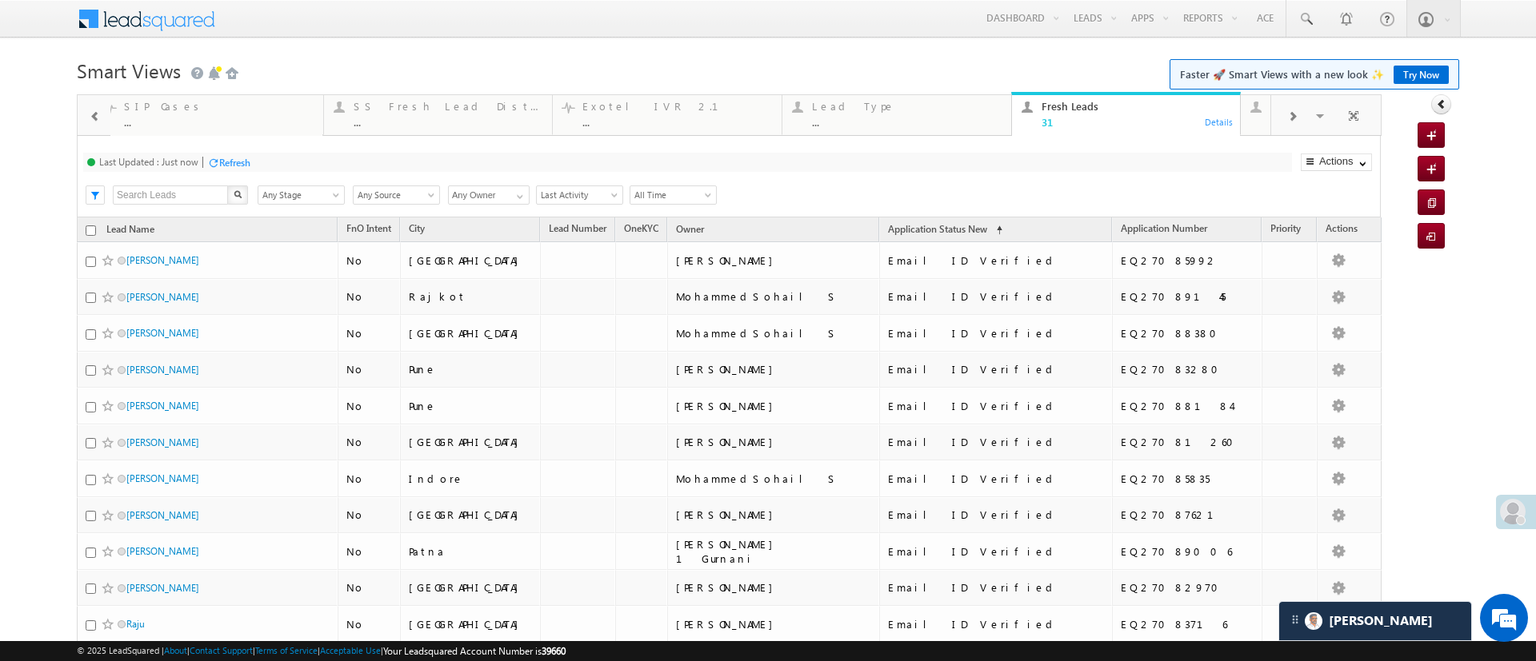
drag, startPoint x: 1535, startPoint y: 162, endPoint x: 1045, endPoint y: 65, distance: 499.1
click at [1045, 65] on h1 "Smart Views Getting Started Faster 🚀 Smart Views with a new look ✨ Try Now" at bounding box center [768, 69] width 1382 height 31
drag, startPoint x: 1534, startPoint y: 176, endPoint x: 1051, endPoint y: 75, distance: 493.5
click at [1051, 75] on h1 "Smart Views Getting Started Faster 🚀 Smart Views with a new look ✨ Try Now" at bounding box center [768, 69] width 1382 height 31
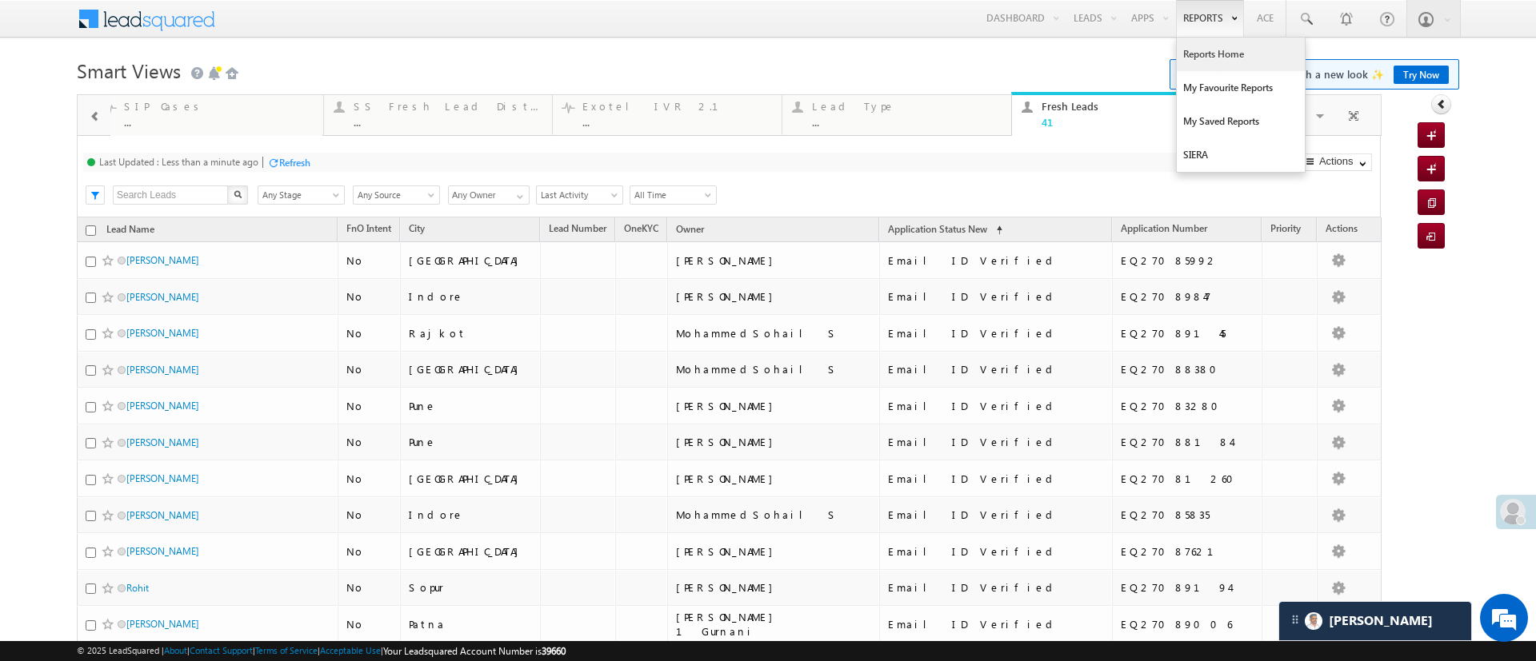
click at [1207, 45] on link "Reports Home" at bounding box center [1240, 55] width 128 height 34
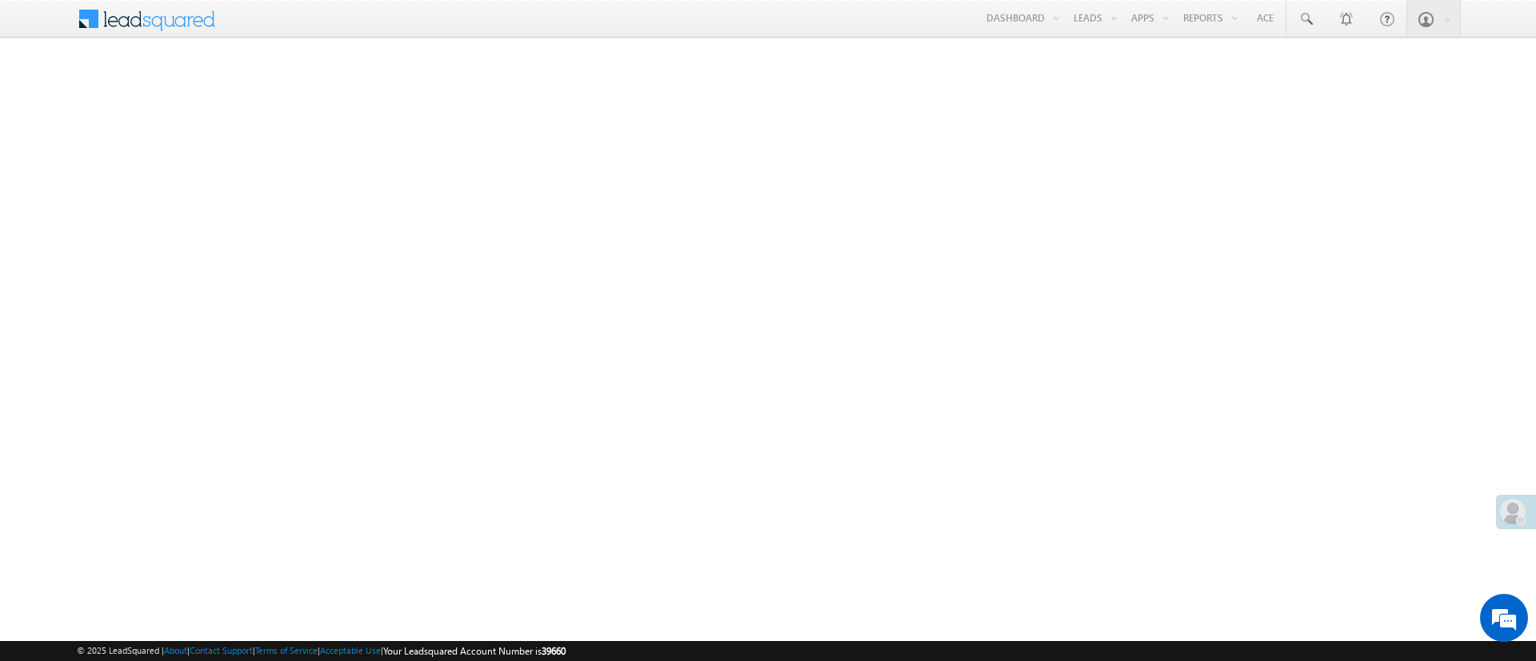
click at [0, 0] on link "Manage Leads" at bounding box center [0, 0] width 0 height 0
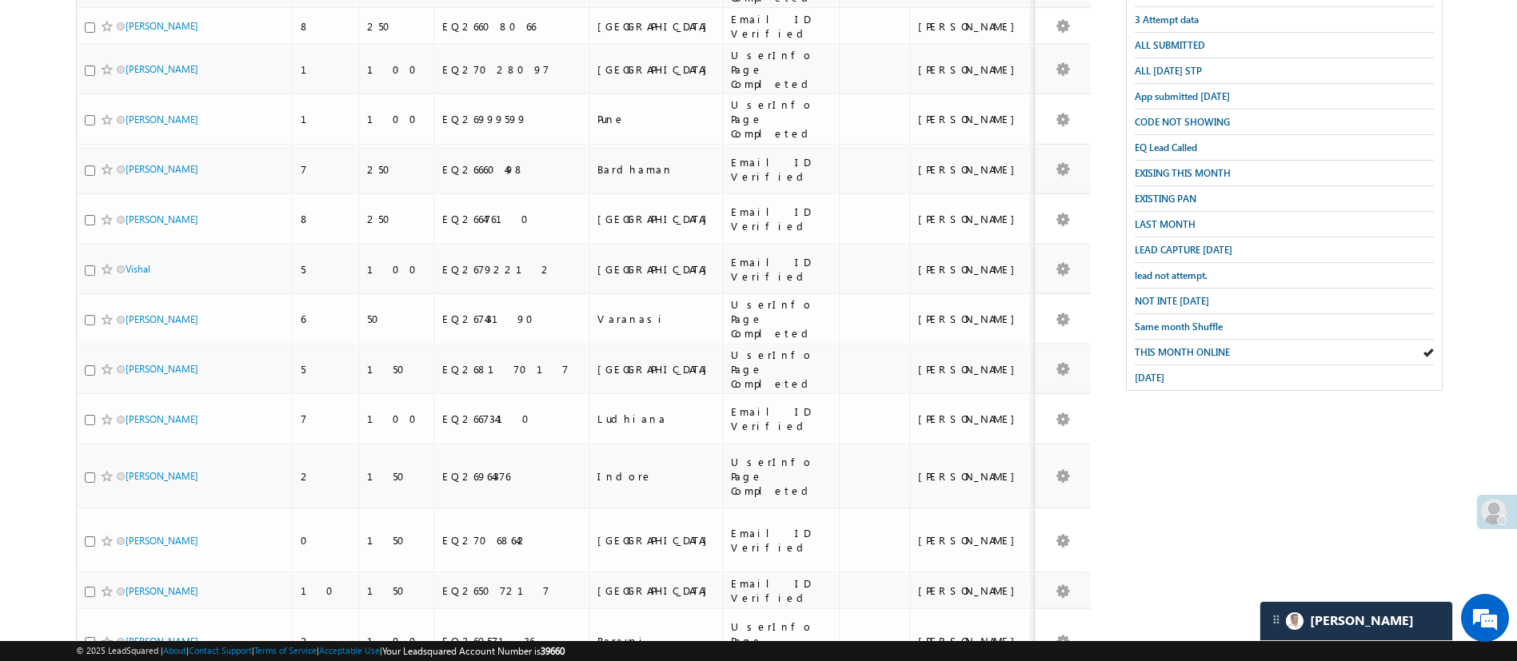
scroll to position [282, 0]
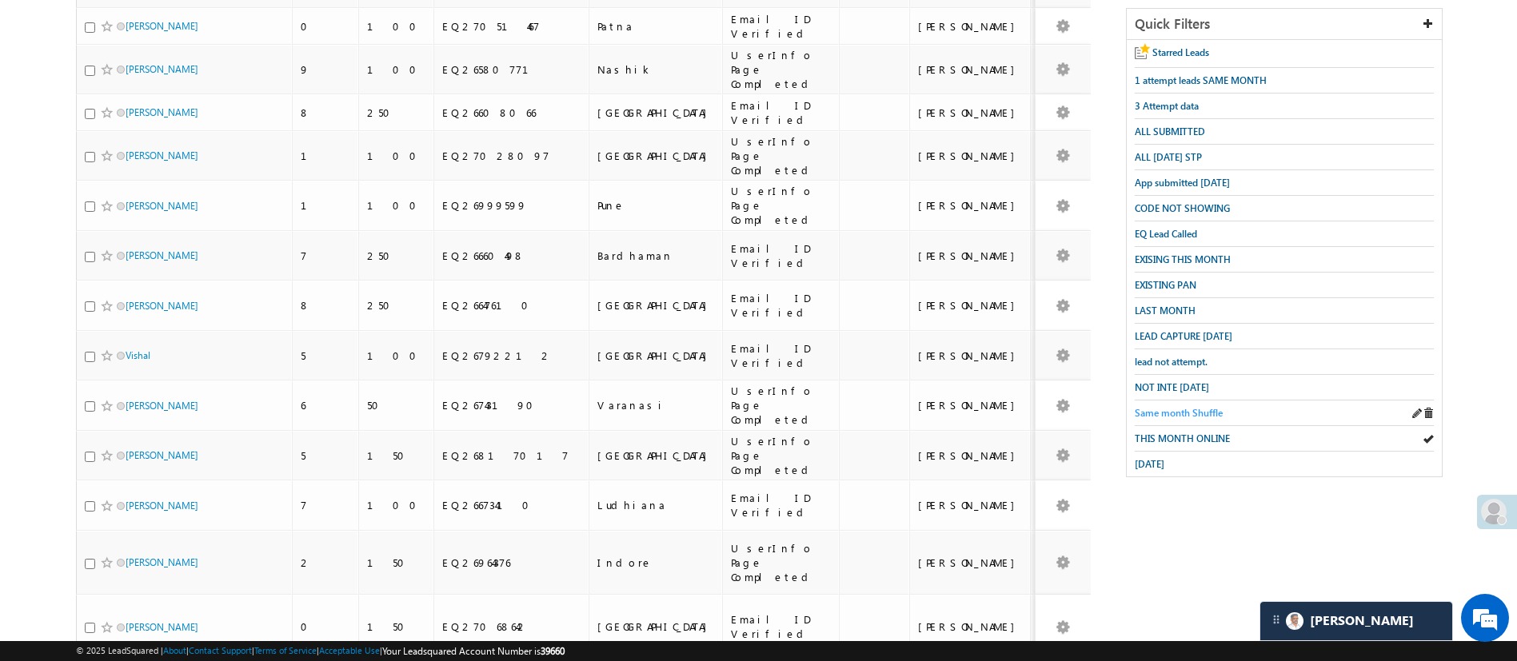
click at [1199, 407] on span "Same month Shuffle" at bounding box center [1179, 413] width 88 height 12
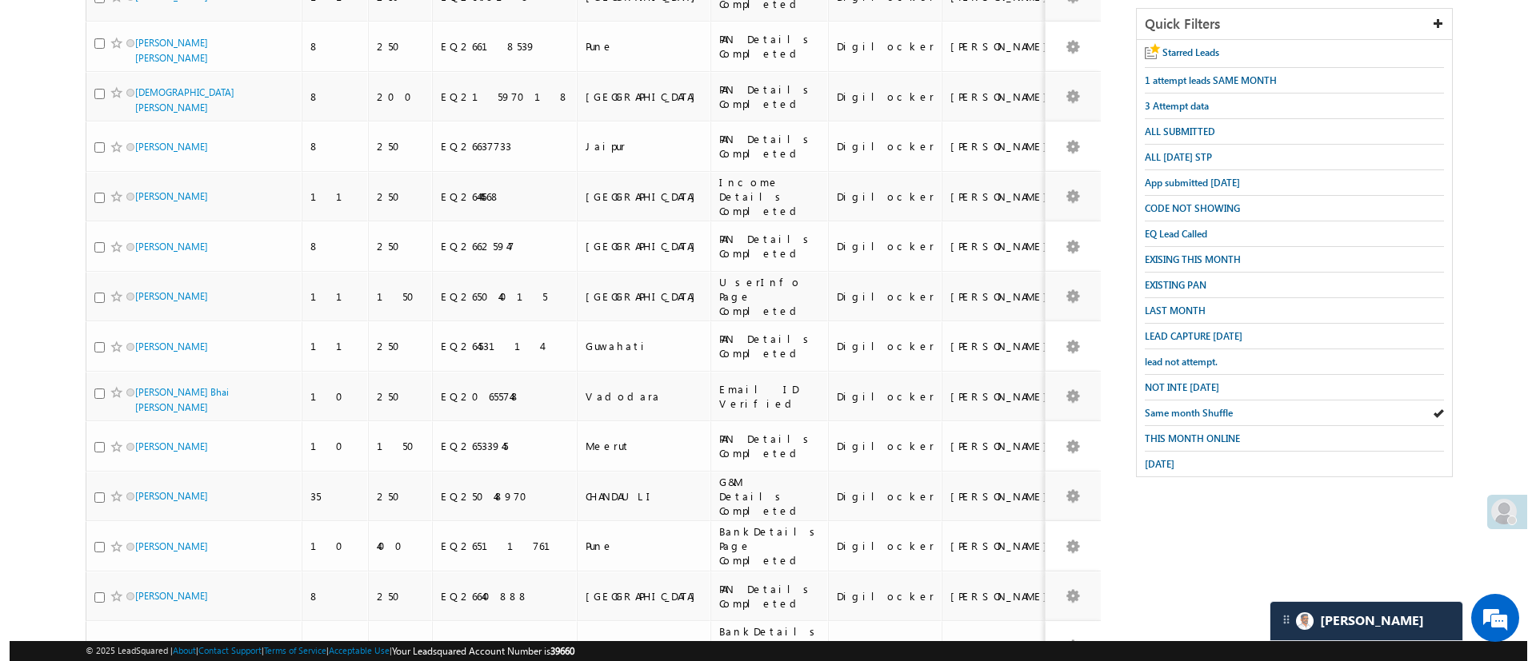
scroll to position [0, 0]
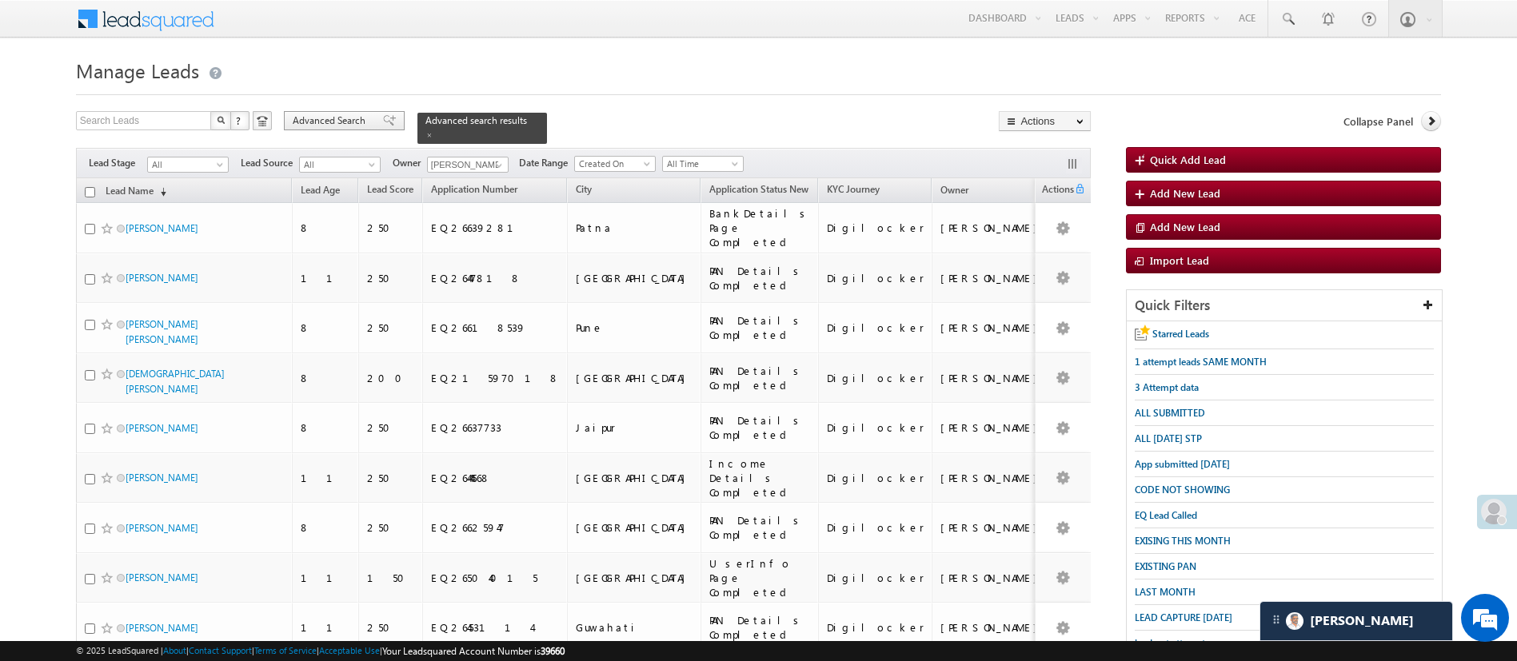
click at [346, 121] on span "Advanced Search" at bounding box center [332, 121] width 78 height 14
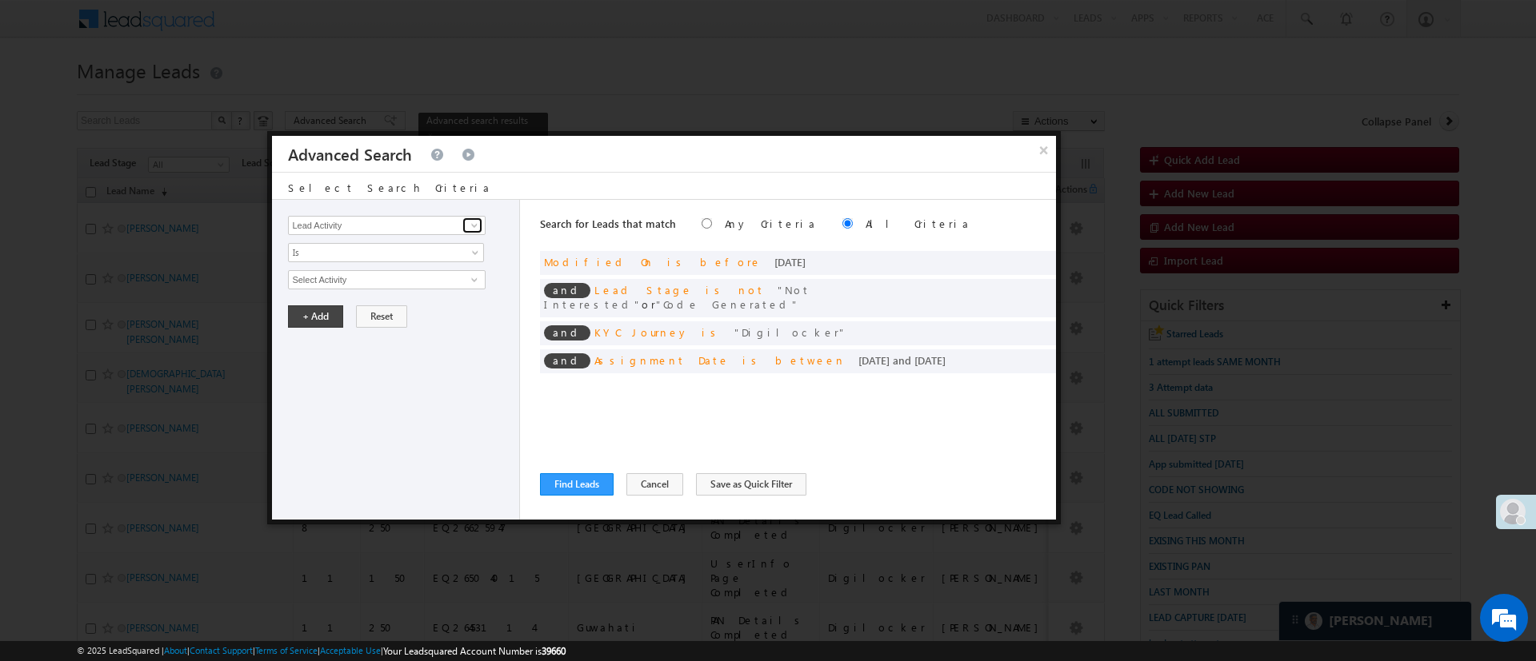
click at [469, 225] on span at bounding box center [474, 225] width 13 height 13
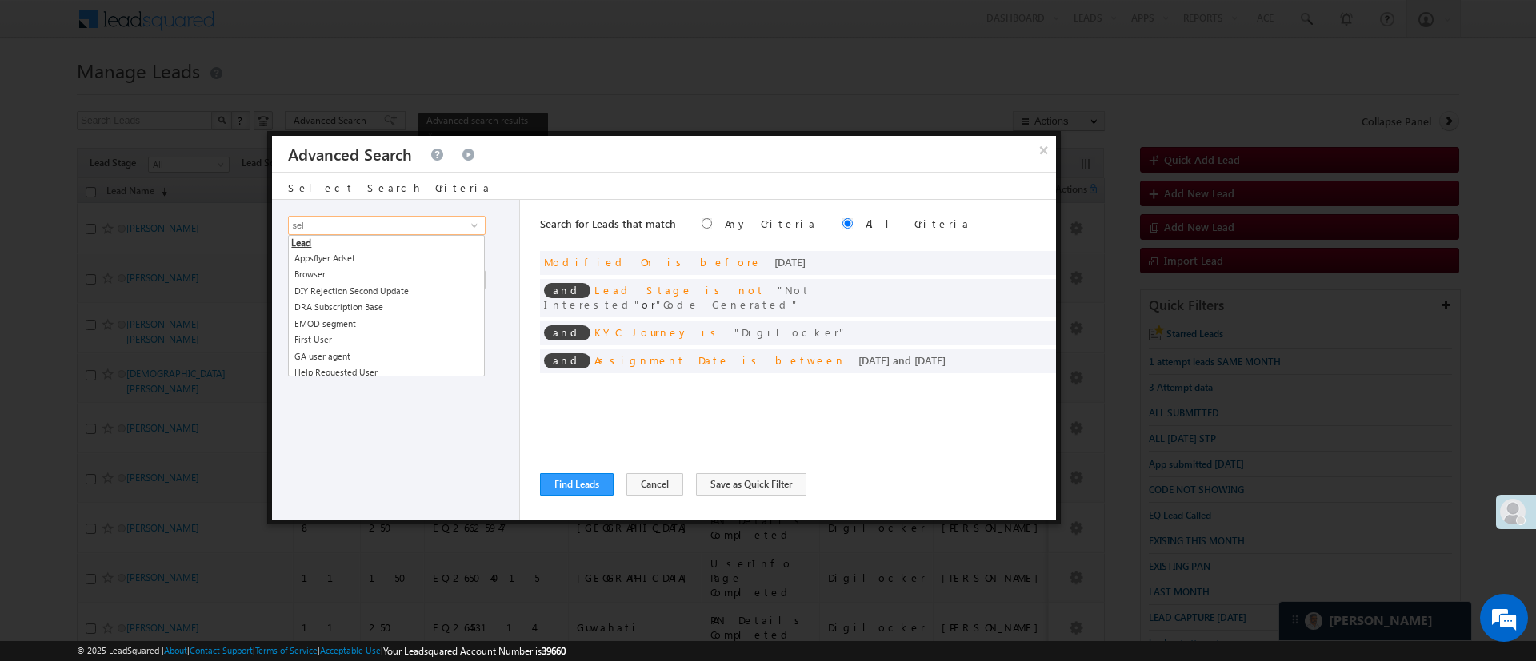
type input "self"
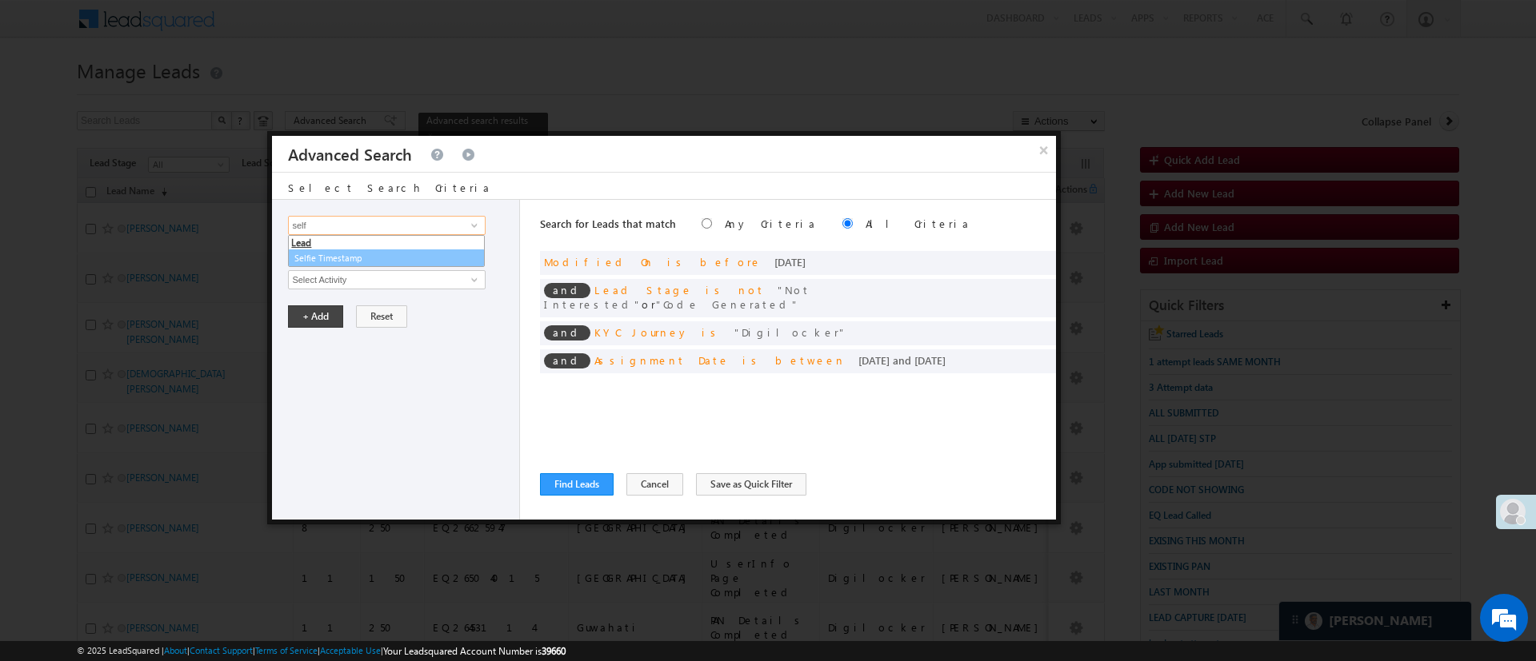
click at [412, 255] on link "Selfie Timestamp" at bounding box center [386, 259] width 197 height 18
click at [413, 251] on link "Selfie Timestamp" at bounding box center [386, 259] width 197 height 18
click at [413, 248] on li "Lead" at bounding box center [386, 243] width 195 height 14
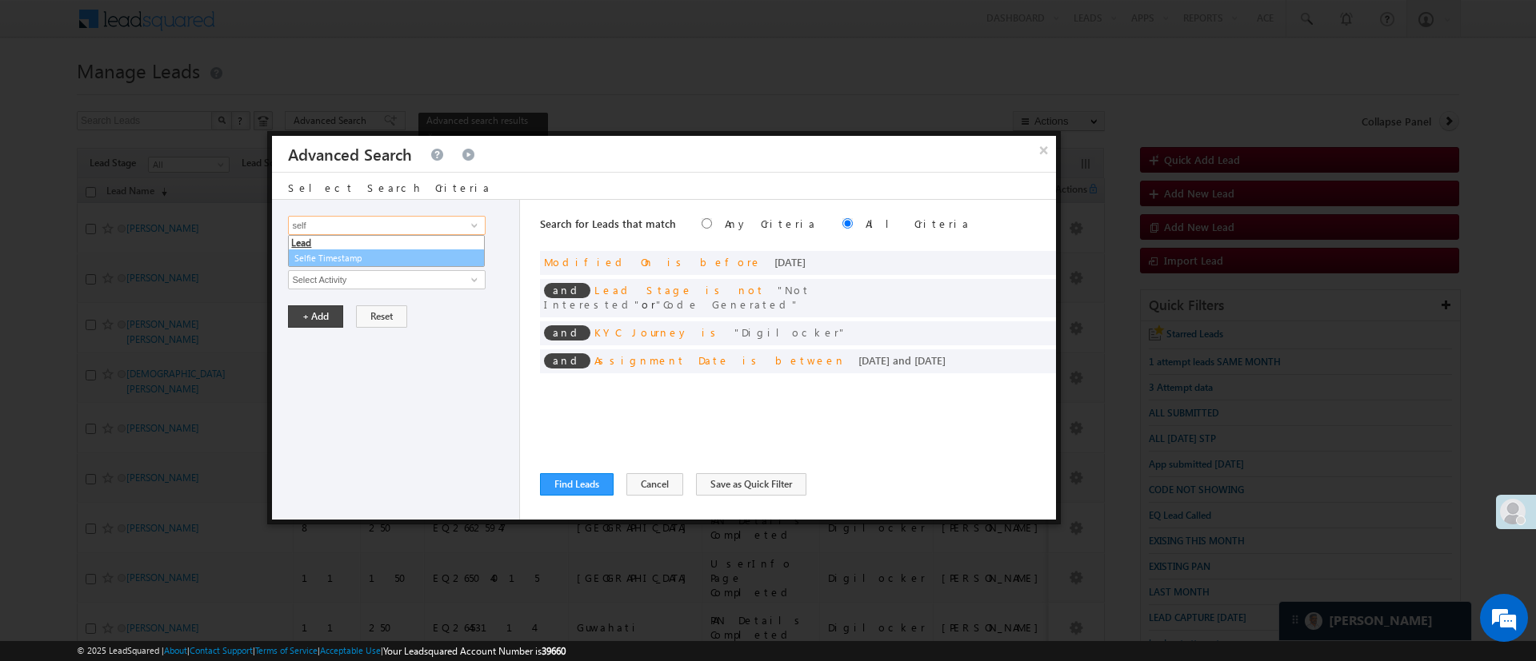
click at [373, 254] on link "Selfie Timestamp" at bounding box center [386, 259] width 197 height 18
click at [368, 259] on link "Selfie Timestamp" at bounding box center [386, 259] width 197 height 18
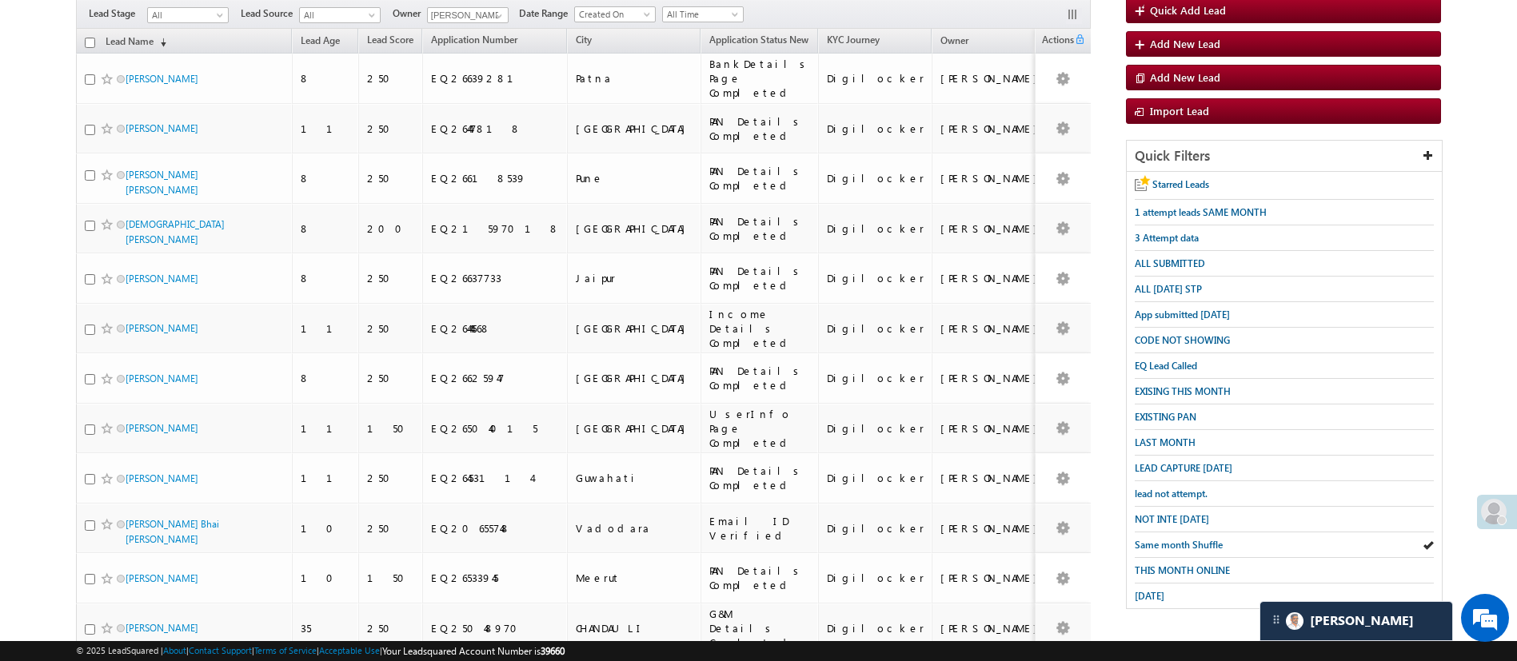
scroll to position [158, 0]
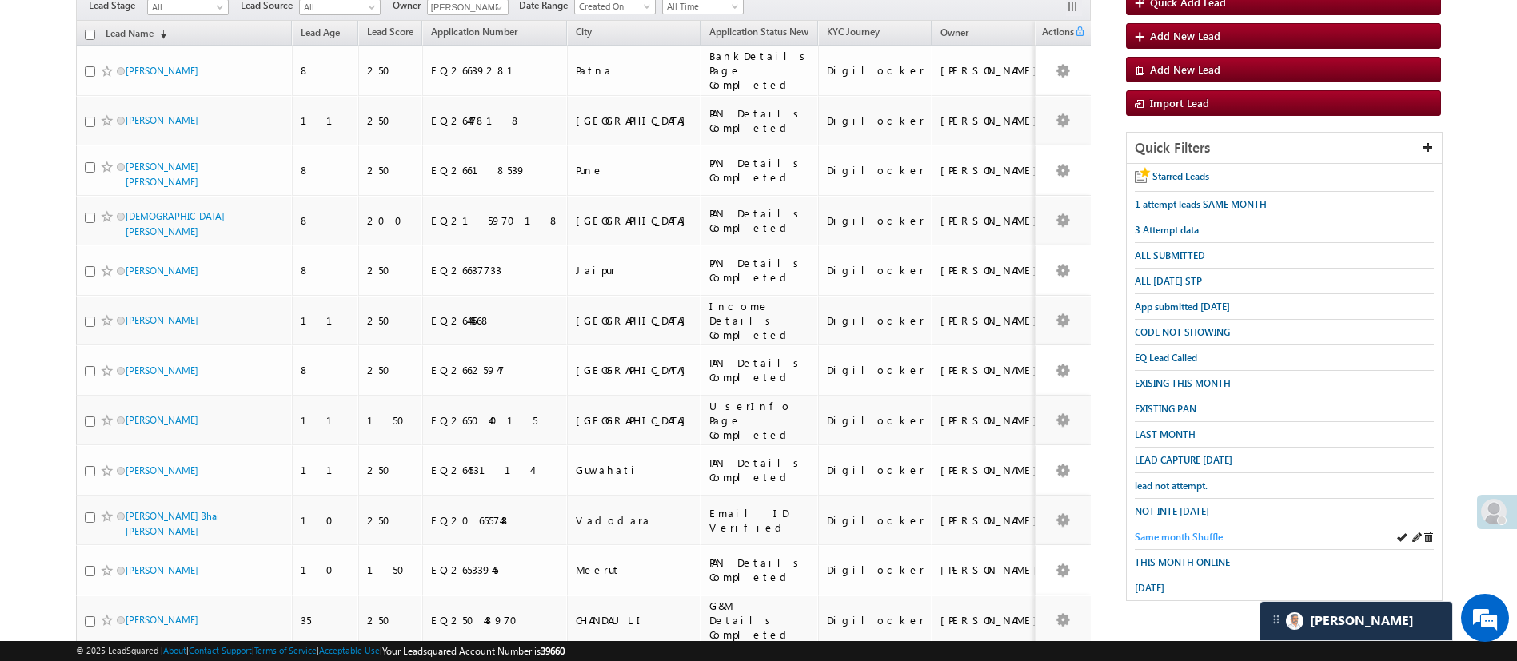
click at [1195, 531] on span "Same month Shuffle" at bounding box center [1179, 537] width 88 height 12
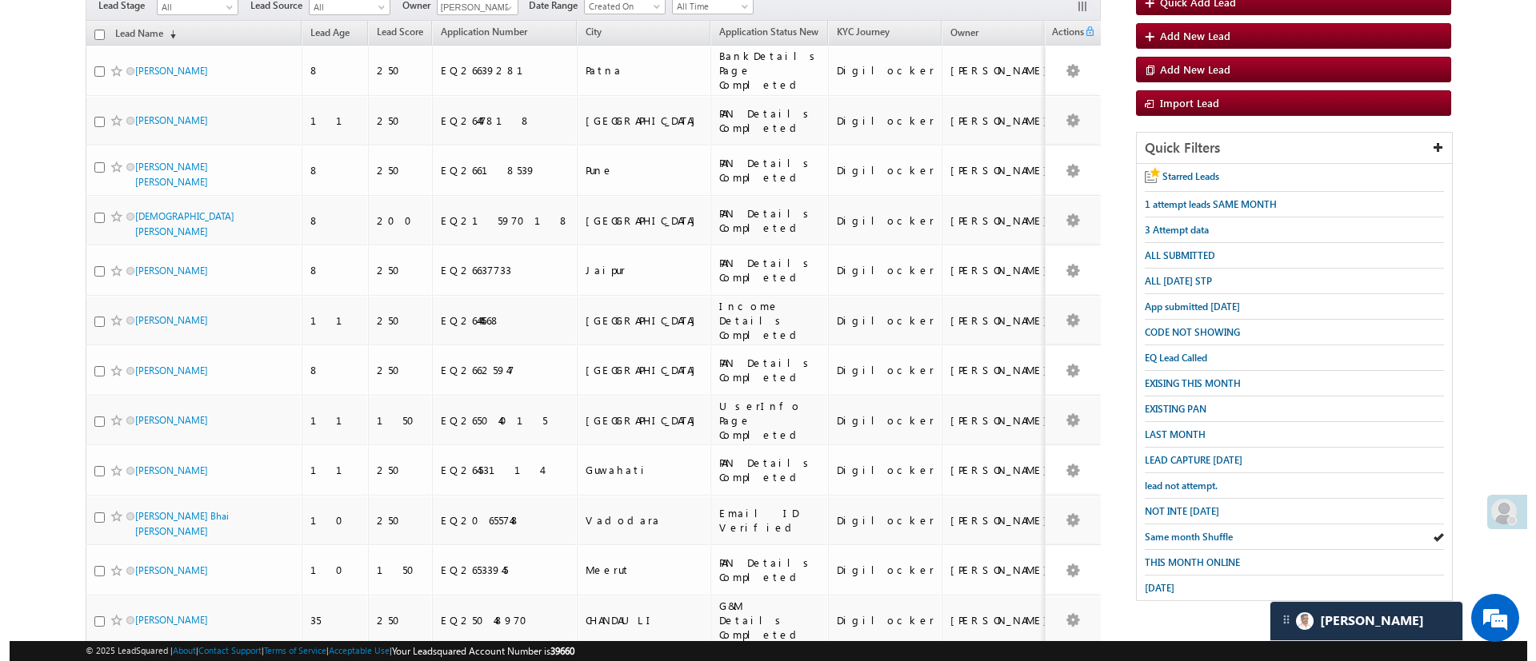
scroll to position [0, 0]
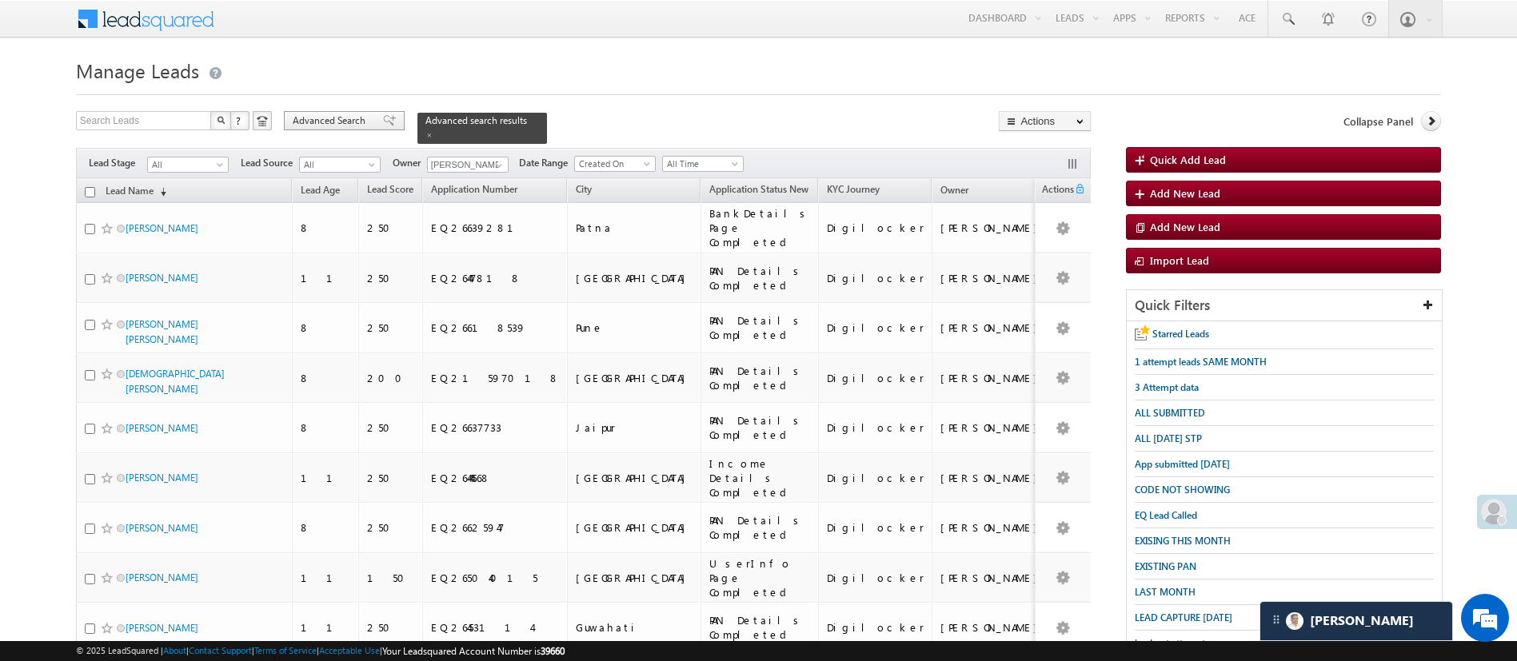
click at [343, 120] on span "Advanced Search" at bounding box center [332, 121] width 78 height 14
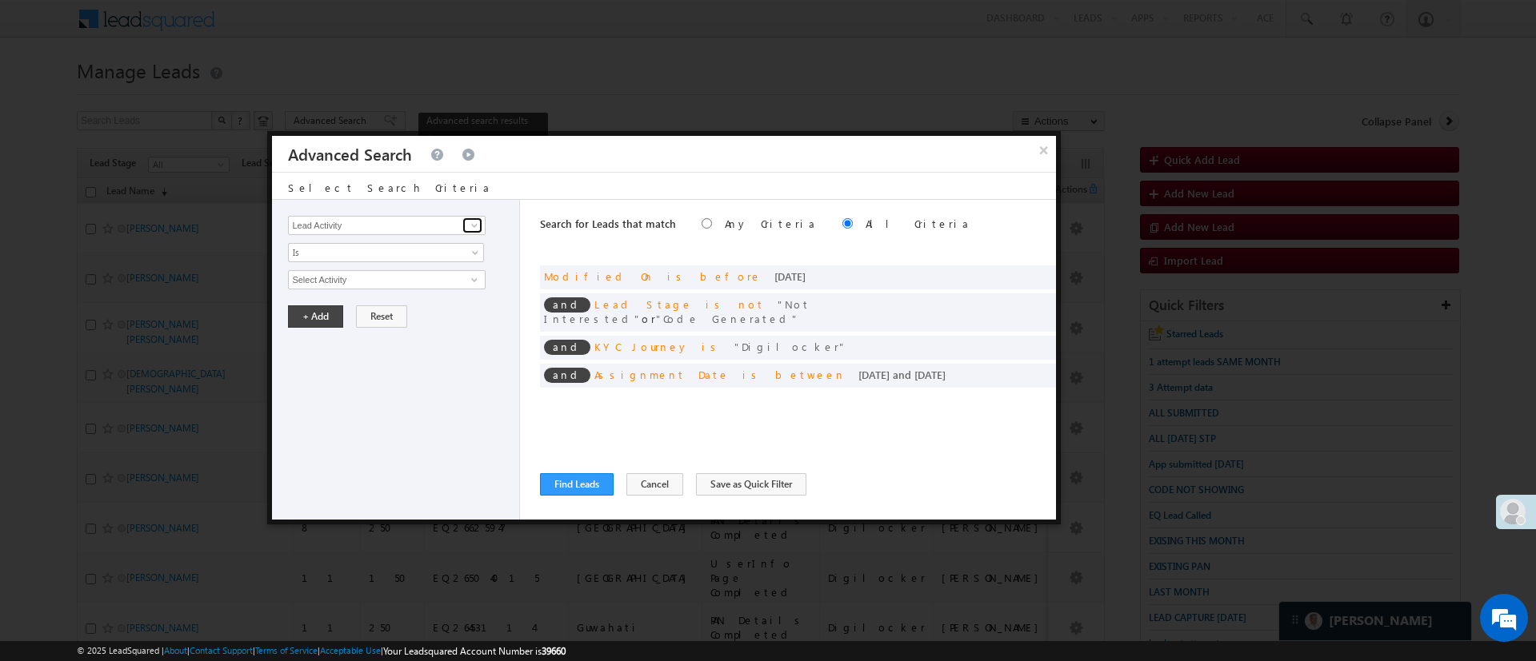
click at [475, 232] on link at bounding box center [472, 226] width 20 height 16
click at [406, 253] on link "Selfie Timestamp" at bounding box center [386, 259] width 197 height 18
type input "Selfie Timestamp"
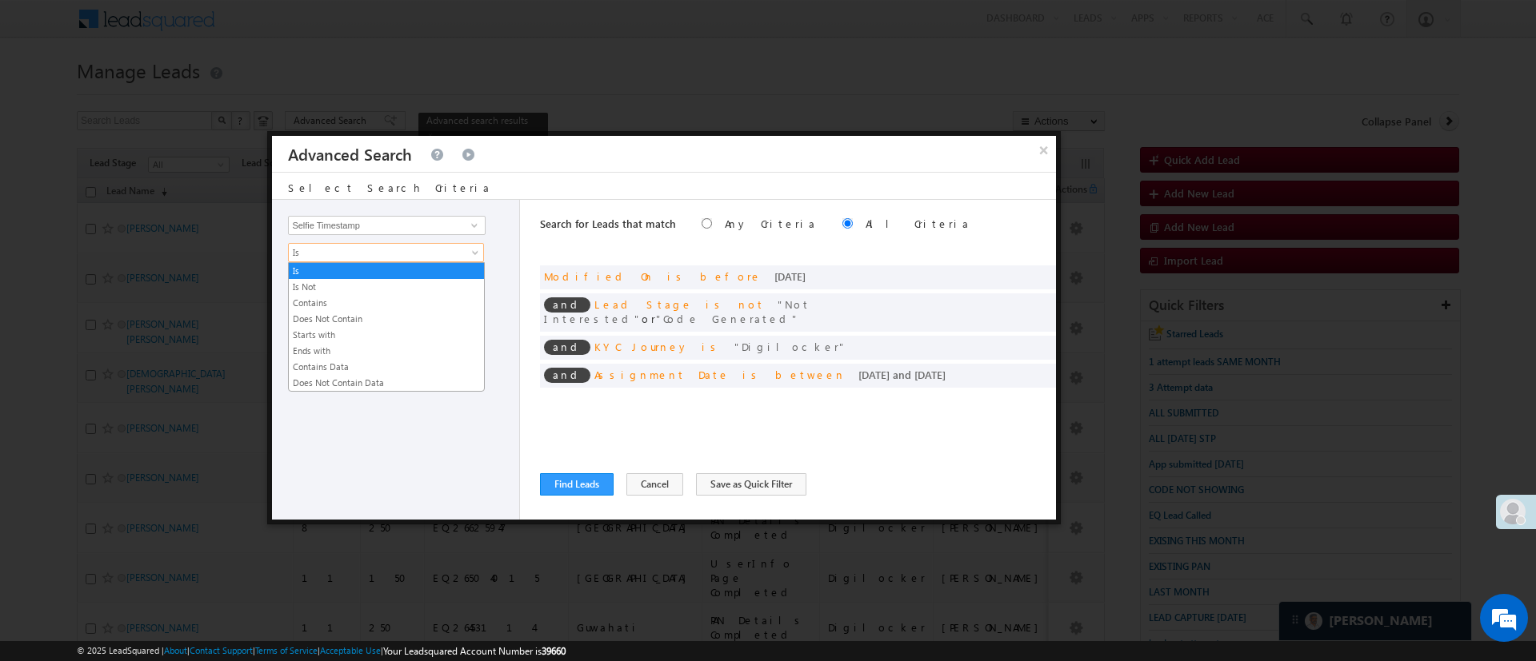
click at [406, 253] on span "Is" at bounding box center [376, 253] width 174 height 14
click at [364, 359] on li "Contains Data" at bounding box center [386, 367] width 195 height 16
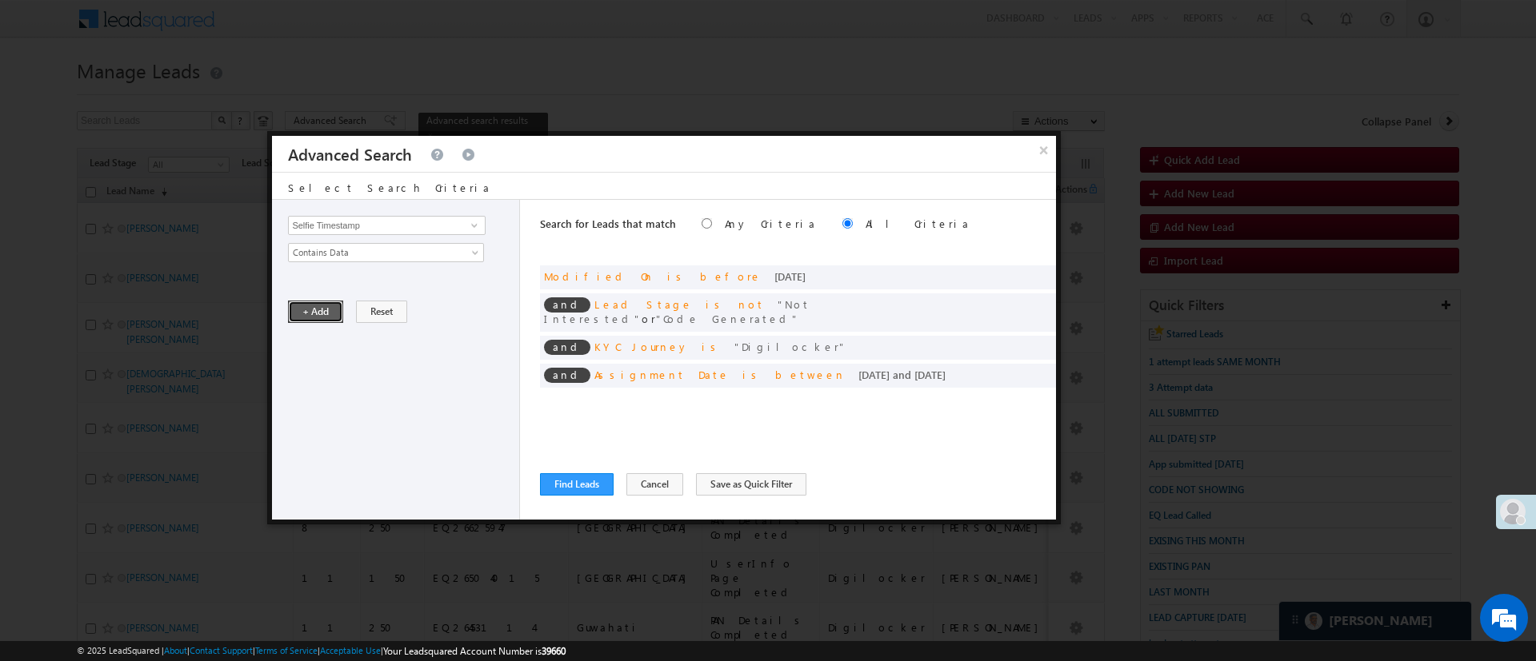
click at [329, 305] on button "+ Add" at bounding box center [315, 312] width 55 height 22
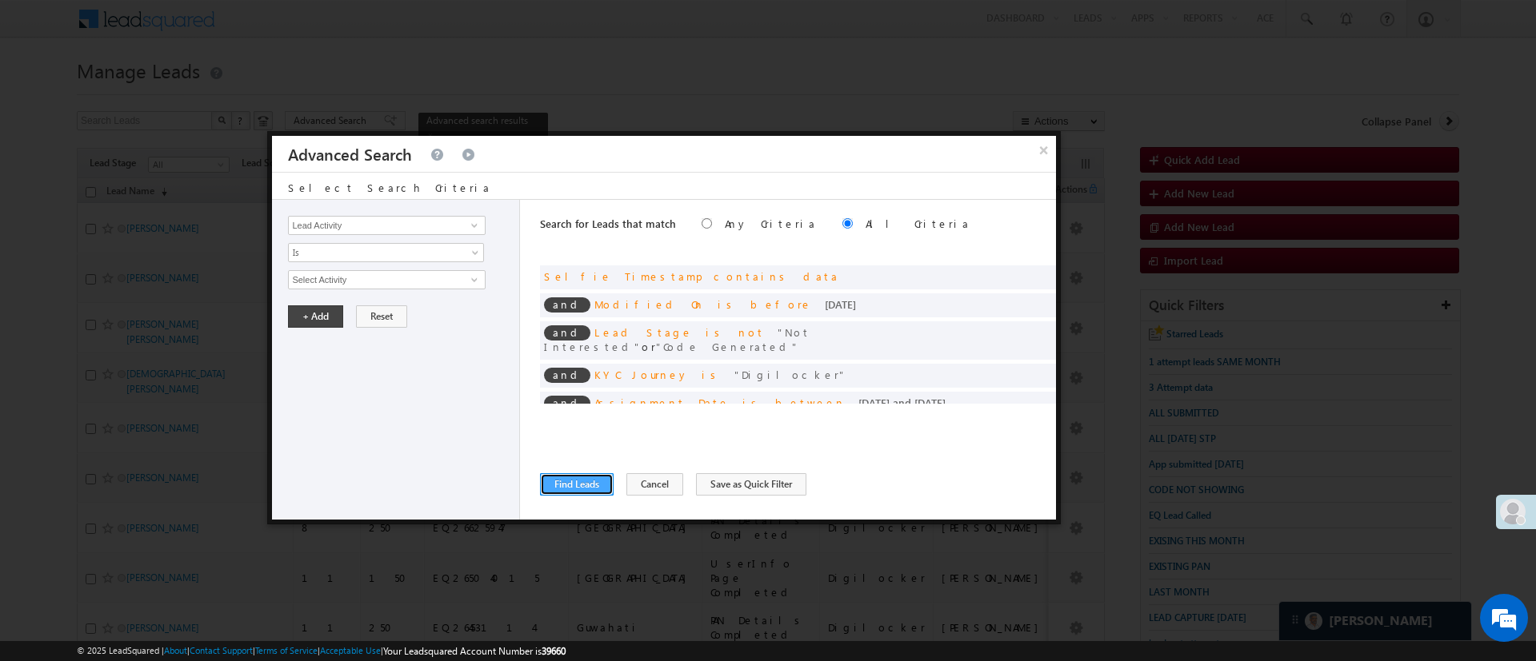
click at [583, 482] on button "Find Leads" at bounding box center [577, 484] width 74 height 22
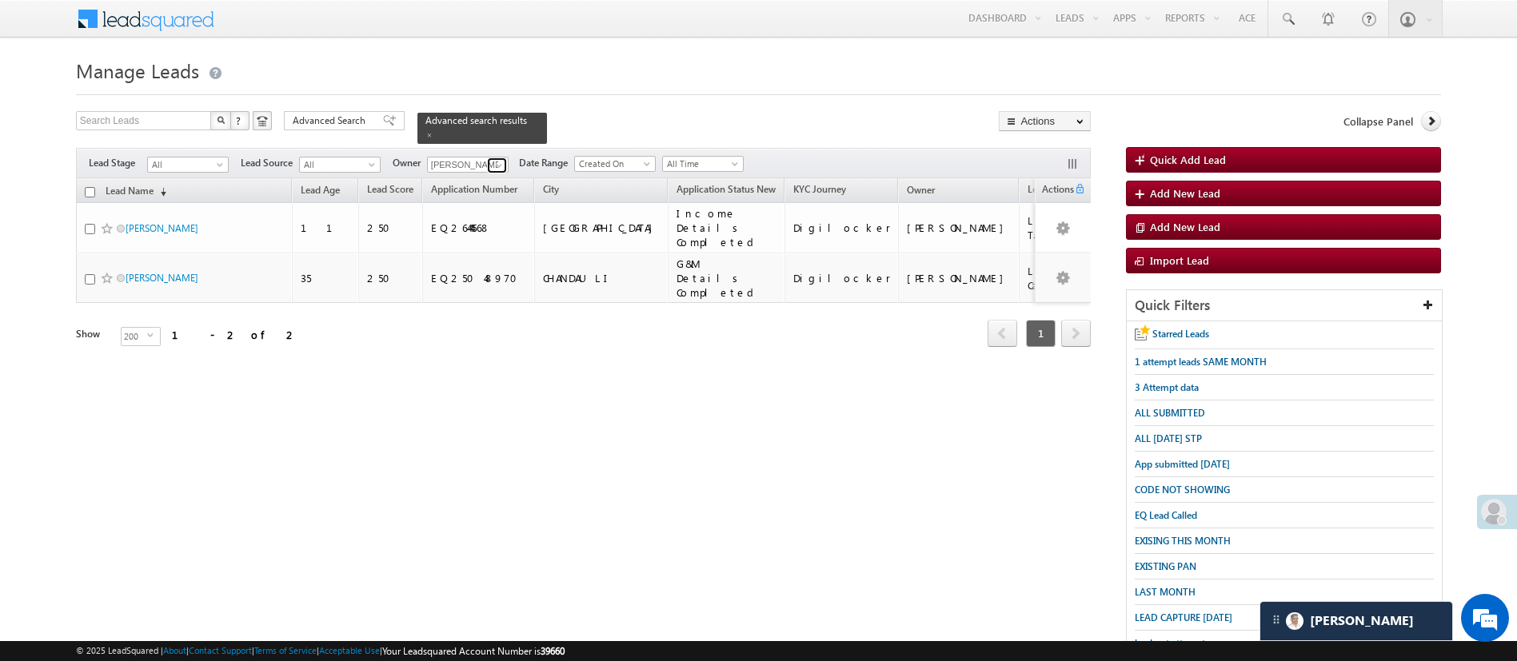
click at [501, 159] on span at bounding box center [499, 165] width 13 height 13
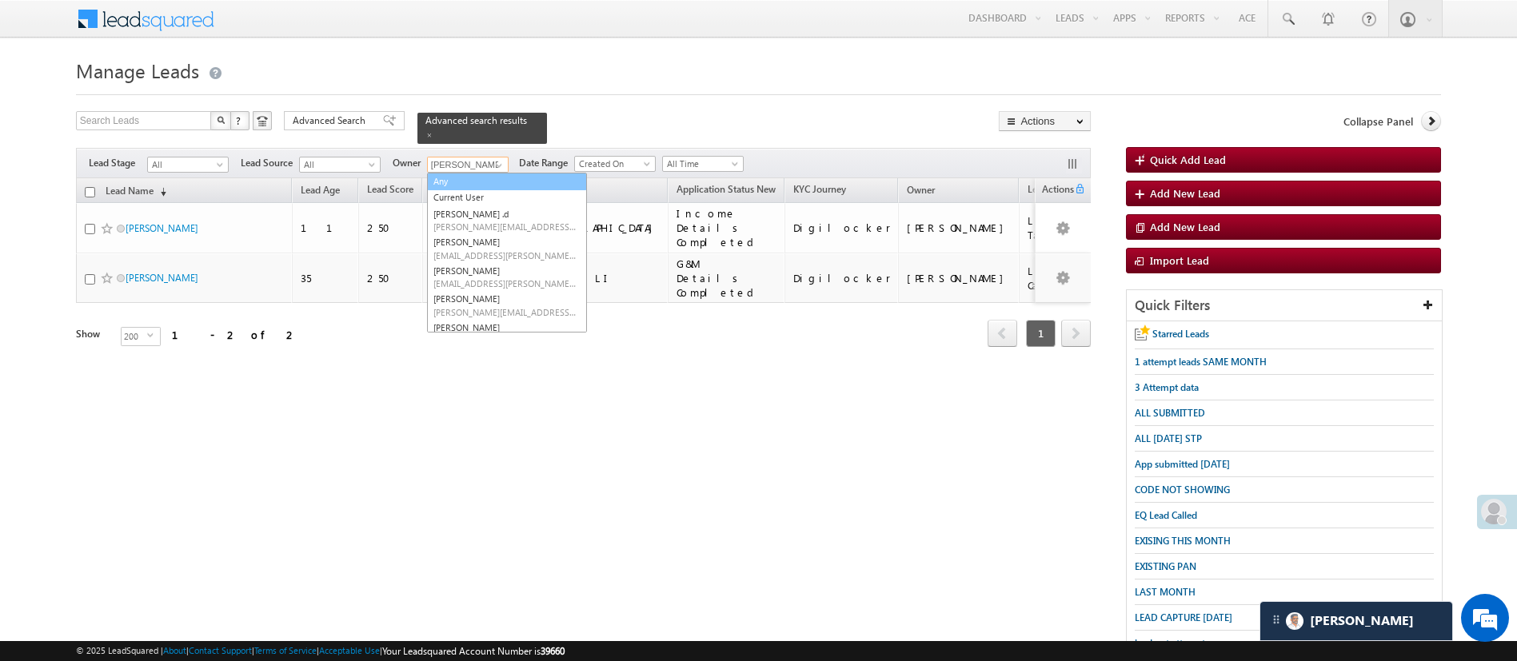
click at [500, 173] on link "Any" at bounding box center [507, 182] width 160 height 18
type input "Any"
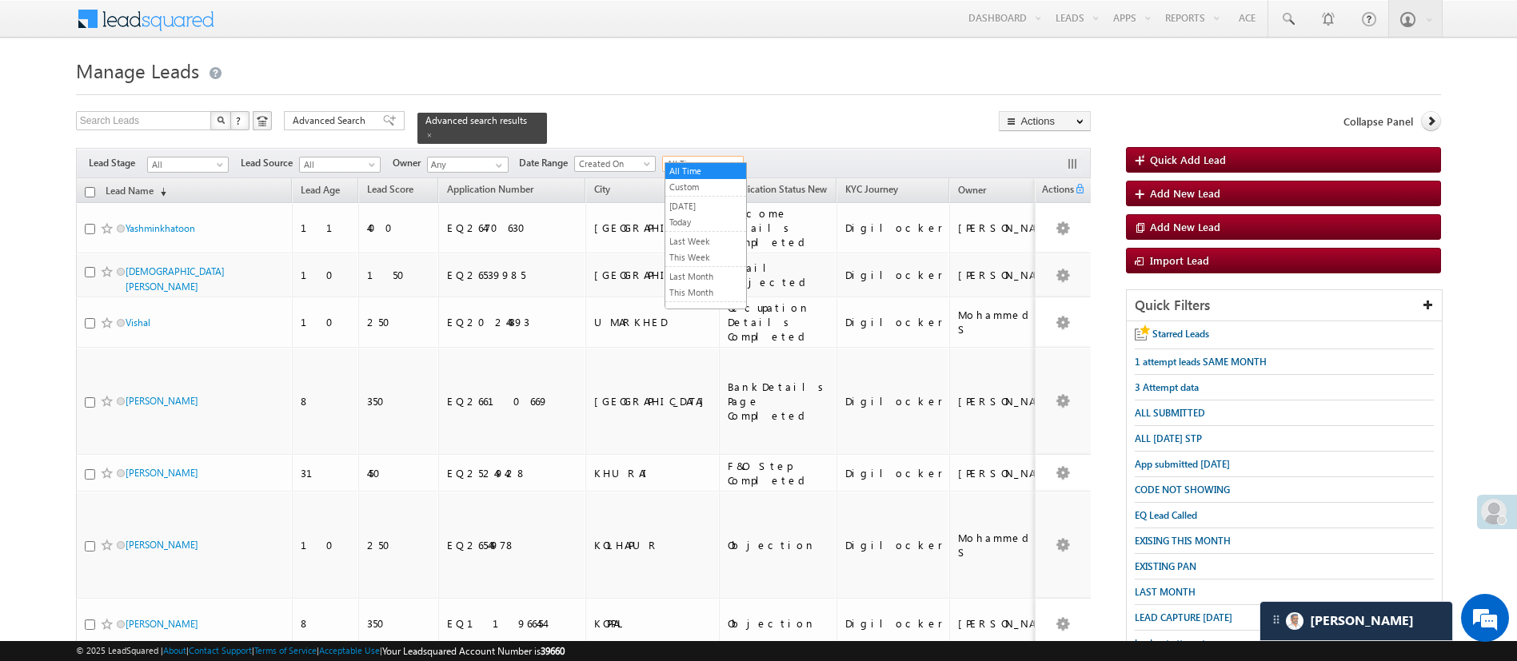
click at [729, 157] on span "All Time" at bounding box center [701, 164] width 76 height 14
click at [701, 286] on link "This Month" at bounding box center [705, 293] width 81 height 14
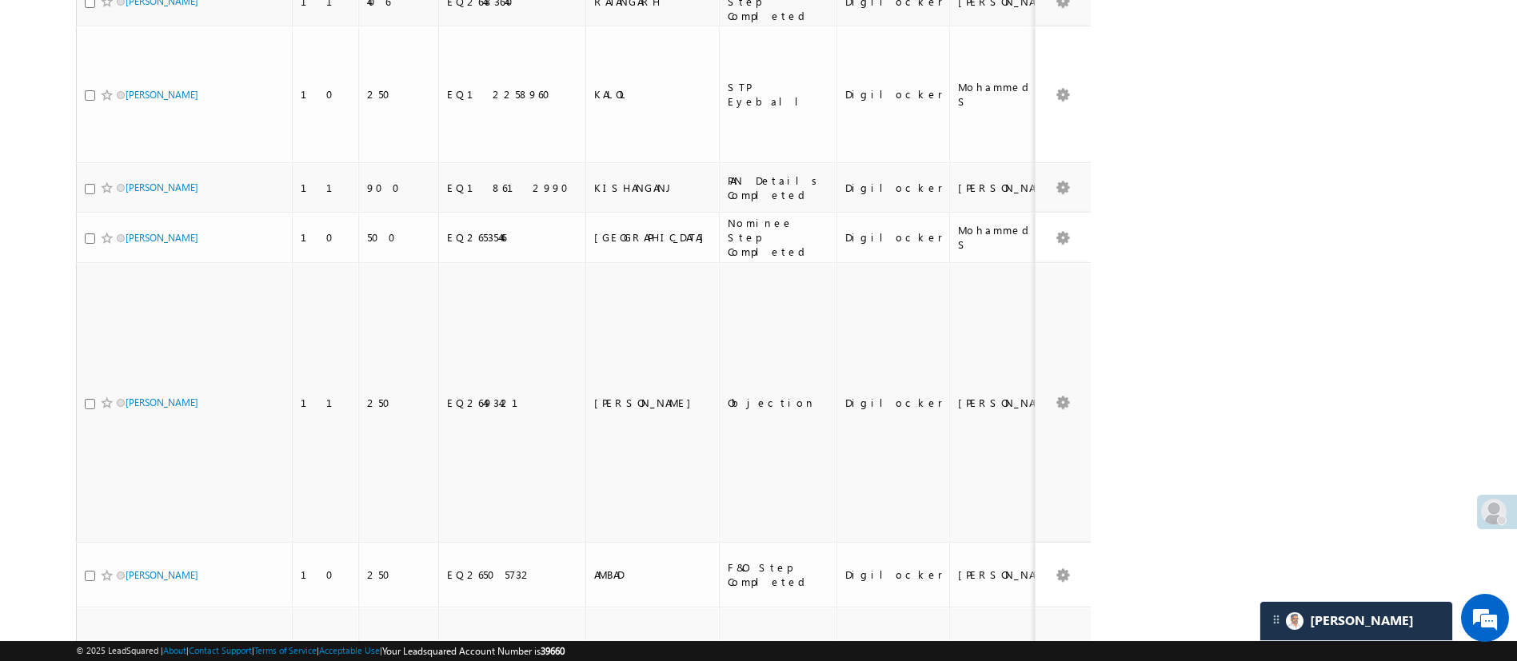
scroll to position [920, 0]
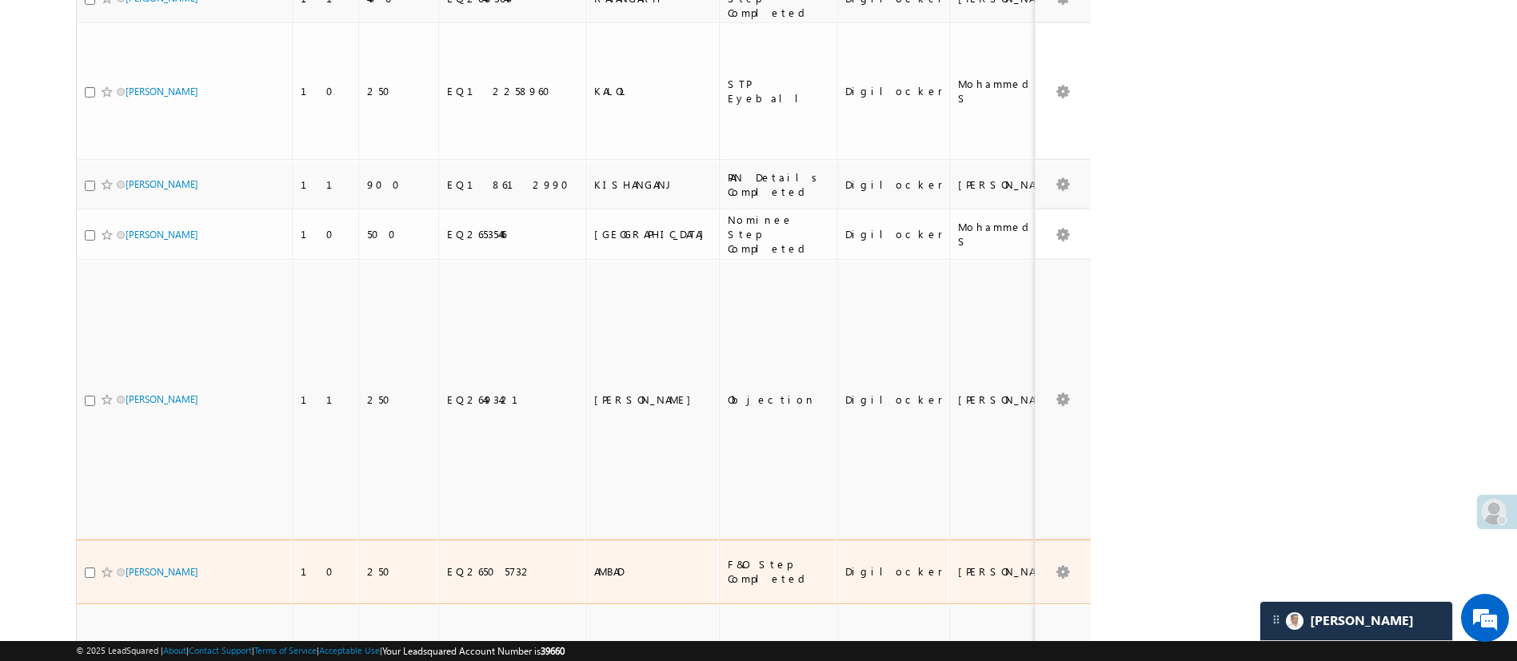
click at [145, 565] on span "[PERSON_NAME]" at bounding box center [180, 572] width 108 height 15
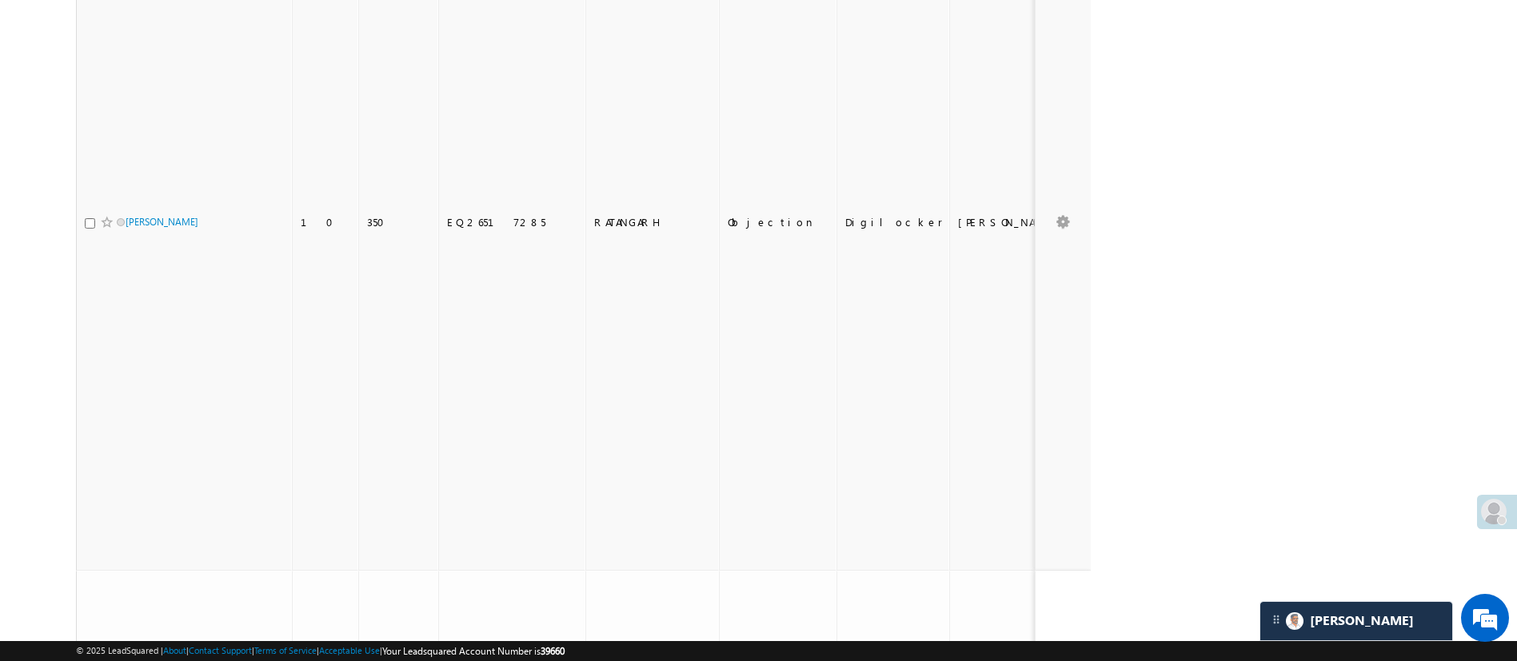
scroll to position [1196, 0]
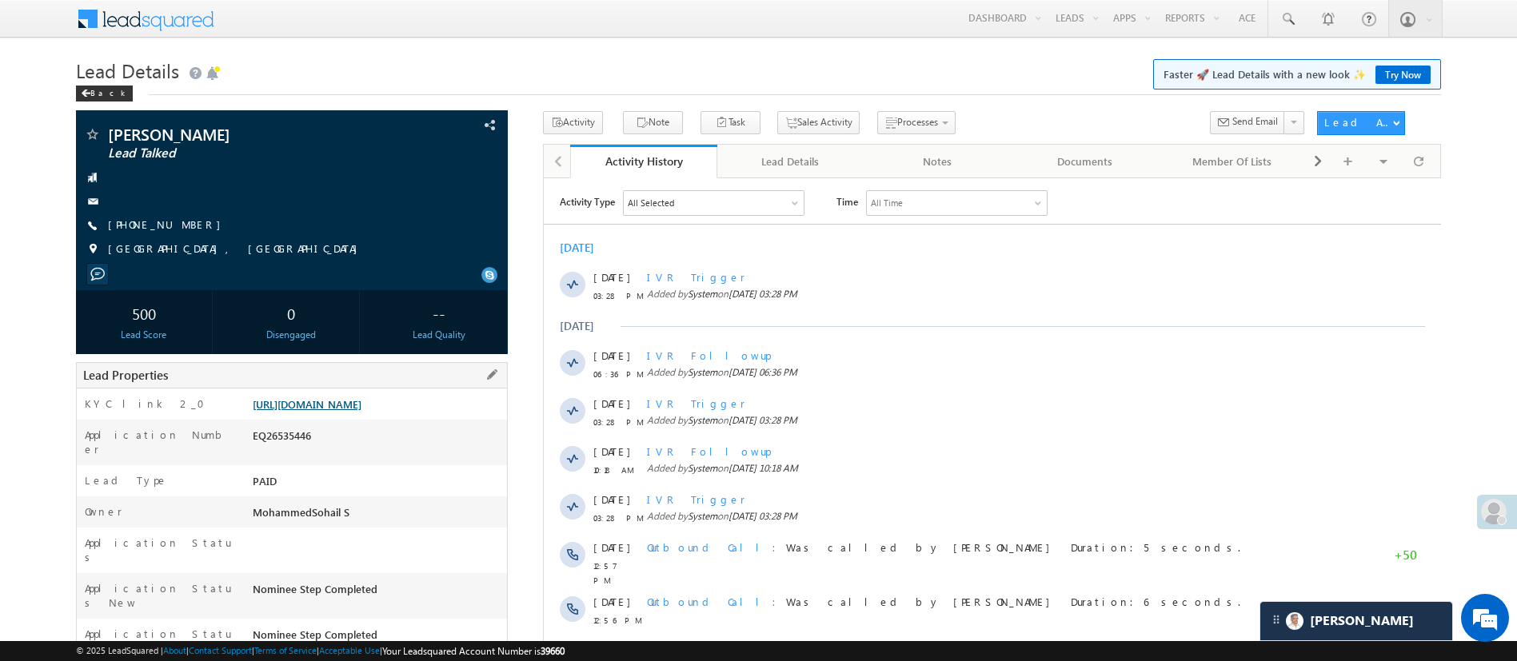
click at [361, 401] on link "[URL][DOMAIN_NAME]" at bounding box center [307, 404] width 109 height 14
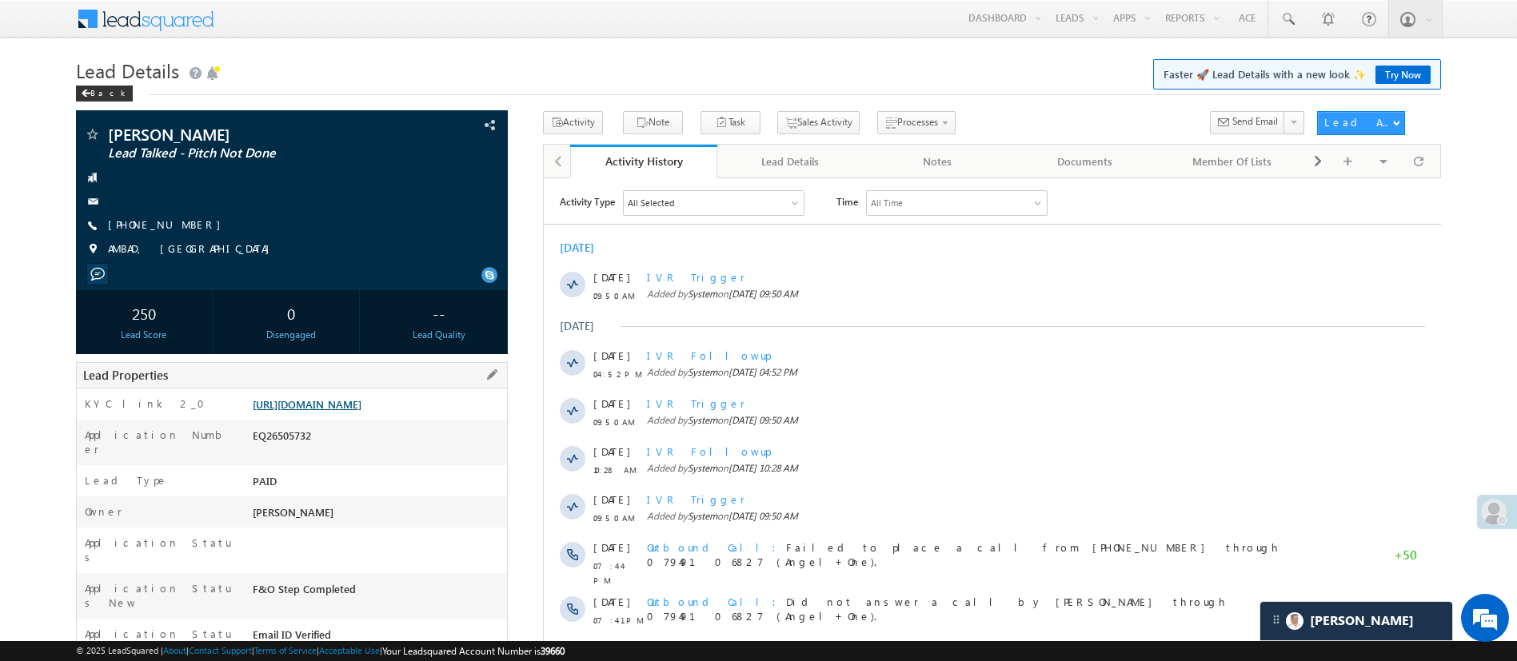
click at [361, 411] on link "[URL][DOMAIN_NAME]" at bounding box center [307, 404] width 109 height 14
